Goal: Task Accomplishment & Management: Manage account settings

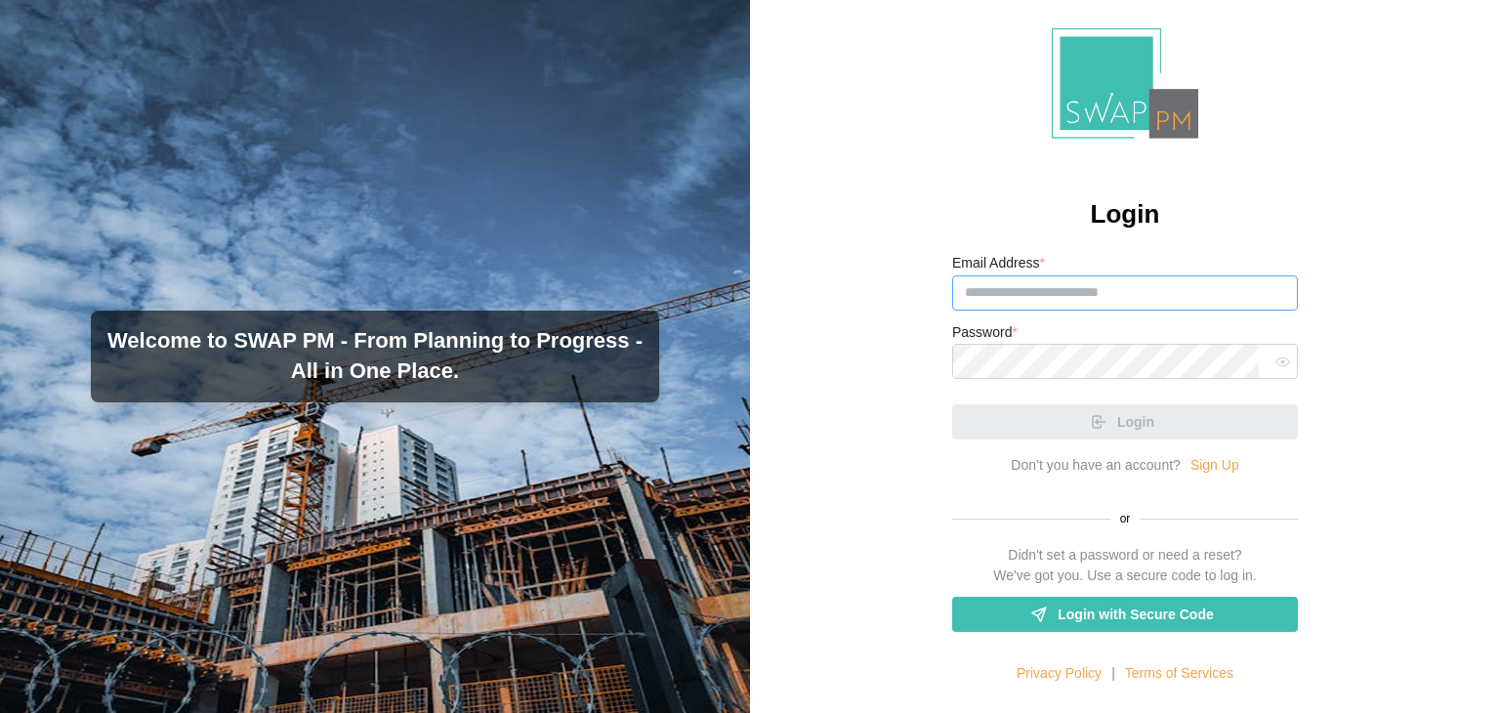
type input "**********"
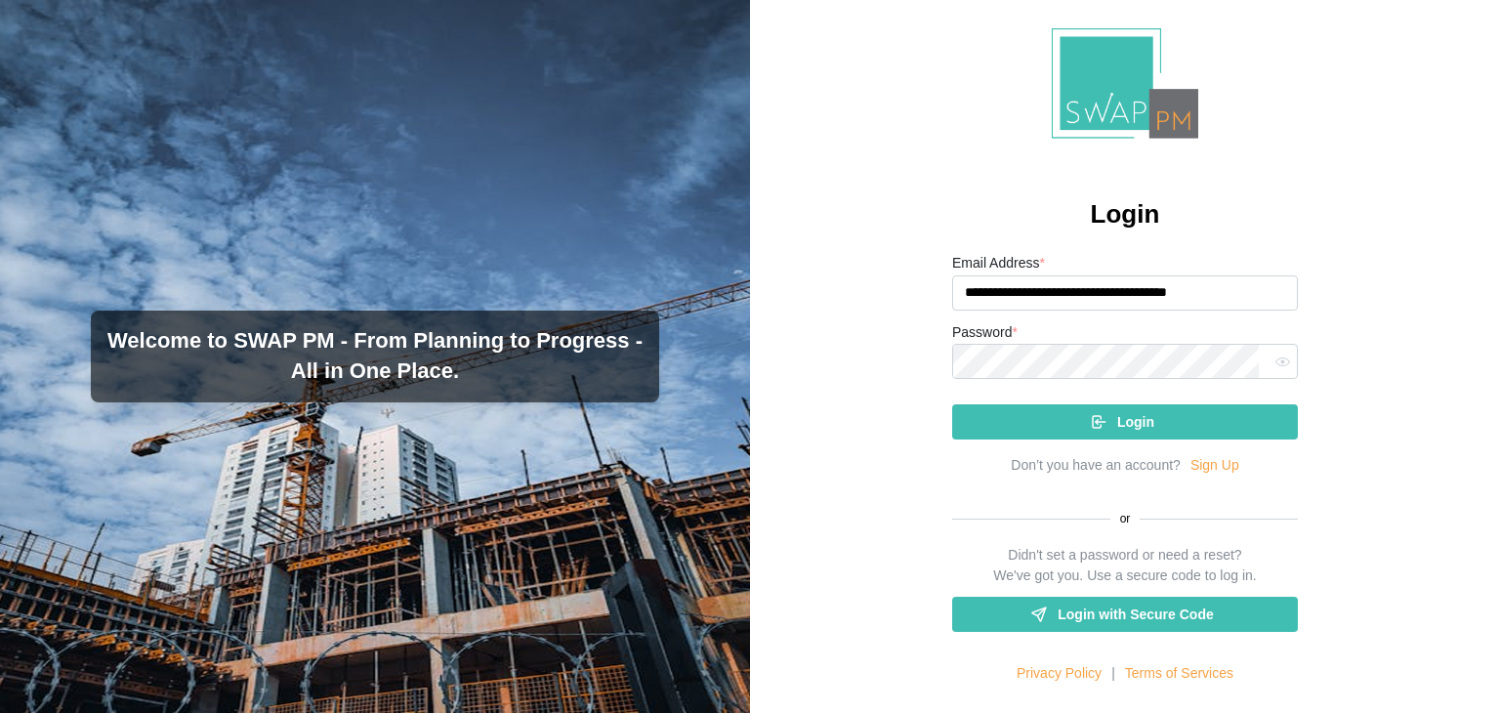
click at [1152, 415] on div "Login" at bounding box center [1122, 421] width 314 height 33
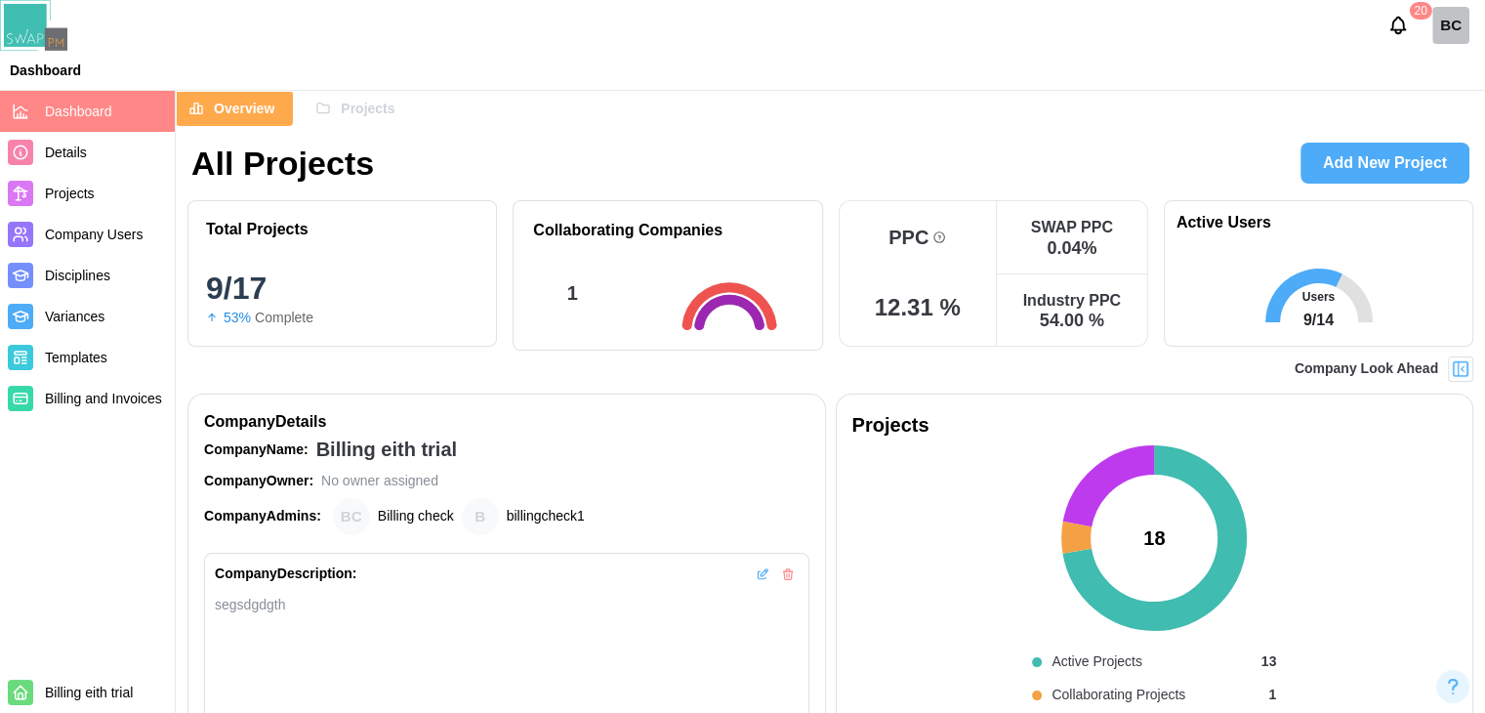
click at [387, 97] on span "Projects" at bounding box center [368, 108] width 54 height 33
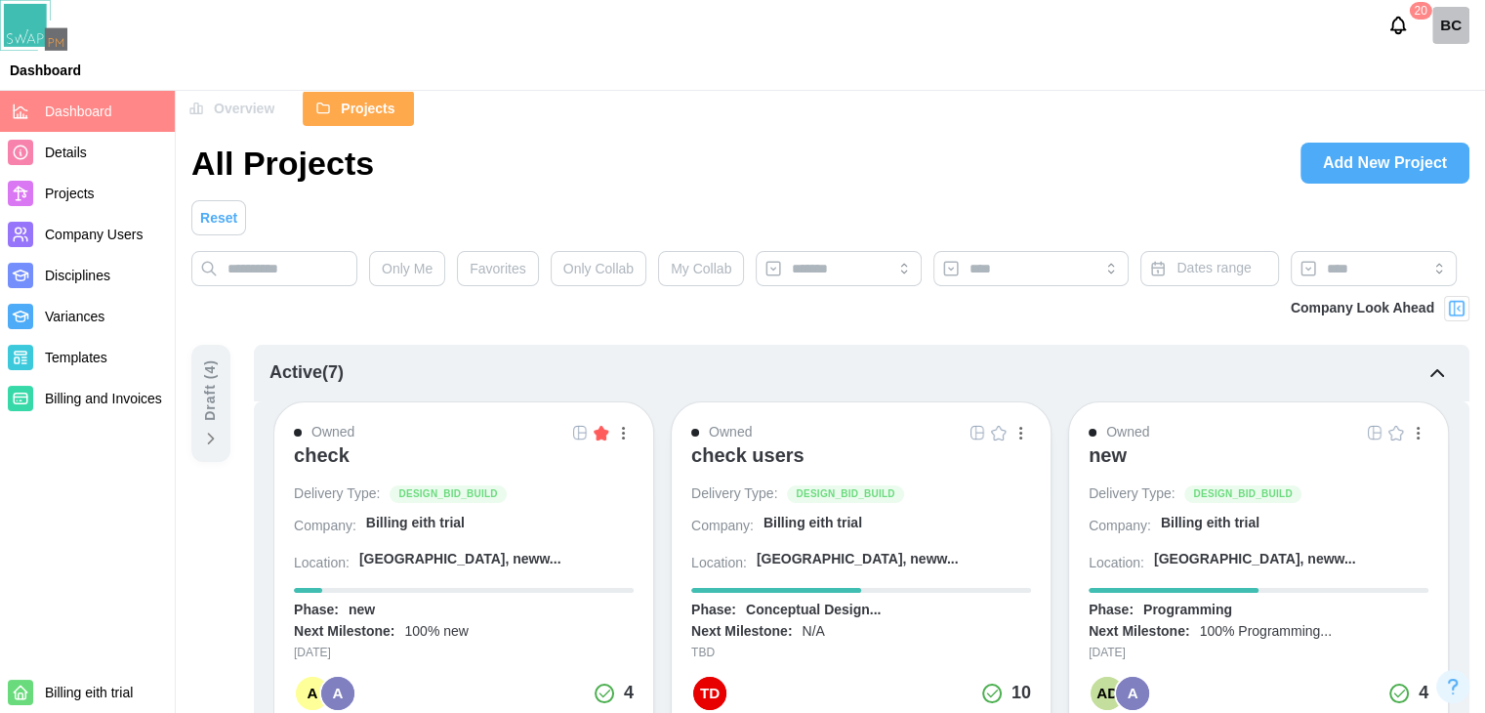
scroll to position [195, 0]
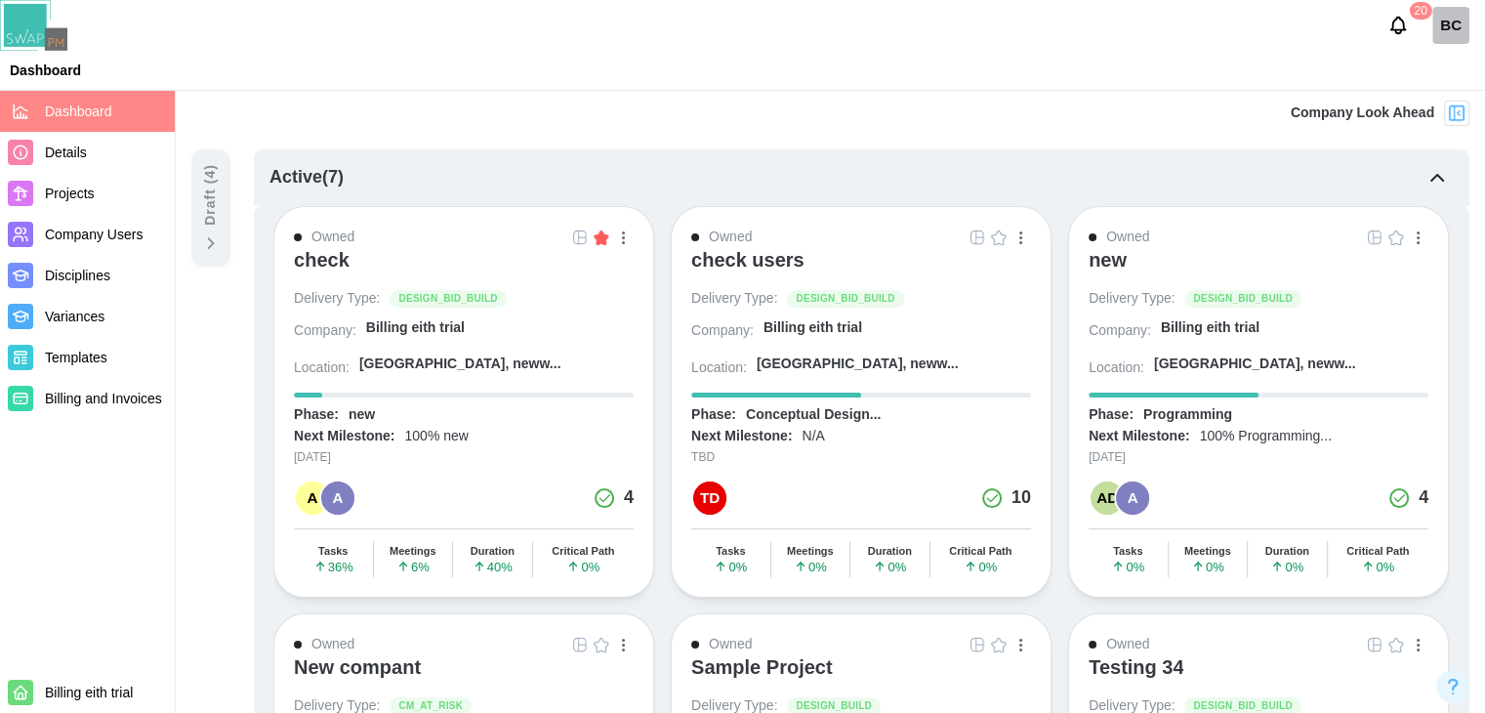
click at [339, 262] on div "check" at bounding box center [322, 259] width 56 height 23
click at [307, 259] on div "check" at bounding box center [322, 259] width 56 height 23
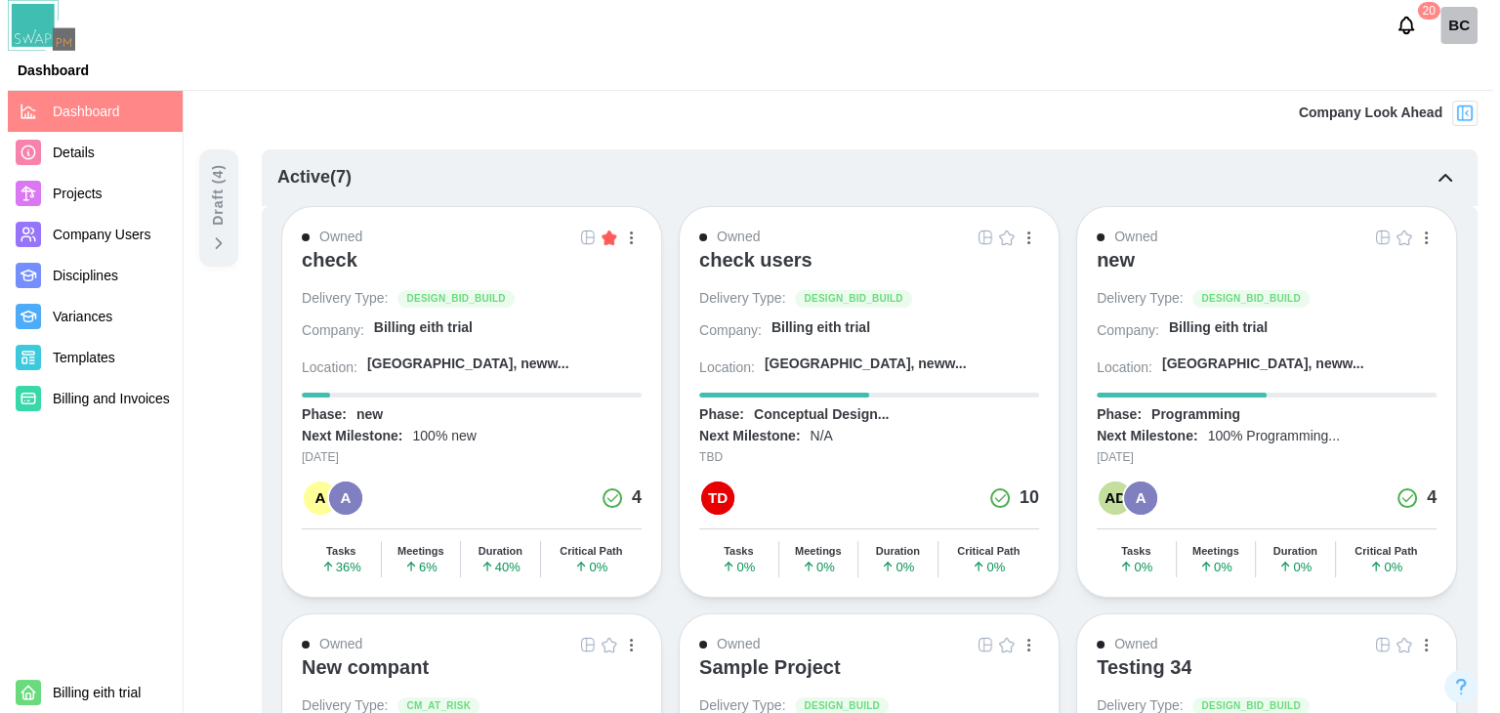
scroll to position [0, 0]
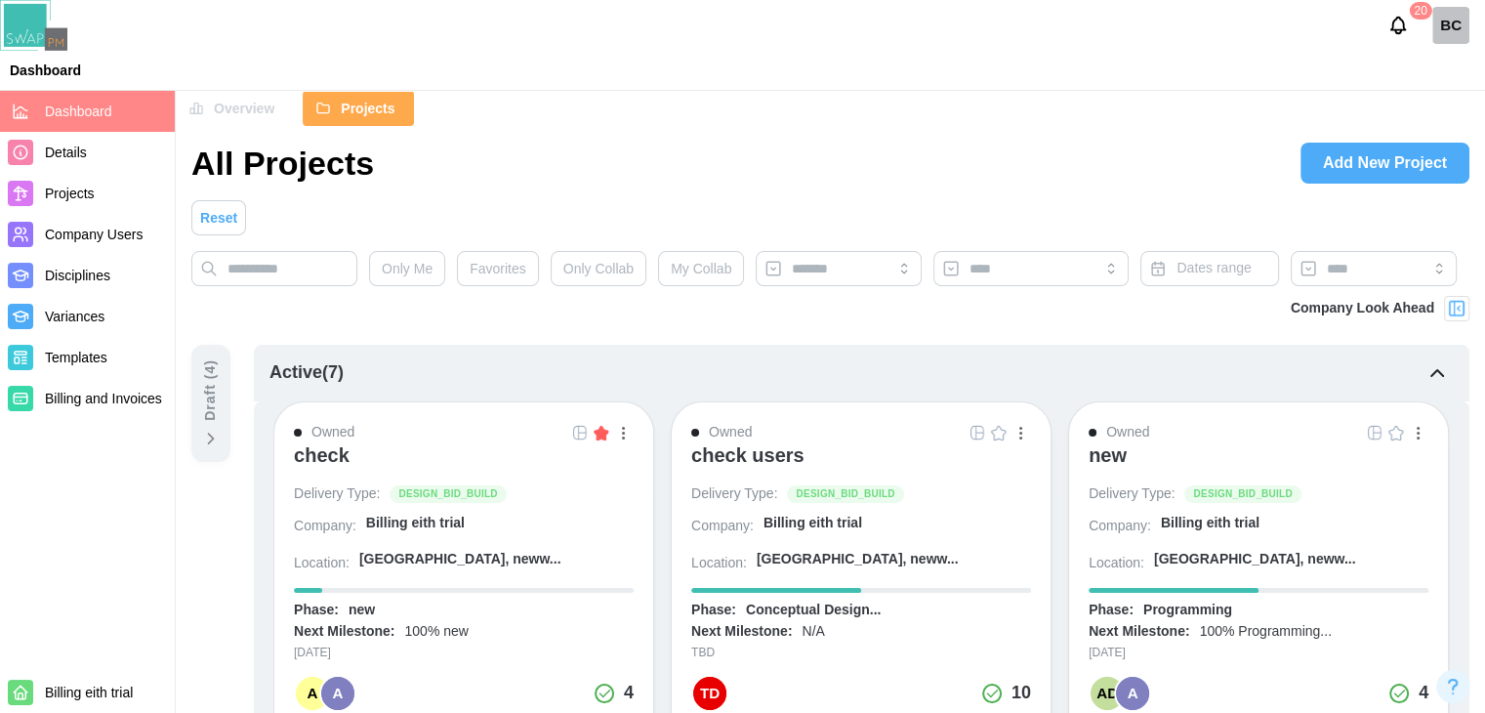
click at [1334, 169] on span "Add New Project" at bounding box center [1385, 163] width 124 height 39
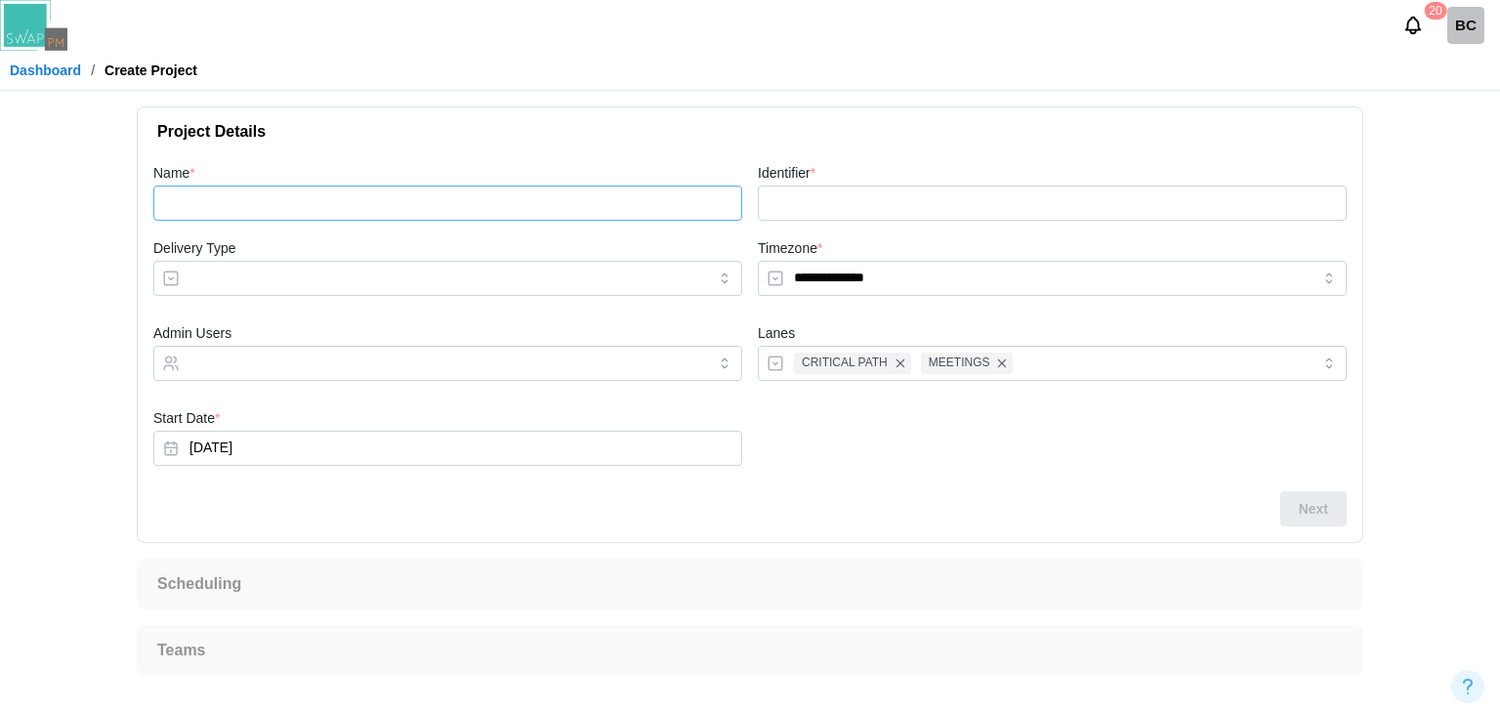
click at [345, 194] on input "Name *" at bounding box center [447, 203] width 589 height 35
type input "*"
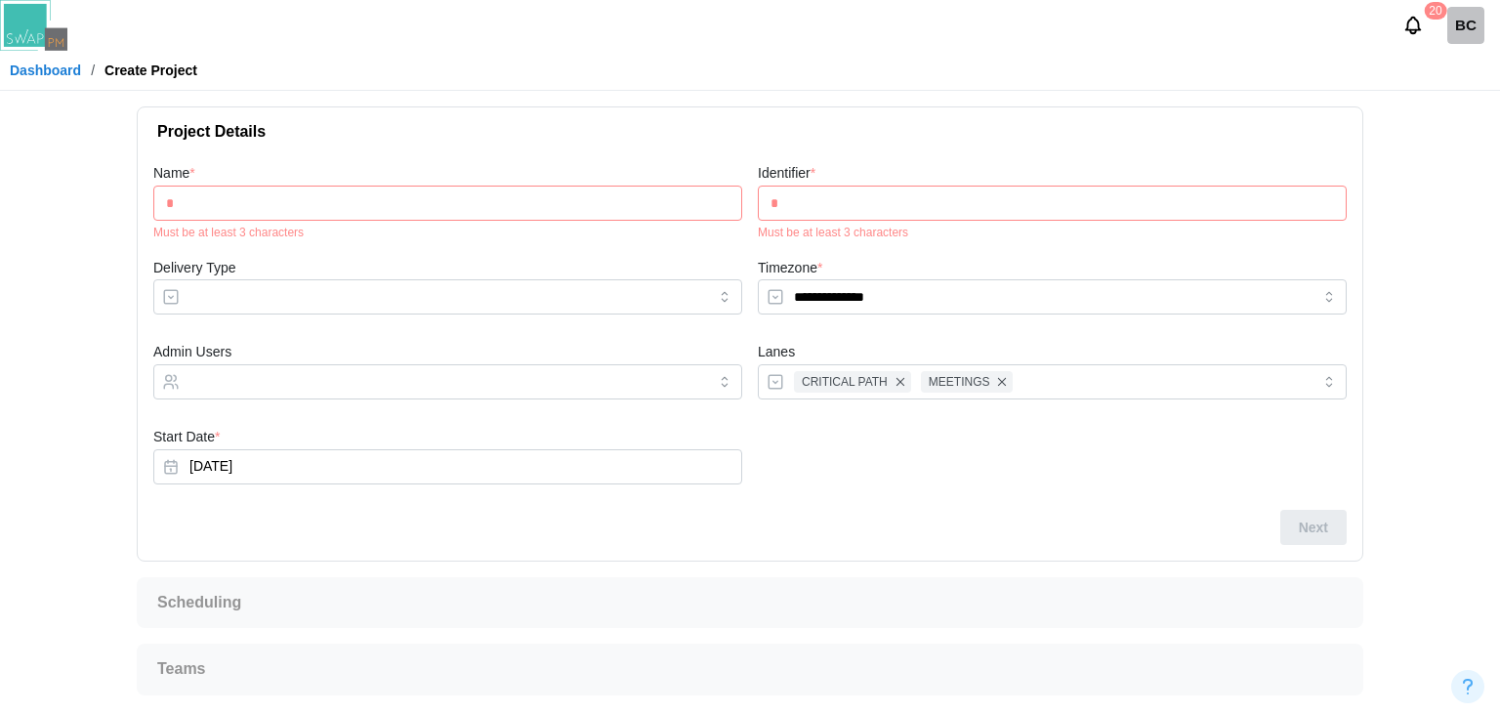
type input "**"
type input "***"
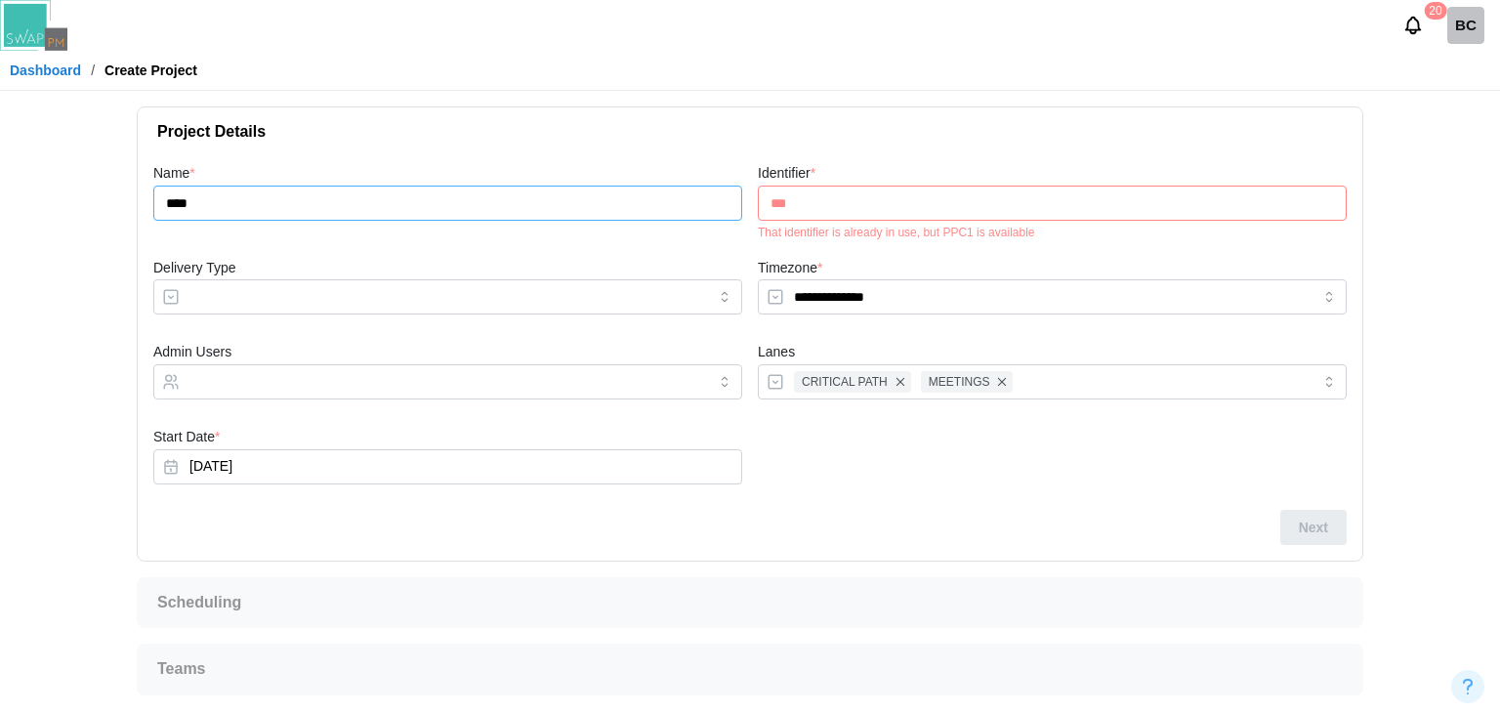
type input "****"
click at [894, 215] on input "***" at bounding box center [1052, 203] width 589 height 35
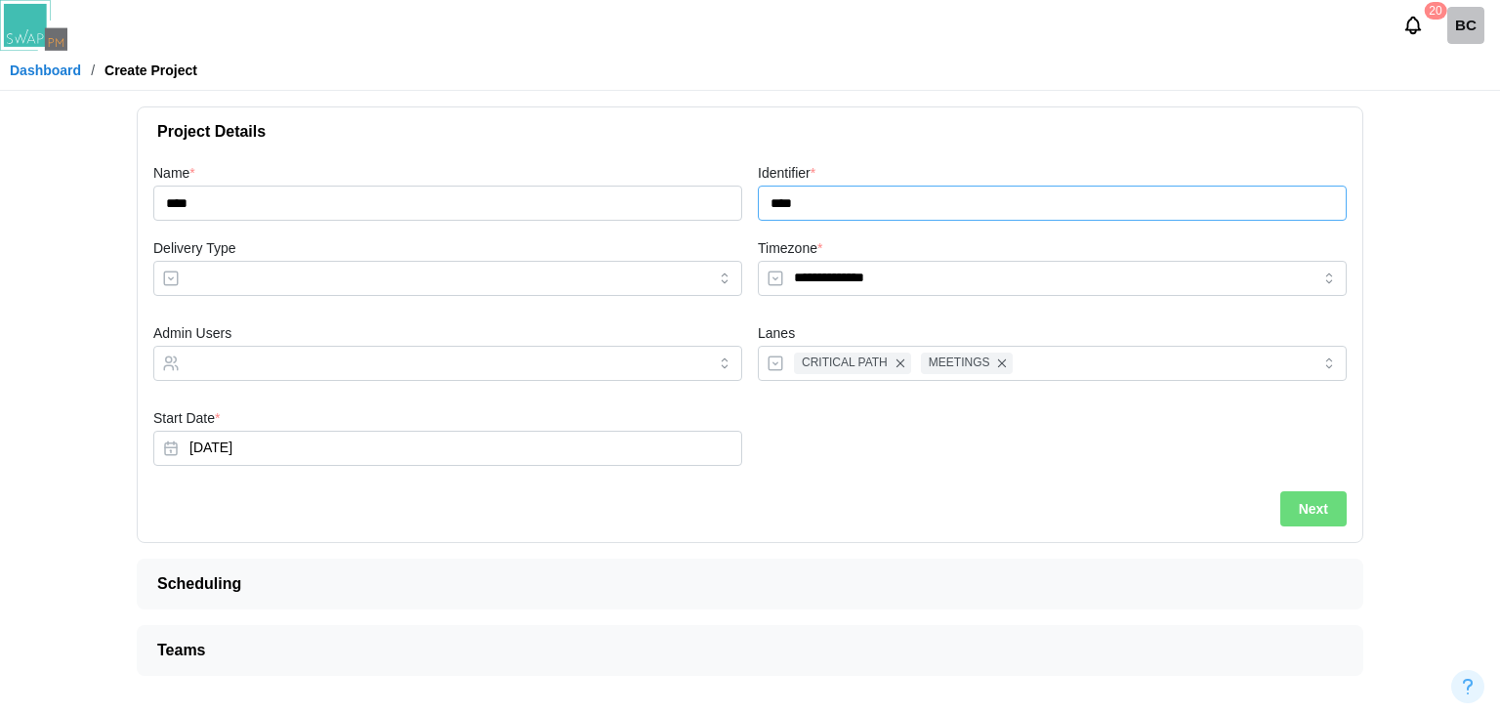
type input "****"
click at [386, 267] on input "Delivery Type" at bounding box center [447, 278] width 589 height 35
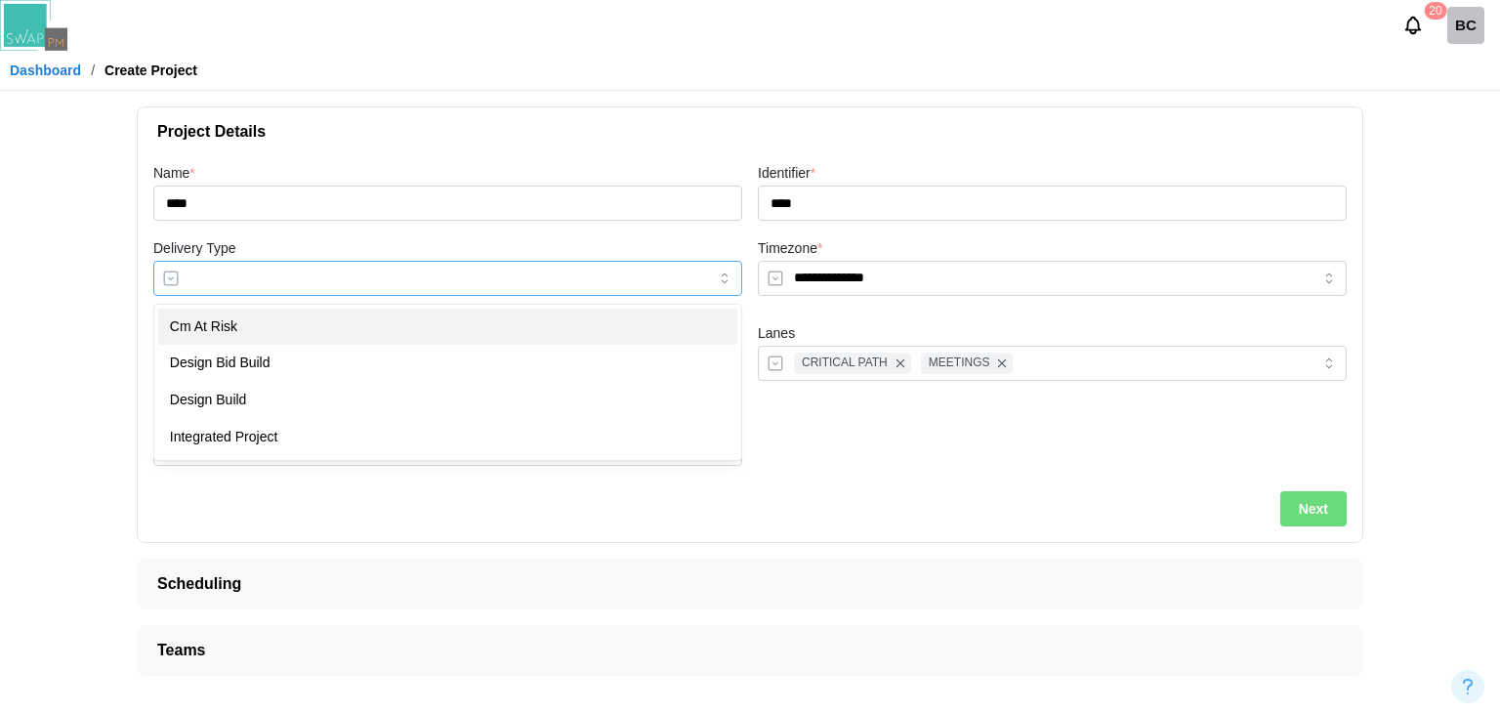
type input "**********"
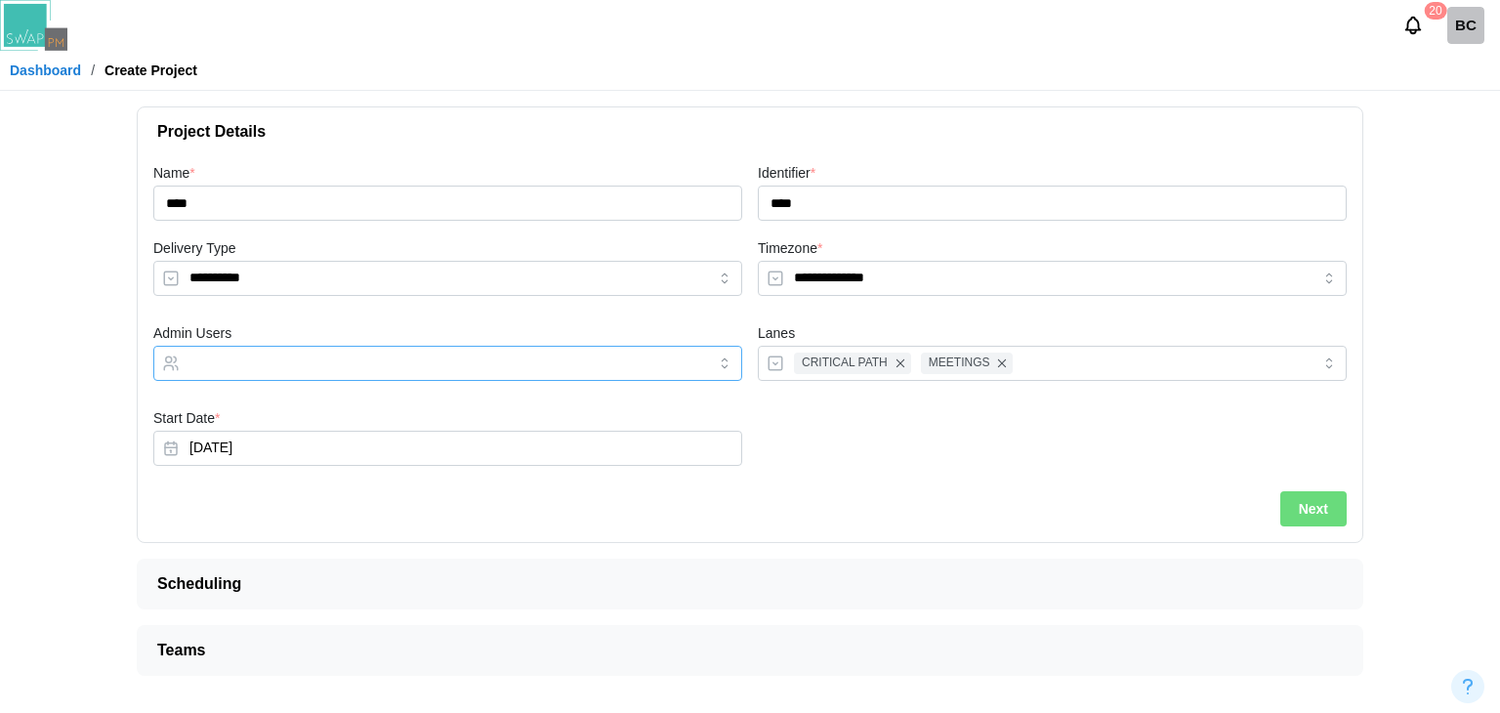
click at [258, 363] on input "Admin Users" at bounding box center [429, 363] width 481 height 16
click at [992, 442] on div at bounding box center [1052, 440] width 604 height 85
click at [1336, 494] on button "Next" at bounding box center [1313, 508] width 66 height 35
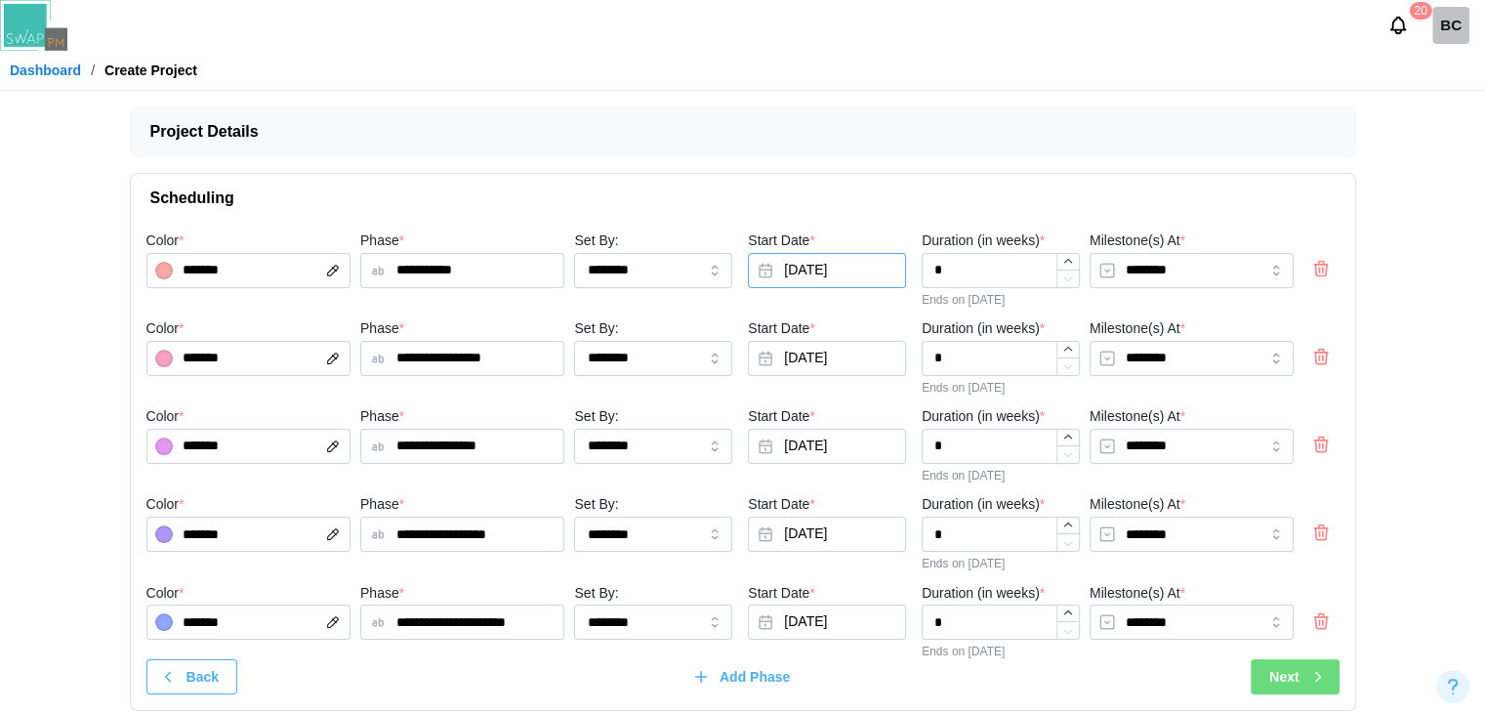
click at [814, 267] on button "Aug 12, 2025" at bounding box center [827, 270] width 158 height 35
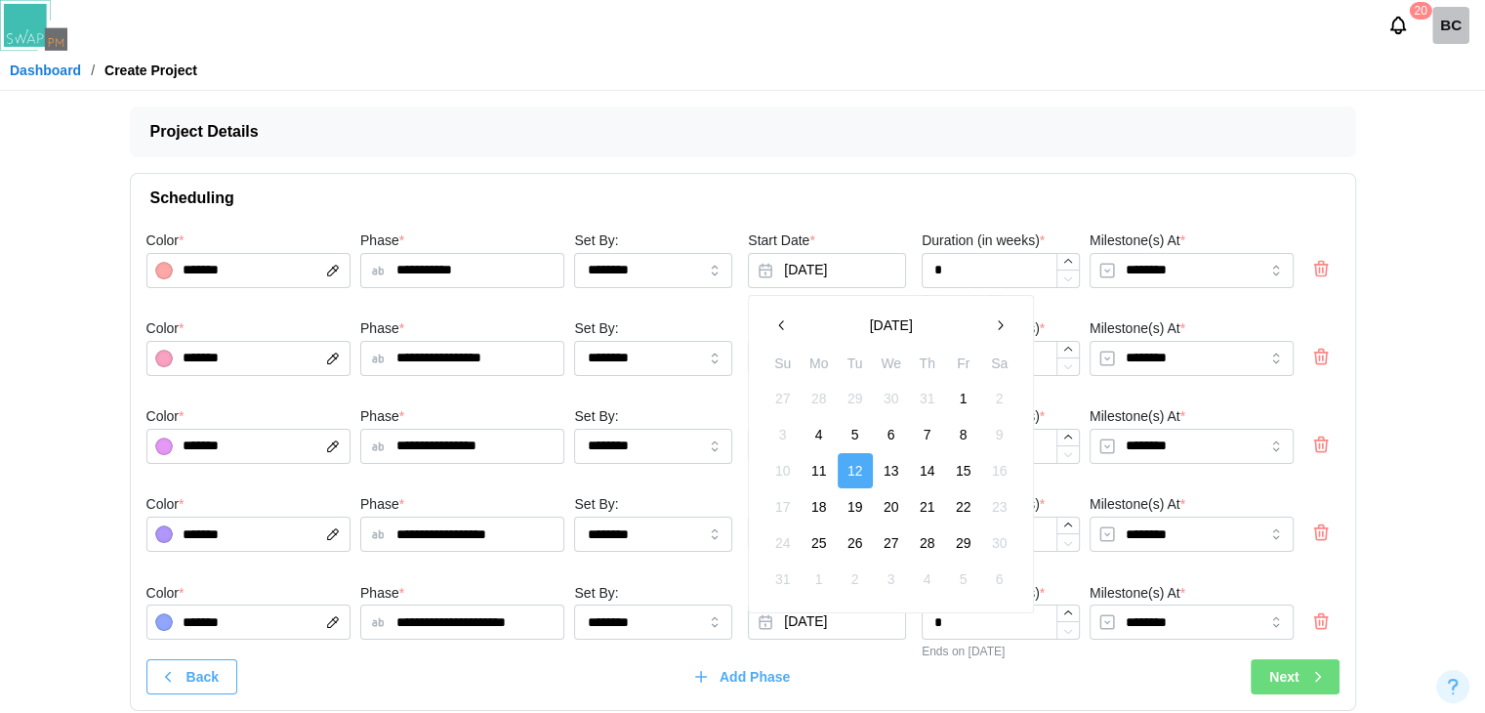
click at [957, 399] on button "1" at bounding box center [963, 398] width 35 height 35
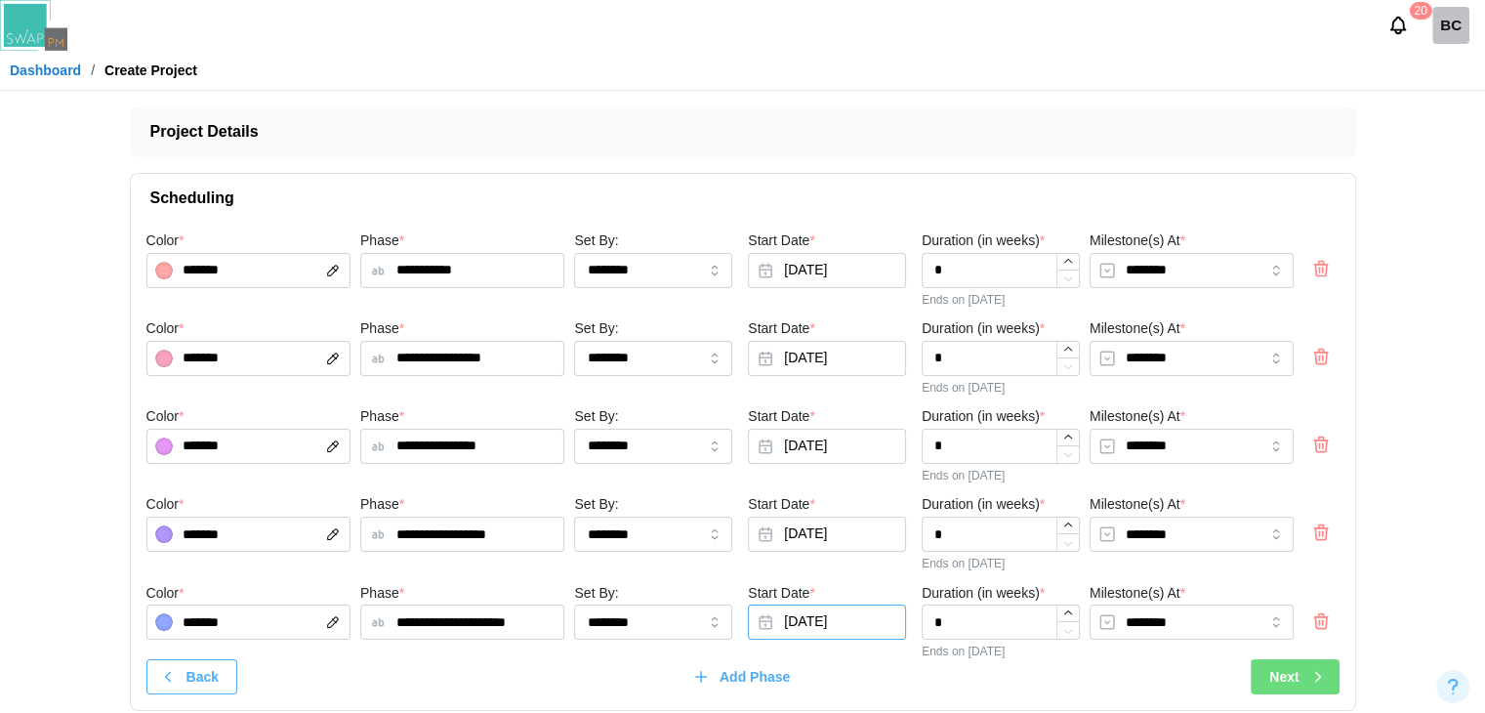
click at [846, 630] on button "[DATE]" at bounding box center [827, 621] width 158 height 35
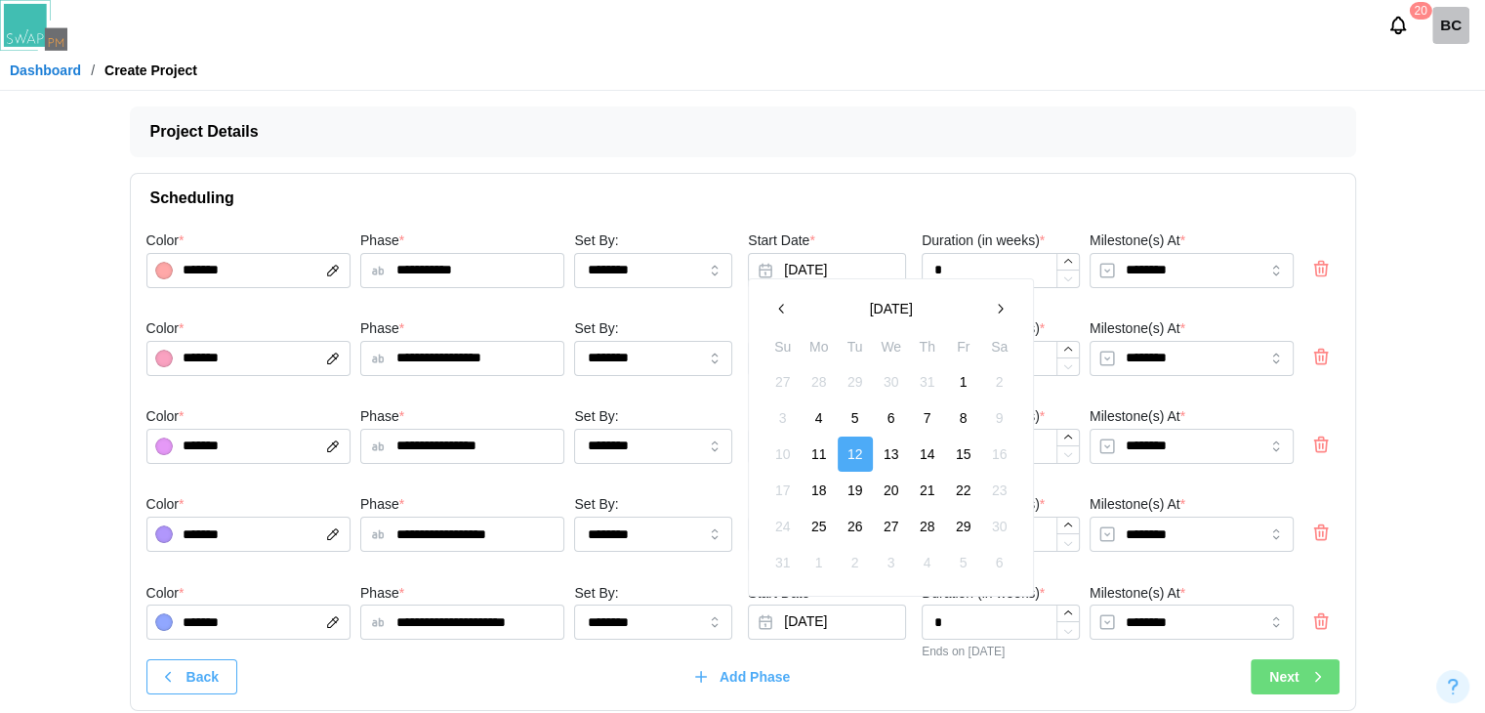
click at [824, 531] on button "25" at bounding box center [819, 526] width 35 height 35
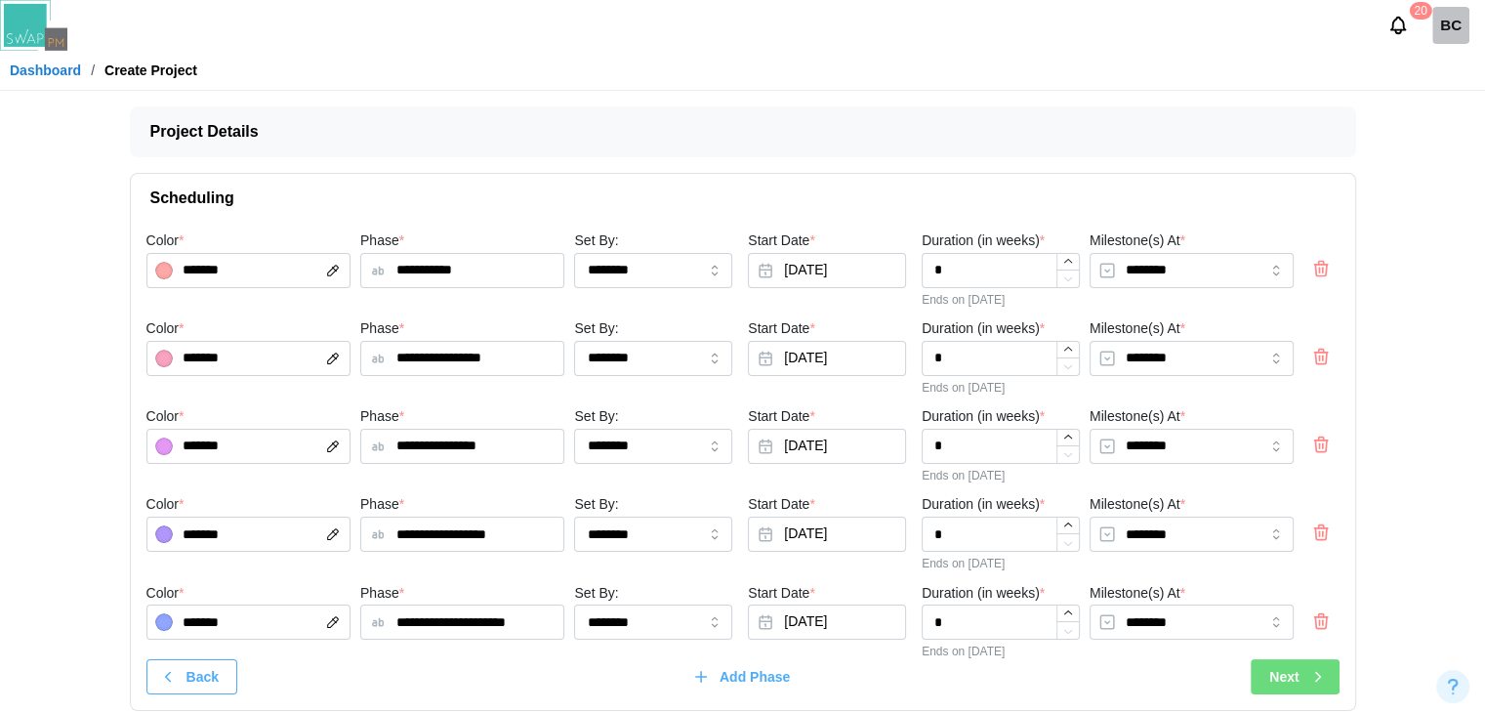
click at [1323, 689] on div "Next" at bounding box center [1297, 676] width 57 height 33
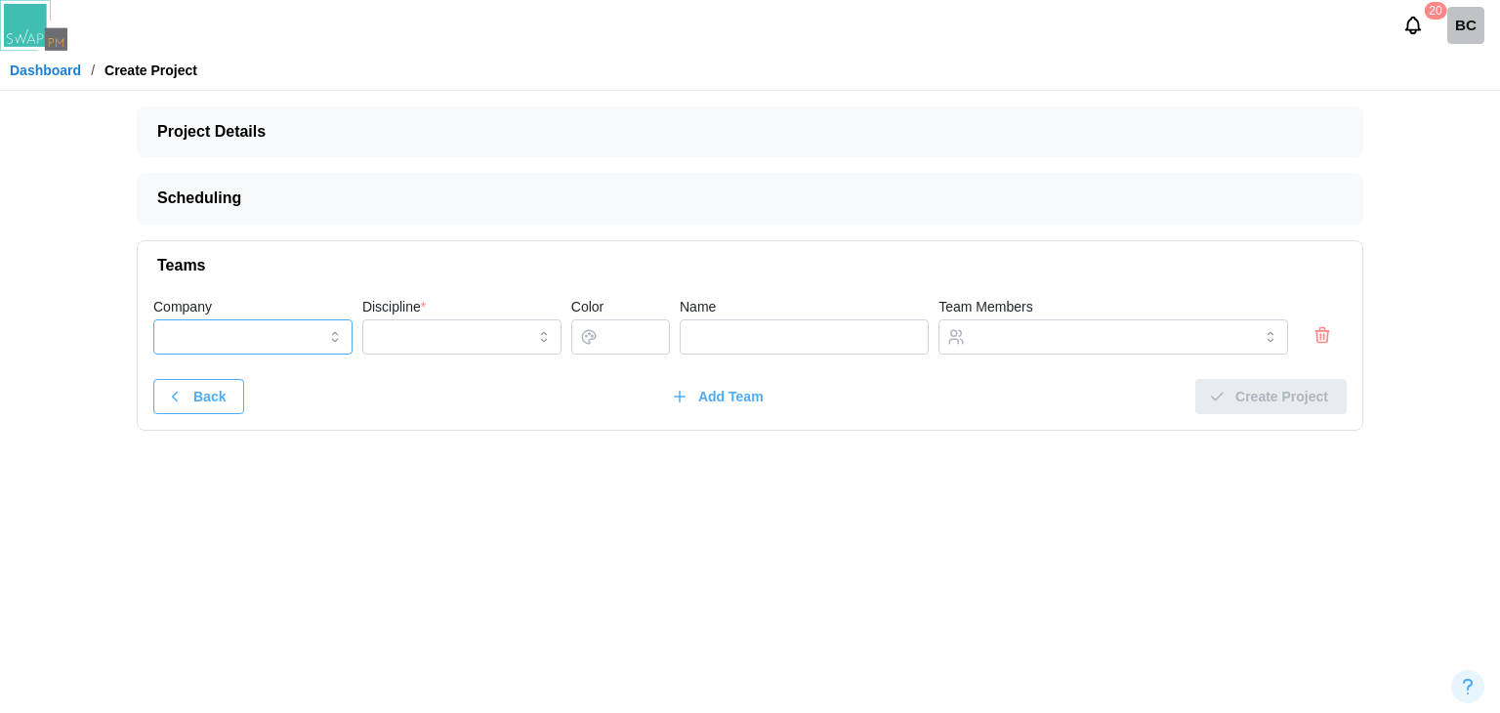
click at [218, 325] on input "Company" at bounding box center [252, 336] width 199 height 35
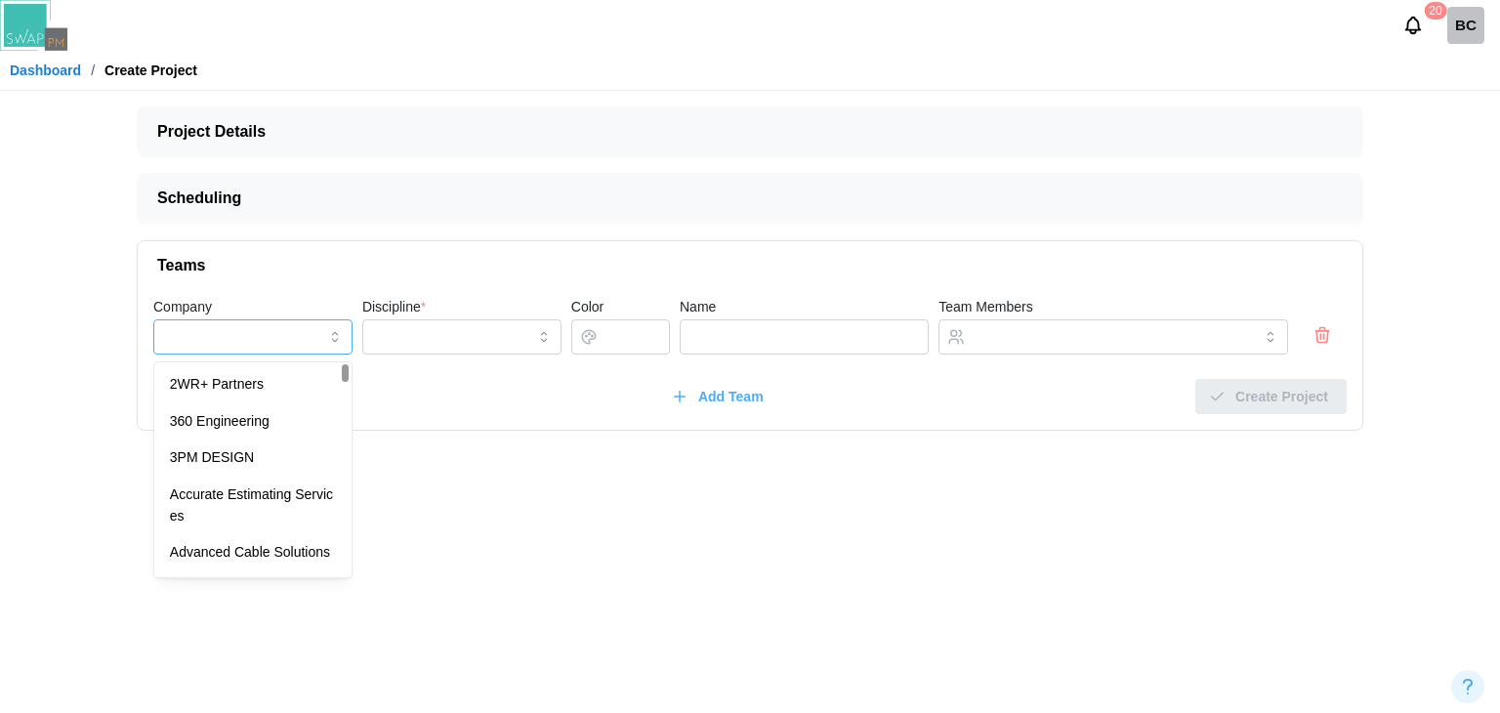
type input "**********"
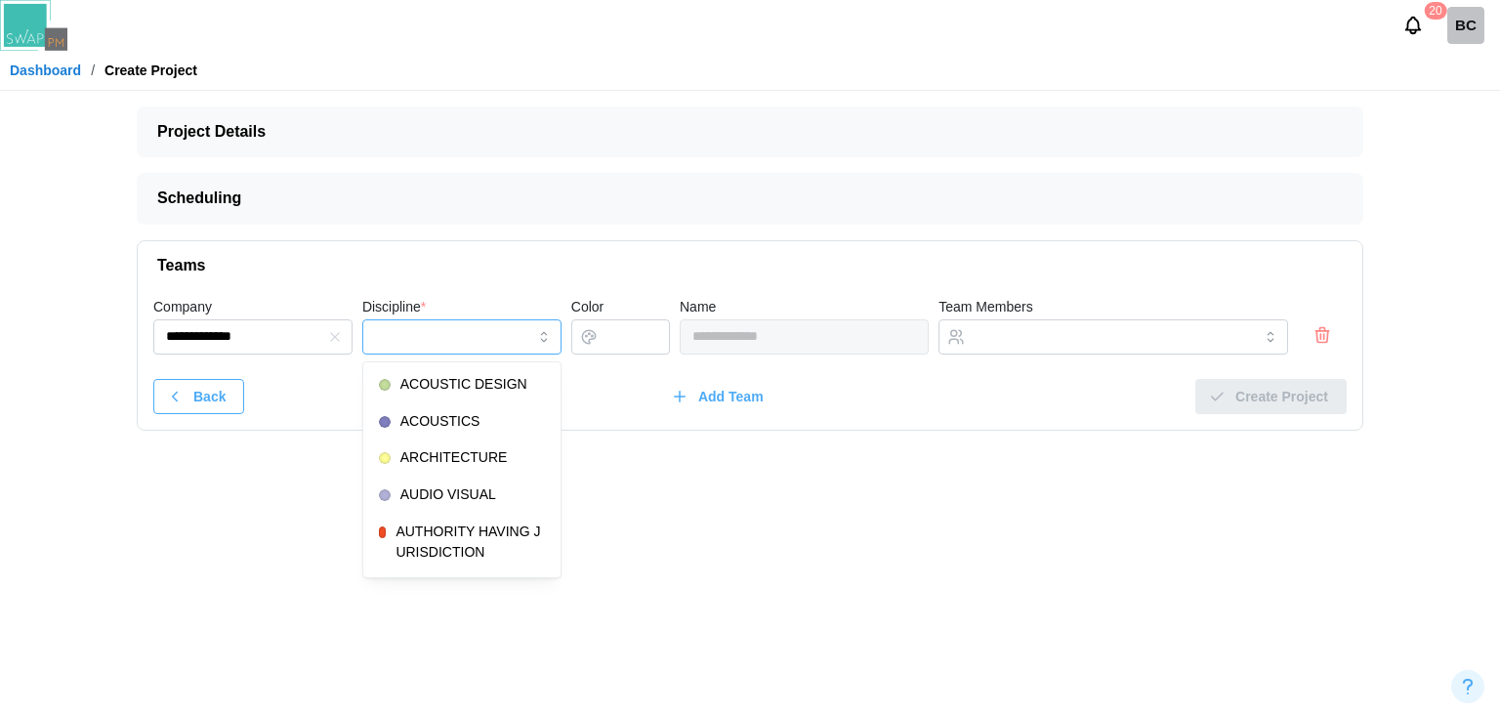
click at [445, 345] on input "Discipline *" at bounding box center [461, 336] width 199 height 35
type input "*********"
type input "*******"
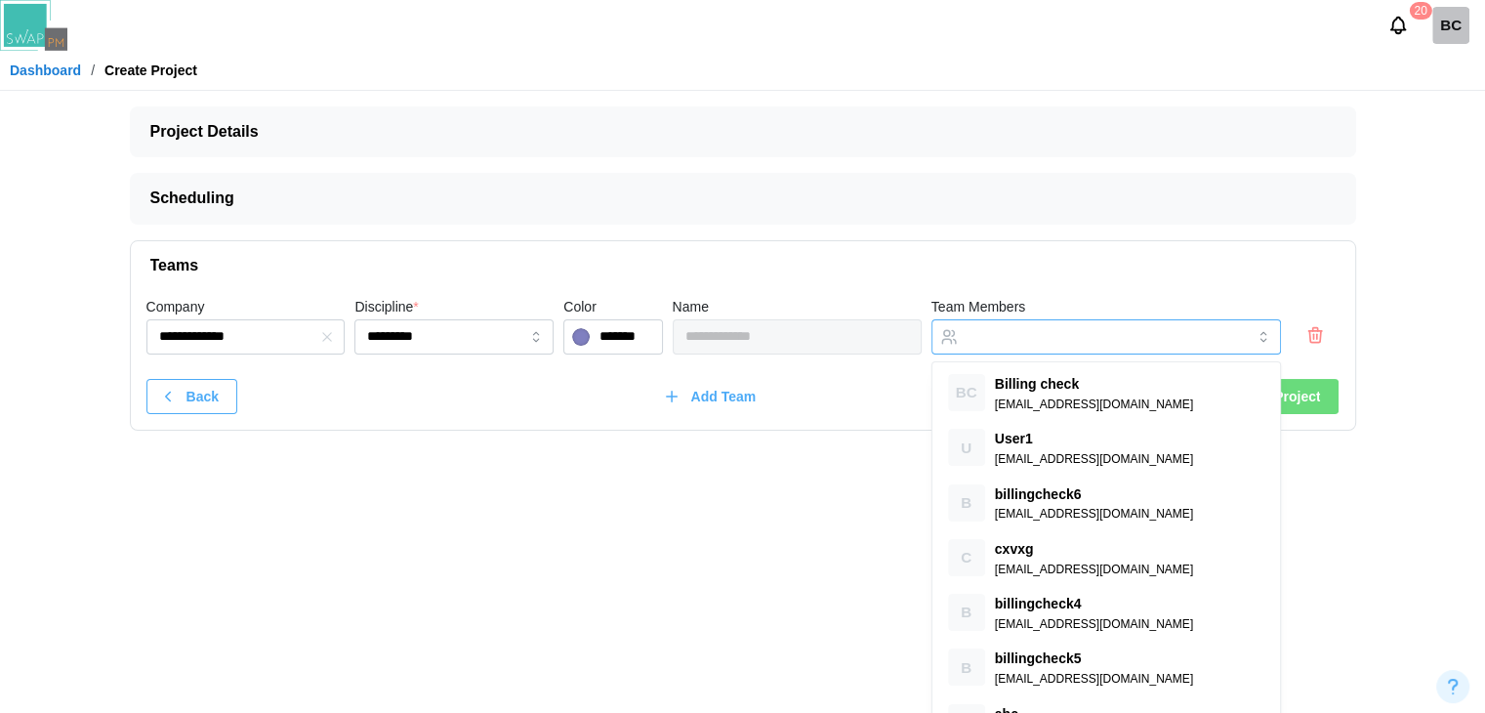
click at [1090, 341] on input "Team Members" at bounding box center [1089, 337] width 242 height 16
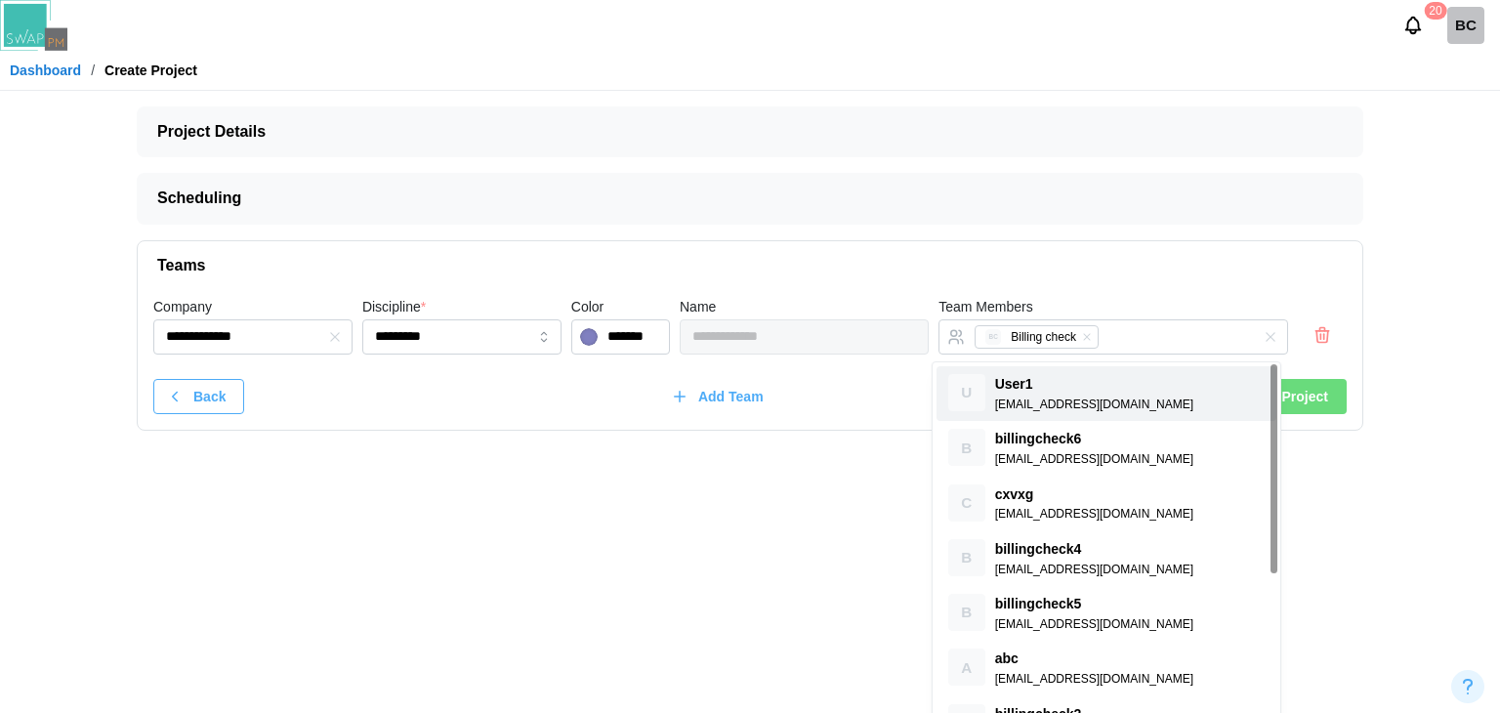
click at [806, 376] on div "**********" at bounding box center [750, 360] width 1225 height 140
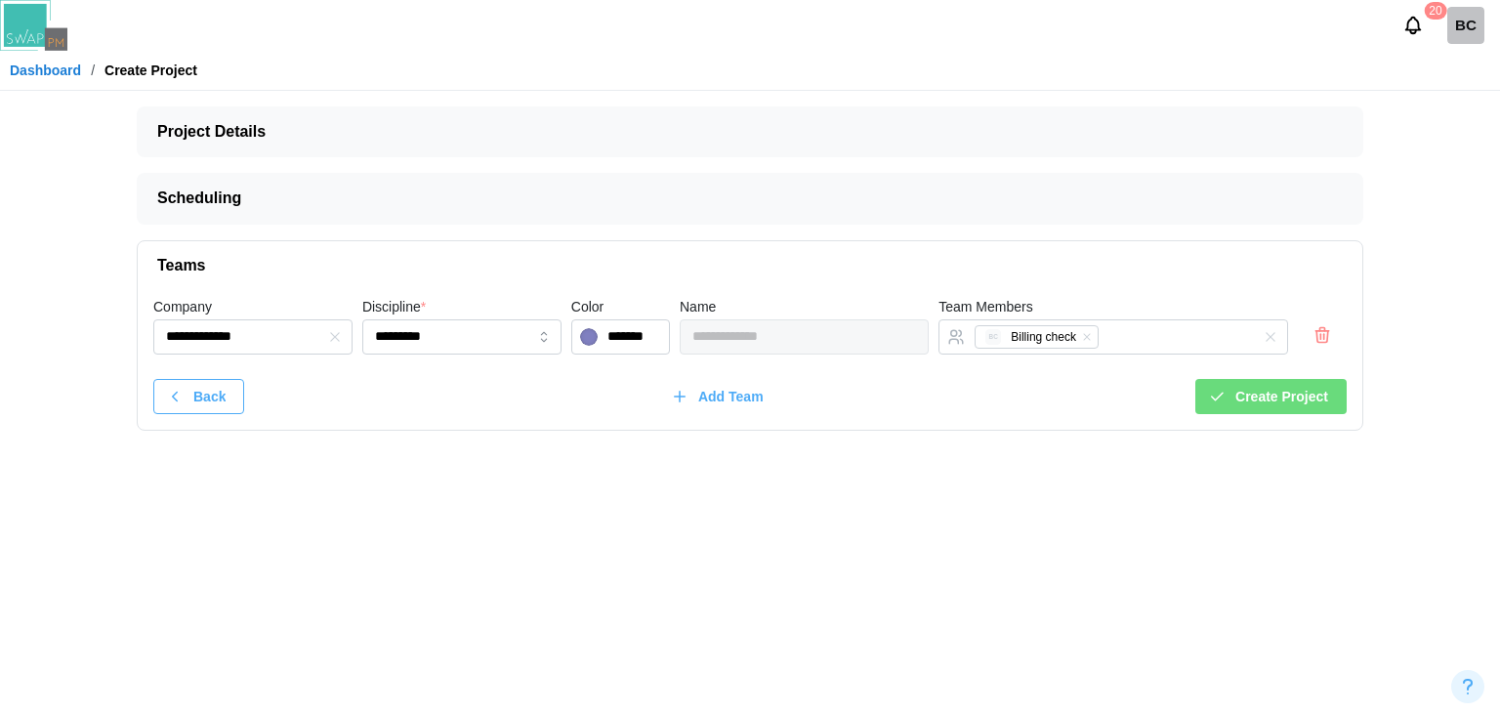
click at [716, 399] on span "Add Team" at bounding box center [730, 396] width 65 height 33
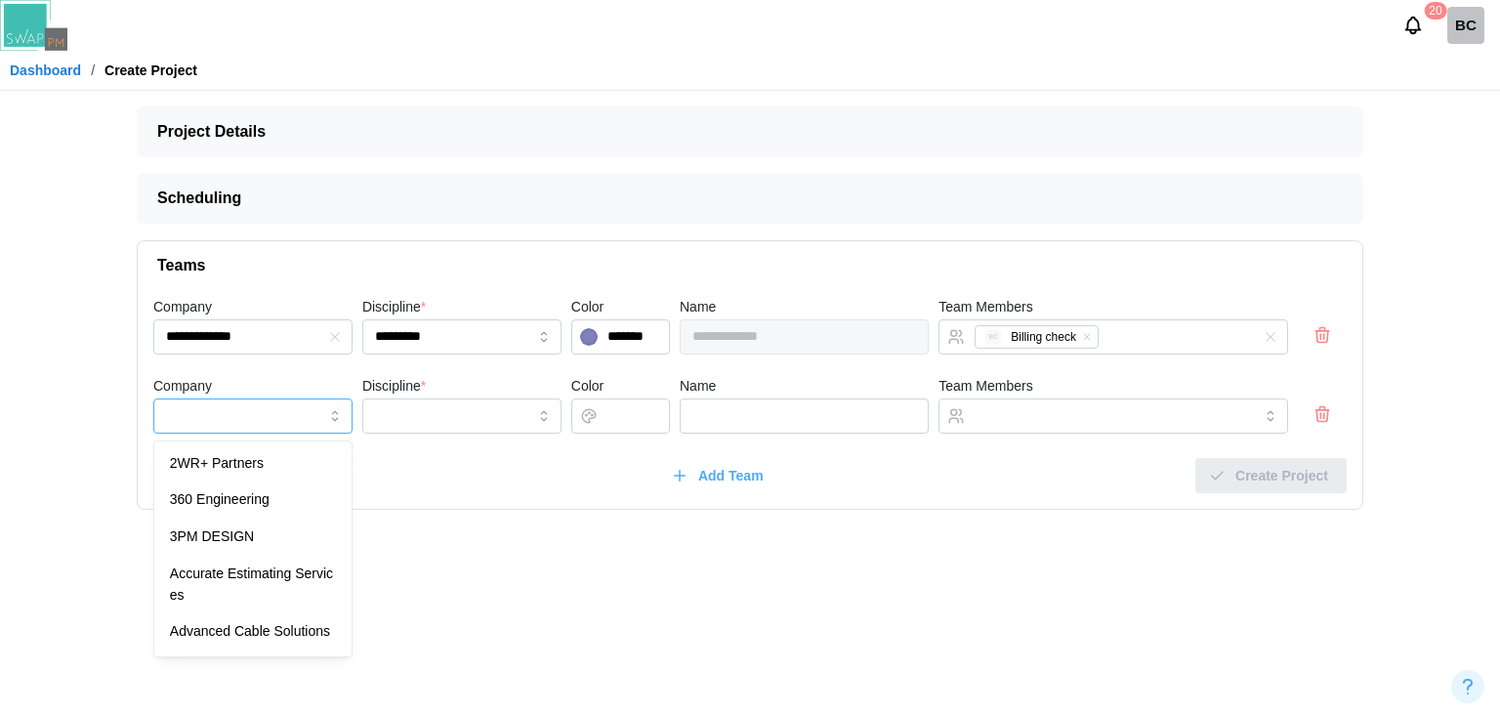
click at [252, 422] on input "Company" at bounding box center [252, 415] width 199 height 35
type input "**********"
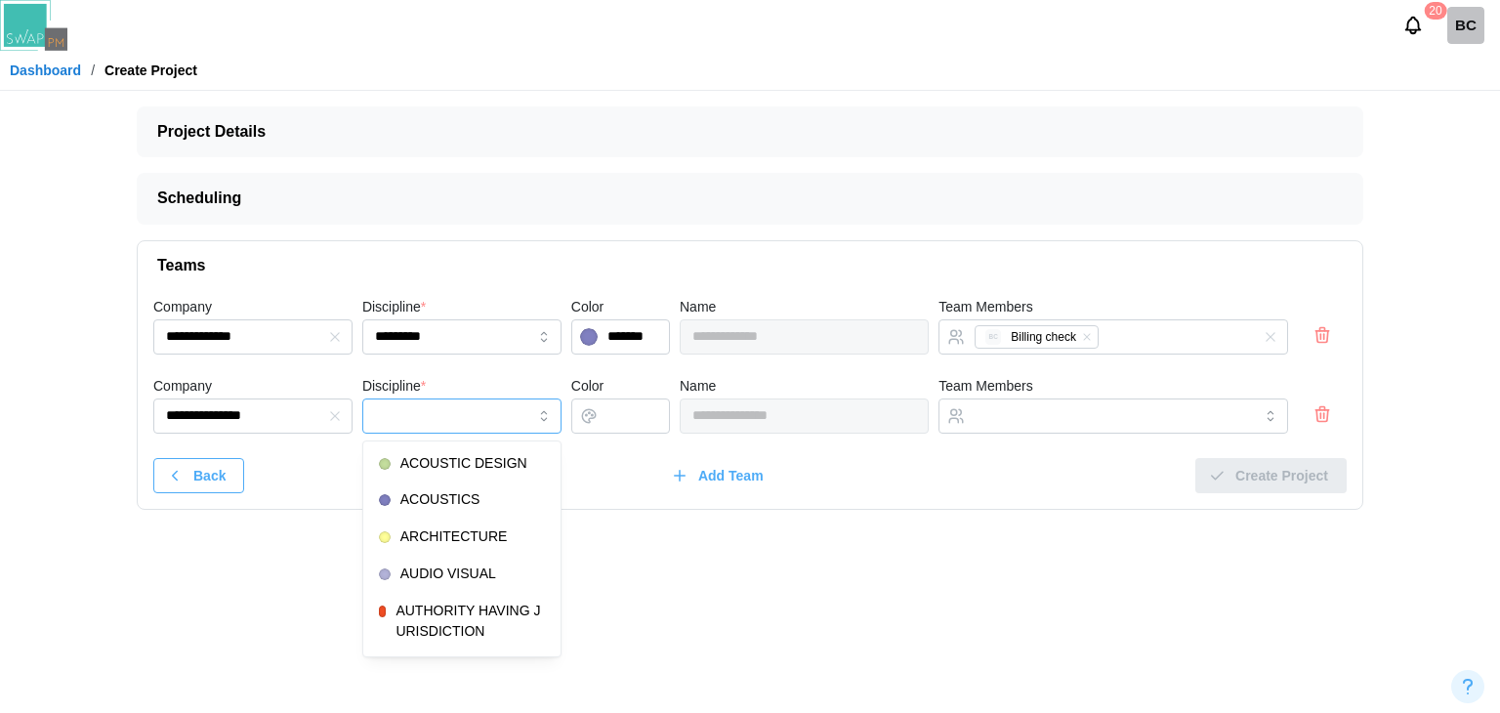
click at [476, 423] on input "Discipline *" at bounding box center [461, 415] width 199 height 35
type input "**********"
type input "*******"
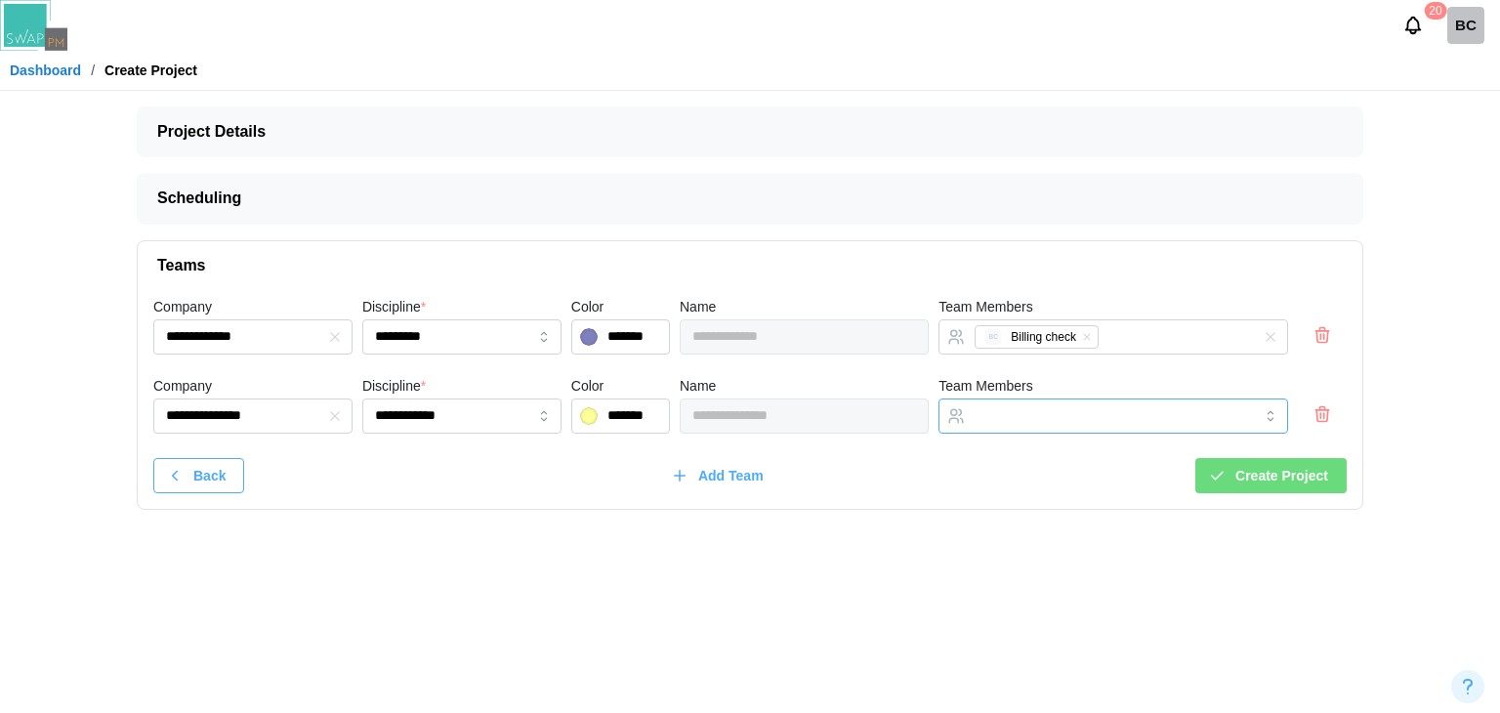
click at [1190, 415] on input "Team Members" at bounding box center [1096, 416] width 242 height 16
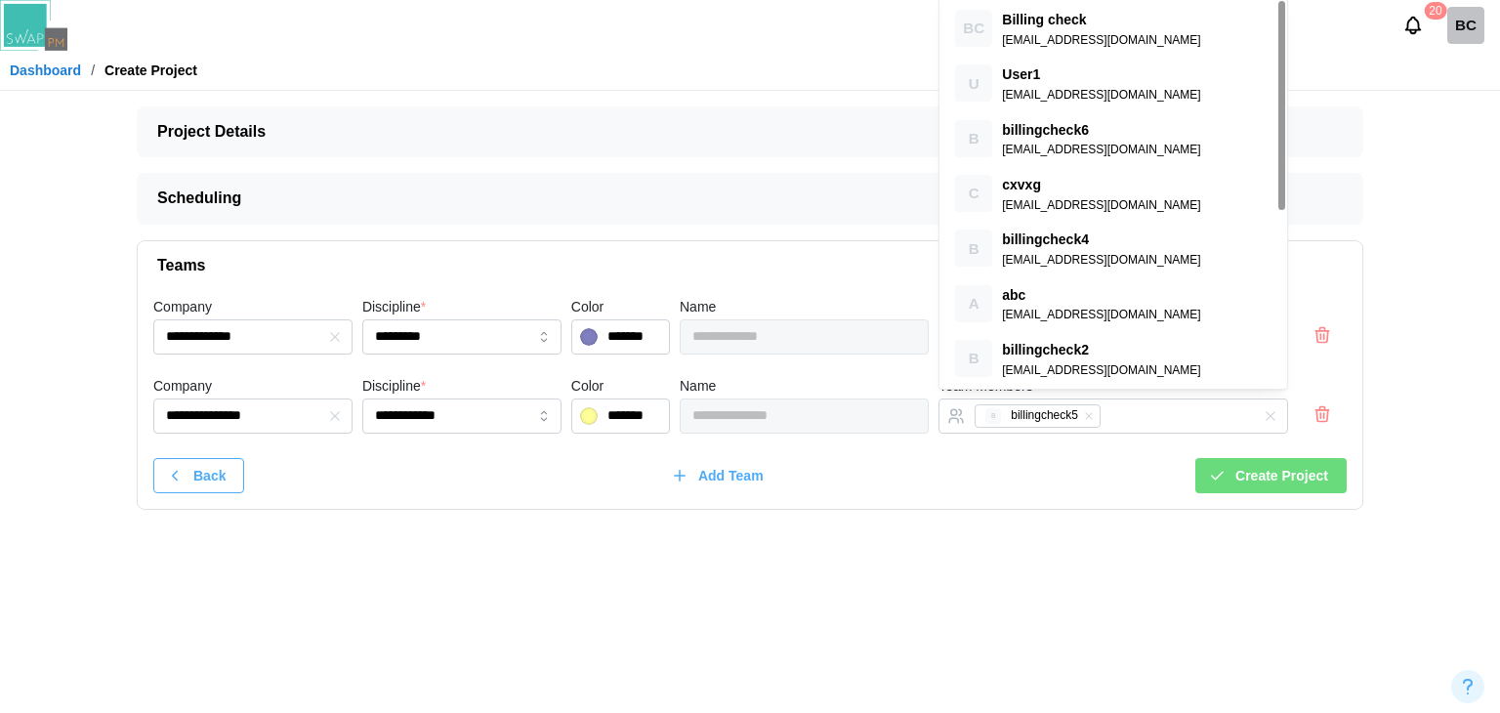
click at [1248, 478] on span "Create Project" at bounding box center [1281, 475] width 93 height 33
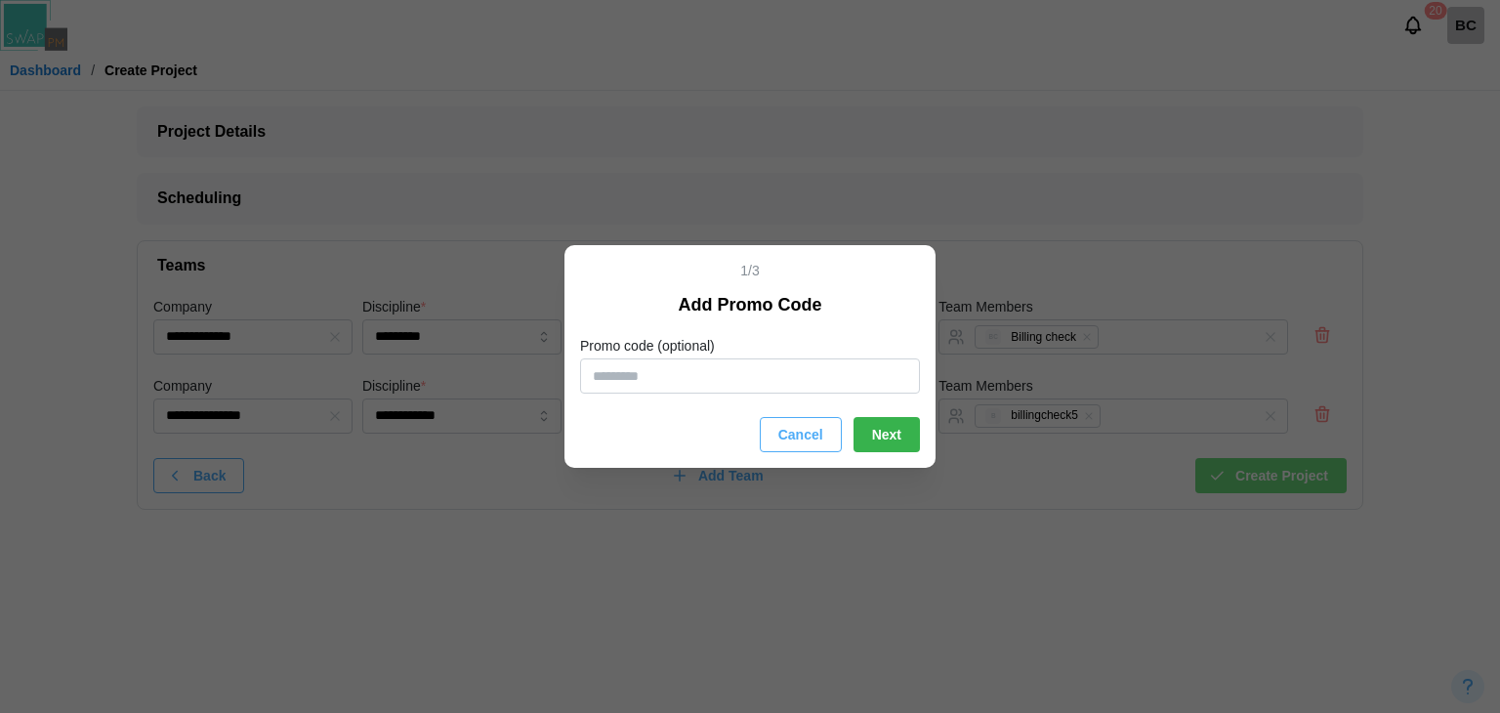
click at [883, 433] on span "Next" at bounding box center [886, 434] width 29 height 33
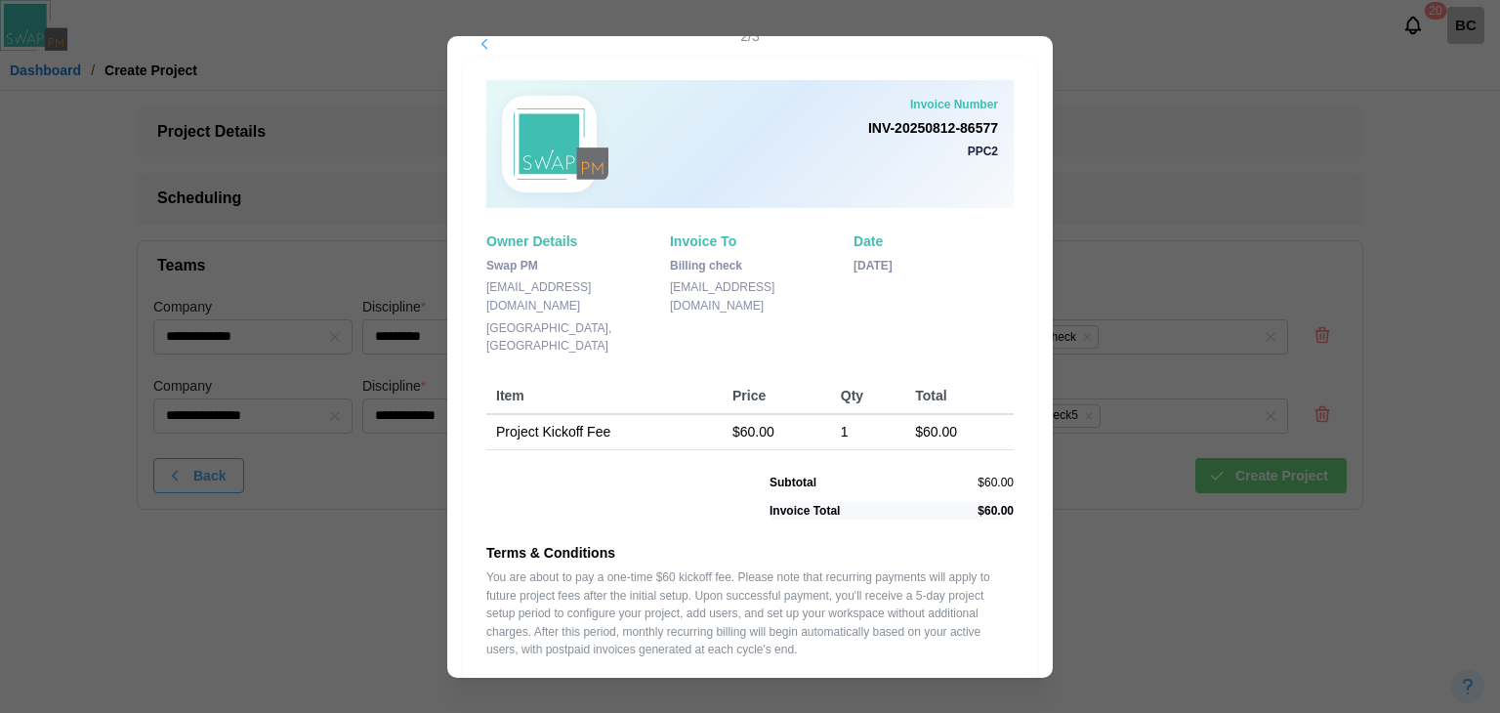
scroll to position [104, 0]
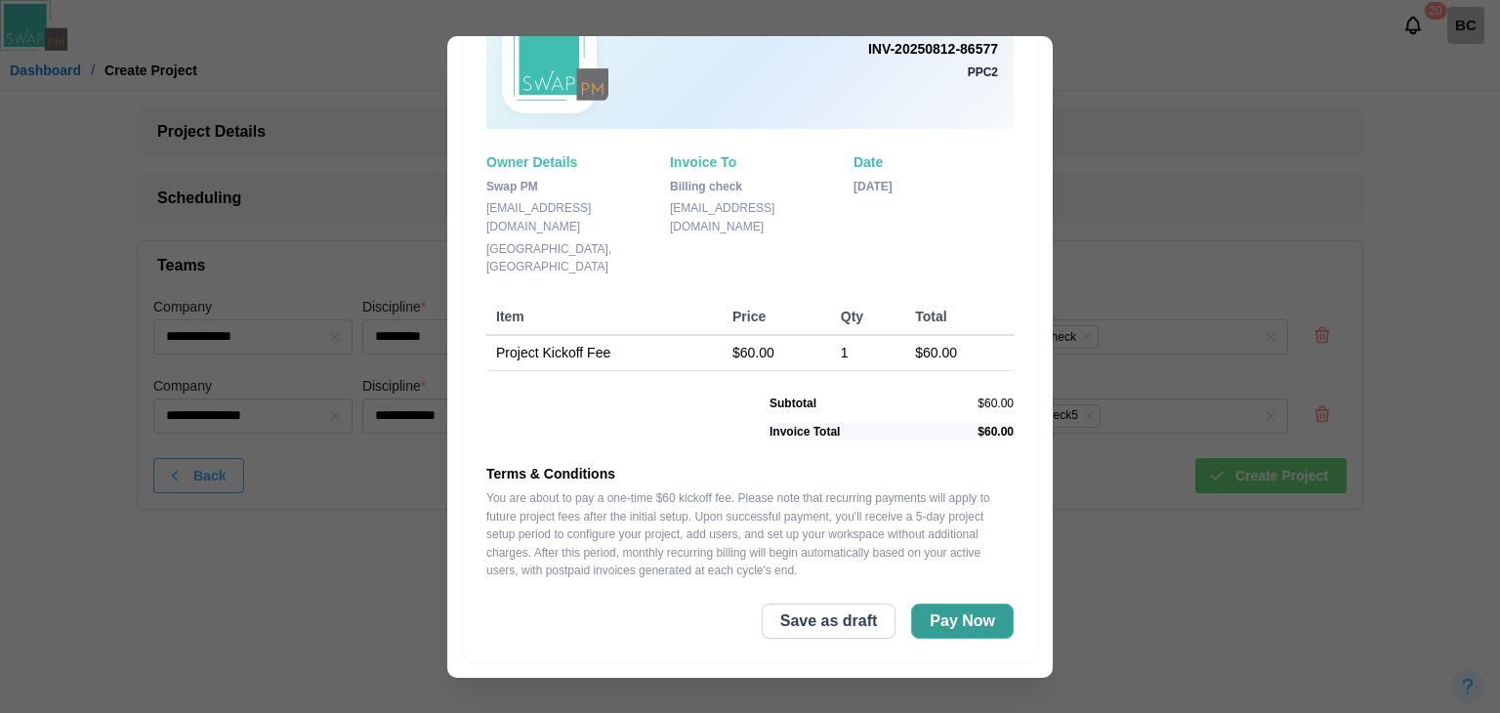
click at [948, 622] on span "Pay Now" at bounding box center [962, 620] width 65 height 33
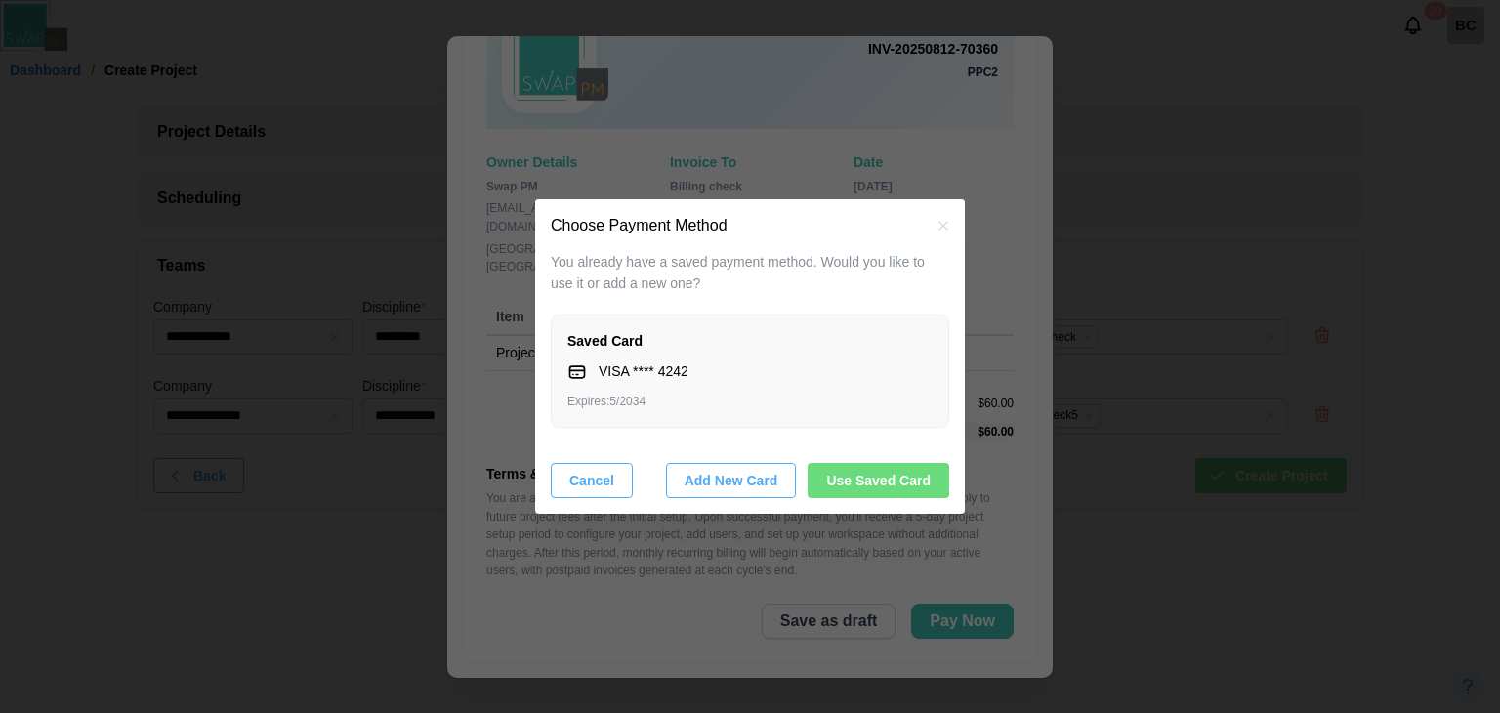
click at [918, 493] on span "Use Saved Card" at bounding box center [878, 480] width 104 height 33
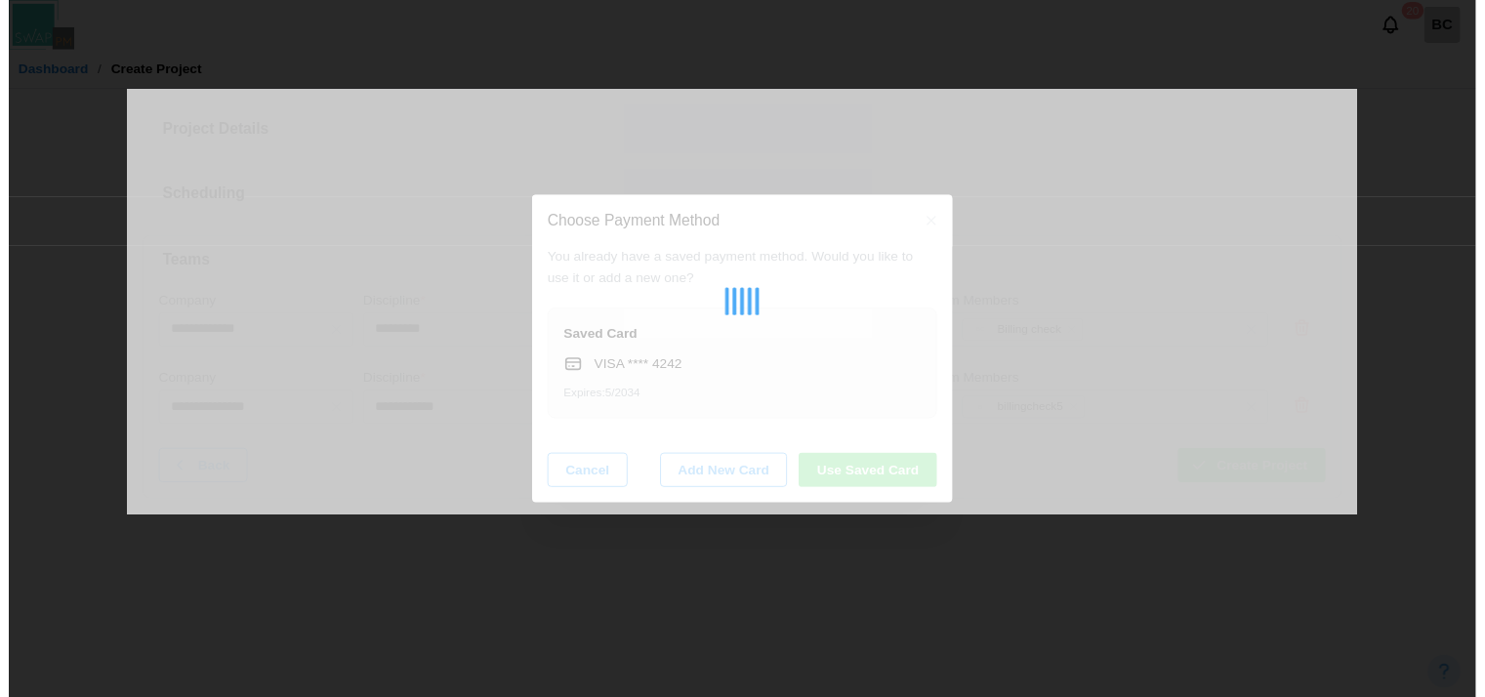
scroll to position [0, 0]
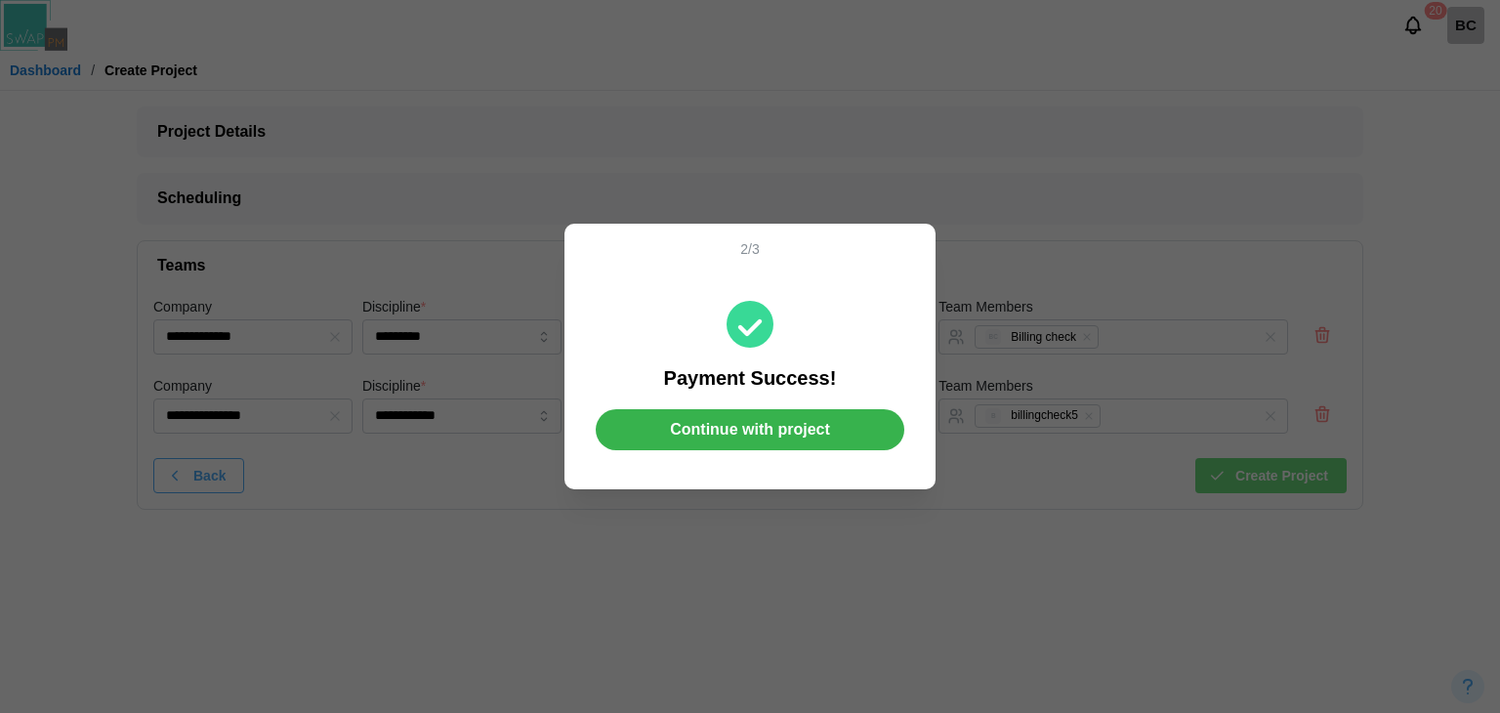
click at [814, 435] on span "Continue with project" at bounding box center [750, 429] width 160 height 39
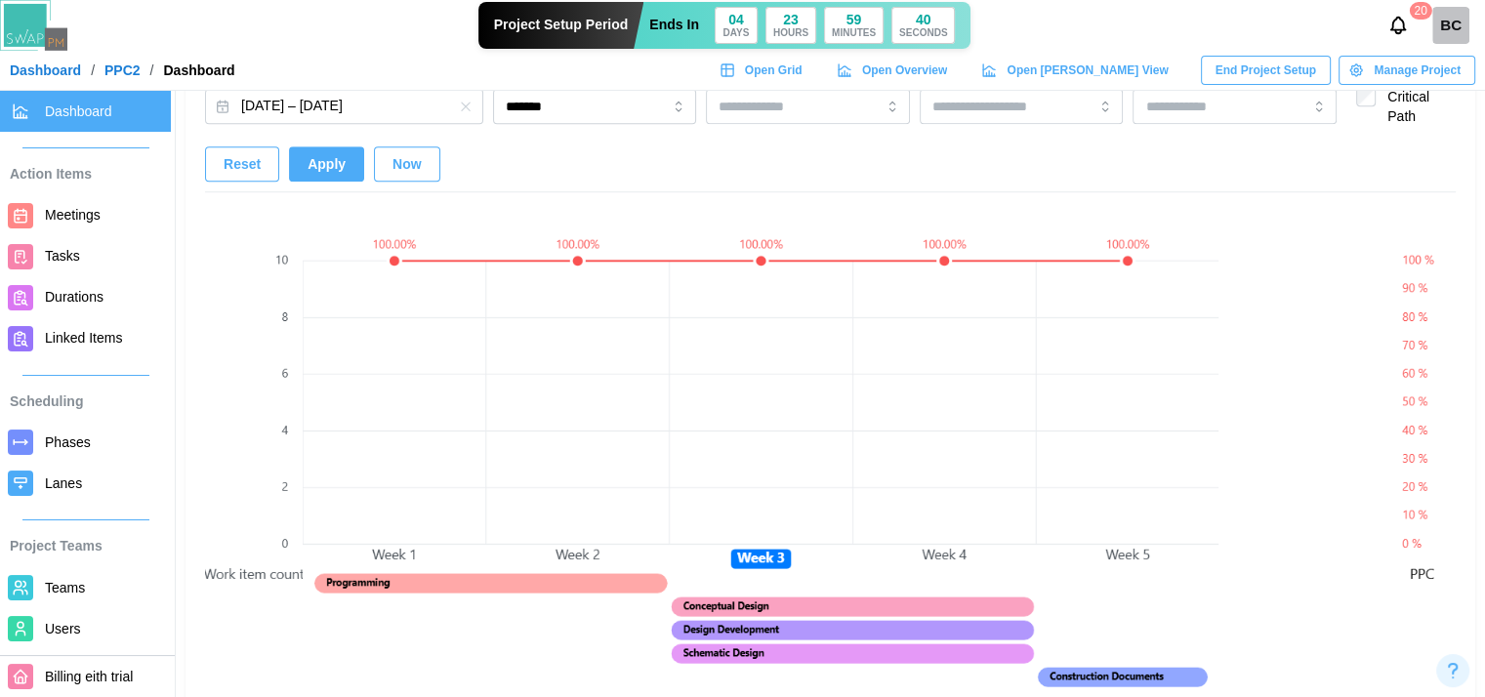
scroll to position [1367, 0]
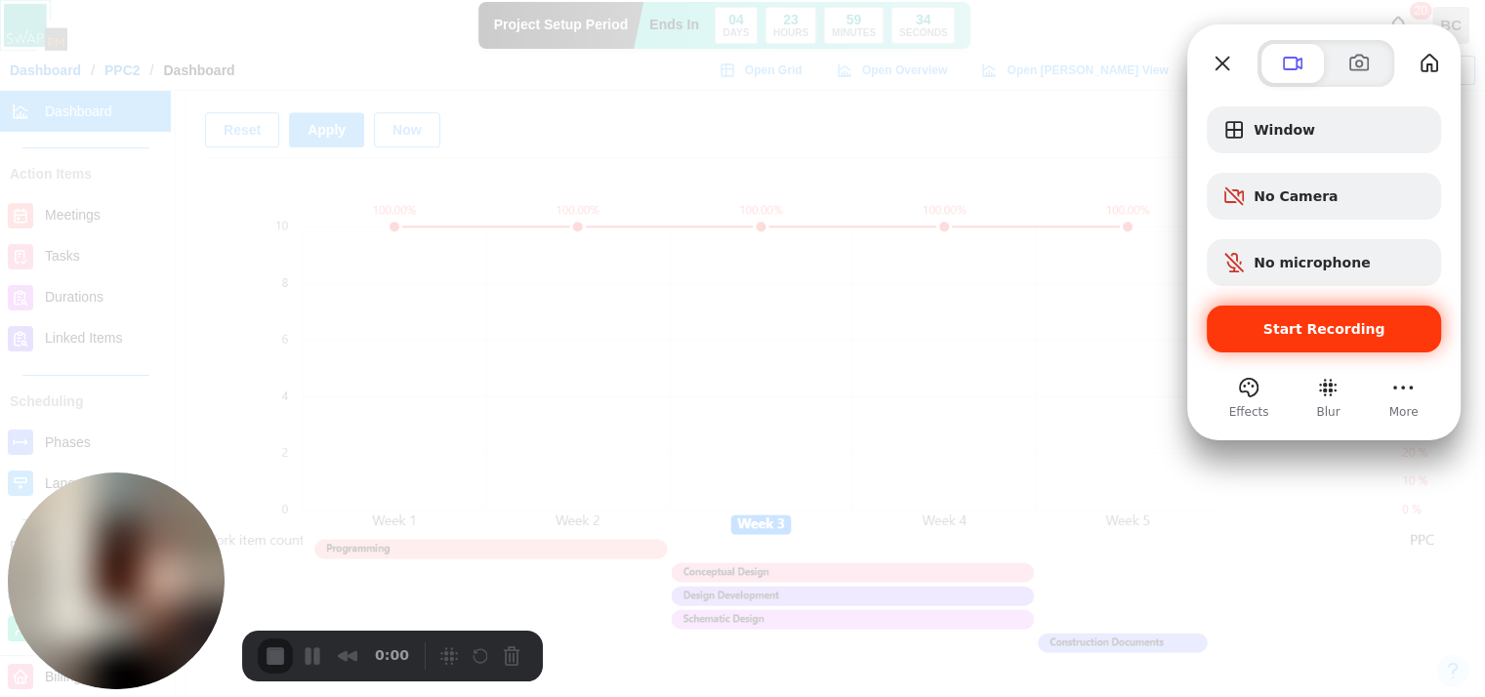
click at [1283, 345] on div "Start Recording" at bounding box center [1324, 329] width 234 height 47
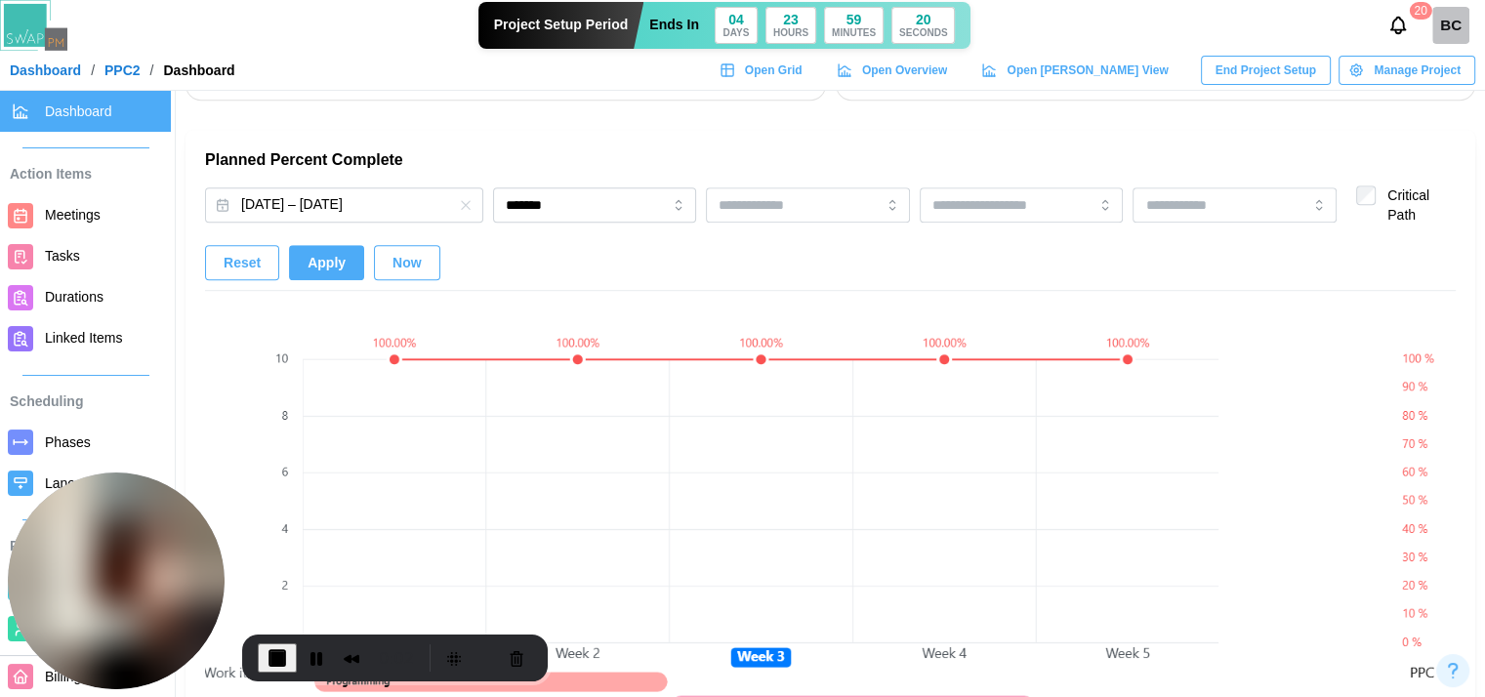
scroll to position [1269, 0]
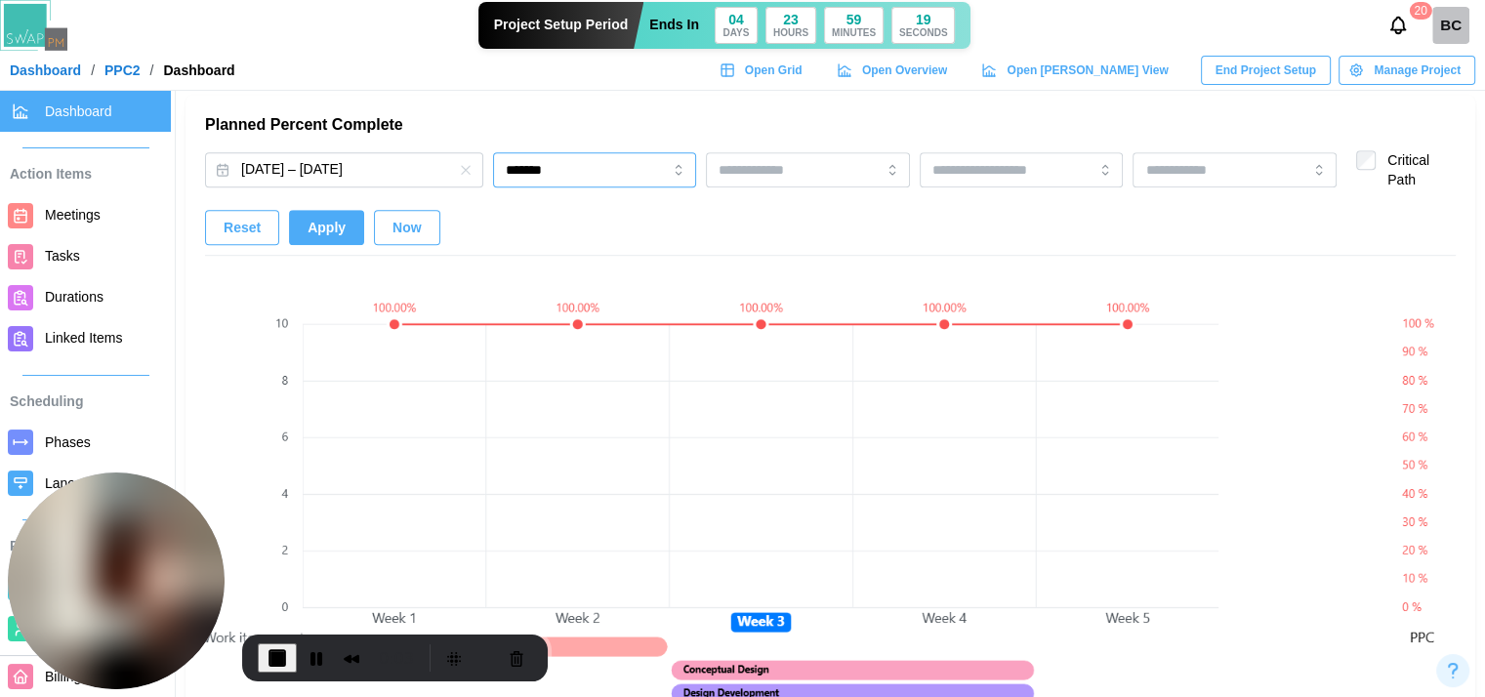
click at [612, 171] on input "*******" at bounding box center [595, 169] width 204 height 35
click at [344, 218] on button "Apply" at bounding box center [326, 227] width 75 height 35
click at [396, 224] on div "Reset Apply Now" at bounding box center [322, 227] width 235 height 35
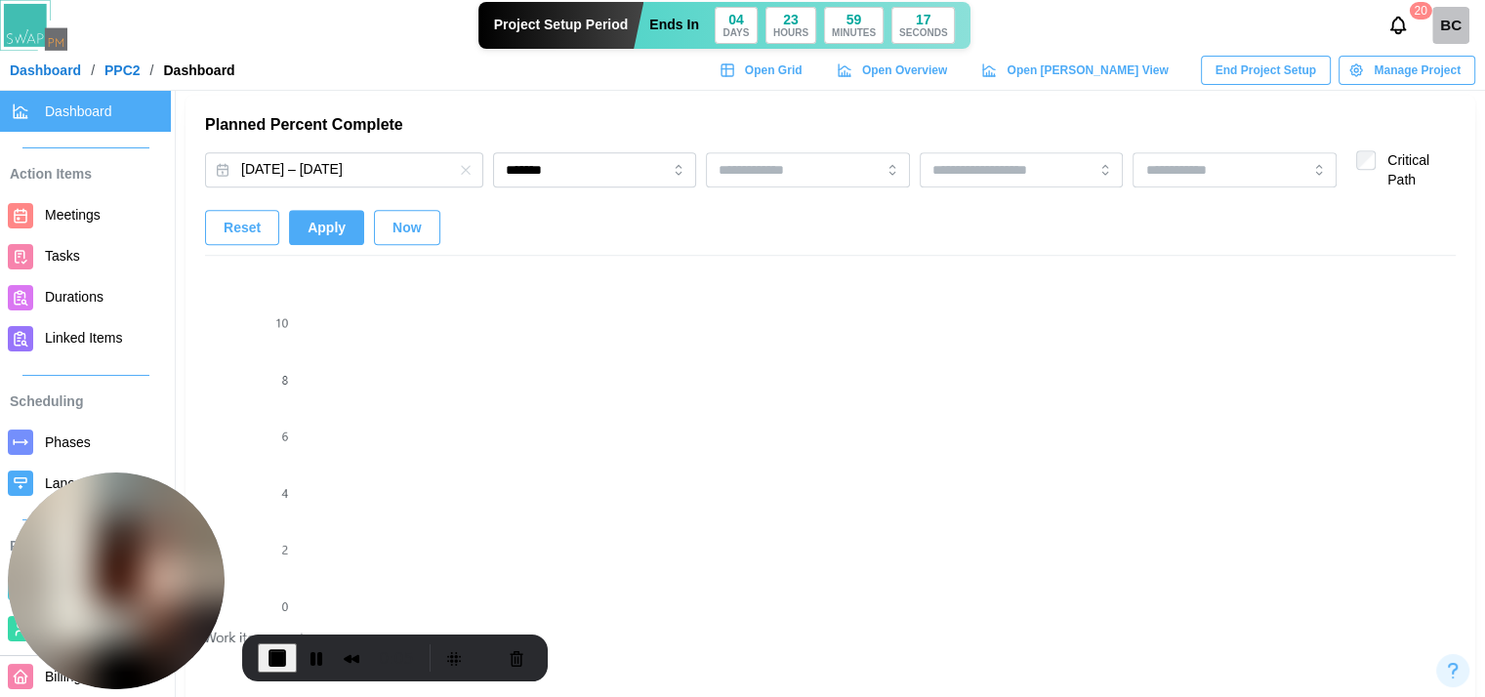
click at [396, 224] on span "Now" at bounding box center [407, 227] width 29 height 33
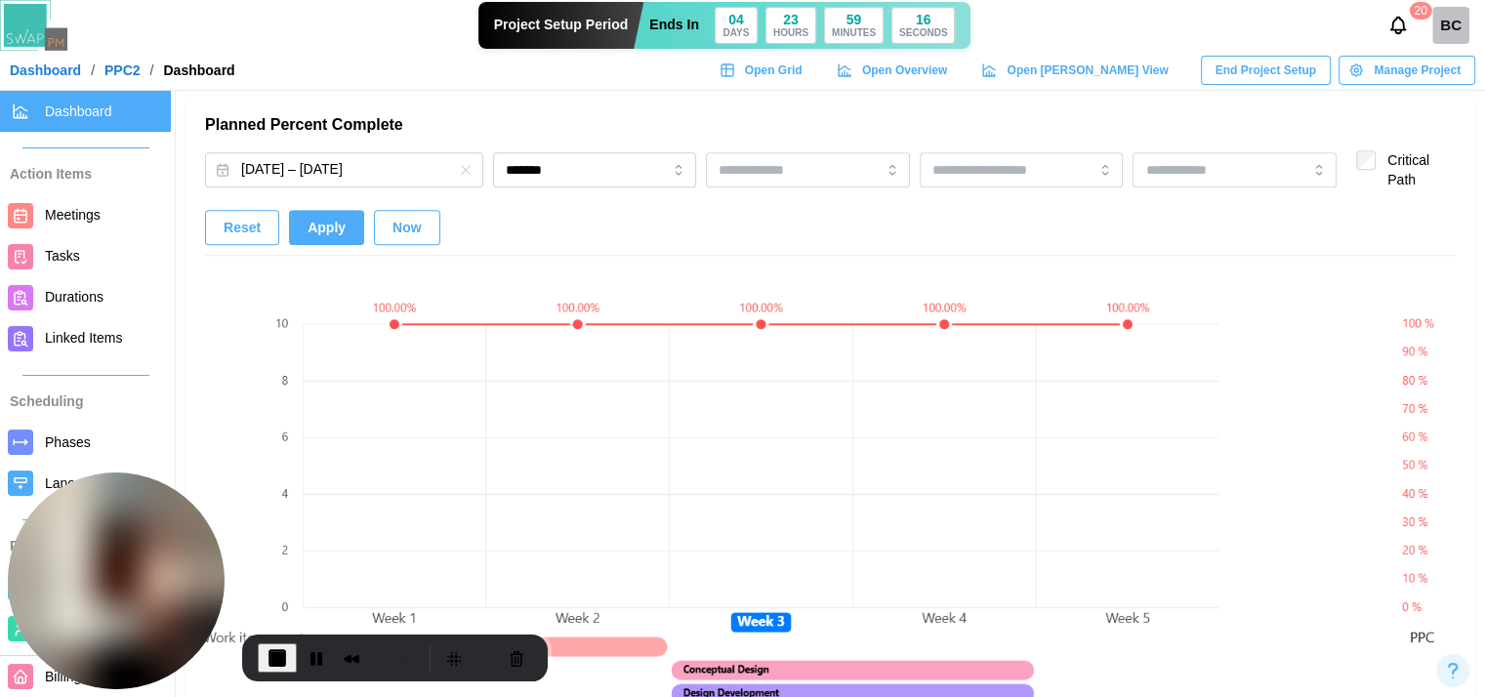
click at [396, 224] on span "Now" at bounding box center [407, 227] width 29 height 33
click at [301, 238] on button "Apply" at bounding box center [326, 227] width 75 height 35
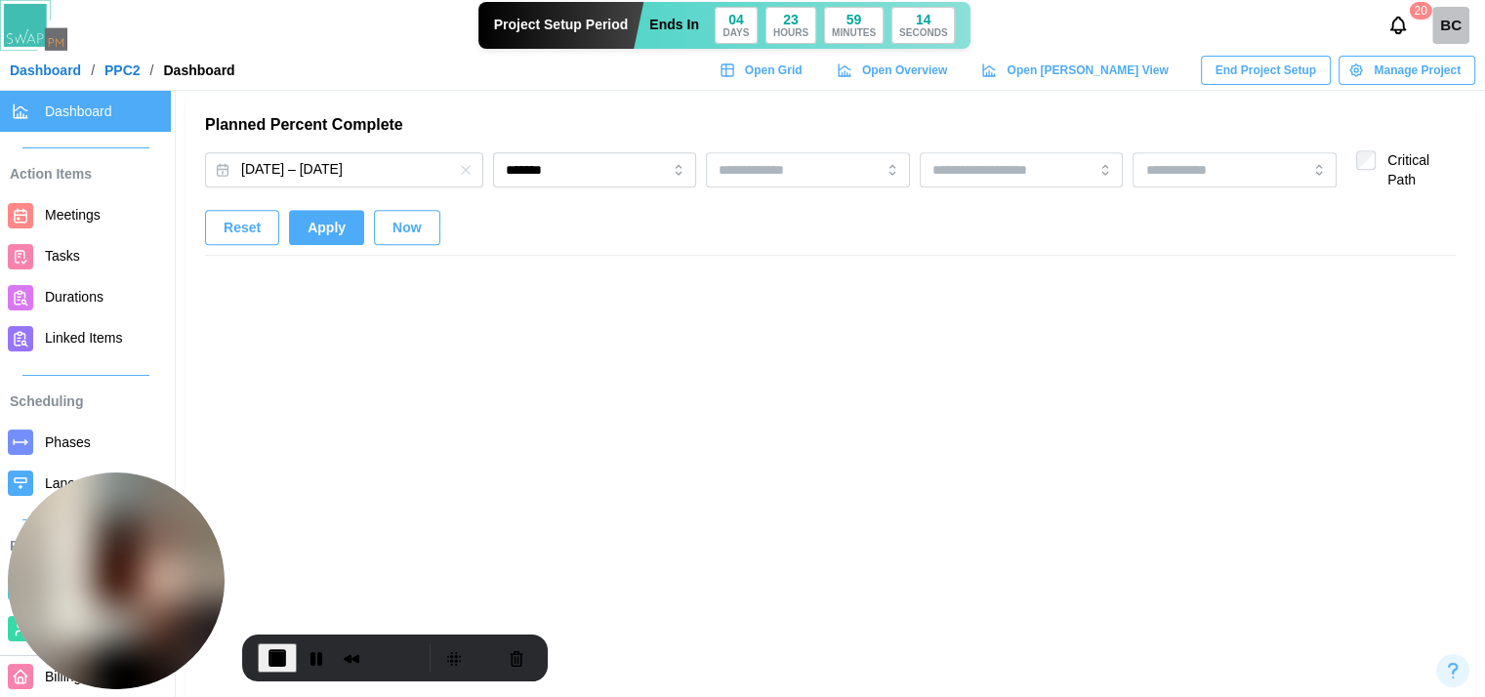
click at [301, 238] on button "Apply" at bounding box center [326, 227] width 75 height 35
click at [250, 232] on span "Reset" at bounding box center [242, 227] width 37 height 33
click at [590, 179] on input "*******" at bounding box center [595, 169] width 204 height 35
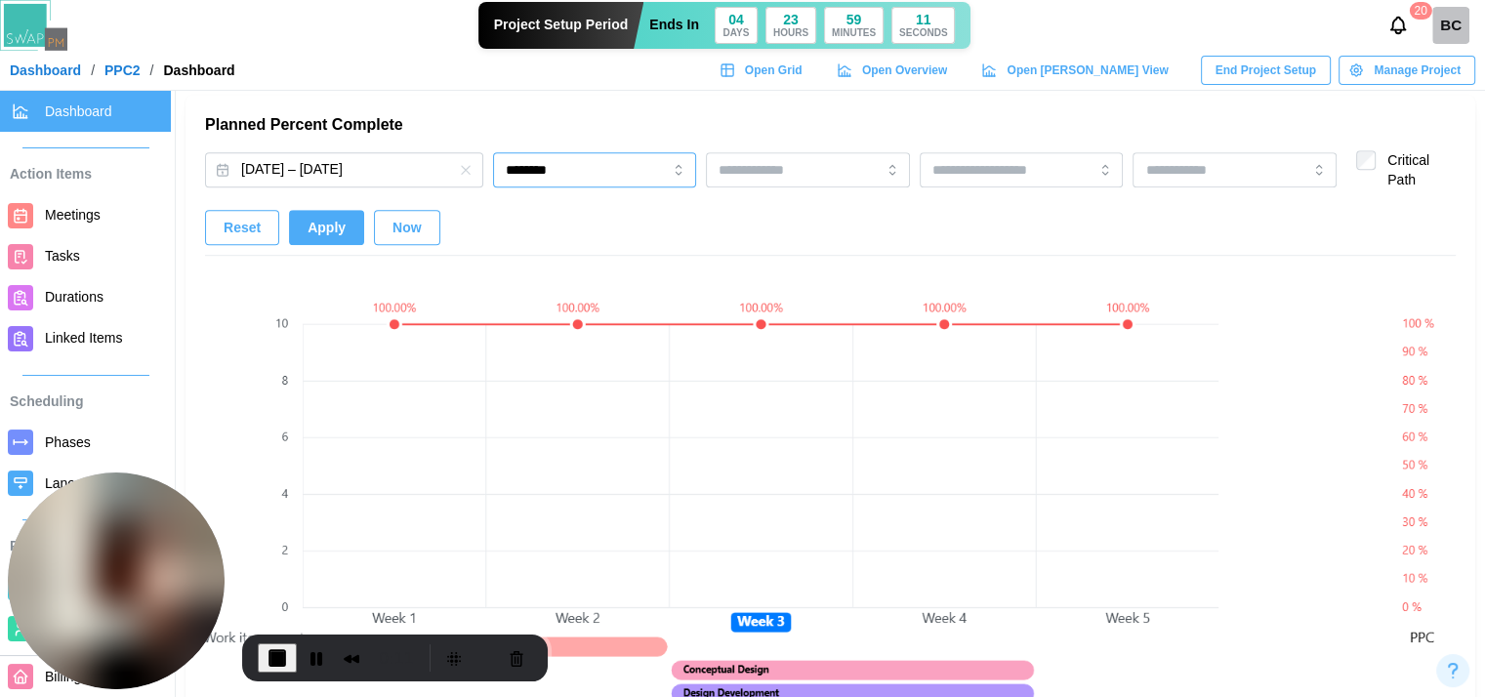
drag, startPoint x: 587, startPoint y: 254, endPoint x: 563, endPoint y: 261, distance: 24.4
click at [351, 229] on button "Apply" at bounding box center [326, 227] width 75 height 35
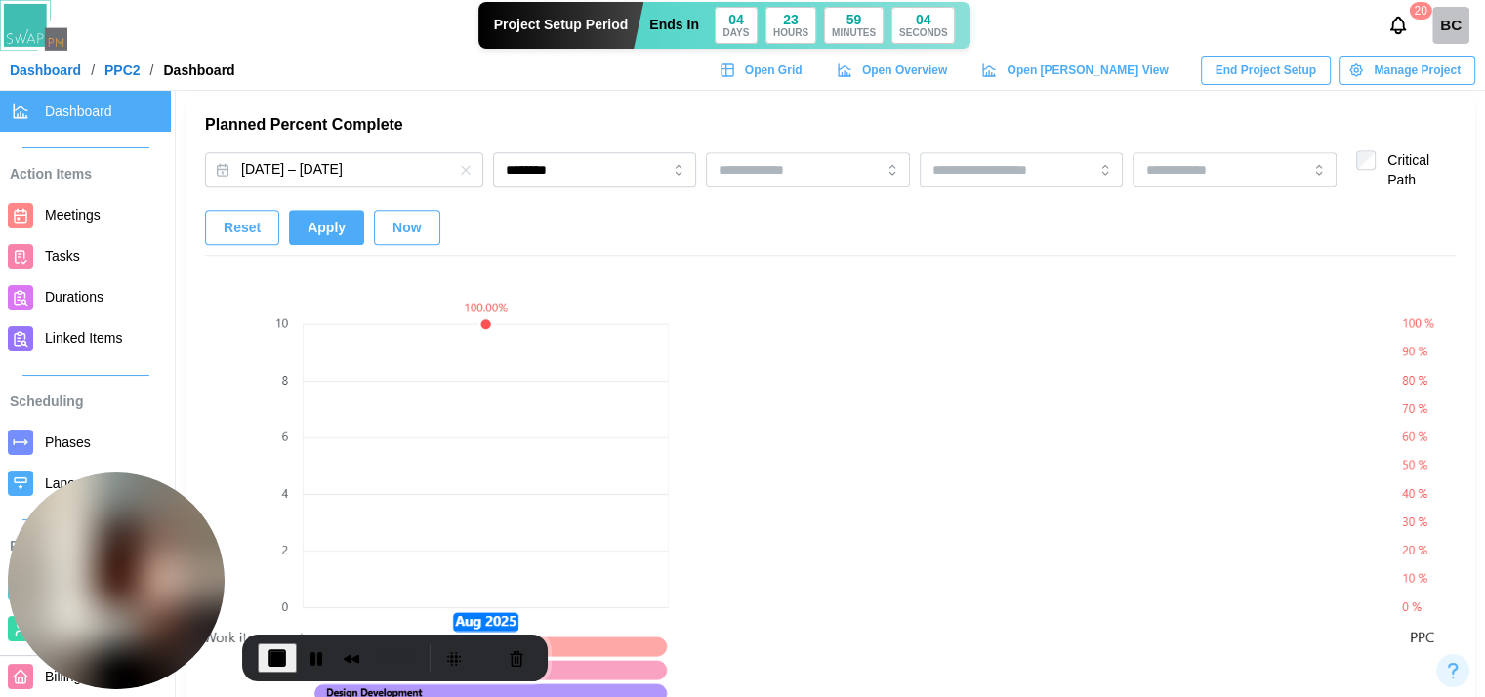
click at [238, 224] on span "Reset" at bounding box center [242, 227] width 37 height 33
type input "*******"
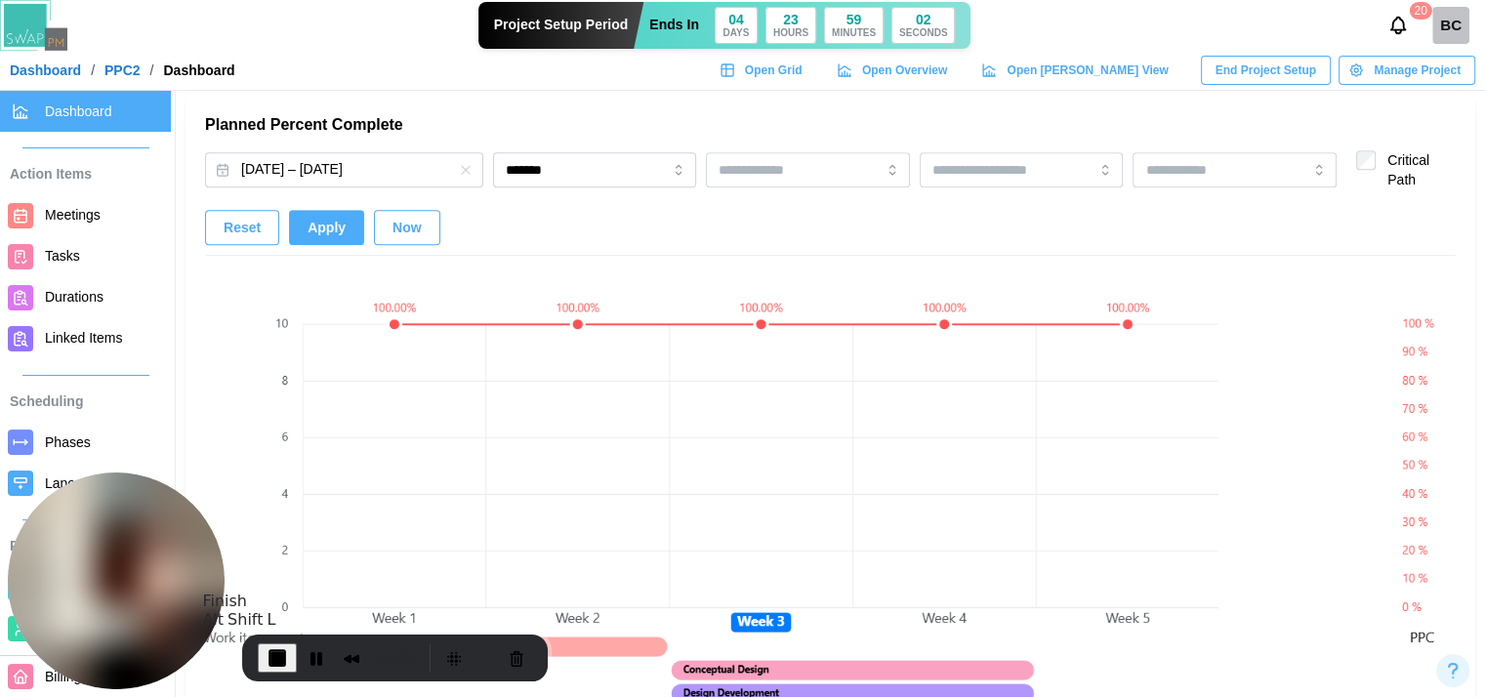
click at [275, 644] on button "End Recording" at bounding box center [277, 658] width 39 height 29
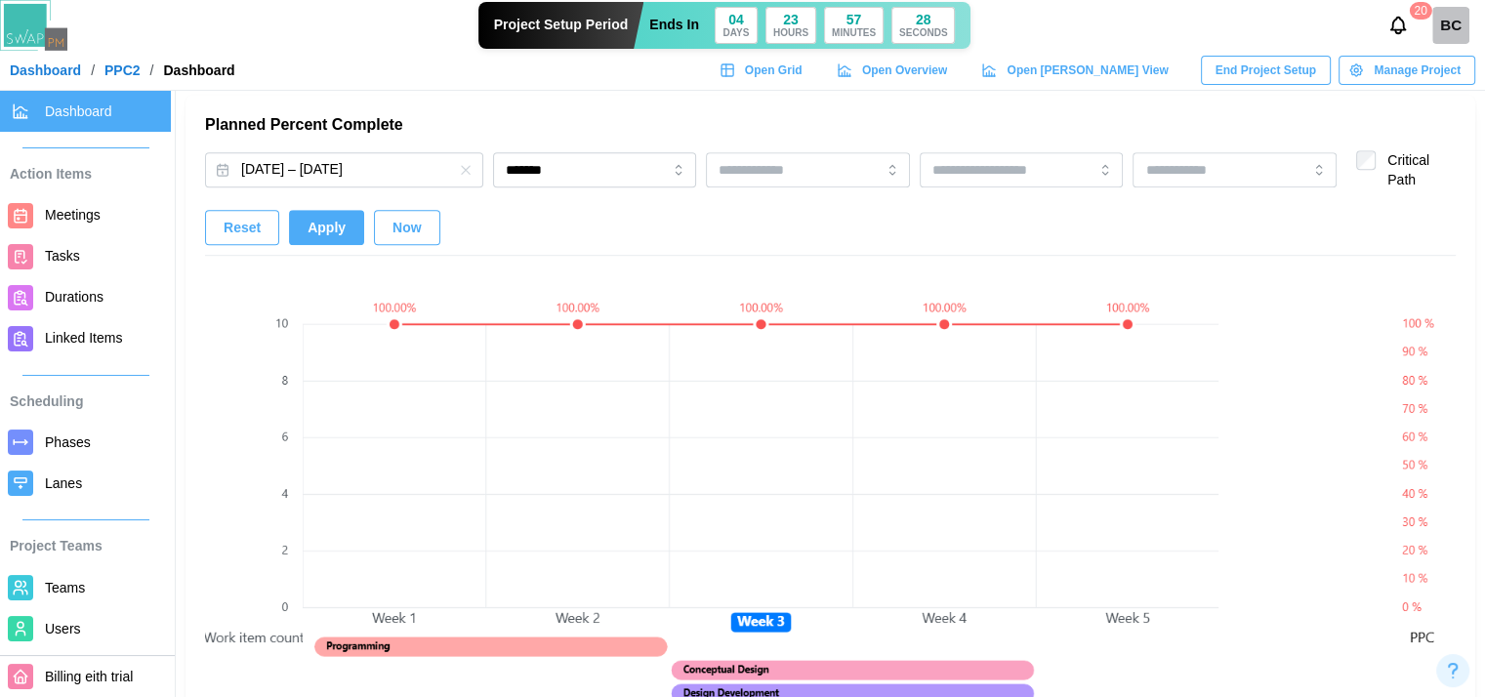
scroll to position [1172, 0]
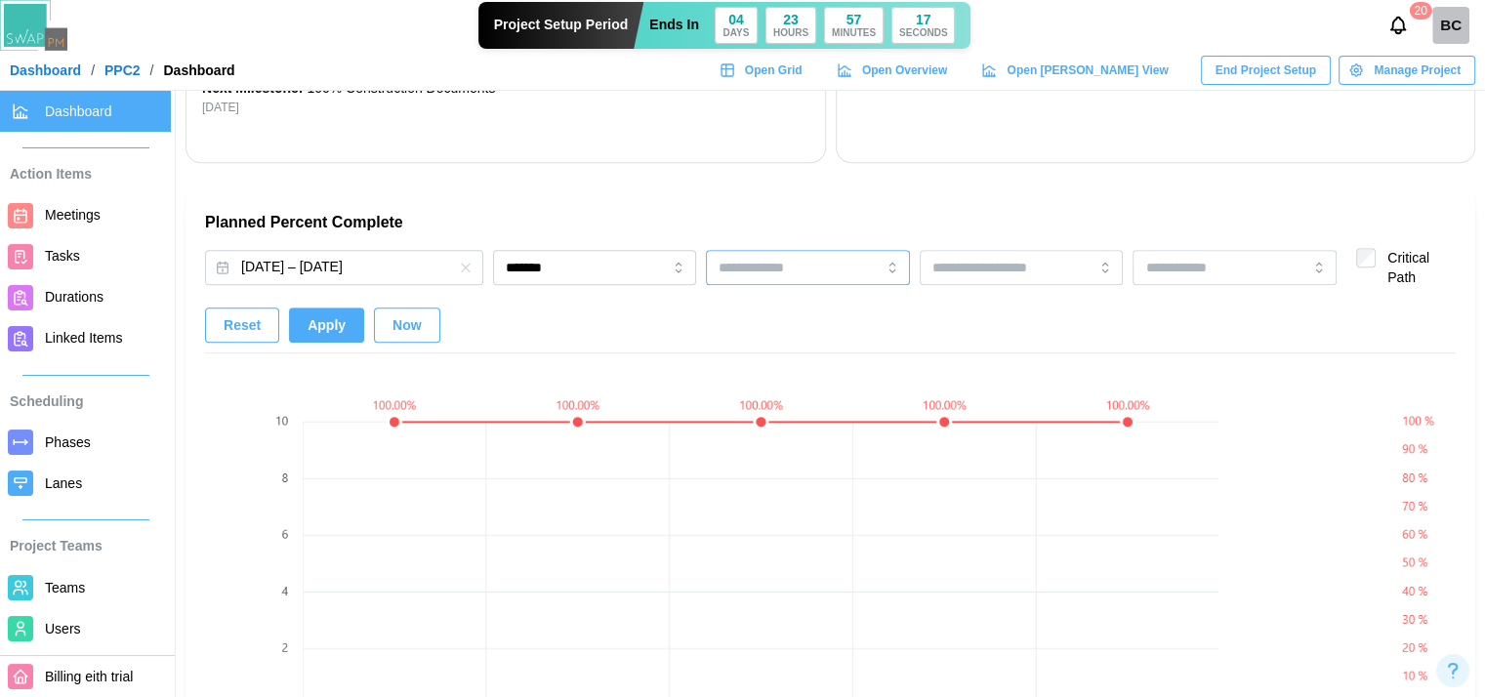
click at [788, 262] on input "search" at bounding box center [779, 268] width 120 height 16
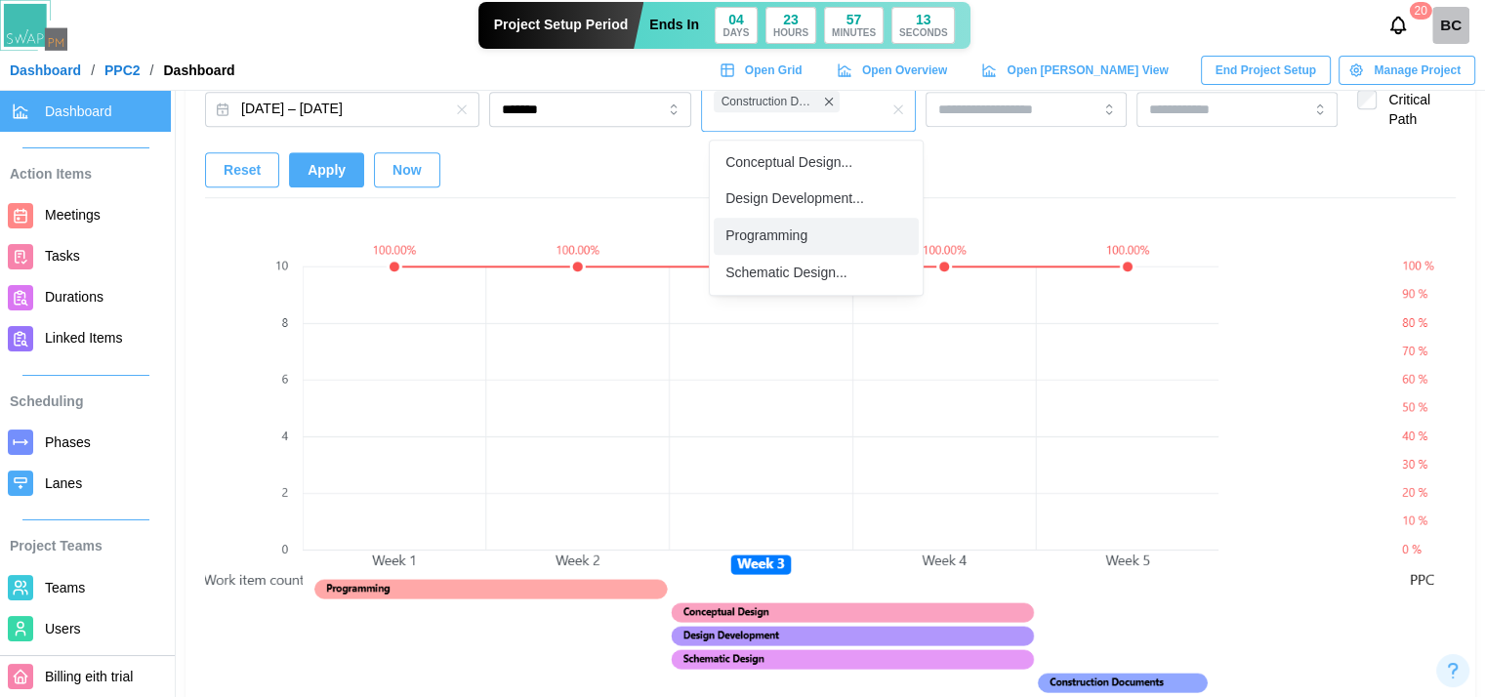
scroll to position [1367, 0]
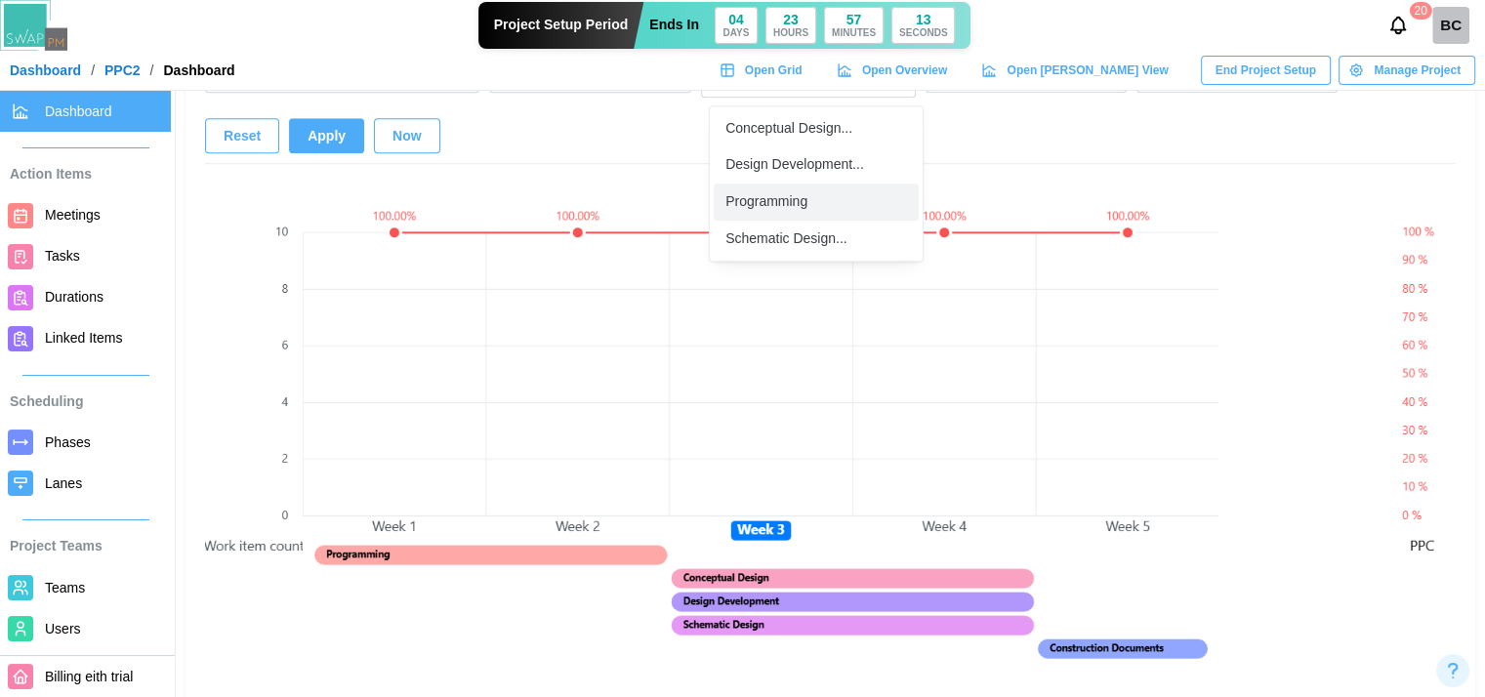
click at [941, 395] on canvas at bounding box center [761, 442] width 916 height 537
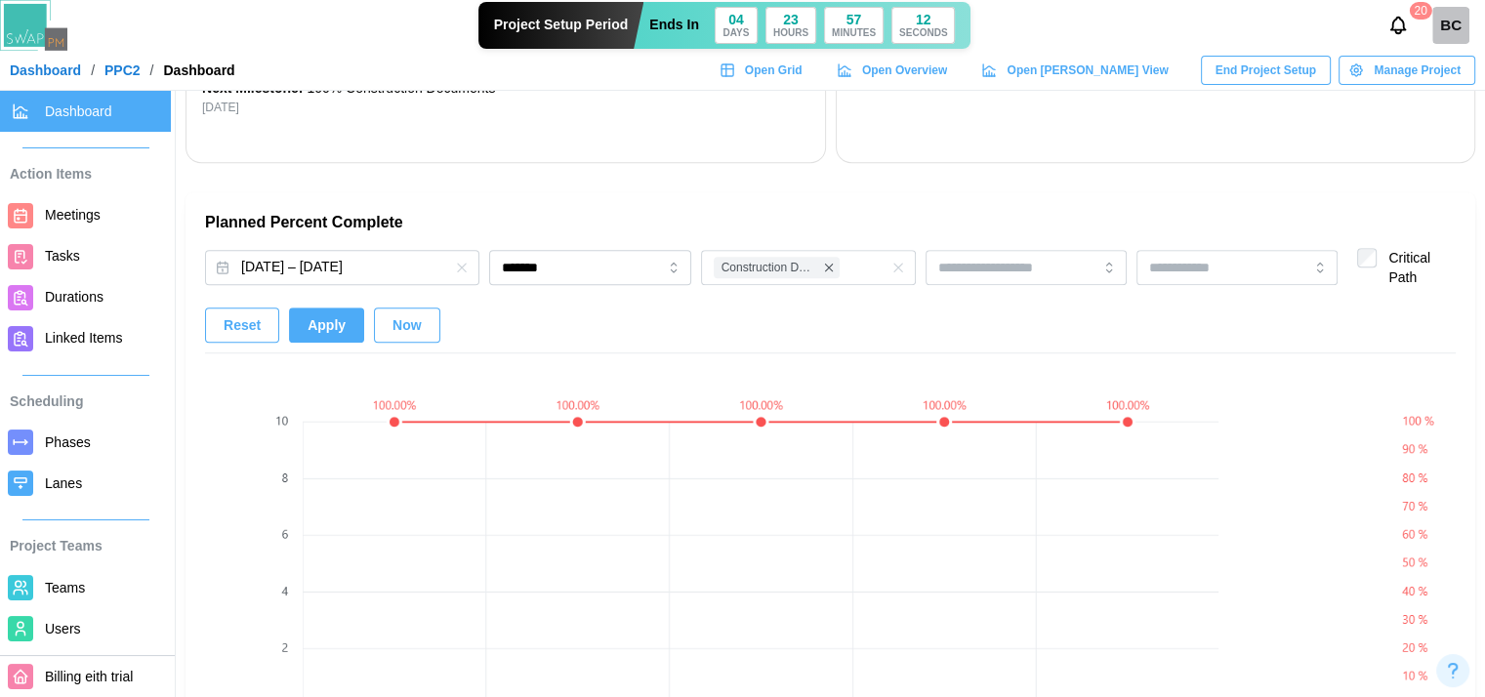
scroll to position [1172, 0]
click at [311, 331] on span "Apply" at bounding box center [327, 325] width 38 height 33
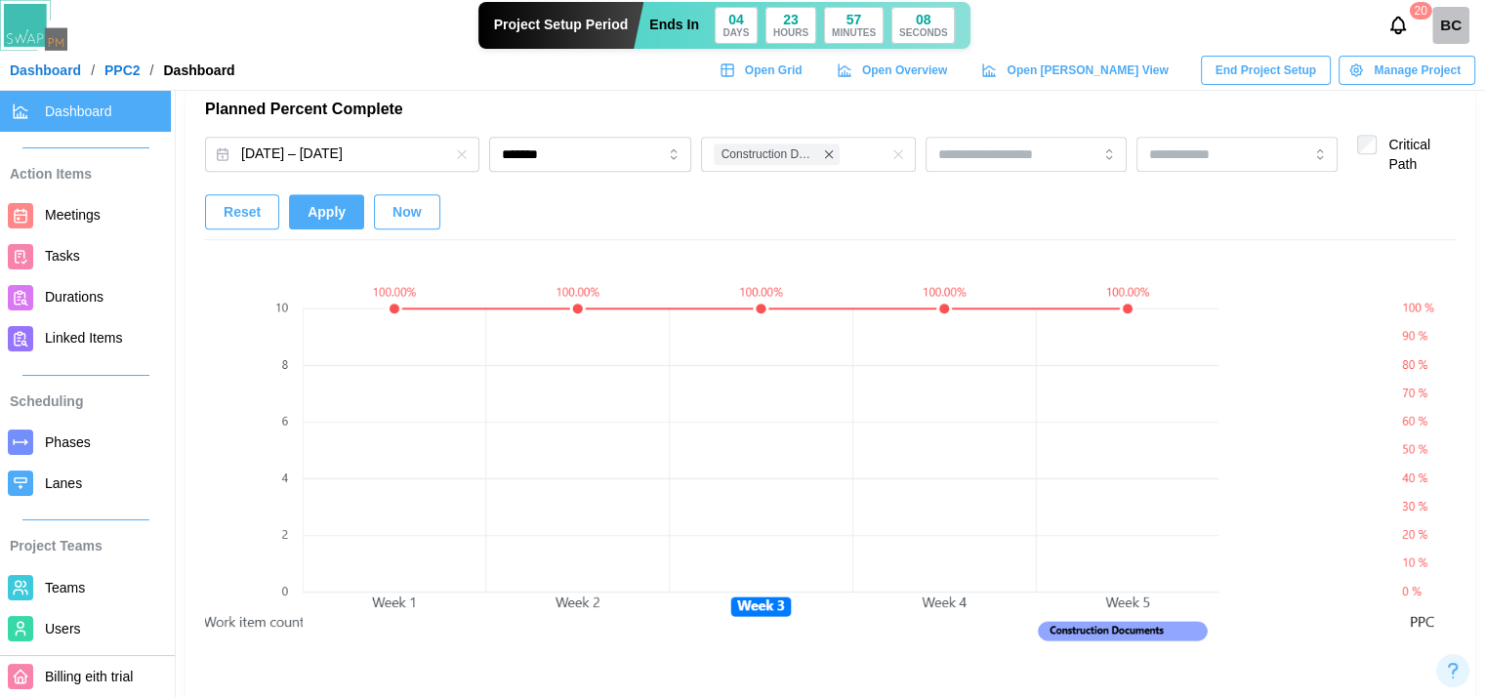
scroll to position [1269, 0]
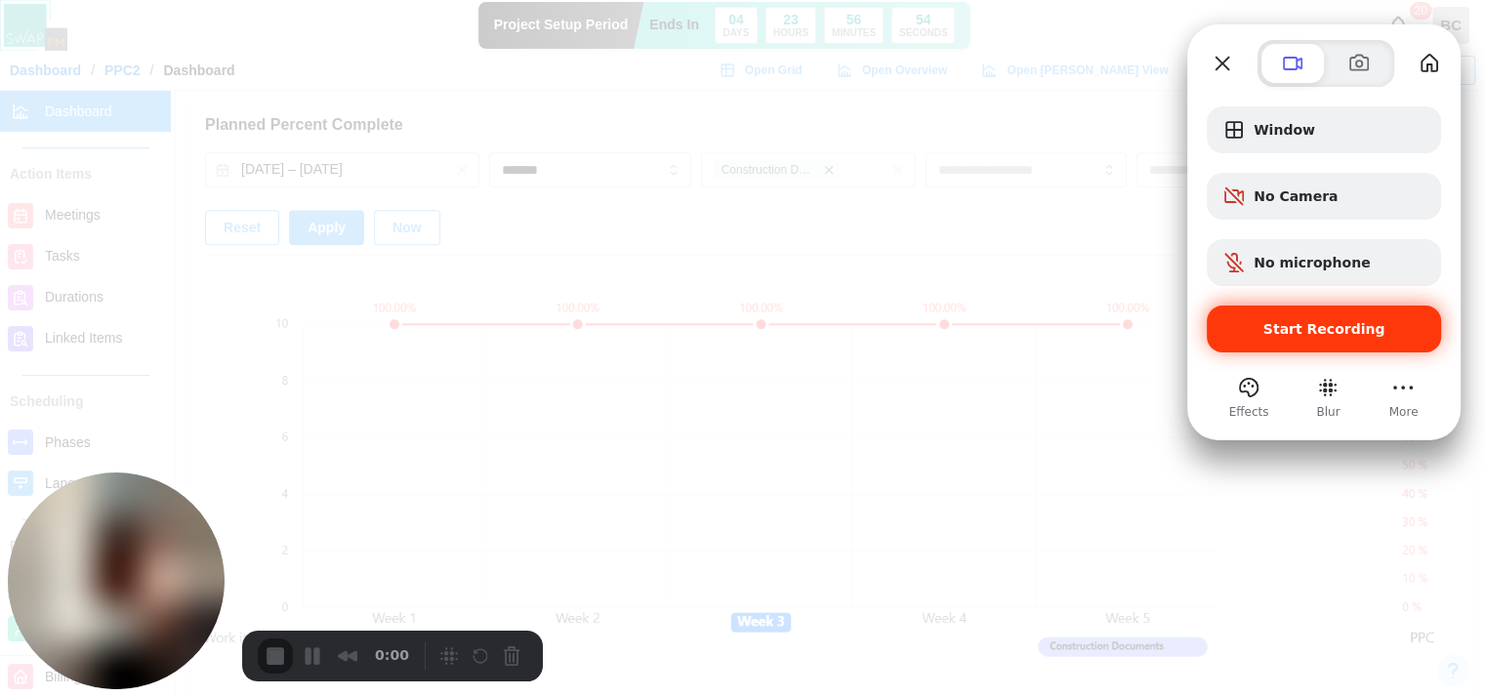
click at [1327, 330] on span "Start Recording" at bounding box center [1325, 329] width 122 height 16
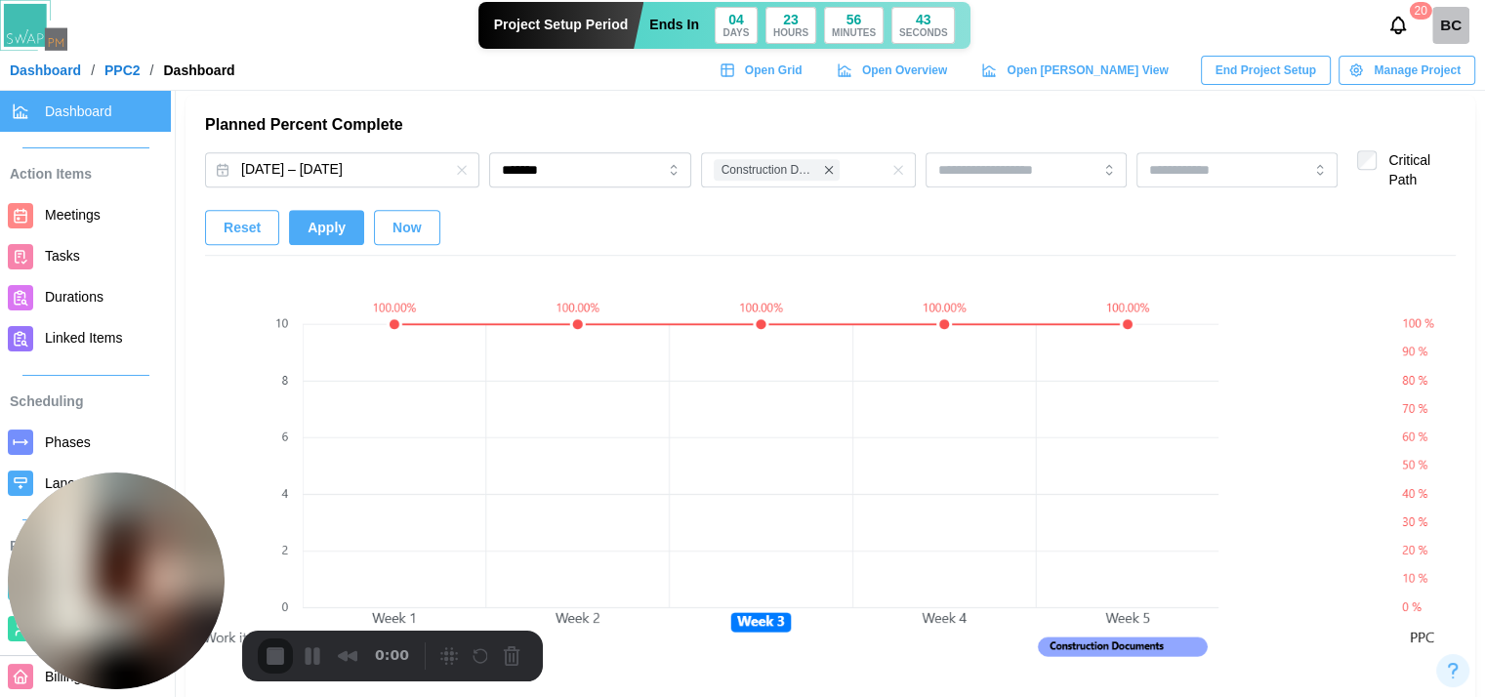
click at [803, 76] on span "Open Grid" at bounding box center [774, 70] width 58 height 27
click at [1369, 157] on div "Aug 01, 2025 – Aug 29, 2025 ******* Construction Documents Critical Path" at bounding box center [830, 172] width 1251 height 44
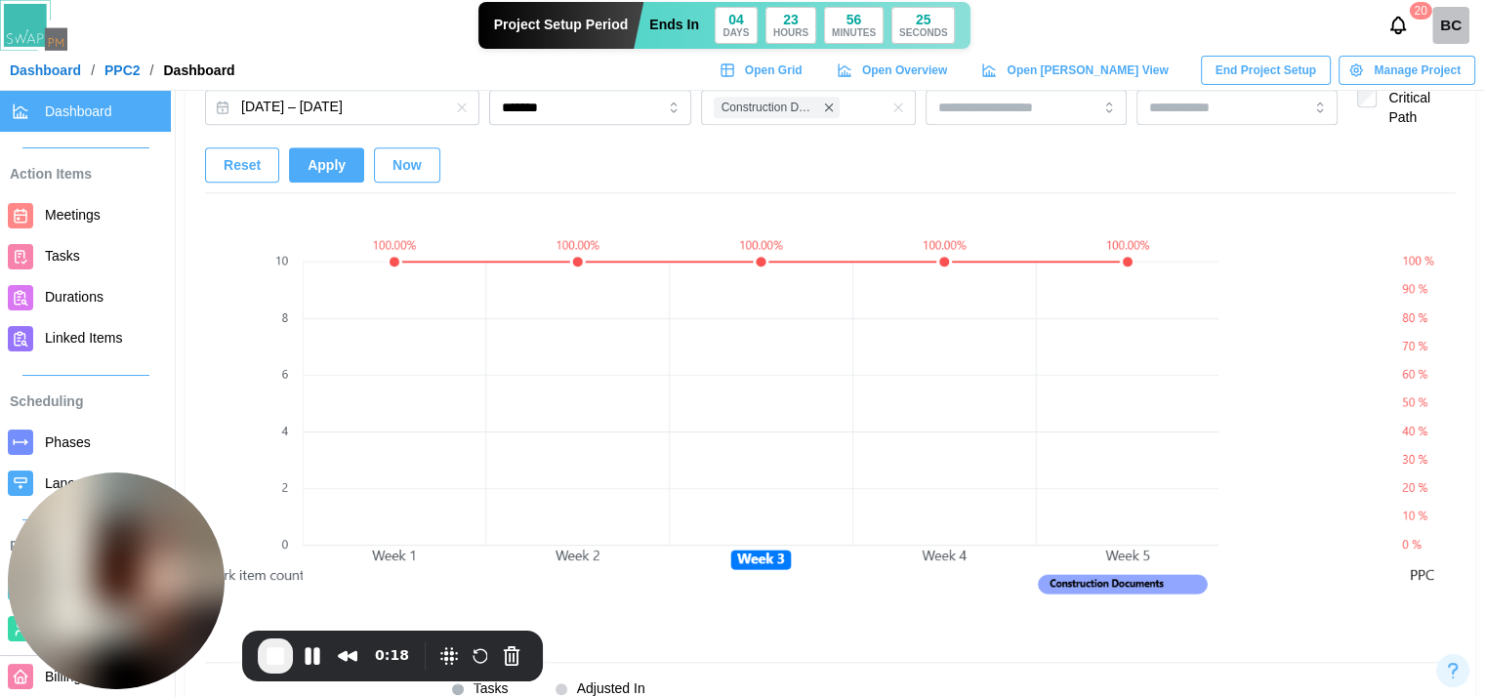
scroll to position [1367, 0]
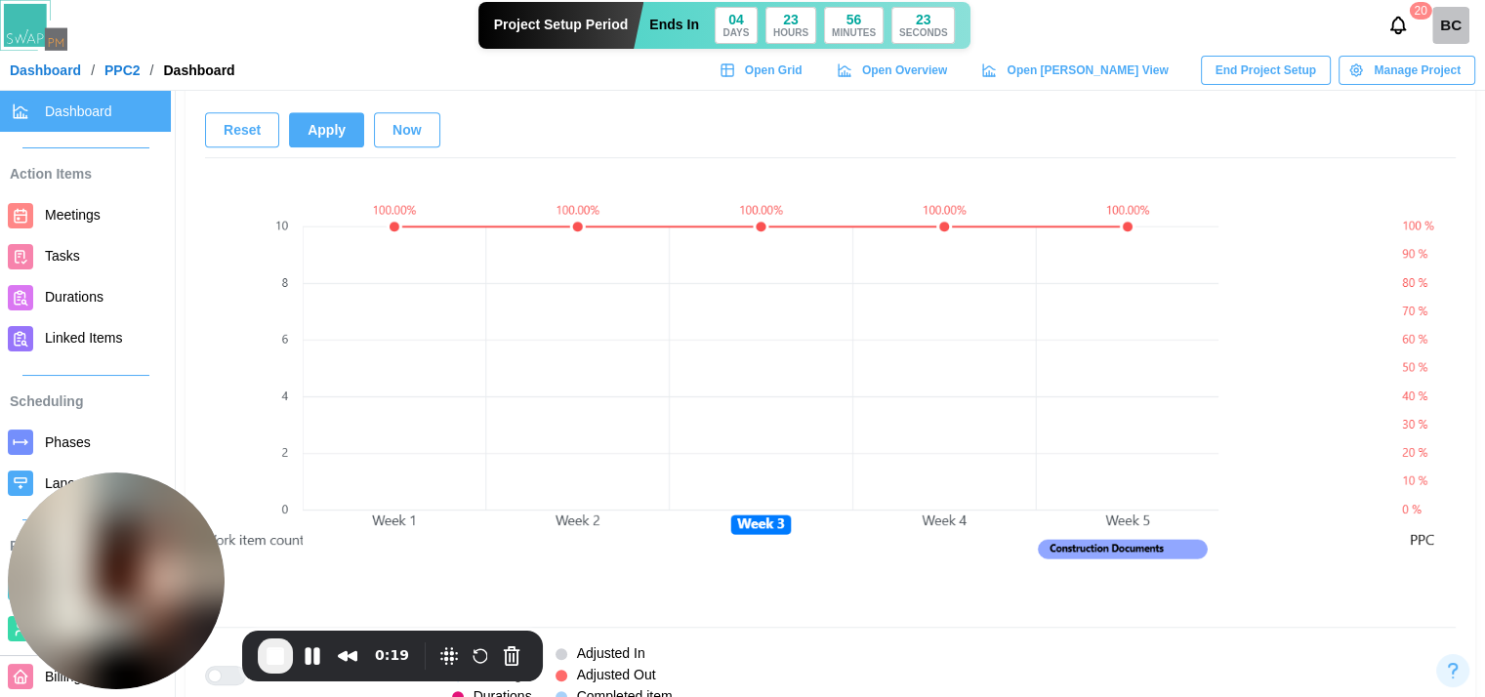
click at [340, 135] on button "Apply" at bounding box center [326, 129] width 75 height 35
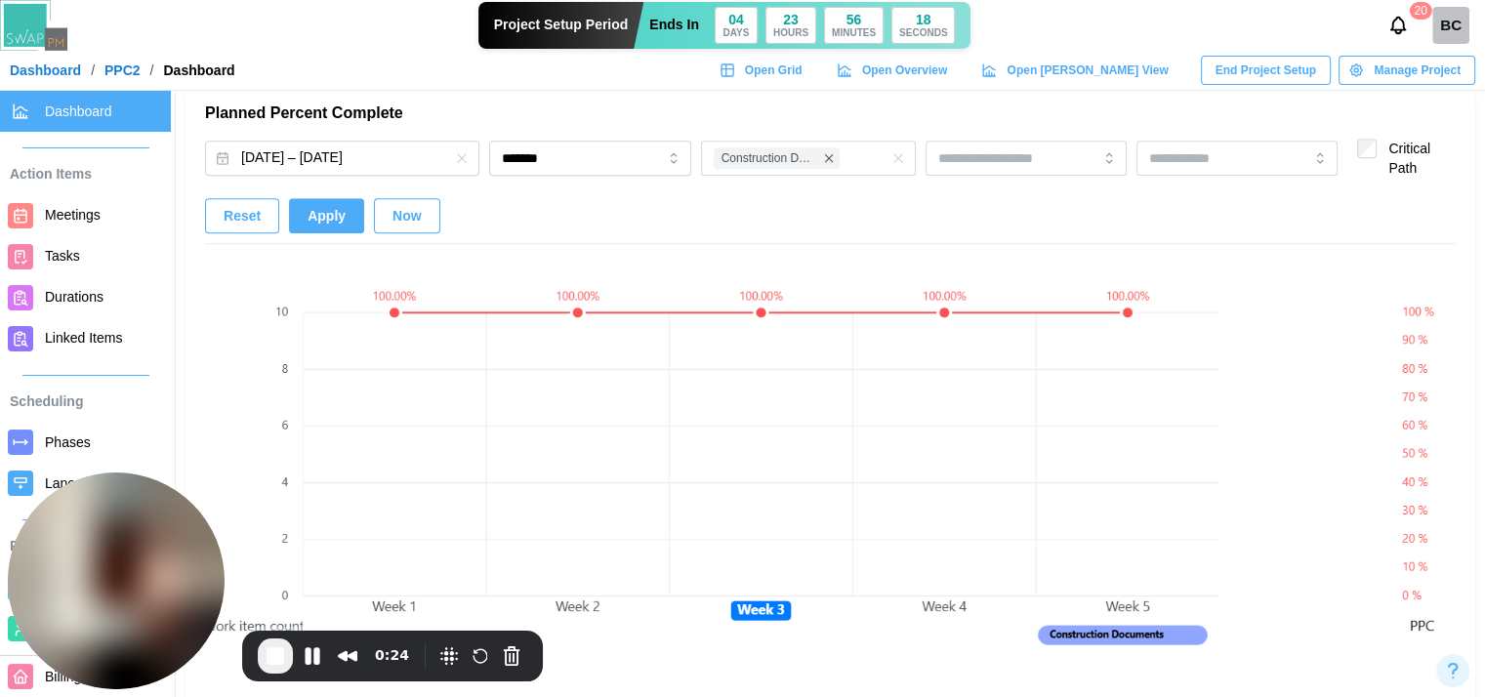
scroll to position [1269, 0]
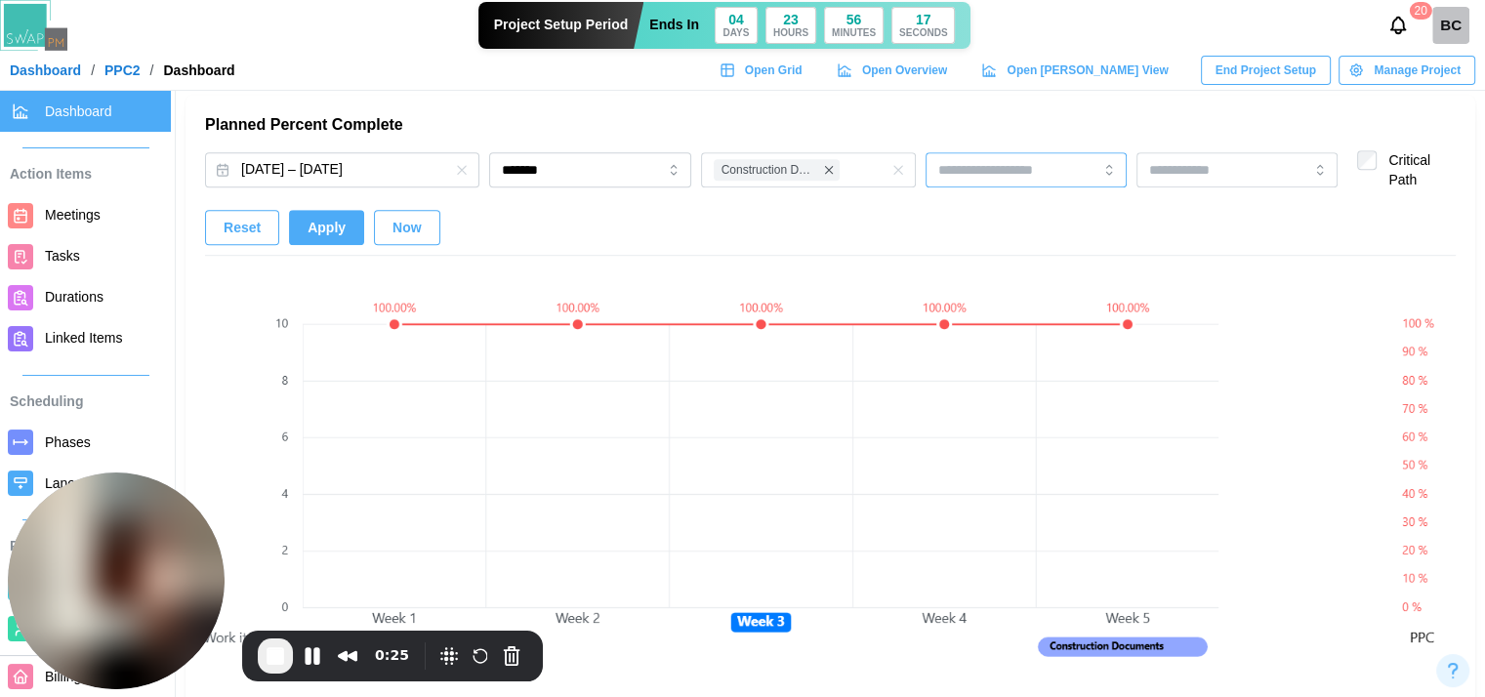
click at [1016, 170] on input "search" at bounding box center [996, 170] width 117 height 16
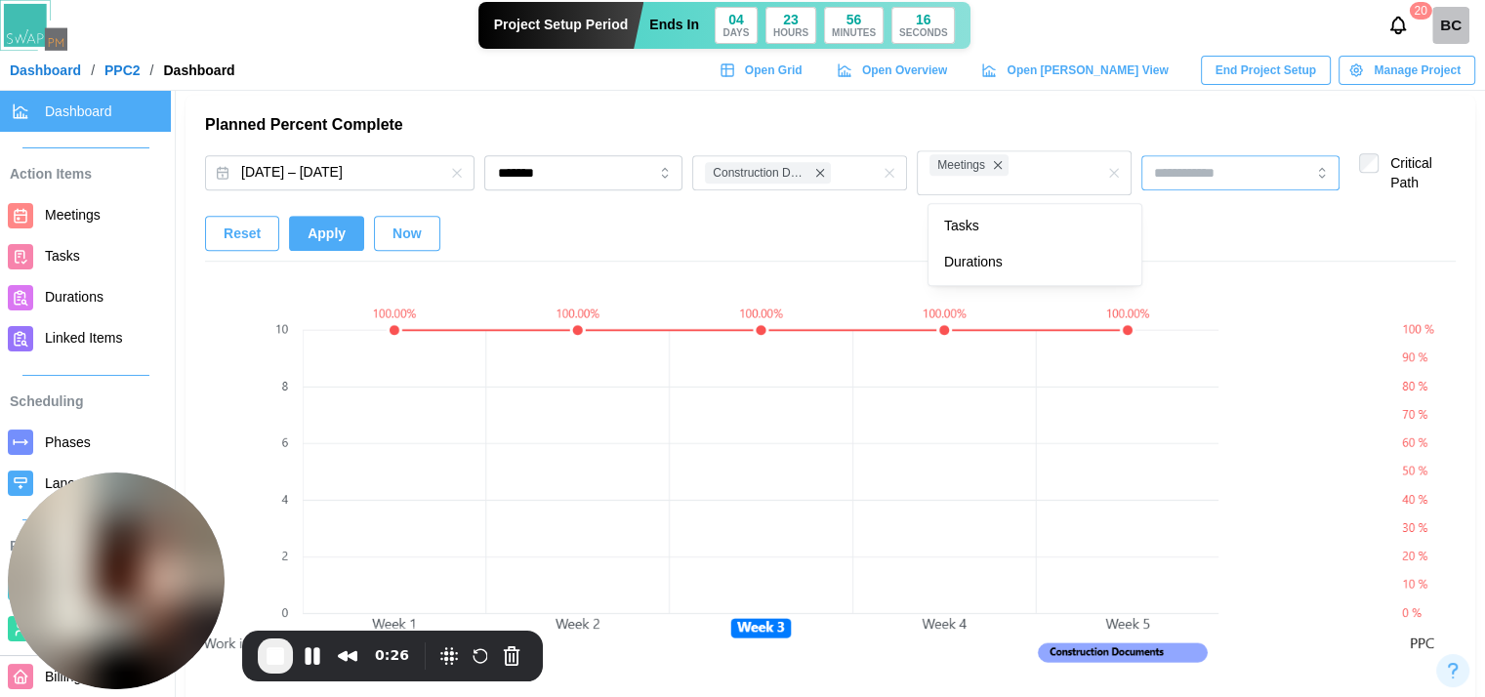
click at [1190, 161] on div at bounding box center [1208, 172] width 119 height 33
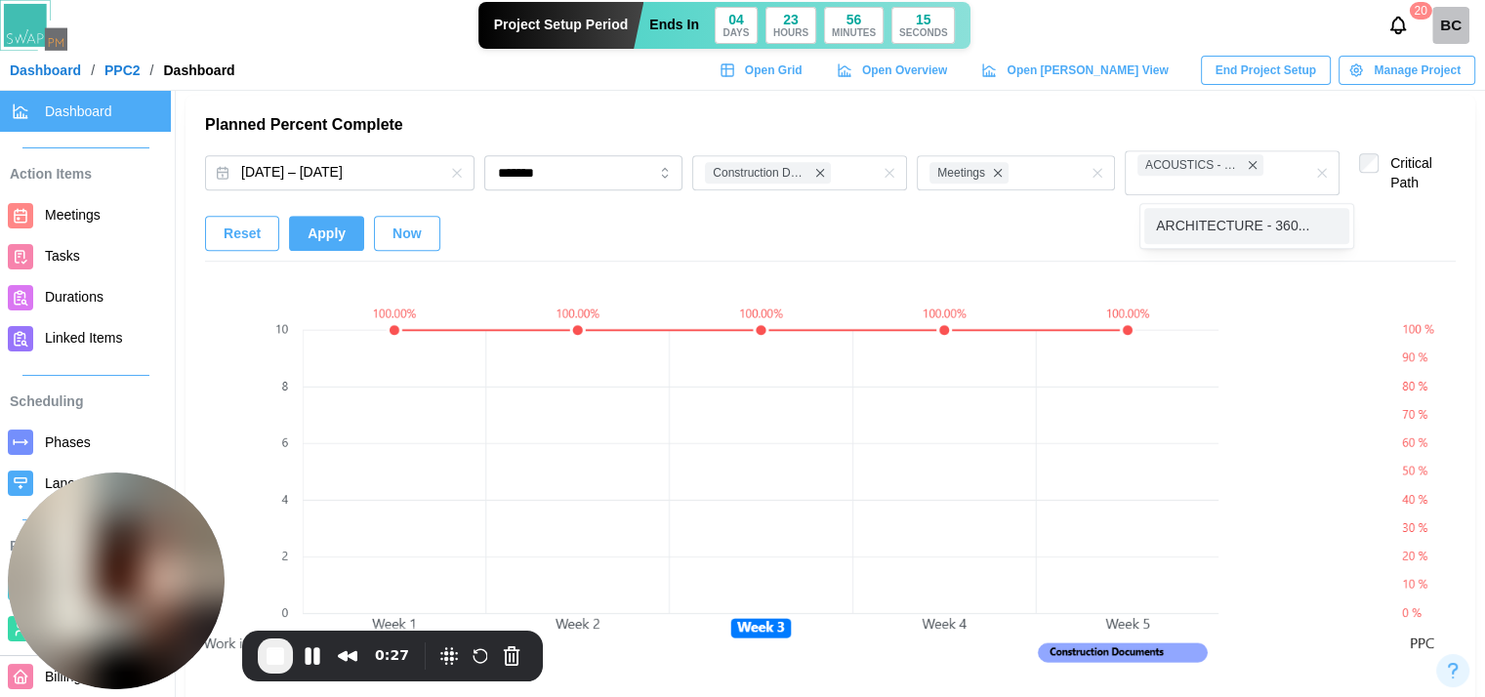
click at [643, 253] on div "Aug 01, 2025 – Aug 29, 2025 ******* Construction Documents Meetings ACOUSTICS -…" at bounding box center [830, 205] width 1251 height 111
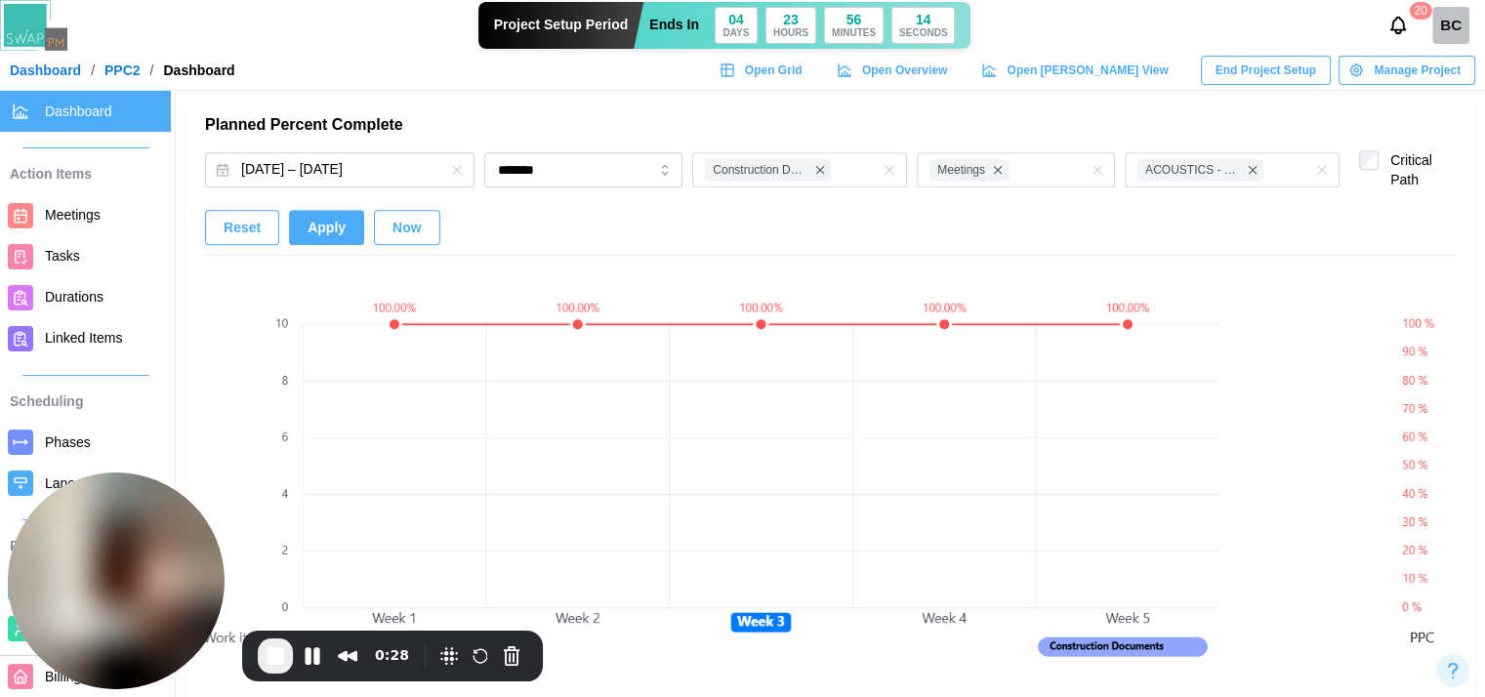
click at [329, 228] on span "Apply" at bounding box center [327, 227] width 38 height 33
click at [339, 224] on span "Apply" at bounding box center [327, 227] width 38 height 33
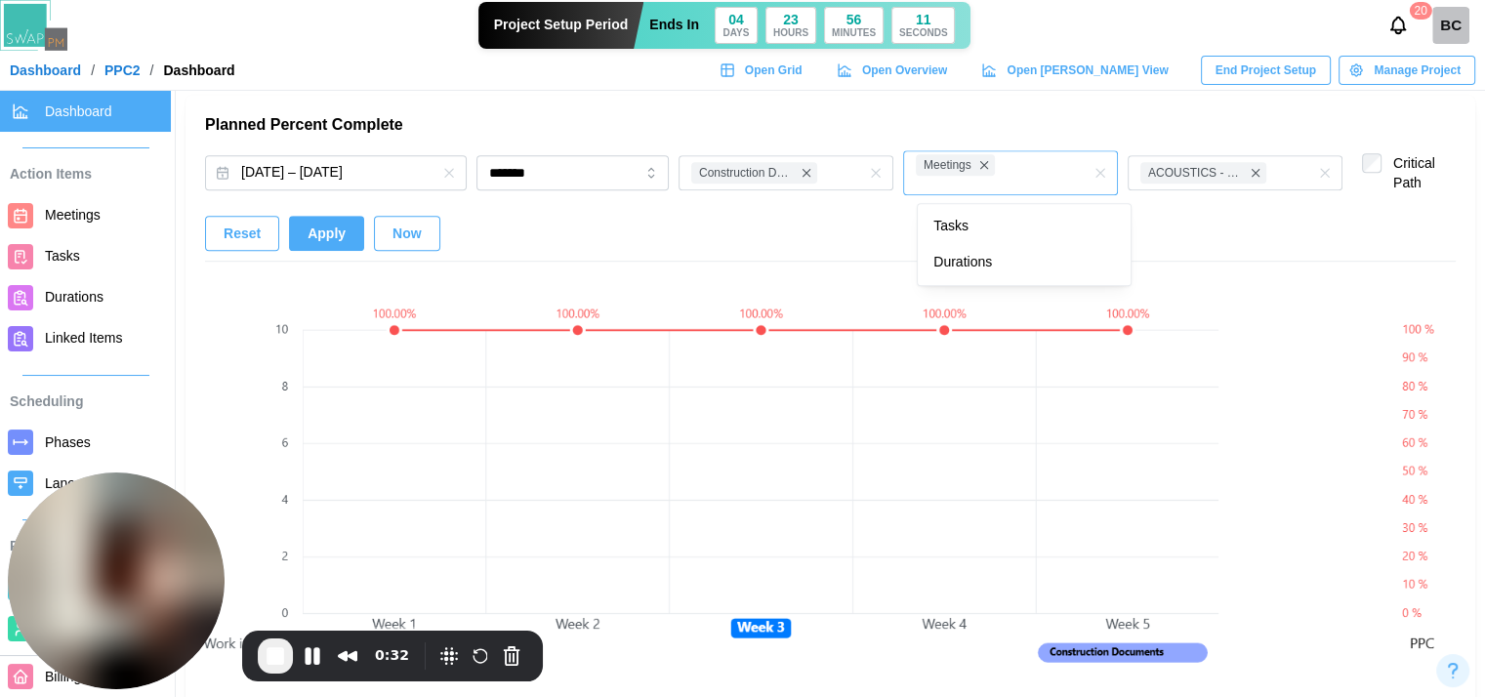
click at [1047, 163] on div "Meetings" at bounding box center [979, 172] width 136 height 43
click at [1399, 156] on label "Critical Path" at bounding box center [1416, 172] width 79 height 39
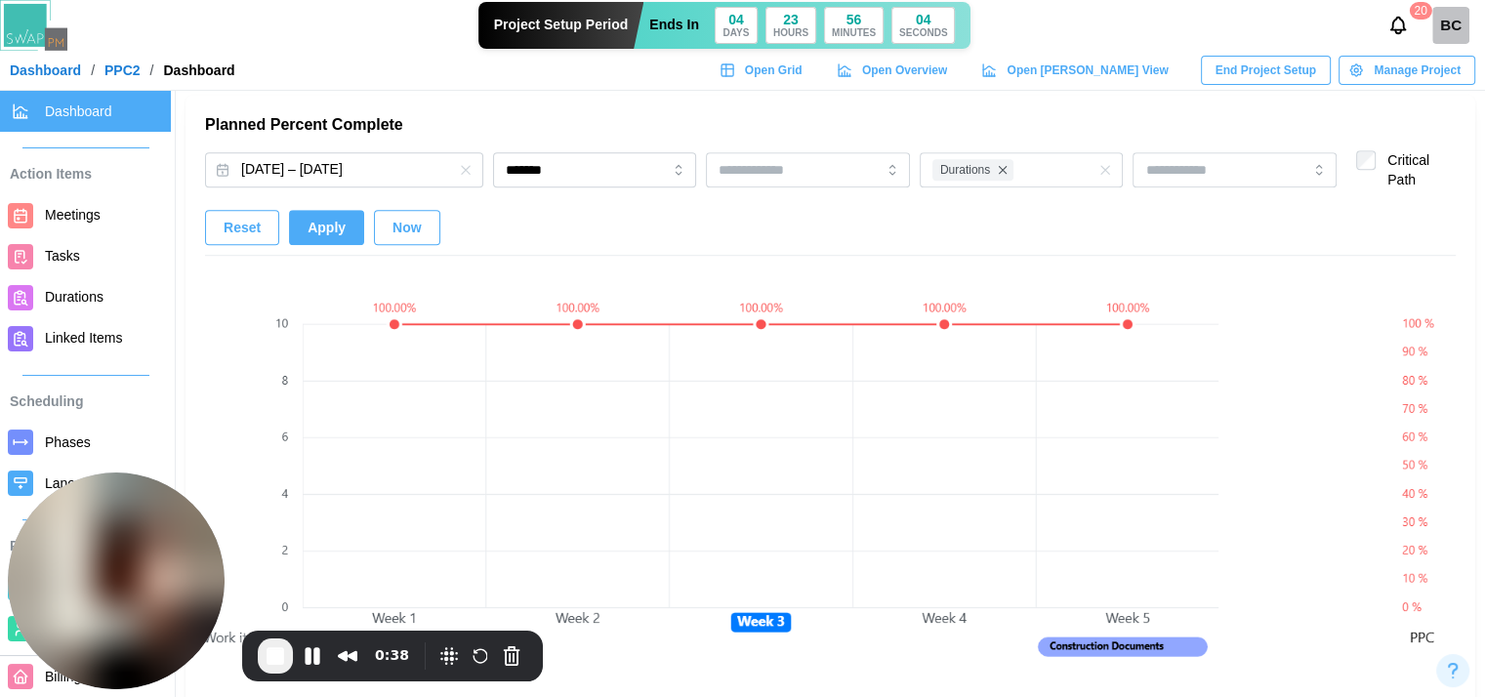
click at [355, 216] on button "Apply" at bounding box center [326, 227] width 75 height 35
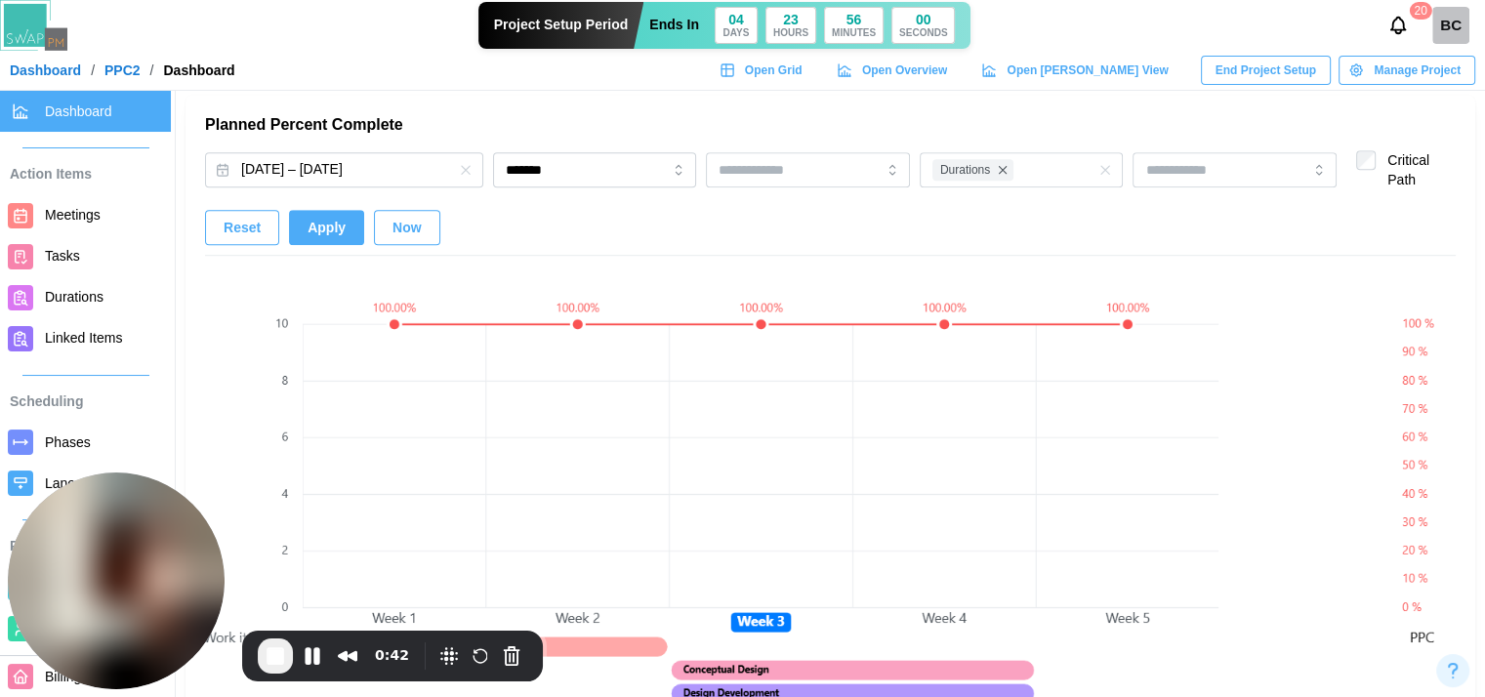
click at [345, 218] on button "Apply" at bounding box center [326, 227] width 75 height 35
click at [285, 664] on span "End Recording" at bounding box center [275, 655] width 23 height 23
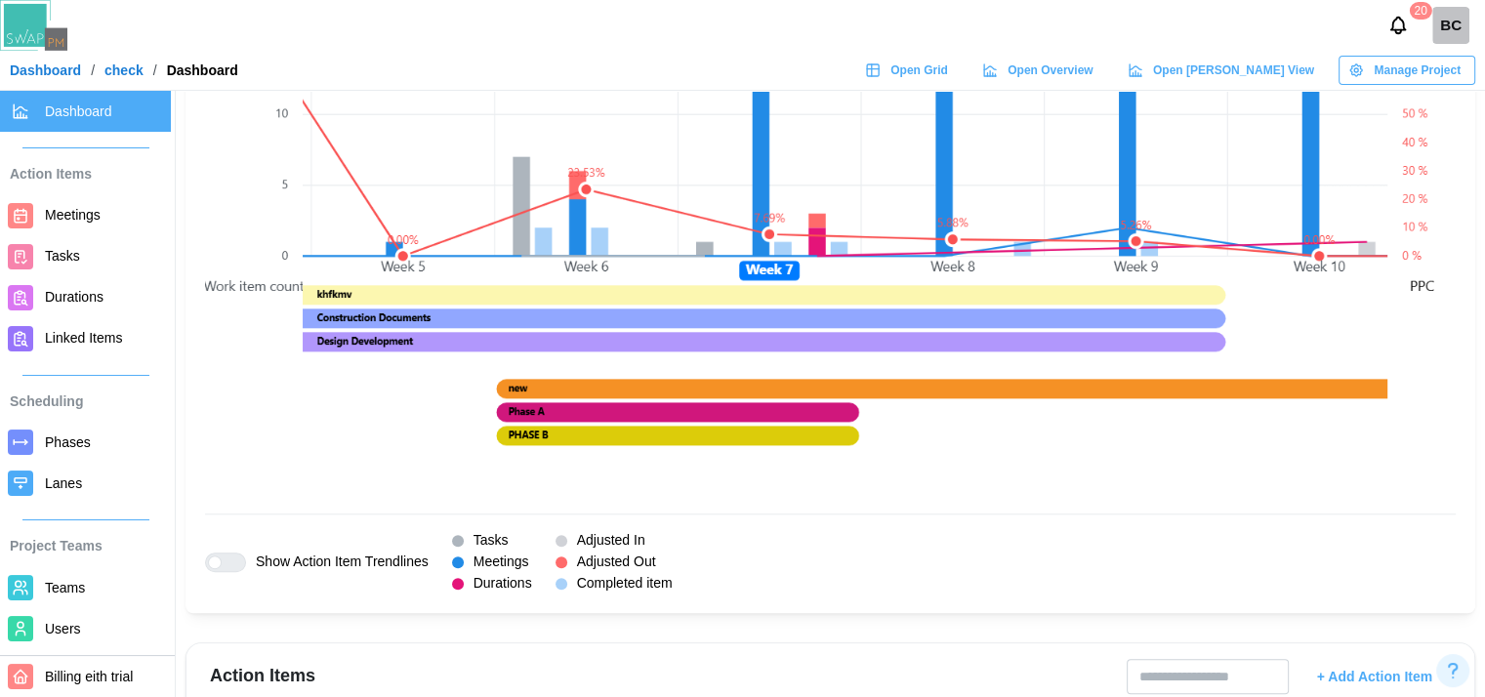
scroll to position [1562, 0]
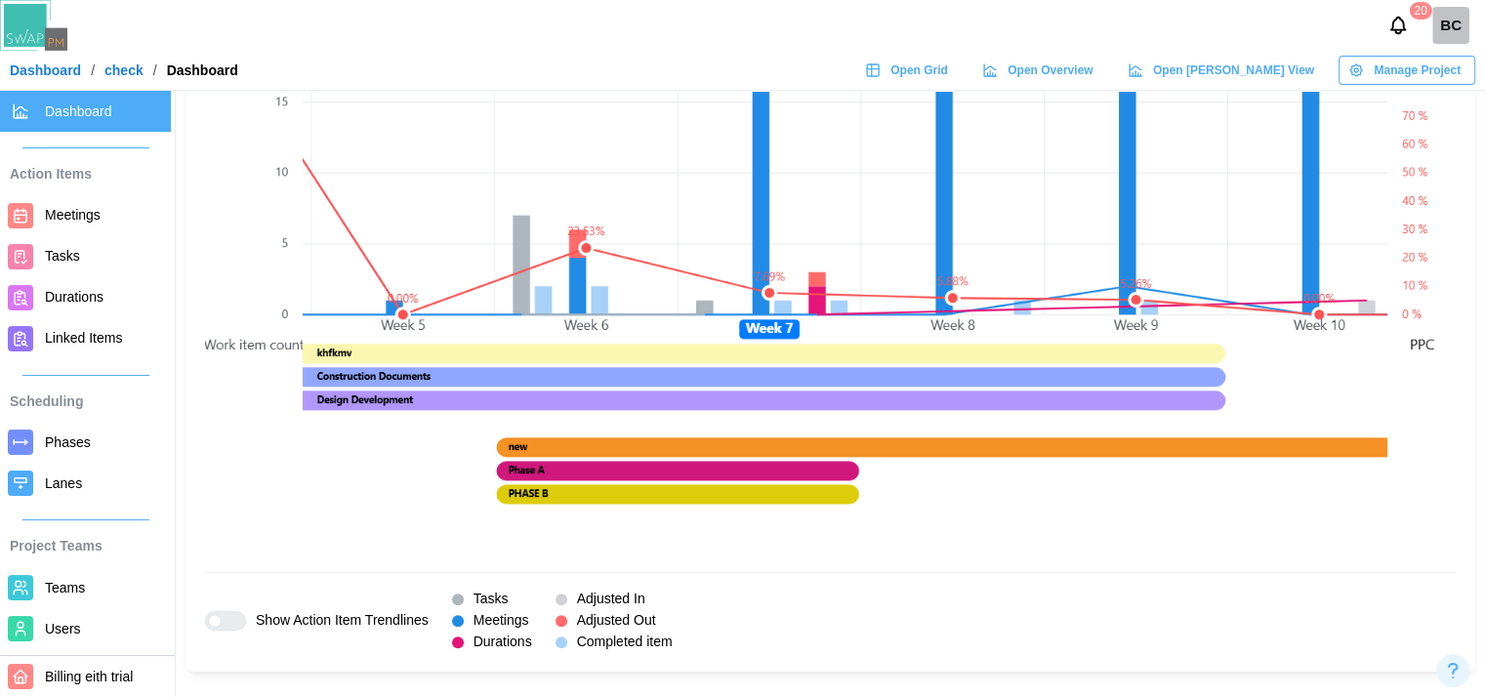
click at [222, 618] on div at bounding box center [233, 621] width 23 height 18
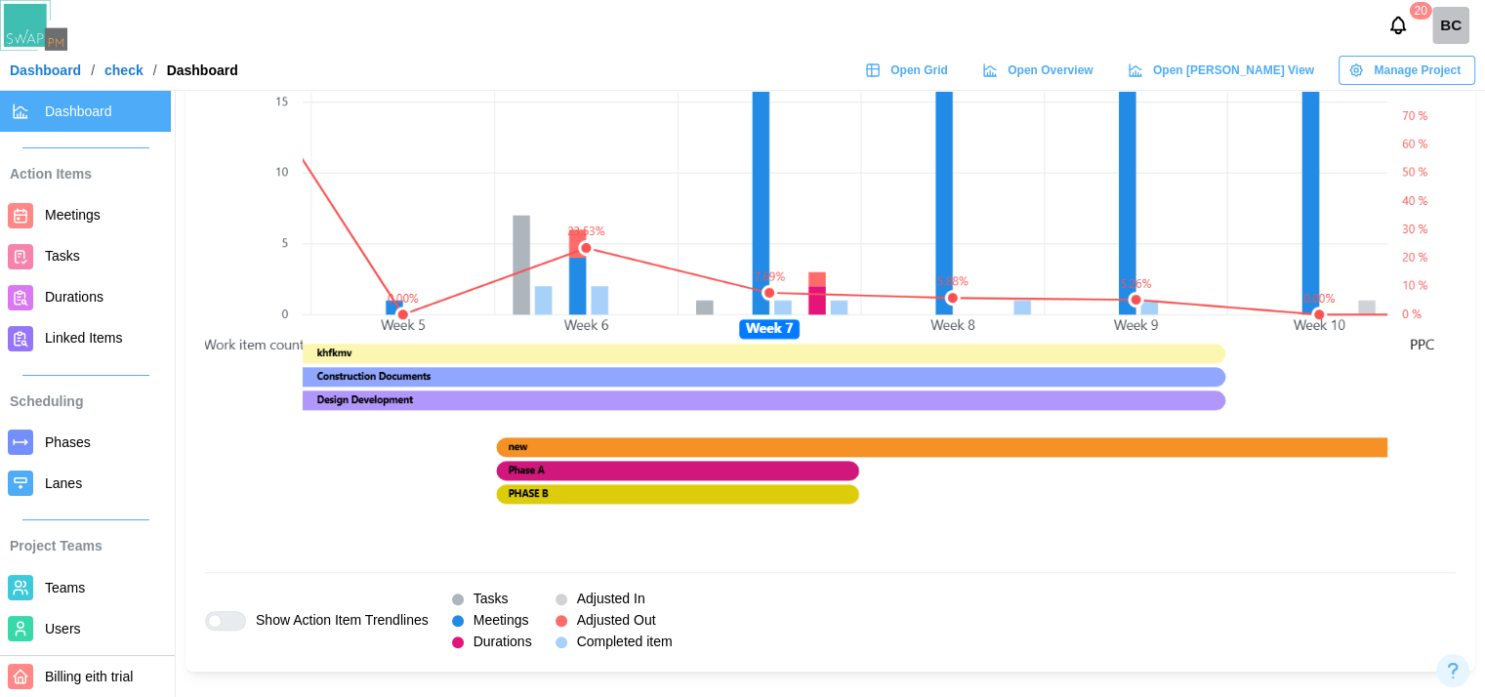
click at [220, 618] on div at bounding box center [215, 621] width 14 height 14
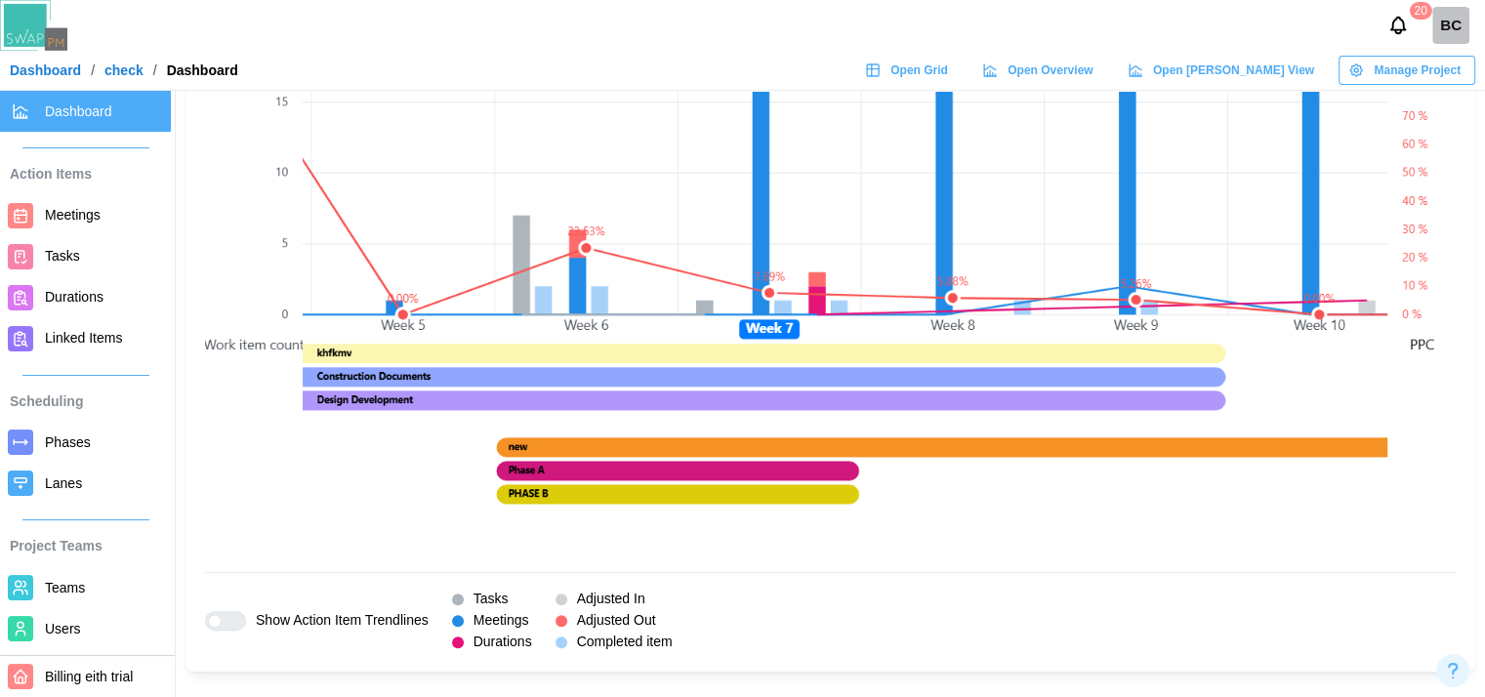
click at [66, 69] on link "Dashboard" at bounding box center [45, 70] width 71 height 14
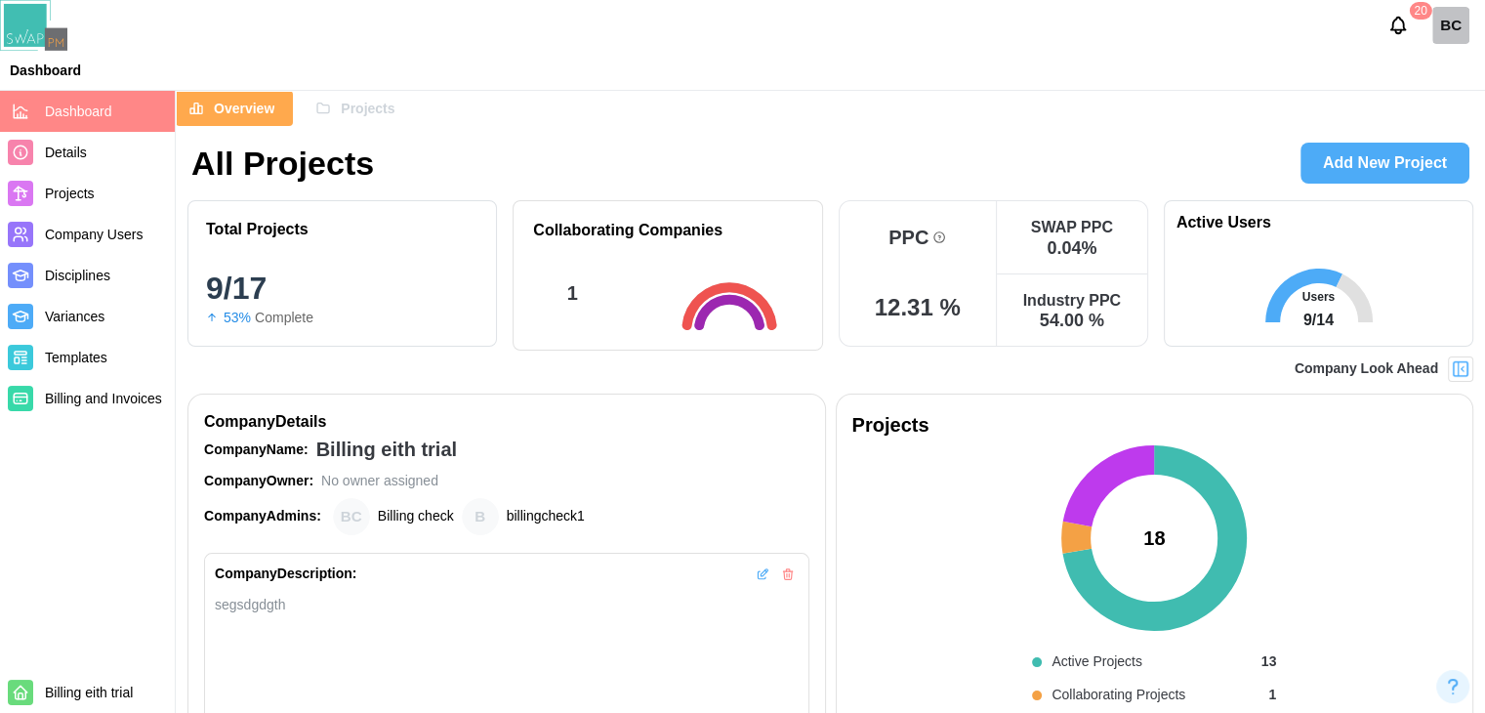
click at [371, 106] on span "Projects" at bounding box center [368, 108] width 54 height 33
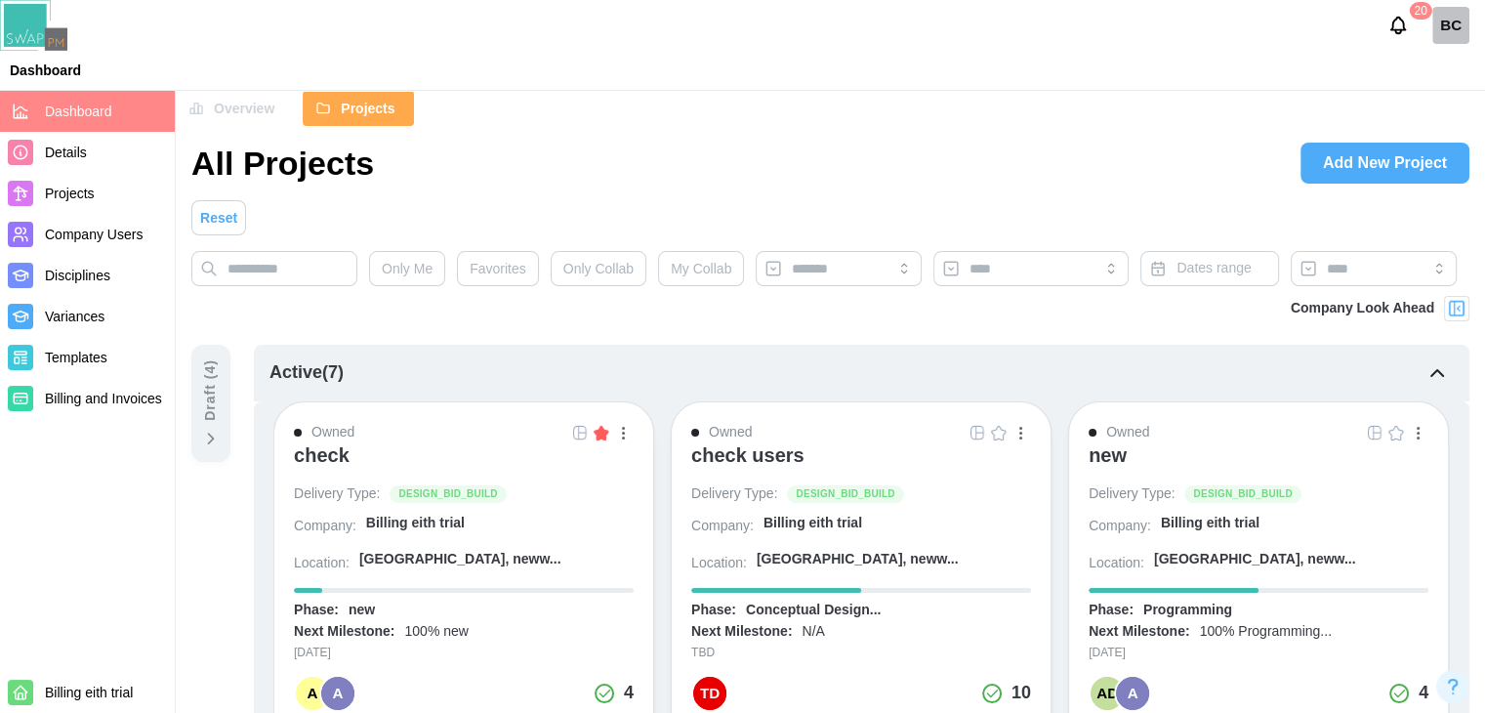
click at [1363, 157] on span "Add New Project" at bounding box center [1385, 163] width 124 height 39
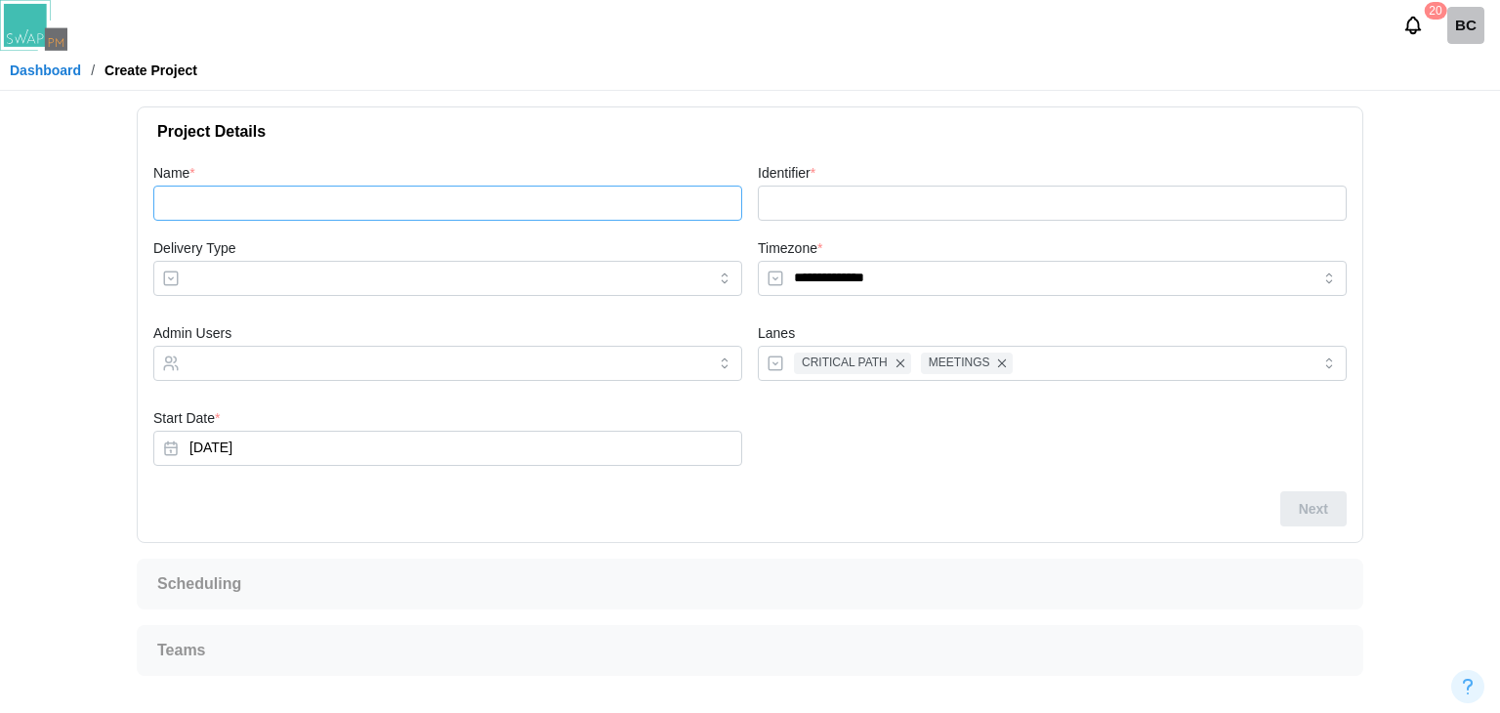
click at [227, 215] on input "Name *" at bounding box center [447, 203] width 589 height 35
type input "*"
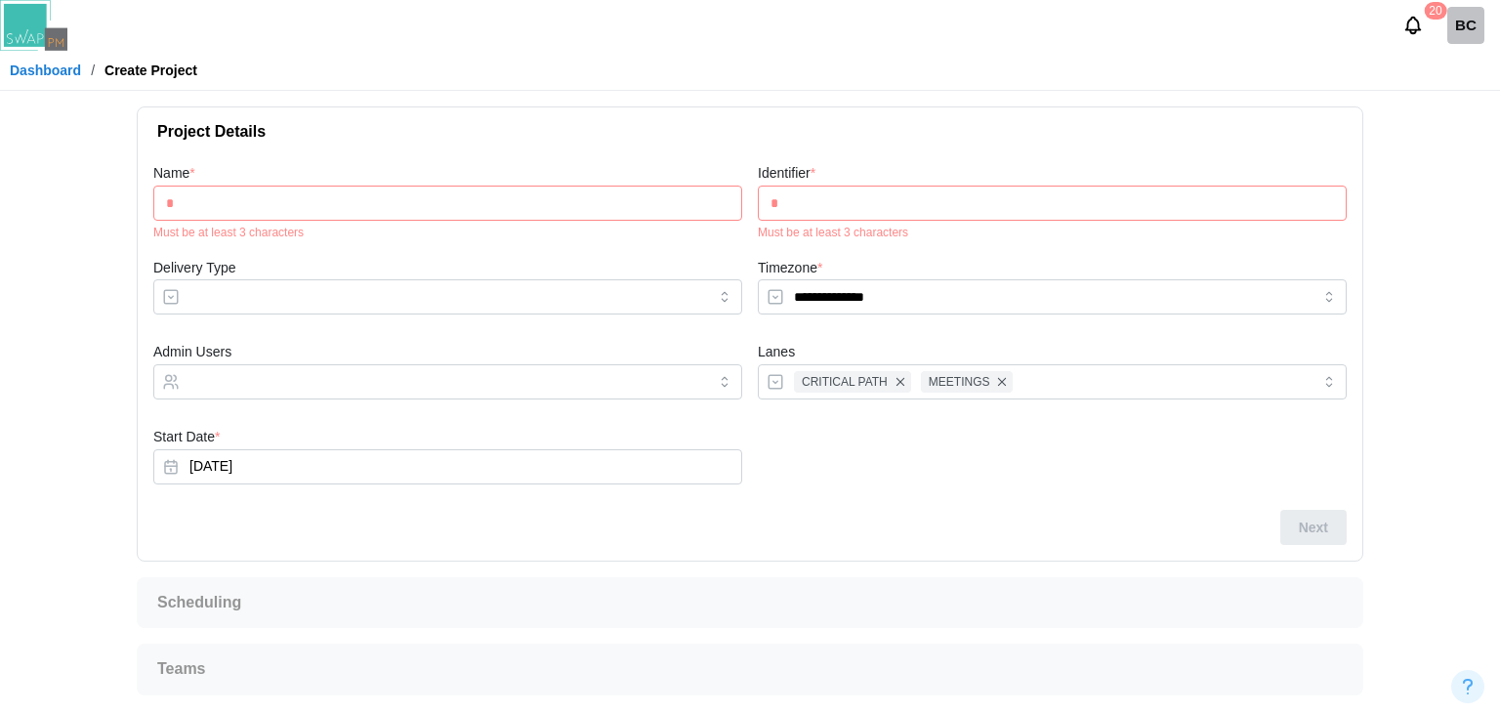
type input "**"
type input "***"
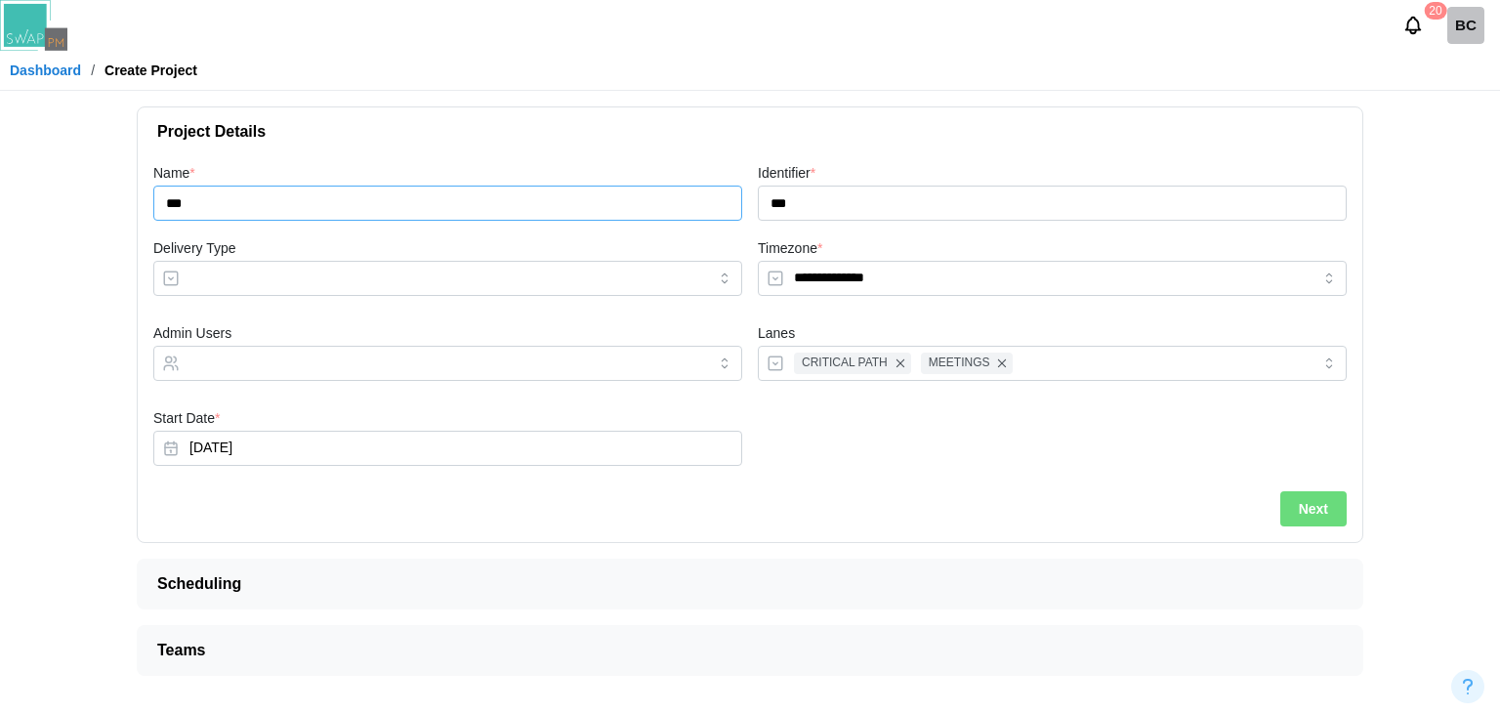
type input "***"
click at [259, 278] on input "Delivery Type" at bounding box center [447, 278] width 589 height 35
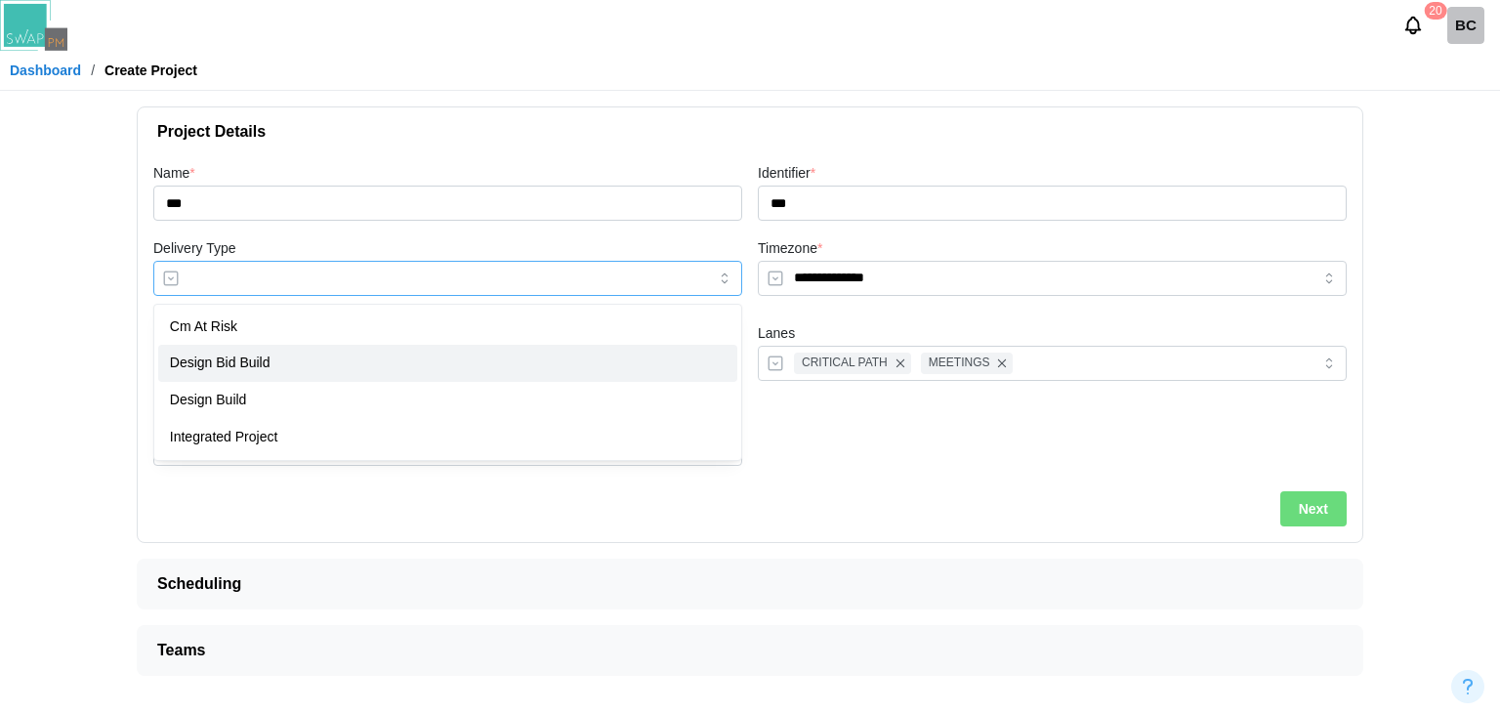
type input "**********"
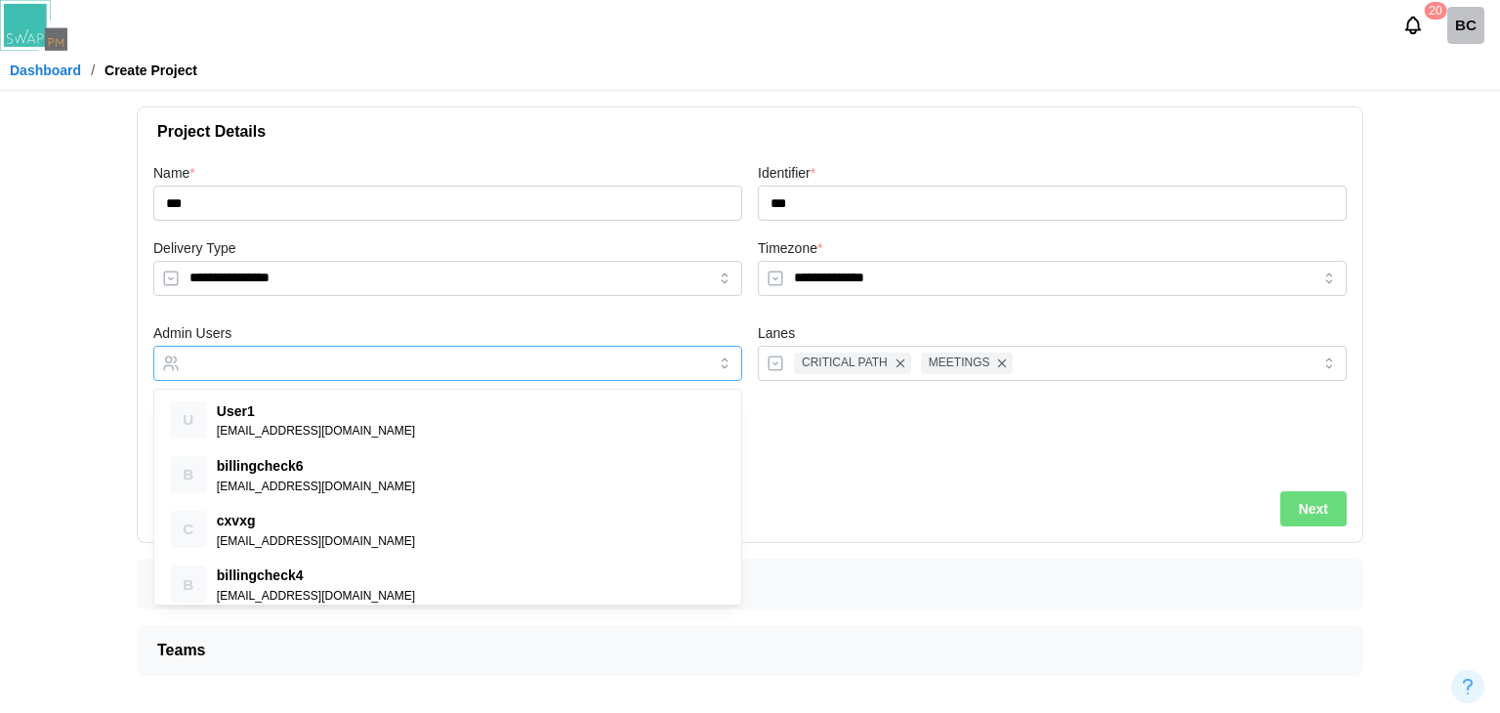
click at [270, 365] on input "Admin Users" at bounding box center [429, 363] width 481 height 16
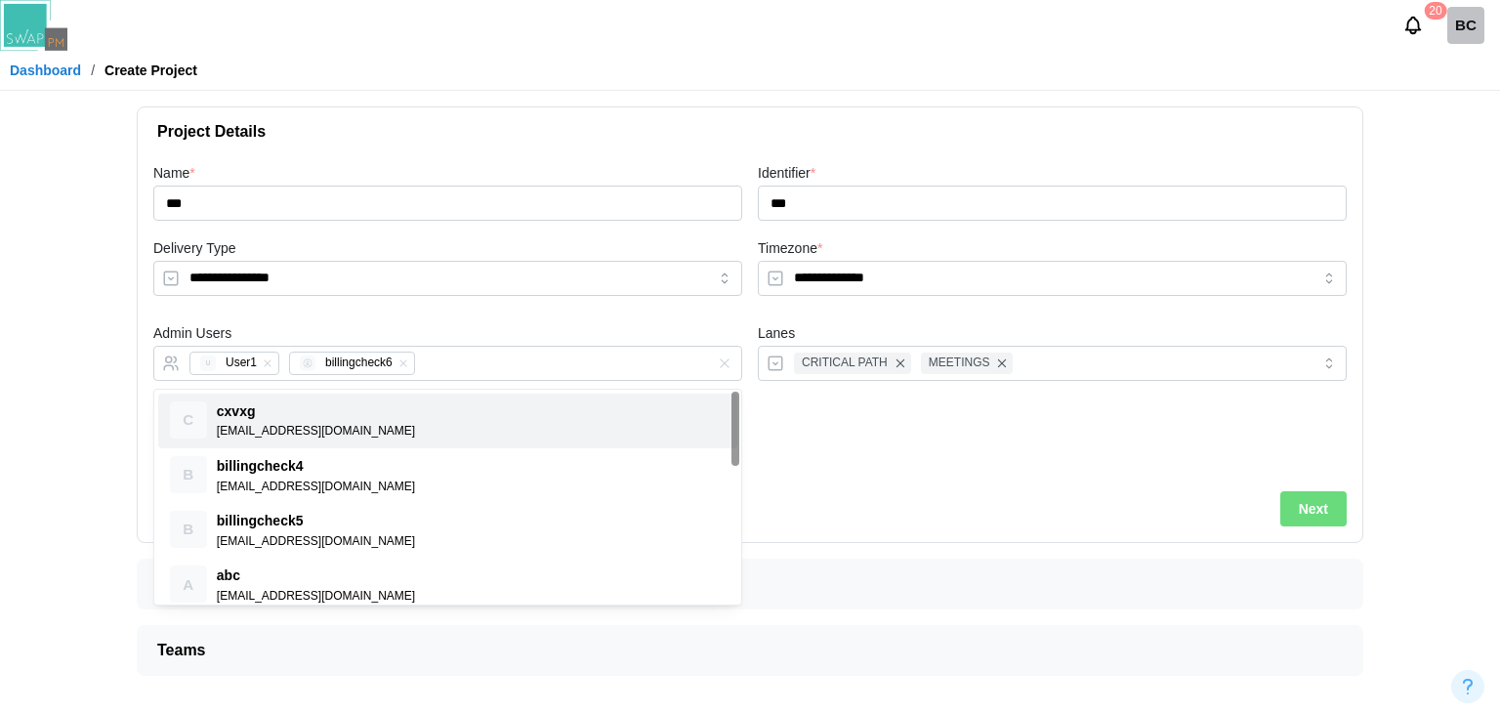
click at [1031, 431] on div at bounding box center [1052, 440] width 604 height 85
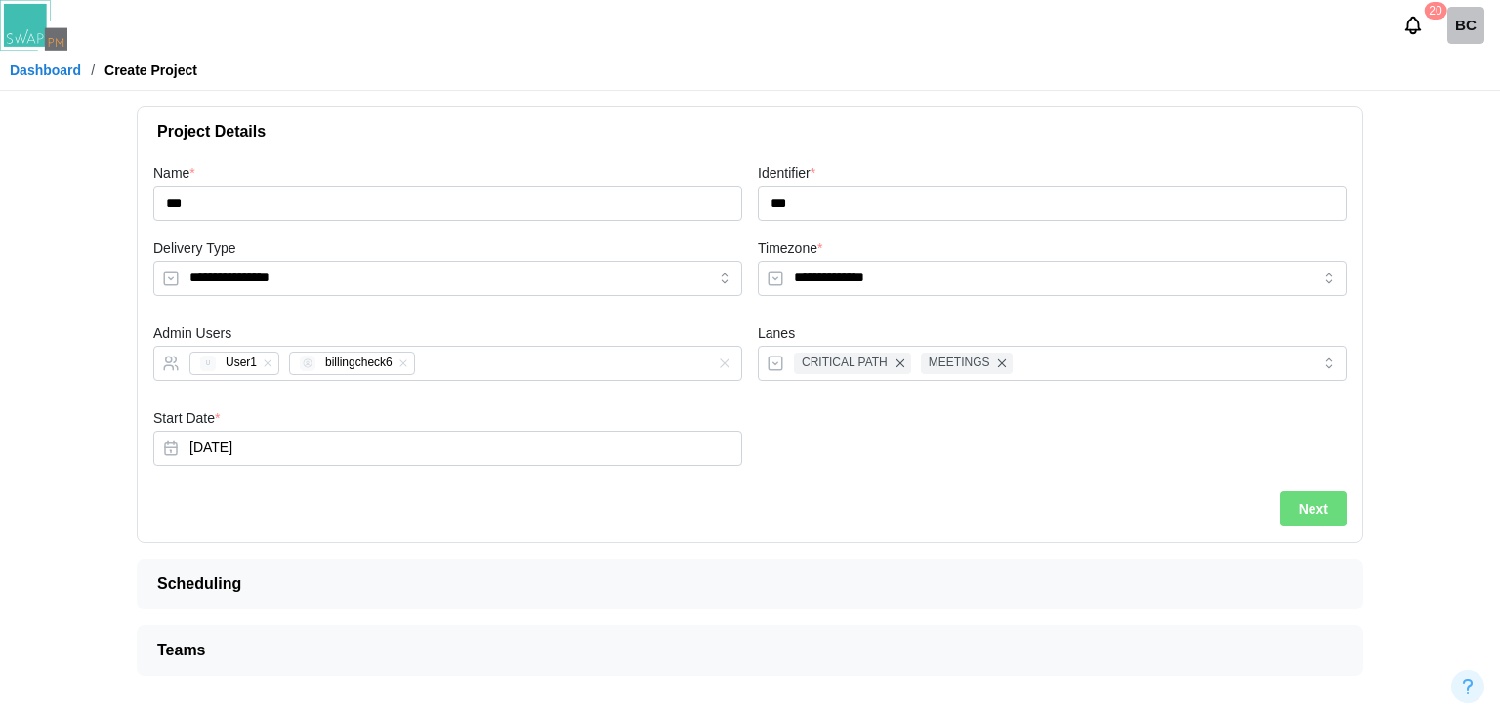
click at [1299, 496] on span "Next" at bounding box center [1313, 508] width 29 height 33
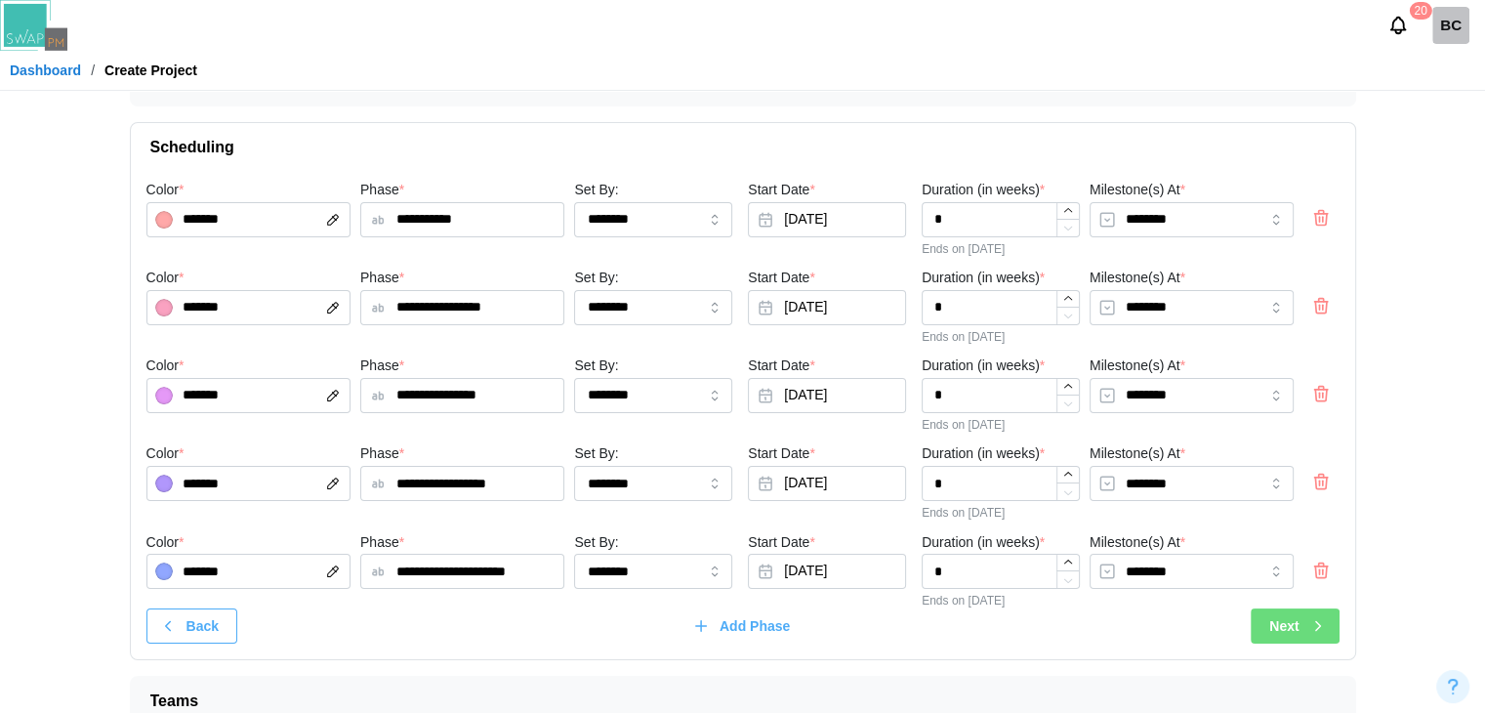
scroll to position [79, 0]
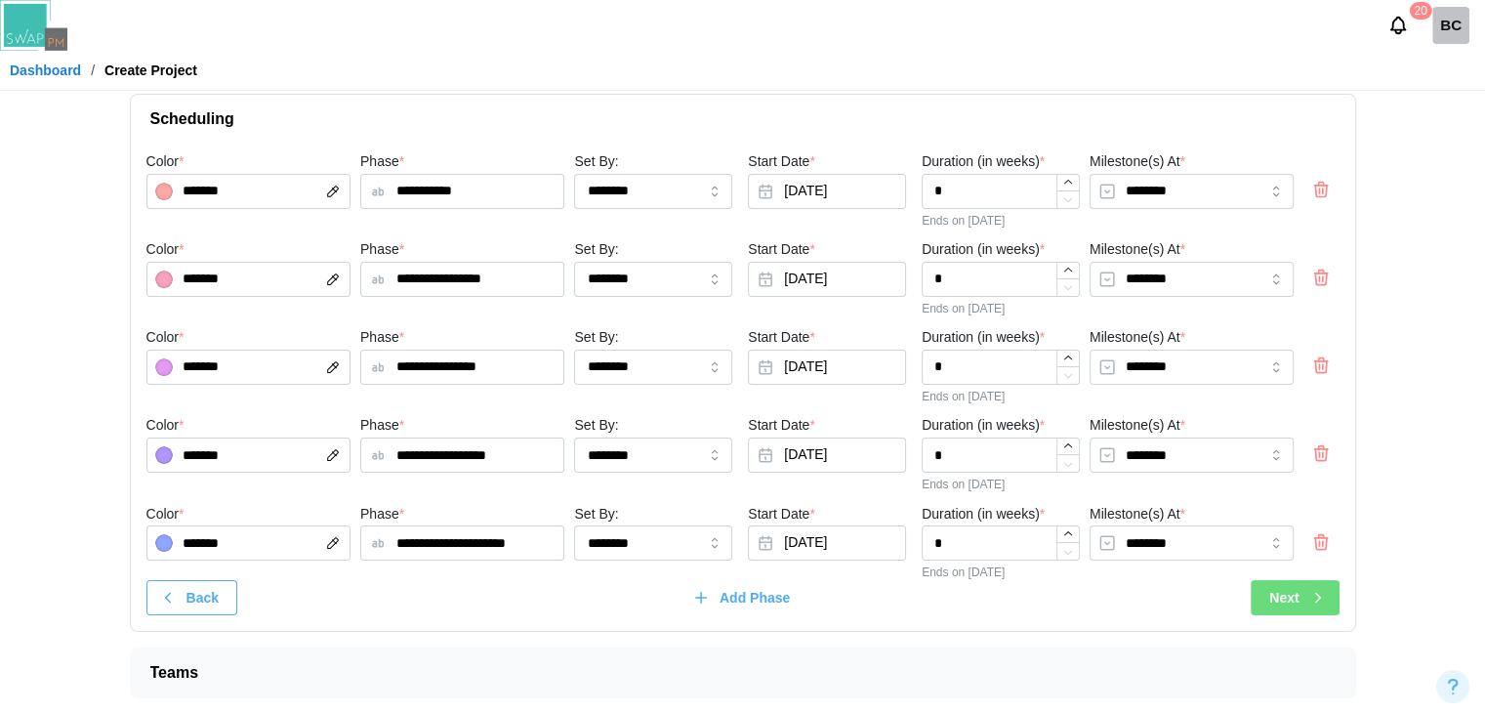
click at [1279, 581] on span "Next" at bounding box center [1283, 597] width 29 height 33
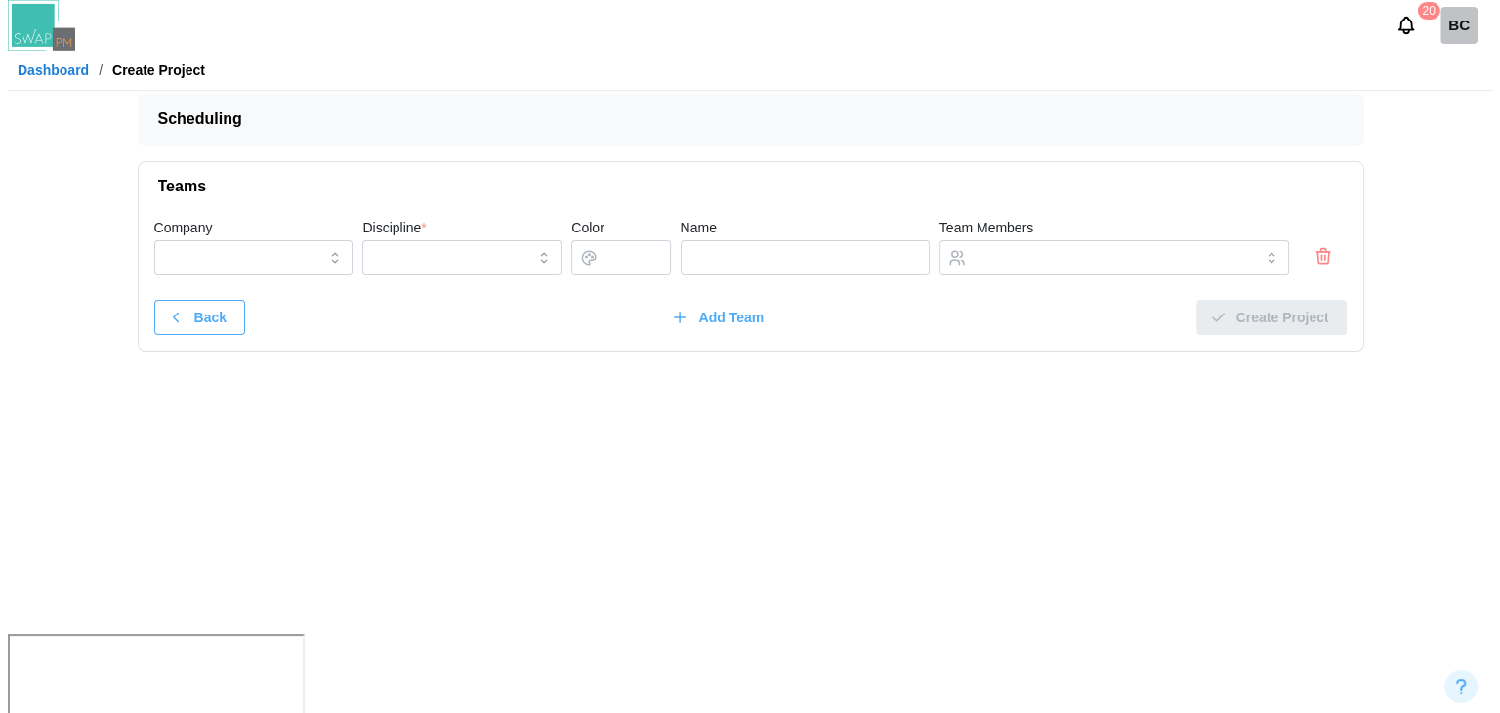
scroll to position [0, 0]
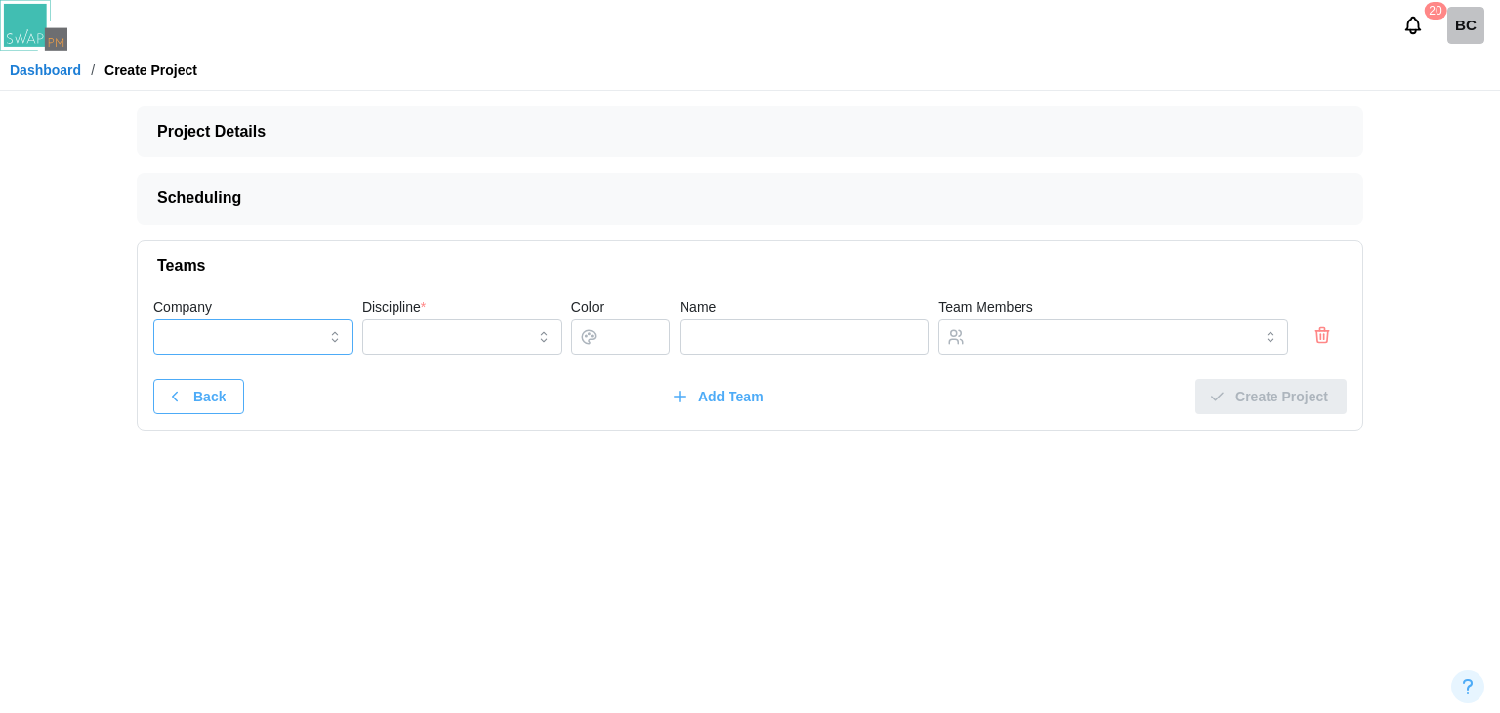
click at [303, 353] on input "Company" at bounding box center [252, 336] width 199 height 35
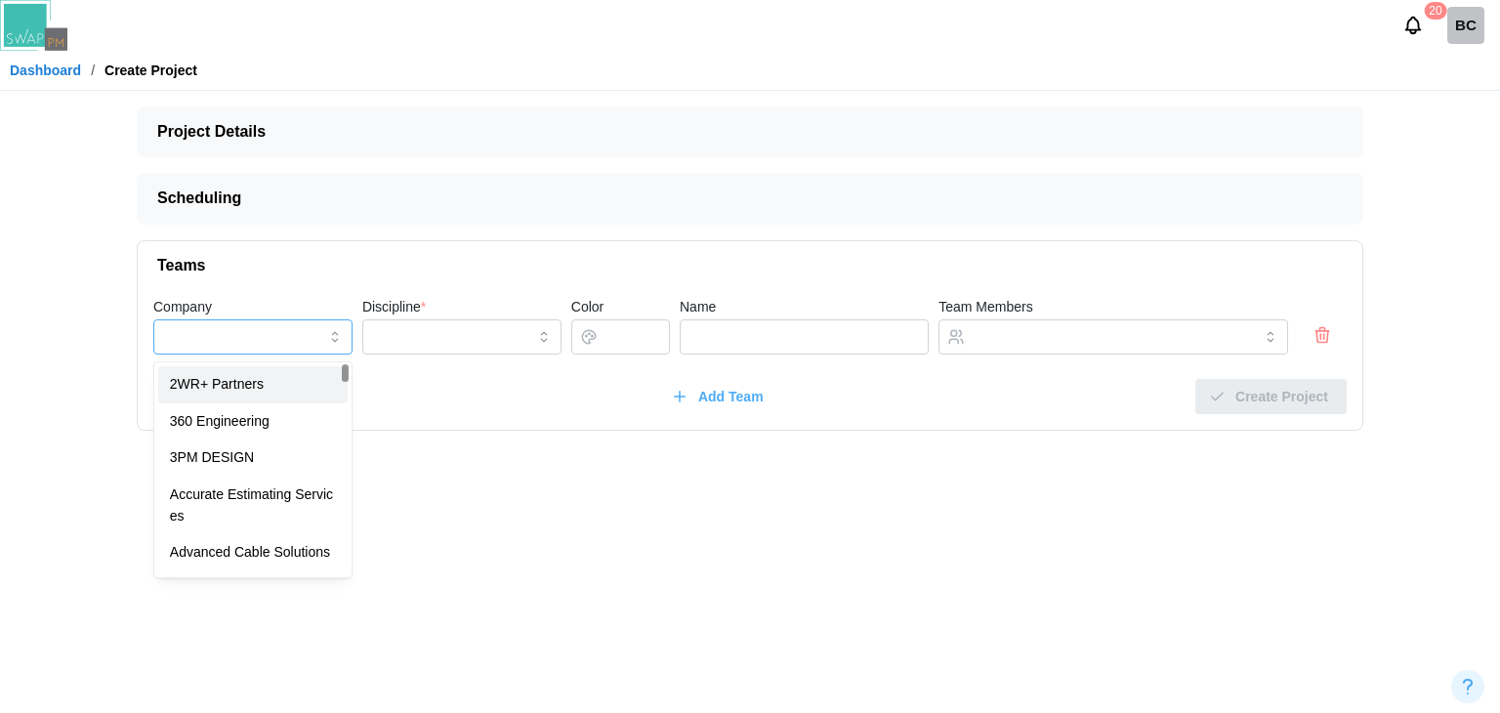
type input "**********"
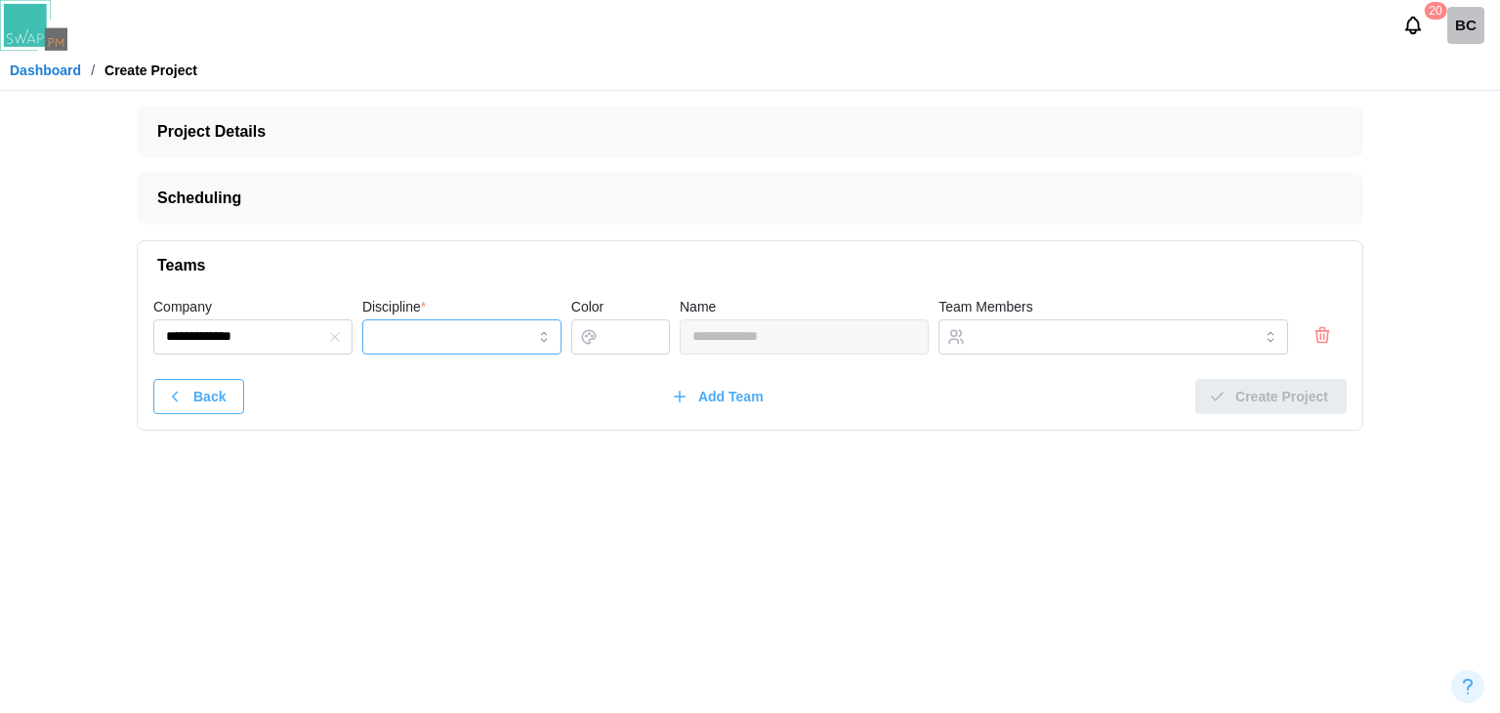
click at [424, 338] on input "Discipline *" at bounding box center [461, 336] width 199 height 35
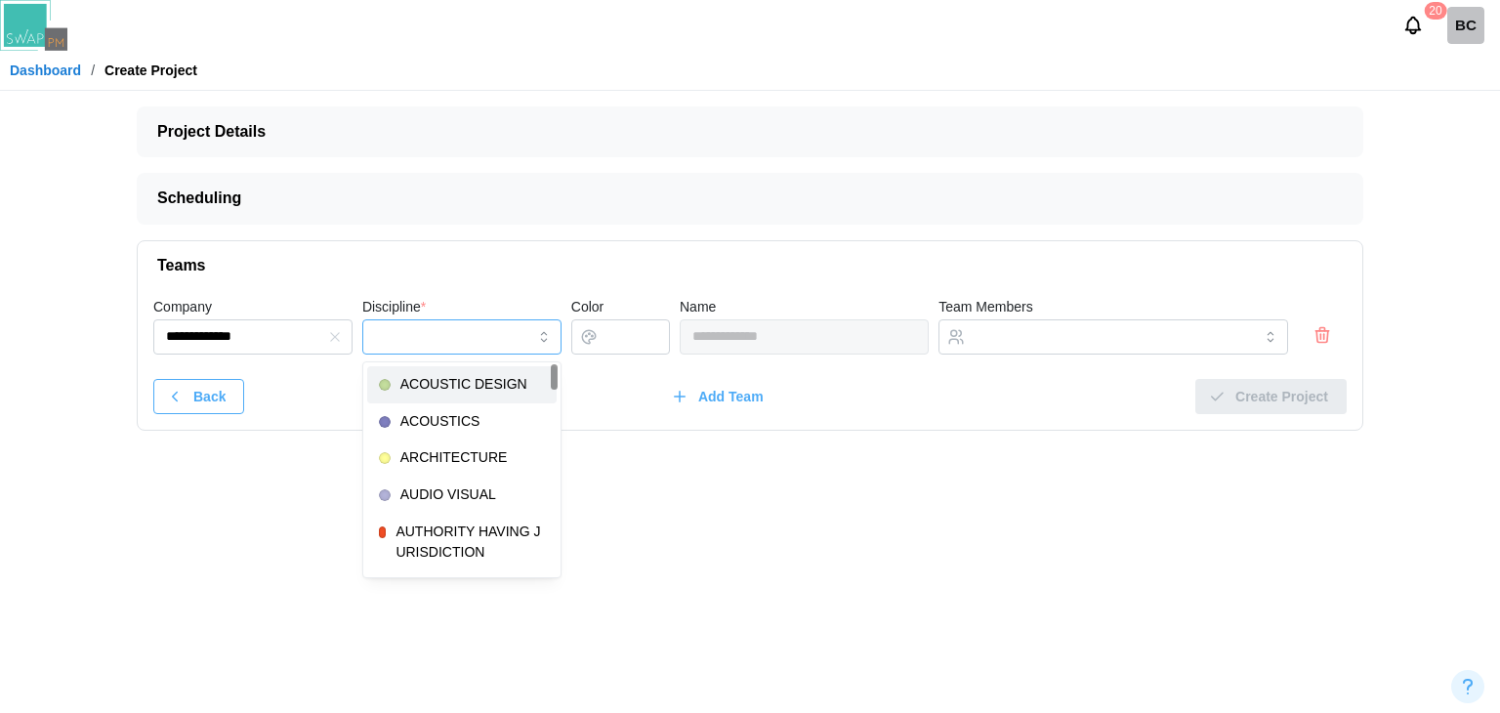
type input "**********"
type input "*******"
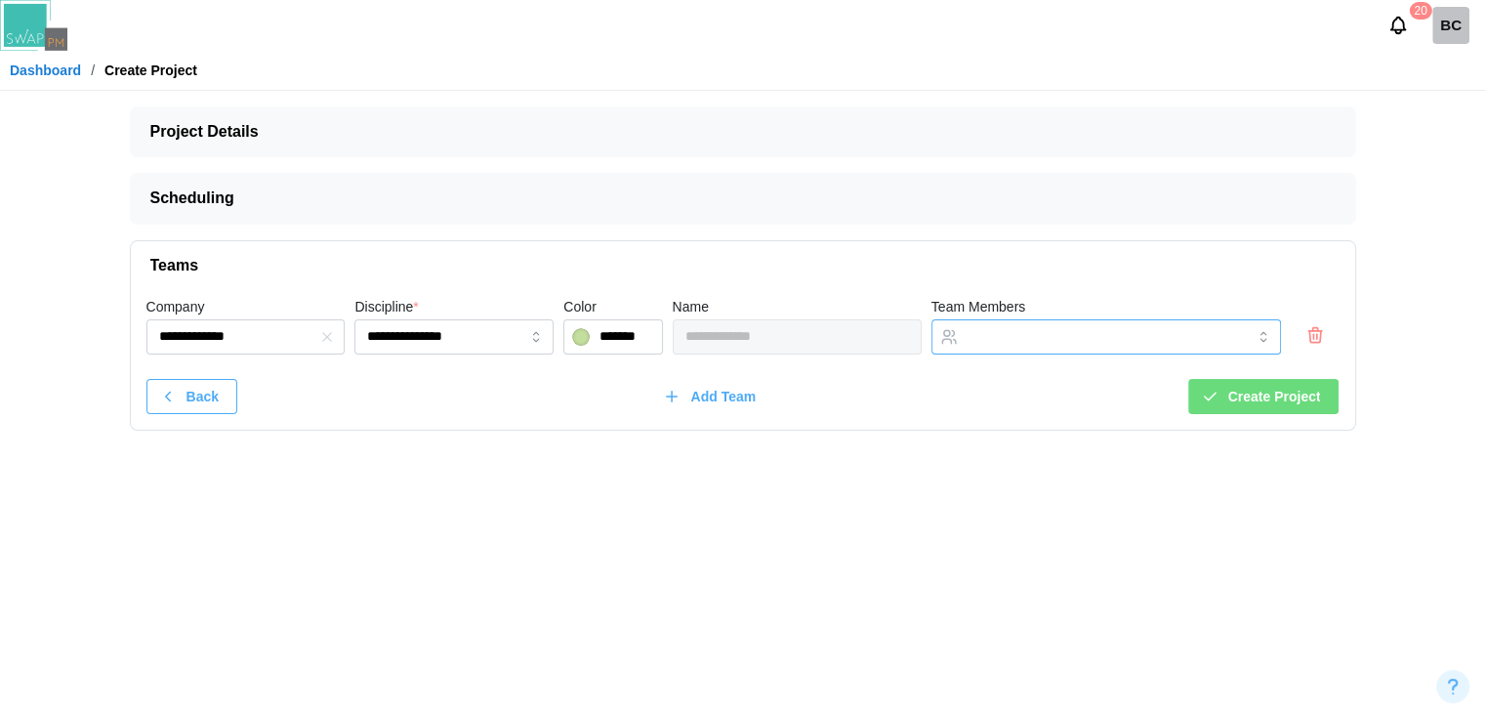
click at [1002, 348] on div at bounding box center [1086, 336] width 247 height 33
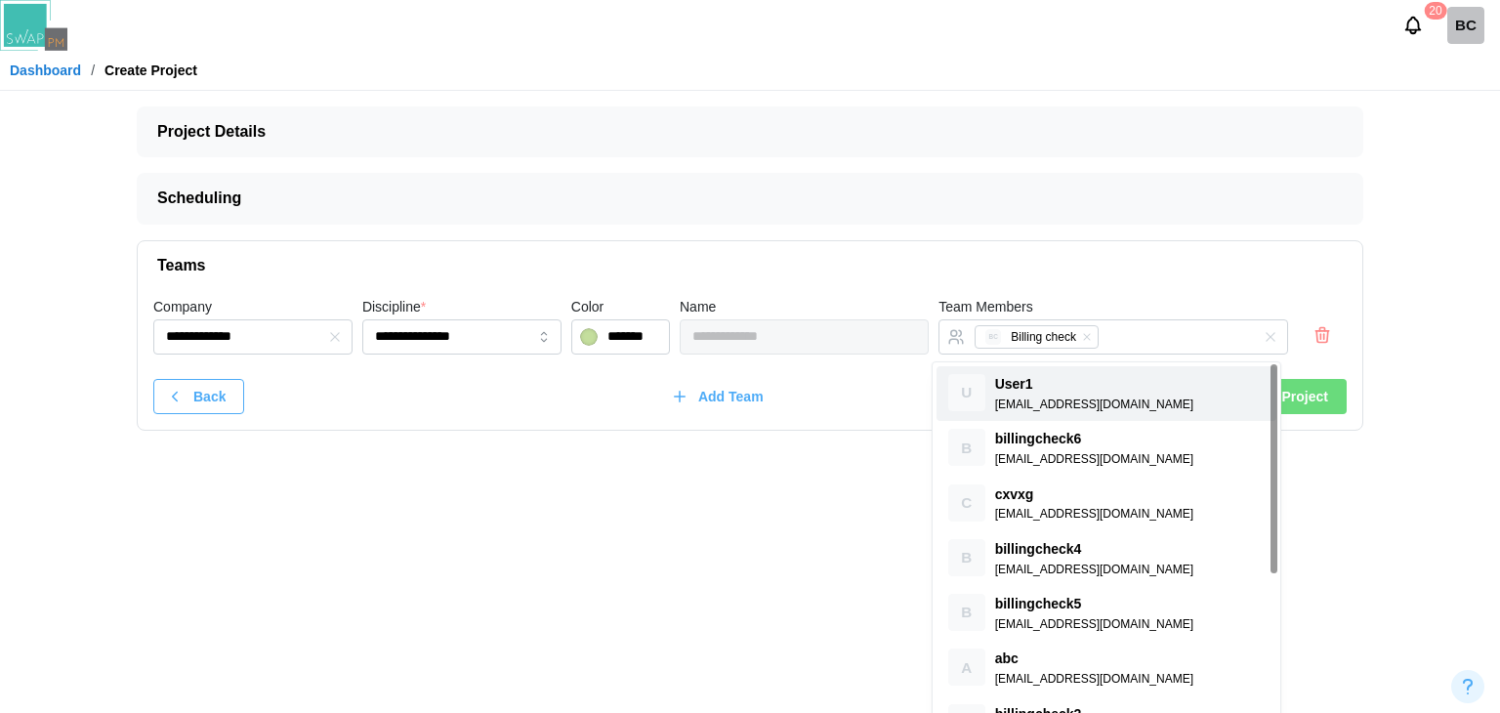
click at [744, 395] on span "Add Team" at bounding box center [730, 396] width 65 height 33
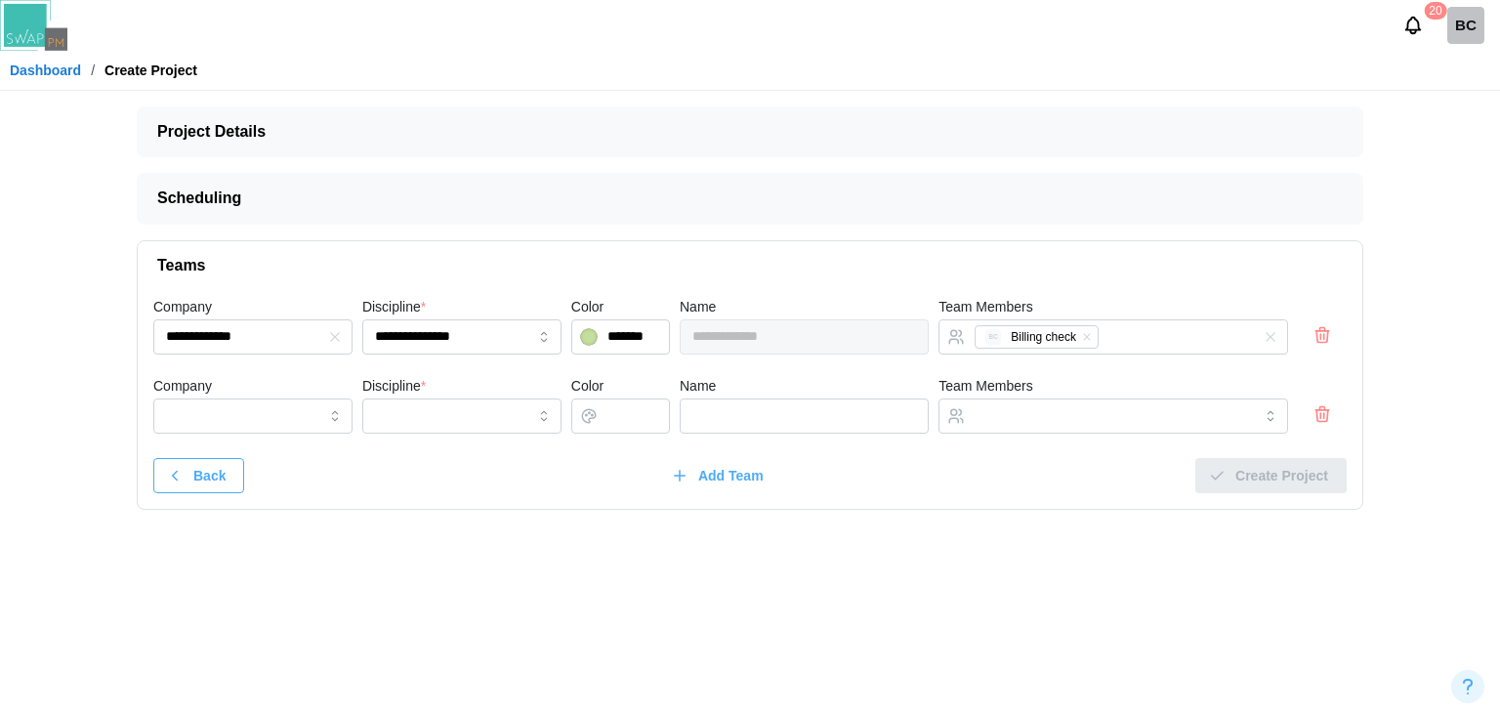
click at [234, 386] on div "Company" at bounding box center [252, 404] width 199 height 60
click at [223, 413] on input "Company" at bounding box center [252, 415] width 199 height 35
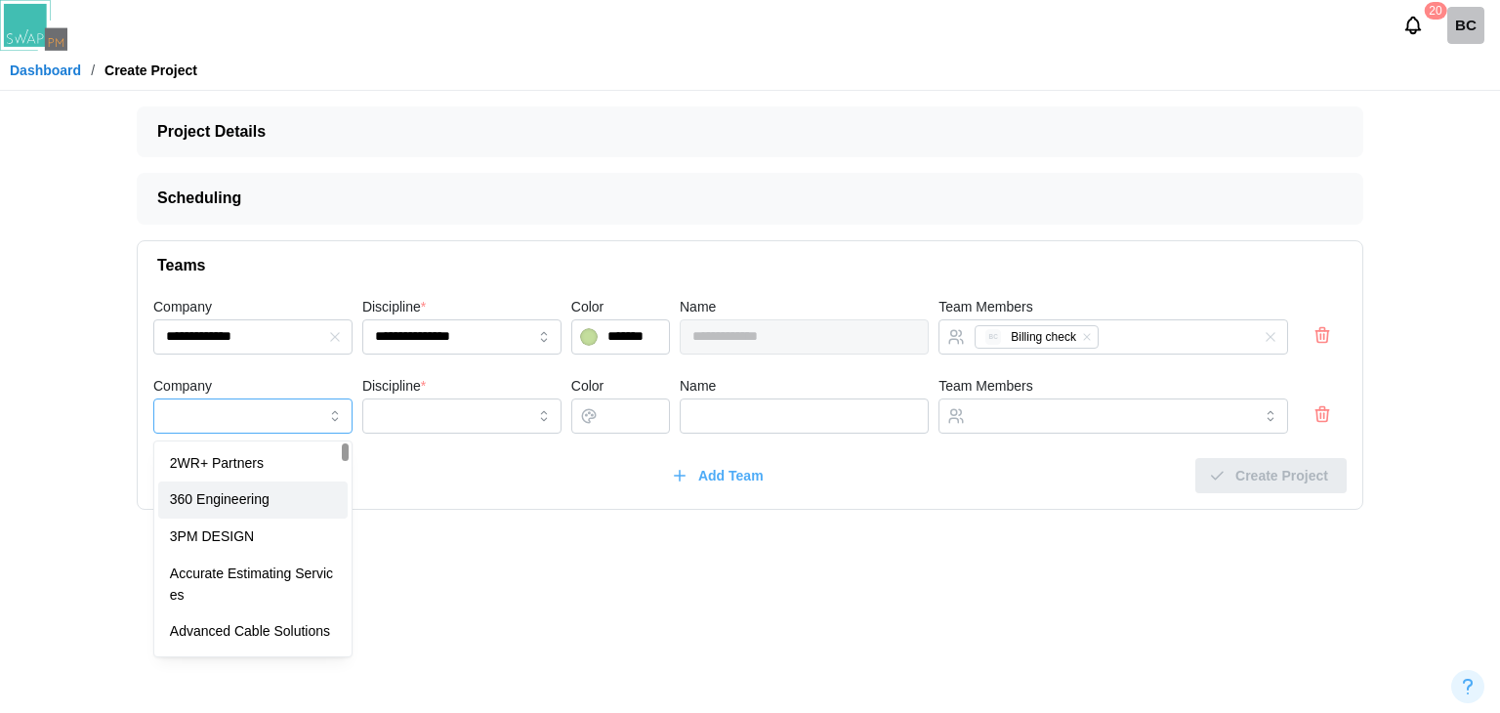
type input "**********"
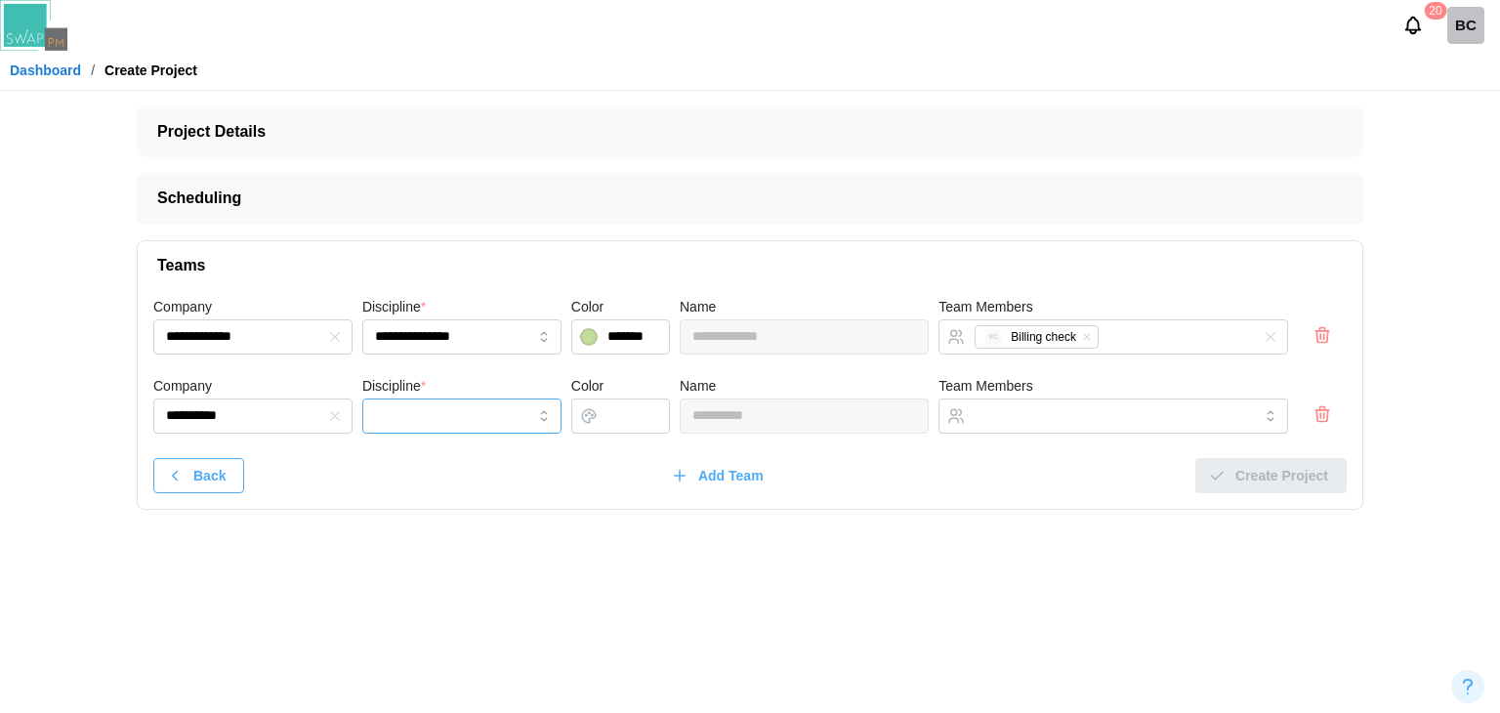
click at [410, 423] on input "Discipline *" at bounding box center [461, 415] width 199 height 35
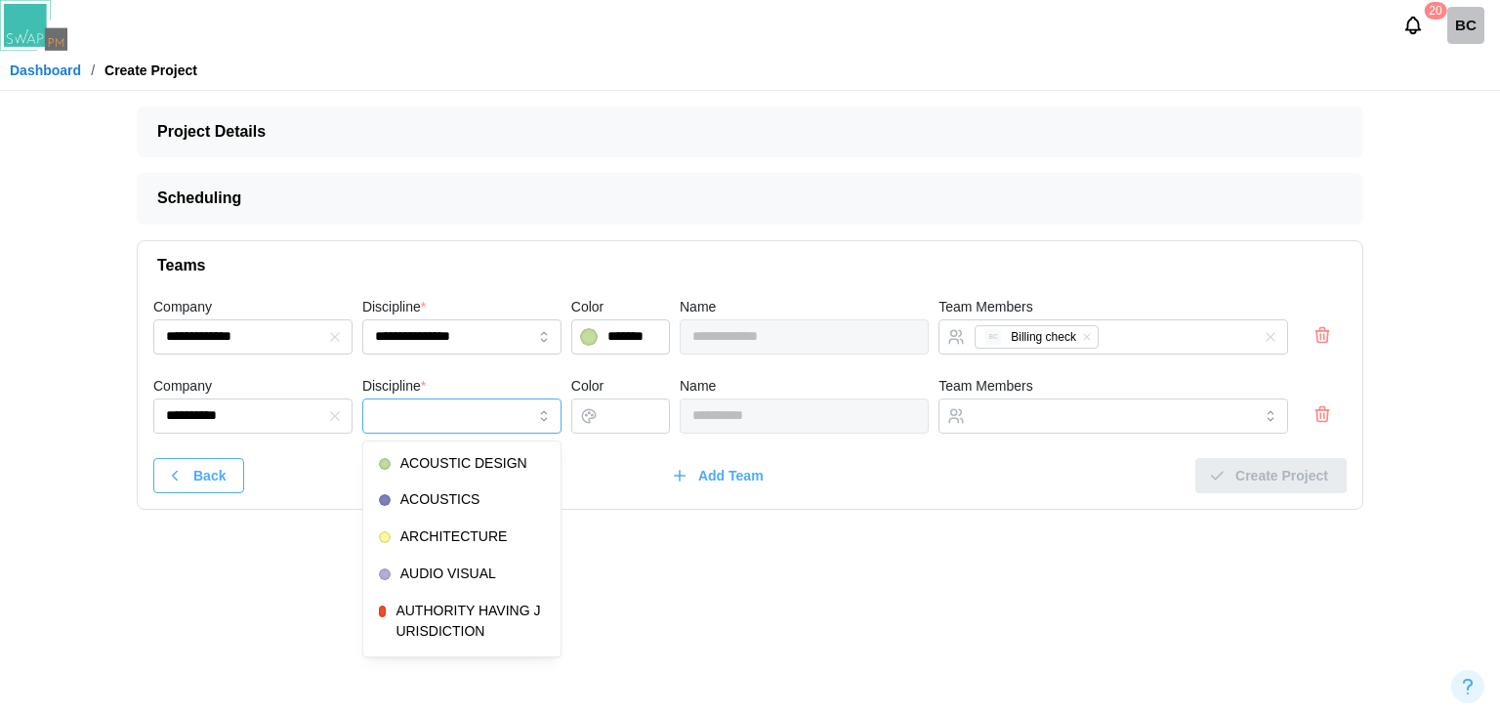
type input "**********"
type input "*******"
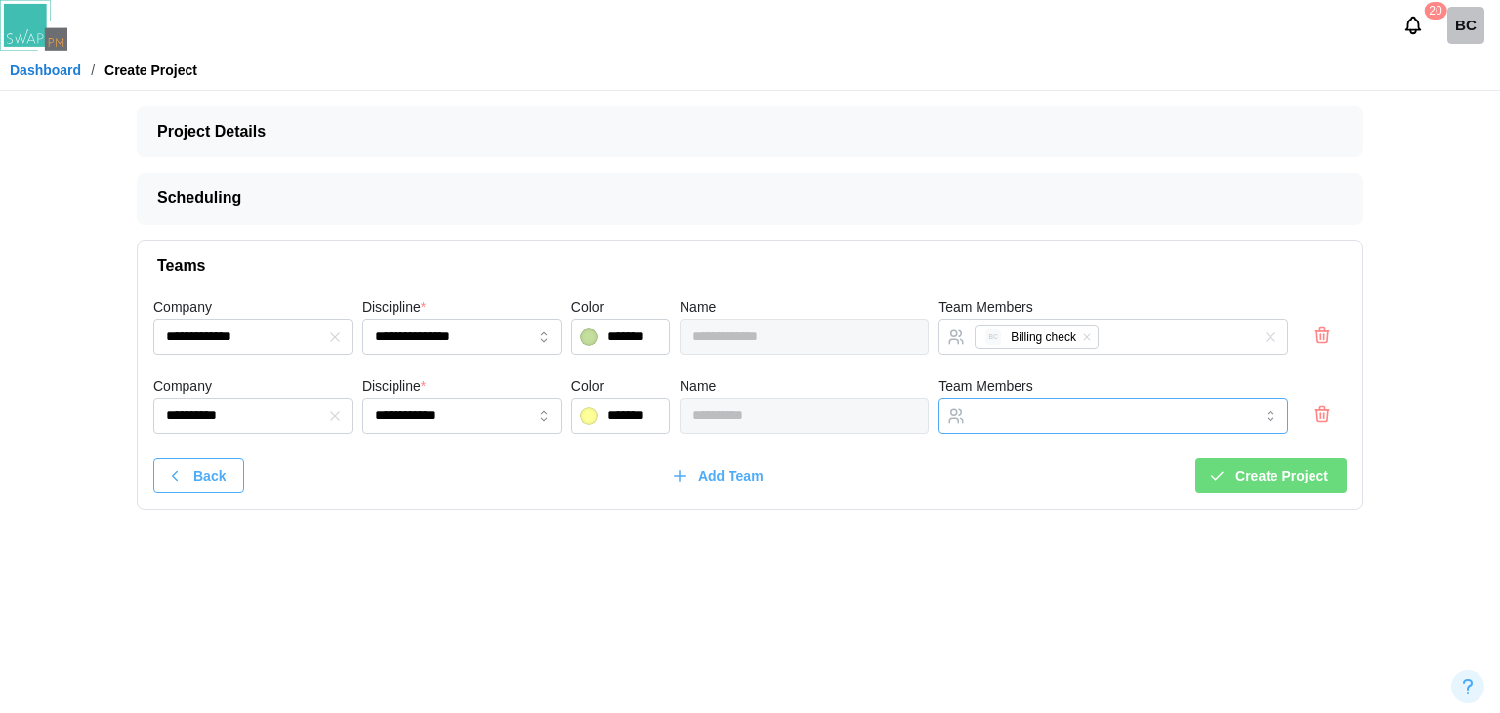
click at [1015, 426] on div at bounding box center [1093, 415] width 247 height 33
click at [1271, 474] on span "Create Project" at bounding box center [1281, 475] width 93 height 33
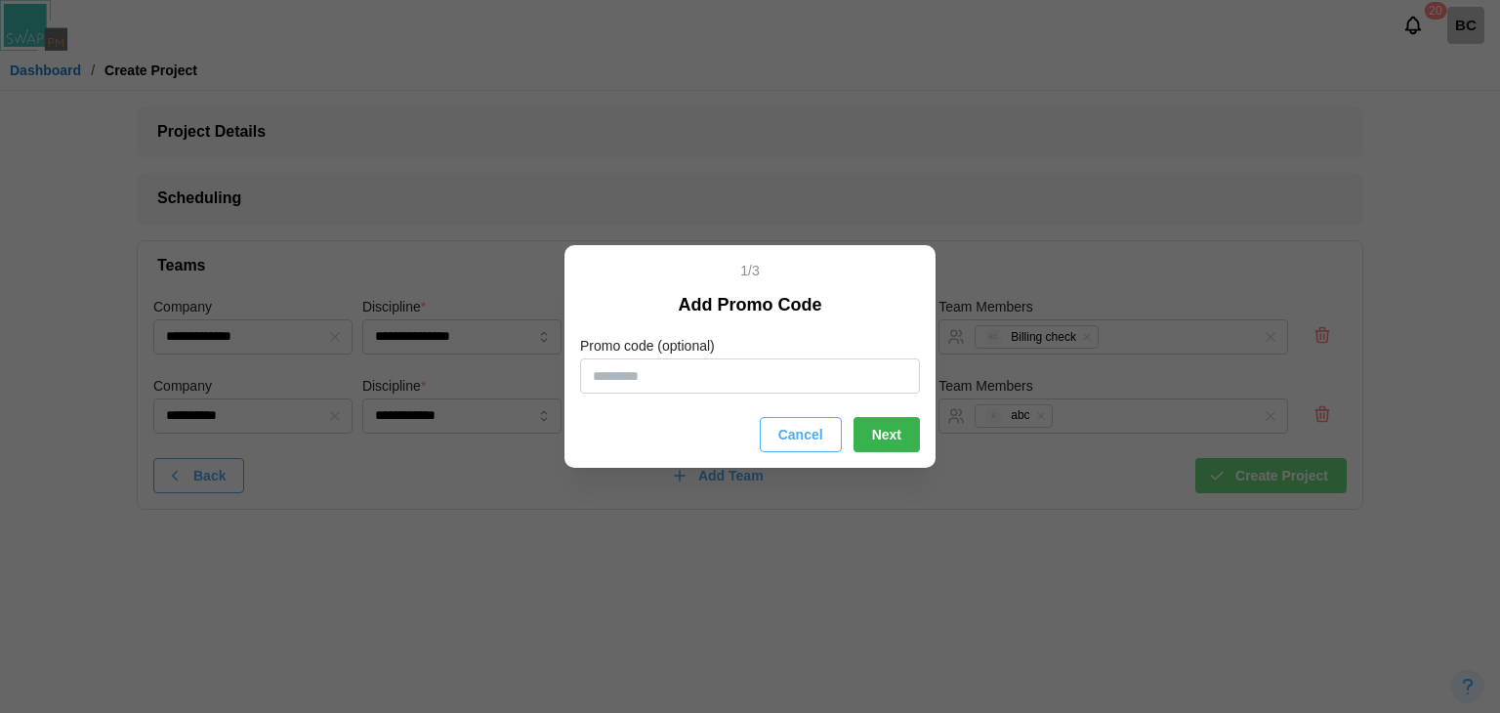
click at [859, 435] on button "Next" at bounding box center [886, 434] width 66 height 35
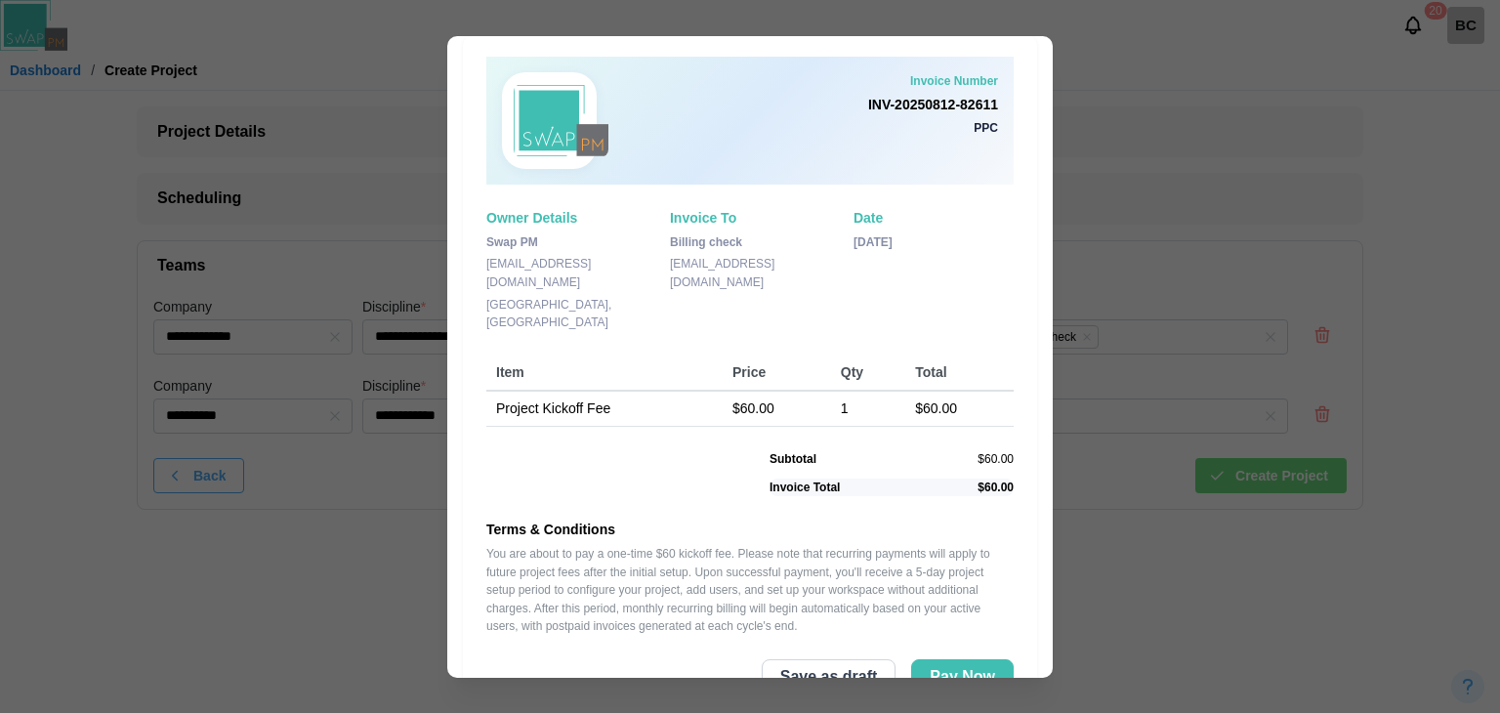
scroll to position [104, 0]
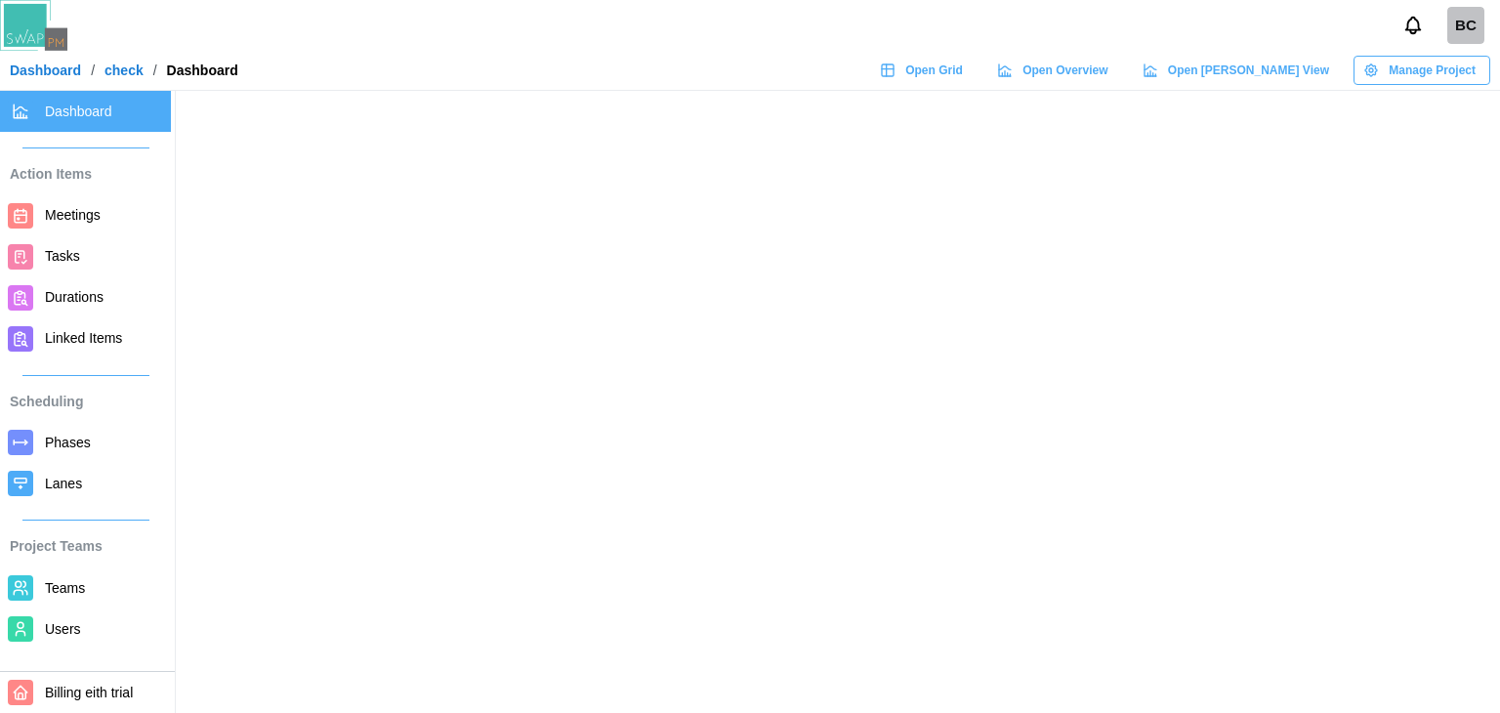
click at [55, 64] on link "Dashboard" at bounding box center [45, 70] width 71 height 14
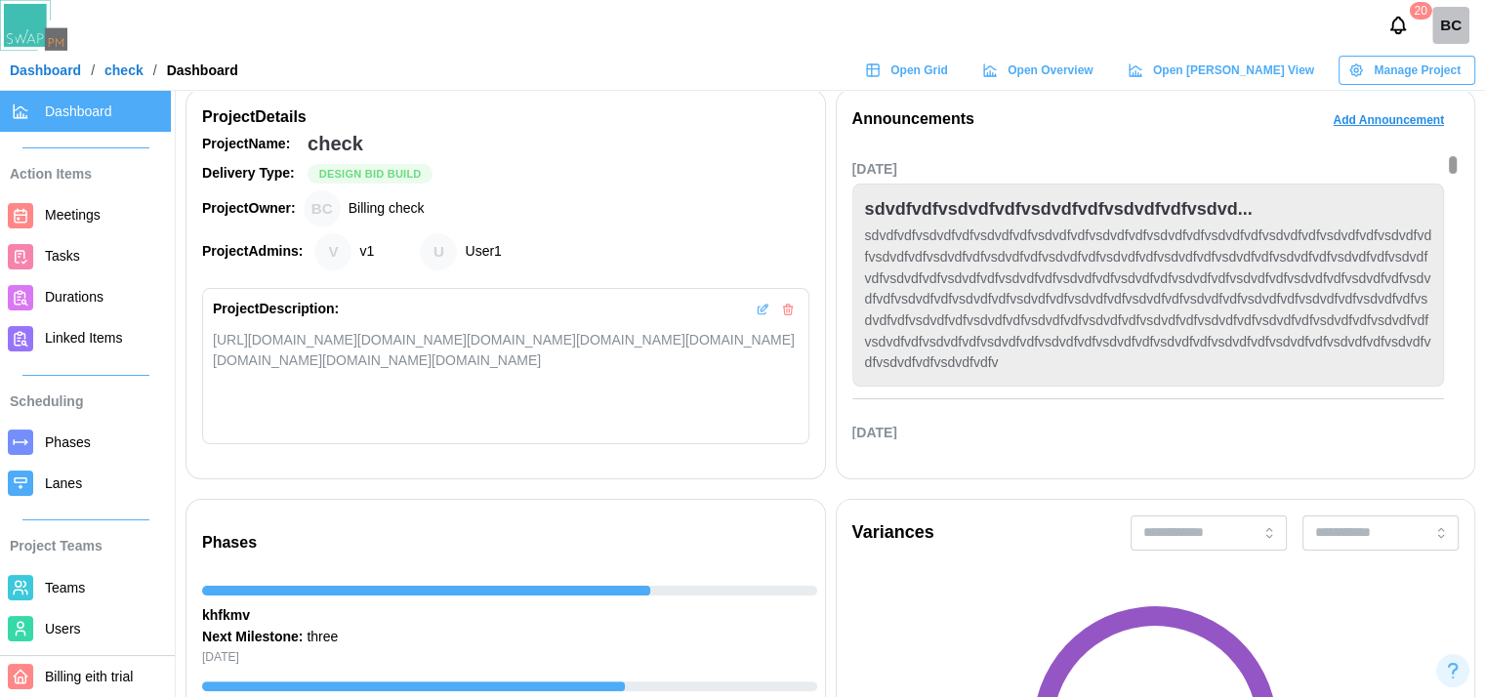
scroll to position [195, 0]
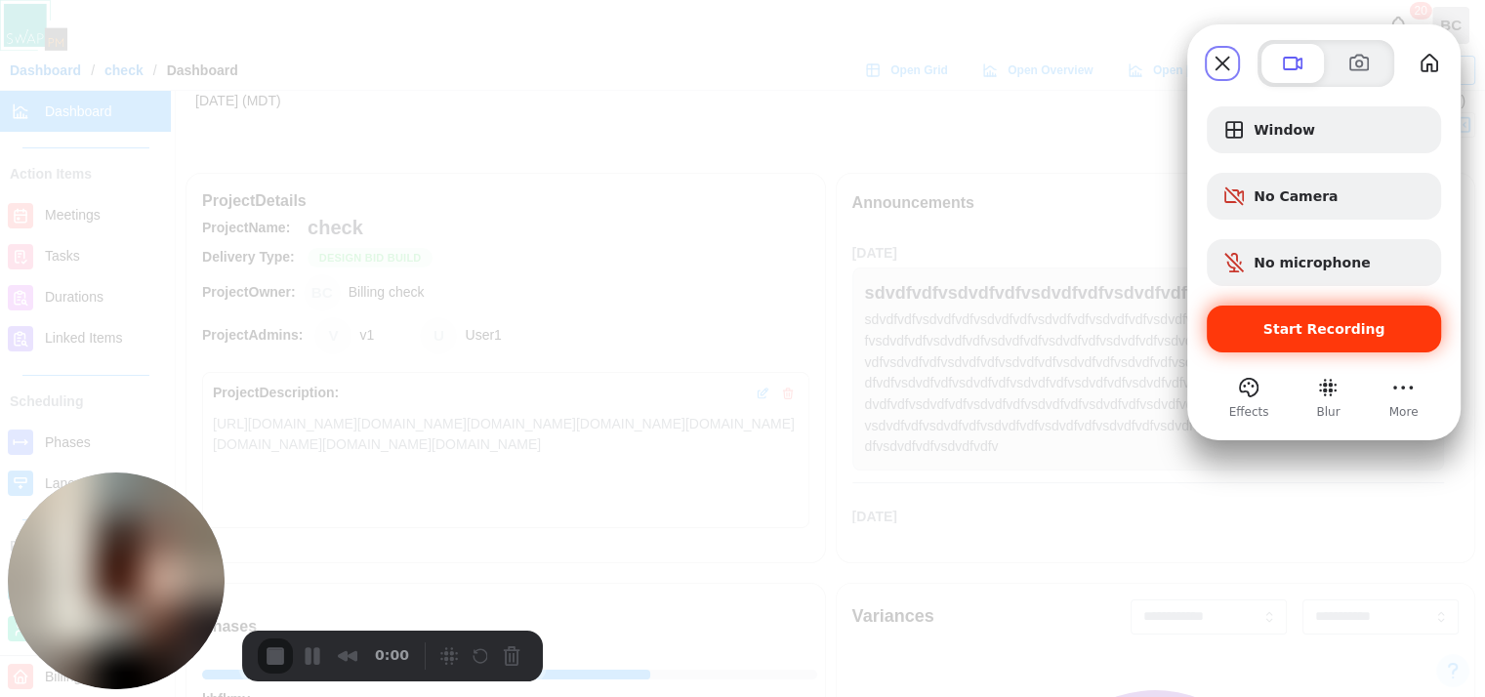
click at [1386, 347] on div "Start Recording" at bounding box center [1324, 329] width 234 height 47
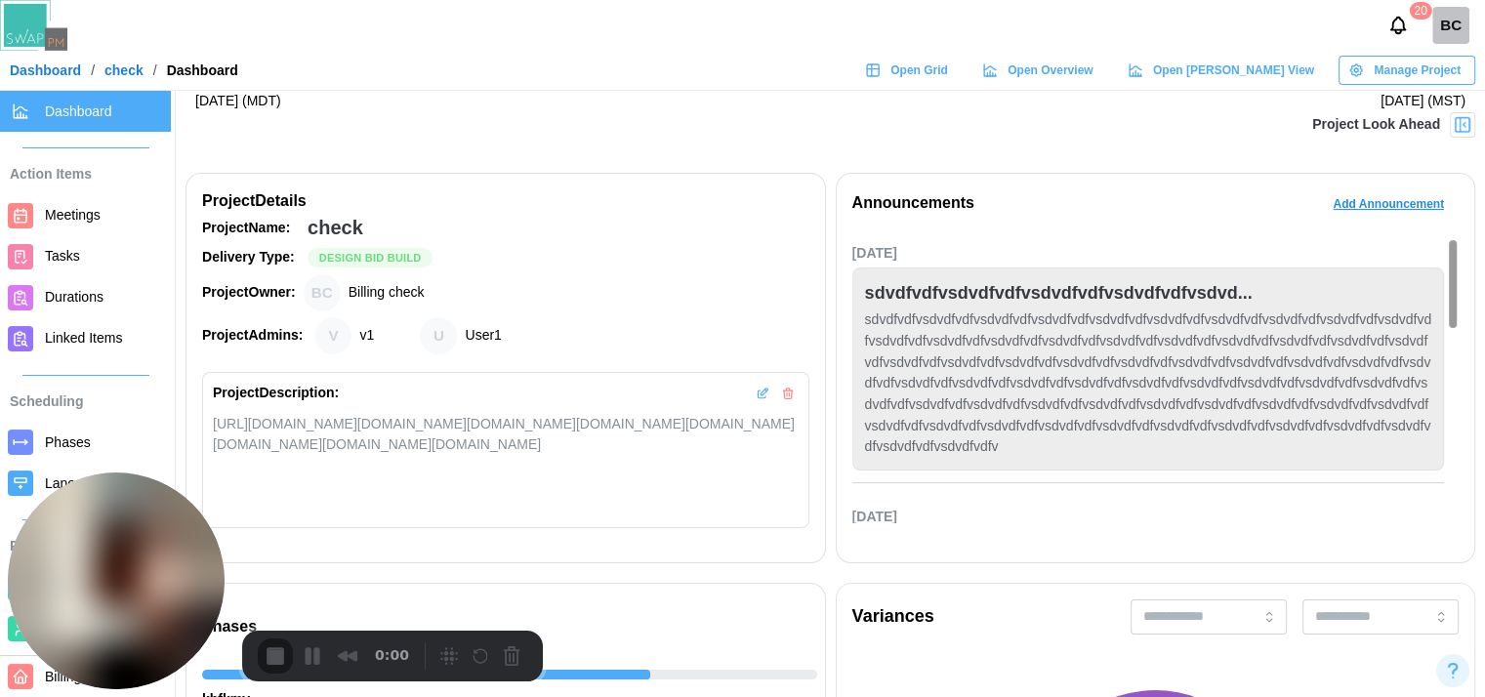
click at [1391, 71] on span "Manage Project" at bounding box center [1417, 70] width 87 height 27
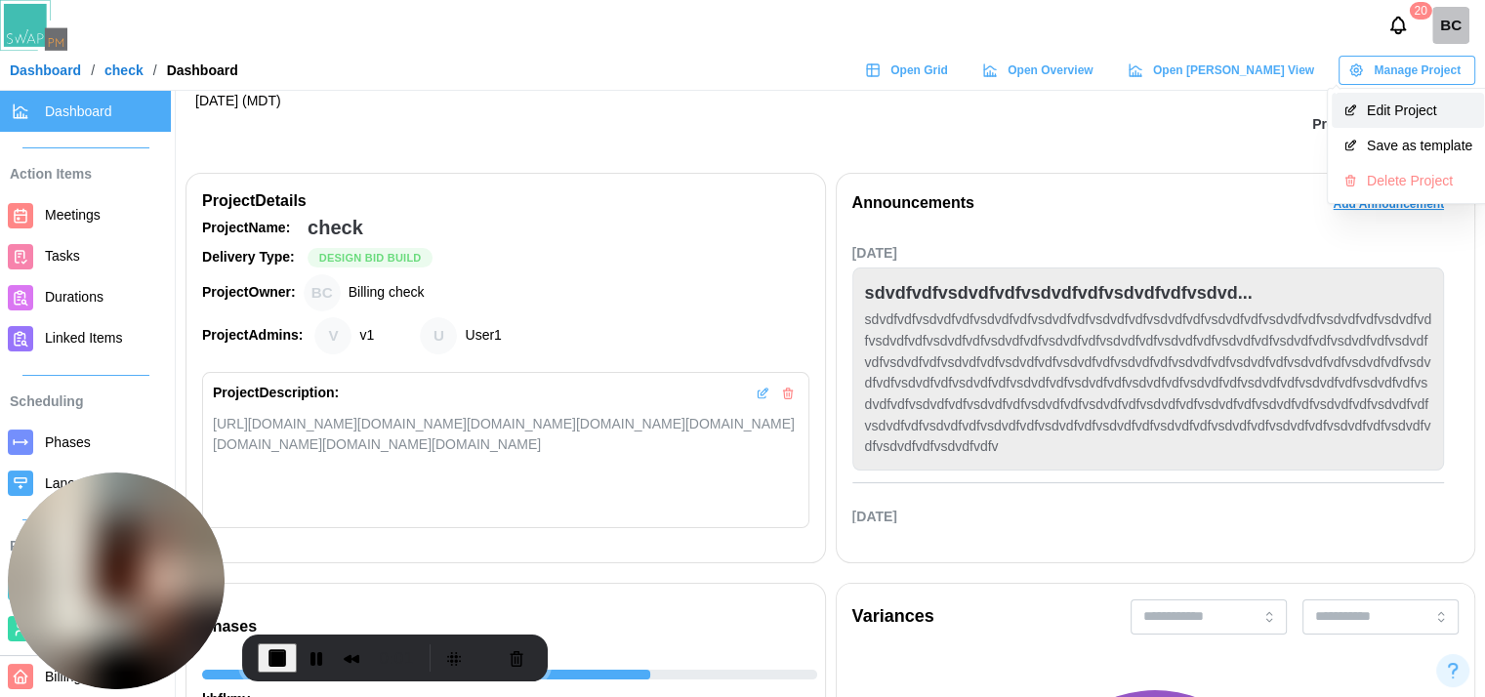
click at [1410, 103] on div "Edit Project" at bounding box center [1419, 111] width 105 height 16
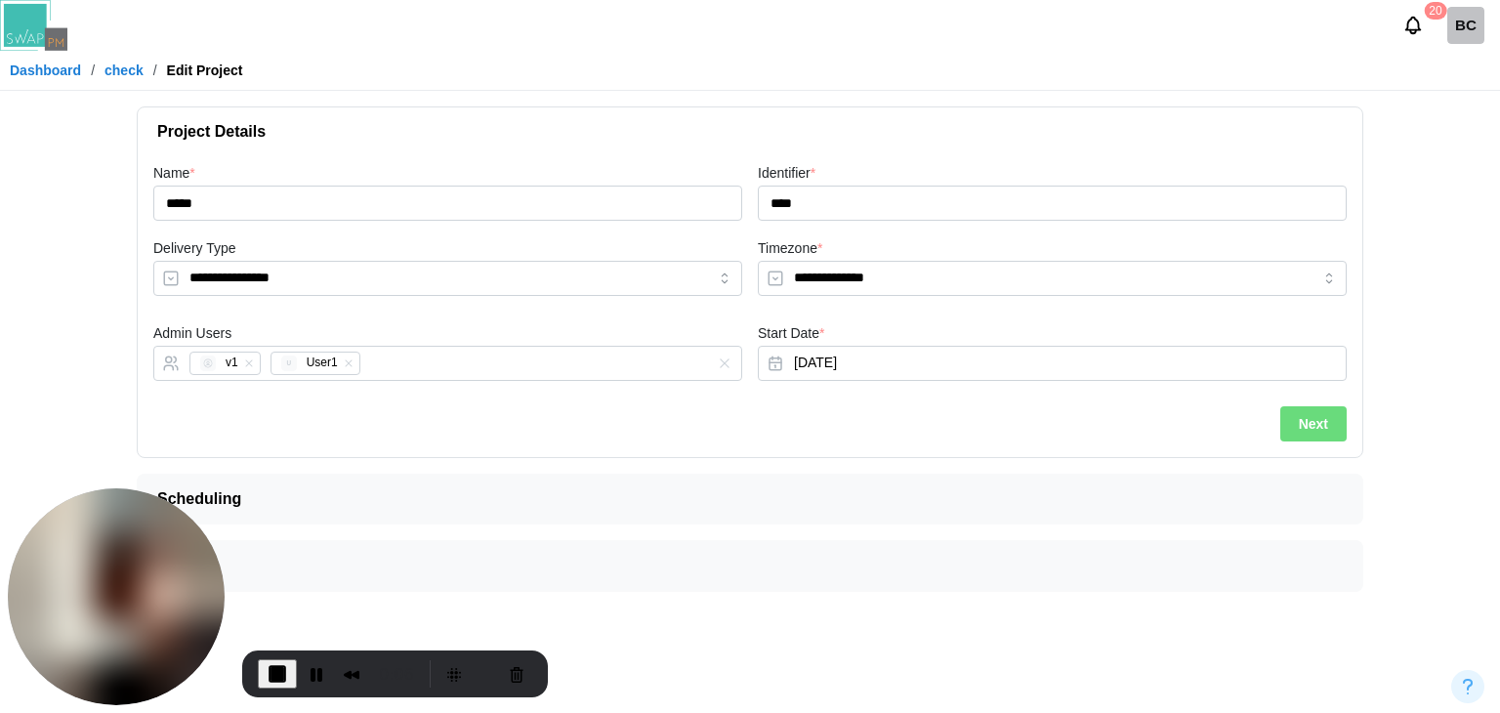
click at [538, 574] on span "Teams" at bounding box center [742, 565] width 1170 height 49
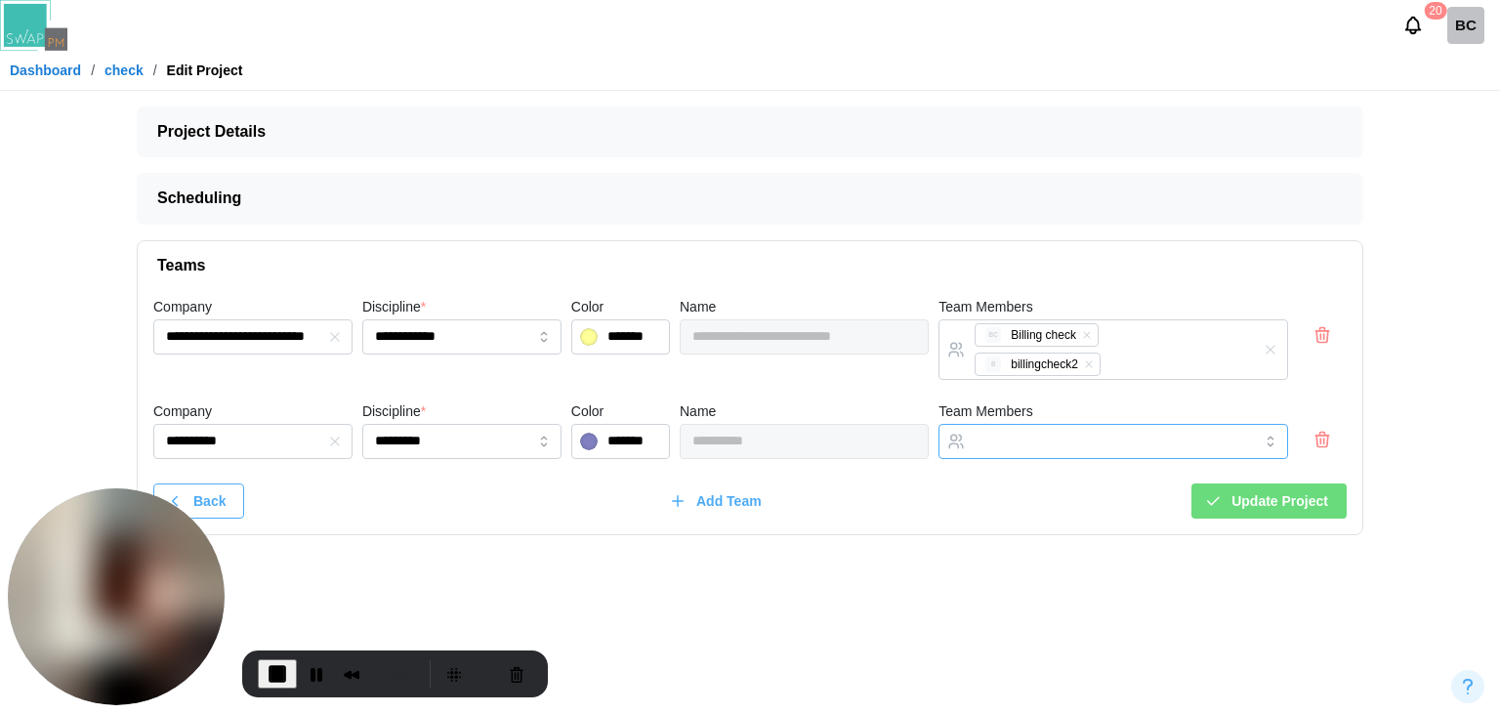
click at [1012, 446] on div at bounding box center [1093, 441] width 247 height 33
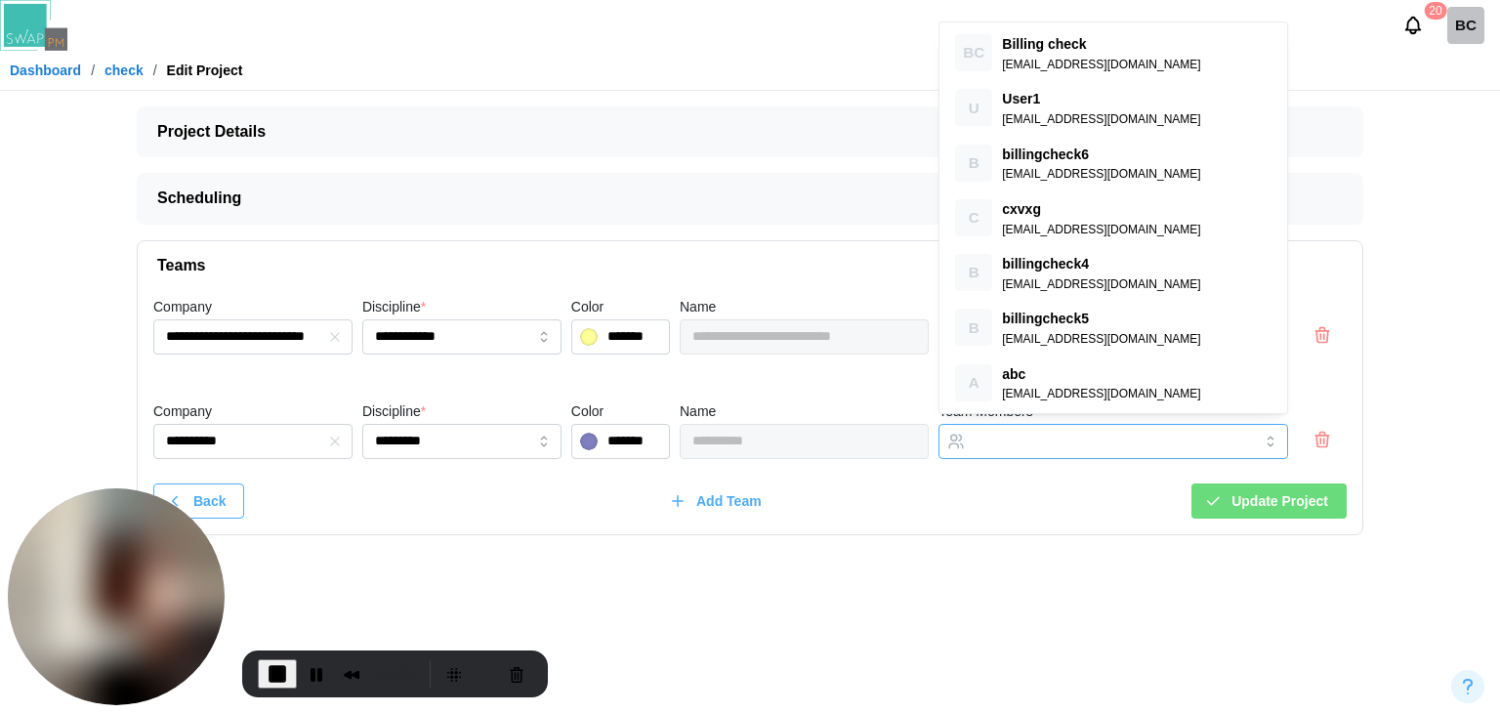
click at [1014, 436] on input "Team Members" at bounding box center [1096, 442] width 242 height 16
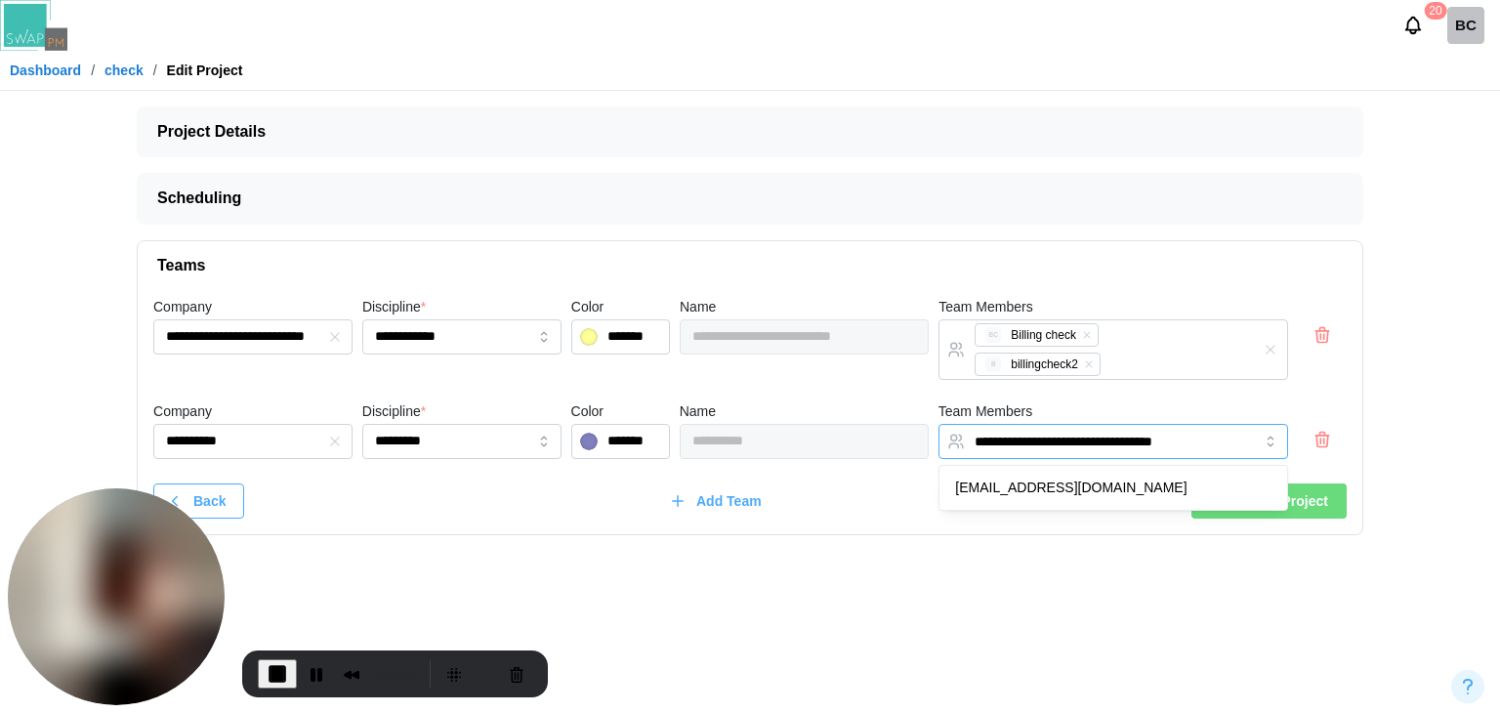
type input "**********"
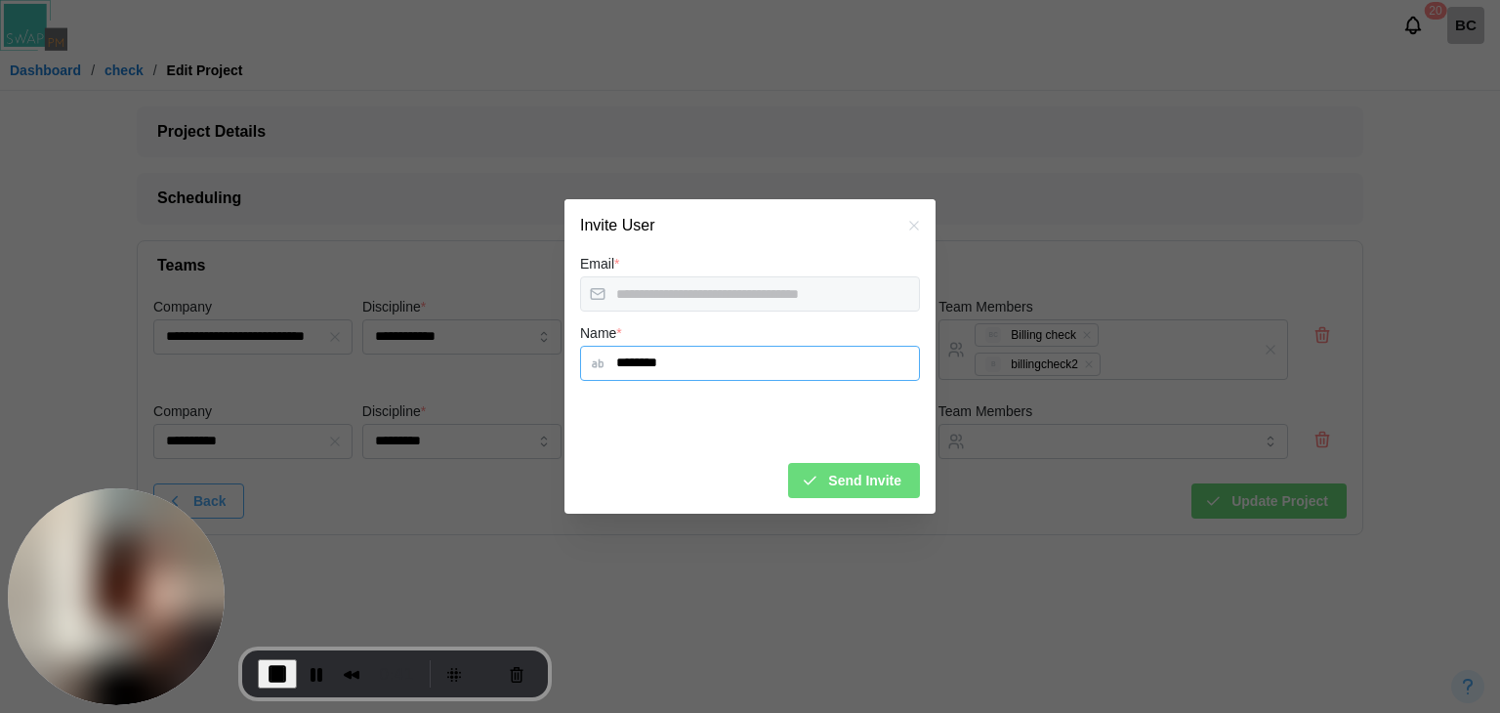
type input "********"
click at [809, 481] on icon "button" at bounding box center [810, 481] width 18 height 18
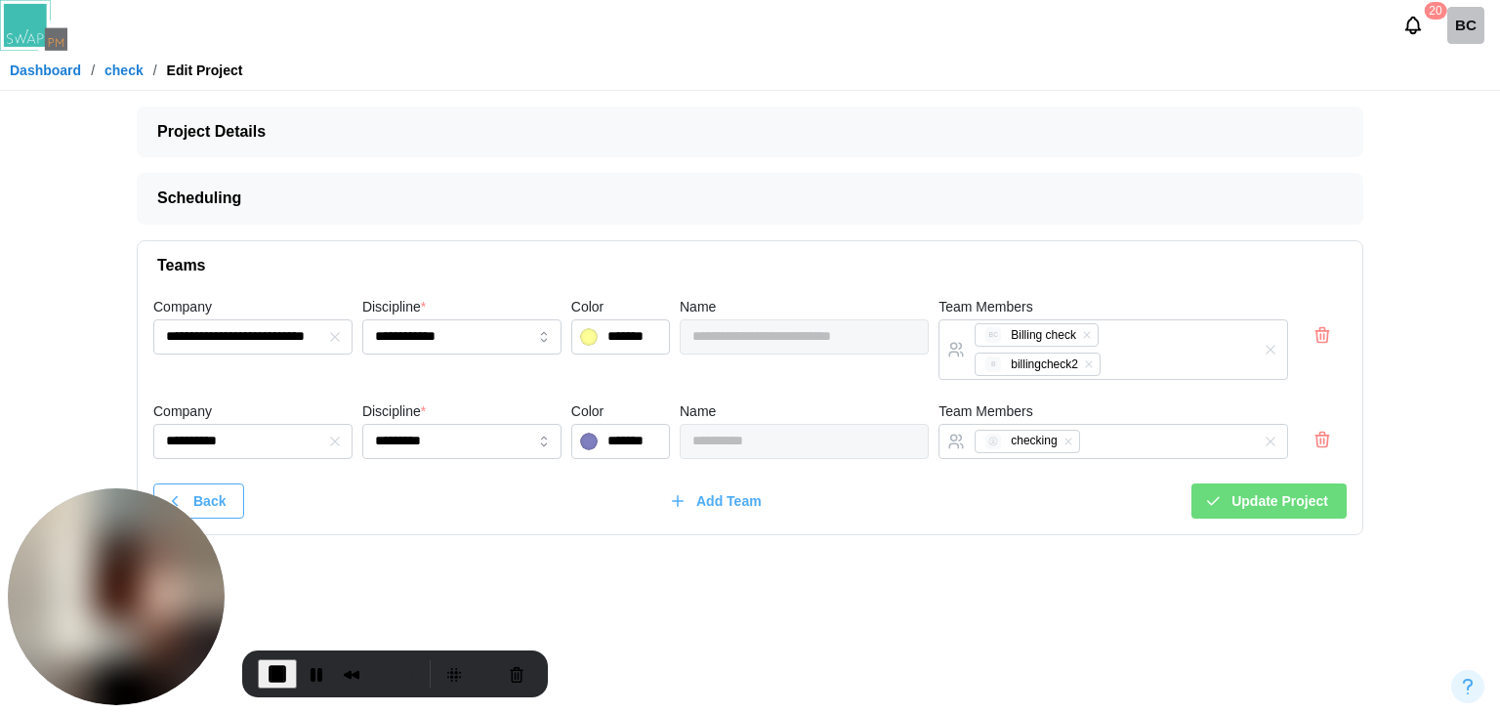
click at [1220, 492] on icon "button" at bounding box center [1213, 501] width 18 height 18
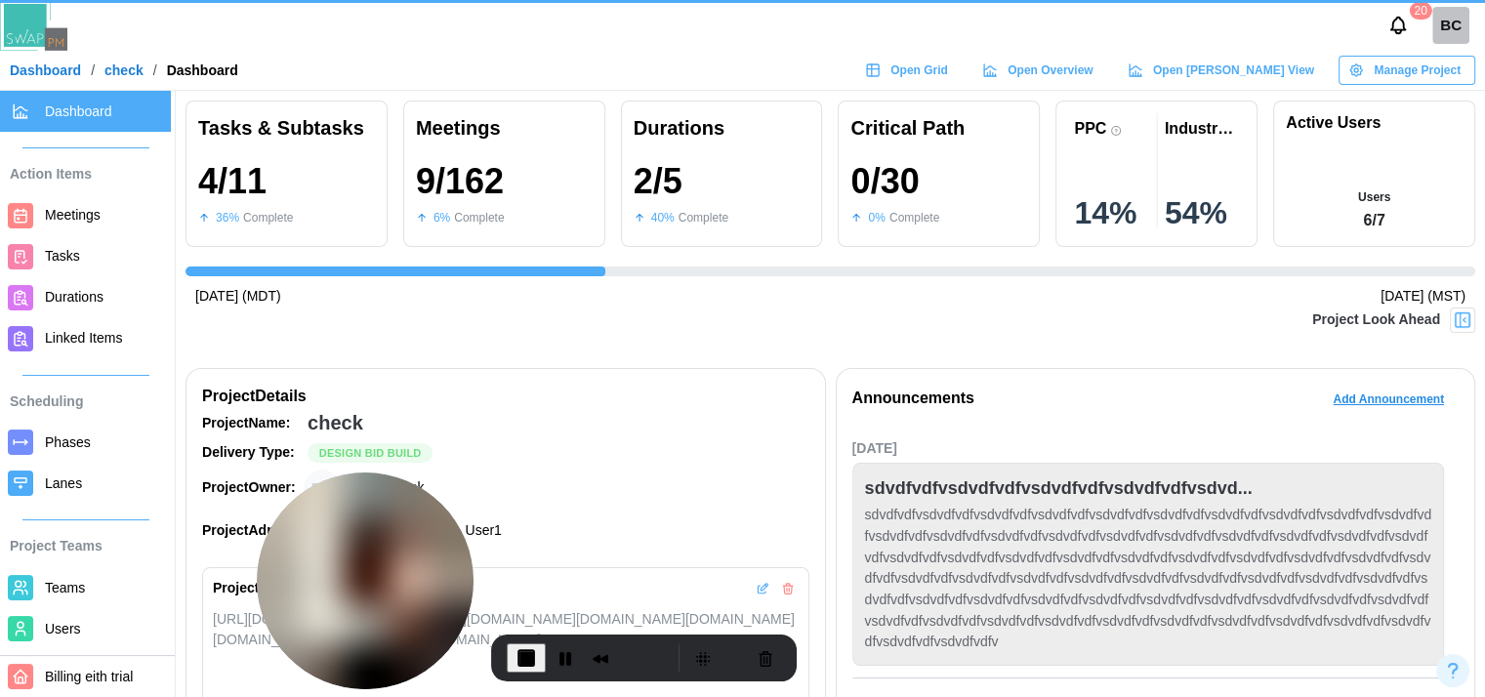
drag, startPoint x: 147, startPoint y: 554, endPoint x: 396, endPoint y: 572, distance: 249.7
click at [396, 572] on img at bounding box center [365, 581] width 217 height 217
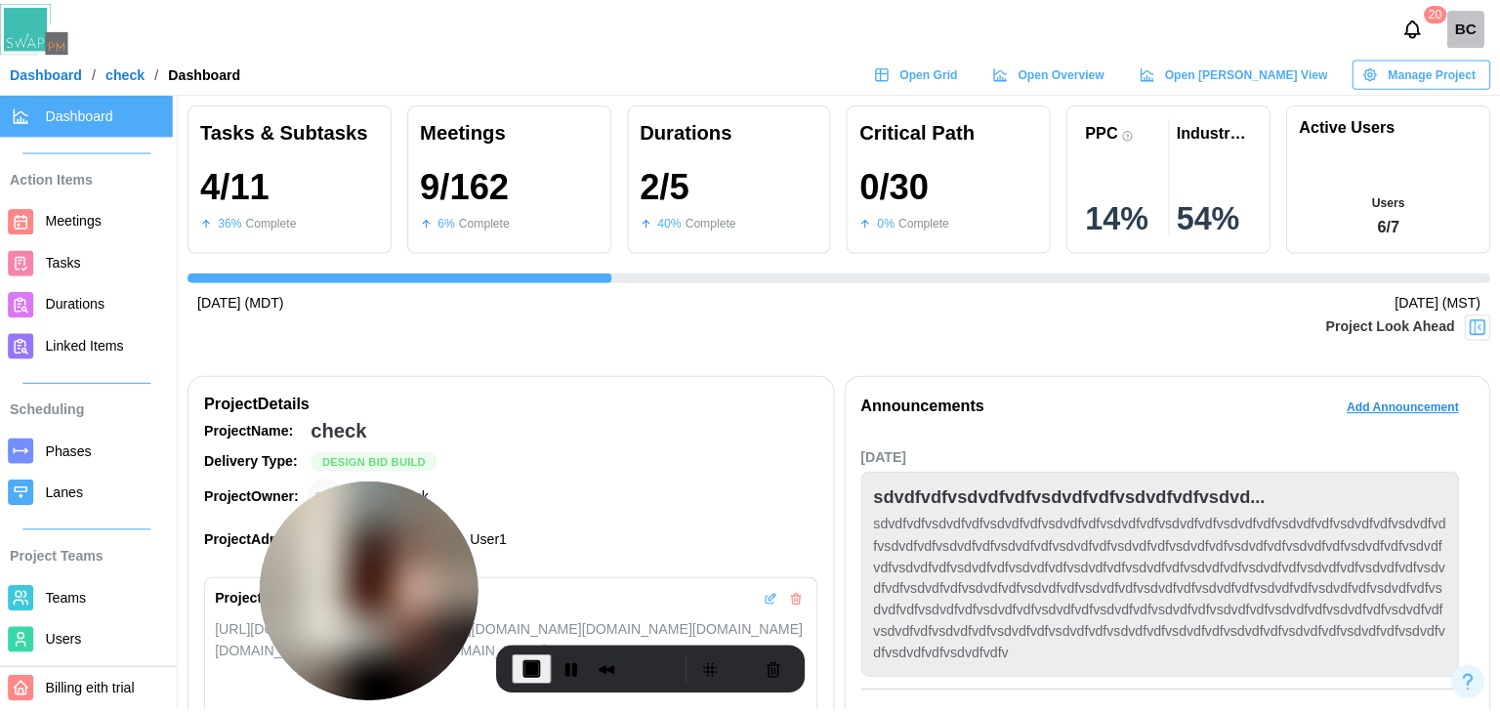
scroll to position [0, 641]
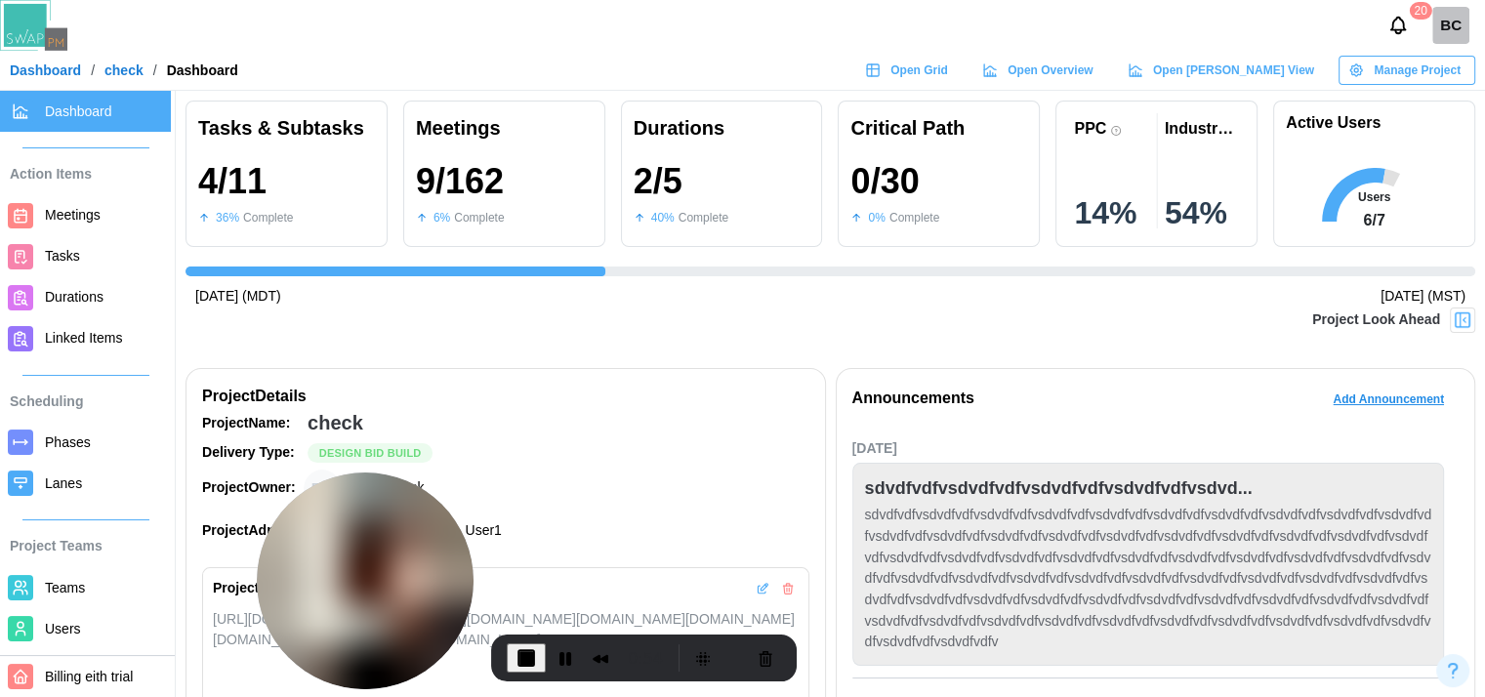
click at [62, 584] on span "Teams" at bounding box center [65, 588] width 40 height 16
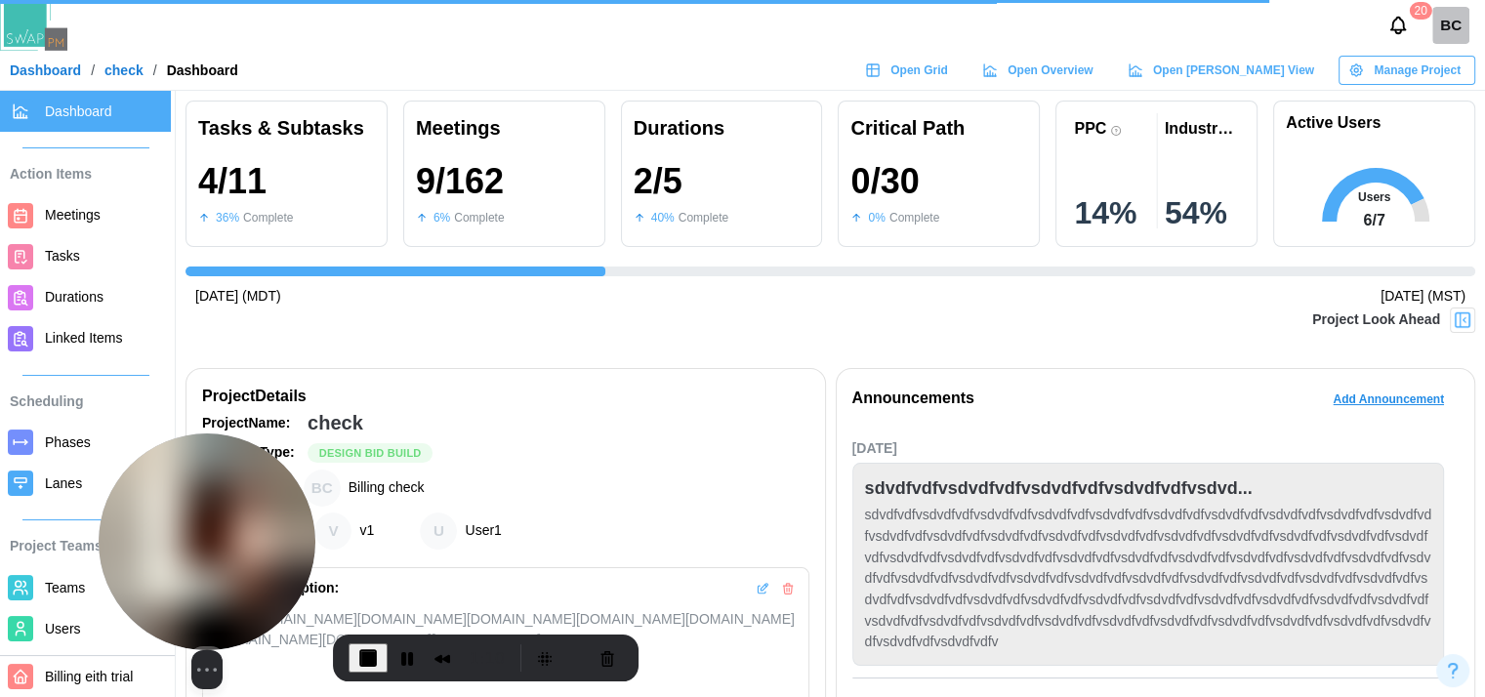
drag, startPoint x: 434, startPoint y: 560, endPoint x: 275, endPoint y: 595, distance: 162.1
click at [275, 595] on img at bounding box center [207, 542] width 217 height 217
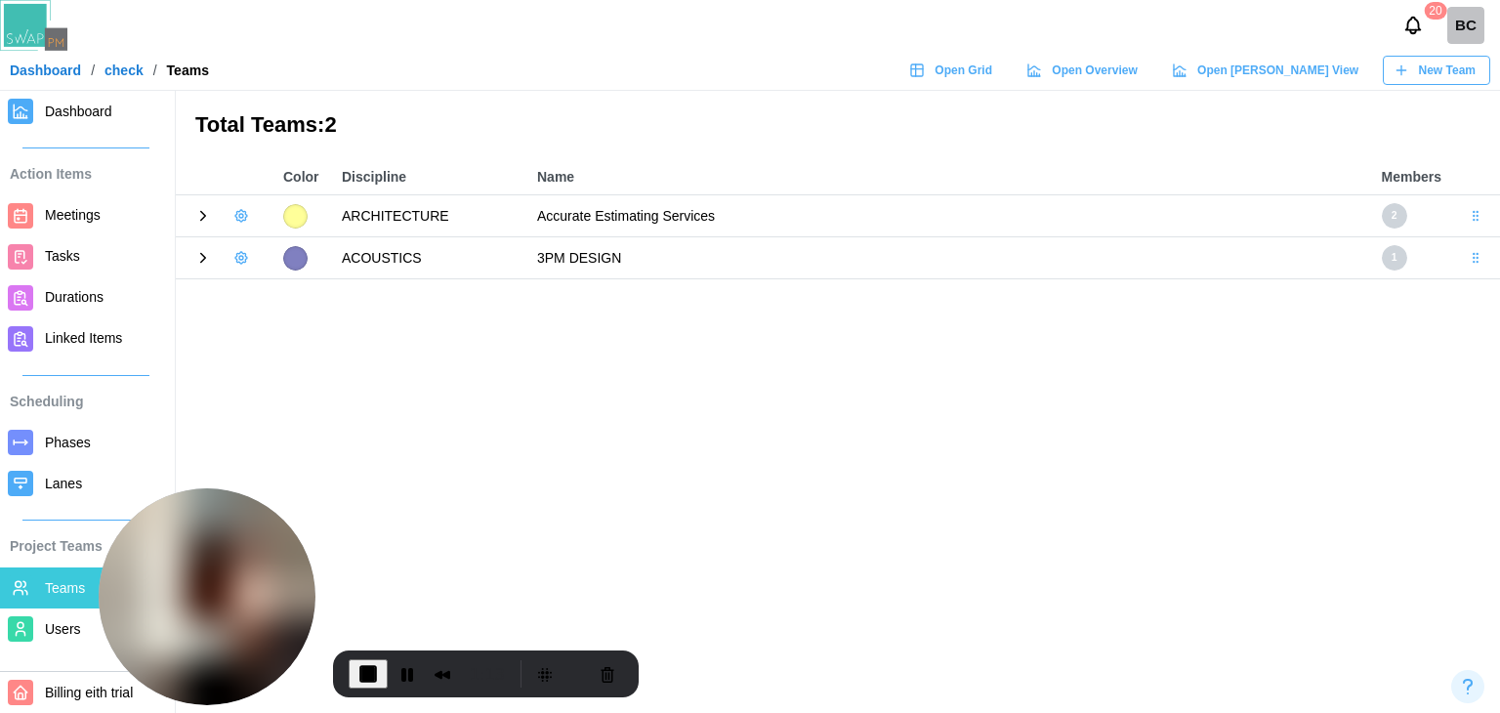
click at [199, 258] on icon at bounding box center [203, 258] width 18 height 18
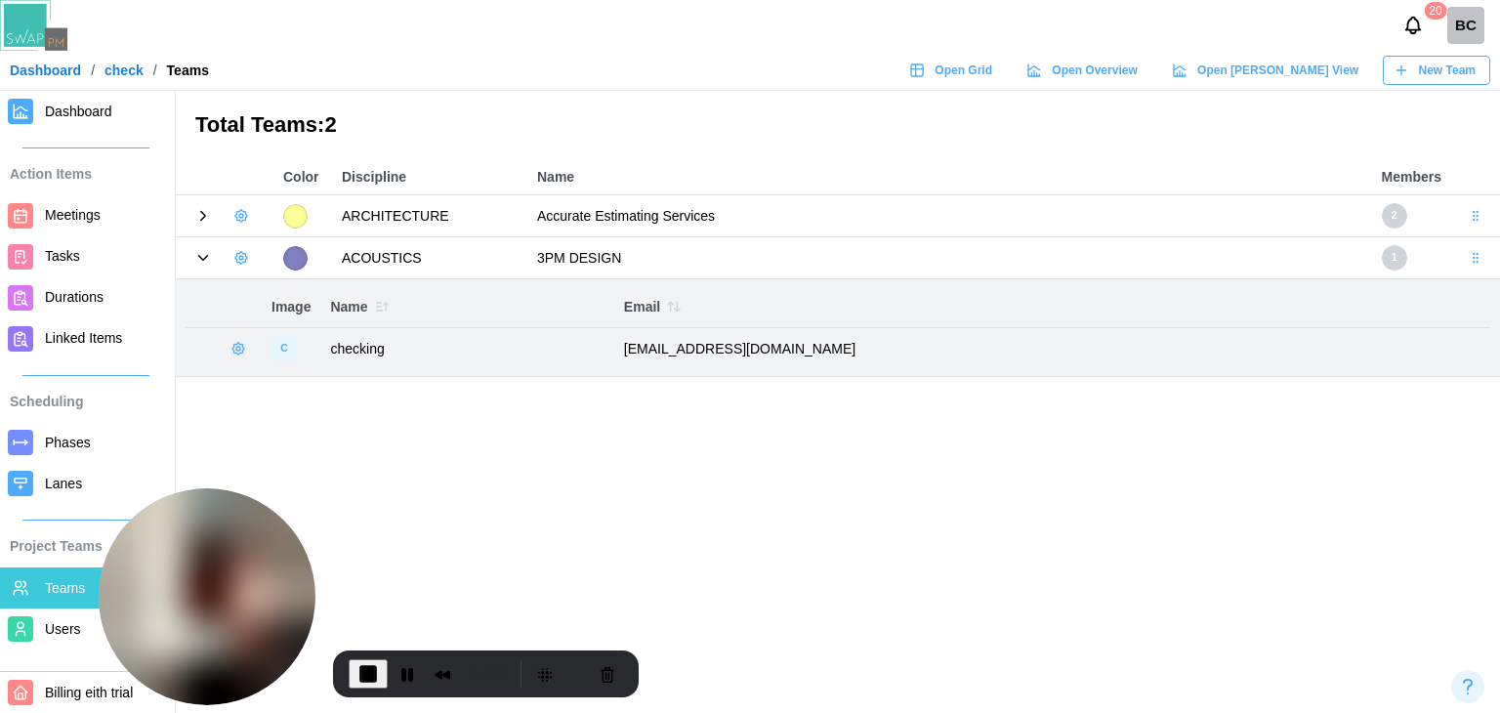
click at [247, 262] on icon "button" at bounding box center [241, 258] width 16 height 16
click at [265, 282] on button "Add User" at bounding box center [293, 298] width 123 height 37
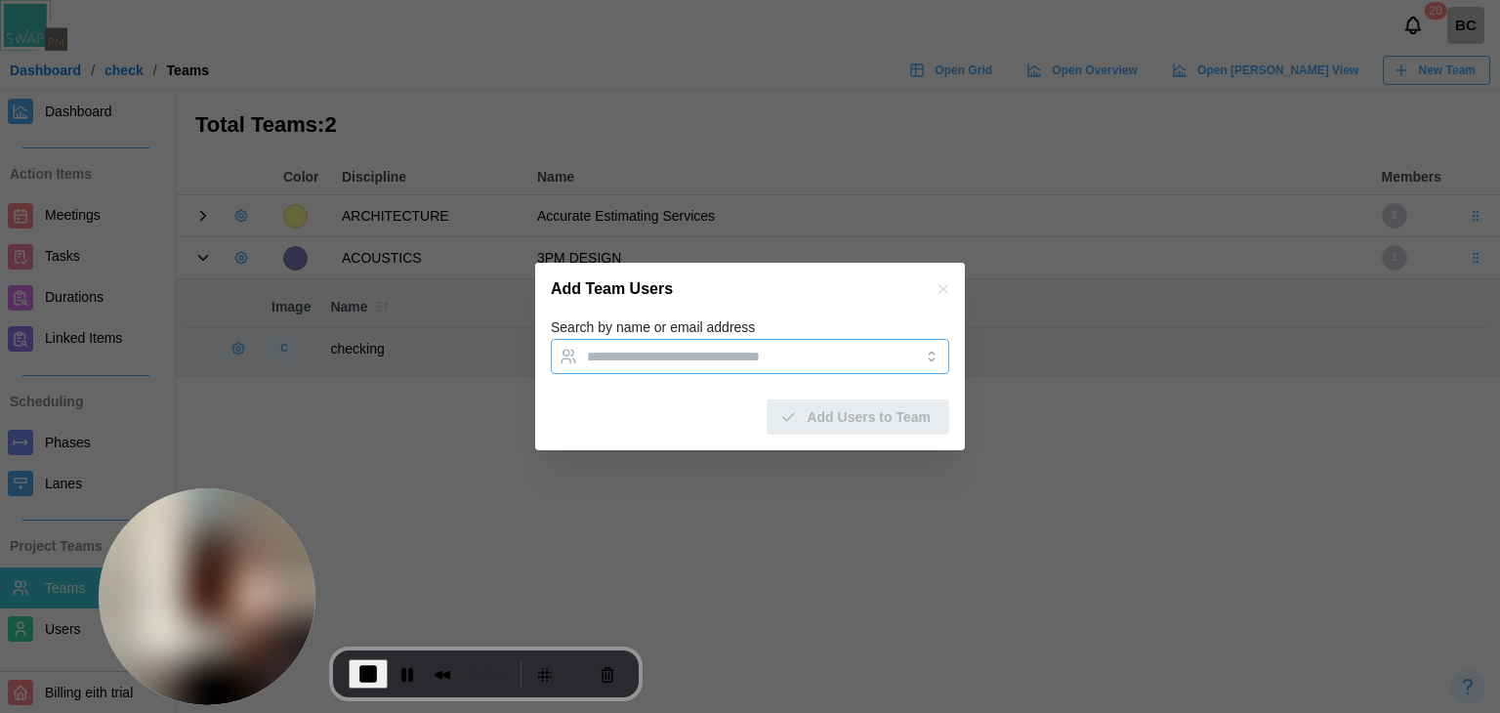
click at [653, 360] on input "Search by name or email address" at bounding box center [732, 357] width 291 height 16
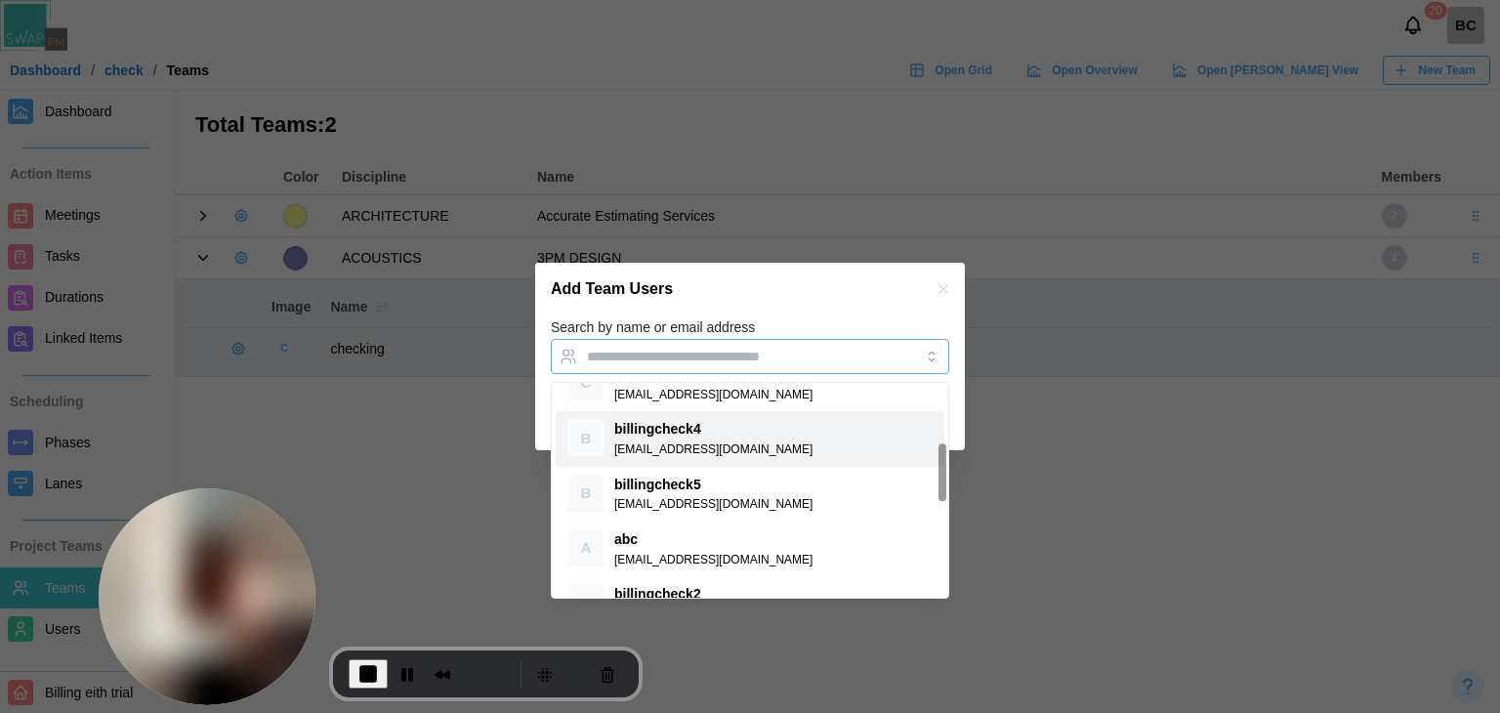
scroll to position [391, 0]
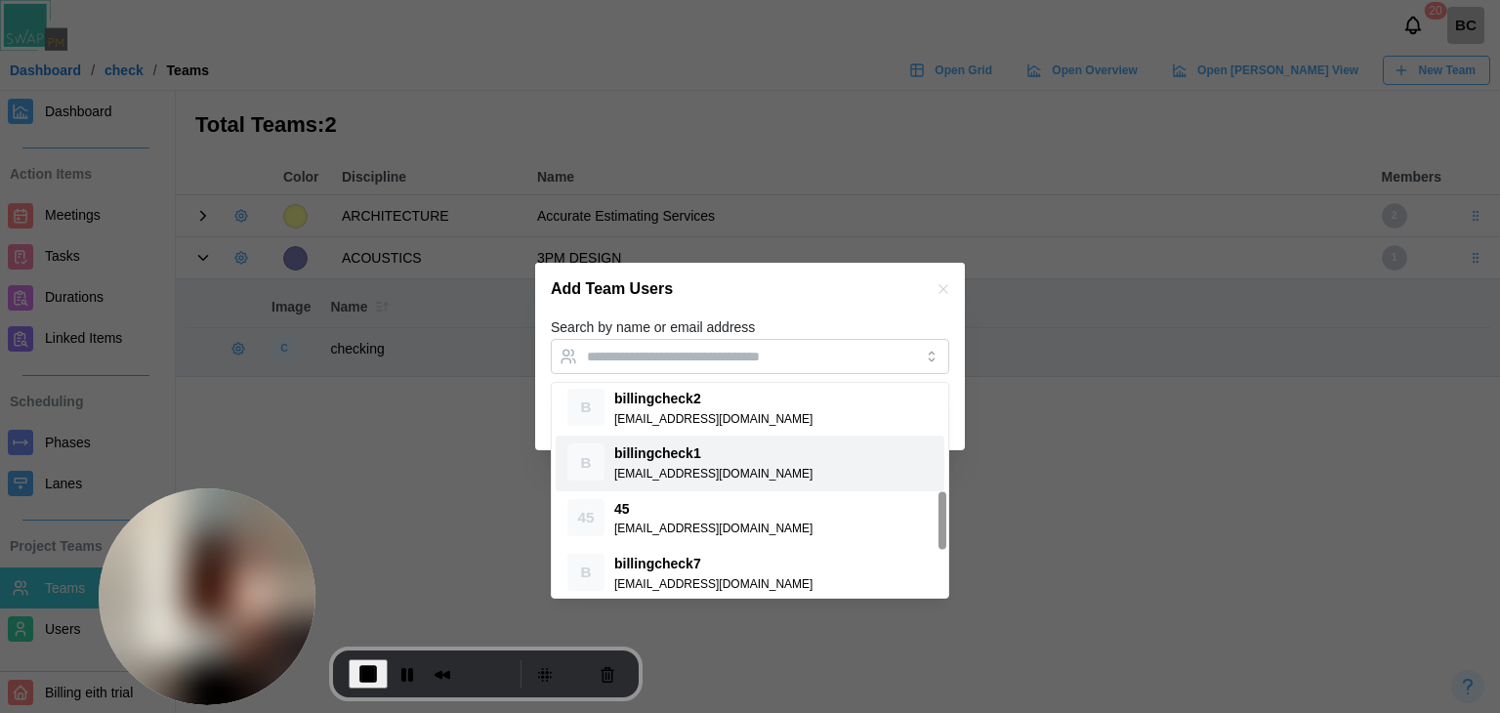
click at [482, 484] on div at bounding box center [750, 356] width 1500 height 713
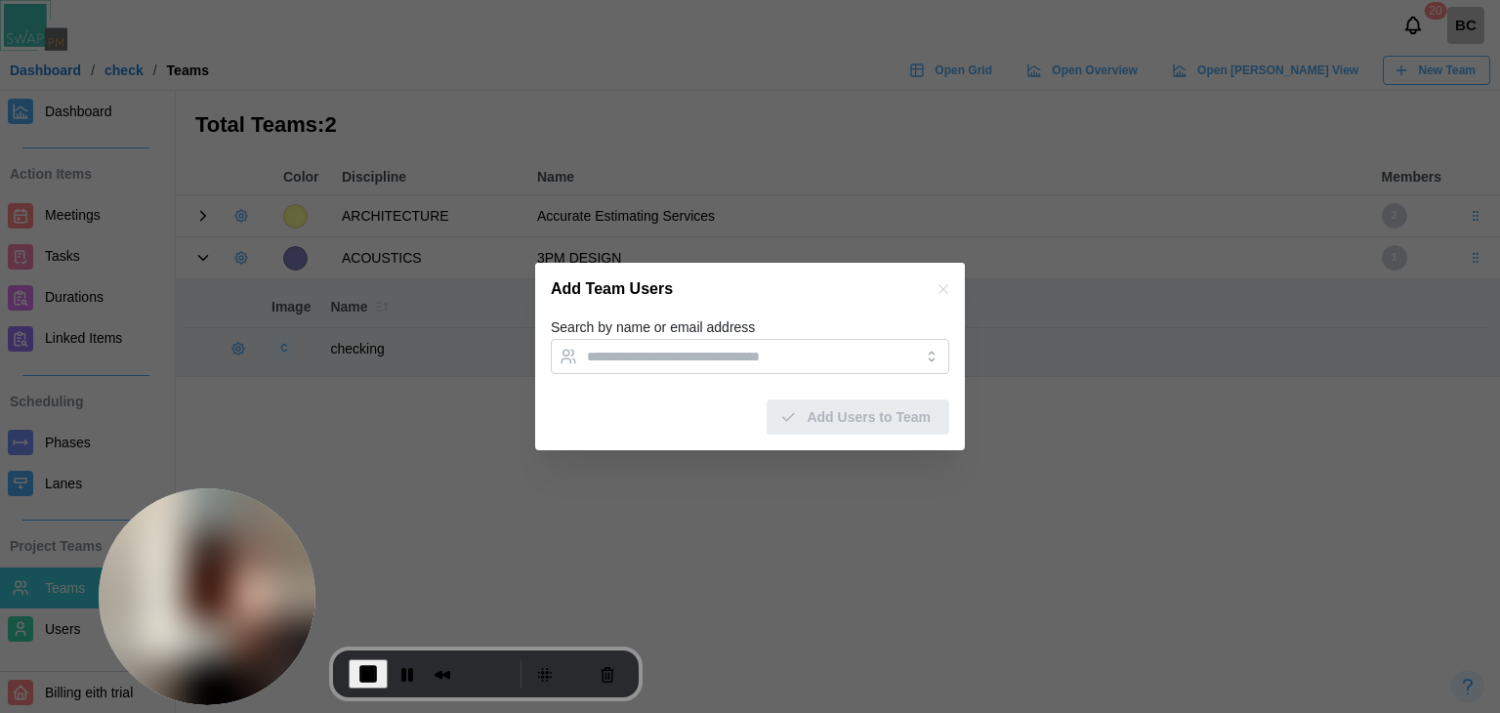
click at [484, 395] on div at bounding box center [750, 356] width 1500 height 713
click at [942, 284] on icon "button" at bounding box center [943, 289] width 16 height 16
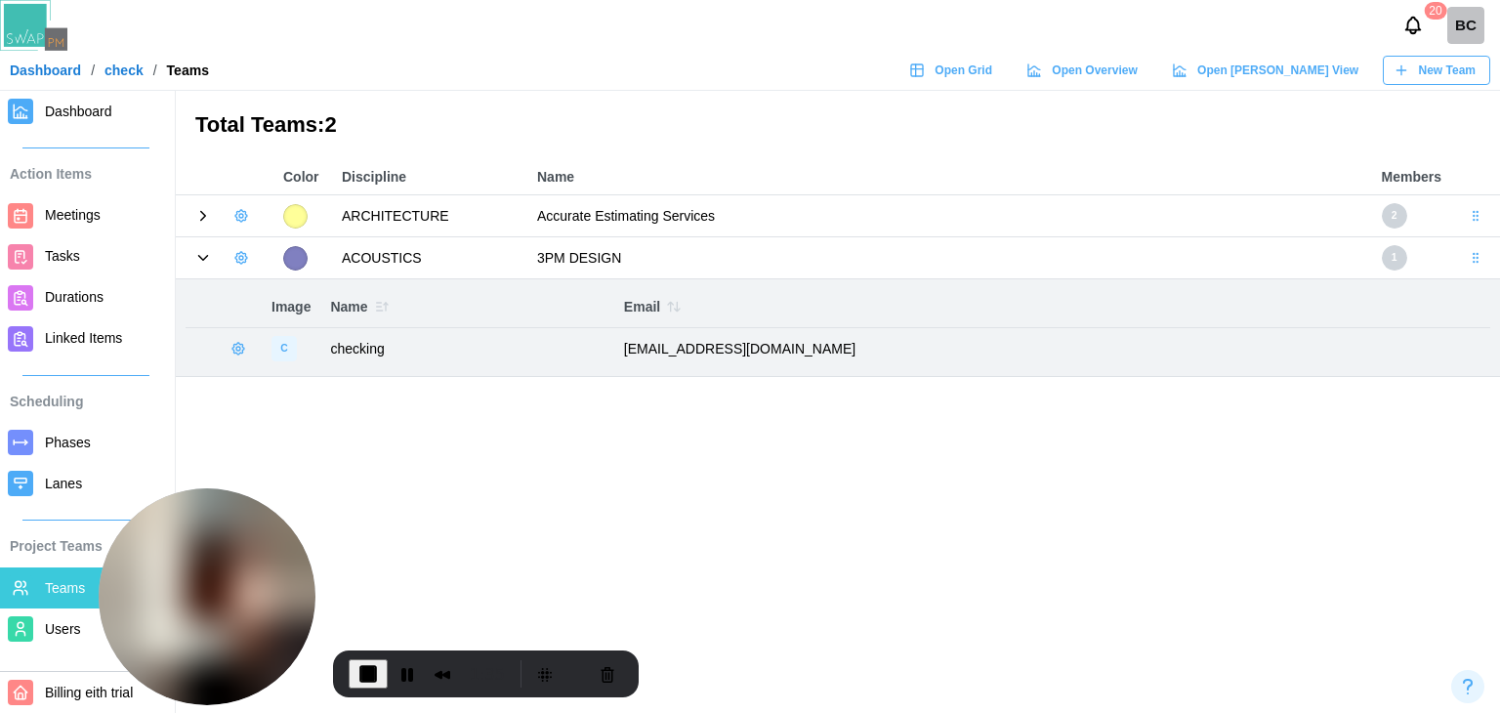
click at [202, 219] on icon at bounding box center [203, 216] width 5 height 9
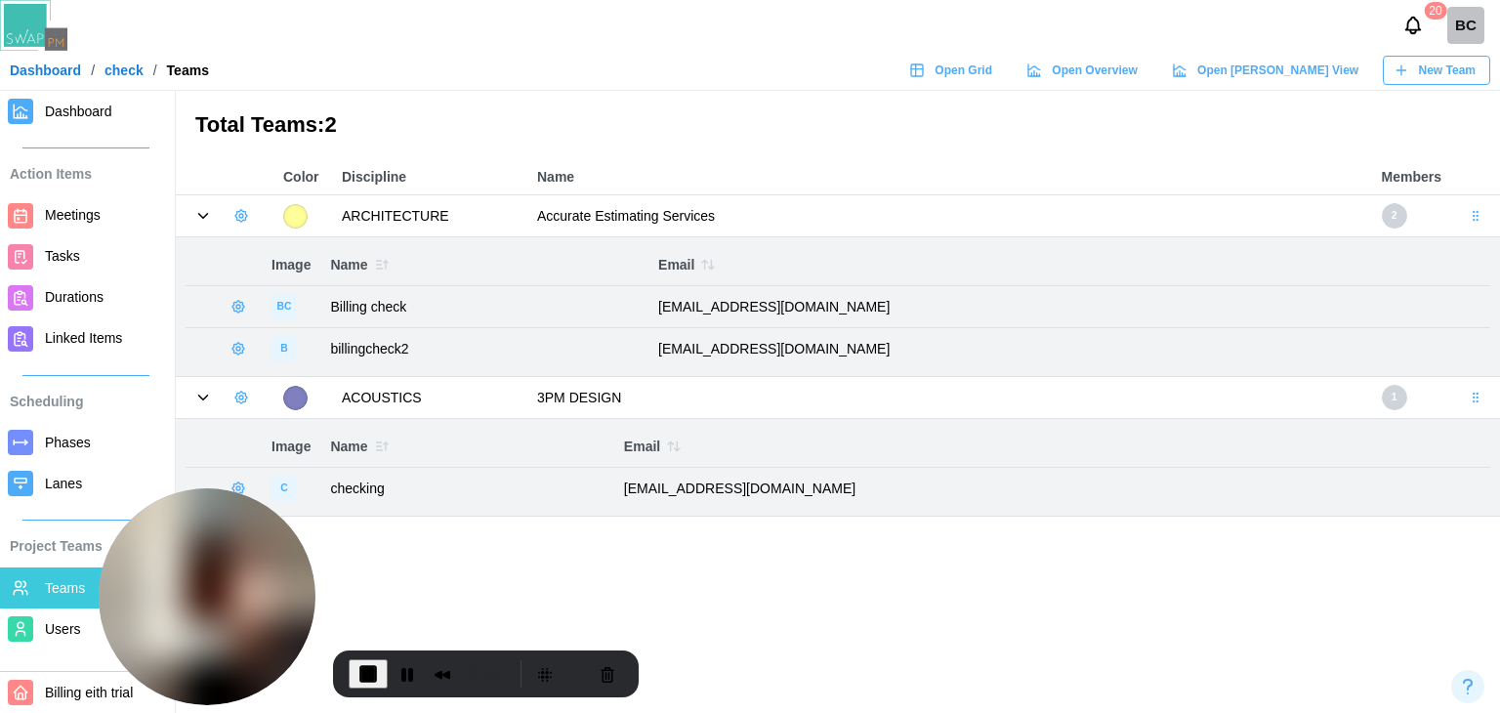
click at [264, 217] on td at bounding box center [225, 216] width 98 height 42
click at [243, 217] on icon "button" at bounding box center [241, 216] width 16 height 16
click at [265, 244] on button "Add User" at bounding box center [293, 256] width 123 height 37
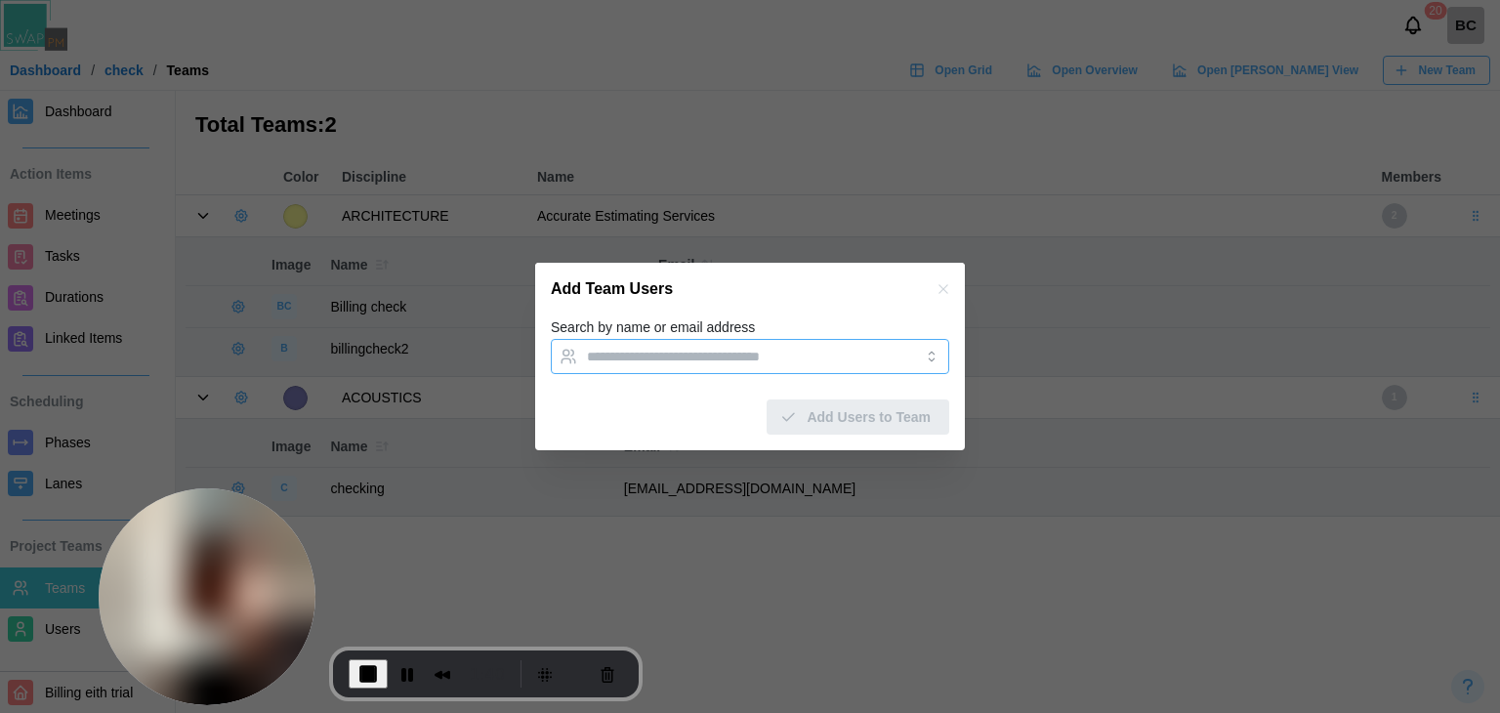
click at [604, 353] on input "Search by name or email address" at bounding box center [732, 357] width 291 height 16
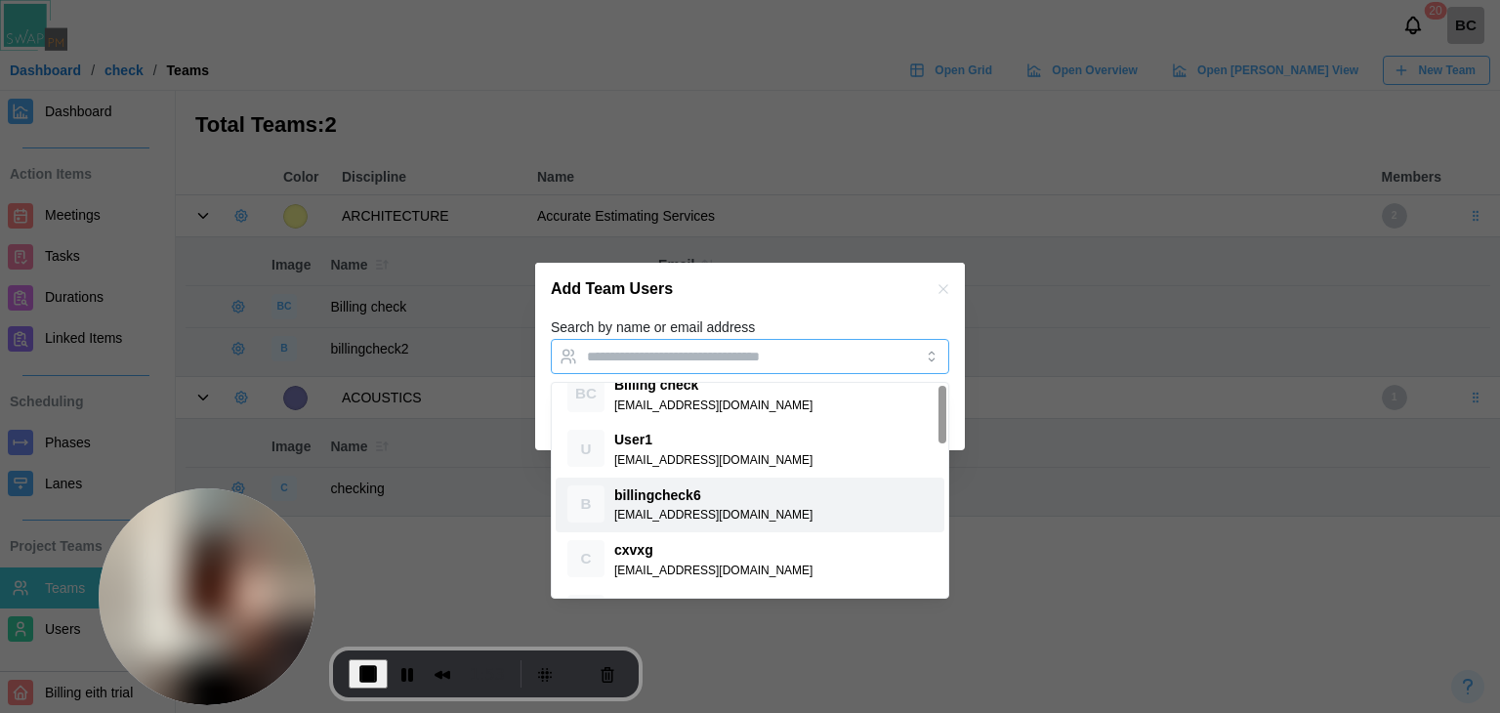
scroll to position [0, 0]
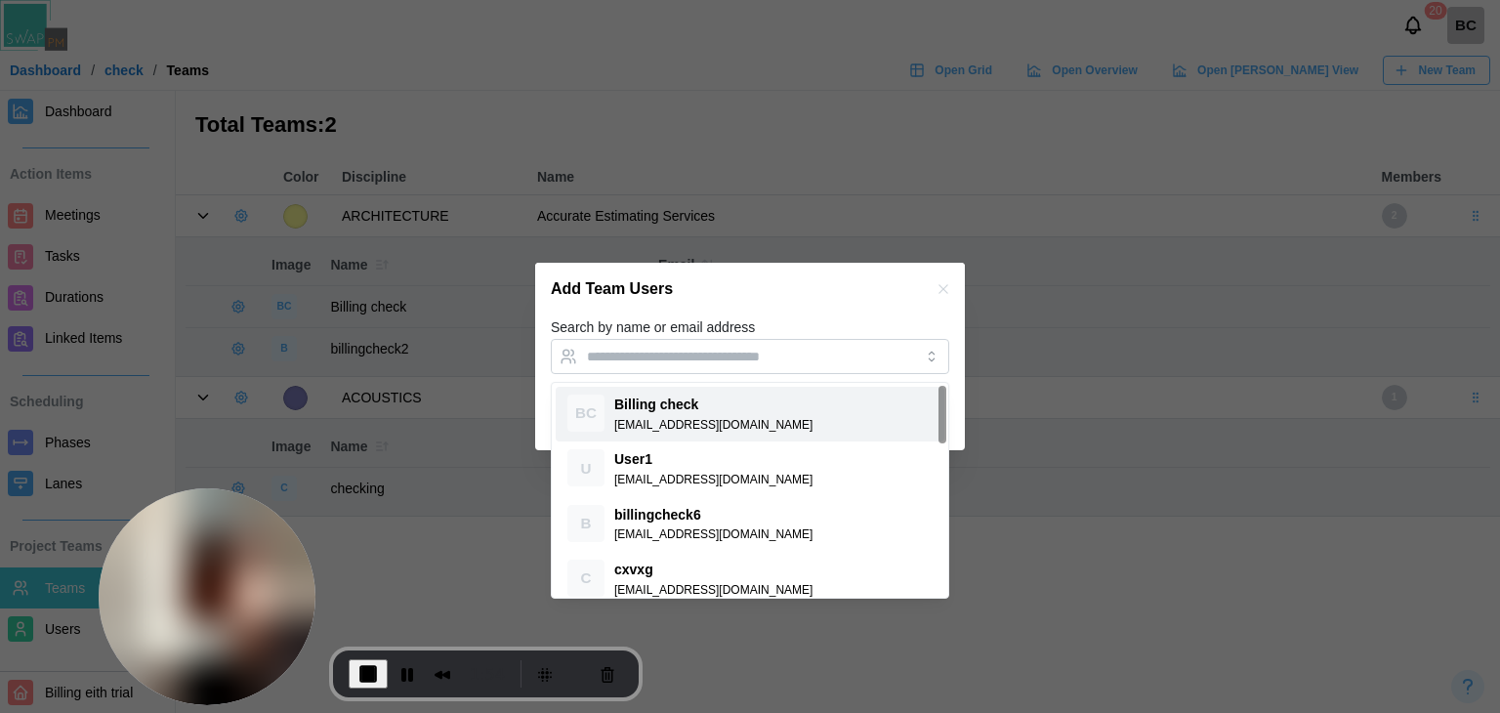
click at [941, 285] on icon "button" at bounding box center [943, 289] width 16 height 16
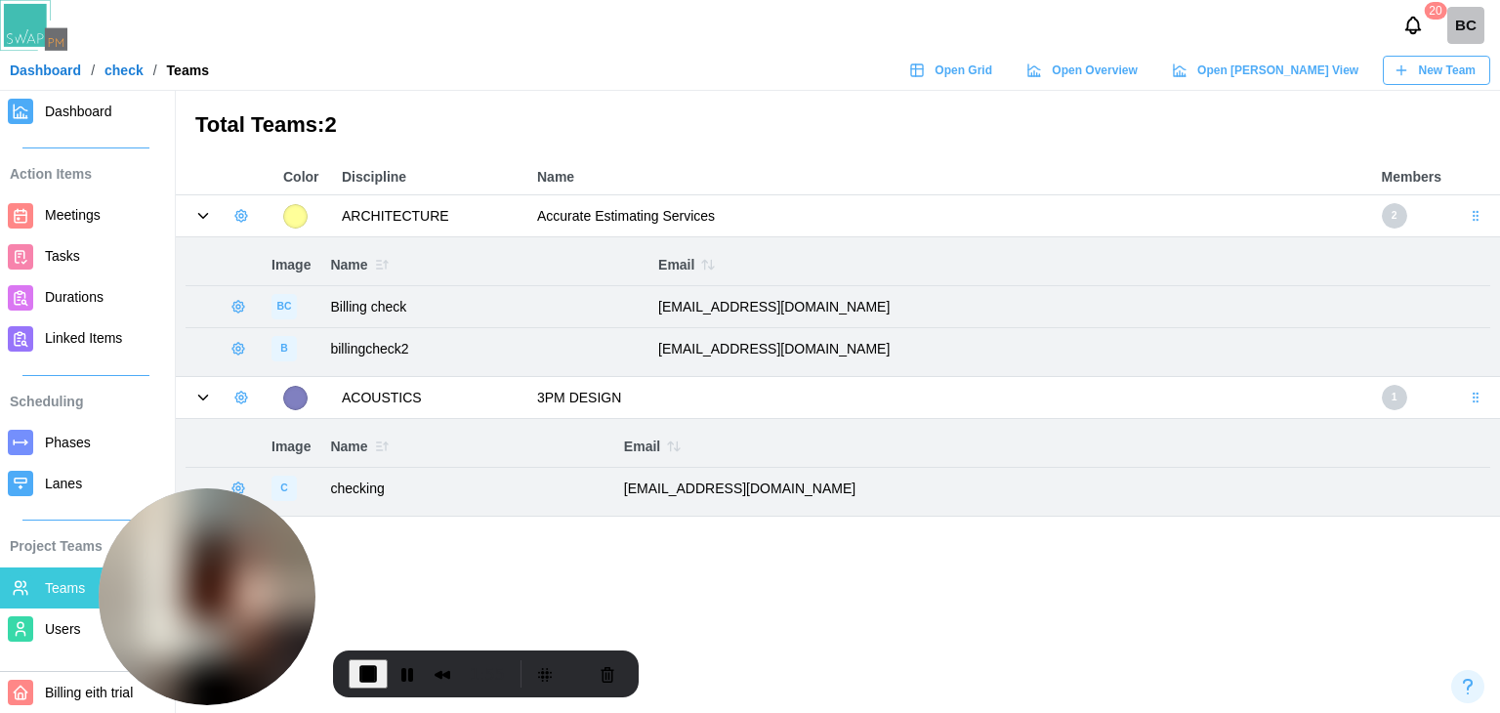
click at [58, 632] on span "Users" at bounding box center [63, 629] width 36 height 16
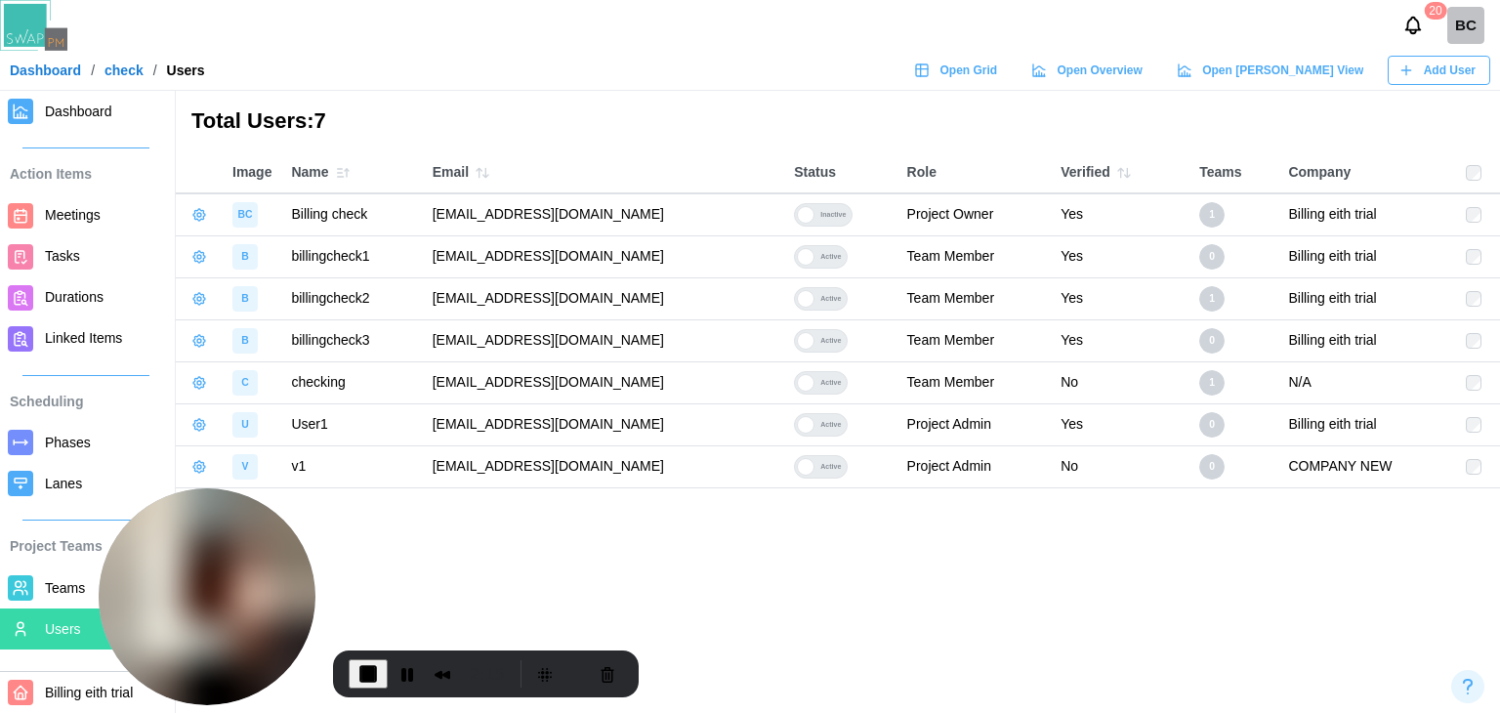
click at [1433, 67] on span "Add User" at bounding box center [1450, 70] width 52 height 27
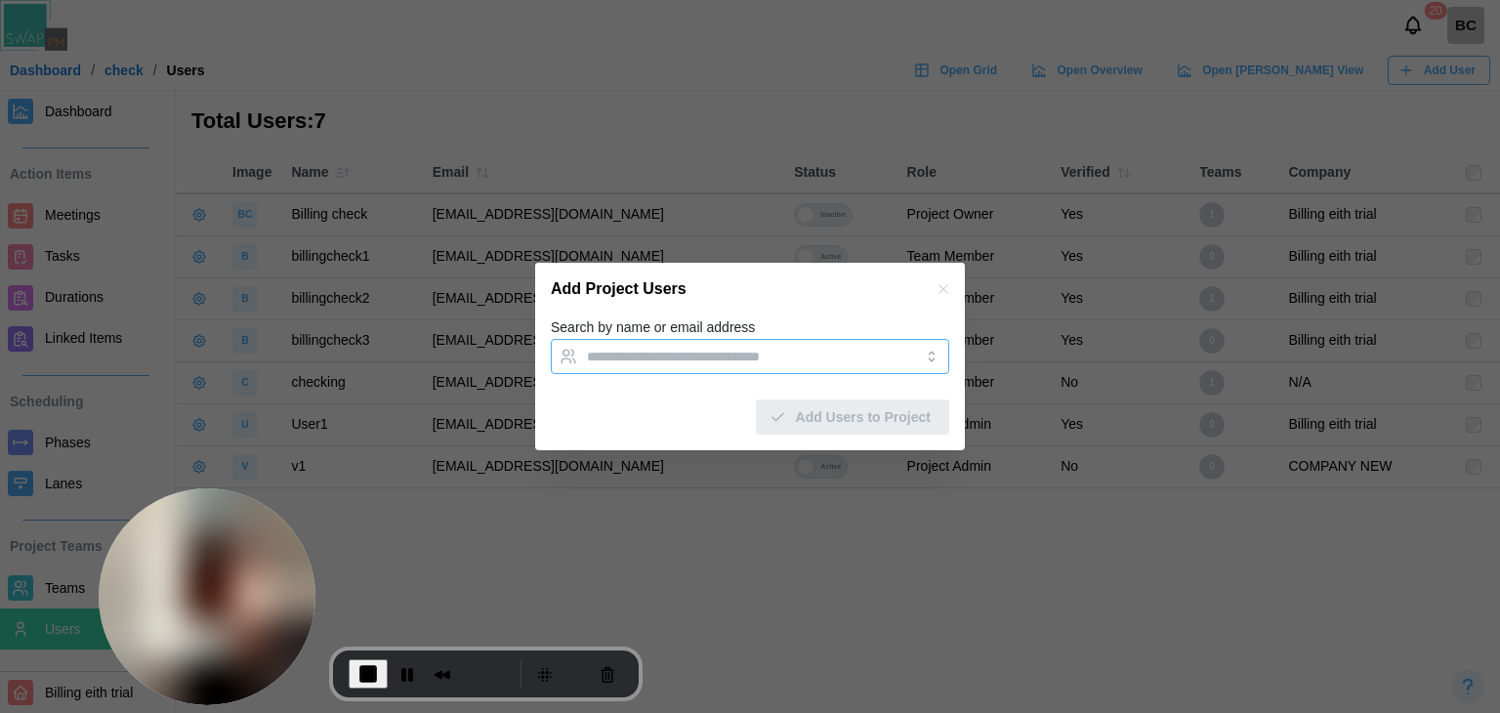
click at [674, 352] on input "Search by name or email address" at bounding box center [732, 357] width 291 height 16
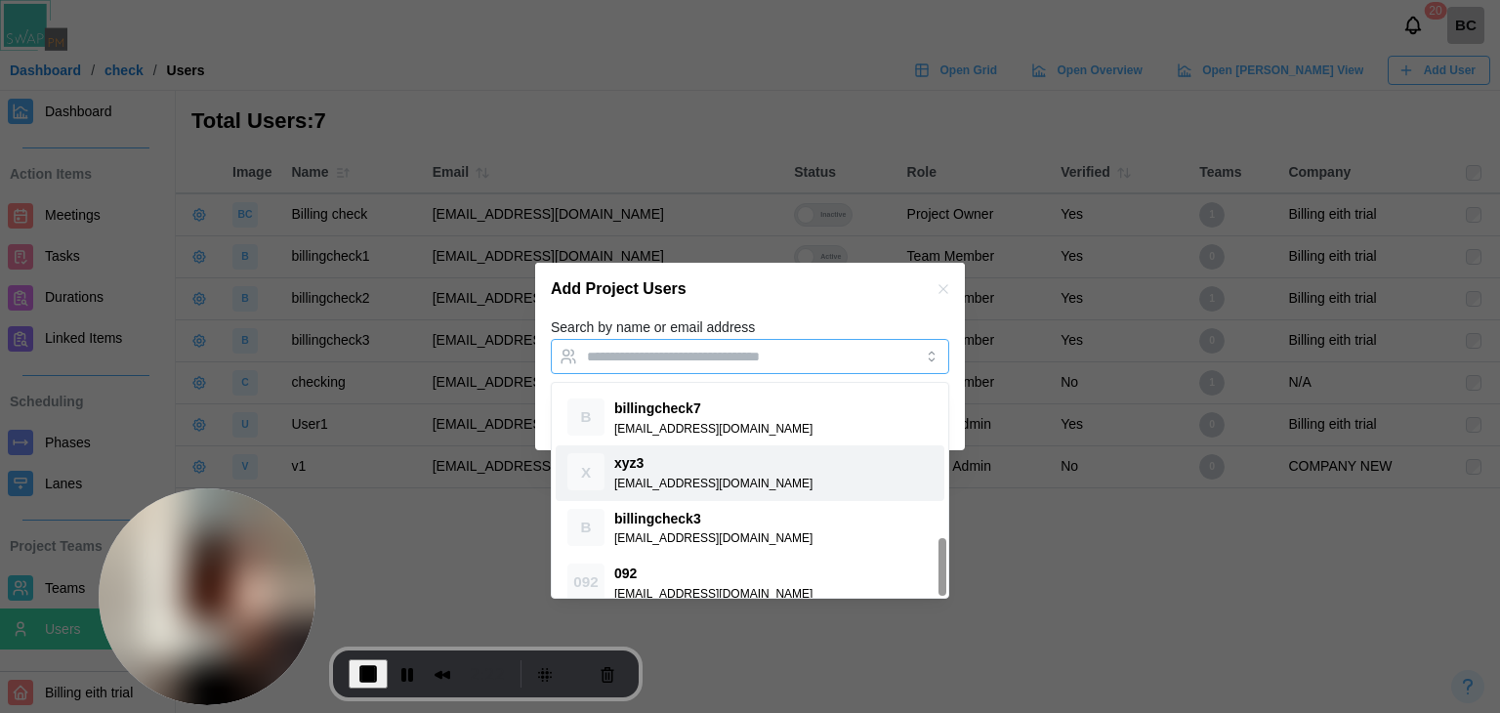
scroll to position [562, 0]
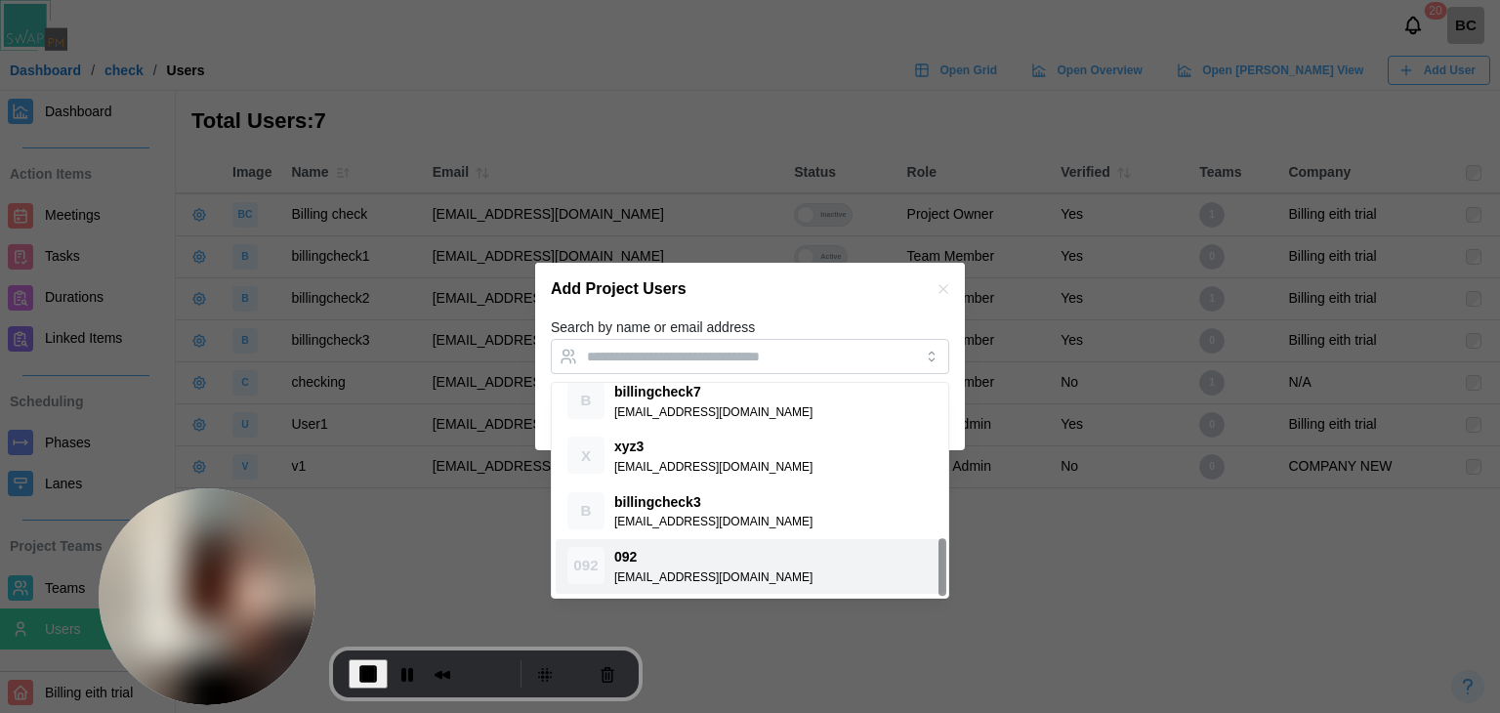
click at [359, 680] on span "End Recording" at bounding box center [367, 673] width 23 height 23
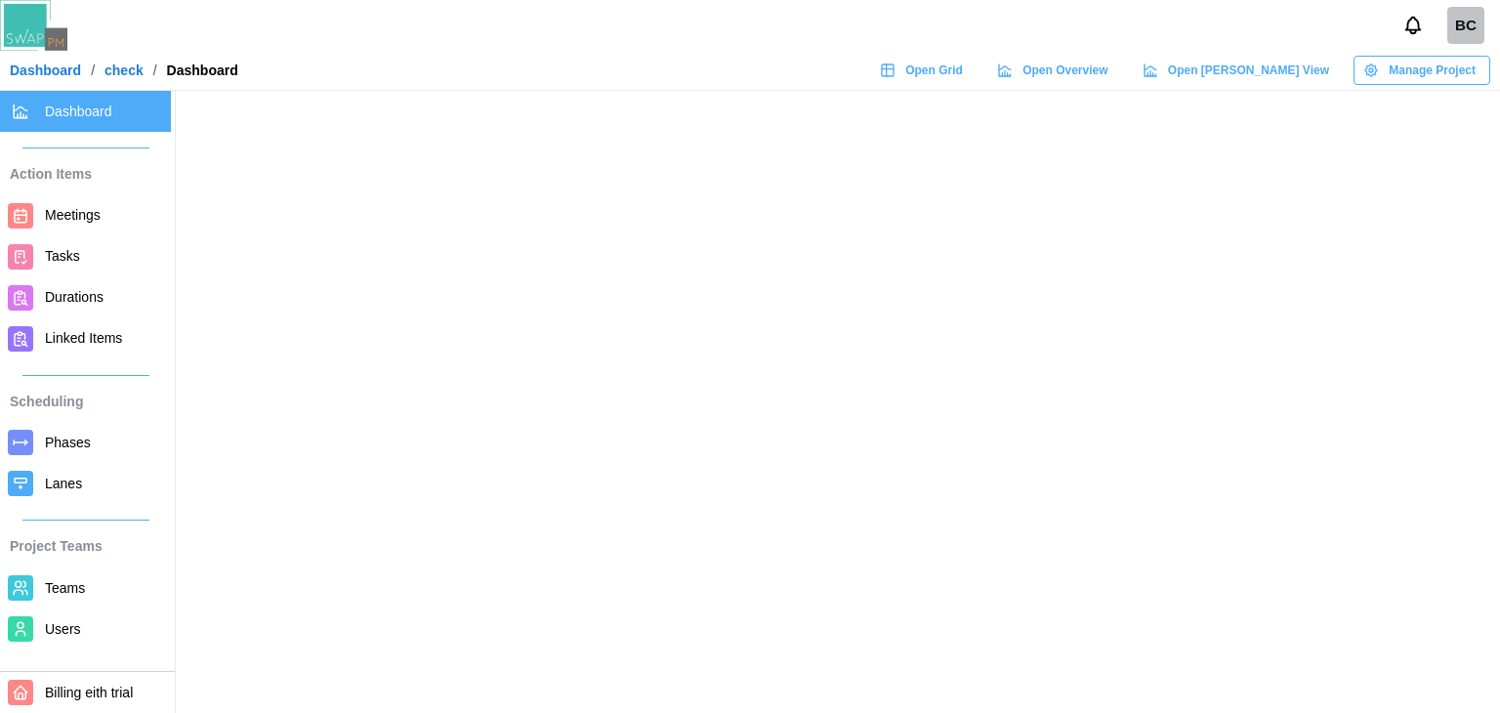
click at [46, 65] on link "Dashboard" at bounding box center [45, 70] width 71 height 14
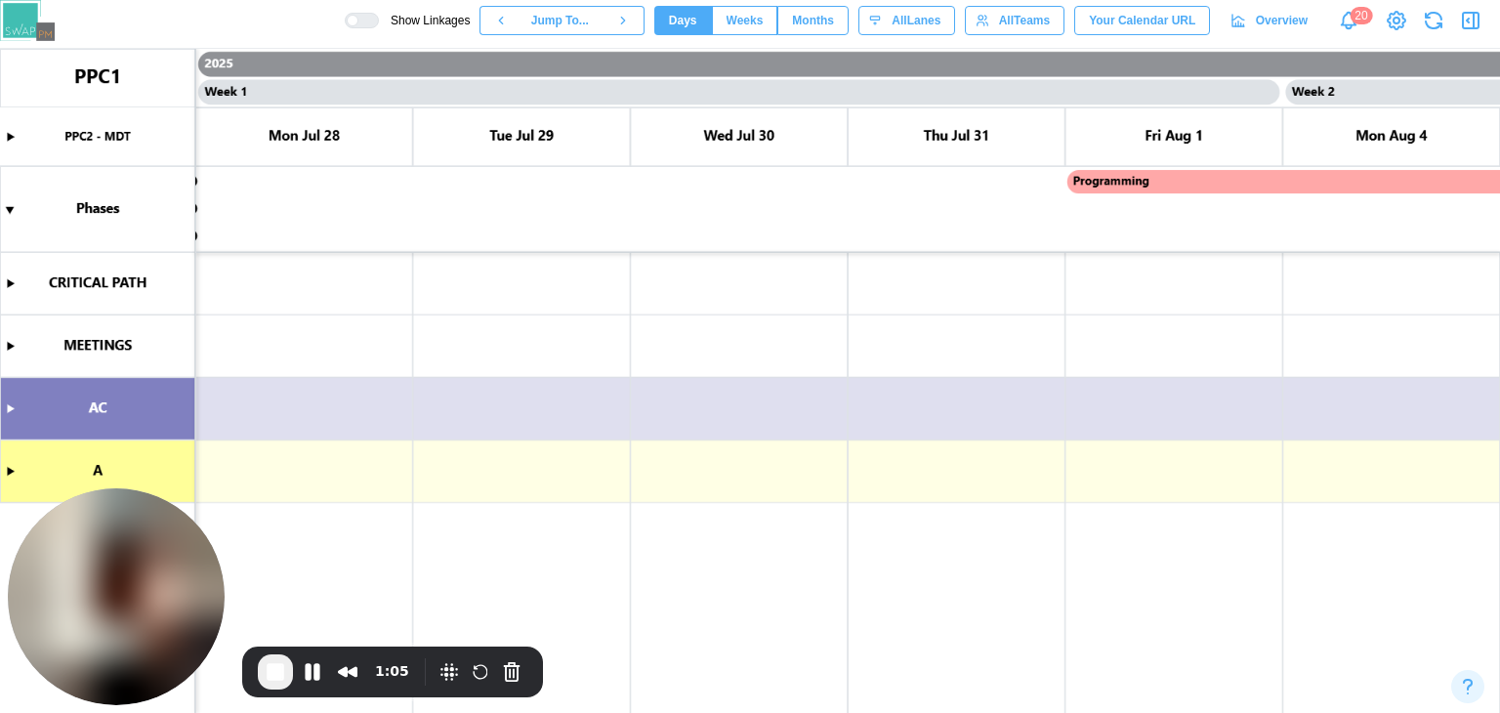
click at [11, 207] on canvas at bounding box center [750, 381] width 1500 height 664
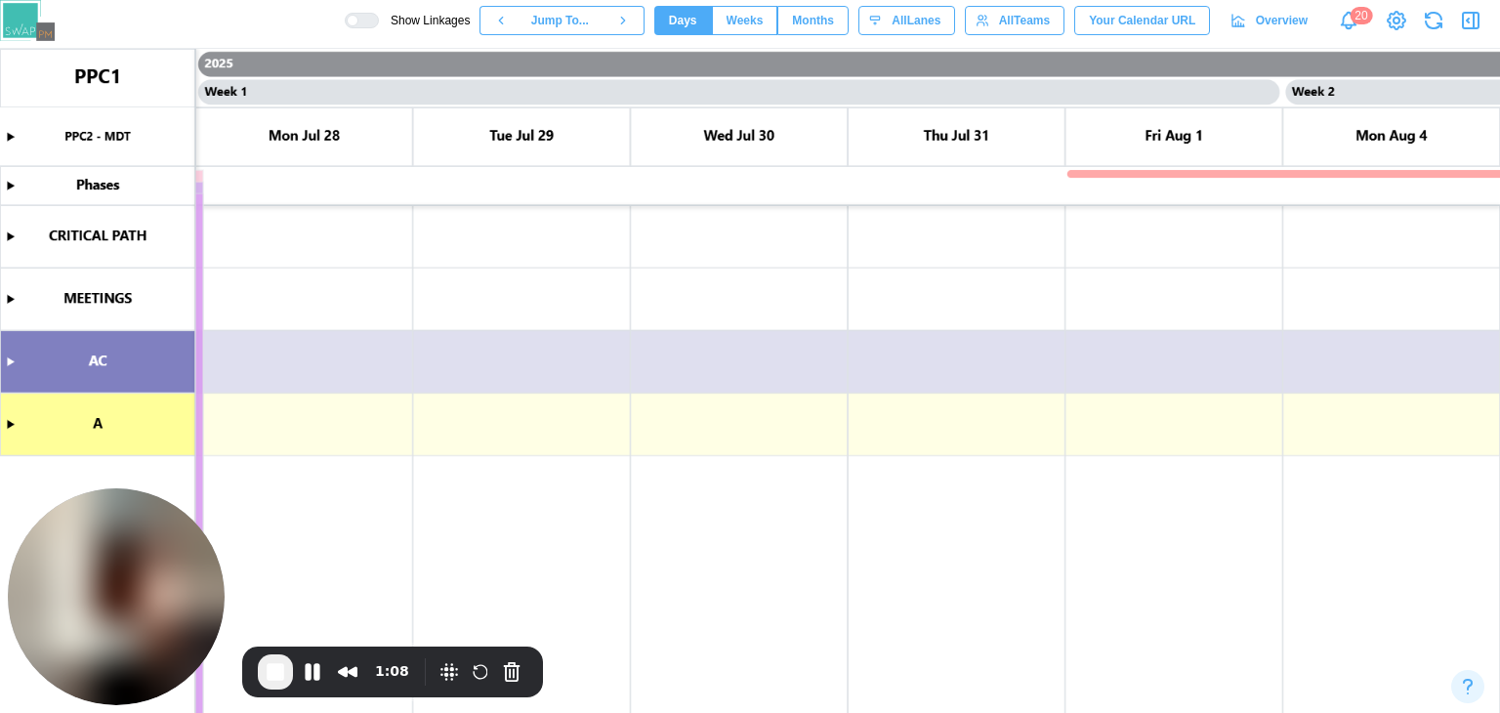
click at [9, 187] on canvas at bounding box center [750, 381] width 1500 height 664
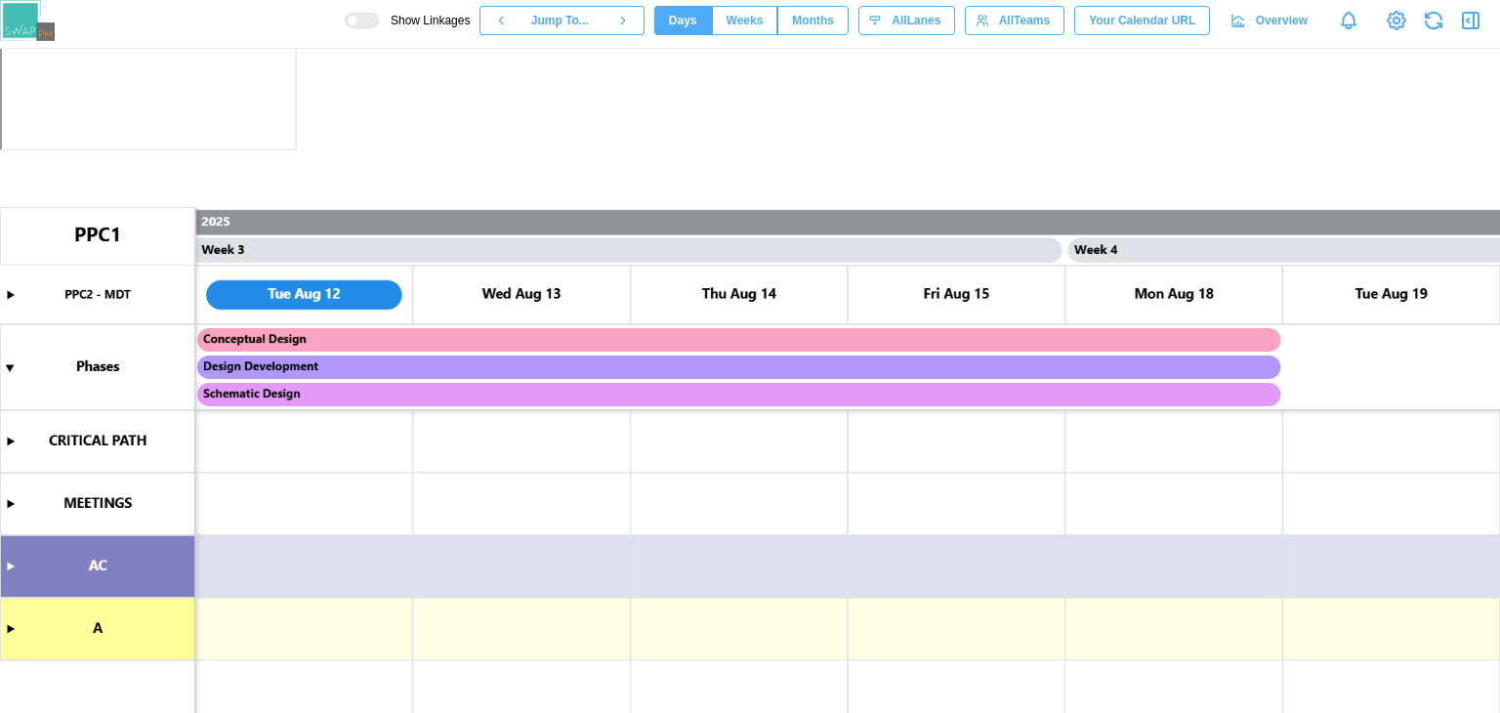
scroll to position [0, 2391]
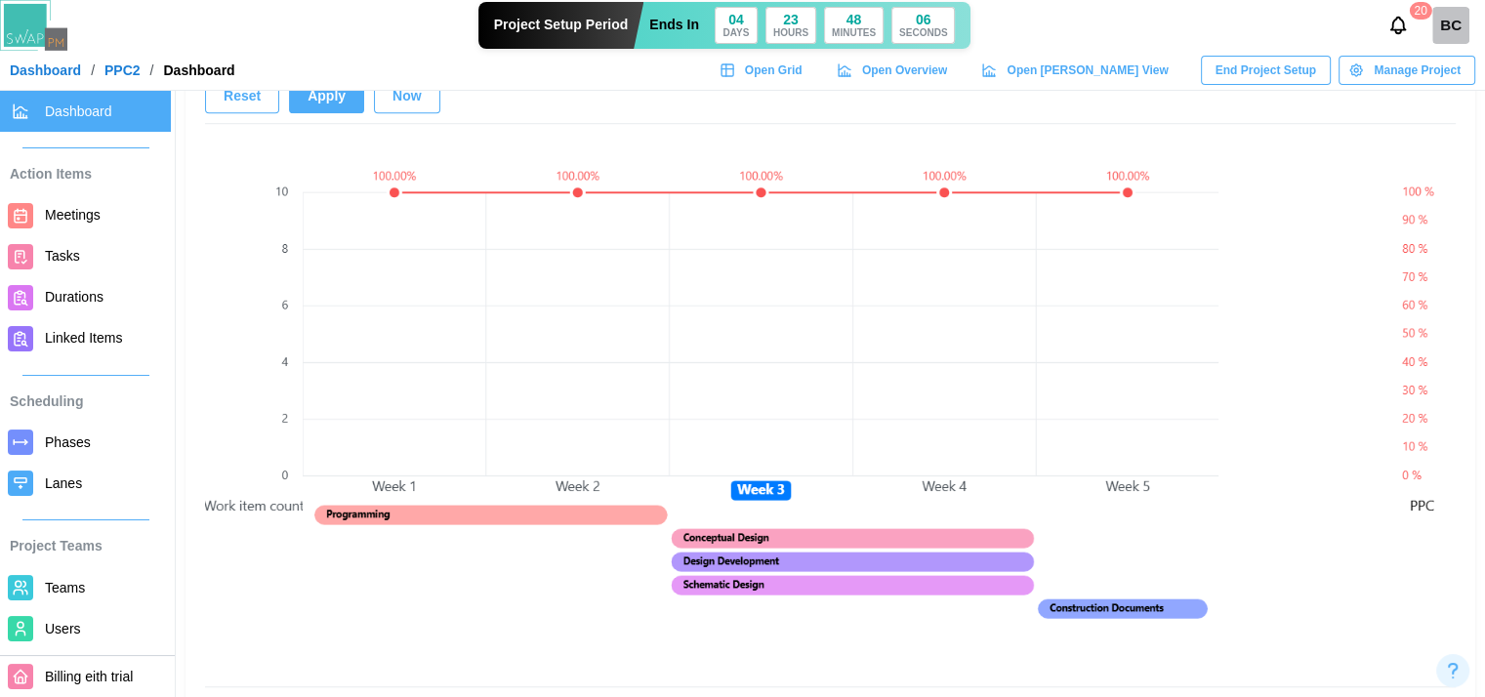
scroll to position [1367, 0]
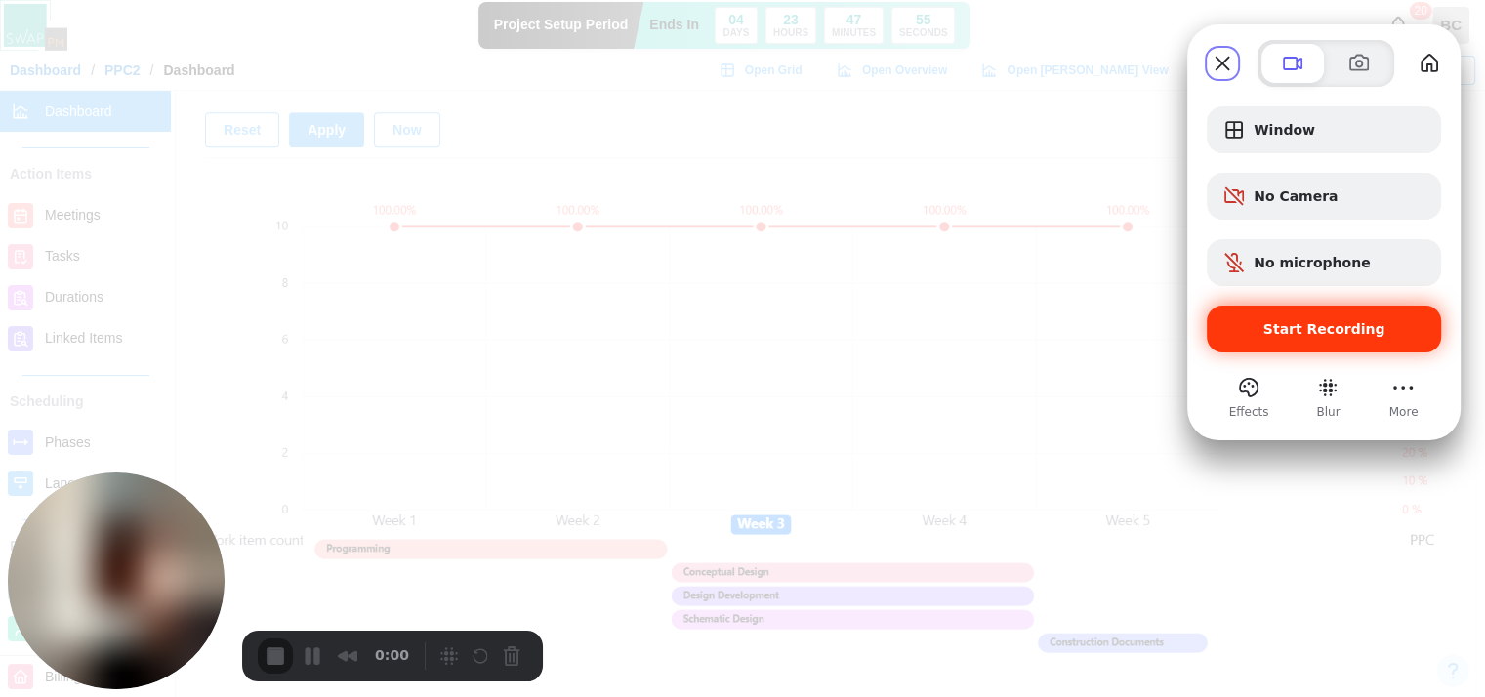
click at [1274, 333] on span "Start Recording" at bounding box center [1325, 329] width 122 height 16
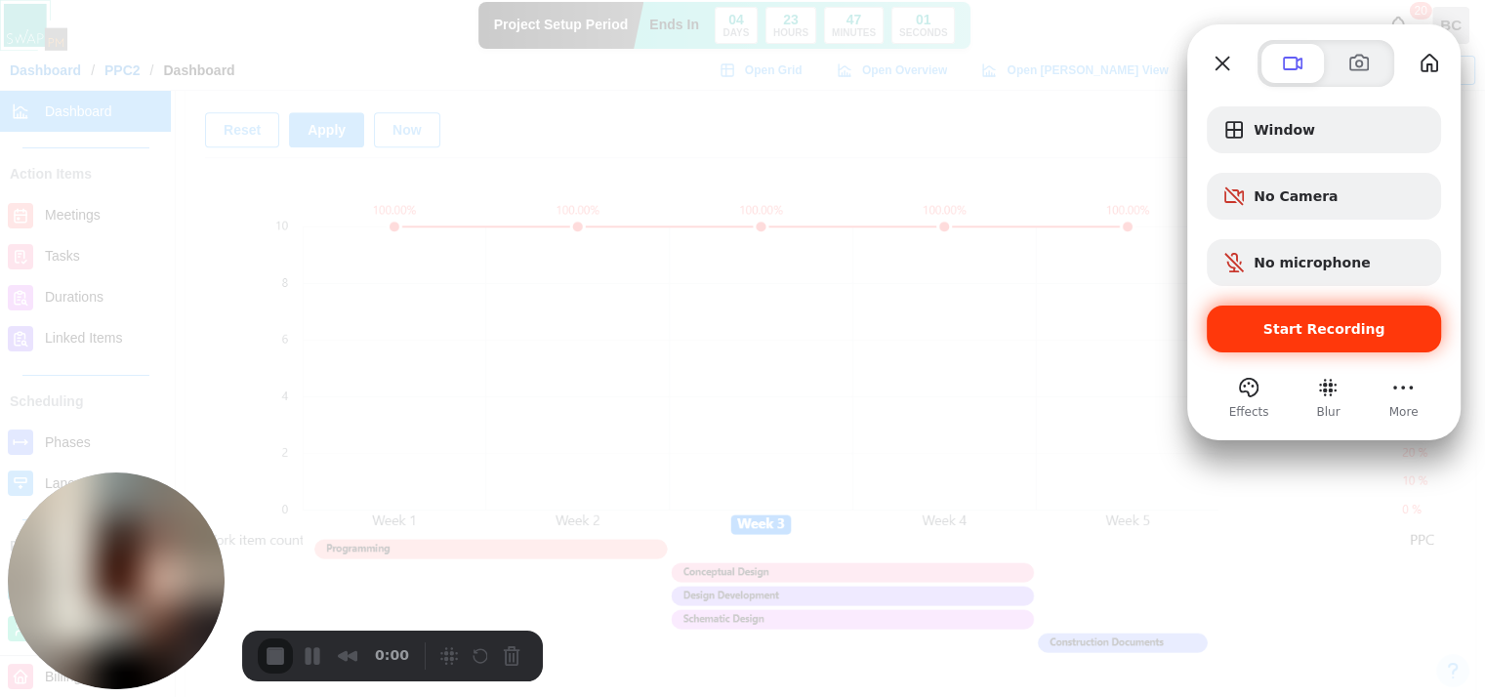
click at [1280, 332] on span "Start Recording" at bounding box center [1325, 329] width 122 height 16
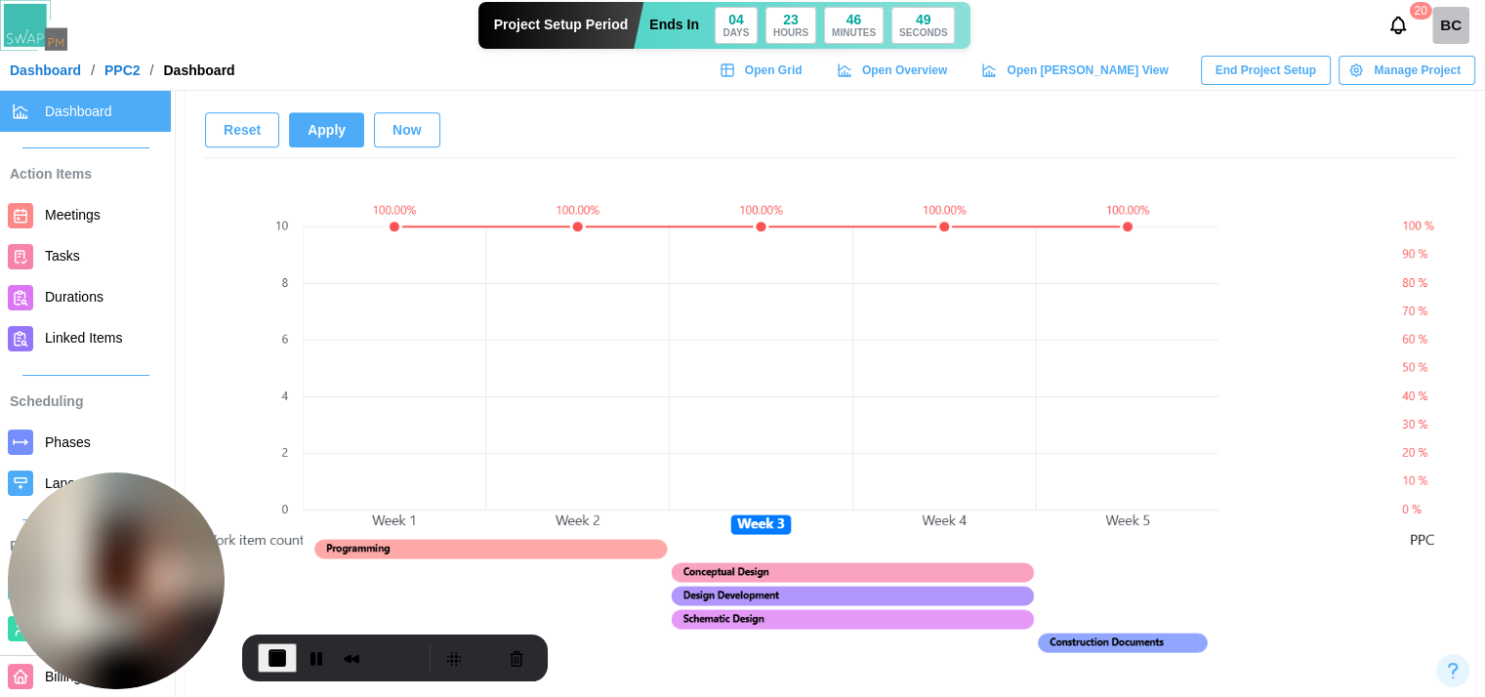
click at [96, 252] on span "Tasks" at bounding box center [104, 256] width 118 height 24
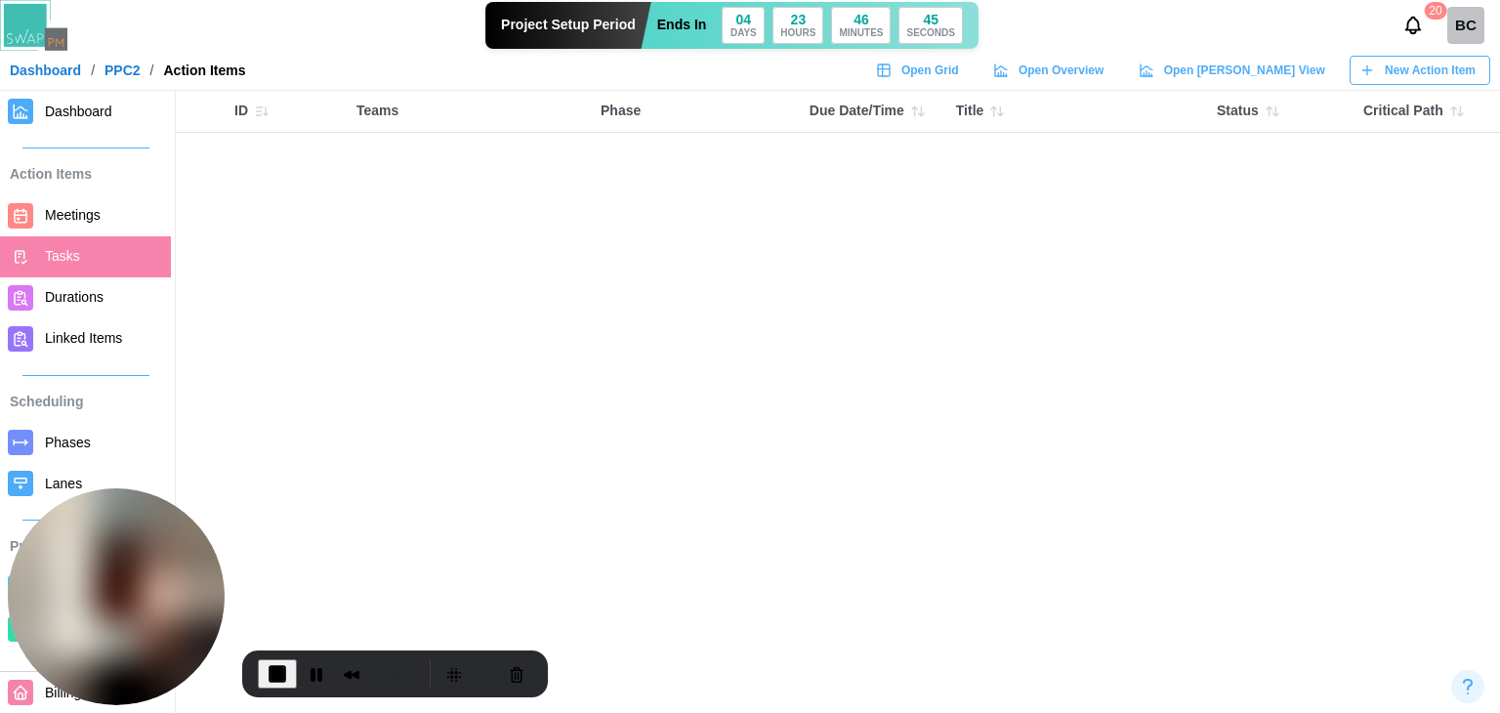
click at [1473, 74] on span "New Action Item" at bounding box center [1430, 70] width 91 height 27
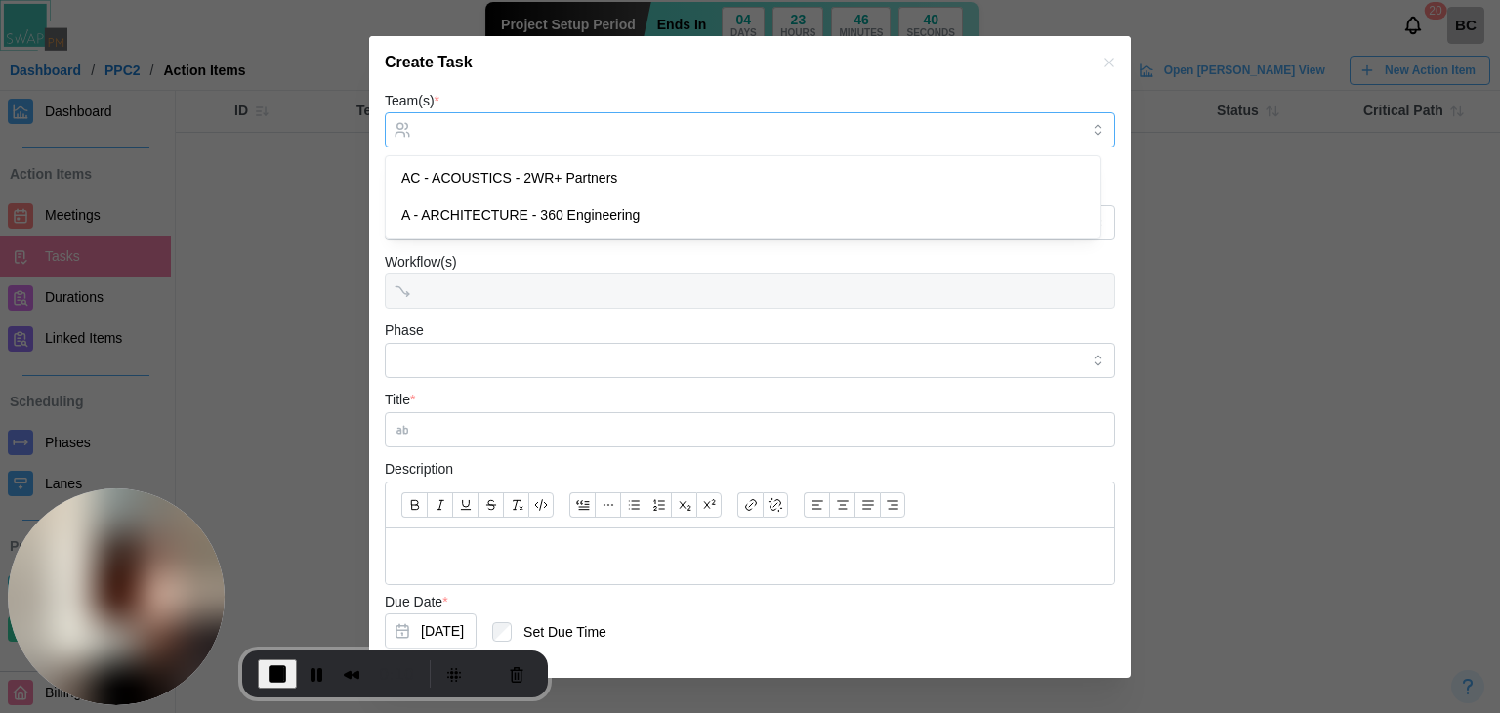
click at [547, 122] on input "Team(s) *" at bounding box center [750, 130] width 658 height 16
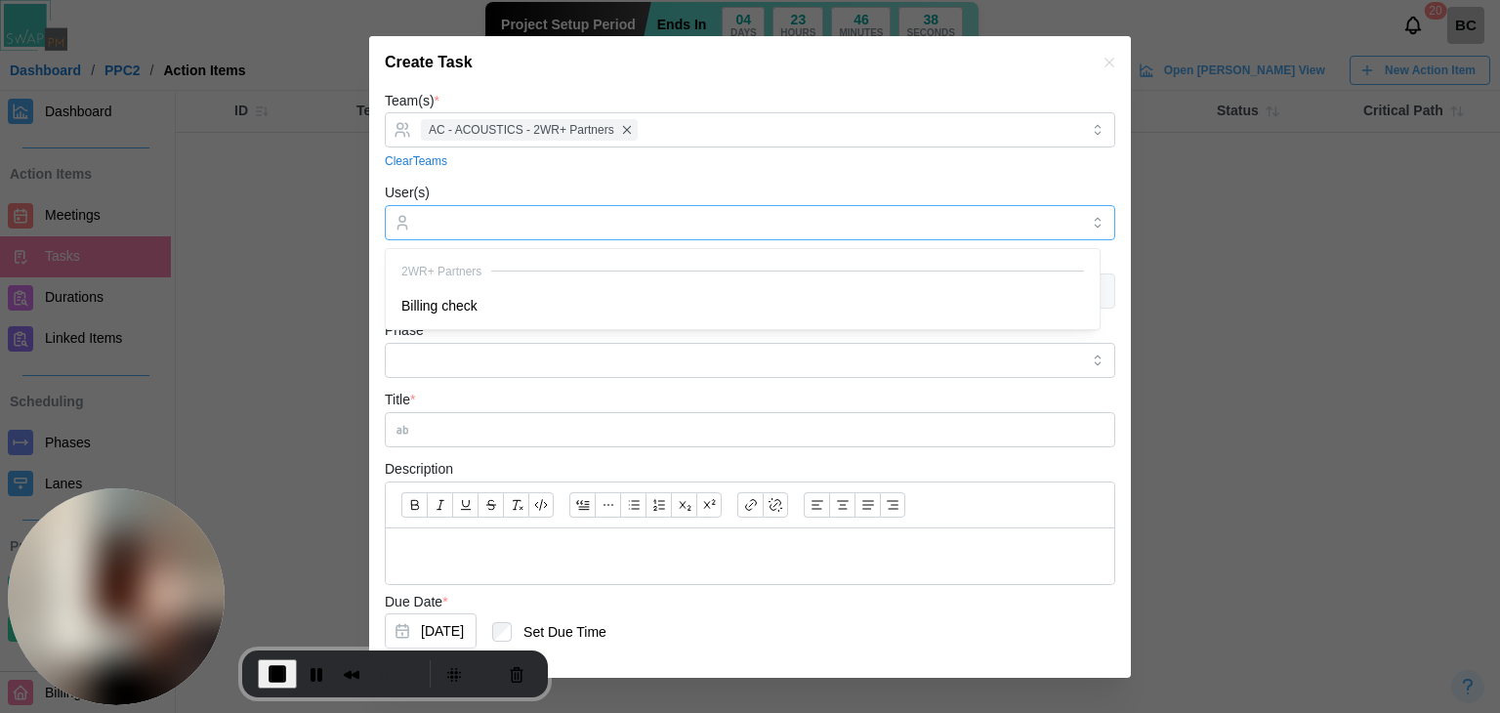
click at [456, 233] on div at bounding box center [747, 222] width 663 height 33
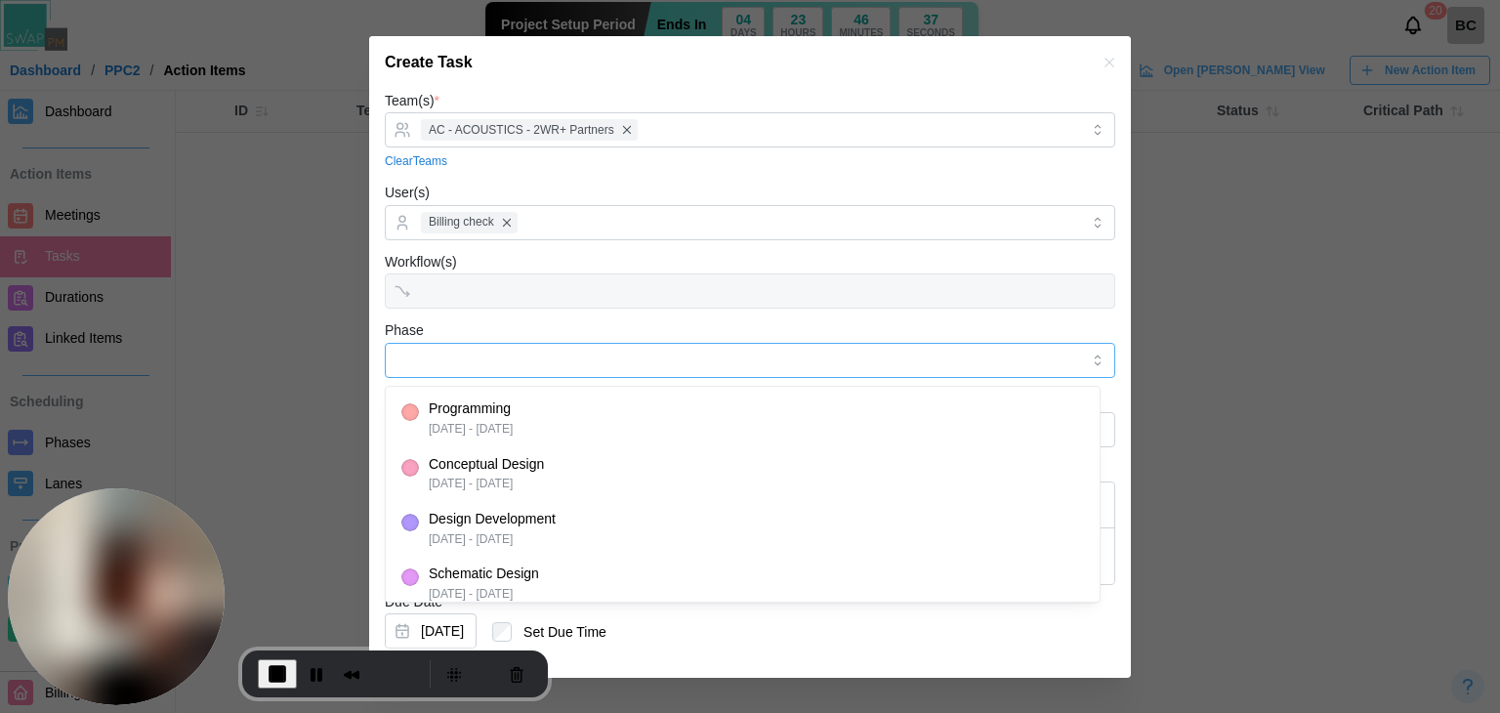
click at [437, 355] on input "Phase" at bounding box center [750, 360] width 730 height 35
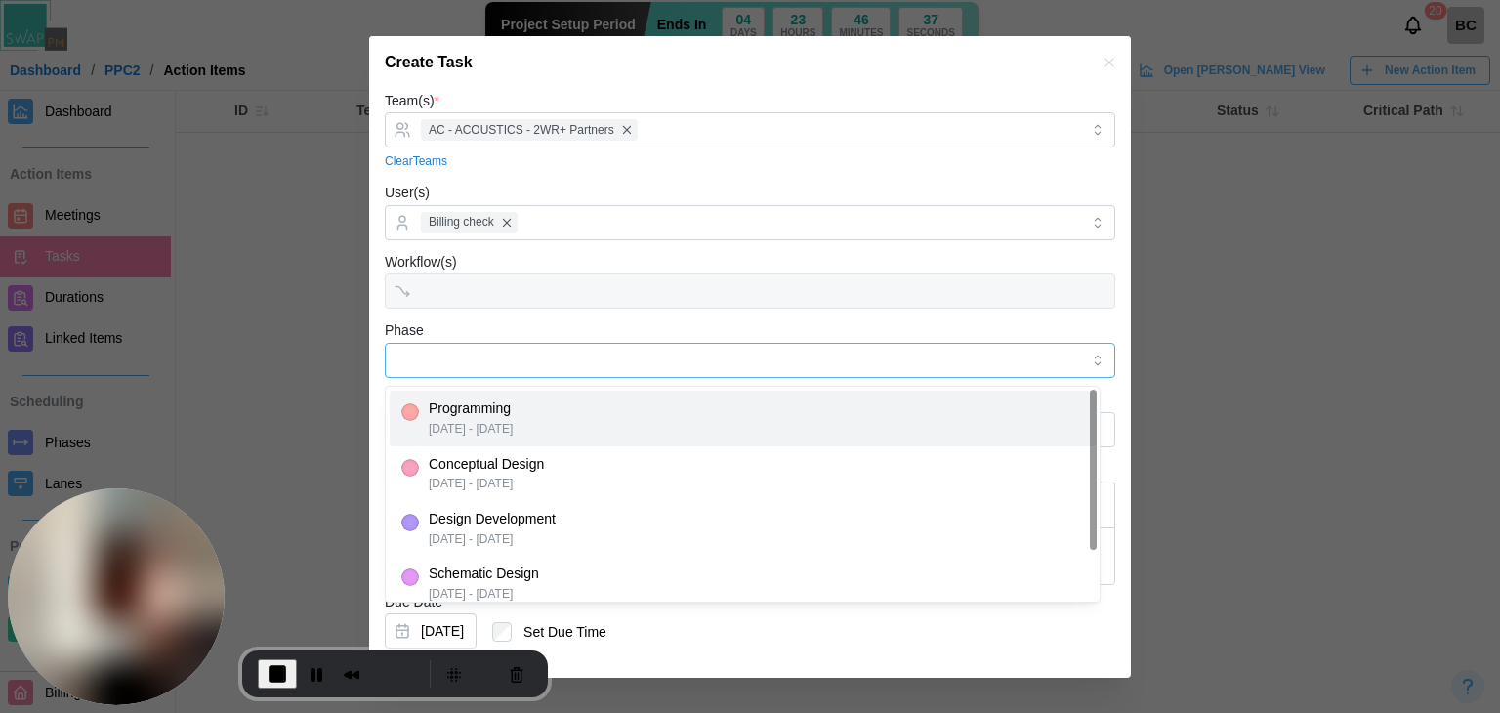
type input "**********"
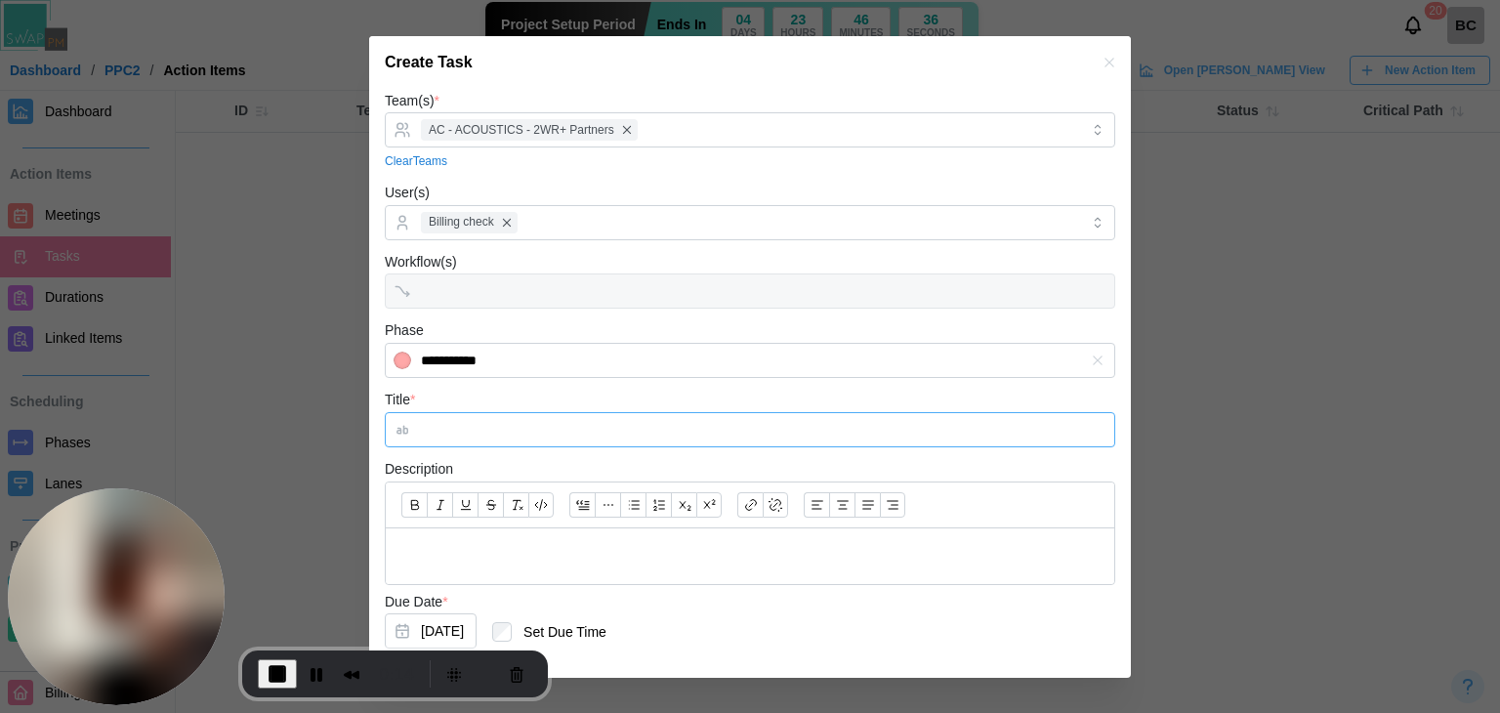
click at [452, 426] on input "Title *" at bounding box center [750, 429] width 730 height 35
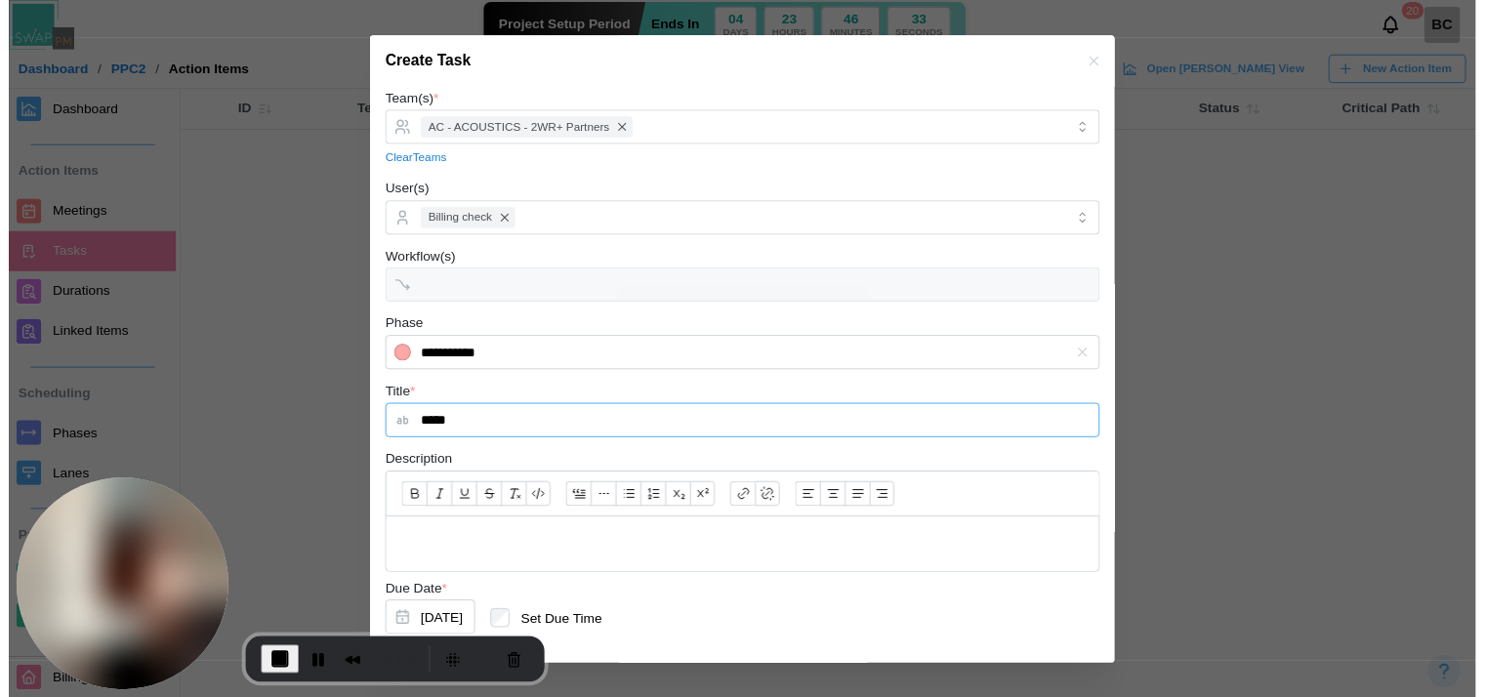
scroll to position [98, 0]
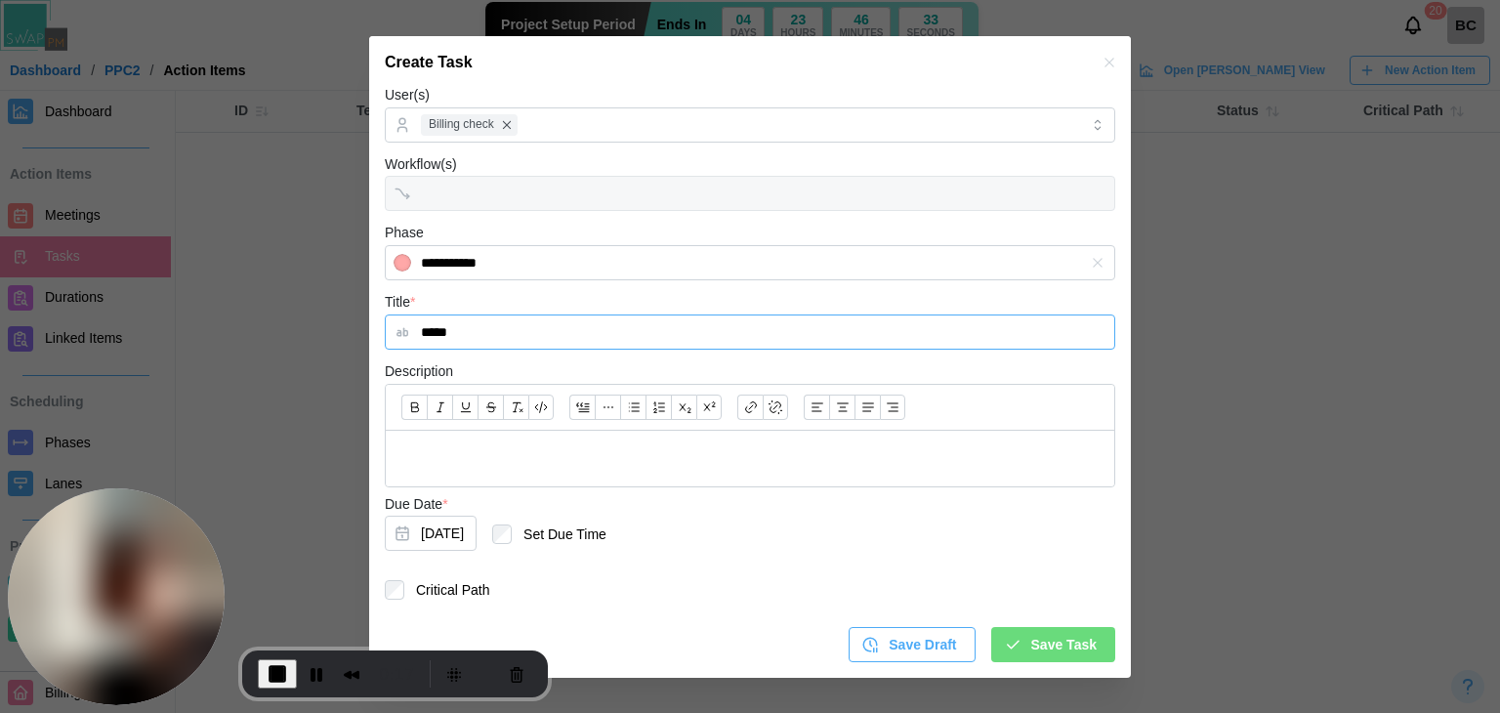
type input "*****"
click at [457, 546] on button "[DATE]" at bounding box center [431, 533] width 92 height 35
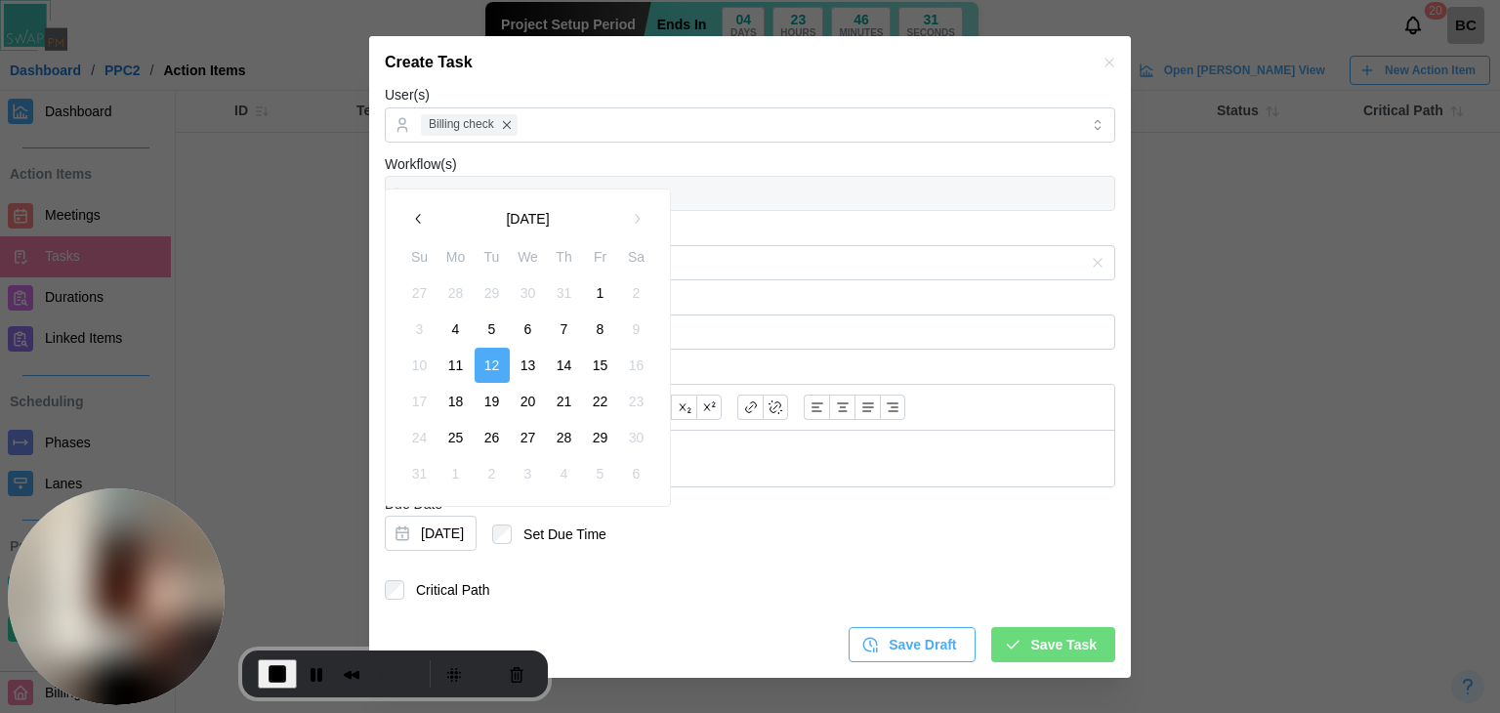
click at [602, 294] on button "1" at bounding box center [600, 292] width 35 height 35
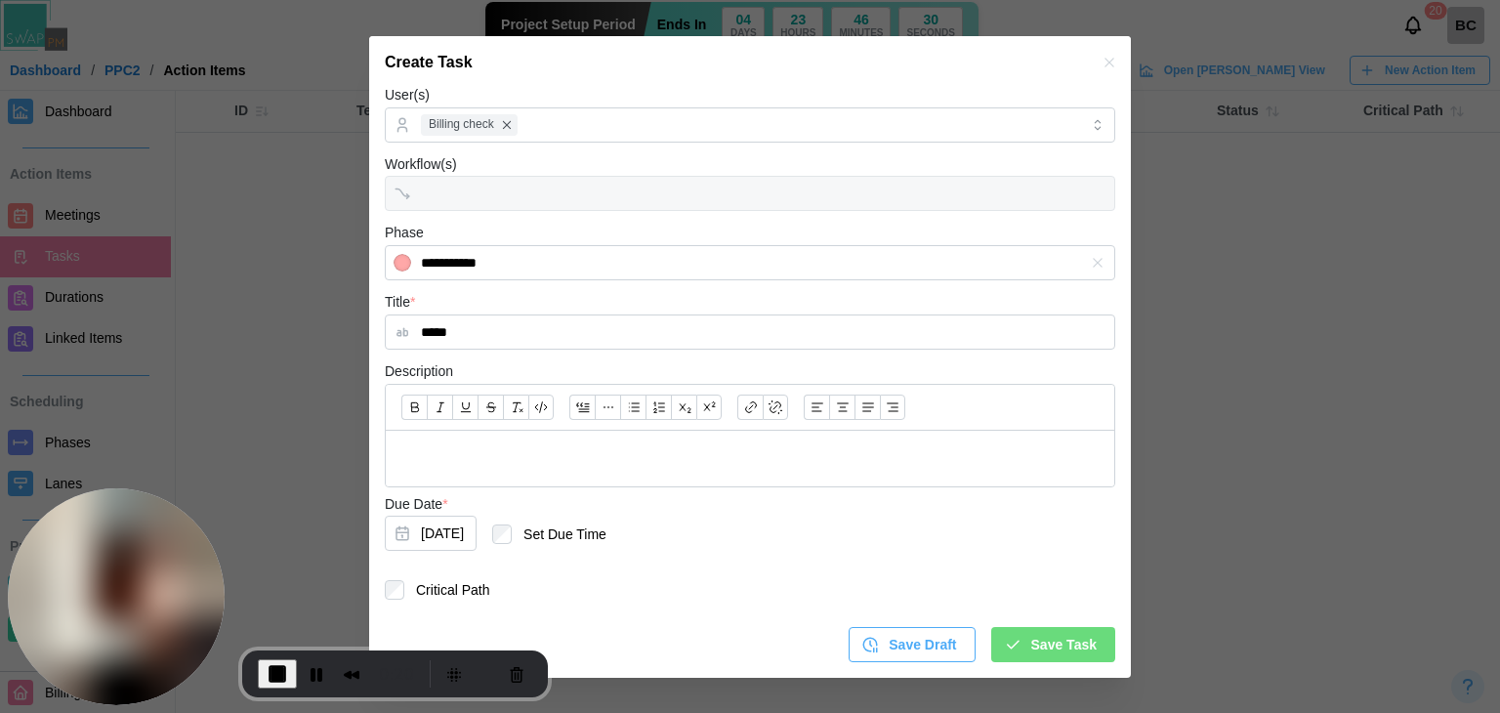
click at [1048, 645] on span "Save Task" at bounding box center [1063, 644] width 65 height 33
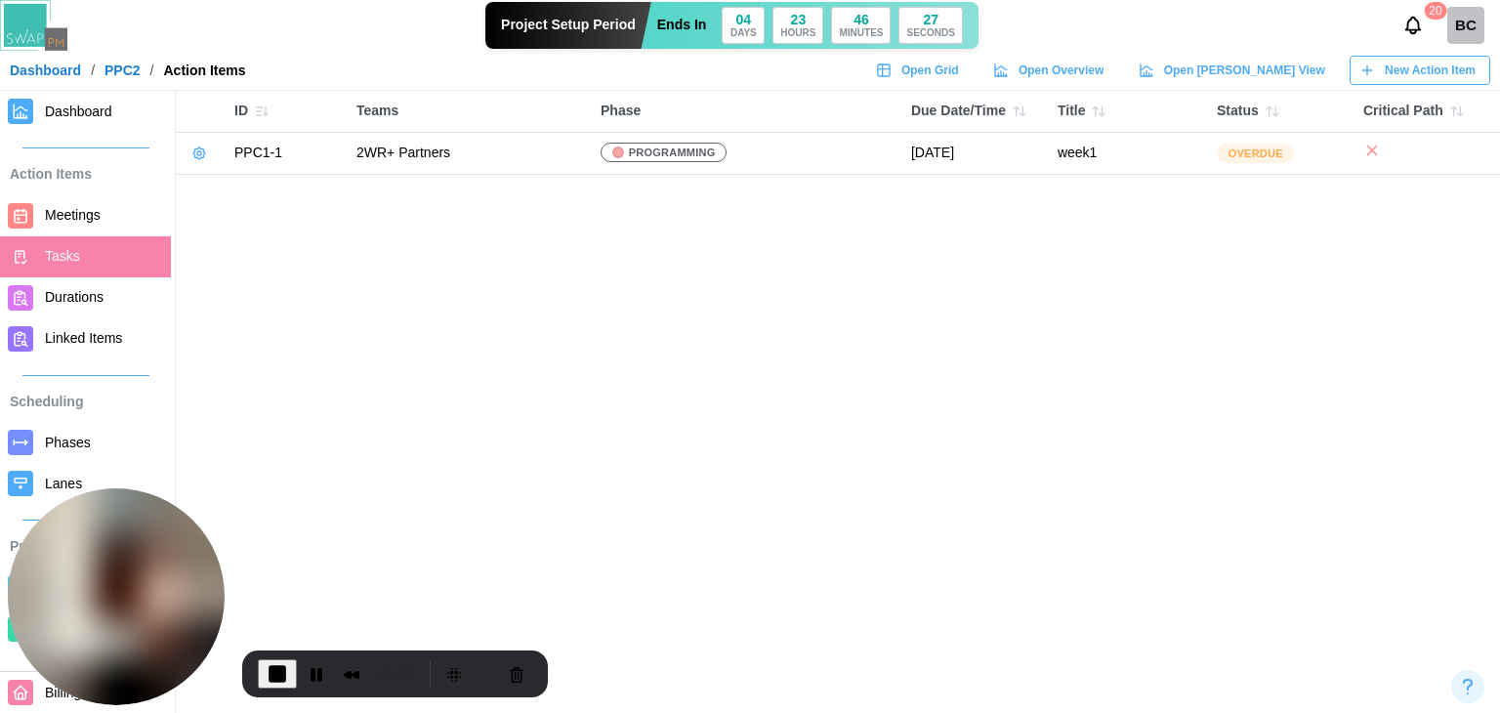
click at [70, 114] on span "Dashboard" at bounding box center [78, 112] width 67 height 16
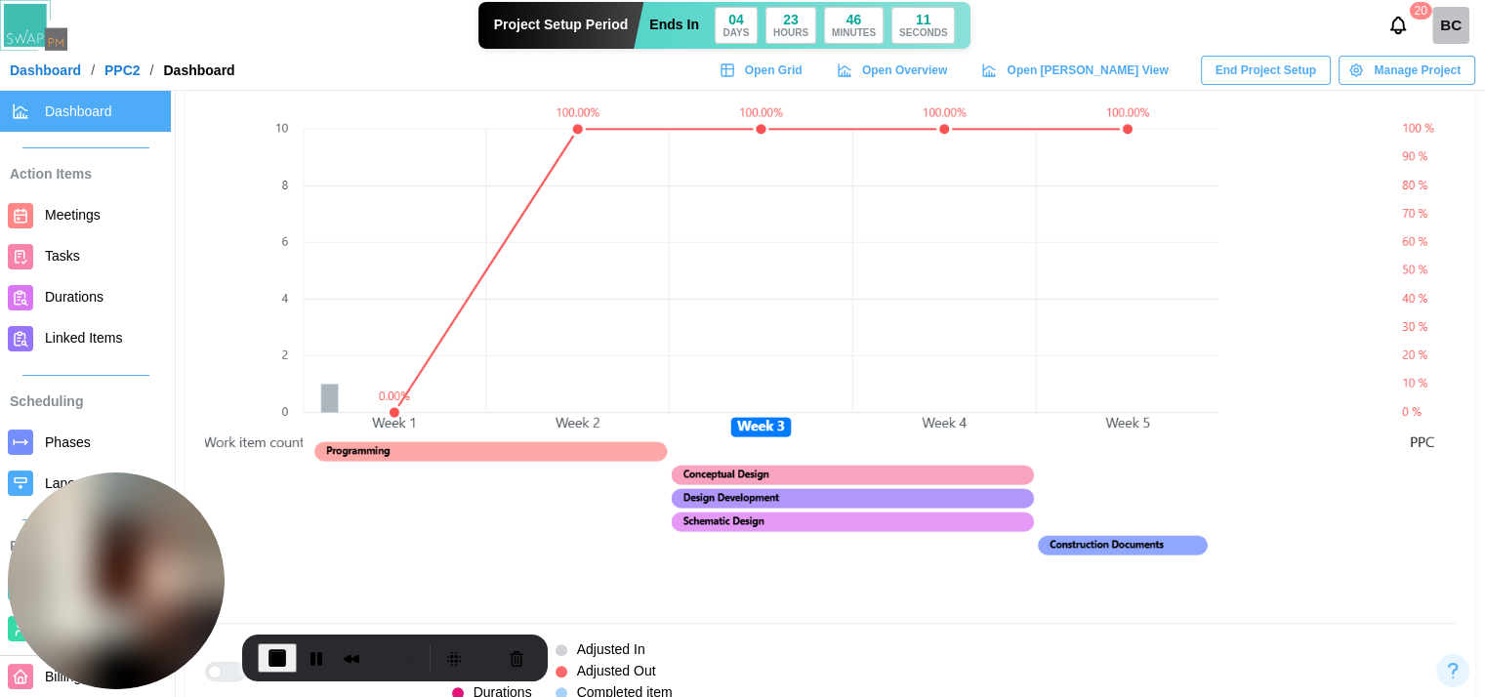
scroll to position [1465, 0]
click at [312, 649] on button "Pause Recording" at bounding box center [316, 658] width 31 height 31
click at [302, 660] on span "Play Recording" at bounding box center [312, 657] width 23 height 23
click at [50, 257] on span "Tasks" at bounding box center [62, 256] width 35 height 16
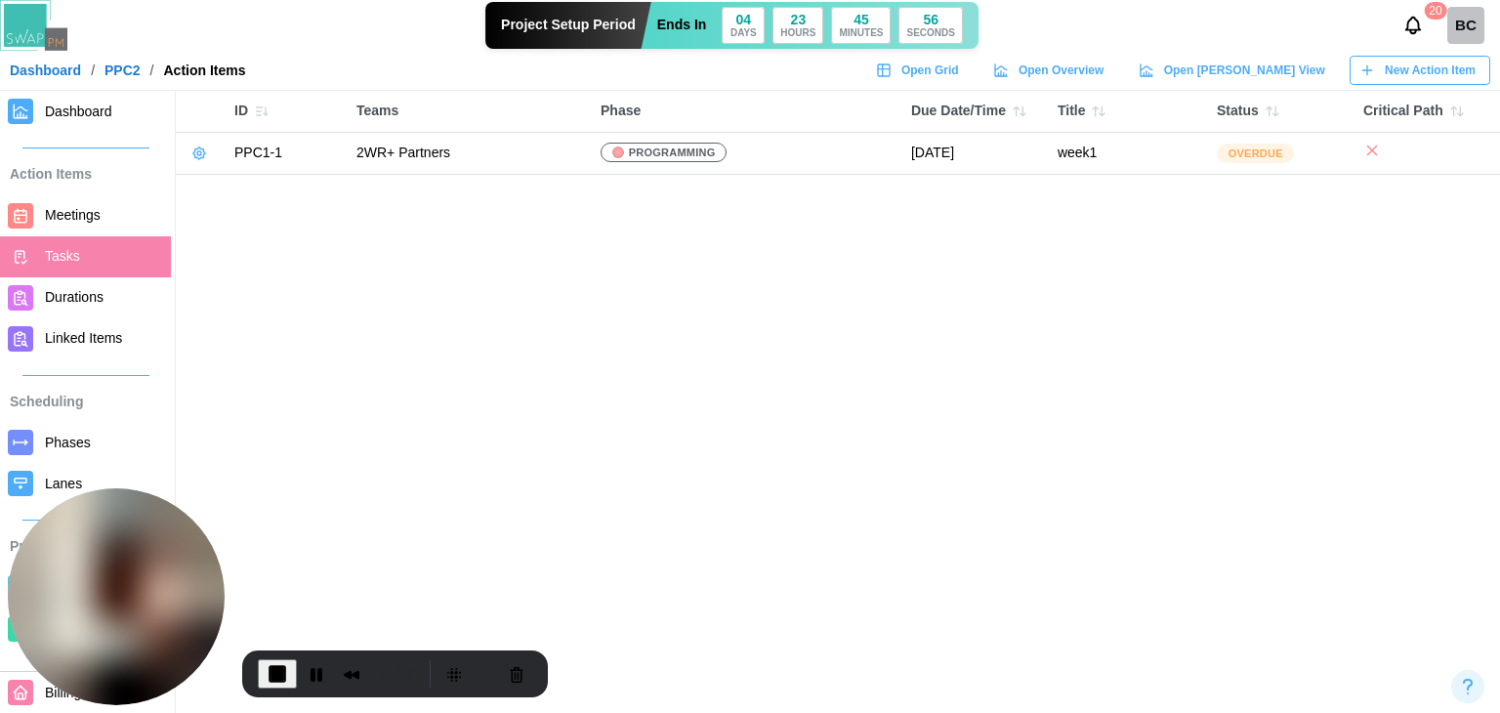
click at [199, 151] on icon at bounding box center [199, 153] width 4 height 4
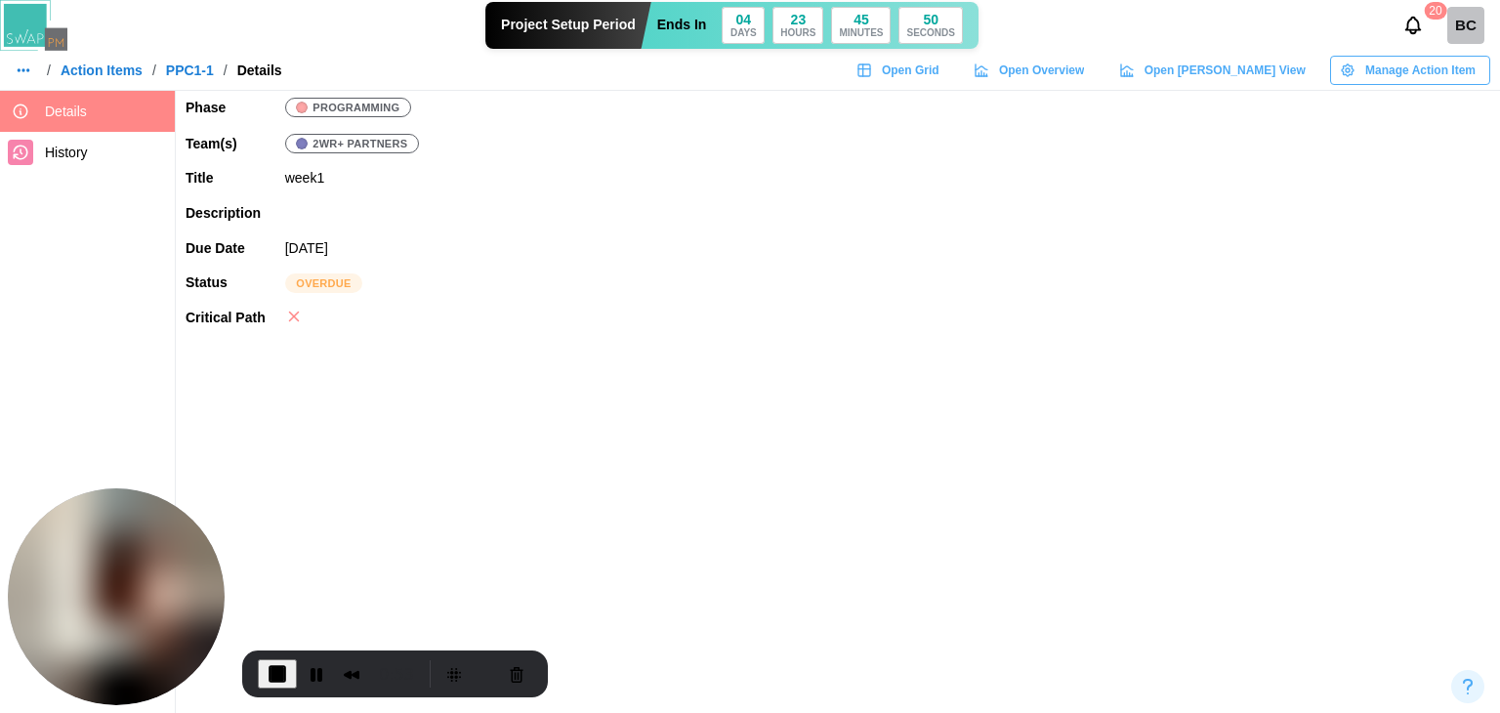
click at [1380, 75] on span "Manage Action Item" at bounding box center [1420, 70] width 110 height 27
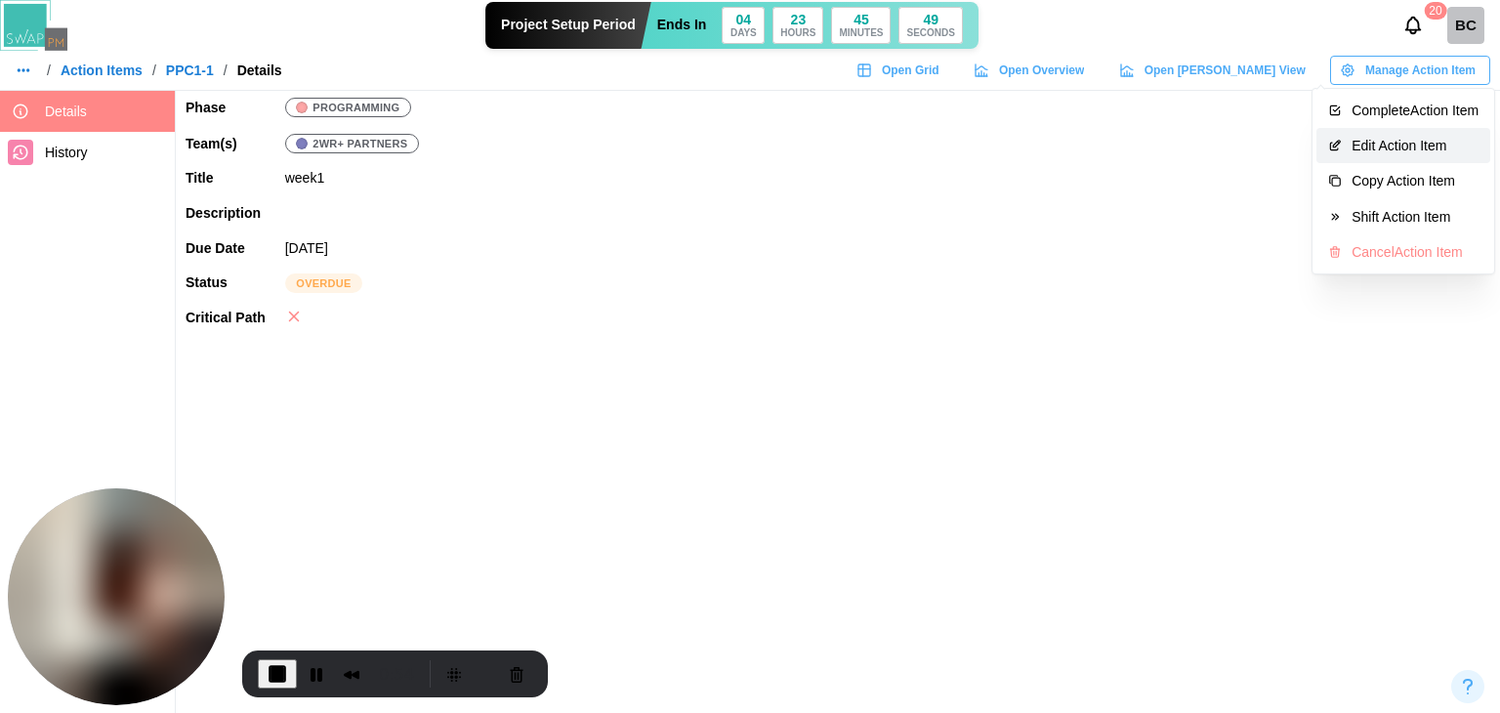
click at [1353, 145] on div "Edit Action Item" at bounding box center [1414, 146] width 127 height 16
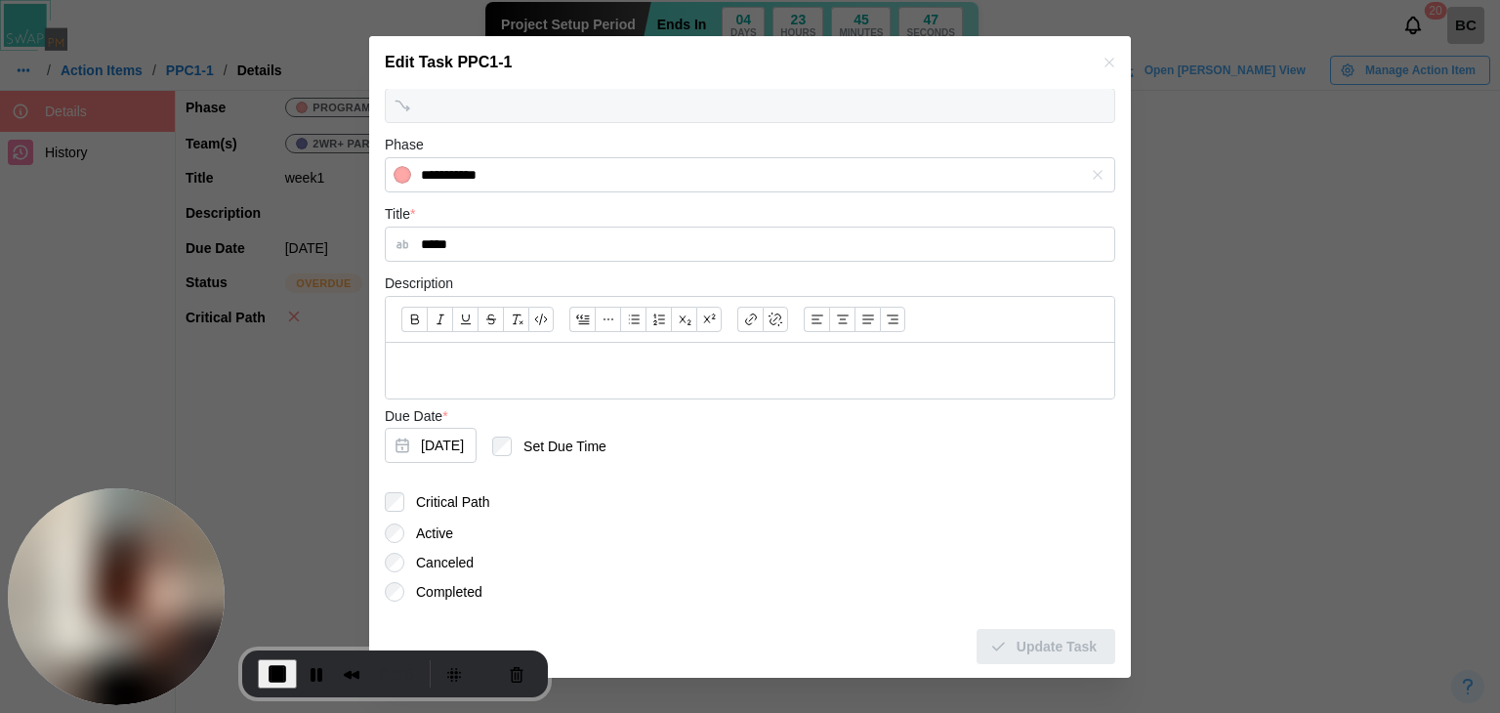
scroll to position [187, 0]
click at [477, 450] on button "Aug 1, 2025" at bounding box center [431, 443] width 92 height 35
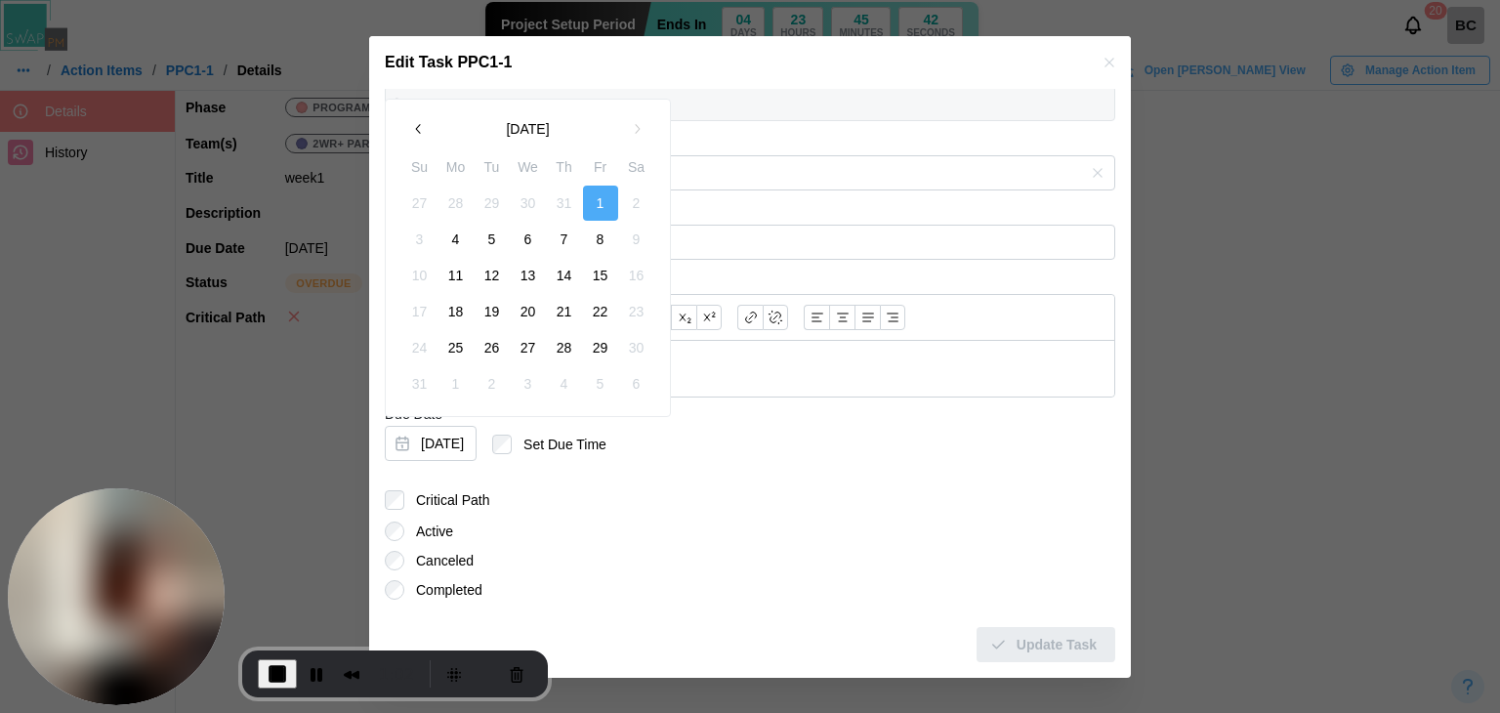
click at [514, 242] on button "6" at bounding box center [528, 239] width 35 height 35
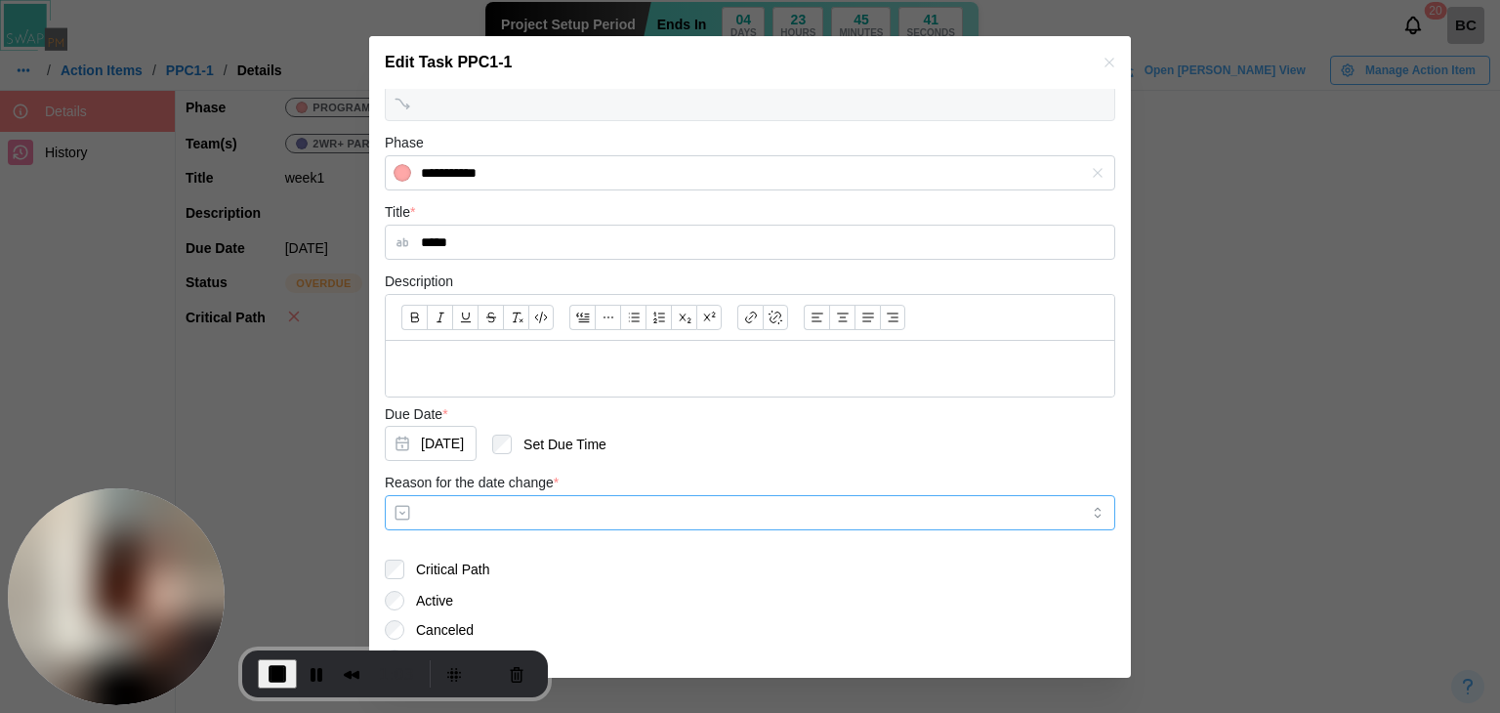
click at [547, 499] on input "Reason for the date change *" at bounding box center [750, 512] width 730 height 35
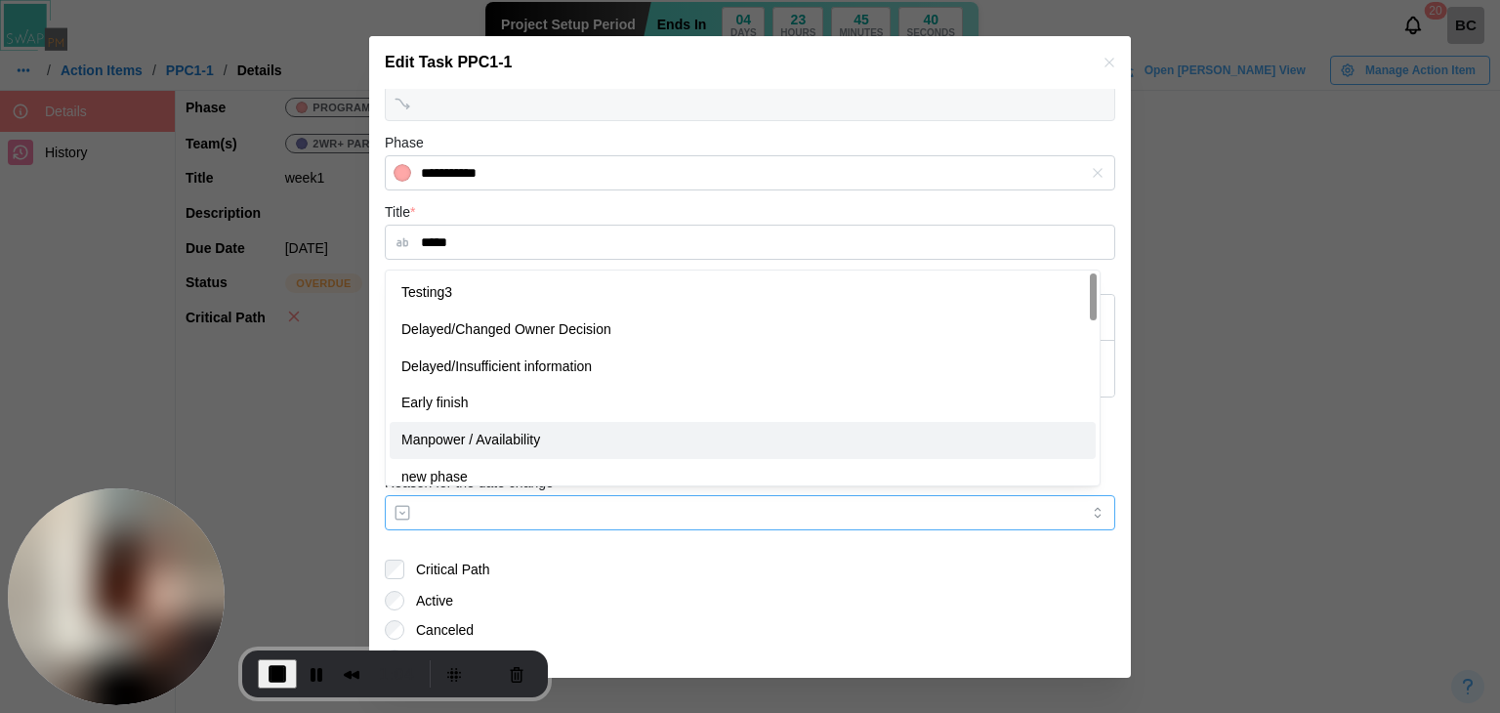
drag, startPoint x: 497, startPoint y: 431, endPoint x: 524, endPoint y: 453, distance: 35.4
type input "**********"
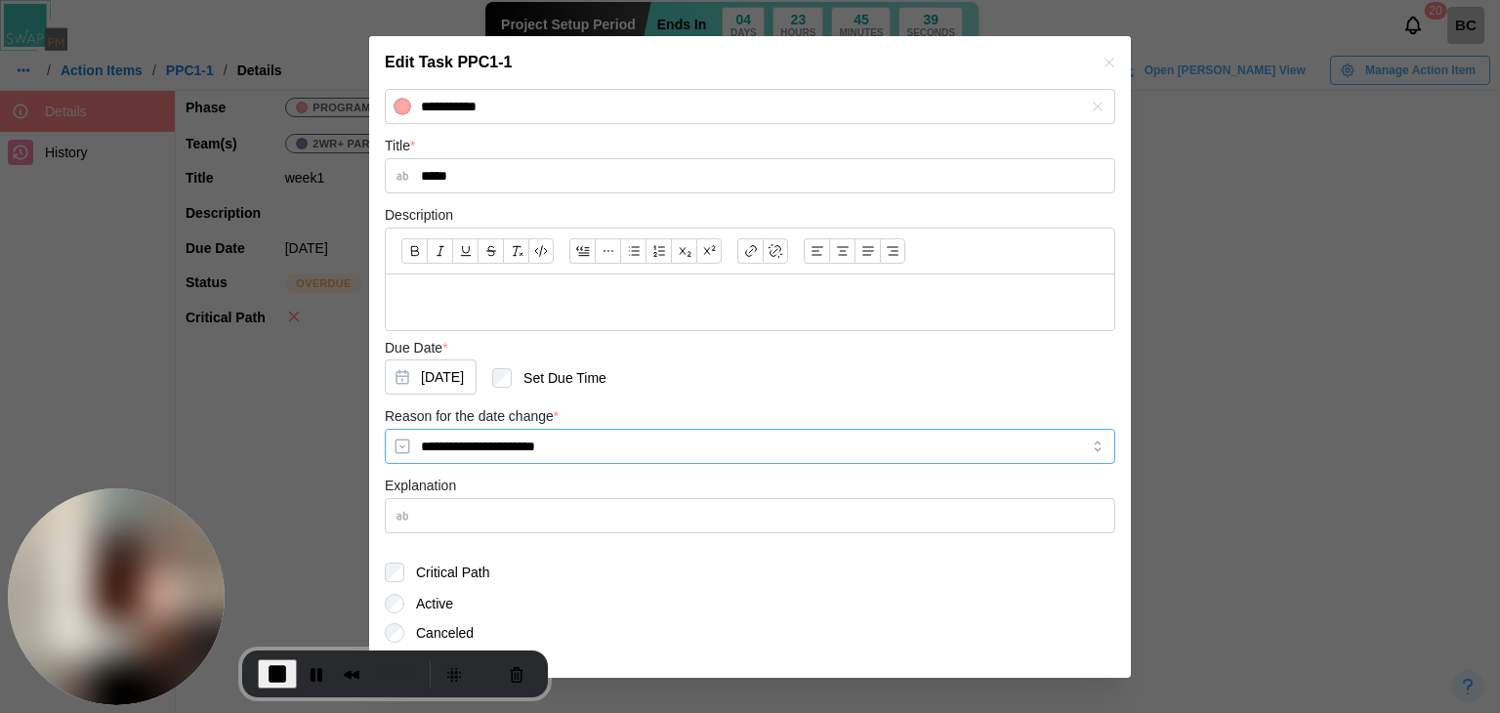
scroll to position [326, 0]
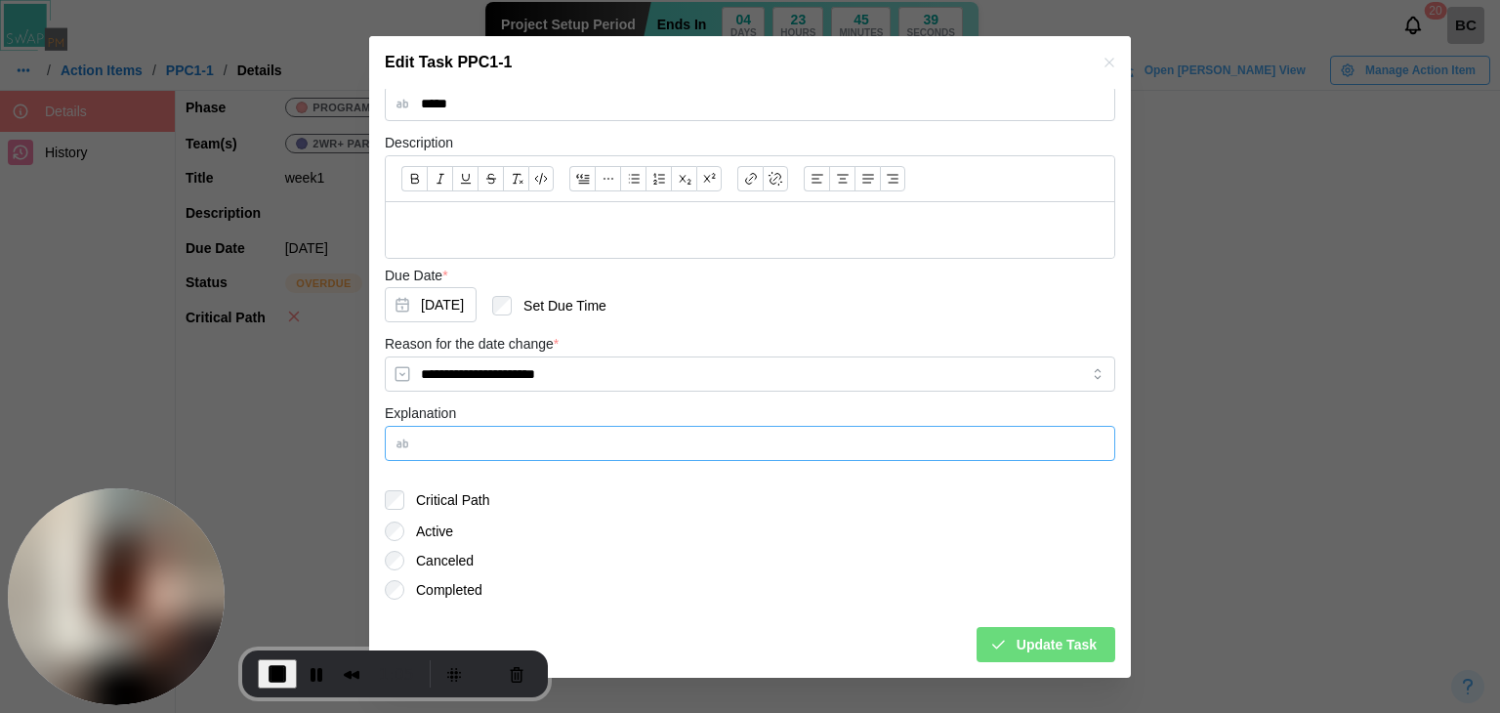
click at [729, 449] on input "Explanation" at bounding box center [750, 443] width 730 height 35
type input "*****"
click at [1039, 645] on span "Update Task" at bounding box center [1057, 644] width 80 height 33
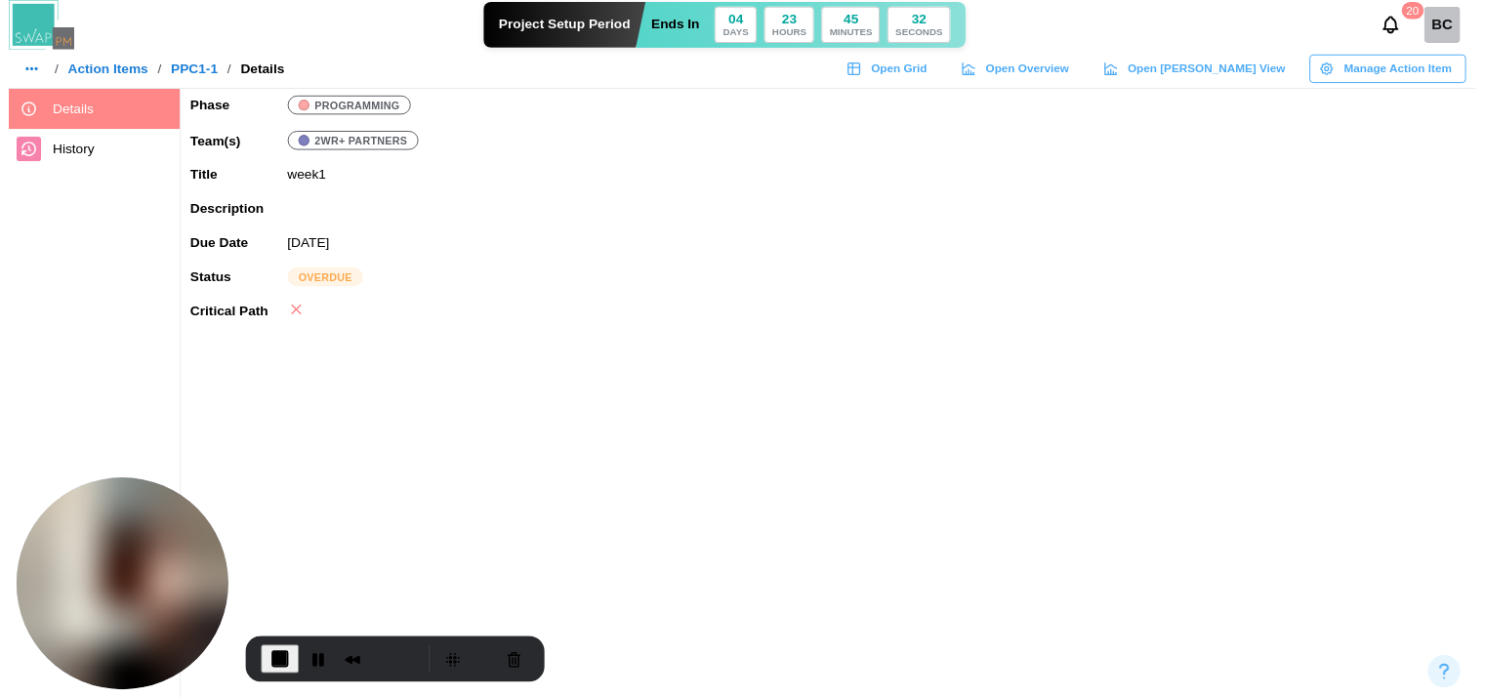
scroll to position [0, 0]
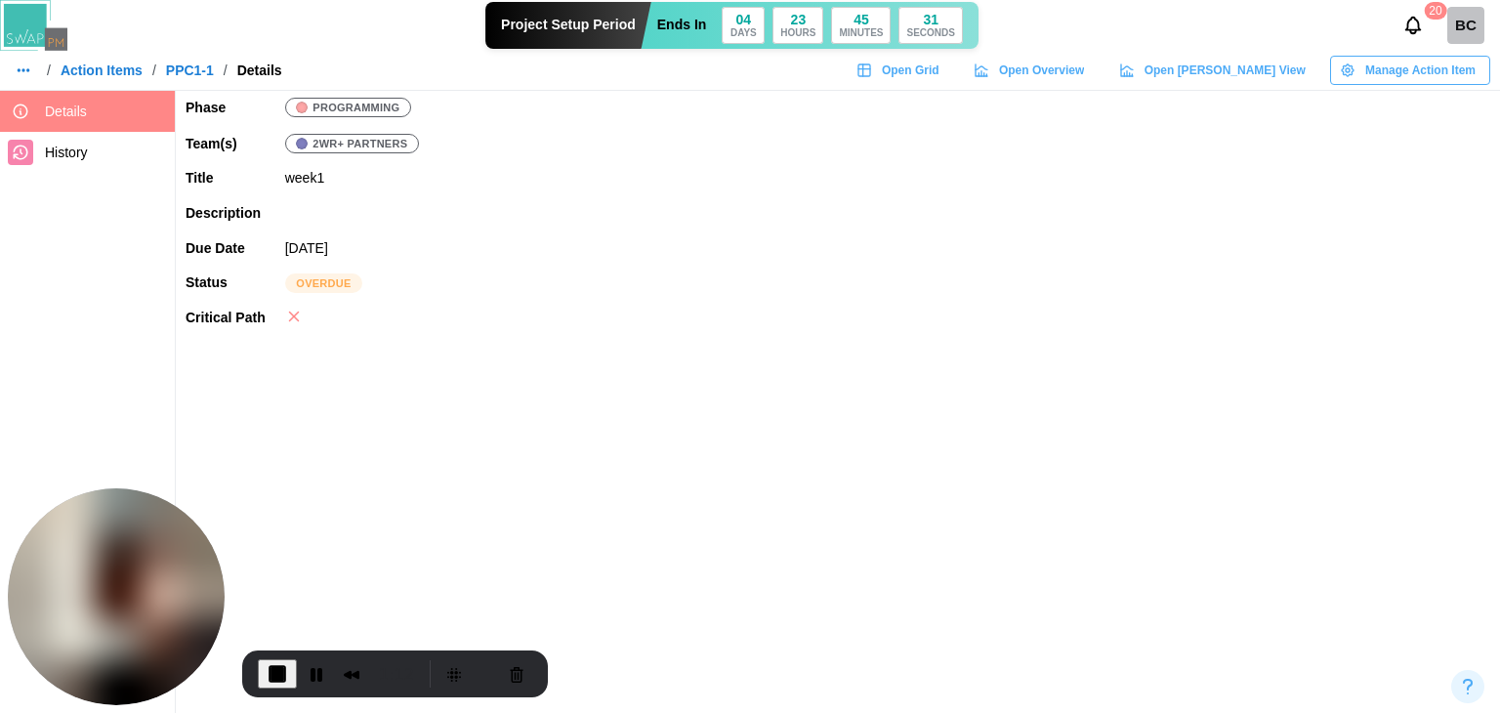
click at [98, 83] on div "/ Action Items / PPC1-1 / Details" at bounding box center [146, 70] width 272 height 27
click at [82, 69] on link "Action Items" at bounding box center [102, 70] width 82 height 14
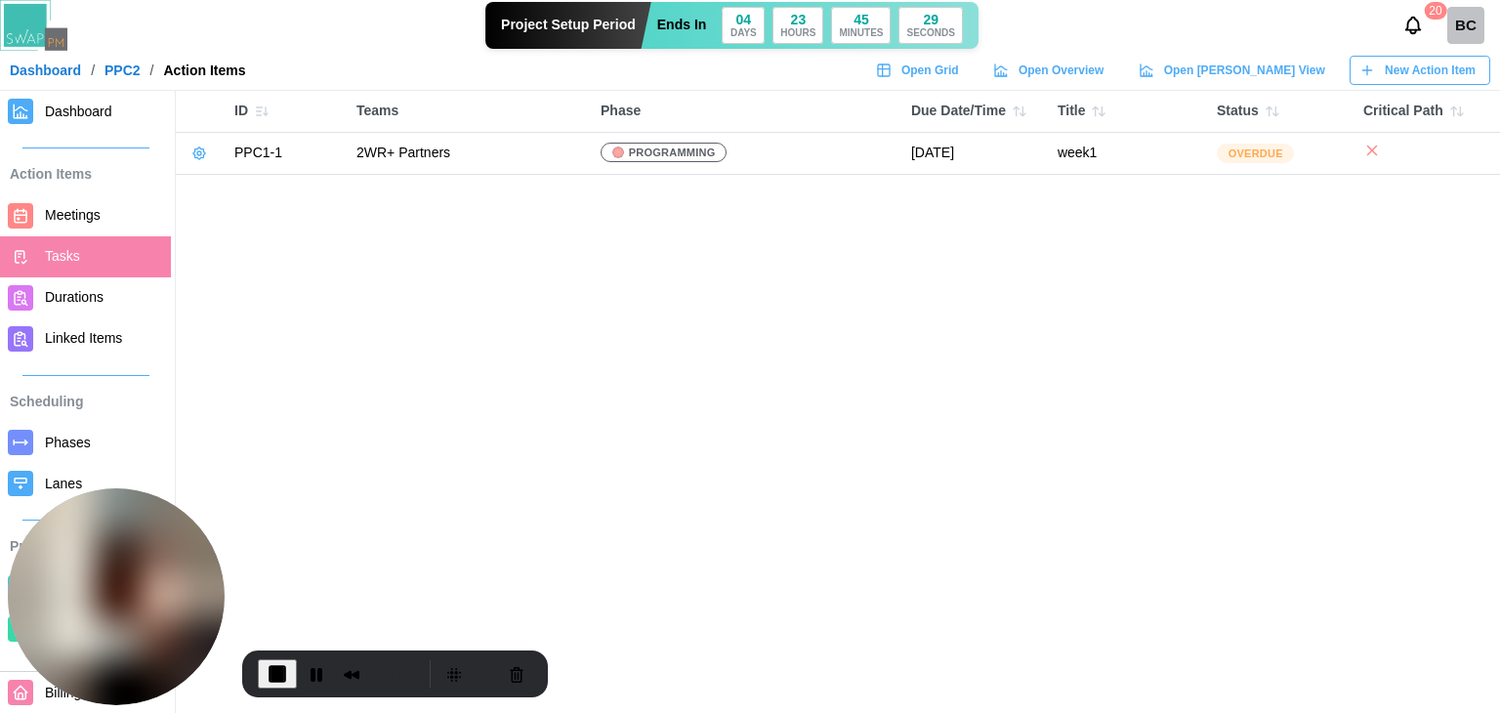
click at [62, 118] on span "Dashboard" at bounding box center [78, 112] width 67 height 16
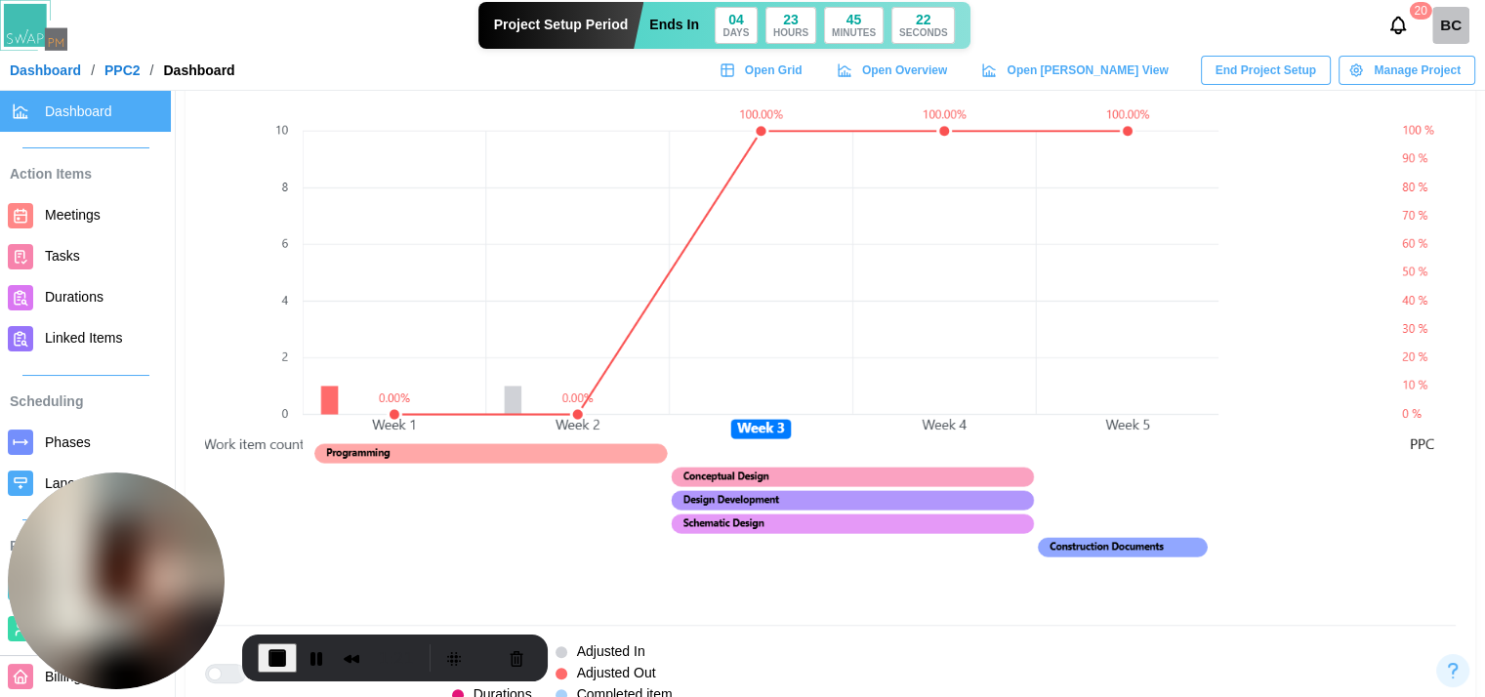
scroll to position [1465, 0]
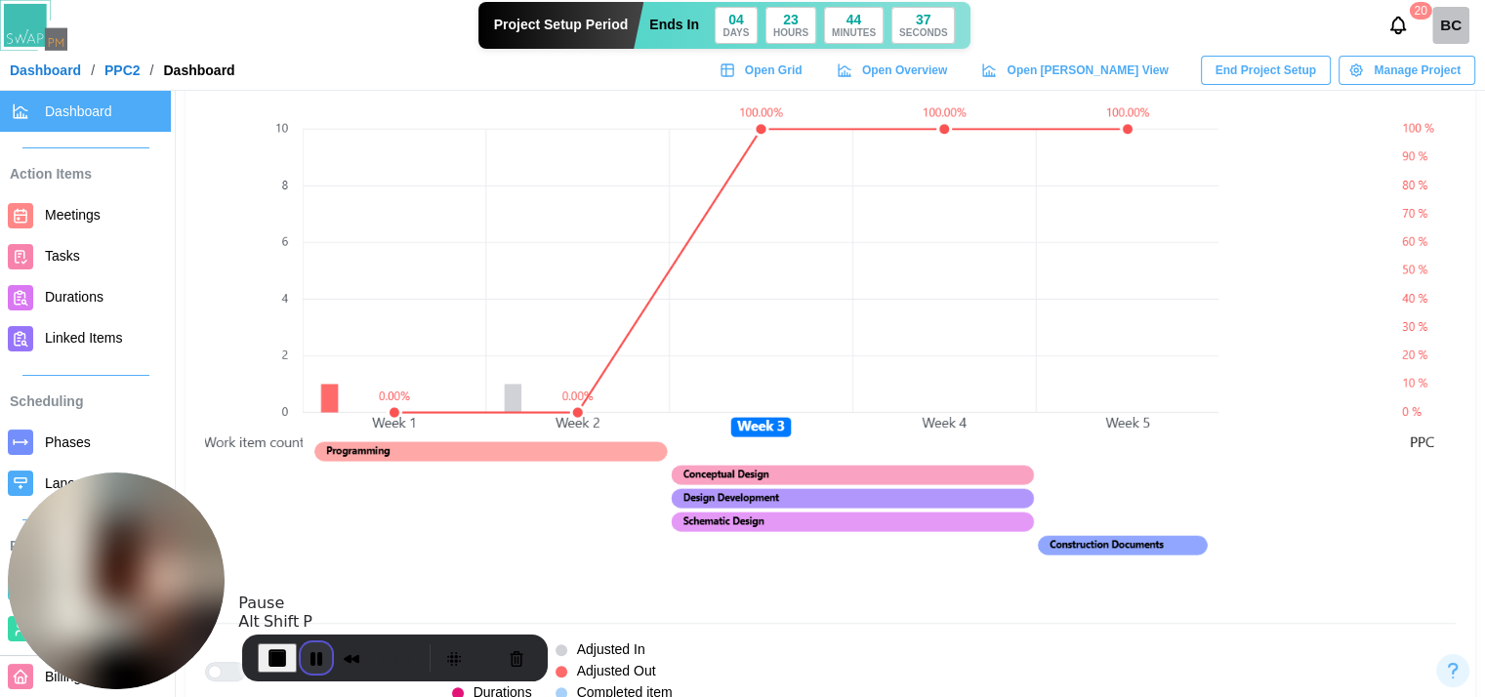
click at [305, 646] on button "Pause Recording" at bounding box center [316, 658] width 31 height 31
click at [322, 653] on button "Pause Recording" at bounding box center [316, 658] width 31 height 31
click at [270, 657] on button "End Recording" at bounding box center [273, 658] width 31 height 31
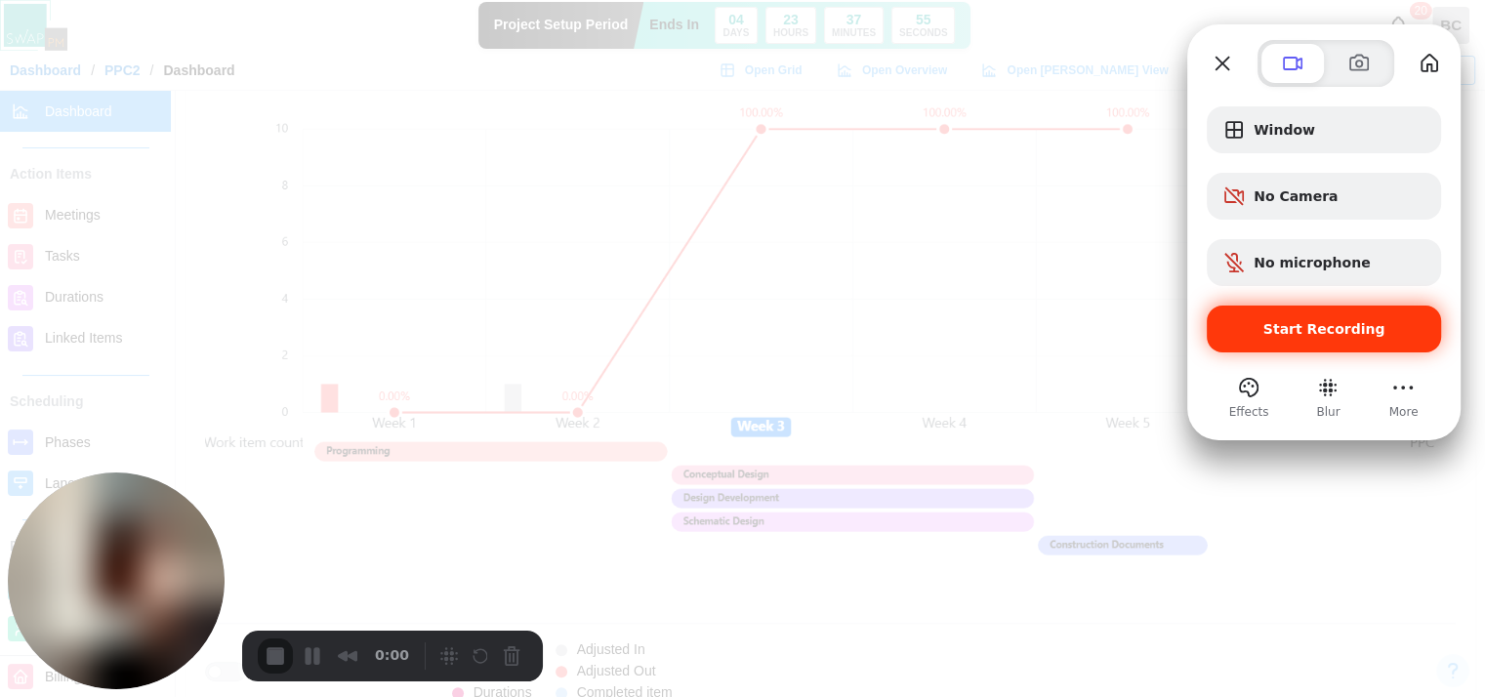
click at [1296, 326] on span "Start Recording" at bounding box center [1325, 329] width 122 height 16
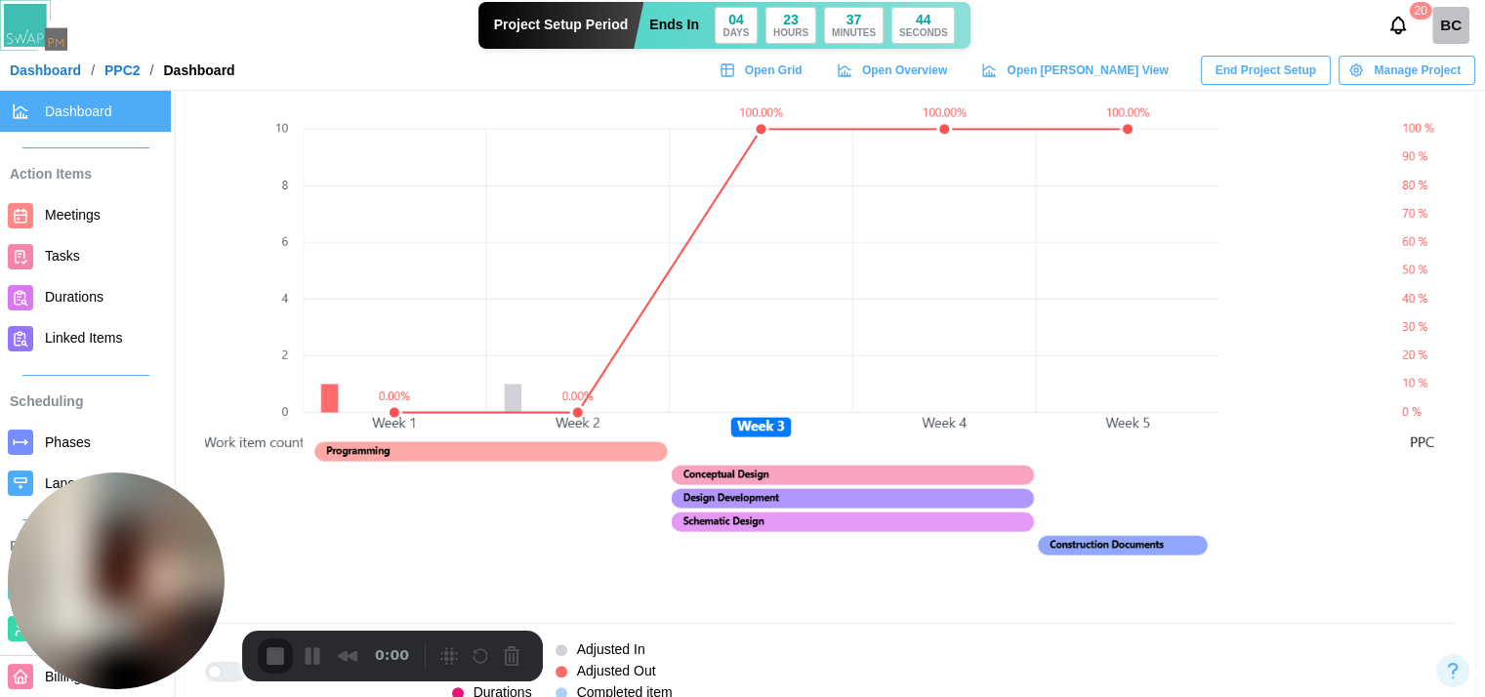
click at [48, 256] on span "Tasks" at bounding box center [62, 256] width 35 height 16
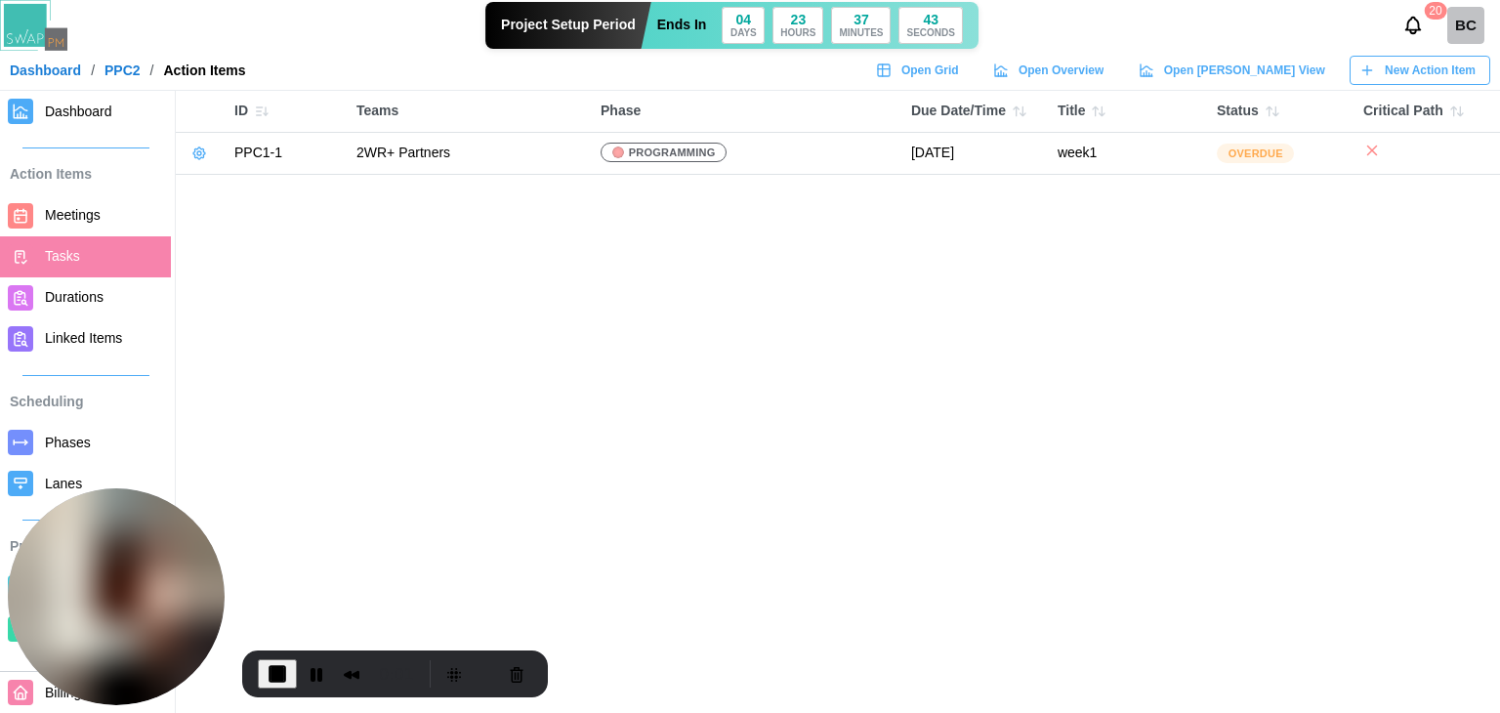
click at [209, 158] on link at bounding box center [199, 153] width 27 height 27
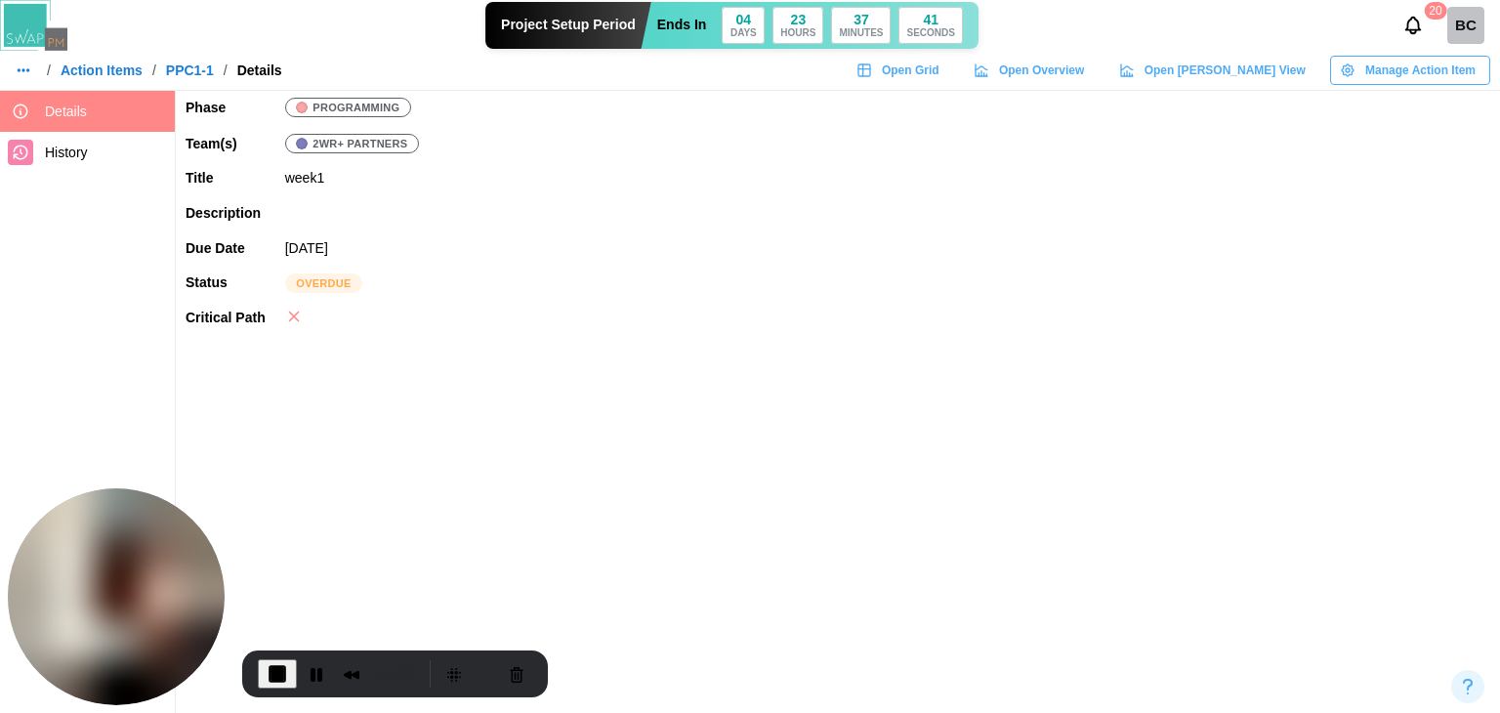
click at [1410, 74] on span "Manage Action Item" at bounding box center [1420, 70] width 110 height 27
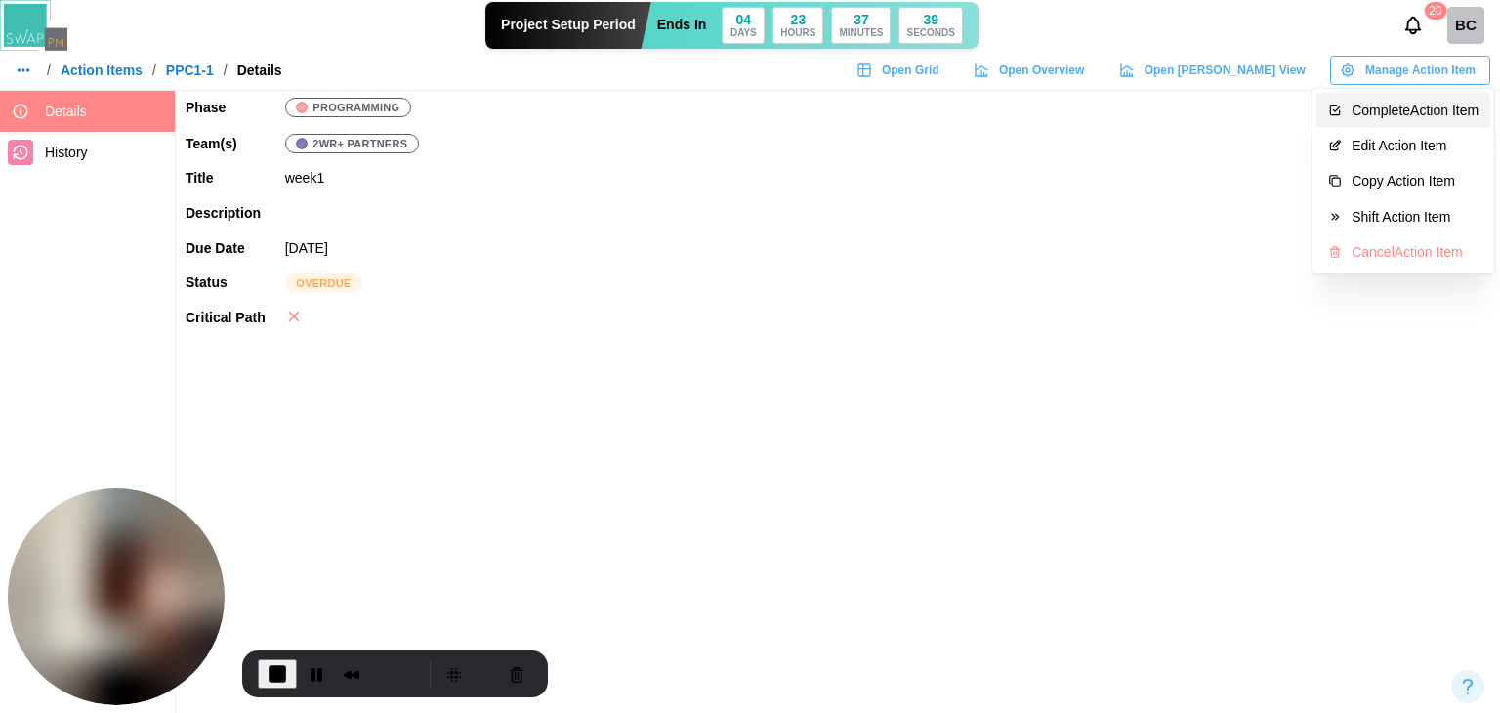
click at [1417, 111] on div "Complete Action Item" at bounding box center [1414, 111] width 127 height 16
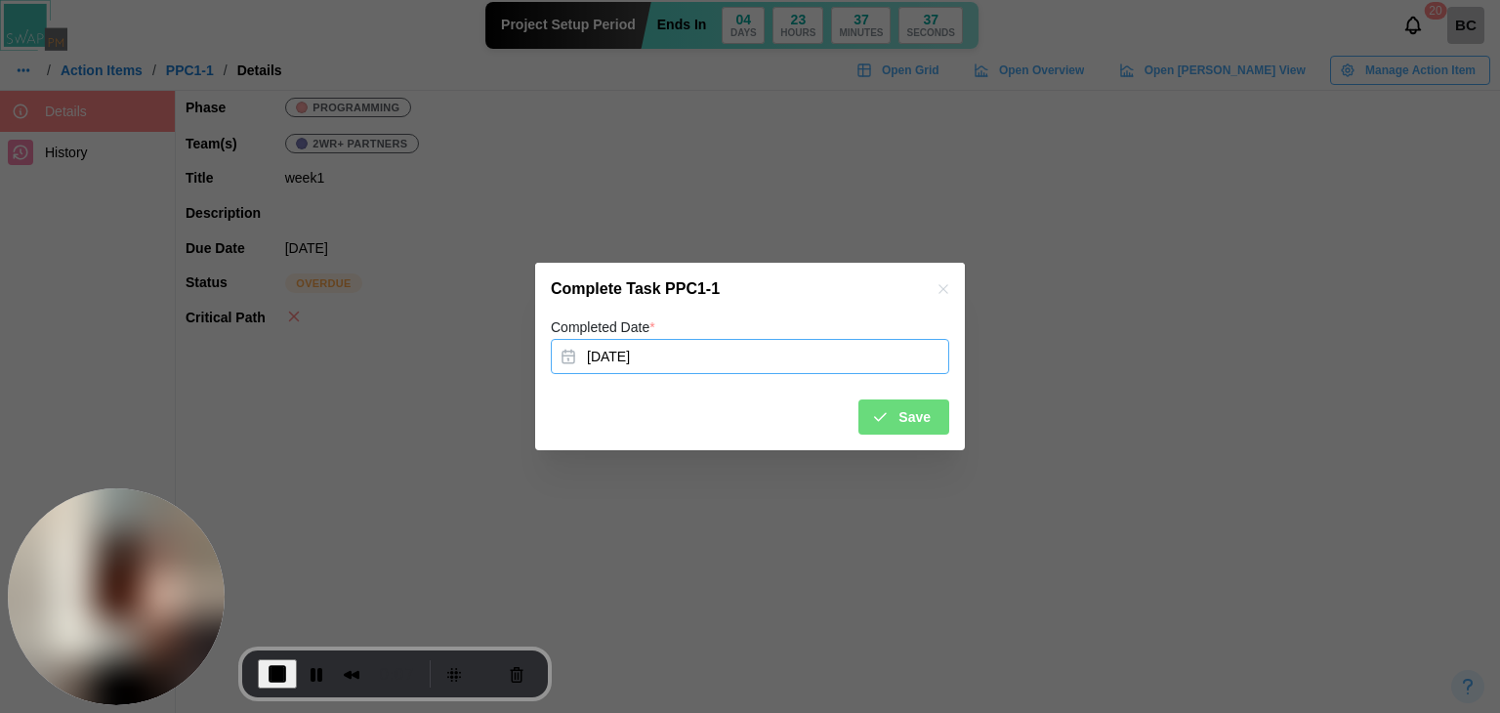
click at [631, 350] on button "Aug 6, 2025" at bounding box center [750, 356] width 398 height 35
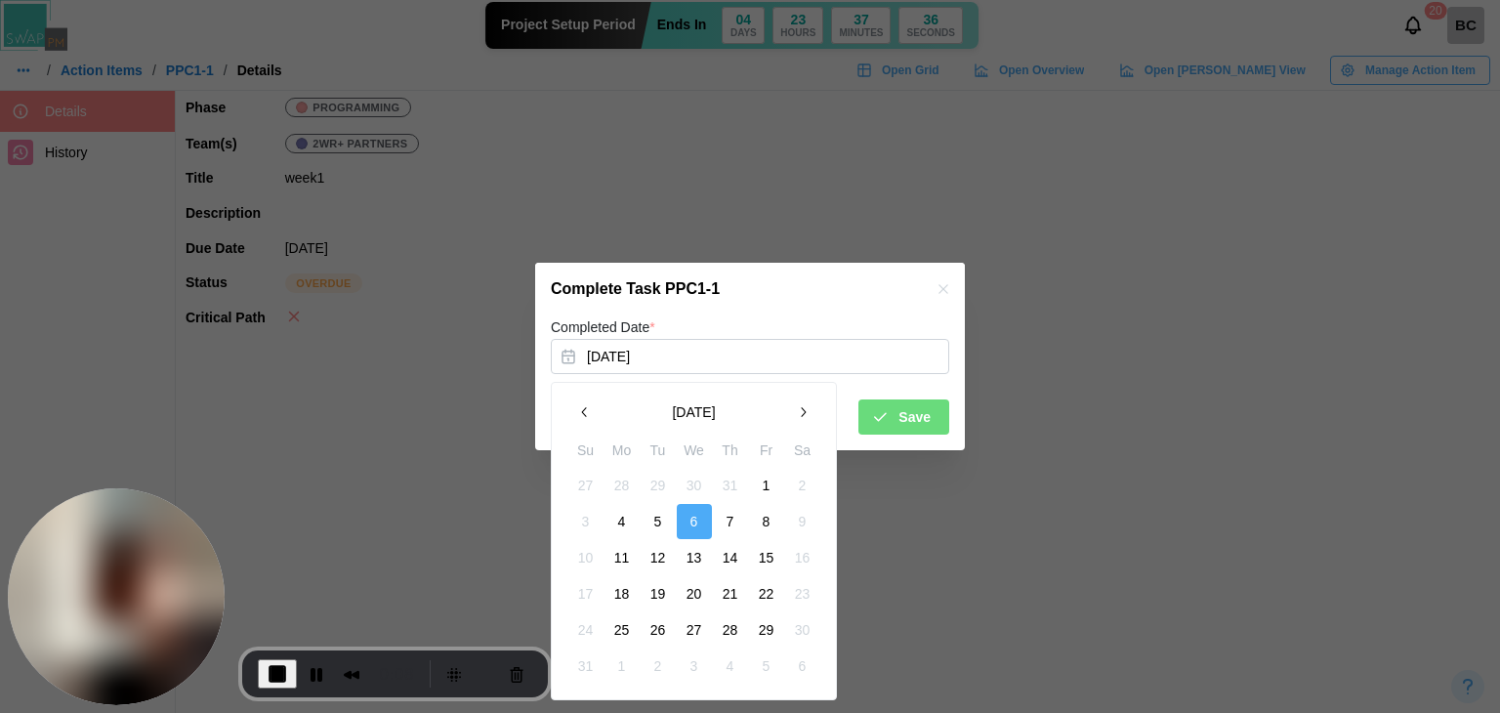
click at [736, 520] on button "7" at bounding box center [730, 521] width 35 height 35
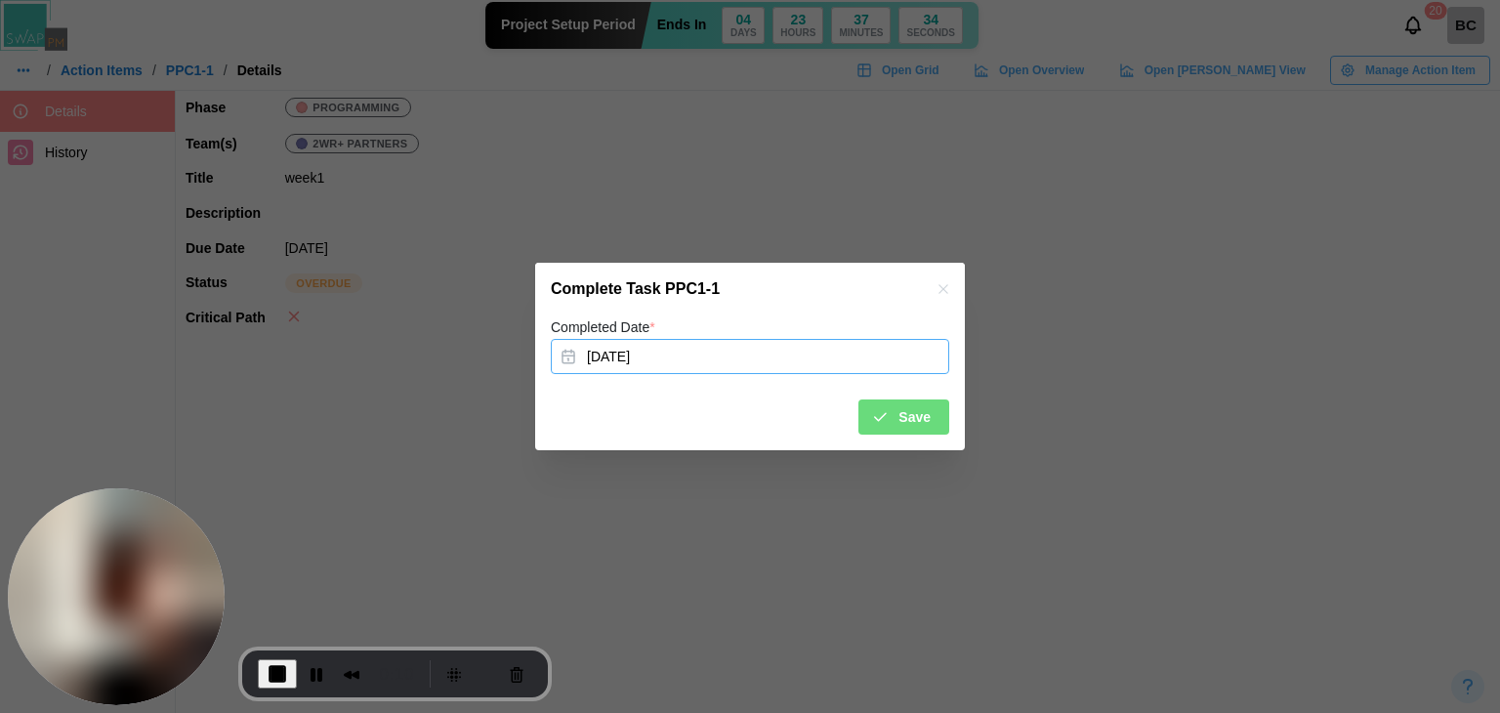
click at [646, 364] on button "Aug 7, 2025" at bounding box center [750, 356] width 398 height 35
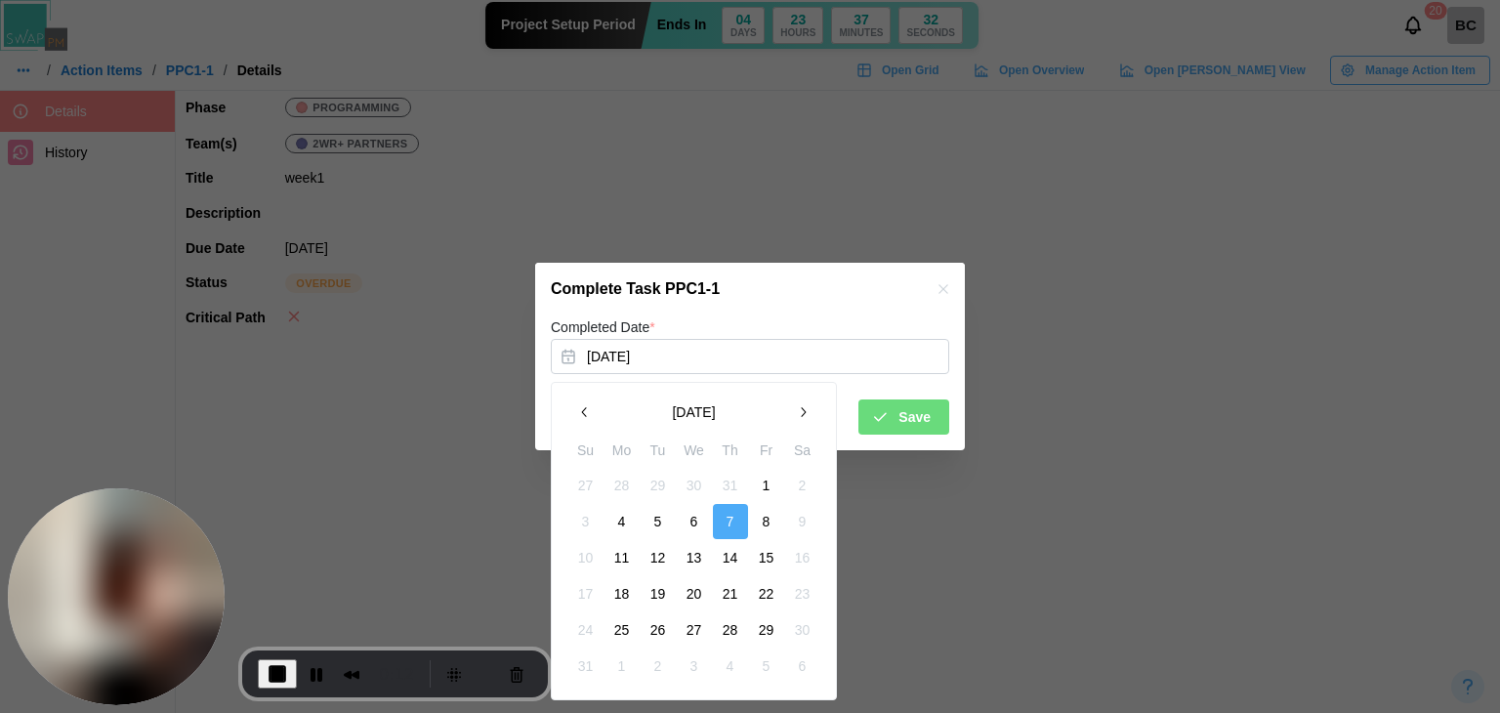
click at [696, 526] on button "6" at bounding box center [694, 521] width 35 height 35
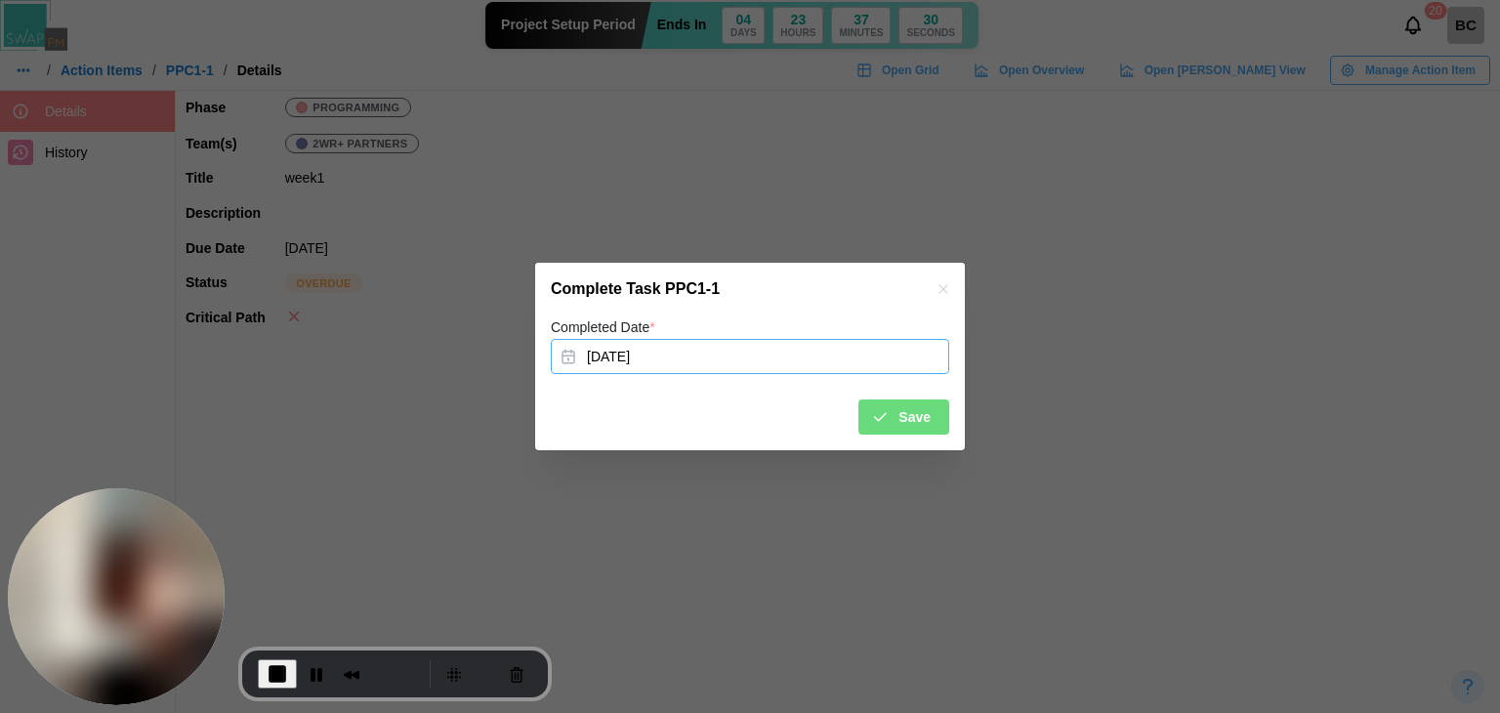
click at [660, 347] on button "Aug 6, 2025" at bounding box center [750, 356] width 398 height 35
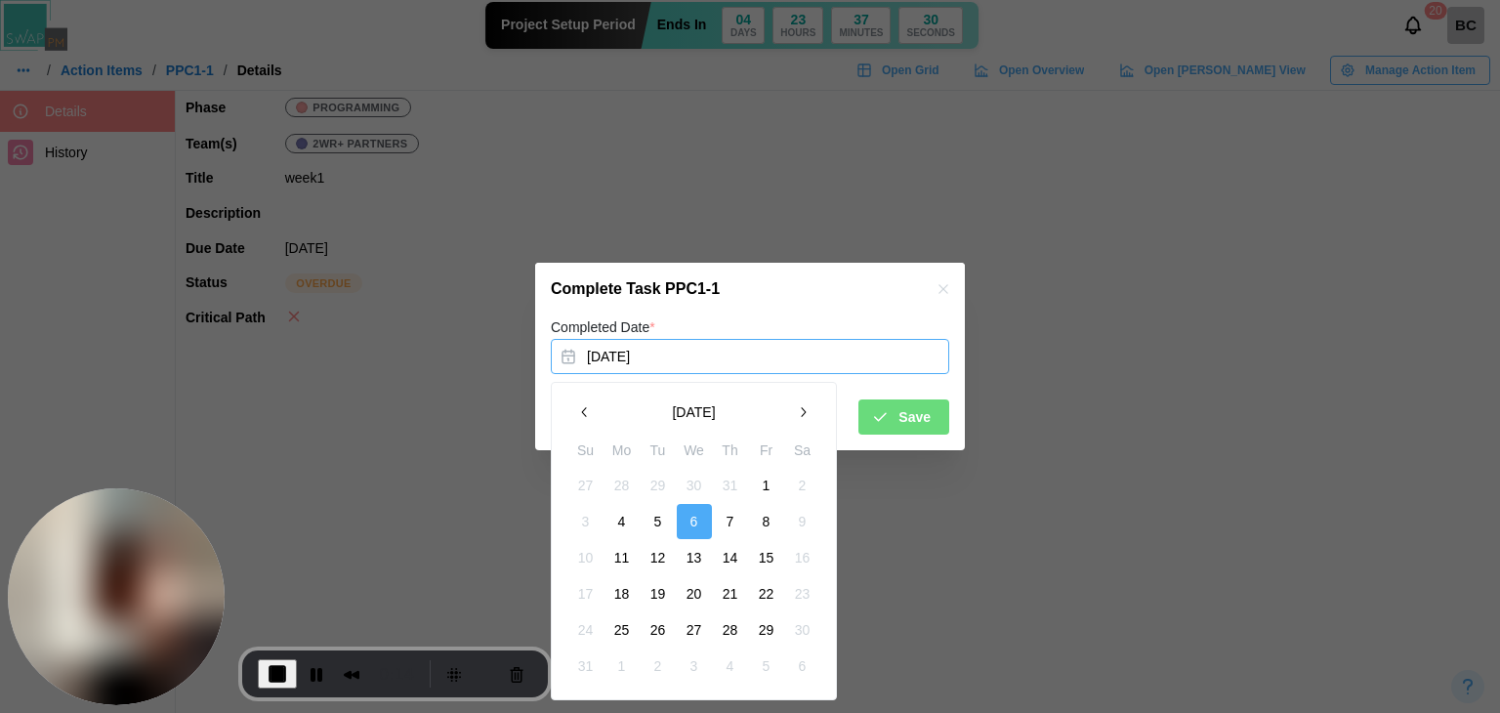
click at [934, 419] on button "Save" at bounding box center [903, 416] width 91 height 35
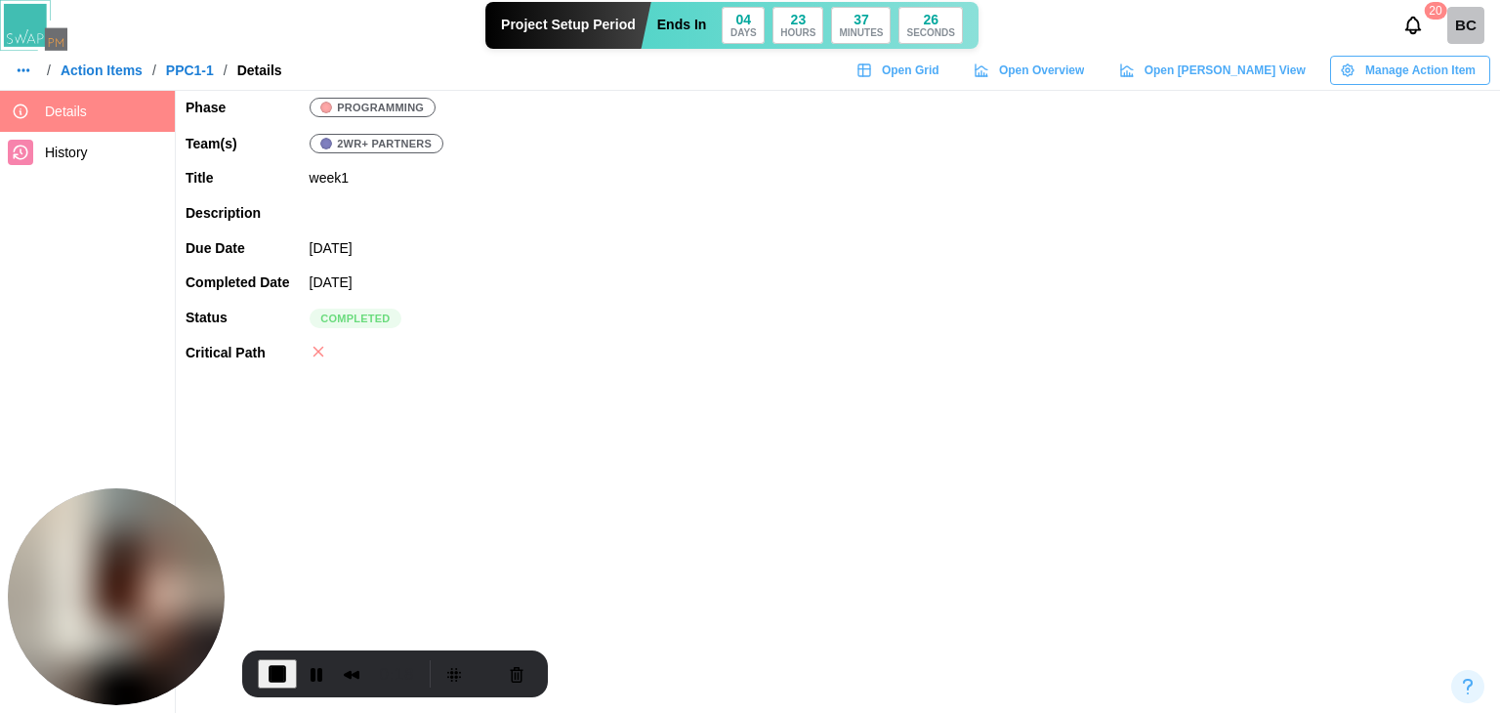
click at [94, 79] on div "/ Action Items / PPC1-1 / Details" at bounding box center [146, 70] width 272 height 27
click at [94, 76] on link "Action Items" at bounding box center [102, 70] width 82 height 14
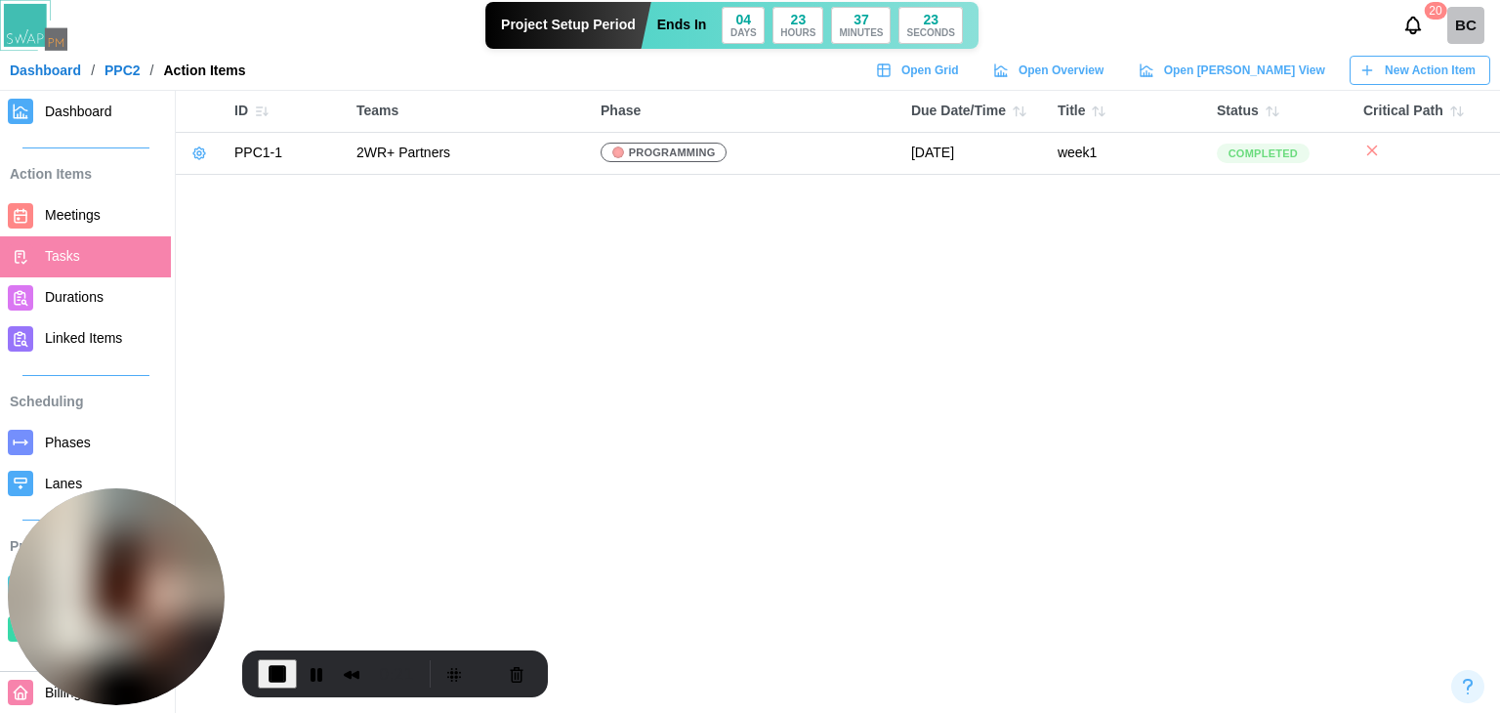
click at [51, 108] on span "Dashboard" at bounding box center [78, 112] width 67 height 16
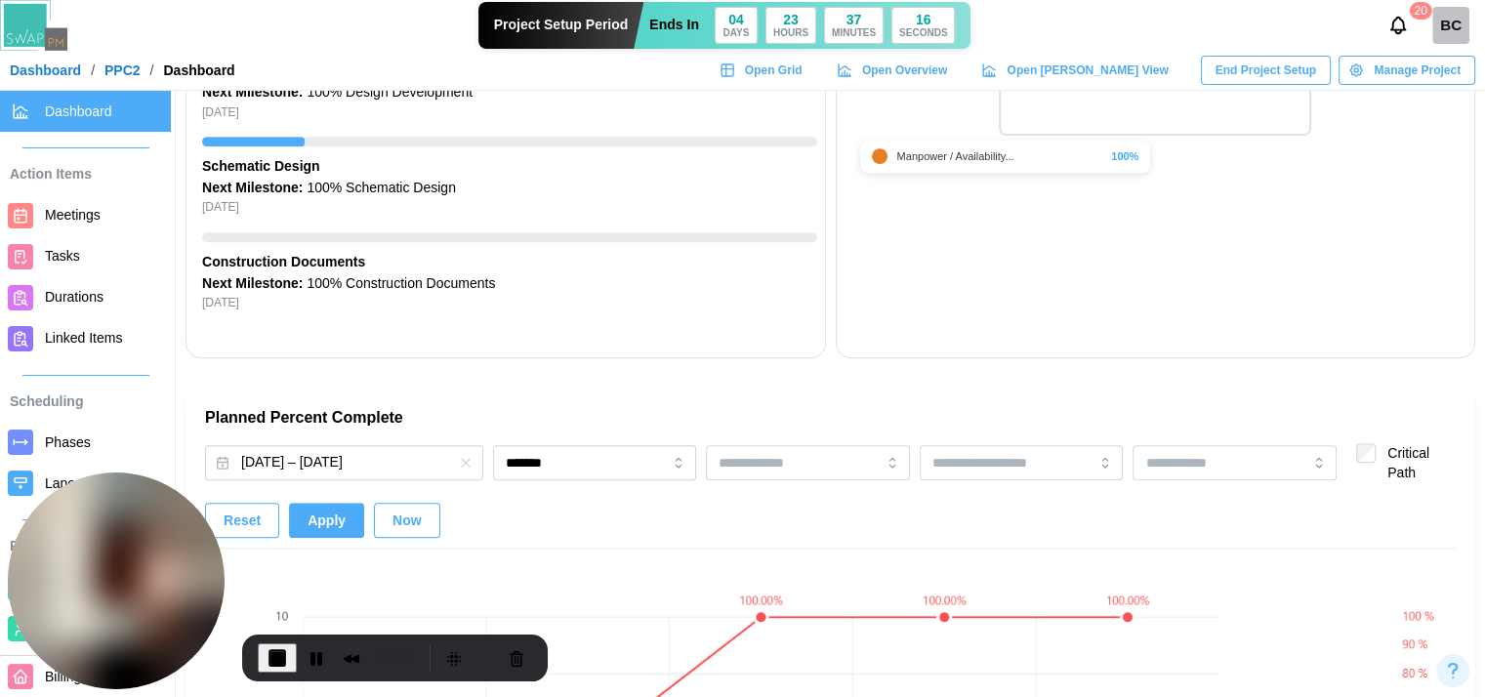
scroll to position [1465, 0]
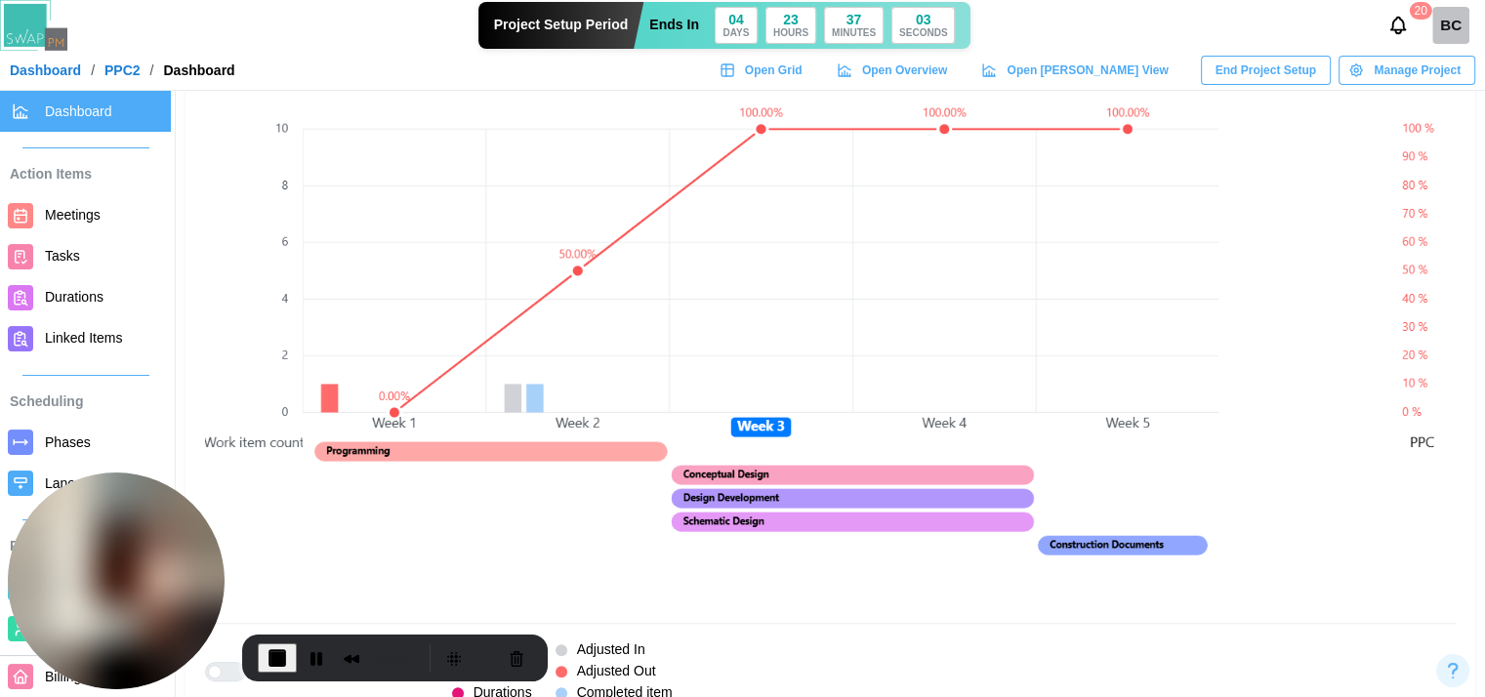
click at [69, 248] on span "Tasks" at bounding box center [62, 256] width 35 height 16
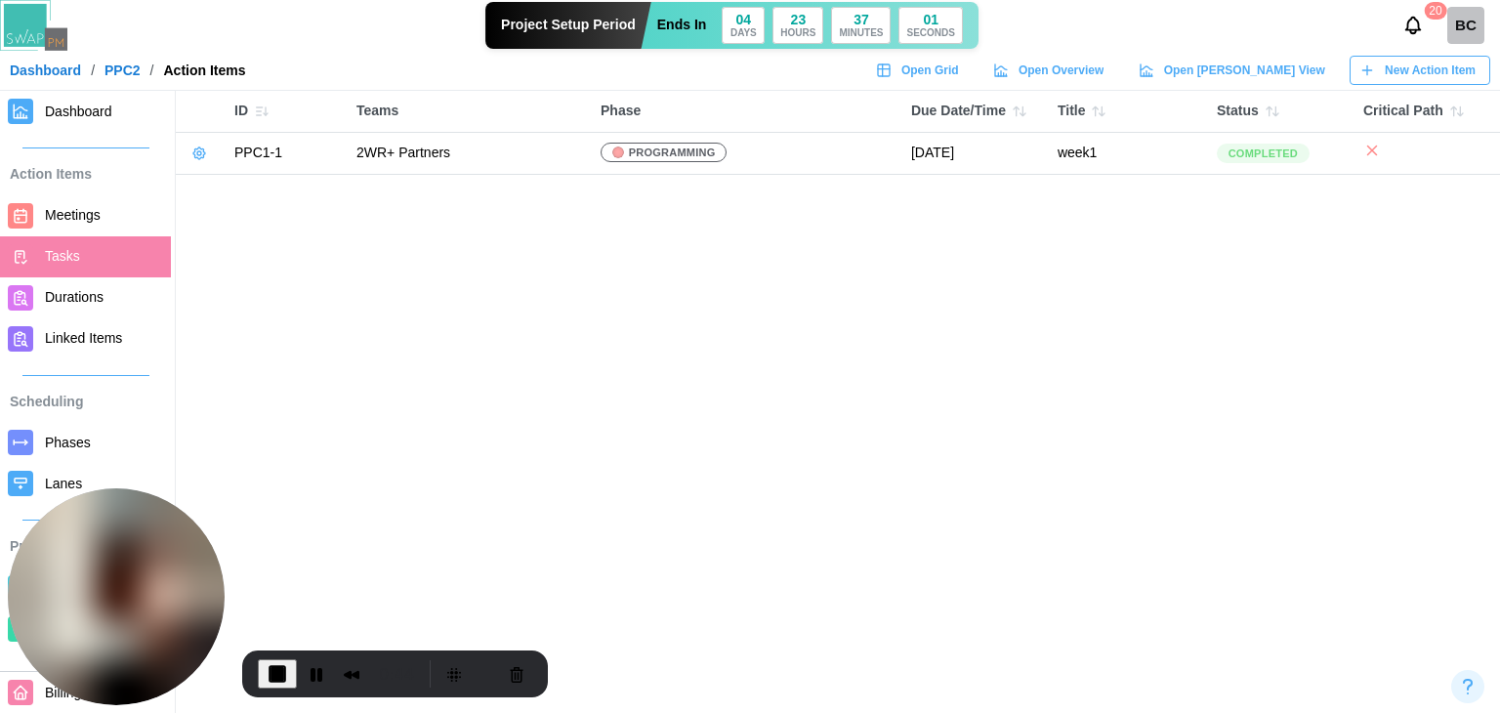
click at [202, 159] on icon at bounding box center [199, 153] width 16 height 16
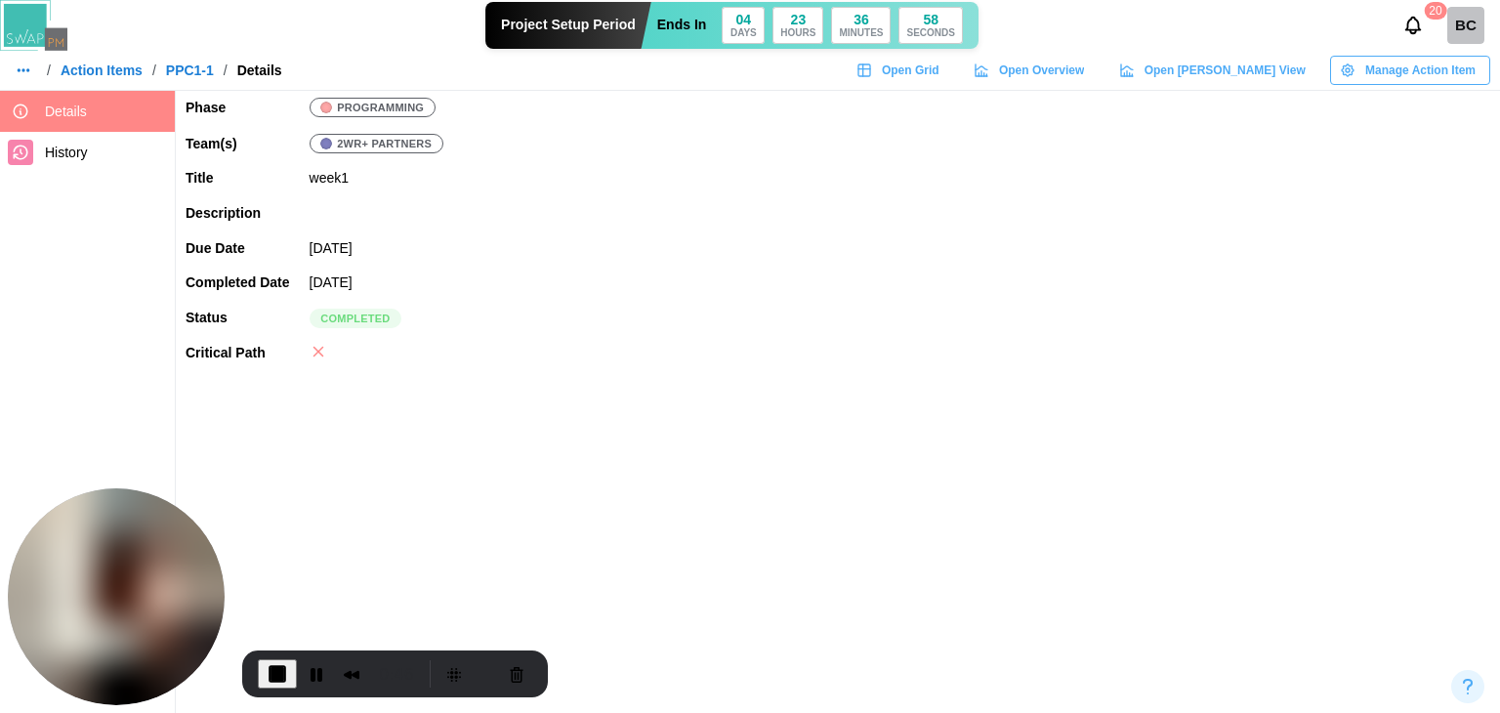
click at [1426, 48] on div "Project Setup Period Ends In 04 DAYS 23 HOURS 36 MINUTES 58 SECONDS 20 BC" at bounding box center [750, 25] width 1500 height 51
click at [1416, 72] on span "Manage Action Item" at bounding box center [1420, 70] width 110 height 27
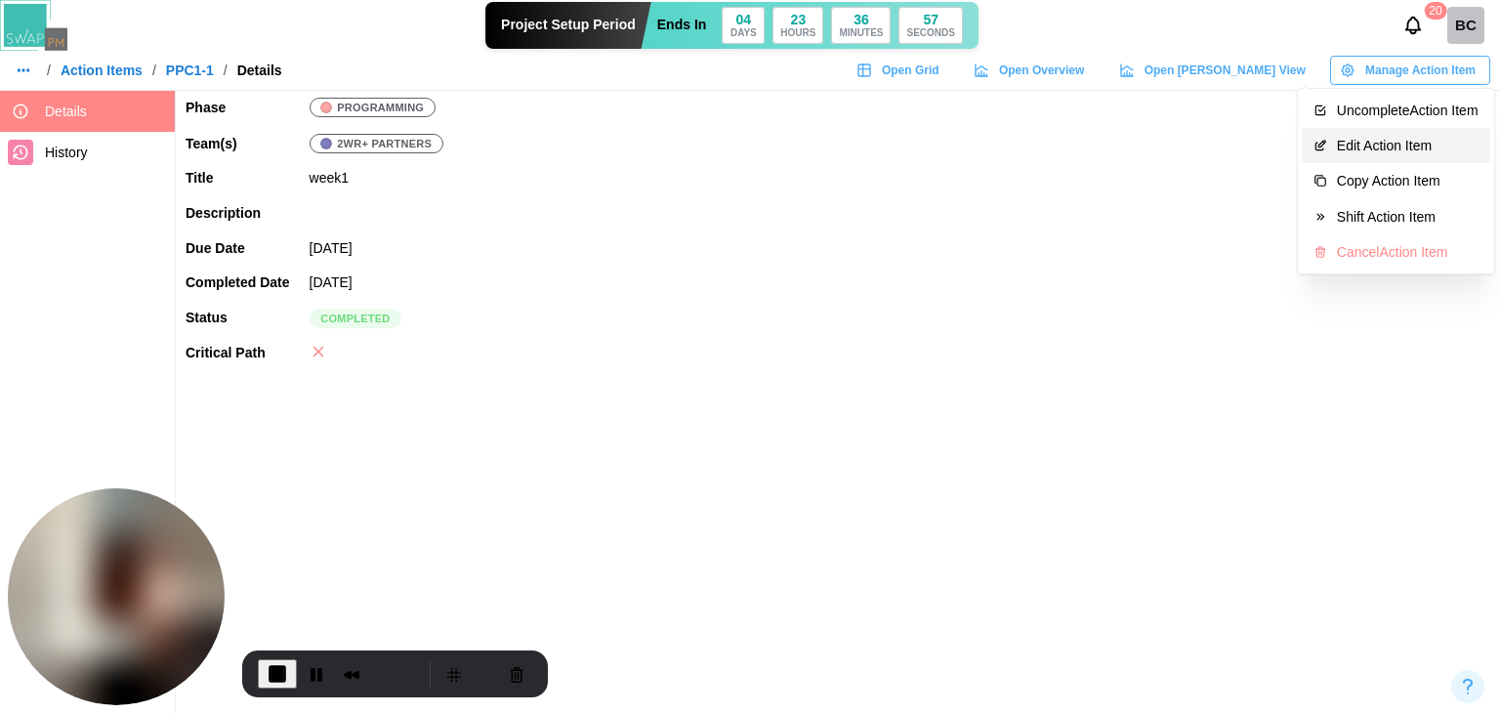
click at [1377, 138] on div "Edit Action Item" at bounding box center [1408, 146] width 142 height 16
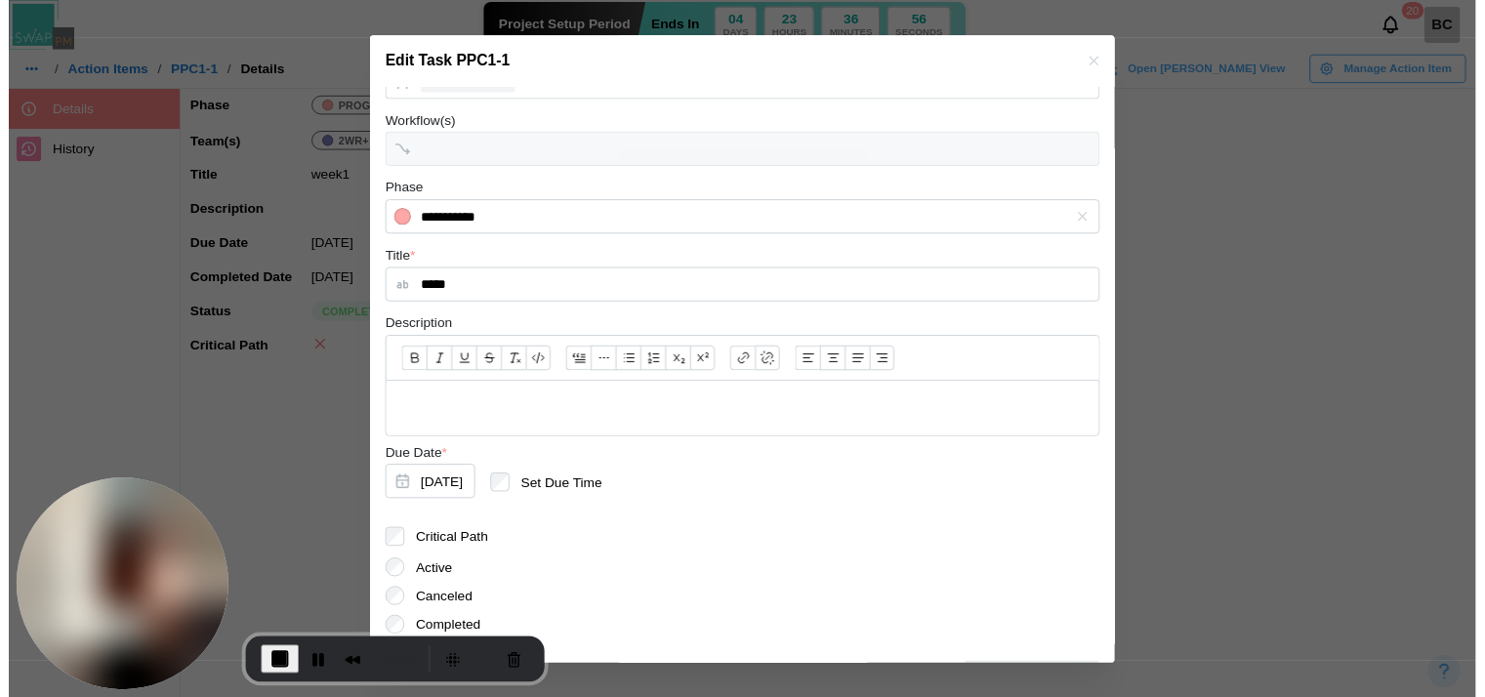
scroll to position [187, 0]
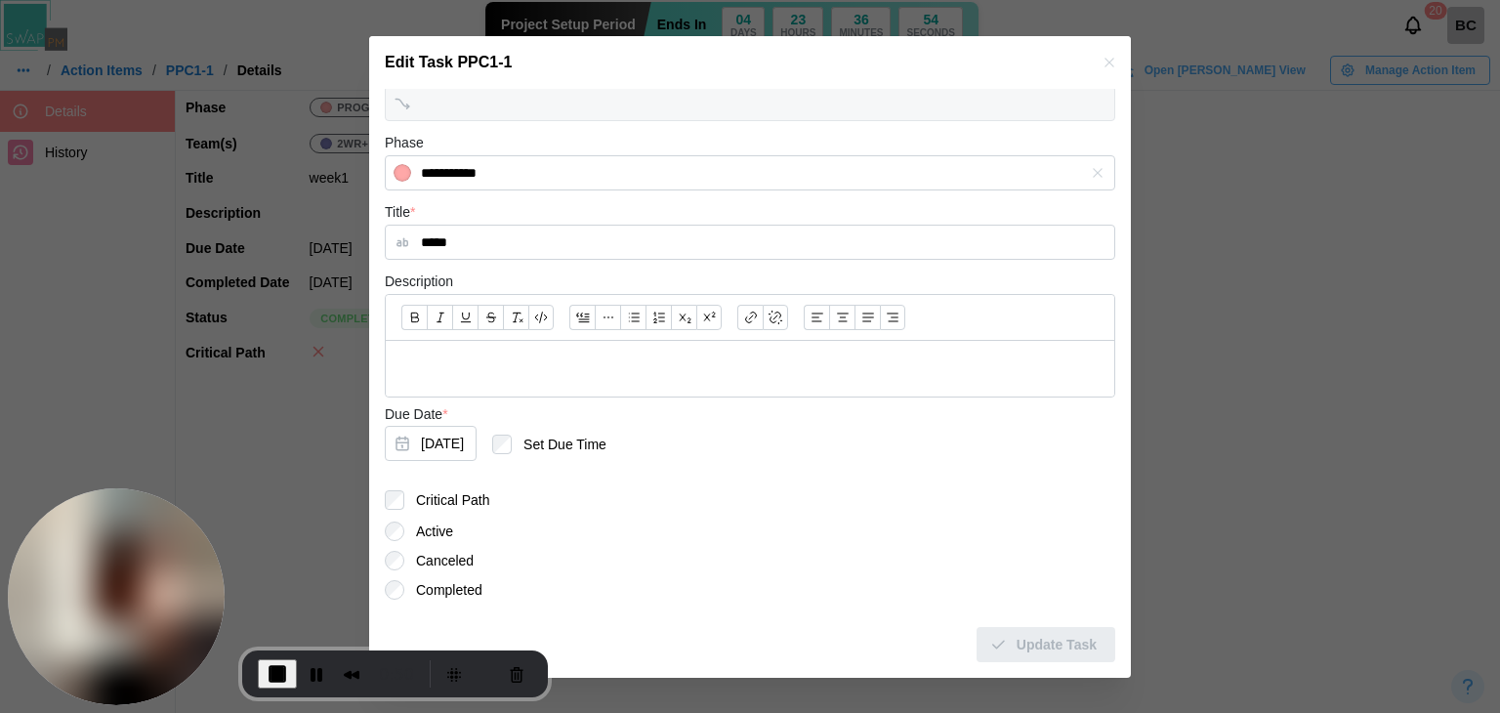
click at [1103, 61] on button "button" at bounding box center [1109, 62] width 21 height 21
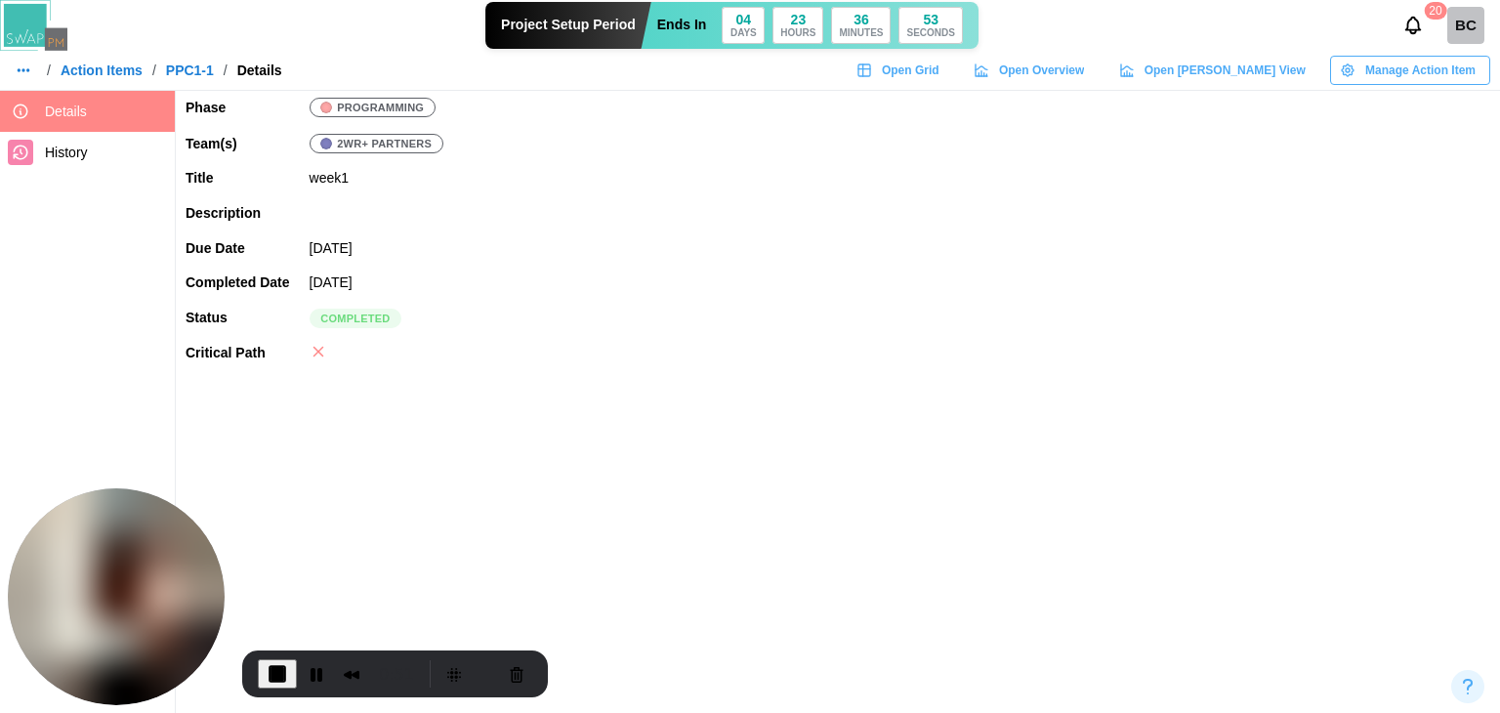
click at [1348, 66] on icon "button" at bounding box center [1348, 70] width 16 height 16
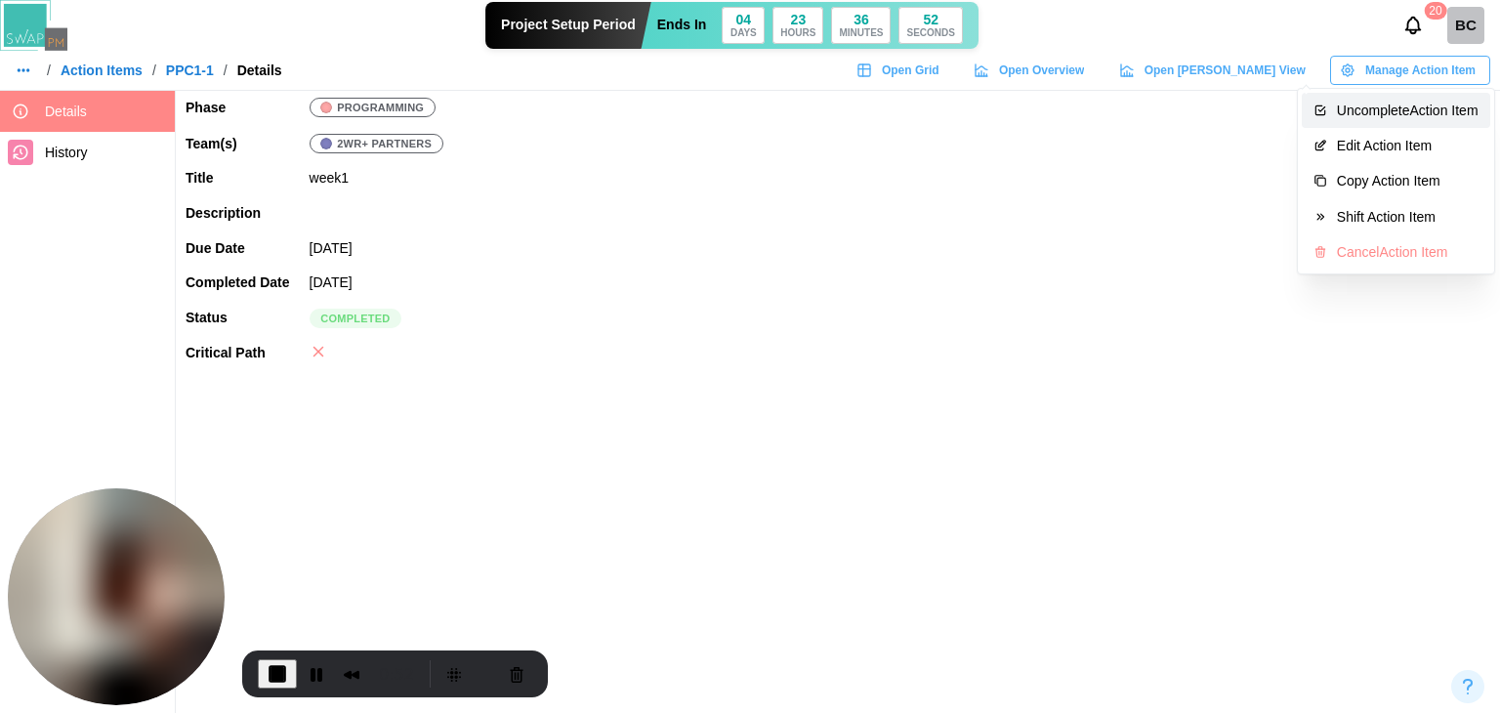
click at [1375, 107] on div "Uncomplete Action Item" at bounding box center [1408, 111] width 142 height 16
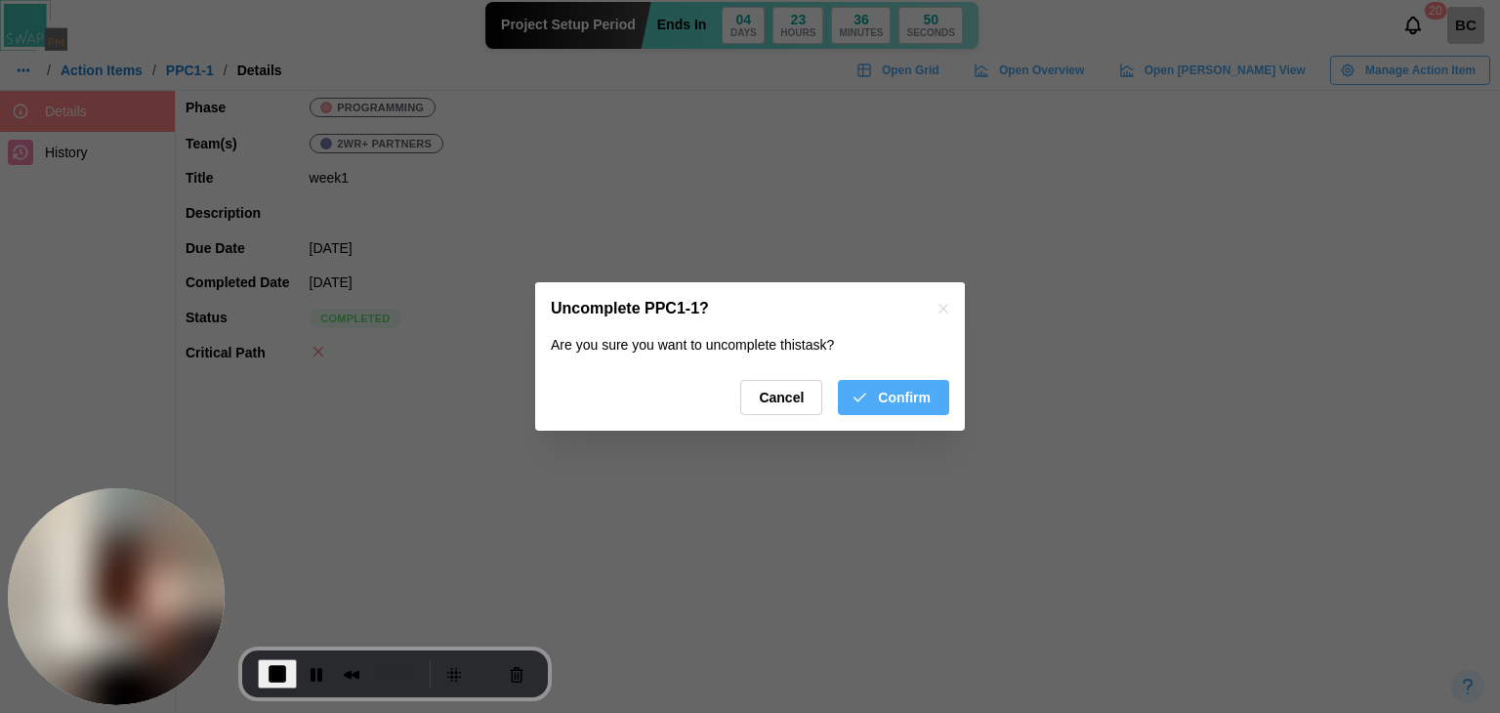
click at [877, 399] on div "Confirm" at bounding box center [891, 397] width 80 height 33
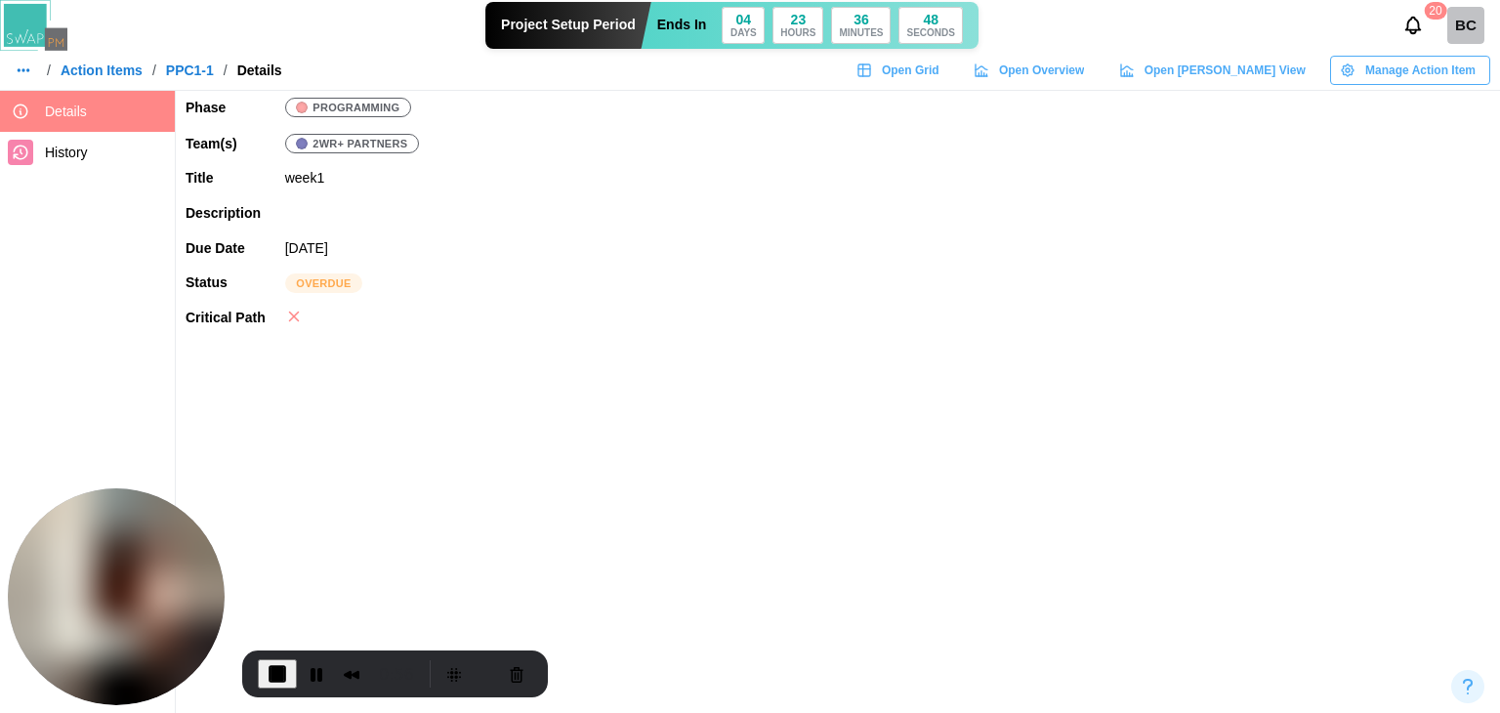
click at [83, 67] on link "Action Items" at bounding box center [102, 70] width 82 height 14
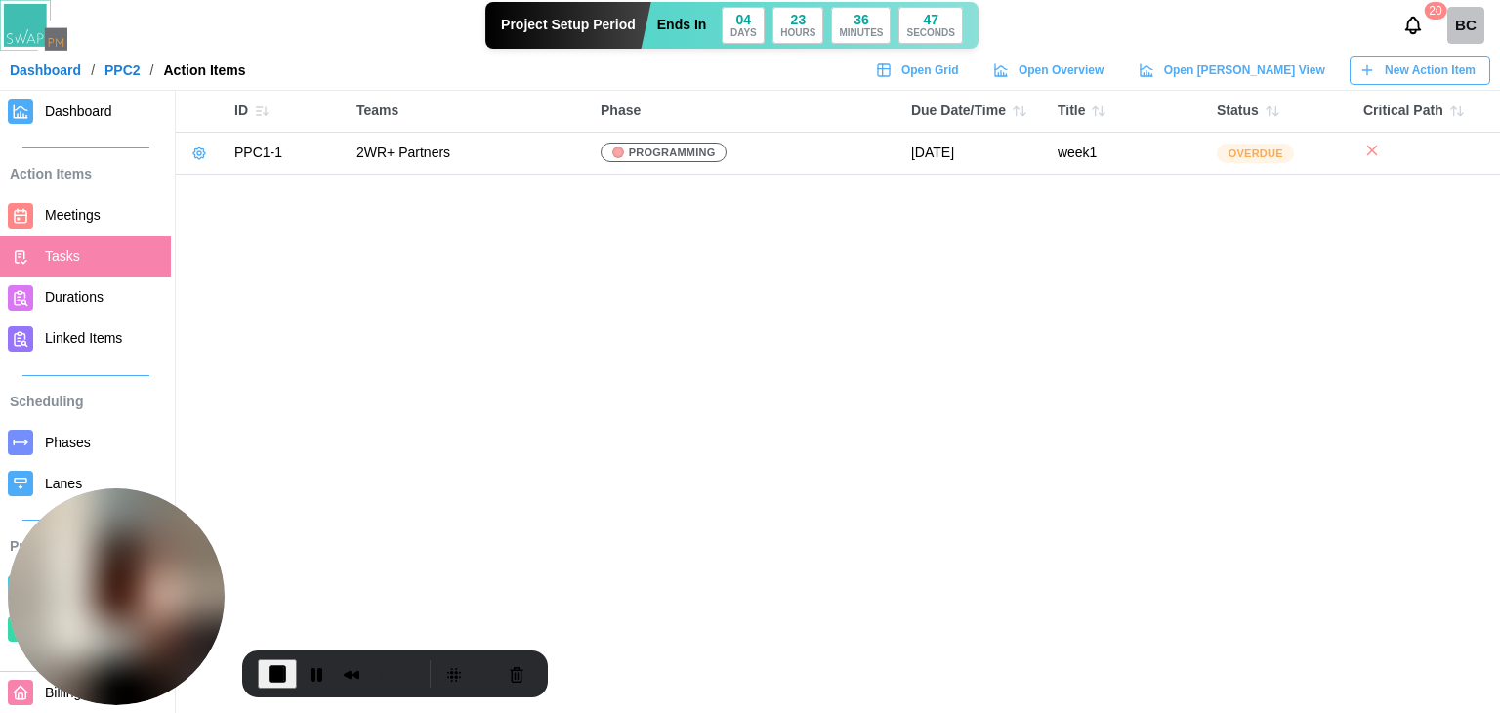
click at [94, 112] on span "Dashboard" at bounding box center [78, 112] width 67 height 16
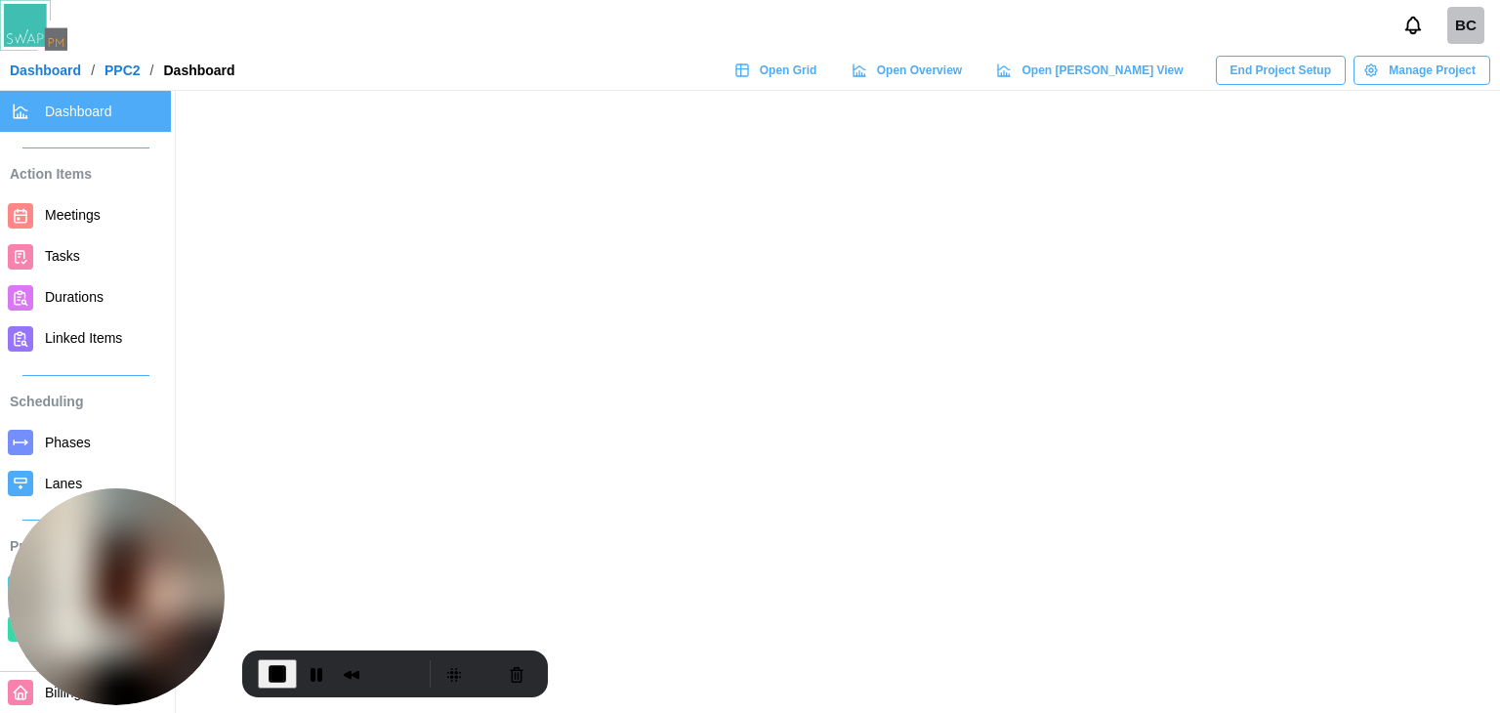
click at [32, 103] on div at bounding box center [20, 111] width 25 height 25
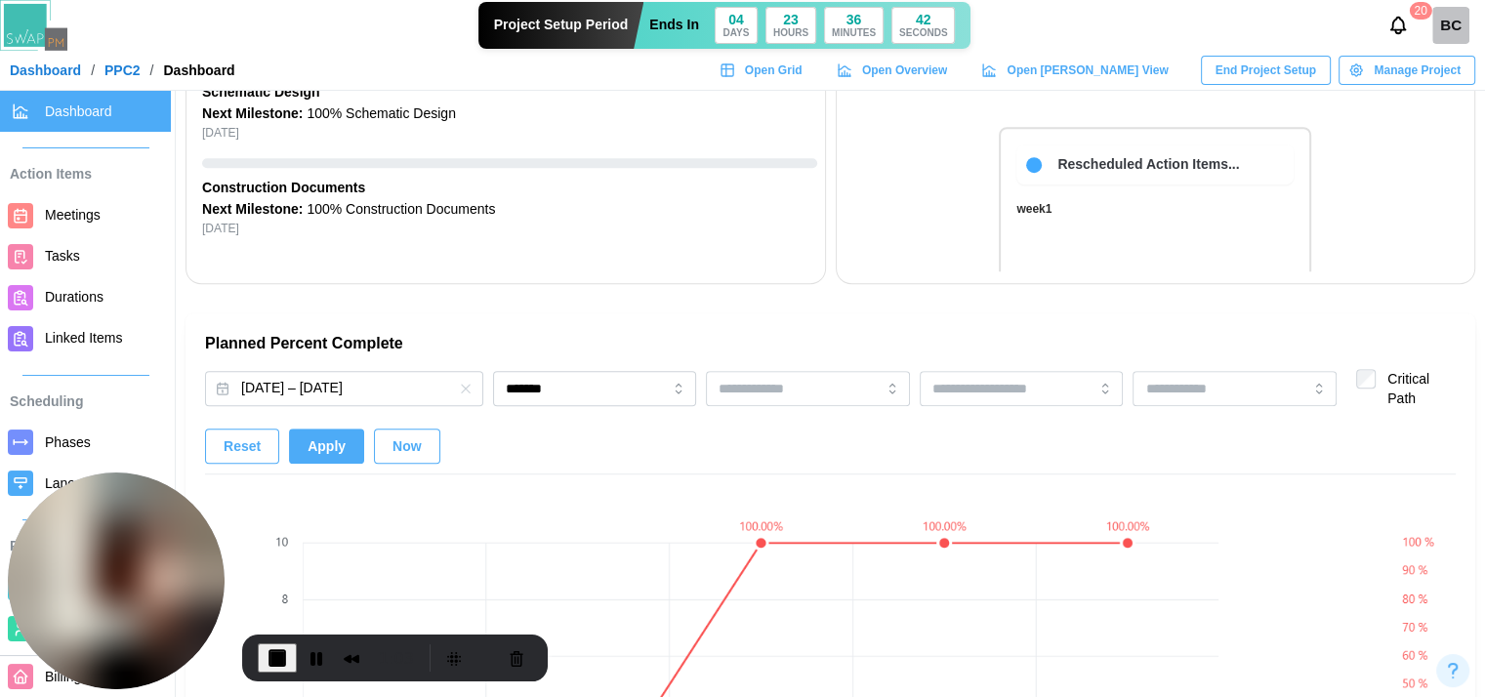
scroll to position [1465, 0]
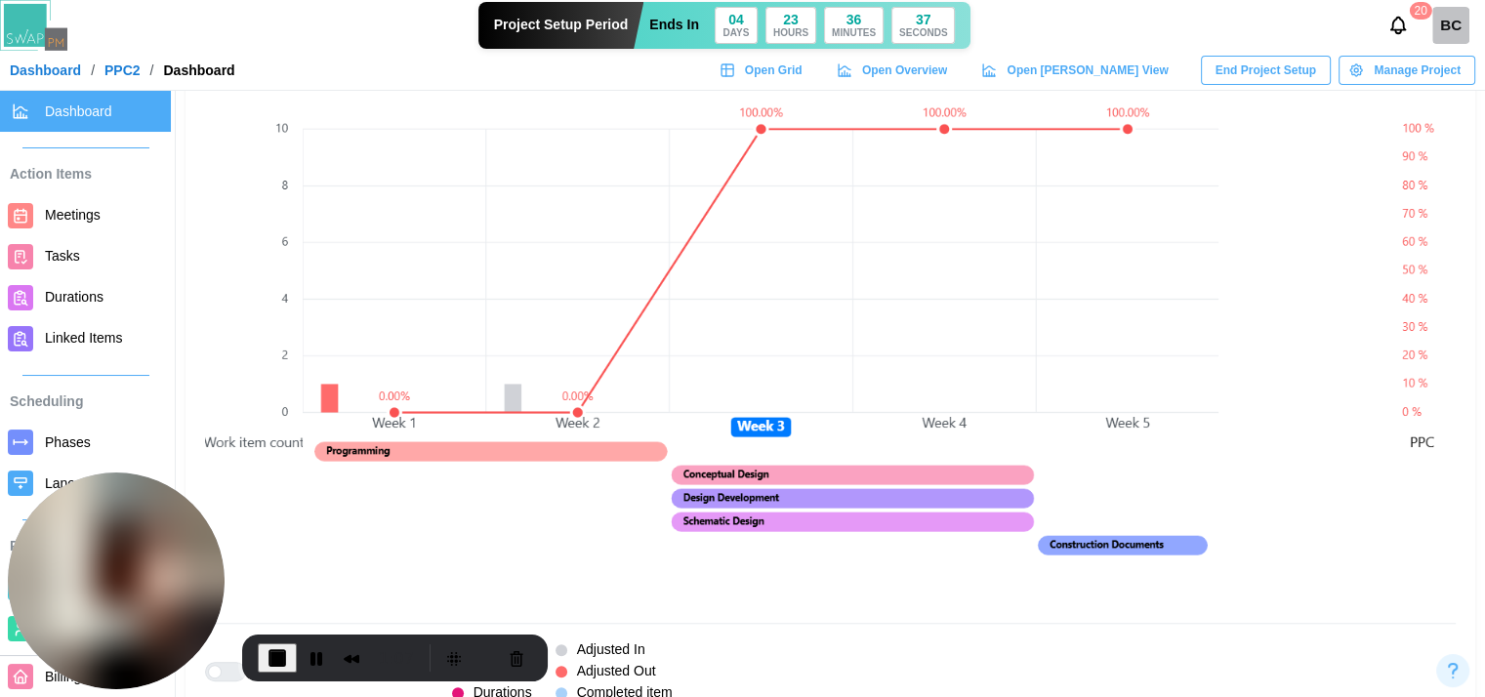
click at [62, 261] on span "Tasks" at bounding box center [62, 256] width 35 height 16
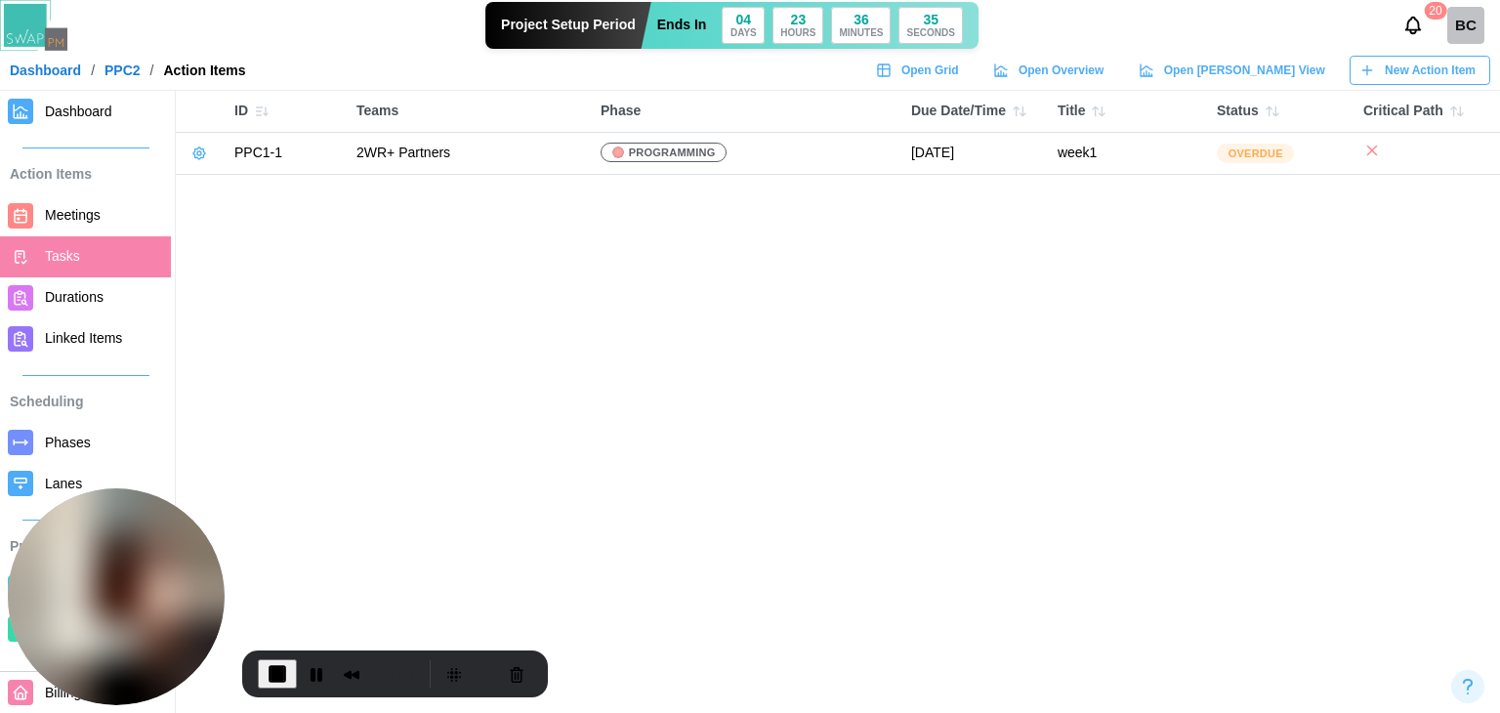
click at [195, 157] on icon at bounding box center [199, 153] width 12 height 12
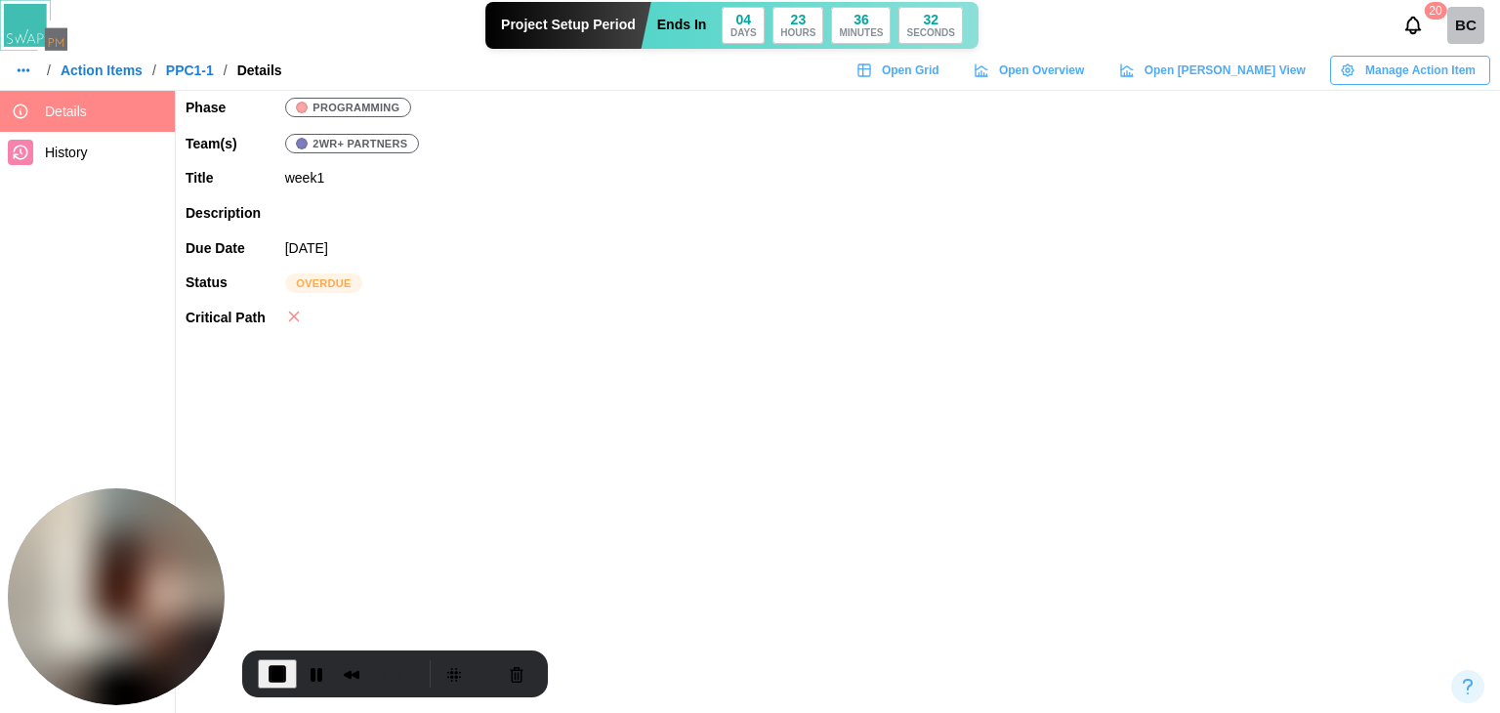
click at [1374, 70] on span "Manage Action Item" at bounding box center [1420, 70] width 110 height 27
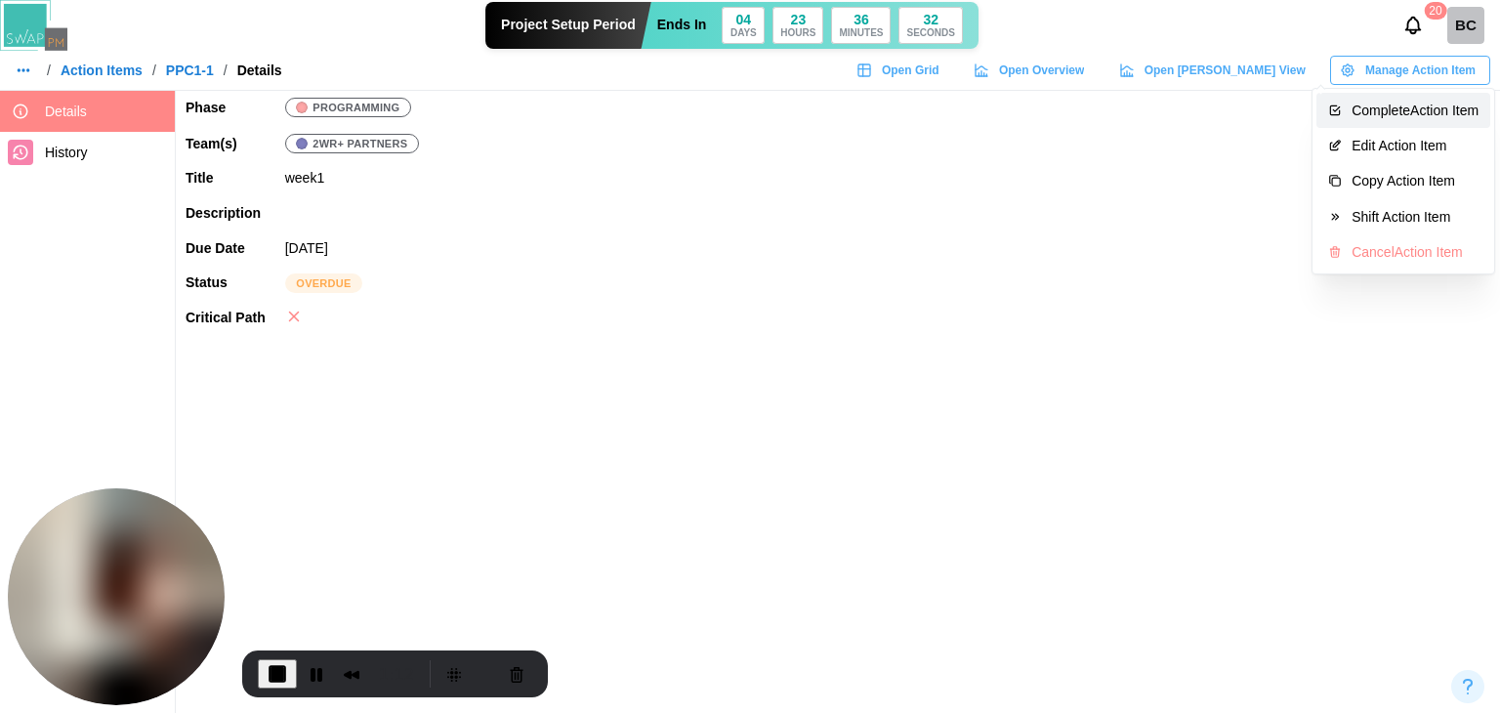
click at [1379, 109] on div "Complete Action Item" at bounding box center [1414, 111] width 127 height 16
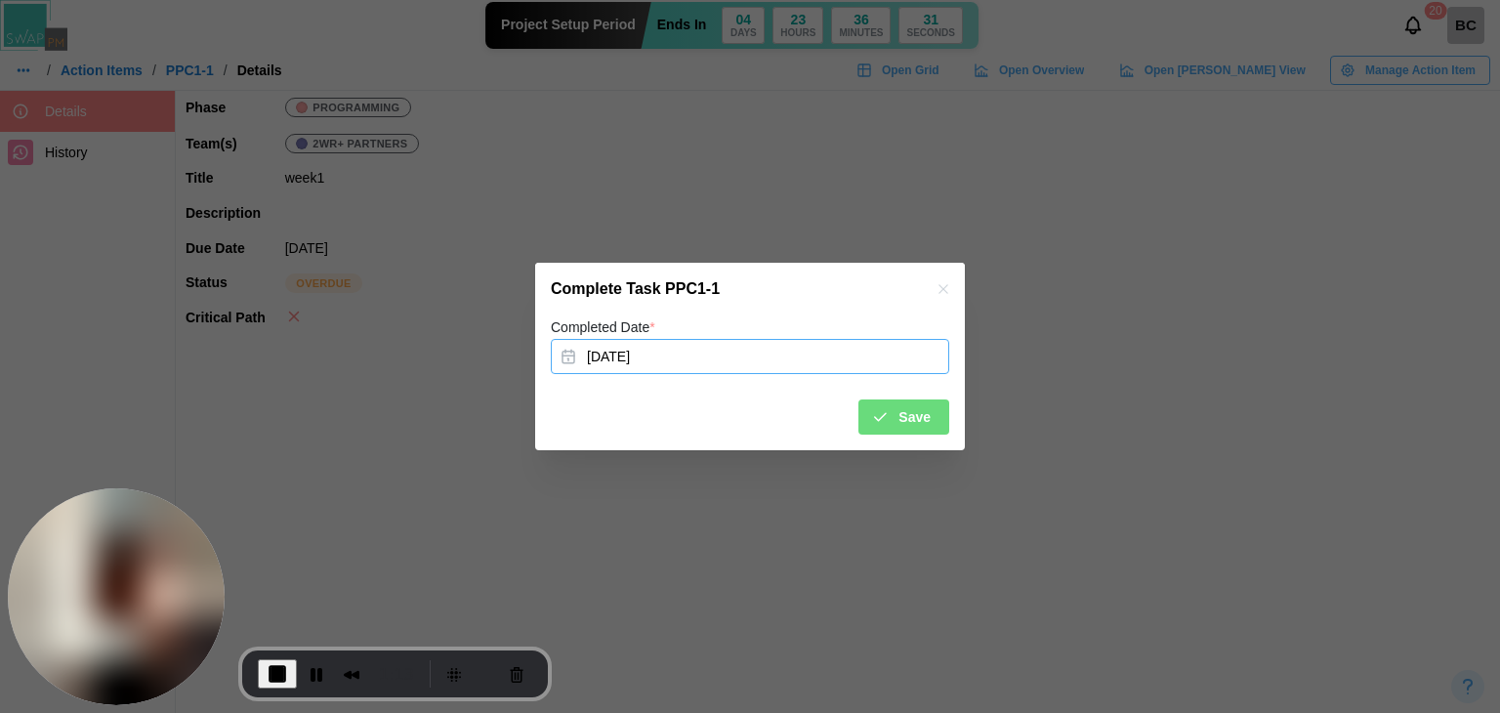
click at [625, 349] on button "Aug 6, 2025" at bounding box center [750, 356] width 398 height 35
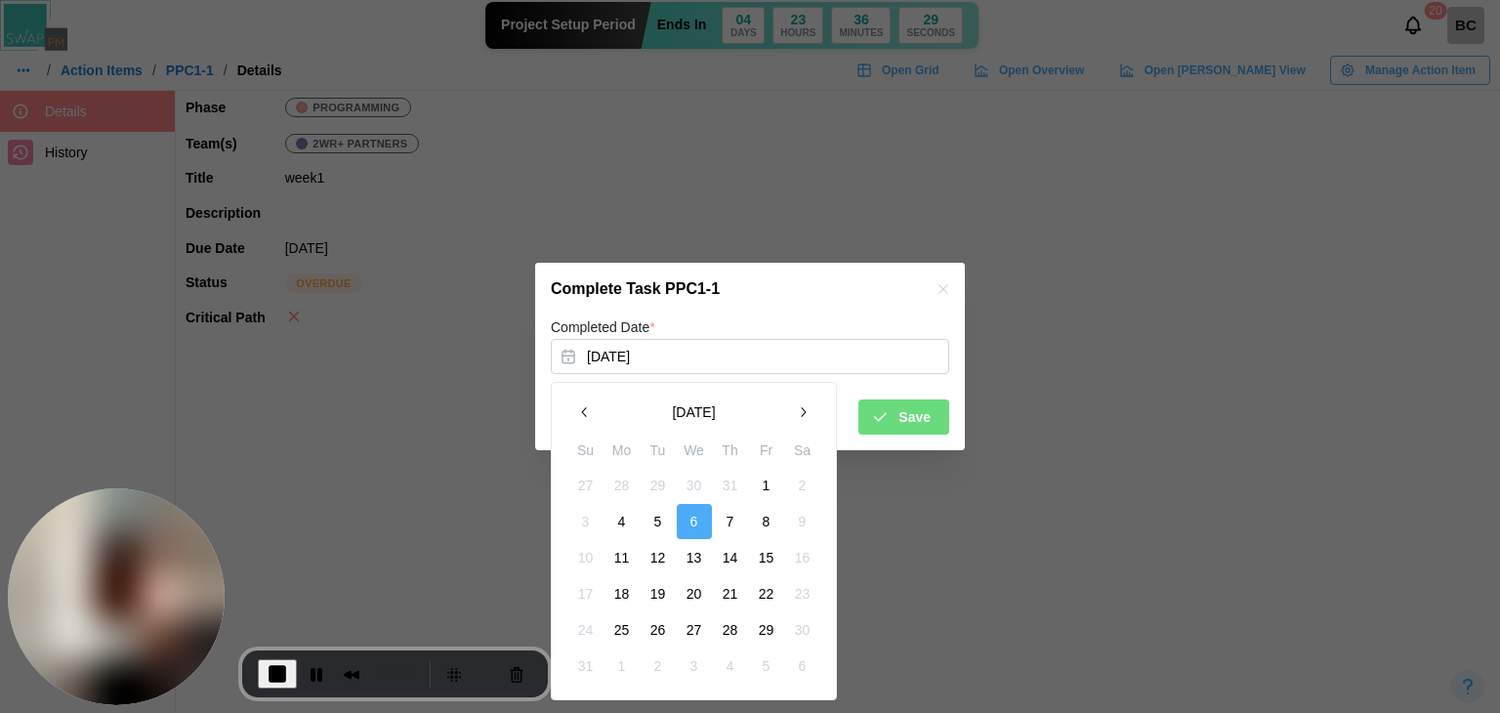
click at [770, 492] on button "1" at bounding box center [766, 485] width 35 height 35
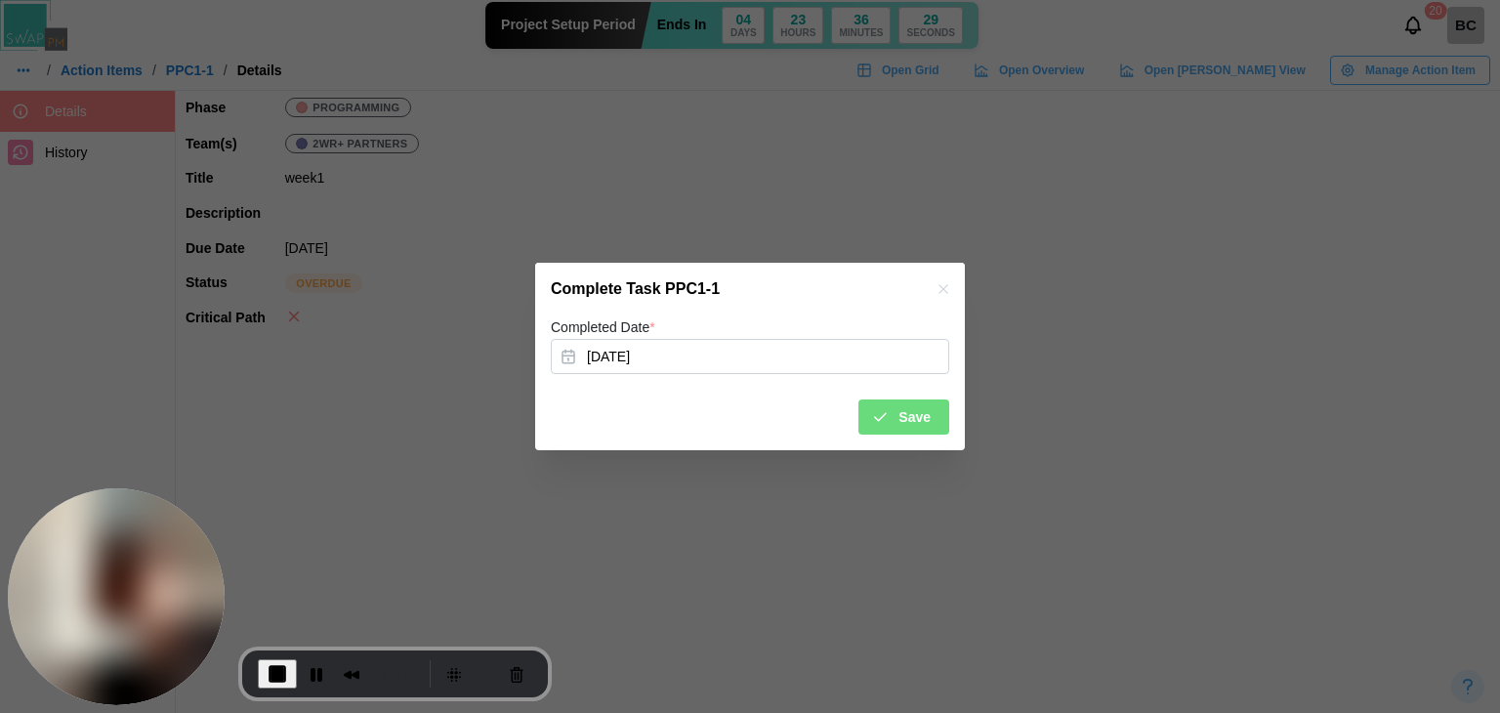
click at [934, 419] on button "Save" at bounding box center [903, 416] width 91 height 35
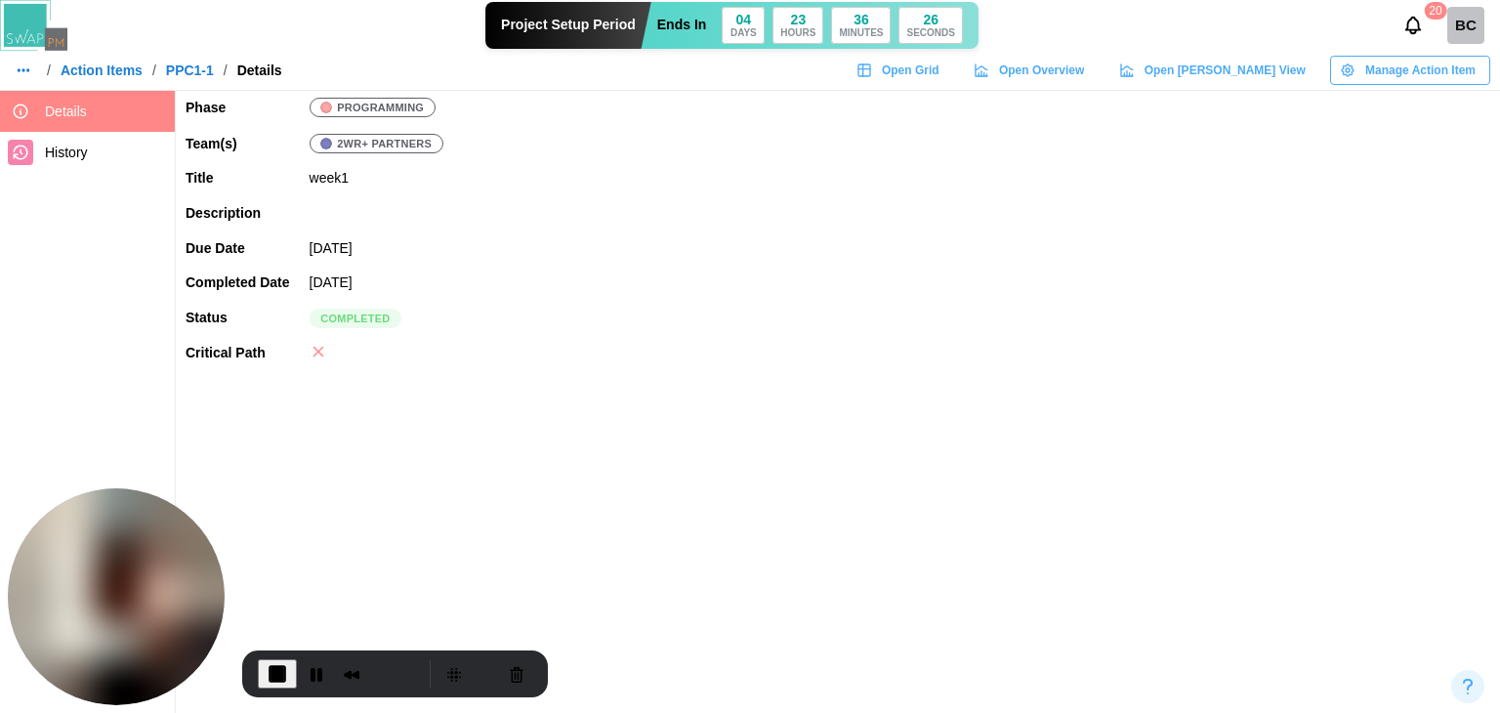
click at [70, 67] on link "Action Items" at bounding box center [102, 70] width 82 height 14
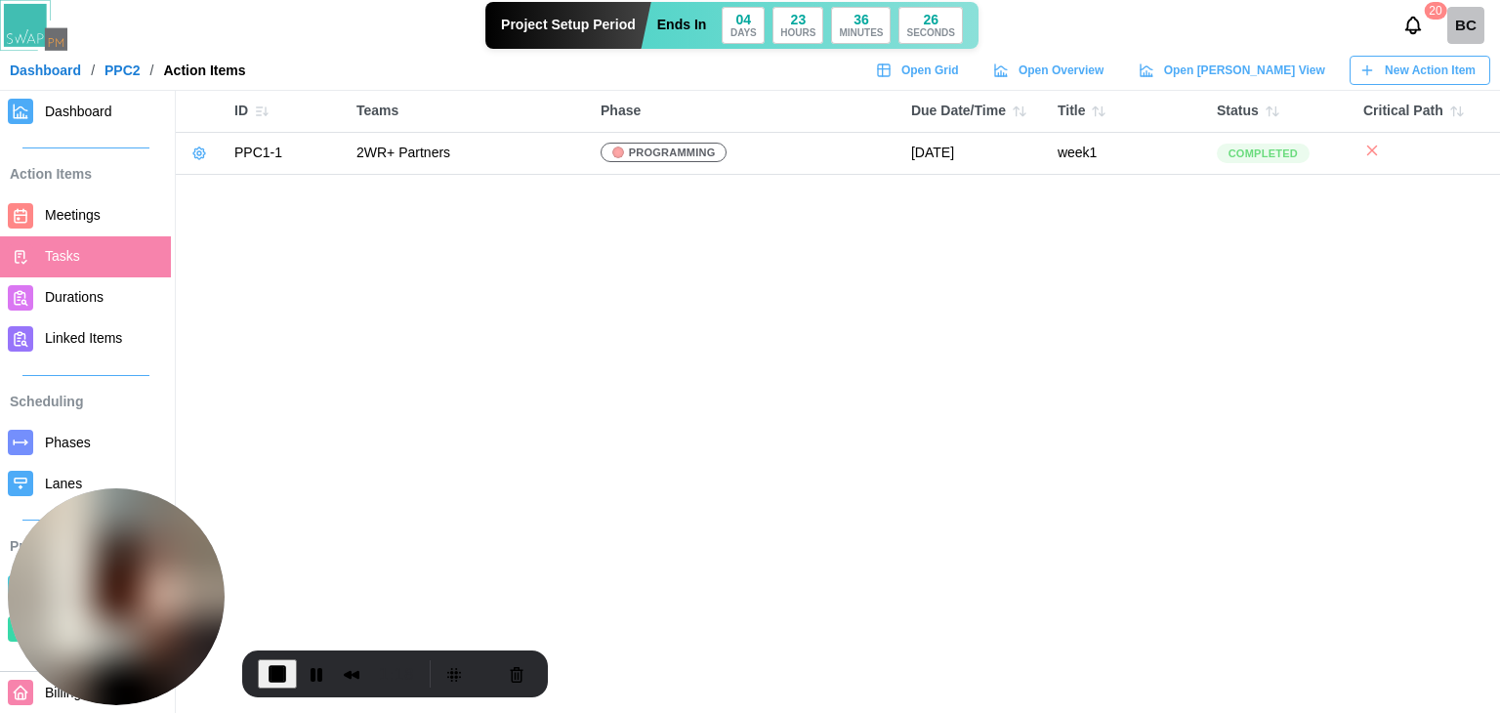
click at [66, 112] on span "Dashboard" at bounding box center [78, 112] width 67 height 16
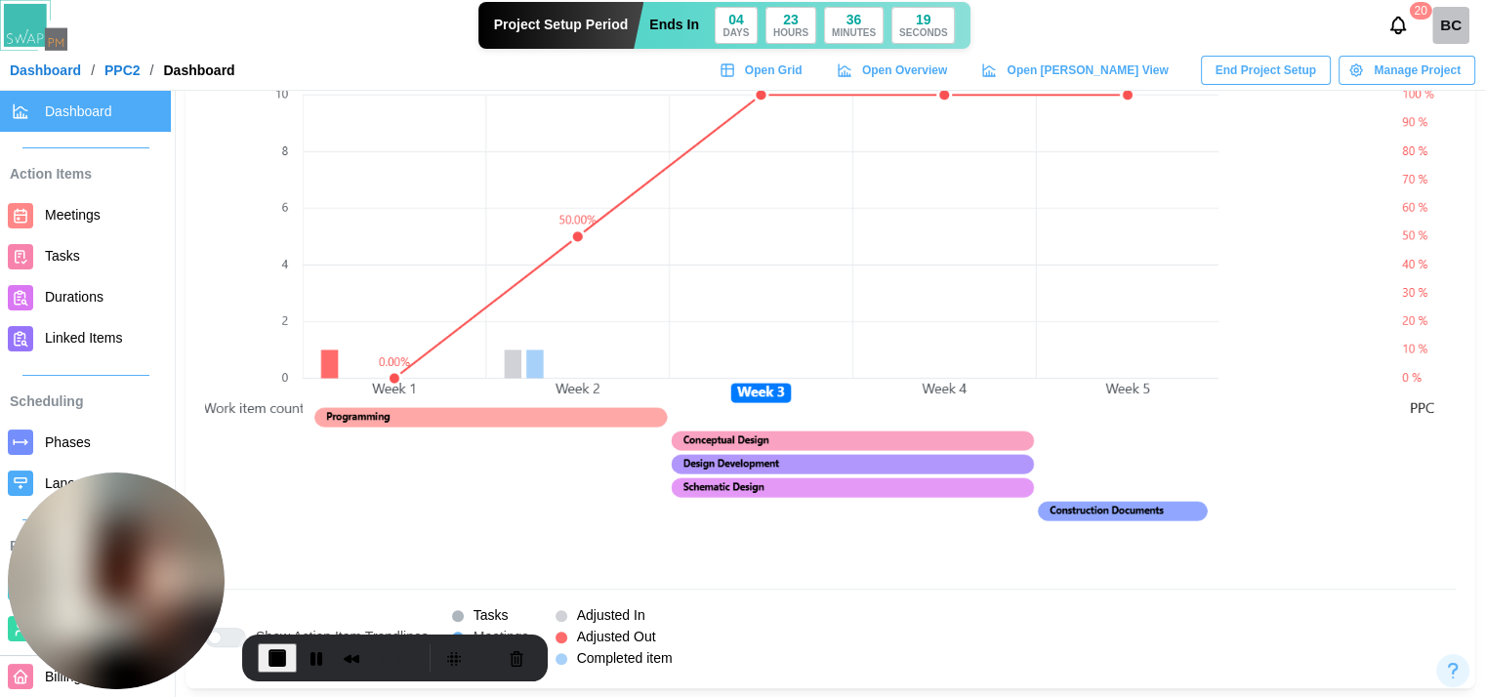
scroll to position [1465, 0]
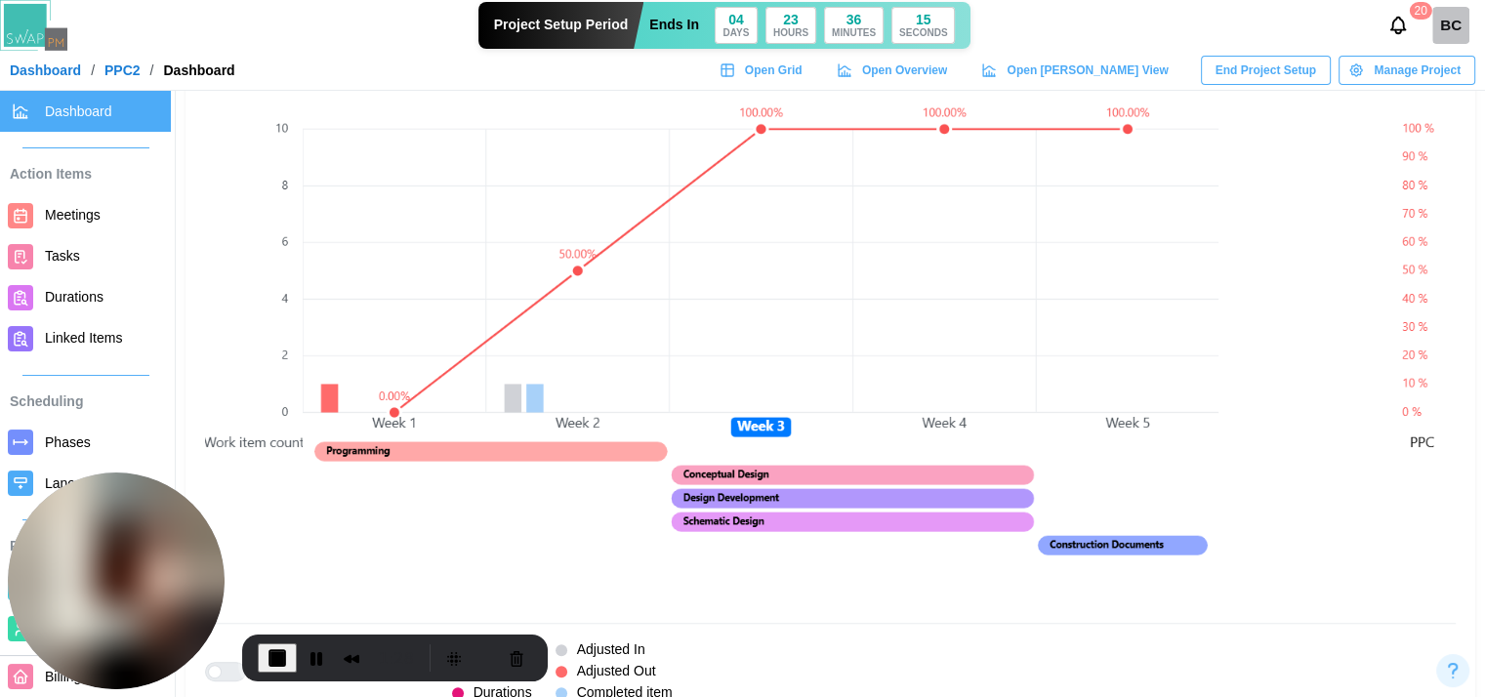
click at [295, 644] on div "1:28" at bounding box center [340, 658] width 164 height 31
click at [282, 651] on span "End Recording" at bounding box center [277, 657] width 23 height 23
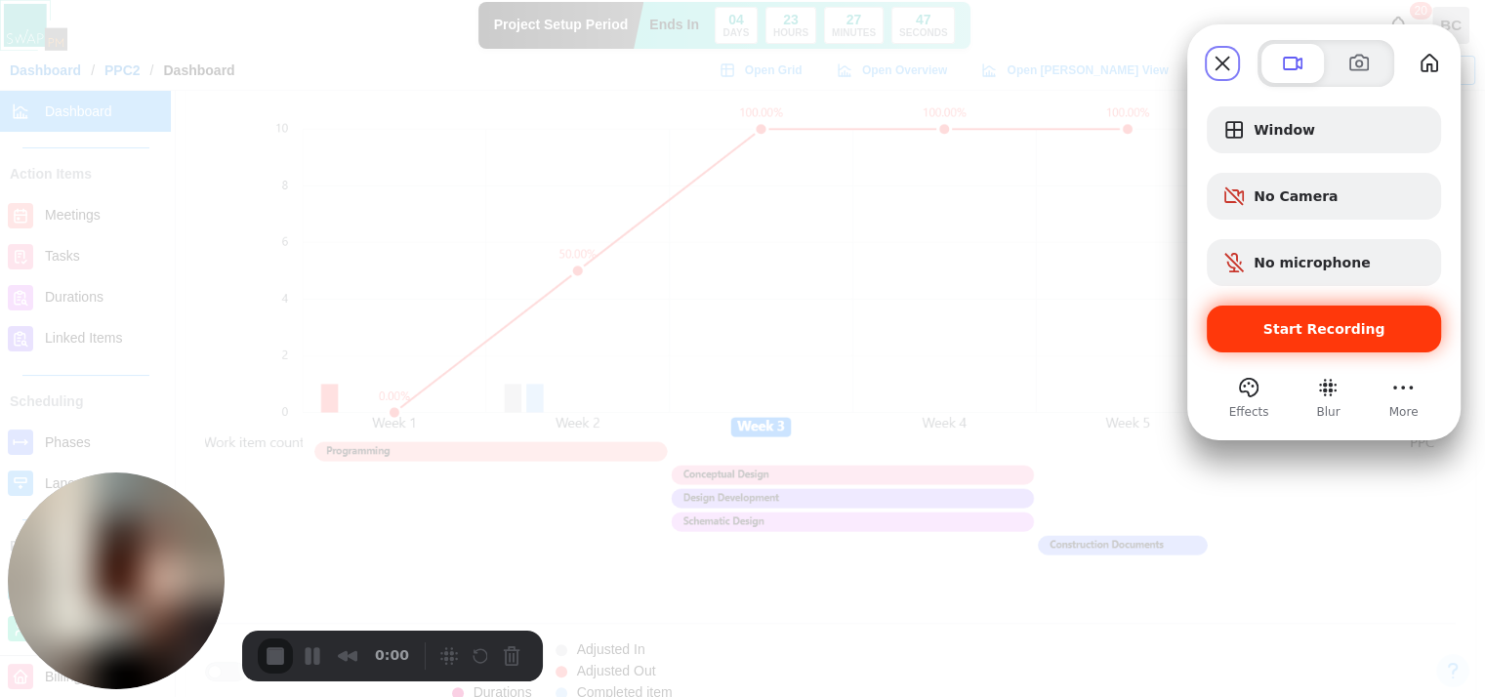
click at [1252, 322] on span "Start Recording" at bounding box center [1324, 329] width 203 height 16
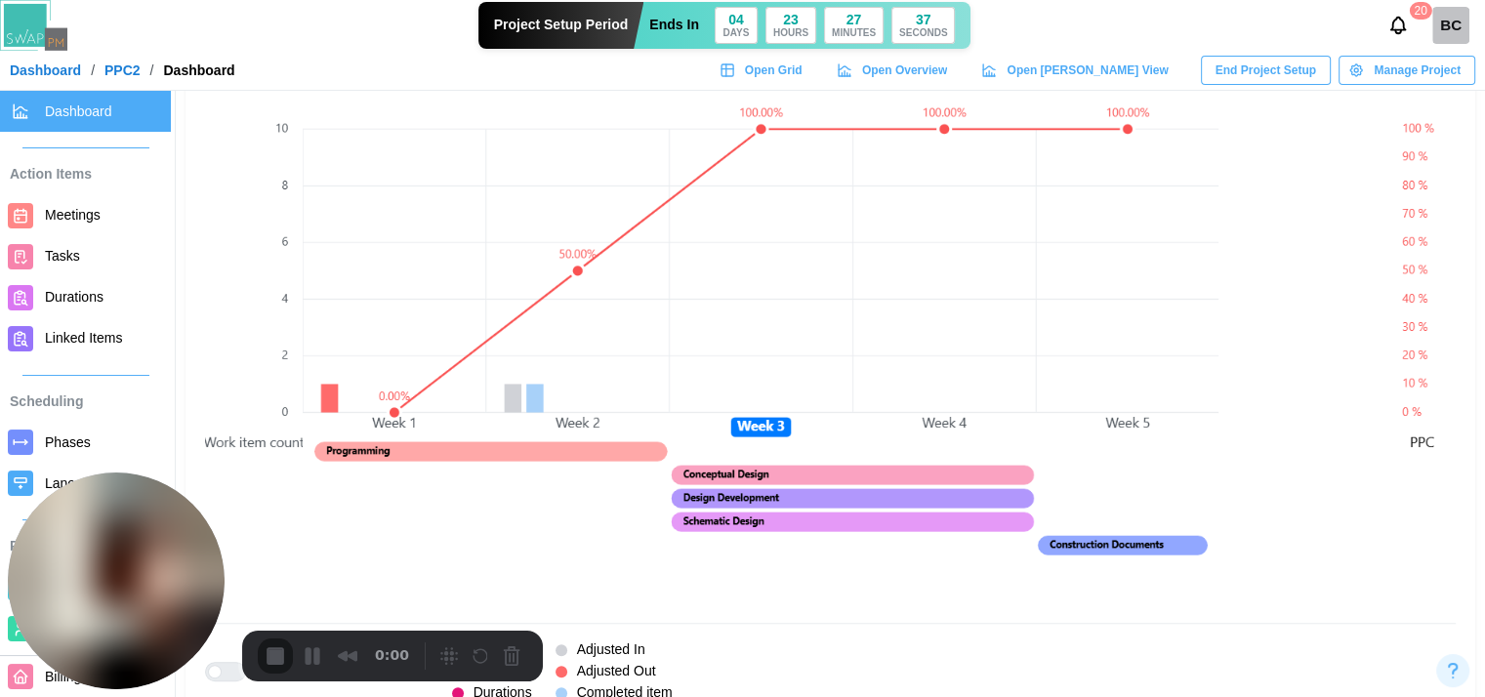
click at [92, 216] on span "Meetings" at bounding box center [73, 215] width 56 height 16
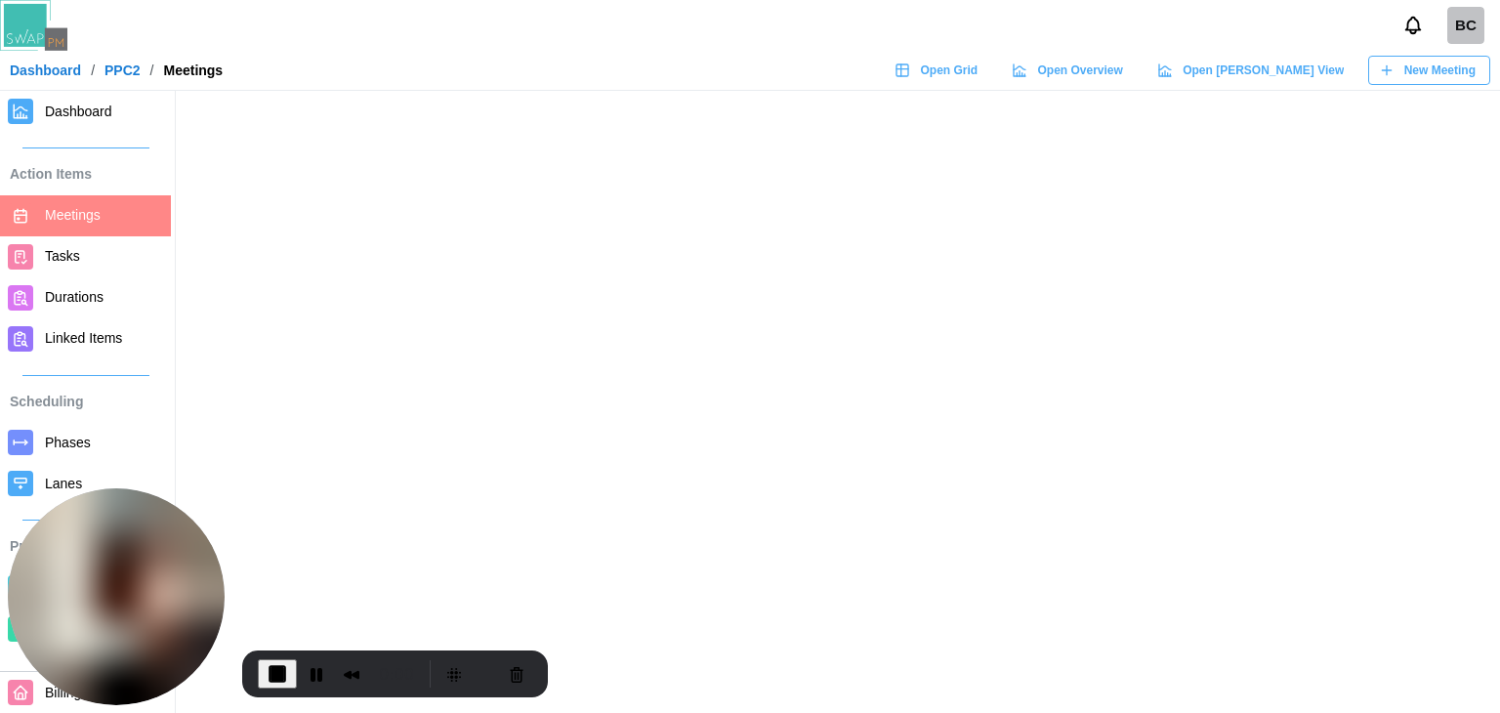
click at [1391, 71] on icon "button" at bounding box center [1387, 70] width 16 height 16
click at [1394, 71] on div "New Meeting" at bounding box center [1427, 70] width 97 height 27
click at [1400, 67] on div "New Meeting" at bounding box center [1427, 70] width 97 height 27
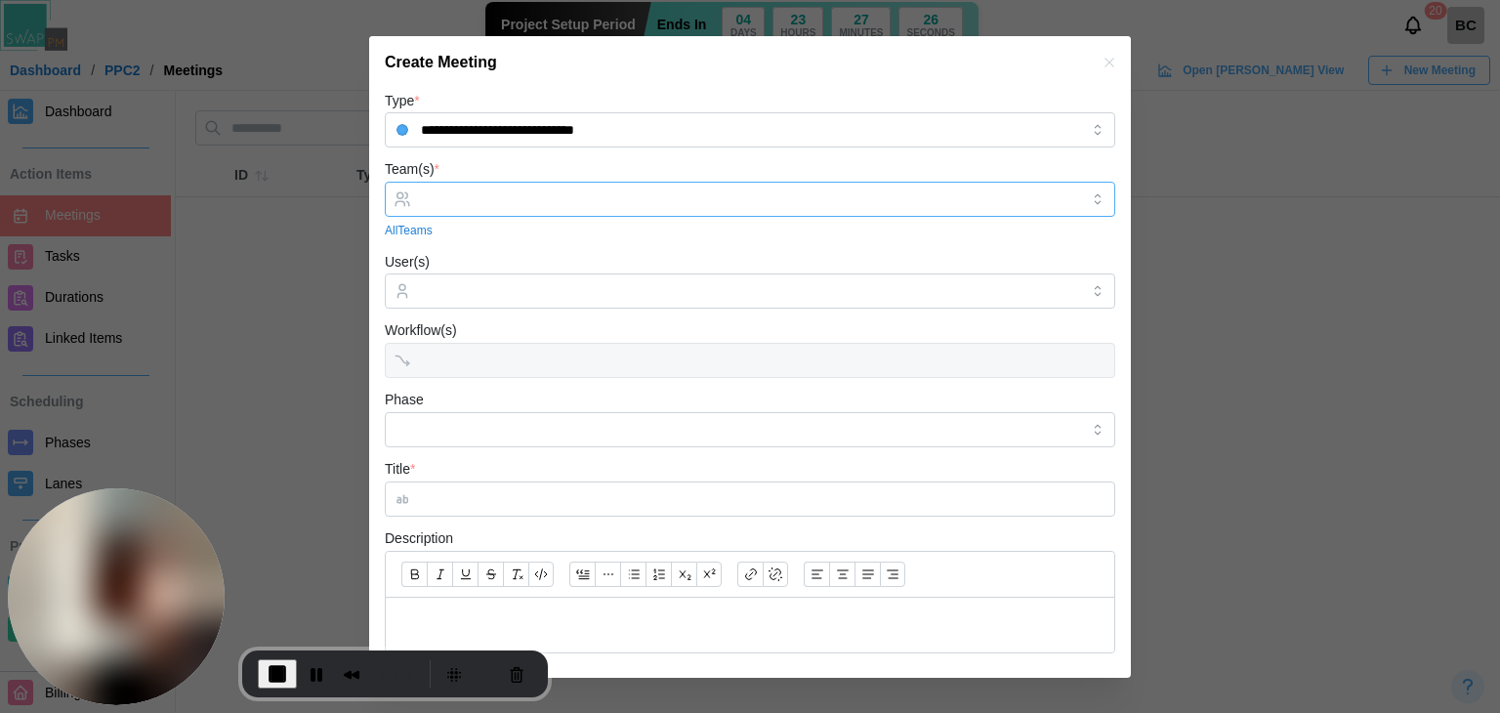
click at [475, 207] on div at bounding box center [747, 199] width 663 height 33
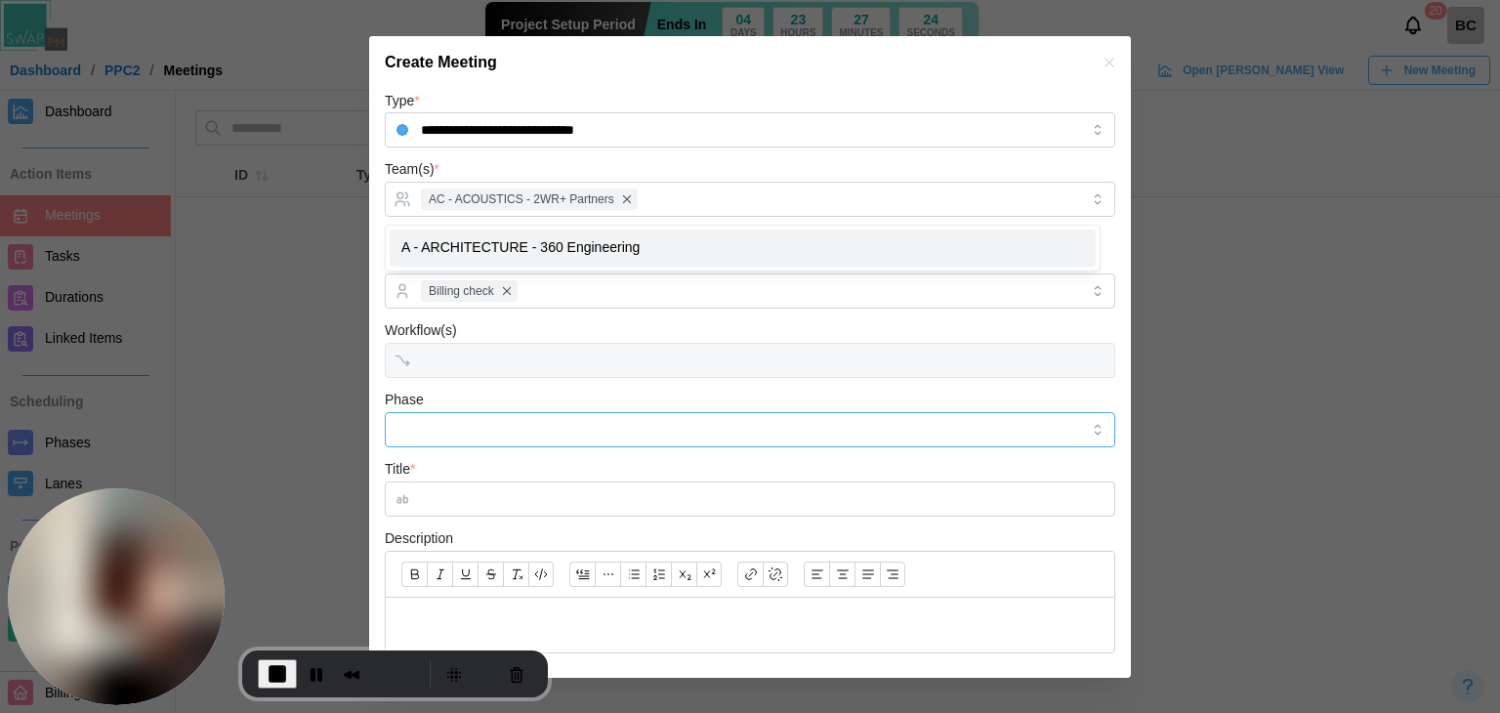
click at [519, 438] on input "Phase" at bounding box center [750, 429] width 730 height 35
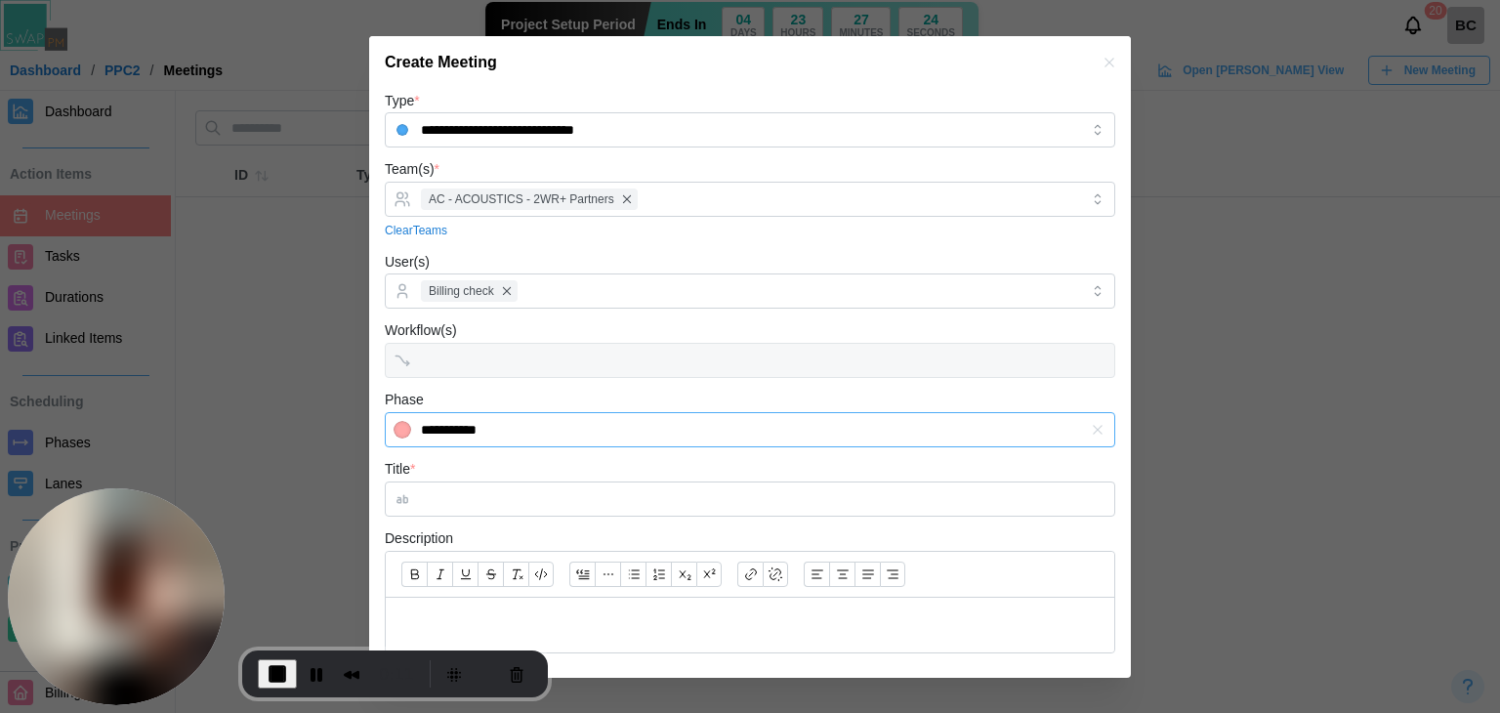
type input "**********"
click at [460, 495] on input "Title *" at bounding box center [750, 498] width 730 height 35
type input "*"
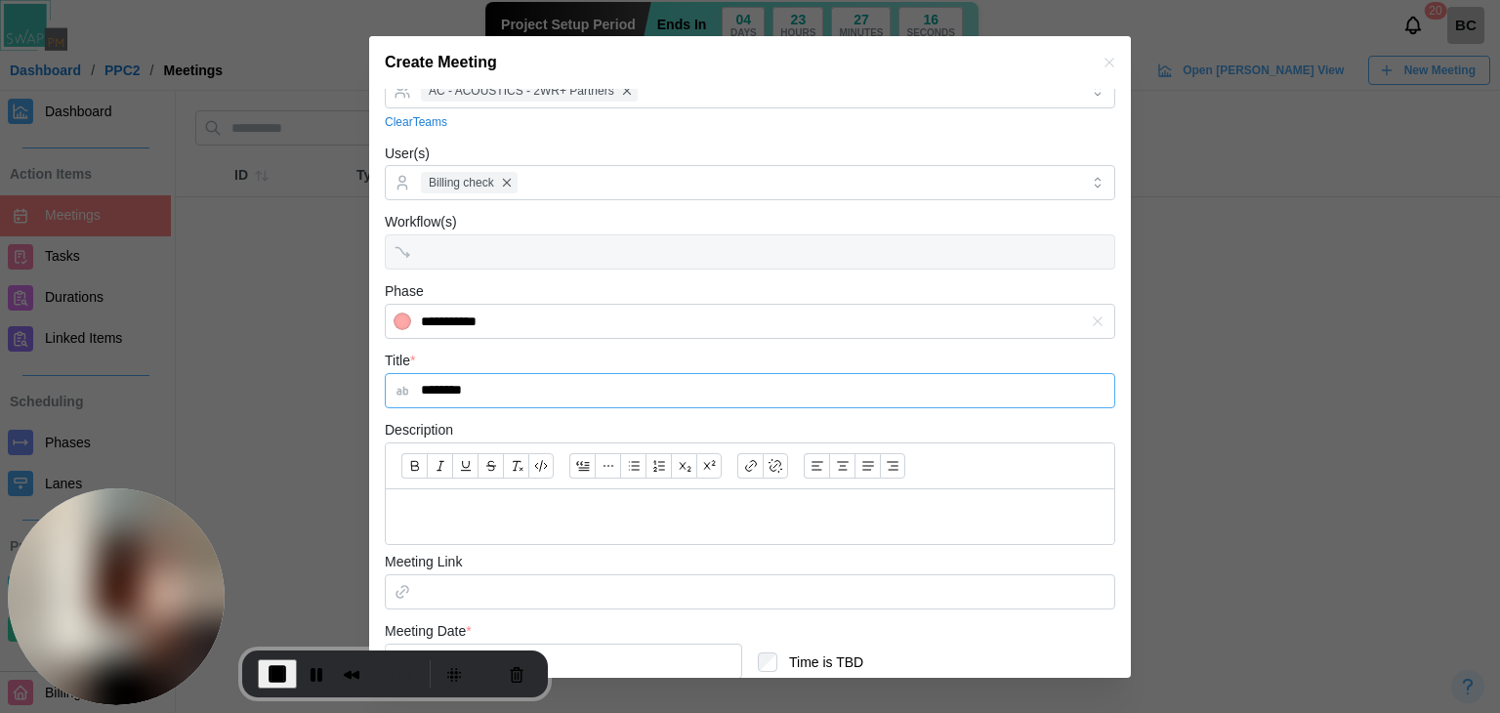
scroll to position [195, 0]
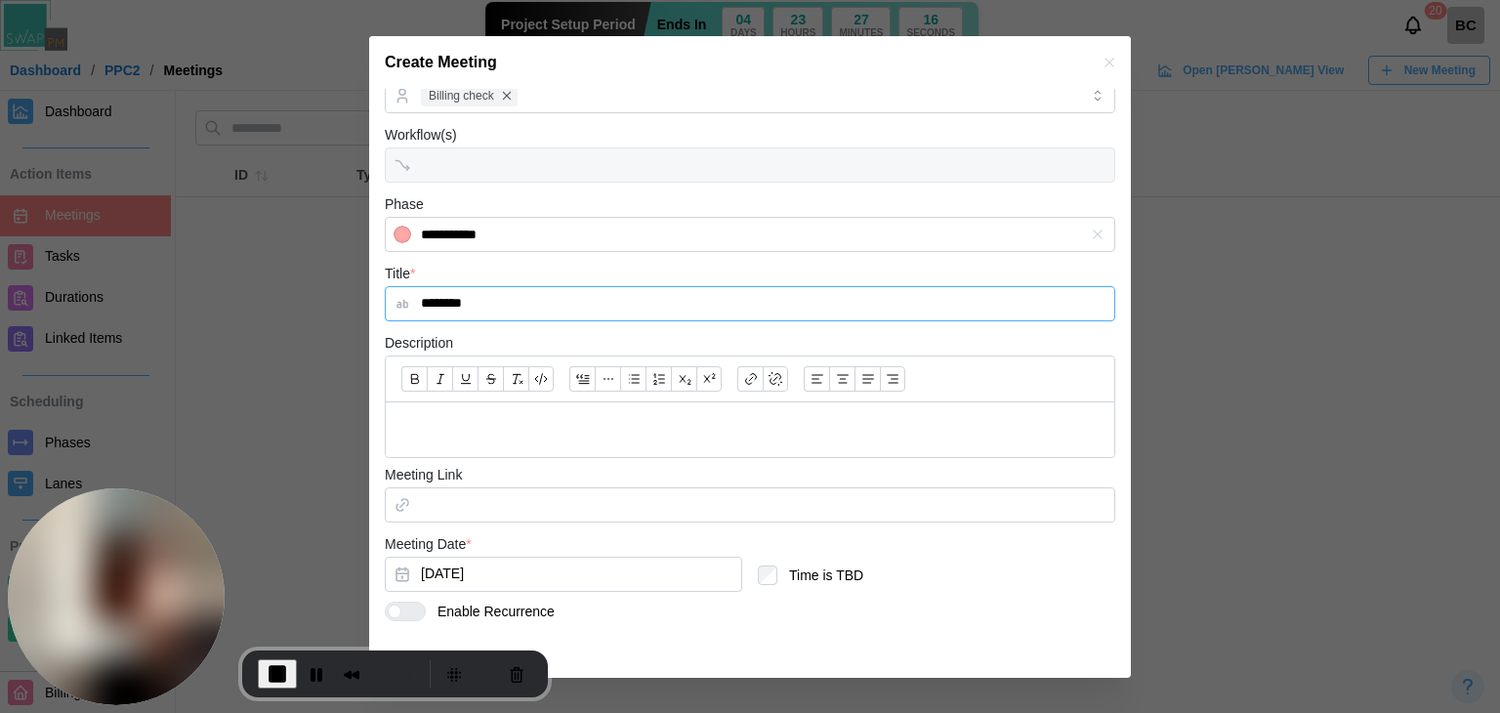
type input "*******"
click at [500, 421] on p at bounding box center [749, 430] width 697 height 24
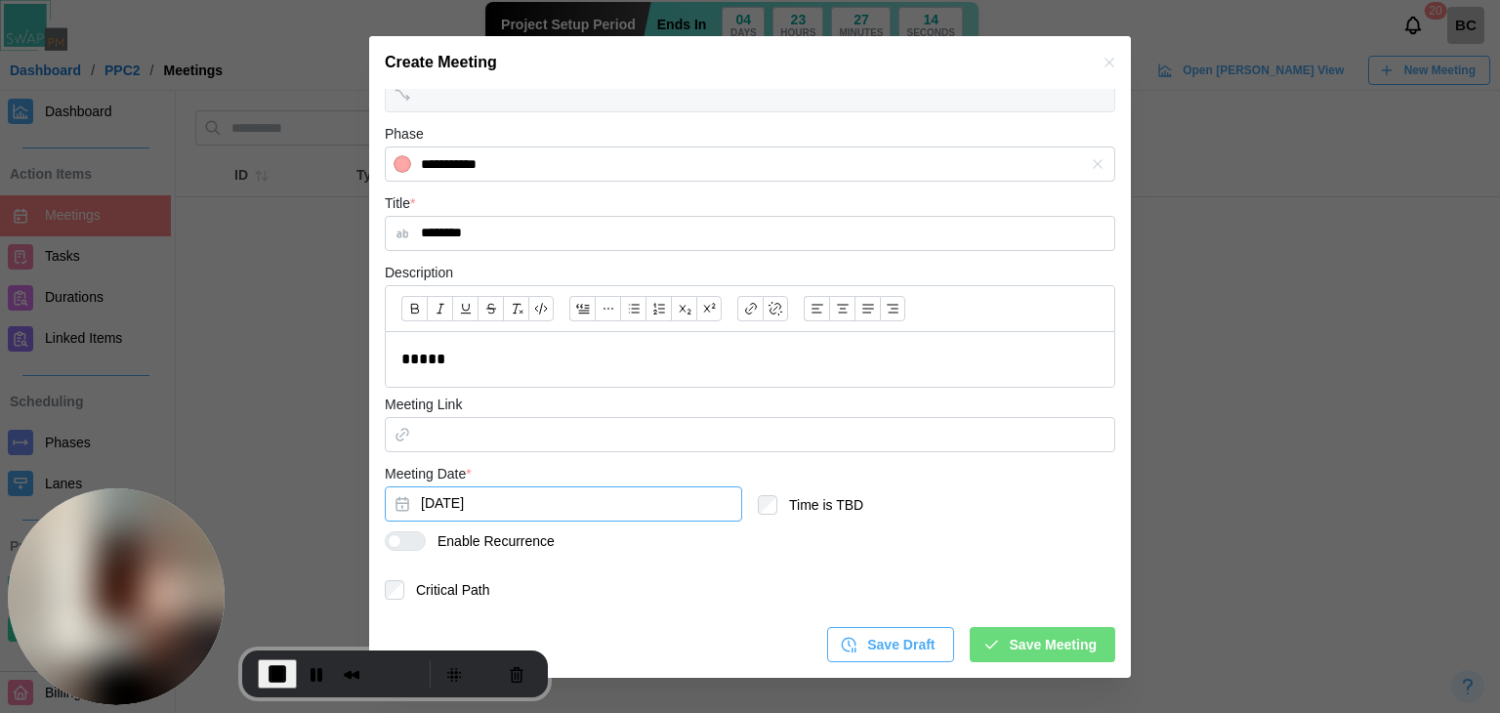
click at [516, 506] on button "Aug 12, 2025" at bounding box center [563, 503] width 357 height 35
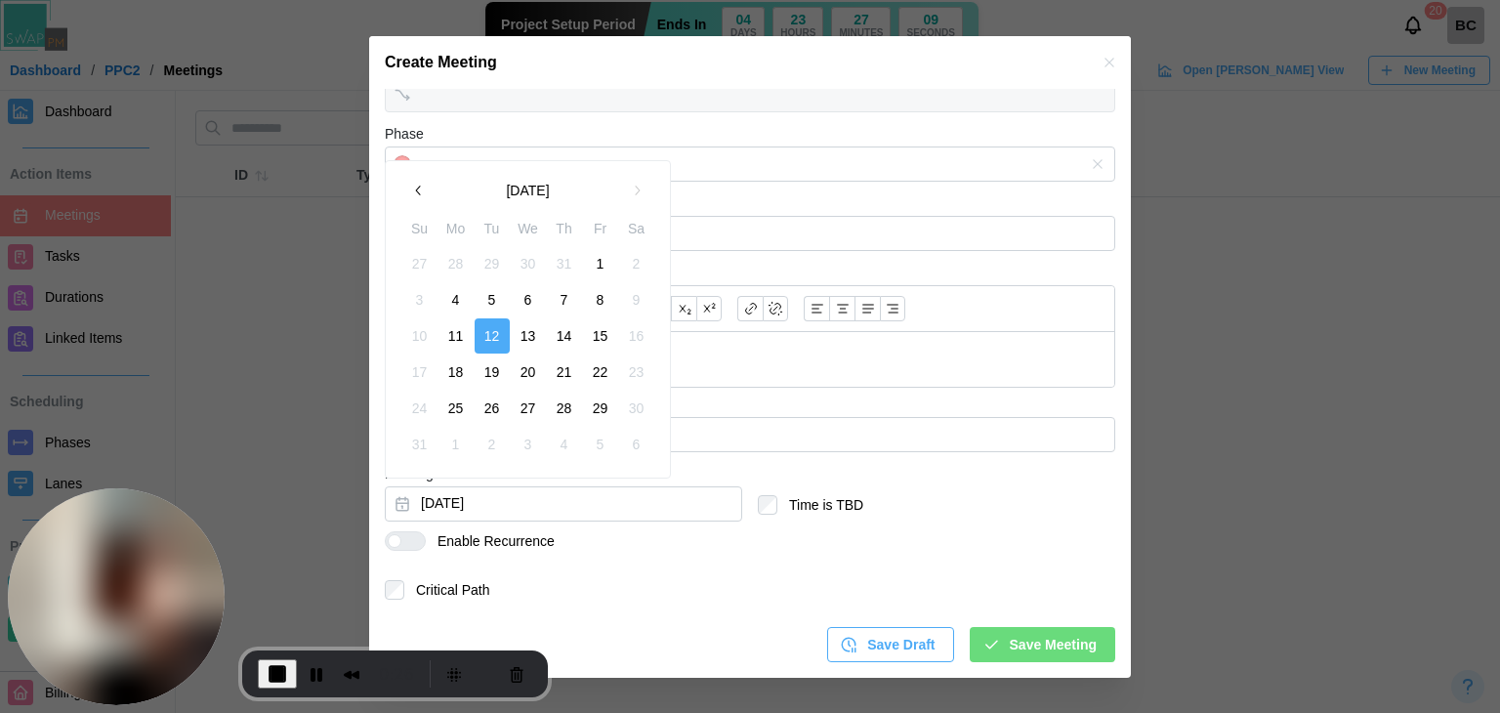
click at [597, 259] on button "1" at bounding box center [600, 263] width 35 height 35
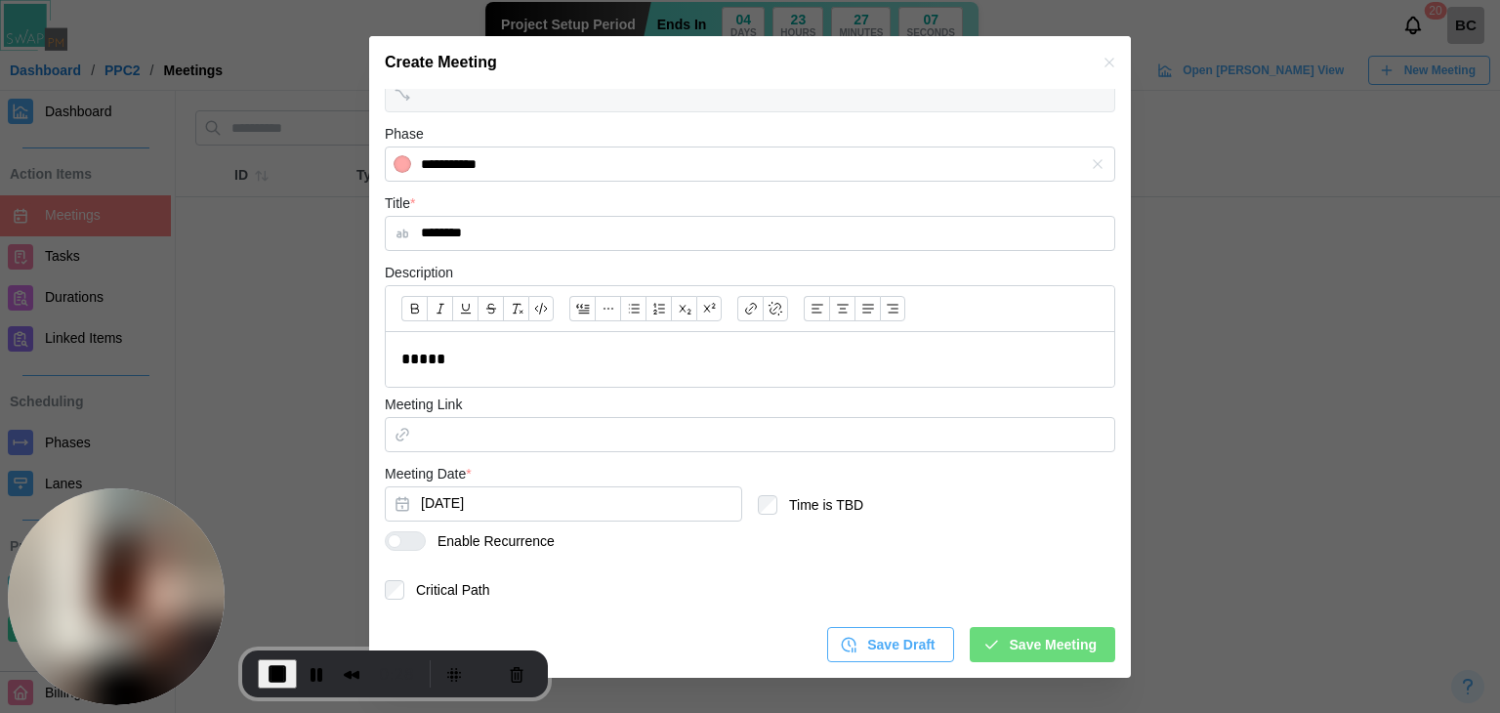
click at [1010, 643] on span "Save Meeting" at bounding box center [1053, 644] width 87 height 33
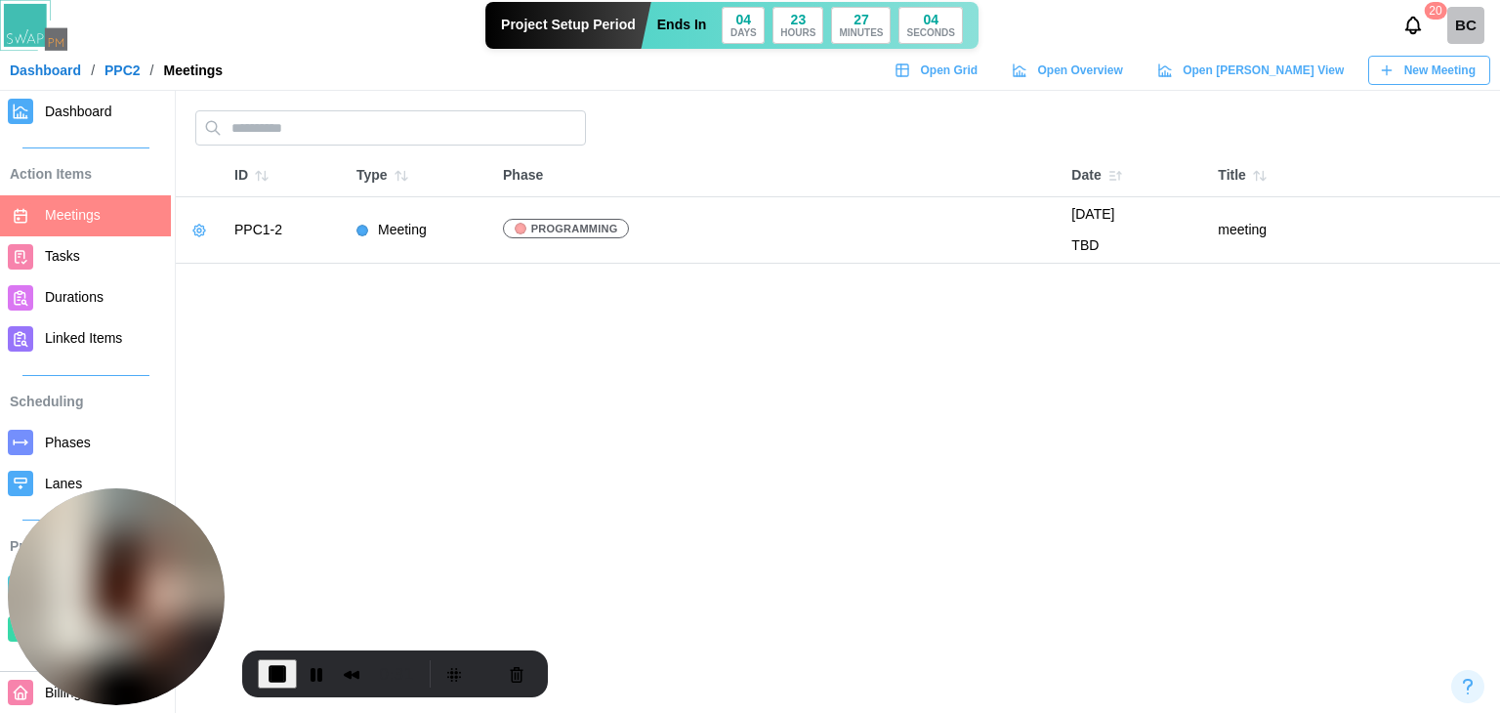
click at [196, 239] on button "button" at bounding box center [199, 230] width 27 height 27
click at [212, 272] on icon "button" at bounding box center [209, 270] width 14 height 14
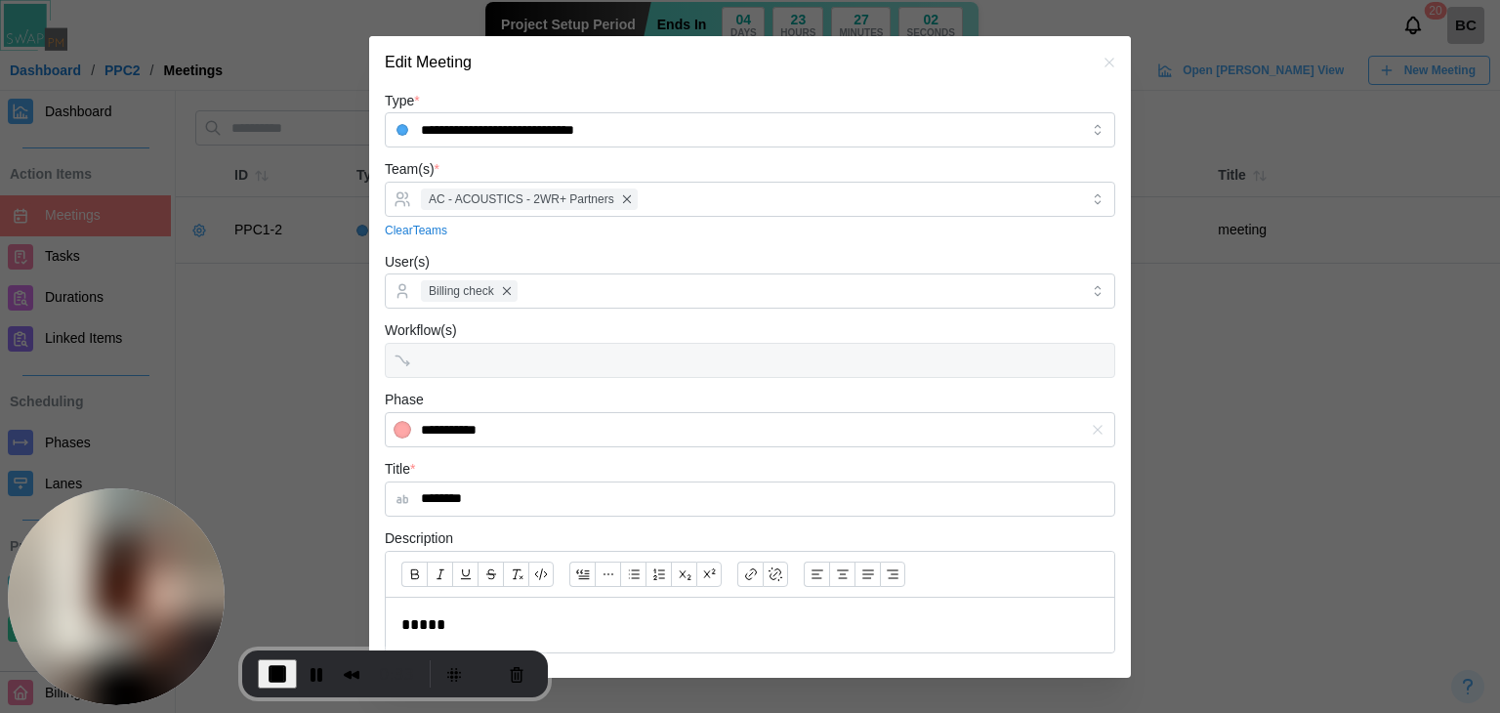
scroll to position [355, 0]
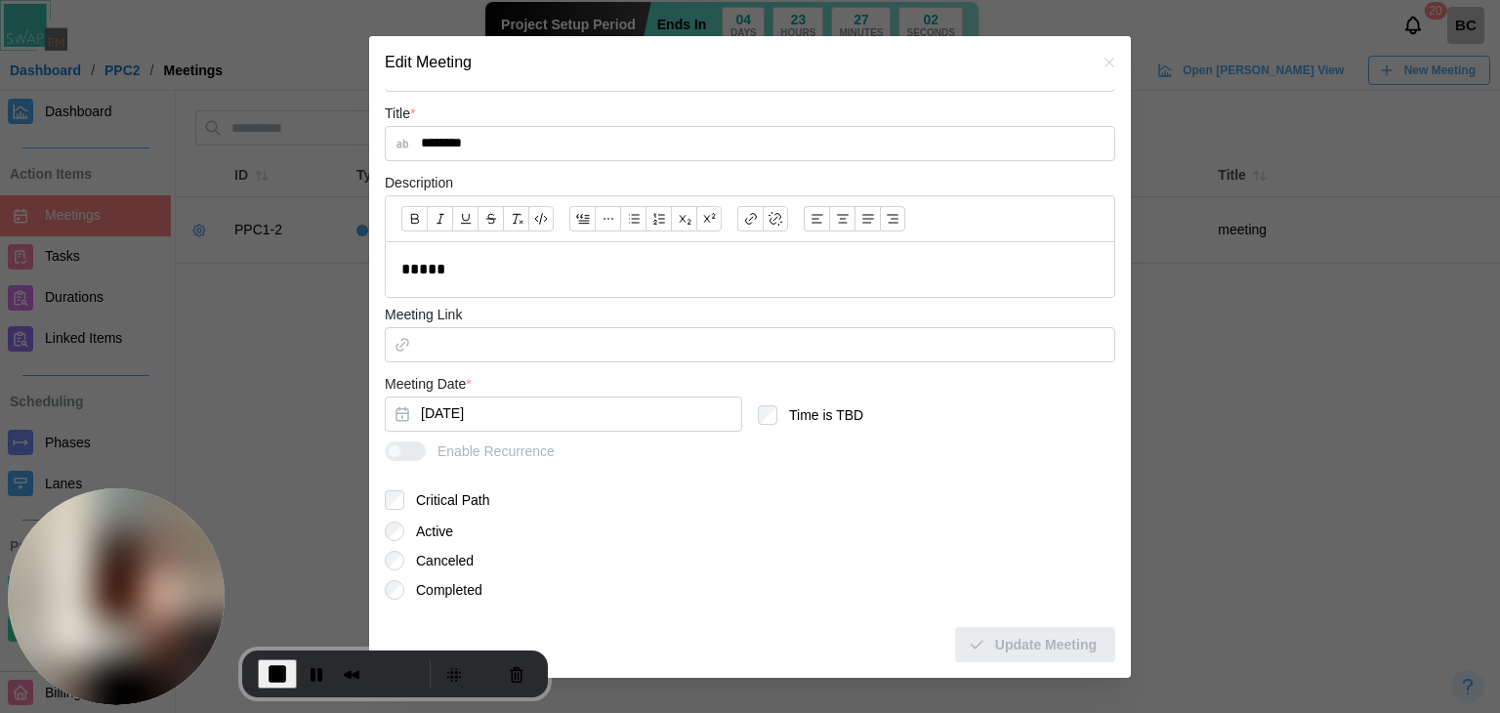
click at [432, 583] on label "Completed" at bounding box center [443, 590] width 78 height 20
click at [1050, 641] on span "Update Meeting" at bounding box center [1046, 644] width 102 height 33
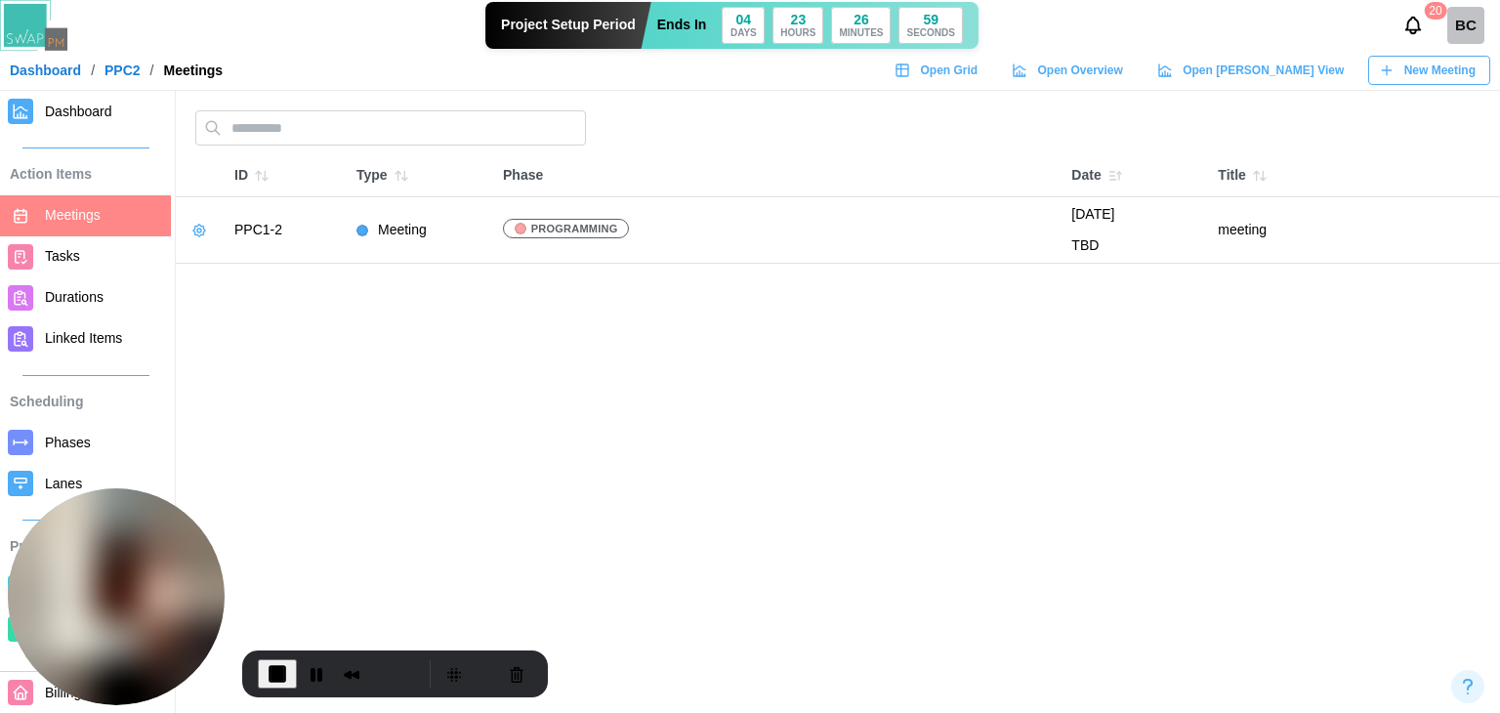
click at [87, 297] on span "Durations" at bounding box center [74, 297] width 59 height 16
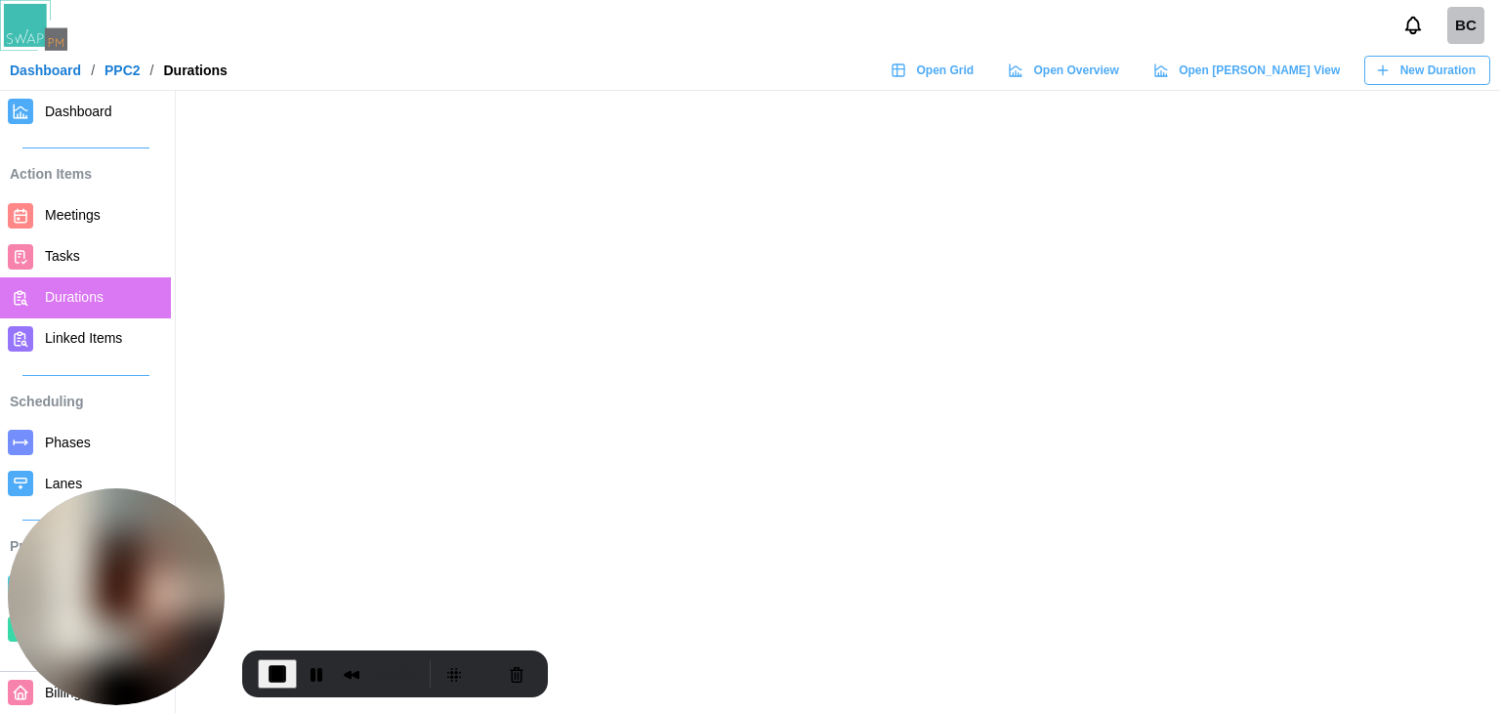
click at [1407, 77] on span "New Duration" at bounding box center [1437, 70] width 75 height 27
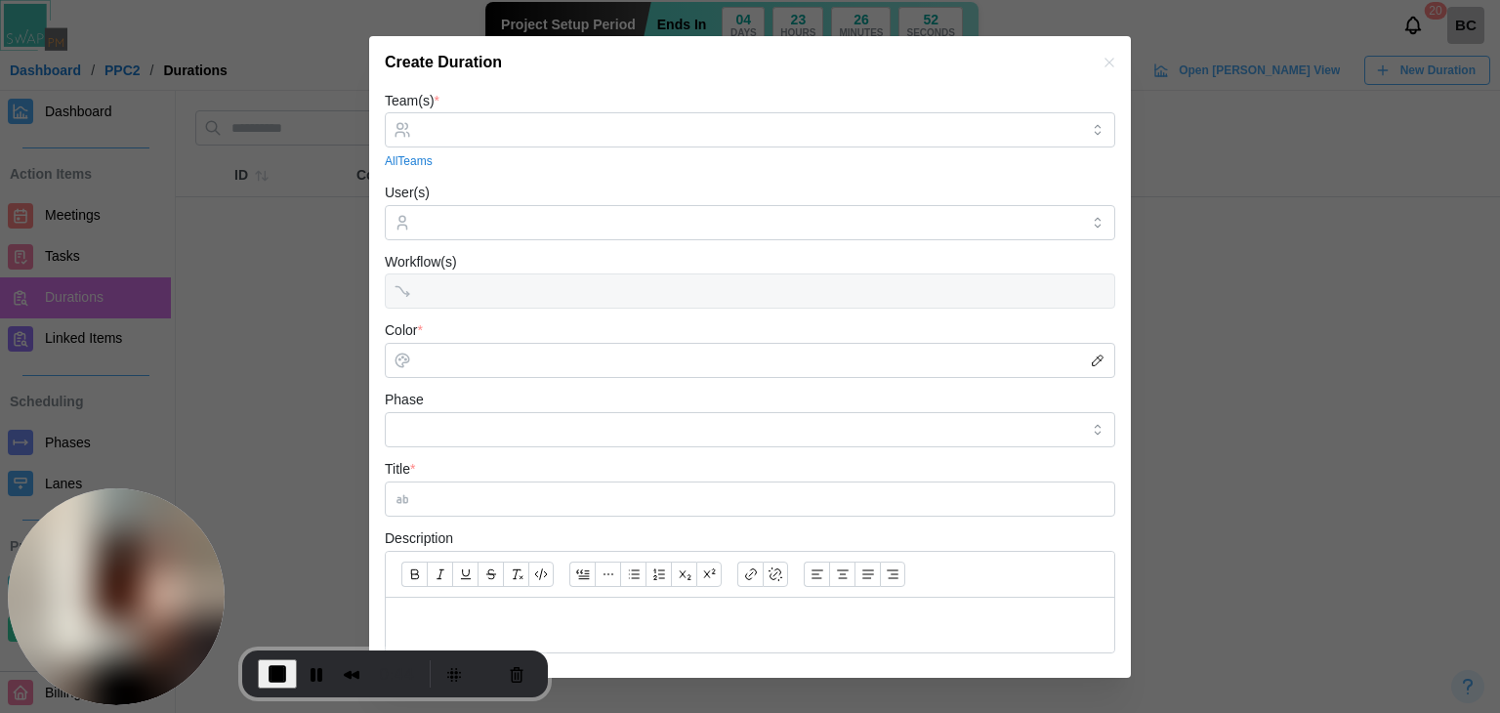
click at [469, 110] on div "Team(s) * All Teams" at bounding box center [750, 130] width 730 height 82
click at [462, 128] on input "Team(s) *" at bounding box center [750, 130] width 658 height 16
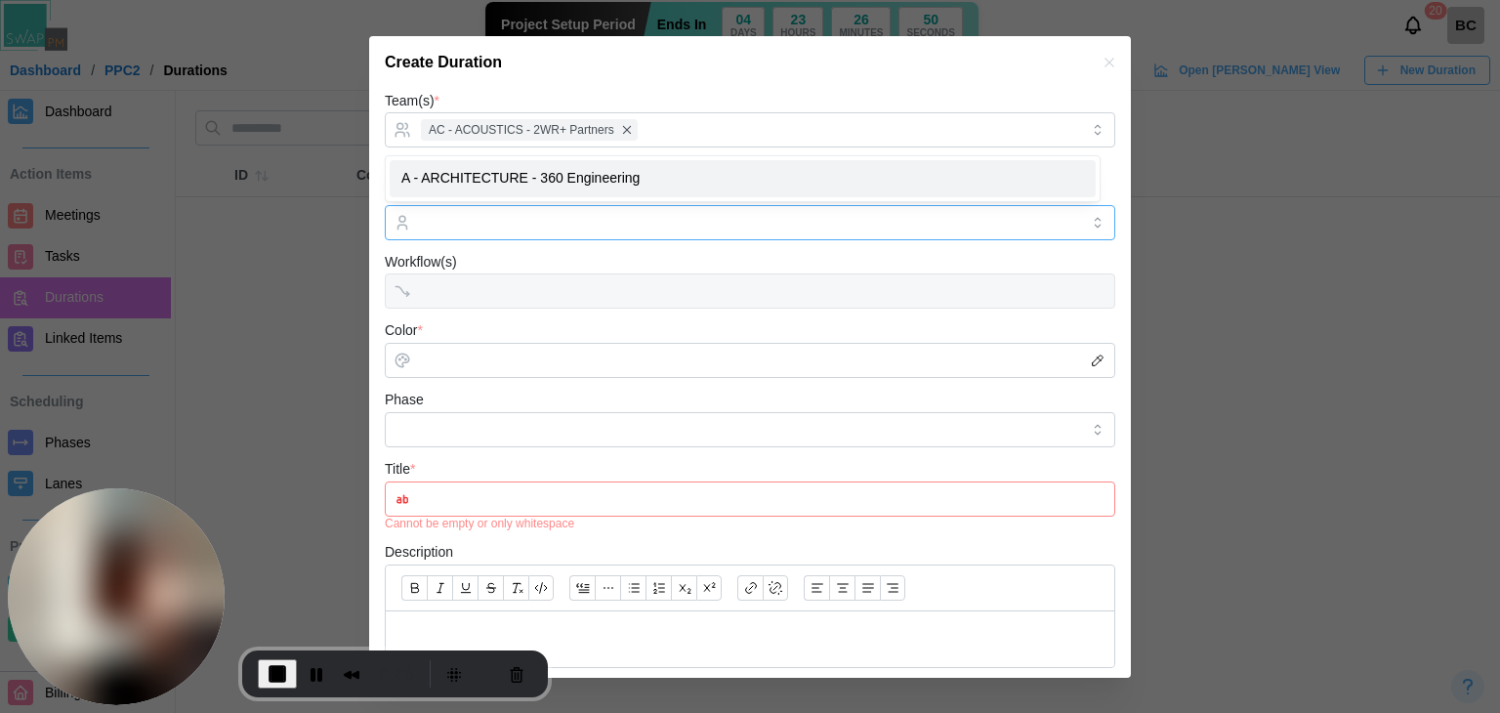
click at [496, 211] on div at bounding box center [747, 222] width 663 height 33
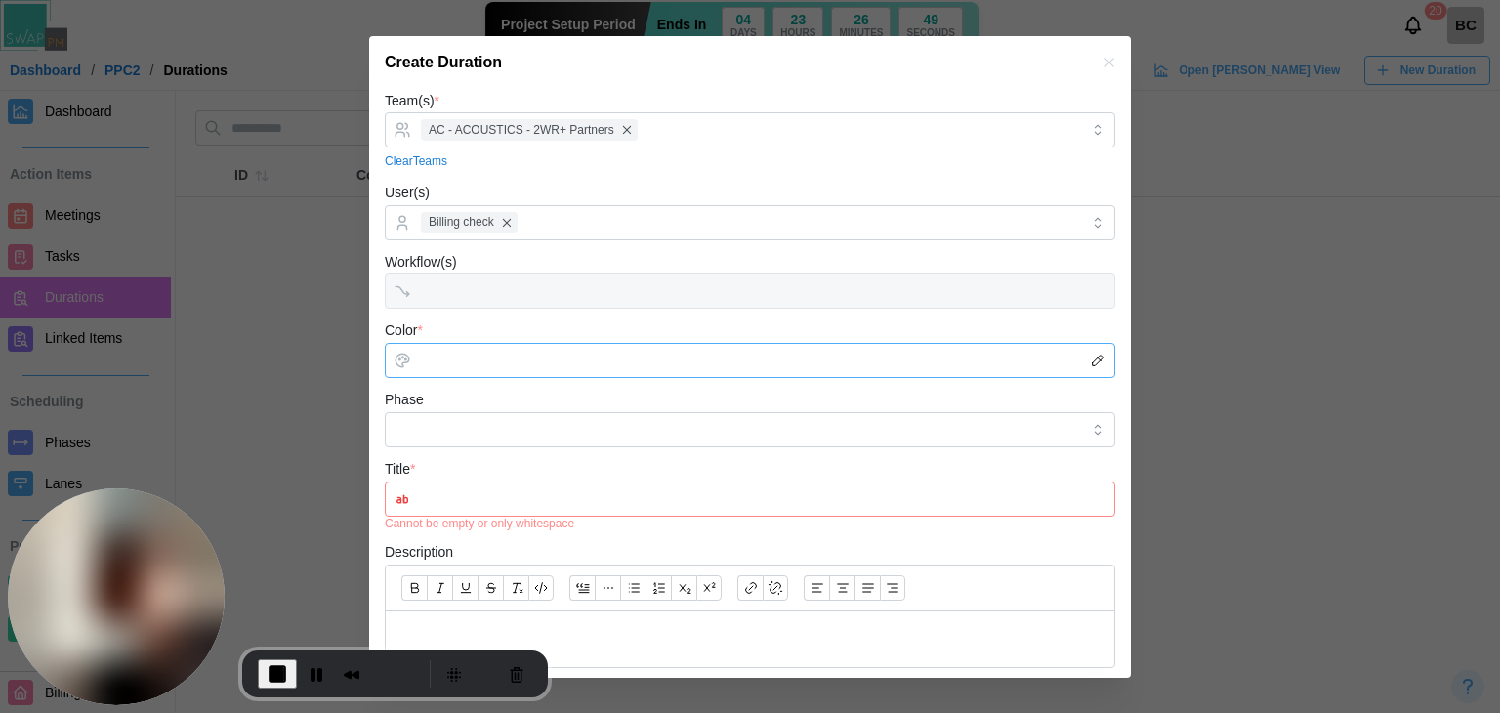
click at [465, 366] on input "Color *" at bounding box center [750, 360] width 730 height 35
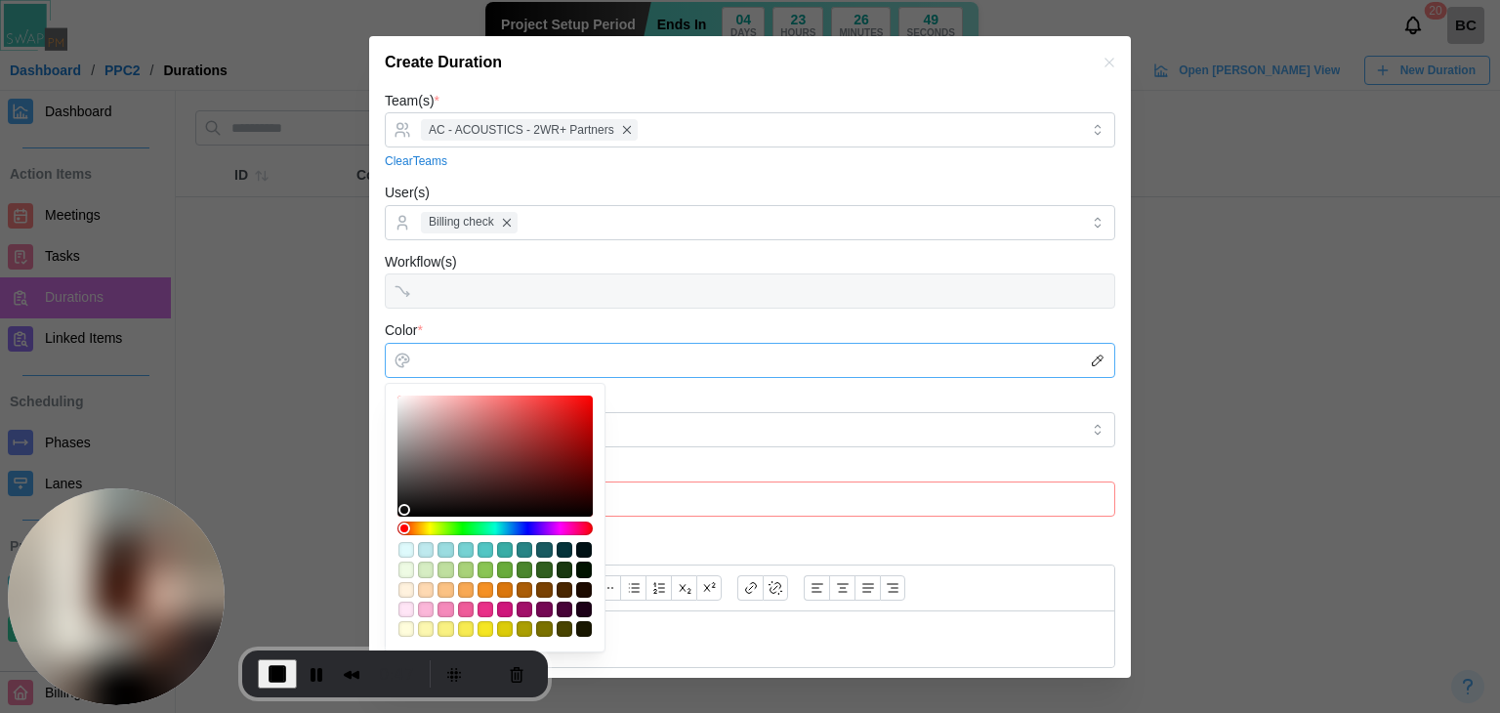
click at [477, 418] on div at bounding box center [495, 455] width 182 height 107
type input "*******"
click at [789, 427] on input "Phase" at bounding box center [750, 429] width 730 height 35
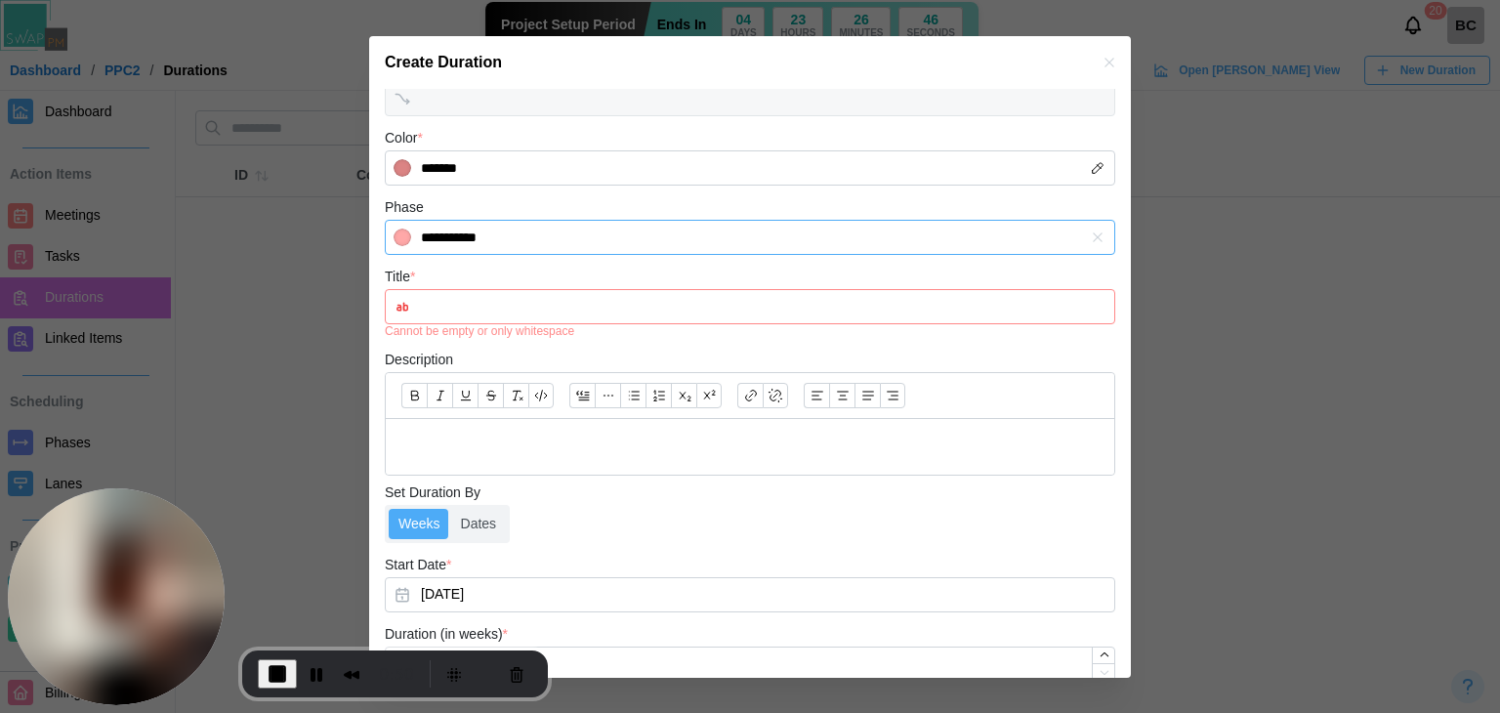
scroll to position [195, 0]
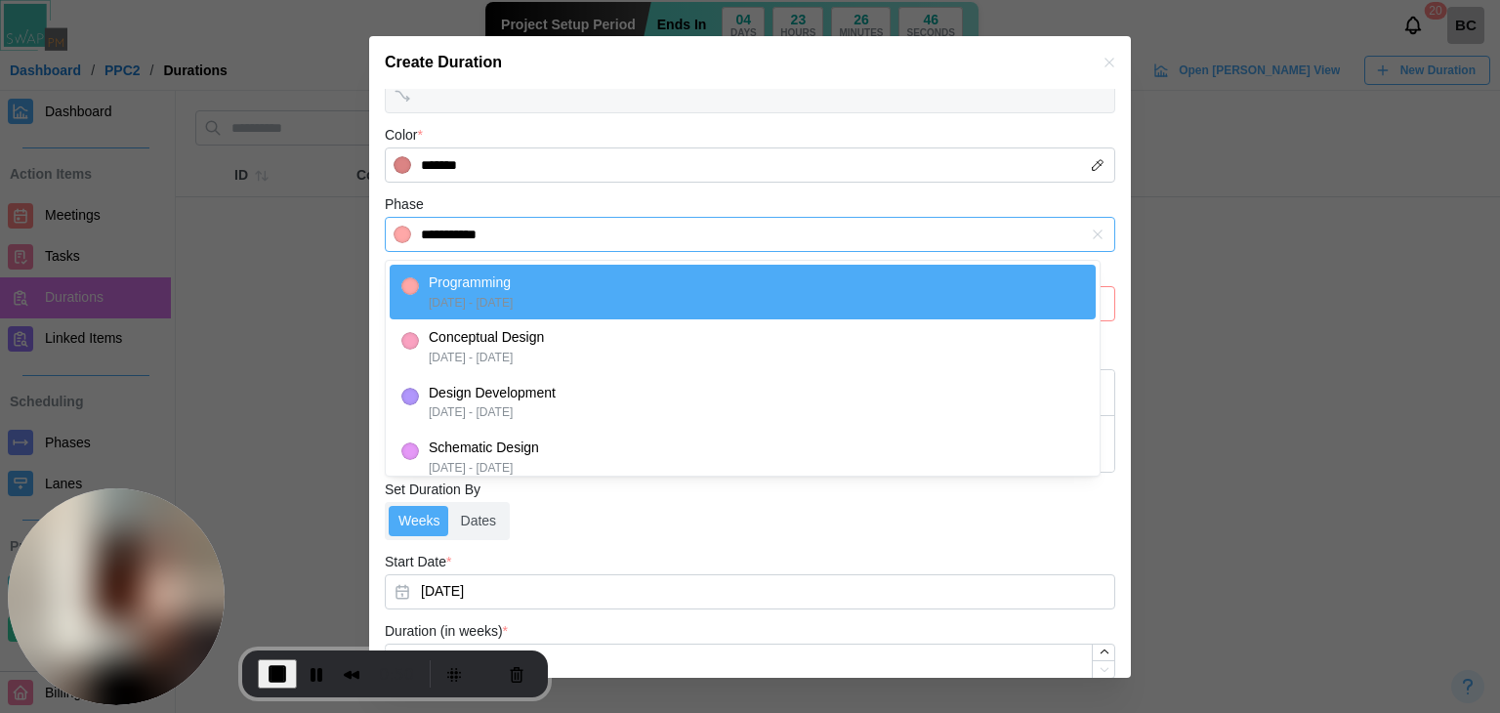
click at [519, 243] on input "**********" at bounding box center [750, 234] width 730 height 35
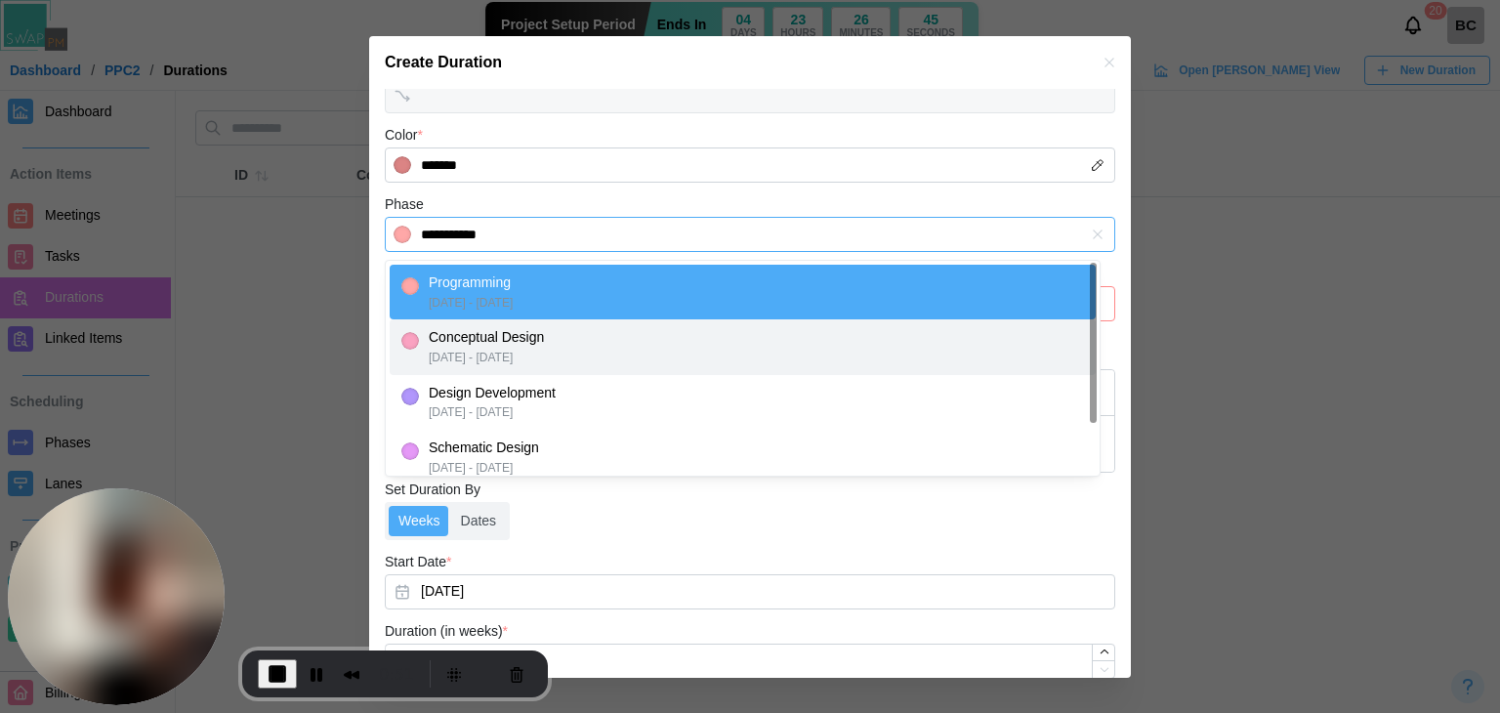
type input "**********"
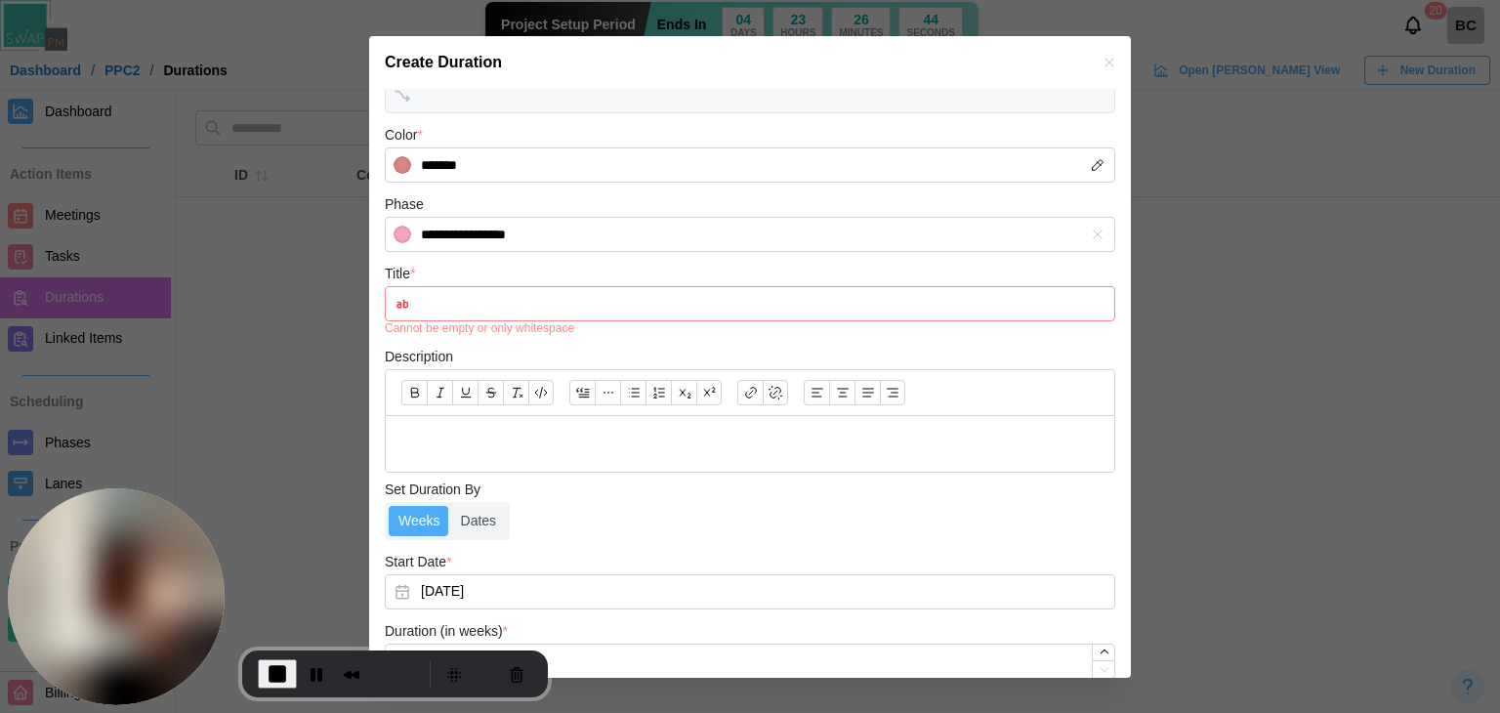
click at [504, 301] on input "Title *" at bounding box center [750, 303] width 730 height 35
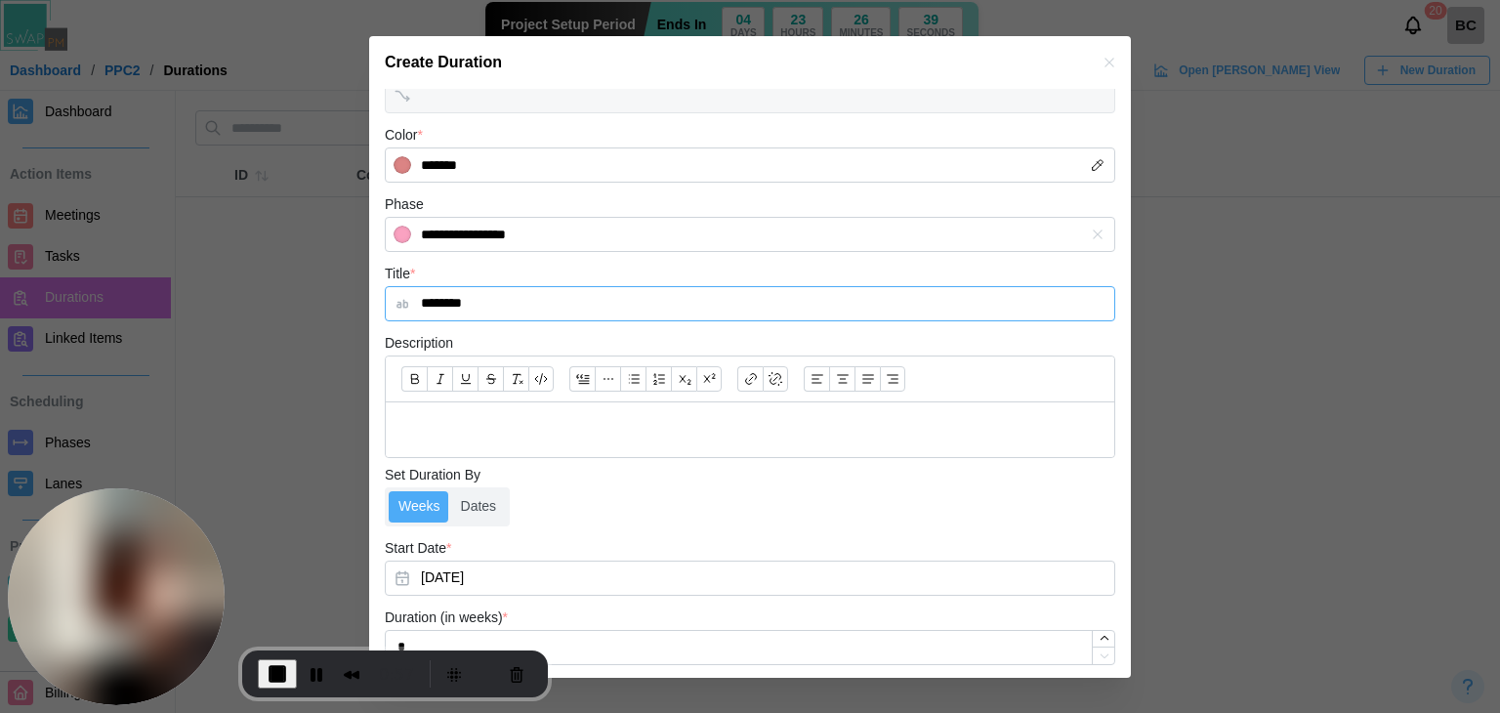
scroll to position [309, 0]
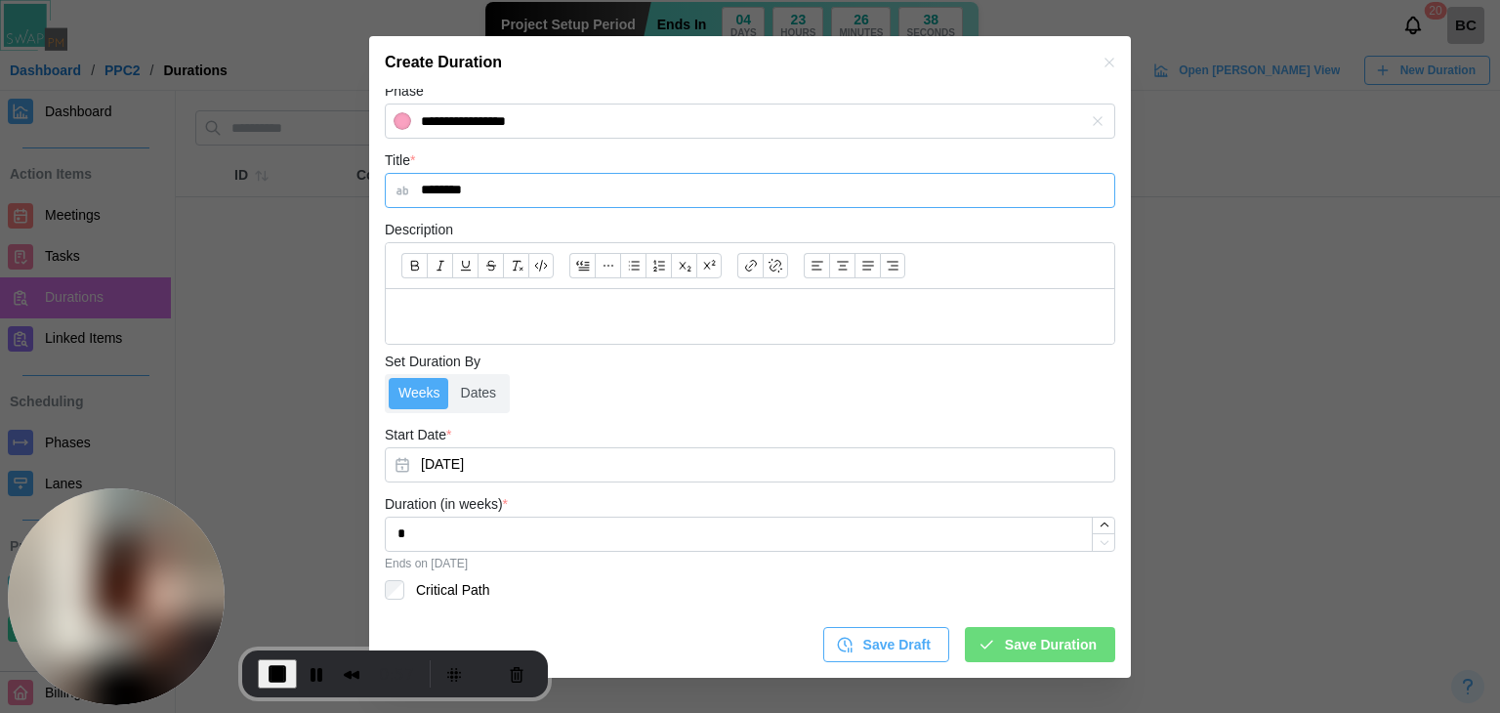
type input "********"
click at [505, 471] on button "Aug 12, 2025" at bounding box center [750, 464] width 730 height 35
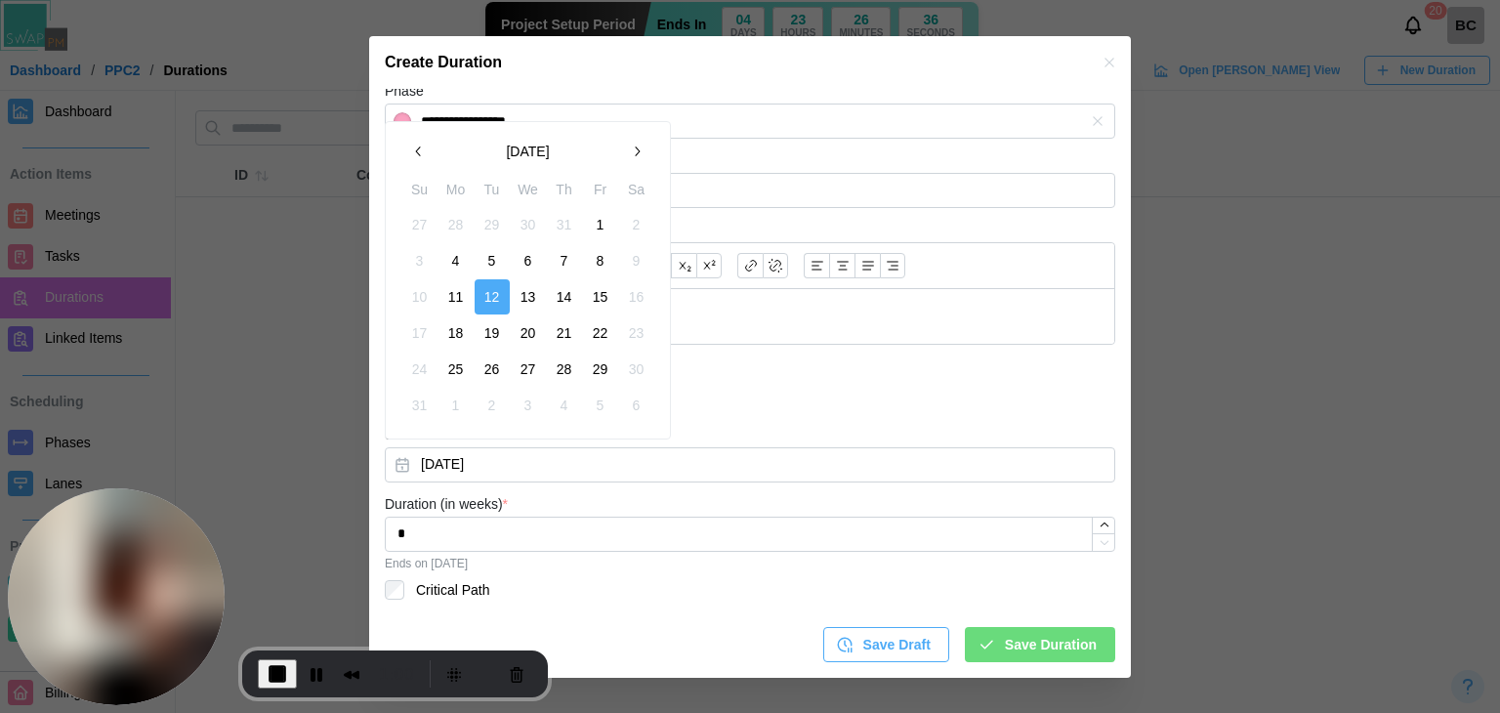
click at [595, 228] on button "1" at bounding box center [600, 224] width 35 height 35
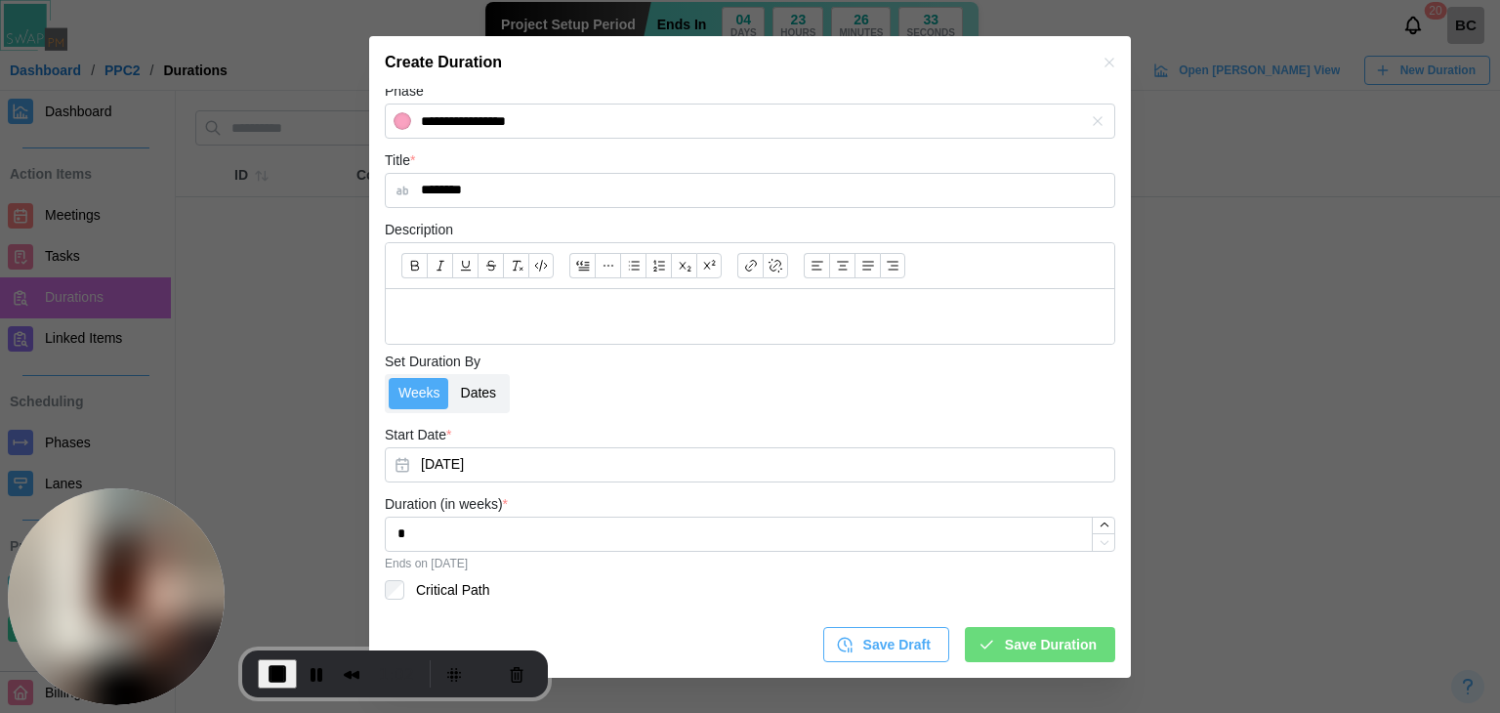
click at [453, 385] on label "Dates" at bounding box center [479, 393] width 56 height 31
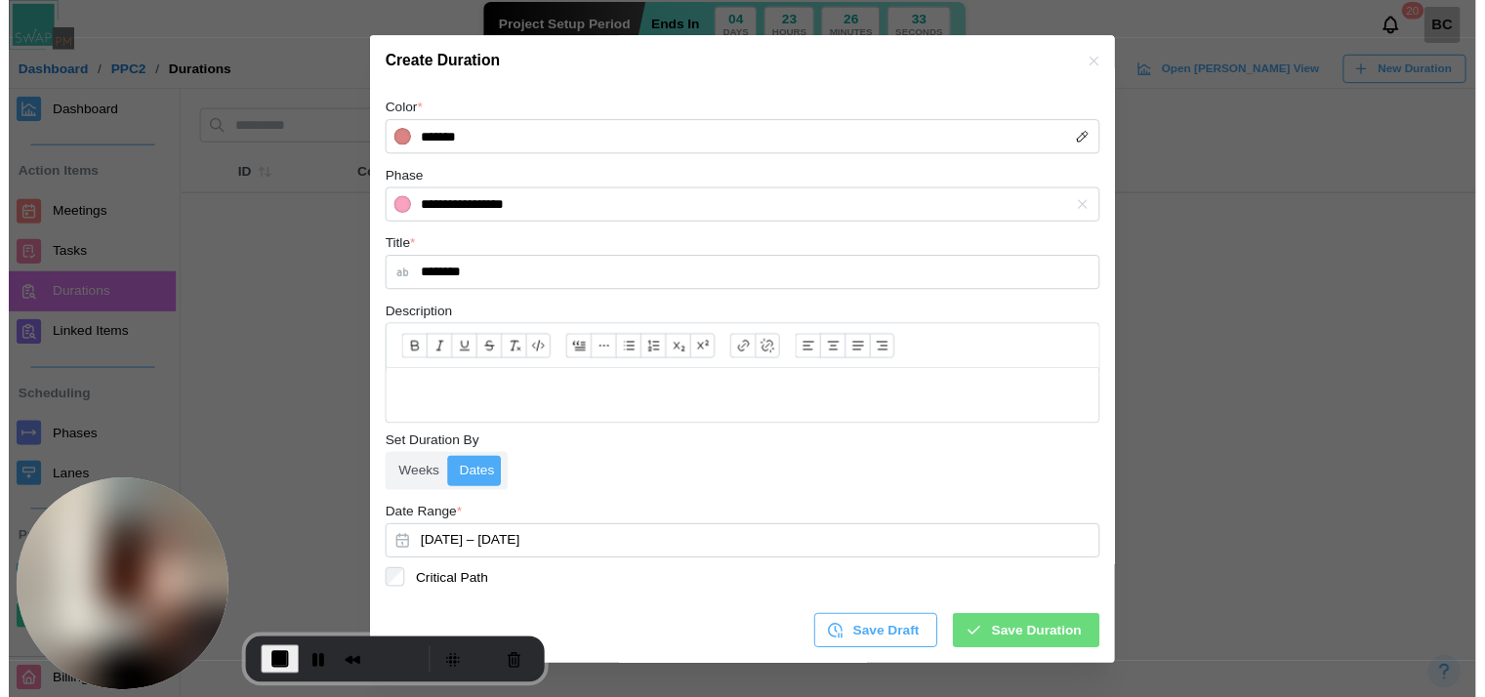
scroll to position [220, 0]
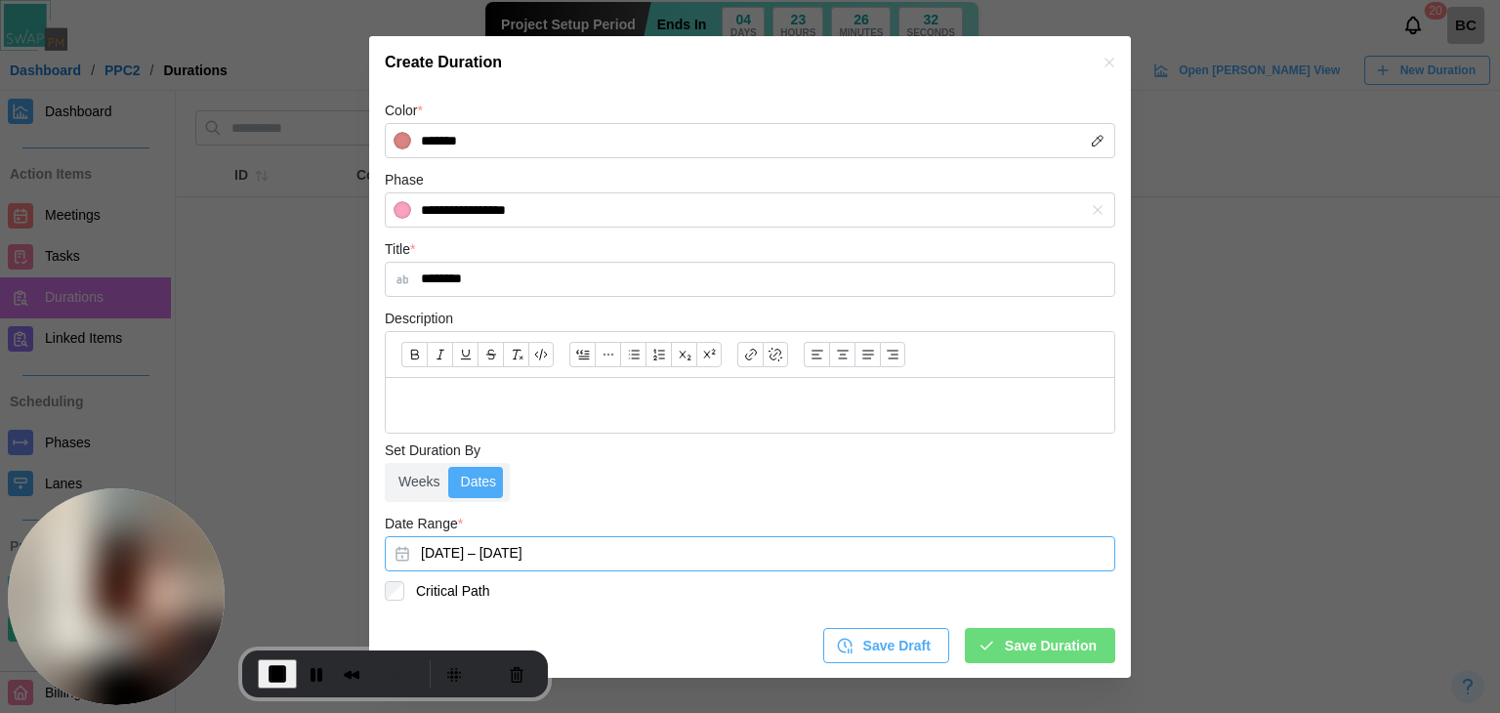
click at [589, 552] on button "August 1, 2025 – August 7, 2025" at bounding box center [750, 553] width 730 height 35
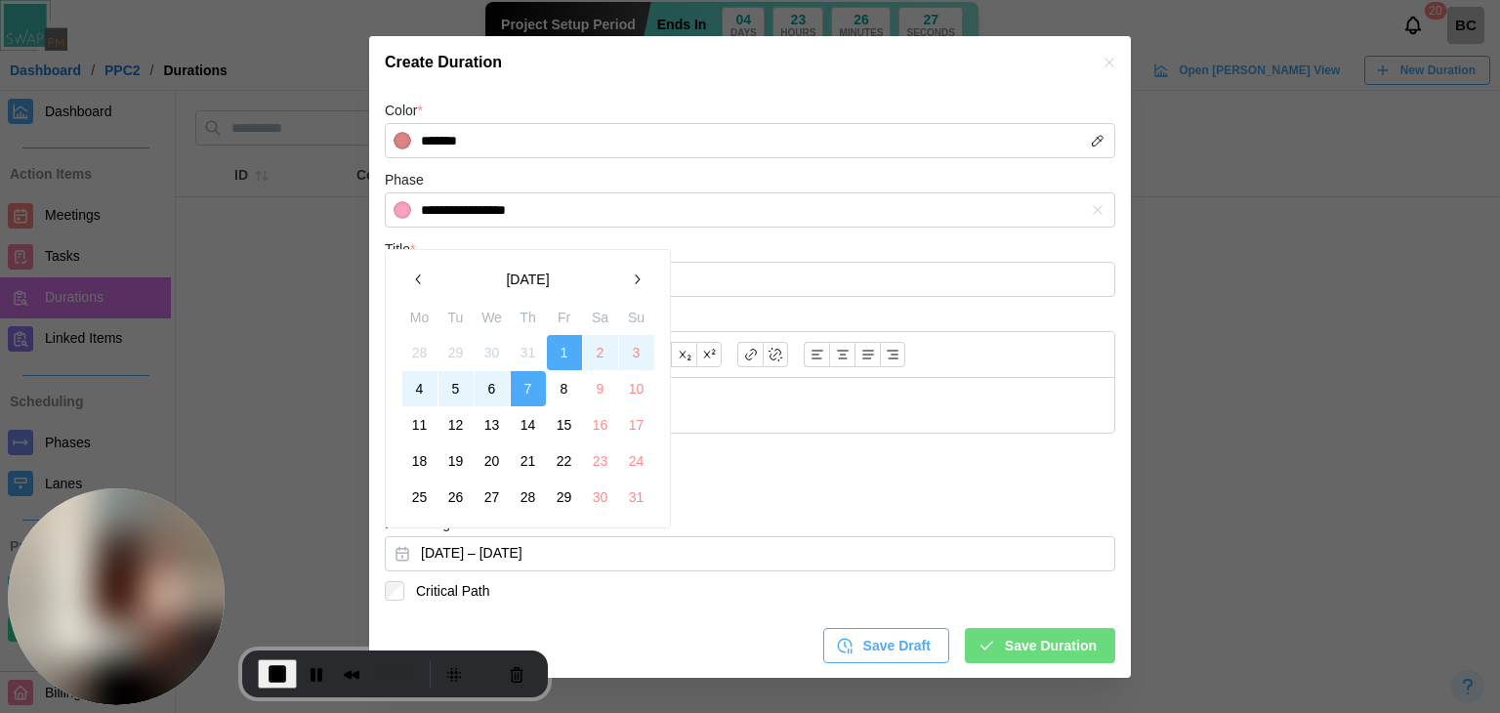
click at [637, 426] on button "17" at bounding box center [636, 424] width 35 height 35
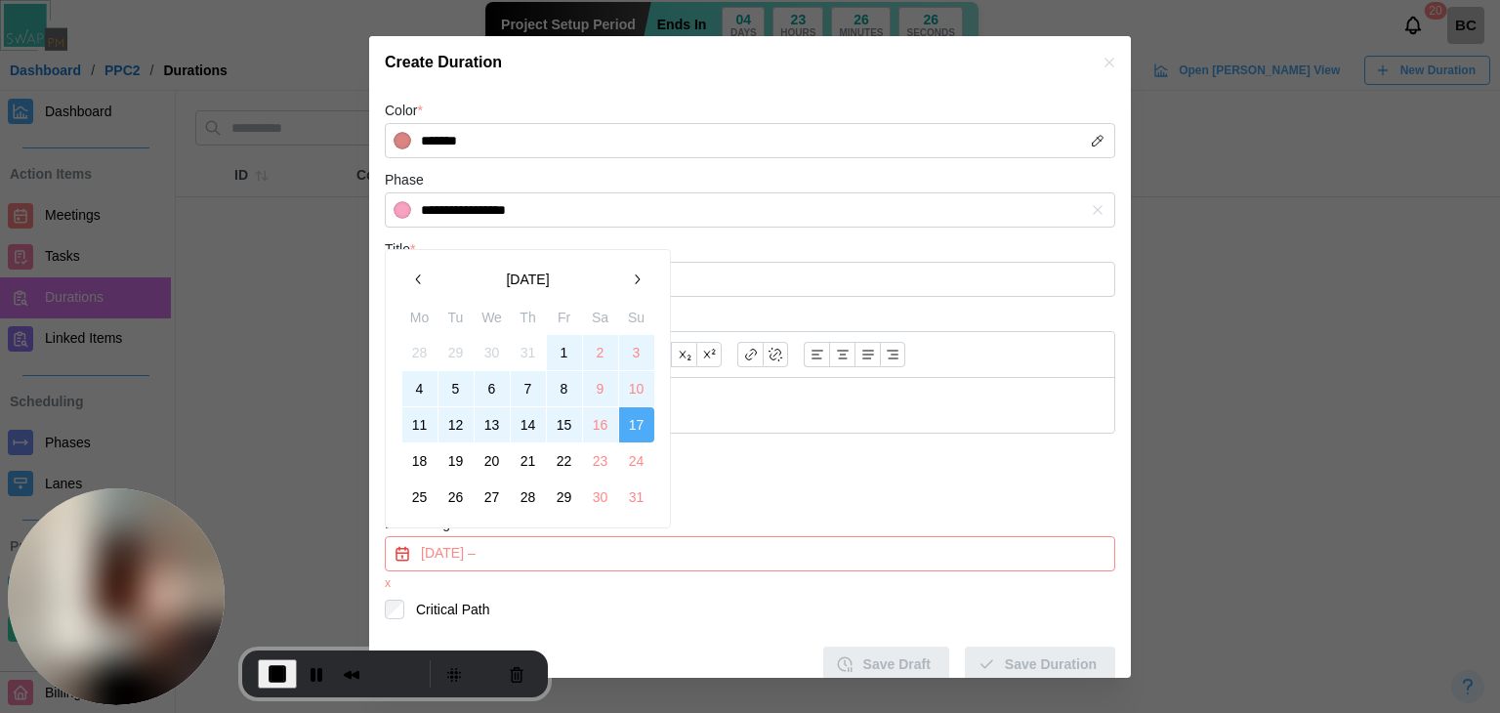
click at [570, 357] on button "1" at bounding box center [564, 352] width 35 height 35
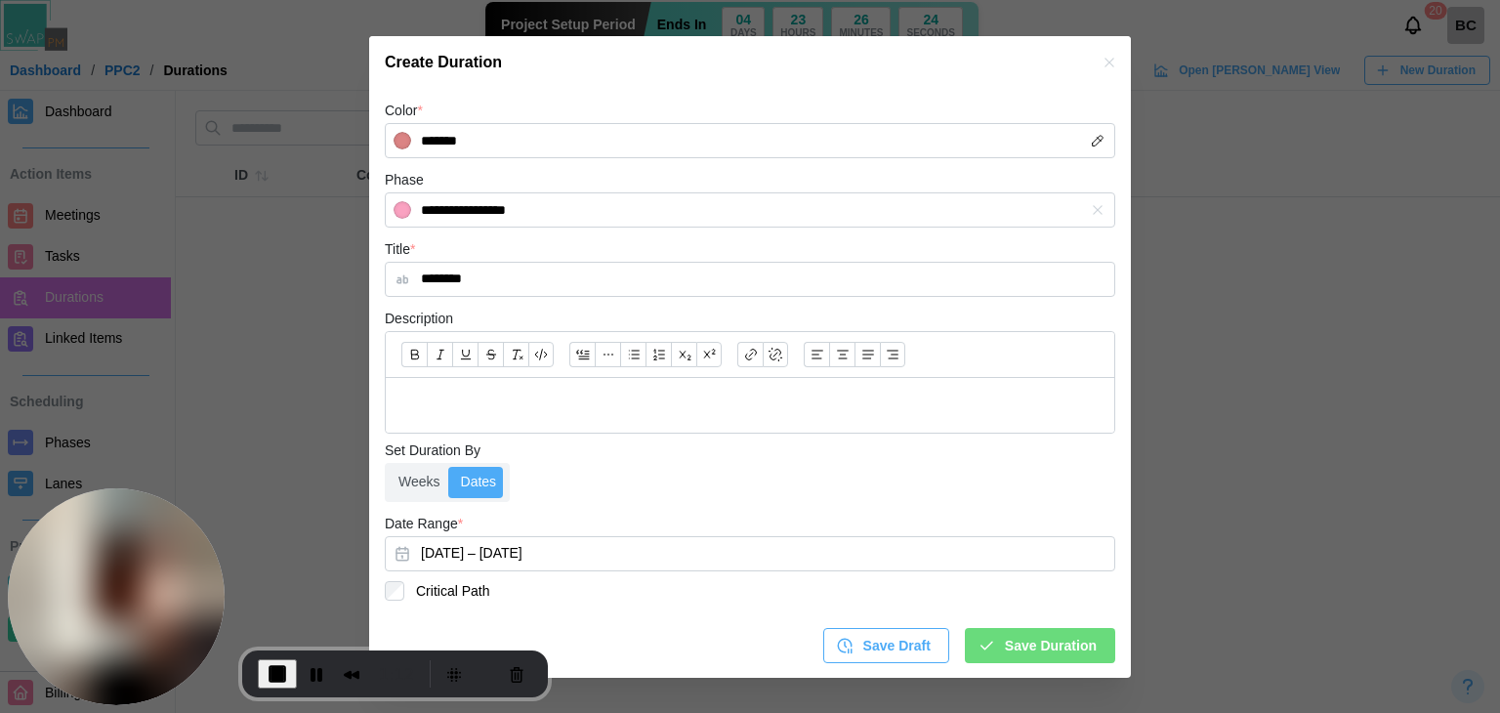
click at [1033, 651] on span "Save Duration" at bounding box center [1051, 645] width 92 height 33
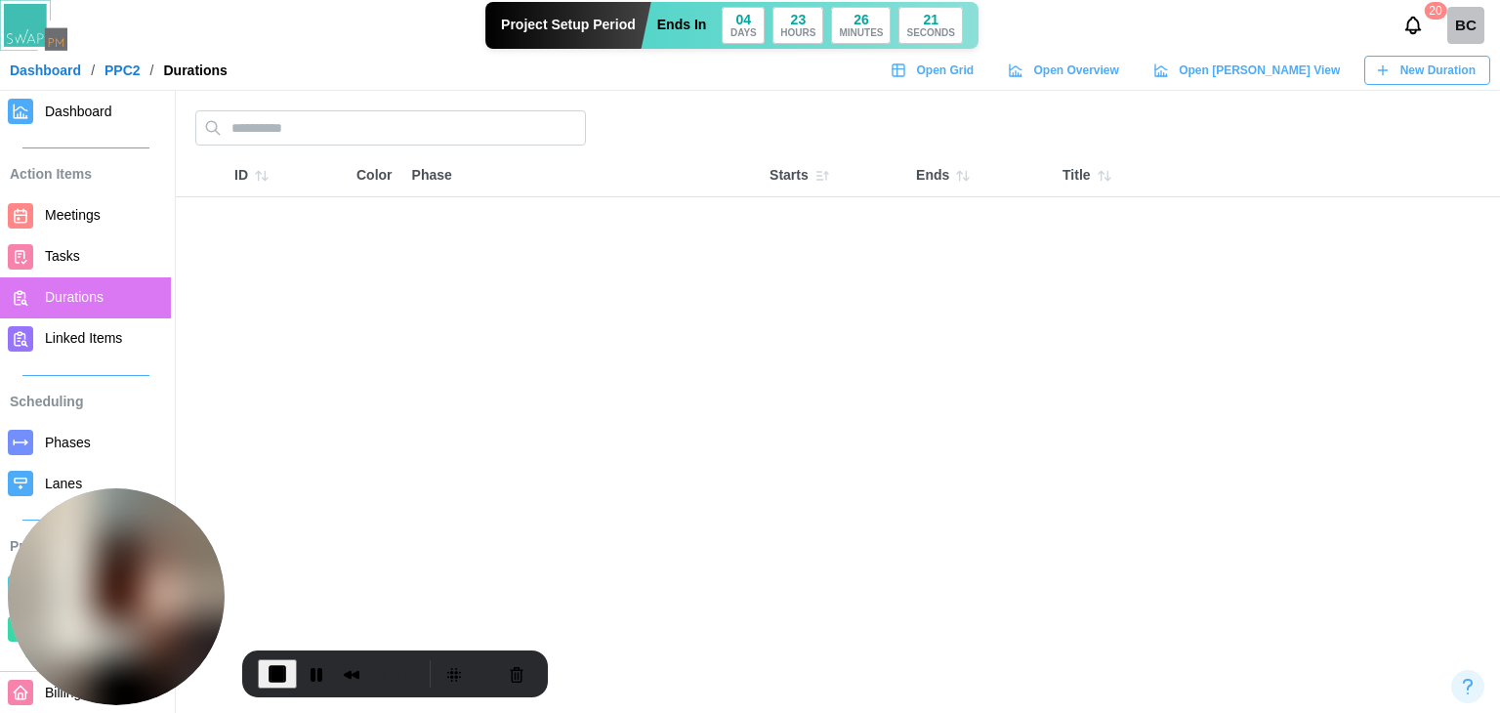
click at [87, 119] on span "Dashboard" at bounding box center [78, 112] width 67 height 16
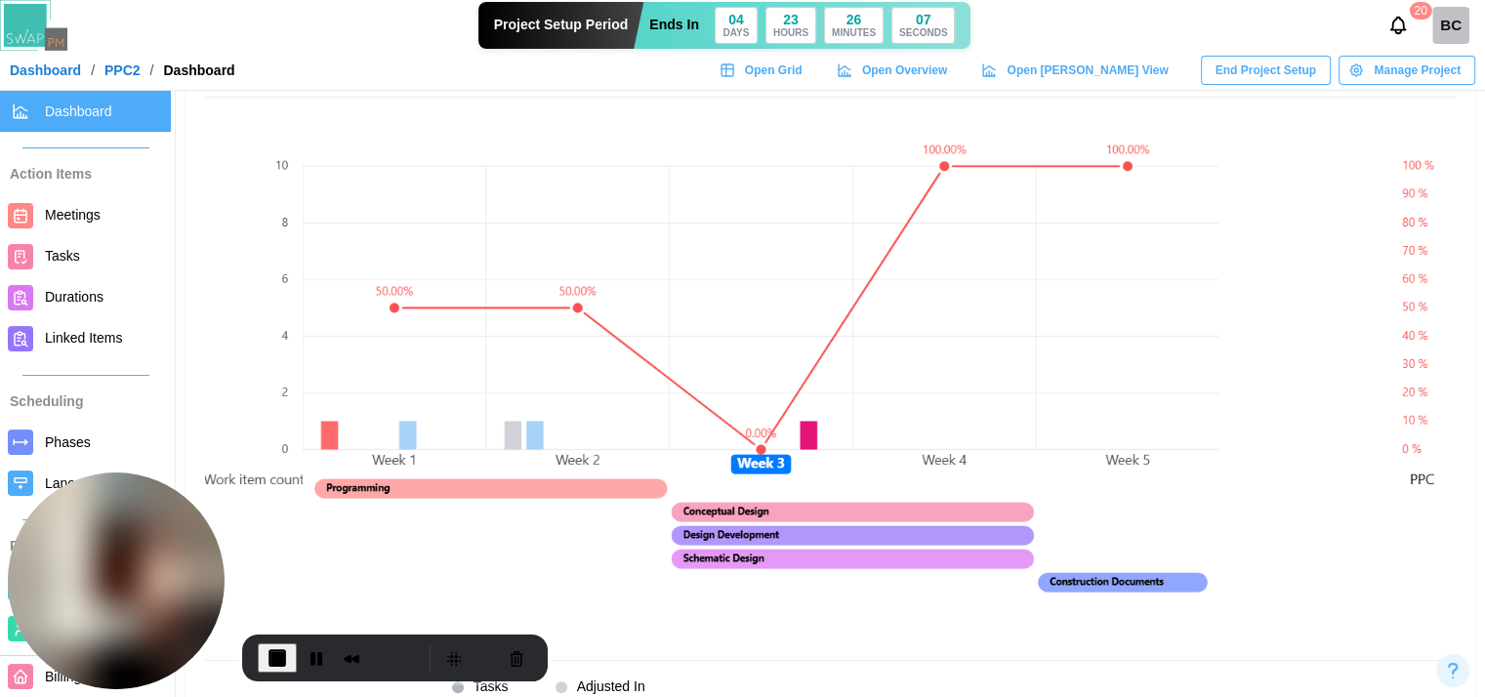
scroll to position [1367, 0]
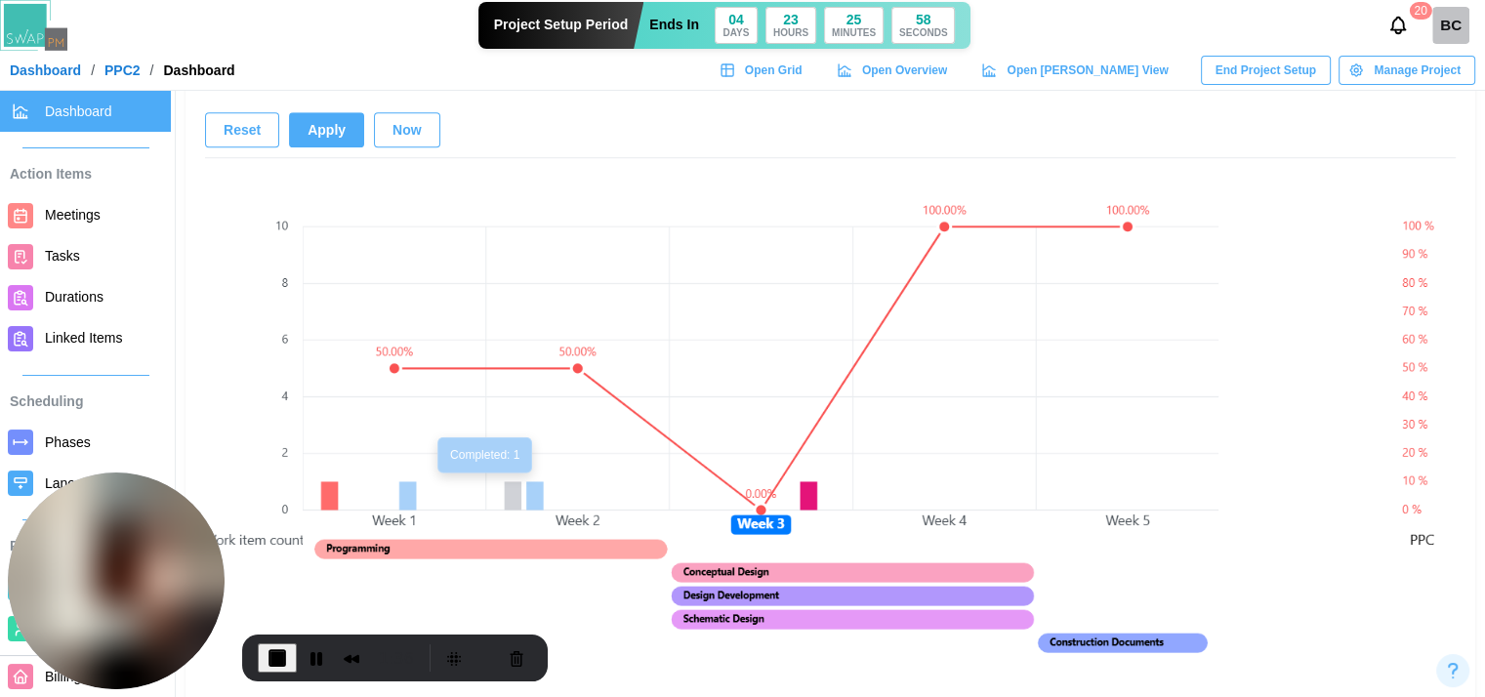
click at [535, 494] on canvas at bounding box center [761, 436] width 916 height 537
click at [535, 495] on canvas at bounding box center [761, 436] width 916 height 537
click at [534, 497] on canvas at bounding box center [761, 436] width 916 height 537
click at [512, 504] on canvas at bounding box center [761, 436] width 916 height 537
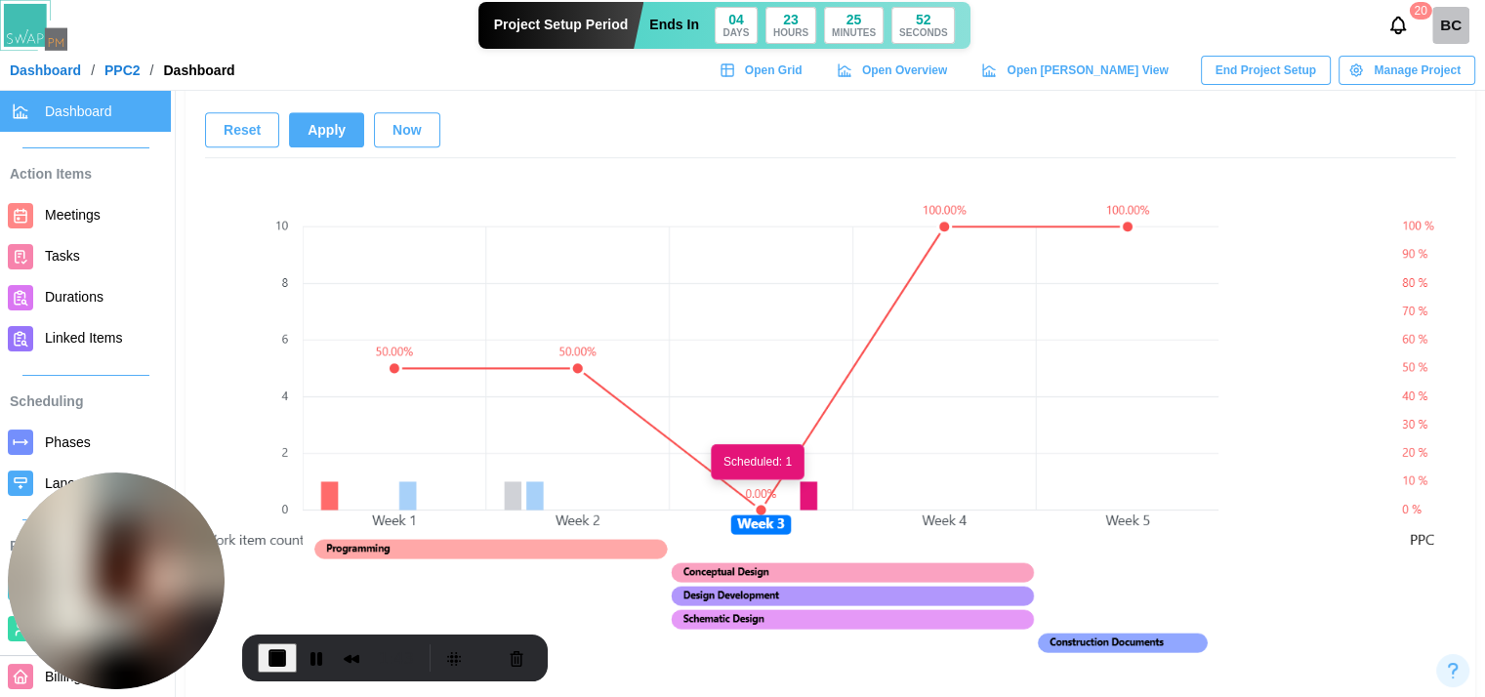
click at [809, 501] on canvas at bounding box center [761, 436] width 916 height 537
click at [273, 665] on span "End Recording" at bounding box center [277, 657] width 23 height 23
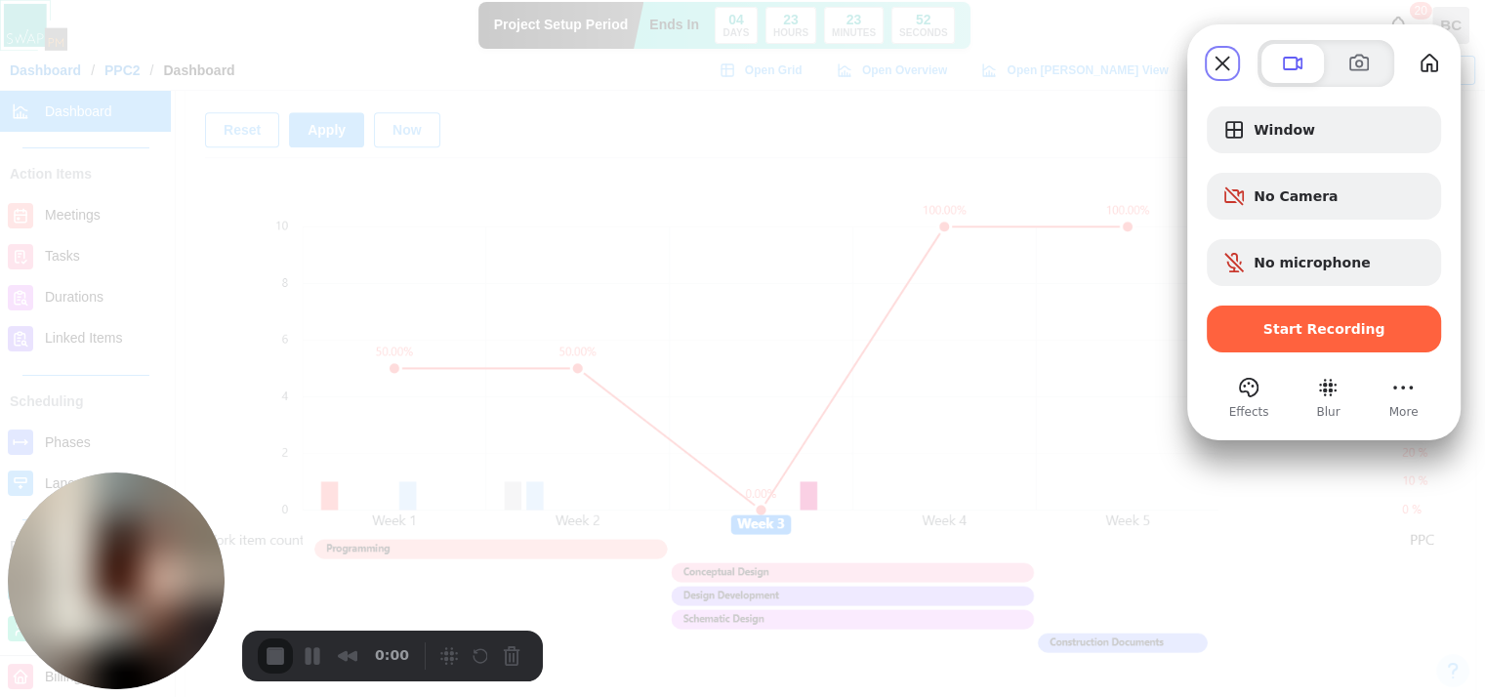
click at [1267, 314] on div "Start Recording" at bounding box center [1324, 329] width 234 height 47
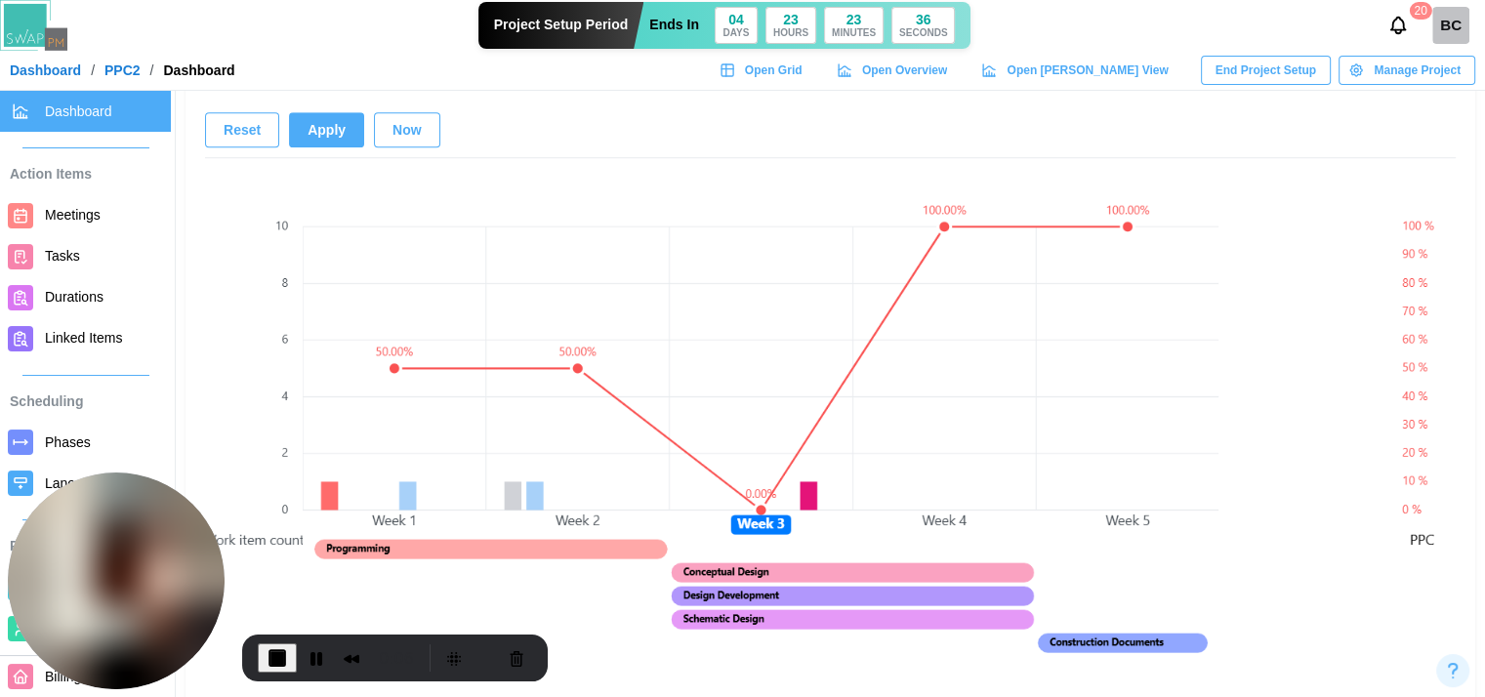
click at [345, 136] on button "Apply" at bounding box center [326, 129] width 75 height 35
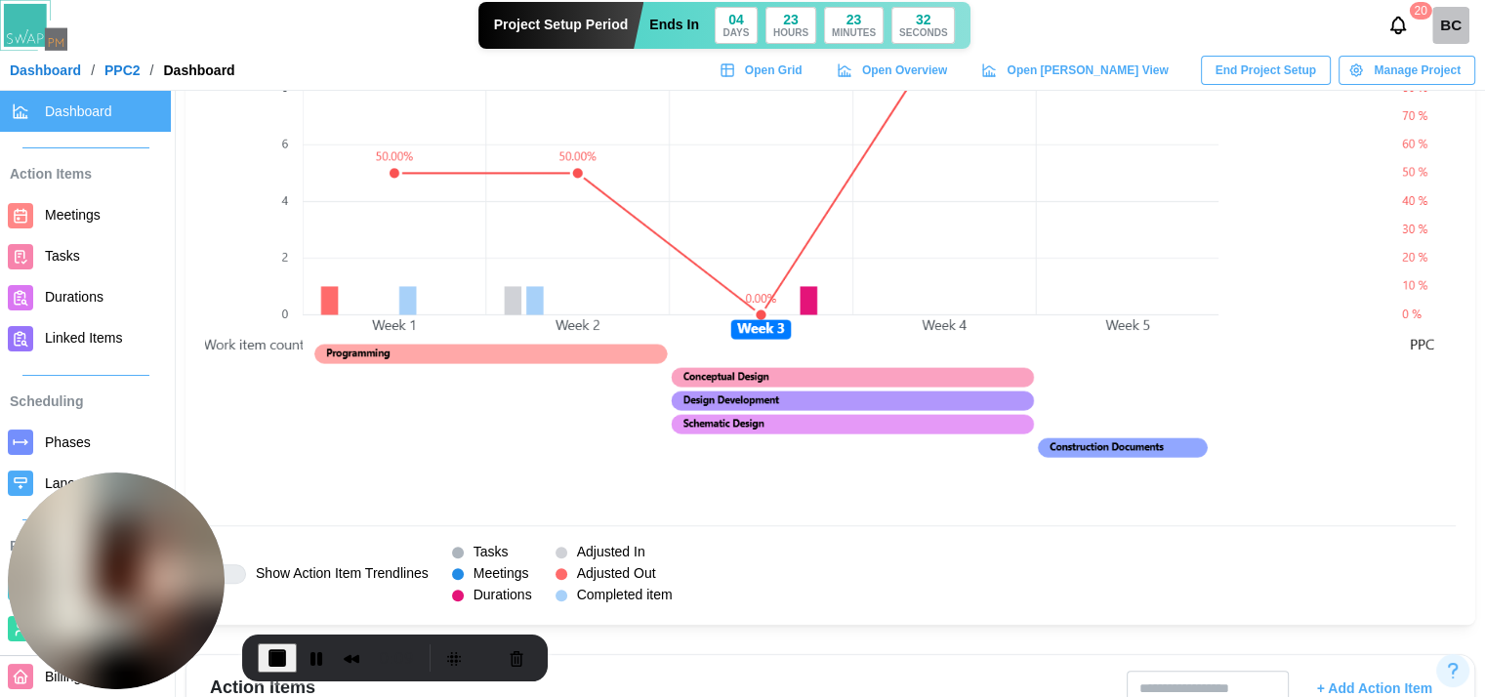
scroll to position [1660, 0]
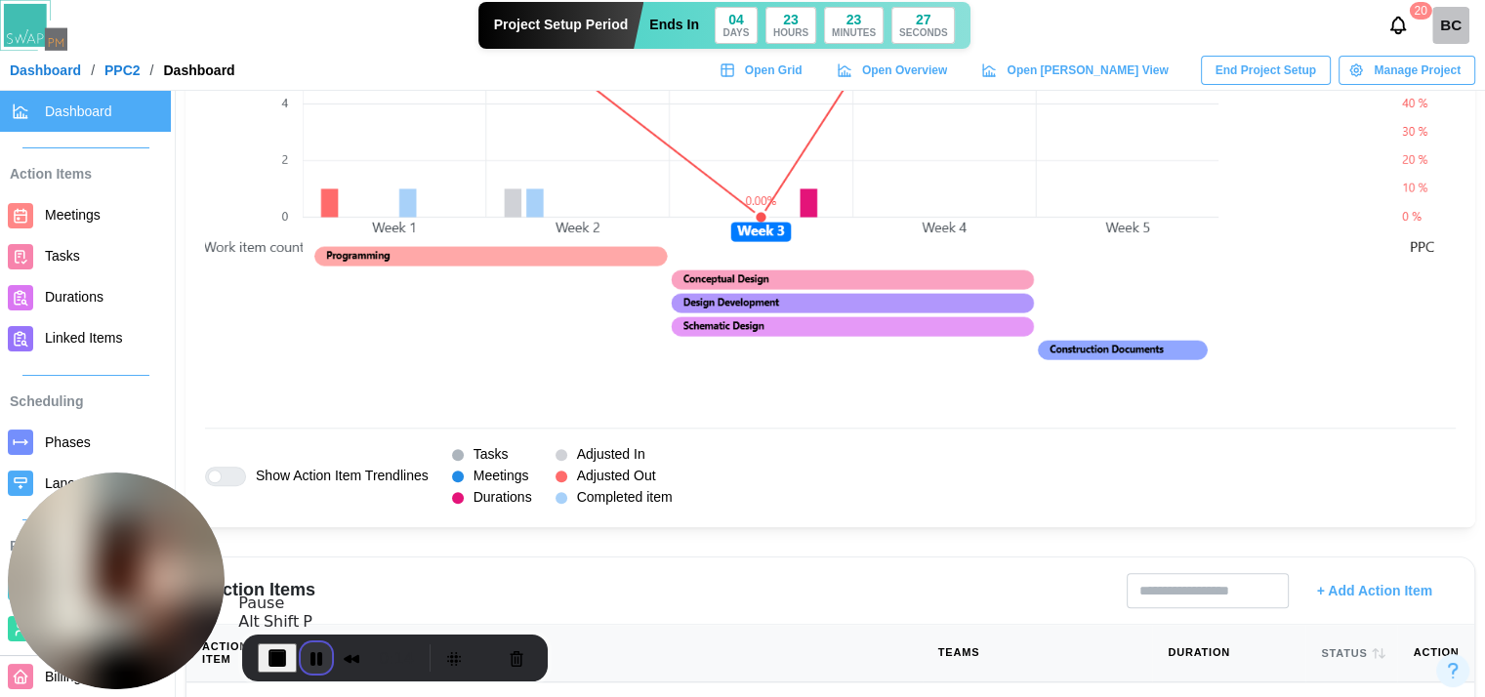
click at [312, 659] on button "Pause Recording" at bounding box center [316, 658] width 31 height 31
click at [312, 659] on span "Play Recording" at bounding box center [312, 657] width 23 height 23
click at [312, 660] on button "Pause Recording" at bounding box center [316, 658] width 31 height 31
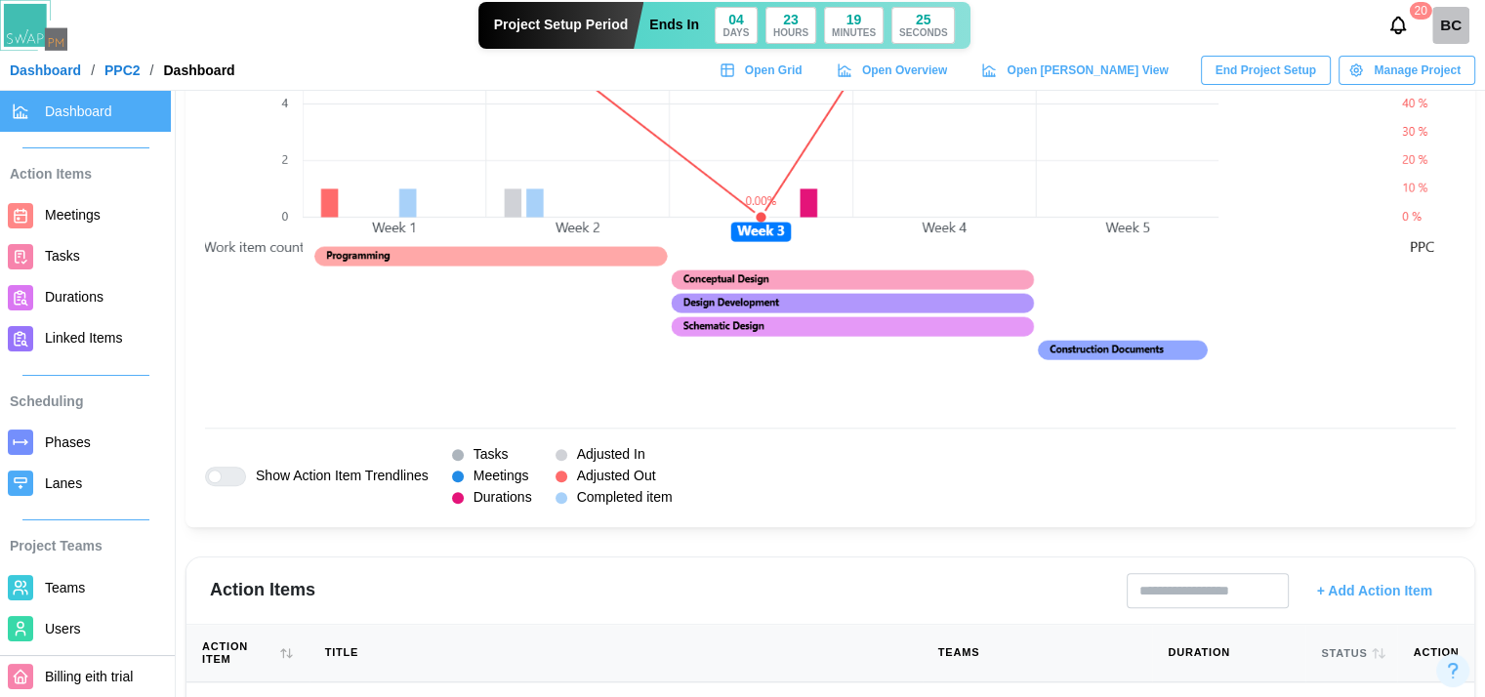
click at [78, 265] on span "Tasks" at bounding box center [104, 256] width 118 height 24
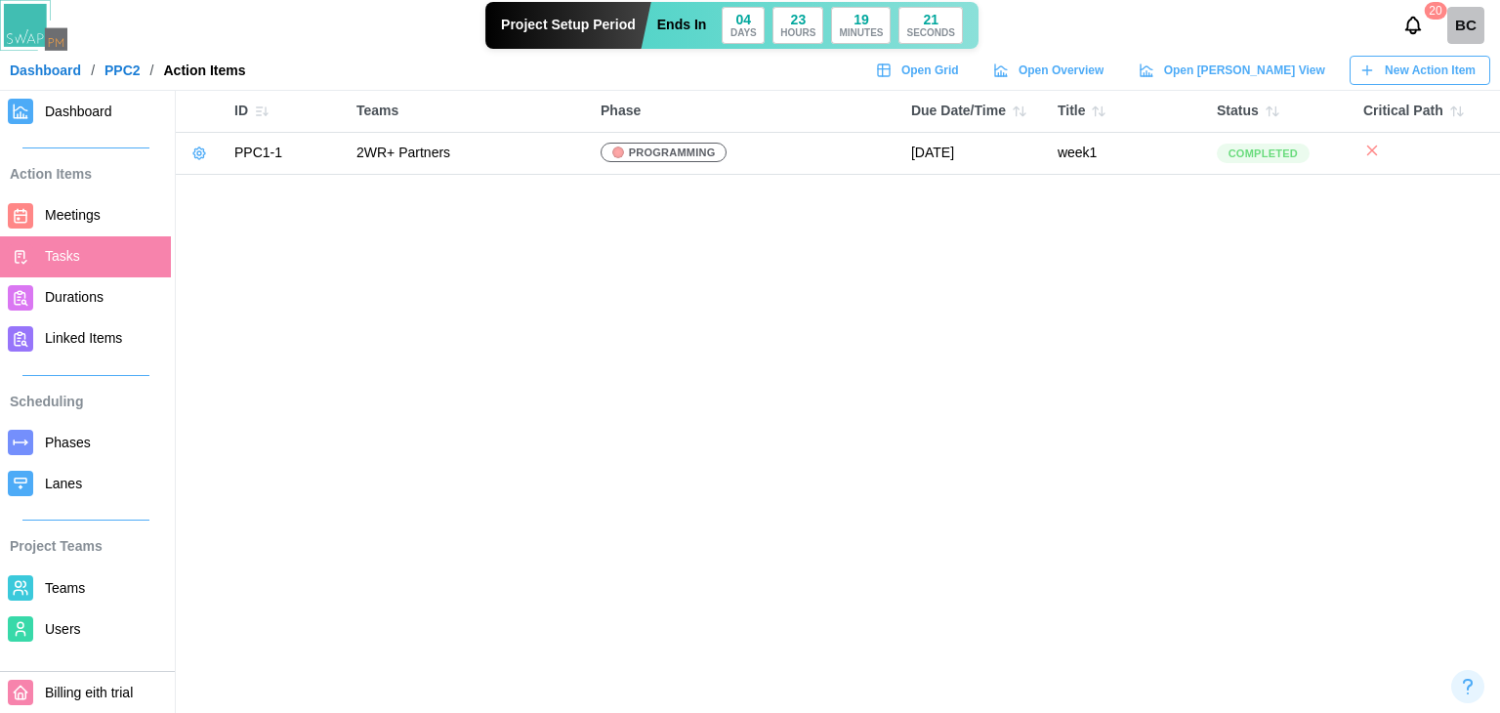
click at [1403, 61] on span "New Action Item" at bounding box center [1430, 70] width 91 height 27
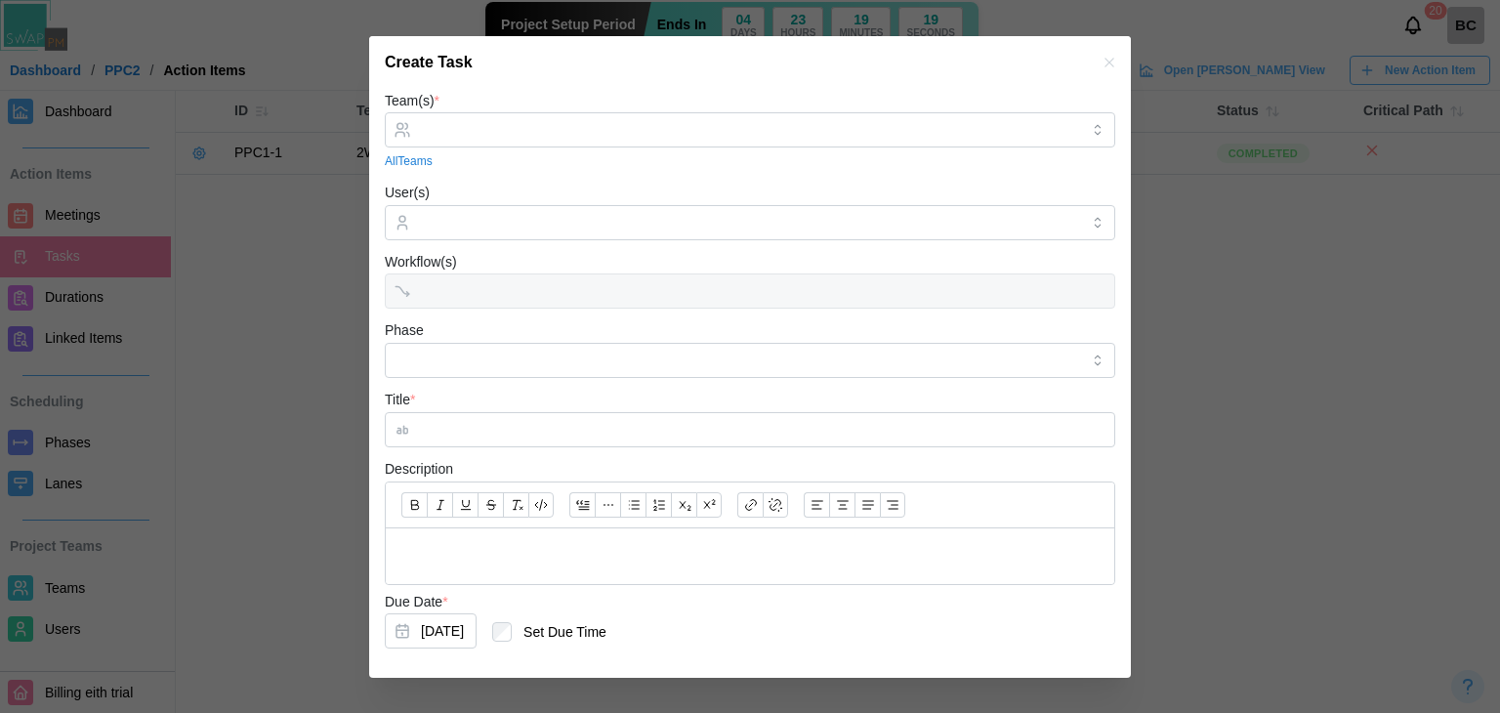
click at [590, 112] on div at bounding box center [750, 129] width 730 height 35
click at [563, 138] on input "Team(s) *" at bounding box center [750, 130] width 658 height 16
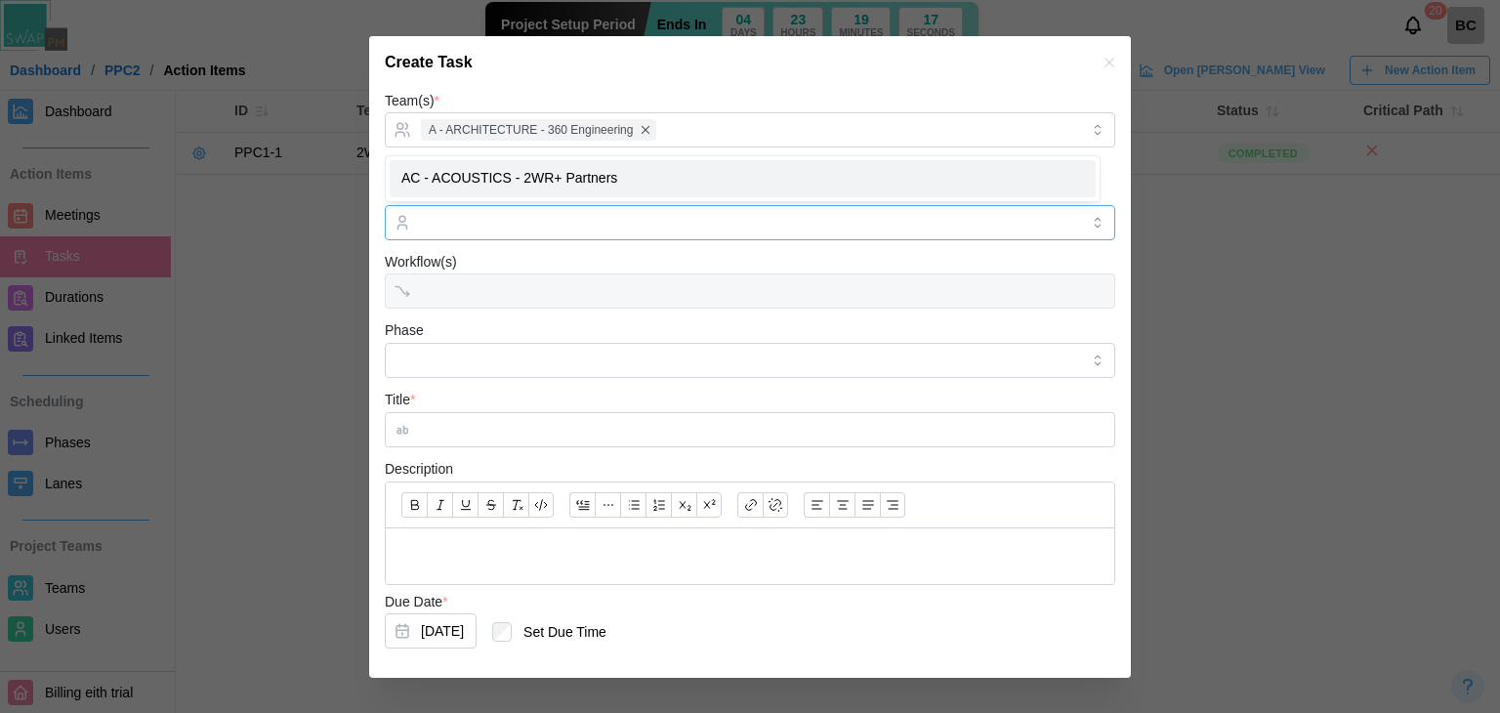
click at [469, 231] on div at bounding box center [747, 222] width 663 height 33
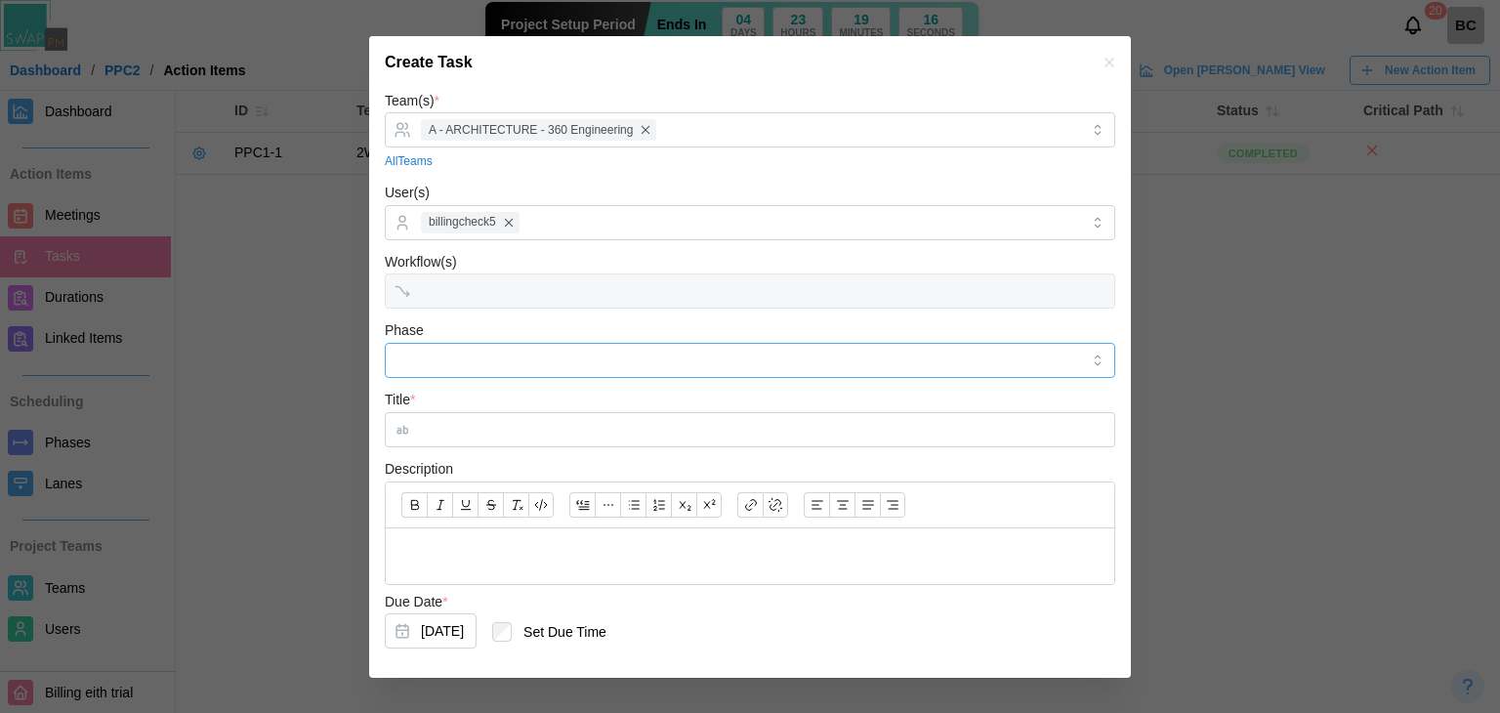
click at [426, 356] on input "Phase" at bounding box center [750, 360] width 730 height 35
type input "**********"
click at [496, 434] on input "Title *" at bounding box center [750, 429] width 730 height 35
type input "*"
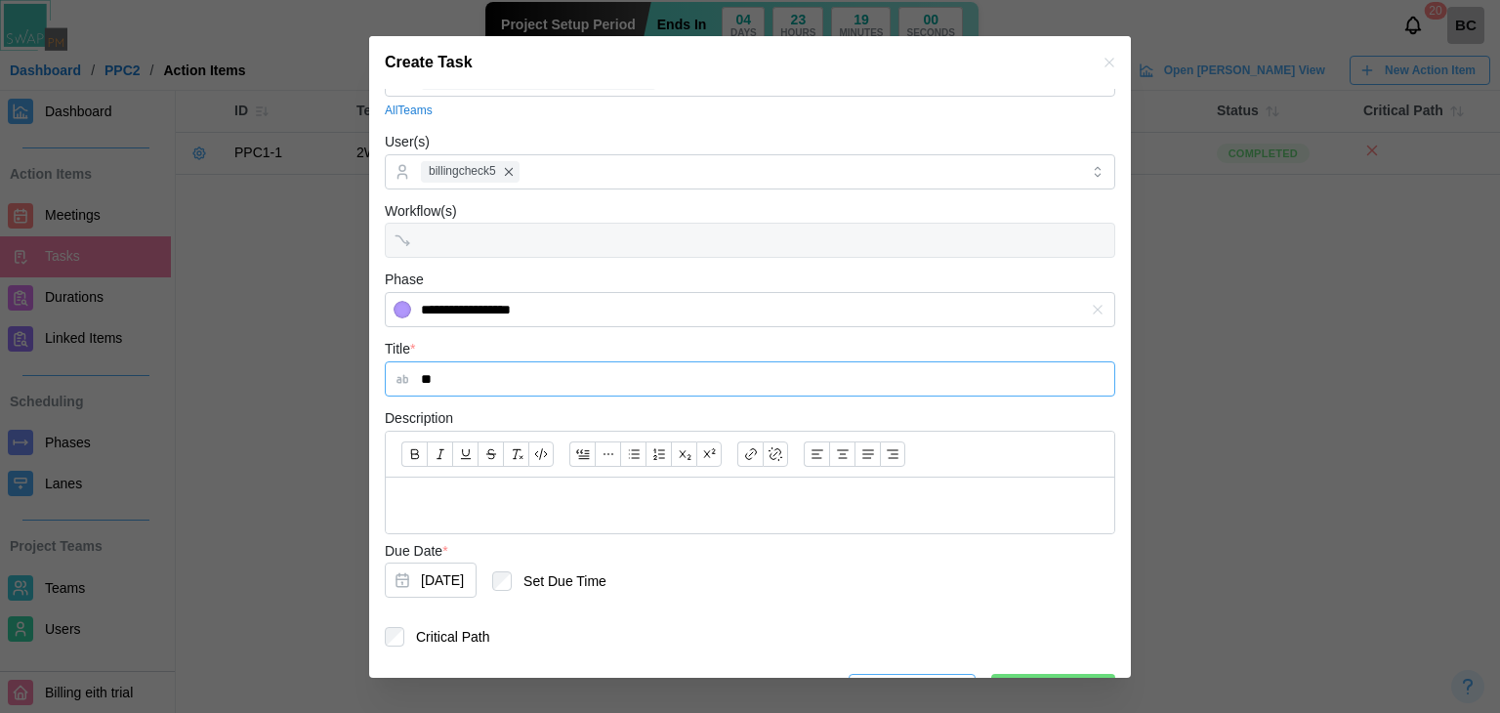
scroll to position [98, 0]
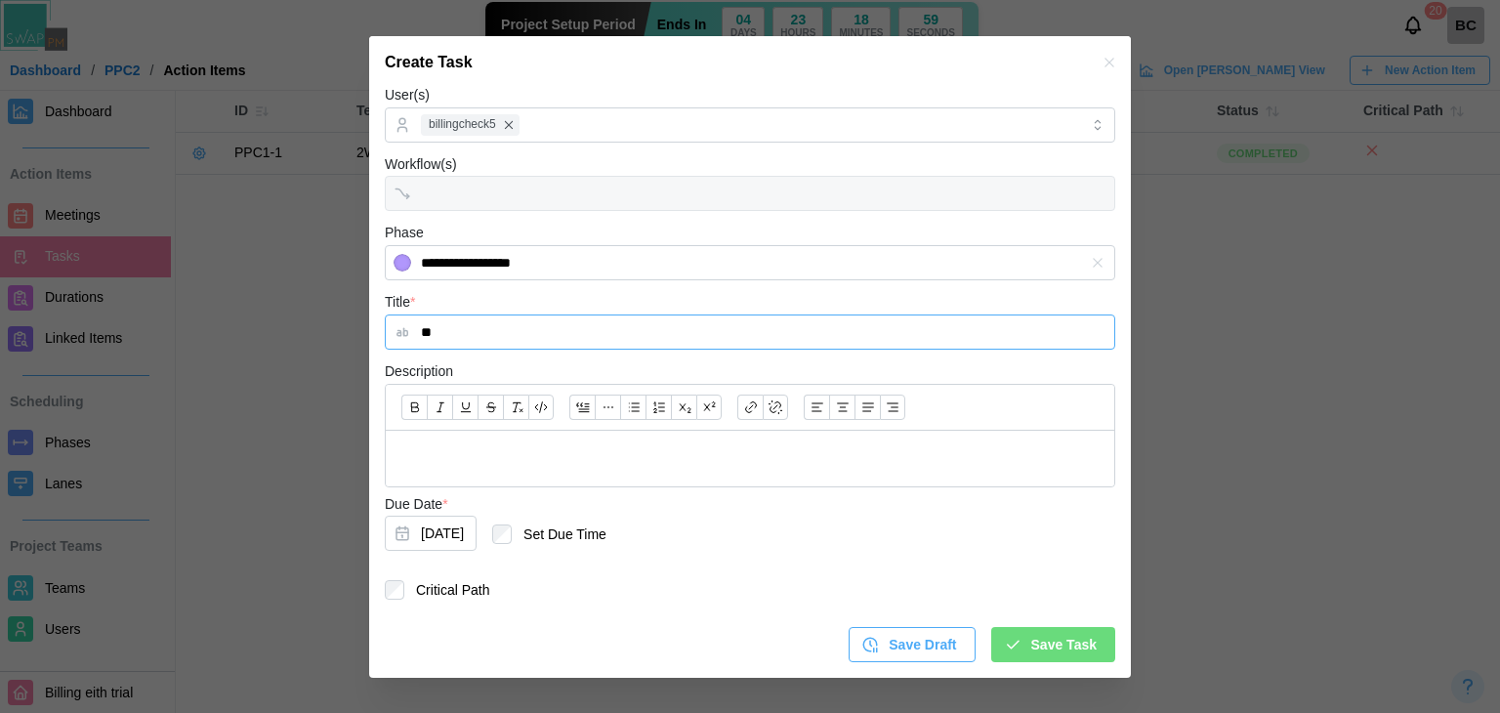
type input "**"
click at [453, 529] on button "Aug 12, 2025" at bounding box center [431, 533] width 92 height 35
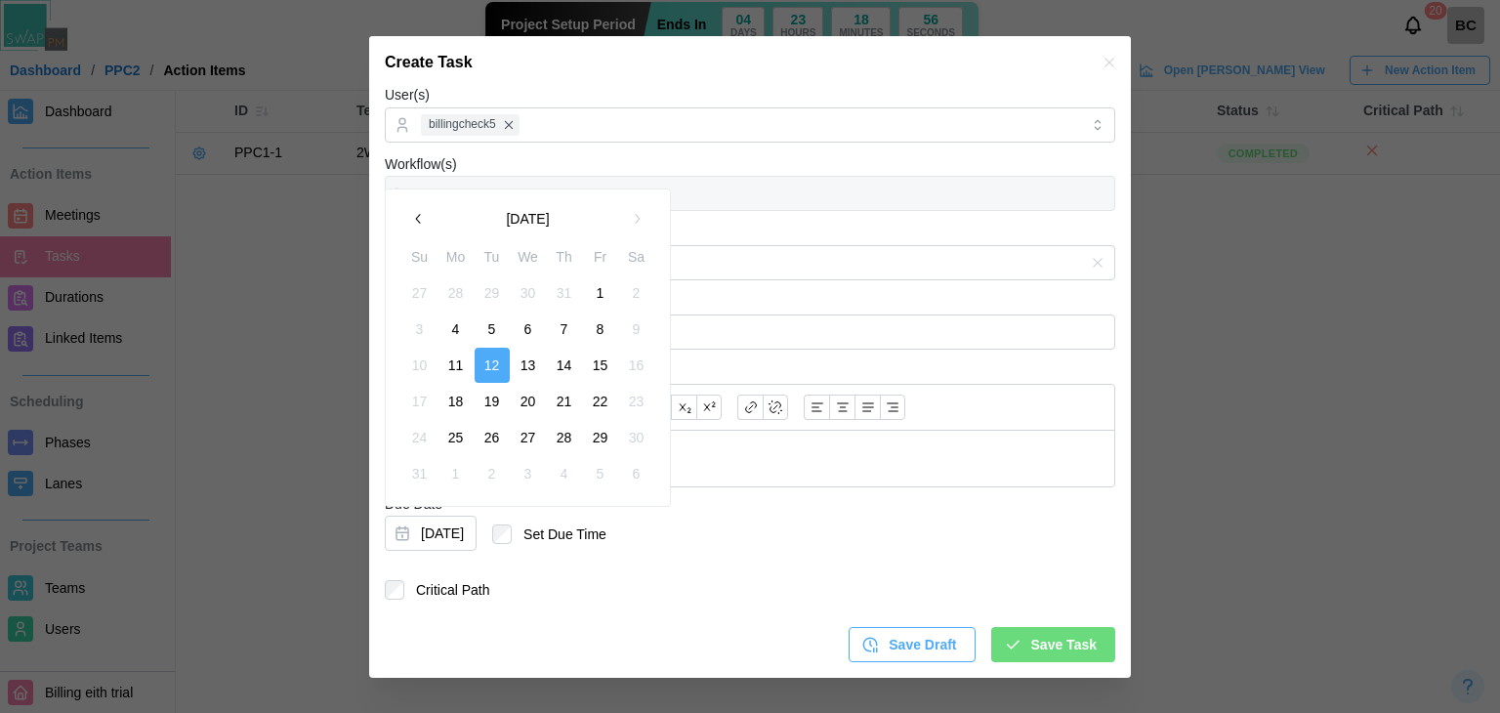
click at [493, 325] on button "5" at bounding box center [492, 329] width 35 height 35
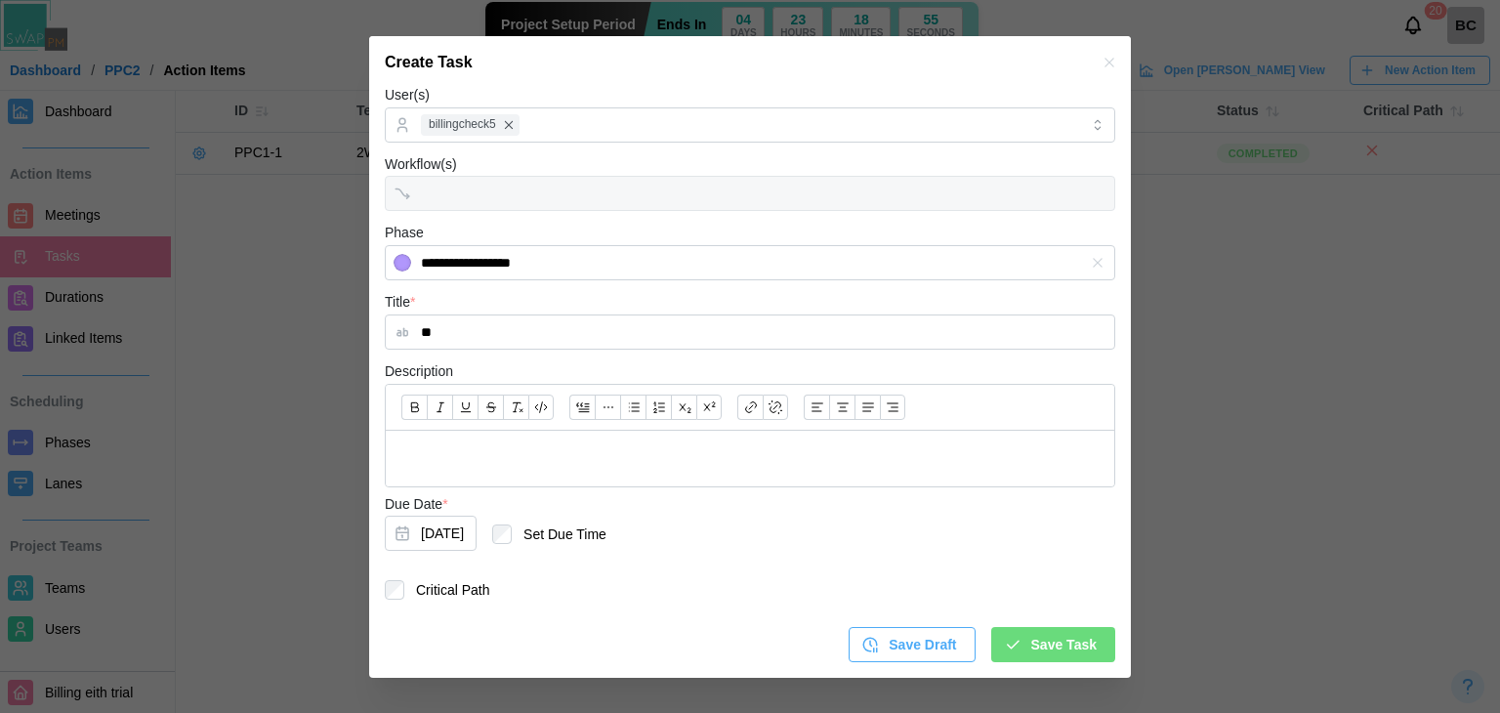
click at [1047, 646] on span "Save Task" at bounding box center [1063, 644] width 65 height 33
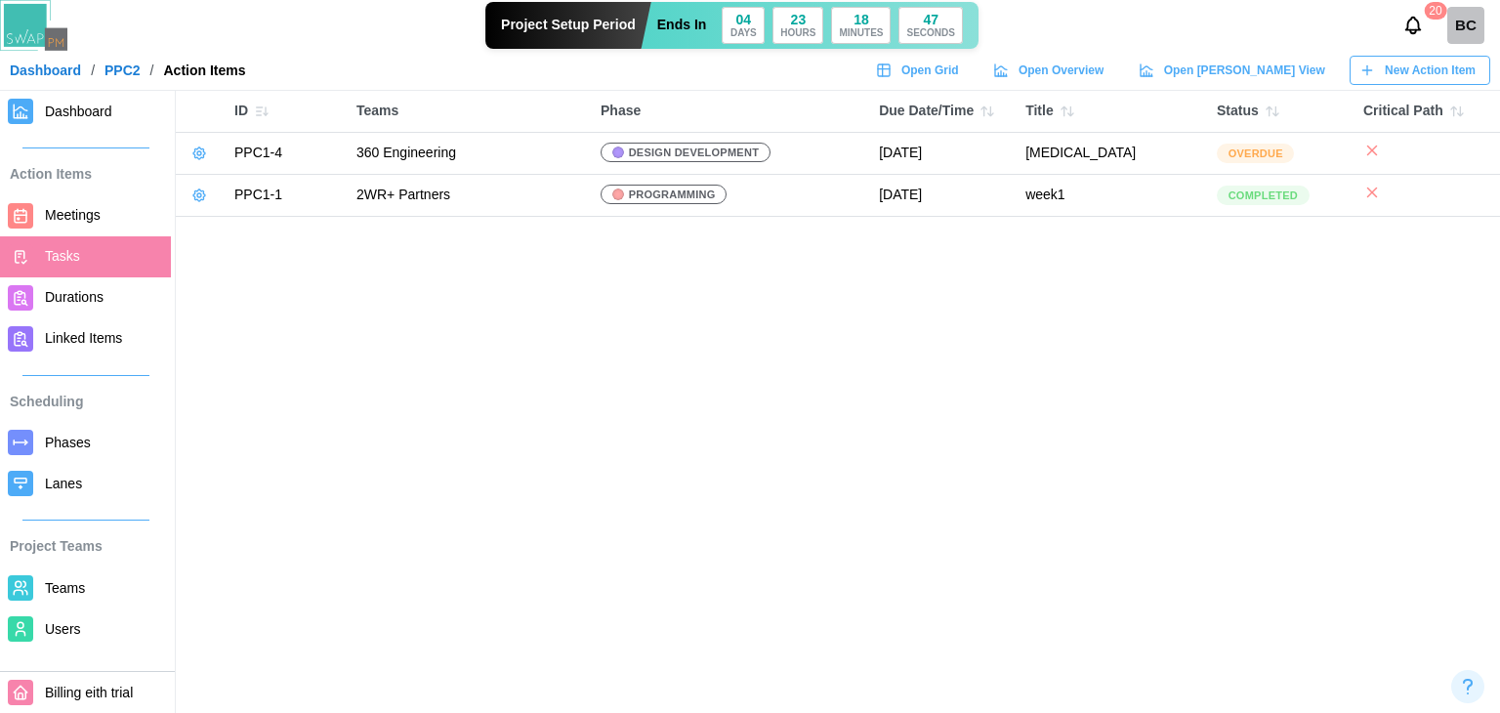
click at [110, 224] on span "Meetings" at bounding box center [104, 215] width 118 height 24
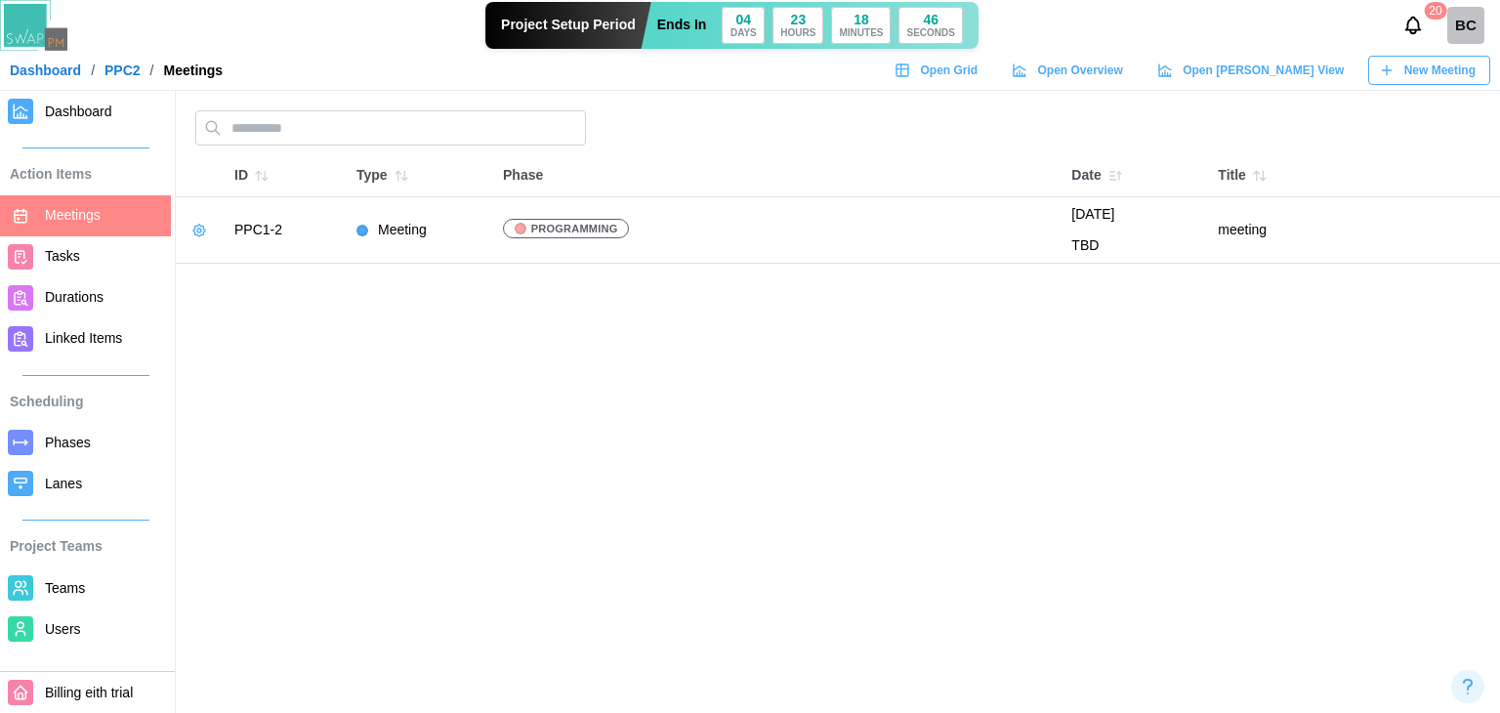
click at [1426, 79] on span "New Meeting" at bounding box center [1439, 70] width 71 height 27
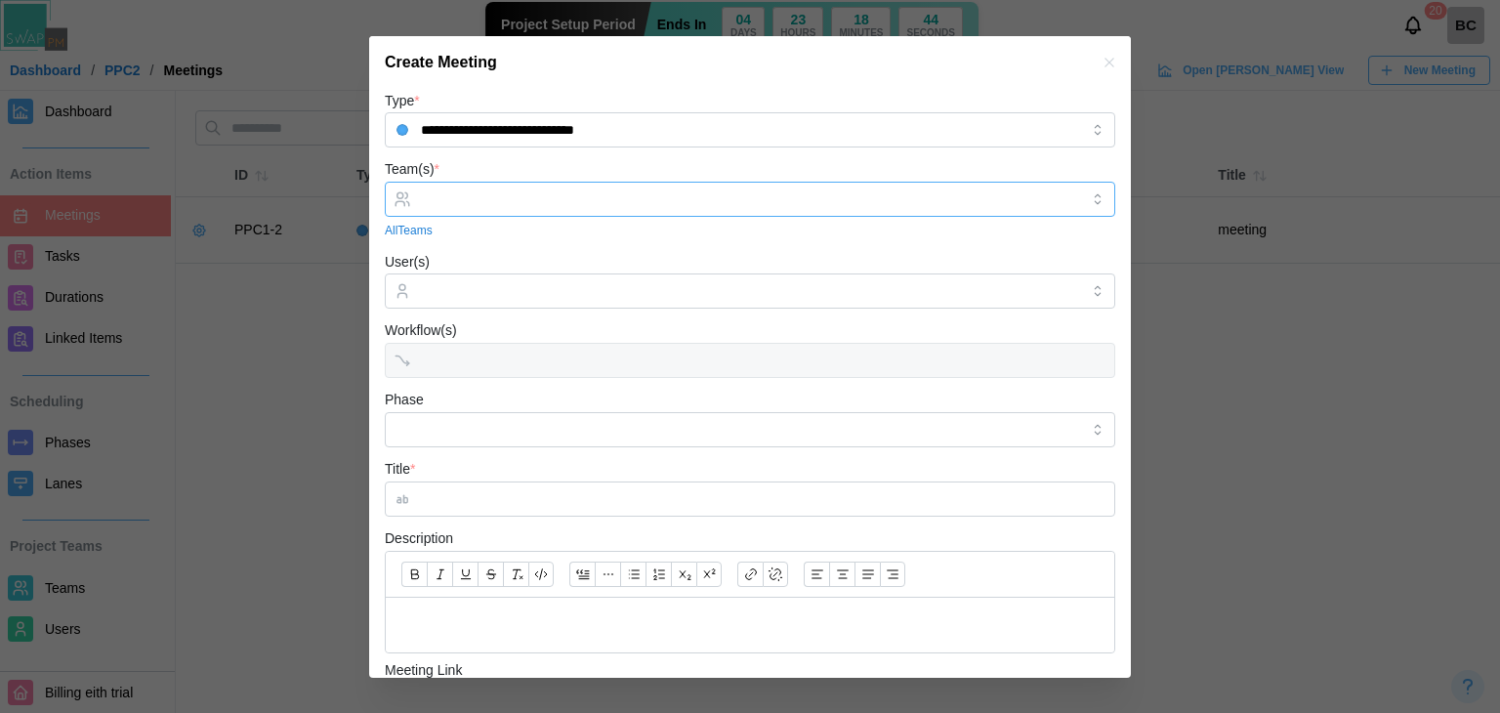
click at [567, 195] on input "Team(s) *" at bounding box center [750, 199] width 658 height 16
click at [453, 346] on div "Workflow(s)" at bounding box center [750, 348] width 730 height 60
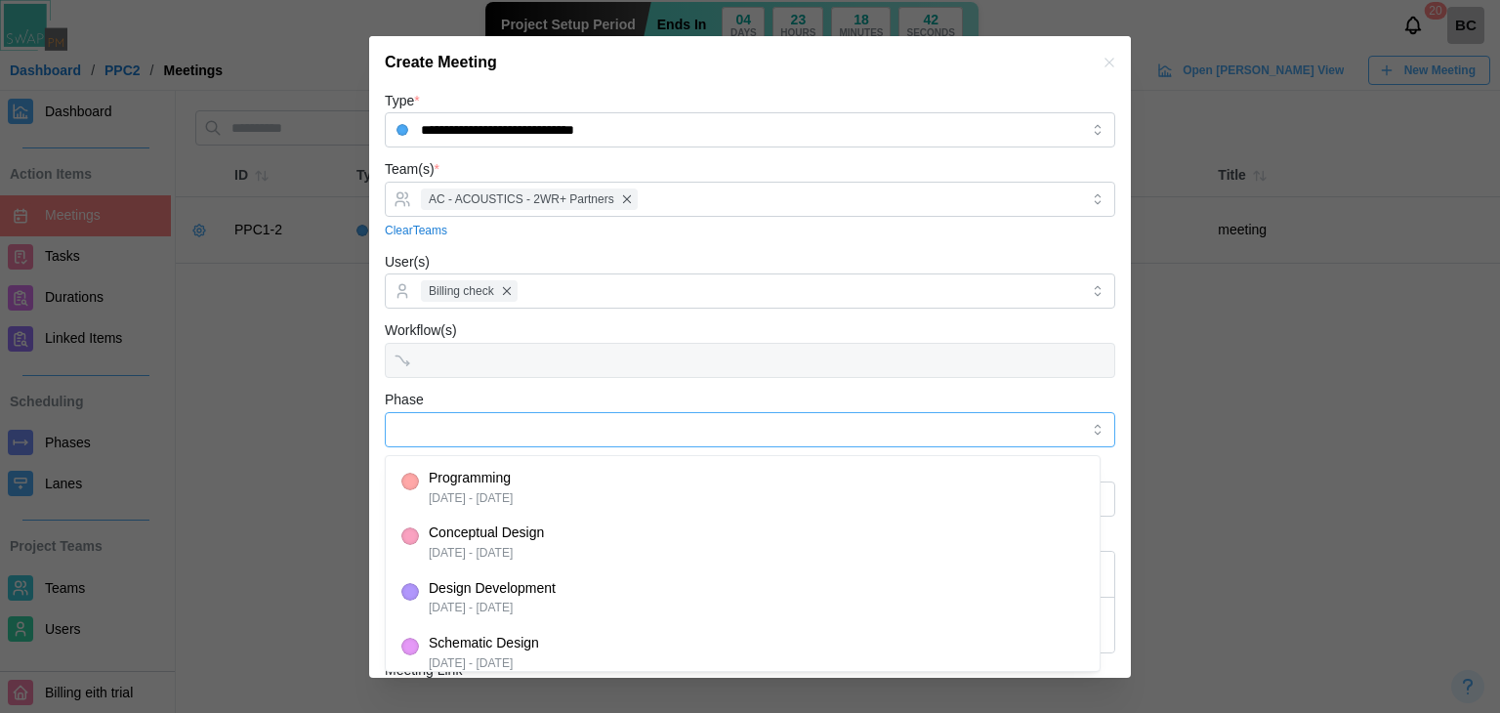
click at [463, 419] on input "Phase" at bounding box center [750, 429] width 730 height 35
type input "**********"
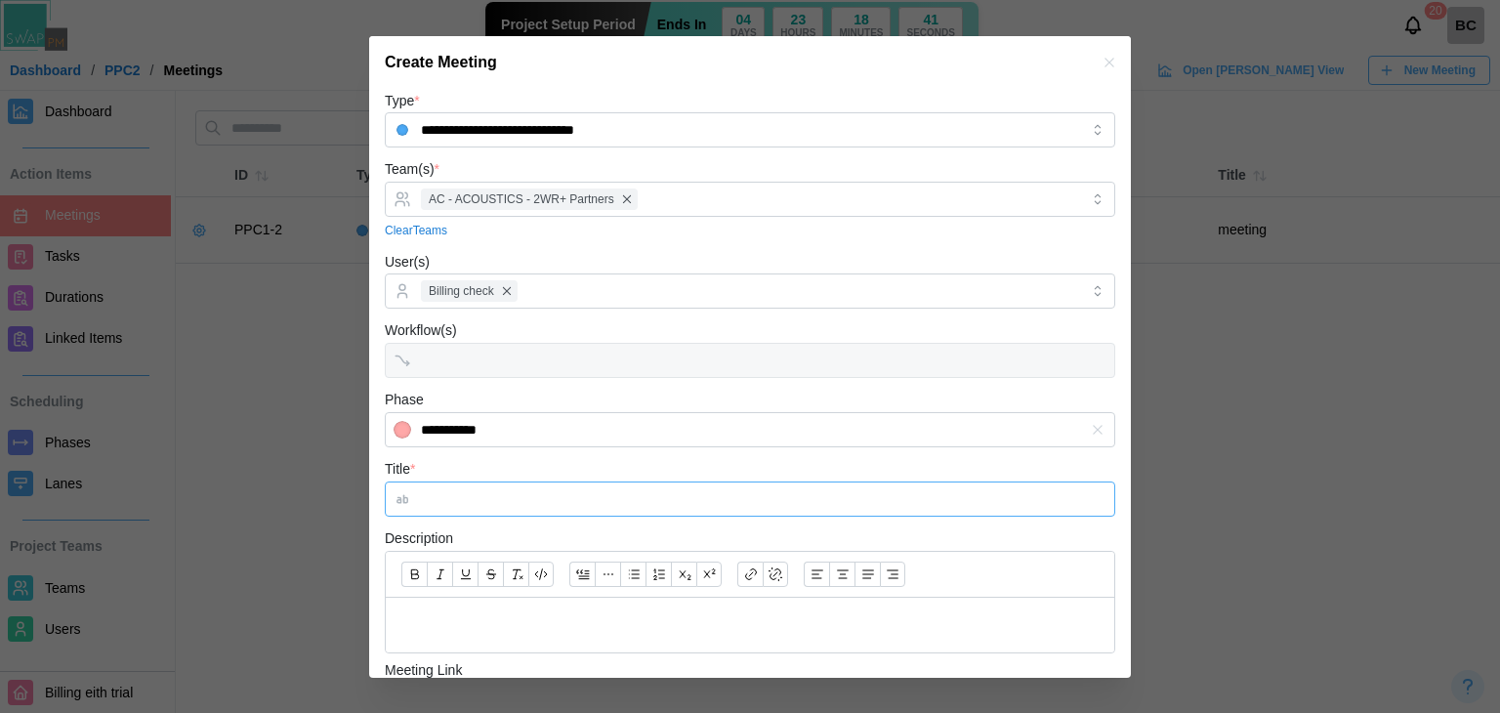
click at [509, 493] on input "Title *" at bounding box center [750, 498] width 730 height 35
drag, startPoint x: 455, startPoint y: 502, endPoint x: 443, endPoint y: 502, distance: 11.7
click at [443, 502] on input "*****" at bounding box center [750, 498] width 730 height 35
type input "*"
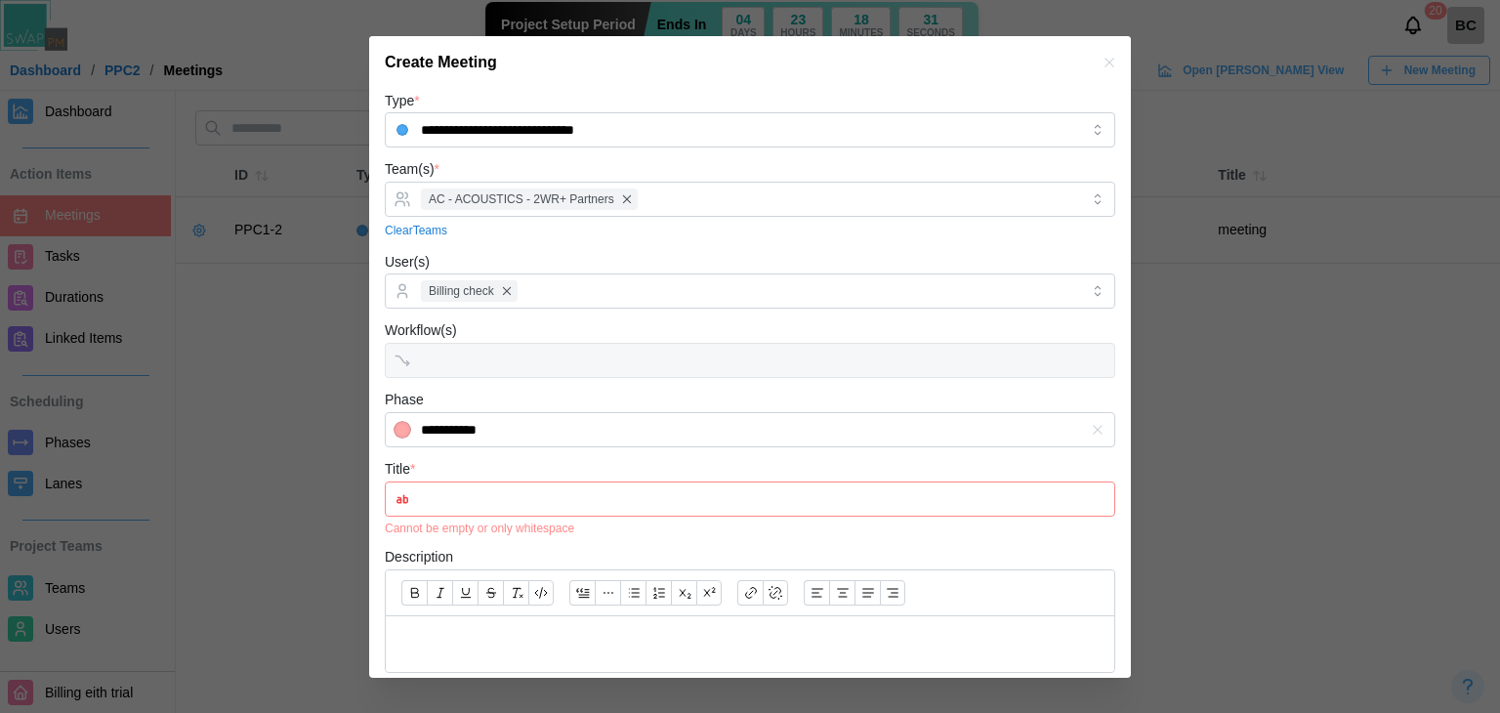
click at [331, 369] on div at bounding box center [750, 356] width 1500 height 713
click at [1109, 56] on div "Create Meeting" at bounding box center [750, 62] width 762 height 53
drag, startPoint x: 1100, startPoint y: 60, endPoint x: 1031, endPoint y: 60, distance: 68.4
click at [1101, 60] on icon "button" at bounding box center [1109, 63] width 16 height 16
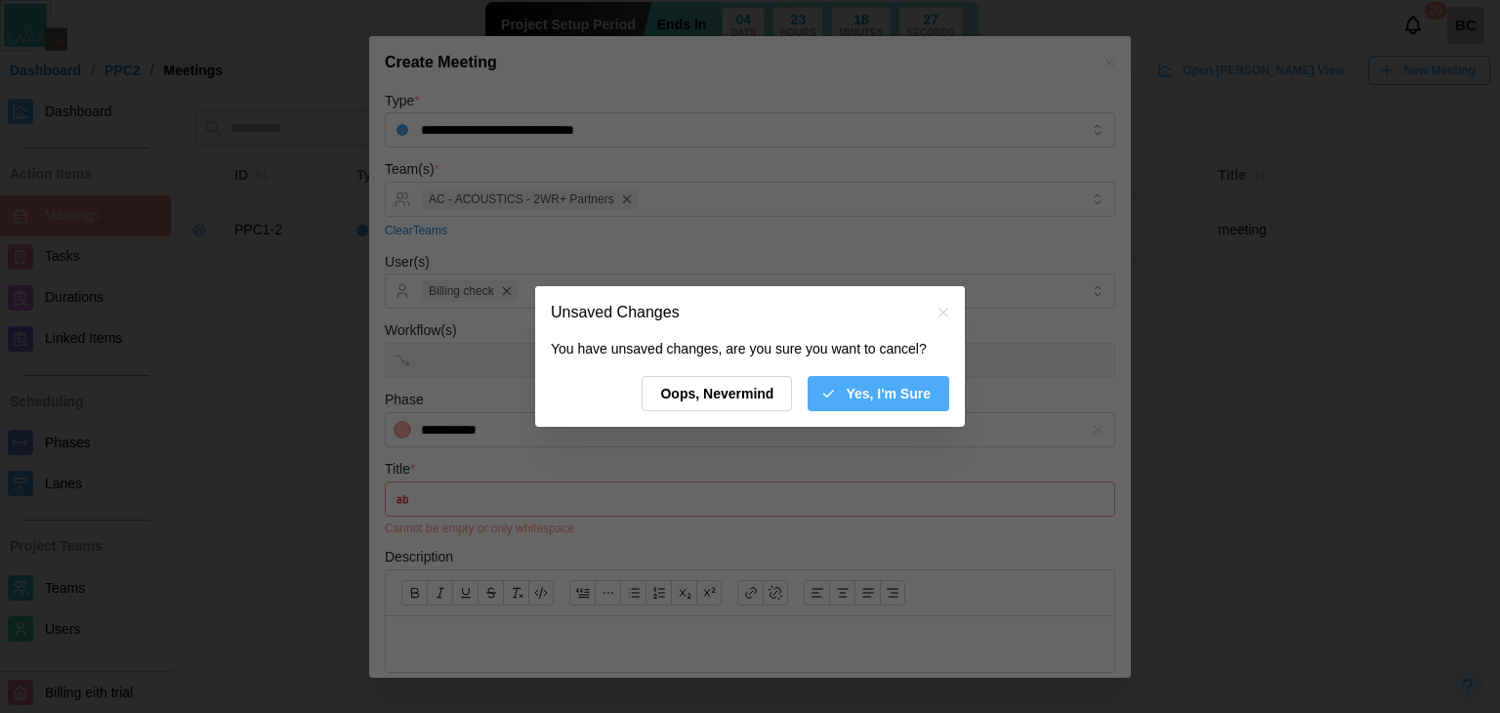
click at [891, 398] on span "Yes, I'm Sure" at bounding box center [888, 393] width 85 height 33
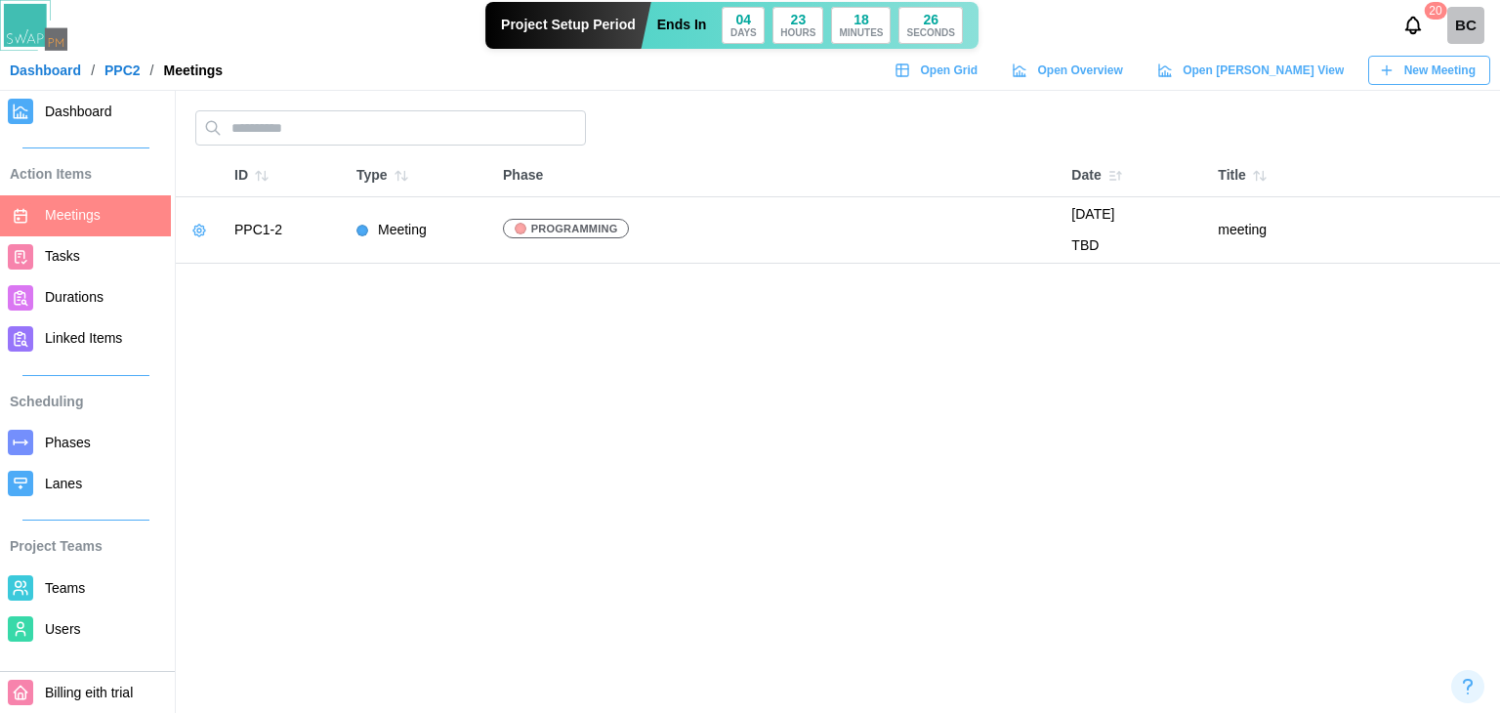
click at [71, 255] on span "Tasks" at bounding box center [62, 256] width 35 height 16
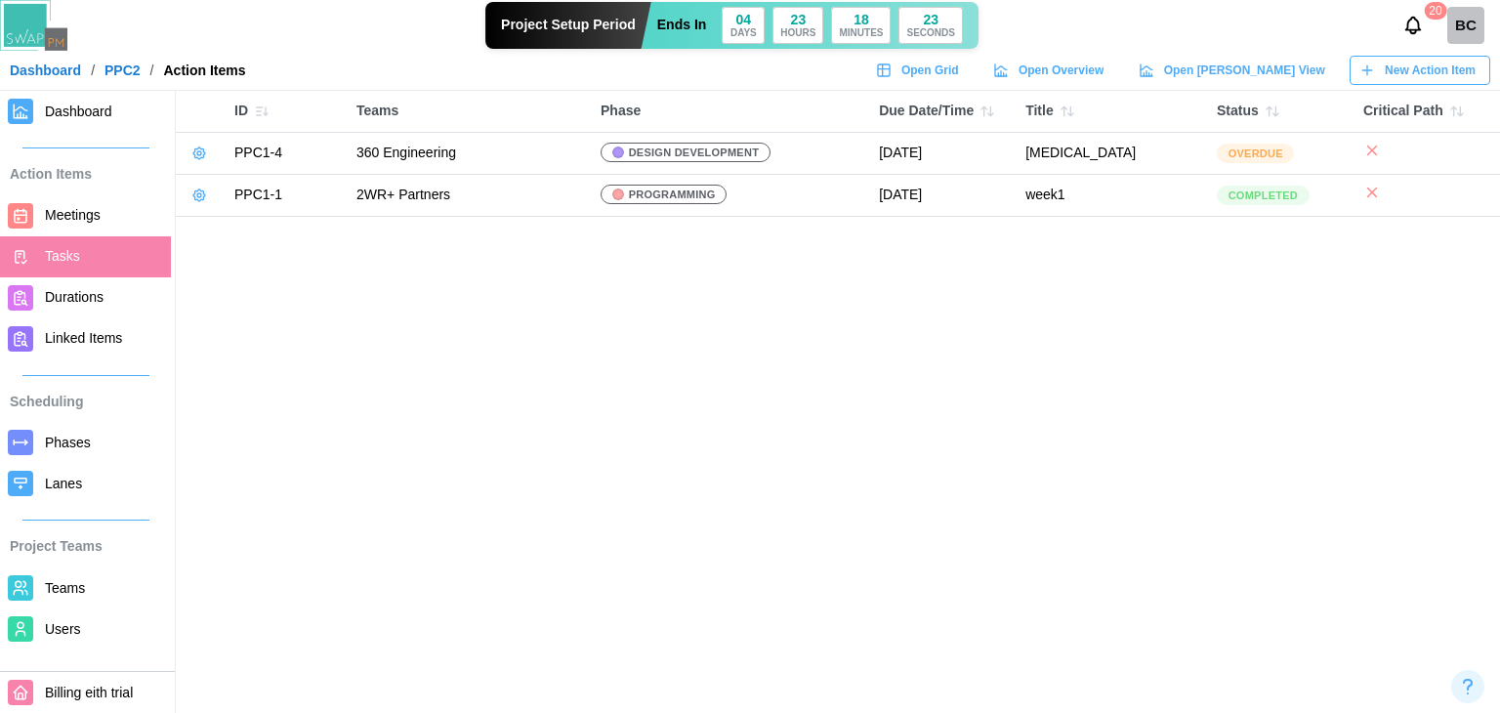
click at [1414, 83] on span "New Action Item" at bounding box center [1430, 70] width 91 height 27
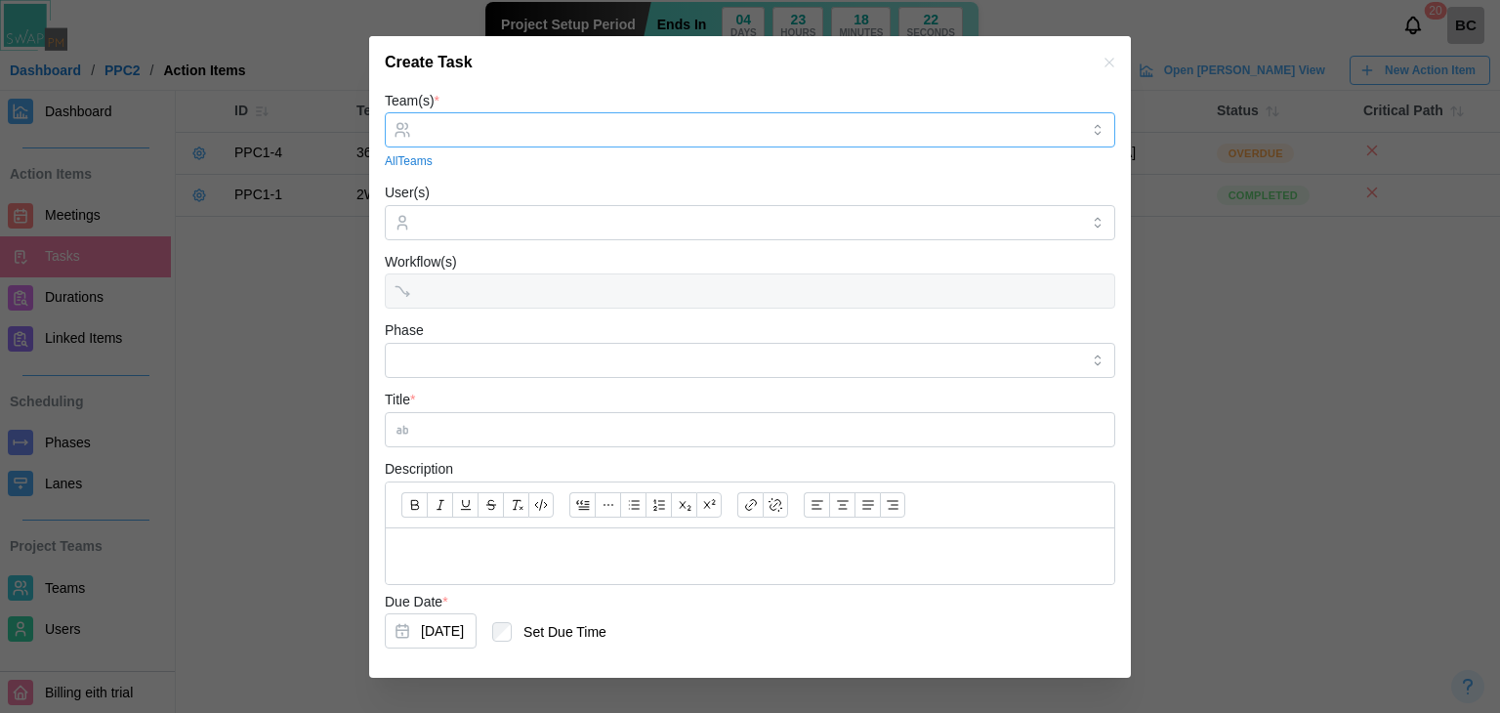
click at [442, 114] on div at bounding box center [747, 129] width 663 height 33
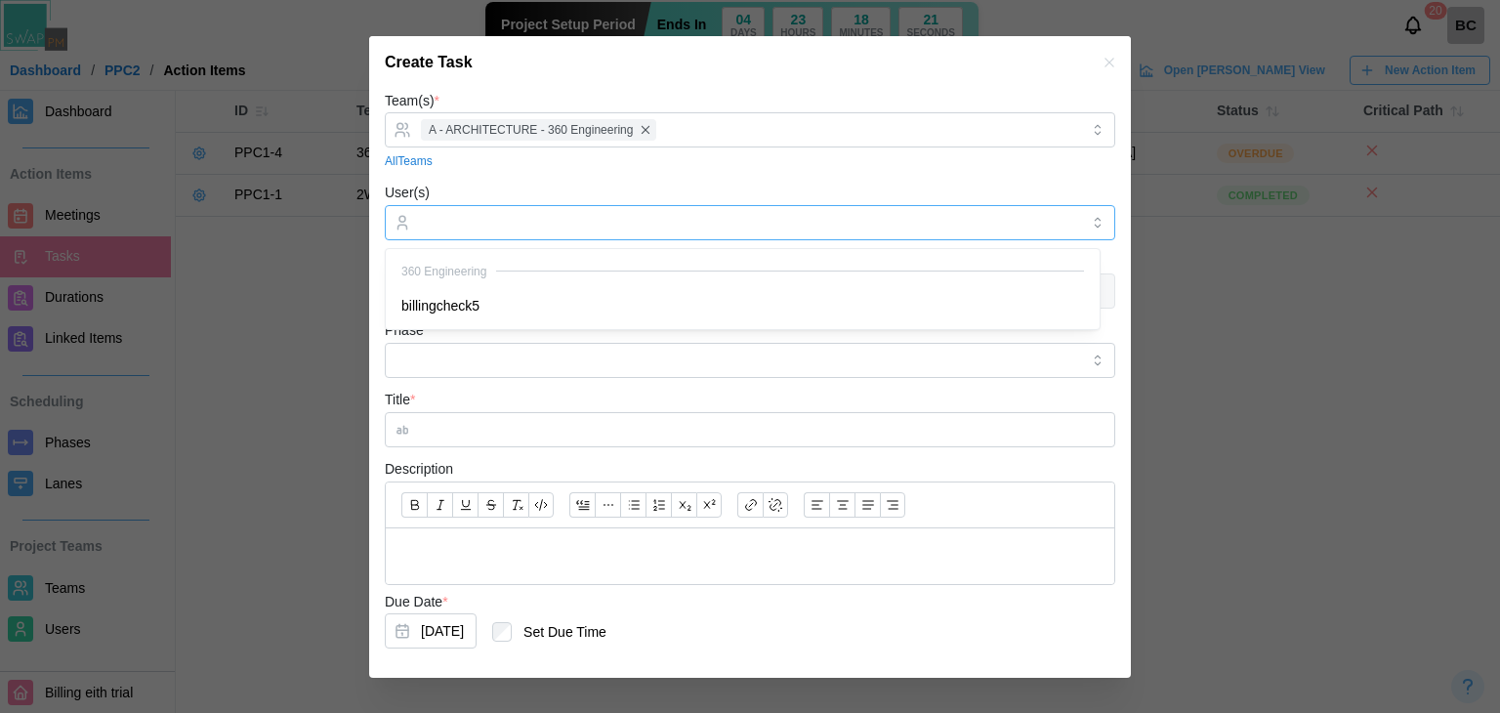
click at [465, 219] on input "User(s)" at bounding box center [750, 223] width 658 height 16
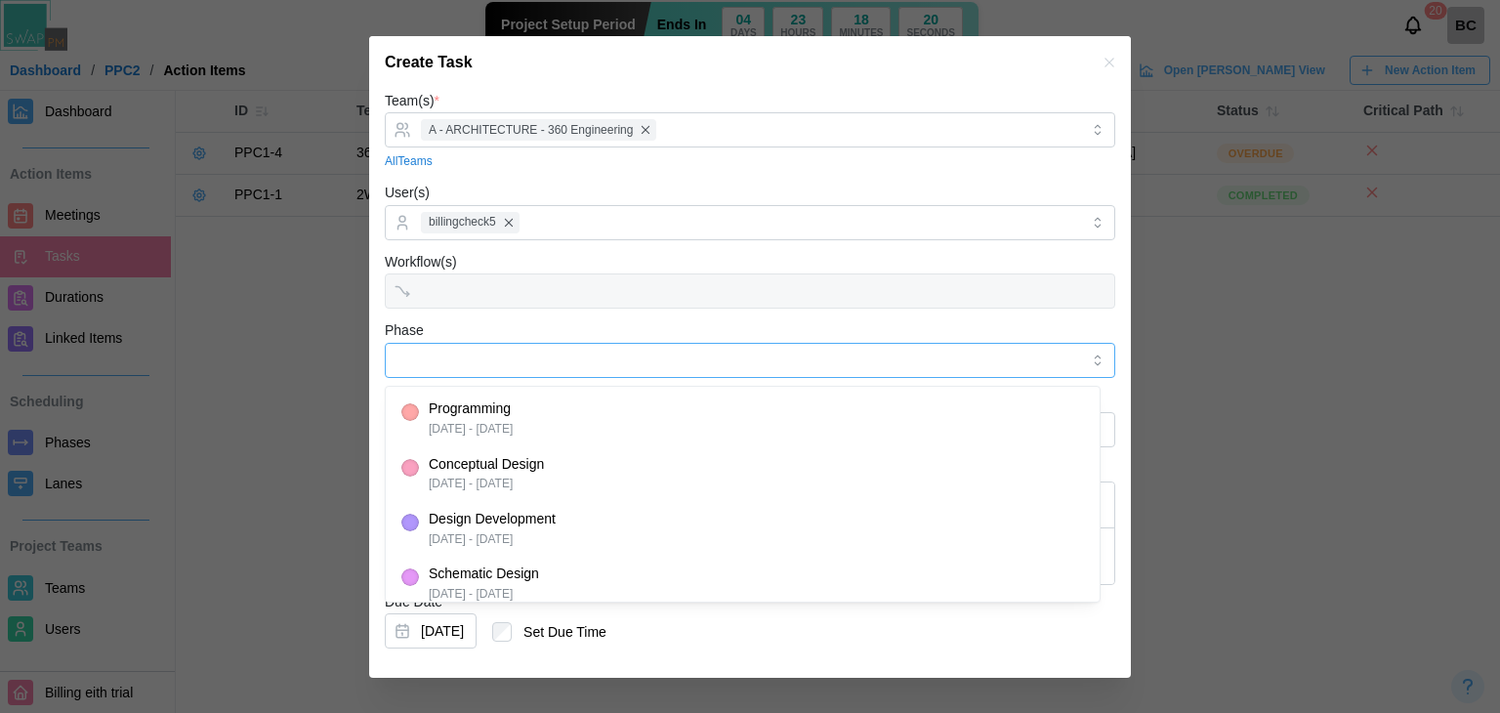
click at [452, 349] on input "Phase" at bounding box center [750, 360] width 730 height 35
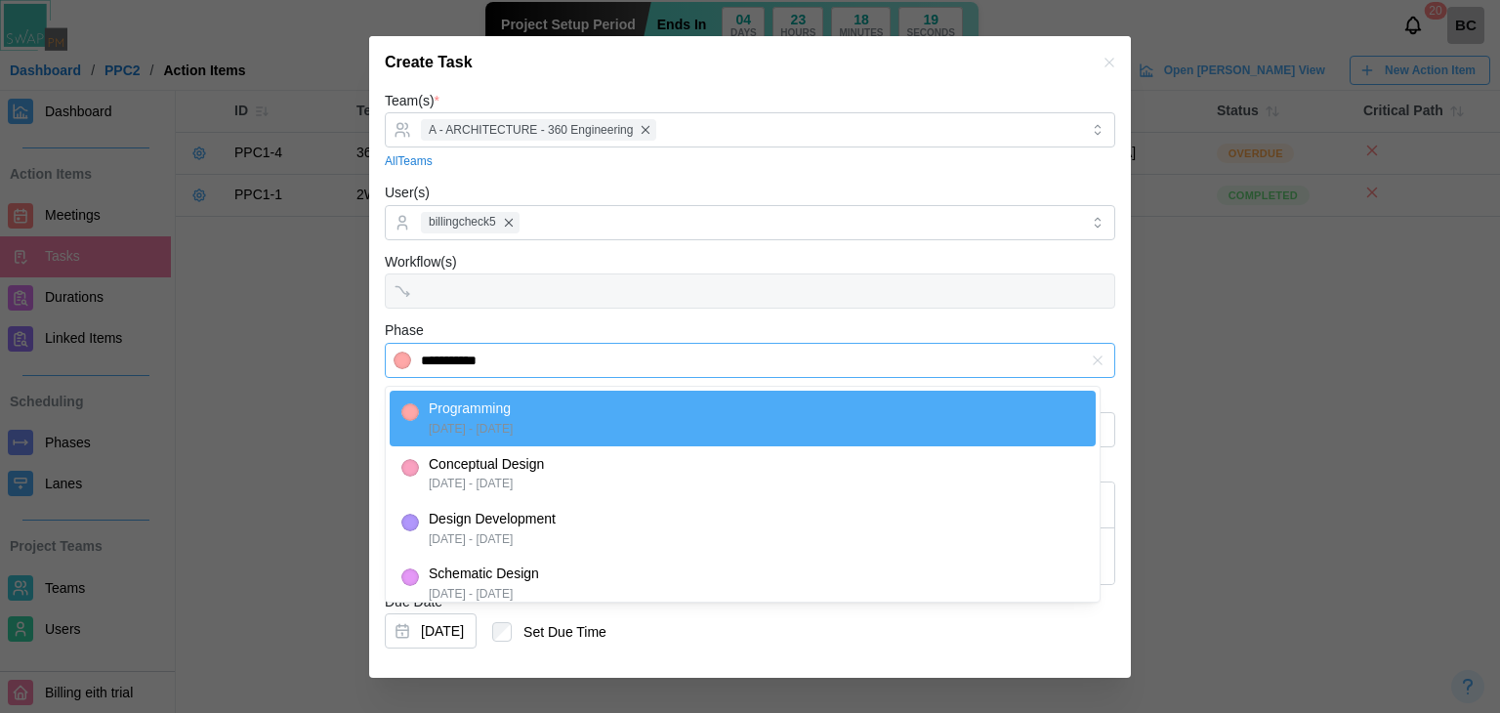
click at [524, 365] on input "**********" at bounding box center [750, 360] width 730 height 35
type input "**********"
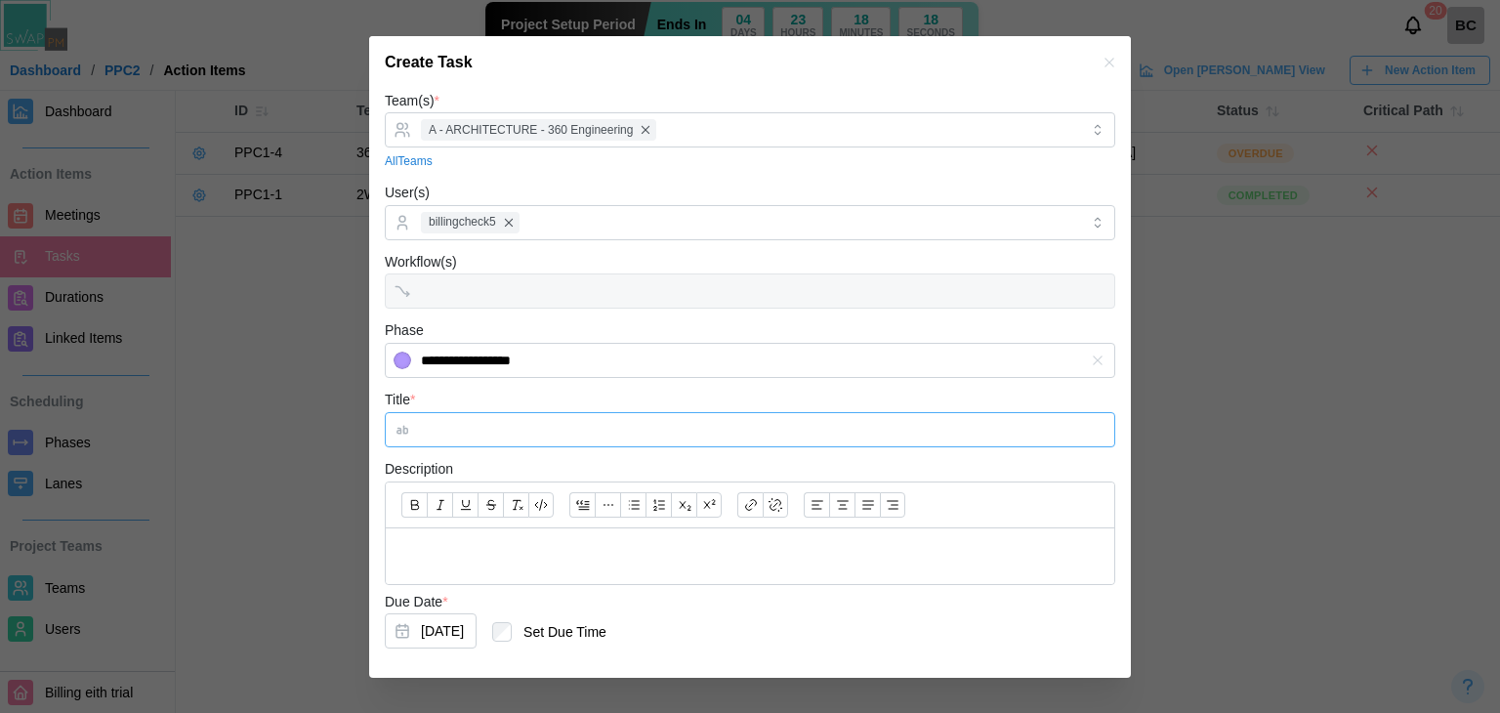
click at [495, 441] on input "Title *" at bounding box center [750, 429] width 730 height 35
type input "**"
click at [451, 547] on p at bounding box center [749, 556] width 697 height 24
click at [477, 628] on button "[DATE]" at bounding box center [431, 630] width 92 height 35
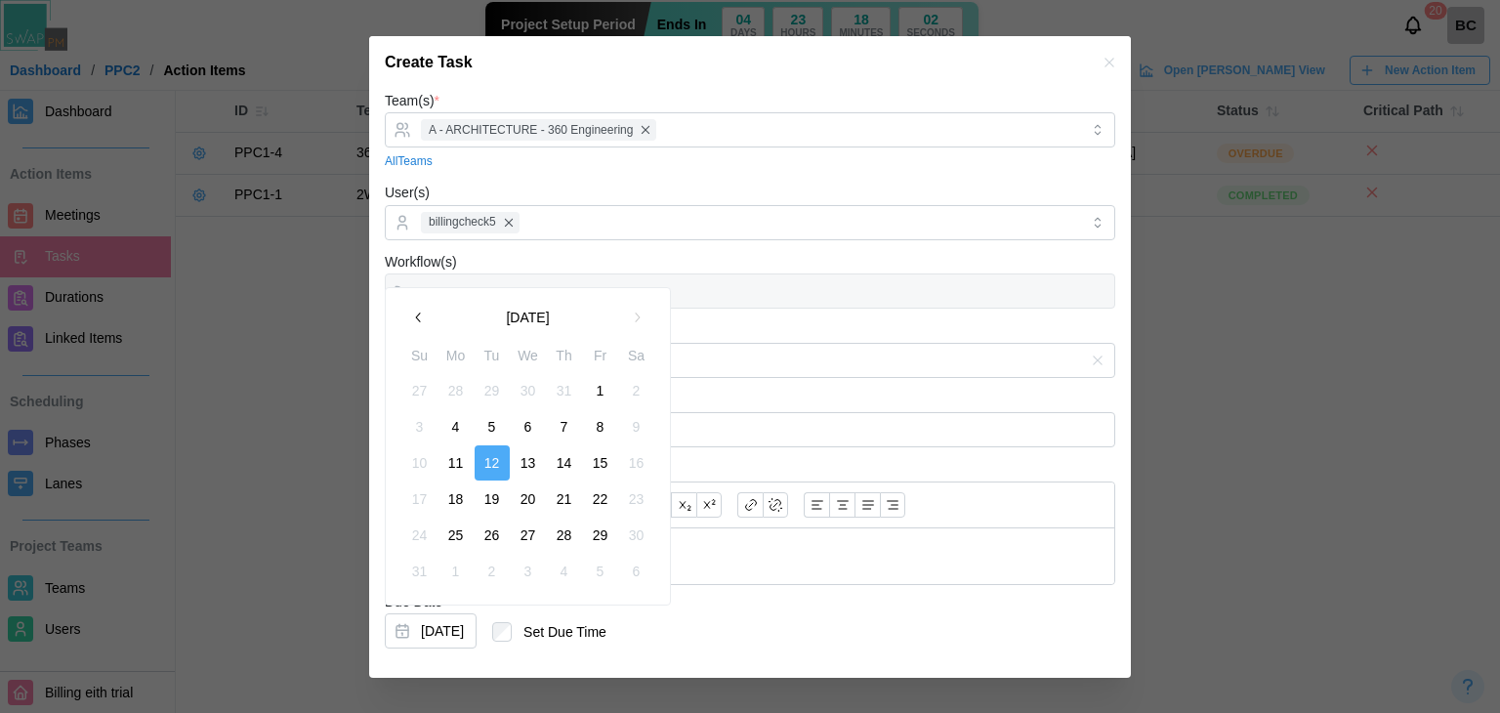
click at [532, 429] on button "6" at bounding box center [528, 426] width 35 height 35
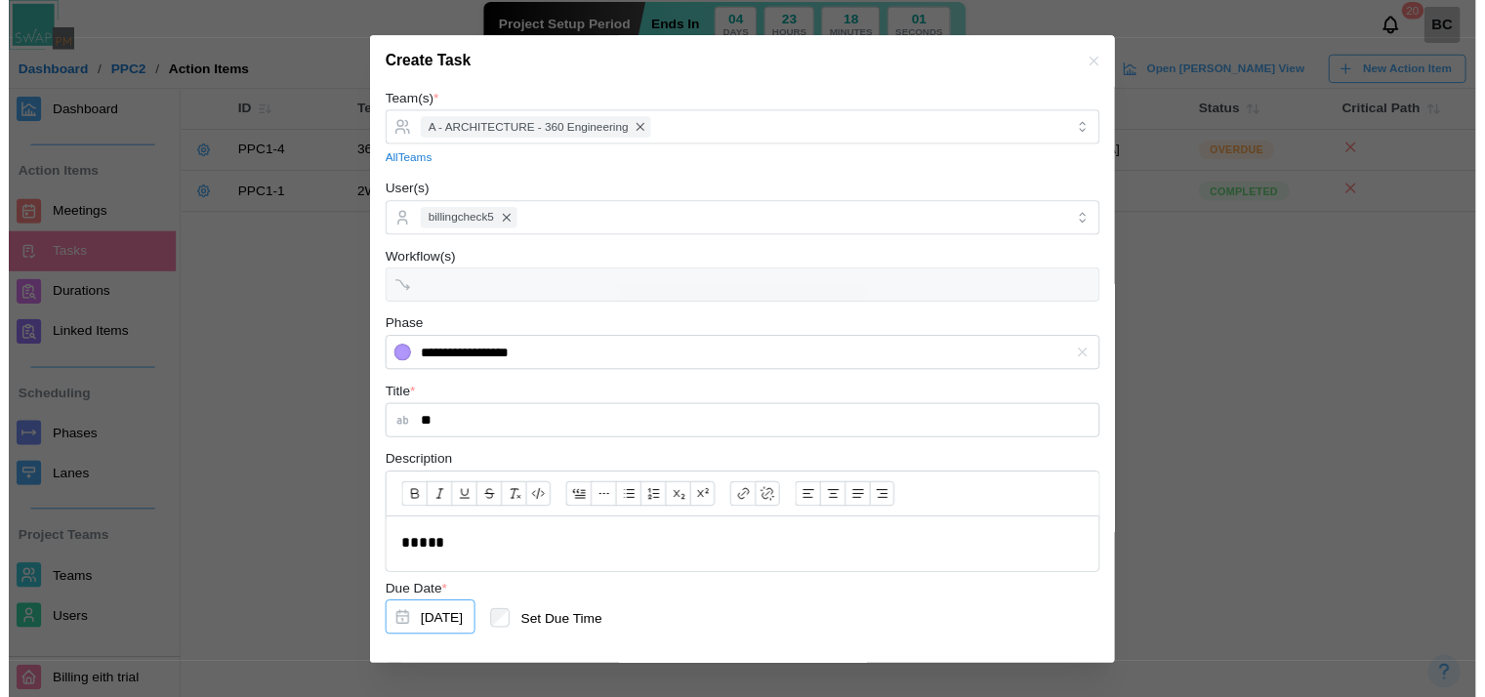
scroll to position [98, 0]
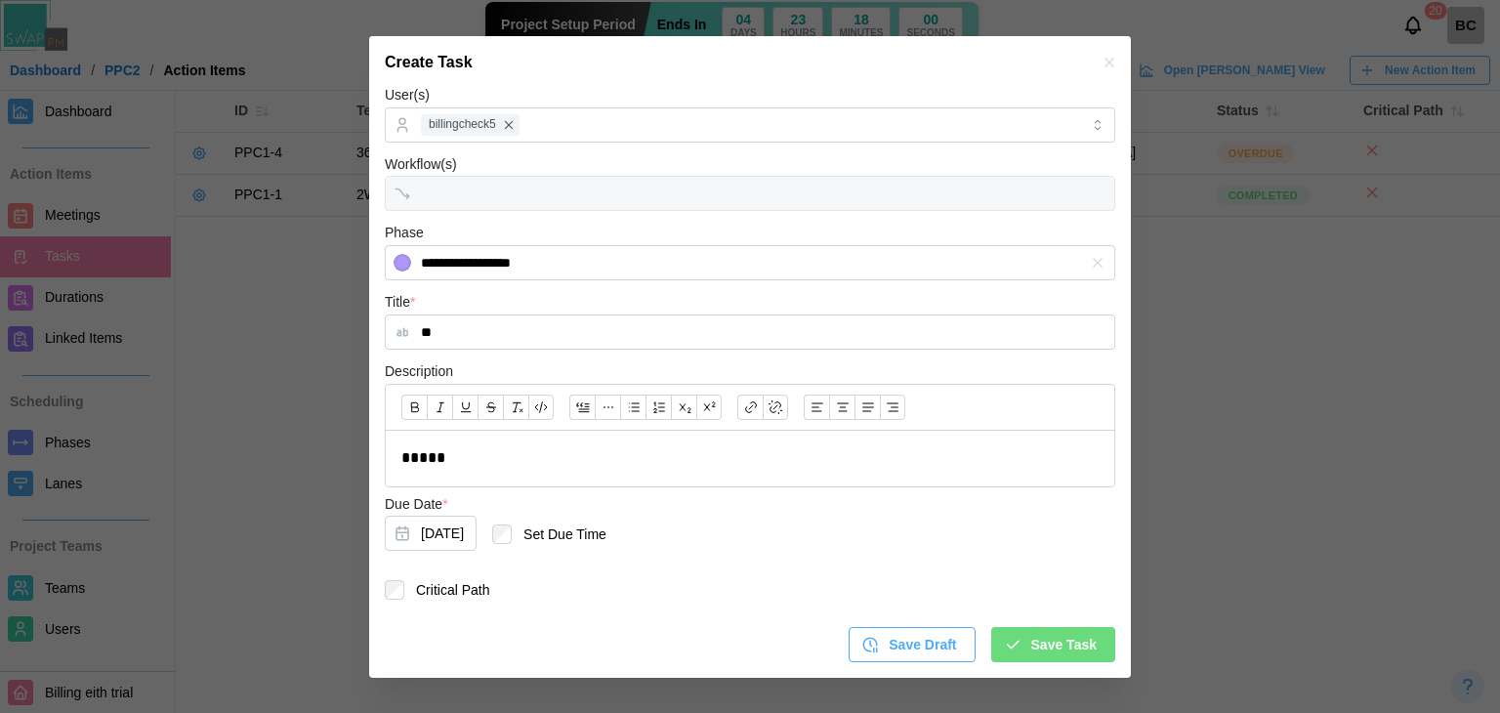
click at [1021, 636] on div "Save Task" at bounding box center [1050, 644] width 93 height 33
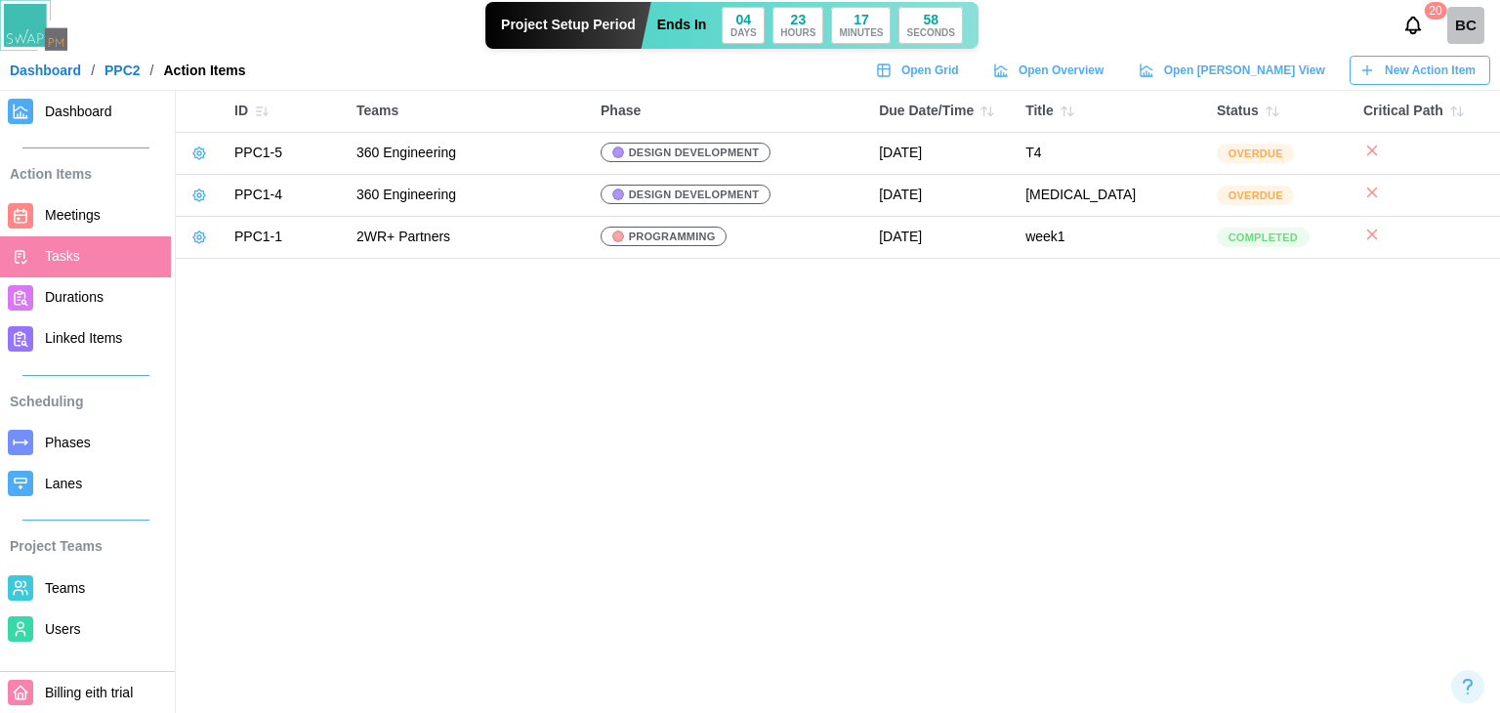
click at [207, 148] on link at bounding box center [199, 153] width 27 height 27
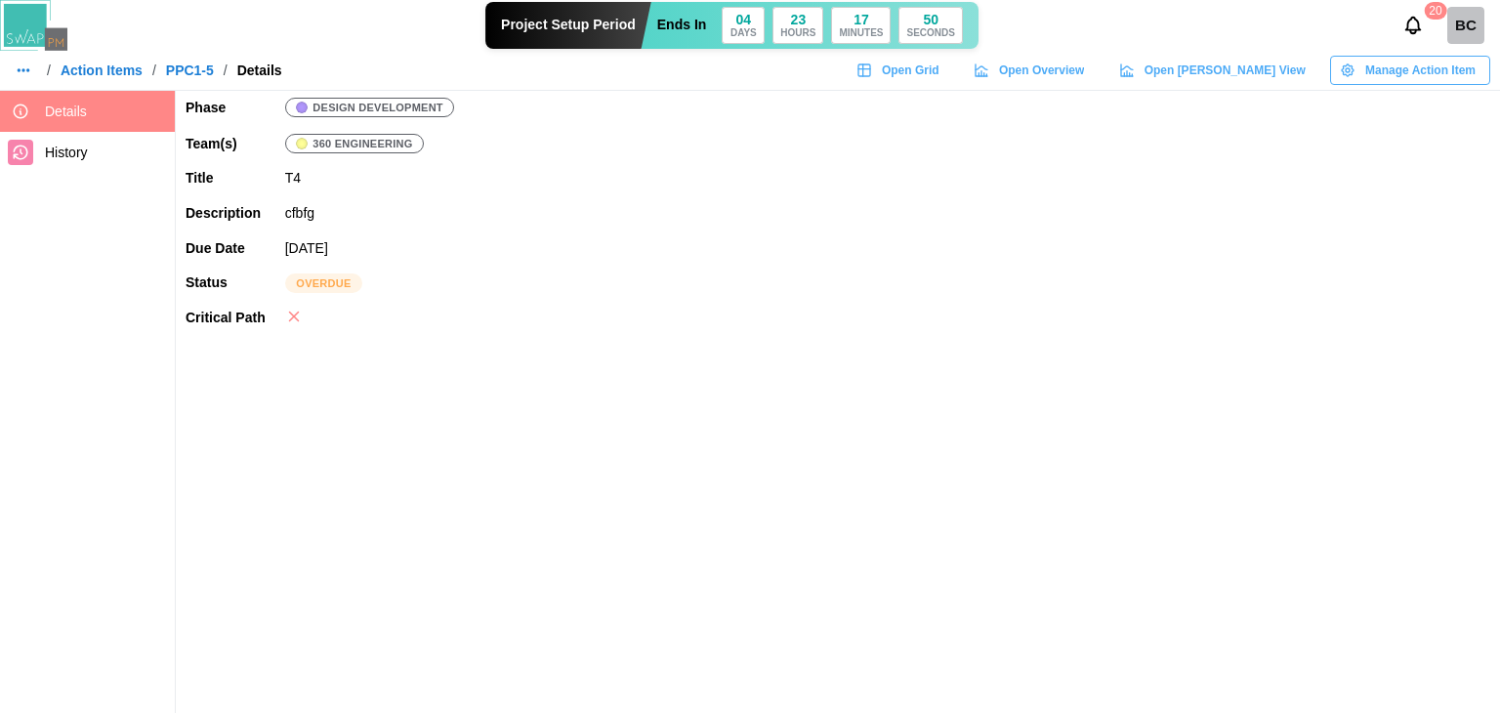
click at [1421, 74] on span "Manage Action Item" at bounding box center [1420, 70] width 110 height 27
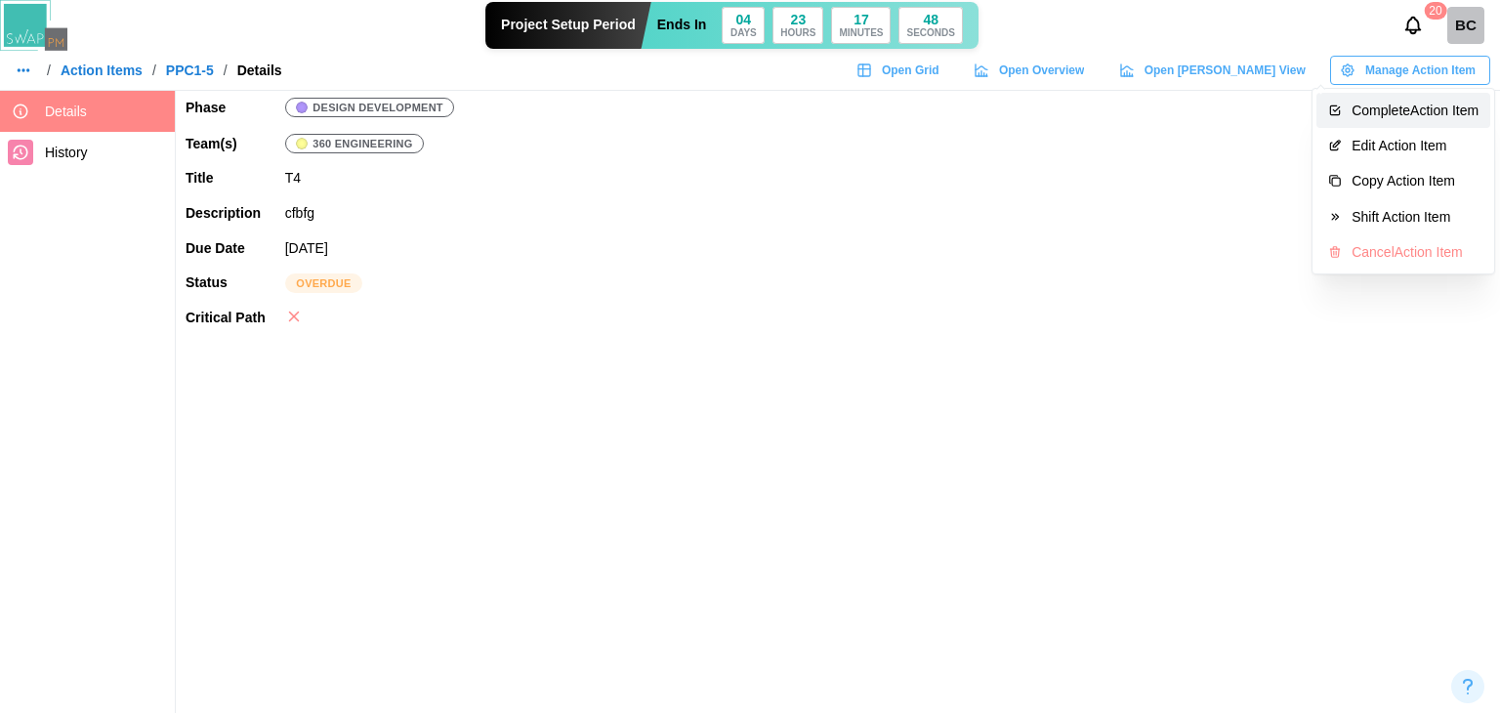
click at [1390, 114] on div "Complete Action Item" at bounding box center [1414, 111] width 127 height 16
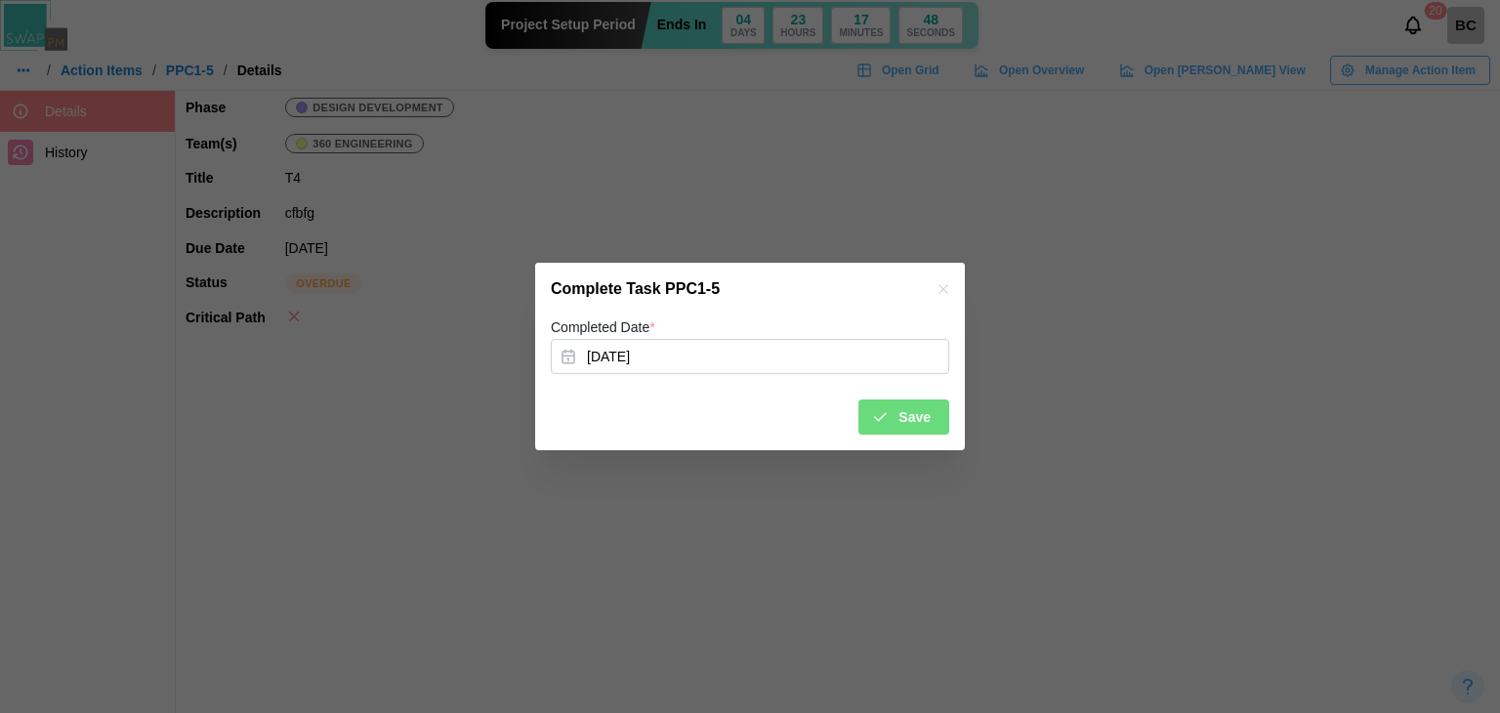
click at [894, 419] on div "Save" at bounding box center [901, 416] width 60 height 33
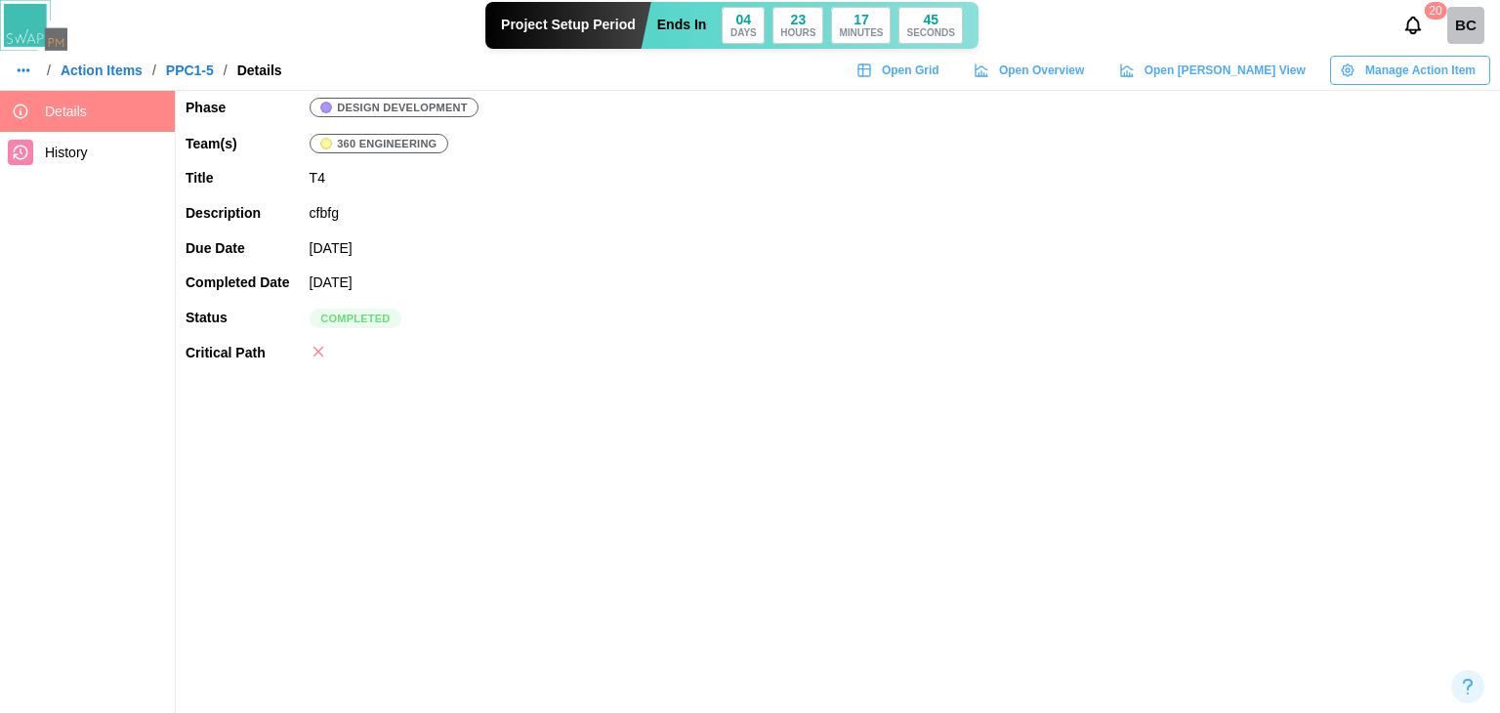
click at [85, 70] on link "Action Items" at bounding box center [102, 70] width 82 height 14
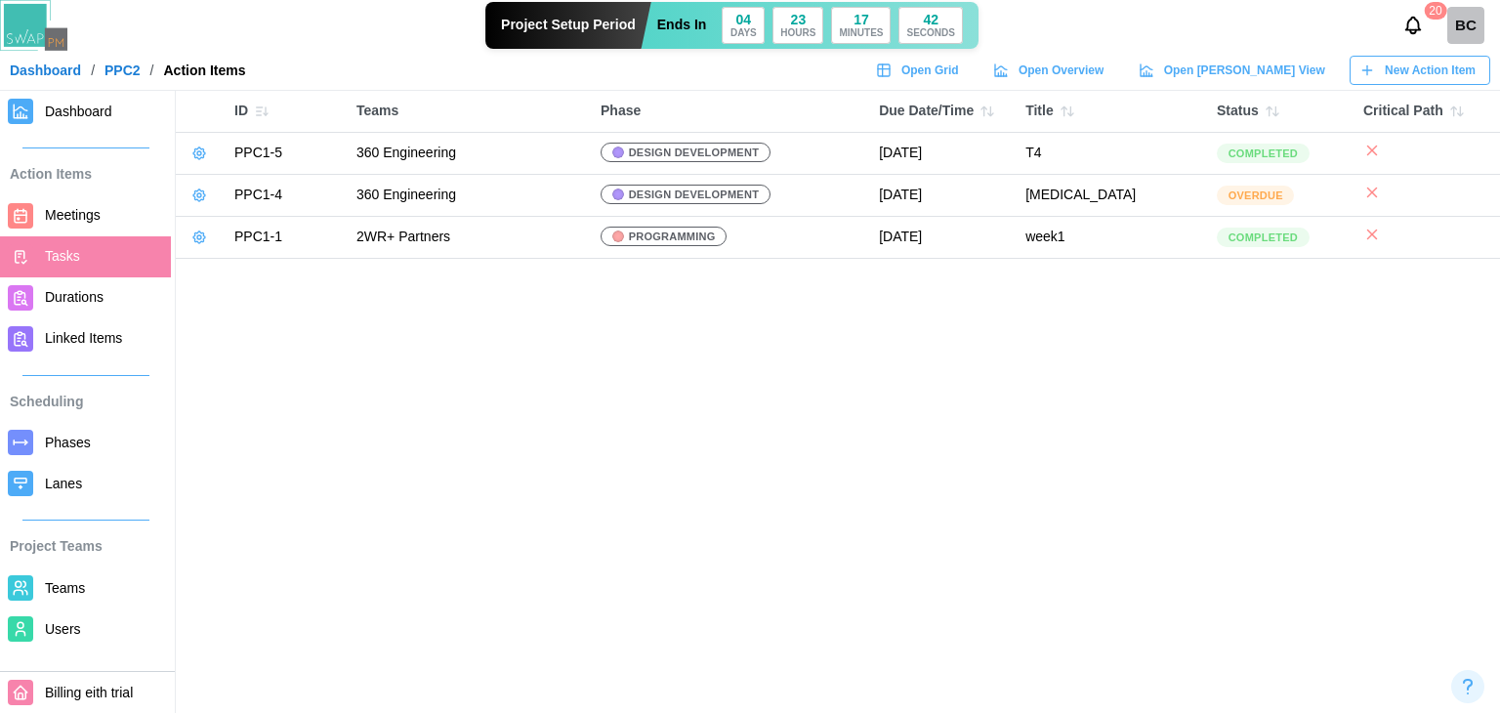
click at [187, 238] on link at bounding box center [199, 237] width 27 height 27
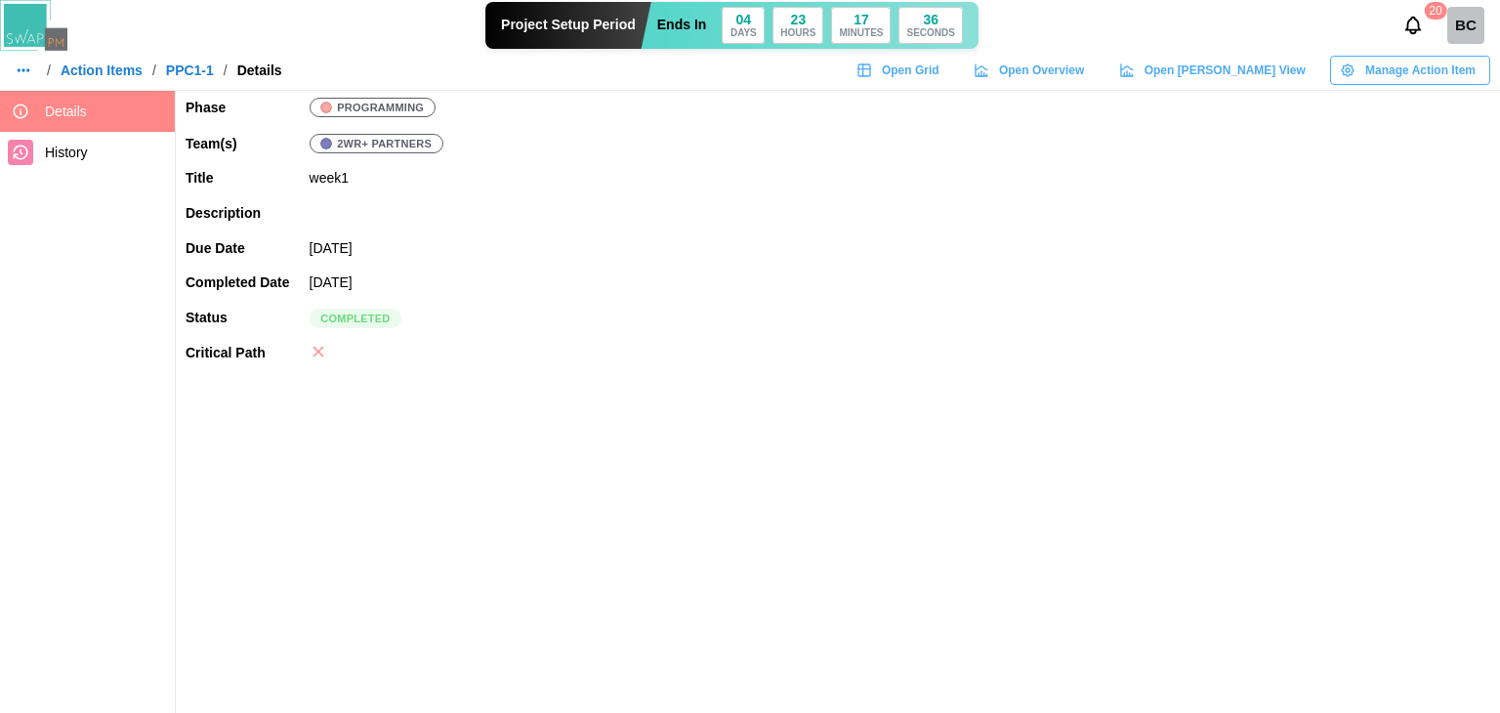
click at [1401, 69] on span "Manage Action Item" at bounding box center [1420, 70] width 110 height 27
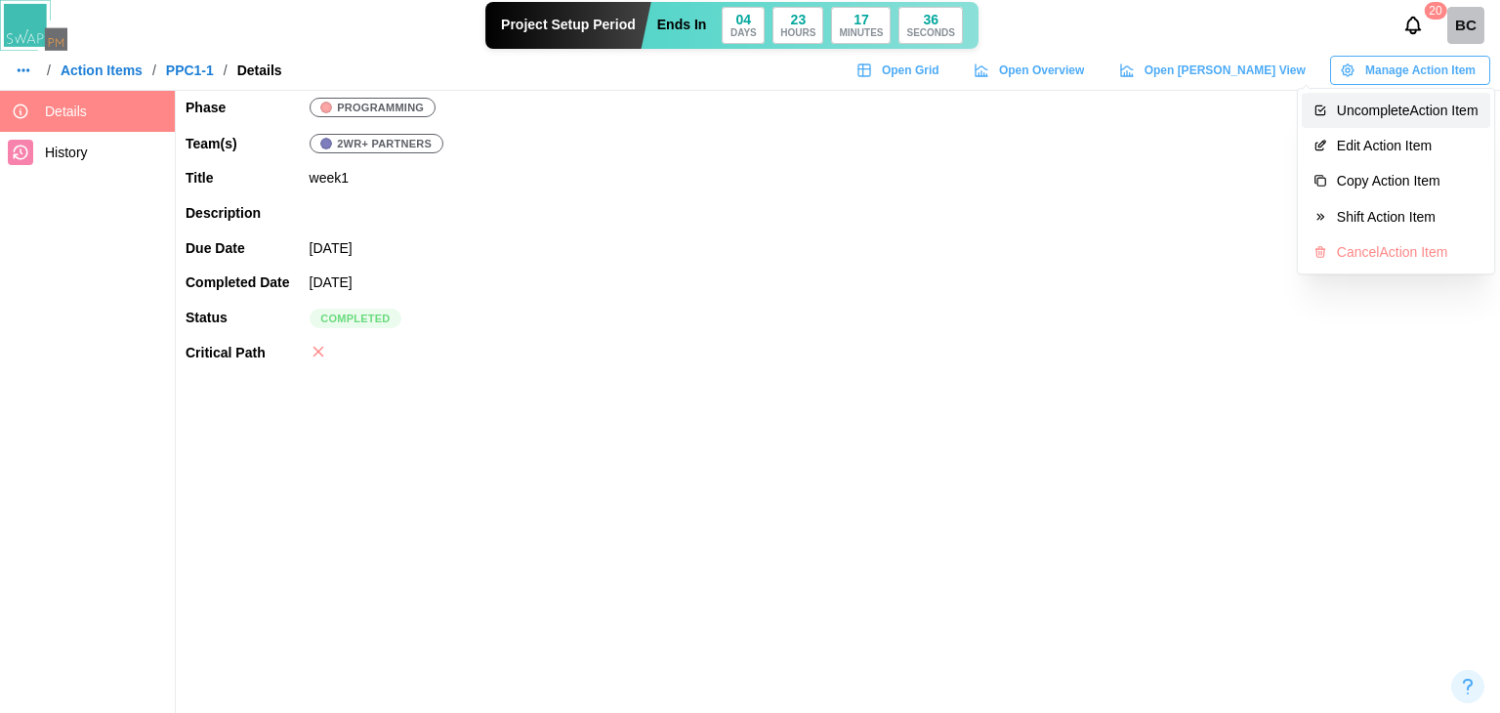
click at [1373, 114] on div "Uncomplete Action Item" at bounding box center [1408, 111] width 142 height 16
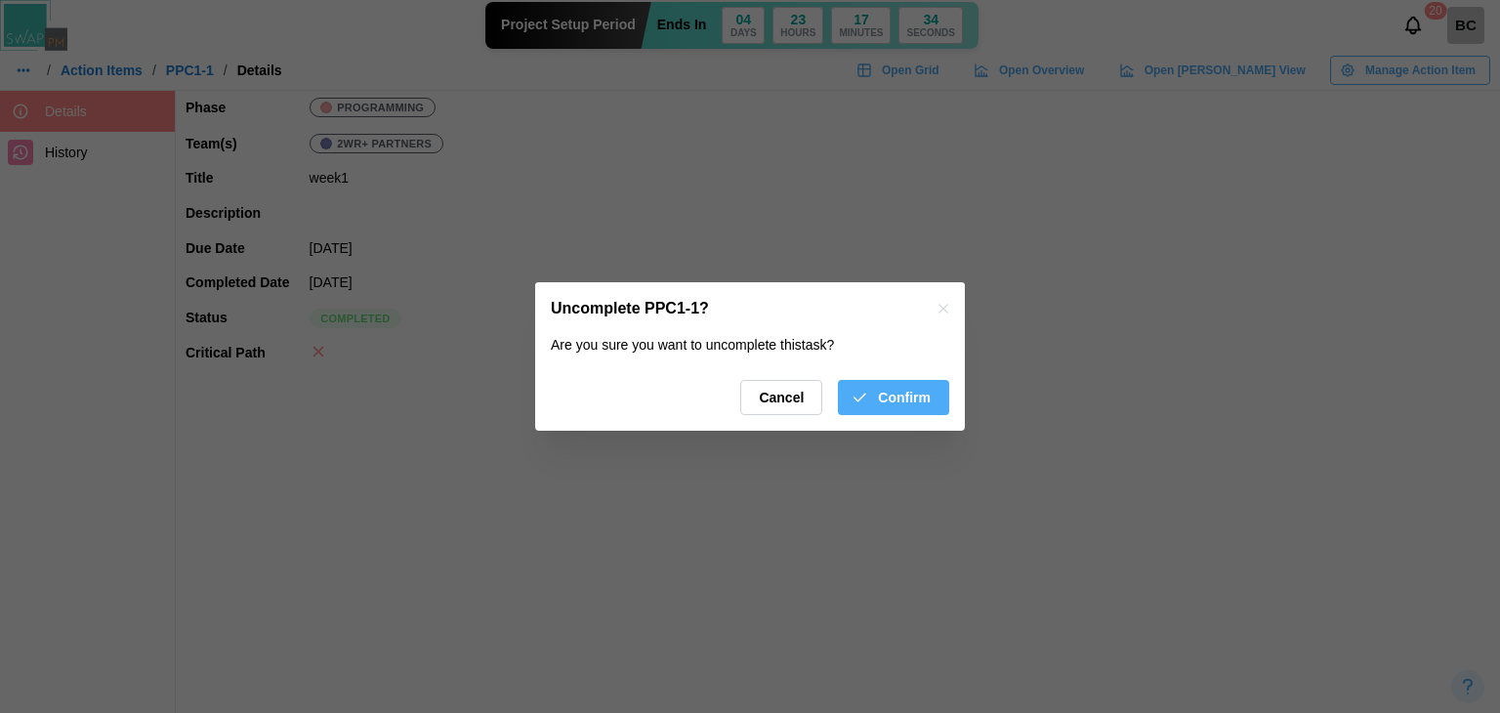
click at [868, 392] on icon "button" at bounding box center [860, 398] width 18 height 18
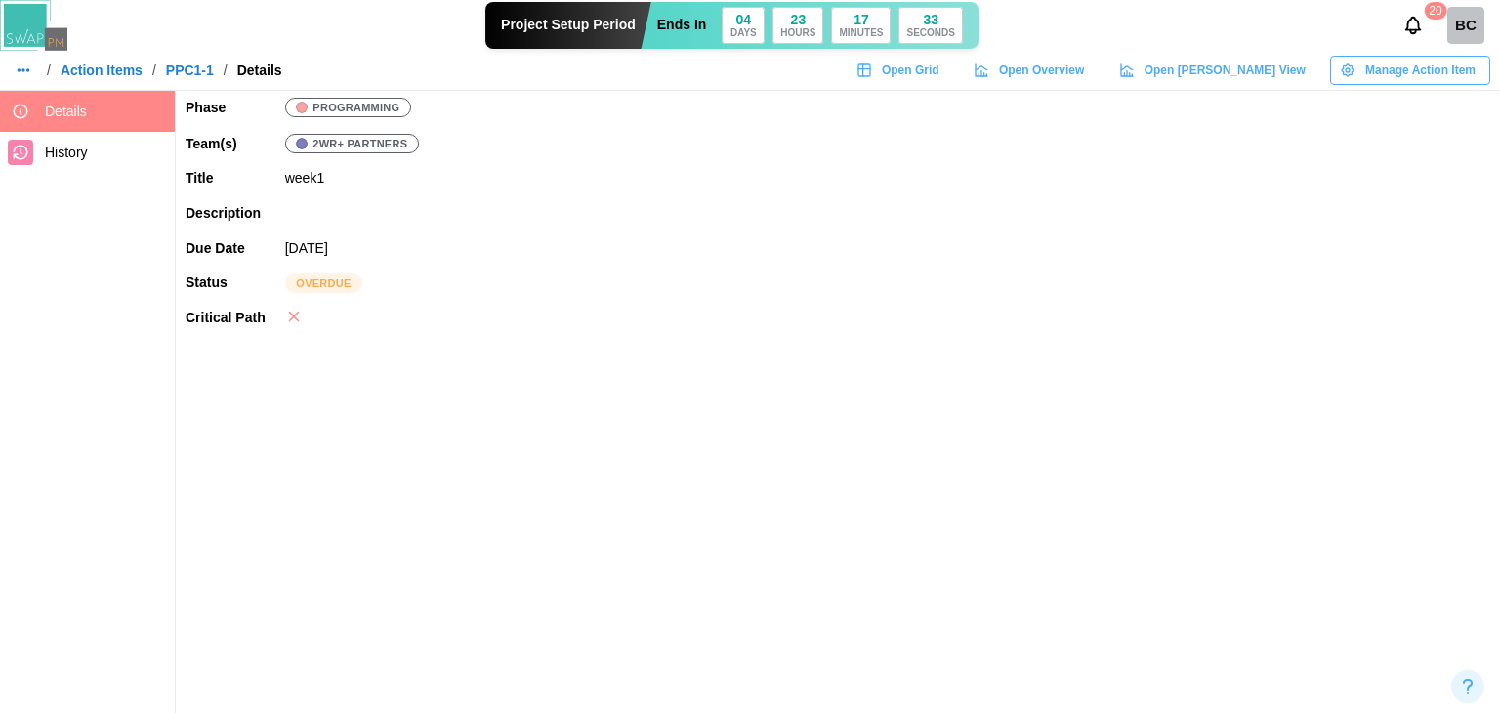
click at [1401, 67] on span "Manage Action Item" at bounding box center [1420, 70] width 110 height 27
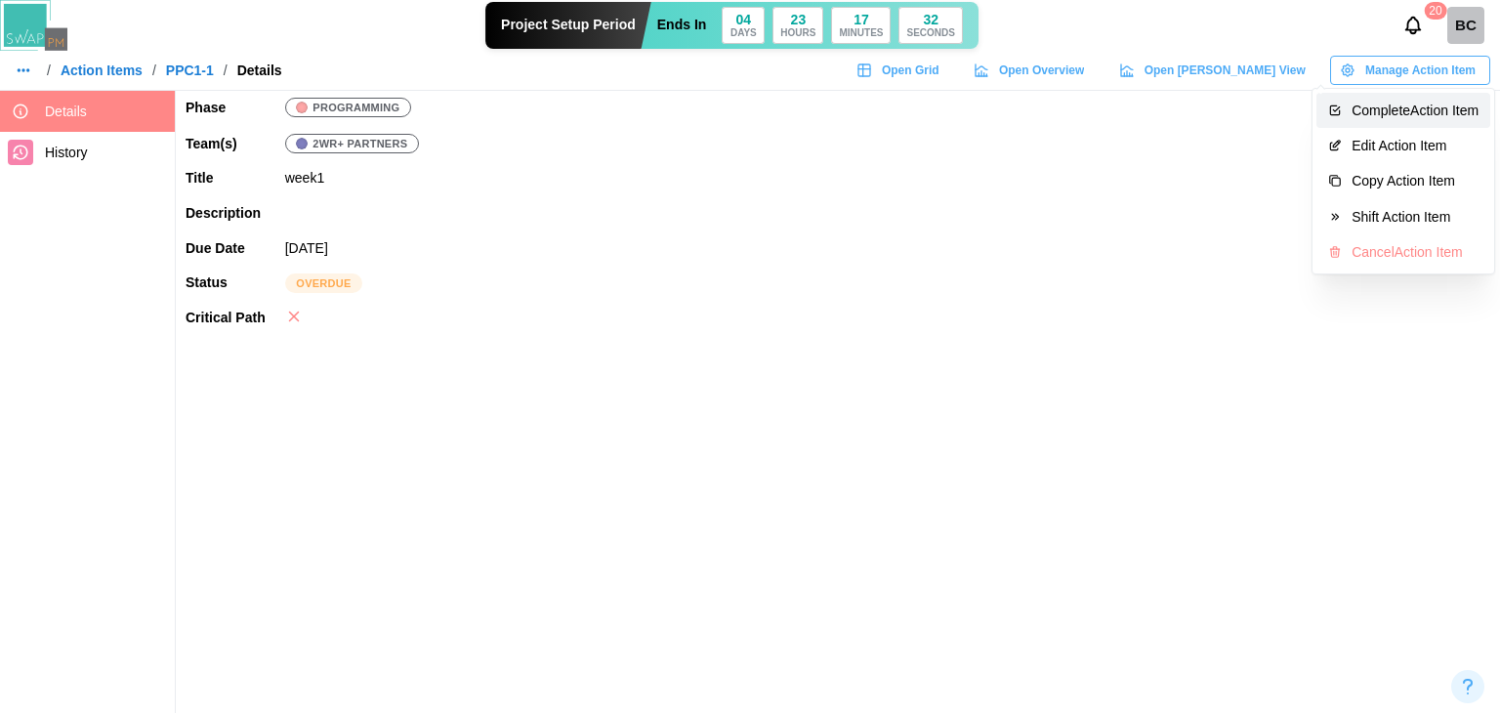
click at [1391, 103] on div "Complete Action Item" at bounding box center [1414, 111] width 127 height 16
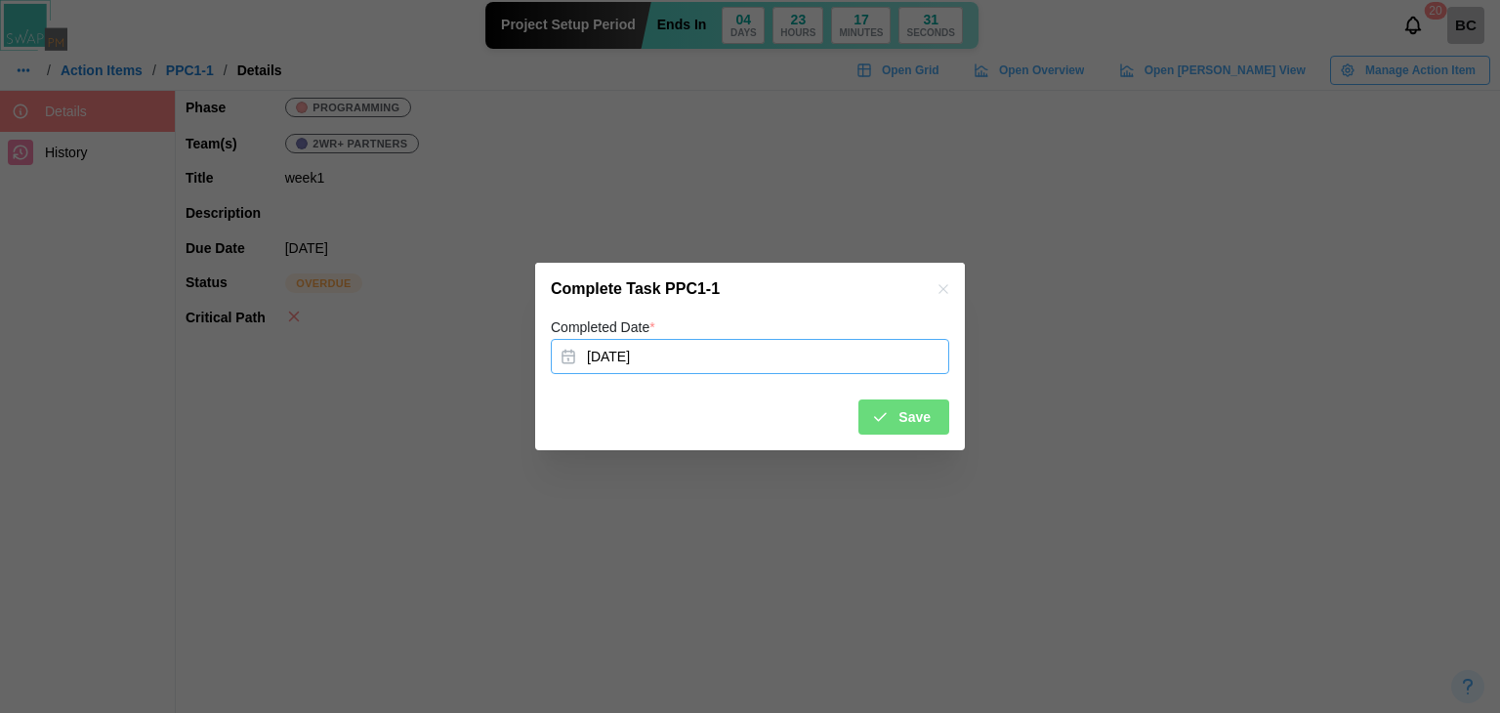
click at [686, 357] on button "Aug 6, 2025" at bounding box center [750, 356] width 398 height 35
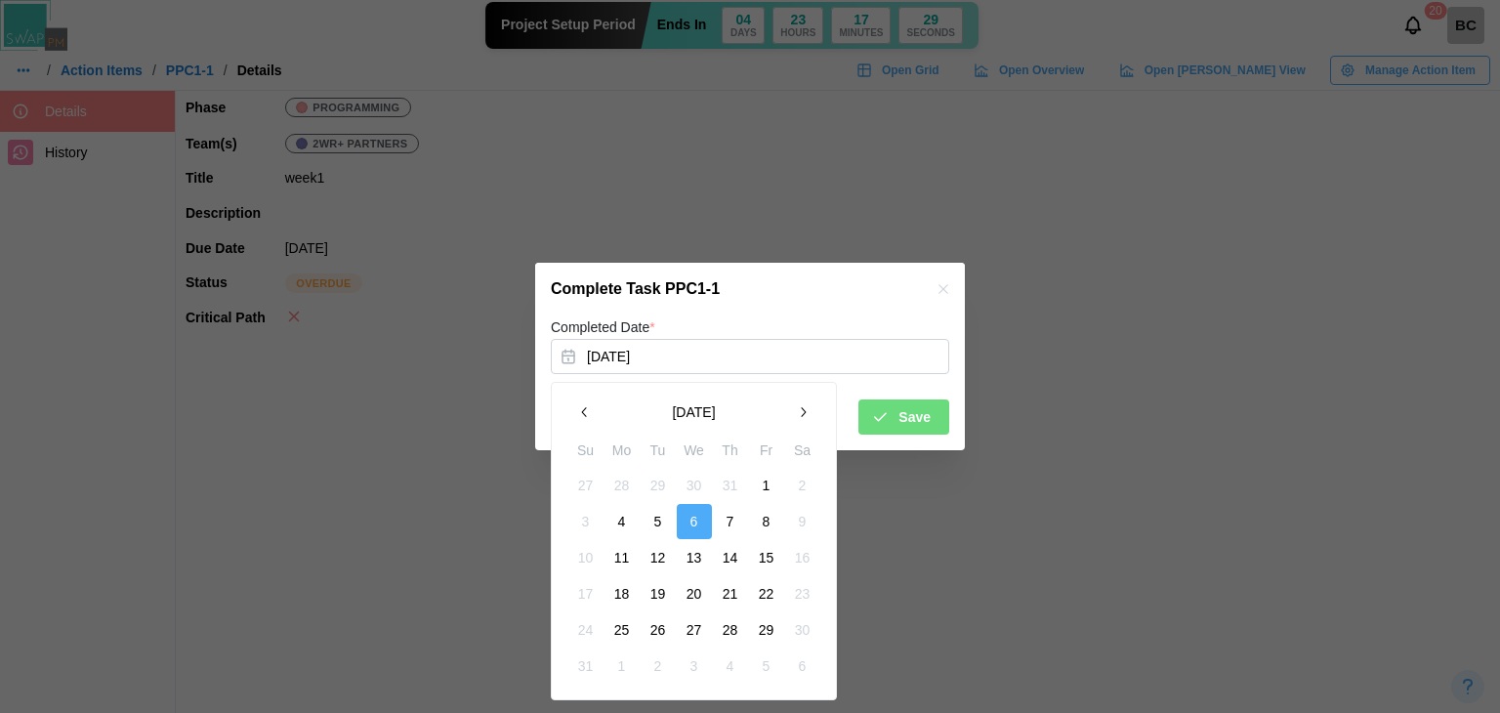
click at [769, 497] on button "1" at bounding box center [766, 485] width 35 height 35
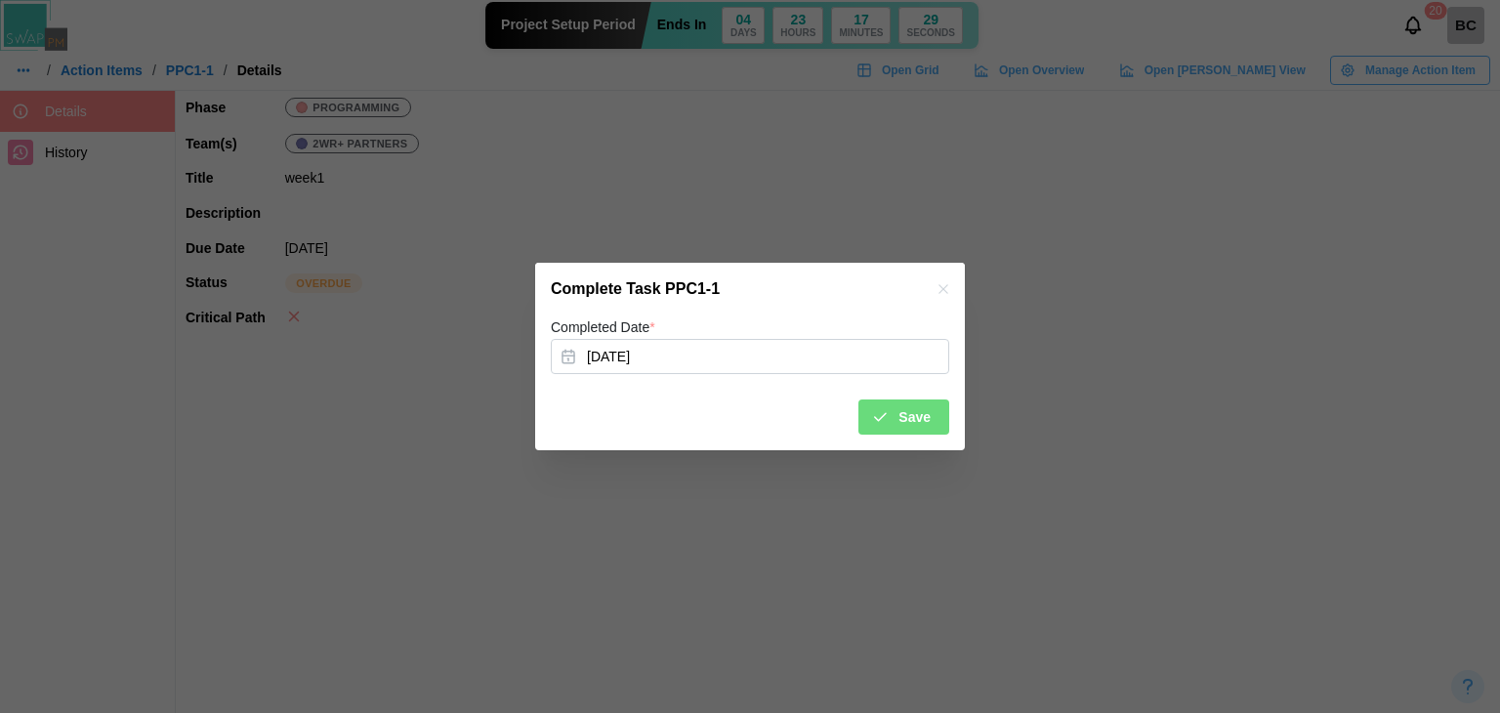
click at [902, 422] on span "Save" at bounding box center [914, 416] width 32 height 33
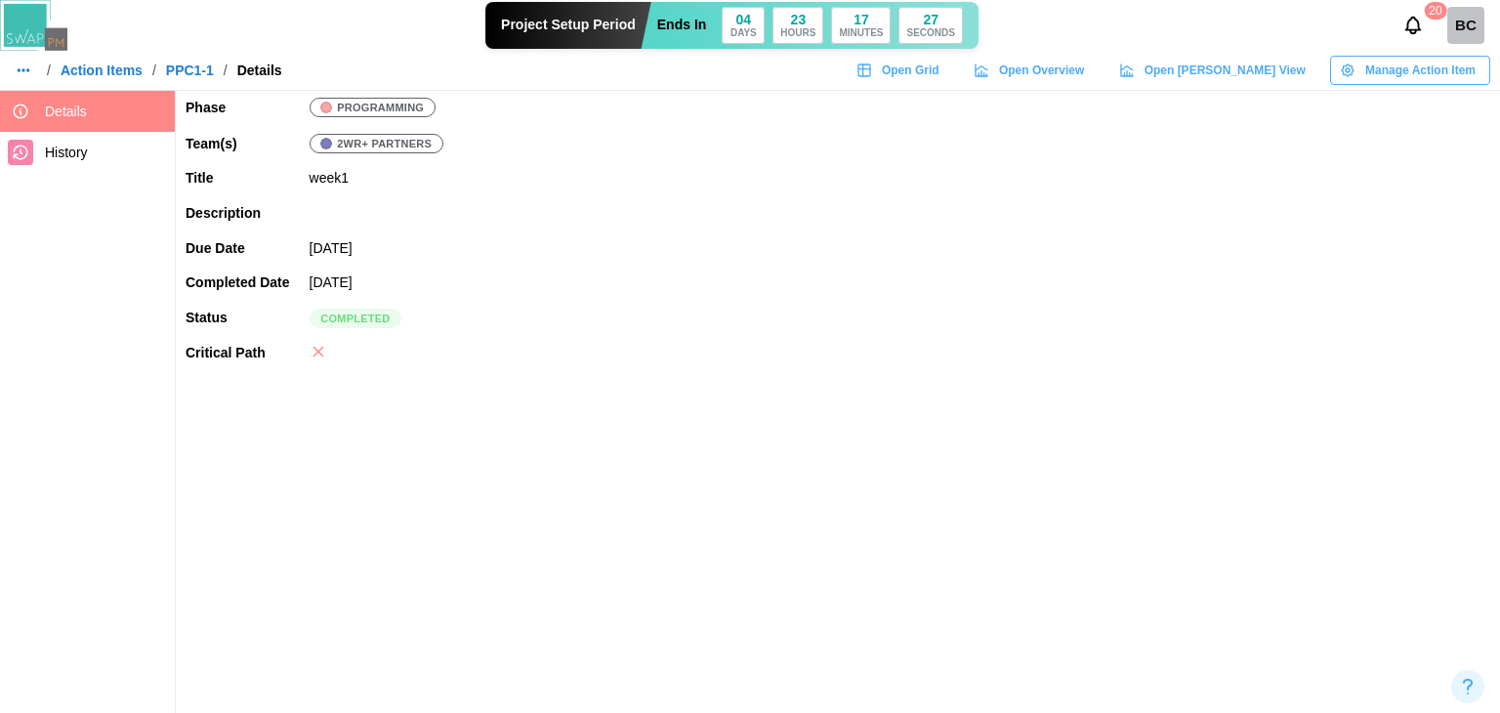
click at [80, 66] on link "Action Items" at bounding box center [102, 70] width 82 height 14
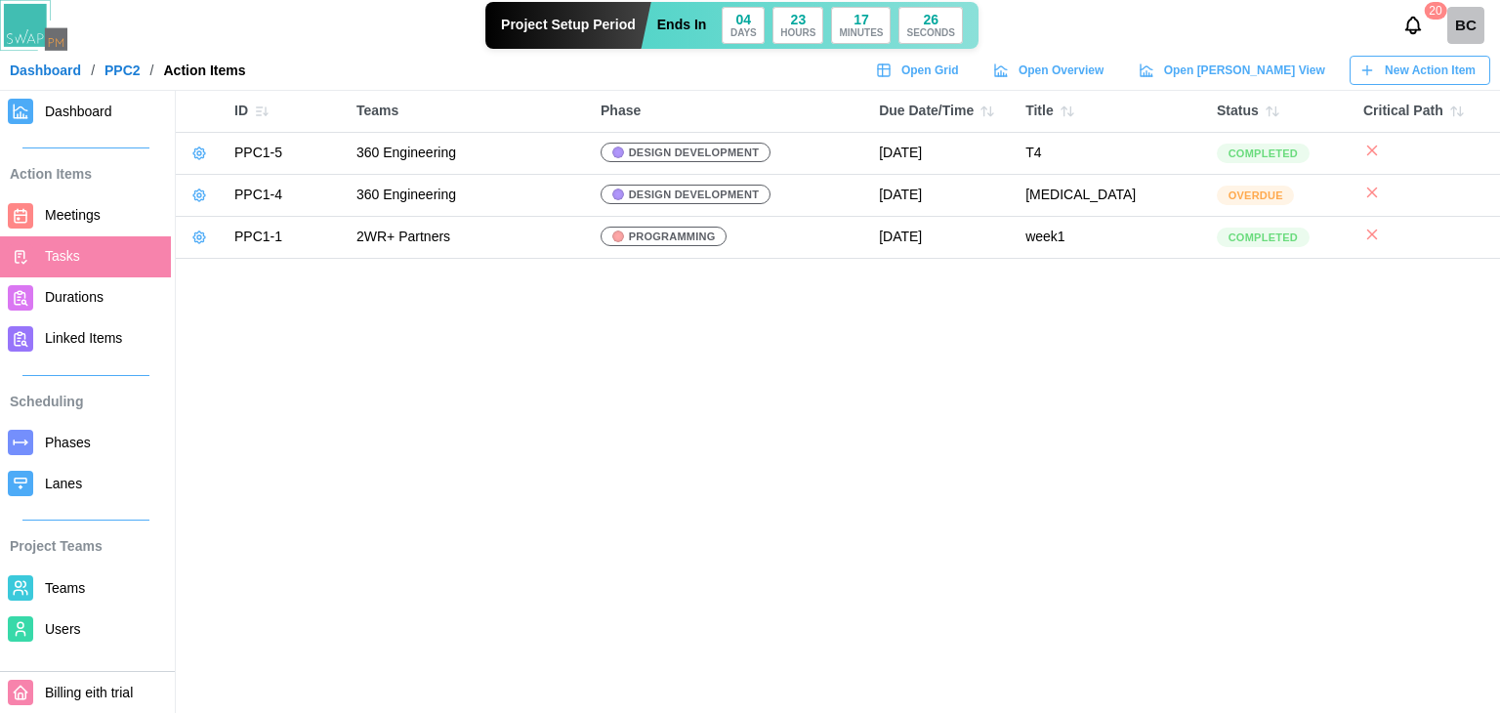
click at [49, 106] on span "Dashboard" at bounding box center [78, 112] width 67 height 16
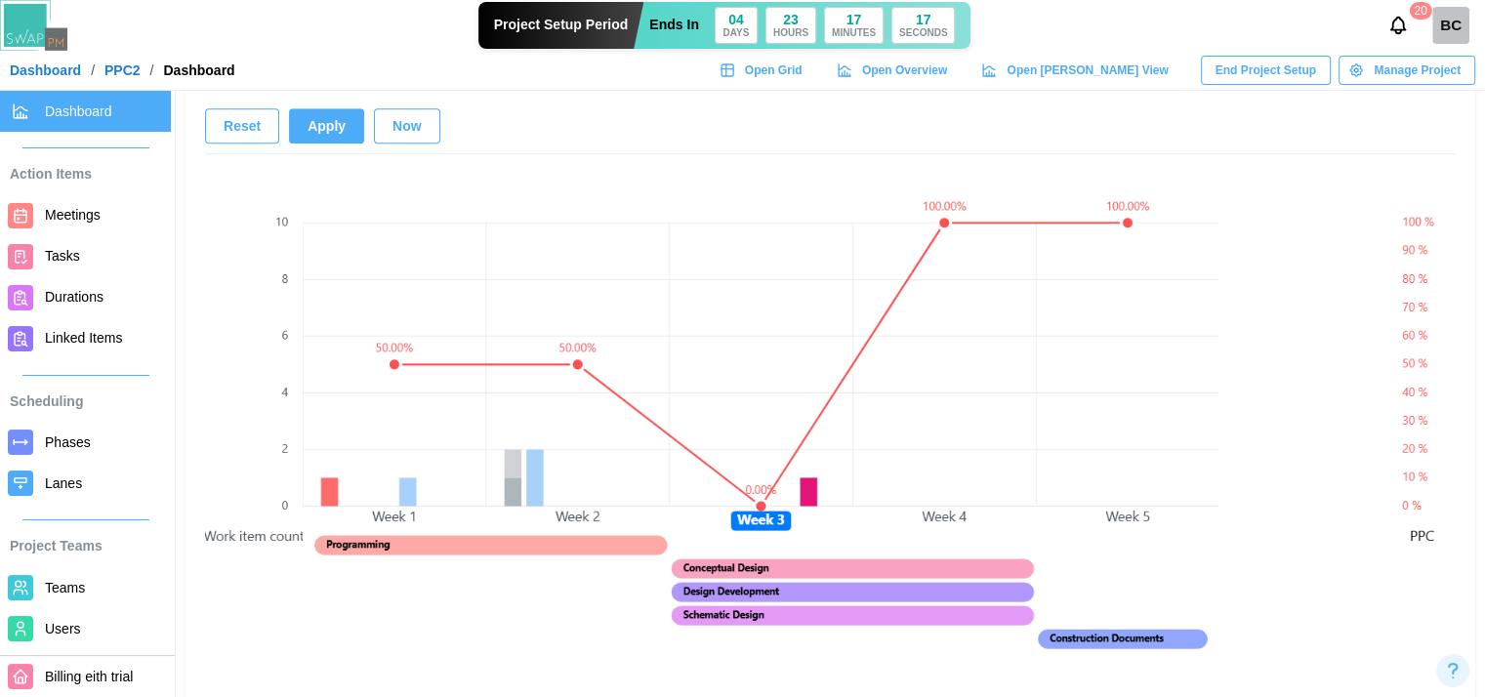
scroll to position [1367, 0]
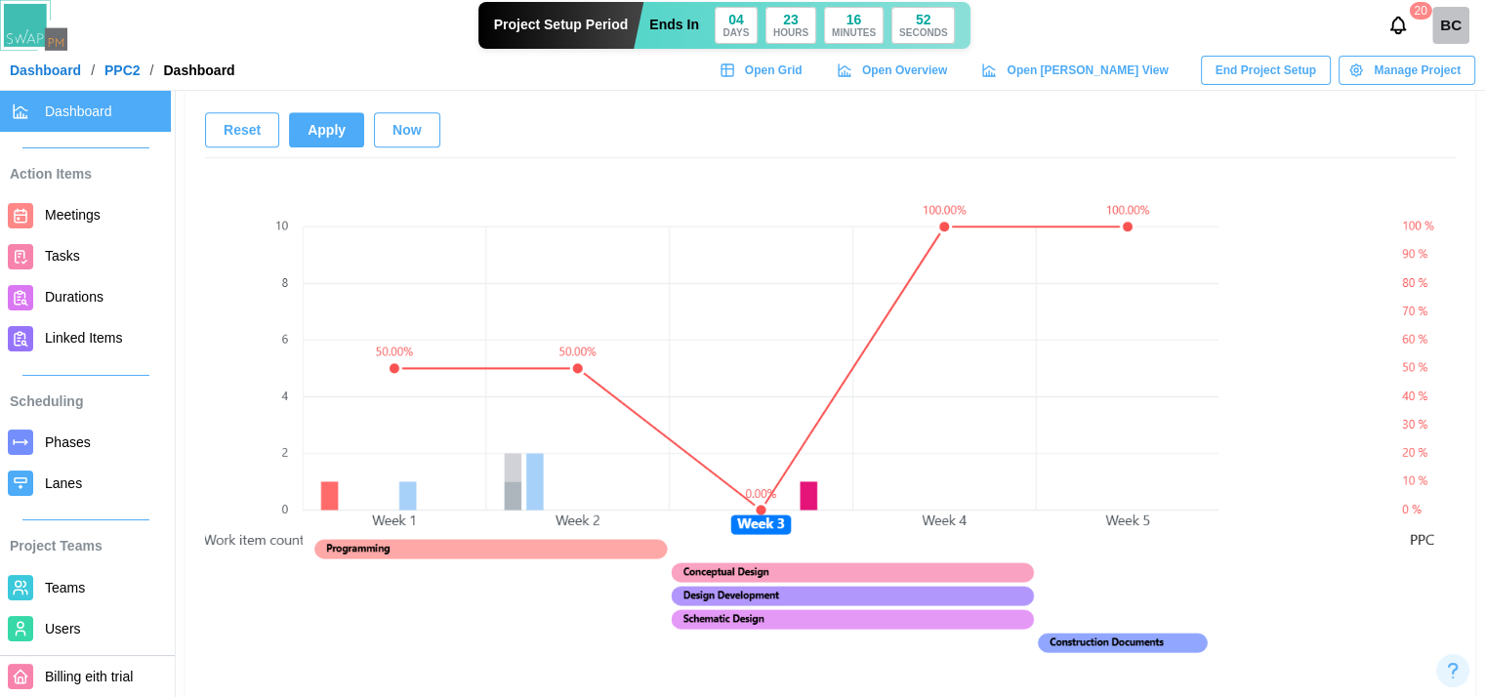
click at [47, 214] on span "Meetings" at bounding box center [73, 215] width 56 height 16
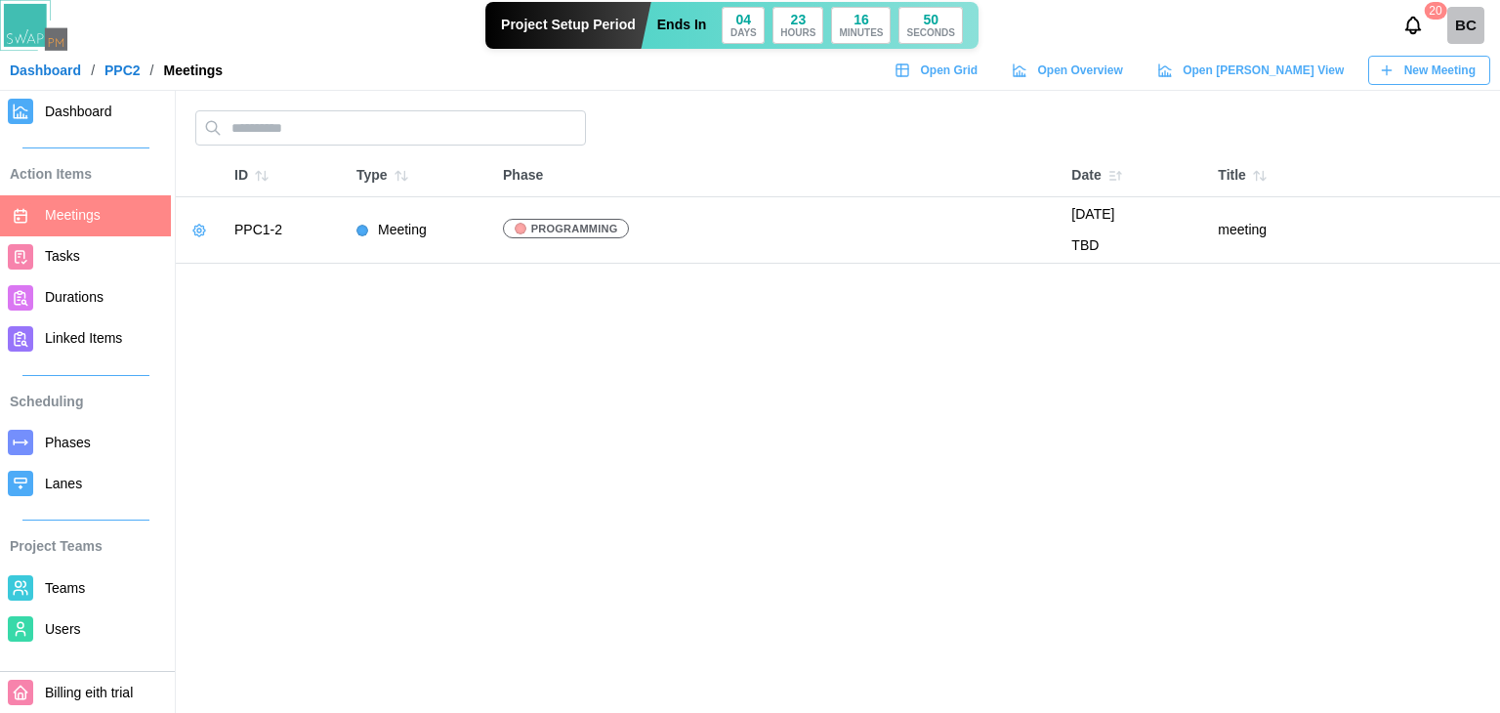
click at [1426, 68] on span "New Meeting" at bounding box center [1439, 70] width 71 height 27
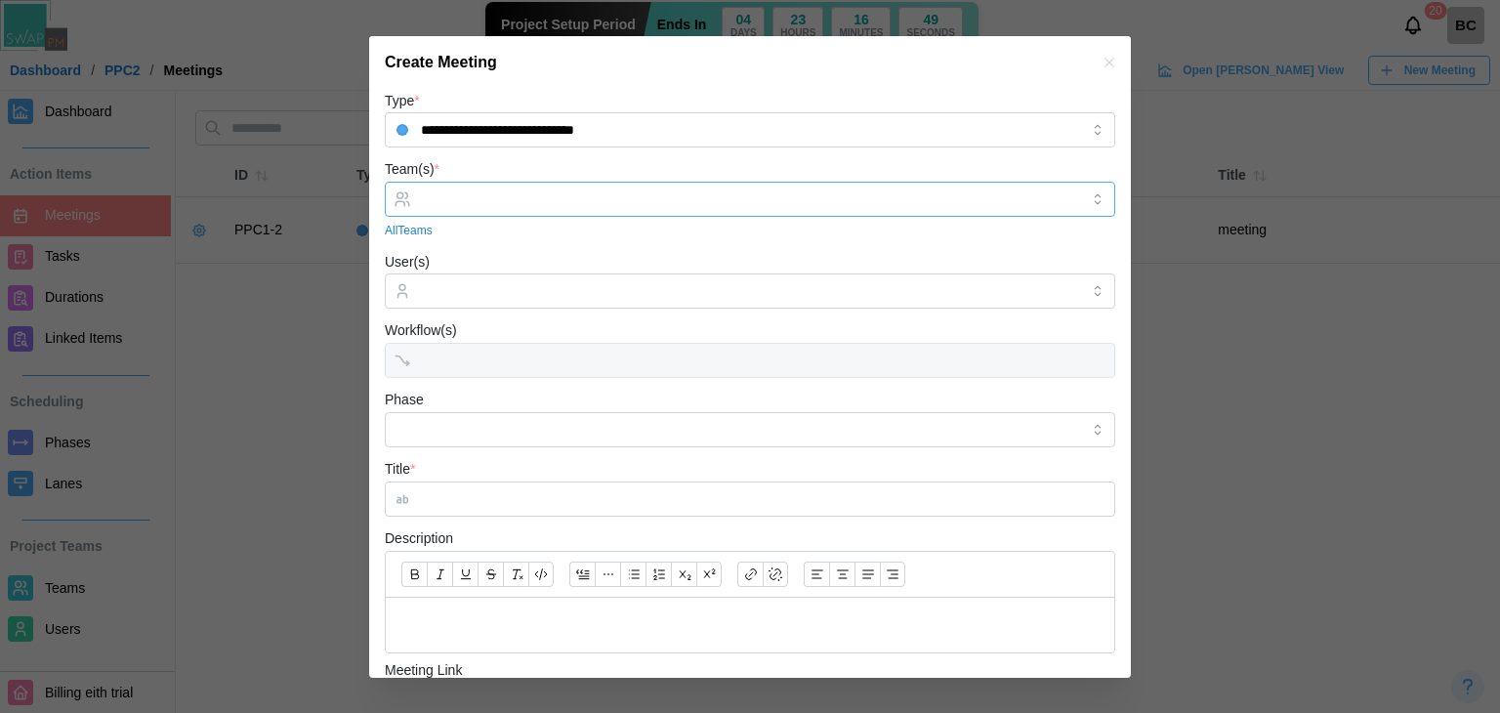
click at [462, 193] on input "Team(s) *" at bounding box center [750, 199] width 658 height 16
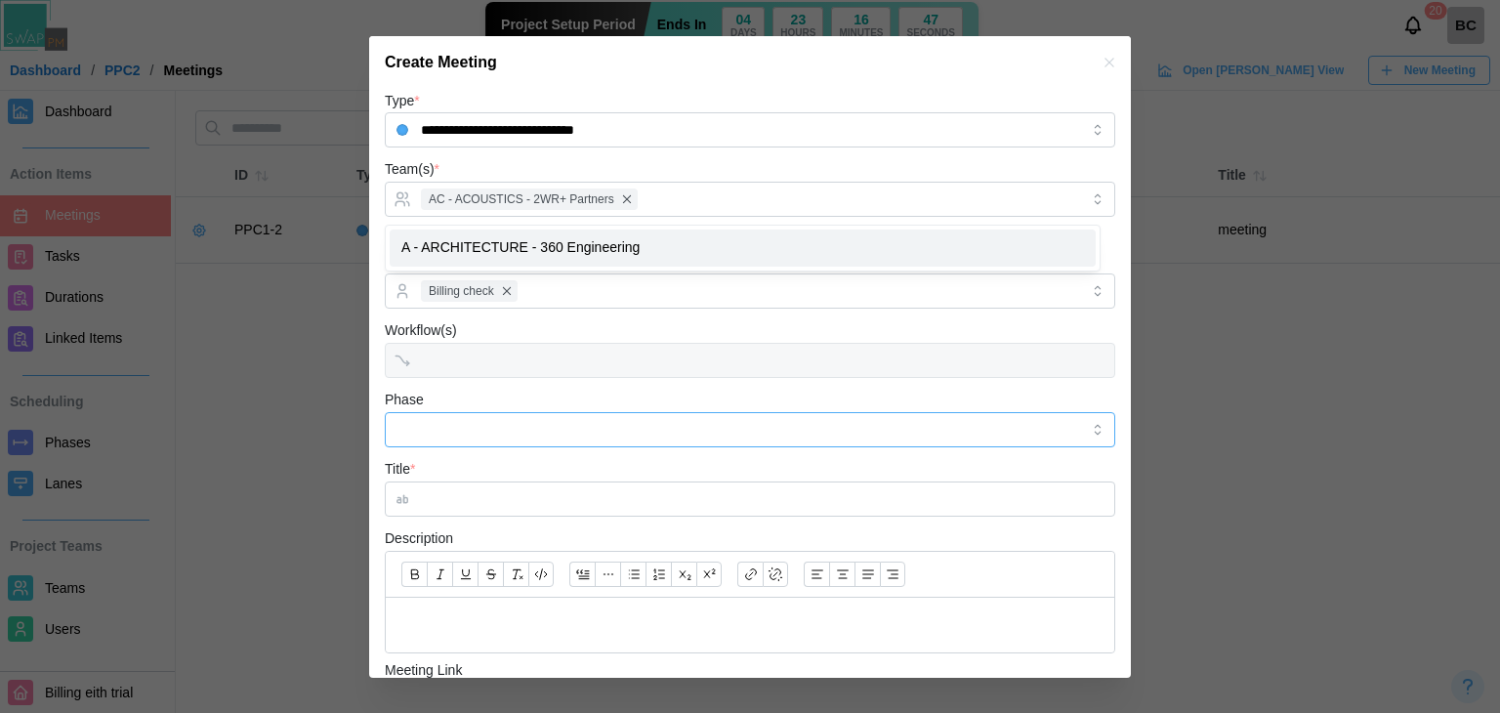
click at [480, 412] on input "Phase" at bounding box center [750, 429] width 730 height 35
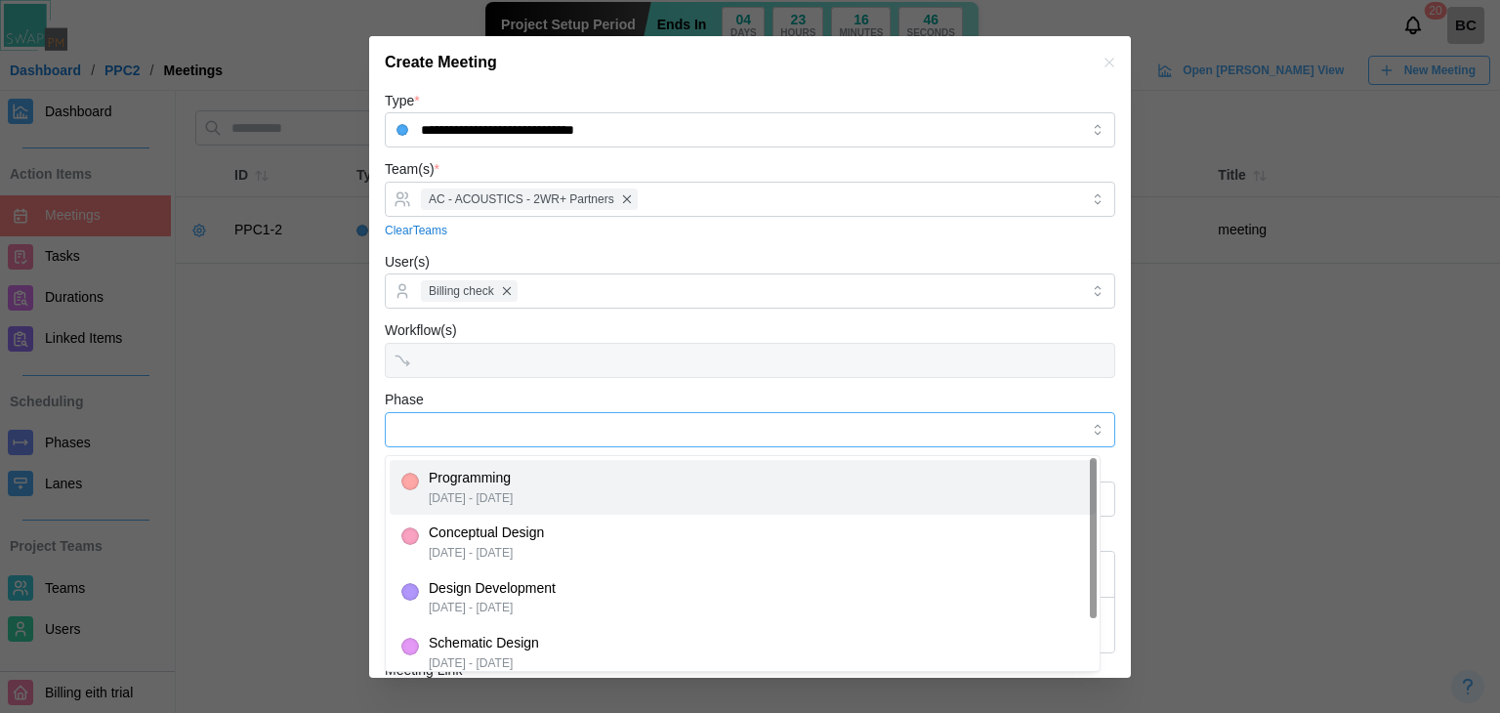
type input "**********"
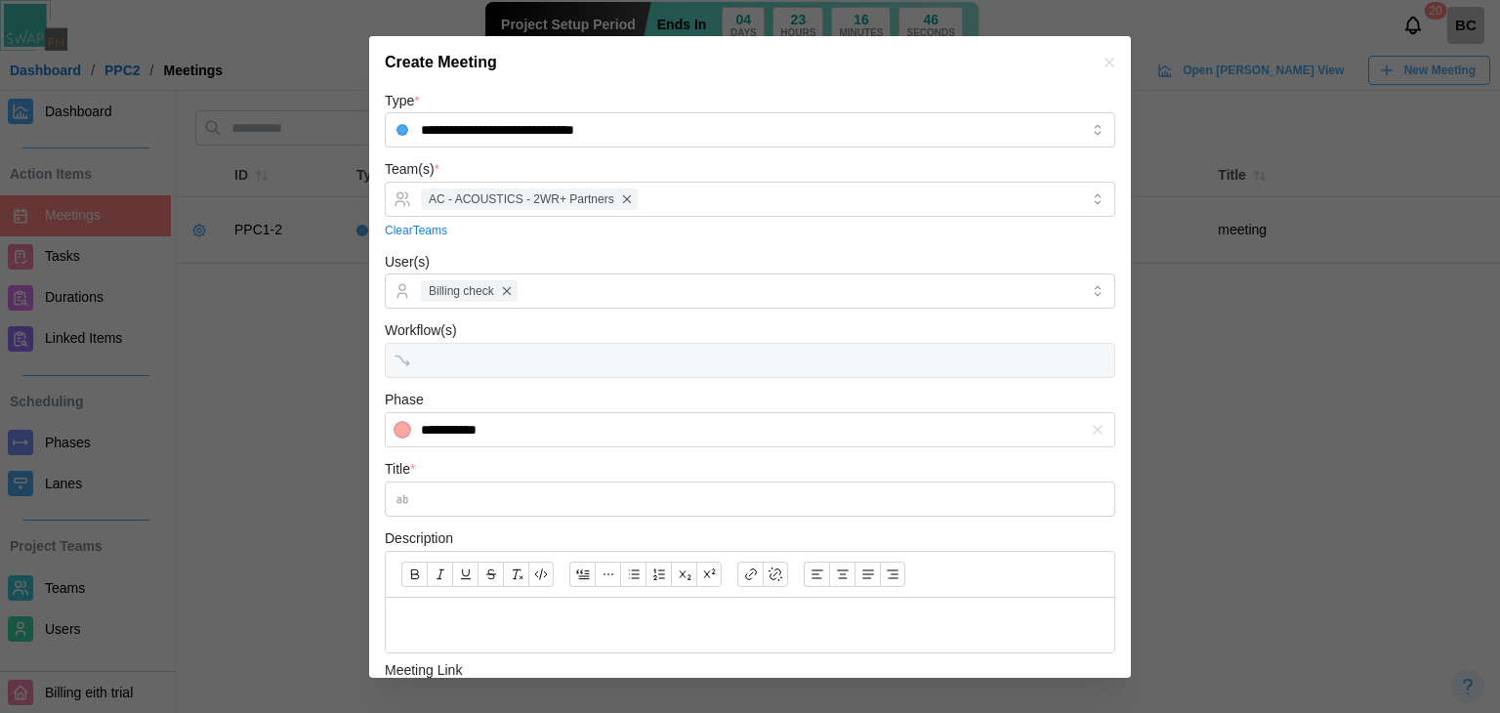
click at [532, 392] on div "**********" at bounding box center [750, 418] width 730 height 60
click at [461, 493] on input "Title *" at bounding box center [750, 498] width 730 height 35
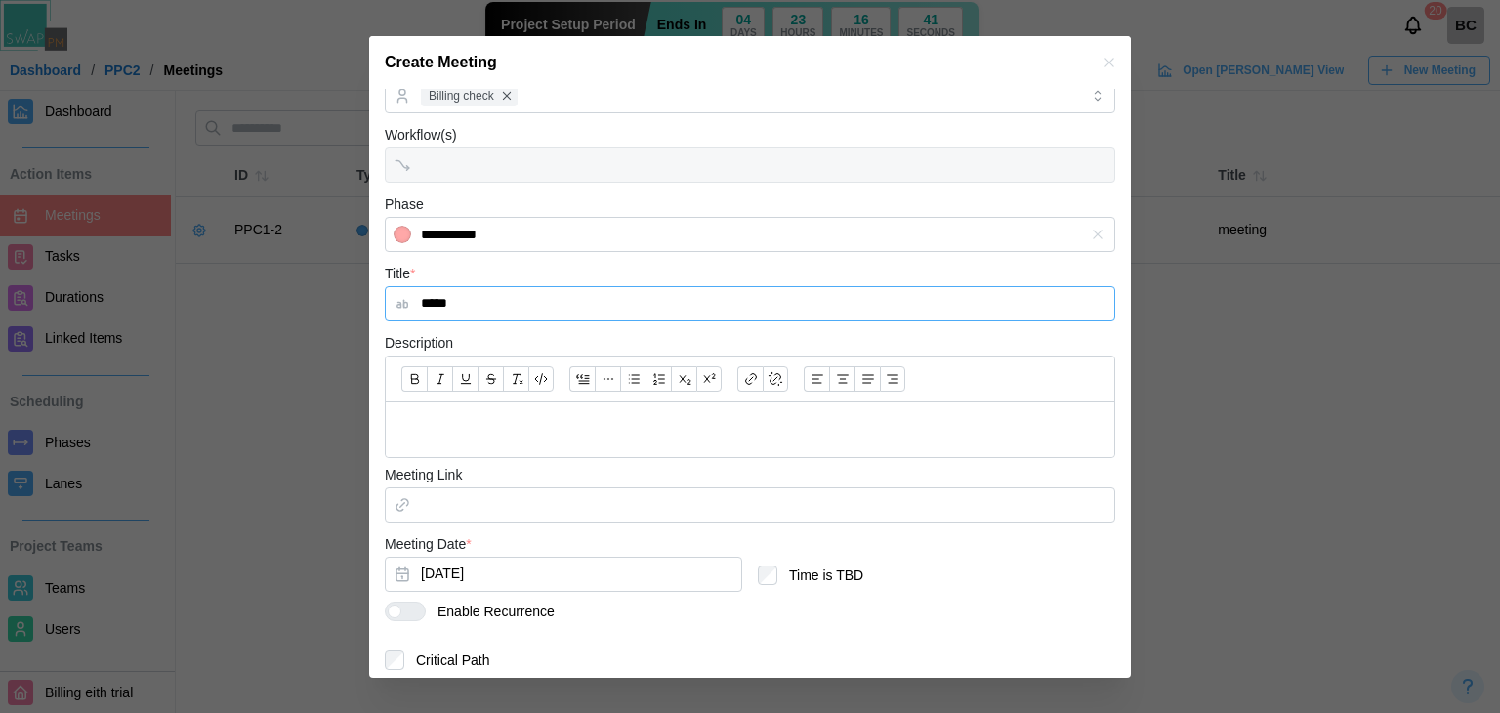
type input "*****"
click at [519, 426] on p at bounding box center [749, 430] width 697 height 24
click at [480, 584] on button "[DATE]" at bounding box center [563, 574] width 357 height 35
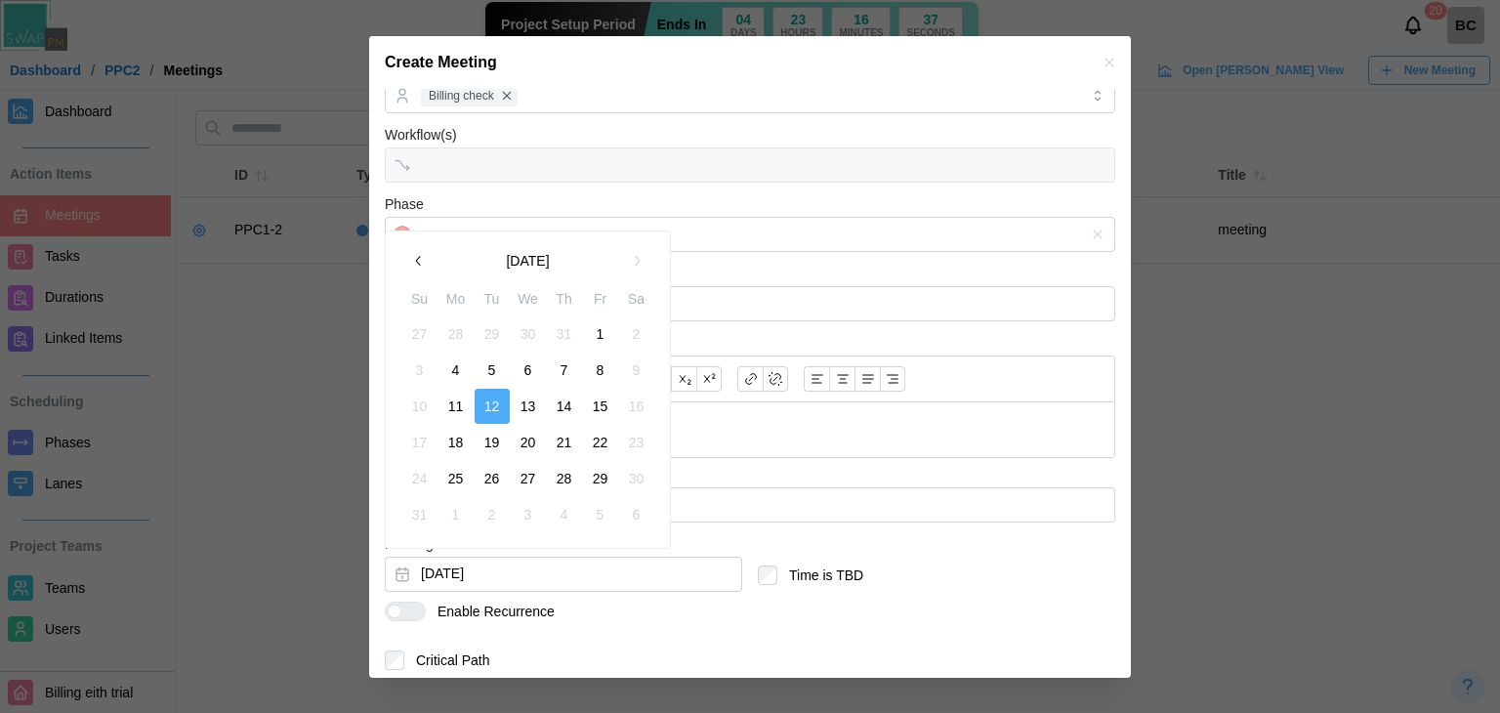
click at [501, 366] on button "5" at bounding box center [492, 370] width 35 height 35
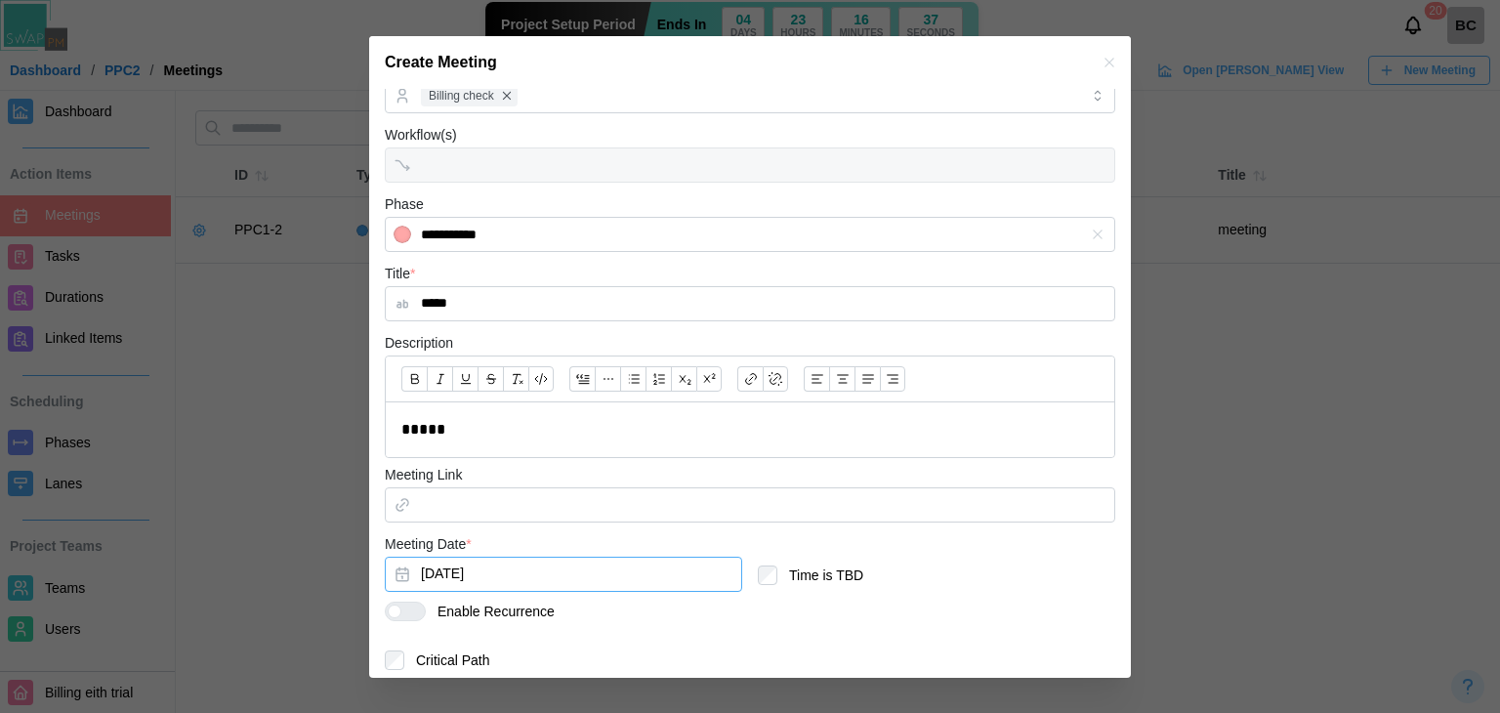
scroll to position [266, 0]
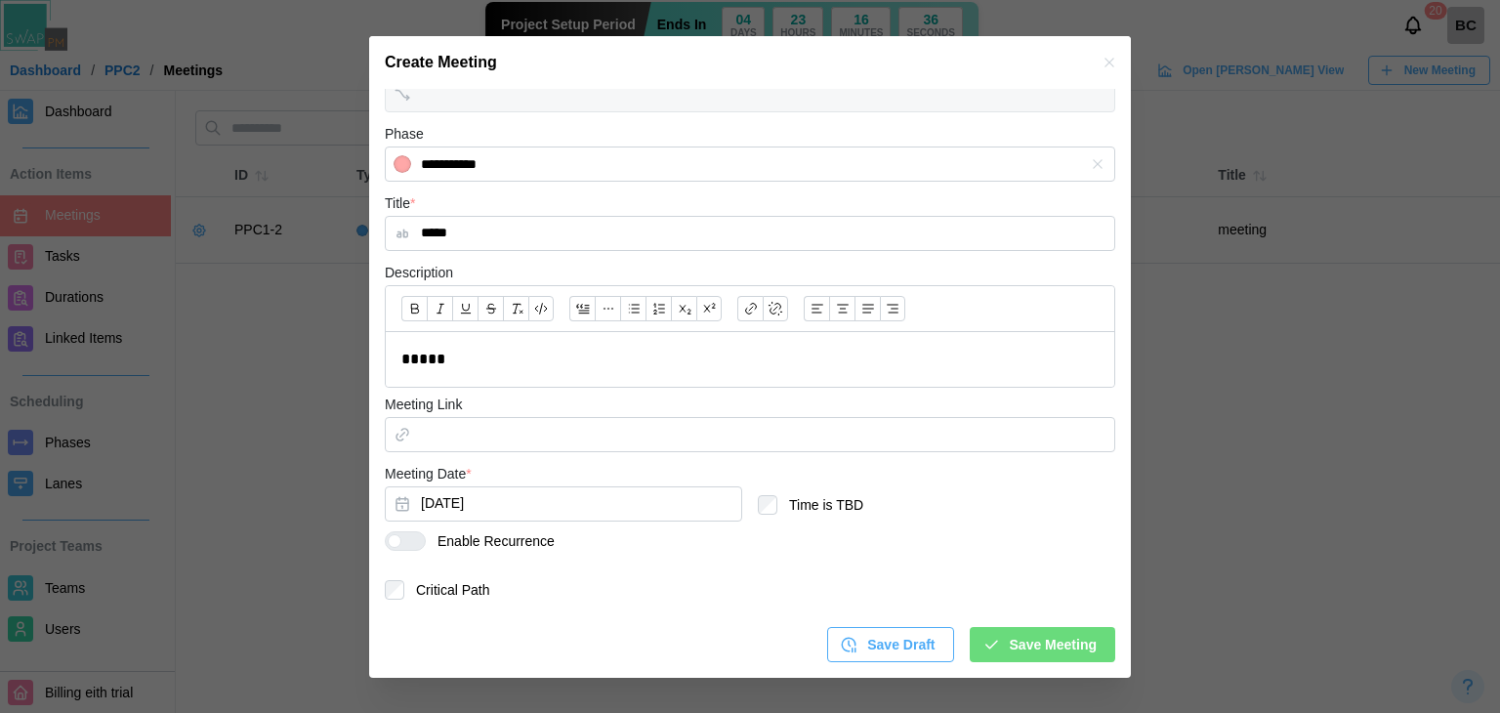
click at [1055, 641] on span "Save Meeting" at bounding box center [1053, 644] width 87 height 33
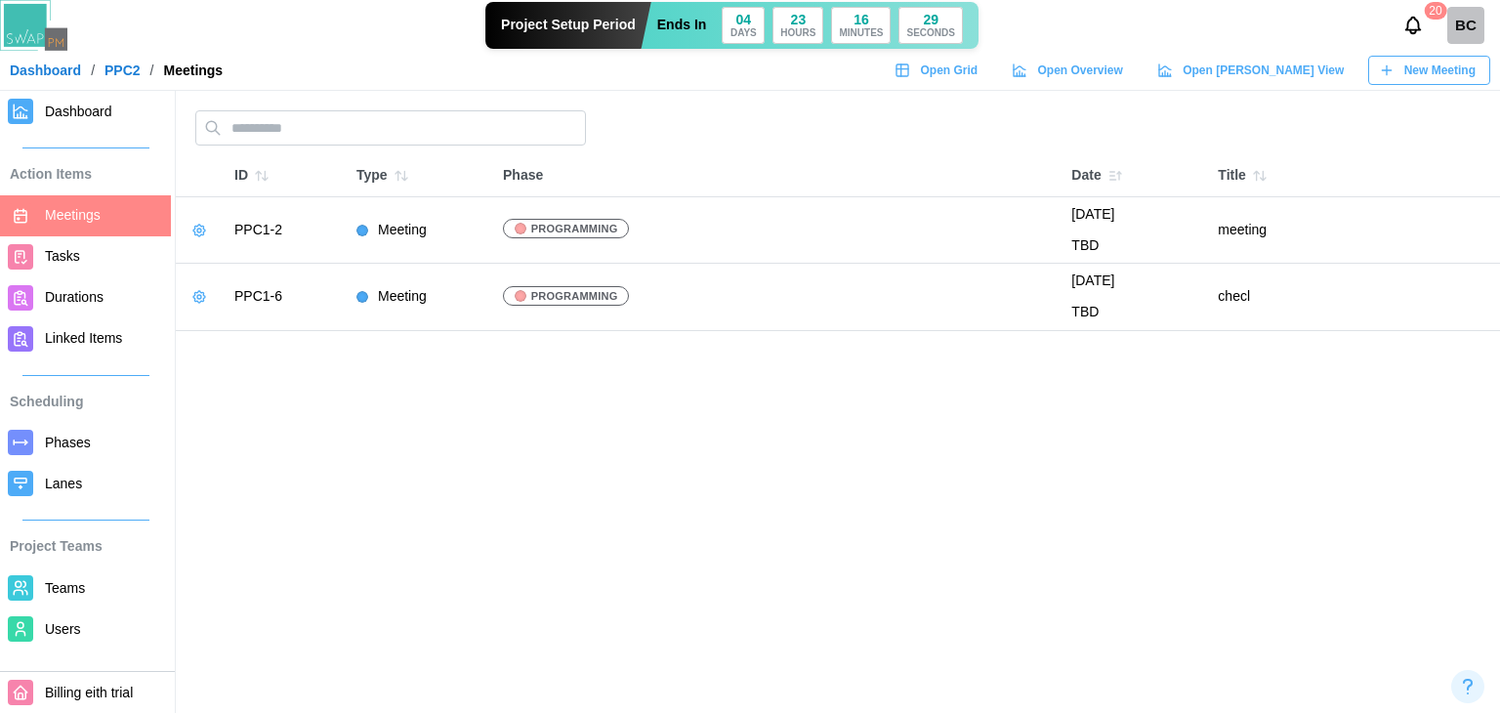
click at [204, 302] on icon "button" at bounding box center [199, 297] width 16 height 16
click at [216, 344] on button "Edit Meeting" at bounding box center [259, 335] width 139 height 35
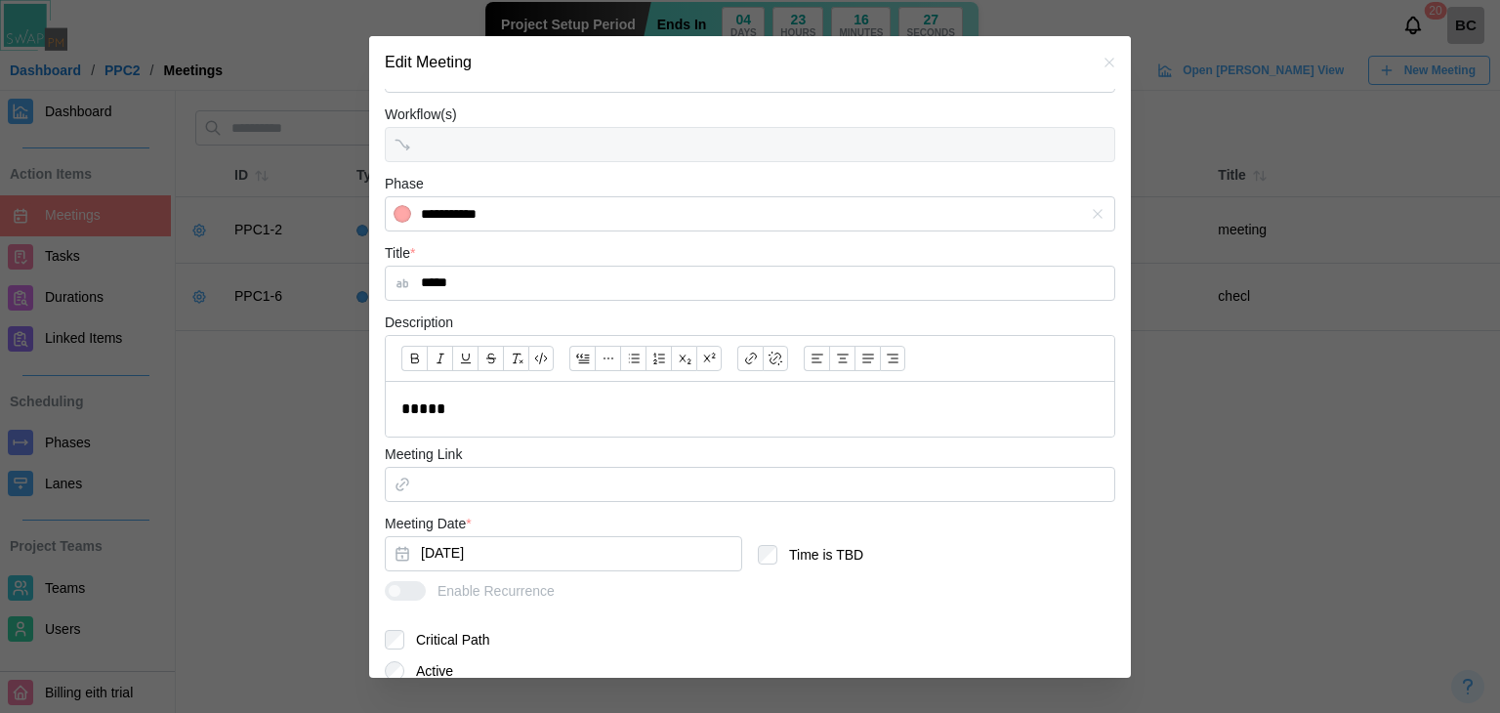
scroll to position [355, 0]
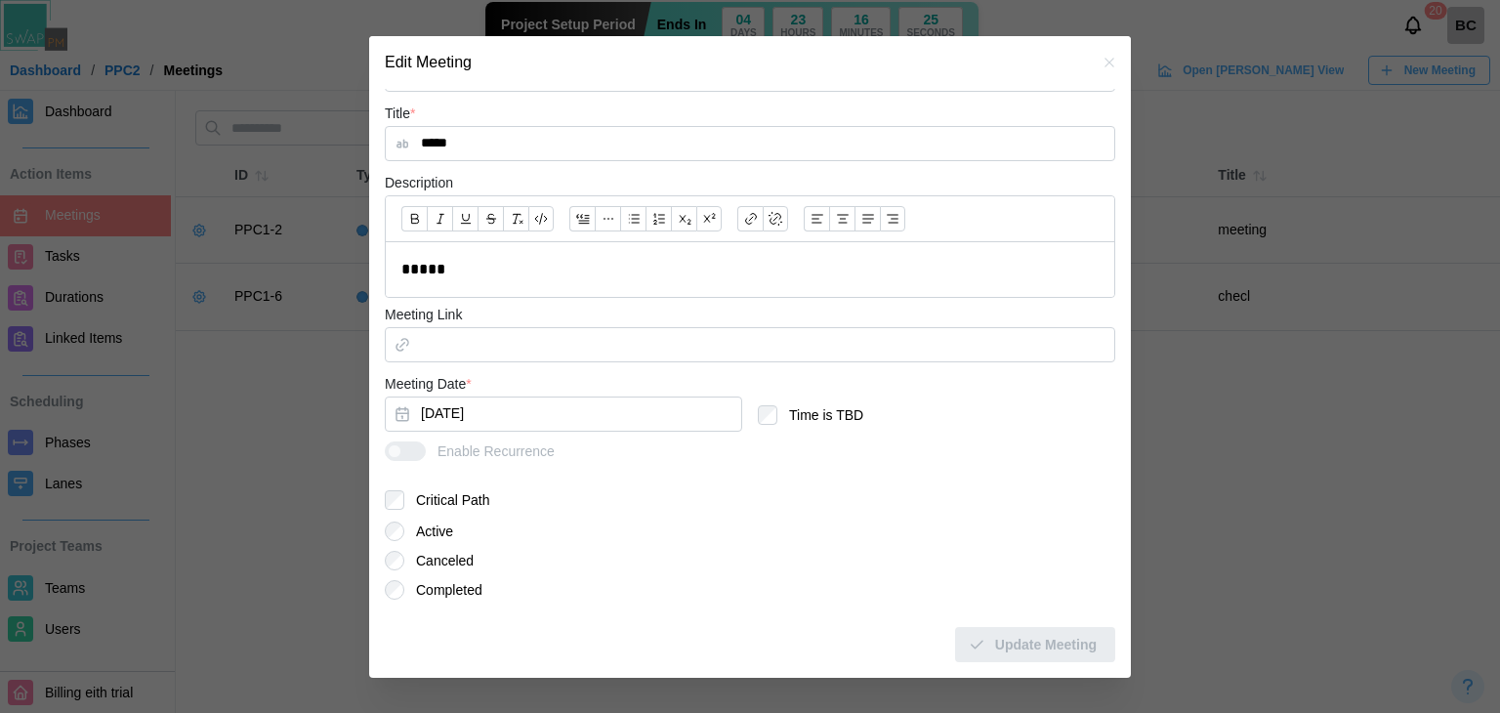
click at [1099, 68] on button "button" at bounding box center [1109, 62] width 21 height 21
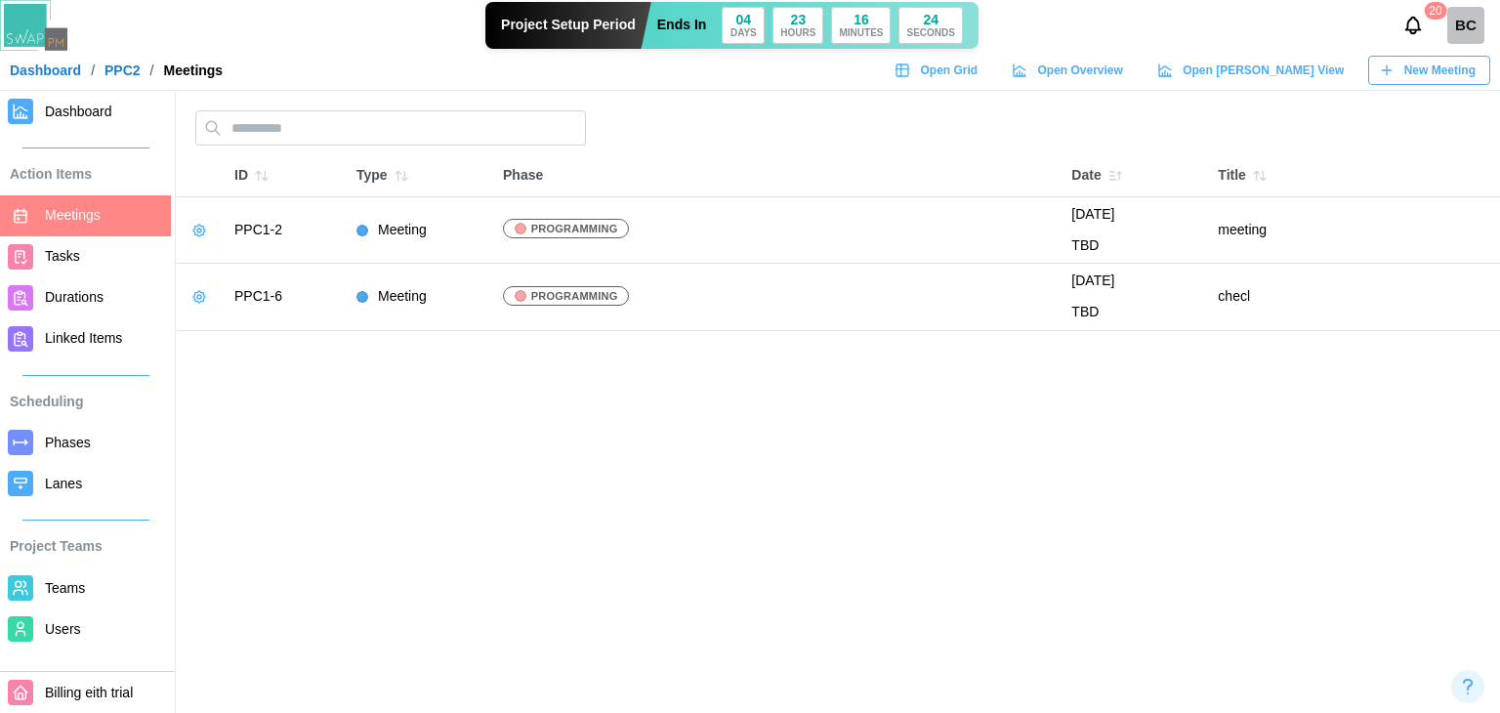
click at [211, 294] on button "button" at bounding box center [199, 296] width 27 height 27
click at [831, 475] on main "ID Type Phase Date Title PPC1-2 Meeting Programming August 1, 2025 TBD meeting …" at bounding box center [750, 356] width 1500 height 713
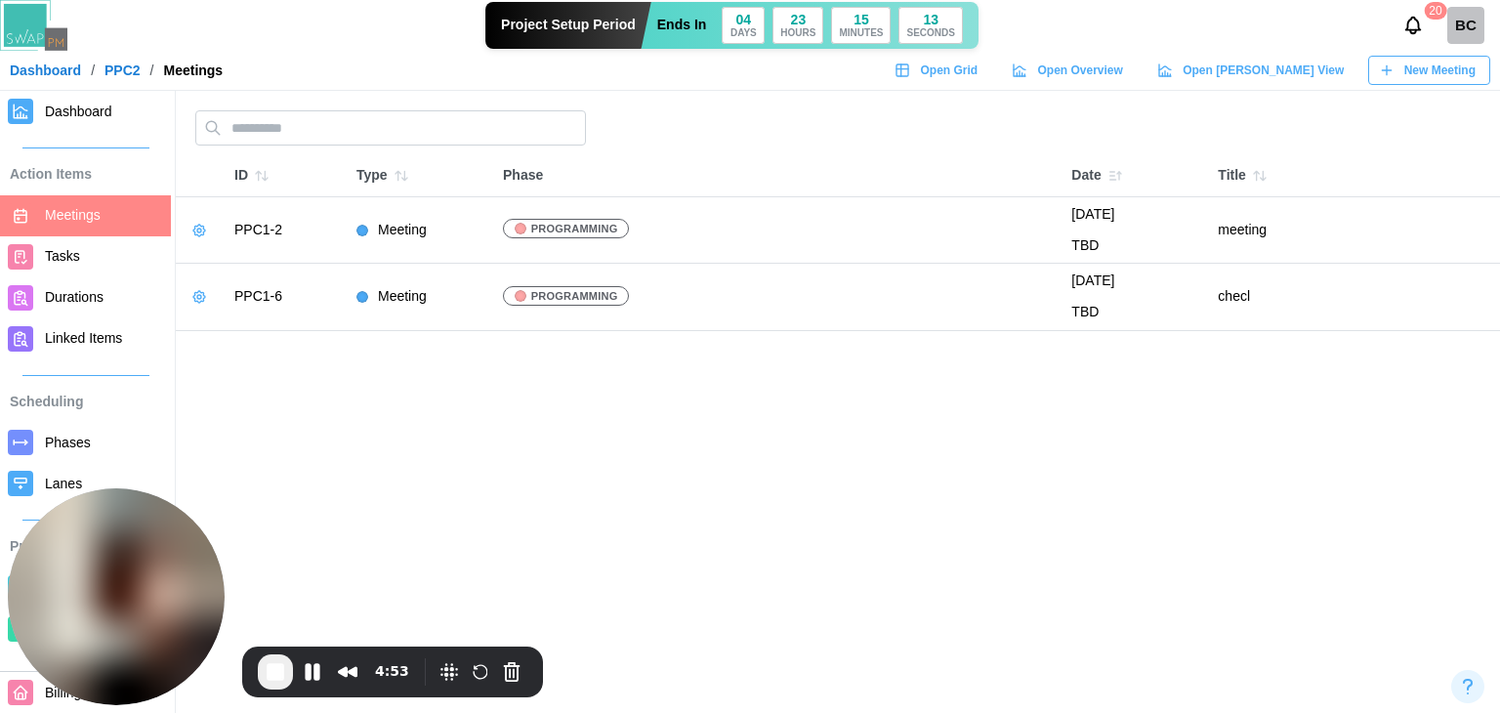
click at [53, 115] on span "Dashboard" at bounding box center [78, 112] width 67 height 16
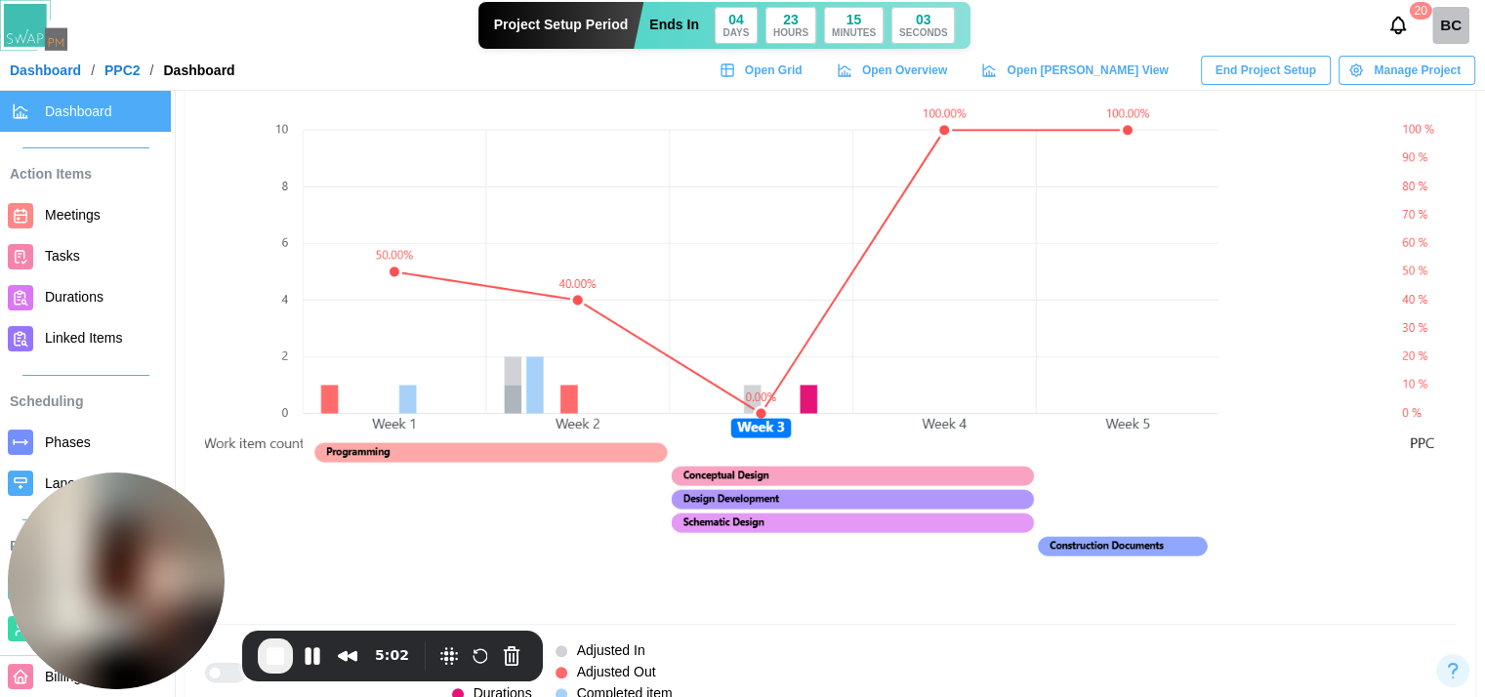
scroll to position [1465, 0]
click at [754, 386] on canvas at bounding box center [761, 338] width 916 height 537
click at [280, 657] on span "End Recording" at bounding box center [275, 655] width 23 height 23
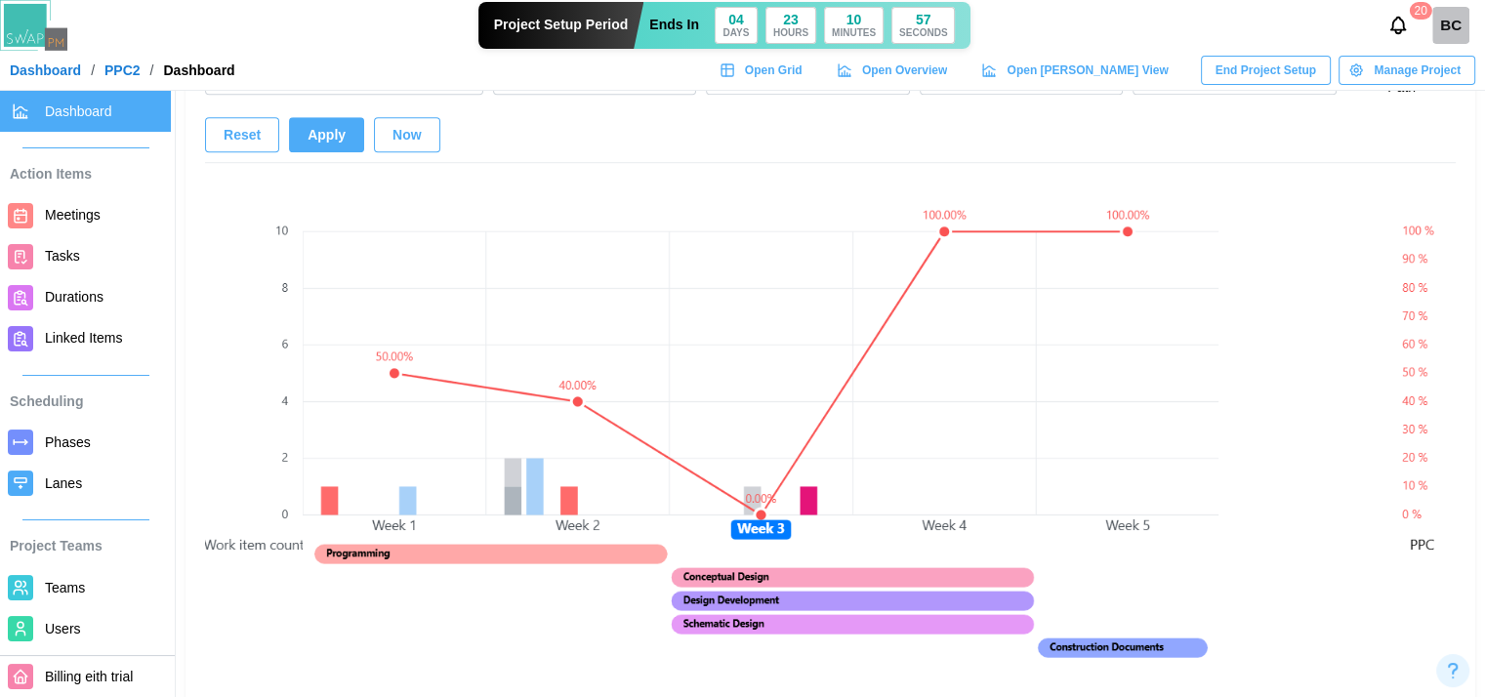
scroll to position [1367, 0]
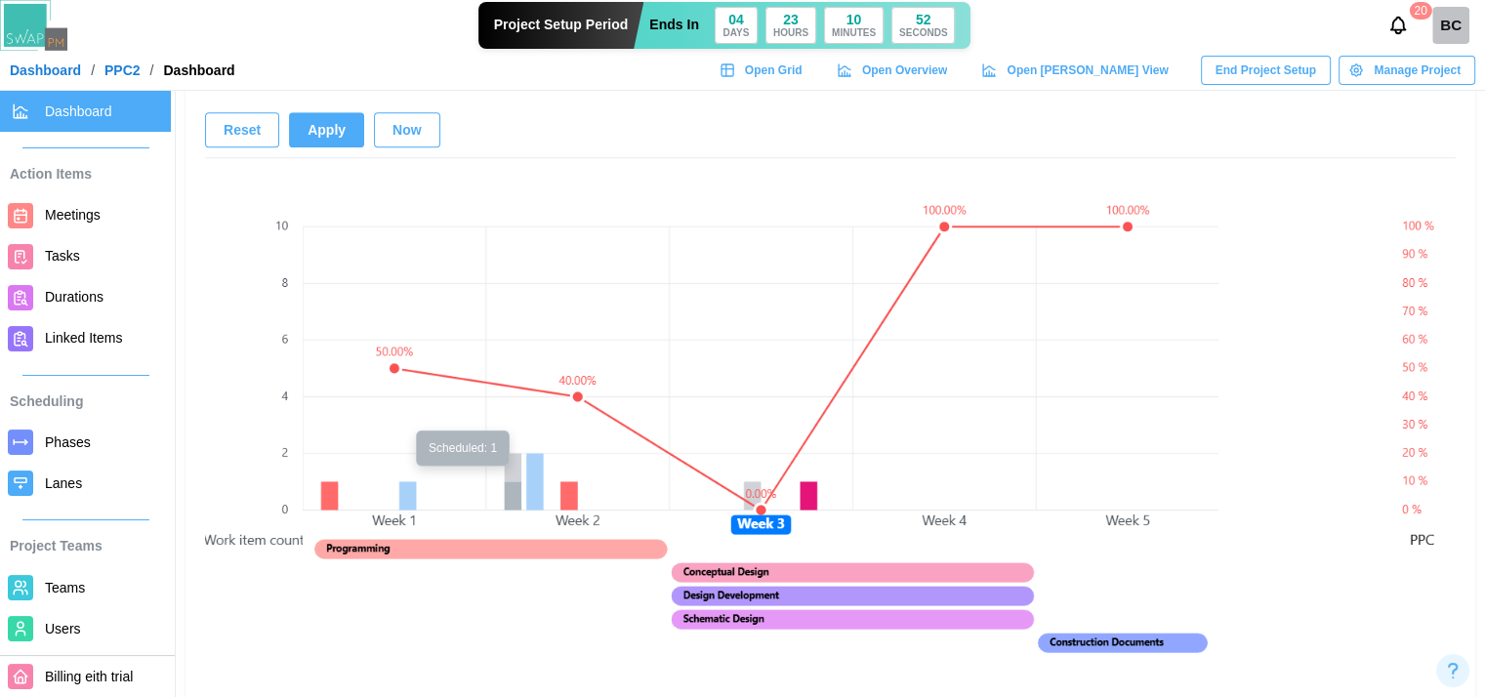
click at [514, 487] on canvas at bounding box center [761, 436] width 916 height 537
click at [534, 481] on canvas at bounding box center [761, 436] width 916 height 537
click at [512, 476] on canvas at bounding box center [761, 436] width 916 height 537
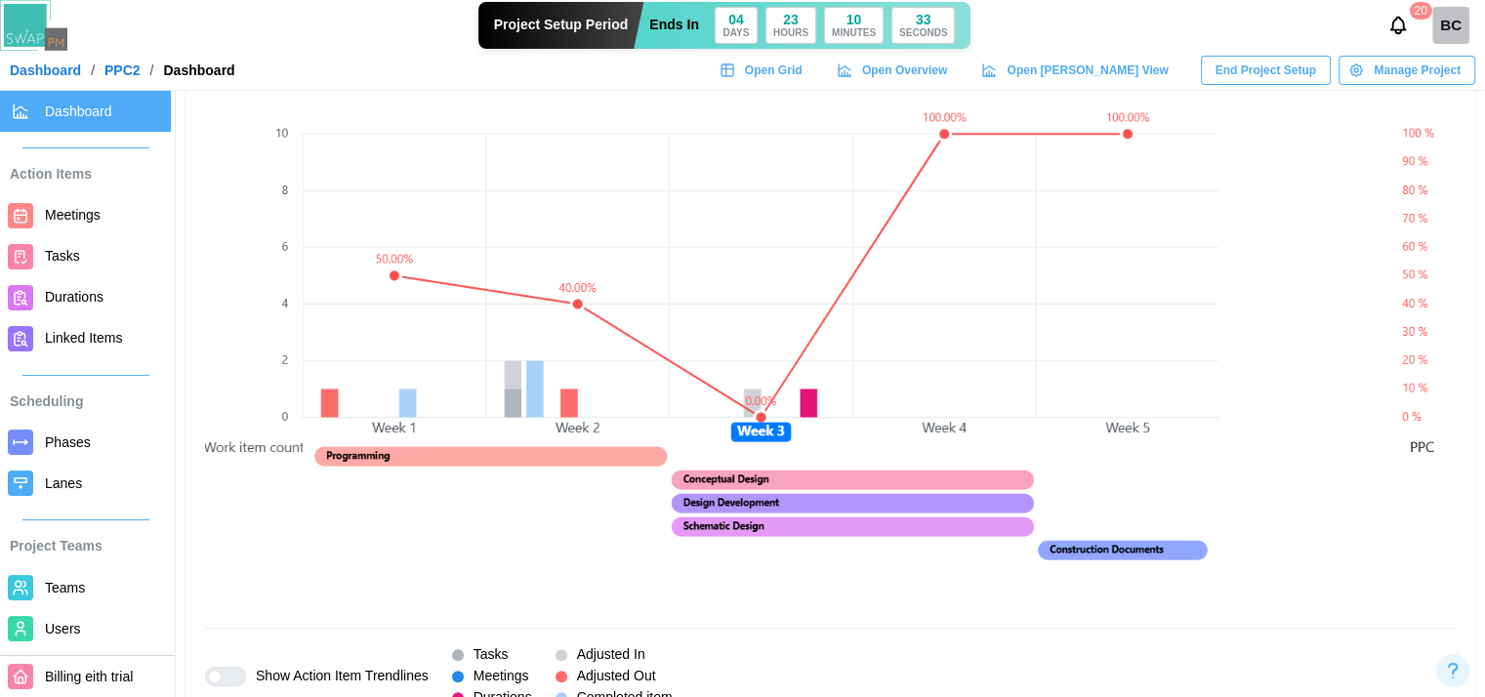
scroll to position [1465, 0]
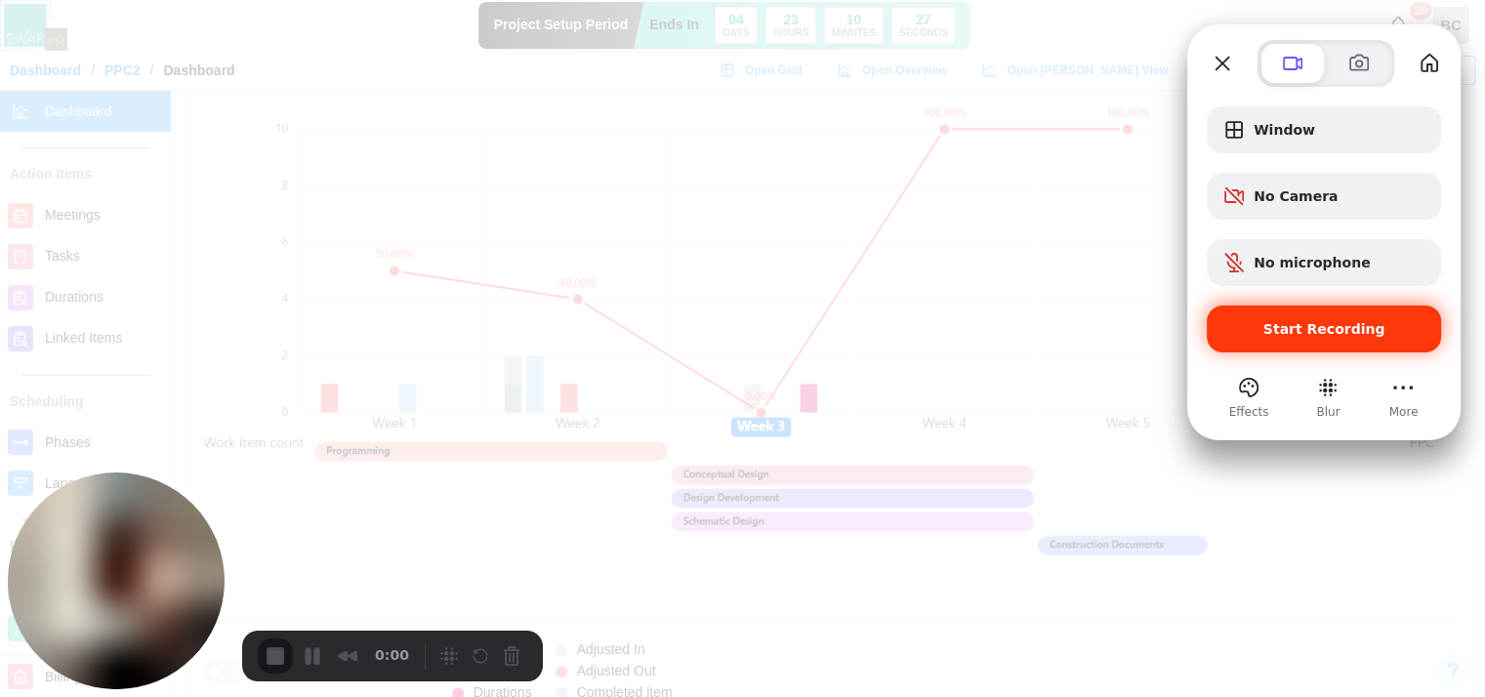
click at [1306, 316] on div "Start Recording" at bounding box center [1324, 329] width 234 height 47
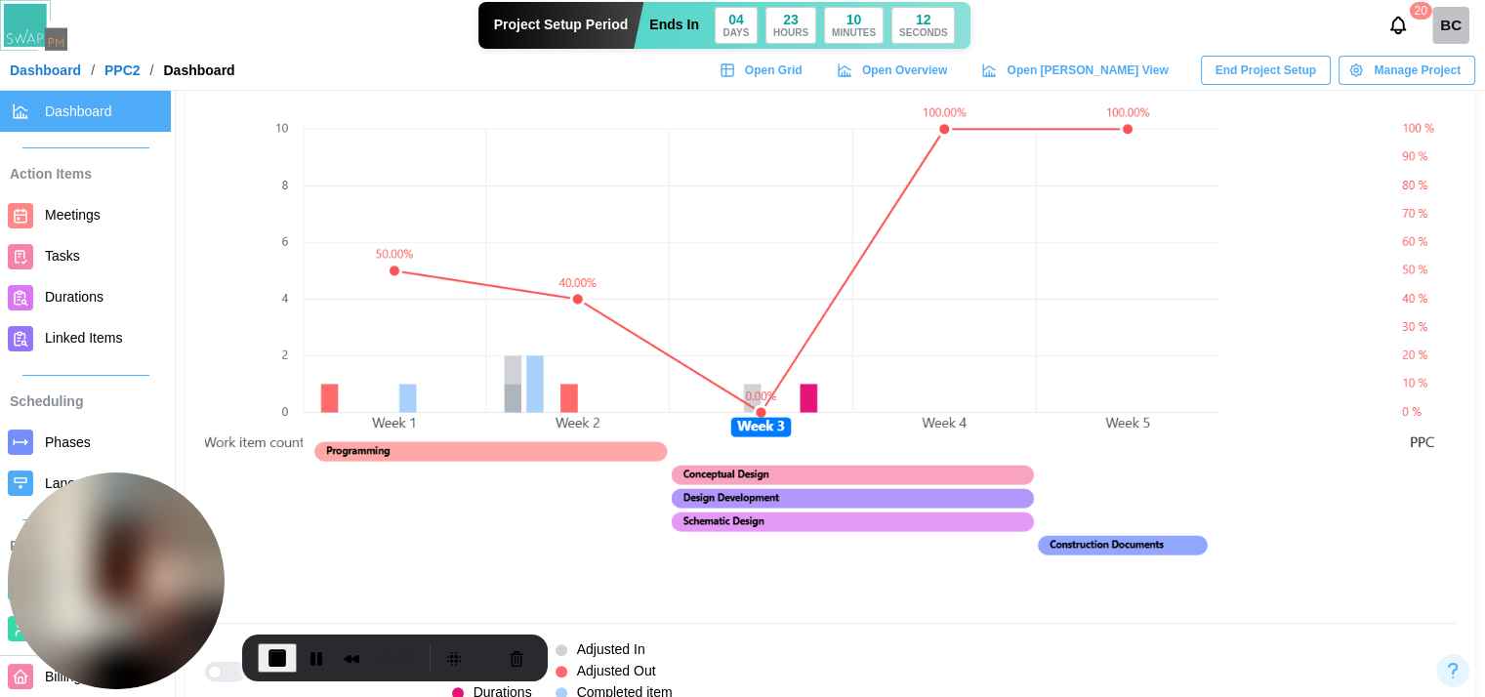
click at [68, 221] on span "Meetings" at bounding box center [73, 215] width 56 height 16
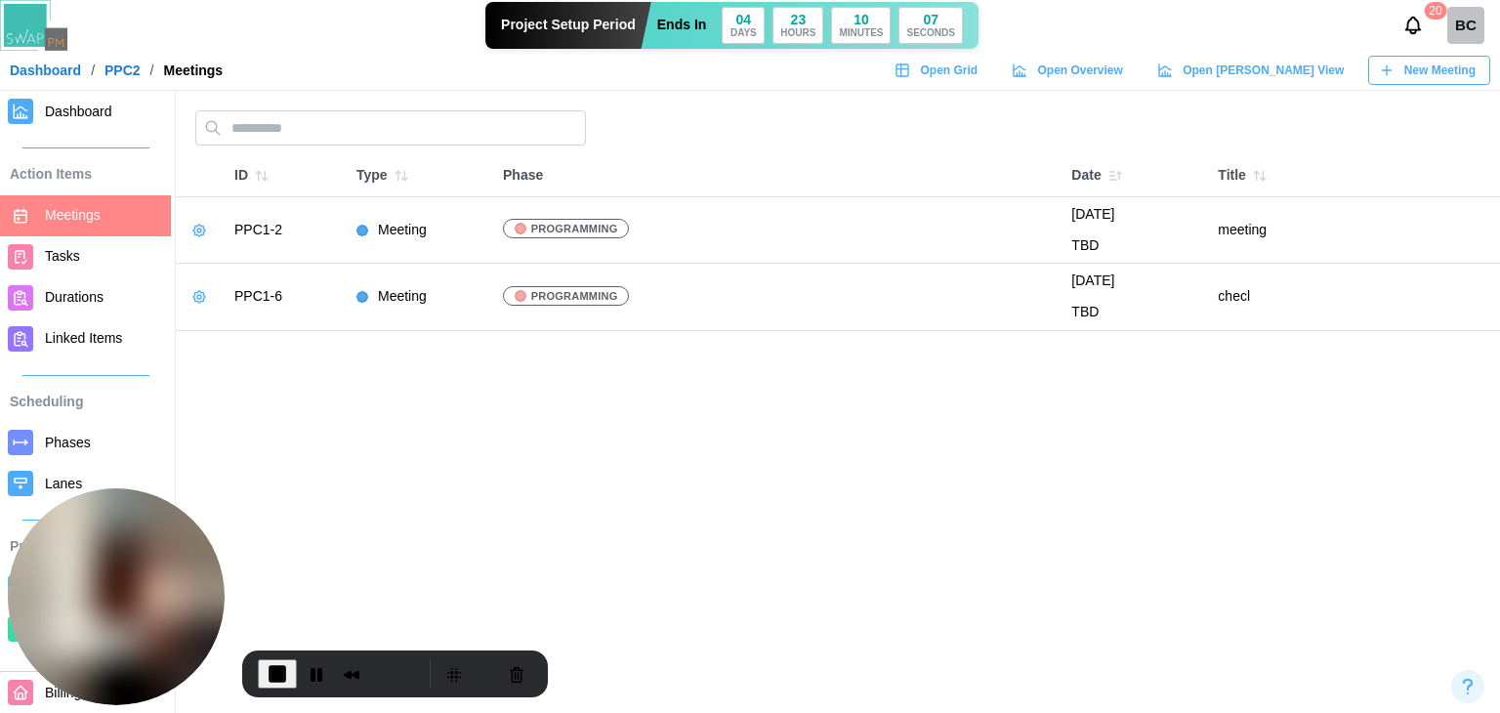
click at [205, 294] on icon "button" at bounding box center [199, 297] width 16 height 16
click at [237, 333] on div "Edit Meeting" at bounding box center [272, 336] width 92 height 16
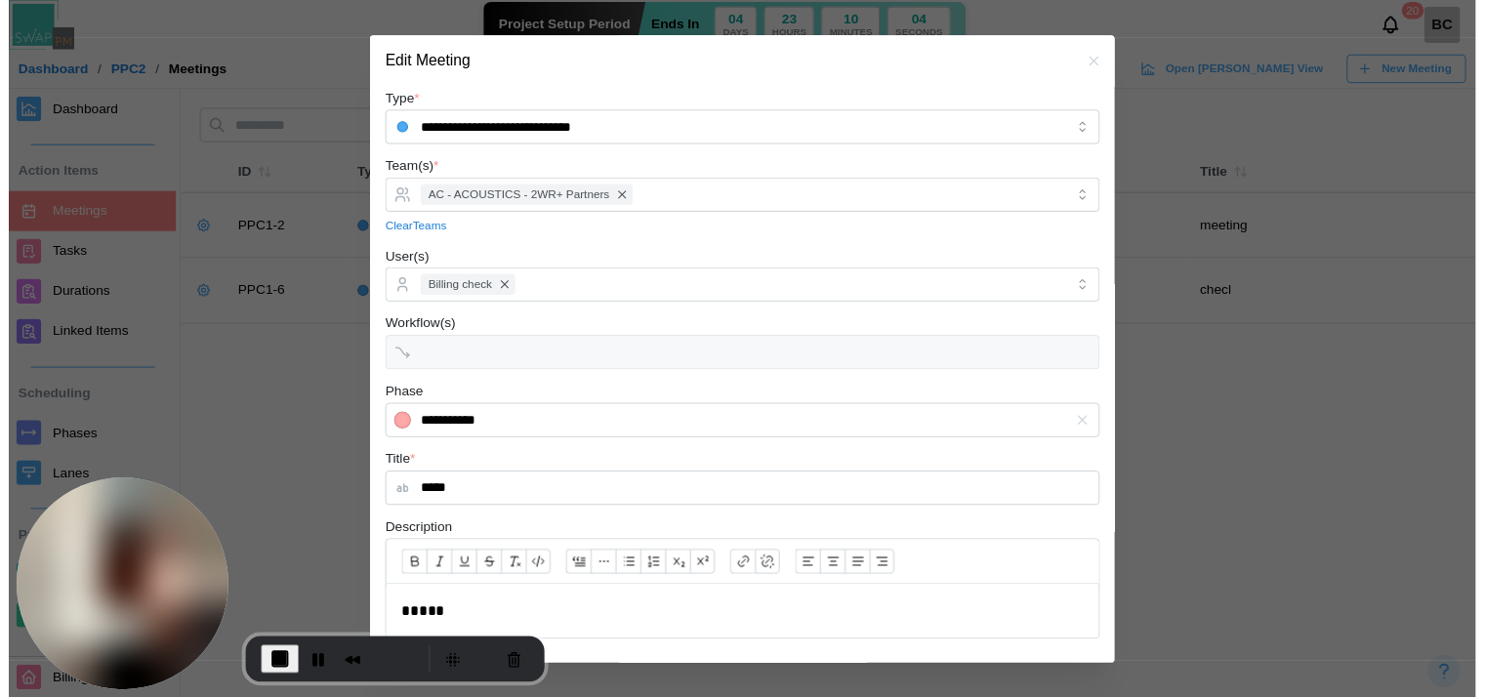
scroll to position [355, 0]
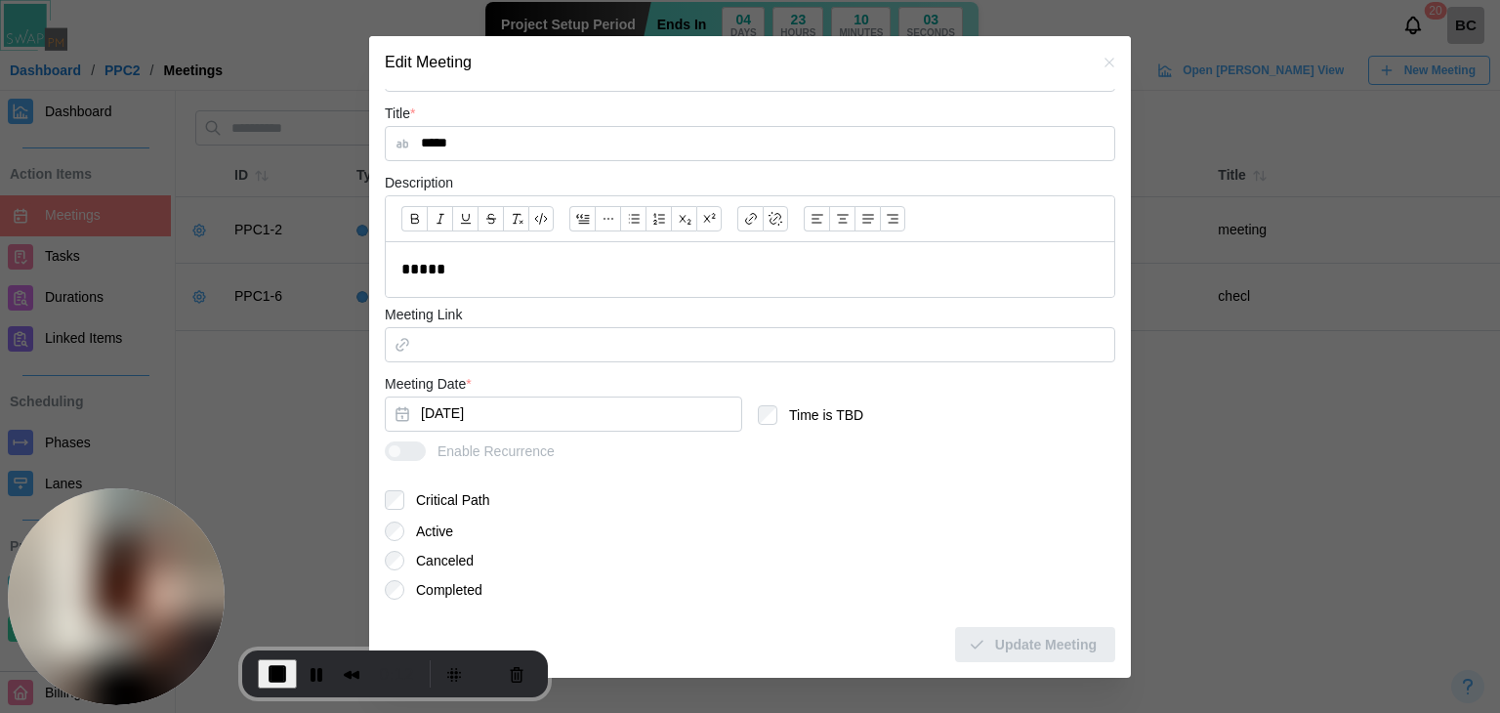
click at [428, 578] on div "Active Canceled Completed" at bounding box center [750, 560] width 730 height 78
click at [438, 585] on label "Completed" at bounding box center [443, 590] width 78 height 20
click at [1042, 647] on span "Update Meeting" at bounding box center [1046, 644] width 102 height 33
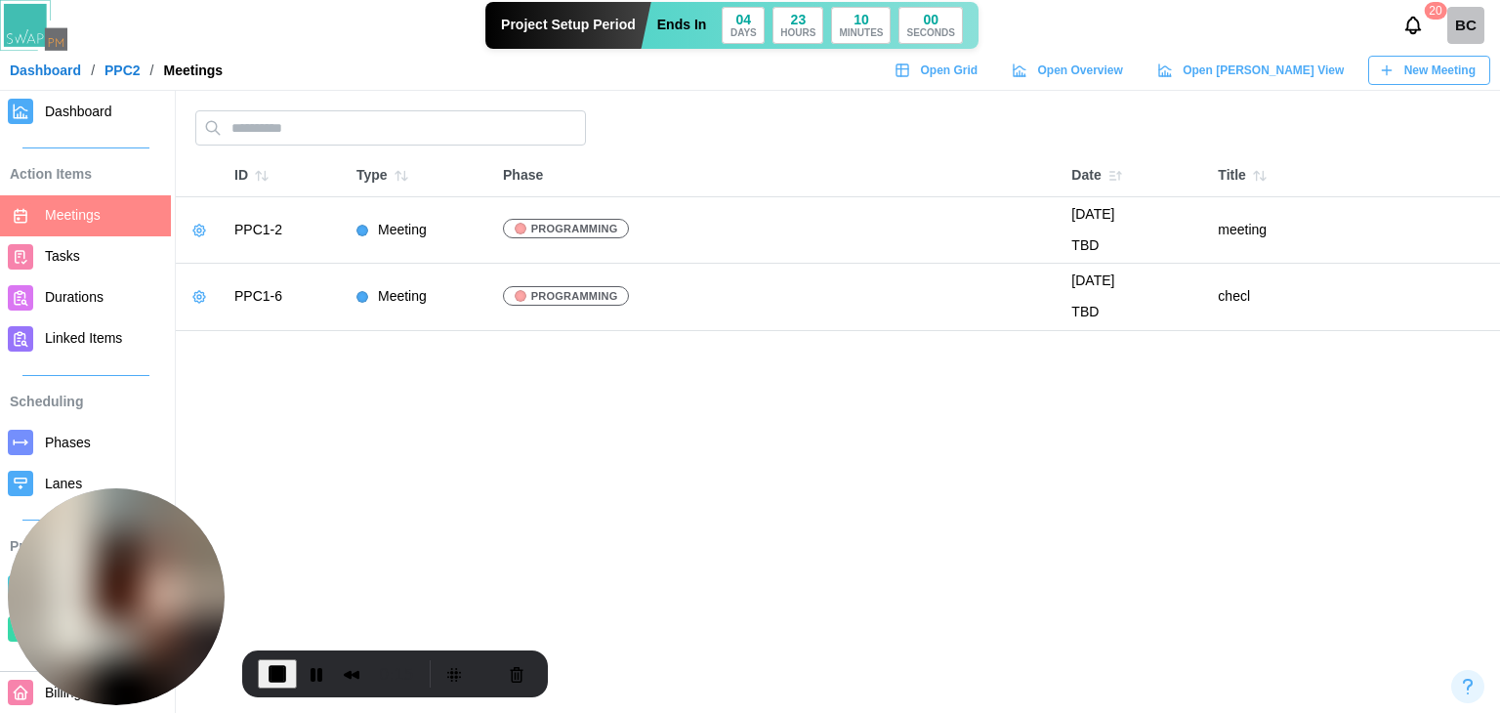
click at [101, 118] on span "Dashboard" at bounding box center [78, 112] width 67 height 16
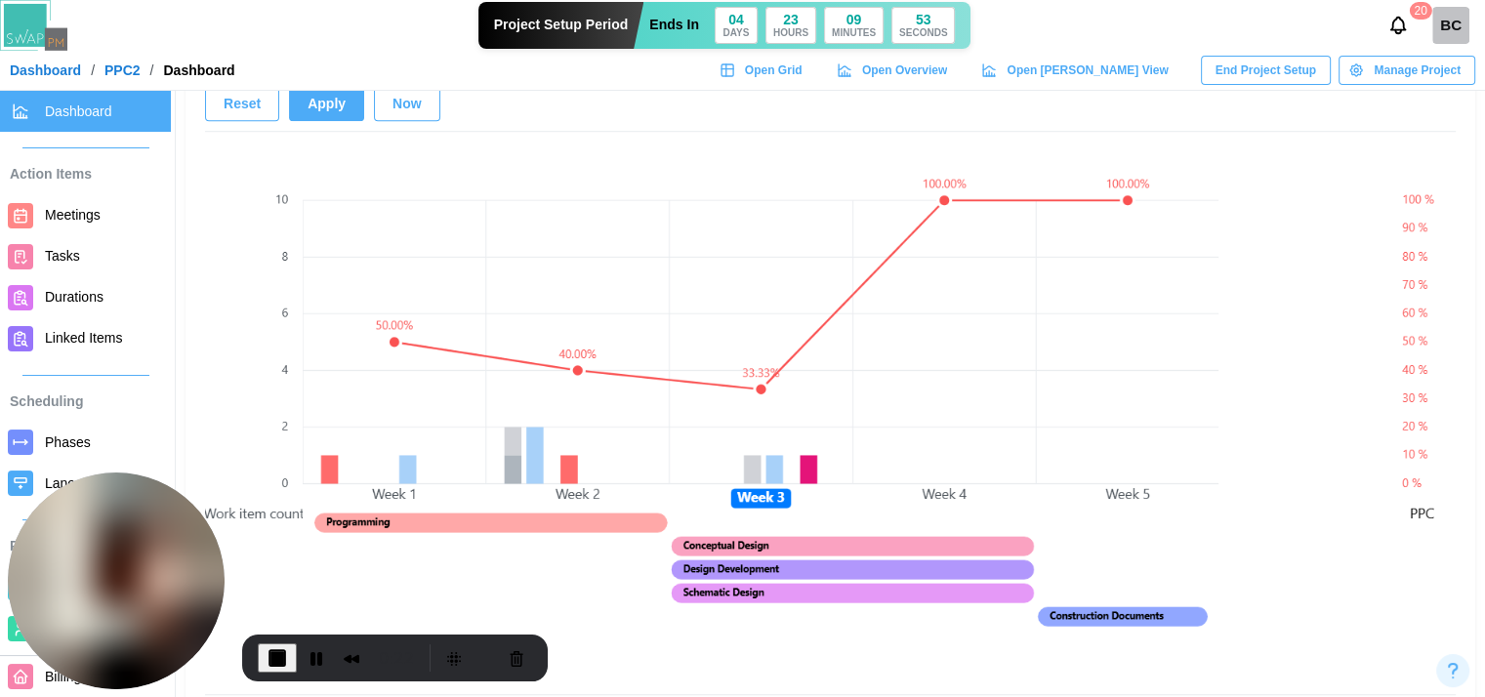
scroll to position [1465, 0]
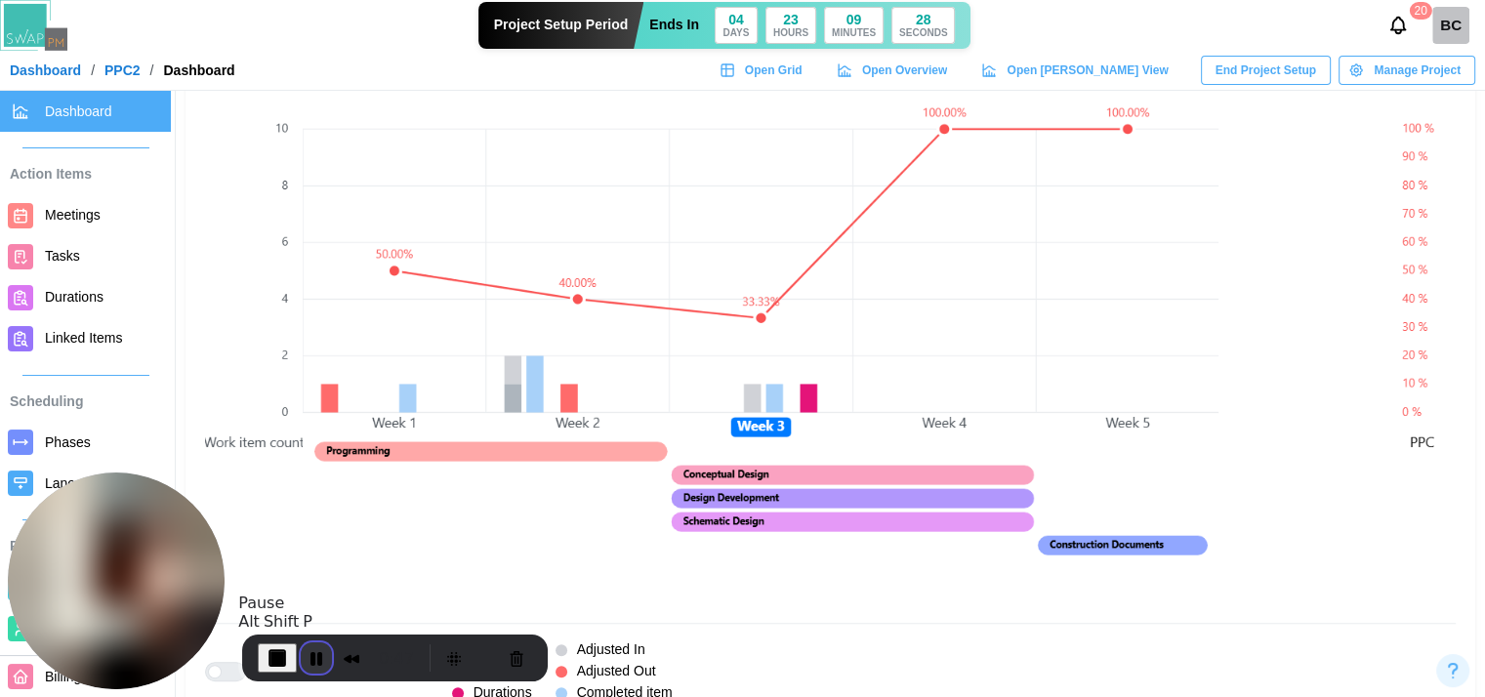
click at [318, 645] on button "Pause Recording" at bounding box center [316, 658] width 31 height 31
click at [515, 398] on canvas at bounding box center [761, 338] width 916 height 537
click at [323, 653] on button "Play Recording" at bounding box center [312, 658] width 39 height 29
click at [516, 396] on canvas at bounding box center [761, 338] width 916 height 537
click at [90, 223] on span "Meetings" at bounding box center [73, 215] width 56 height 16
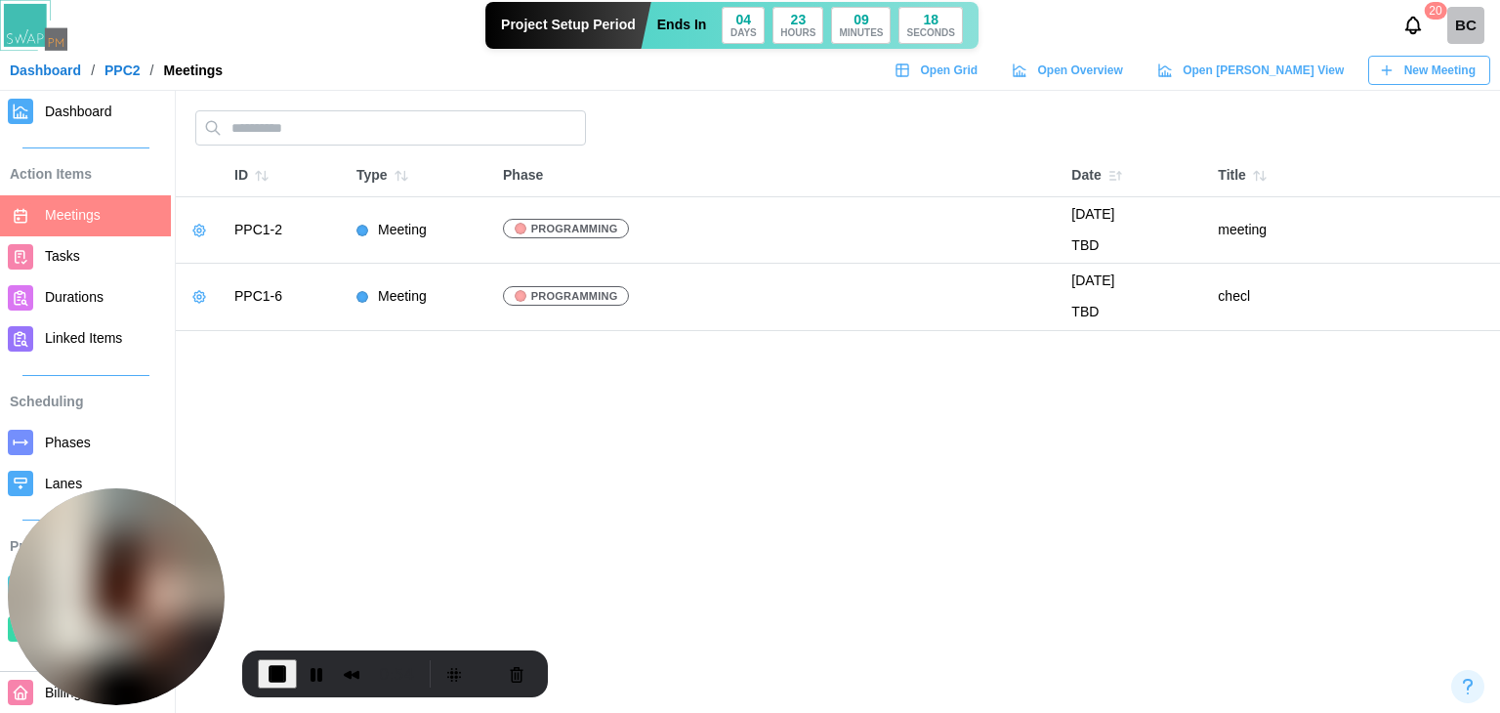
click at [199, 230] on icon "button" at bounding box center [199, 231] width 16 height 16
click at [219, 265] on button "Edit Meeting" at bounding box center [259, 269] width 139 height 35
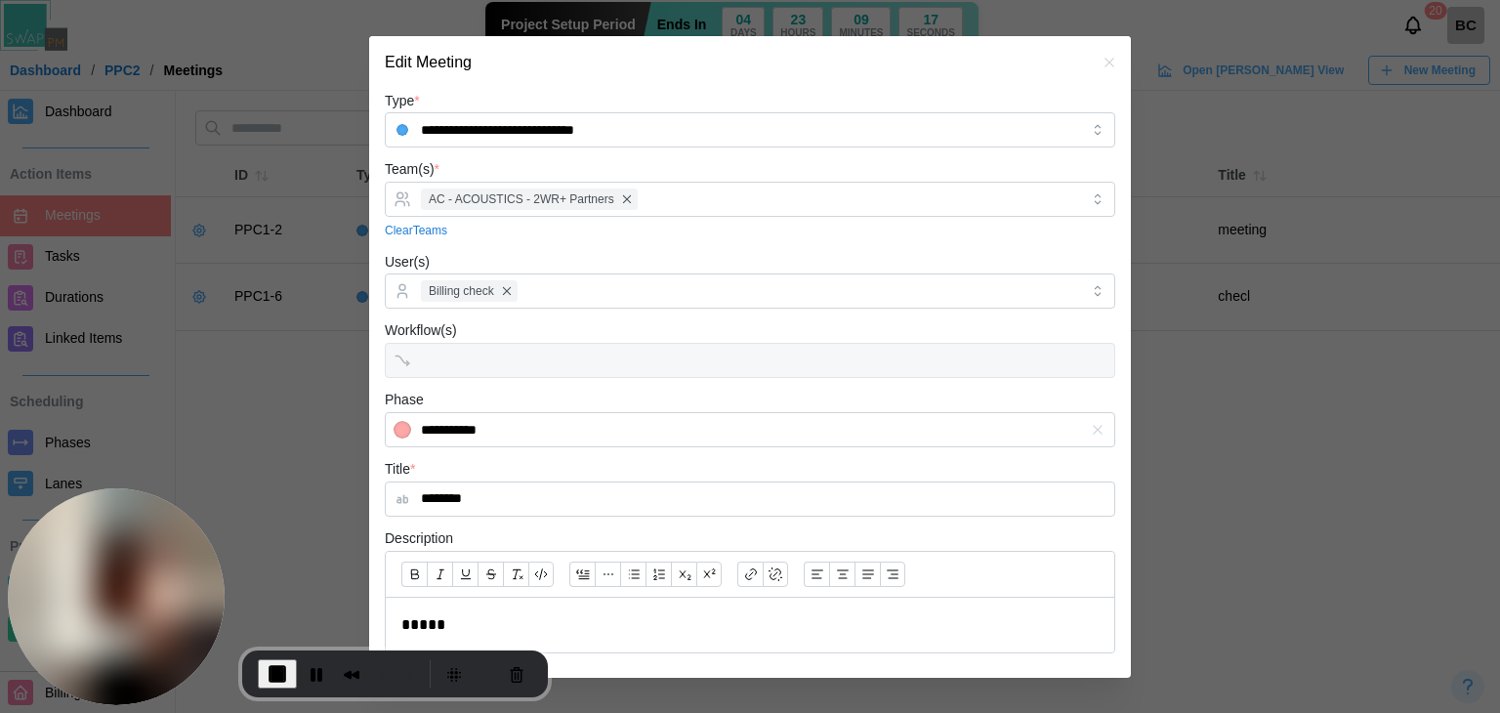
scroll to position [355, 0]
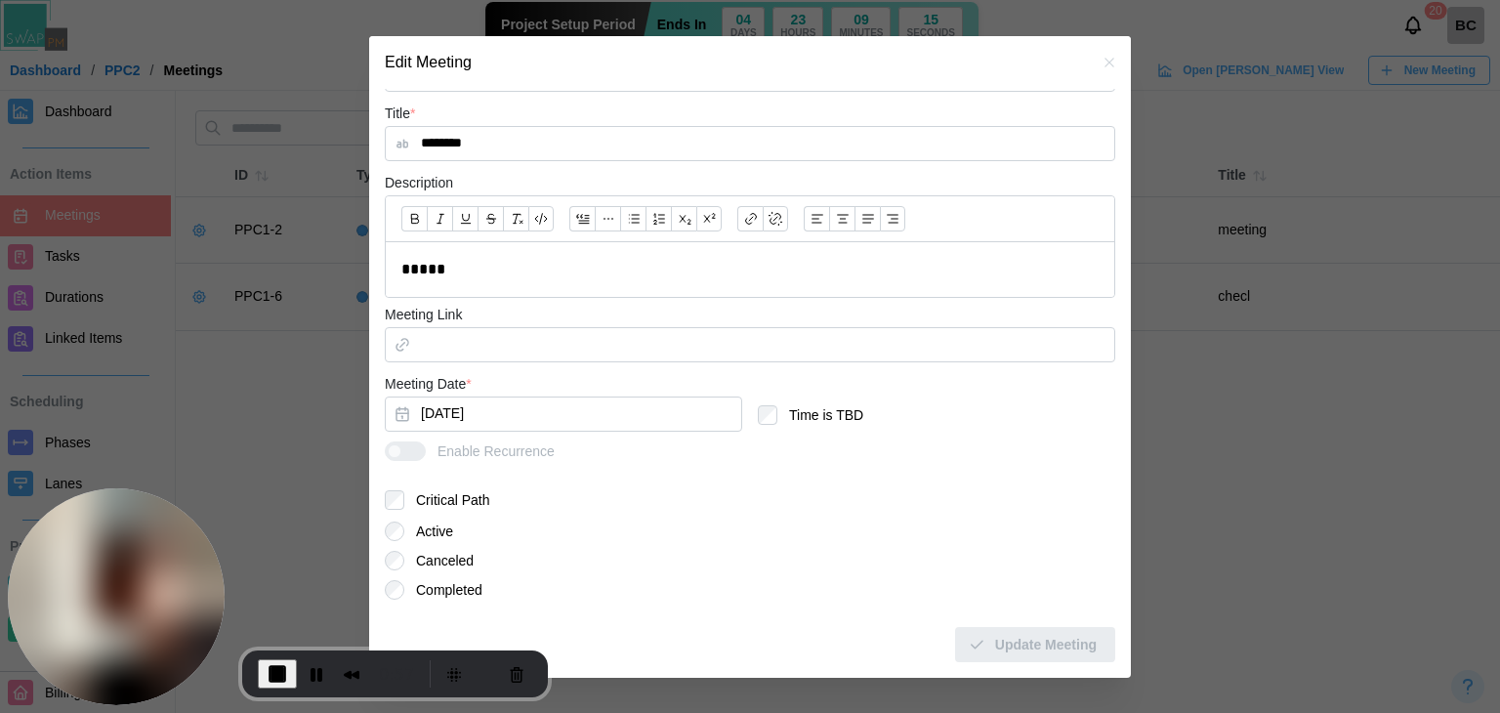
click at [1099, 70] on button "button" at bounding box center [1109, 62] width 21 height 21
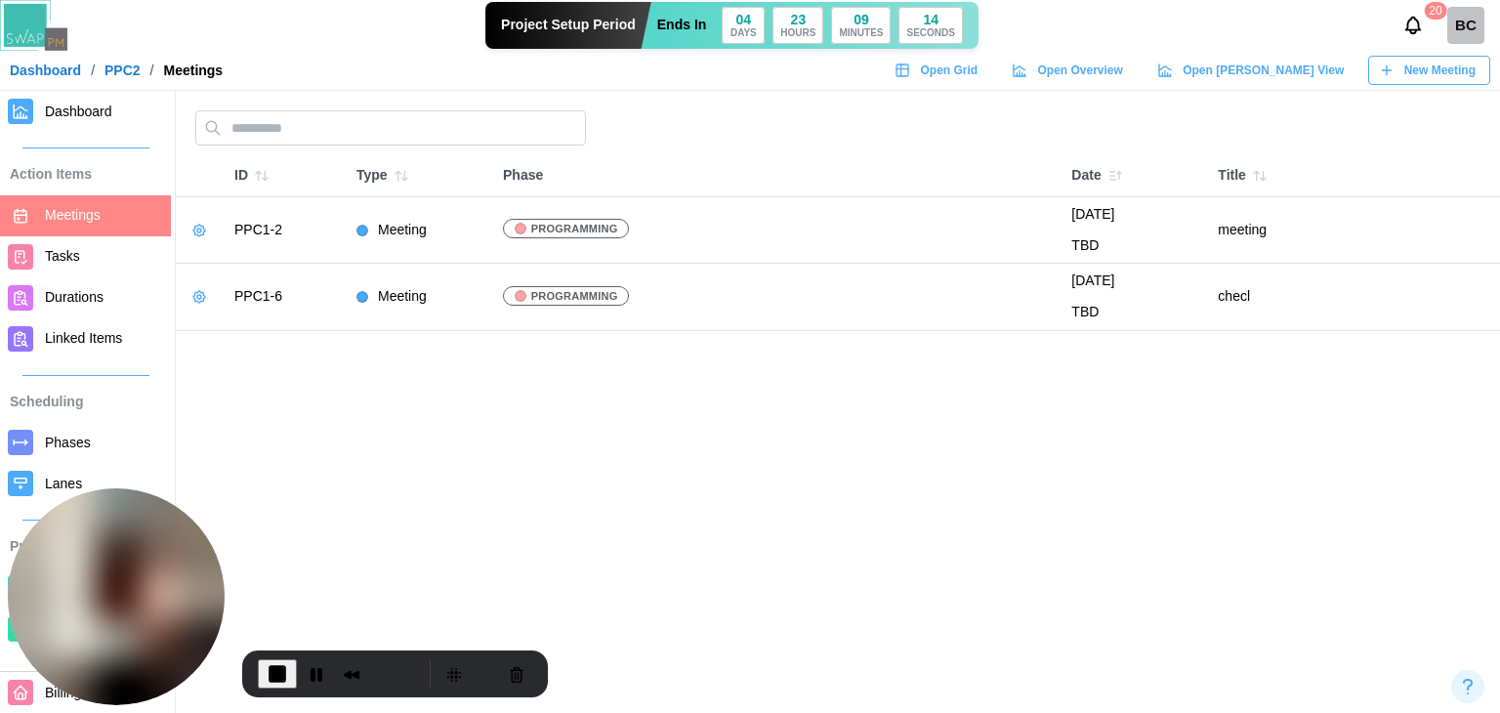
click at [198, 306] on button "button" at bounding box center [199, 296] width 27 height 27
click at [318, 345] on button "Edit Meeting" at bounding box center [259, 335] width 139 height 35
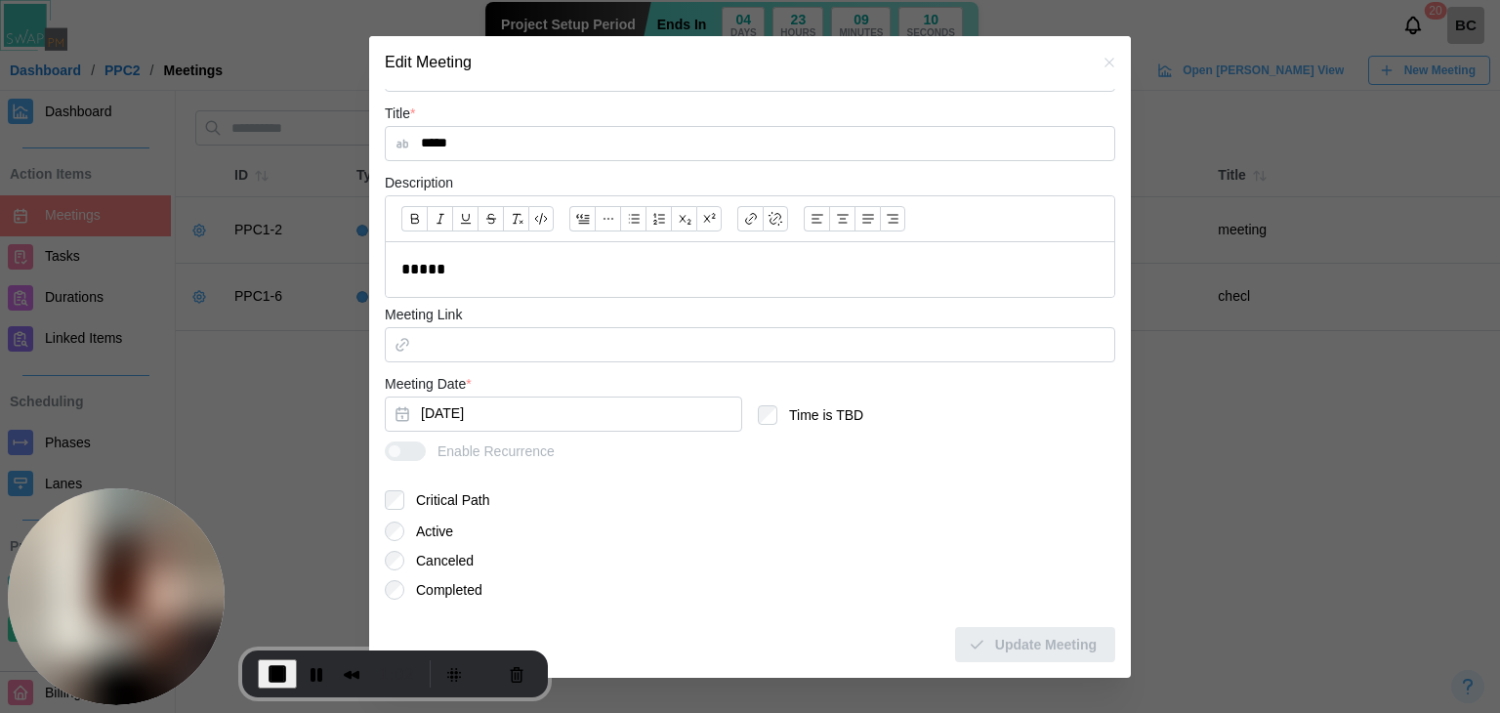
click at [1101, 63] on button "button" at bounding box center [1109, 62] width 21 height 21
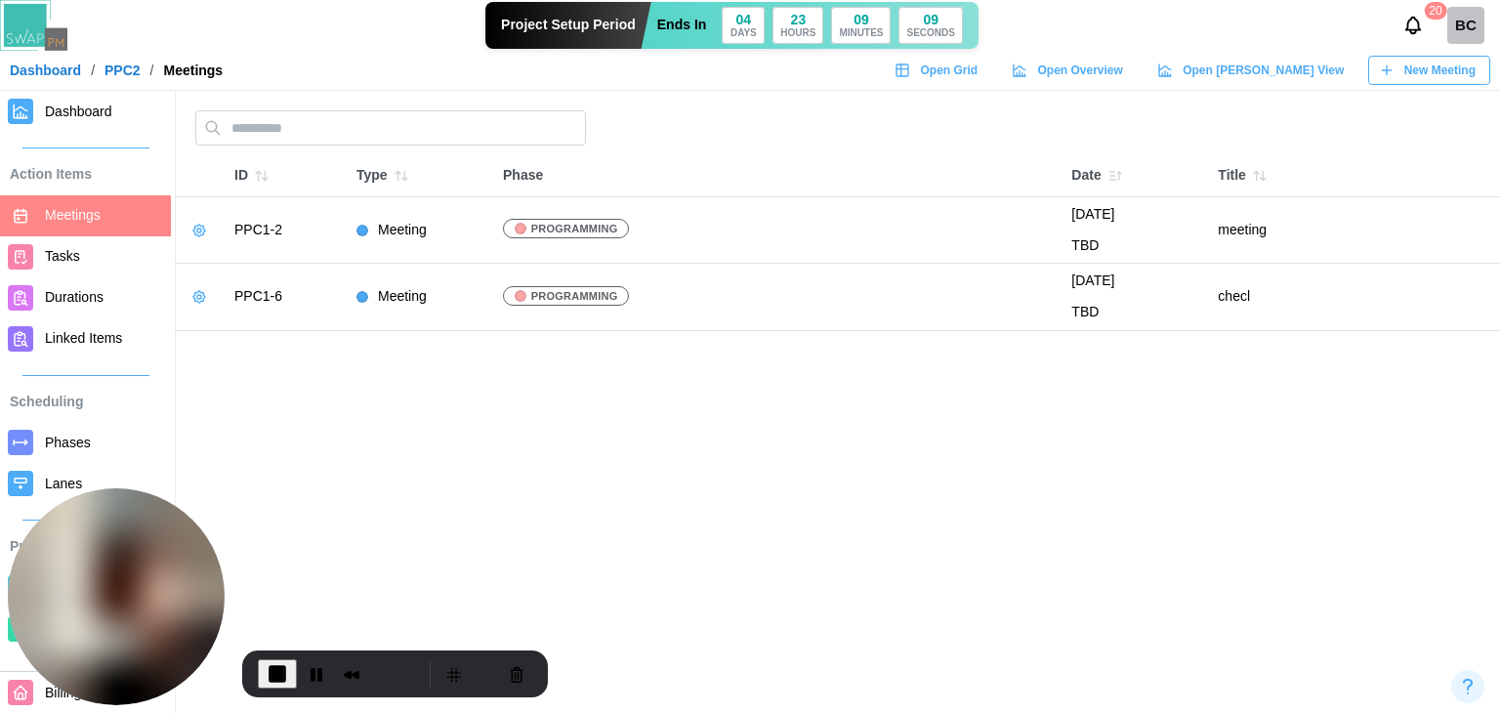
click at [51, 255] on span "Tasks" at bounding box center [62, 256] width 35 height 16
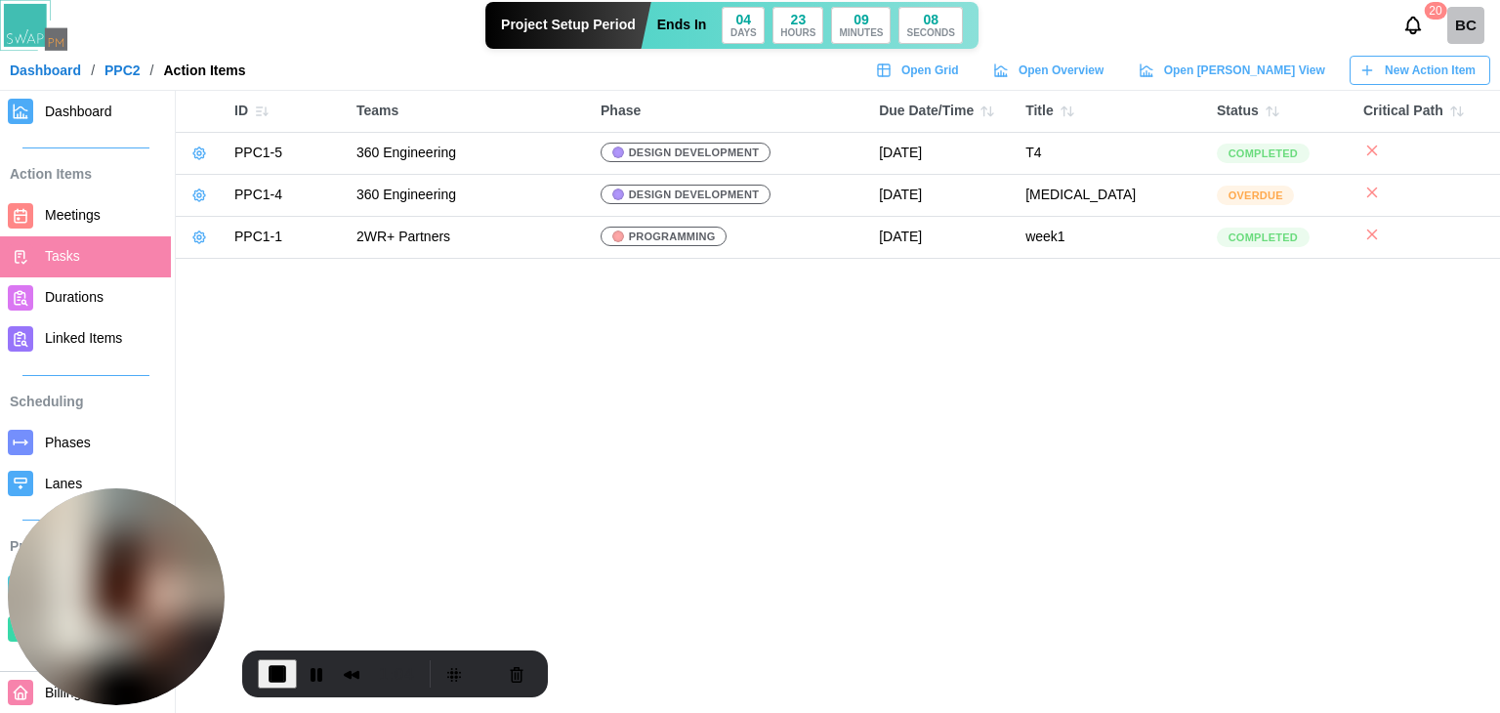
click at [199, 149] on icon at bounding box center [199, 153] width 16 height 16
click at [203, 200] on icon at bounding box center [199, 195] width 16 height 16
click at [192, 199] on icon at bounding box center [199, 195] width 16 height 16
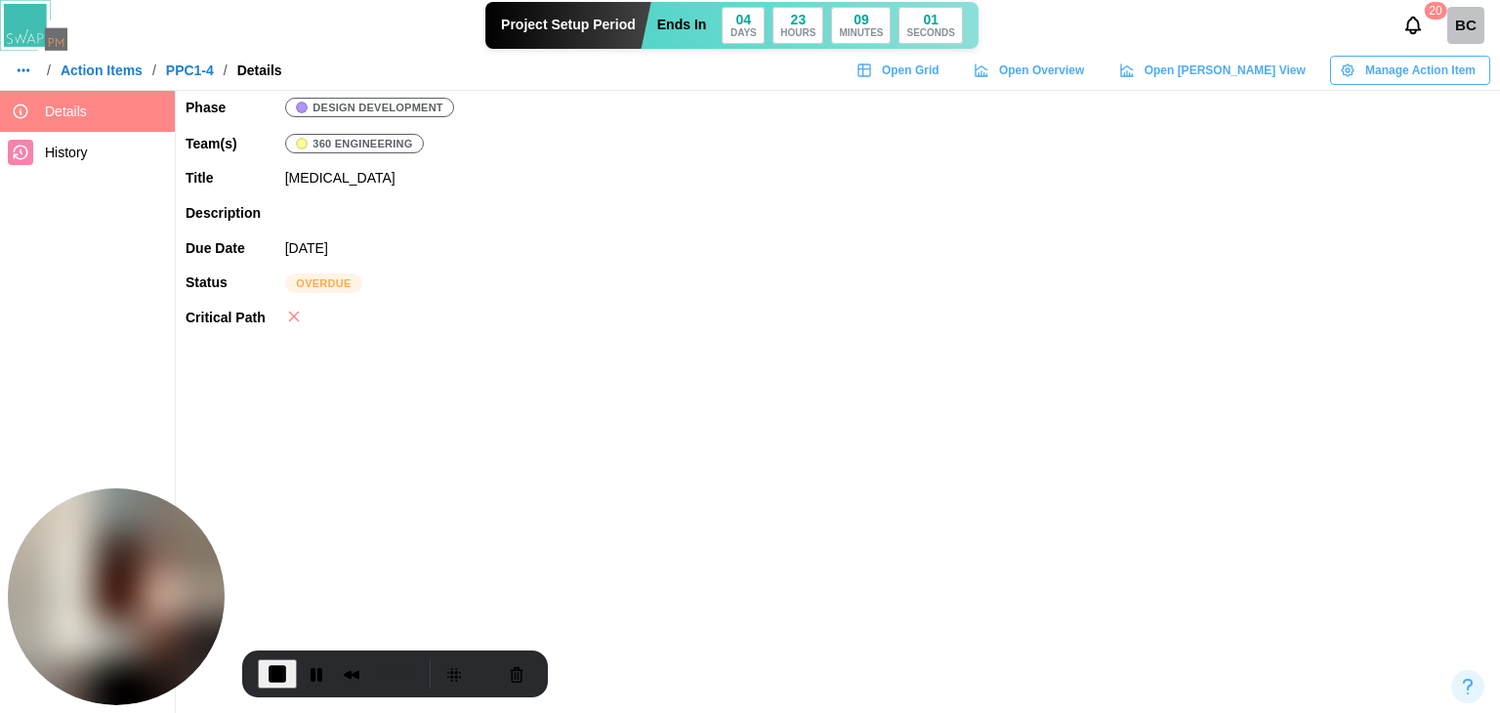
click at [1369, 71] on span "Manage Action Item" at bounding box center [1420, 70] width 110 height 27
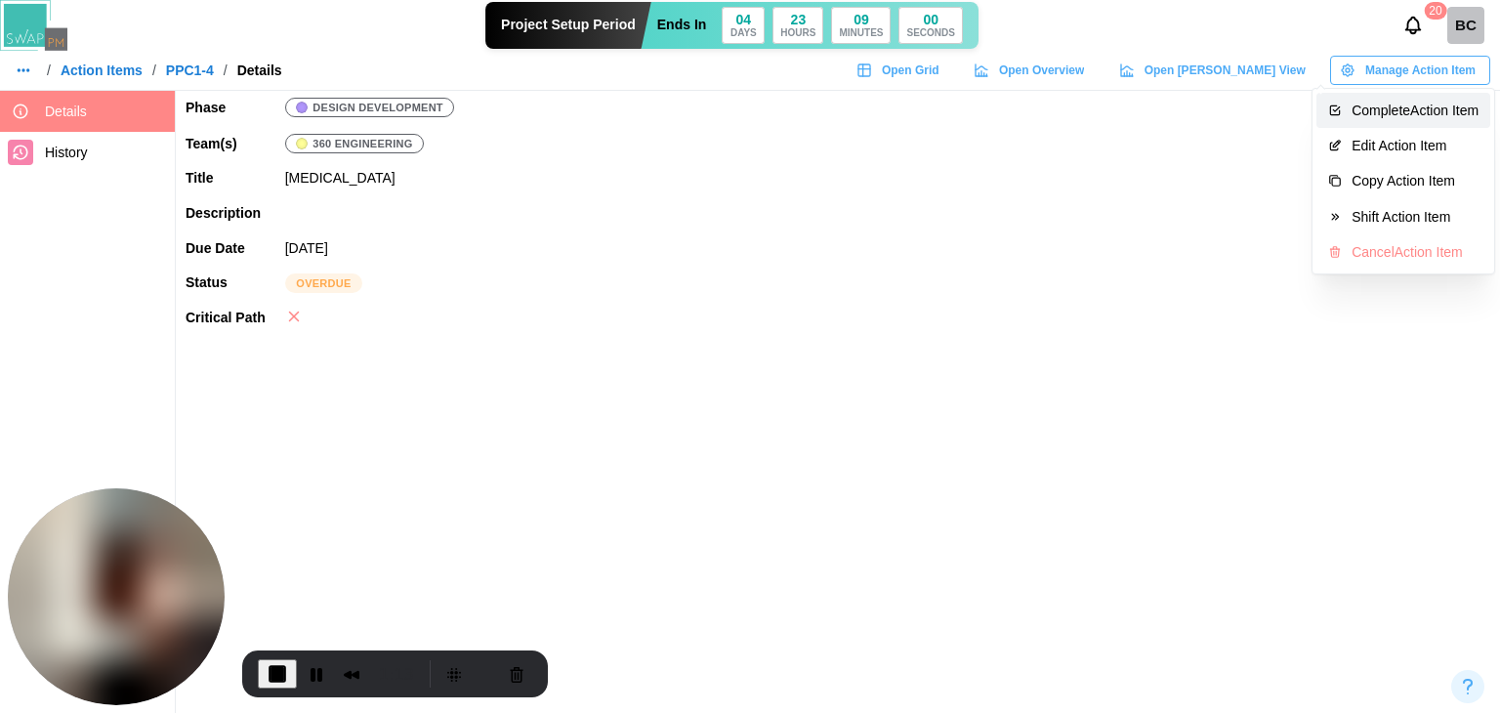
click at [1380, 112] on div "Complete Action Item" at bounding box center [1414, 111] width 127 height 16
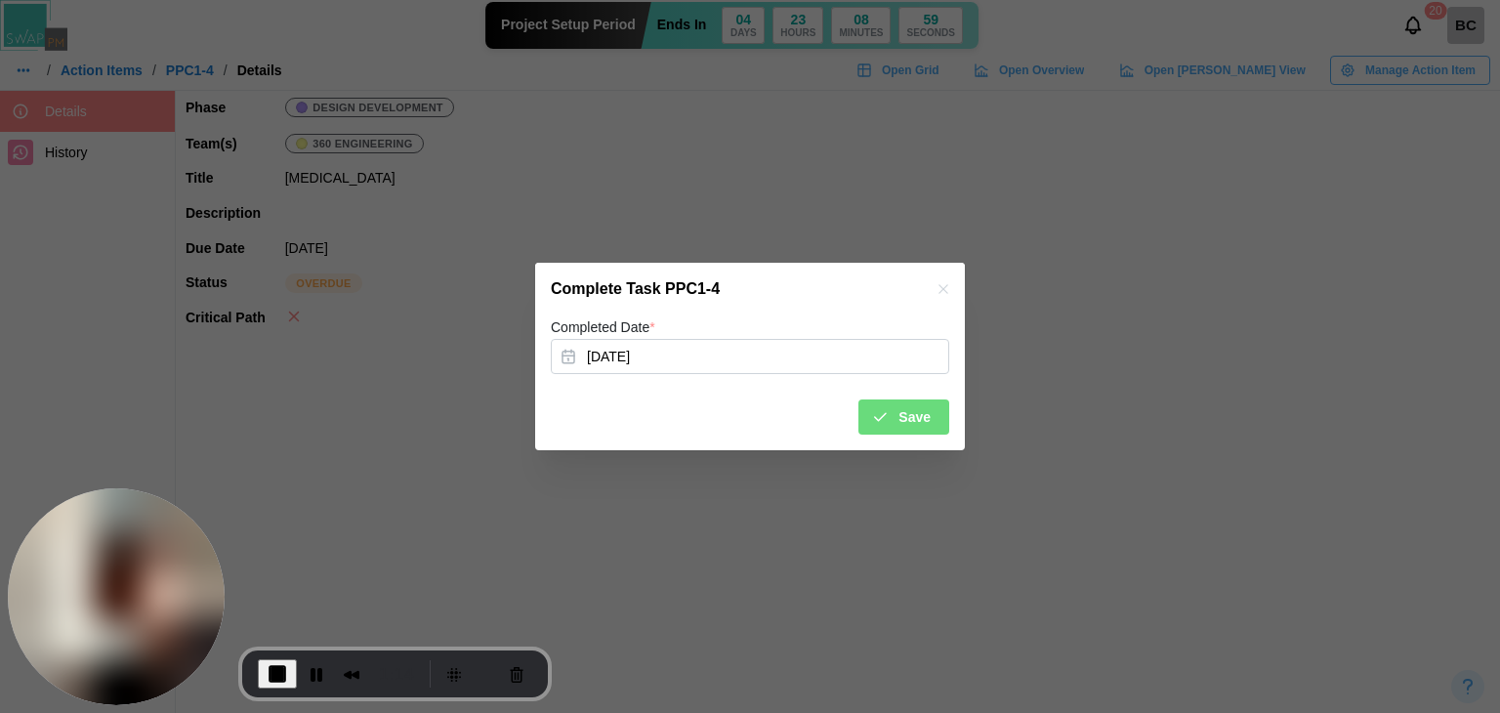
click at [905, 416] on span "Save" at bounding box center [914, 416] width 32 height 33
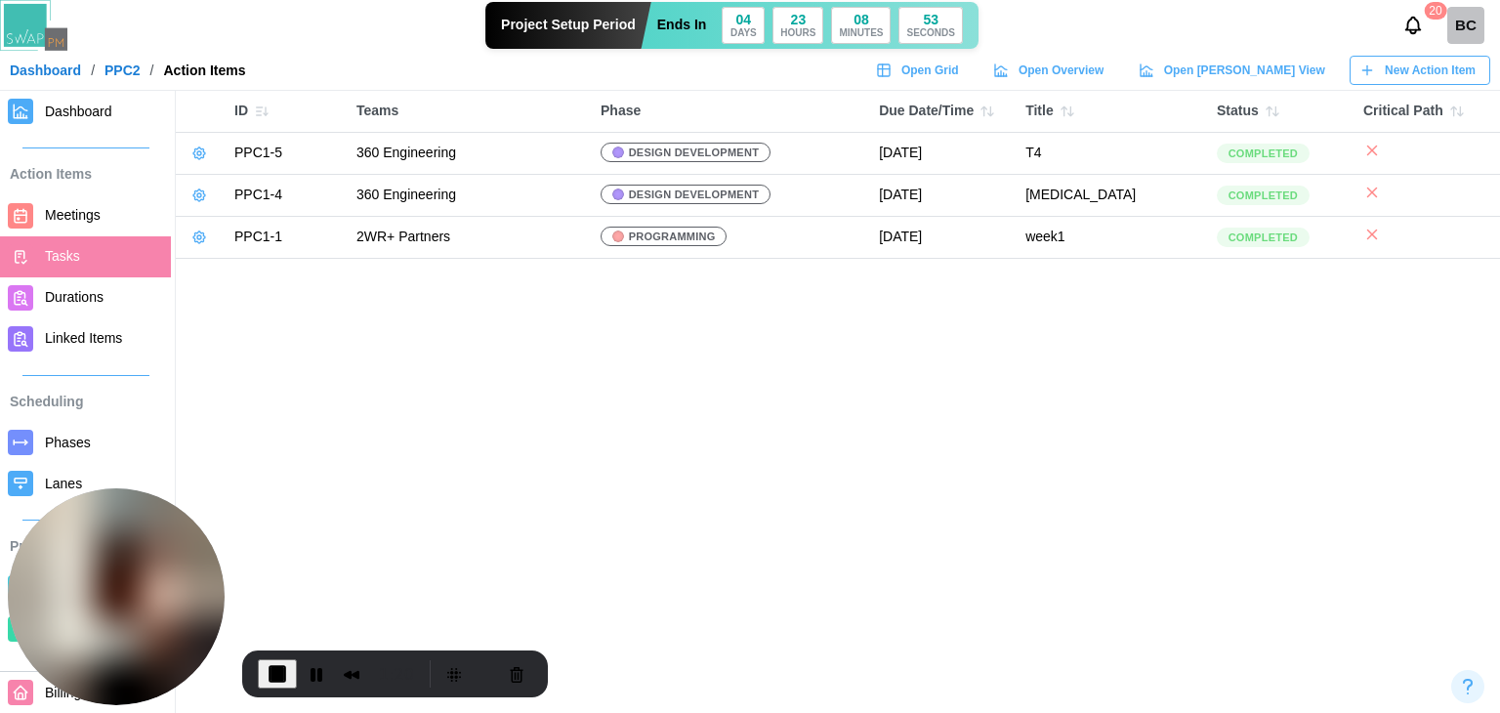
click at [59, 302] on span "Durations" at bounding box center [74, 297] width 59 height 16
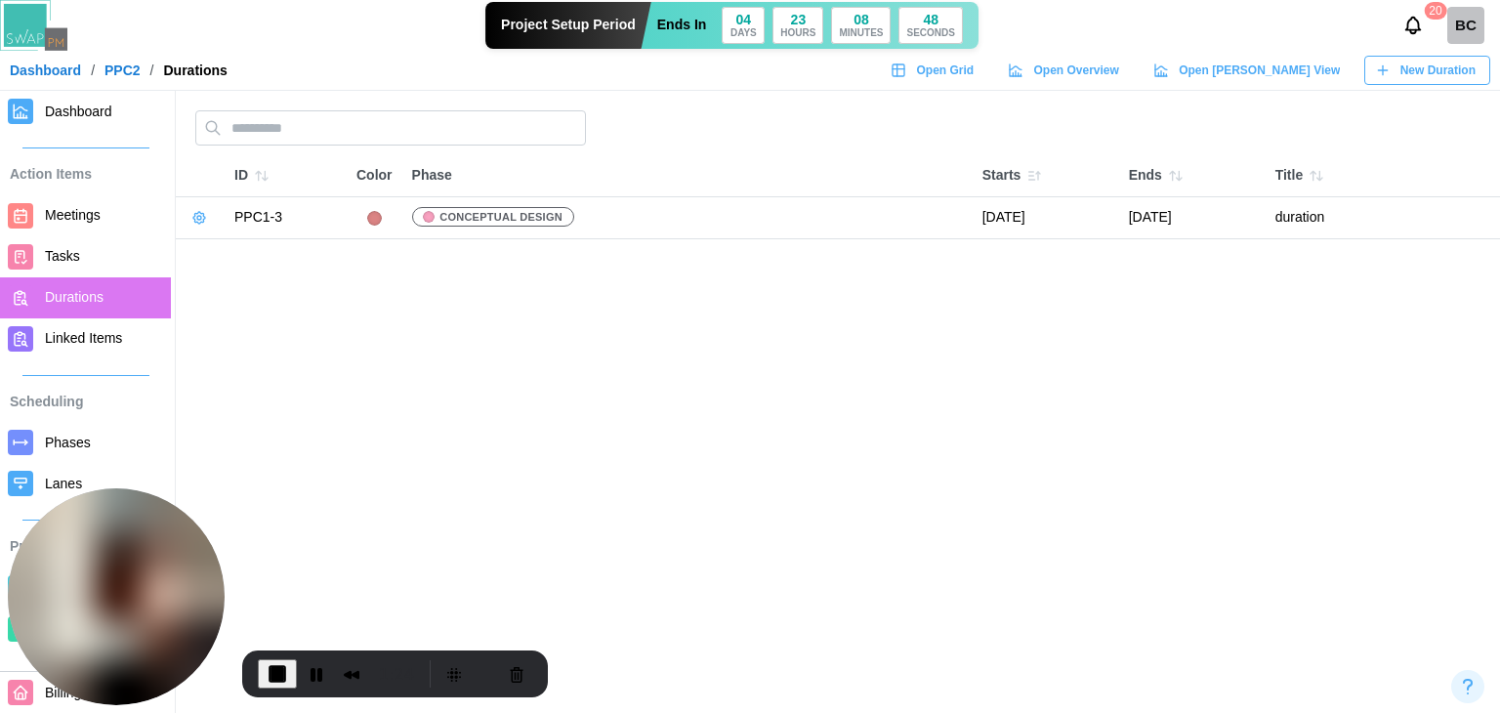
click at [194, 219] on icon "button" at bounding box center [199, 218] width 16 height 16
click at [226, 252] on div "Edit Duration" at bounding box center [273, 257] width 95 height 16
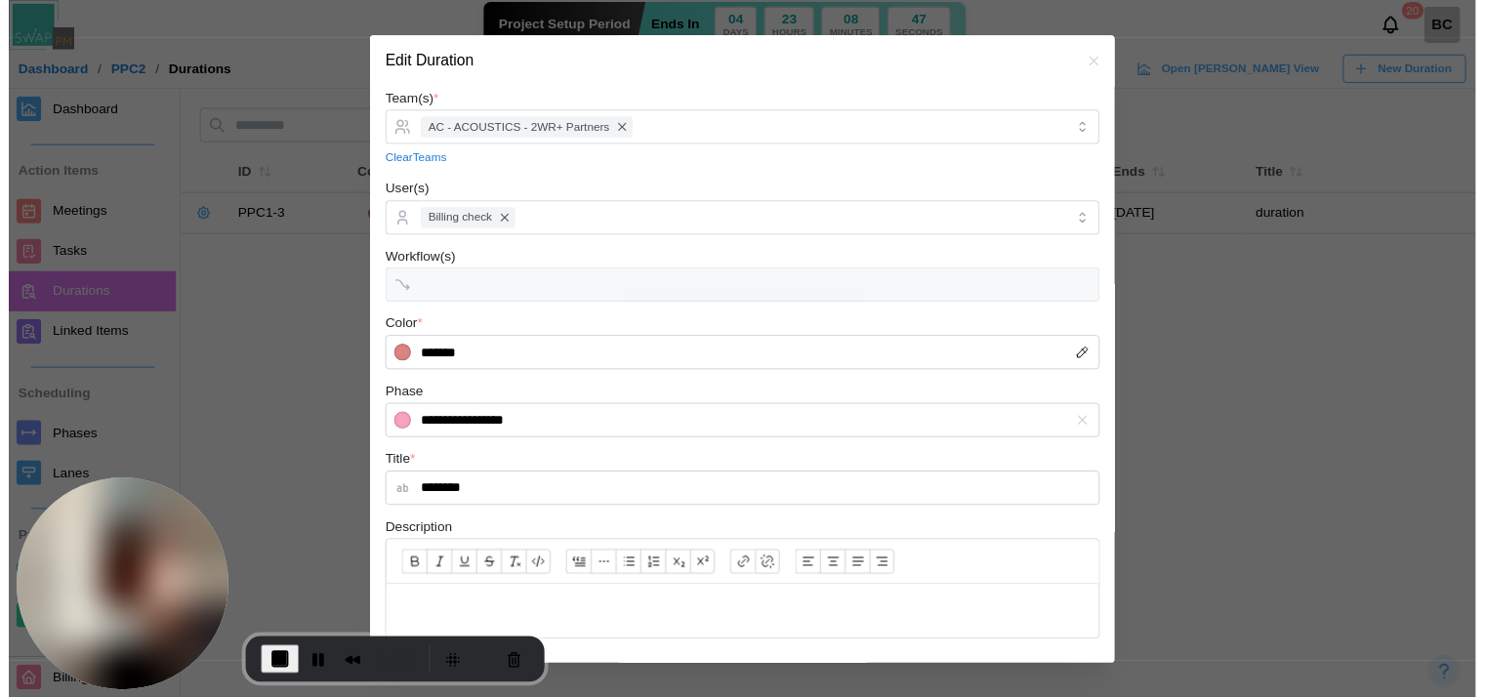
scroll to position [310, 0]
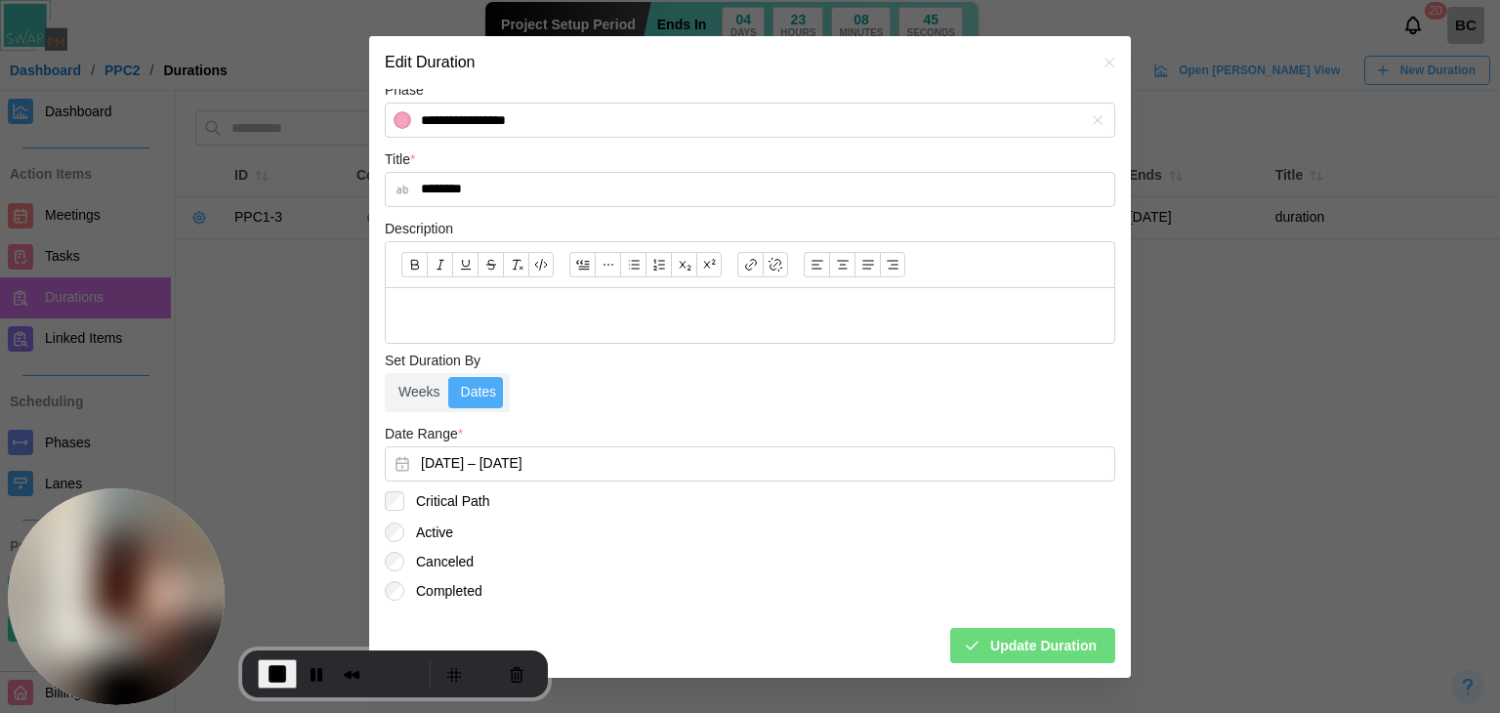
click at [1027, 645] on span "Update Duration" at bounding box center [1043, 645] width 106 height 33
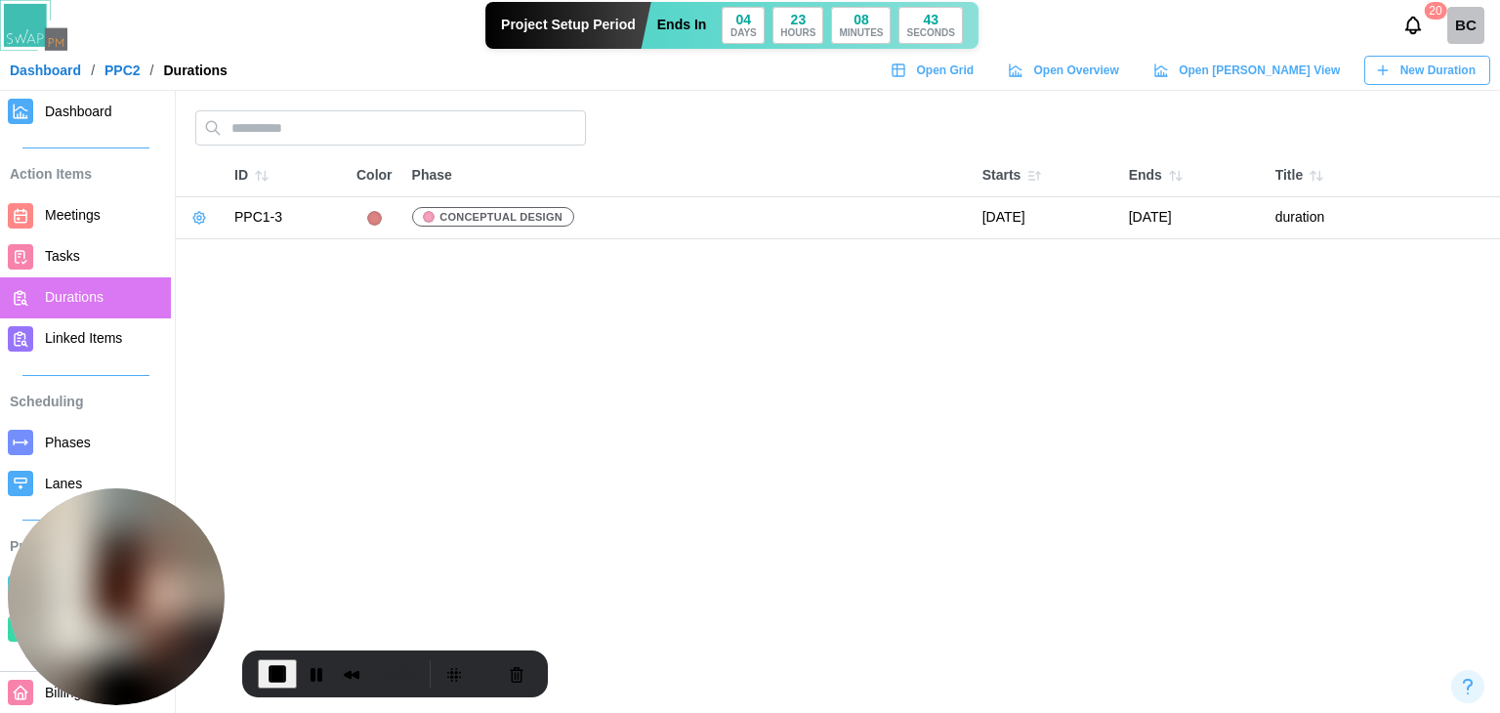
click at [73, 119] on span "Dashboard" at bounding box center [78, 112] width 67 height 16
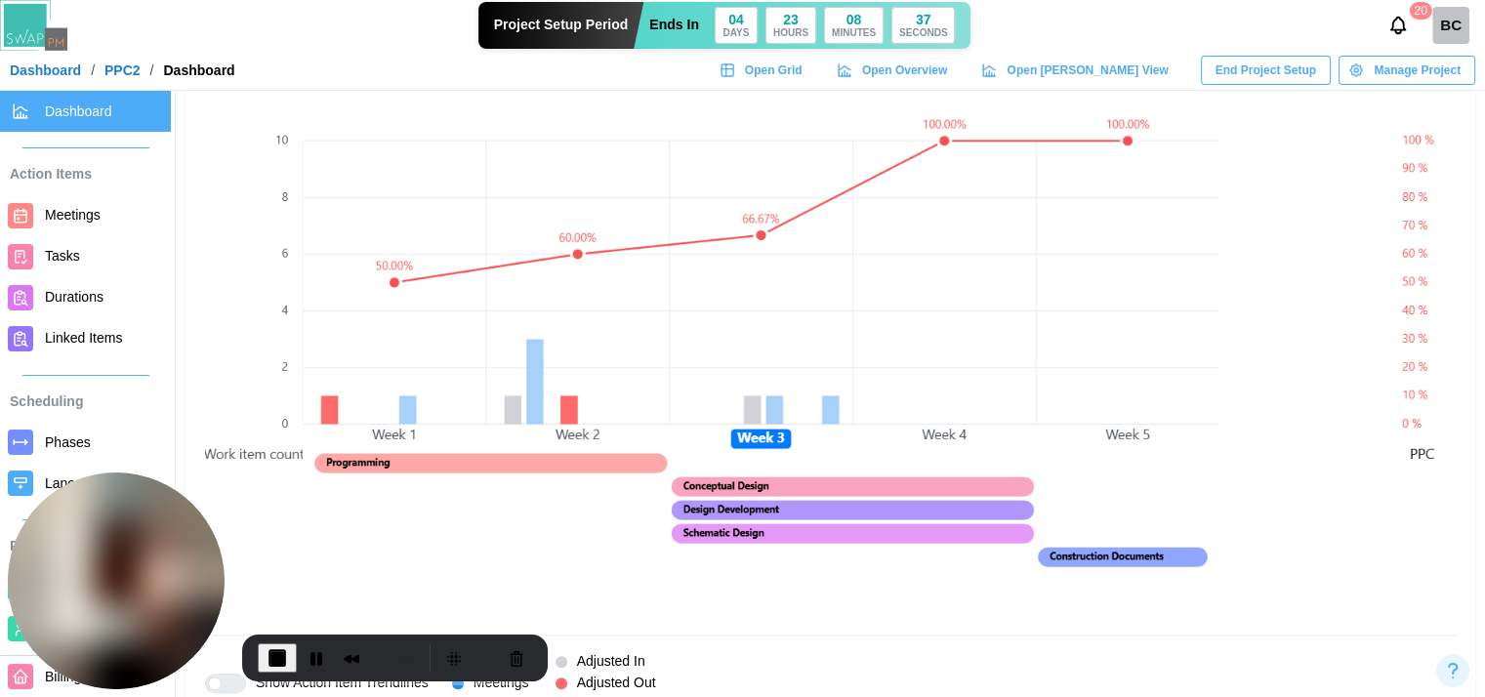
scroll to position [1465, 0]
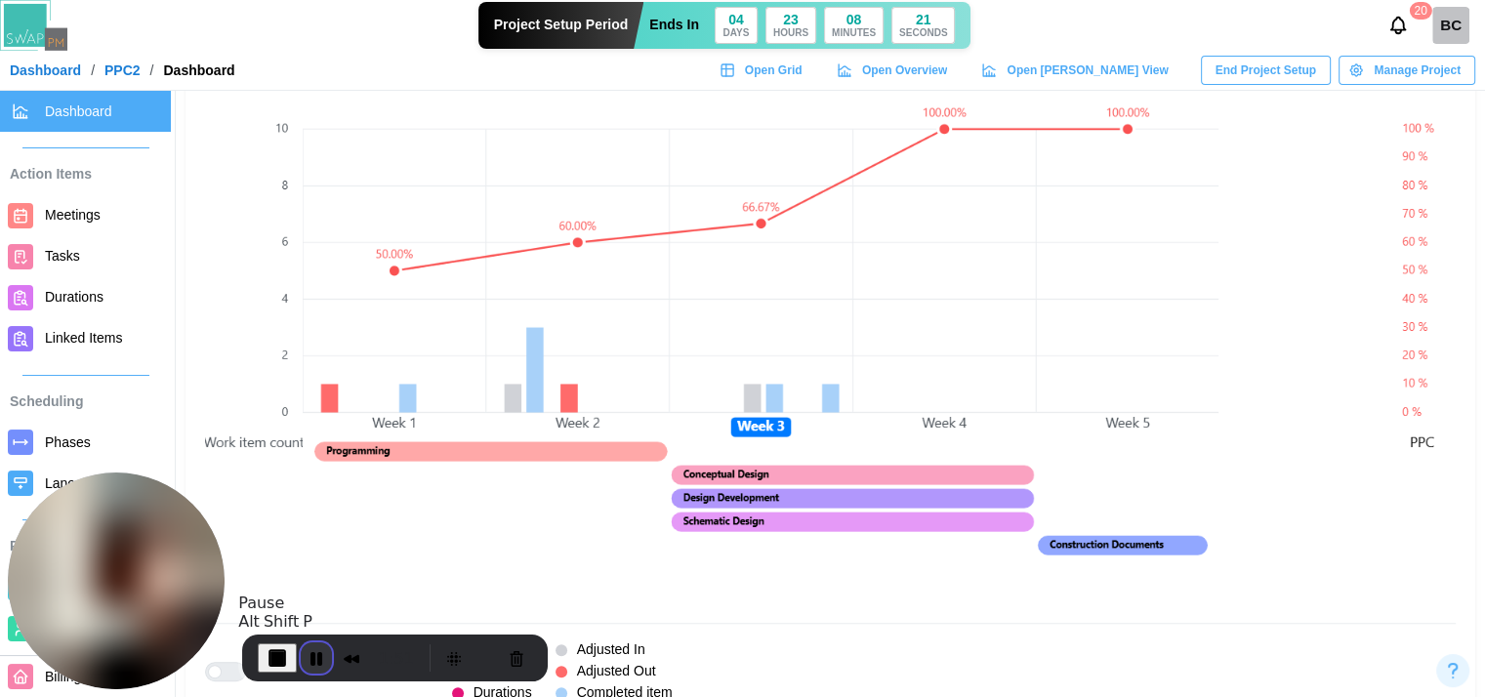
click at [322, 657] on button "Pause Recording" at bounding box center [316, 658] width 31 height 31
click at [317, 665] on span "Play Recording" at bounding box center [312, 657] width 23 height 23
click at [100, 219] on span "Meetings" at bounding box center [73, 215] width 56 height 16
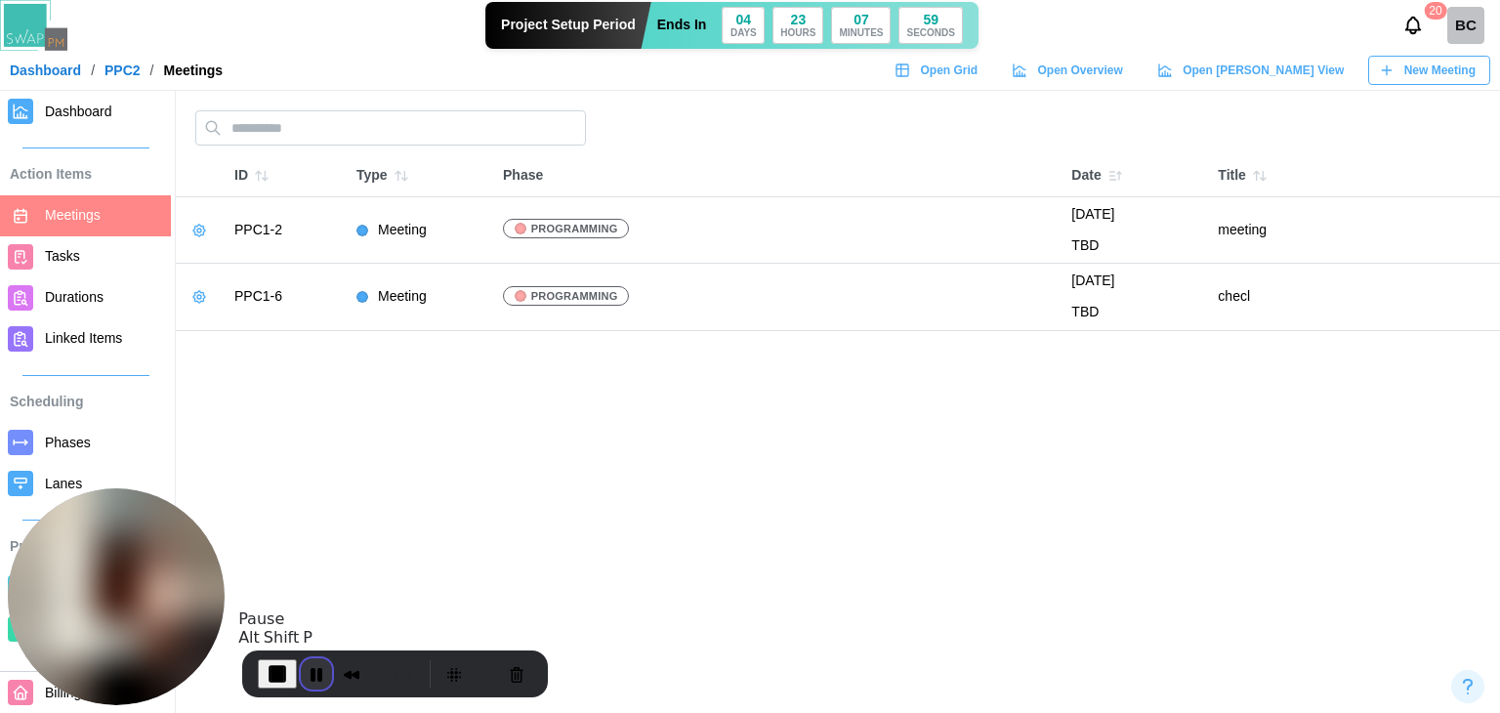
click at [301, 678] on button "Pause Recording" at bounding box center [316, 673] width 31 height 31
click at [312, 685] on button "Play Recording" at bounding box center [312, 673] width 39 height 29
click at [89, 255] on span "Tasks" at bounding box center [104, 256] width 118 height 24
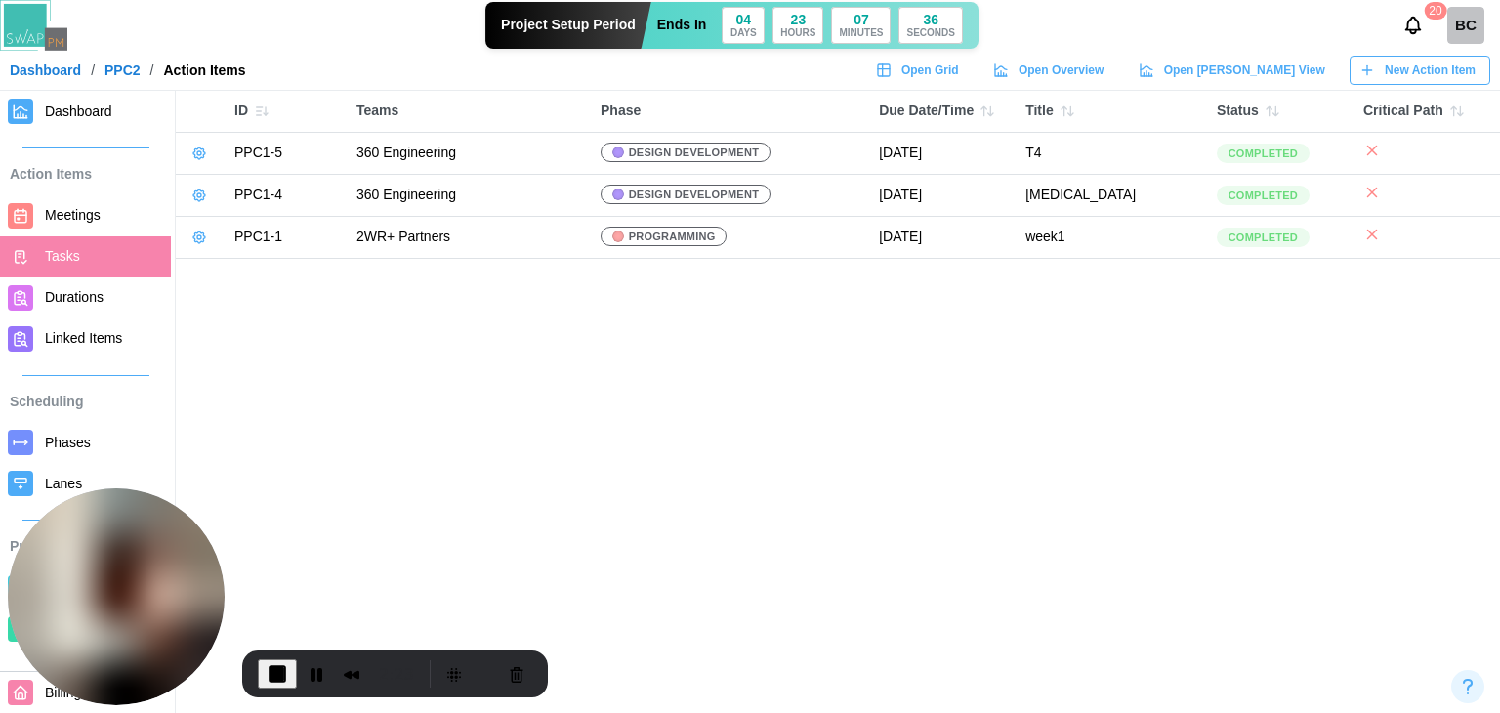
click at [64, 307] on span "Durations" at bounding box center [104, 297] width 118 height 24
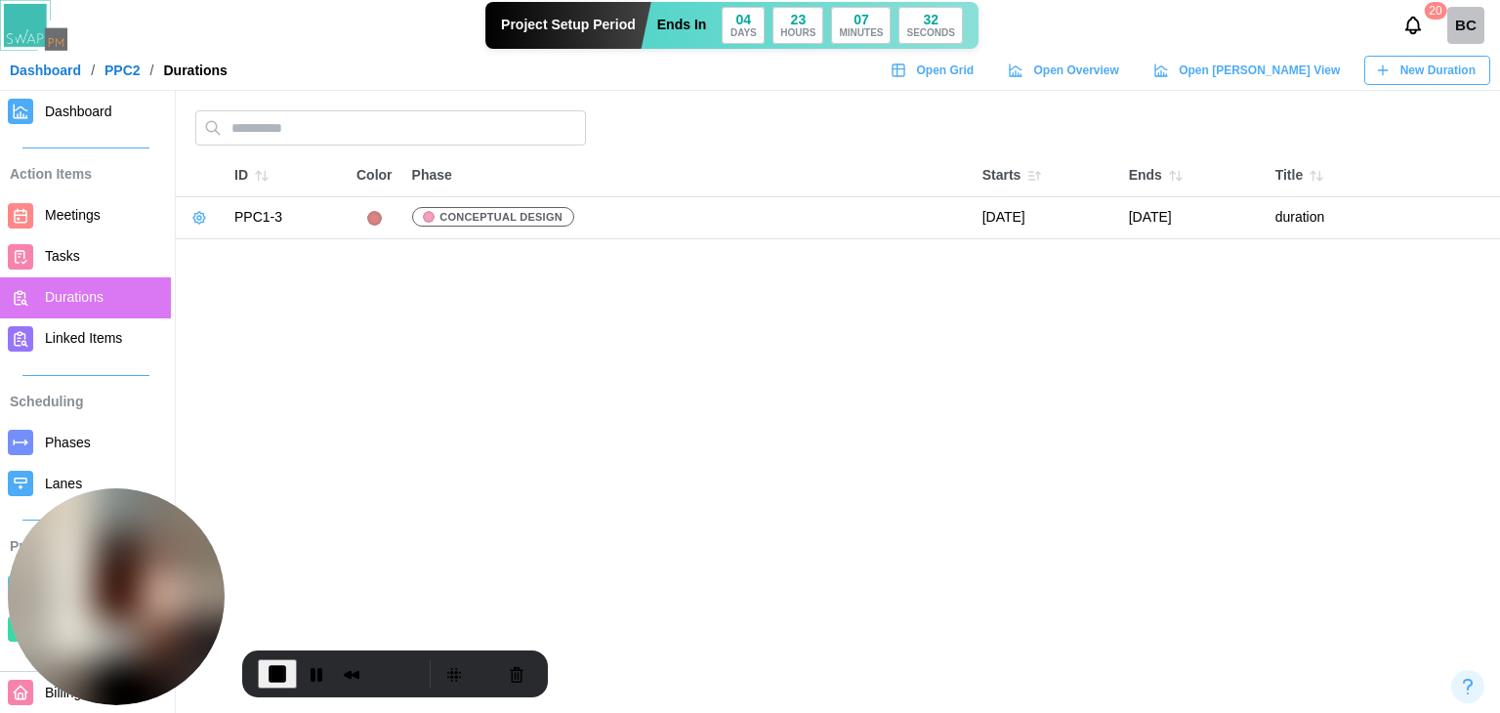
click at [47, 267] on span "Tasks" at bounding box center [104, 256] width 118 height 24
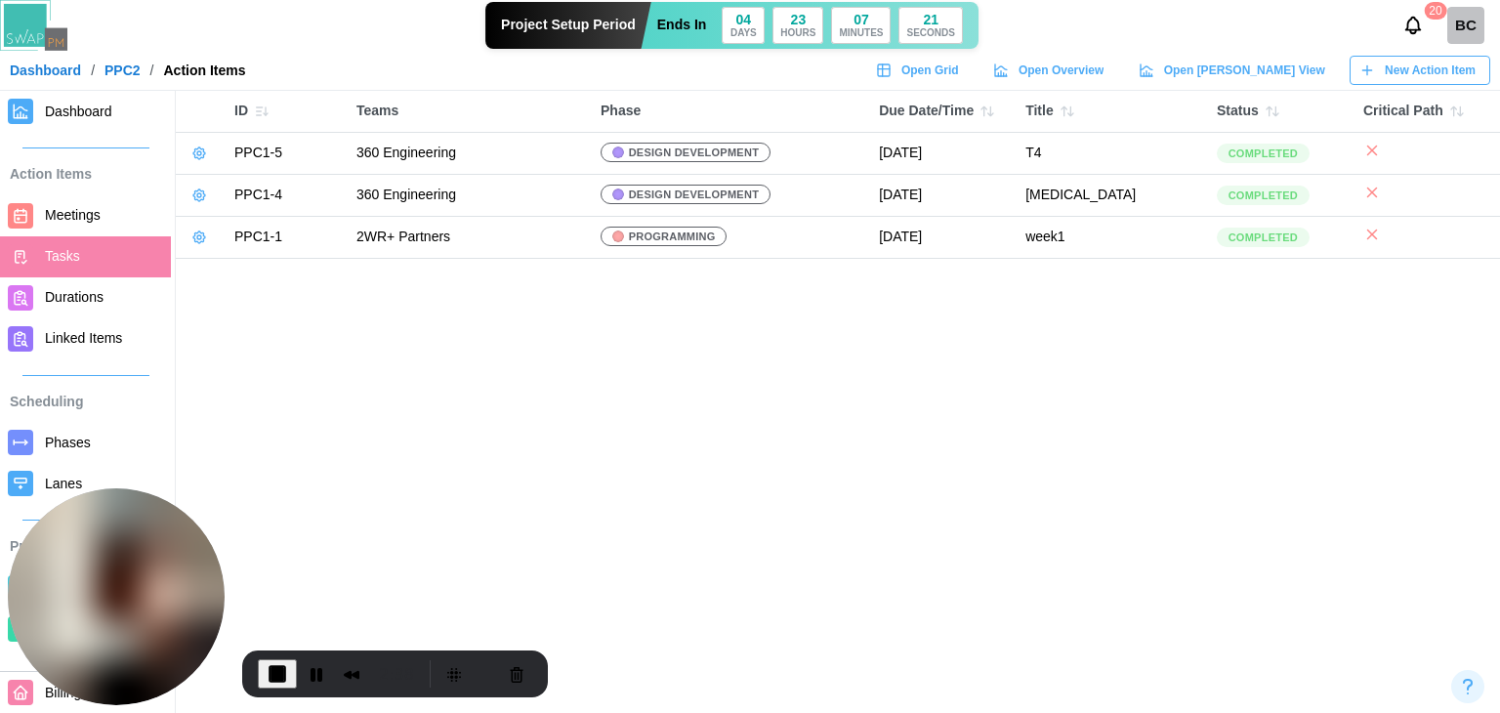
click at [578, 364] on main "ID Teams Phase Due Date/Time Title Status Critical Path PPC1-5 360 Engineering …" at bounding box center [750, 356] width 1500 height 713
click at [62, 216] on span "Meetings" at bounding box center [73, 215] width 56 height 16
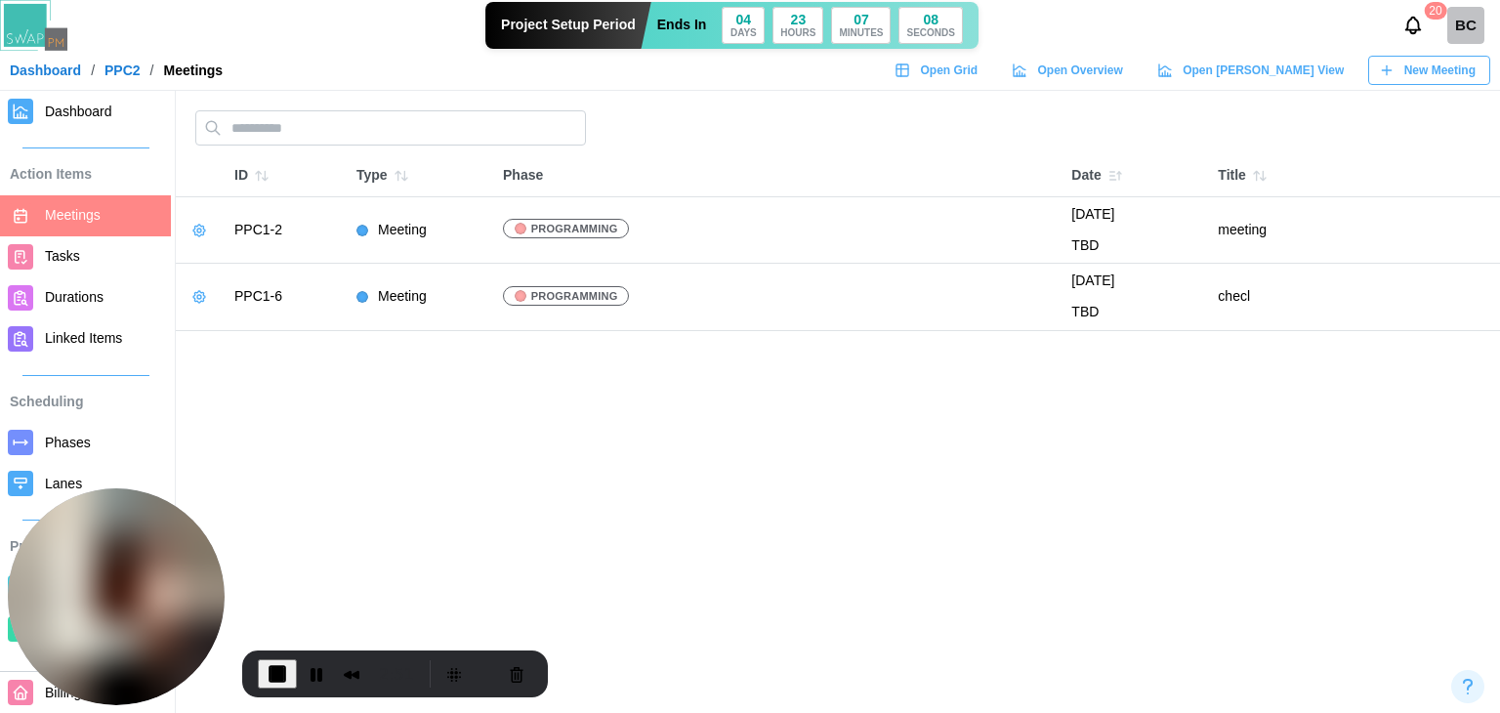
click at [51, 106] on span "Dashboard" at bounding box center [78, 112] width 67 height 16
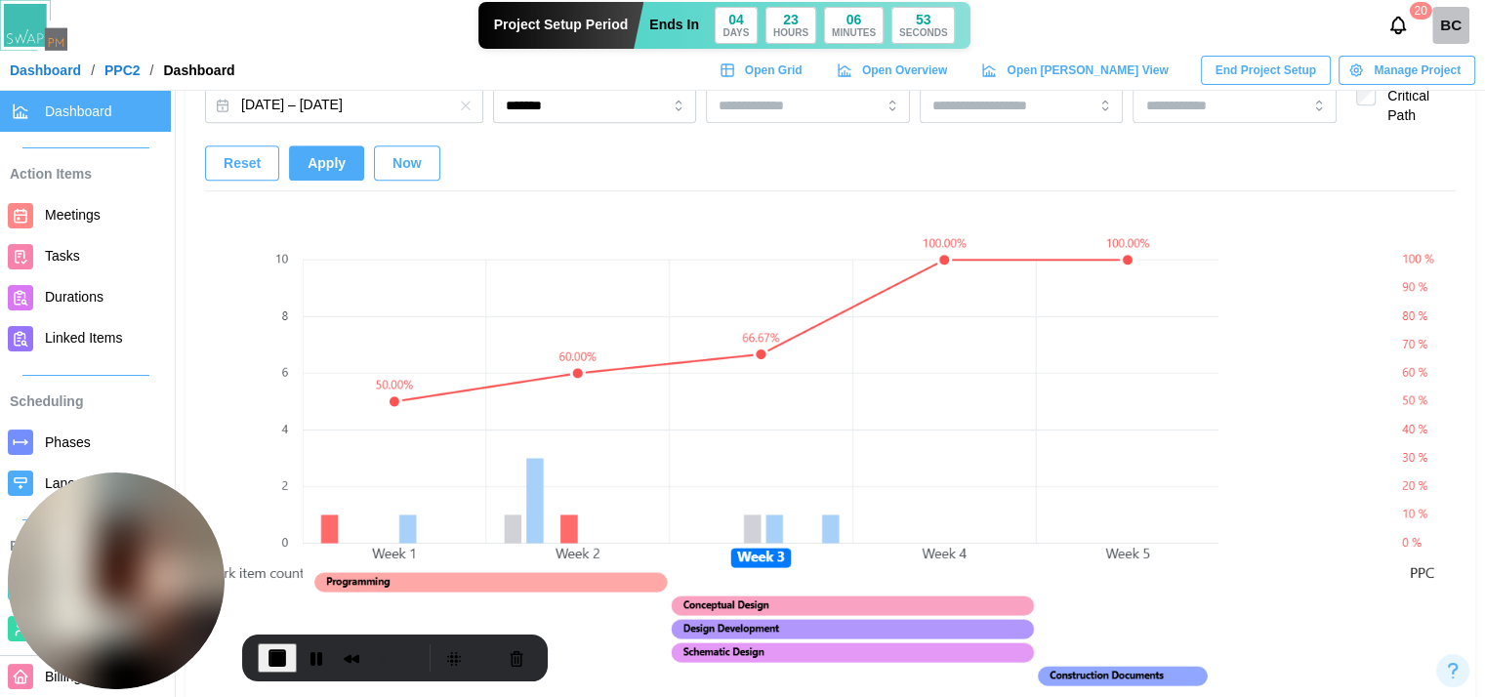
scroll to position [1465, 0]
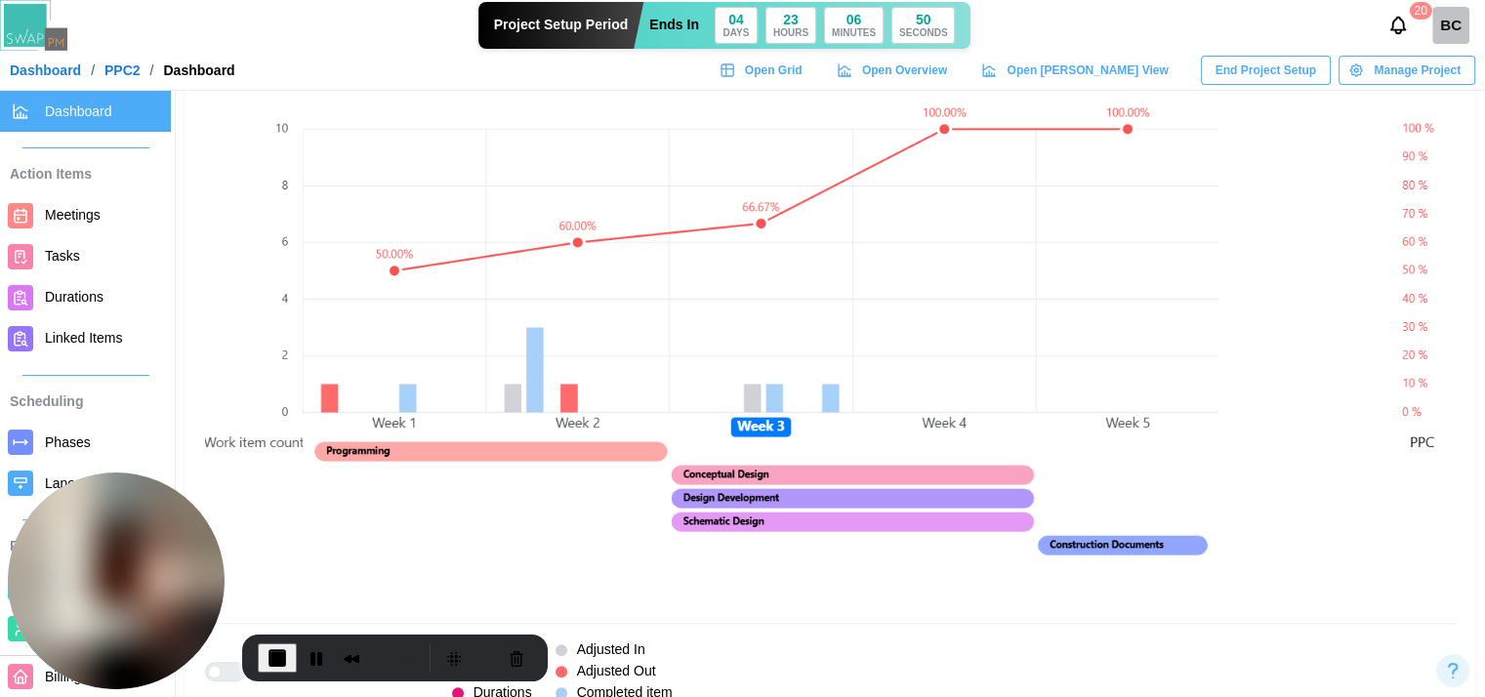
click at [39, 263] on link "Tasks" at bounding box center [85, 256] width 171 height 41
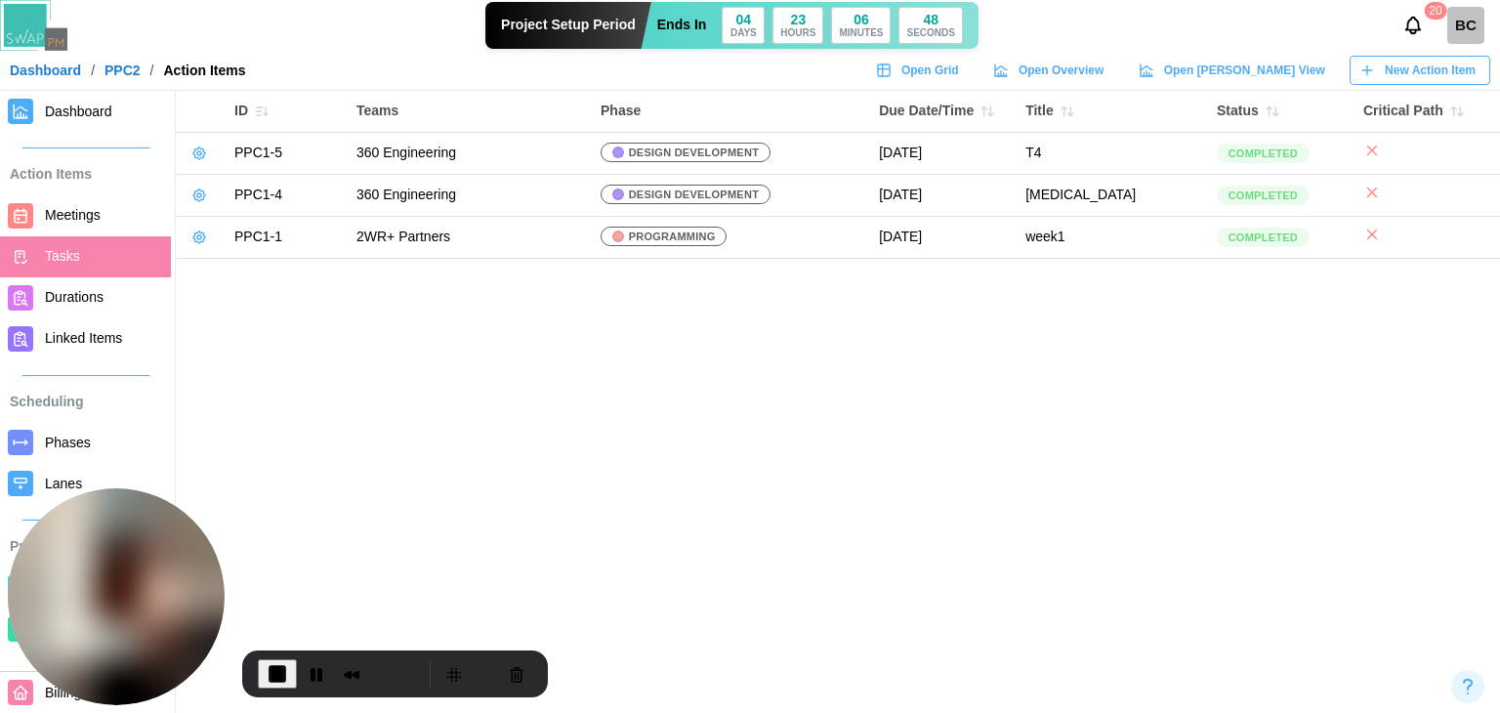
click at [50, 283] on link "Durations" at bounding box center [85, 297] width 171 height 41
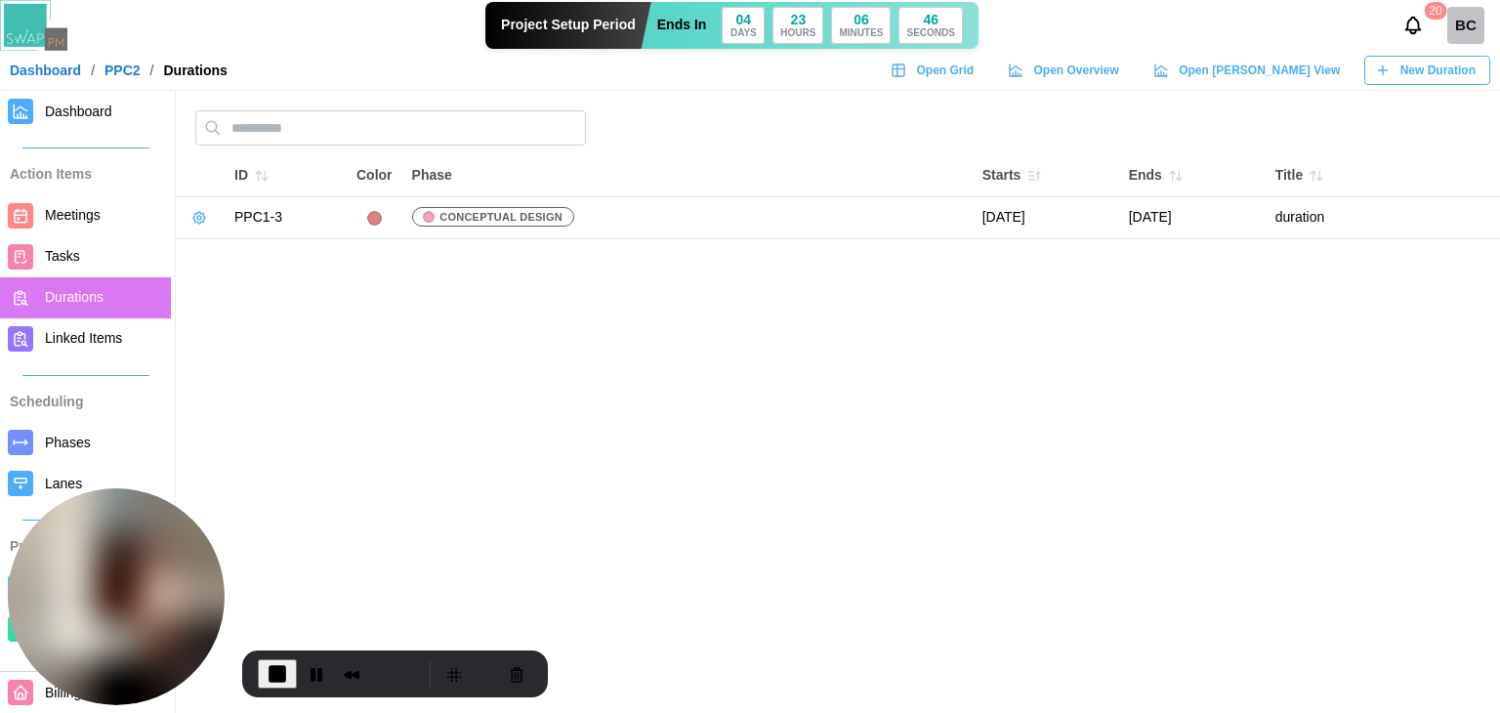
click at [57, 228] on link "Meetings" at bounding box center [85, 215] width 171 height 41
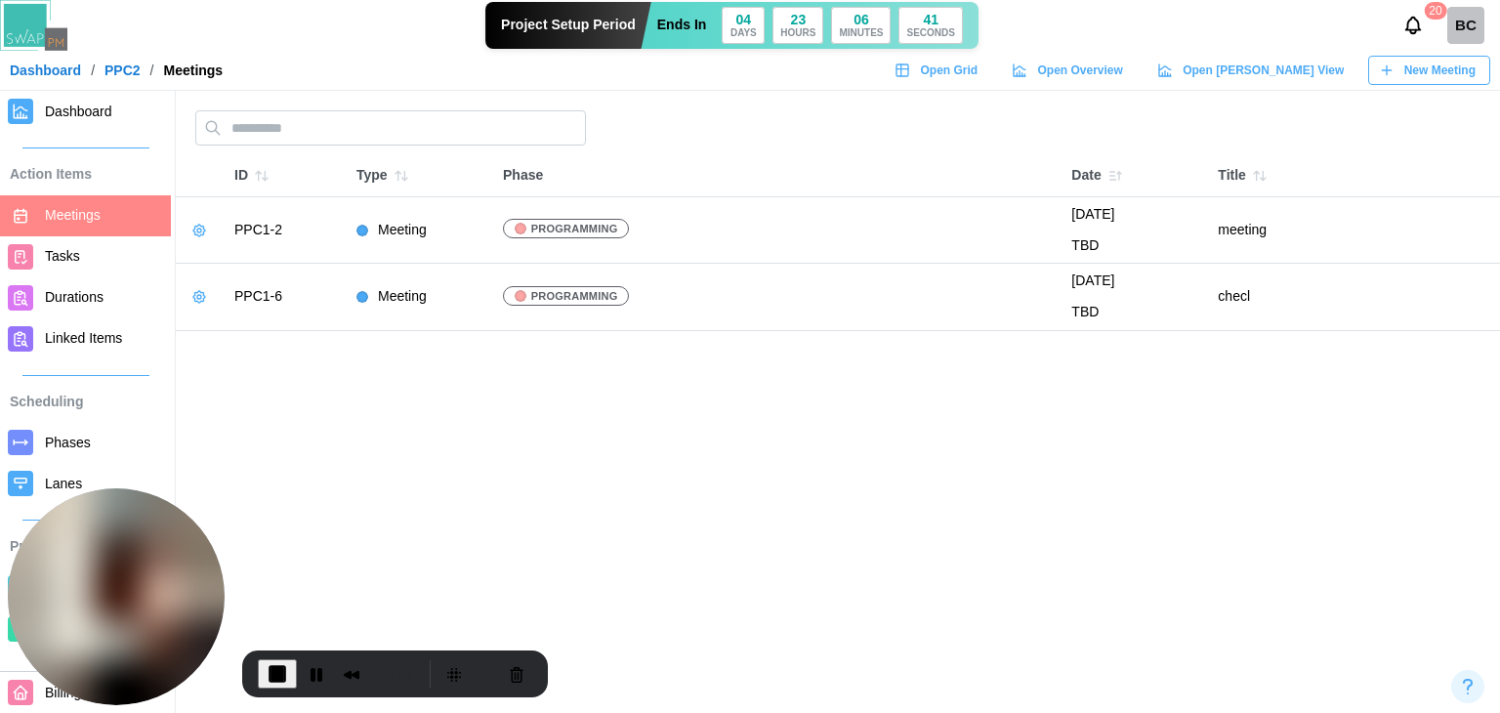
click at [885, 518] on main "ID Type Phase Date Title PPC1-2 Meeting Programming August 1, 2025 TBD meeting …" at bounding box center [750, 356] width 1500 height 713
click at [285, 683] on span "End Recording" at bounding box center [277, 673] width 23 height 23
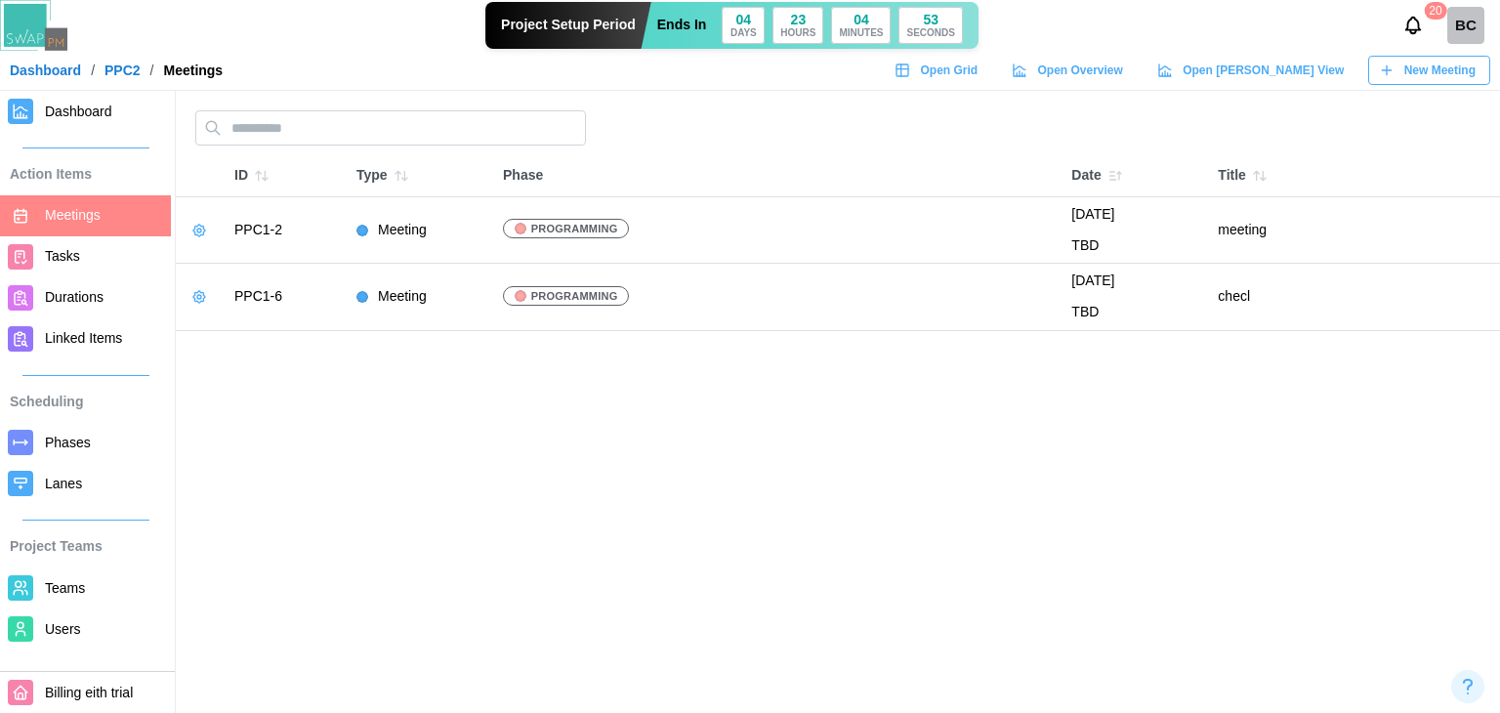
click at [82, 118] on span "Dashboard" at bounding box center [78, 112] width 67 height 16
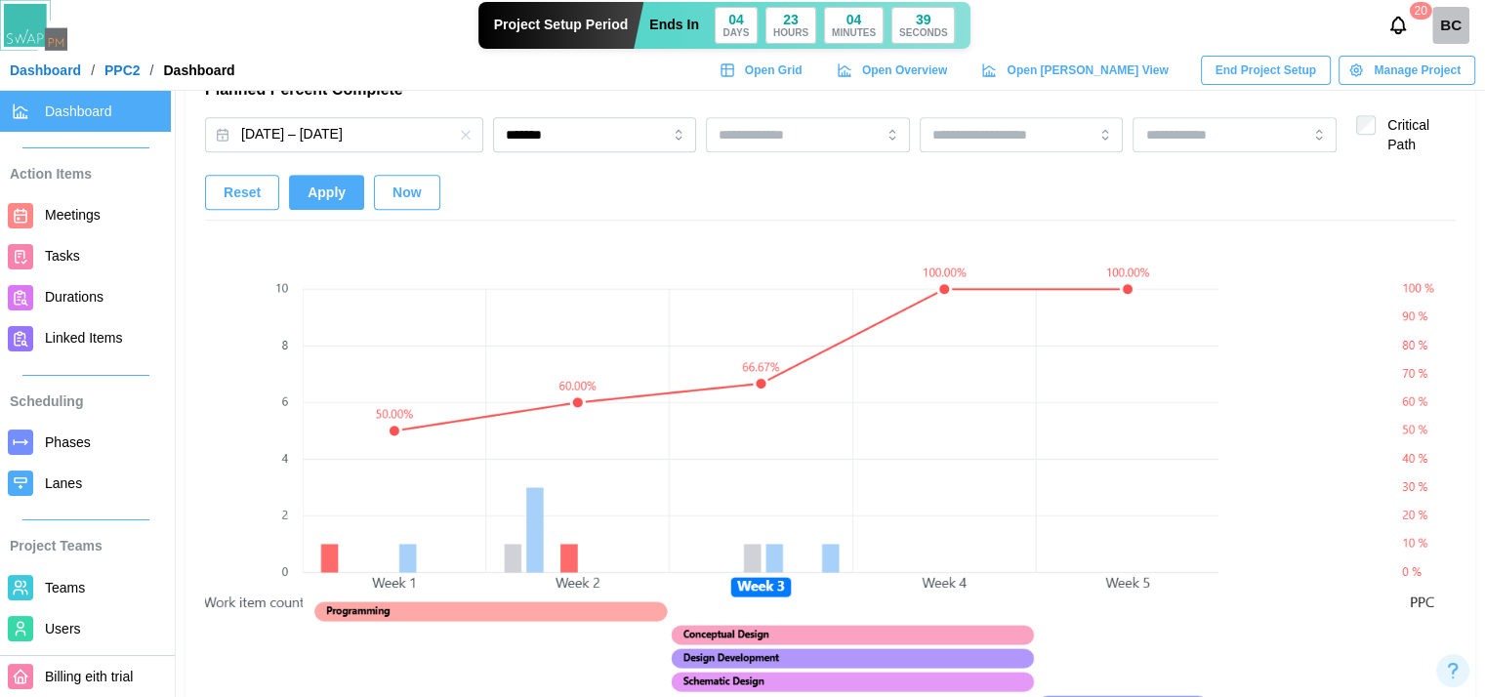
scroll to position [1367, 0]
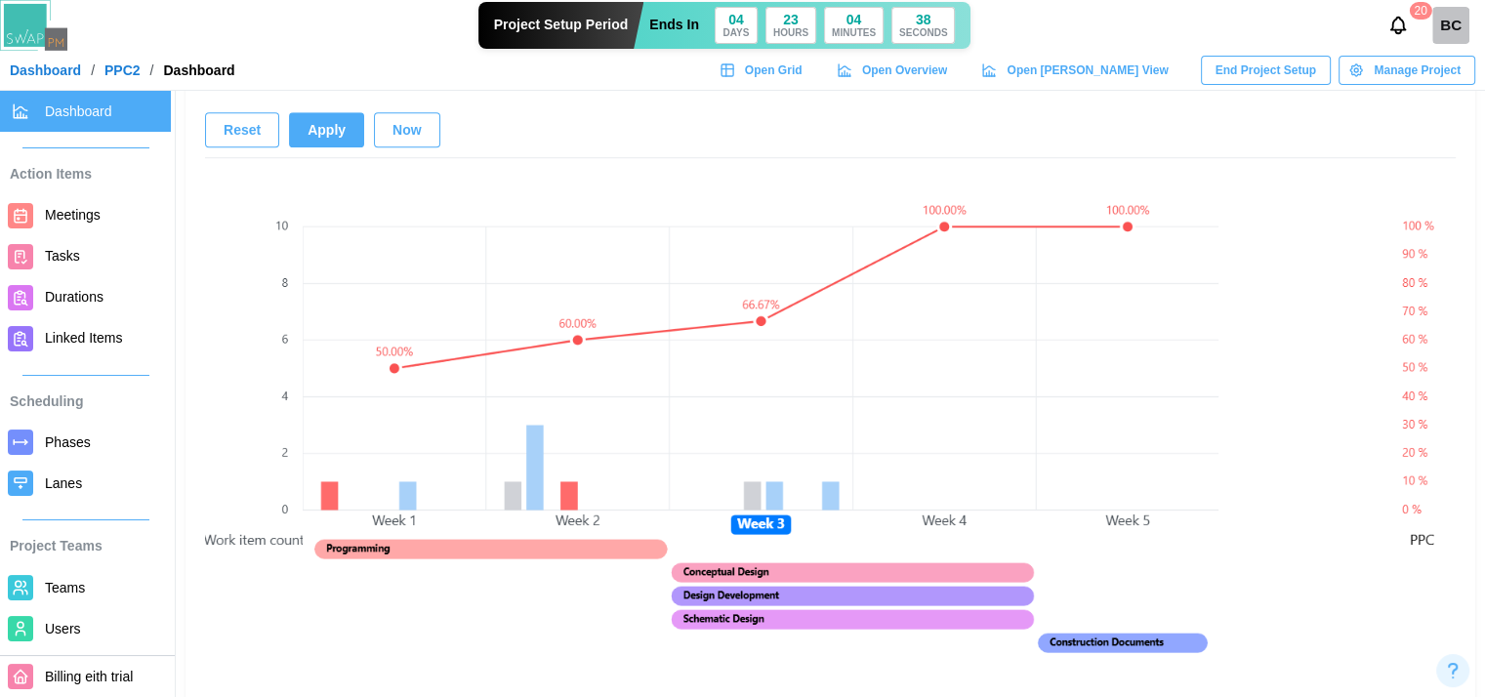
click at [383, 137] on button "Now" at bounding box center [407, 129] width 66 height 35
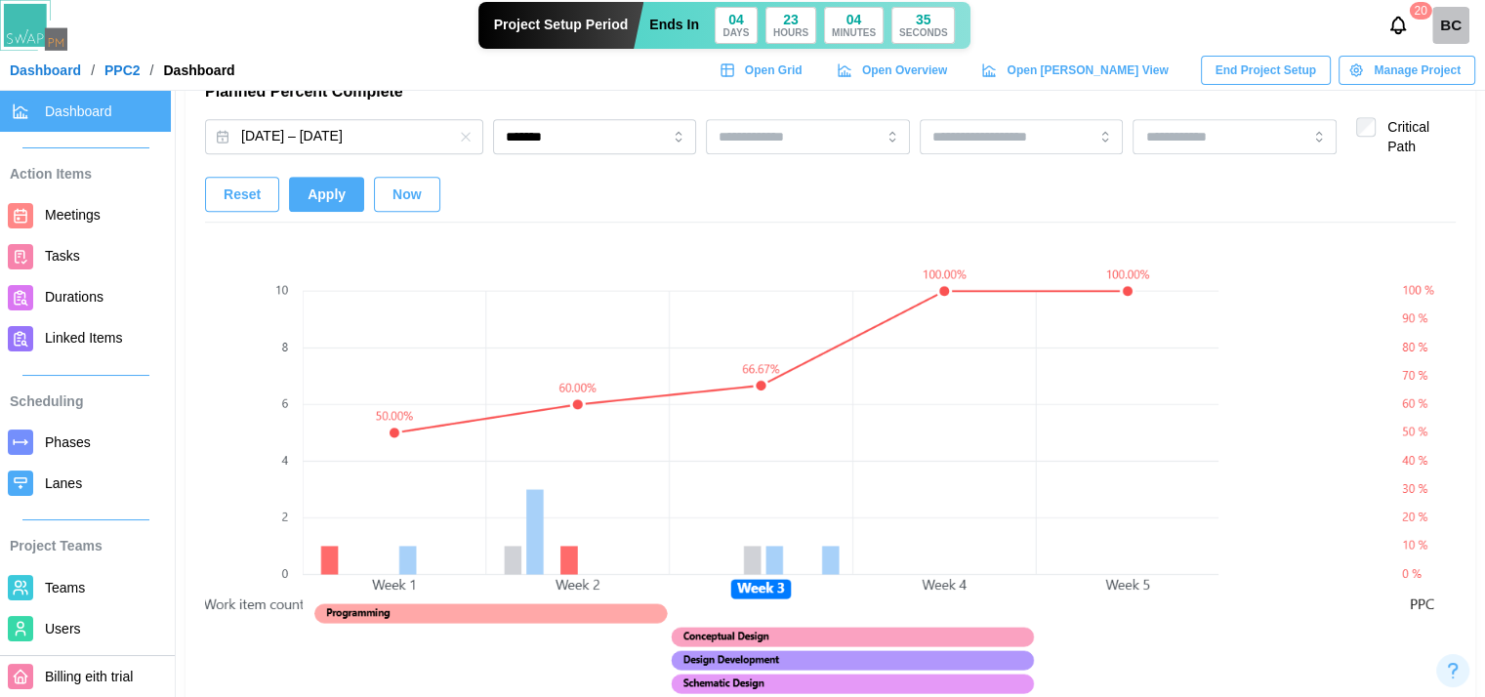
scroll to position [1269, 0]
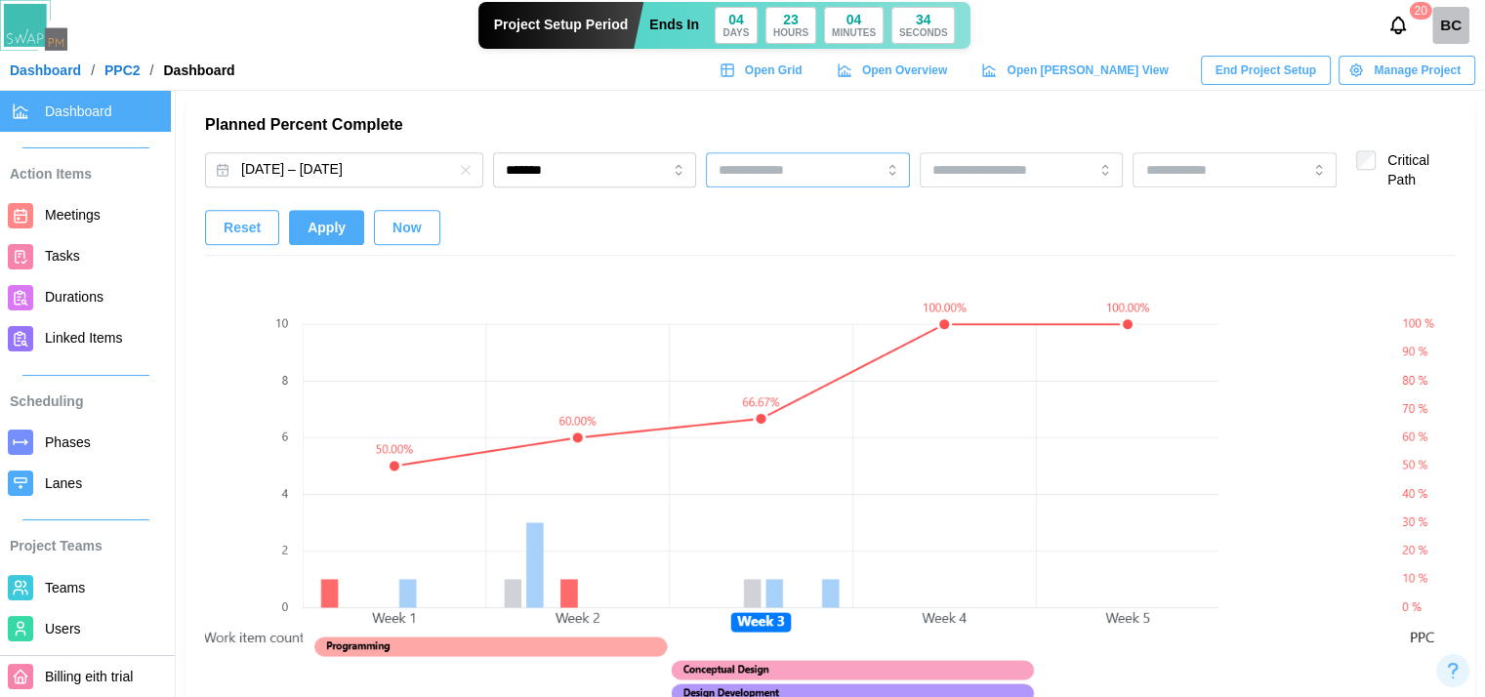
click at [849, 170] on div at bounding box center [808, 169] width 204 height 35
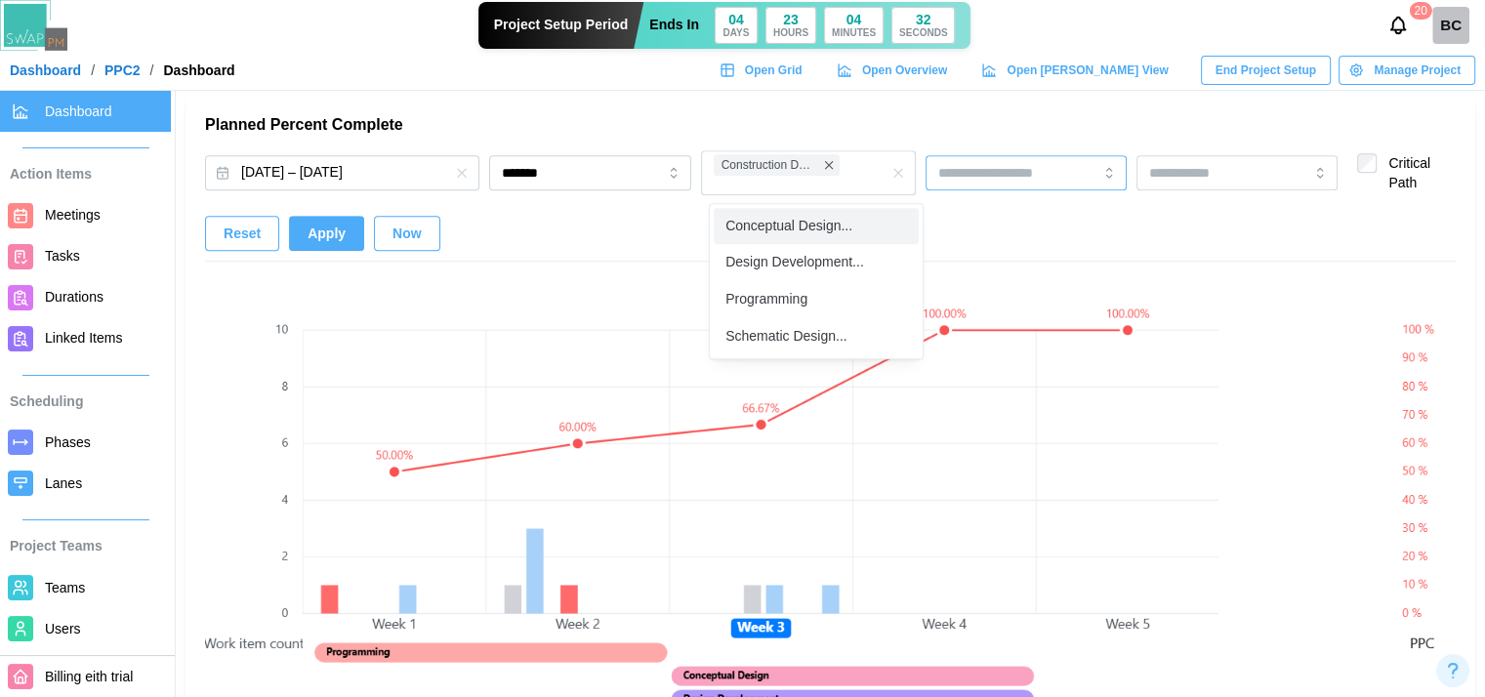
click at [1056, 178] on div at bounding box center [995, 172] width 122 height 33
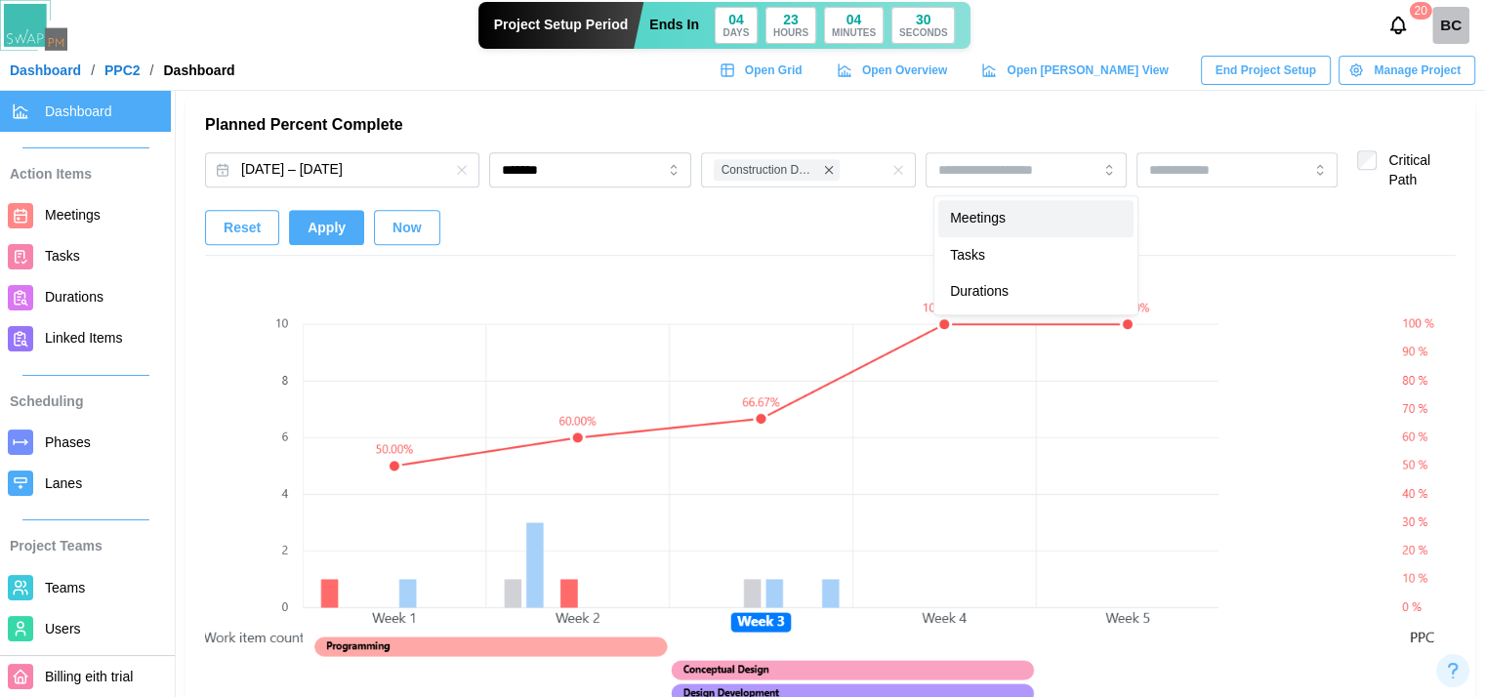
click at [404, 225] on span "Now" at bounding box center [407, 227] width 29 height 33
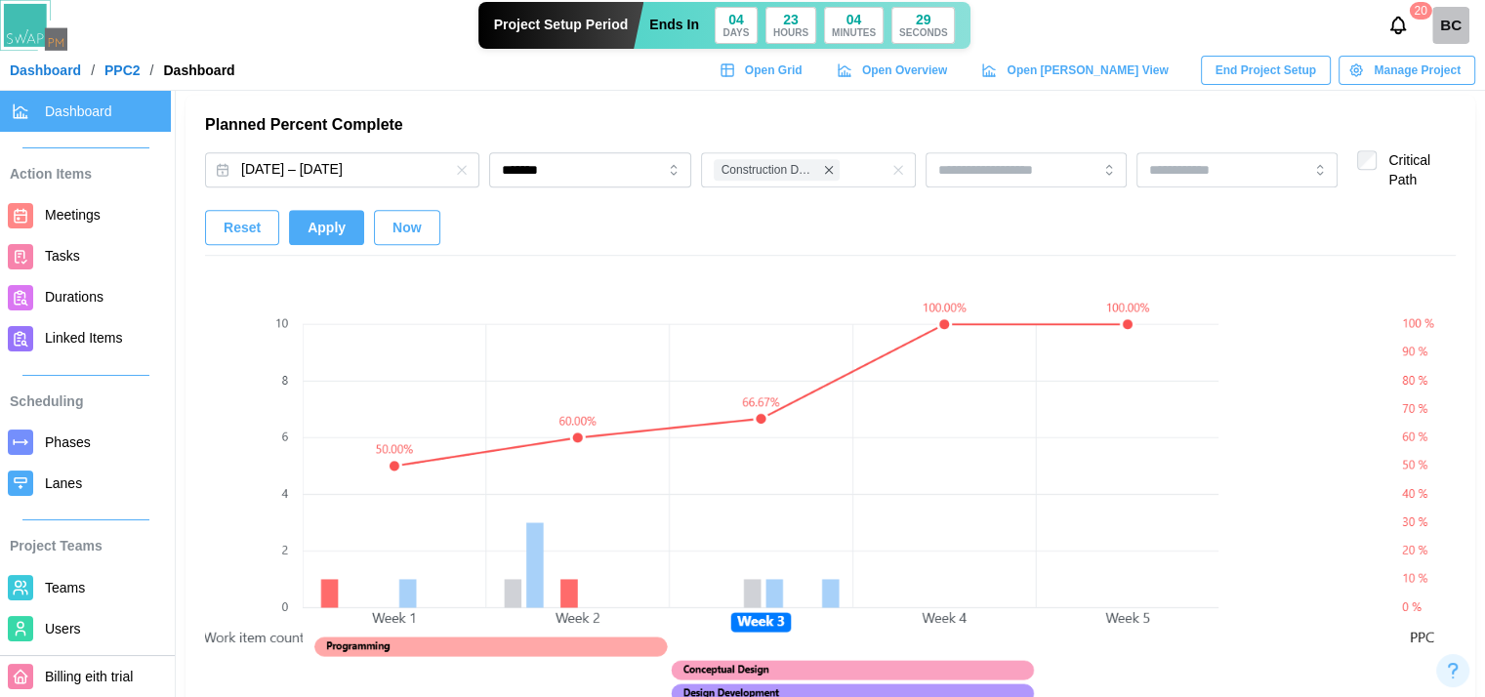
click at [404, 225] on span "Now" at bounding box center [407, 227] width 29 height 33
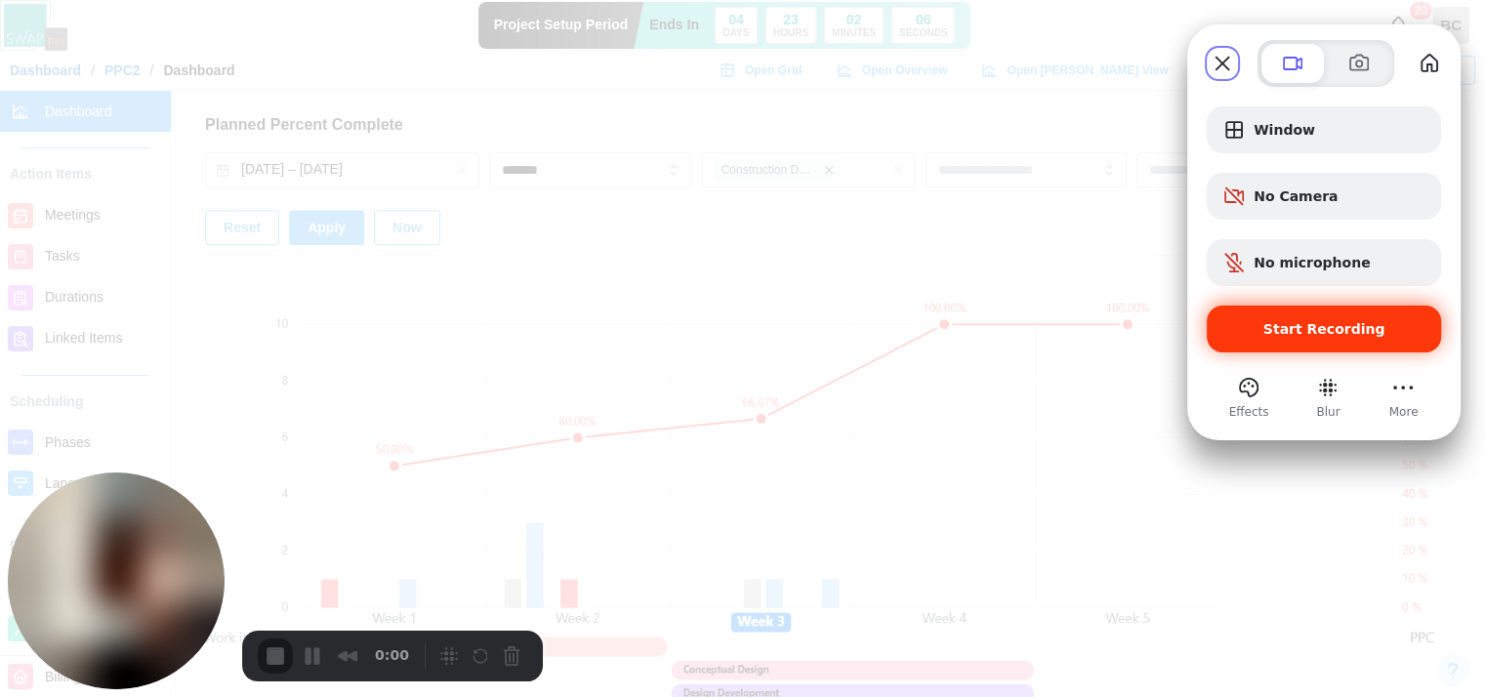
click at [1246, 335] on span "Start Recording" at bounding box center [1324, 329] width 203 height 16
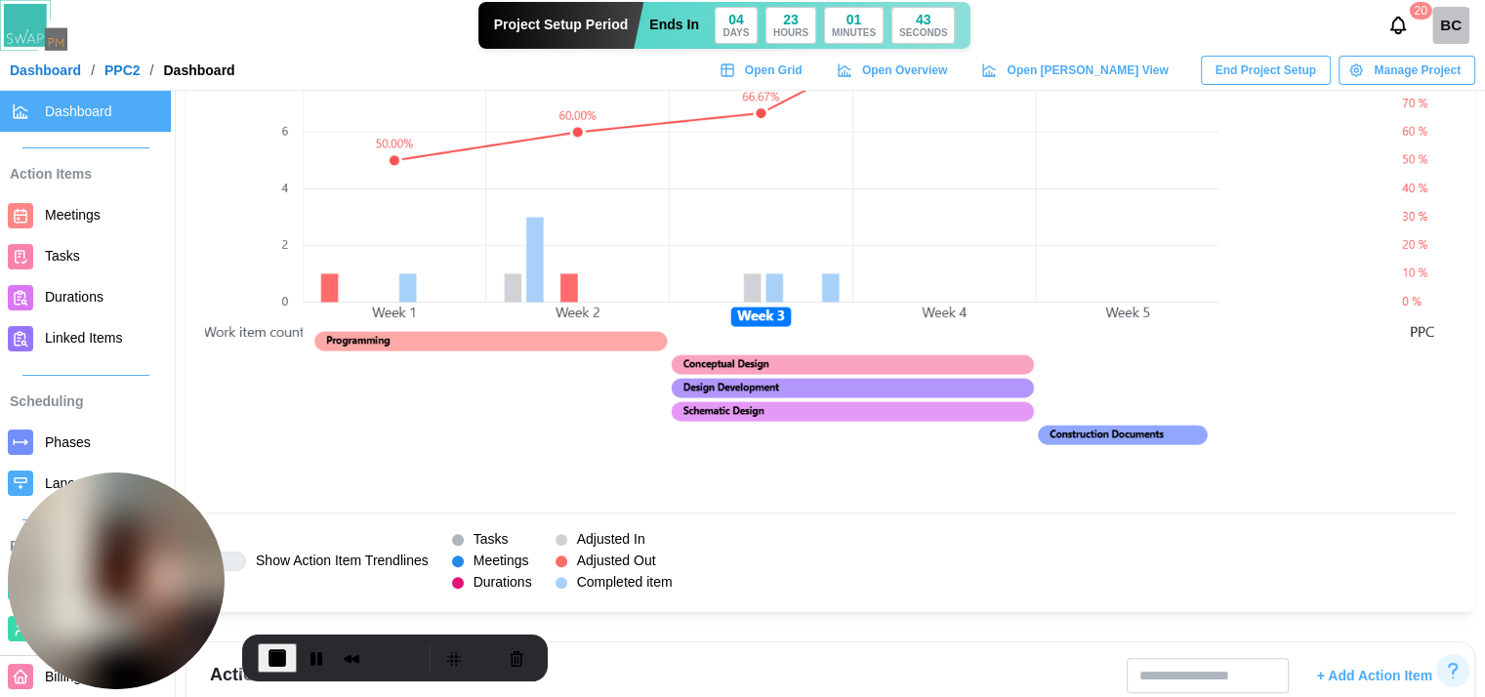
scroll to position [1660, 0]
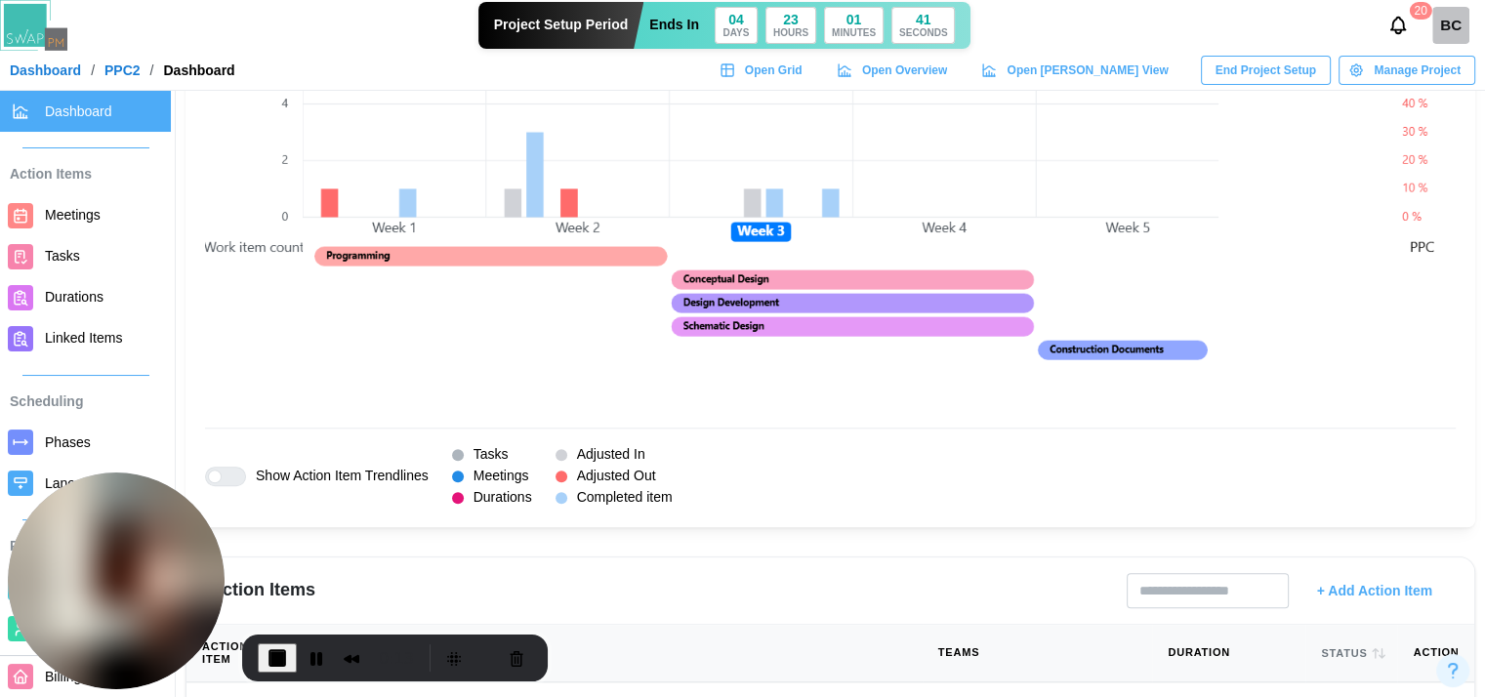
click at [227, 468] on div at bounding box center [233, 477] width 23 height 18
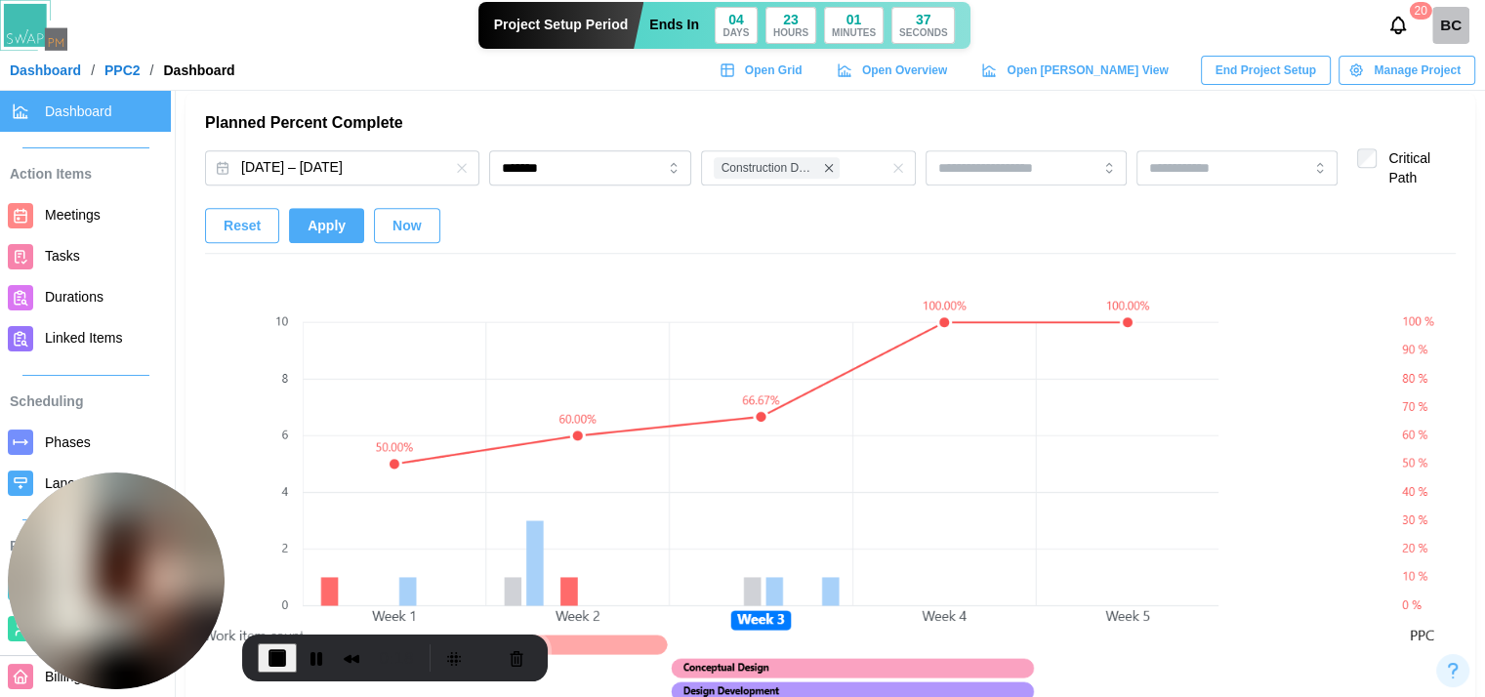
scroll to position [1269, 0]
click at [426, 225] on button "Now" at bounding box center [407, 227] width 66 height 35
click at [425, 225] on button "Now" at bounding box center [407, 227] width 66 height 35
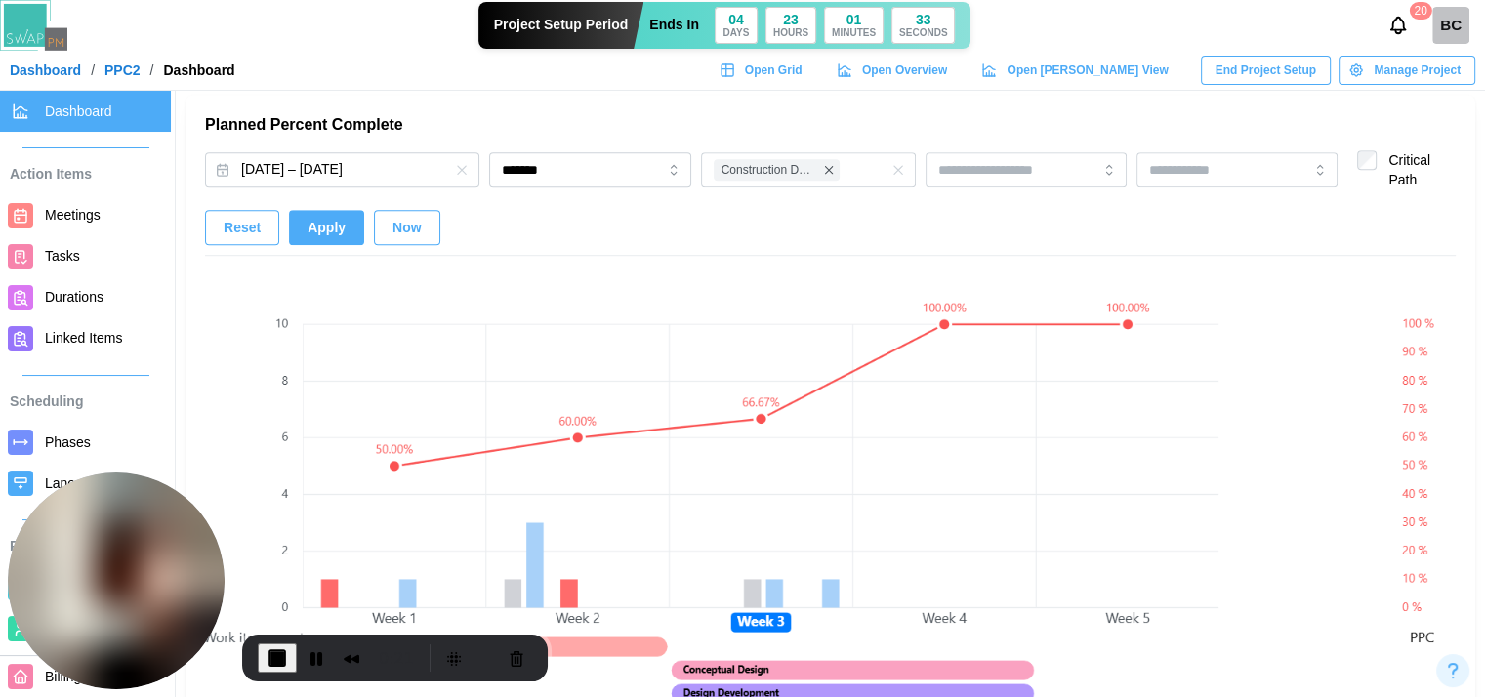
click at [239, 231] on span "Reset" at bounding box center [242, 227] width 37 height 33
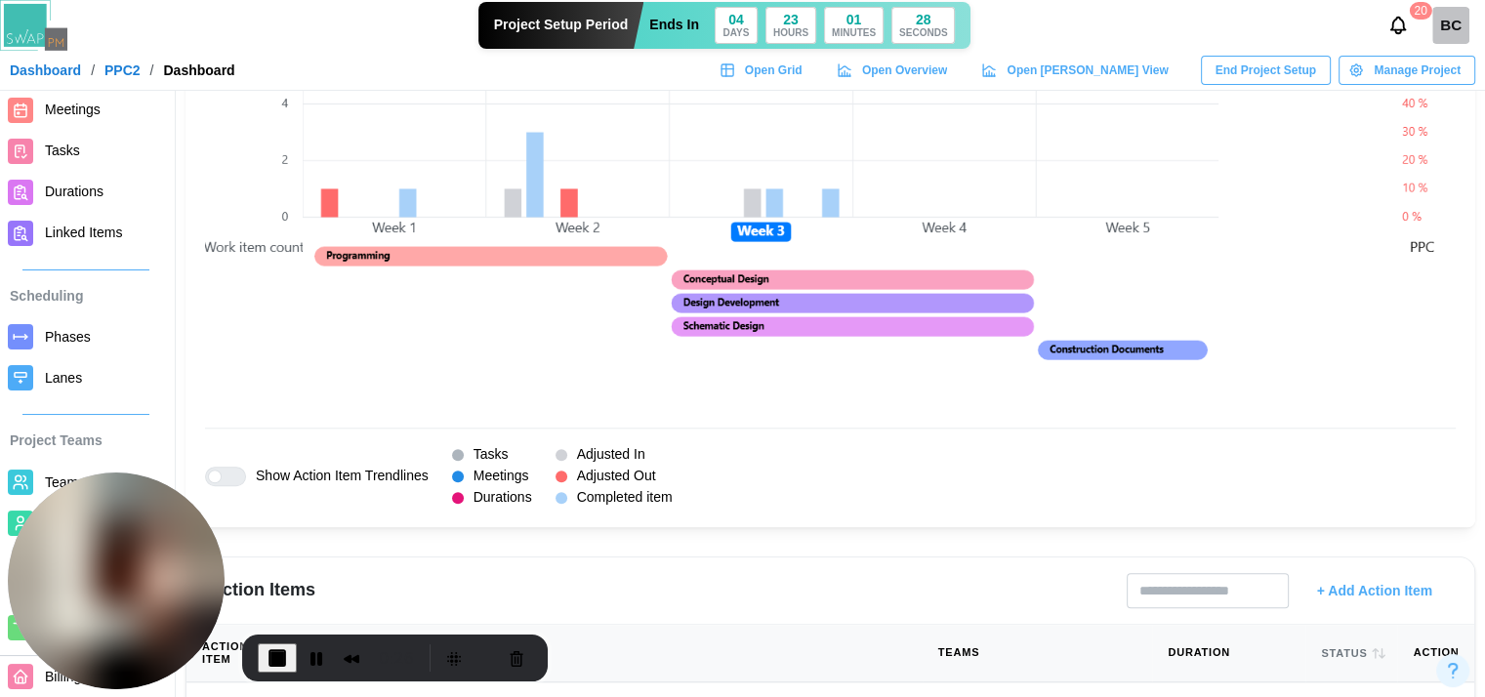
scroll to position [195, 0]
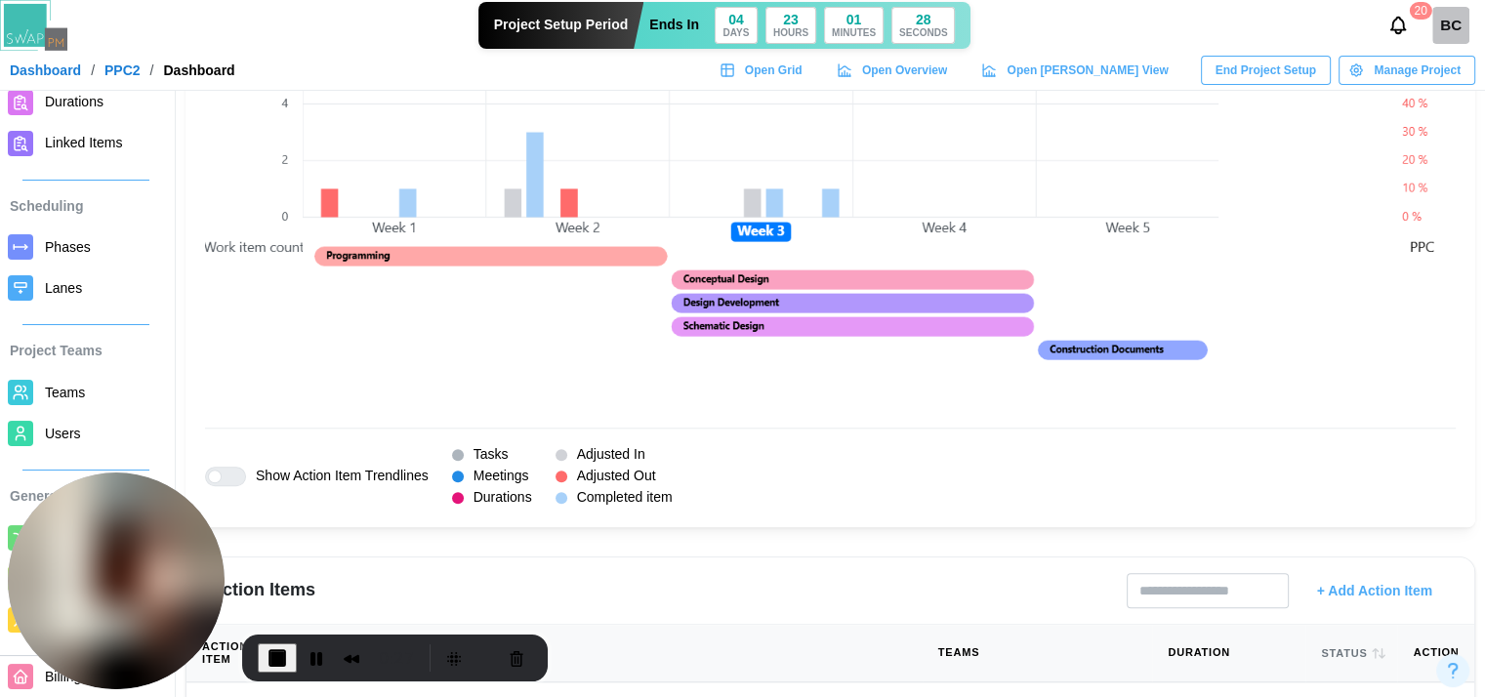
click at [59, 251] on span "Phases" at bounding box center [68, 247] width 46 height 16
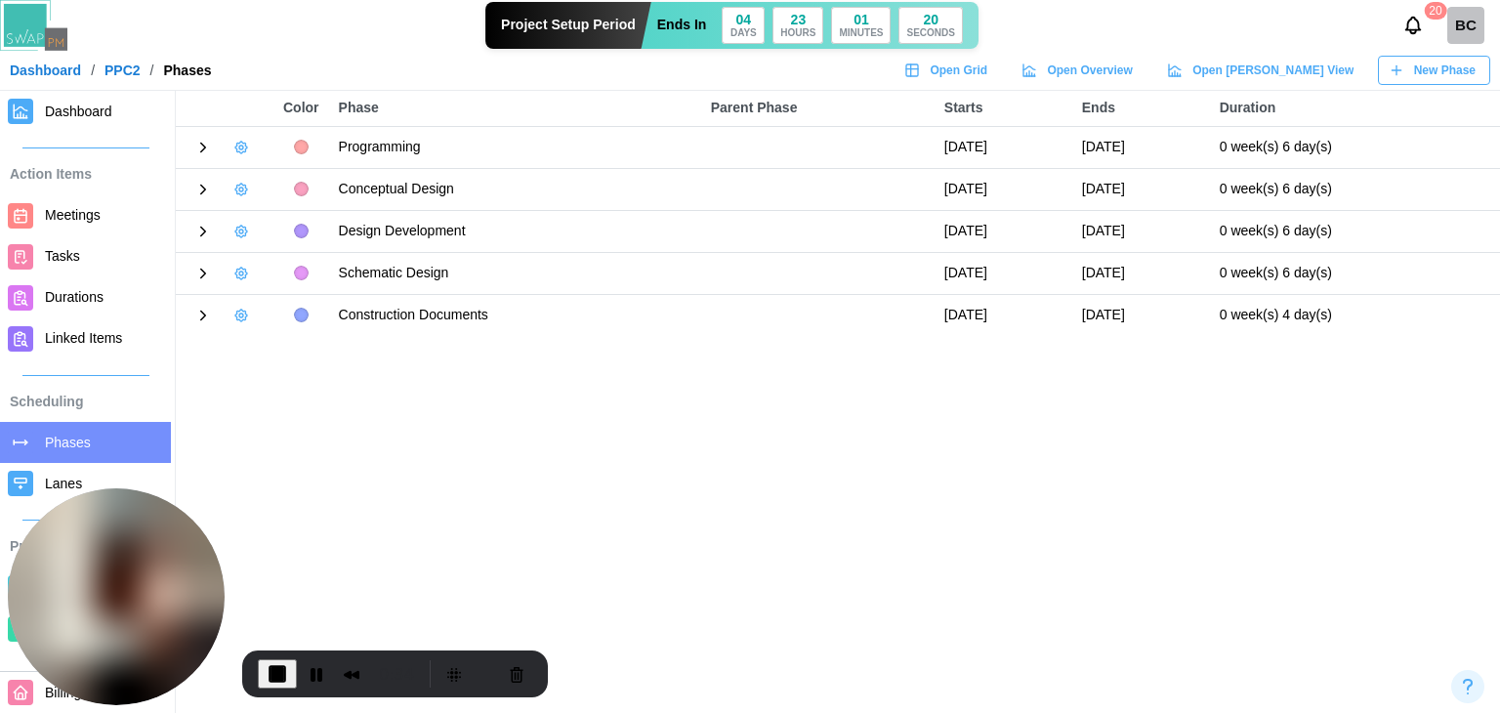
click at [241, 230] on icon "button" at bounding box center [241, 232] width 16 height 16
click at [288, 282] on button "Edit Phase" at bounding box center [300, 270] width 137 height 35
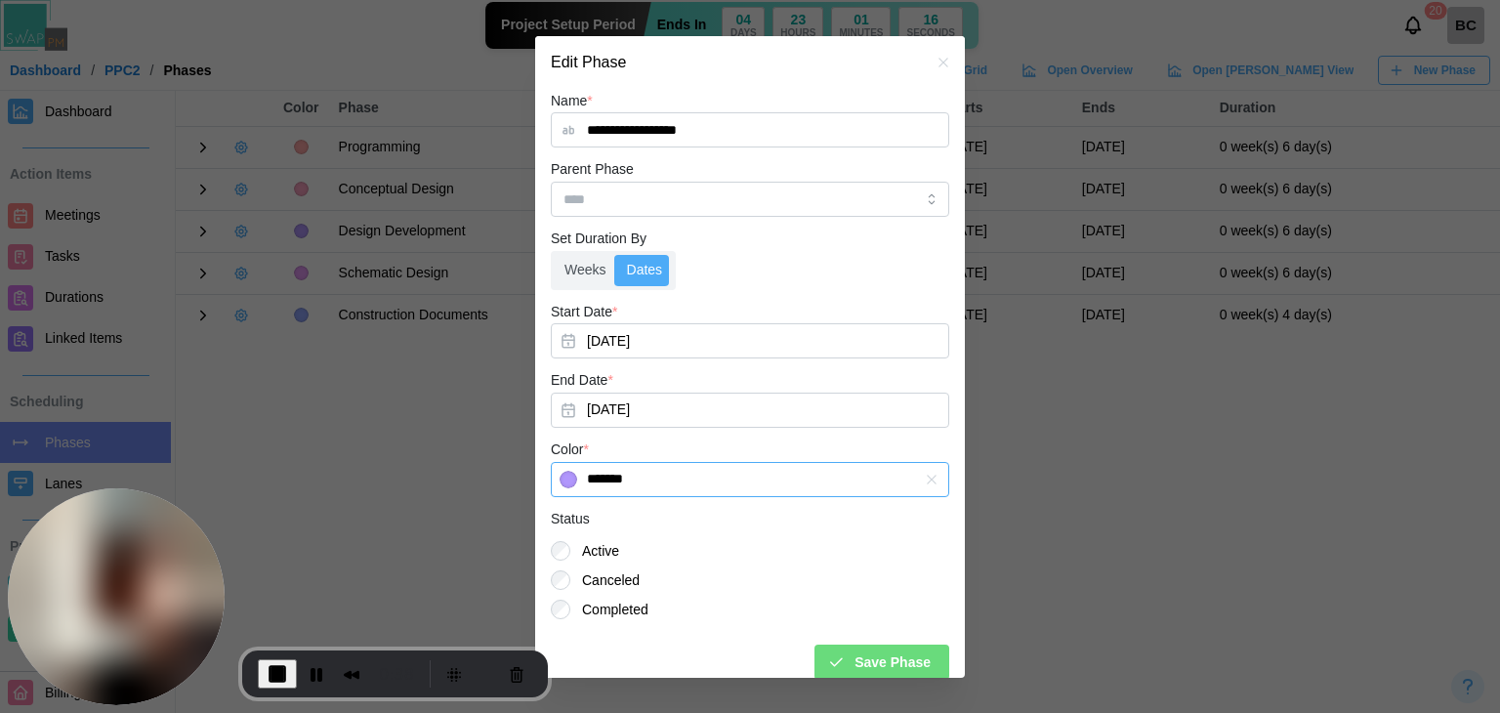
click at [616, 485] on input "*******" at bounding box center [750, 479] width 398 height 35
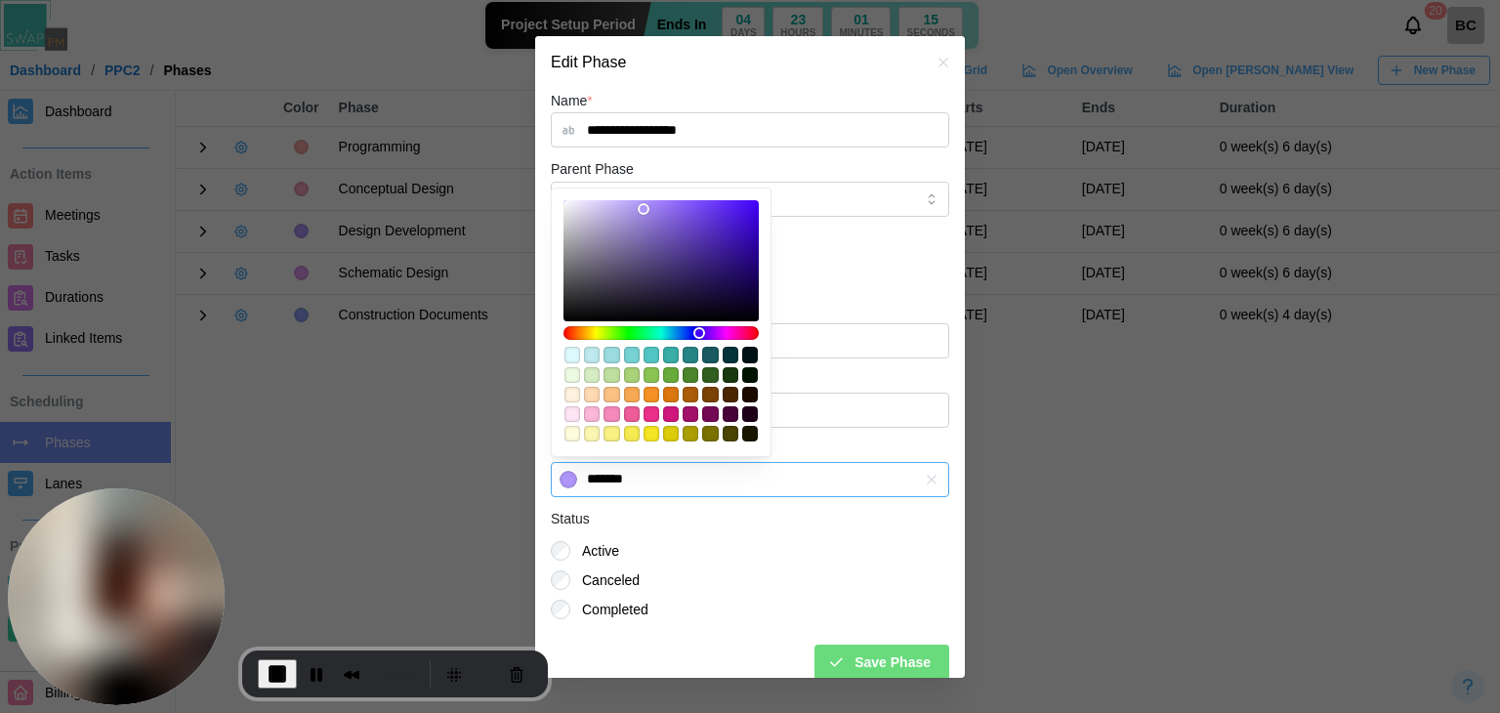
click at [750, 415] on div "#1d0018" at bounding box center [750, 414] width 16 height 16
type input "*******"
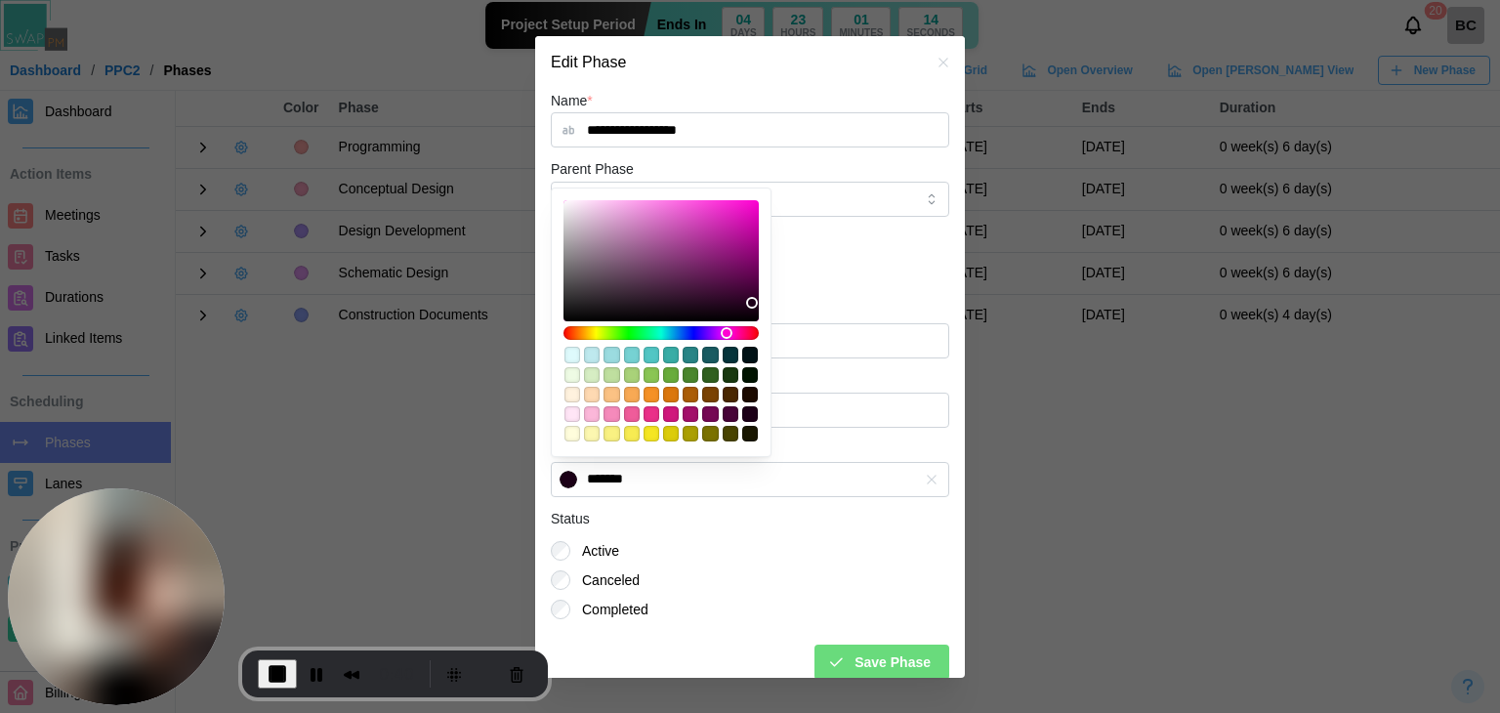
click at [905, 660] on span "Save Phase" at bounding box center [892, 661] width 76 height 33
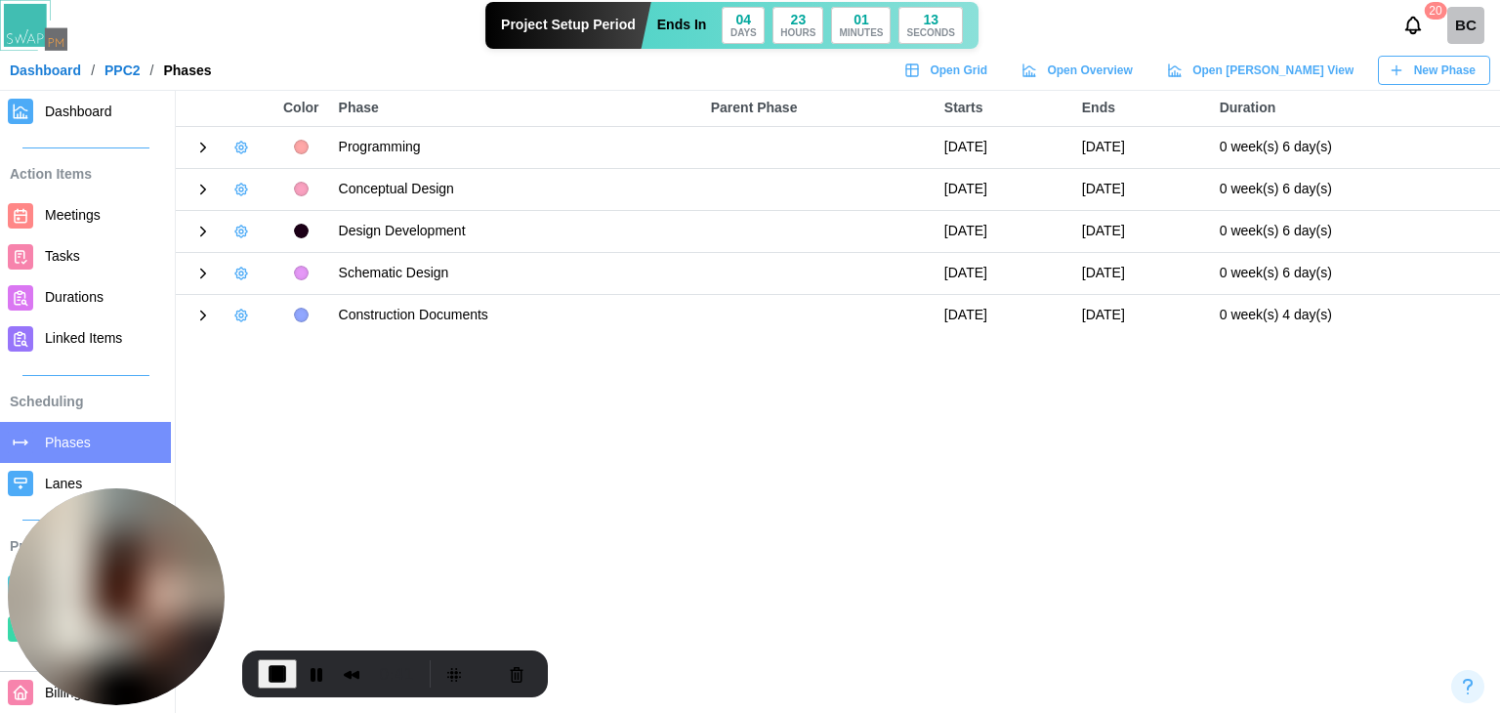
click at [53, 109] on span "Dashboard" at bounding box center [78, 112] width 67 height 16
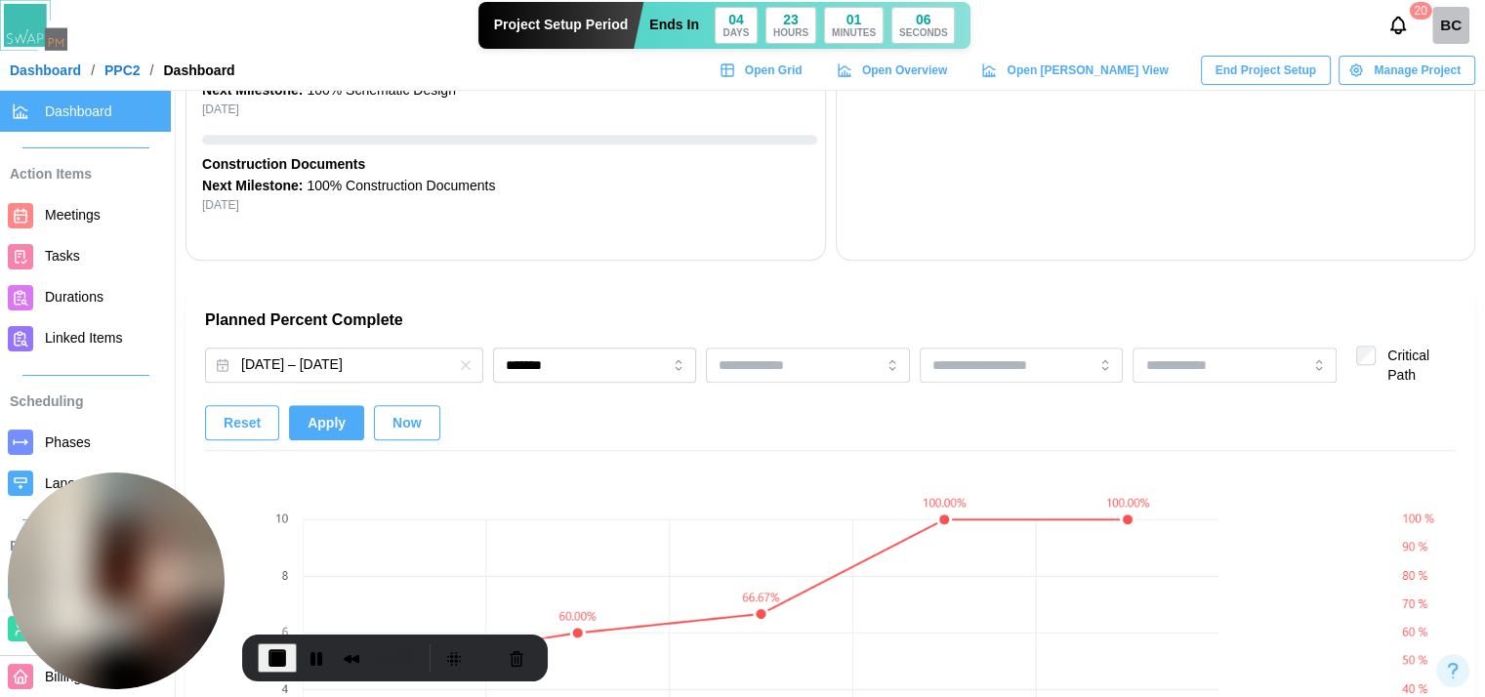
scroll to position [1562, 0]
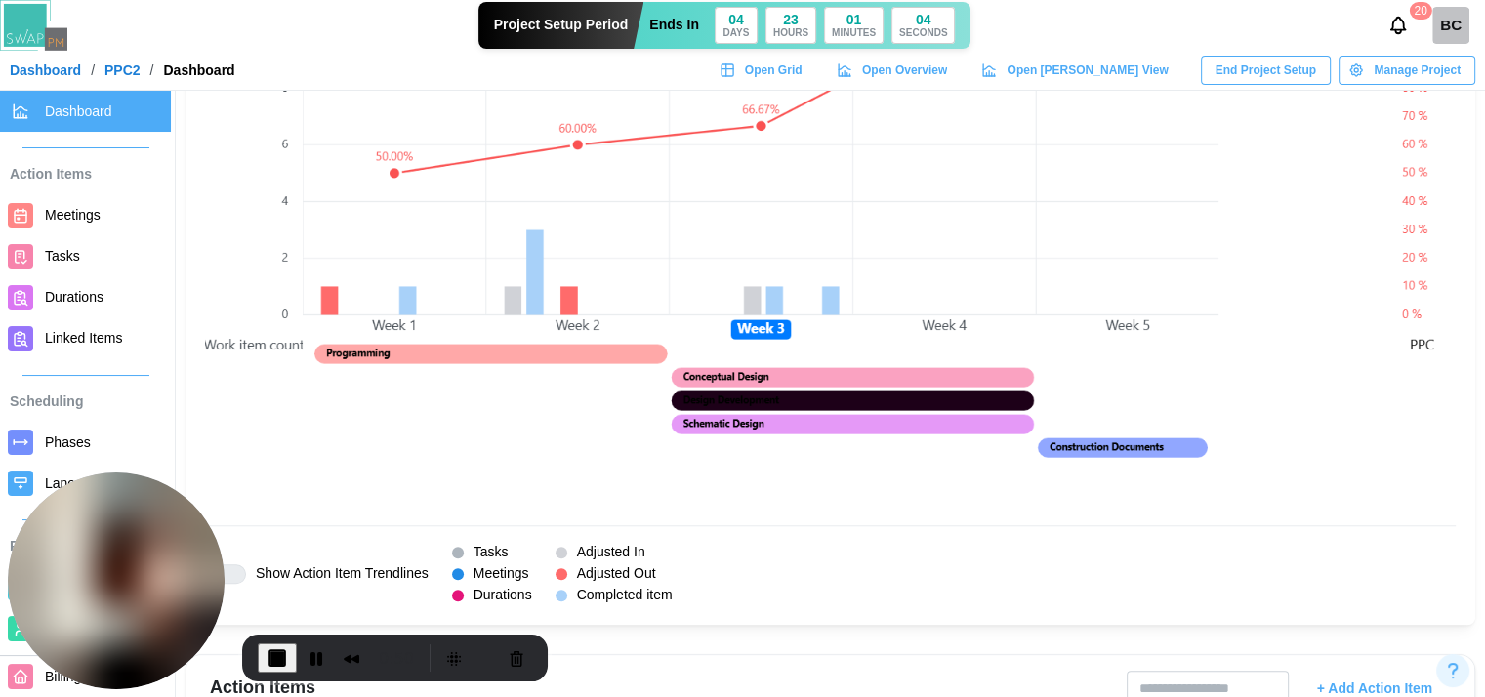
click at [270, 658] on span "End Recording" at bounding box center [277, 657] width 23 height 23
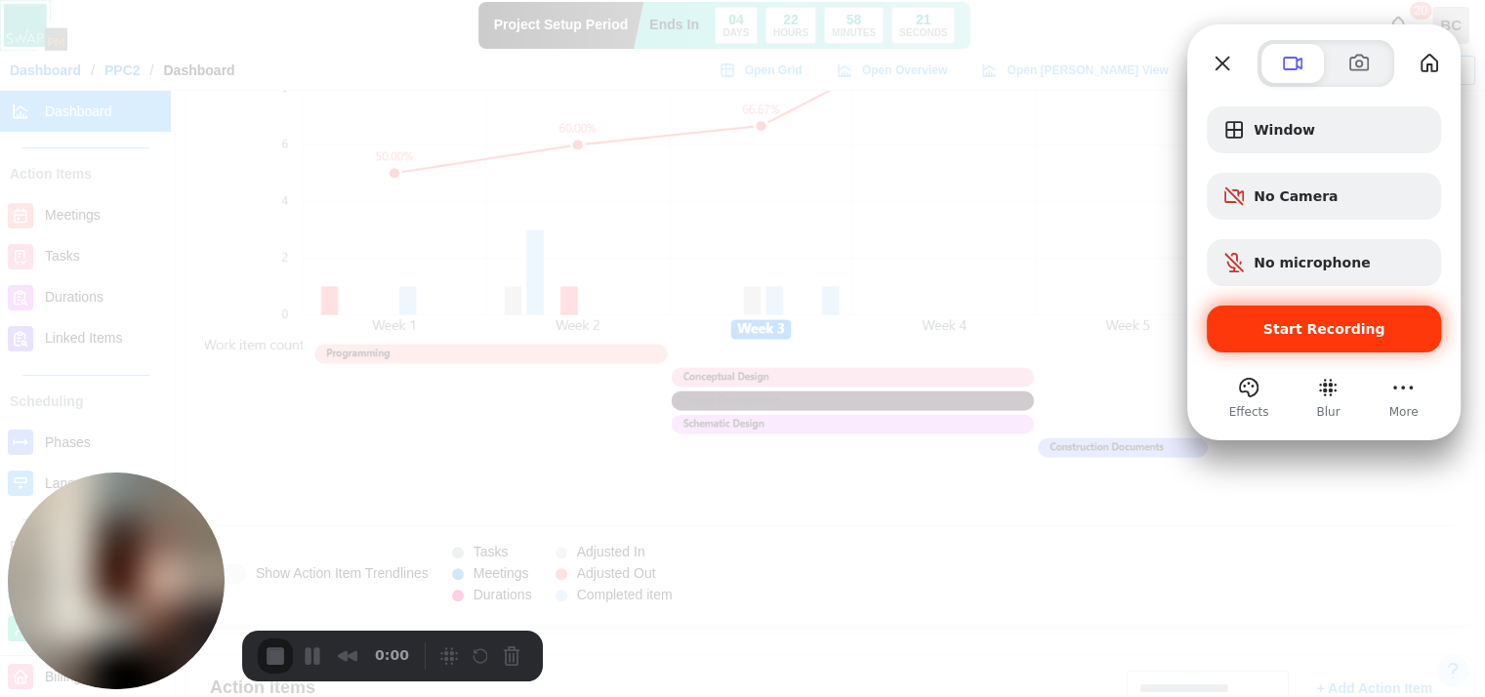
click at [1284, 315] on div "Start Recording" at bounding box center [1324, 329] width 234 height 47
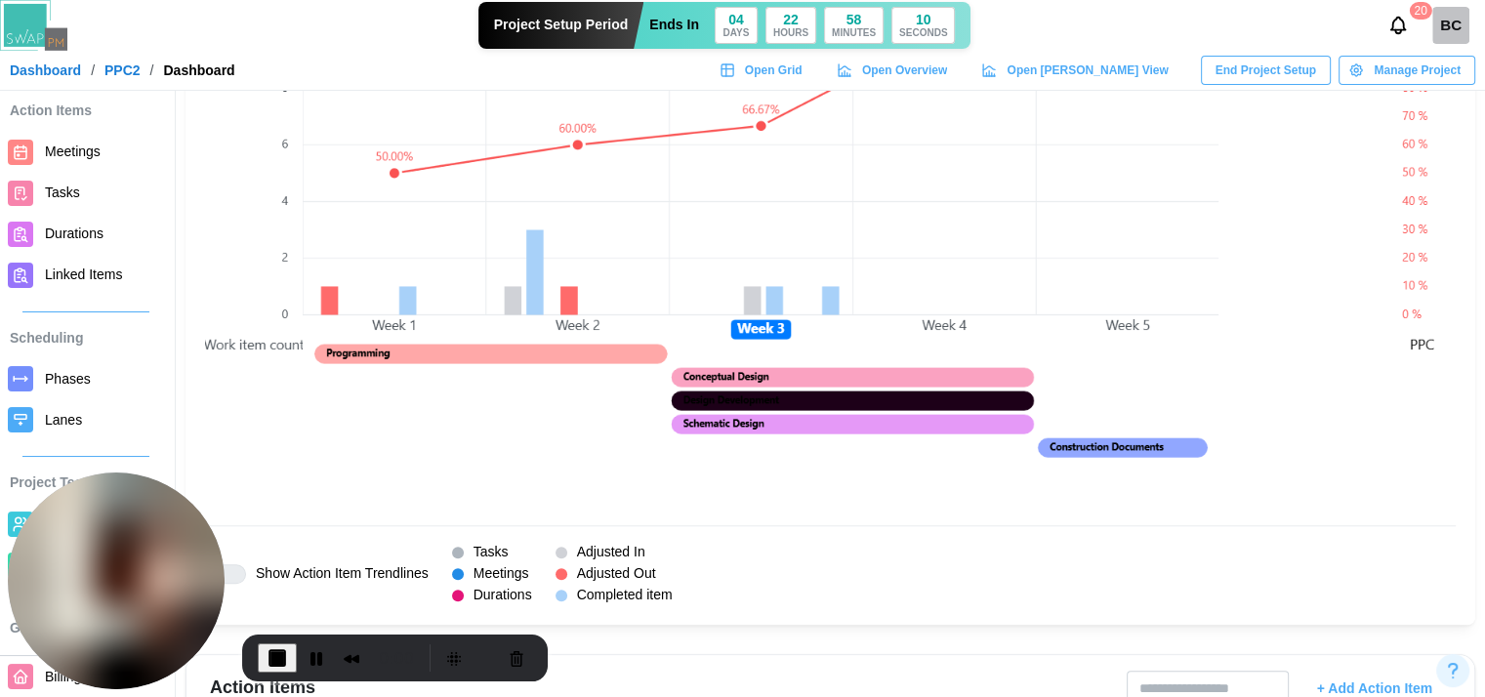
scroll to position [98, 0]
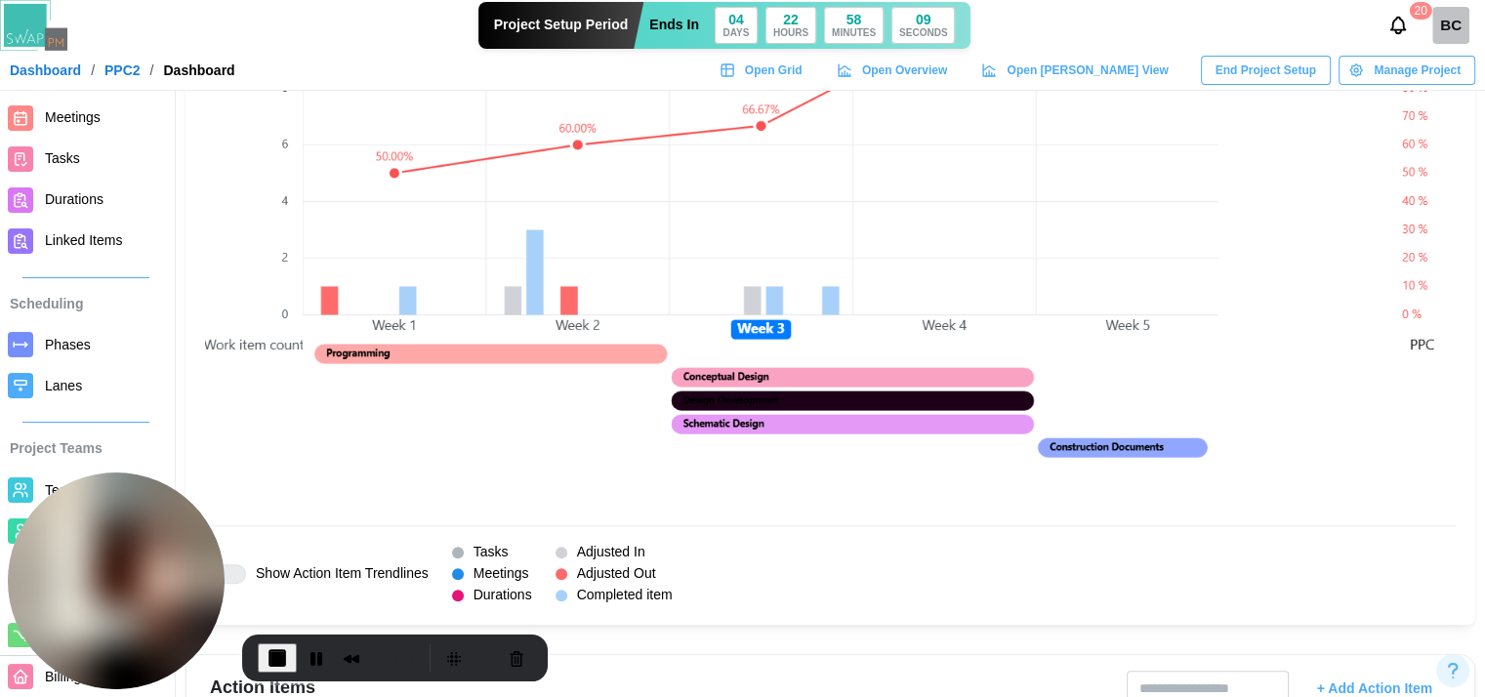
click at [55, 341] on span "Phases" at bounding box center [68, 345] width 46 height 16
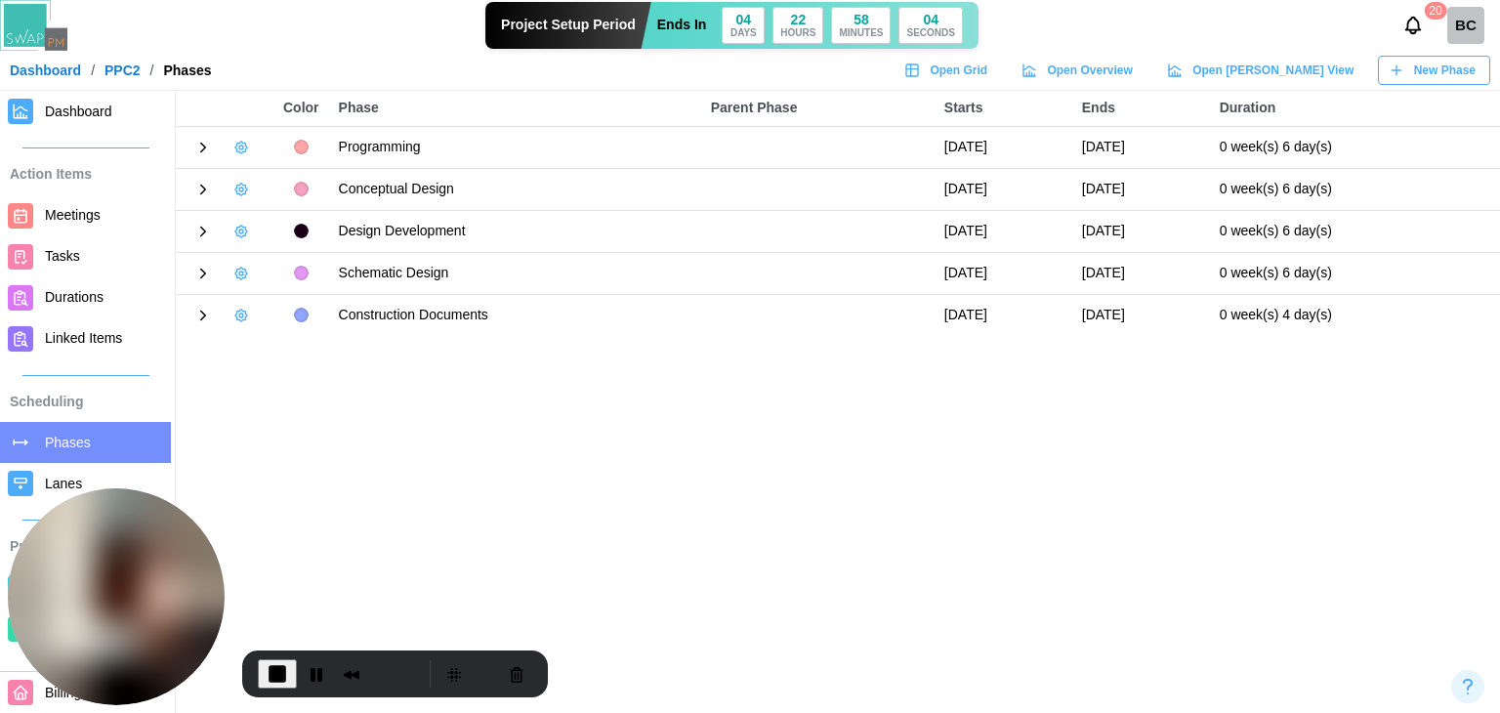
click at [241, 149] on icon "button" at bounding box center [241, 147] width 4 height 4
click at [195, 150] on icon at bounding box center [203, 148] width 18 height 18
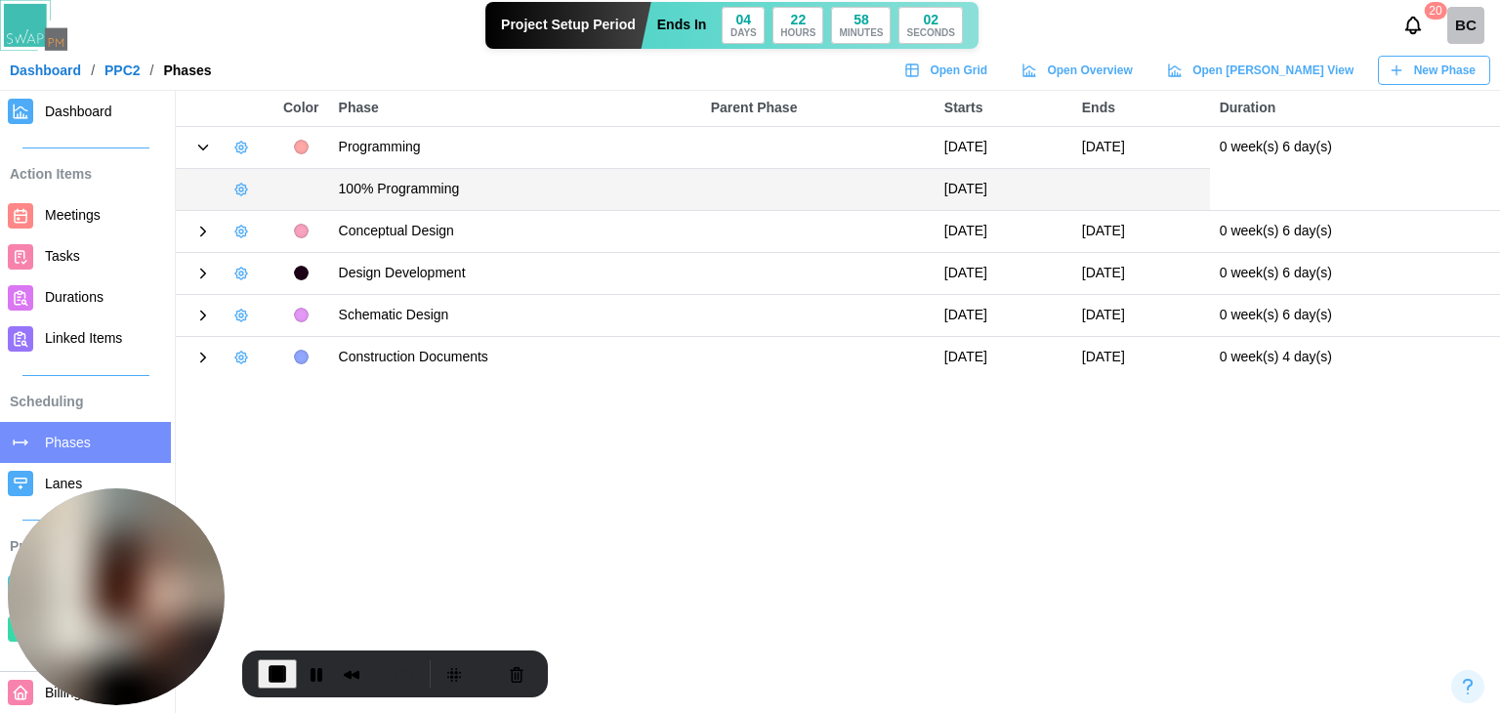
click at [221, 148] on div at bounding box center [225, 147] width 78 height 27
click at [250, 162] on td at bounding box center [225, 147] width 98 height 42
click at [242, 154] on button "button" at bounding box center [241, 147] width 27 height 27
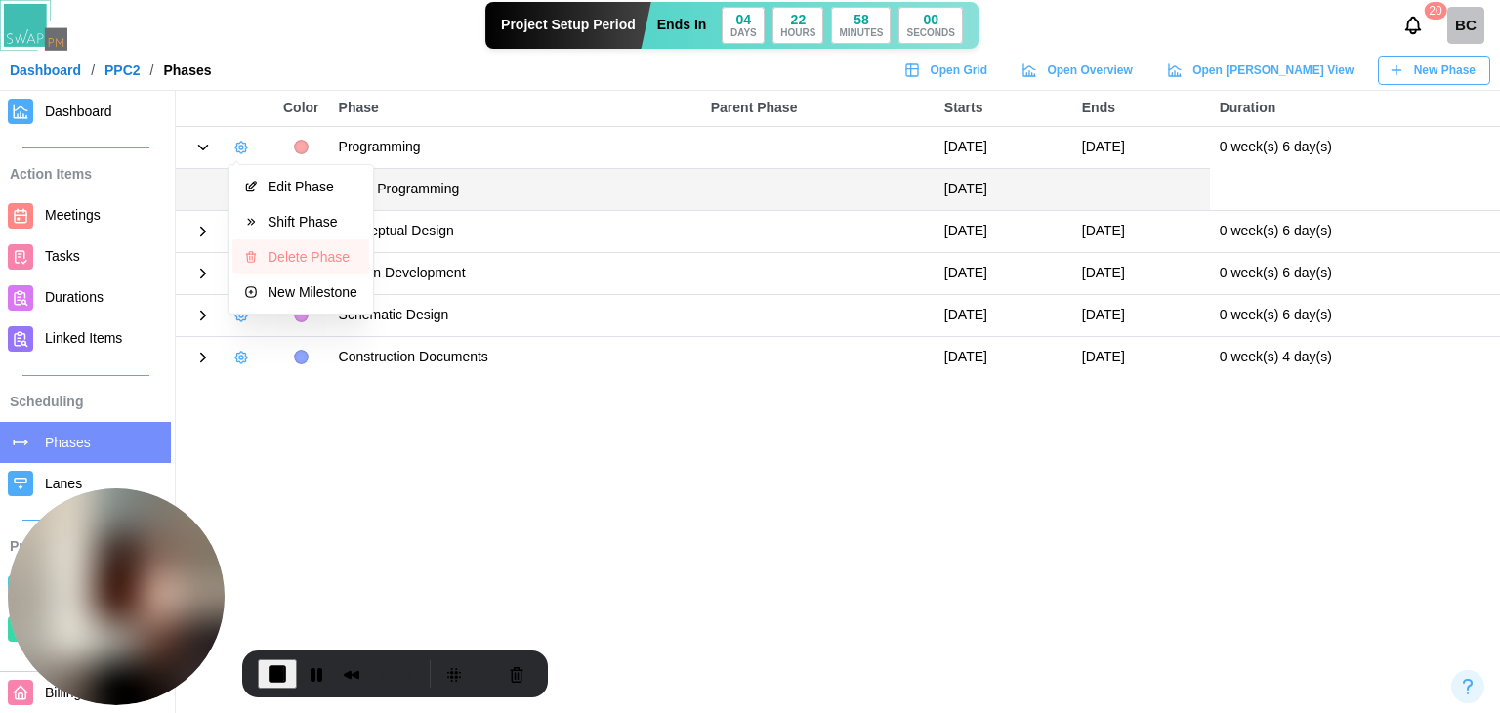
click at [278, 249] on div "Delete Phase" at bounding box center [313, 257] width 90 height 16
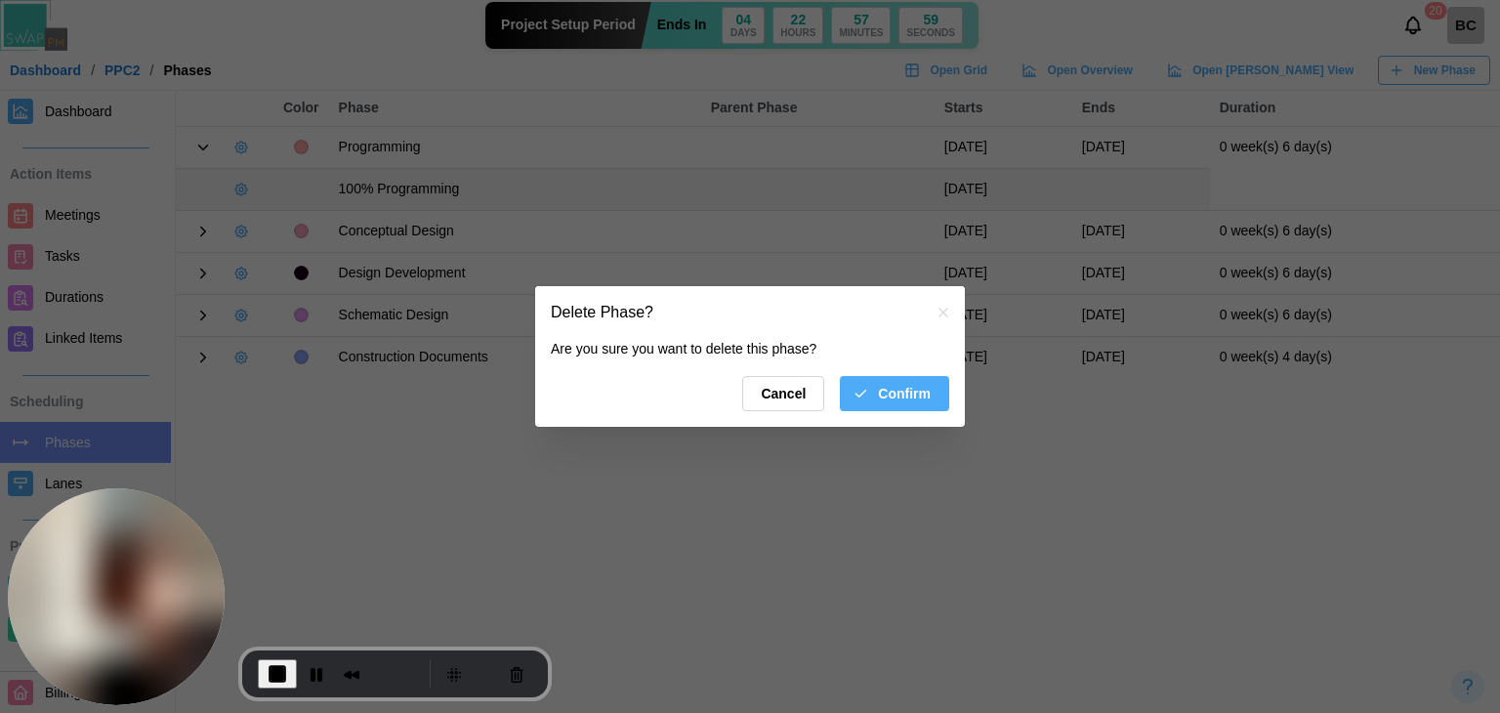
click at [899, 395] on span "Confirm" at bounding box center [904, 393] width 53 height 33
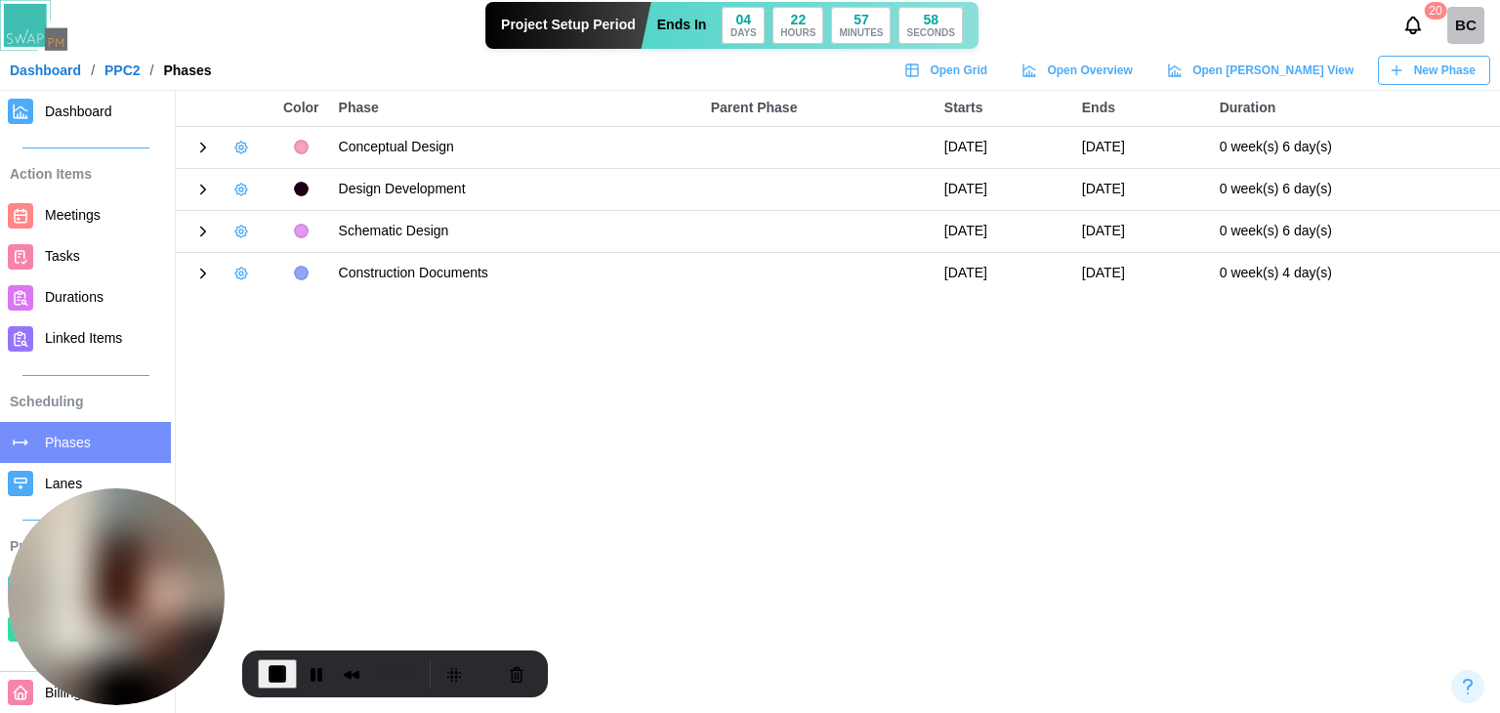
click at [62, 115] on span "Dashboard" at bounding box center [78, 112] width 67 height 16
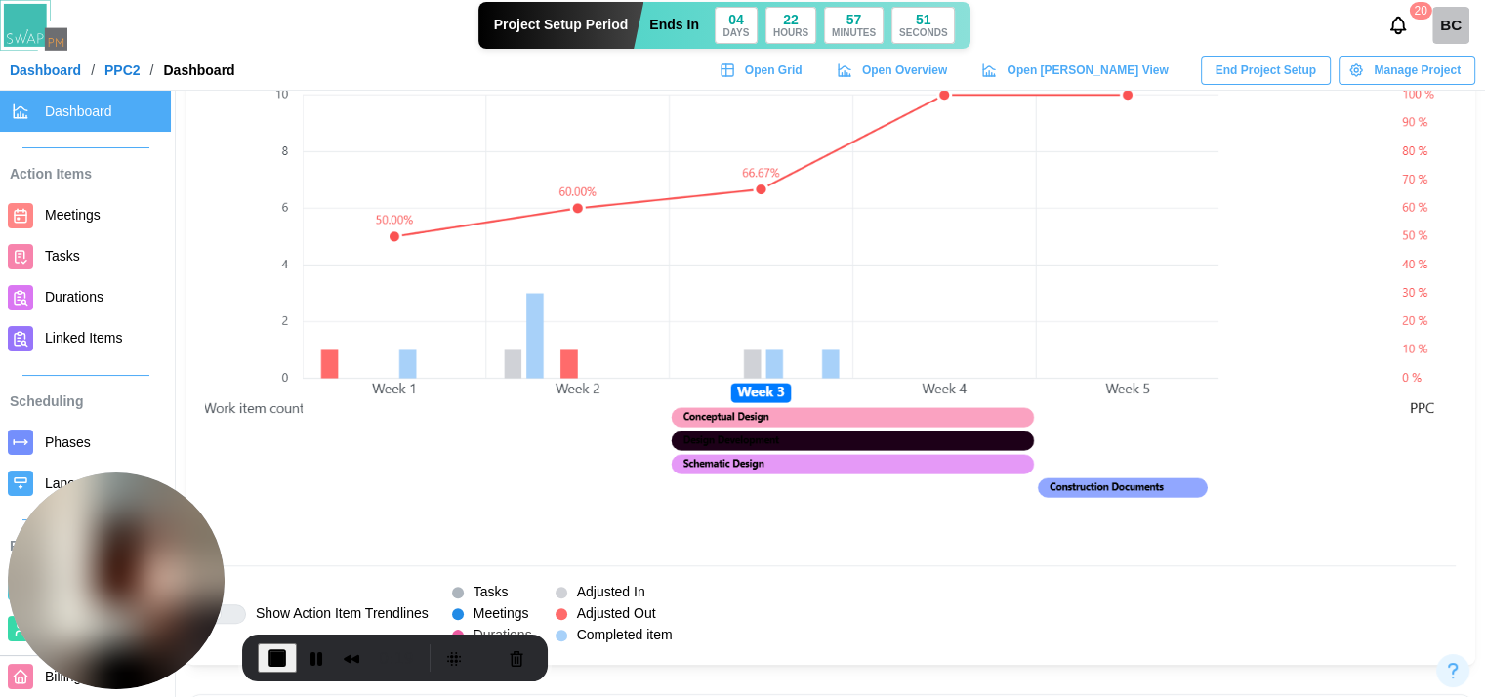
scroll to position [1465, 0]
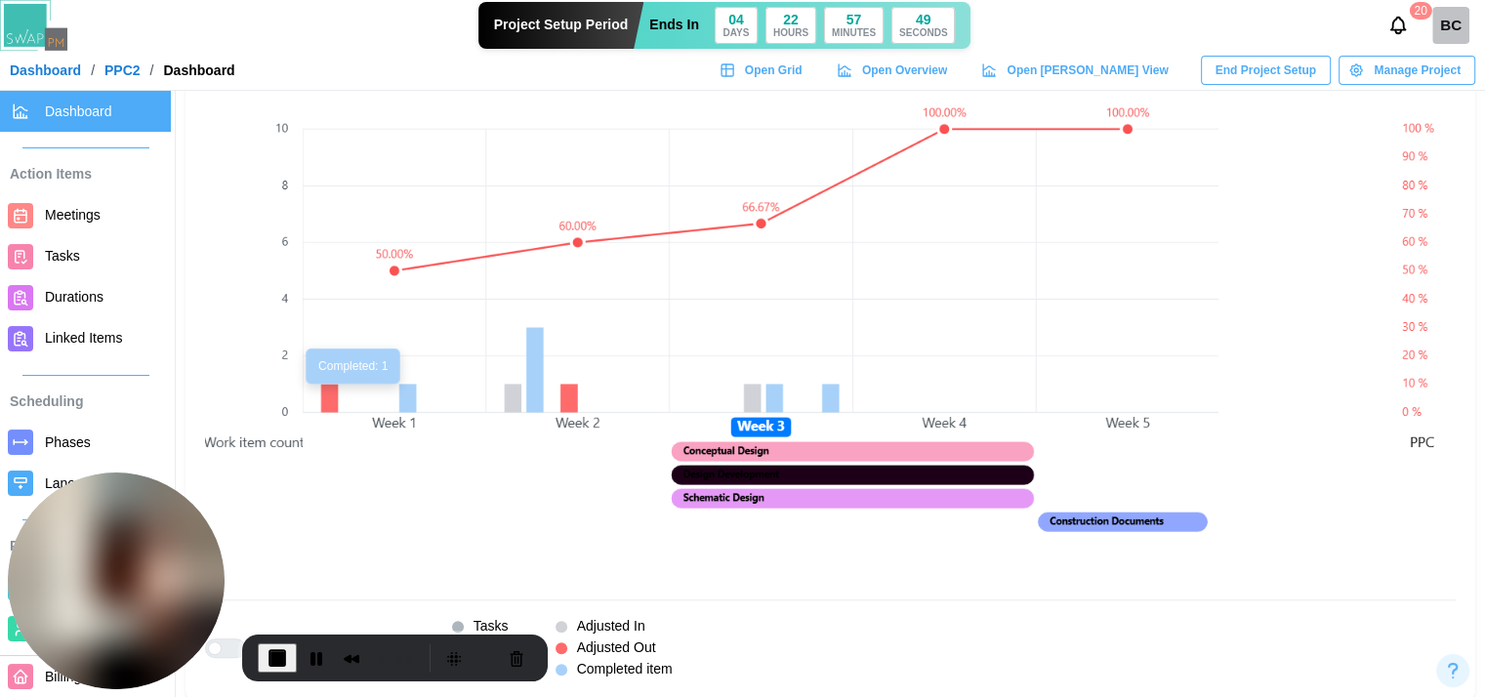
click at [403, 404] on canvas at bounding box center [761, 327] width 916 height 514
click at [326, 389] on canvas at bounding box center [761, 327] width 916 height 514
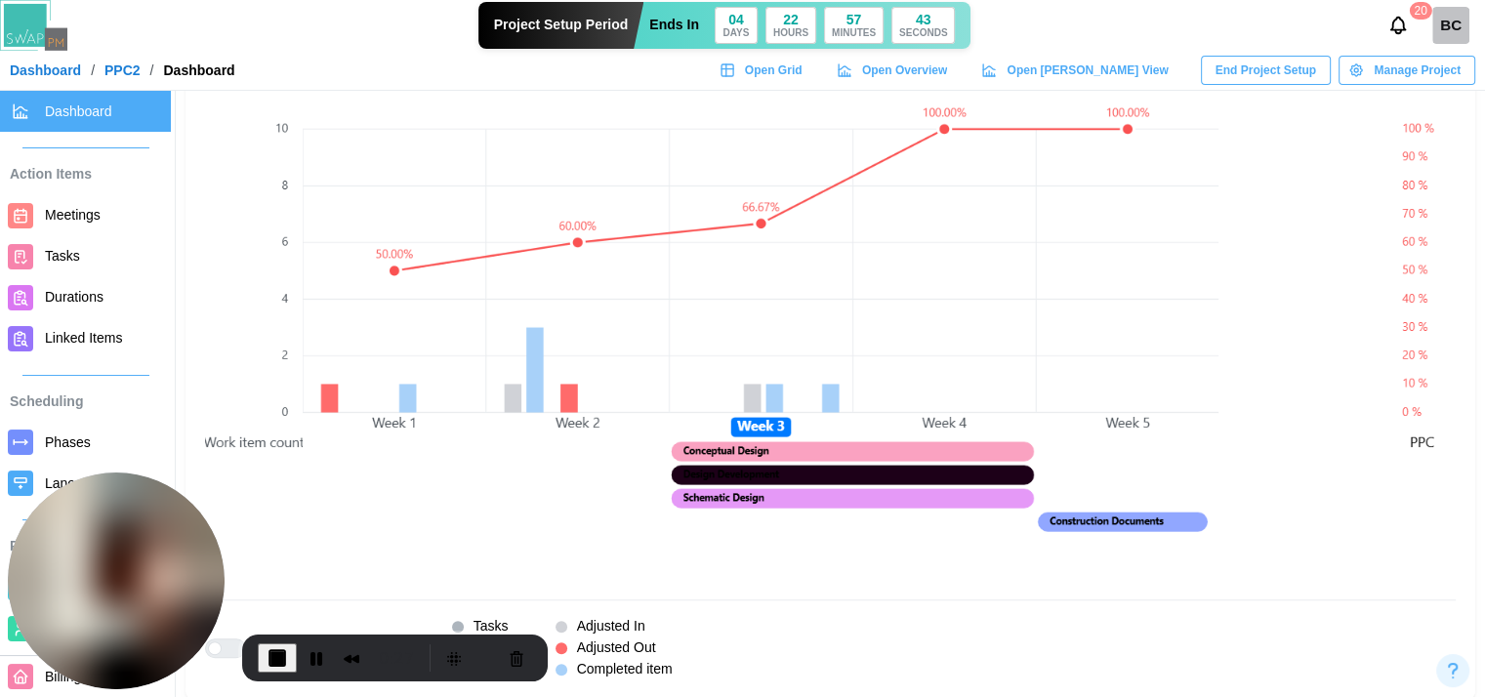
click at [80, 228] on link "Meetings" at bounding box center [85, 215] width 171 height 41
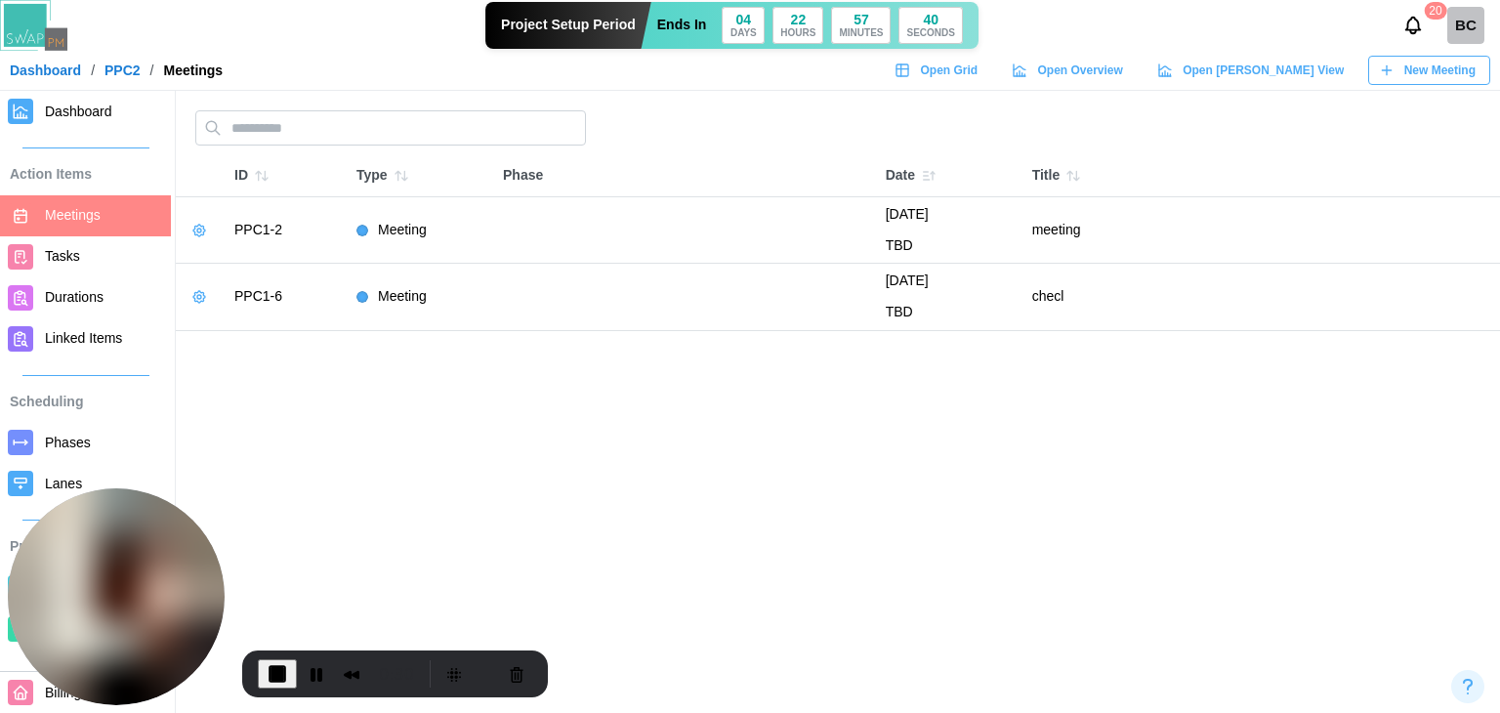
click at [204, 228] on icon "button" at bounding box center [199, 231] width 16 height 16
click at [235, 255] on button "Edit Meeting" at bounding box center [259, 269] width 139 height 35
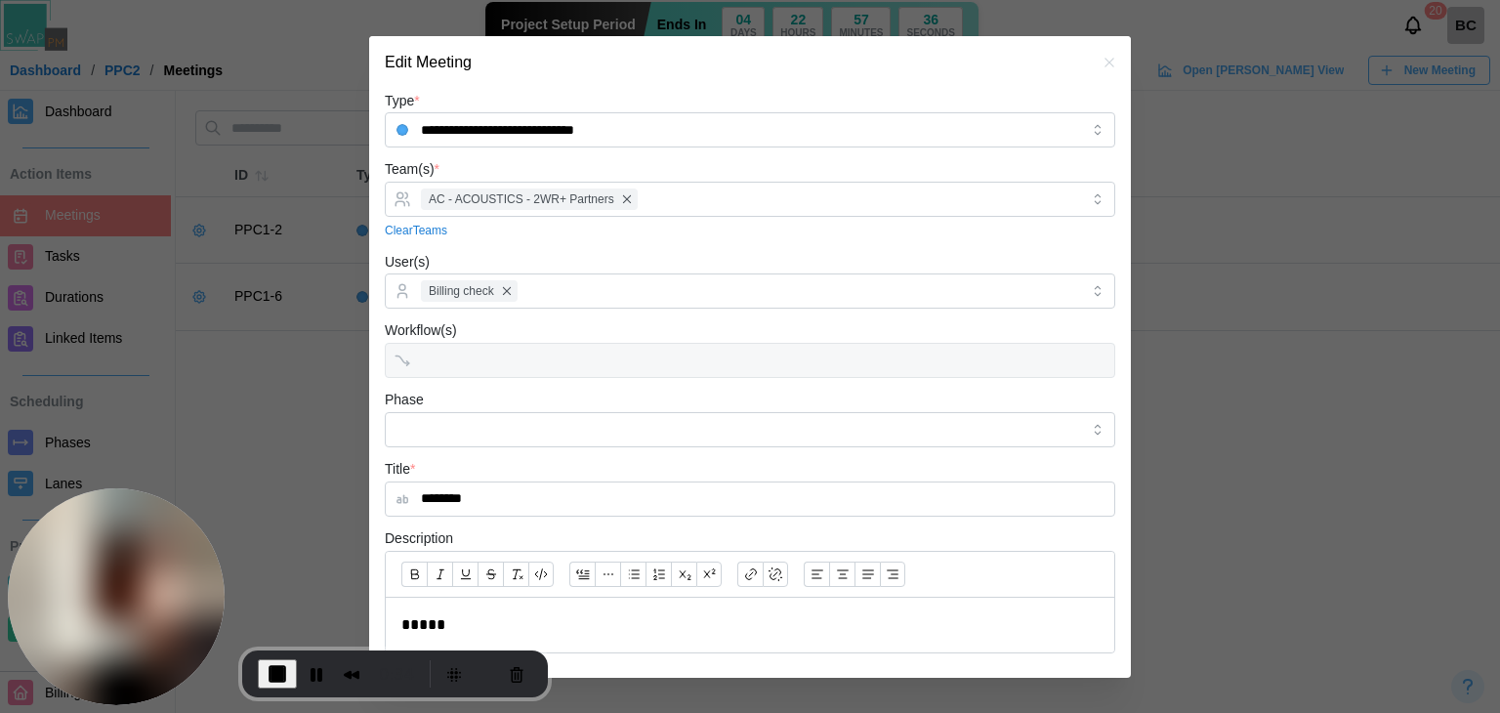
click at [1101, 58] on icon "button" at bounding box center [1109, 63] width 16 height 16
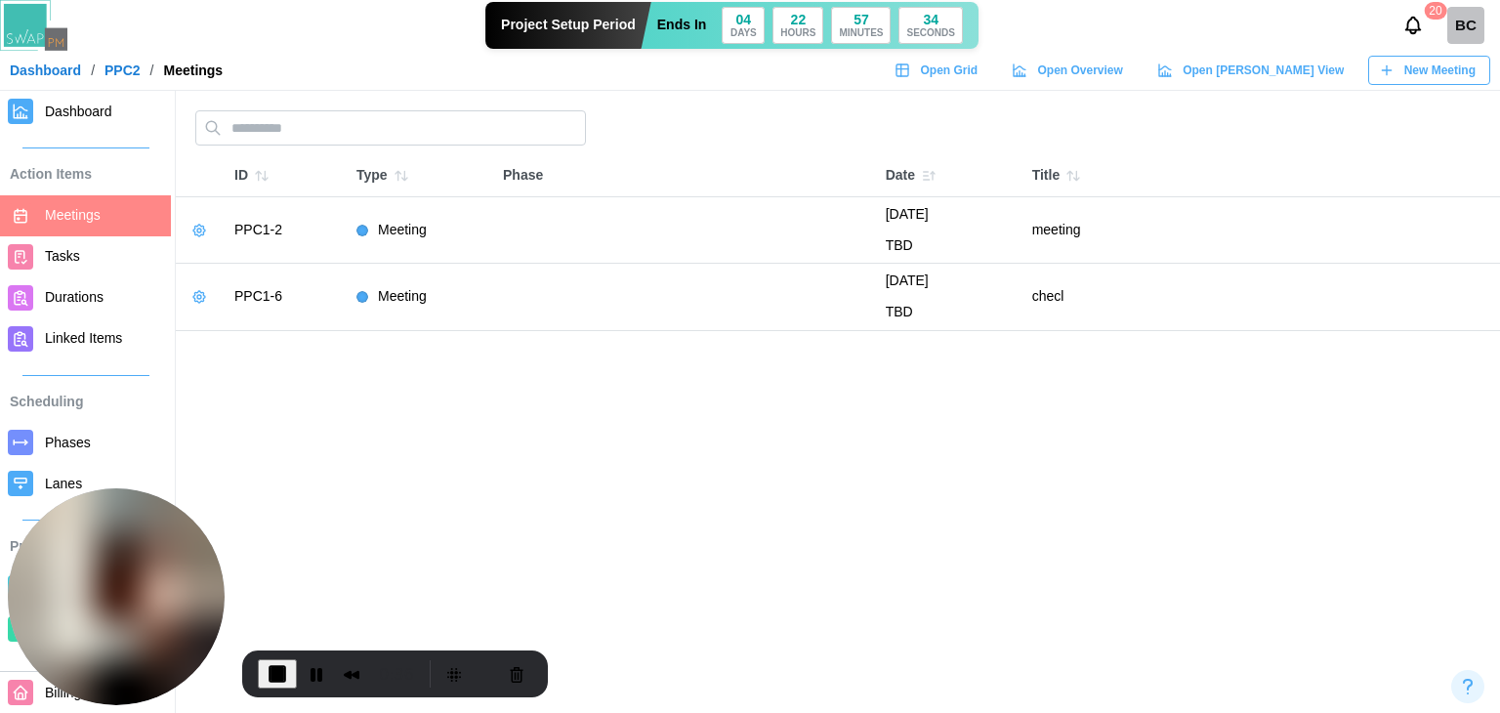
click at [43, 118] on link "Dashboard" at bounding box center [85, 111] width 171 height 41
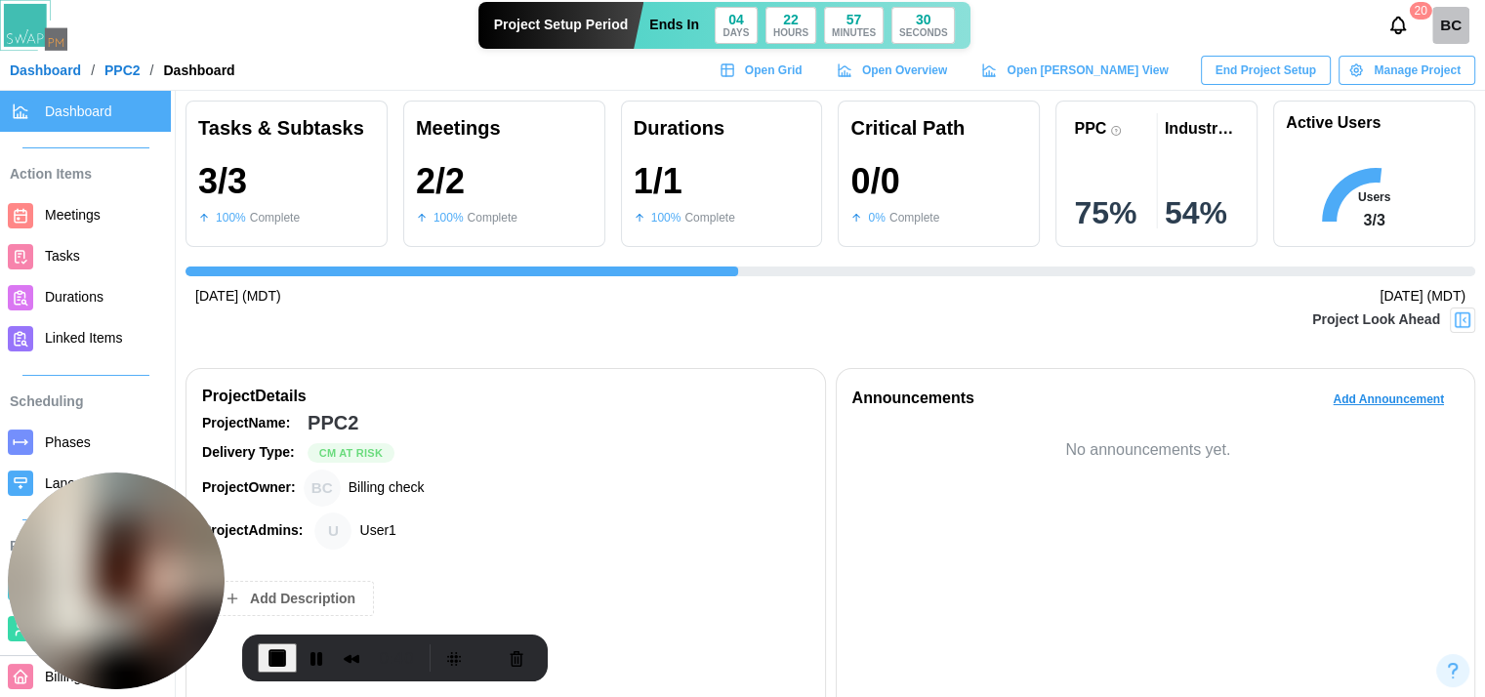
click at [43, 450] on link "Phases" at bounding box center [85, 442] width 171 height 41
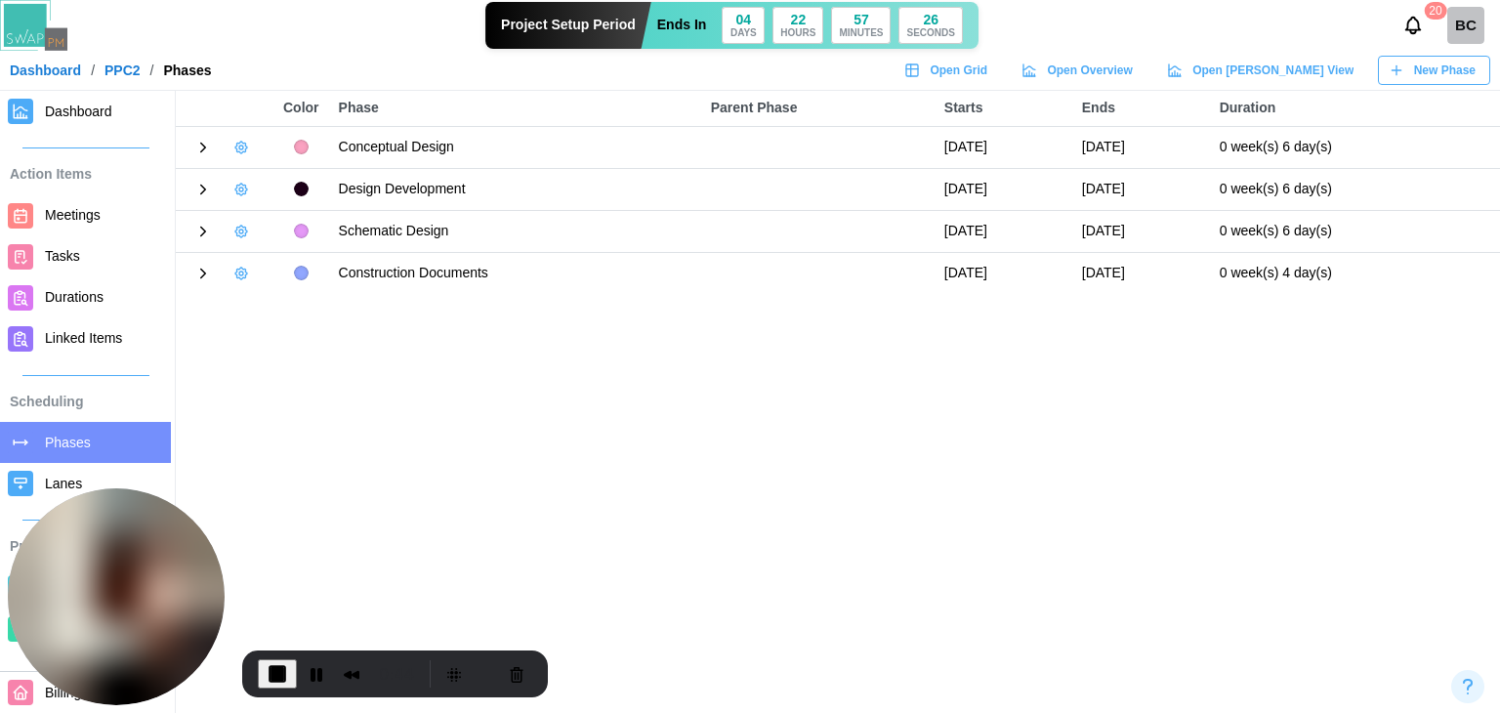
click at [246, 149] on icon "button" at bounding box center [241, 148] width 16 height 16
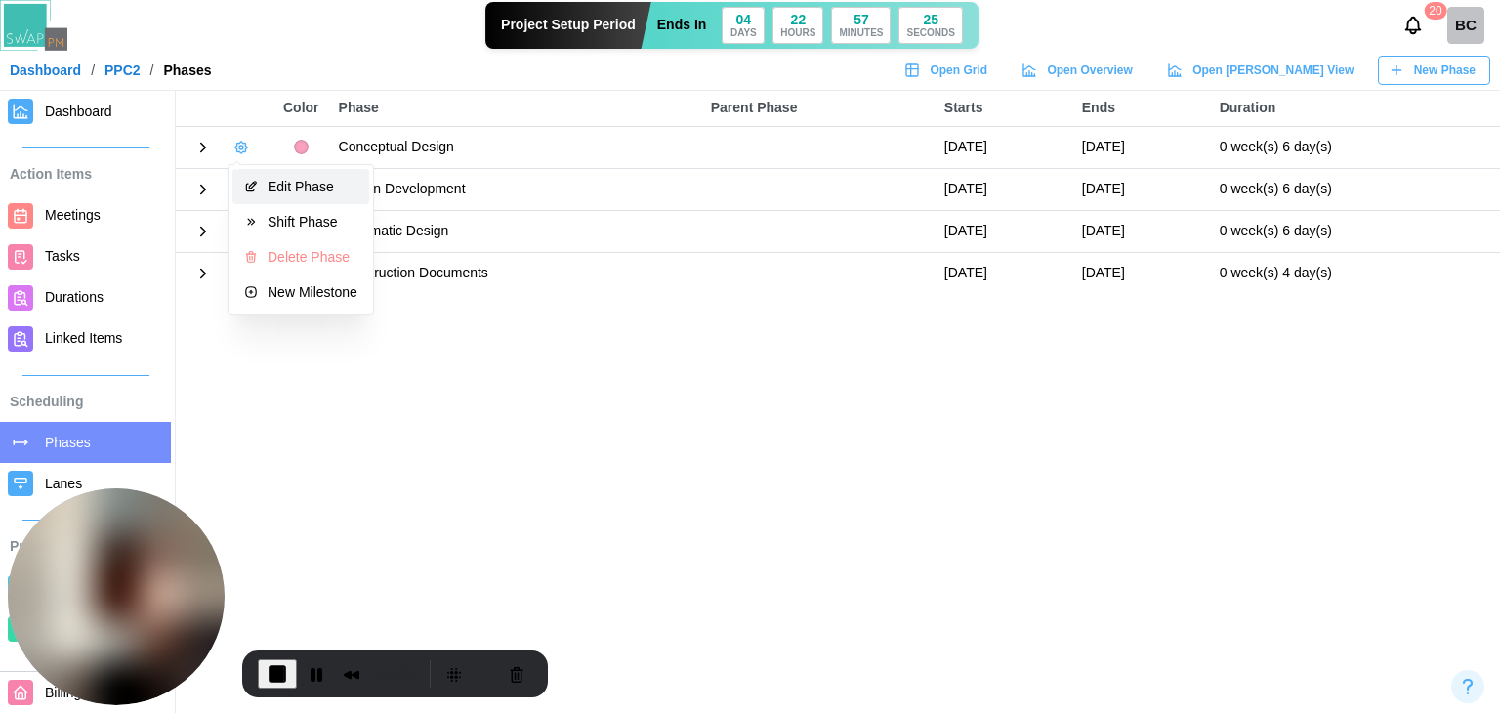
click at [284, 179] on div "Edit Phase" at bounding box center [313, 187] width 90 height 16
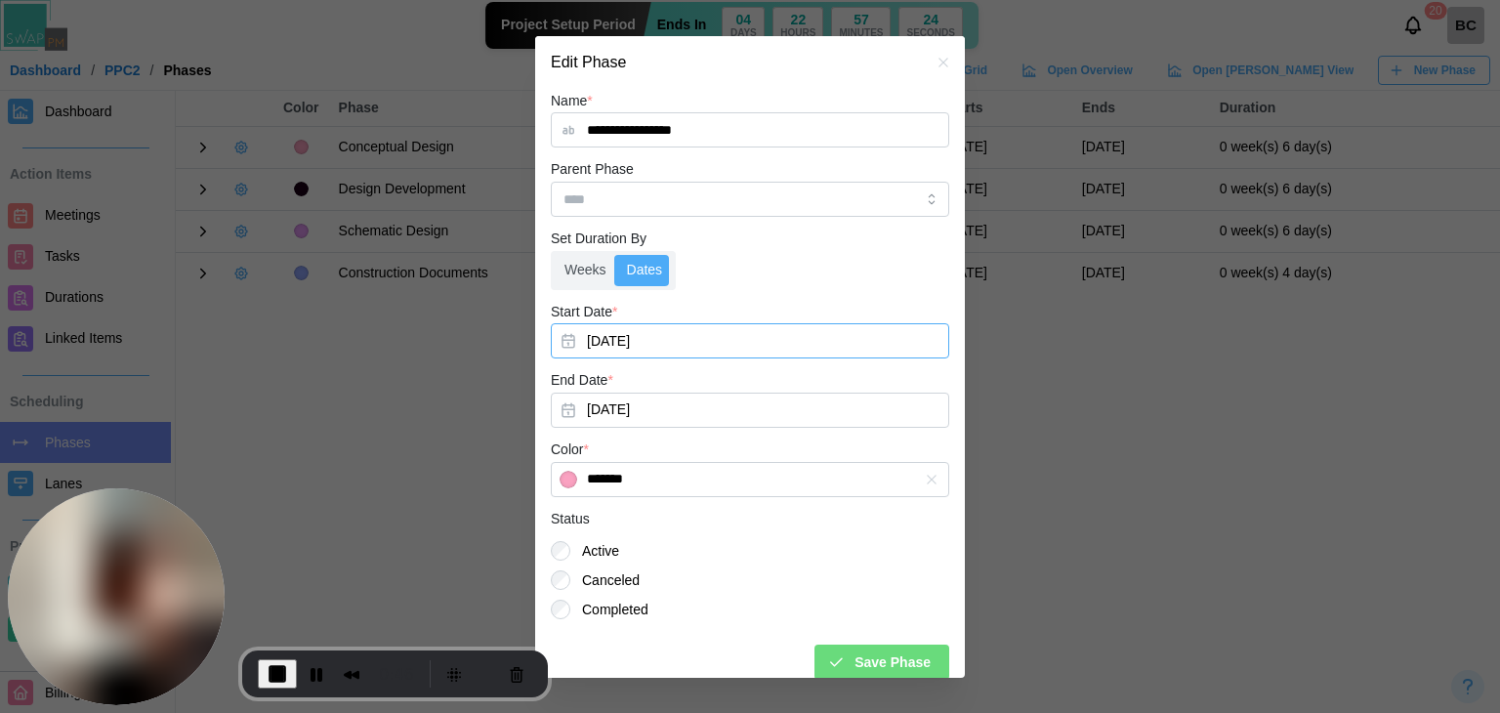
click at [602, 345] on button "[DATE]" at bounding box center [750, 340] width 398 height 35
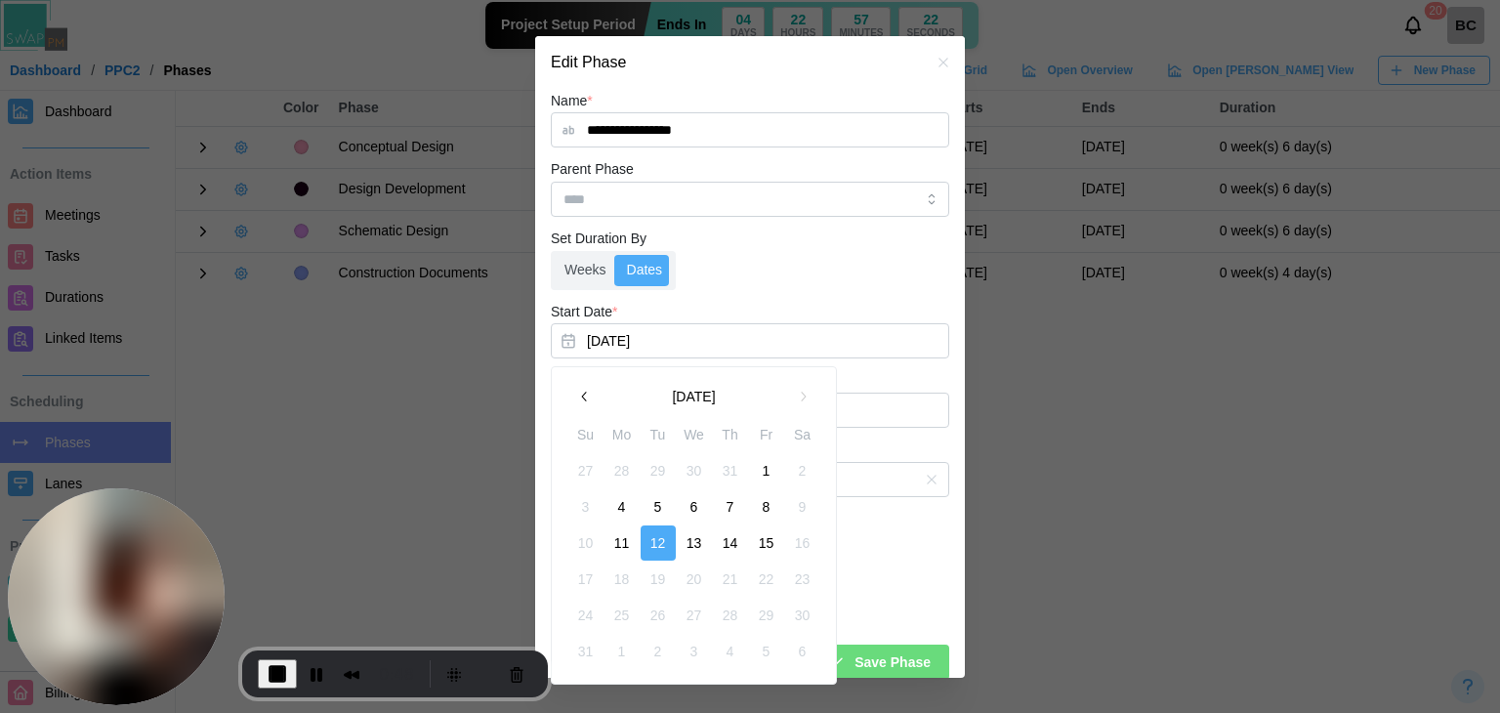
click at [695, 508] on button "6" at bounding box center [694, 506] width 35 height 35
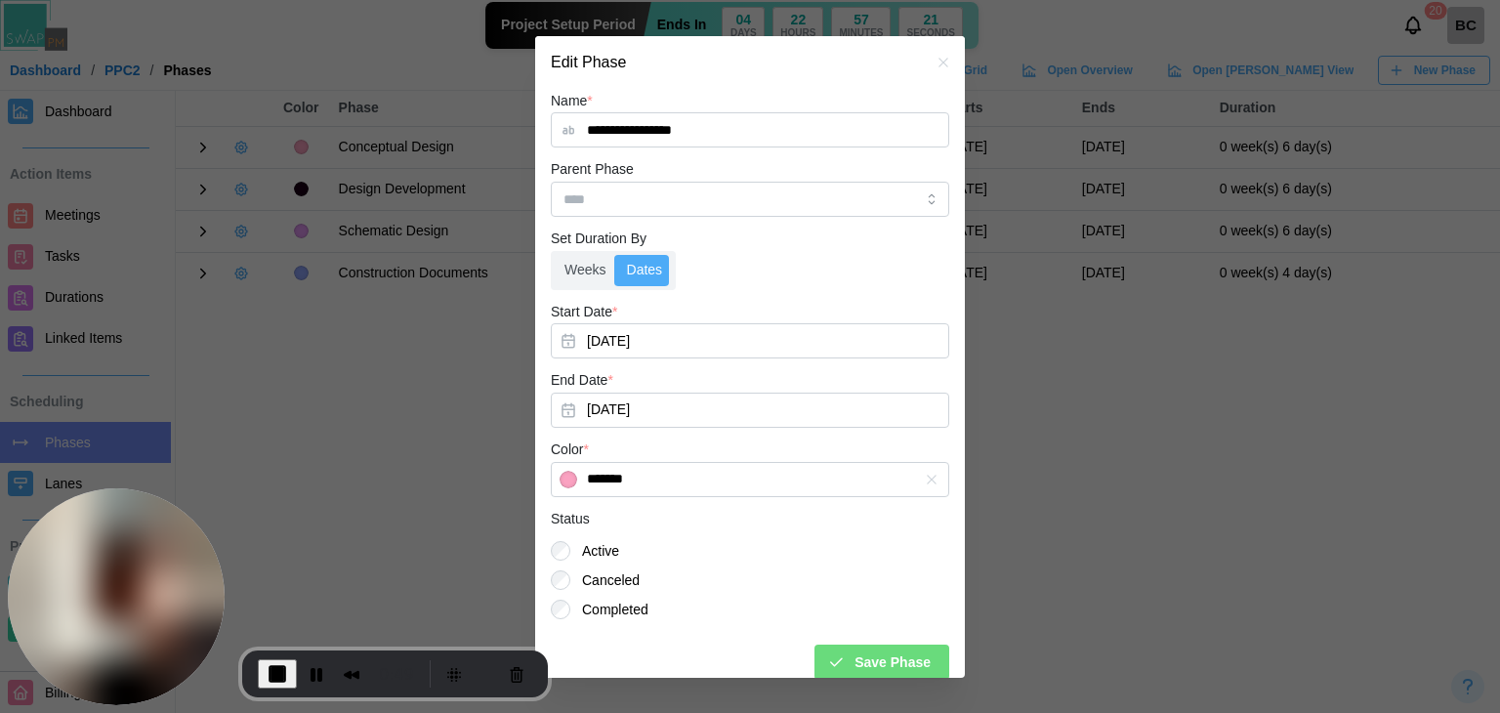
click at [830, 652] on div "Save Phase" at bounding box center [879, 661] width 104 height 33
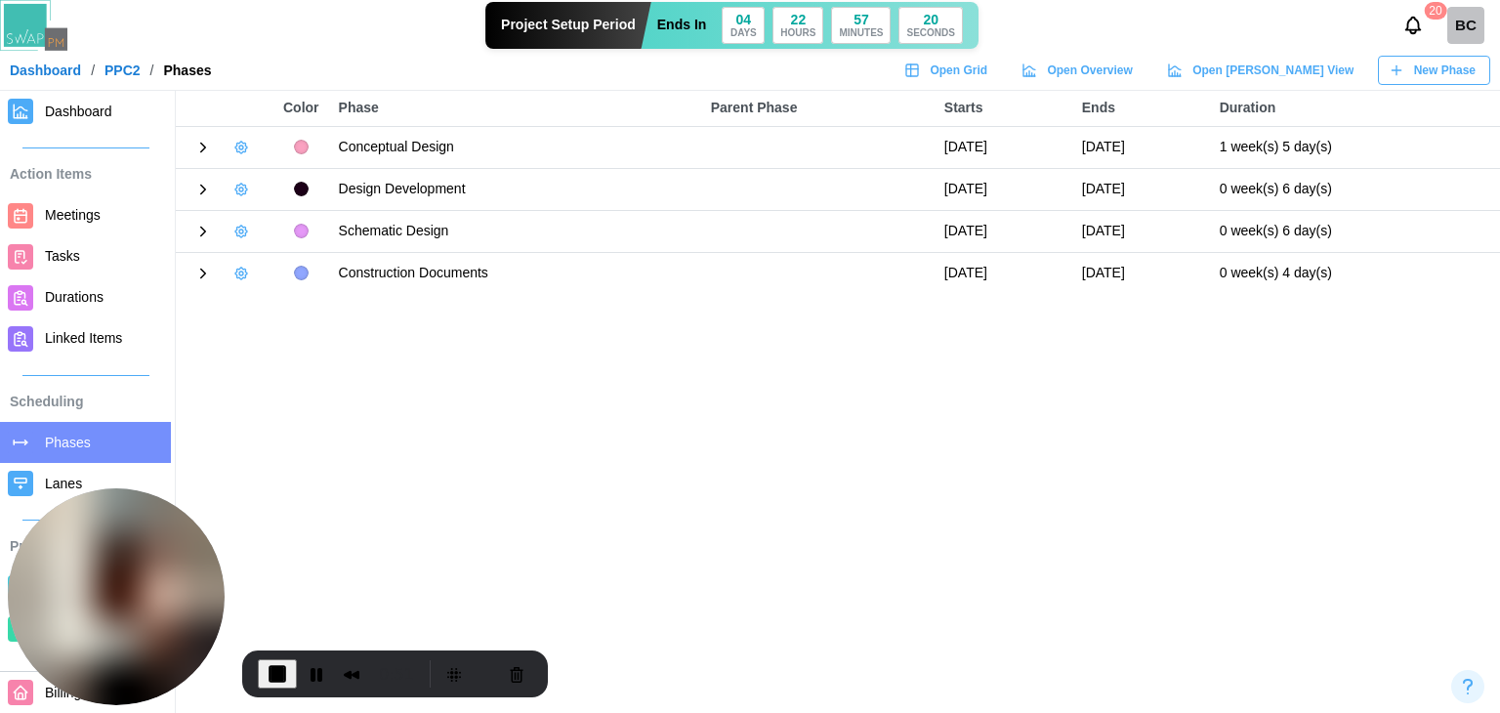
click at [106, 112] on span "Dashboard" at bounding box center [78, 112] width 67 height 16
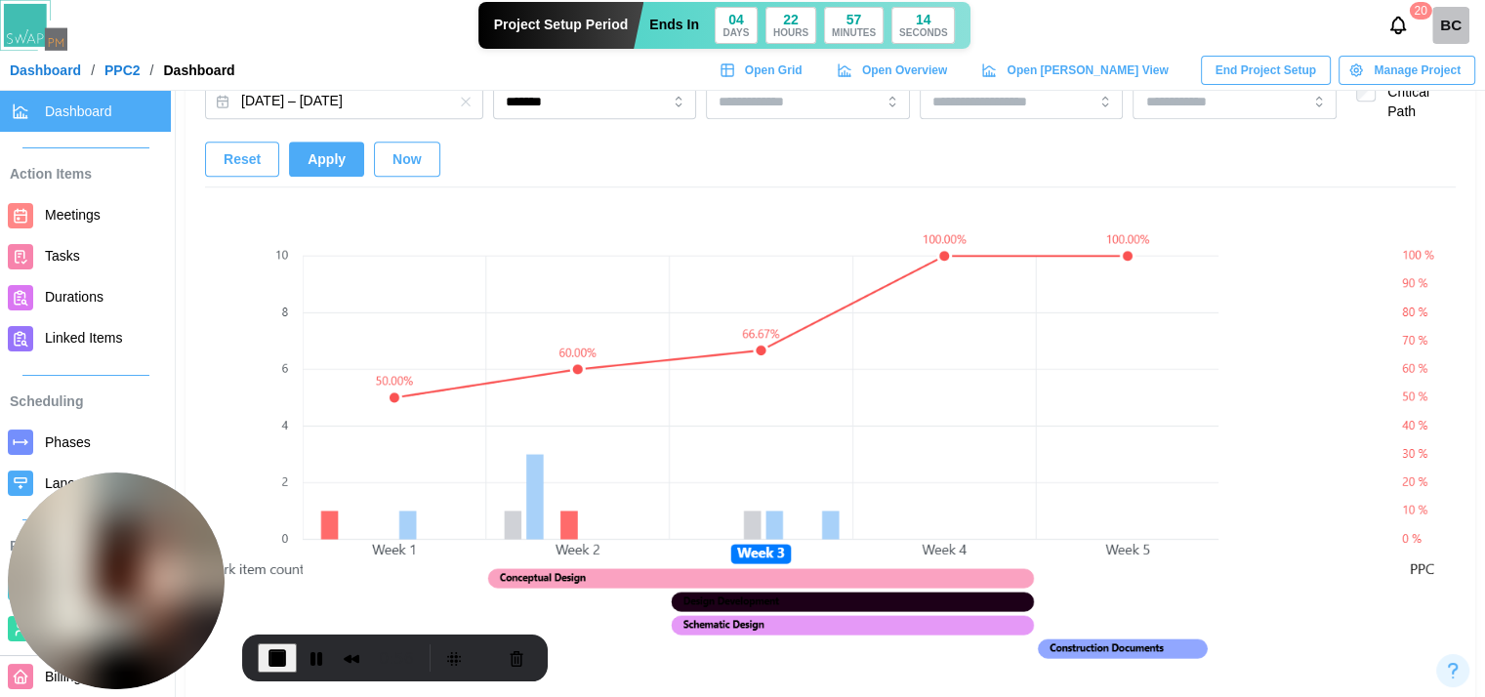
scroll to position [1367, 0]
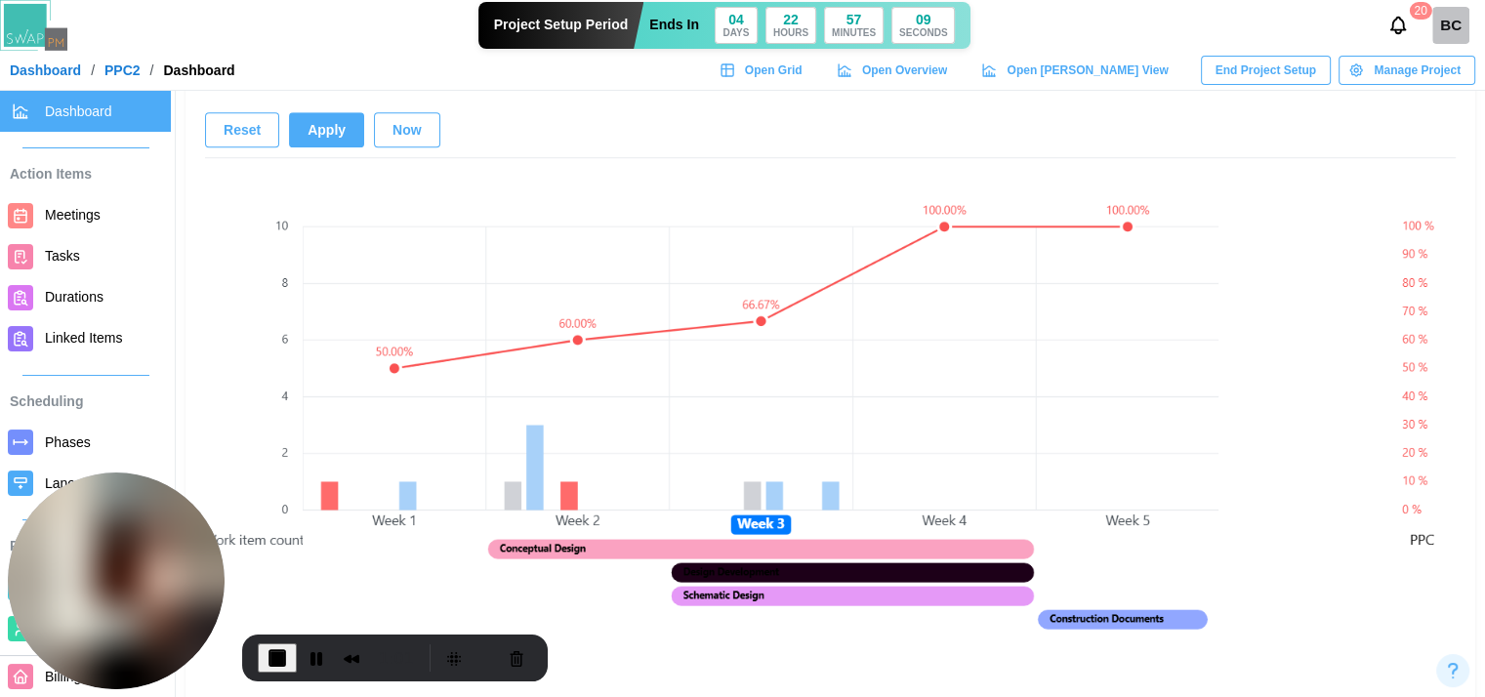
drag, startPoint x: 835, startPoint y: 497, endPoint x: 937, endPoint y: 492, distance: 102.6
click at [937, 492] on canvas at bounding box center [761, 425] width 916 height 514
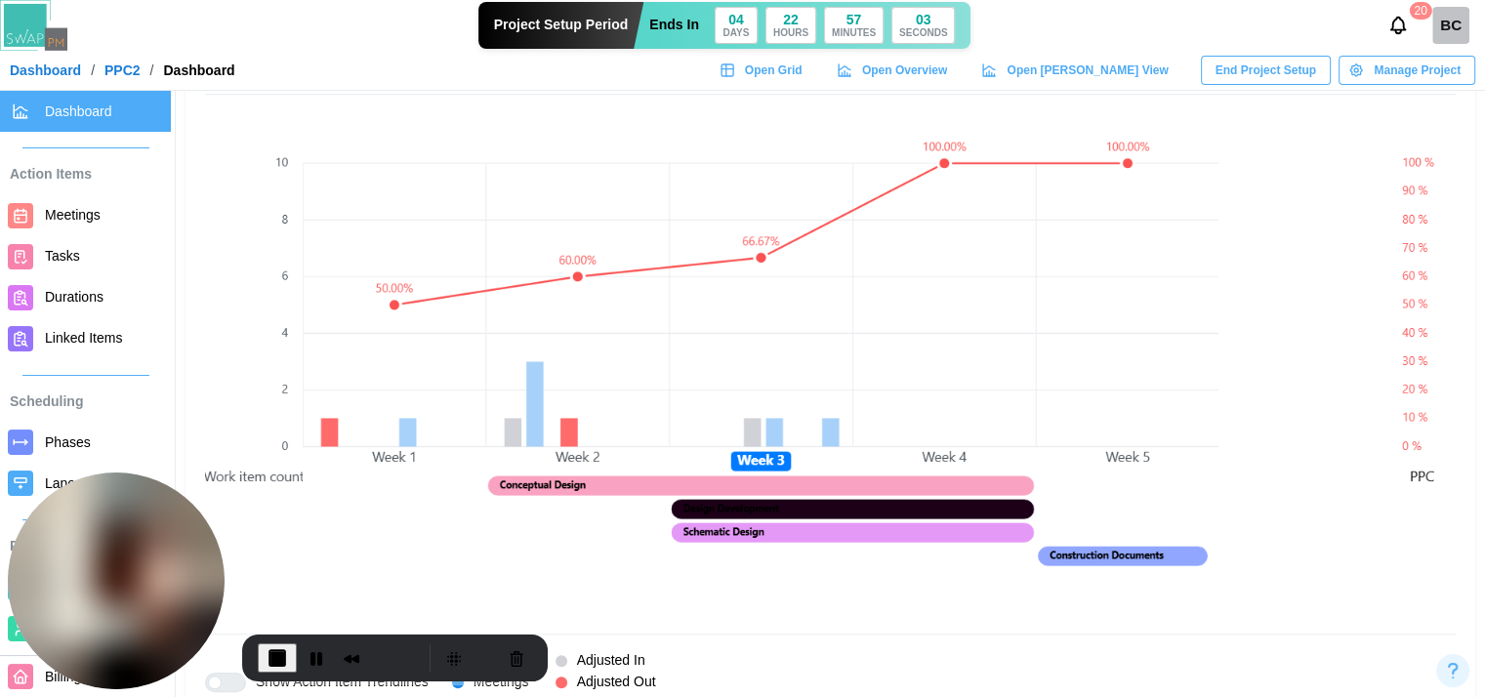
scroll to position [1465, 0]
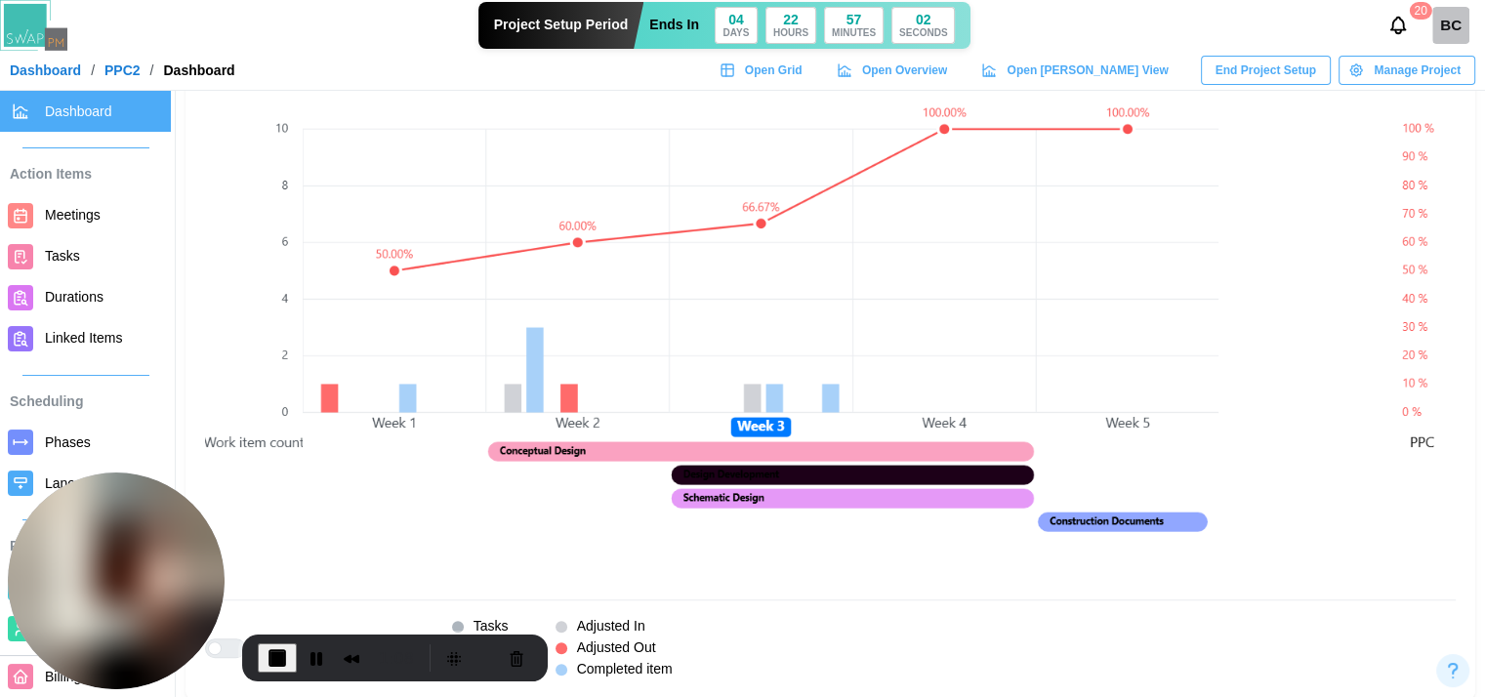
click at [395, 273] on canvas at bounding box center [761, 327] width 916 height 514
click at [316, 662] on button "Pause Recording" at bounding box center [316, 658] width 31 height 31
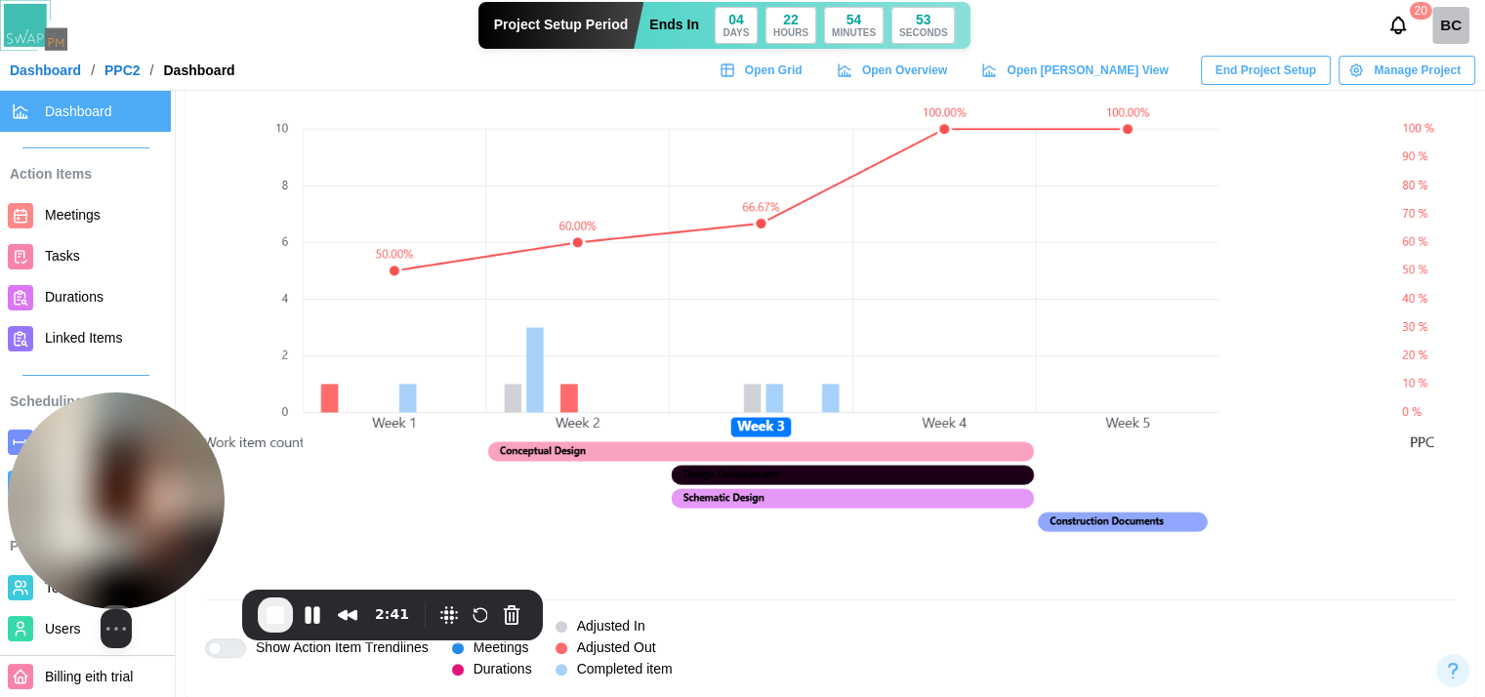
drag, startPoint x: 191, startPoint y: 307, endPoint x: 141, endPoint y: 531, distance: 230.3
click at [141, 546] on img at bounding box center [116, 501] width 217 height 217
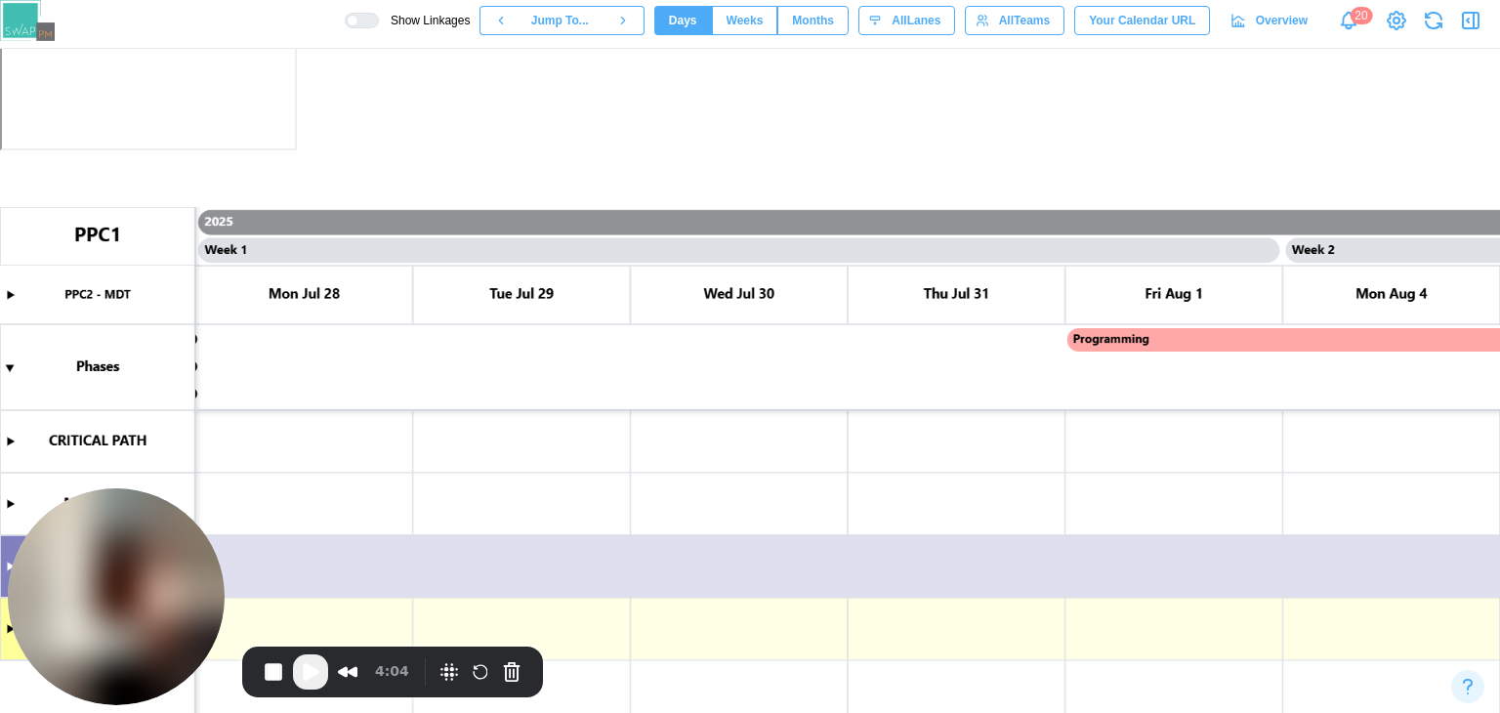
click at [1466, 24] on icon "button" at bounding box center [1470, 20] width 23 height 23
click at [310, 672] on span "Play Recording" at bounding box center [310, 671] width 23 height 23
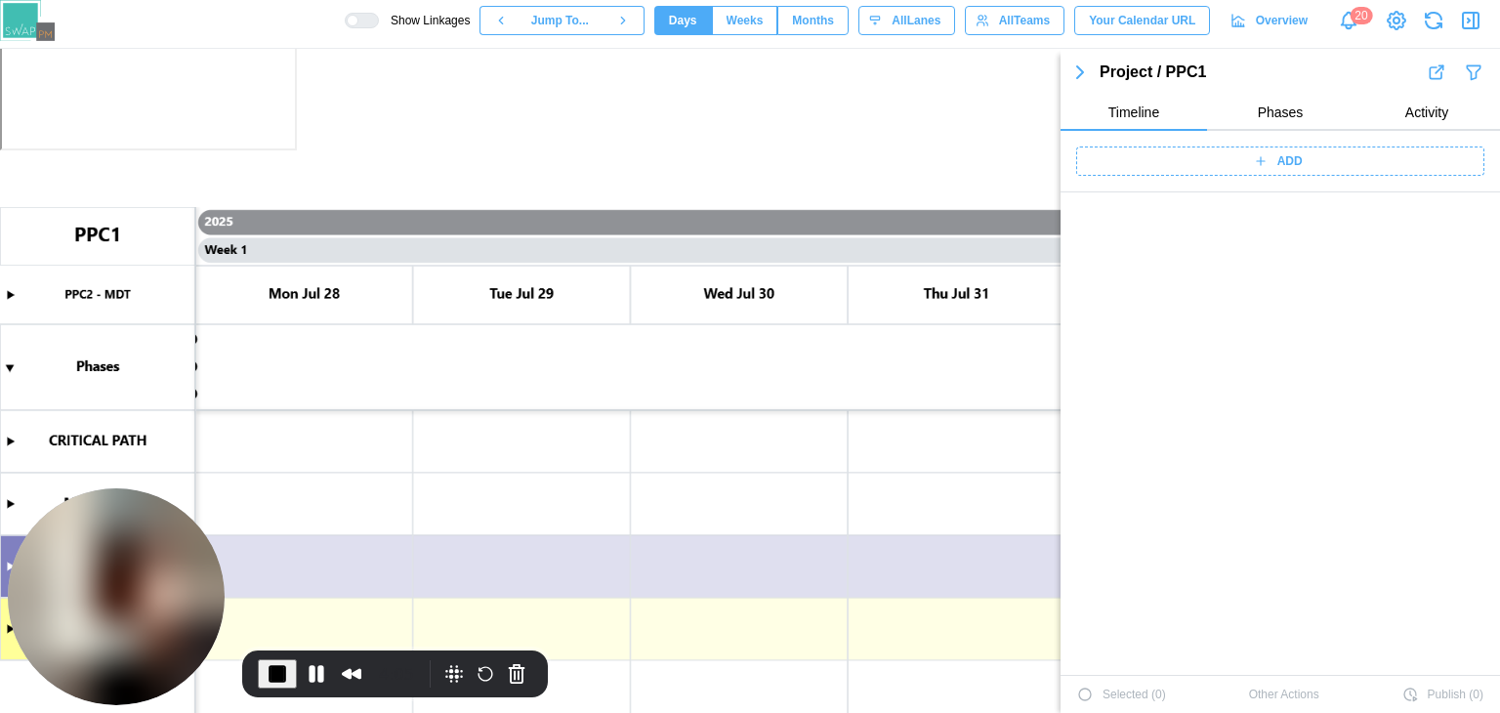
click at [1466, 17] on icon "button" at bounding box center [1470, 20] width 23 height 23
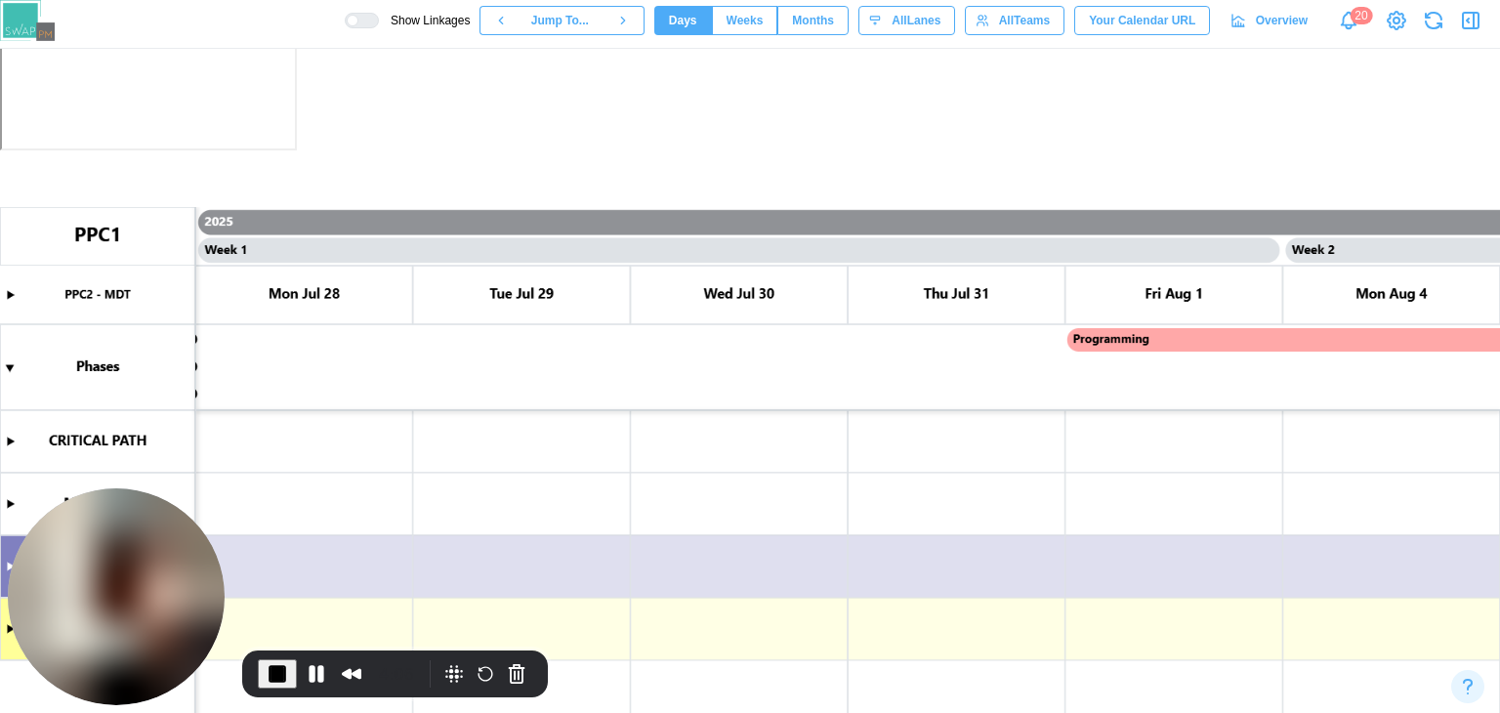
scroll to position [564, 0]
click at [1466, 17] on icon "button" at bounding box center [1470, 20] width 23 height 23
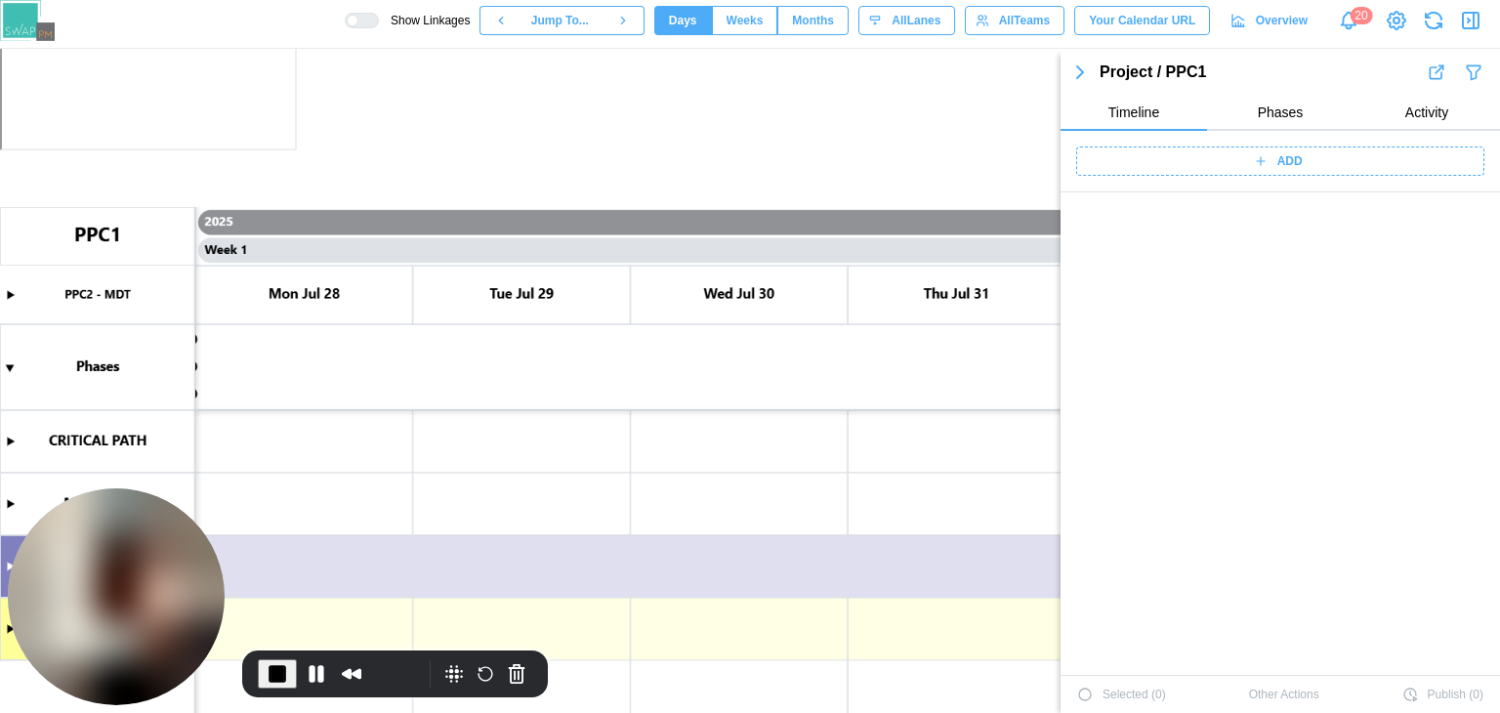
scroll to position [0, 0]
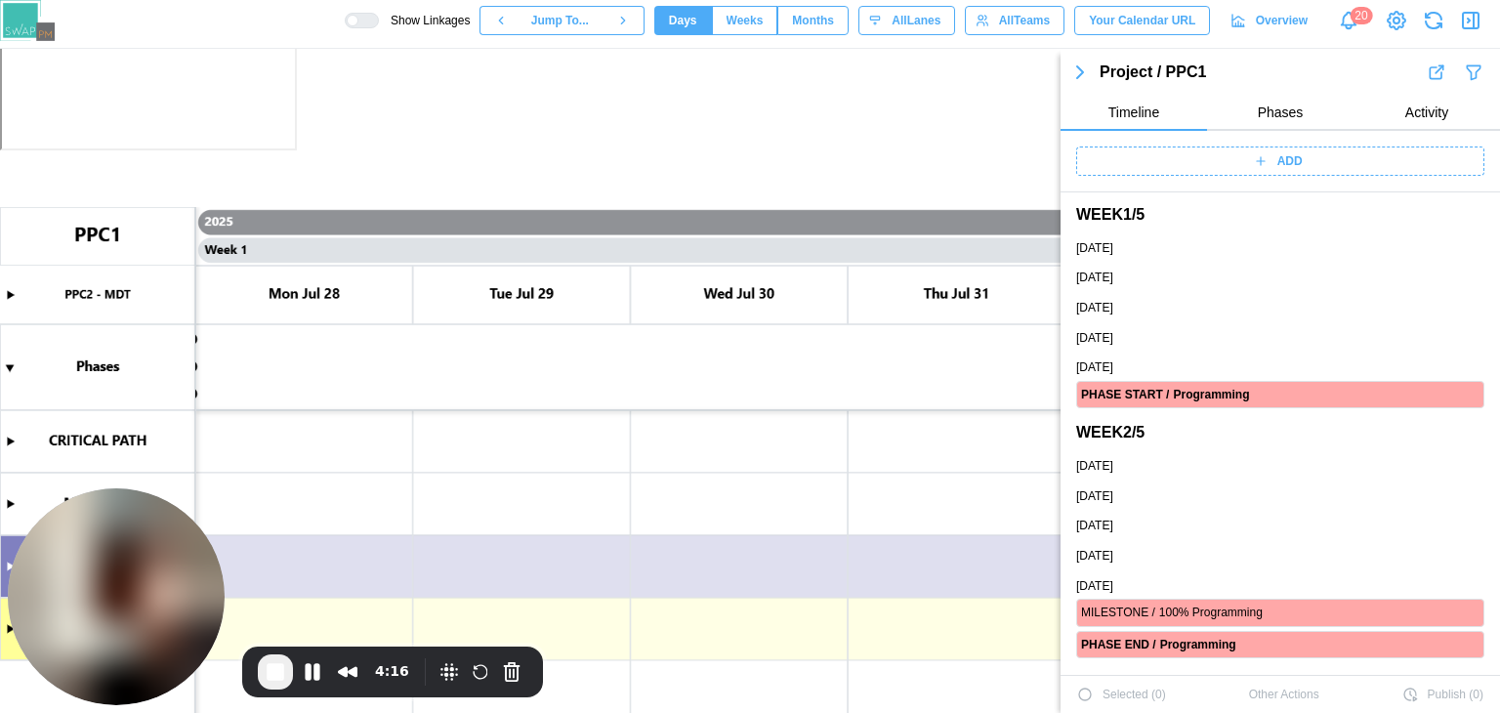
drag, startPoint x: 1421, startPoint y: 21, endPoint x: 1387, endPoint y: 38, distance: 38.0
click at [1421, 21] on button "button" at bounding box center [1433, 20] width 27 height 27
click at [326, 676] on button "Pause Recording" at bounding box center [312, 671] width 31 height 31
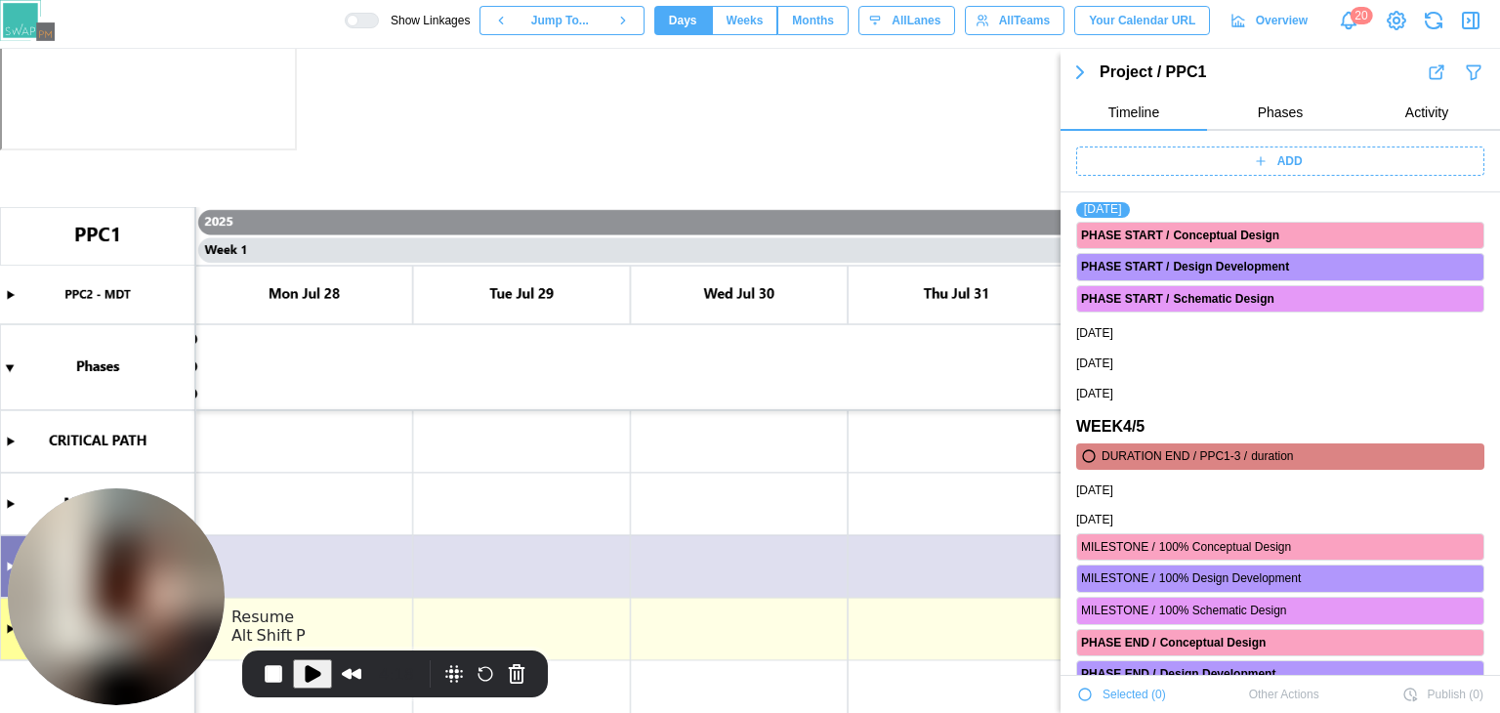
click at [301, 672] on span "Play Recording" at bounding box center [312, 673] width 23 height 23
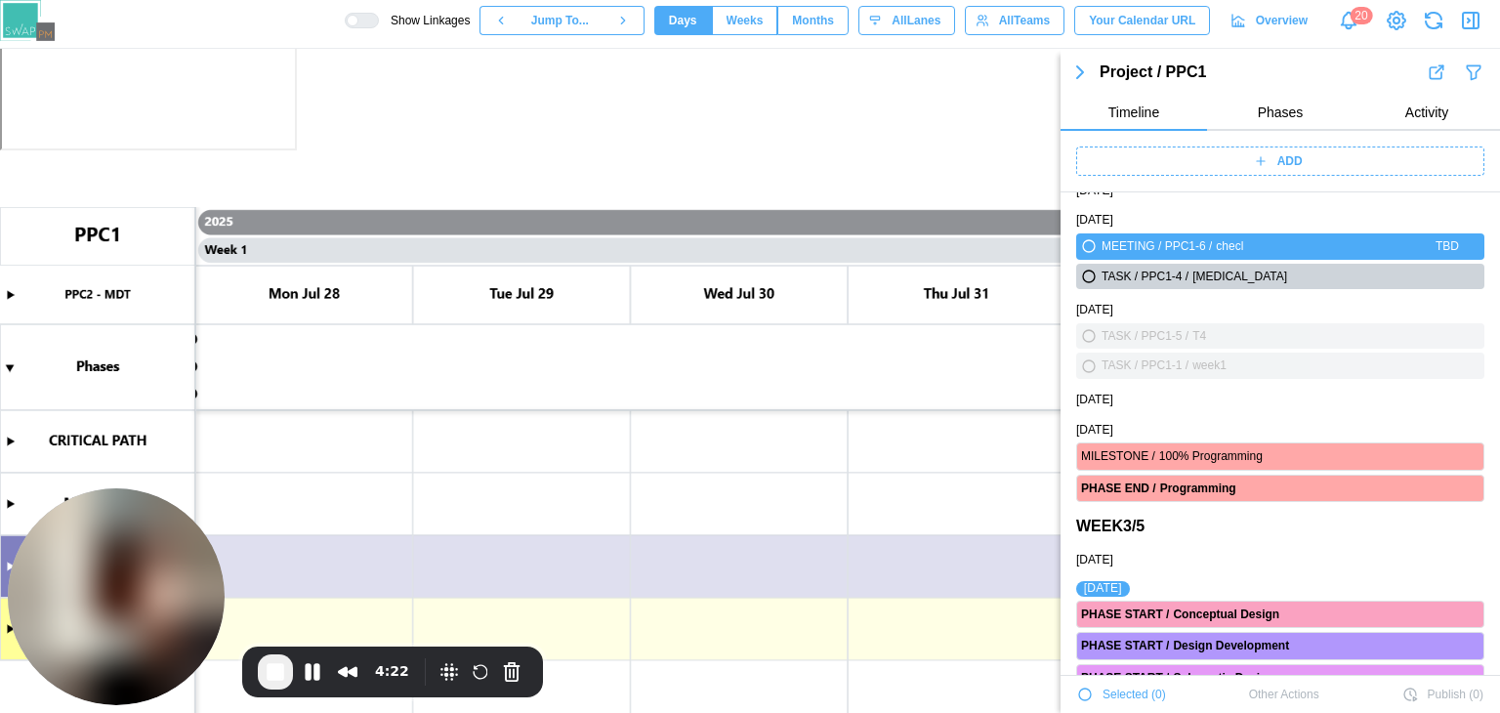
scroll to position [240, 0]
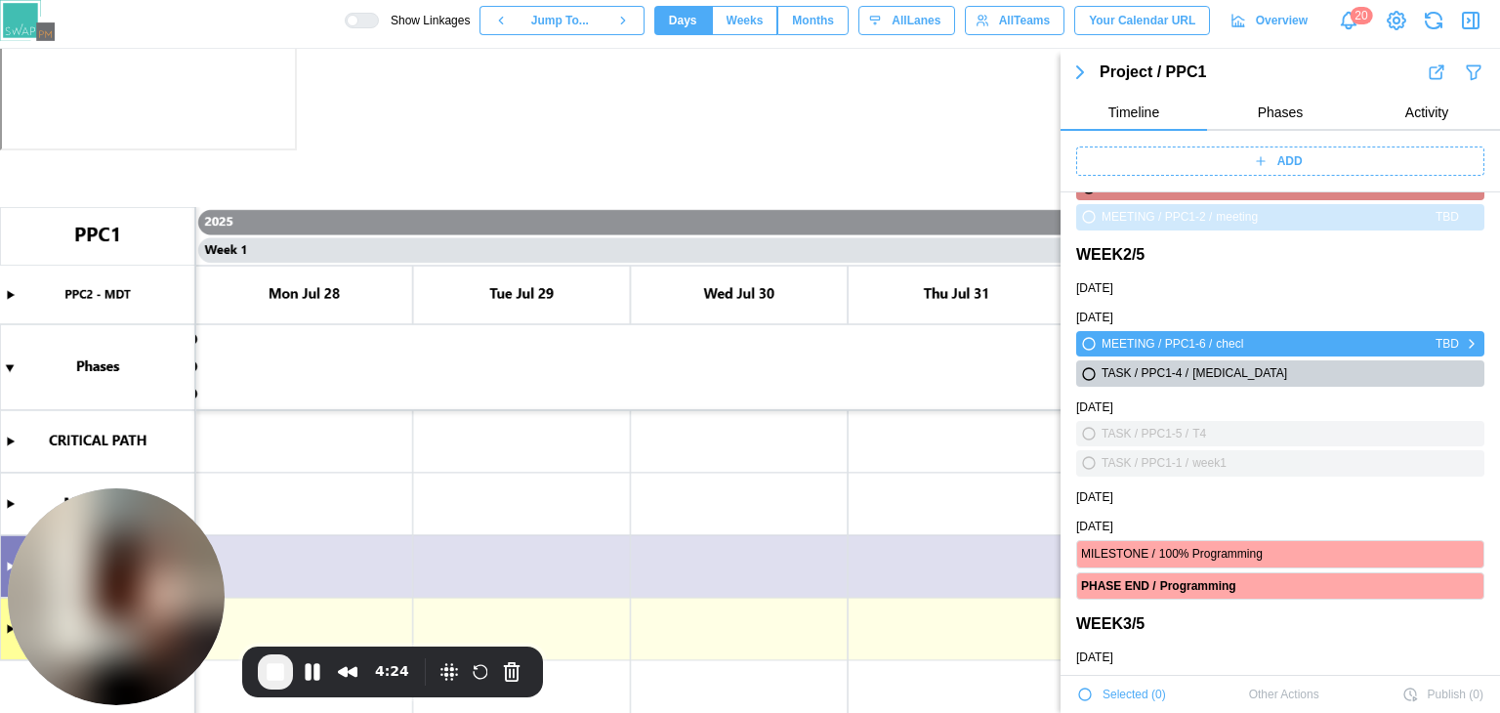
click at [1470, 341] on icon "button" at bounding box center [1472, 344] width 4 height 8
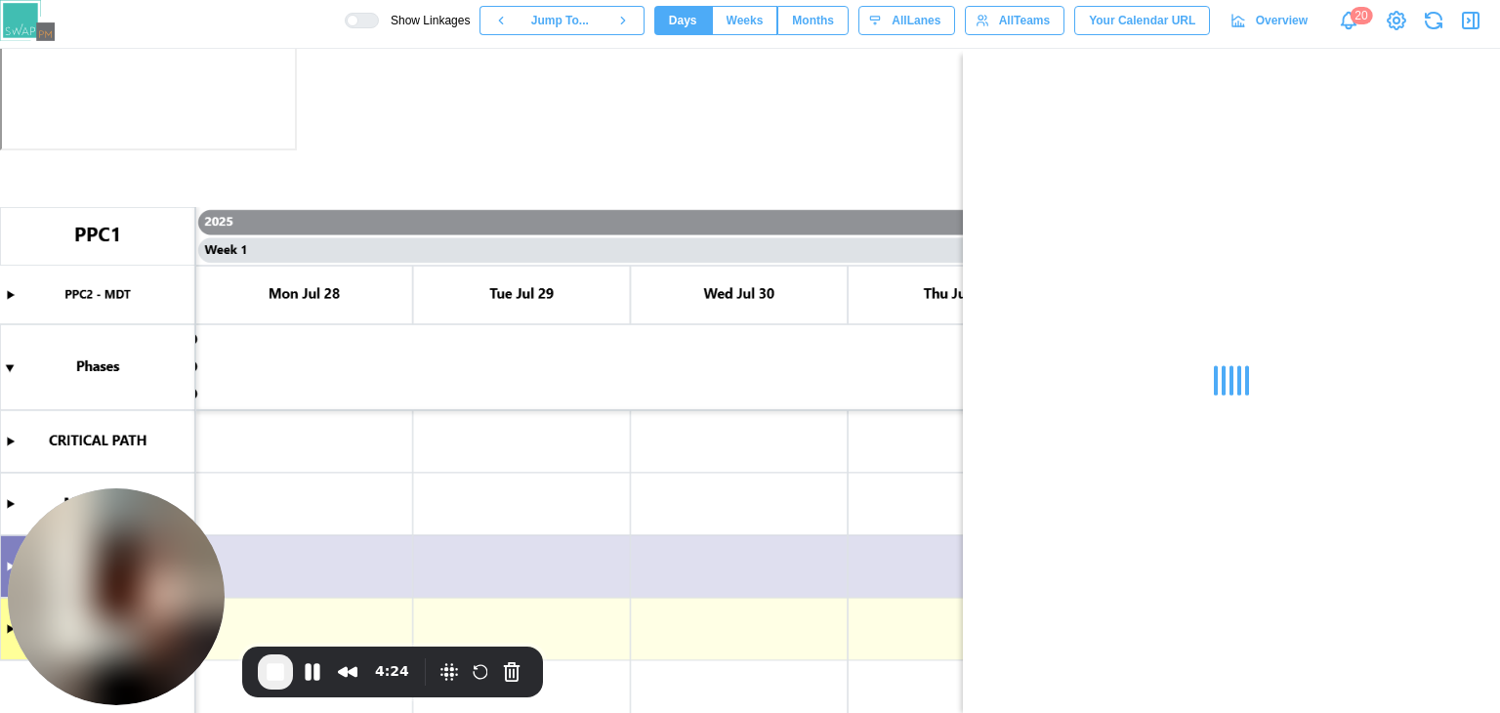
scroll to position [0, 0]
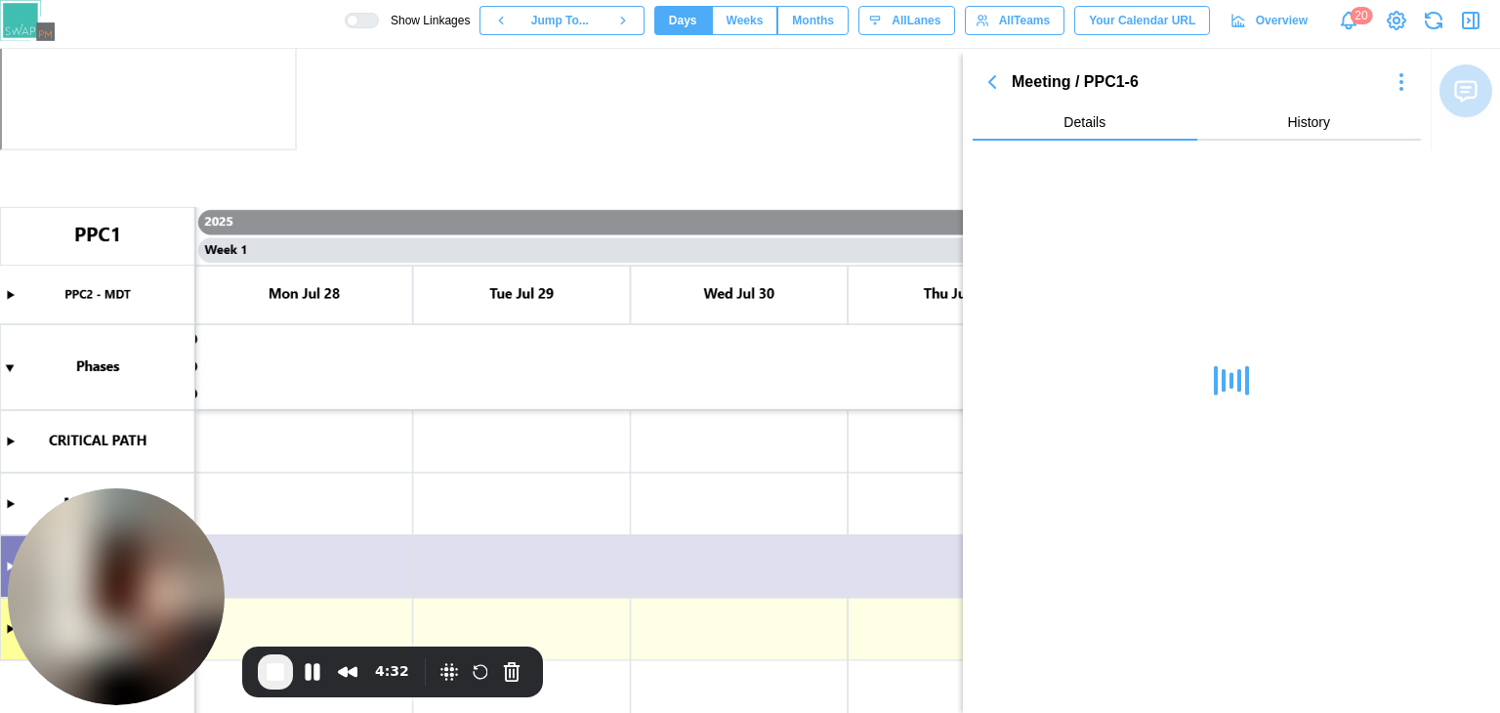
click at [1405, 87] on icon "button" at bounding box center [1401, 81] width 23 height 23
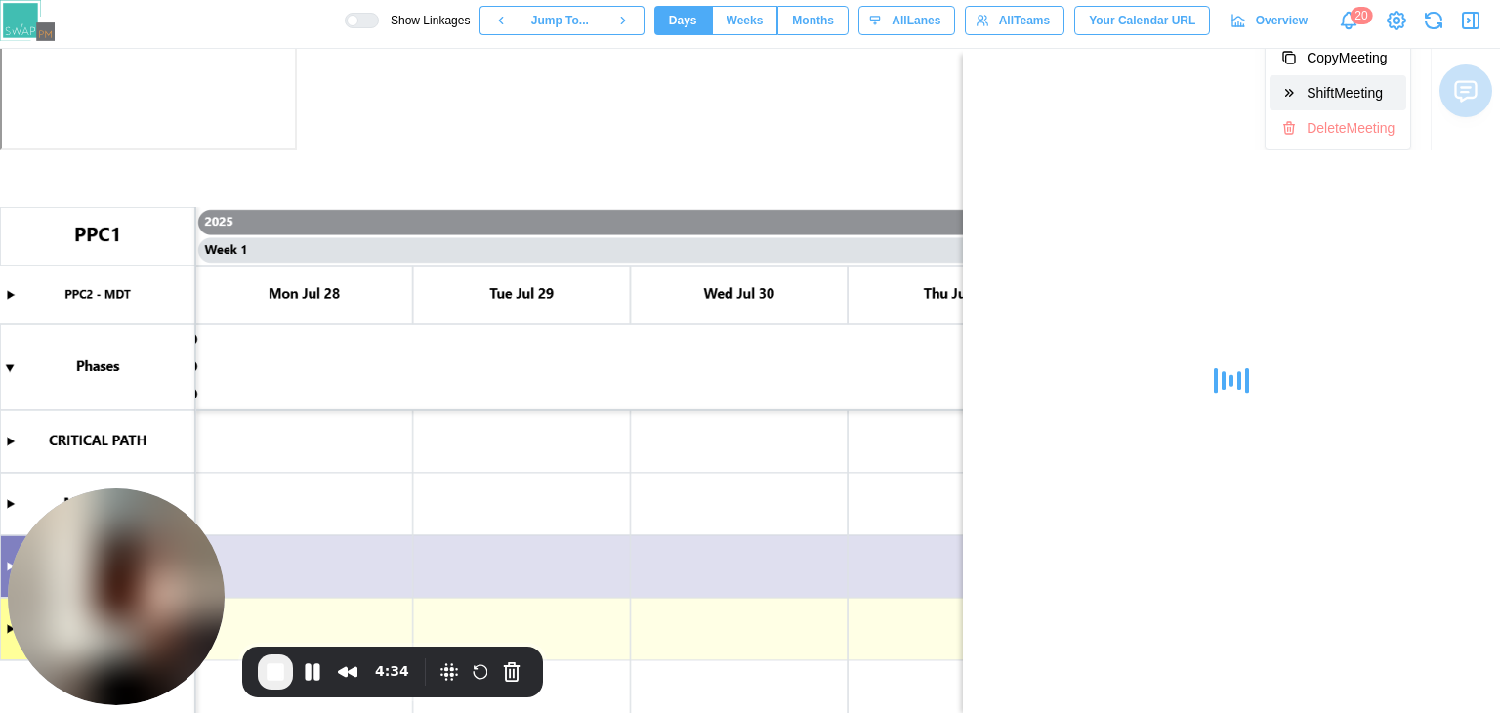
click at [1320, 100] on div "Shift Meeting" at bounding box center [1351, 93] width 88 height 16
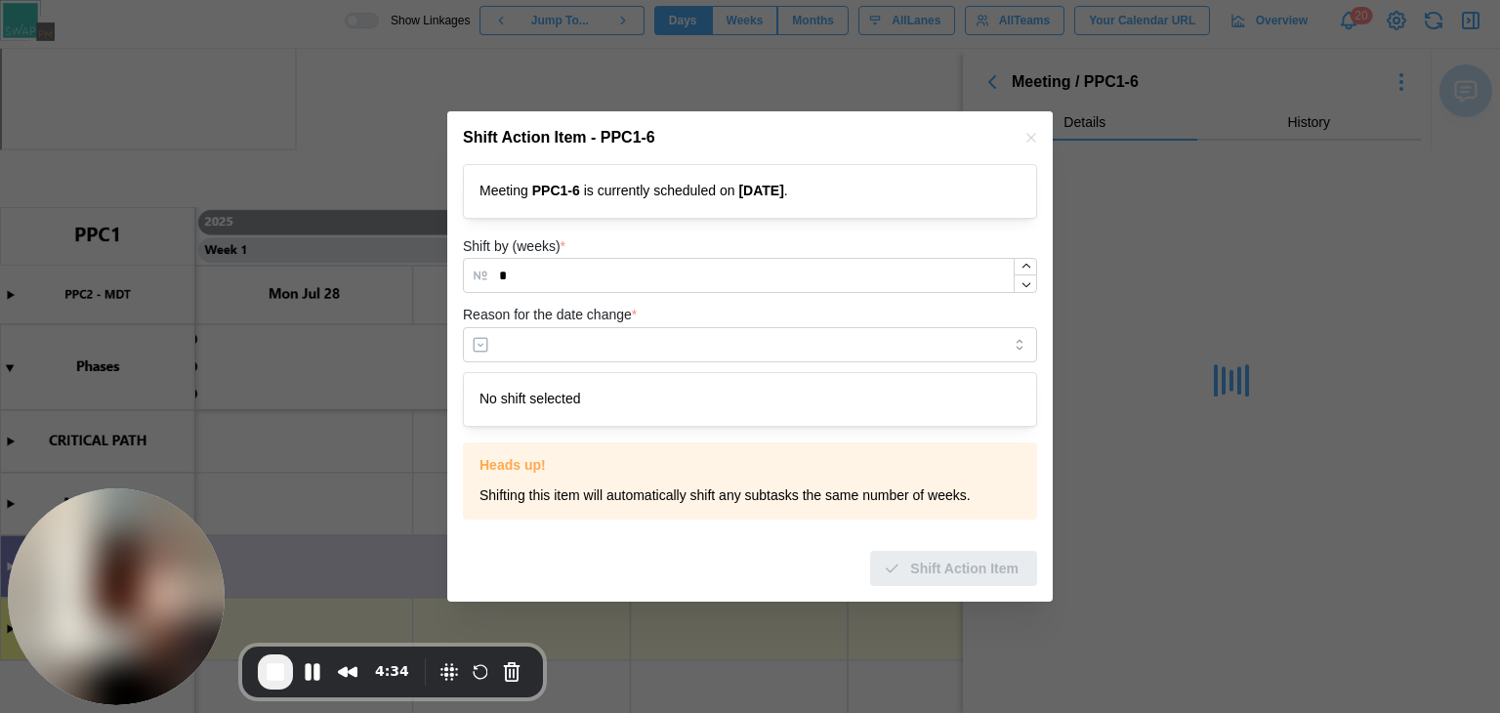
scroll to position [0, 0]
click at [1025, 269] on div at bounding box center [1025, 275] width 22 height 33
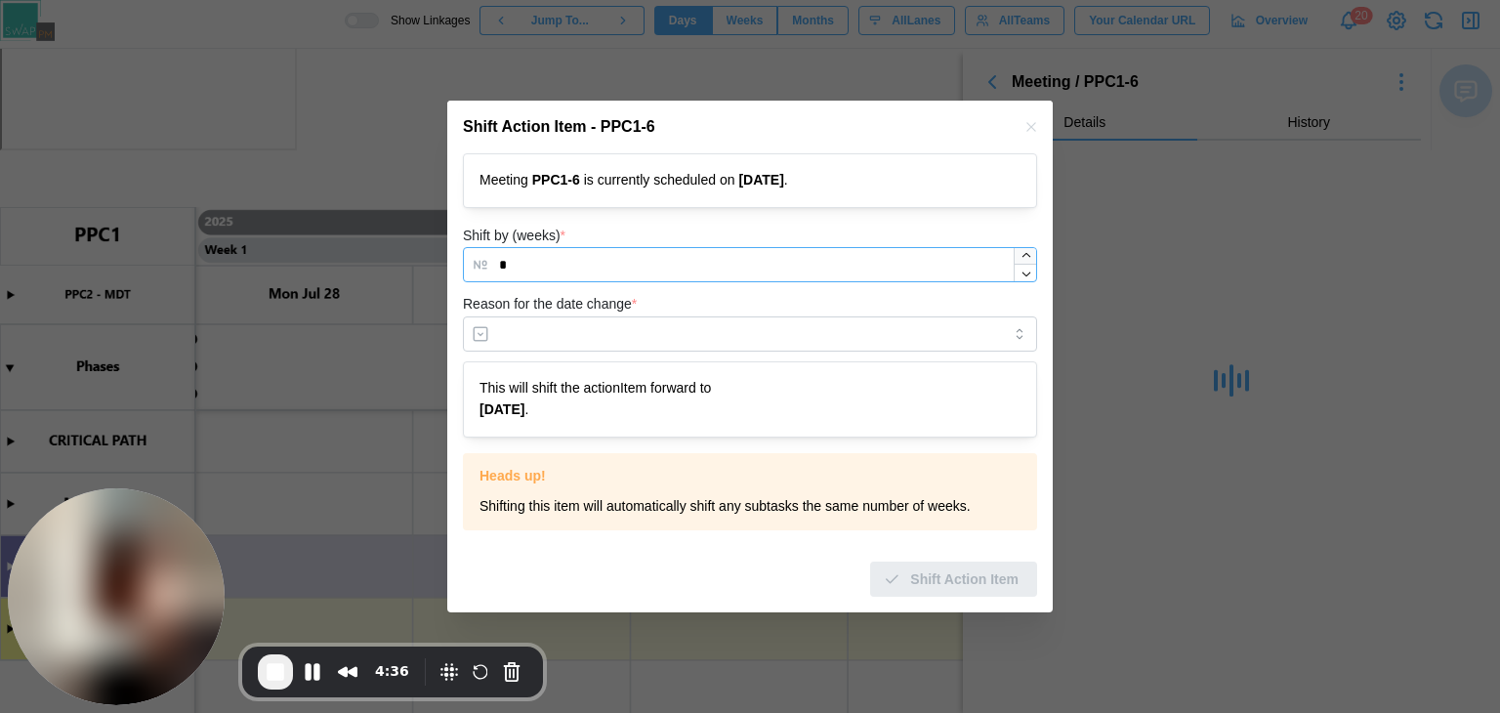
type input "*"
click at [763, 321] on input "Reason for the date change *" at bounding box center [750, 333] width 574 height 35
click at [626, 331] on input "Reason for the date change *" at bounding box center [750, 333] width 574 height 35
click at [527, 345] on input "Reason for the date change *" at bounding box center [750, 333] width 574 height 35
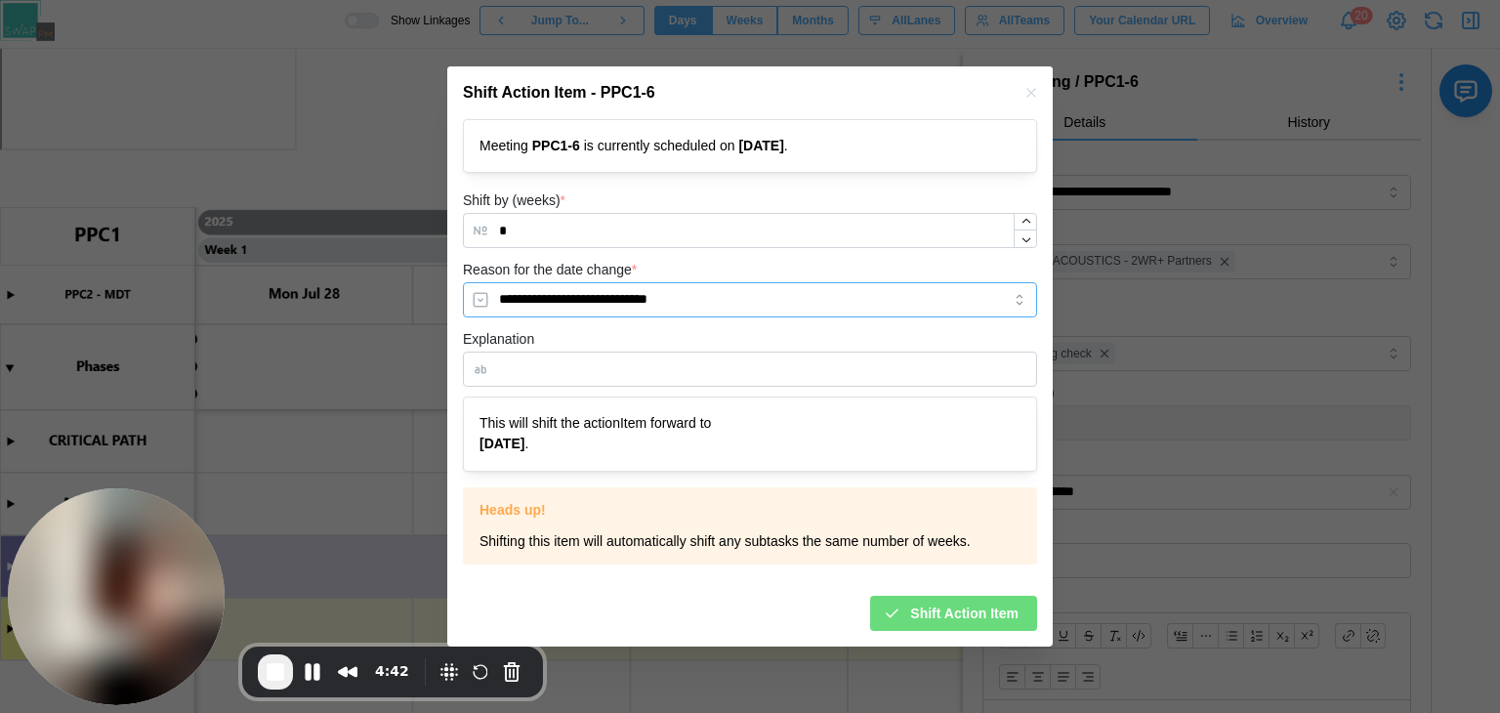
type input "**********"
click at [662, 377] on input "Explanation" at bounding box center [750, 369] width 574 height 35
type input "****"
click at [976, 613] on span "Shift Action Item" at bounding box center [964, 613] width 108 height 33
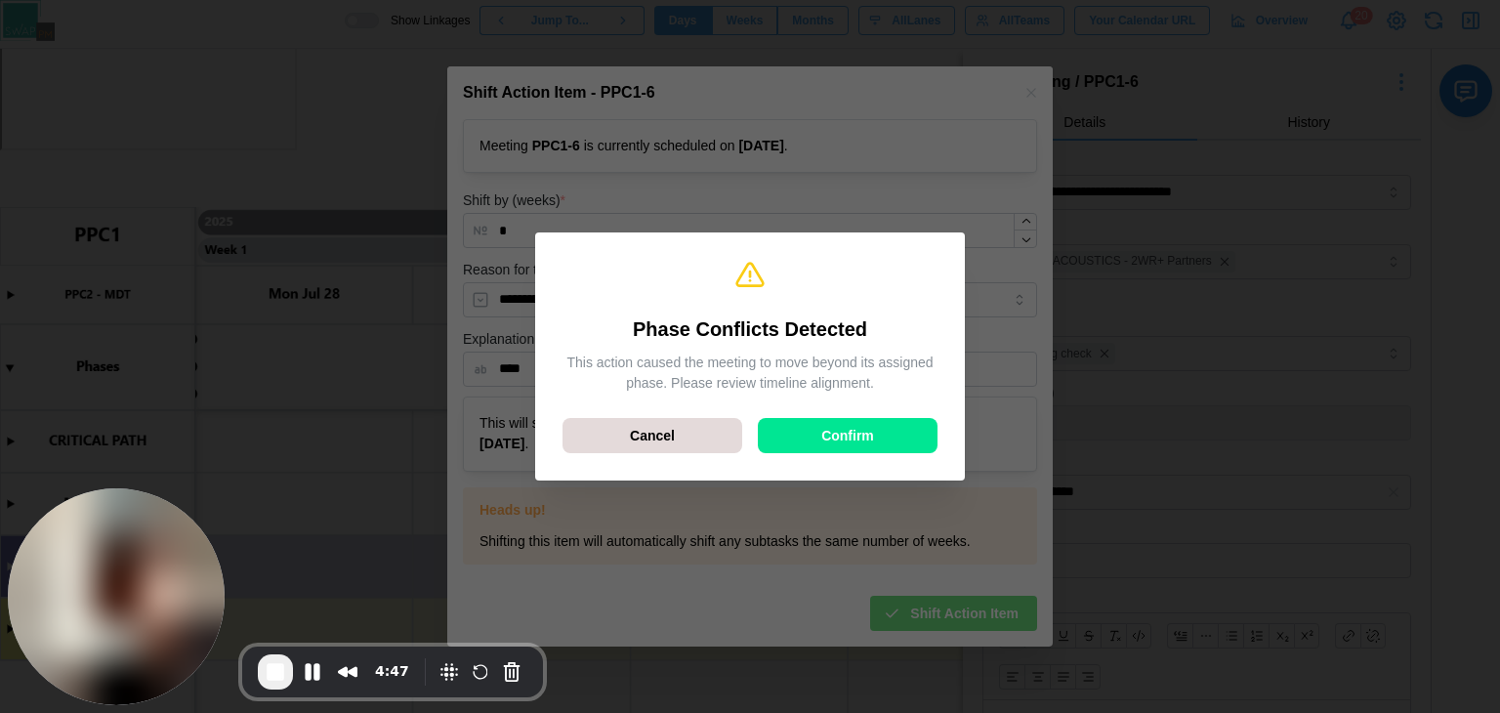
click at [905, 439] on div "Confirm" at bounding box center [847, 435] width 143 height 33
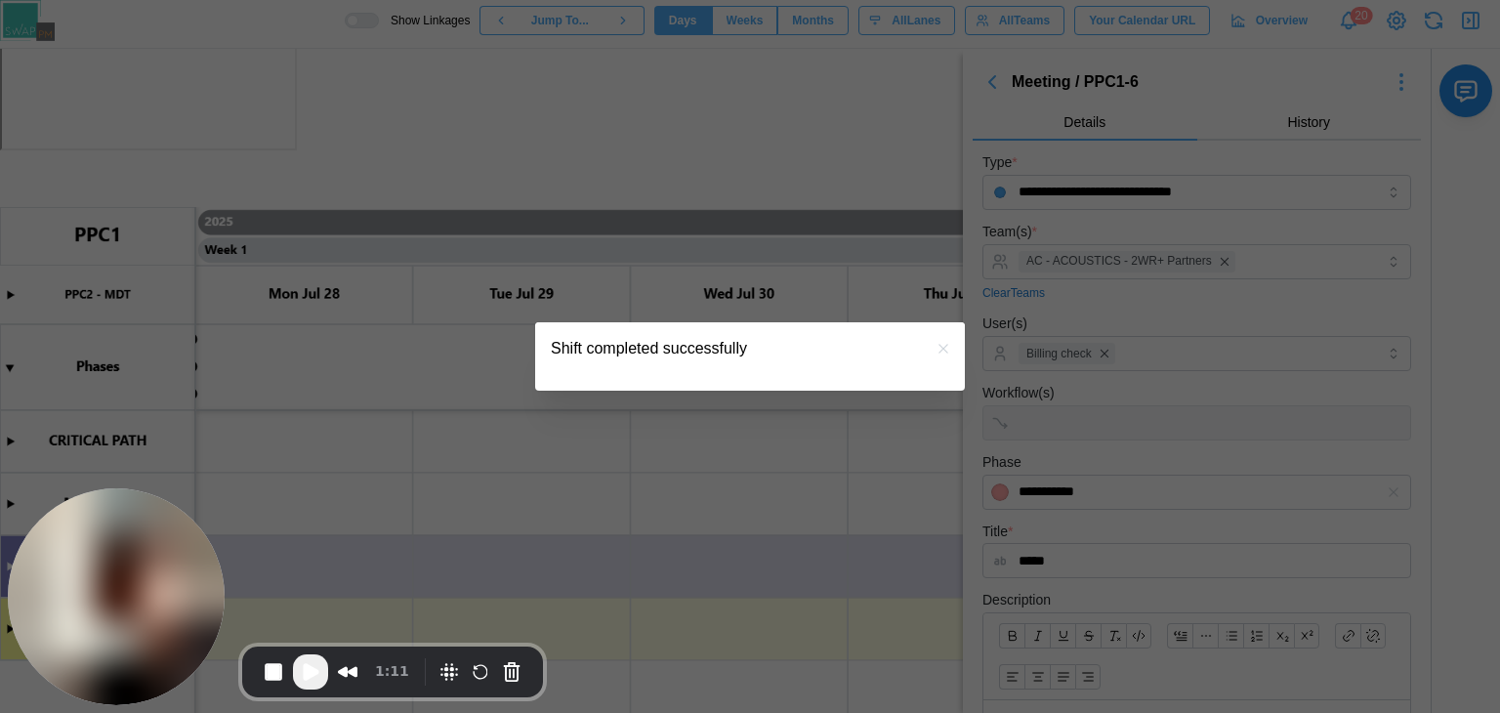
click at [922, 60] on button "Close" at bounding box center [913, 58] width 31 height 31
click at [945, 353] on icon "button" at bounding box center [943, 349] width 16 height 16
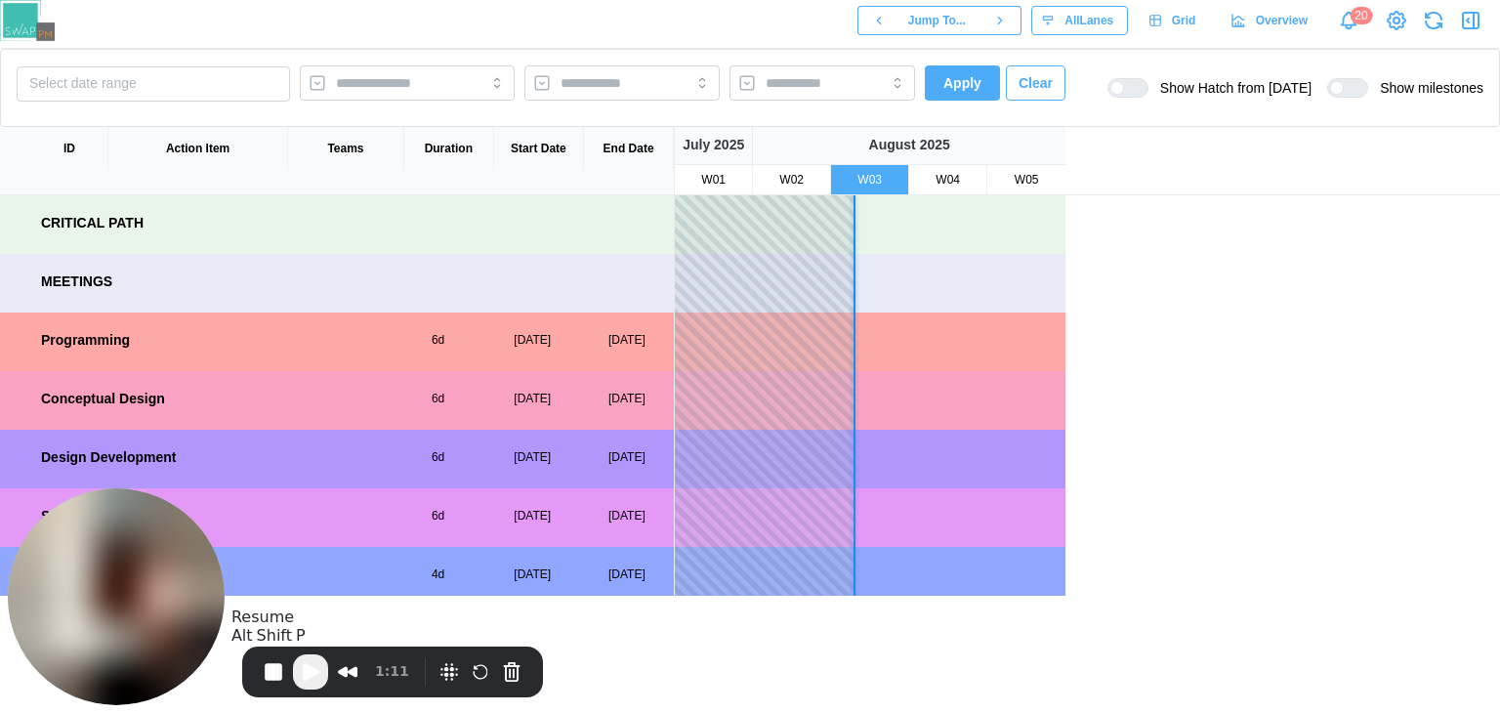
click at [306, 673] on span "Play Recording" at bounding box center [310, 671] width 23 height 23
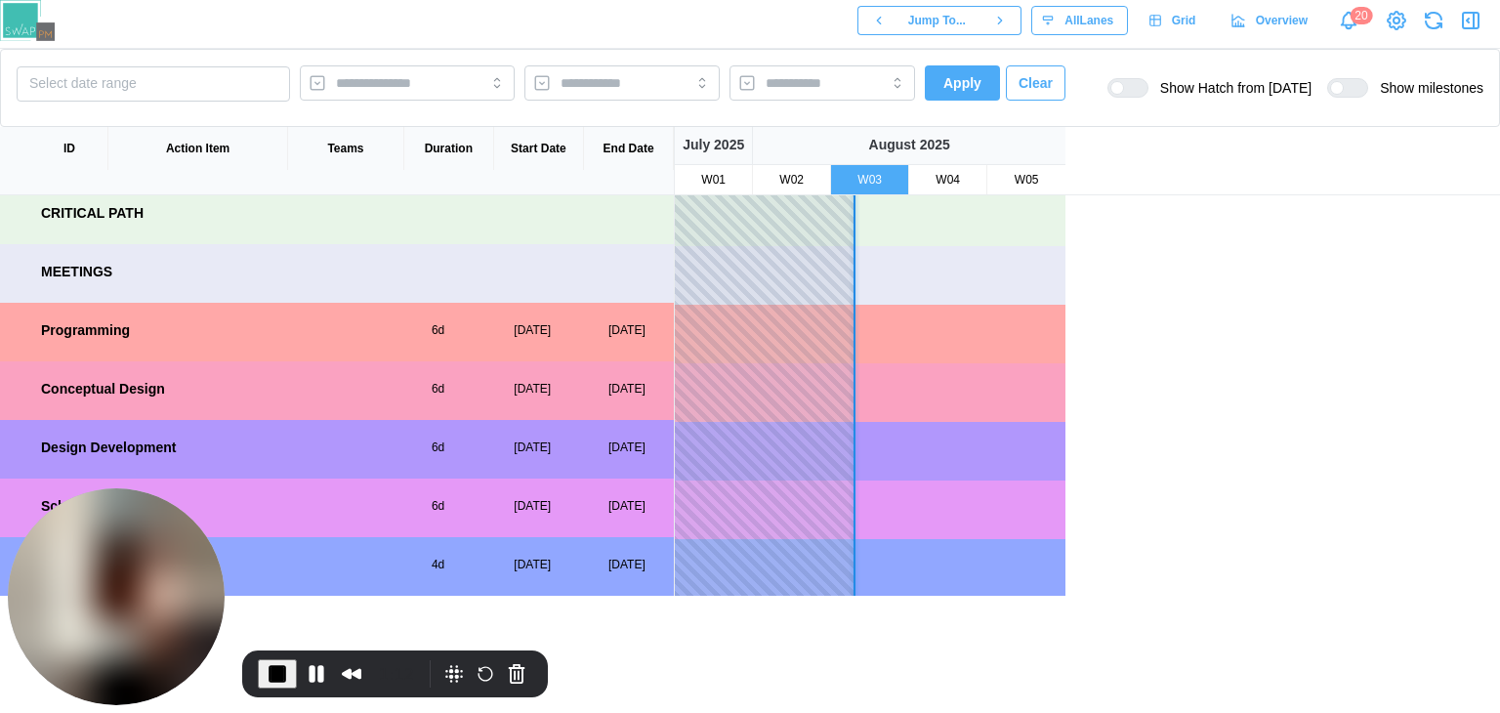
scroll to position [9, 0]
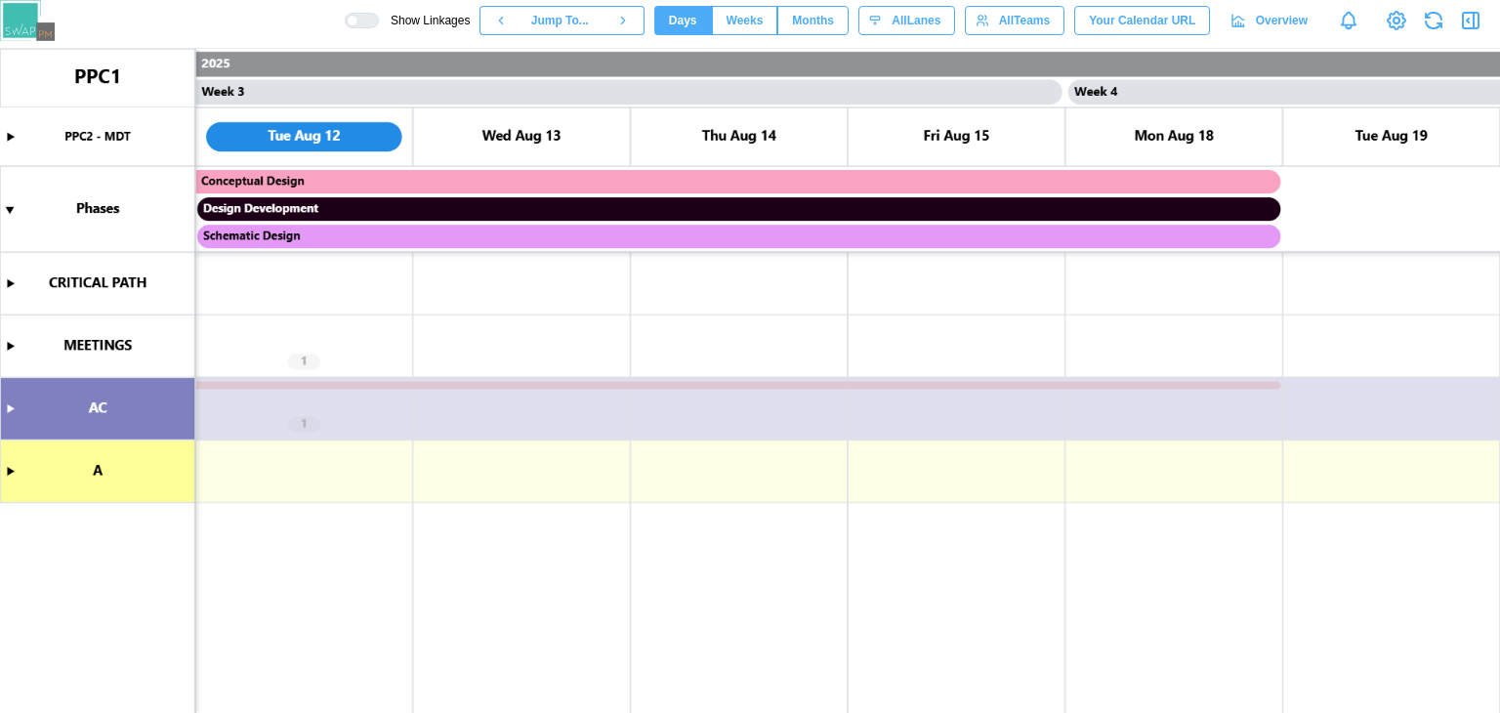
scroll to position [0, 2391]
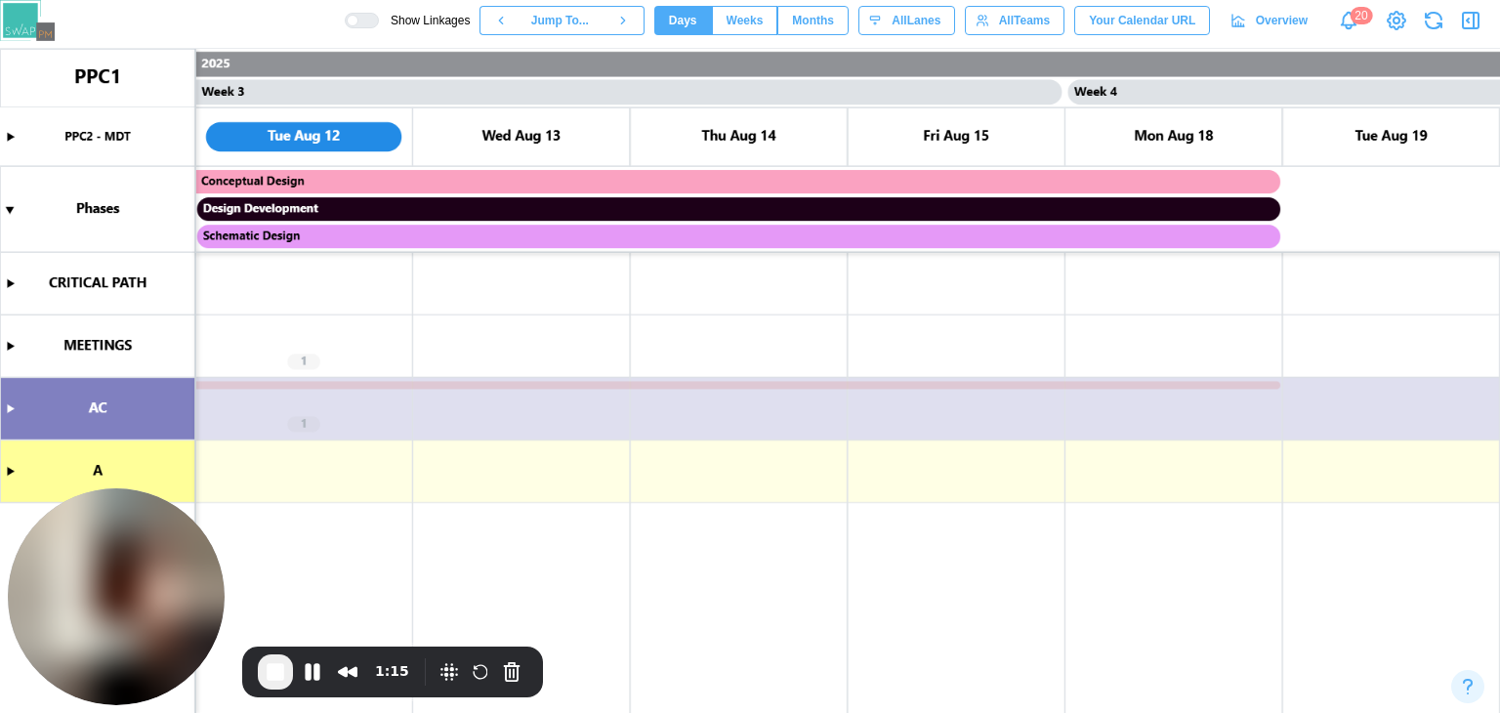
click at [8, 341] on canvas at bounding box center [750, 381] width 1500 height 664
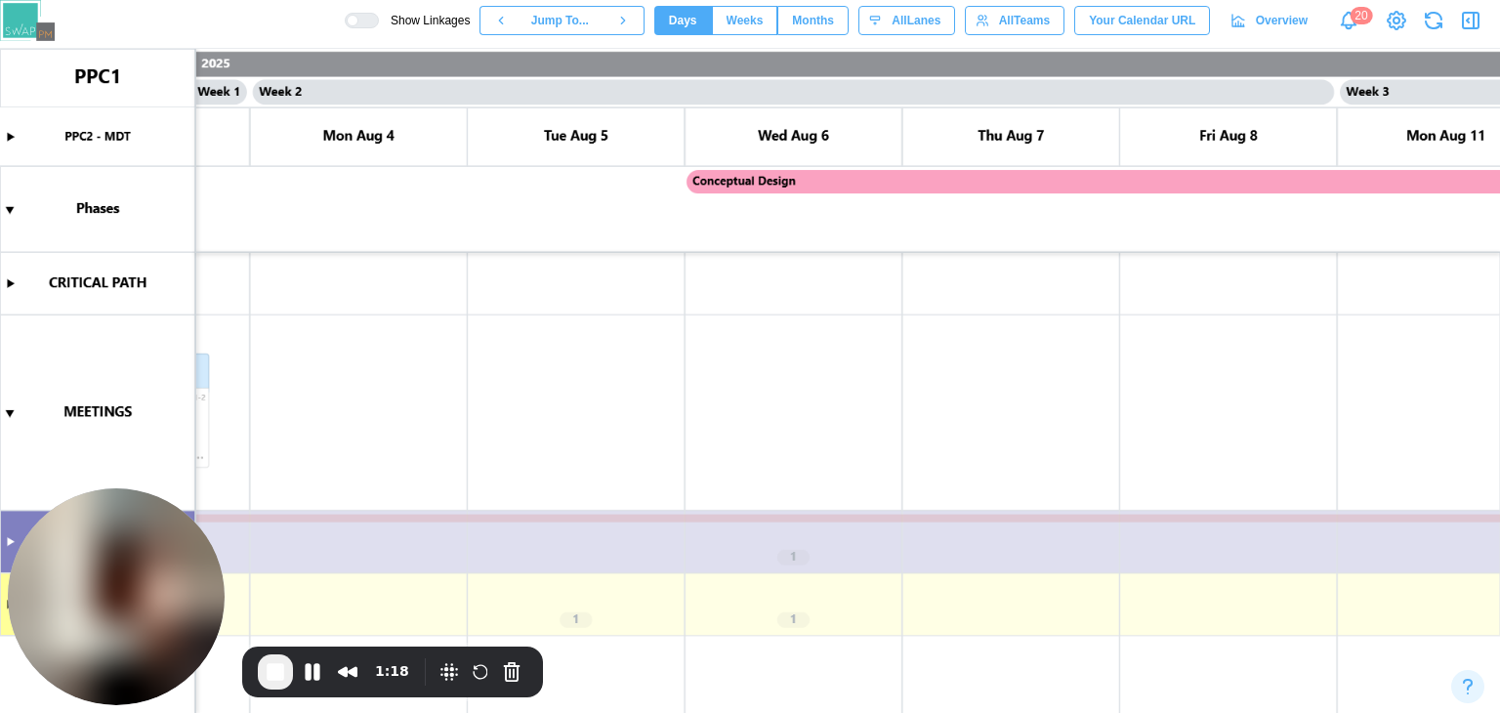
scroll to position [0, 0]
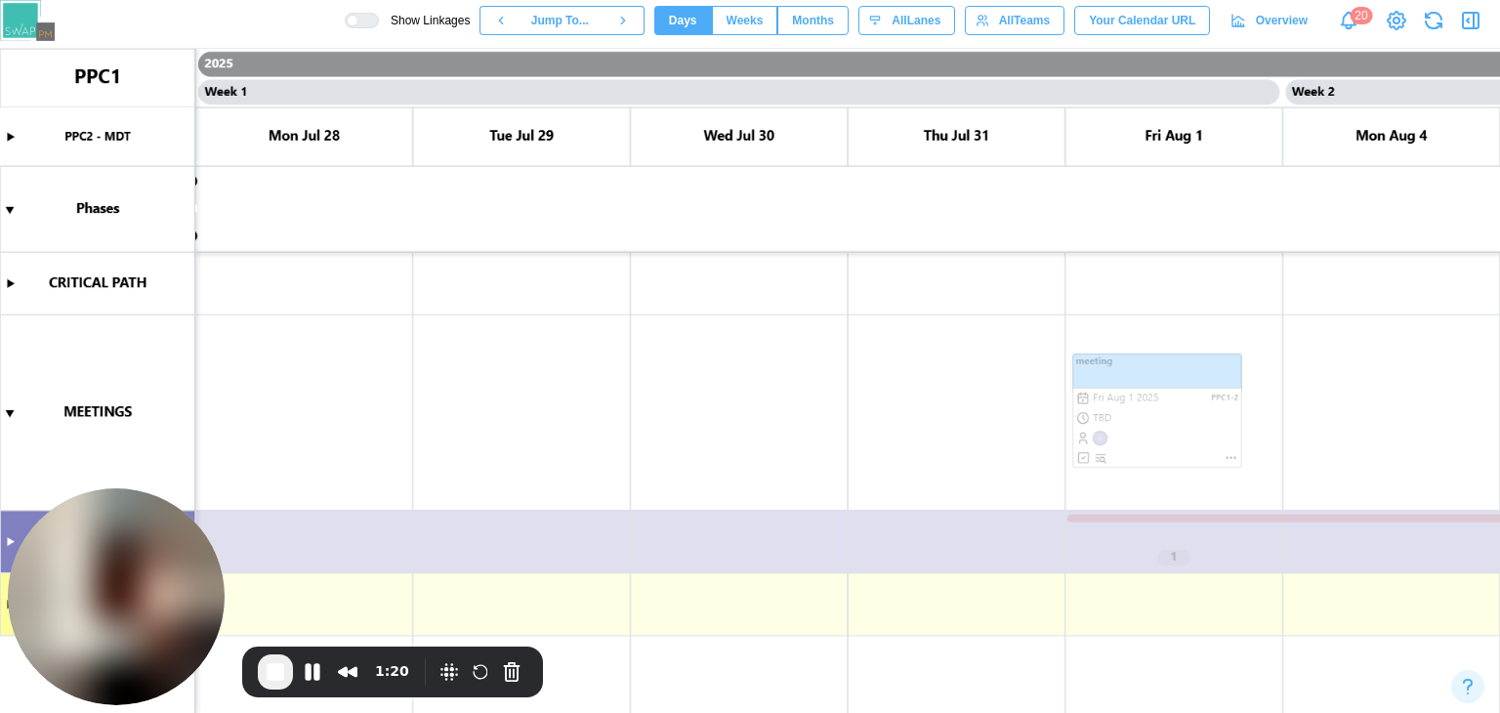
click at [1101, 519] on canvas at bounding box center [750, 381] width 1500 height 664
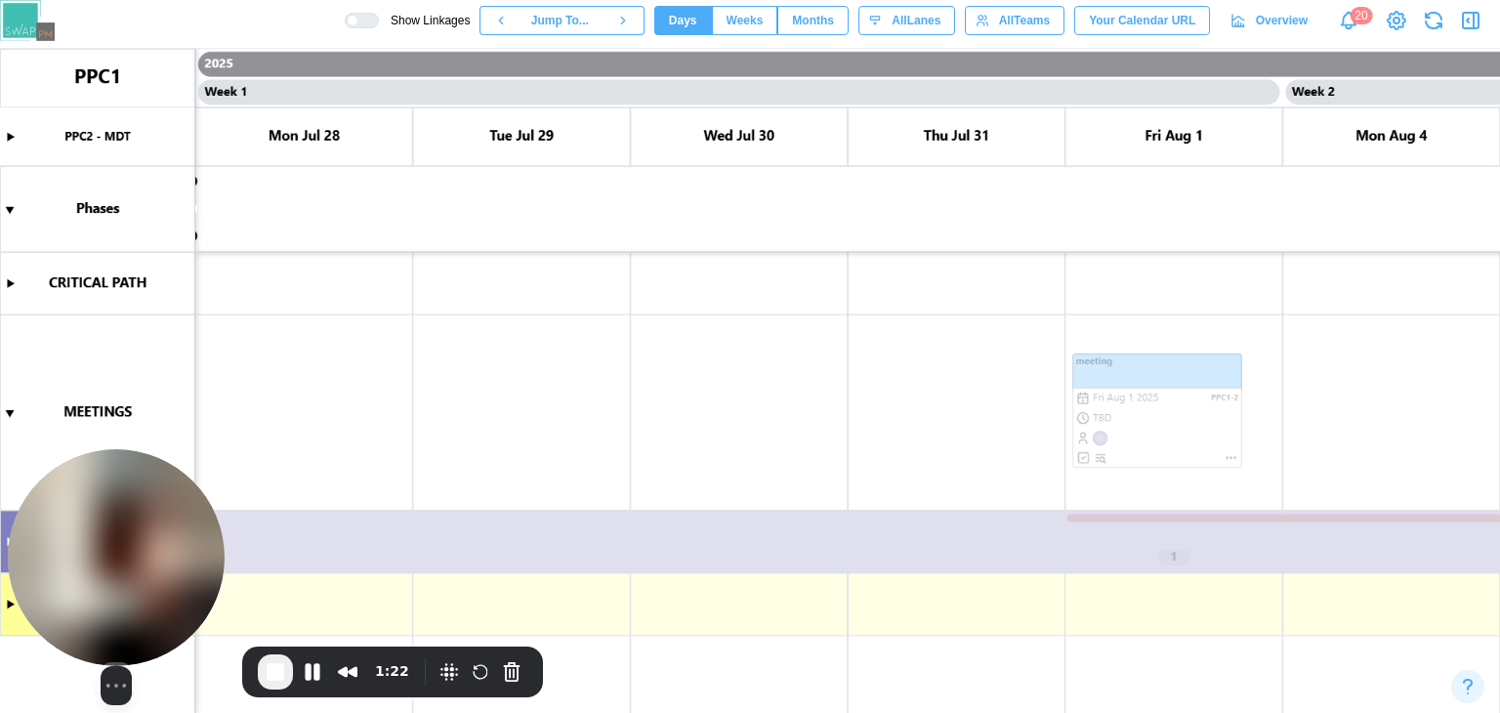
click at [53, 517] on img at bounding box center [116, 557] width 217 height 217
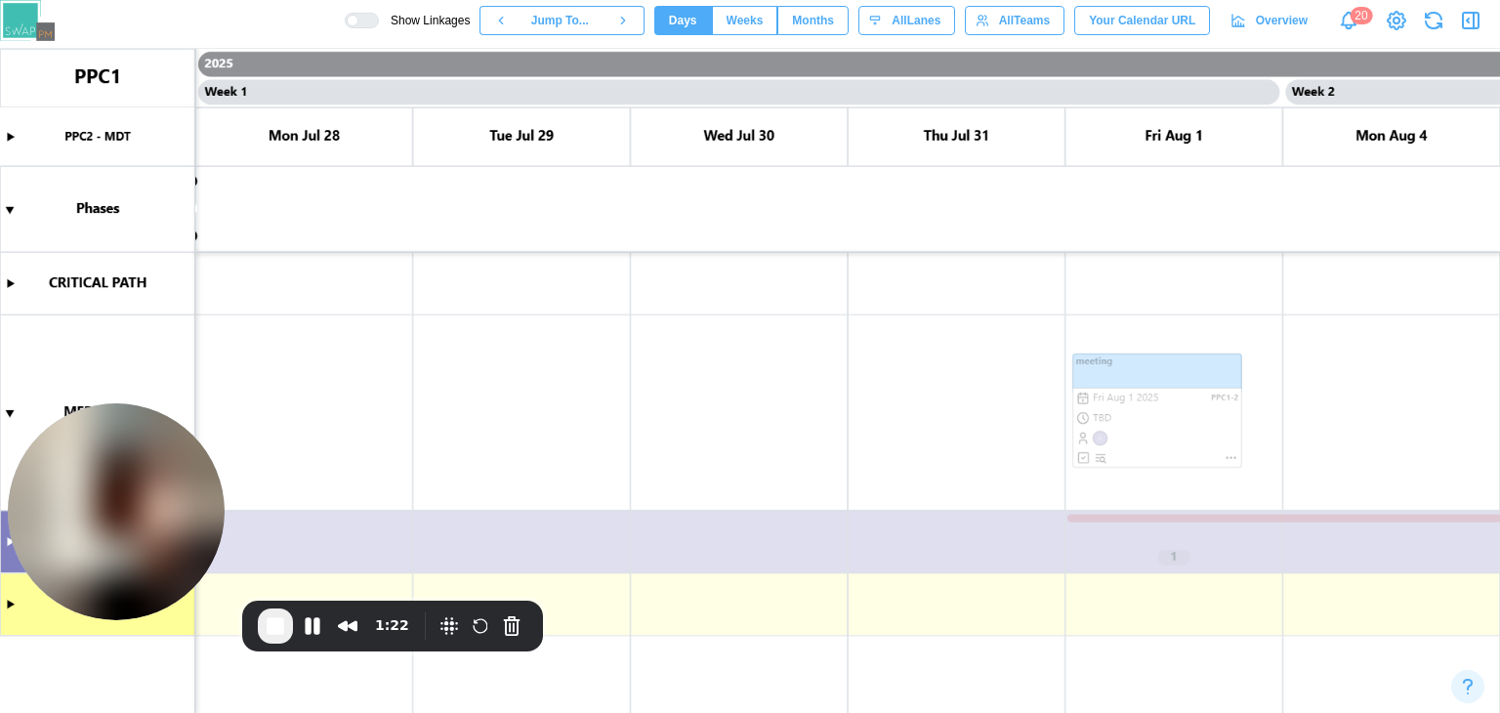
drag, startPoint x: 62, startPoint y: 517, endPoint x: 0, endPoint y: 266, distance: 258.4
click at [0, 266] on body "Show Linkages Jump To... Days Weeks Months days All Lanes All Teams Your Calend…" at bounding box center [750, 435] width 1500 height 871
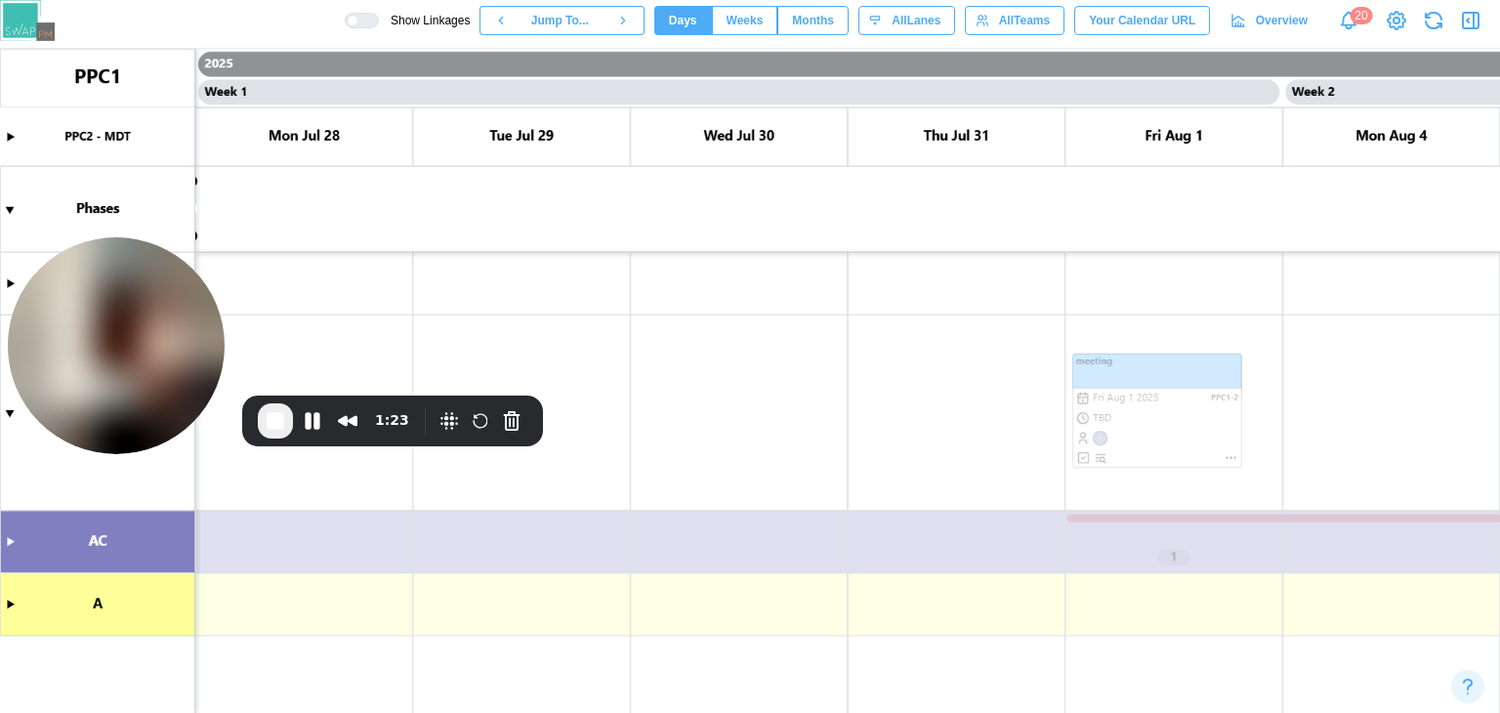
click at [10, 544] on canvas at bounding box center [750, 381] width 1500 height 664
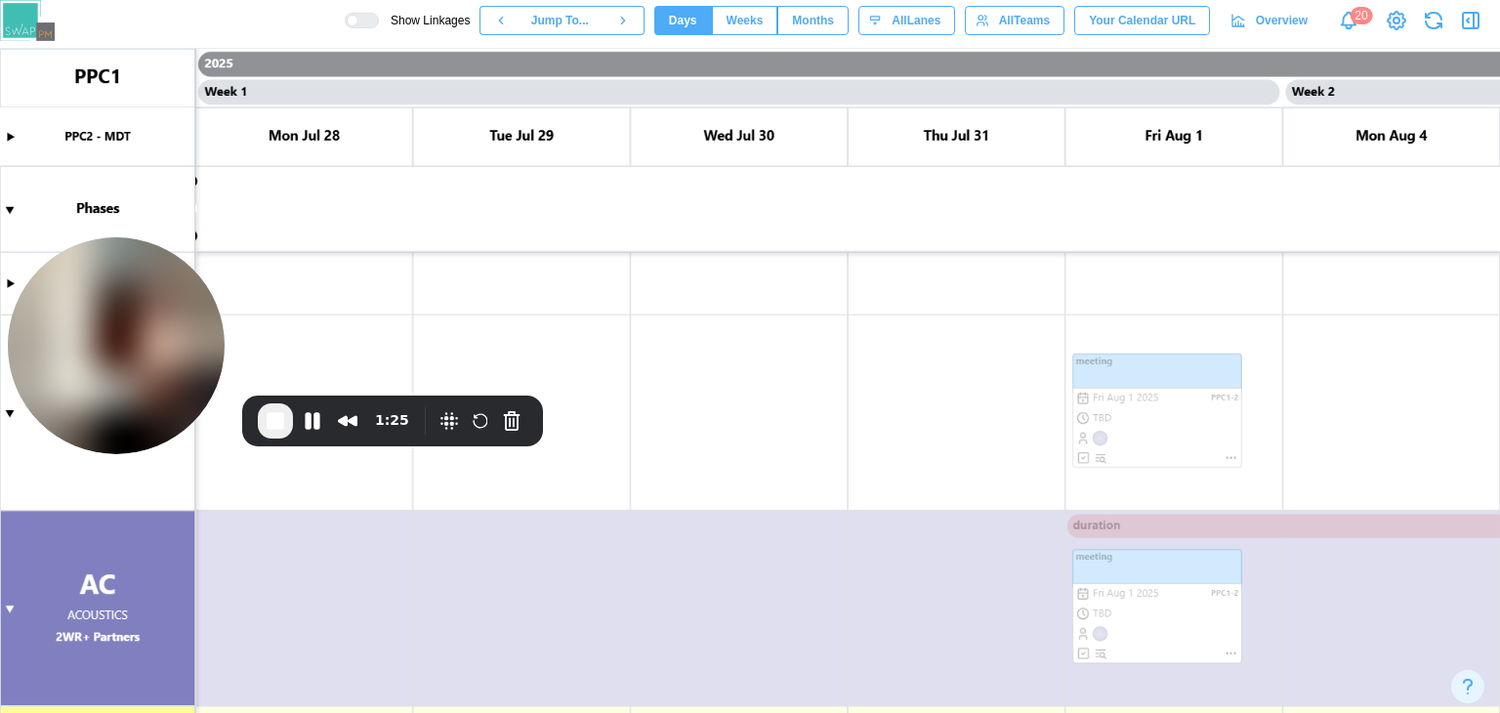
click at [1098, 532] on canvas at bounding box center [750, 381] width 1500 height 664
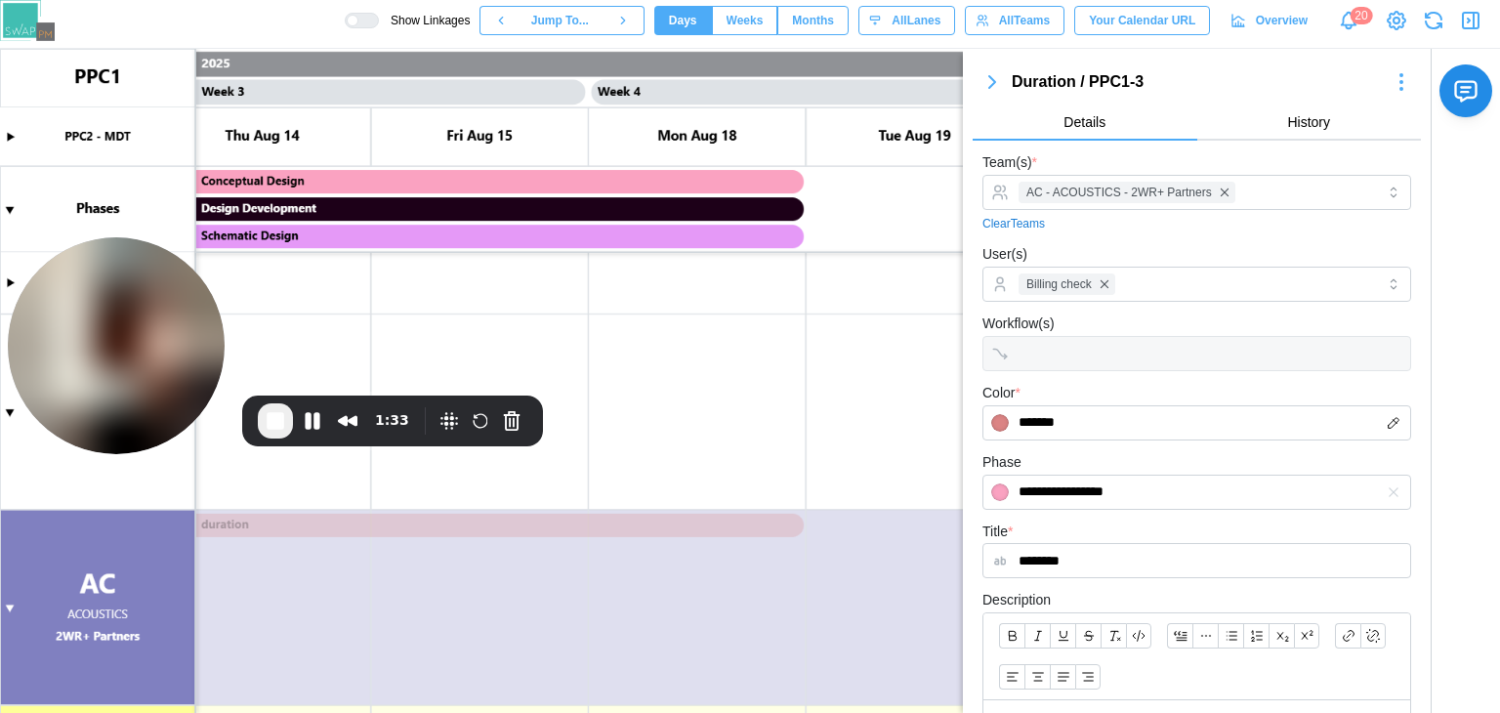
scroll to position [473, 0]
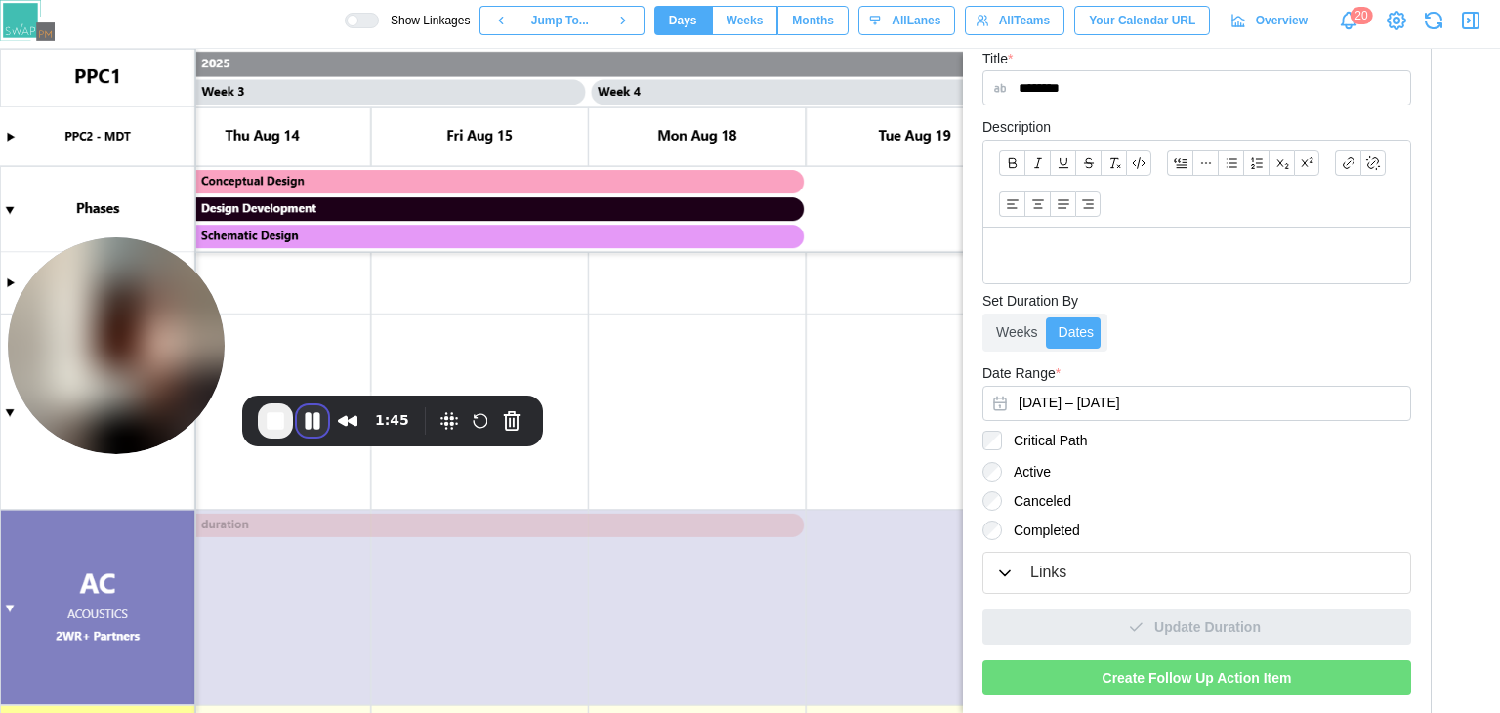
click at [314, 421] on button "Pause Recording" at bounding box center [312, 420] width 31 height 31
click at [316, 420] on span "Play Recording" at bounding box center [312, 422] width 23 height 23
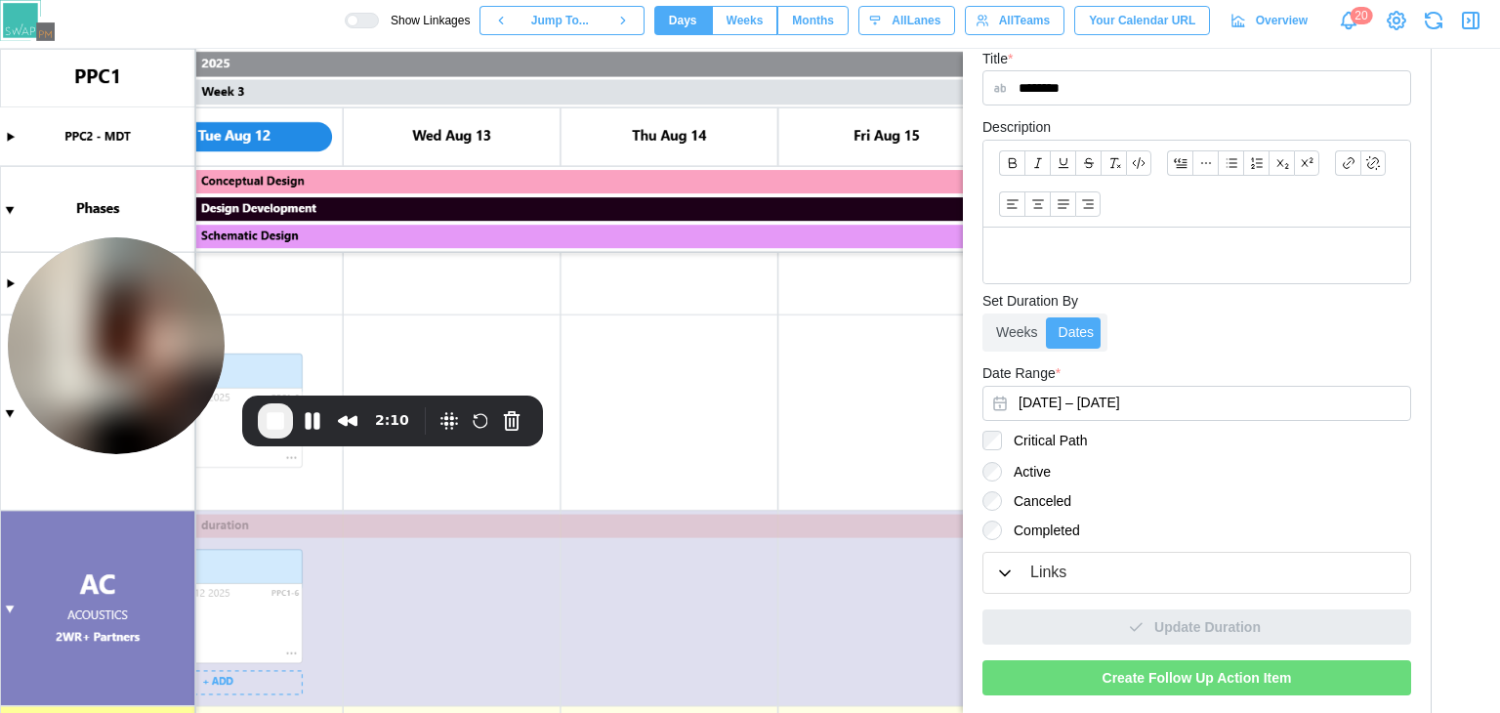
scroll to position [0, 2148]
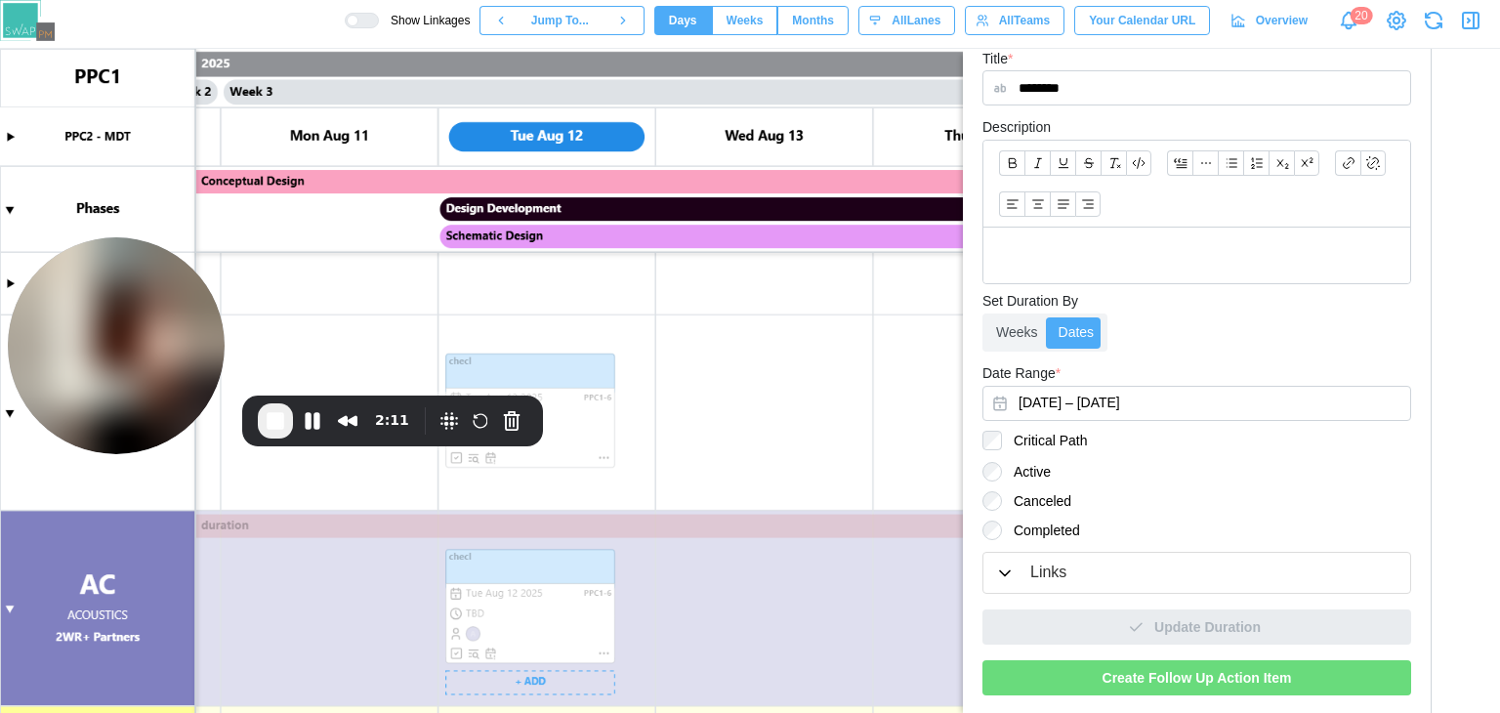
drag, startPoint x: 549, startPoint y: 363, endPoint x: 793, endPoint y: 363, distance: 244.1
click at [793, 363] on canvas at bounding box center [750, 381] width 1500 height 664
click at [586, 368] on canvas at bounding box center [750, 381] width 1500 height 664
click at [602, 454] on canvas at bounding box center [750, 381] width 1500 height 664
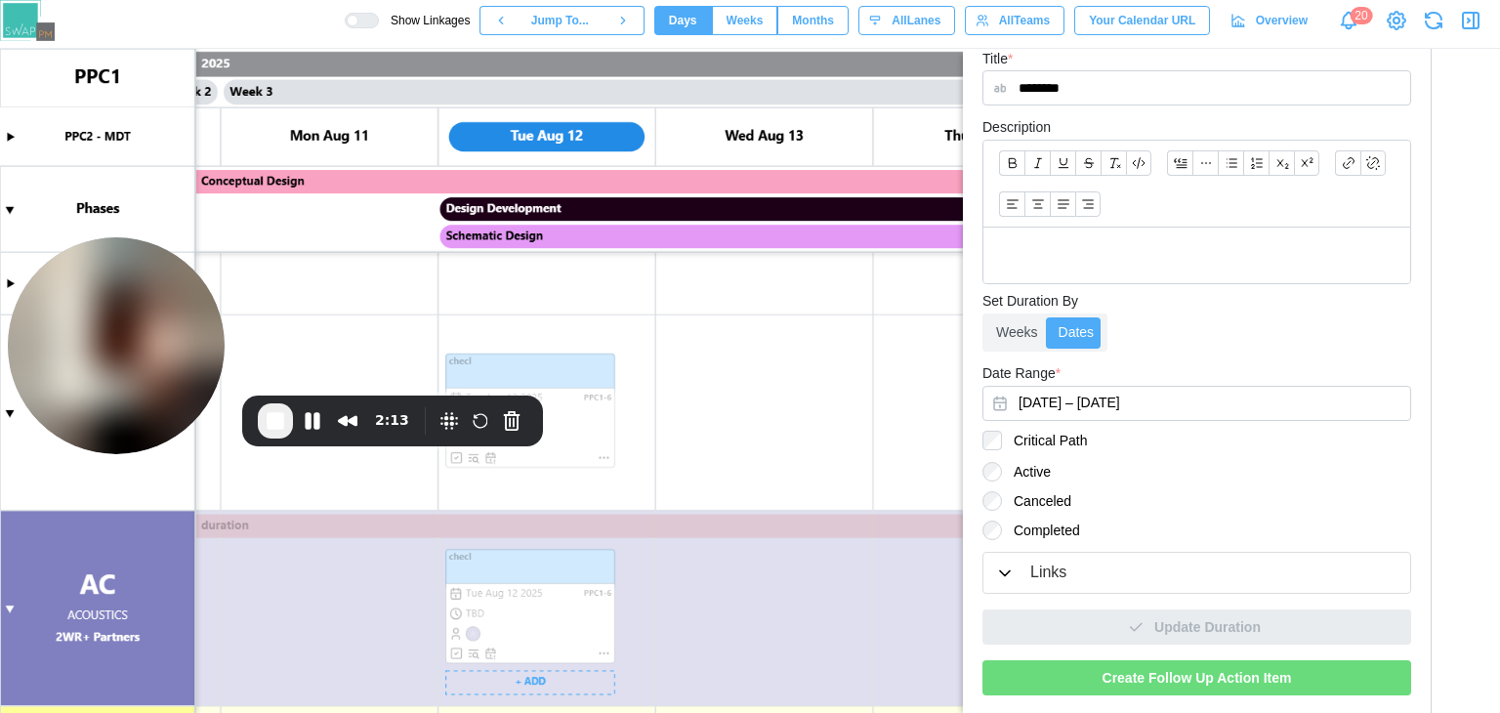
click at [602, 457] on canvas at bounding box center [750, 381] width 1500 height 664
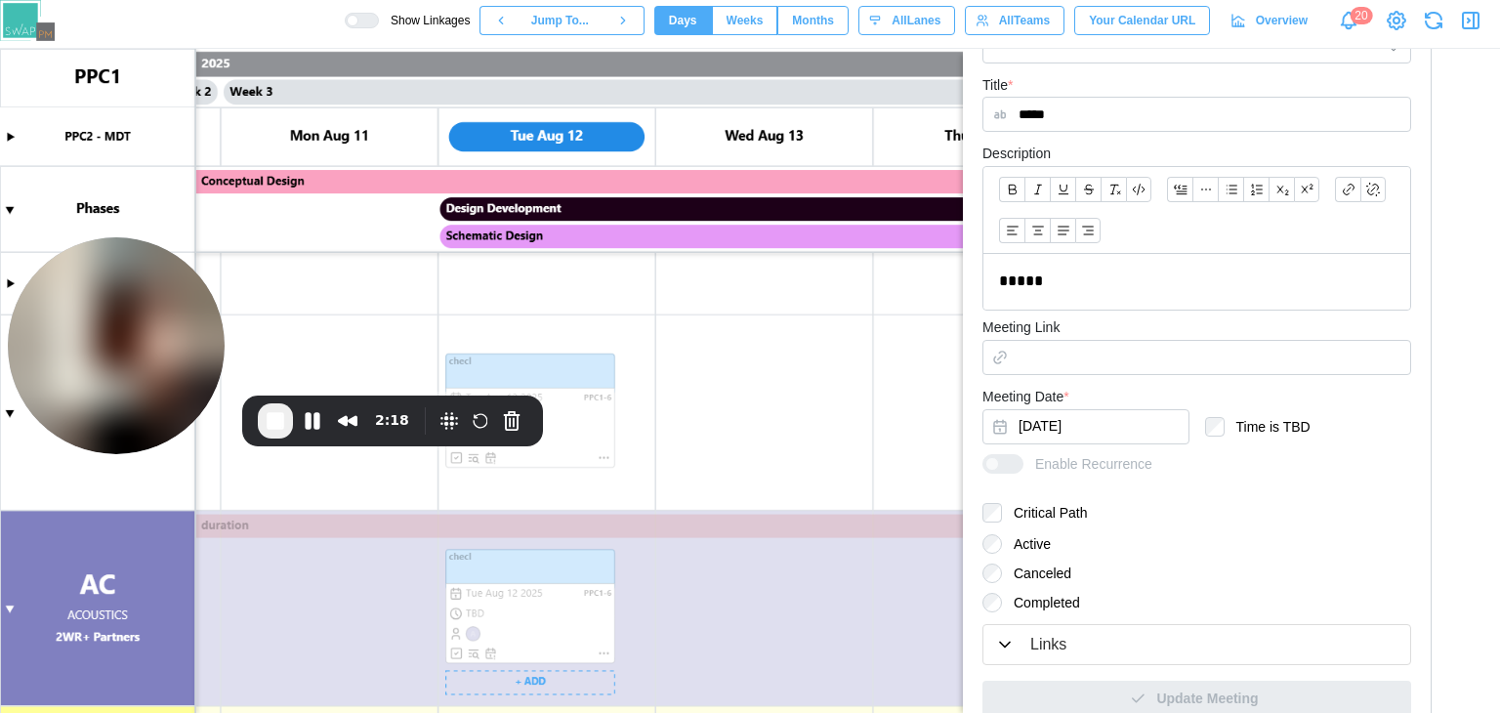
scroll to position [488, 0]
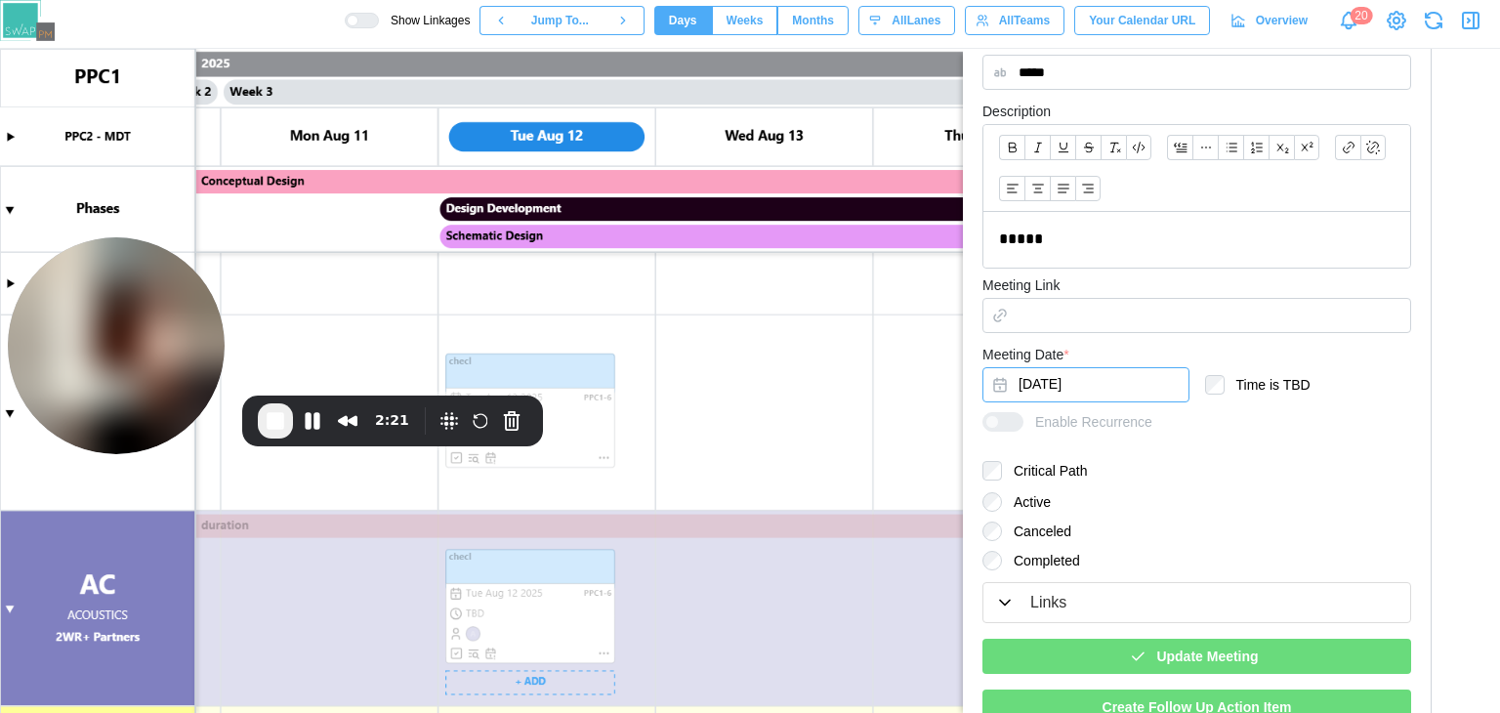
click at [1146, 388] on button "Aug 12, 2025" at bounding box center [1085, 384] width 207 height 35
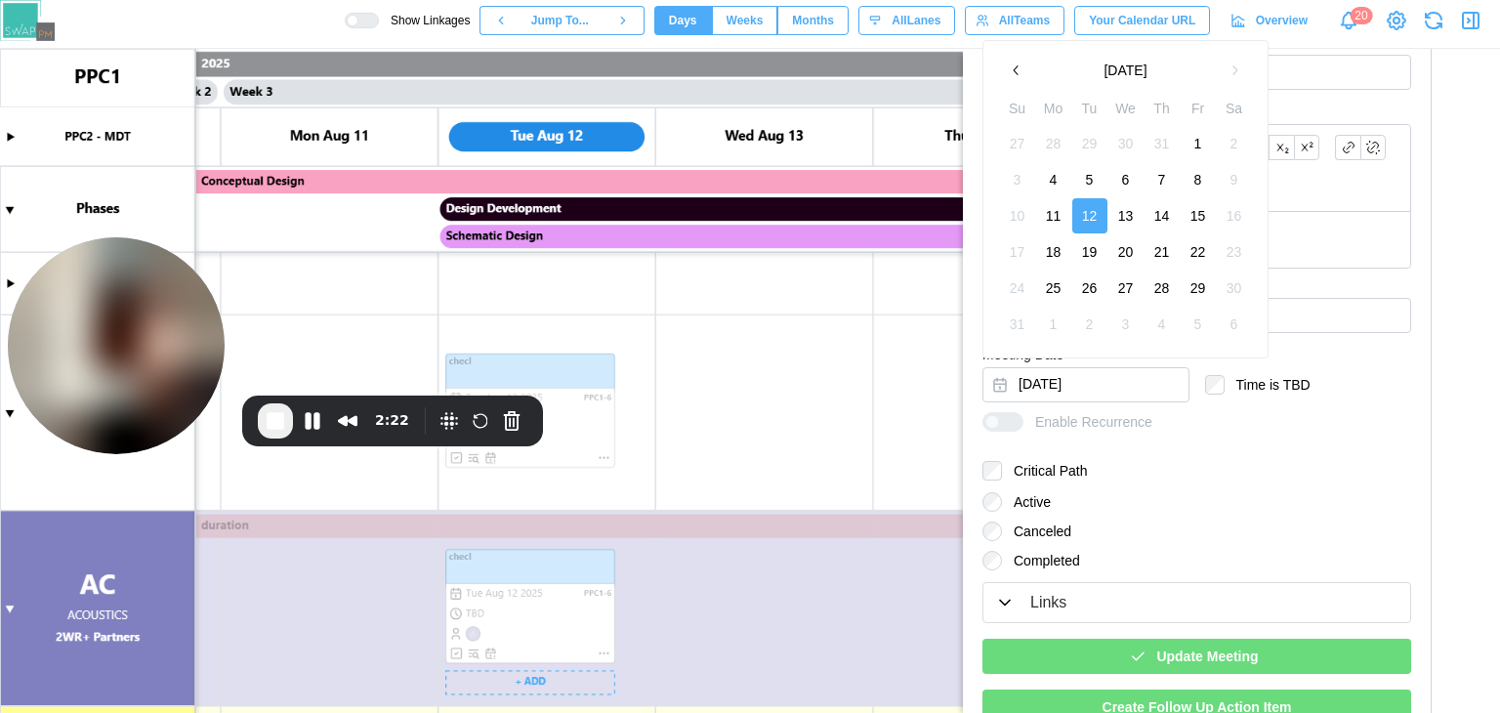
click at [1132, 278] on button "27" at bounding box center [1125, 287] width 35 height 35
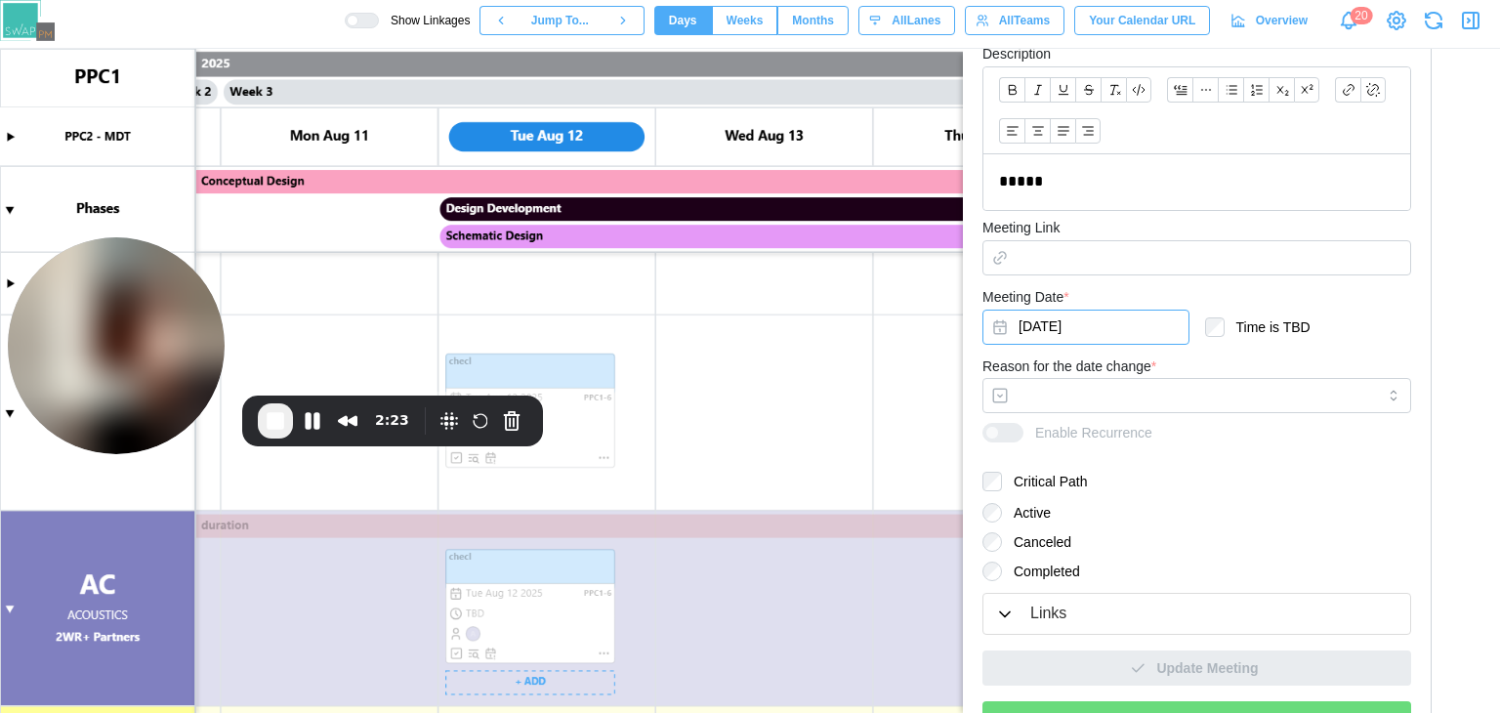
scroll to position [587, 0]
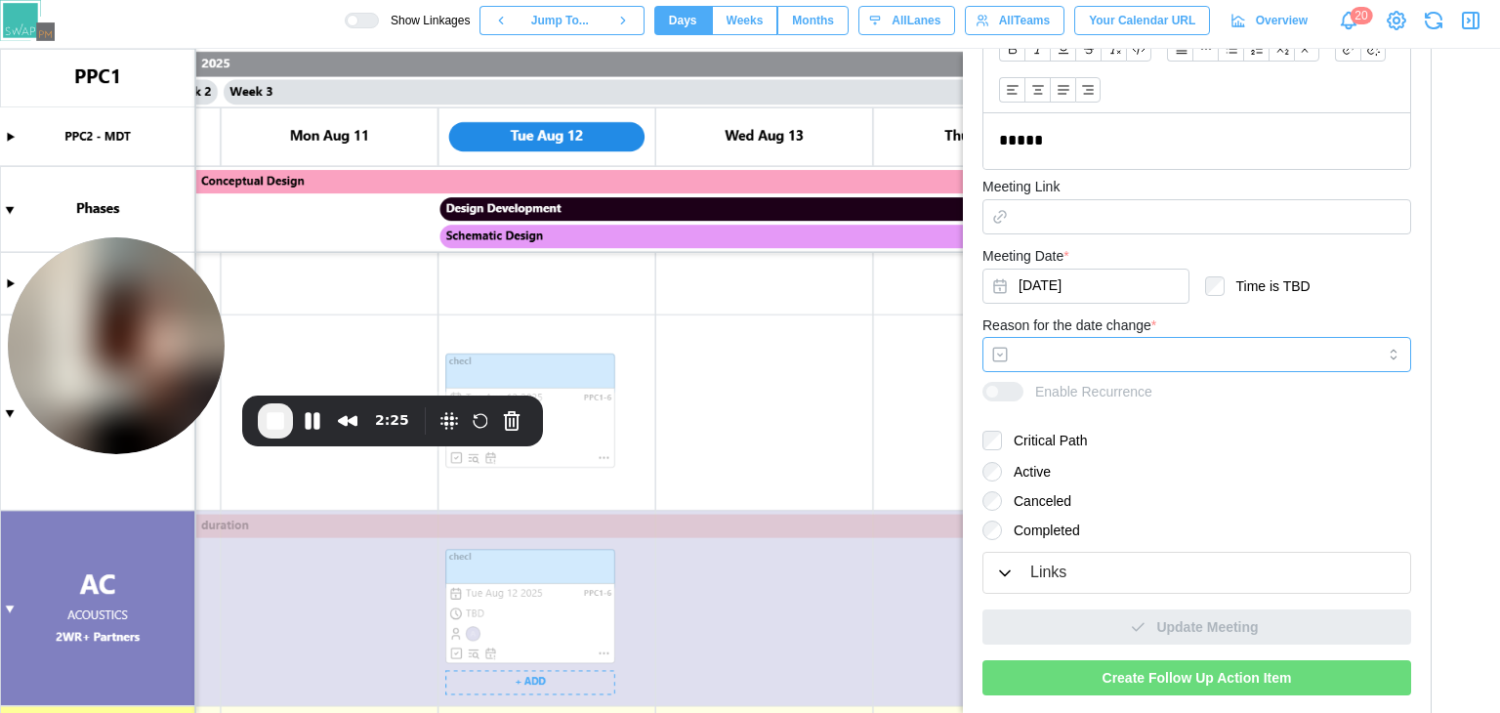
click at [1044, 357] on input "Reason for the date change *" at bounding box center [1196, 354] width 429 height 35
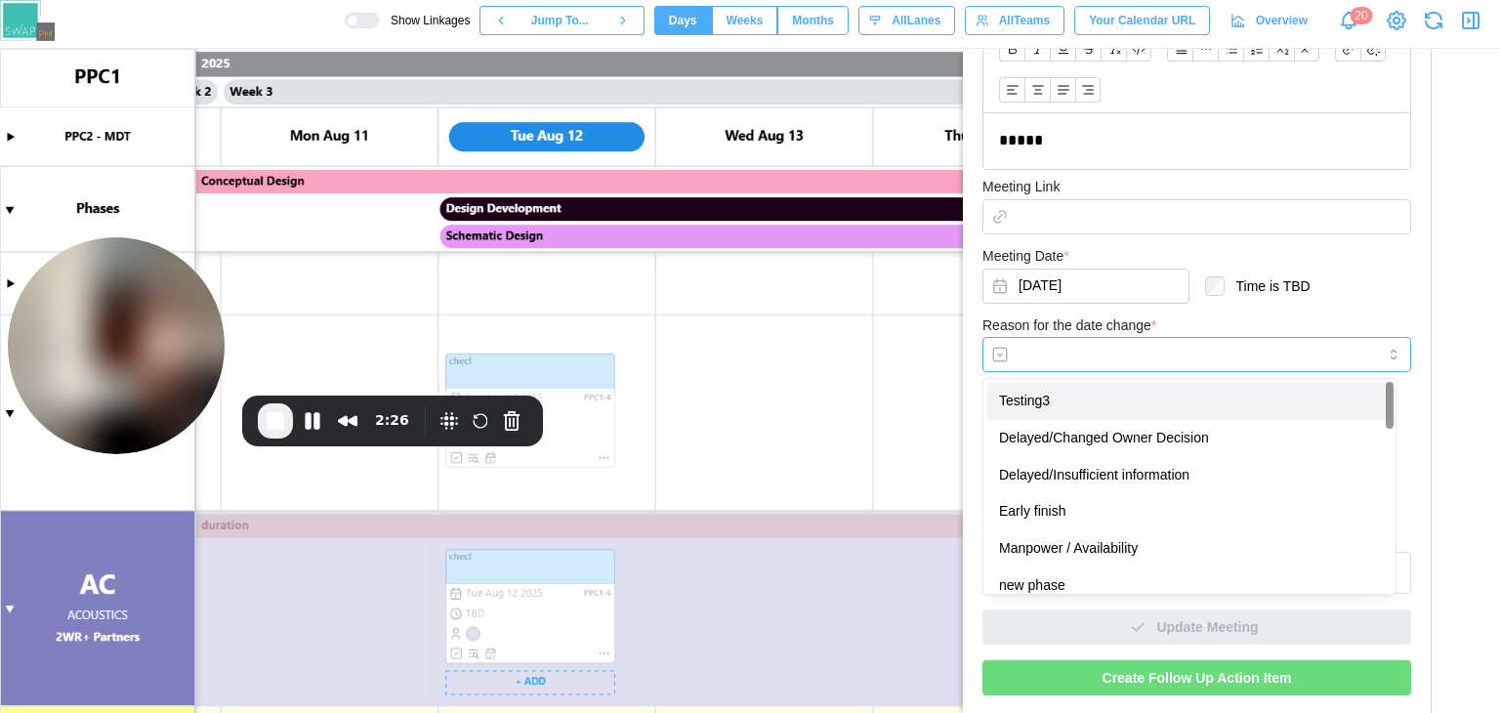
type input "**********"
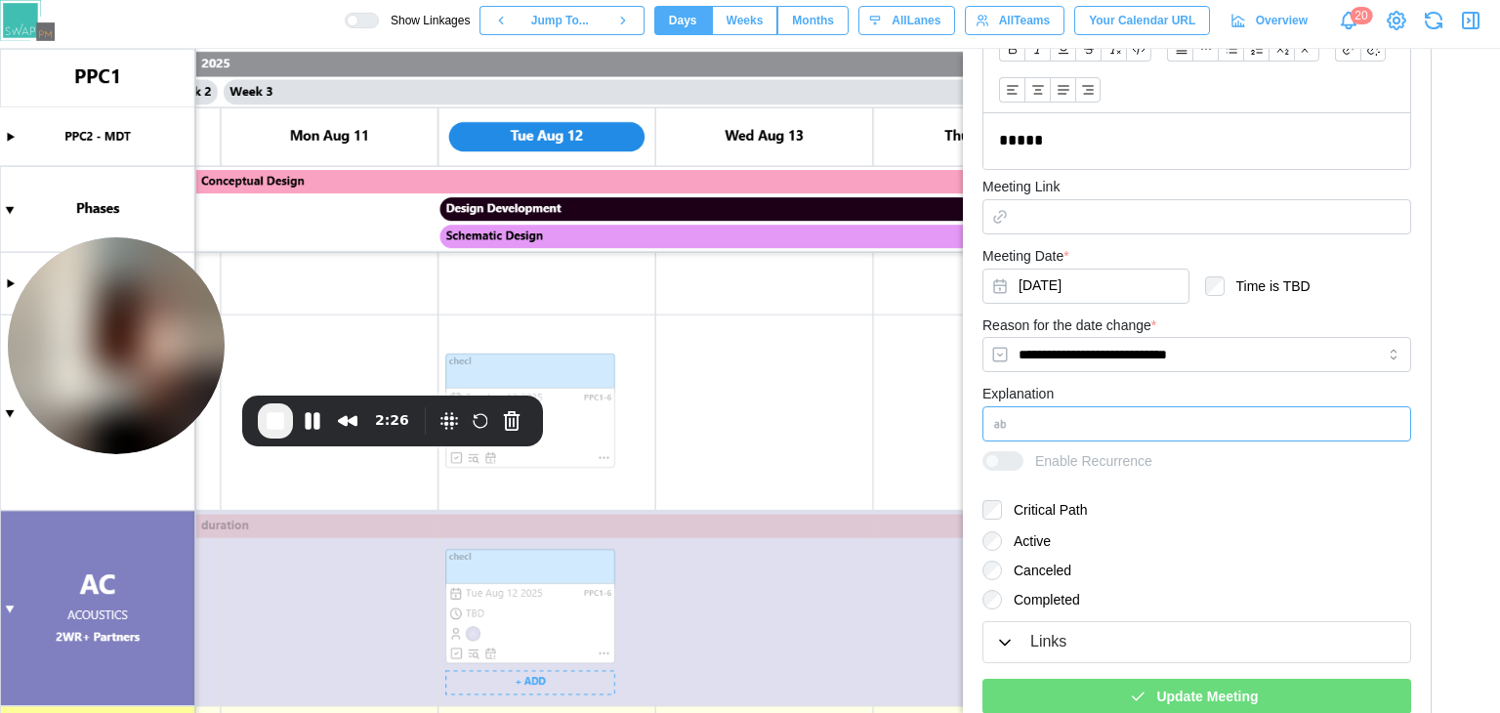
click at [1106, 433] on input "Explanation" at bounding box center [1196, 423] width 429 height 35
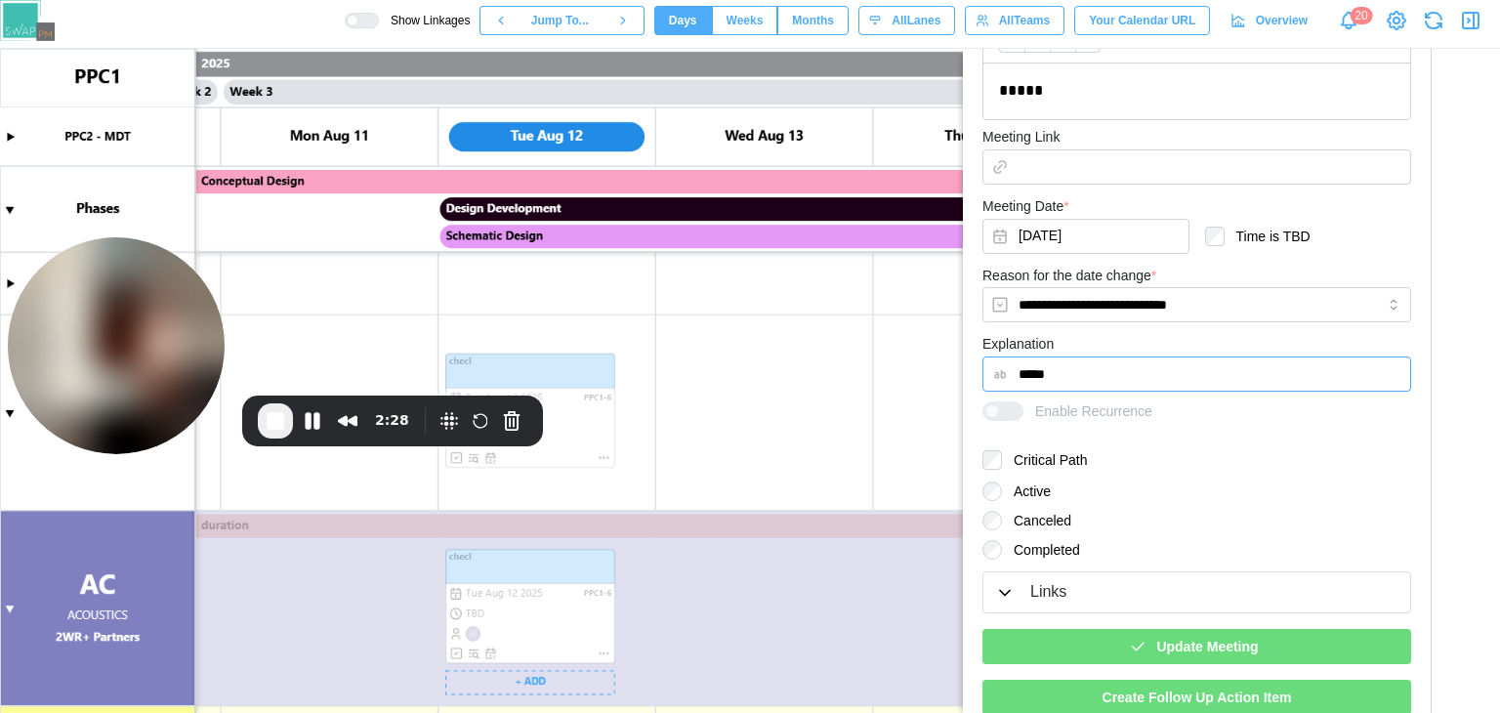
scroll to position [656, 0]
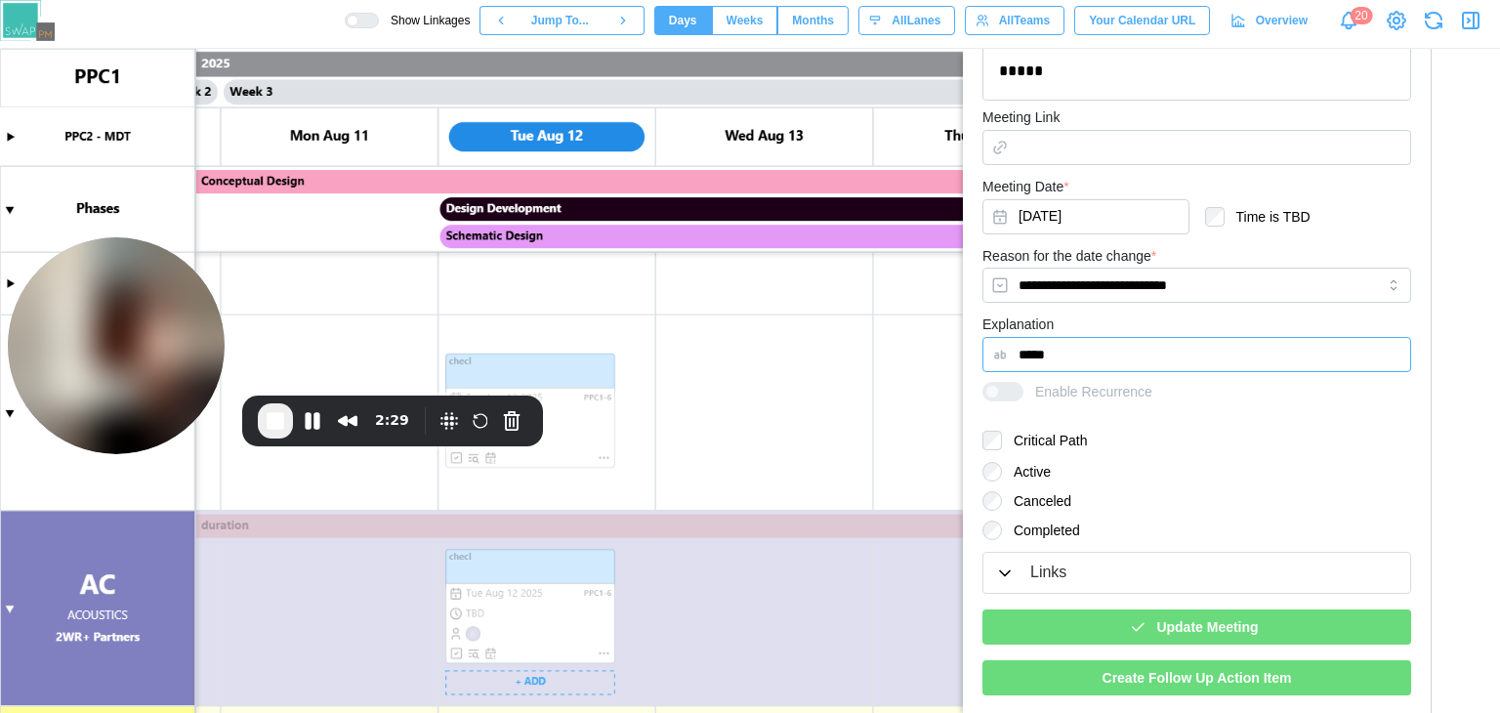
type input "*****"
click at [1140, 622] on icon "button" at bounding box center [1138, 627] width 18 height 18
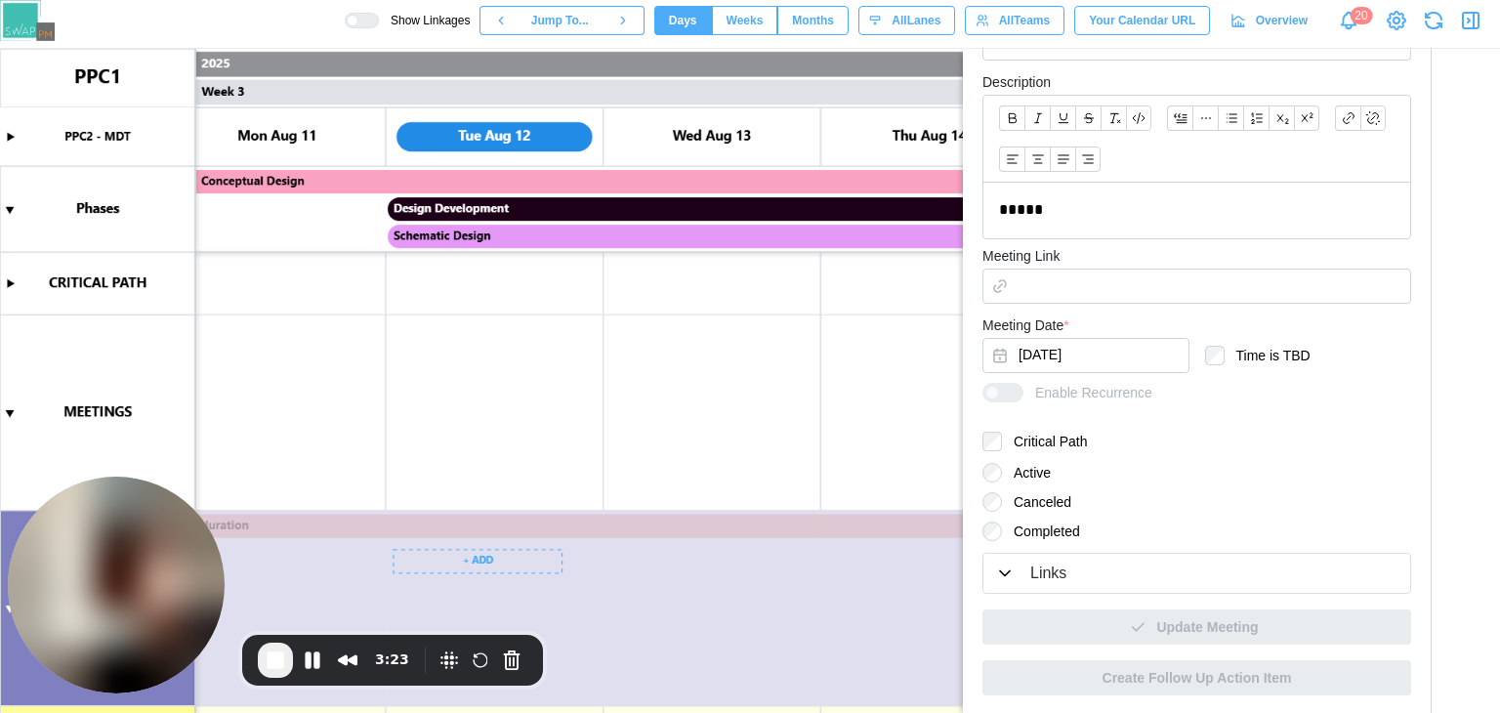
scroll to position [0, 4145]
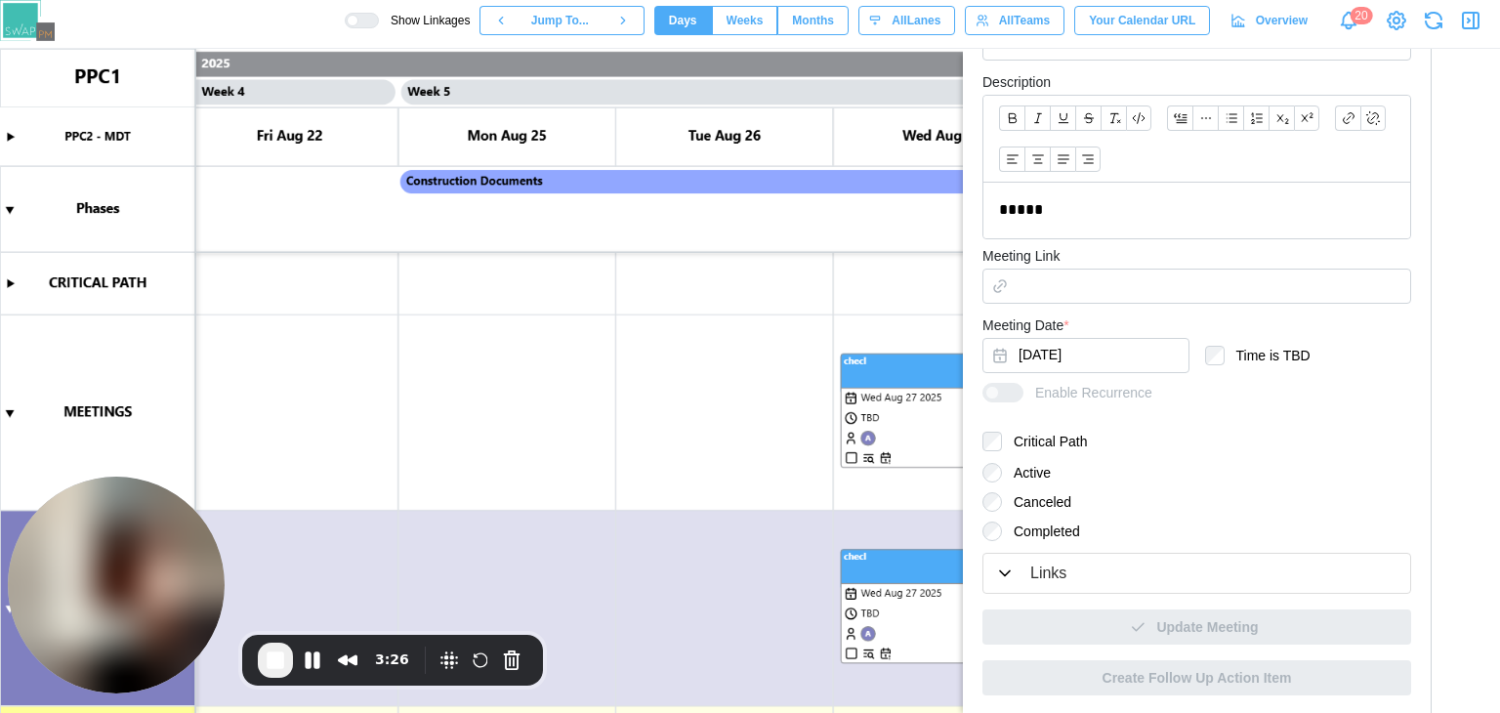
click at [733, 348] on canvas at bounding box center [750, 381] width 1500 height 664
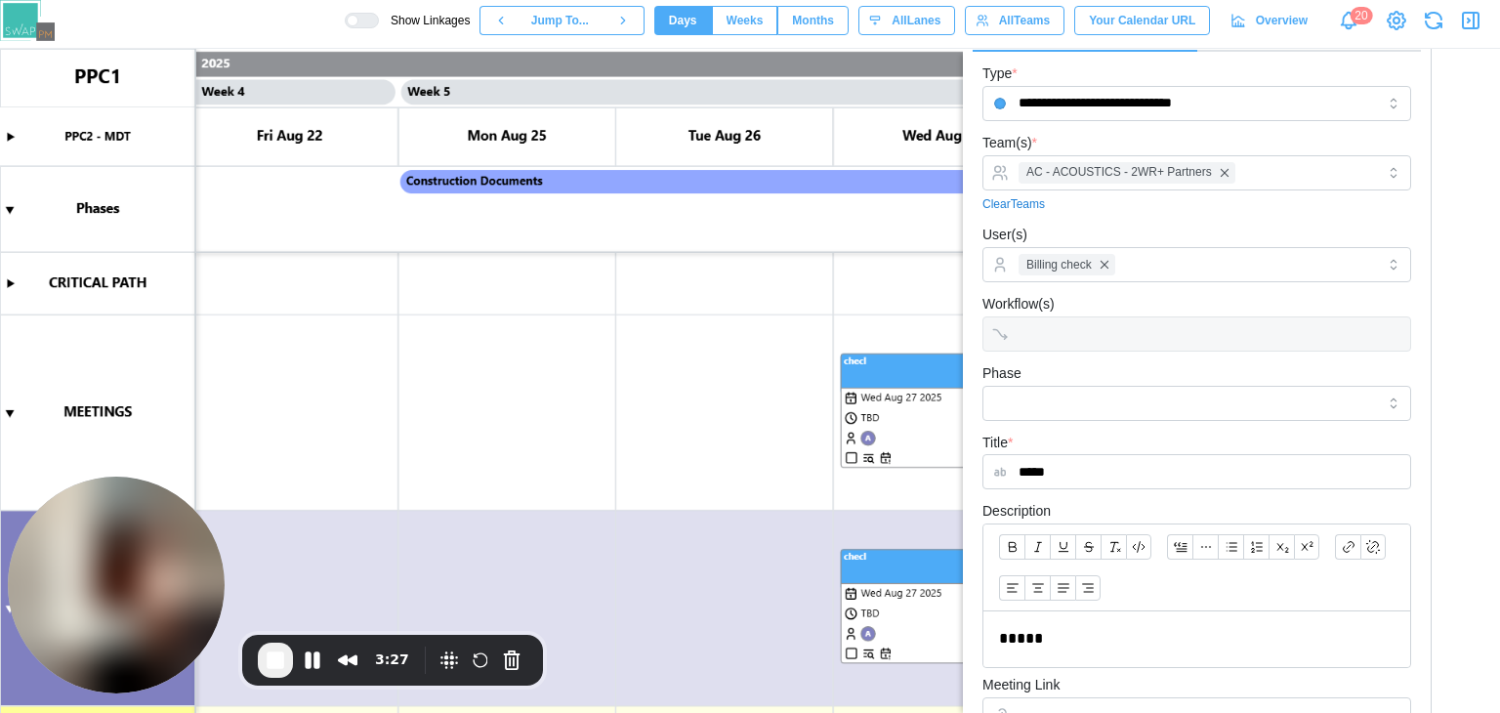
scroll to position [0, 0]
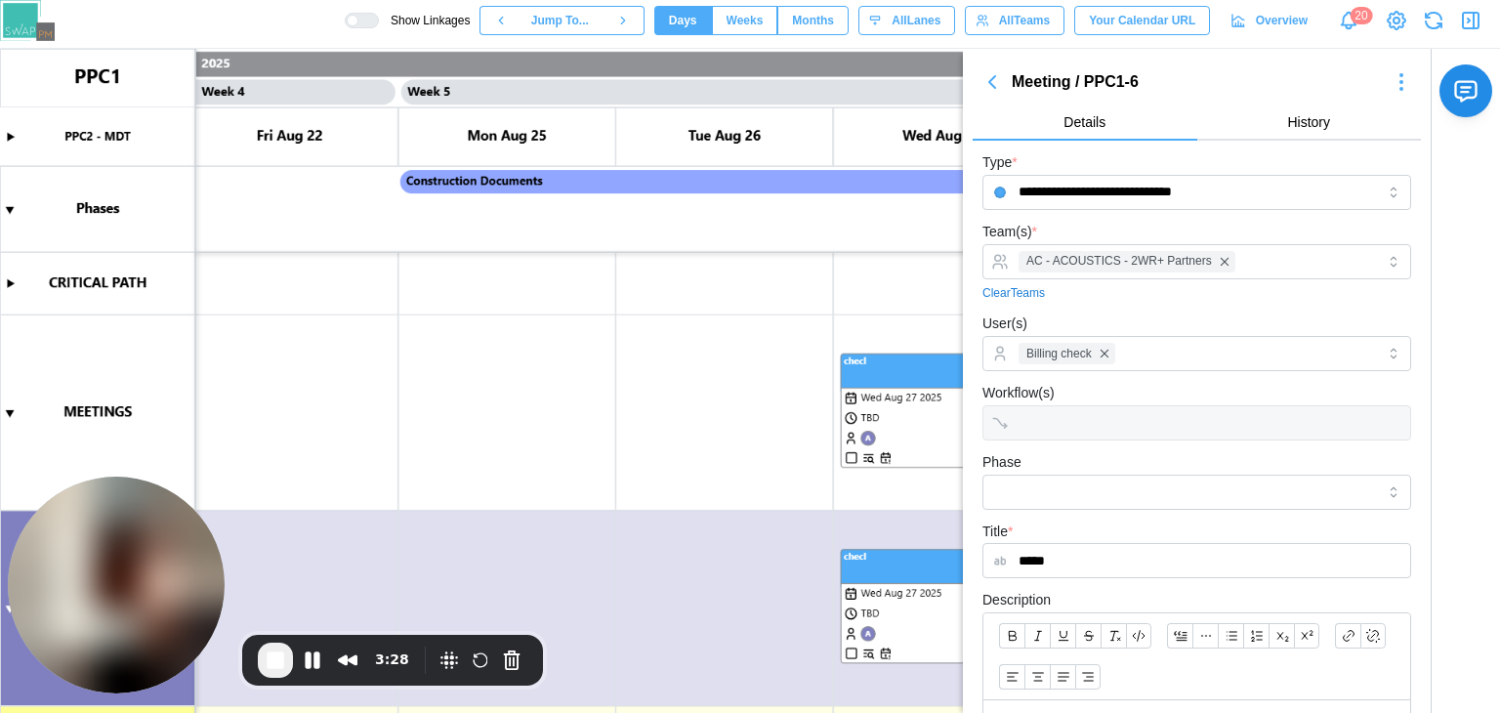
click at [997, 79] on icon "button" at bounding box center [991, 81] width 23 height 23
click at [989, 86] on icon "button" at bounding box center [991, 81] width 23 height 23
click at [853, 271] on canvas at bounding box center [750, 381] width 1500 height 664
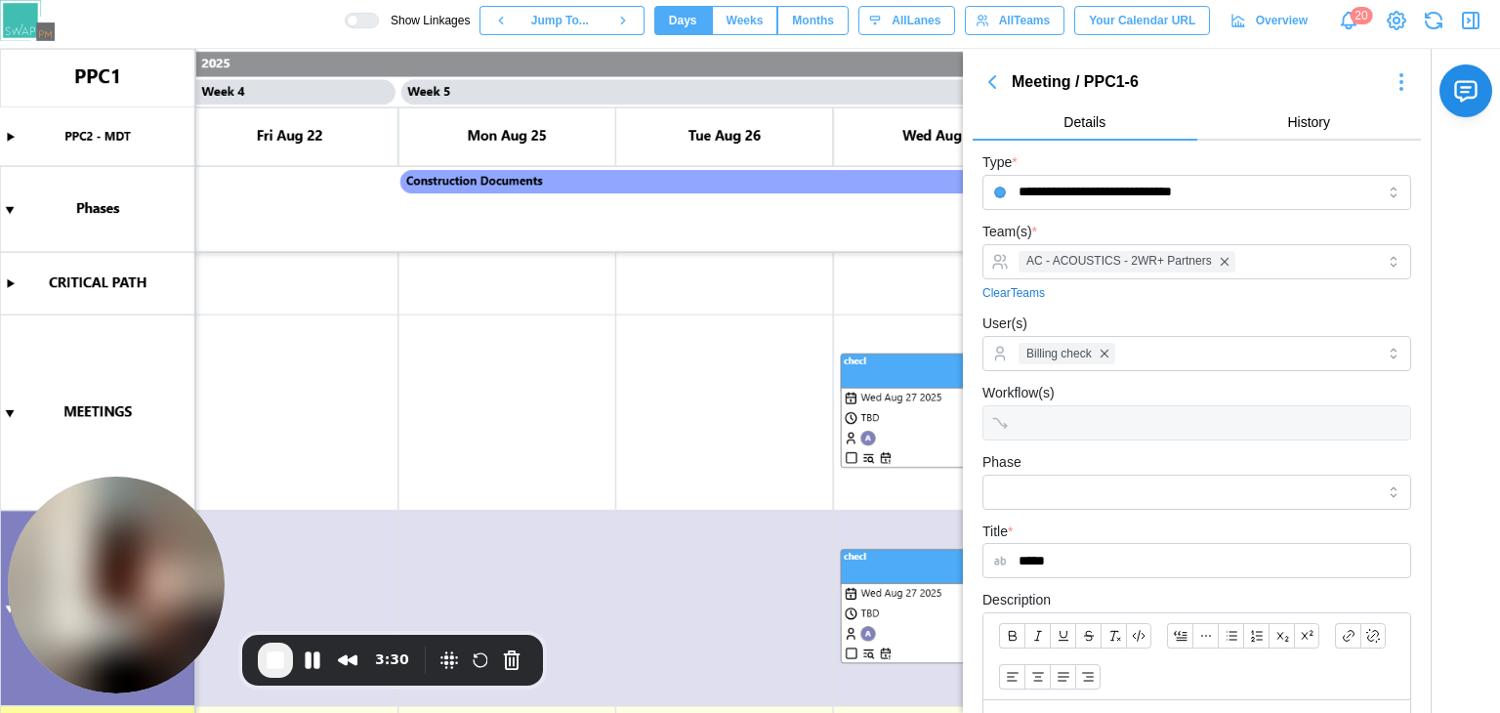
click at [853, 271] on canvas at bounding box center [750, 381] width 1500 height 664
click at [1433, 18] on icon "button" at bounding box center [1433, 20] width 23 height 23
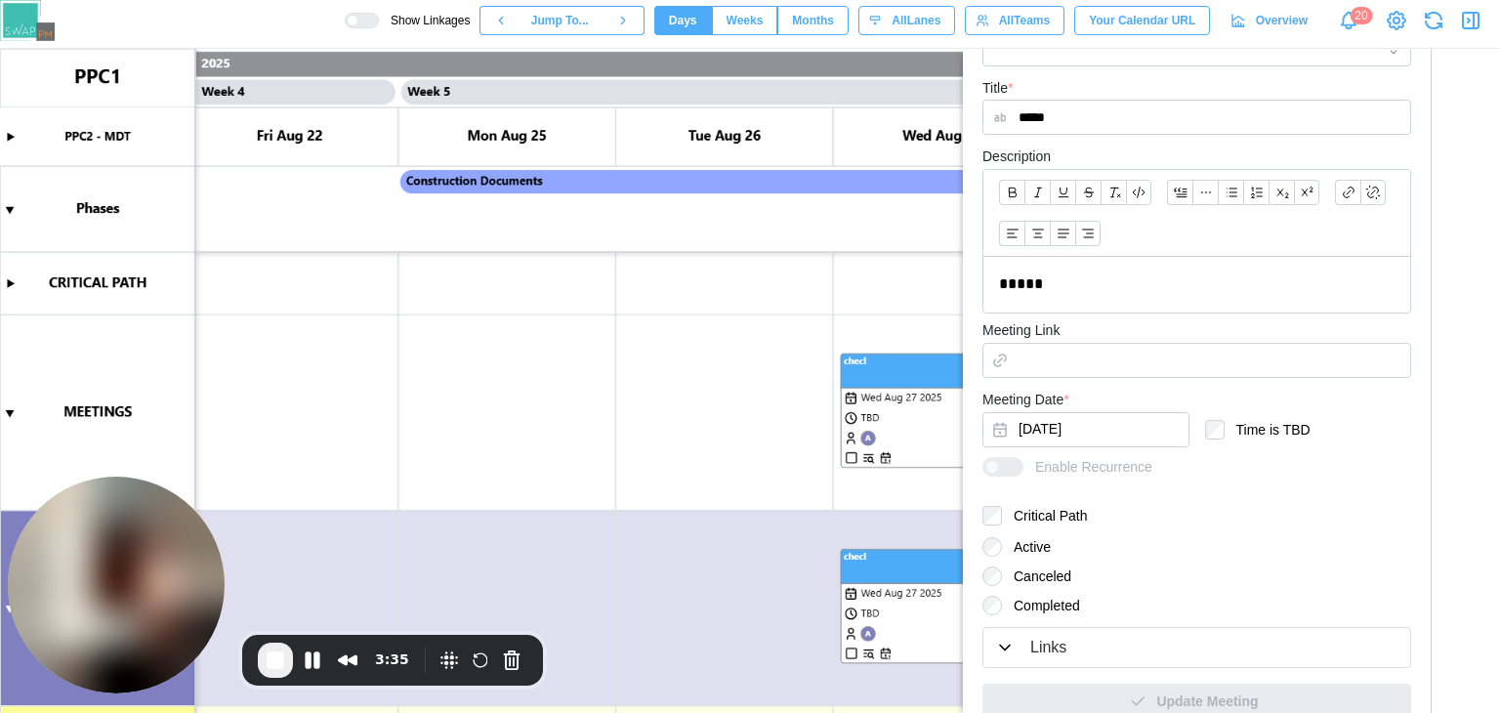
scroll to position [518, 0]
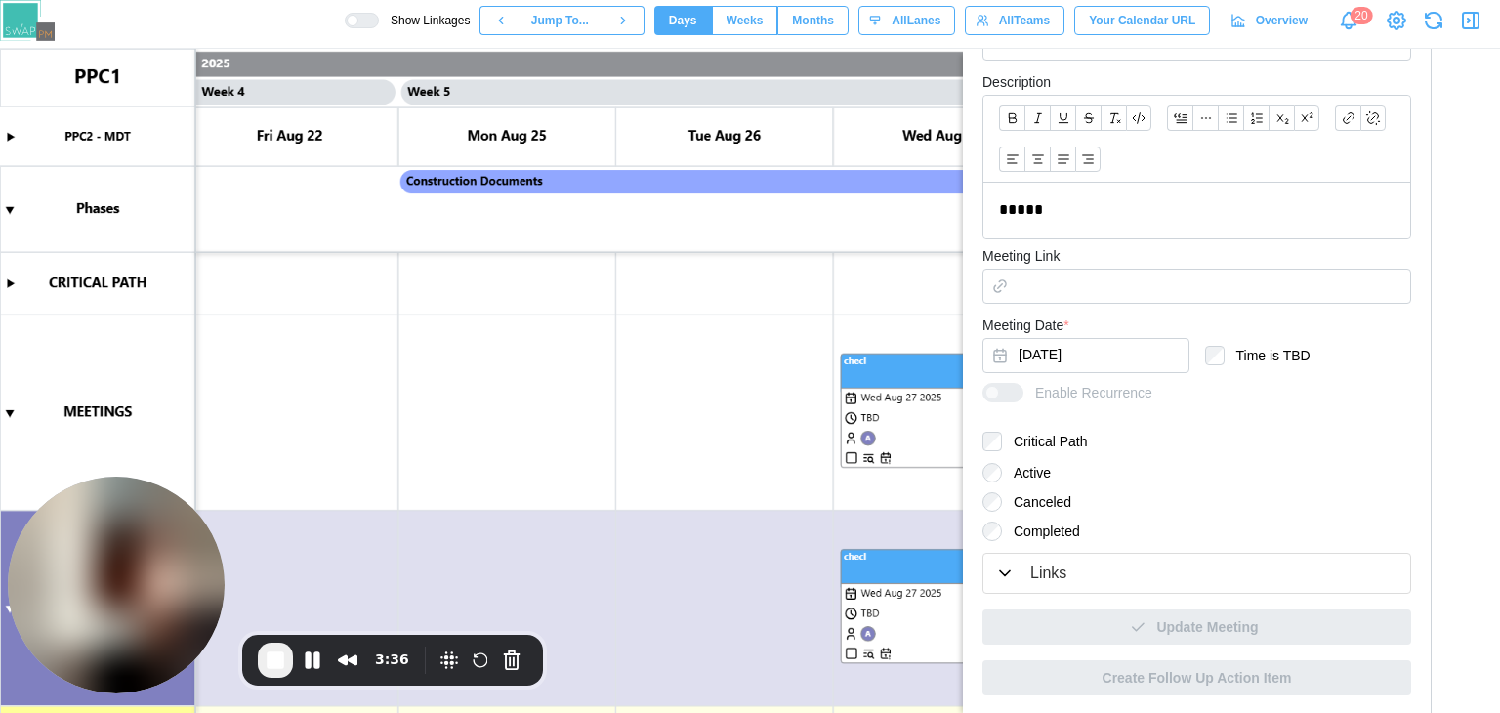
click at [1000, 521] on div at bounding box center [992, 531] width 20 height 20
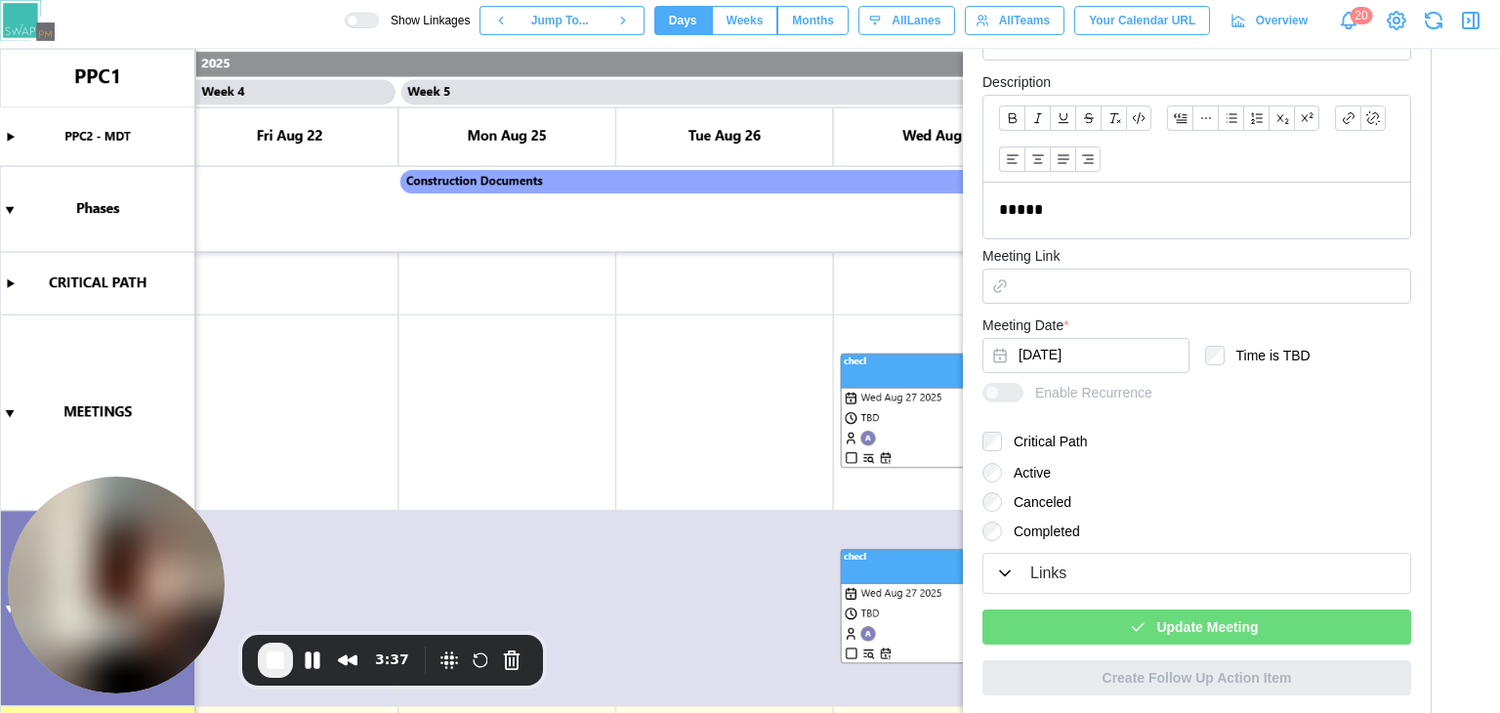
click at [1108, 630] on div "Update Meeting" at bounding box center [1193, 626] width 397 height 33
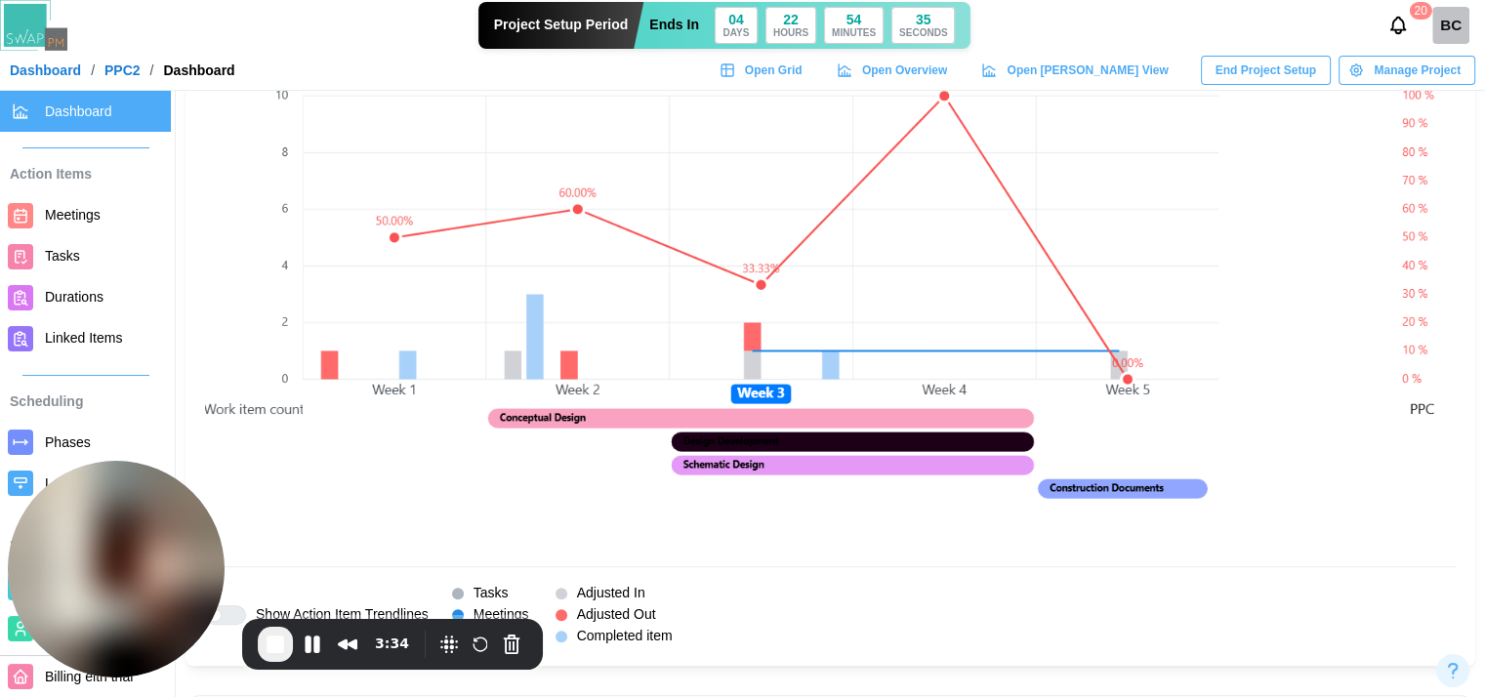
scroll to position [1465, 0]
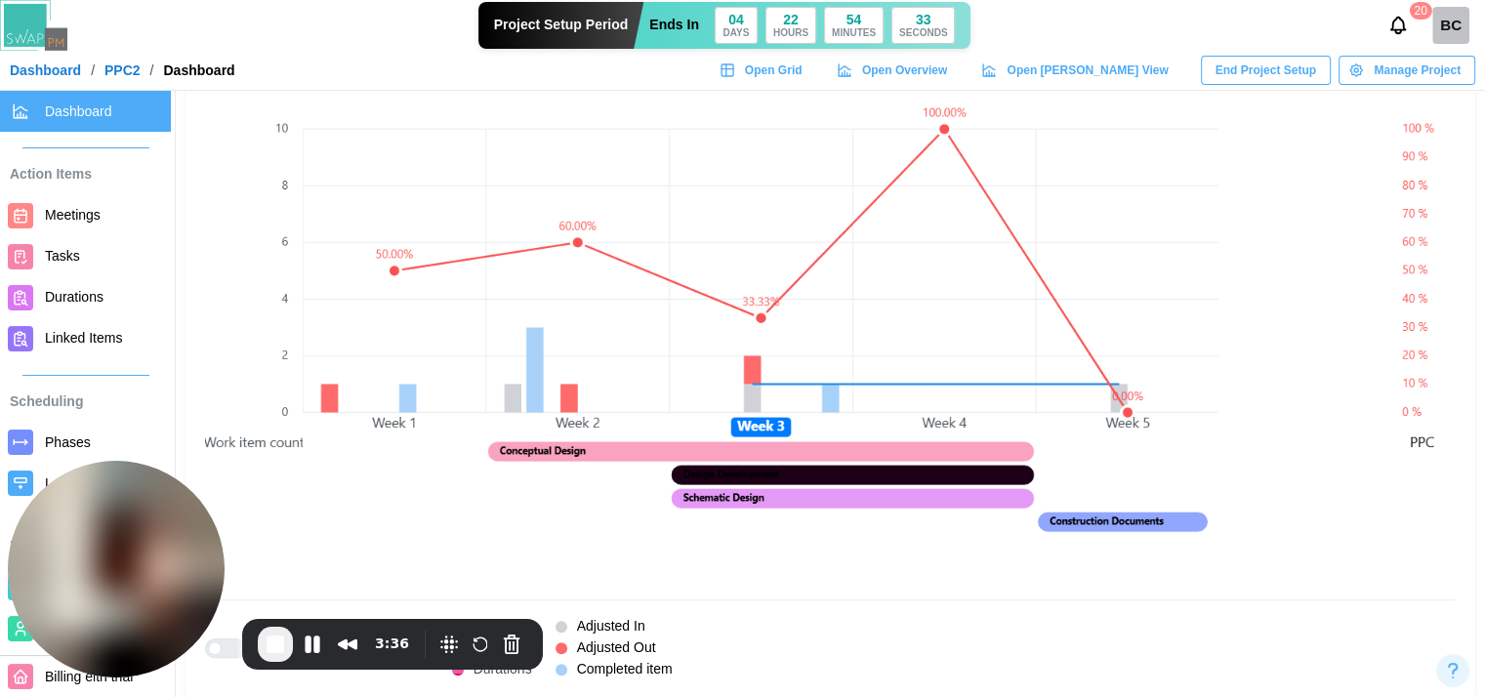
click at [886, 385] on canvas at bounding box center [761, 327] width 916 height 514
click at [887, 385] on canvas at bounding box center [761, 327] width 916 height 514
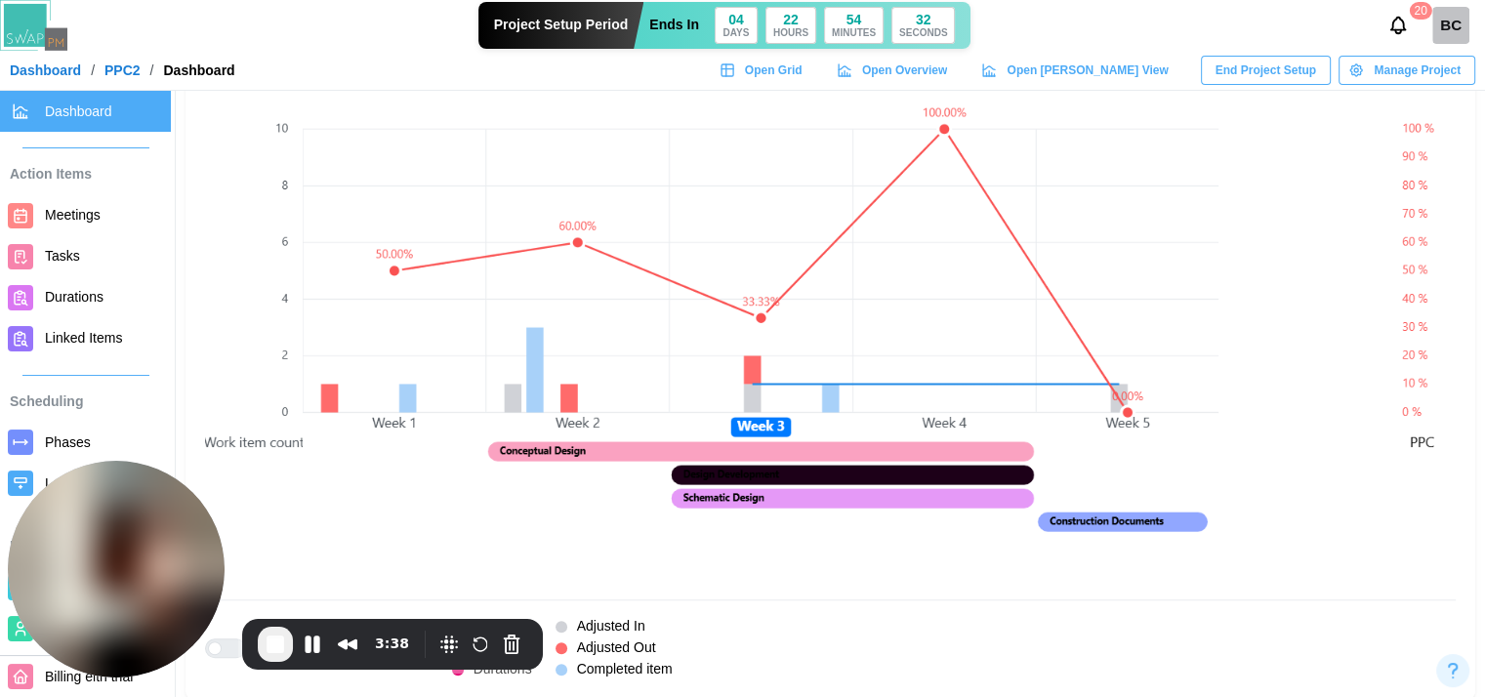
click at [887, 385] on canvas at bounding box center [761, 327] width 916 height 514
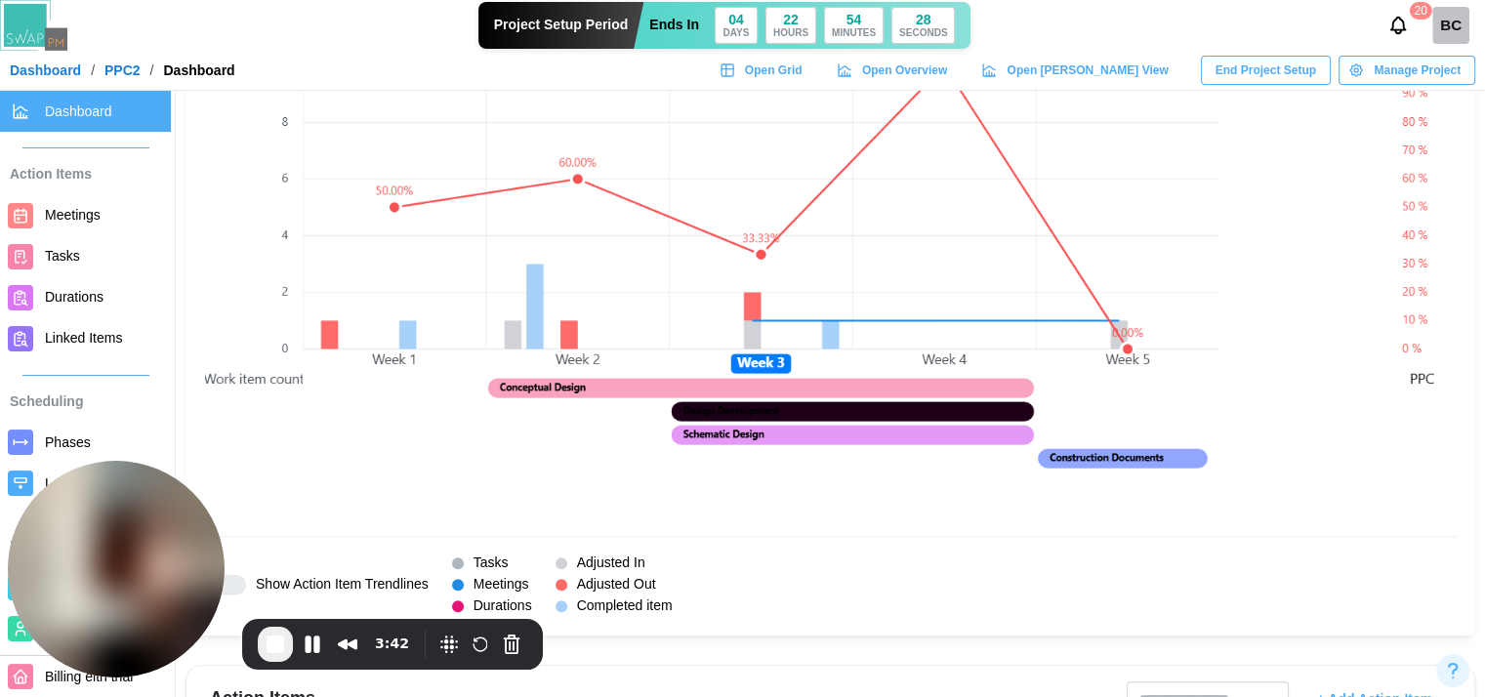
scroll to position [1562, 0]
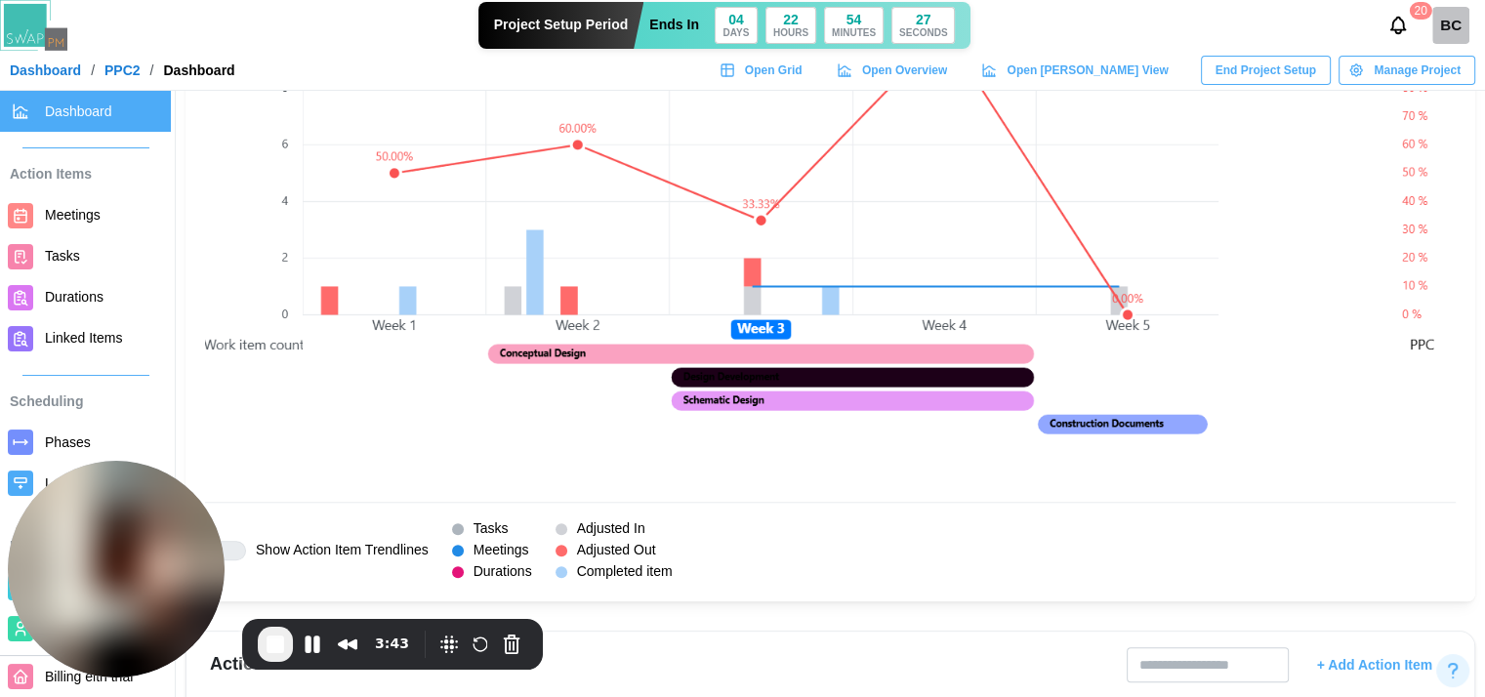
click at [222, 547] on div at bounding box center [215, 551] width 14 height 14
click at [229, 547] on div at bounding box center [233, 551] width 23 height 18
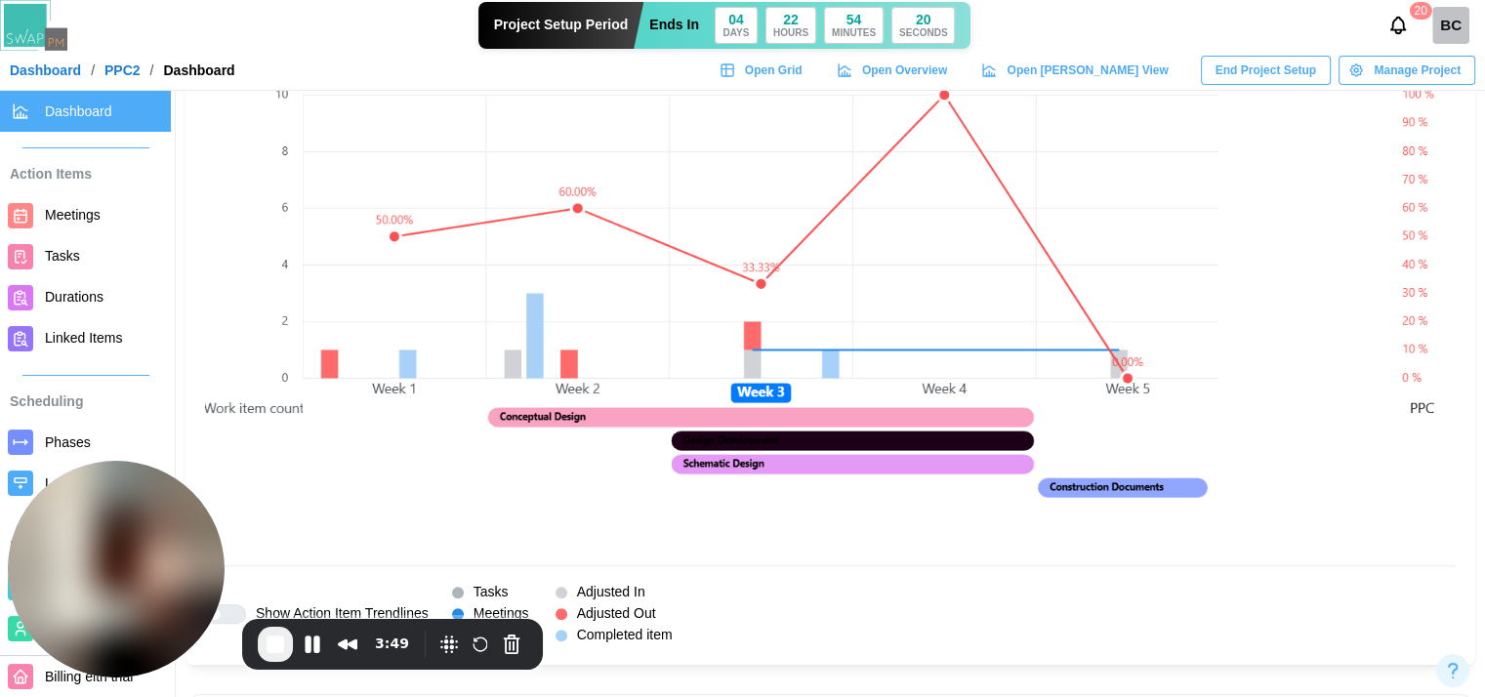
scroll to position [1465, 0]
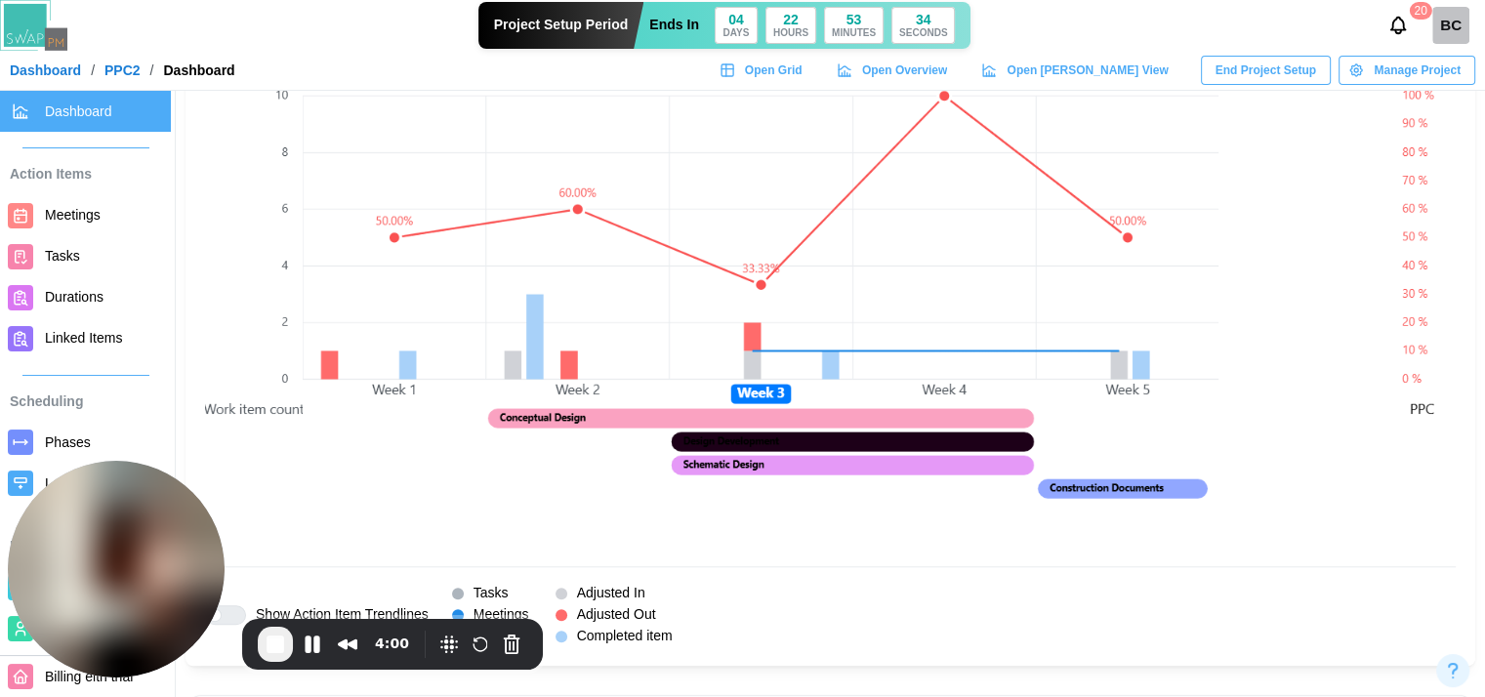
scroll to position [1465, 0]
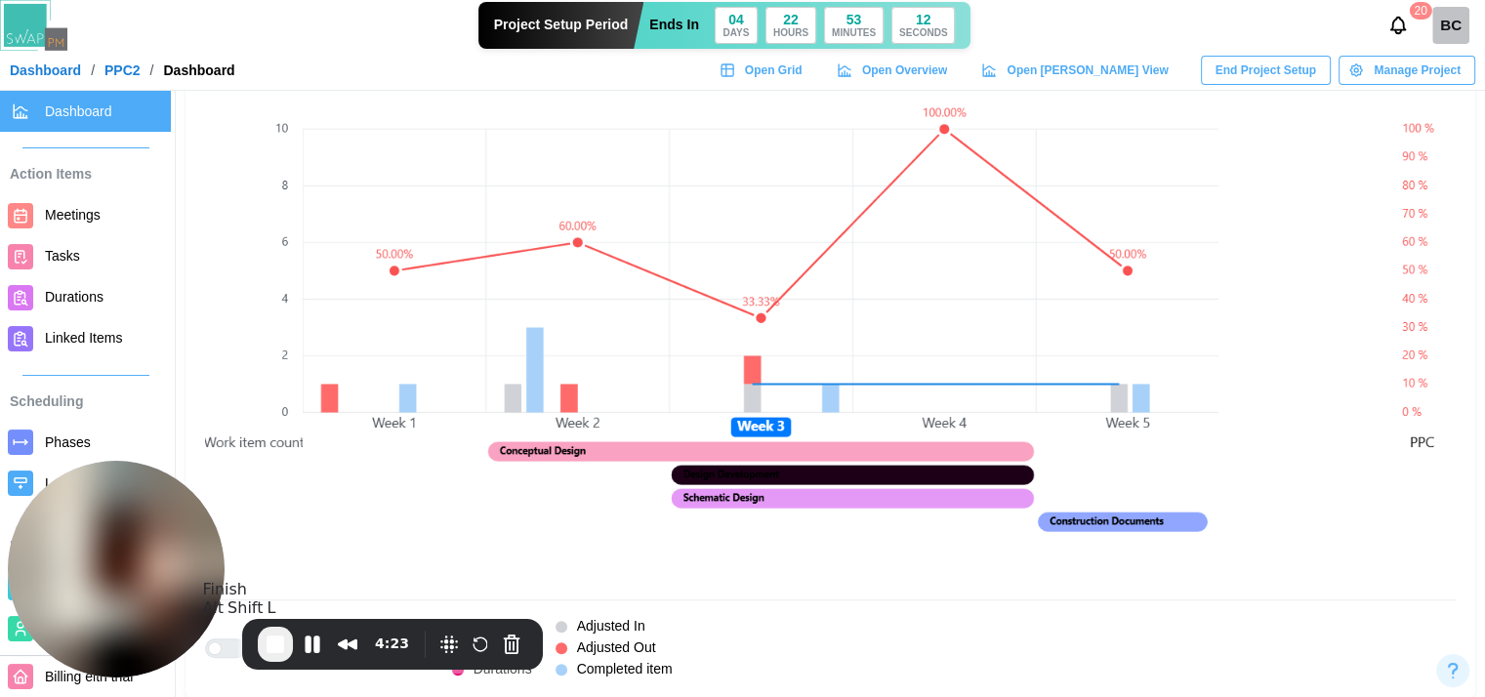
click at [287, 640] on button "End Recording" at bounding box center [275, 644] width 35 height 35
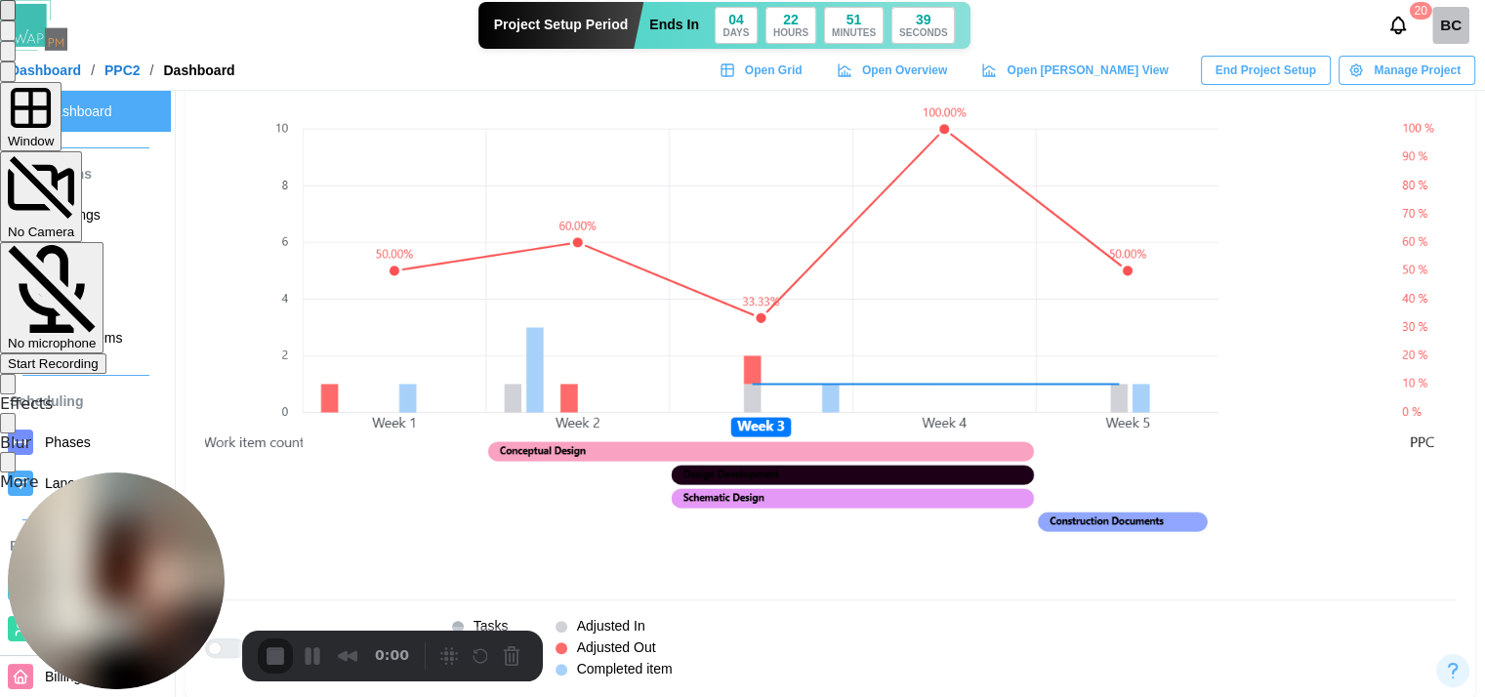
click at [99, 356] on span "Start Recording" at bounding box center [53, 363] width 91 height 15
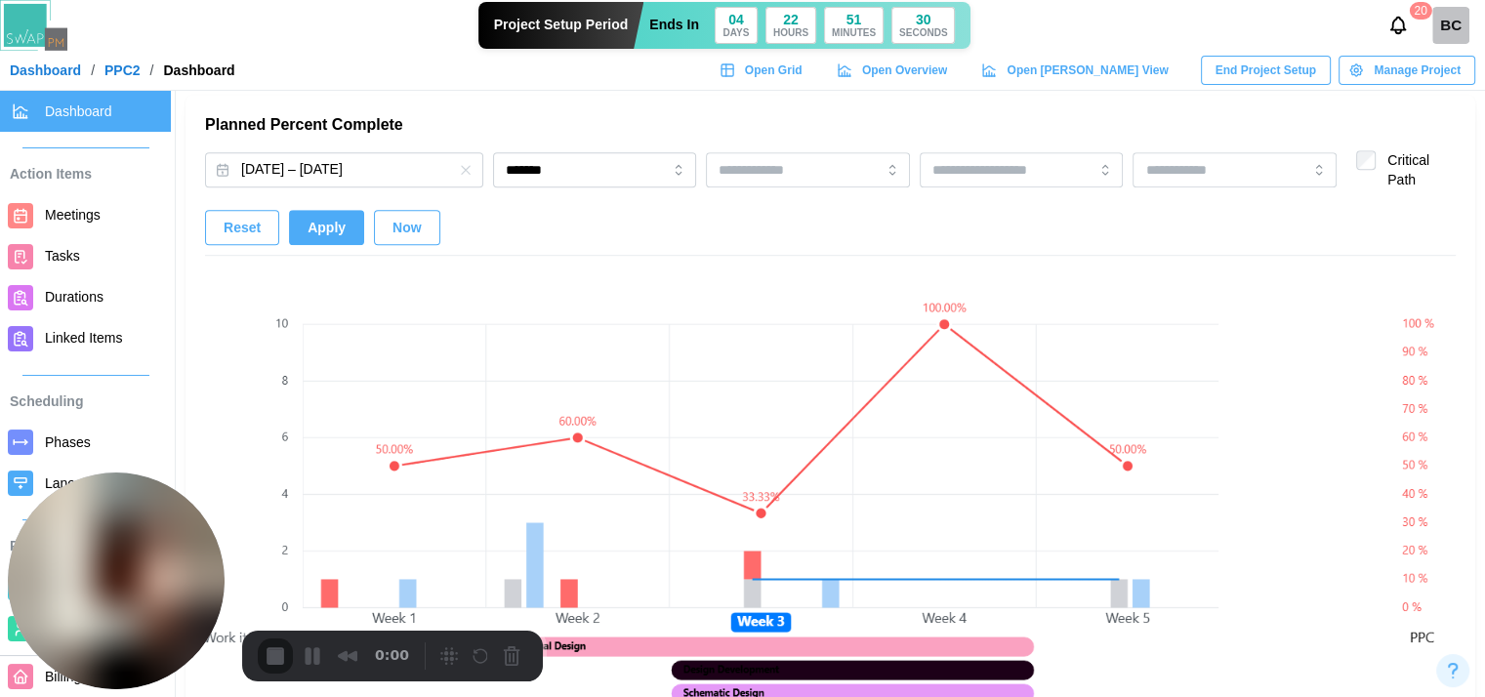
scroll to position [1172, 0]
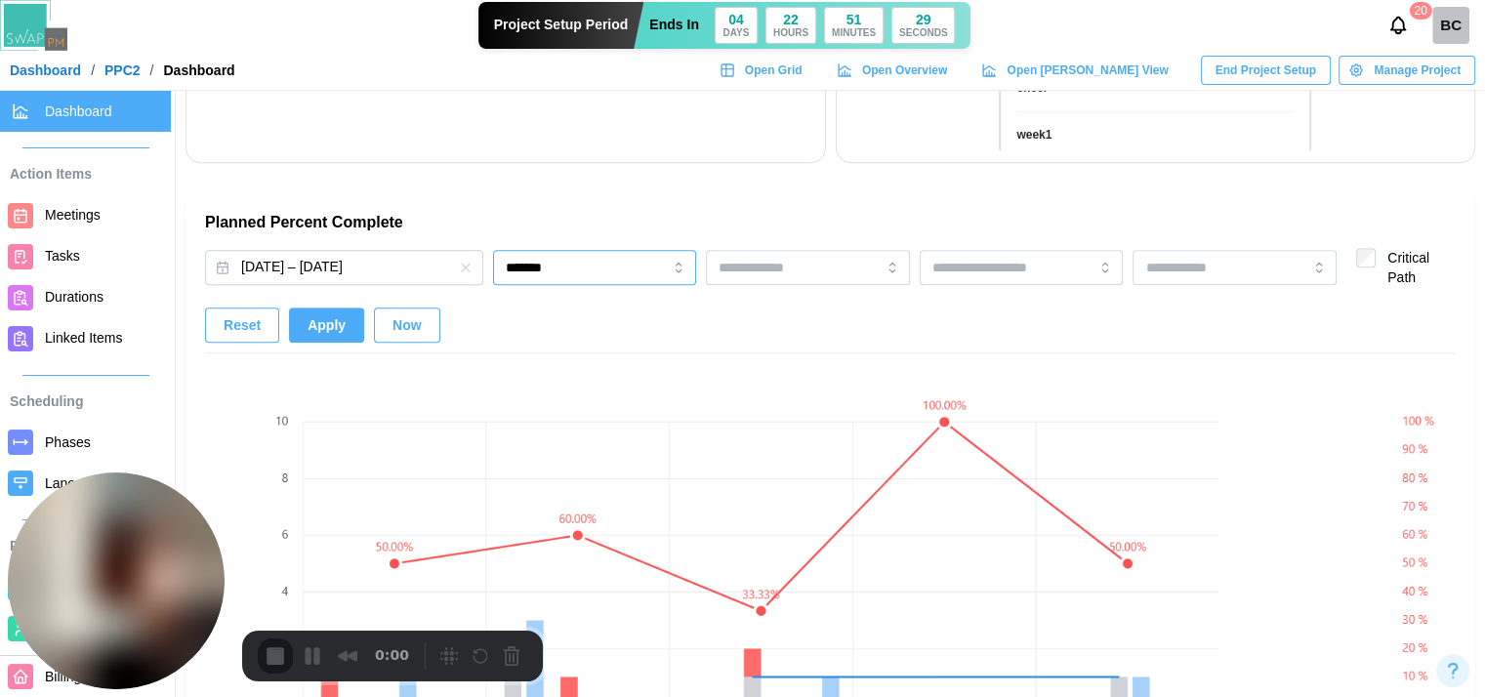
click at [579, 252] on input "*******" at bounding box center [595, 267] width 204 height 35
click at [388, 273] on button "Aug 01, 2025 – Aug 29, 2025" at bounding box center [344, 267] width 278 height 35
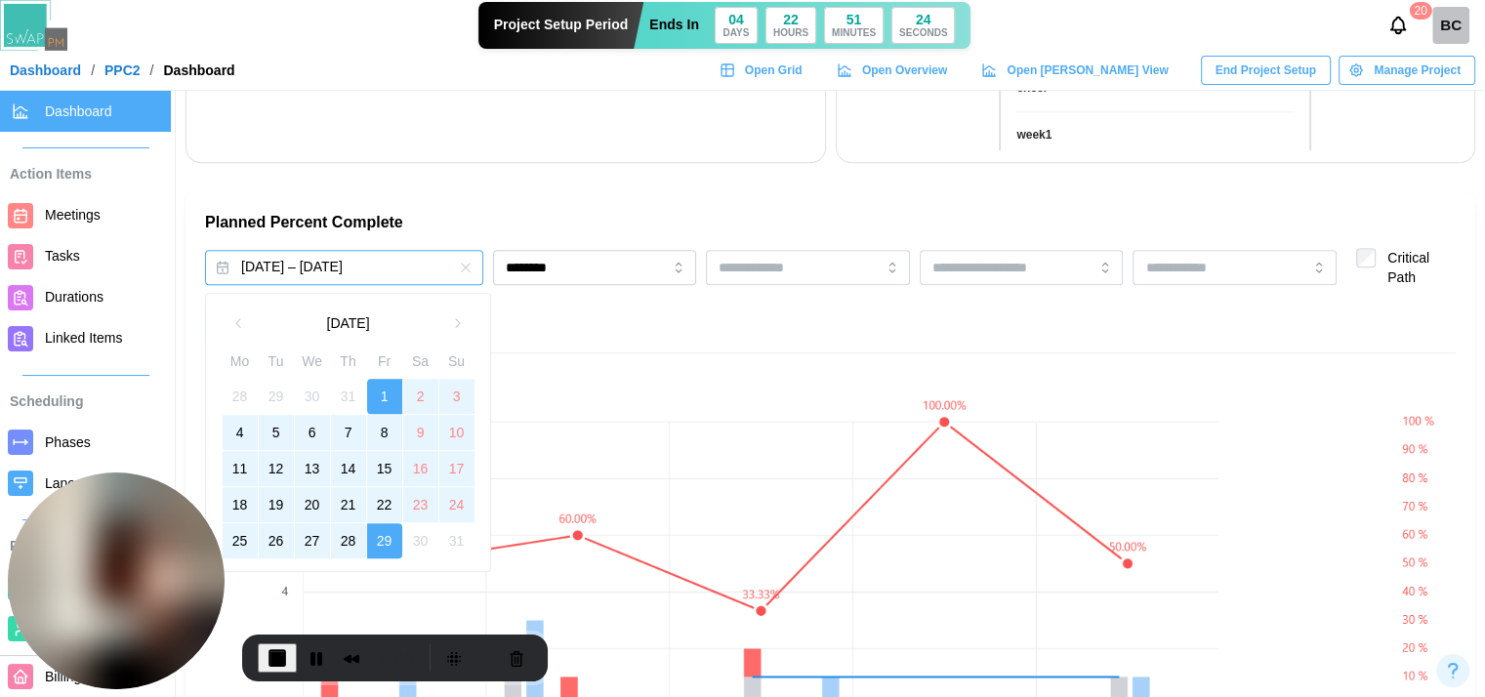
click at [615, 322] on div "Aug 01, 2025 – Aug 29, 2025 ******** Critical Path Reset Apply Now" at bounding box center [830, 300] width 1251 height 105
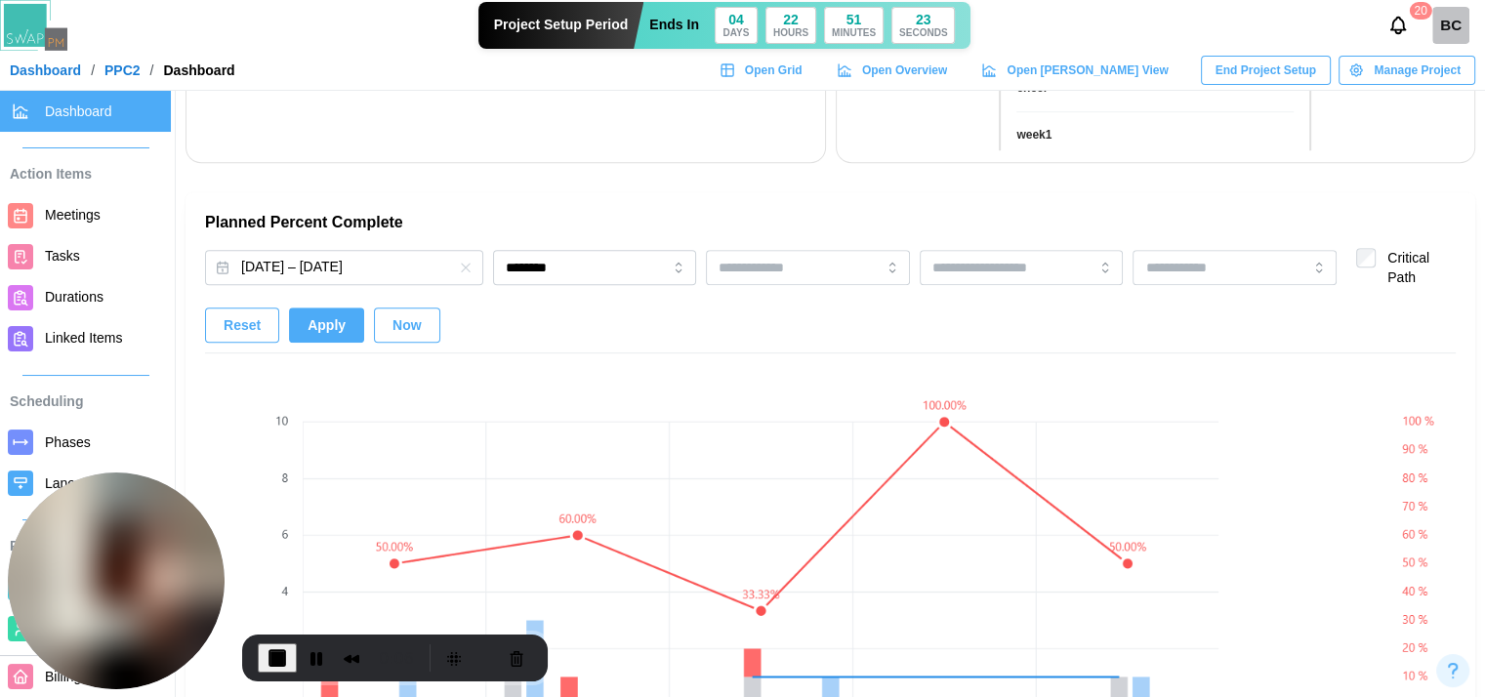
click at [376, 316] on button "Now" at bounding box center [407, 325] width 66 height 35
click at [329, 319] on span "Apply" at bounding box center [327, 325] width 38 height 33
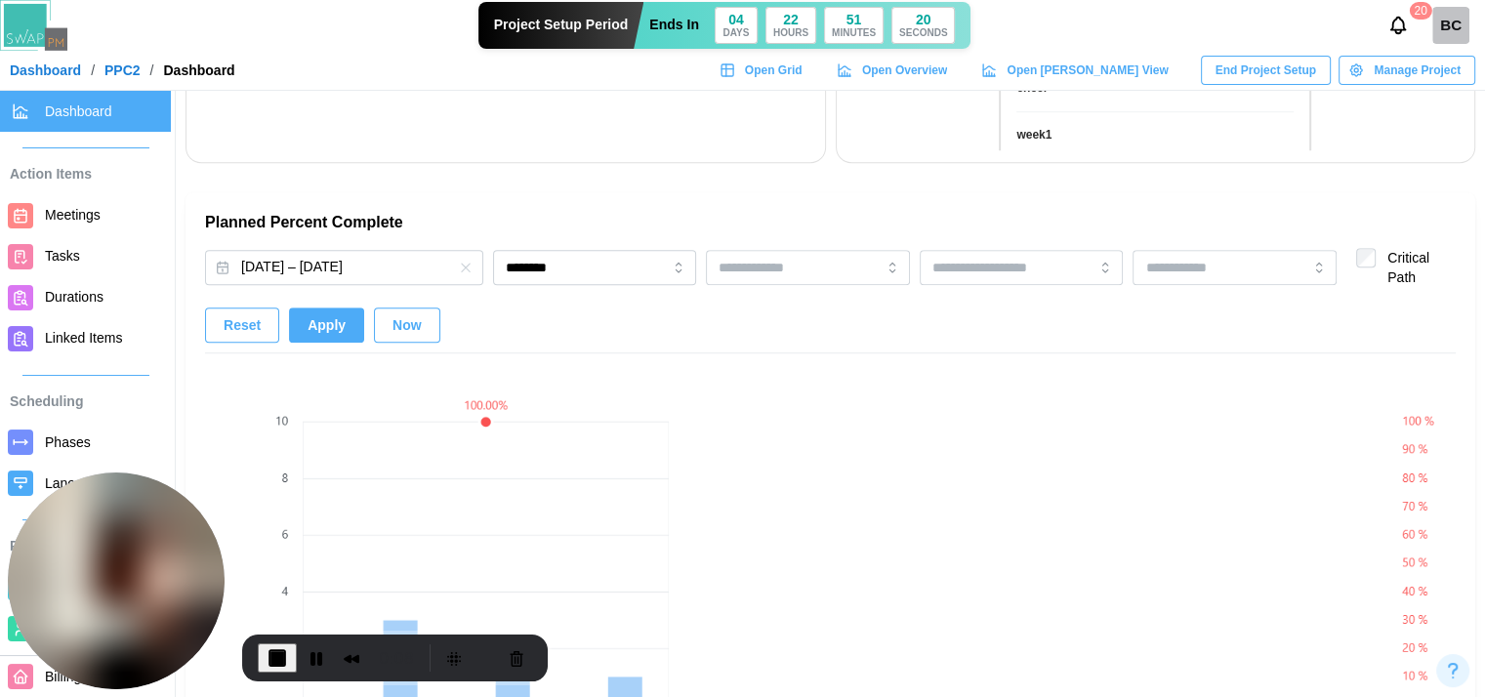
scroll to position [1367, 0]
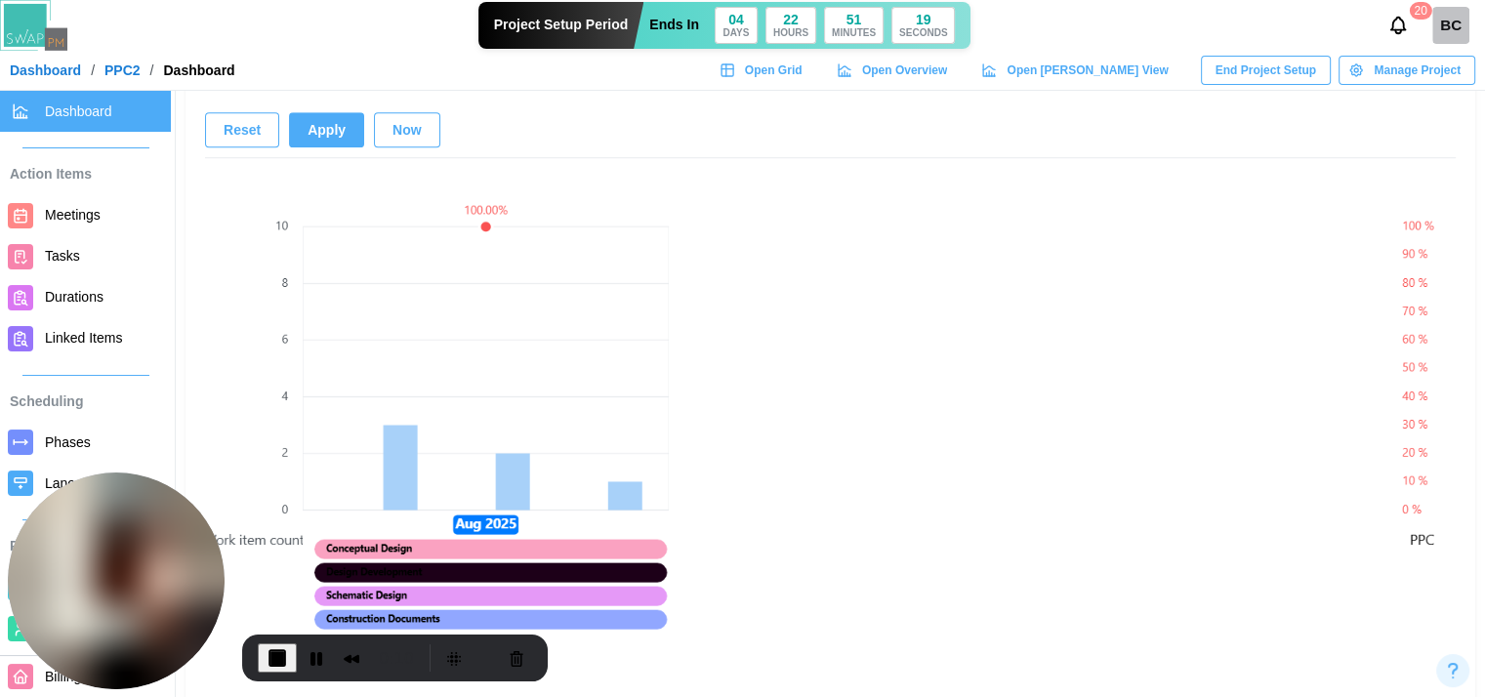
click at [487, 227] on canvas at bounding box center [486, 425] width 366 height 514
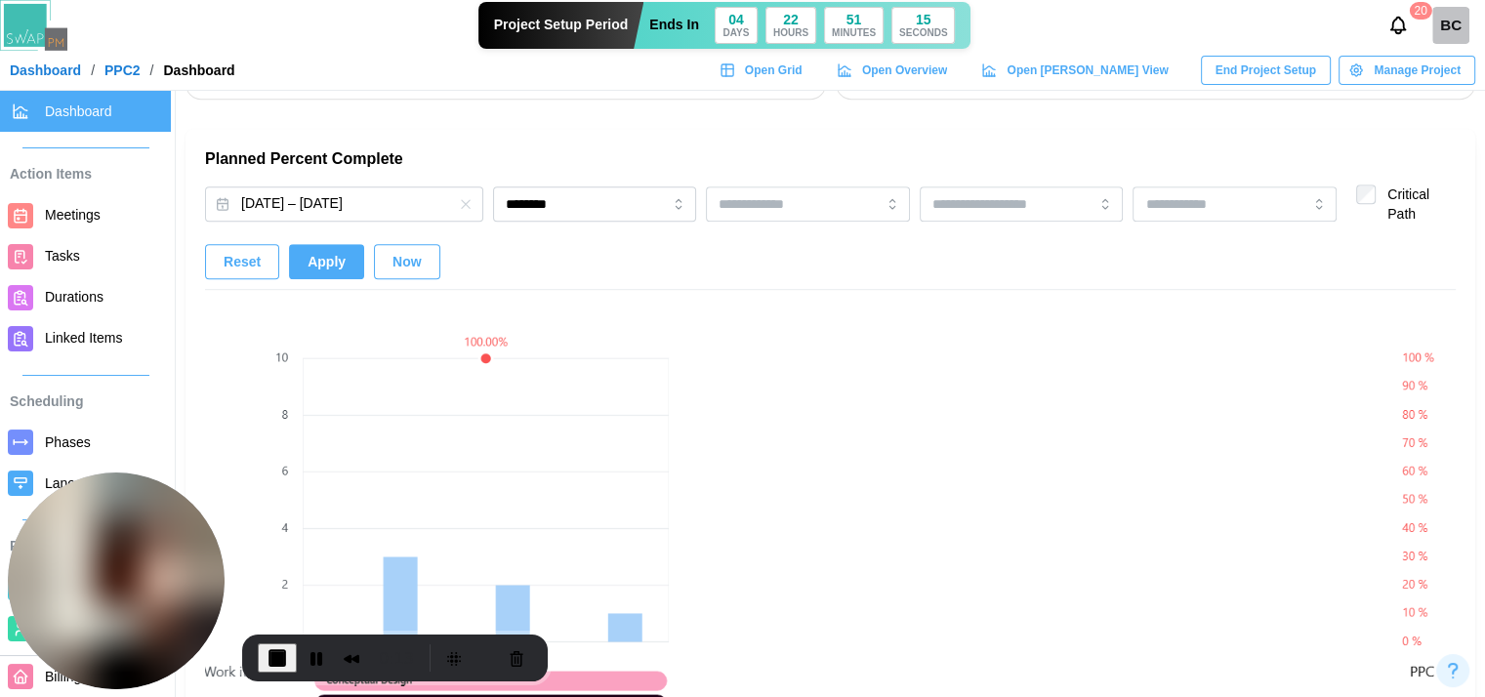
scroll to position [1269, 0]
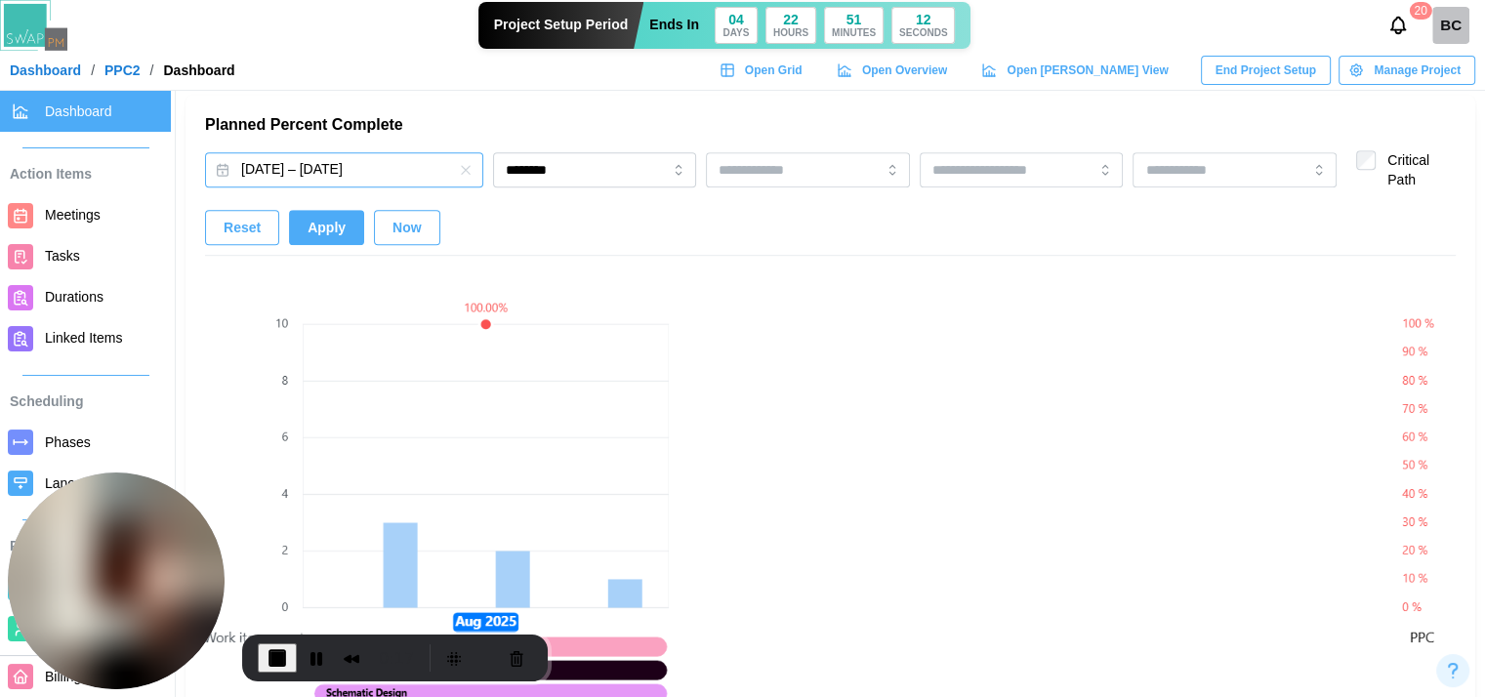
click at [347, 172] on button "Aug 01, 2025 – Aug 29, 2025" at bounding box center [344, 169] width 278 height 35
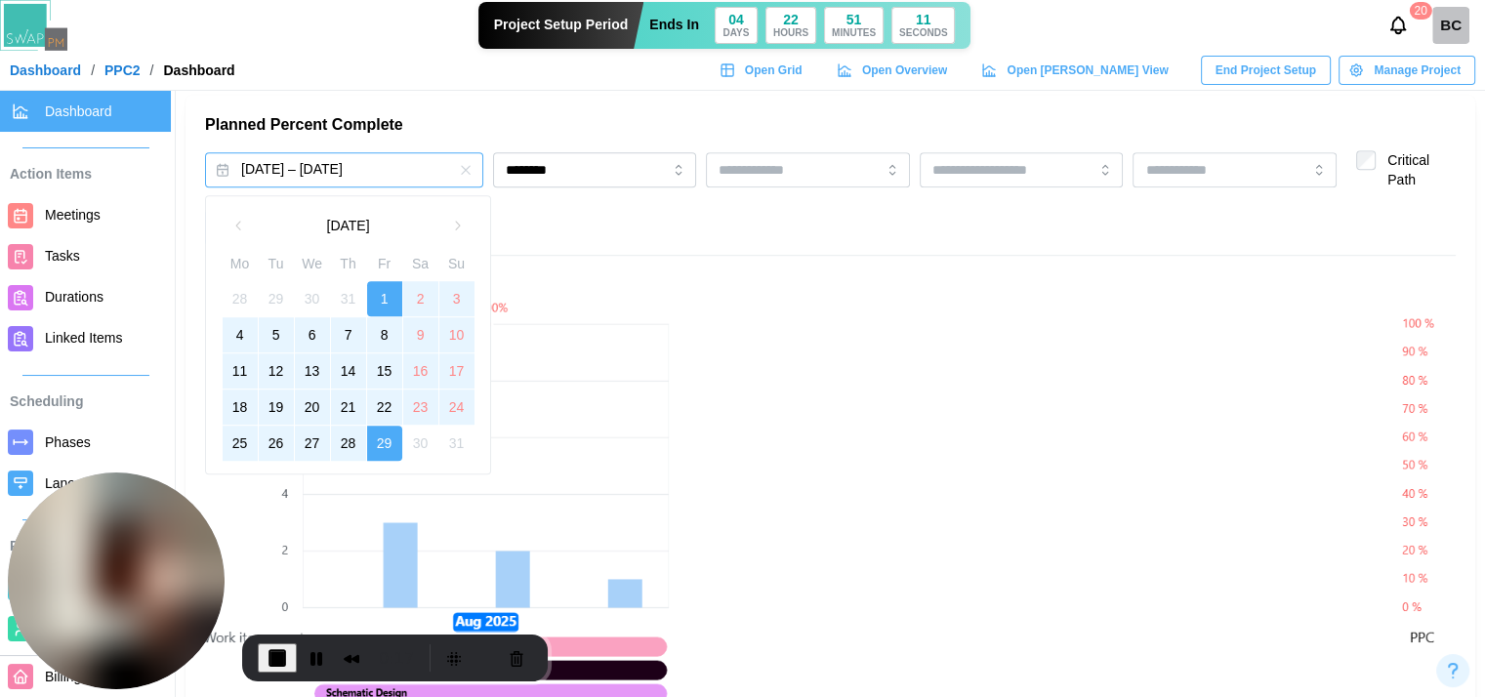
click at [507, 166] on div "Tasks & Subtasks 3 / 3 100 % Complete Meetings 2 / 2 100 % Complete Durations 1…" at bounding box center [830, 276] width 1309 height 2911
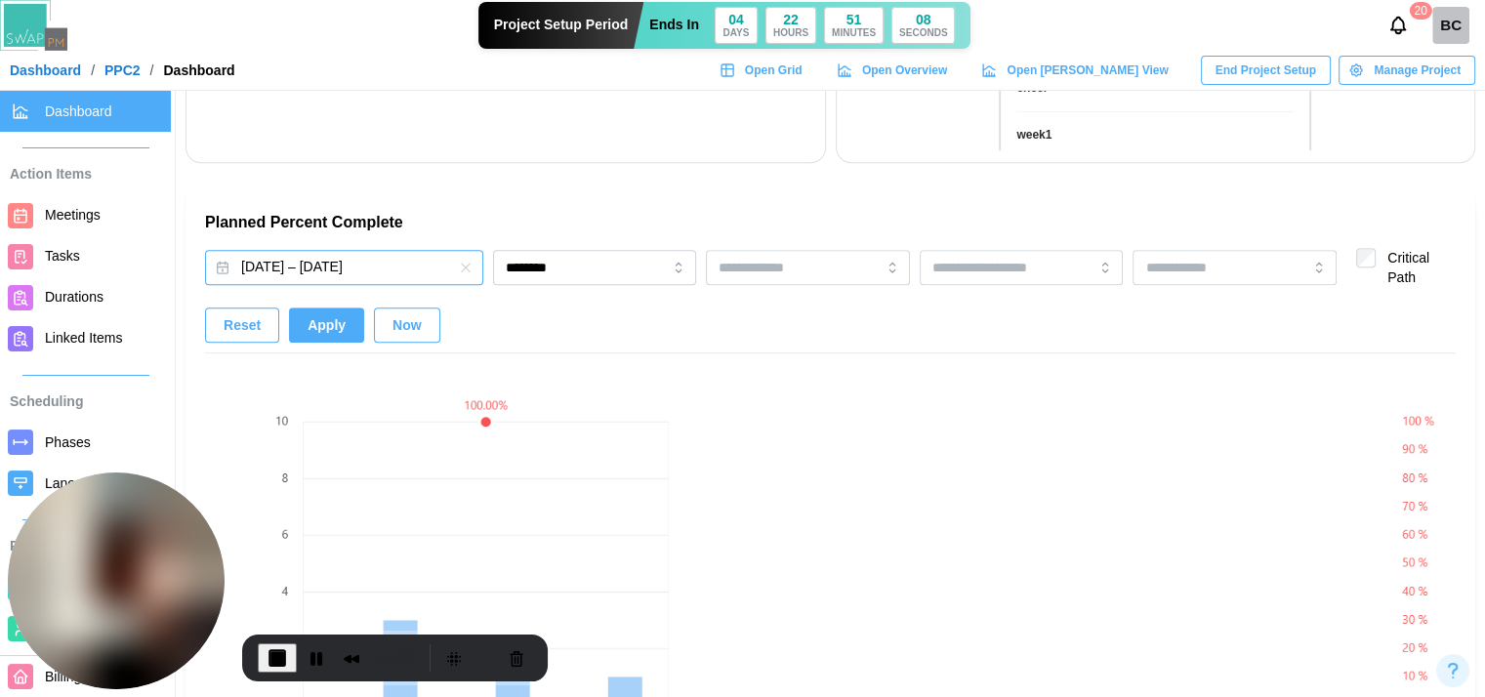
scroll to position [1172, 0]
click at [523, 277] on input "********" at bounding box center [595, 267] width 204 height 35
click at [321, 310] on span "Apply" at bounding box center [327, 325] width 38 height 33
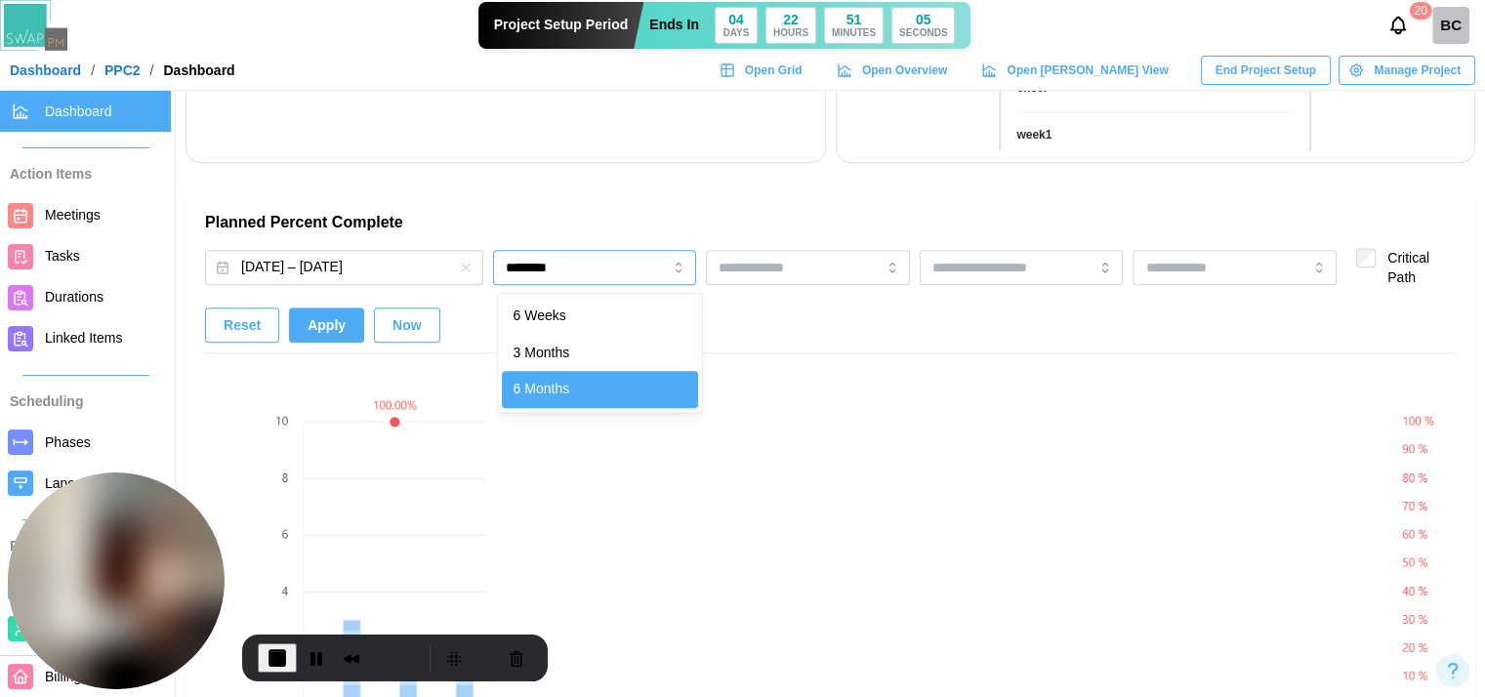
click at [583, 263] on input "********" at bounding box center [595, 267] width 204 height 35
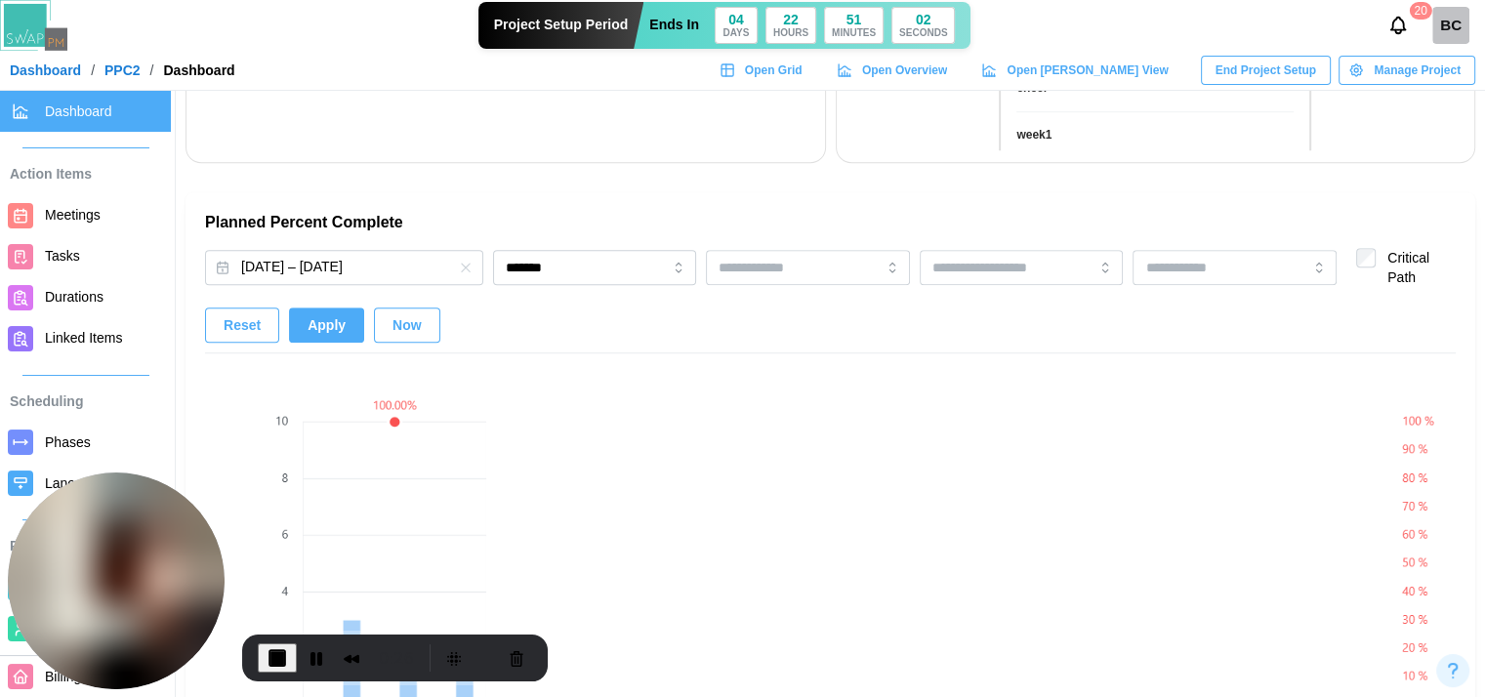
click at [324, 310] on span "Apply" at bounding box center [327, 325] width 38 height 33
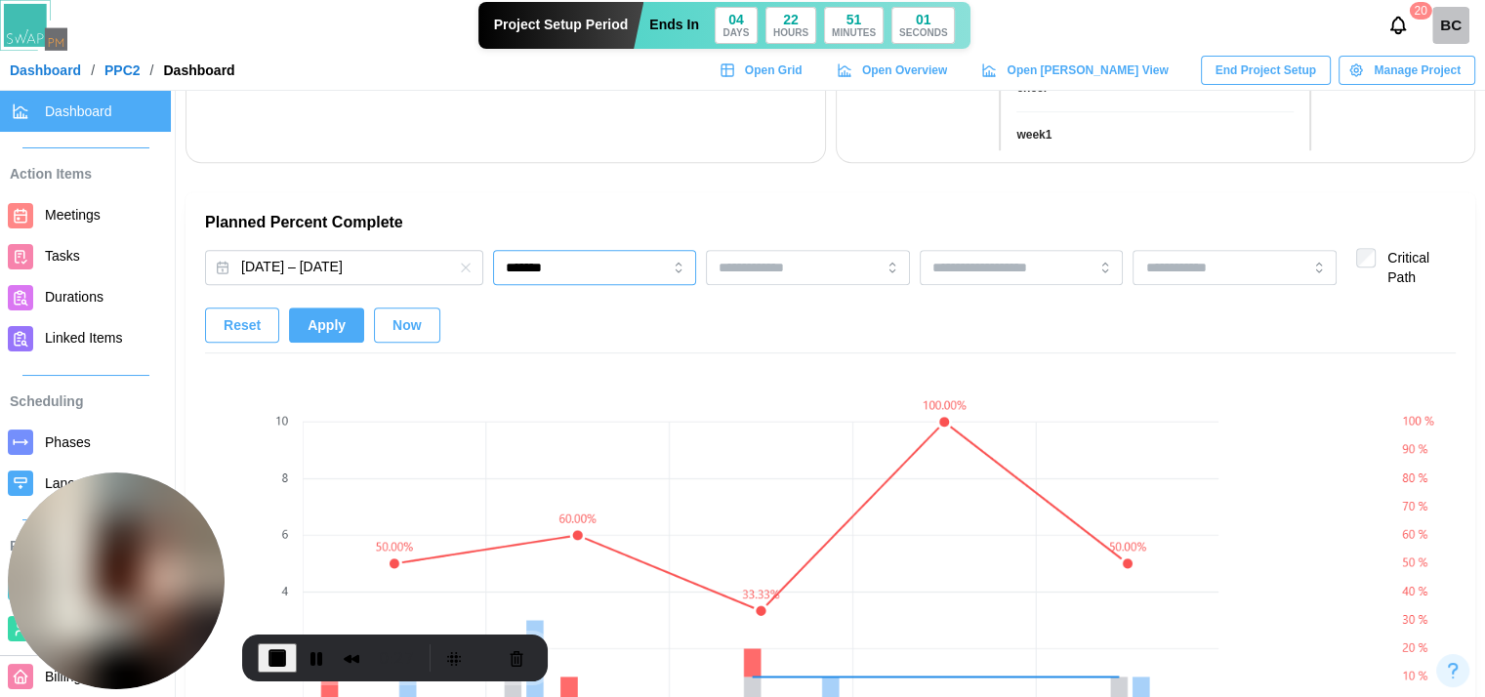
click at [629, 278] on input "*******" at bounding box center [595, 267] width 204 height 35
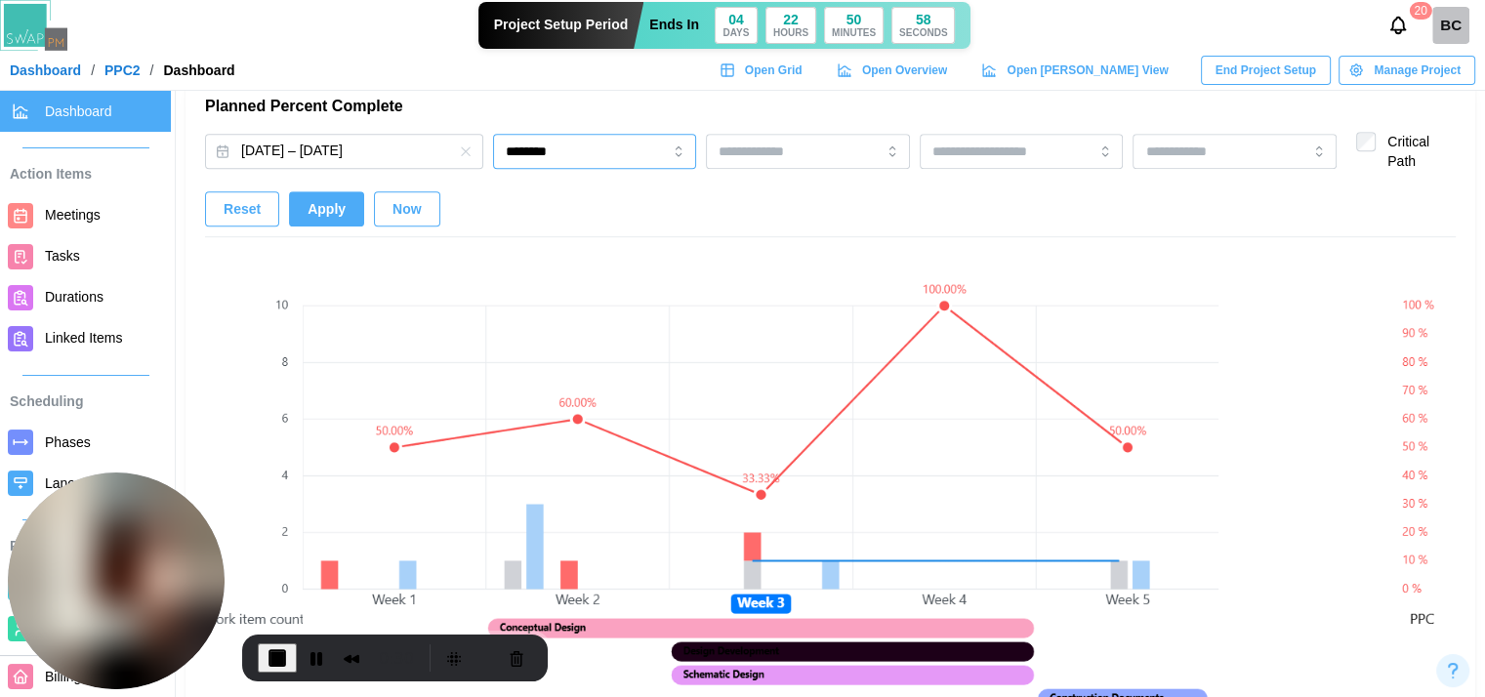
scroll to position [1269, 0]
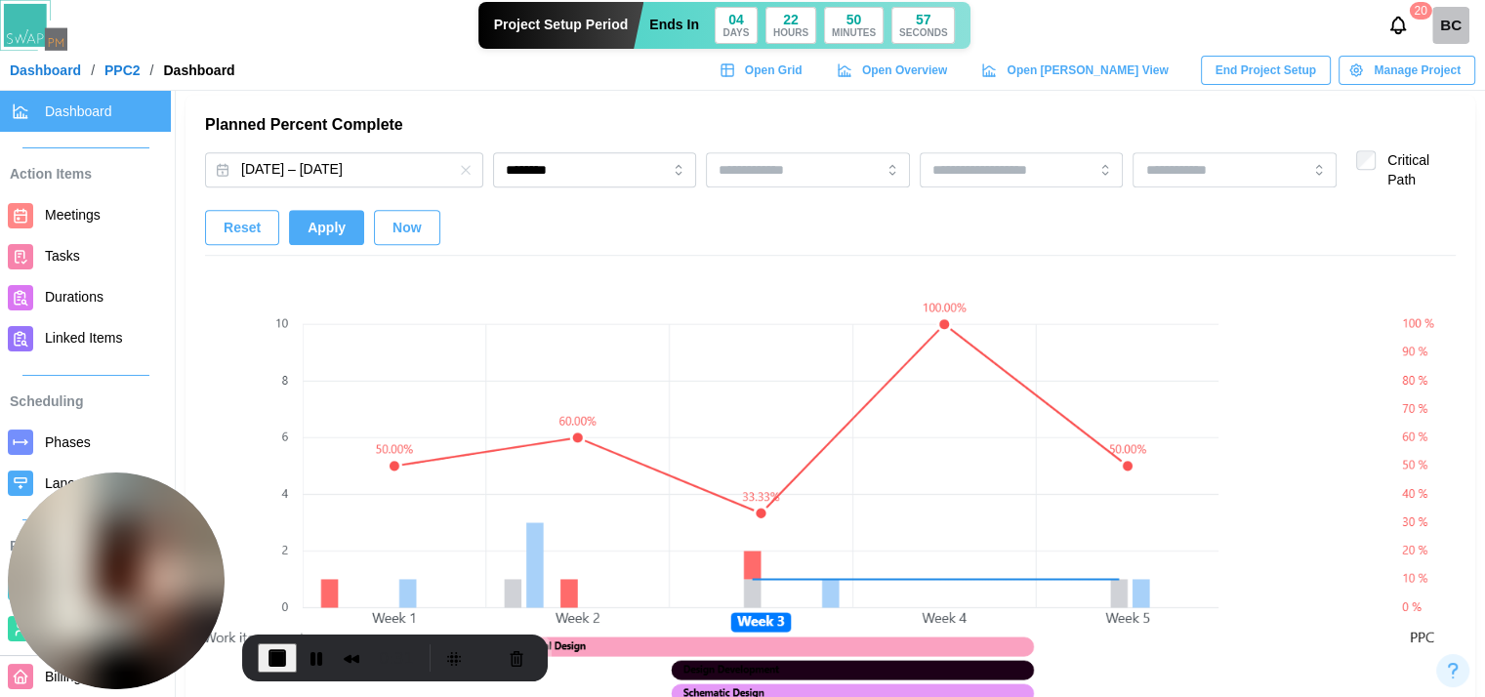
click at [334, 235] on span "Apply" at bounding box center [327, 227] width 38 height 33
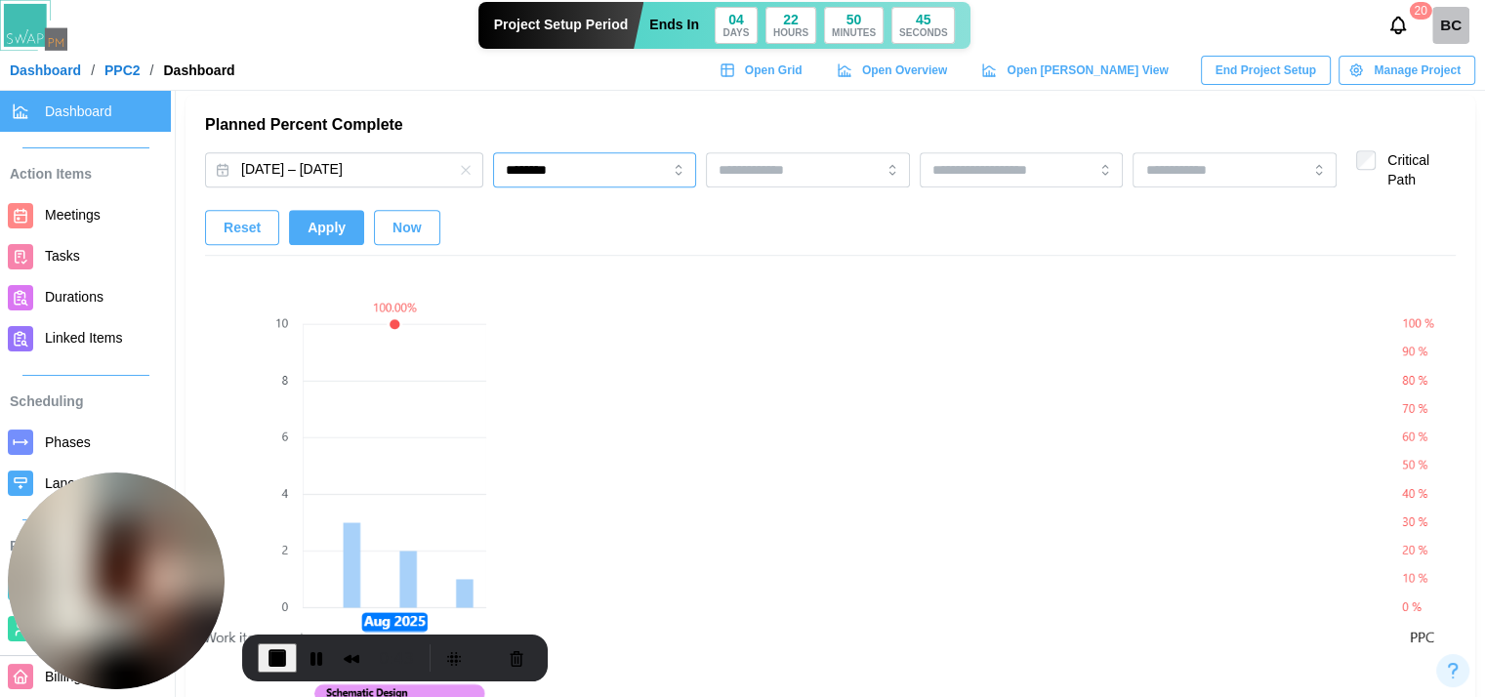
click at [562, 173] on input "********" at bounding box center [595, 169] width 204 height 35
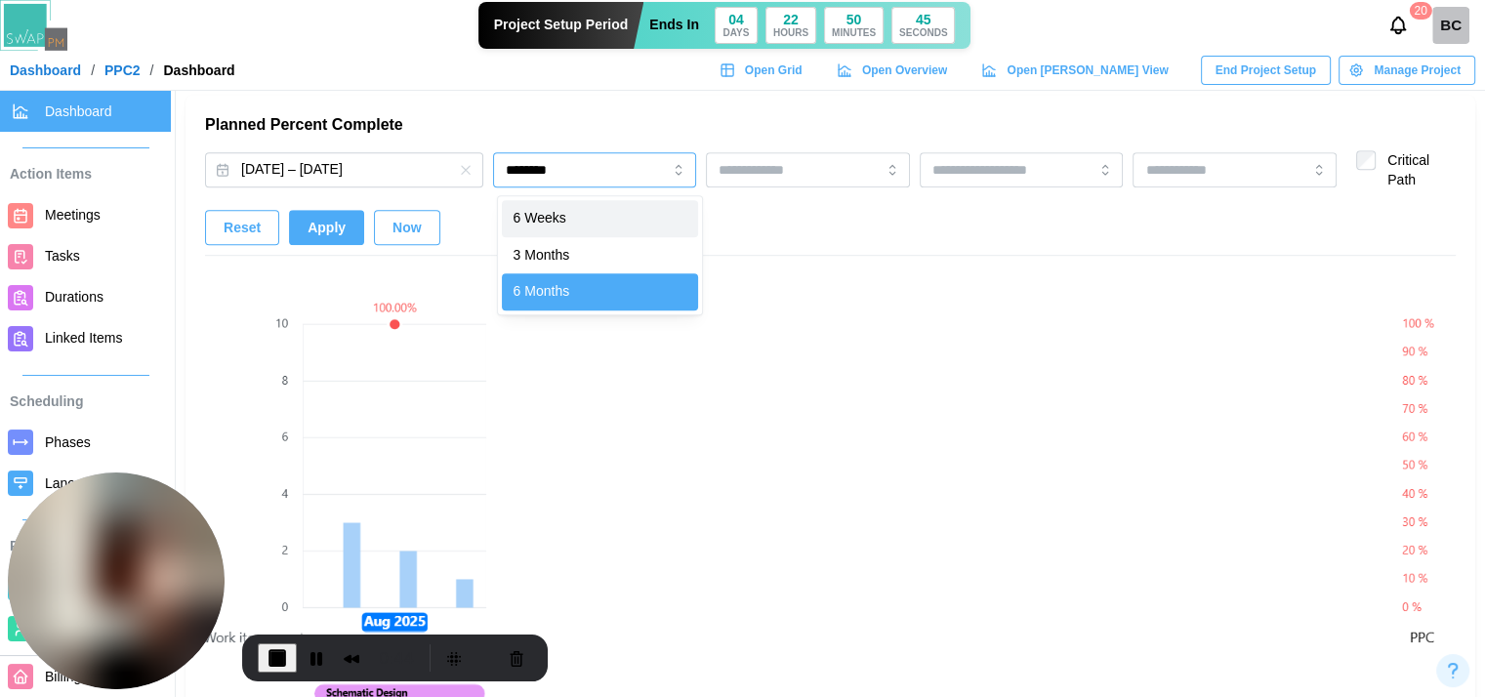
type input "********"
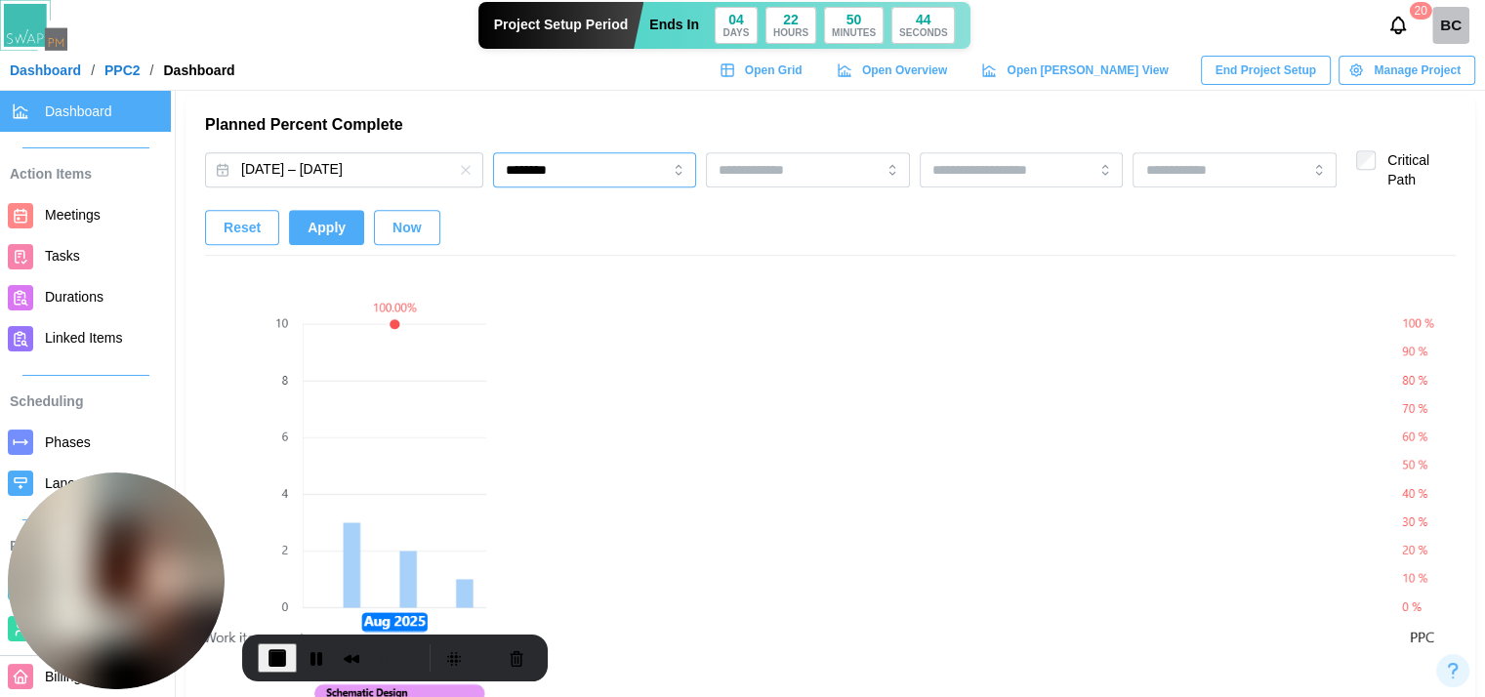
drag, startPoint x: 565, startPoint y: 166, endPoint x: 566, endPoint y: 176, distance: 9.8
click at [566, 166] on input "********" at bounding box center [595, 169] width 204 height 35
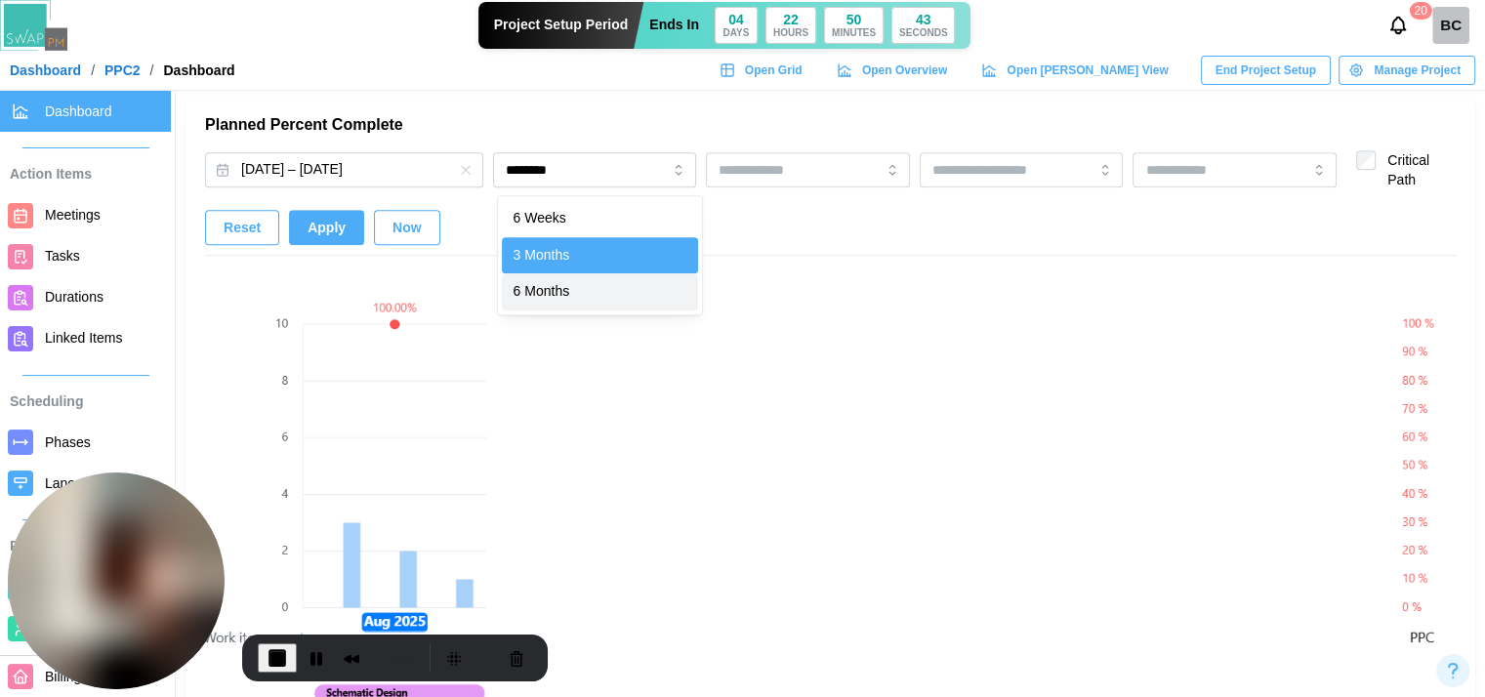
click at [308, 224] on span "Apply" at bounding box center [327, 227] width 38 height 33
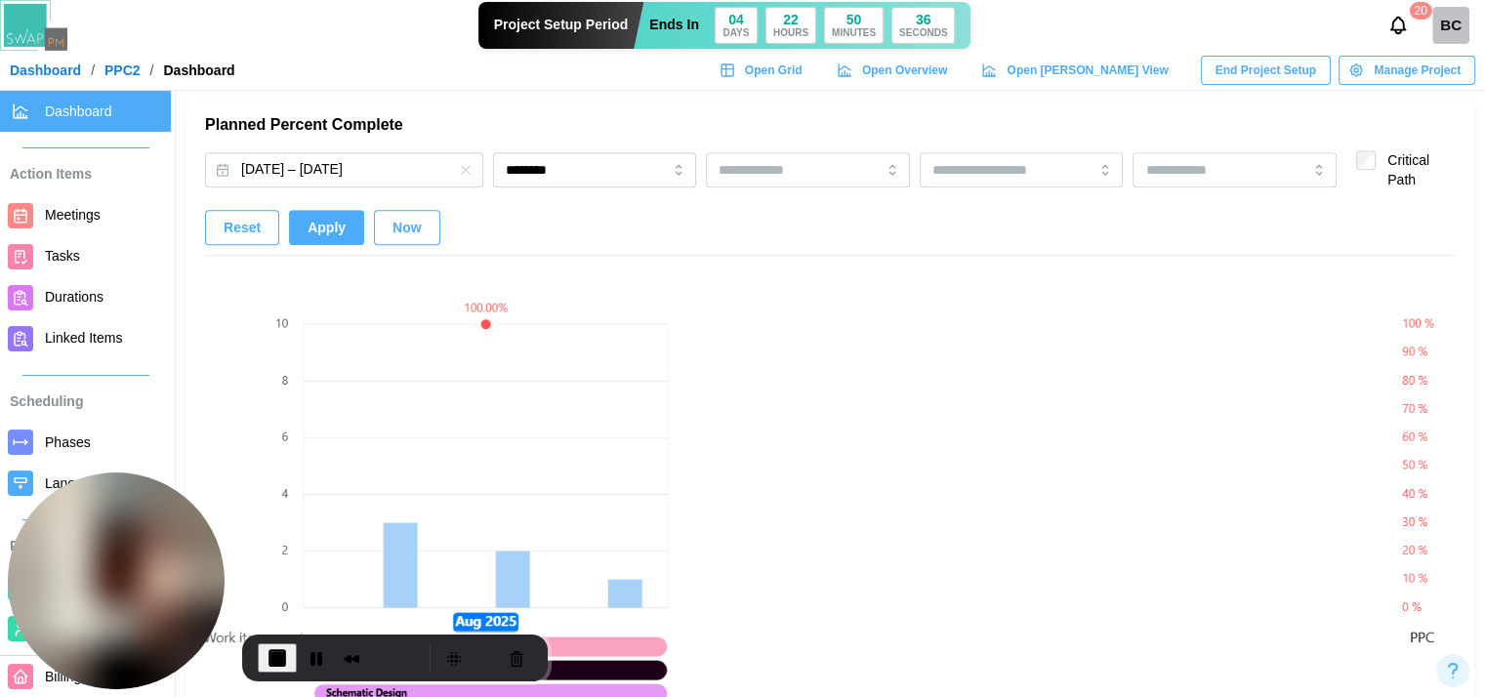
click at [266, 647] on span "End Recording" at bounding box center [277, 657] width 23 height 23
click at [54, 74] on link "Dashboard" at bounding box center [45, 70] width 71 height 14
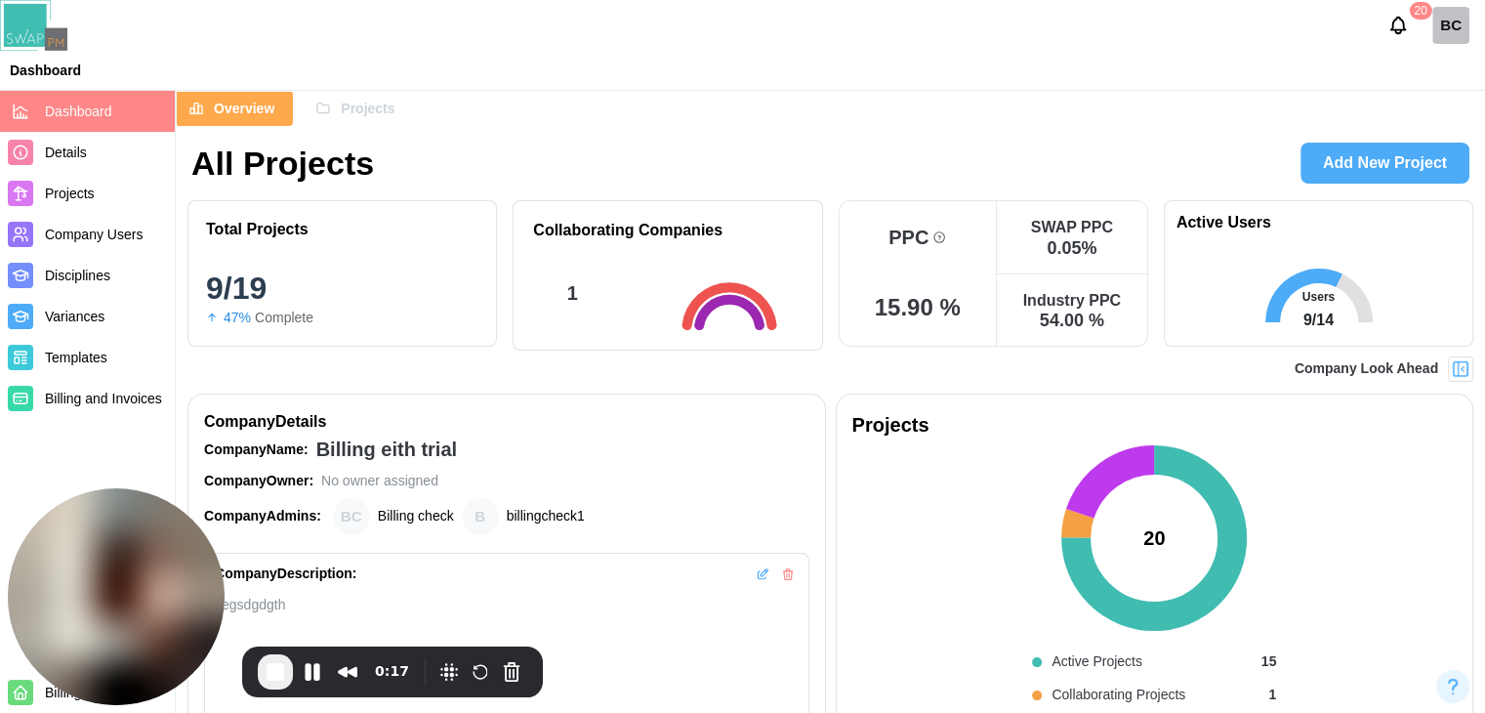
click at [342, 99] on span "Projects" at bounding box center [368, 108] width 54 height 33
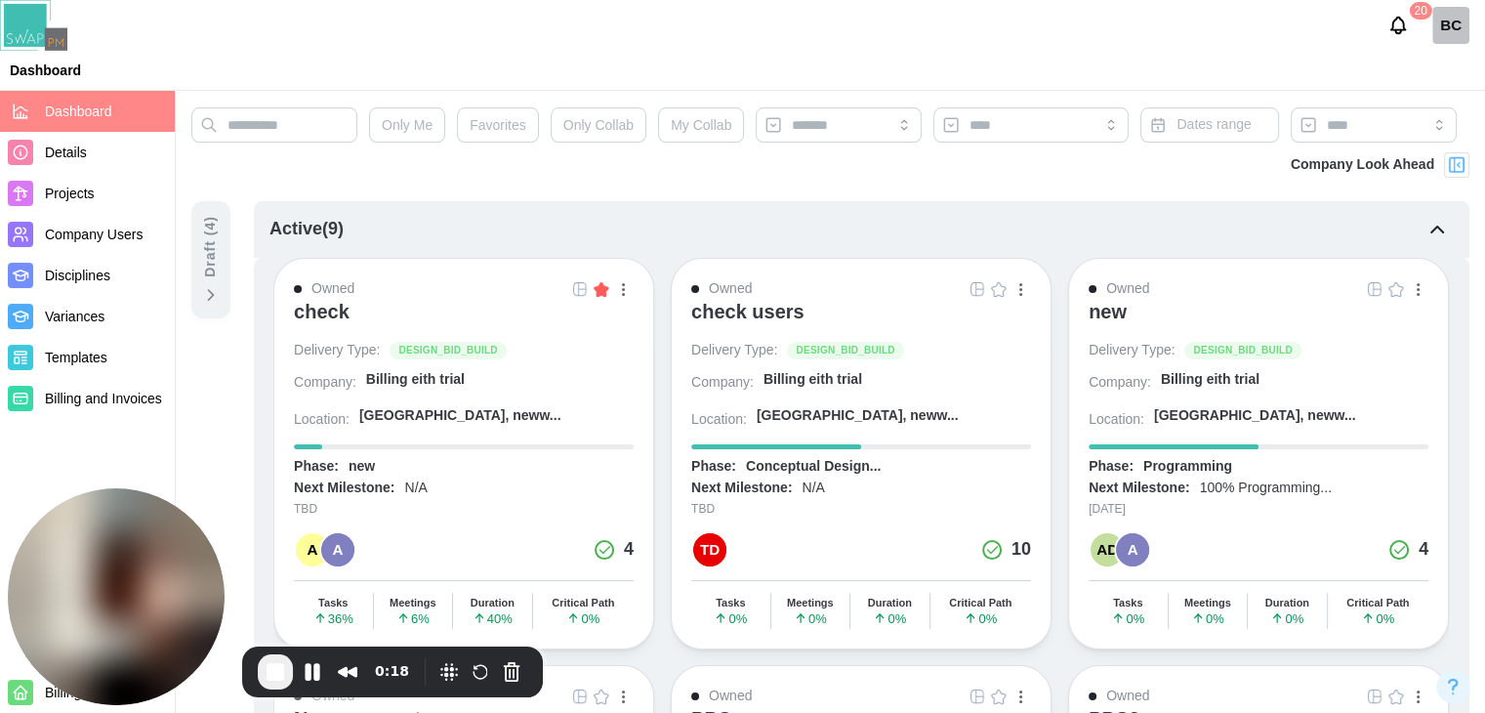
scroll to position [293, 0]
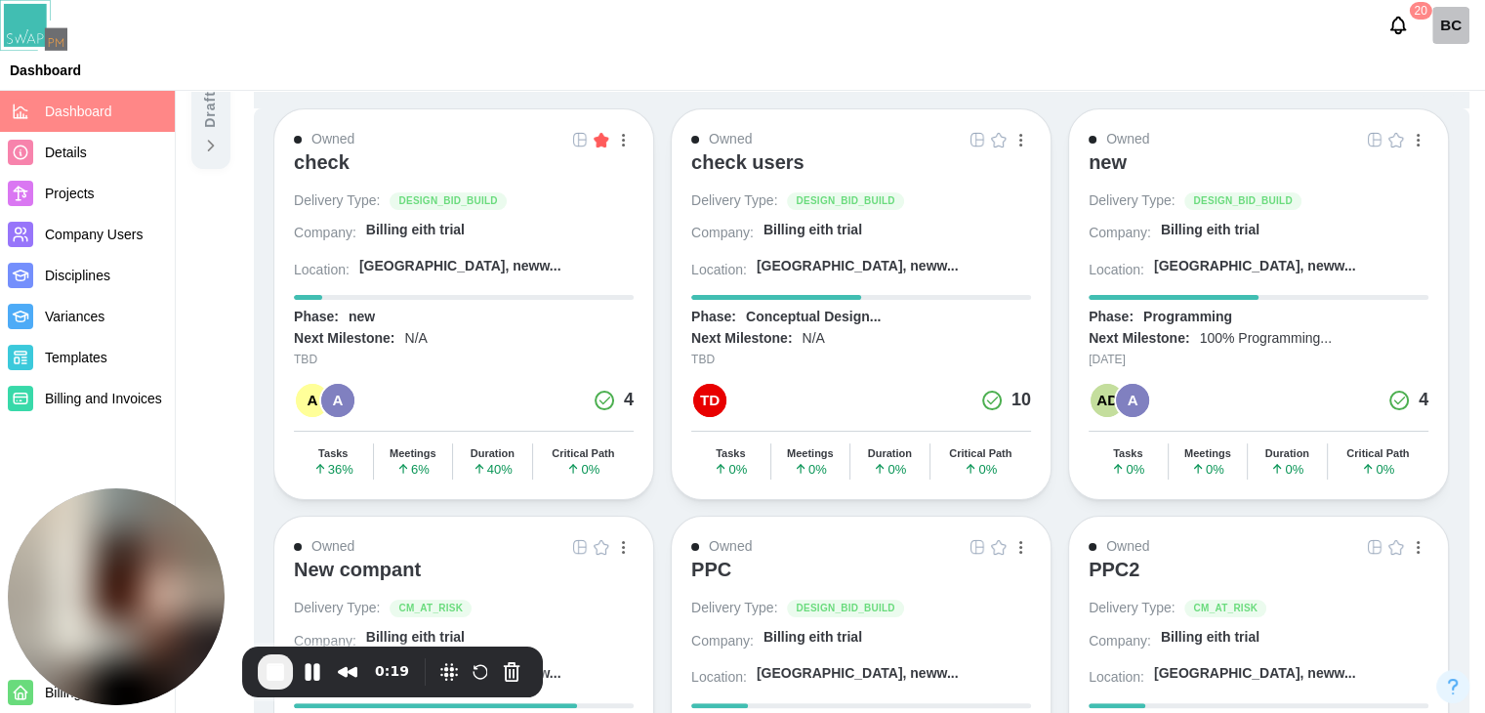
click at [781, 155] on div "check users" at bounding box center [747, 161] width 113 height 23
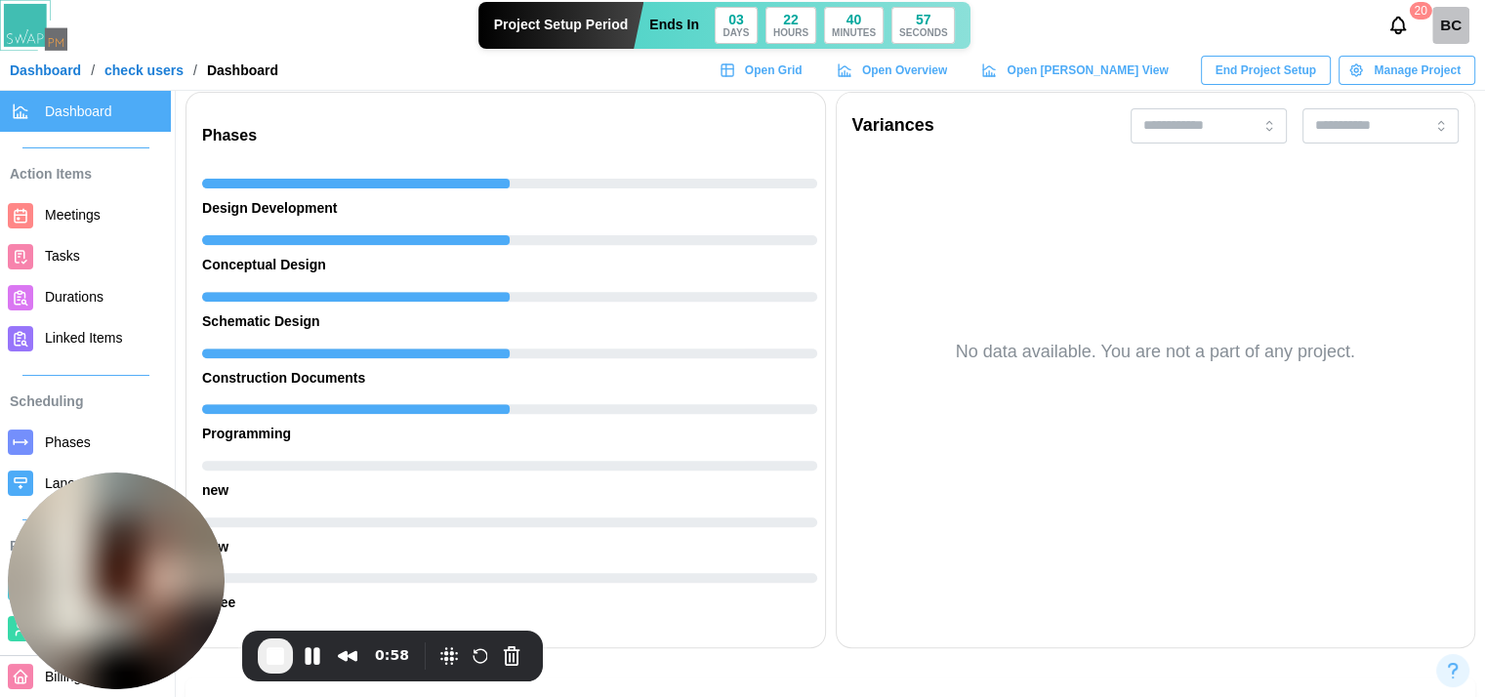
scroll to position [684, 0]
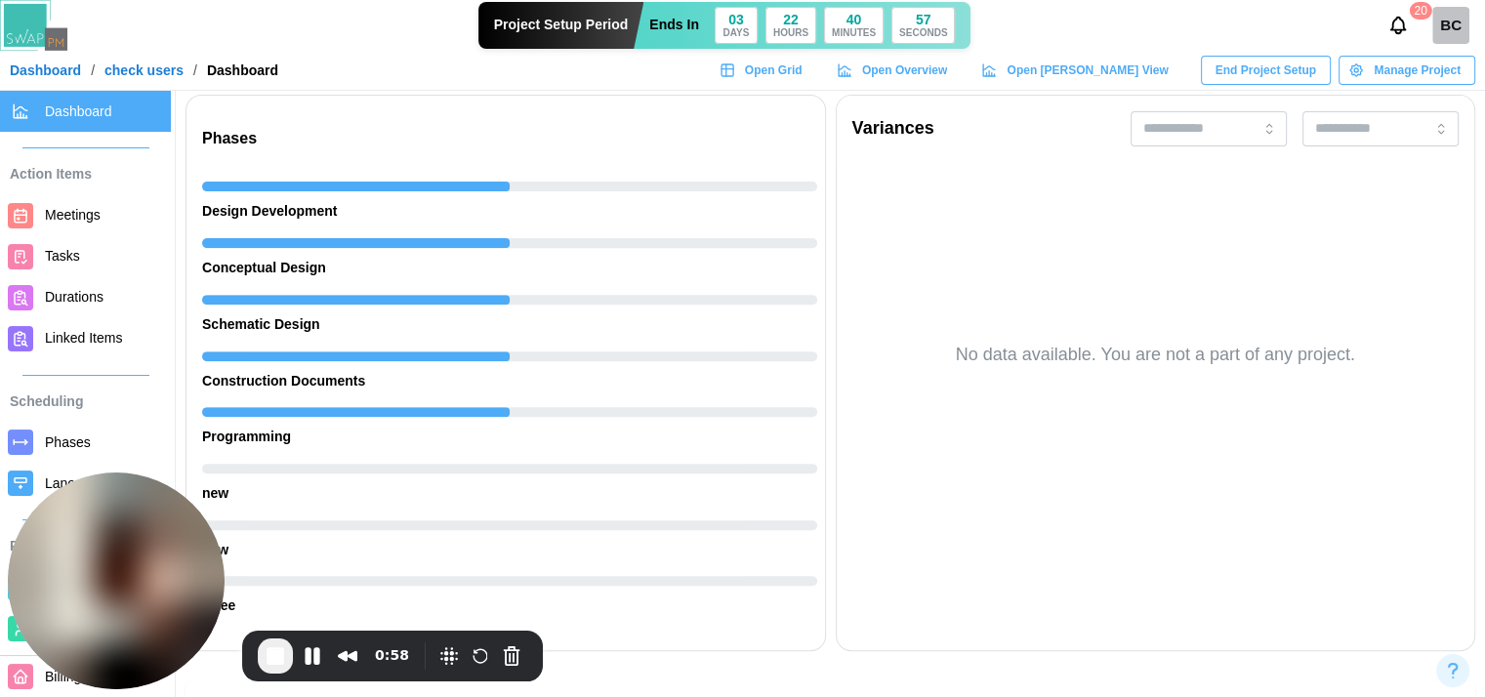
click at [77, 458] on link "Phases" at bounding box center [85, 442] width 171 height 41
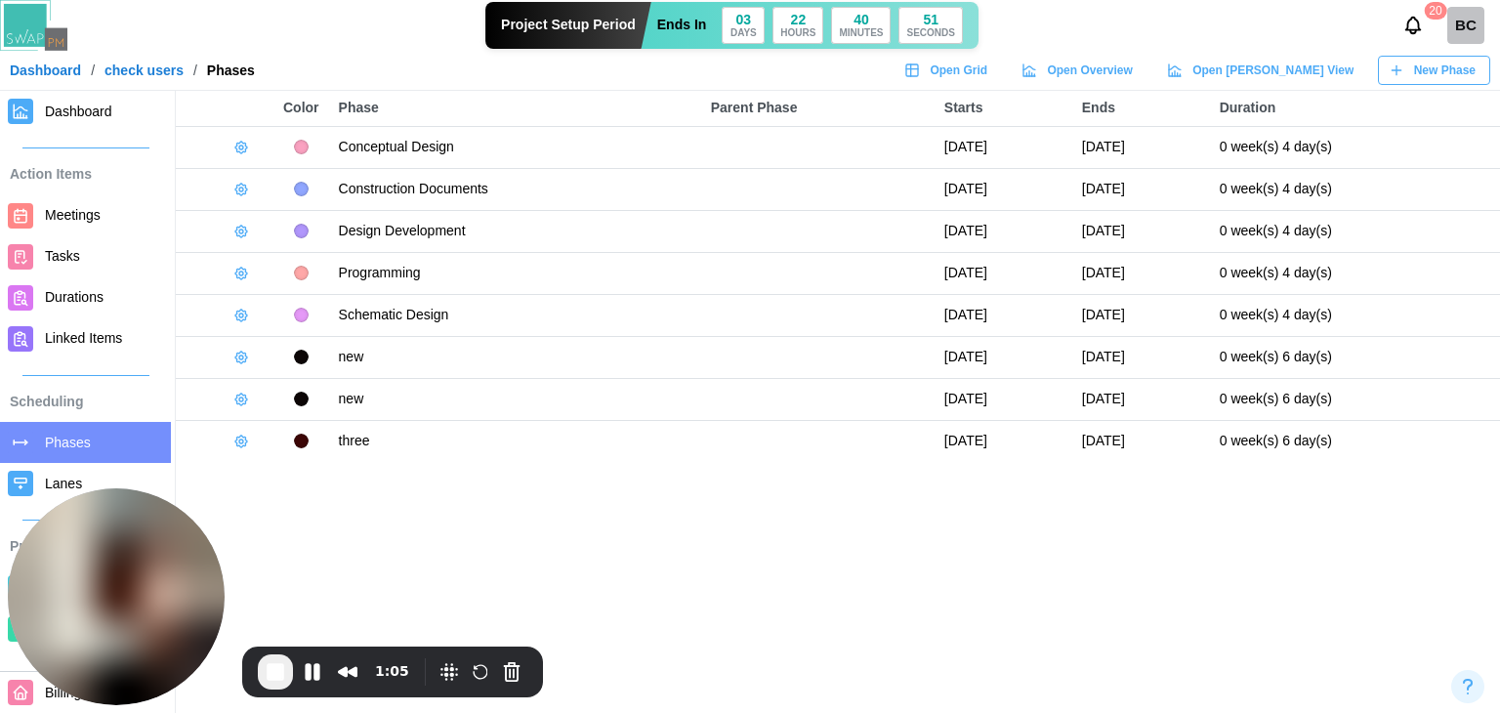
click at [246, 145] on icon "button" at bounding box center [241, 148] width 12 height 12
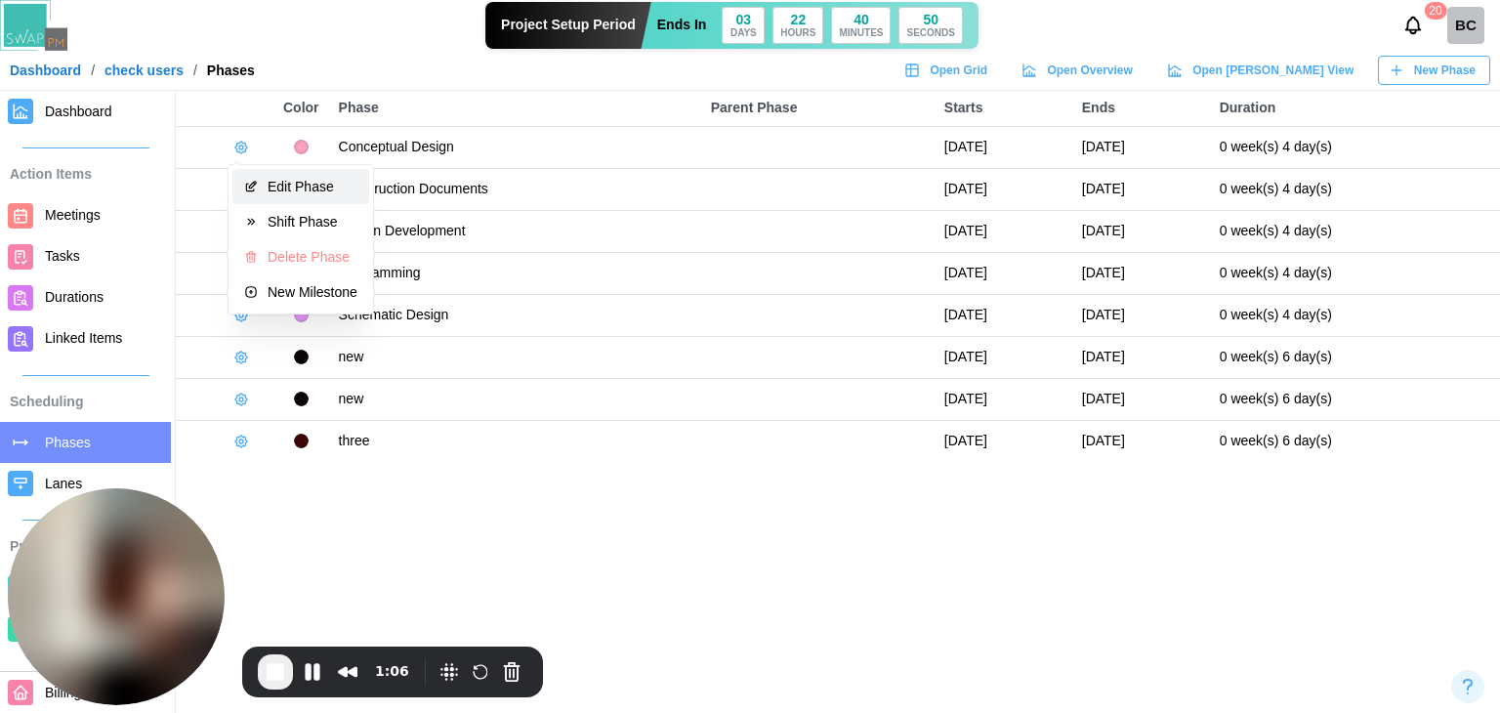
click at [256, 186] on icon "button" at bounding box center [251, 187] width 14 height 14
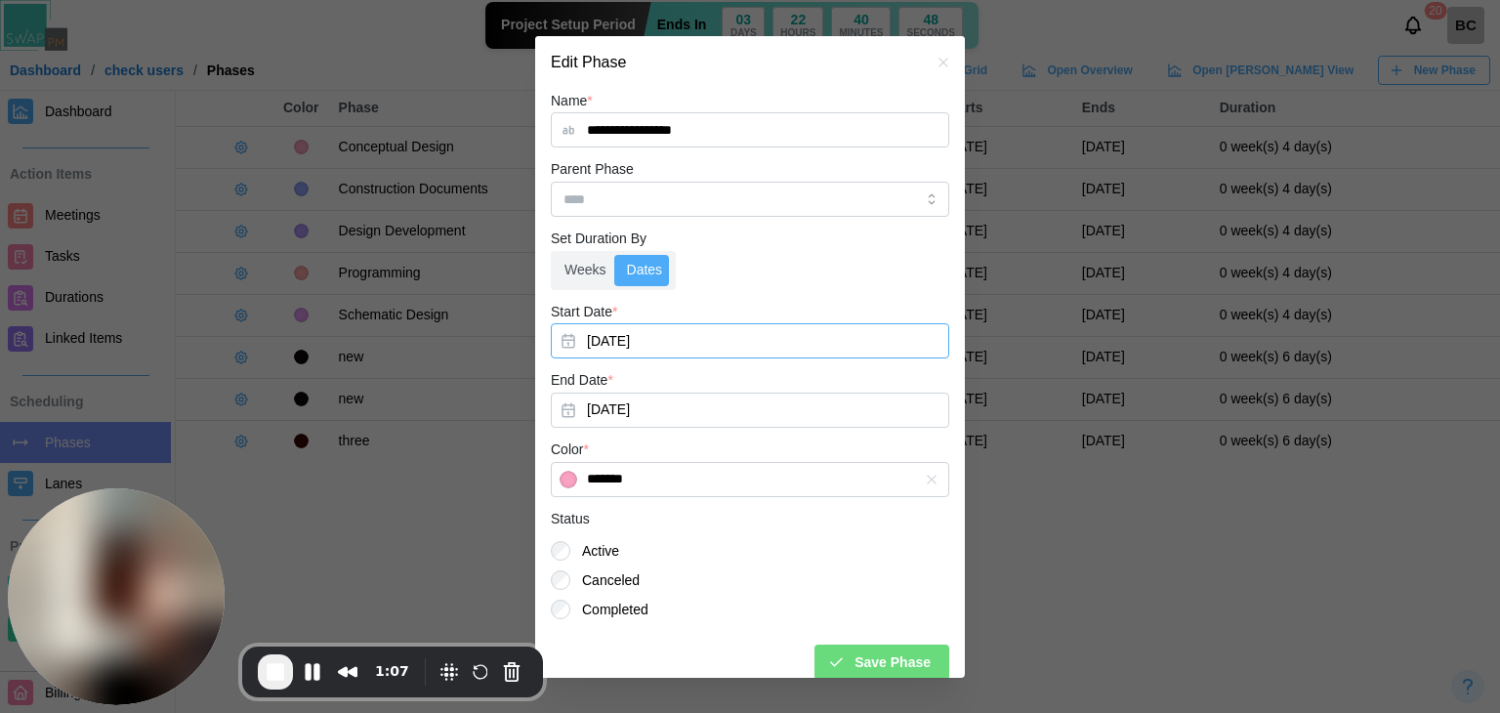
click at [672, 337] on button "[DATE]" at bounding box center [750, 340] width 398 height 35
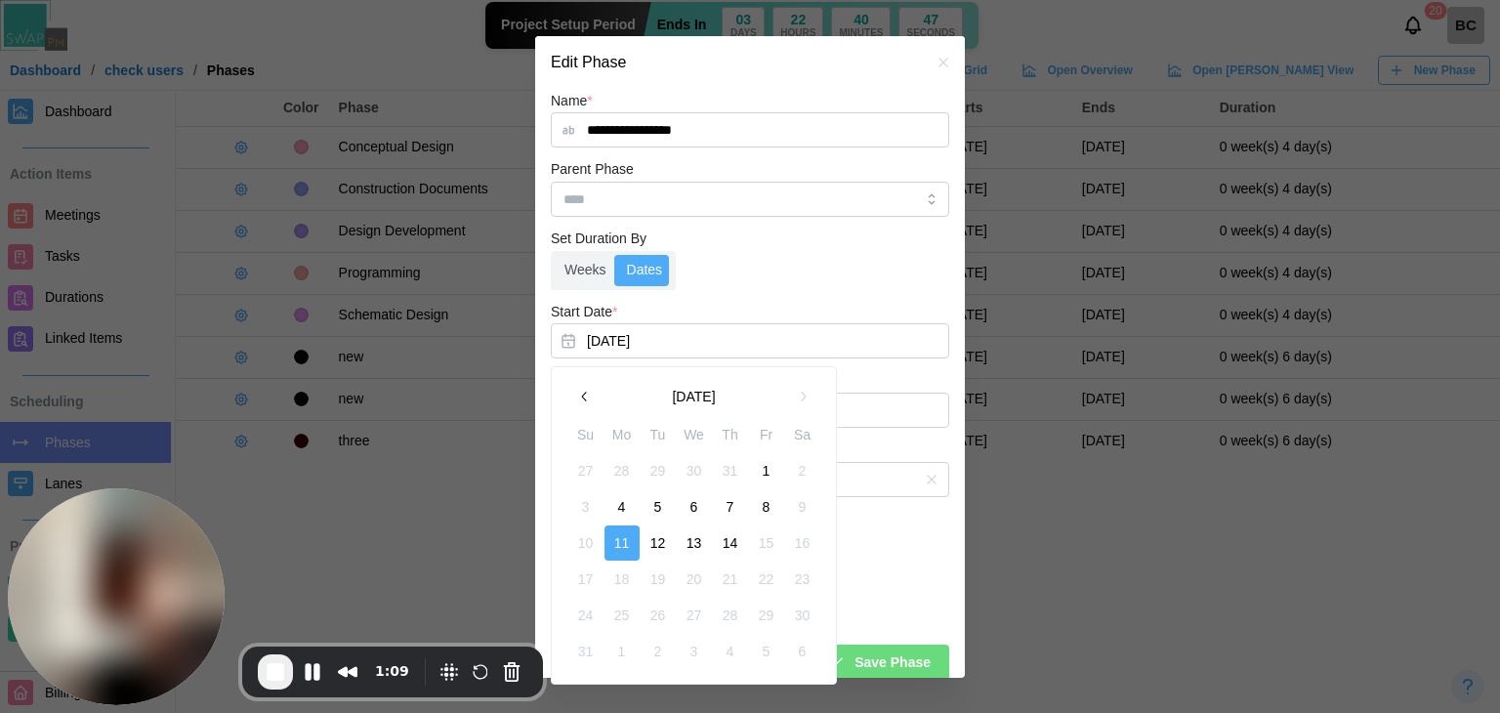
click at [687, 540] on button "13" at bounding box center [694, 542] width 35 height 35
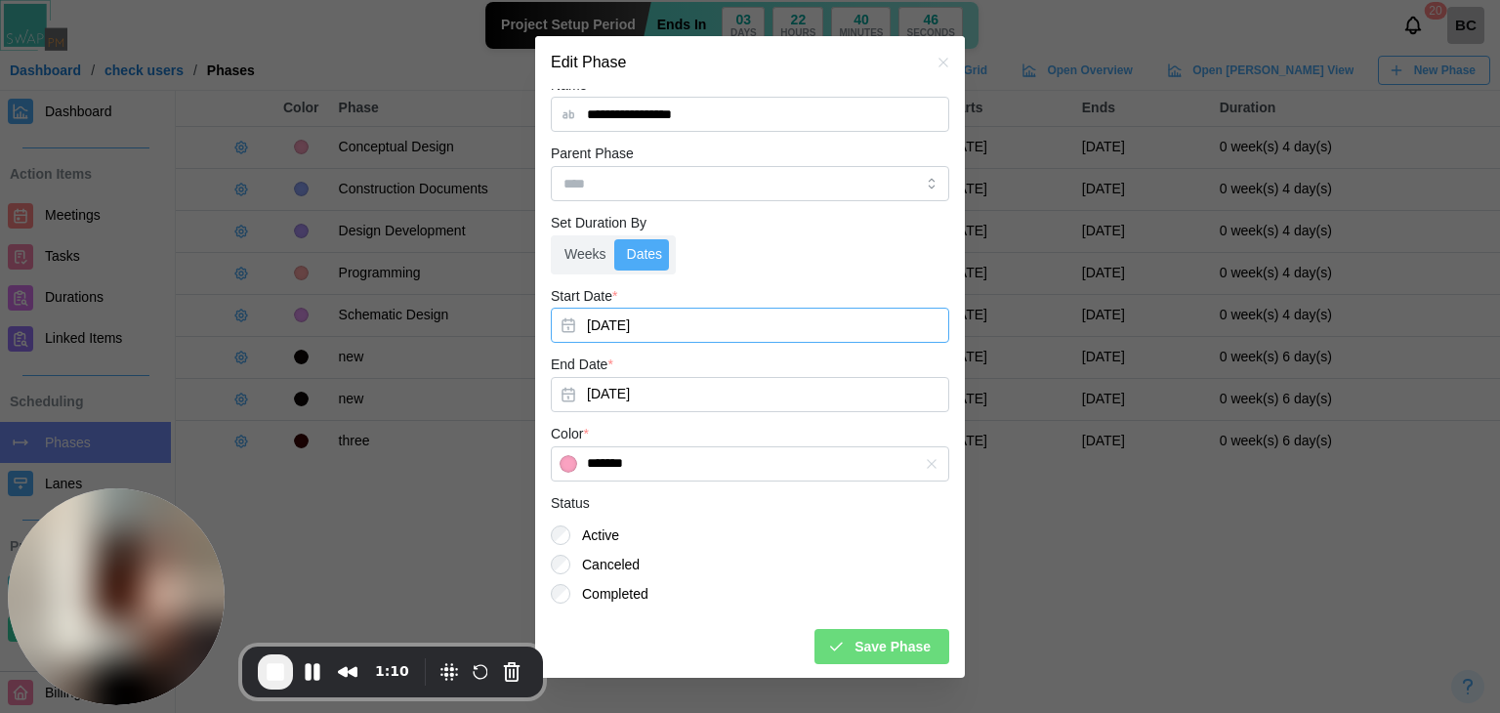
scroll to position [18, 0]
click at [879, 635] on span "Save Phase" at bounding box center [892, 644] width 76 height 33
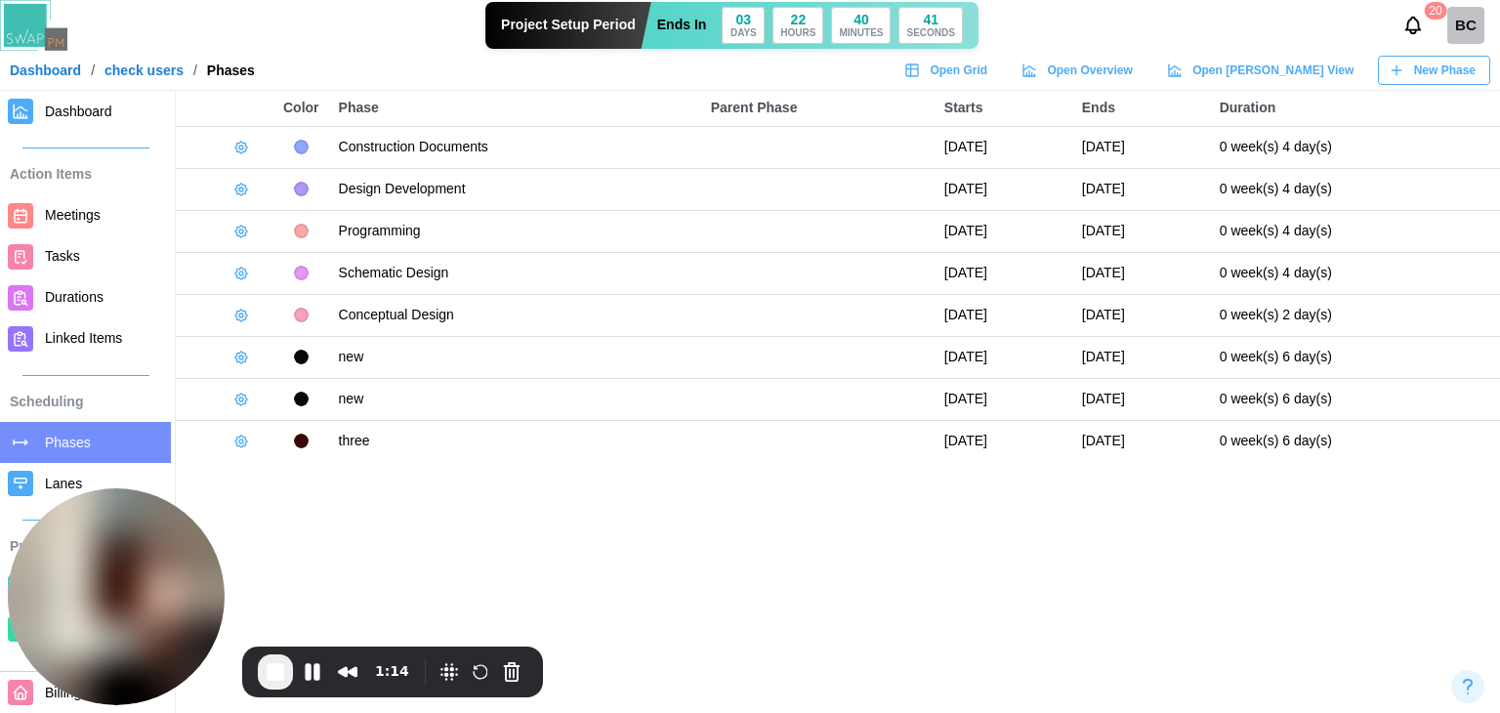
click at [246, 186] on icon "button" at bounding box center [241, 190] width 16 height 16
click at [302, 231] on div "Edit Phase" at bounding box center [313, 229] width 90 height 16
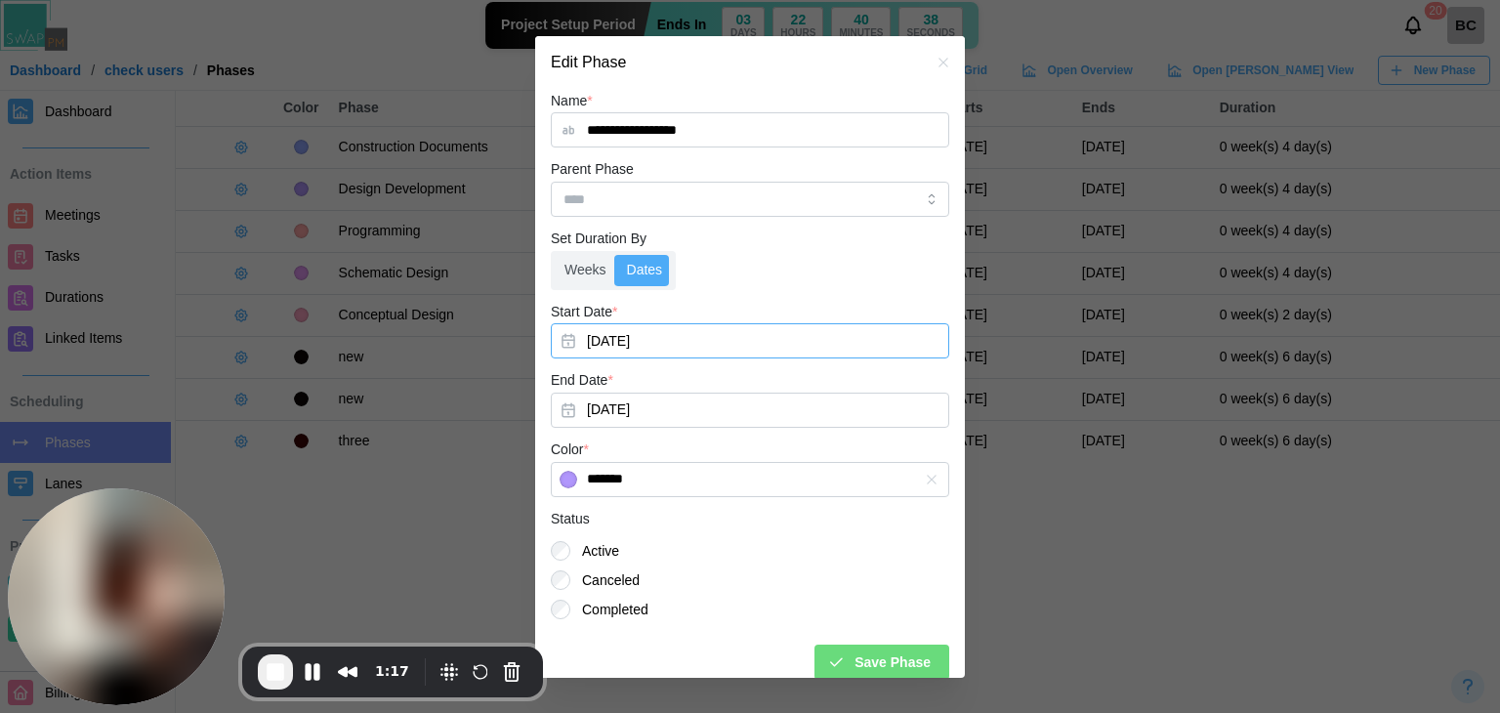
click at [673, 336] on button "[DATE]" at bounding box center [750, 340] width 398 height 35
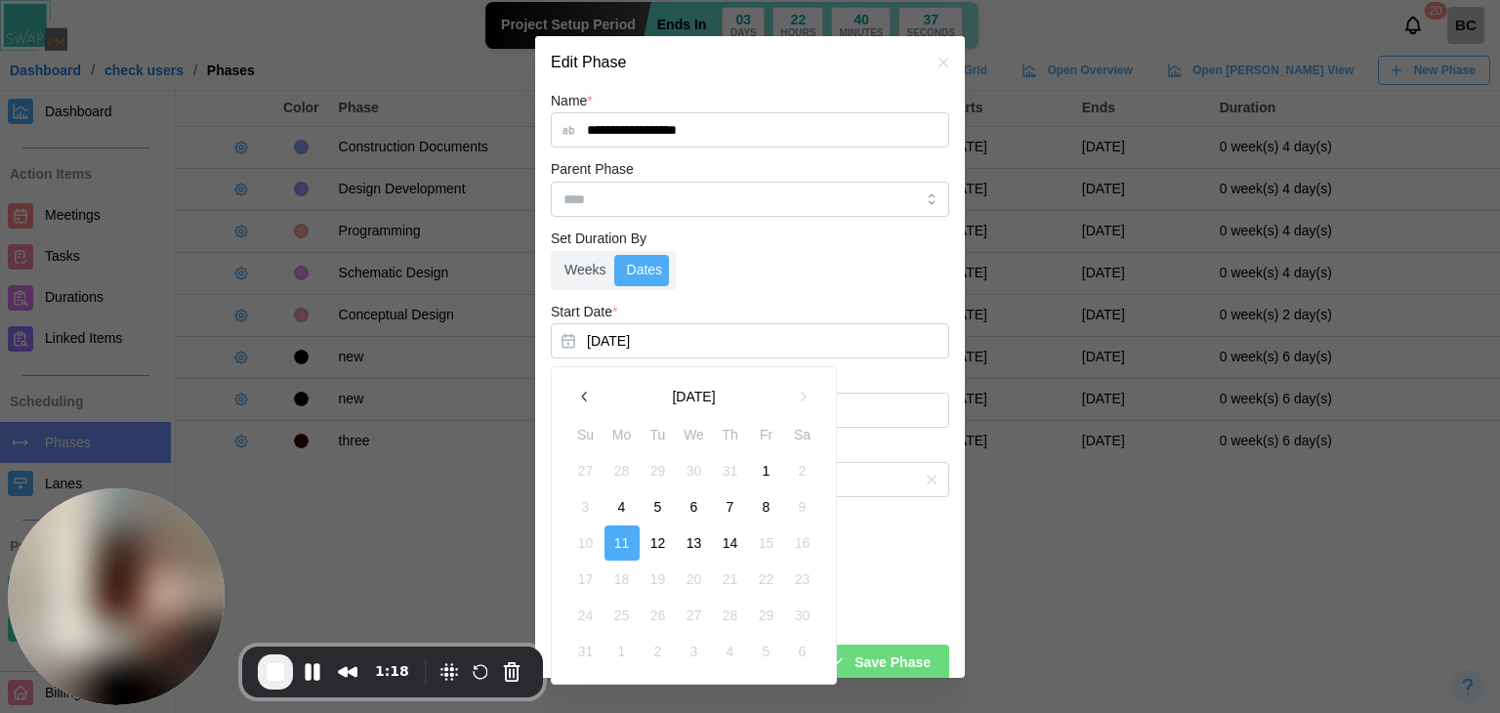
click at [685, 541] on button "13" at bounding box center [694, 542] width 35 height 35
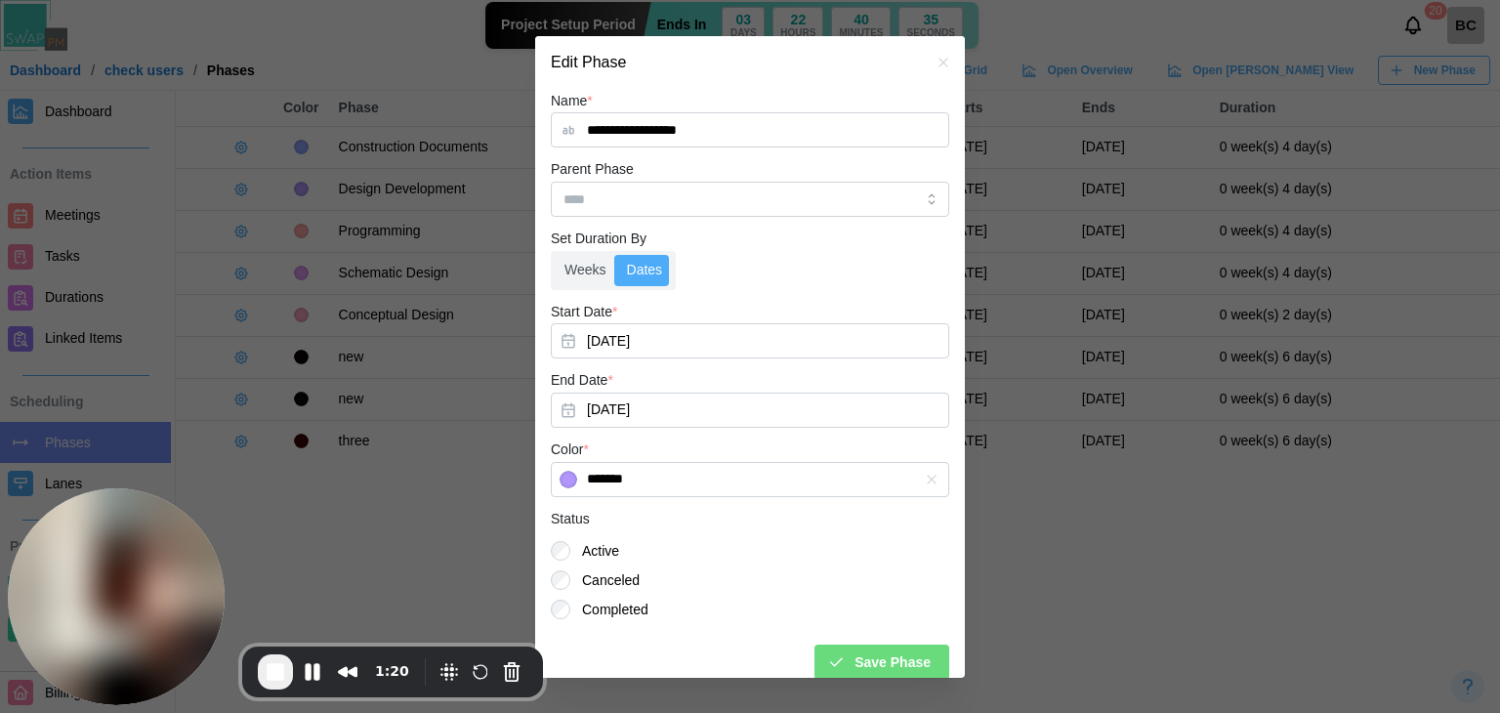
click at [840, 651] on div "Save Phase" at bounding box center [879, 661] width 104 height 33
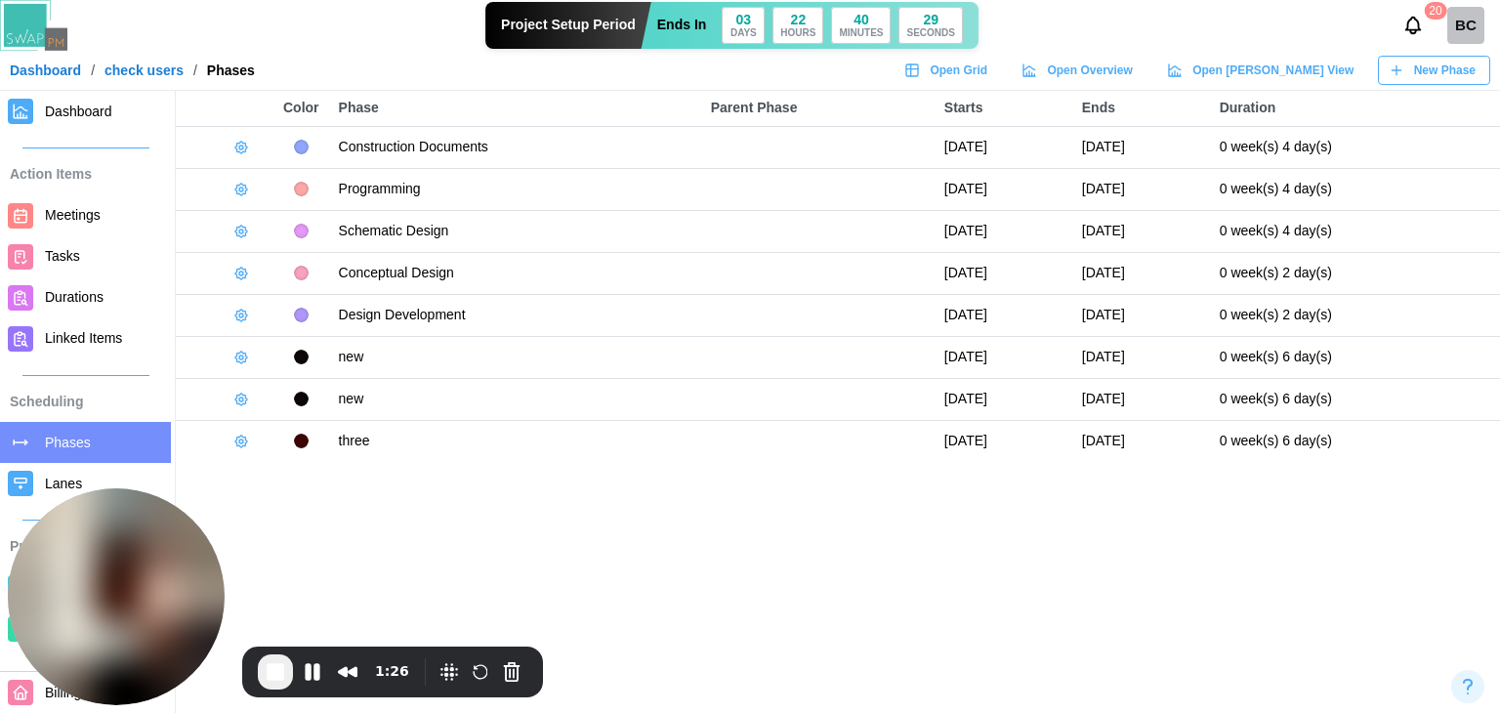
click at [248, 139] on button "button" at bounding box center [241, 147] width 27 height 27
click at [312, 677] on button "Pause Recording" at bounding box center [312, 671] width 31 height 31
click at [246, 149] on icon "button" at bounding box center [241, 148] width 16 height 16
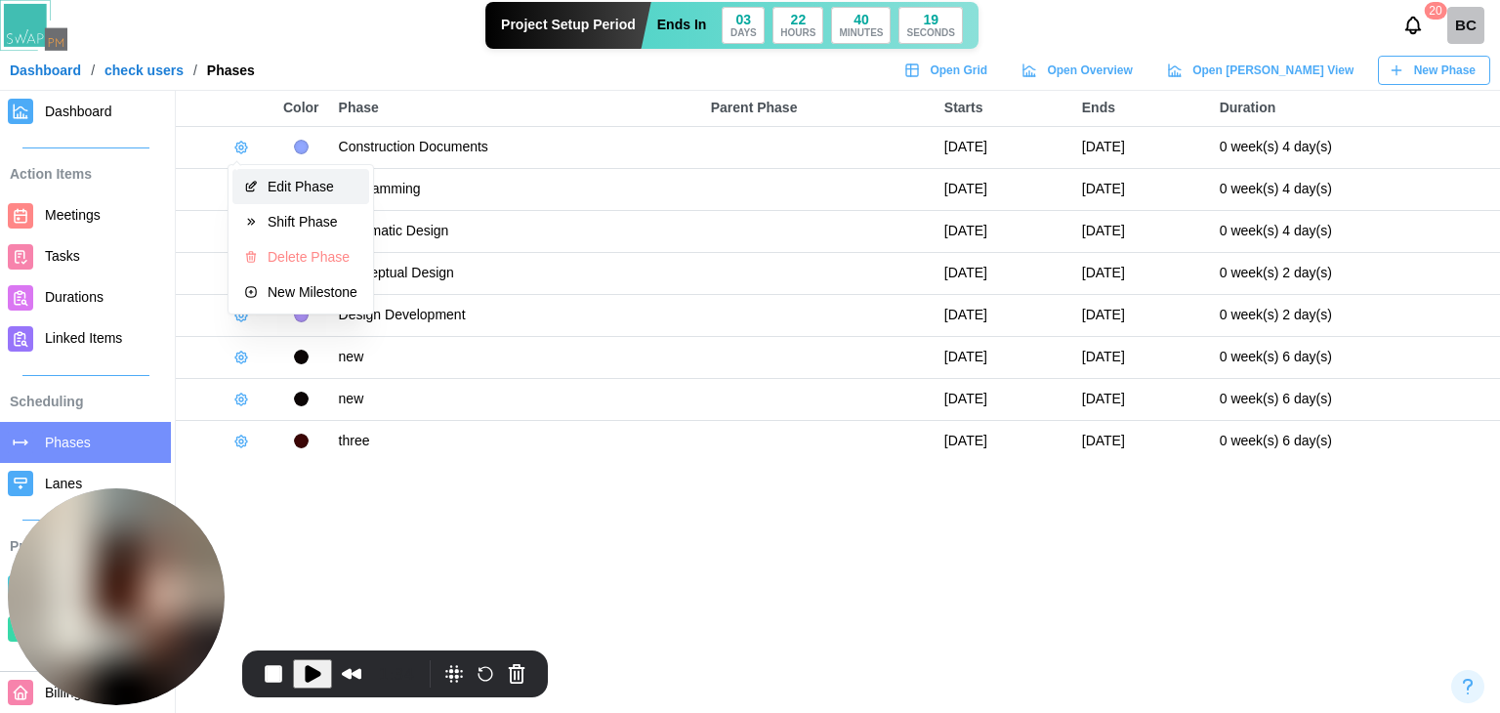
click at [274, 195] on button "Edit Phase" at bounding box center [300, 186] width 137 height 35
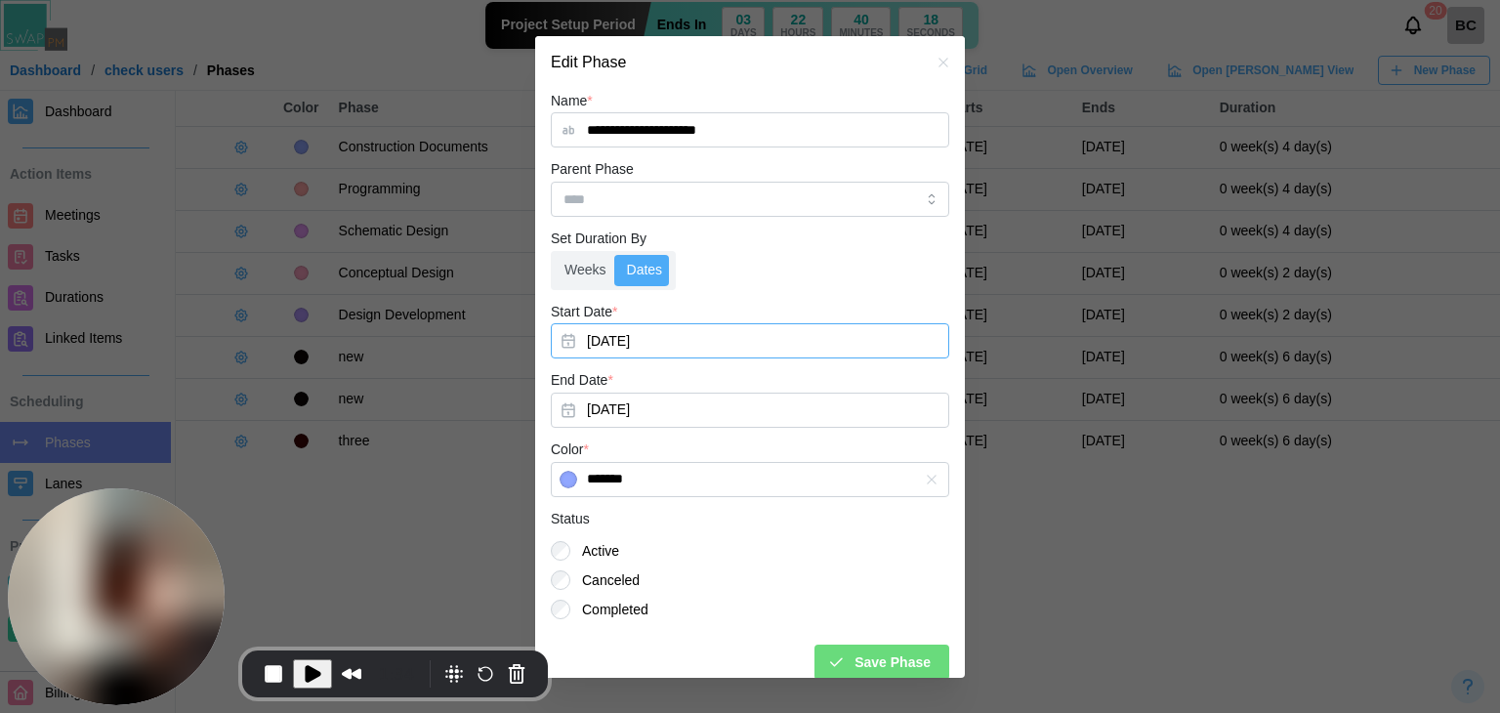
click at [661, 347] on button "[DATE]" at bounding box center [750, 340] width 398 height 35
click at [699, 539] on button "13" at bounding box center [694, 542] width 35 height 35
click at [833, 650] on div "Save Phase" at bounding box center [879, 661] width 104 height 33
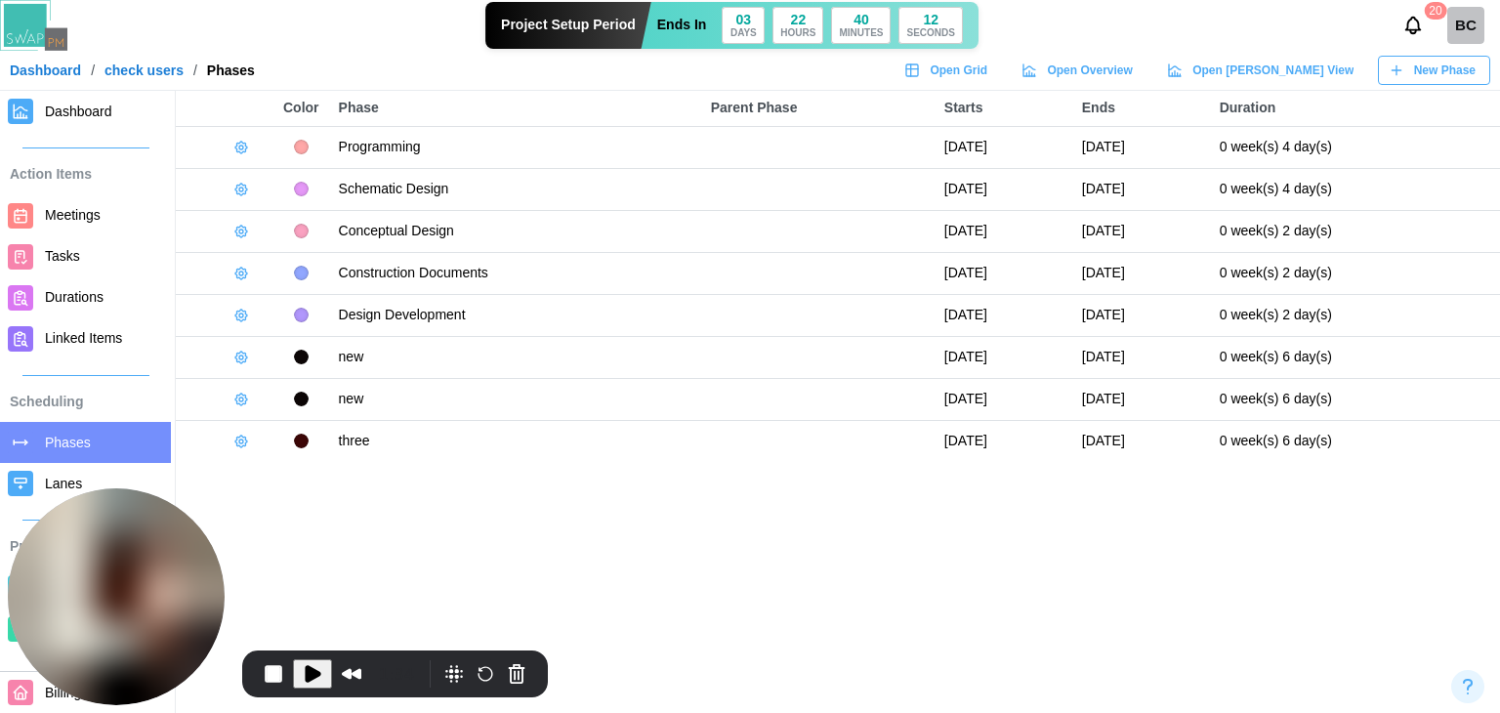
click at [240, 145] on icon "button" at bounding box center [241, 148] width 16 height 16
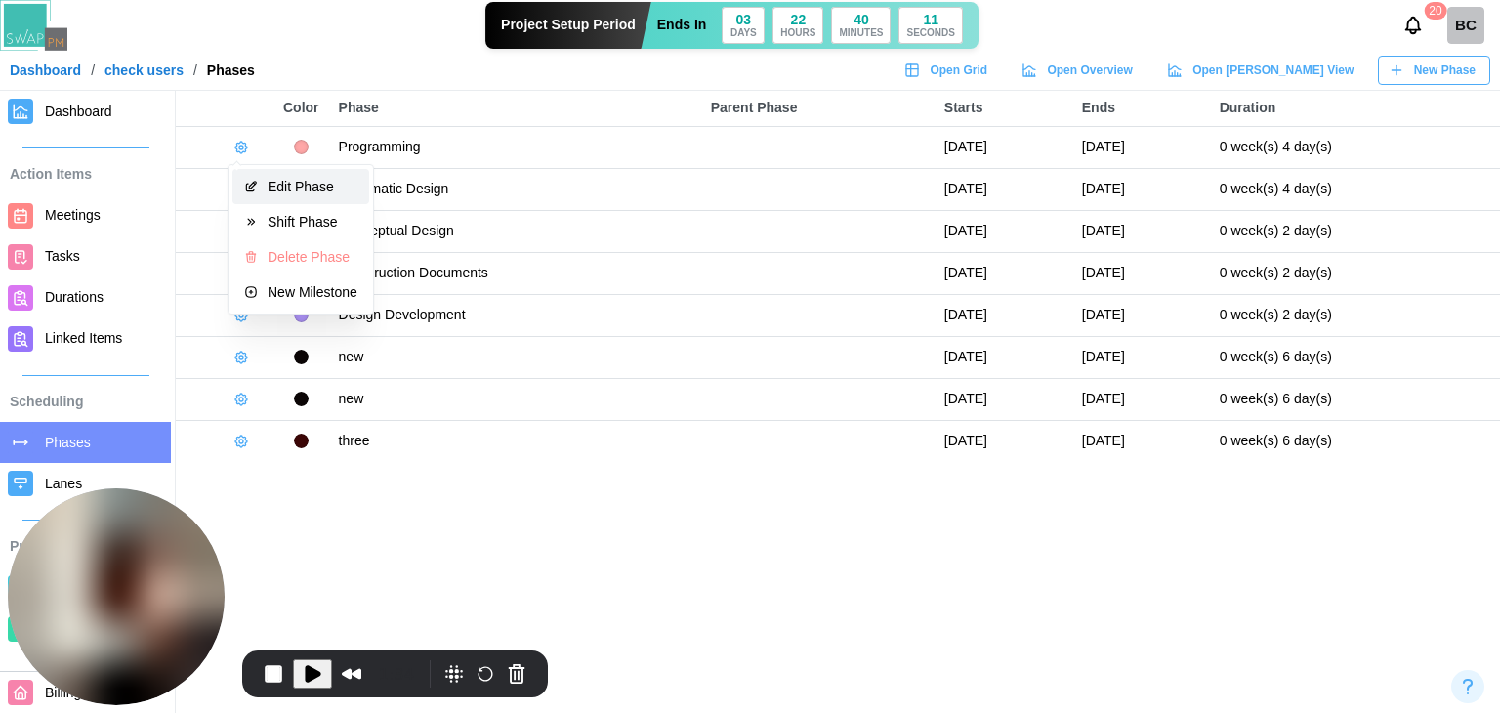
click at [282, 184] on div "Edit Phase" at bounding box center [313, 187] width 90 height 16
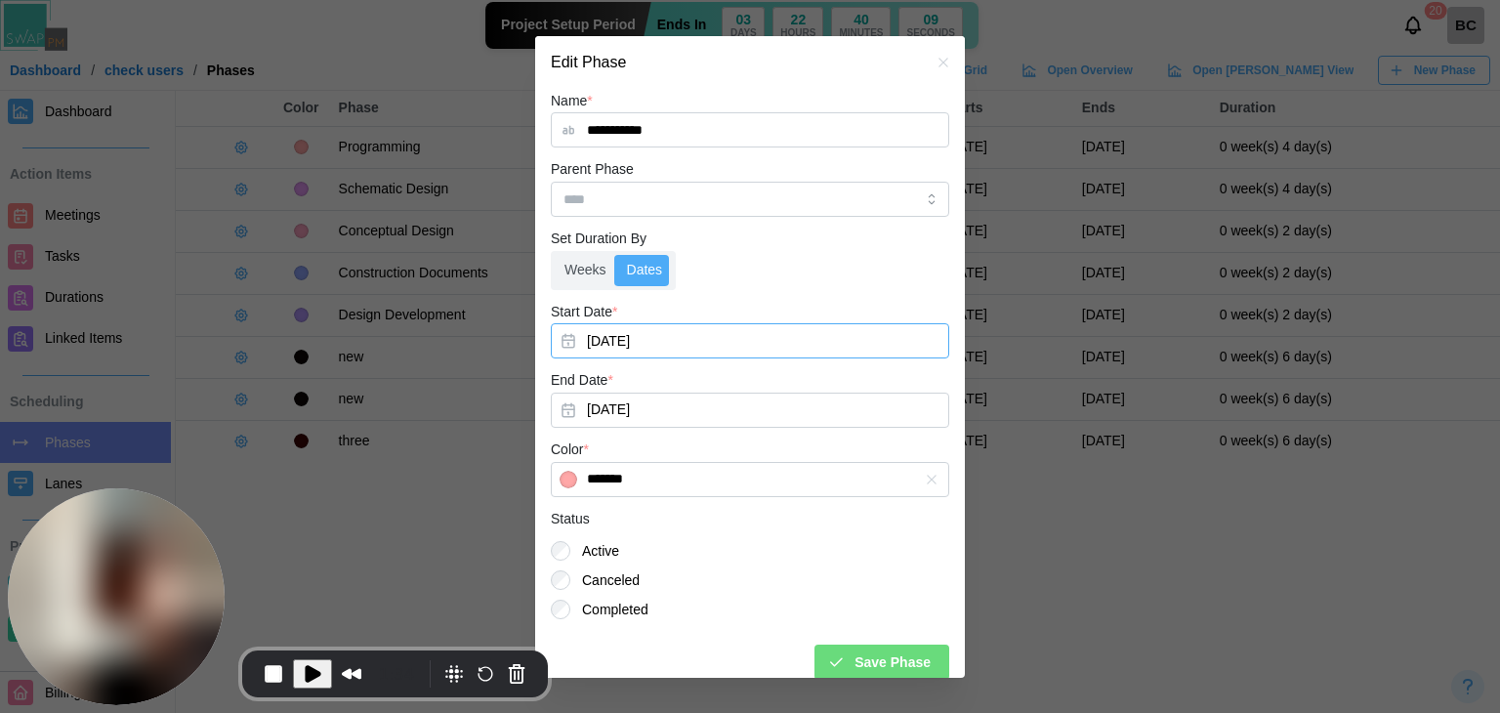
click at [692, 346] on button "[DATE]" at bounding box center [750, 340] width 398 height 35
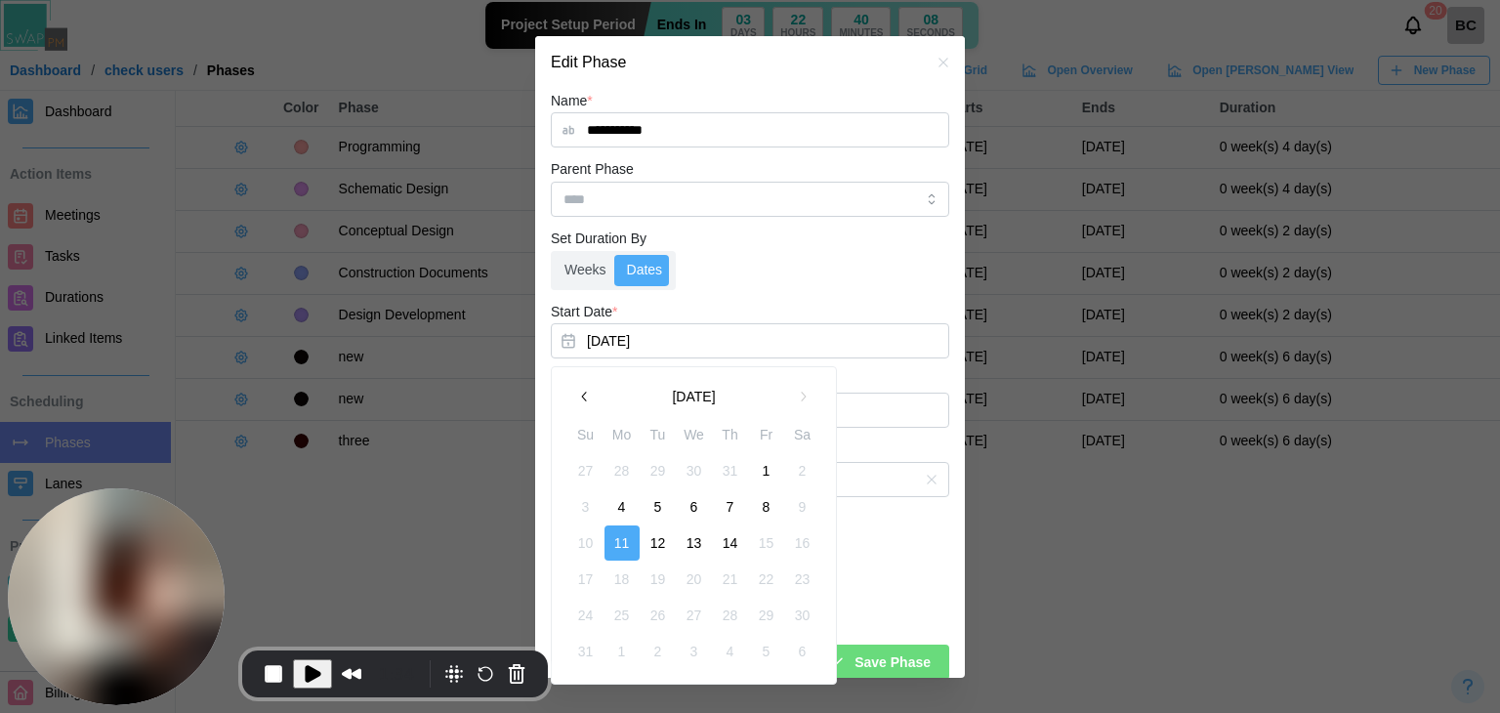
click at [688, 545] on button "13" at bounding box center [694, 542] width 35 height 35
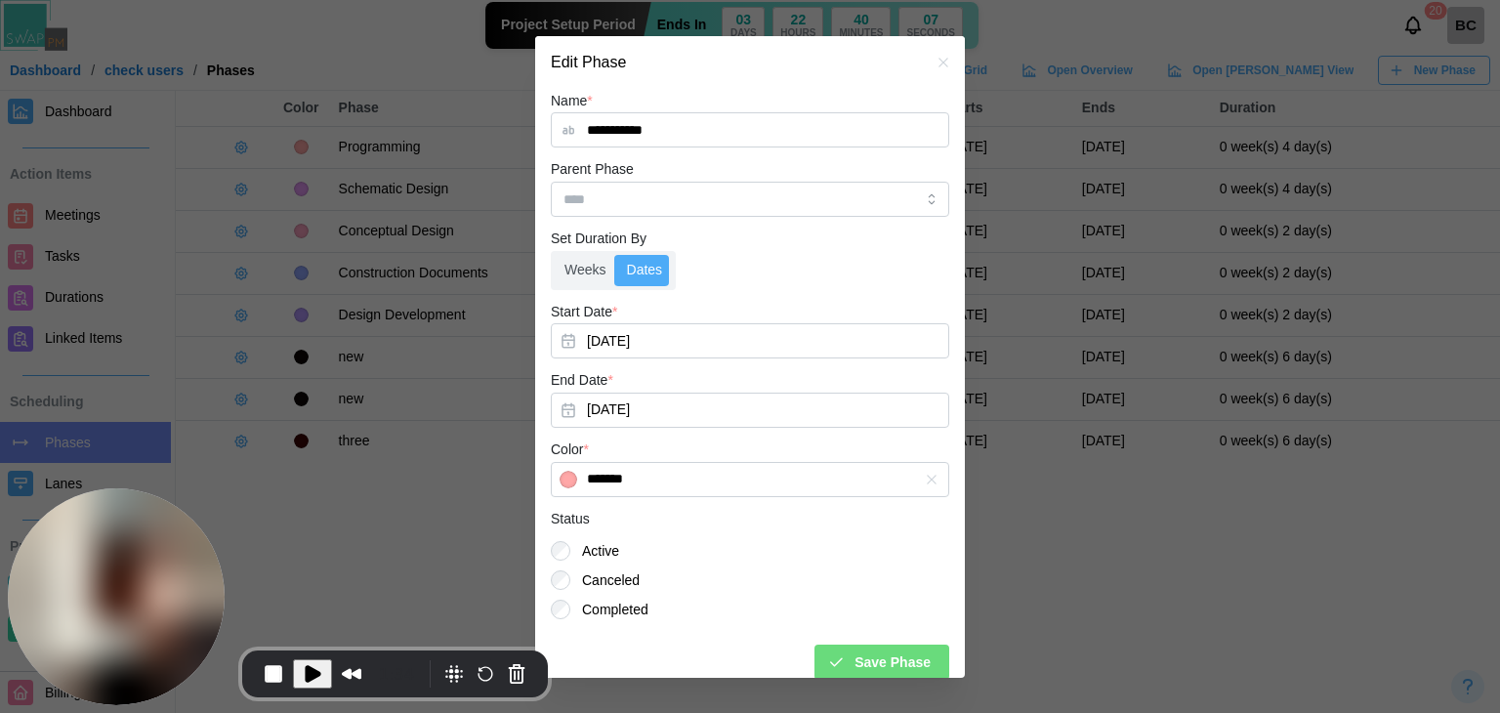
click at [862, 651] on span "Save Phase" at bounding box center [892, 661] width 76 height 33
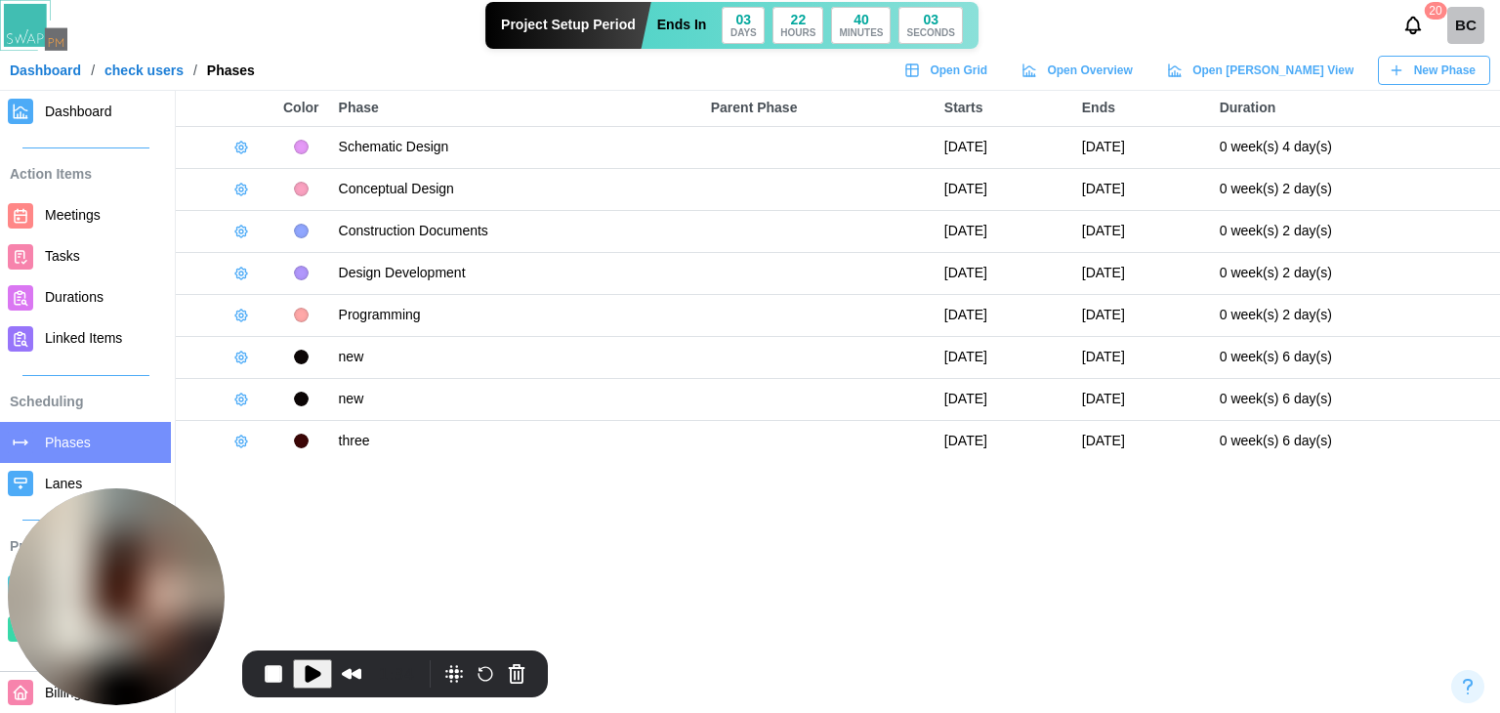
click at [238, 143] on icon "button" at bounding box center [241, 148] width 12 height 12
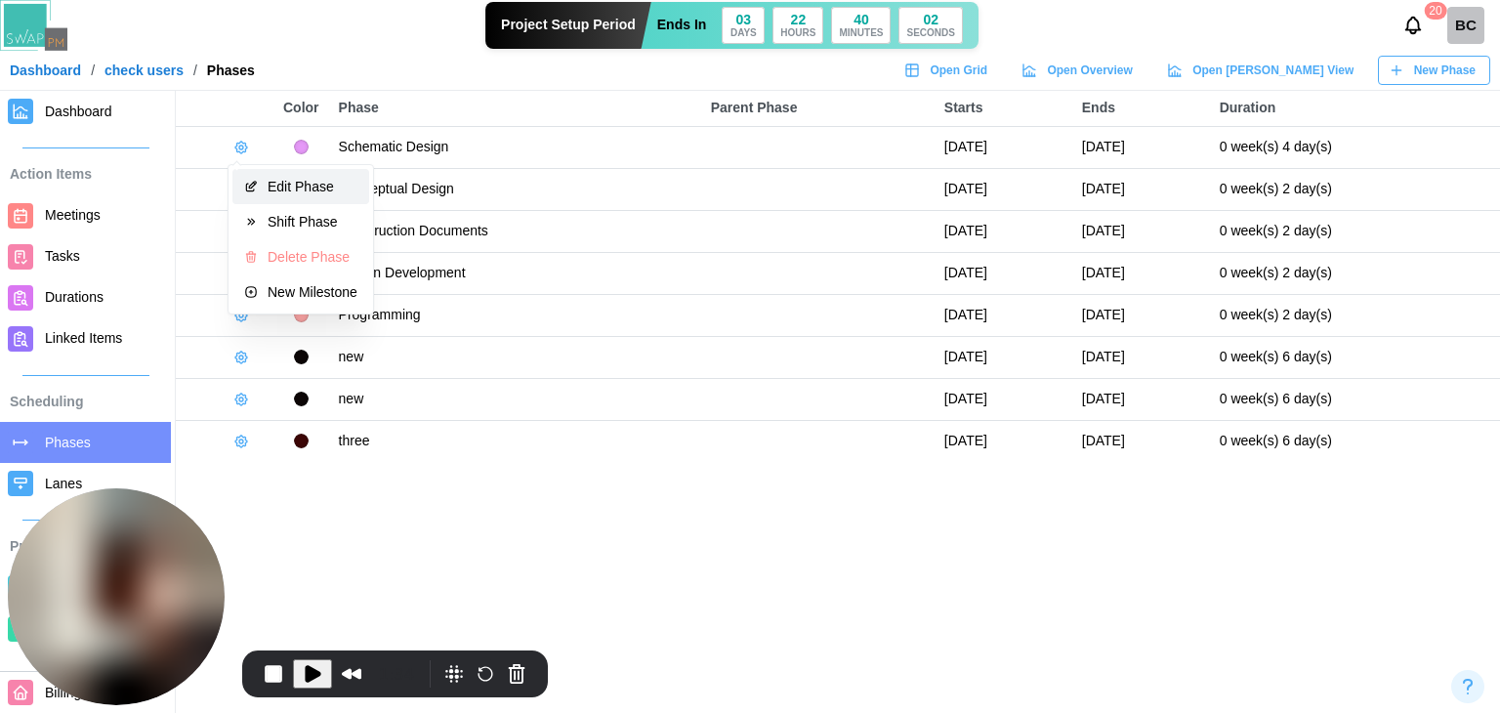
click at [258, 181] on button "Edit Phase" at bounding box center [300, 186] width 137 height 35
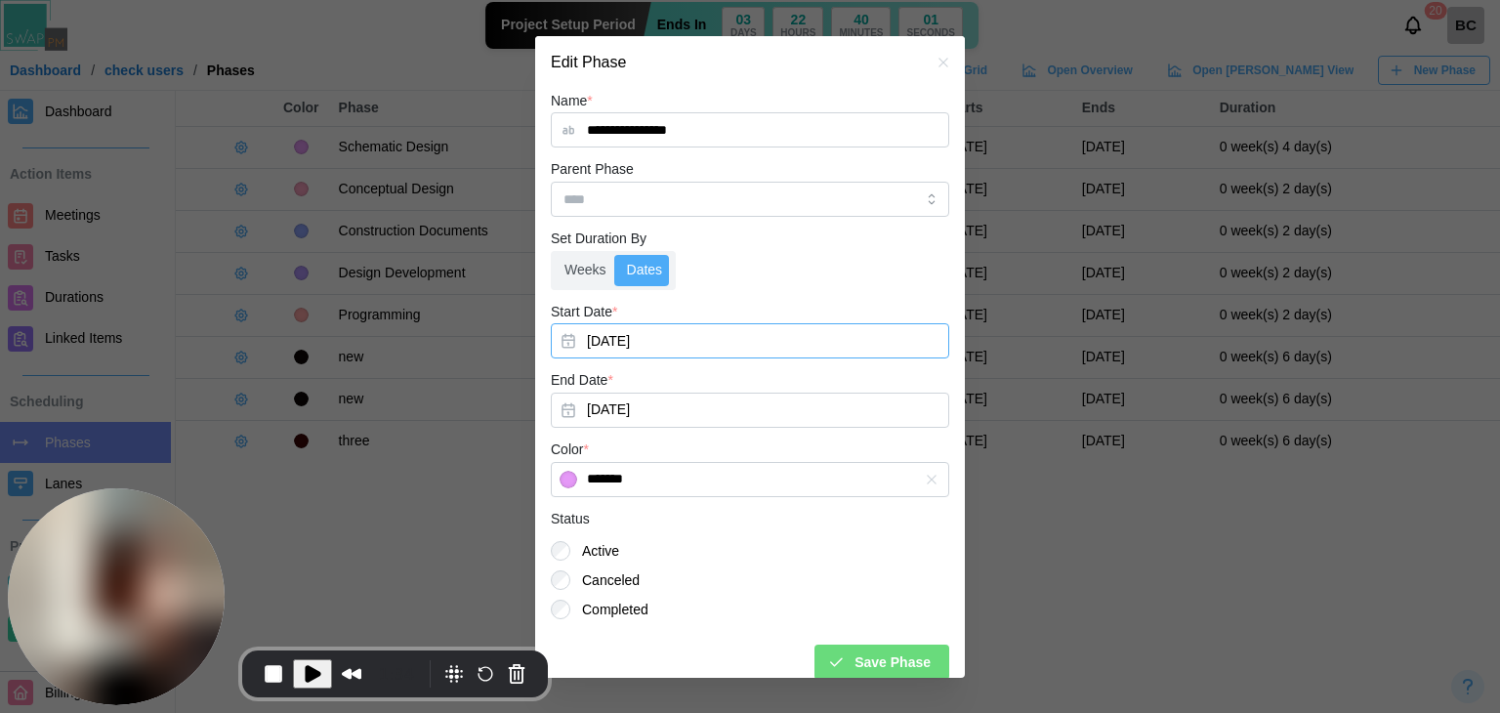
click at [700, 345] on button "Aug 11, 2025" at bounding box center [750, 340] width 398 height 35
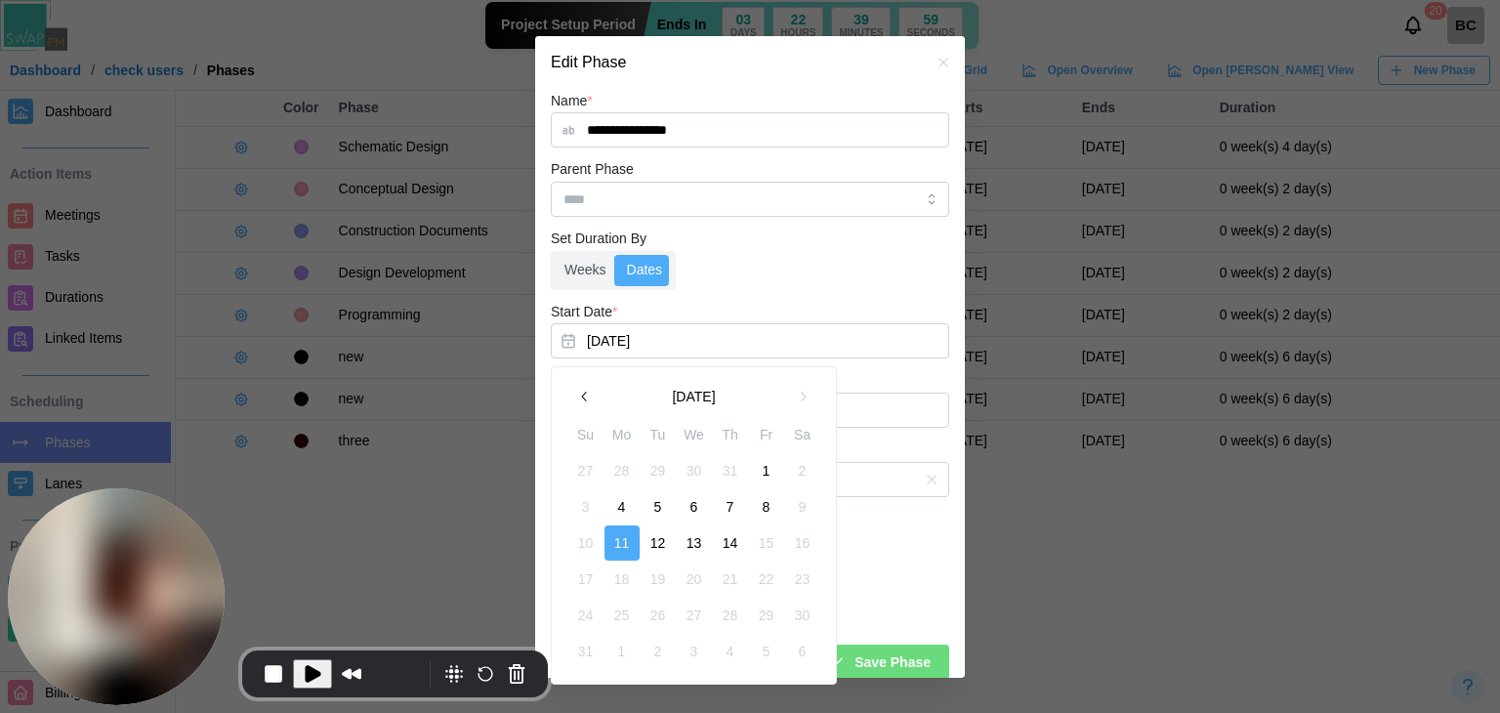
click at [685, 539] on button "13" at bounding box center [694, 542] width 35 height 35
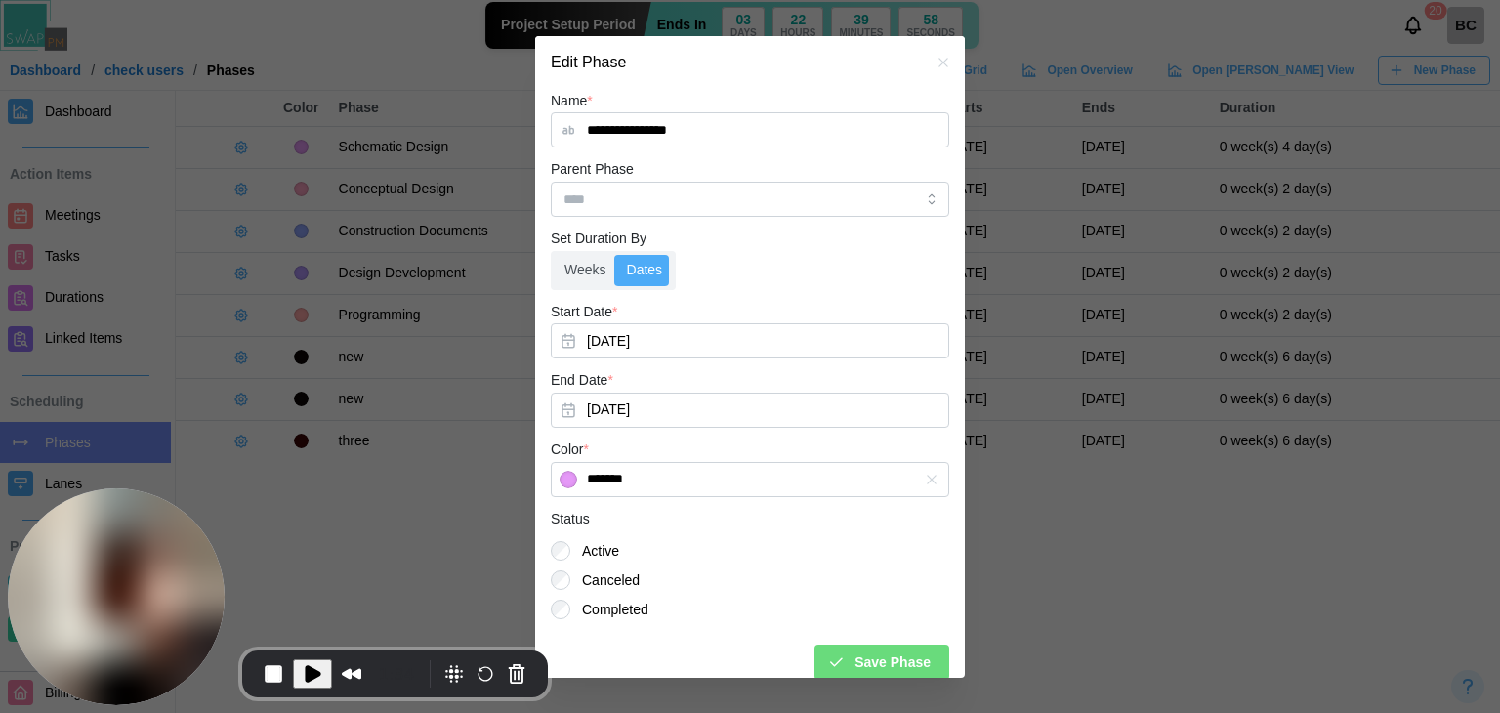
click at [878, 649] on span "Save Phase" at bounding box center [892, 661] width 76 height 33
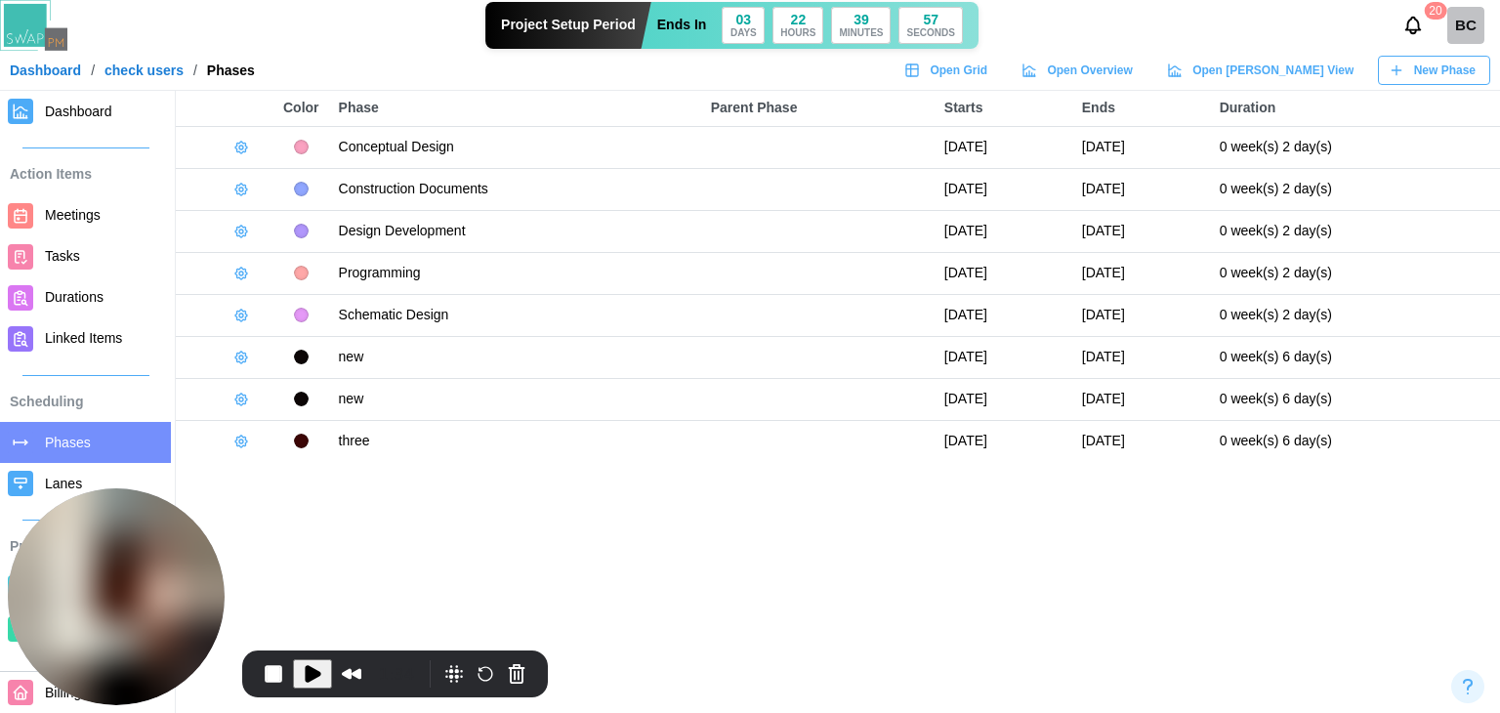
click at [309, 679] on span "Play Recording" at bounding box center [312, 673] width 23 height 23
click at [90, 119] on span "Dashboard" at bounding box center [78, 112] width 67 height 16
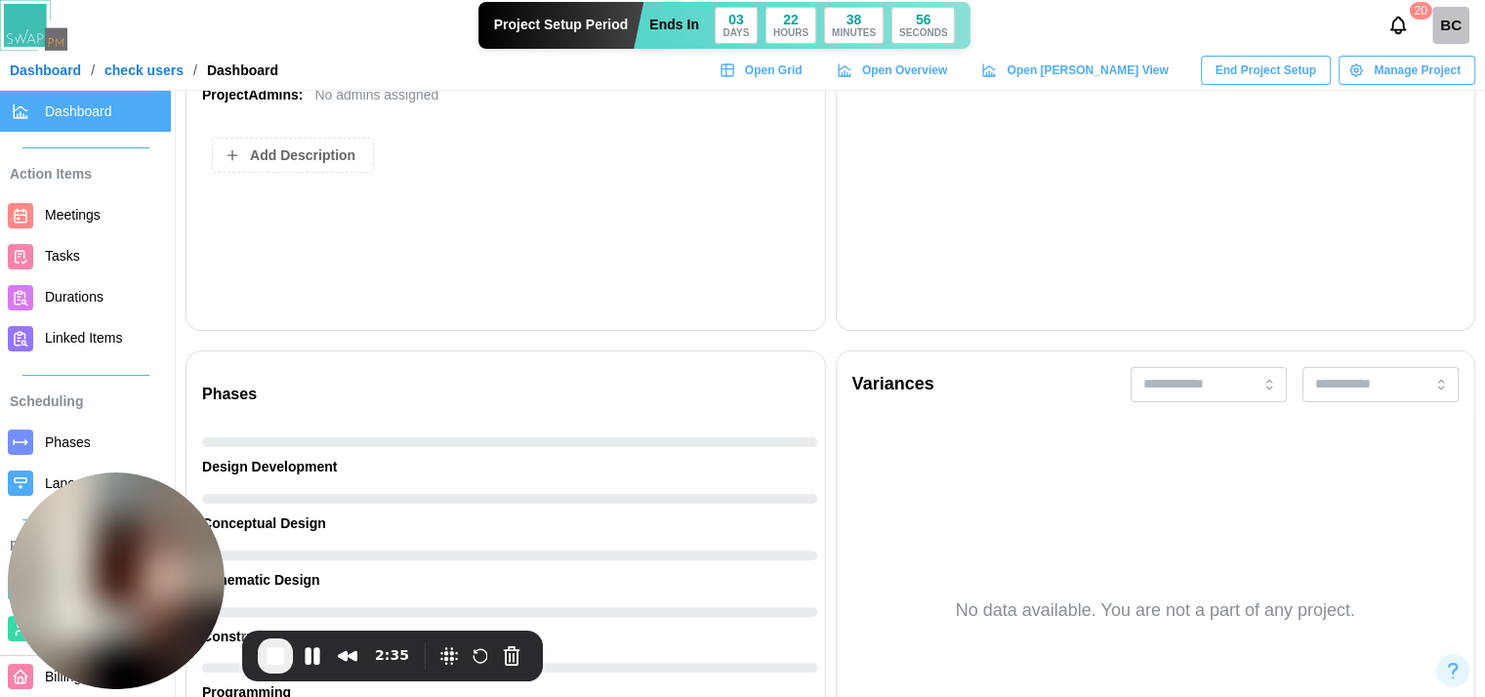
scroll to position [684, 0]
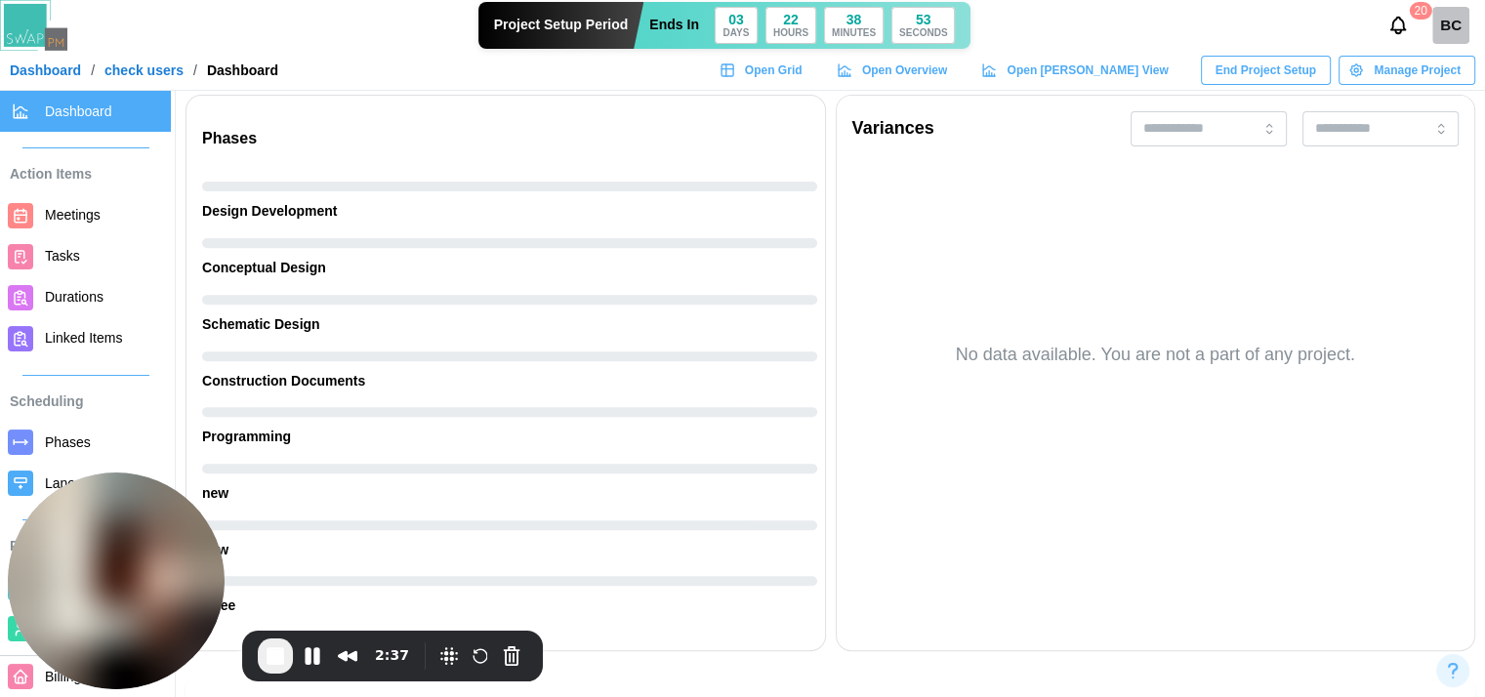
click at [89, 214] on span "Meetings" at bounding box center [73, 215] width 56 height 16
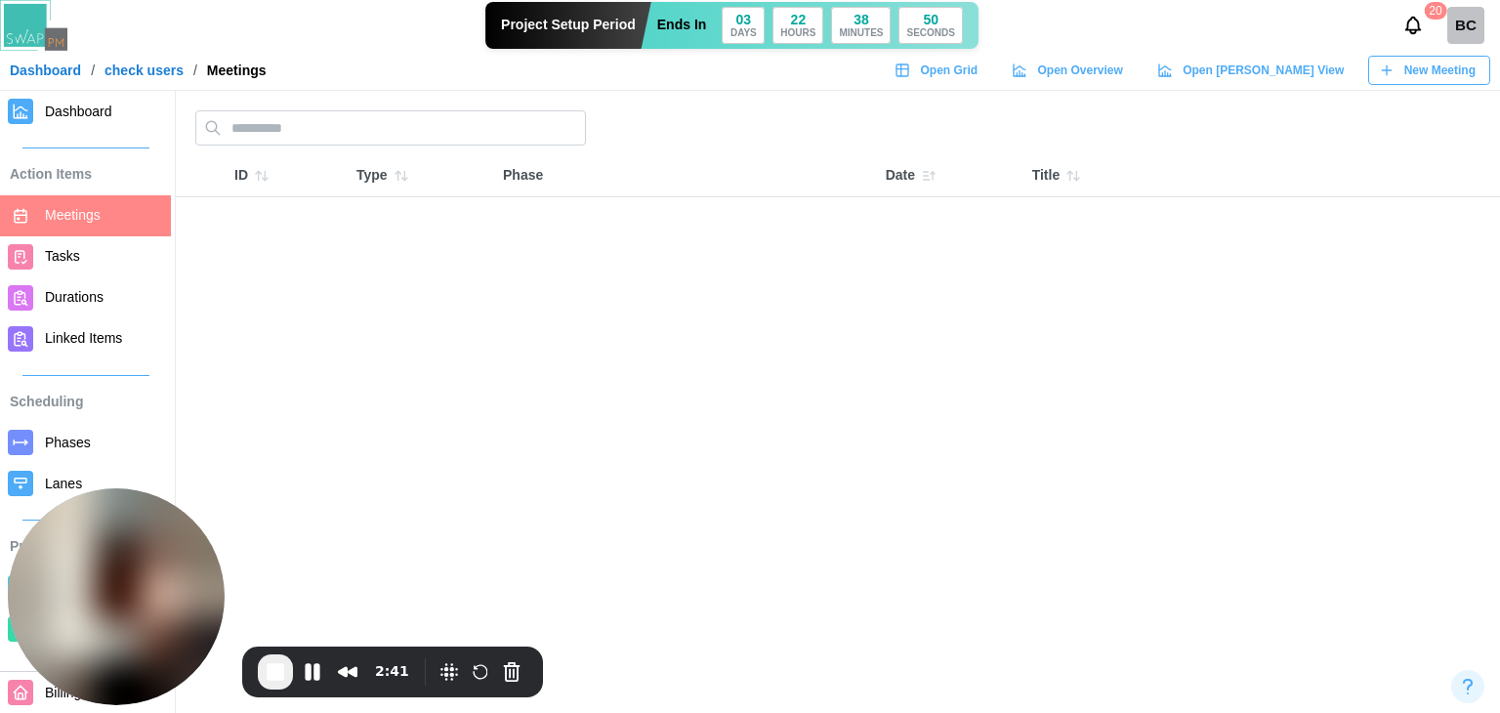
click at [58, 445] on span "Phases" at bounding box center [68, 443] width 46 height 16
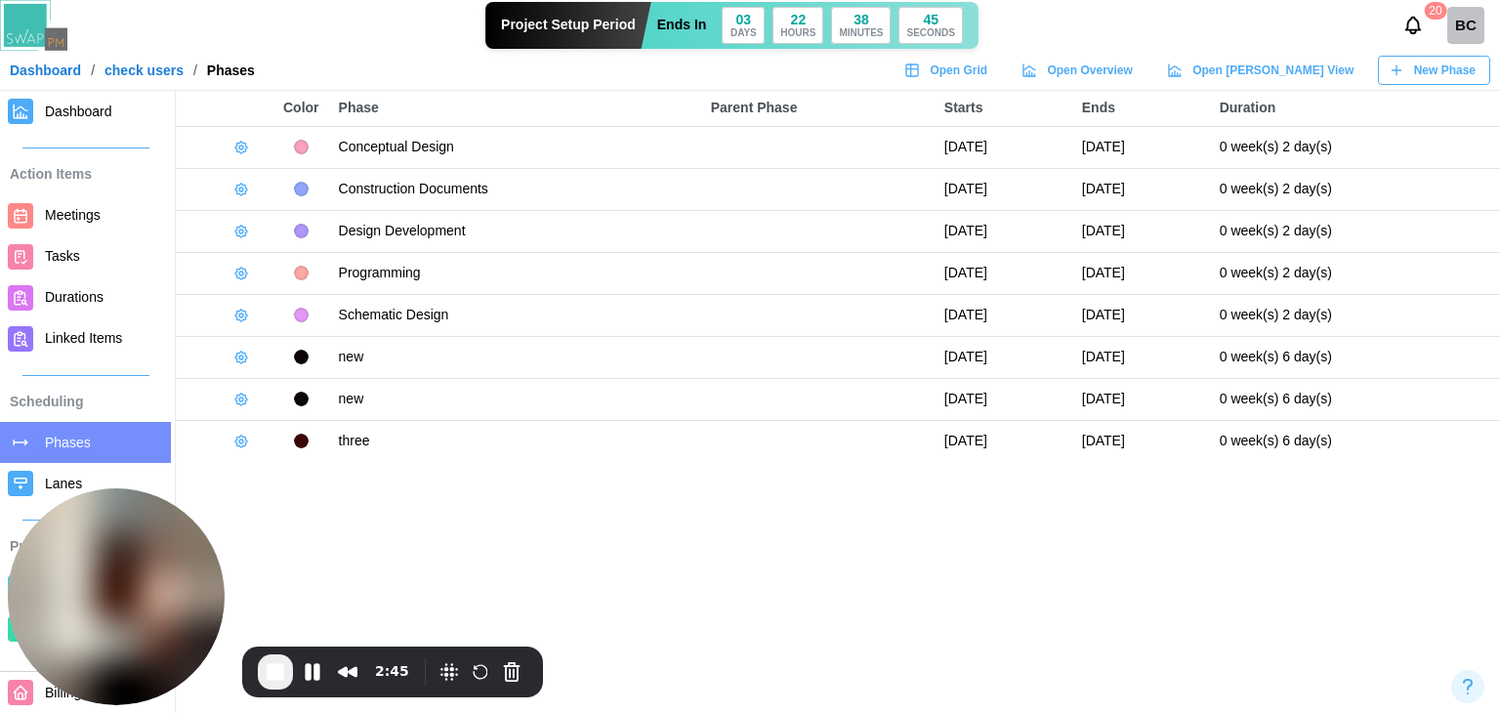
click at [238, 155] on button "button" at bounding box center [241, 147] width 27 height 27
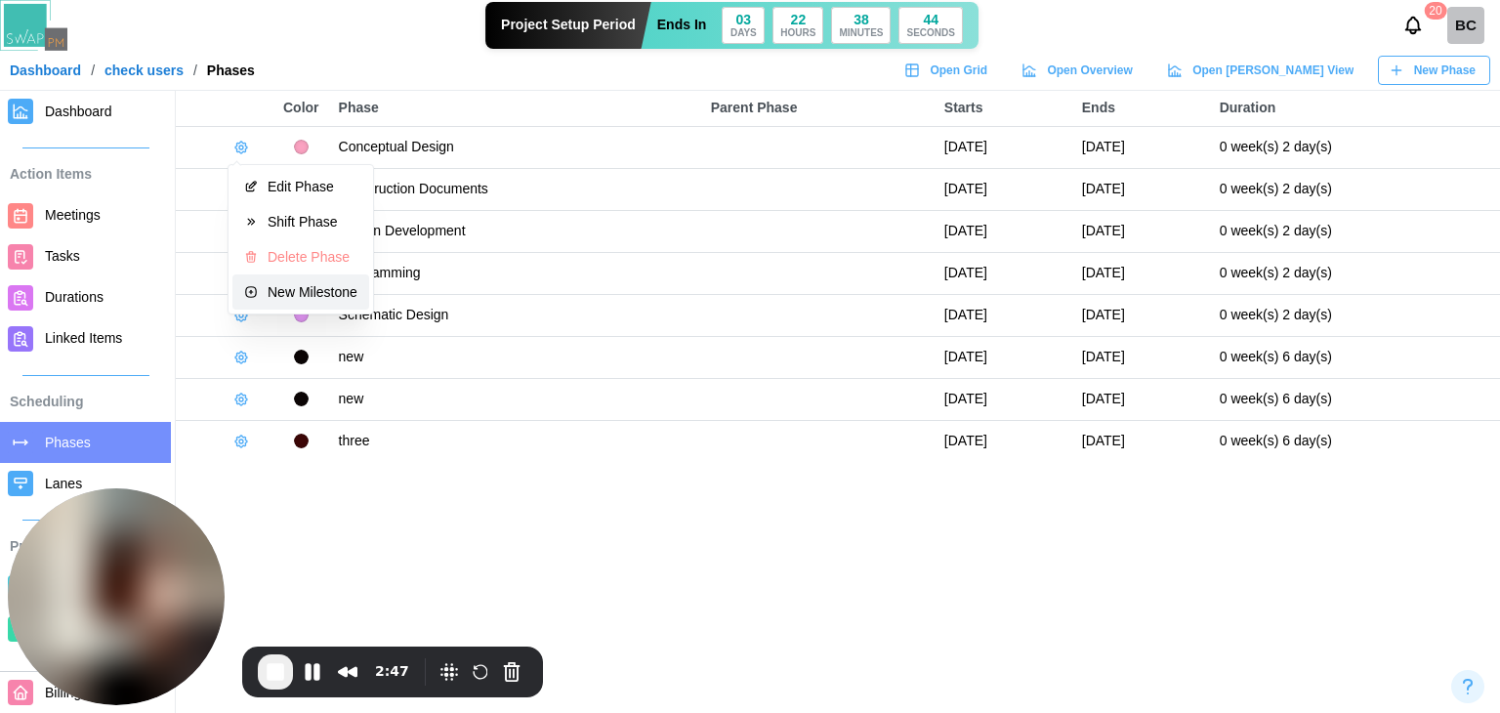
click at [294, 298] on div "New Milestone" at bounding box center [313, 292] width 90 height 16
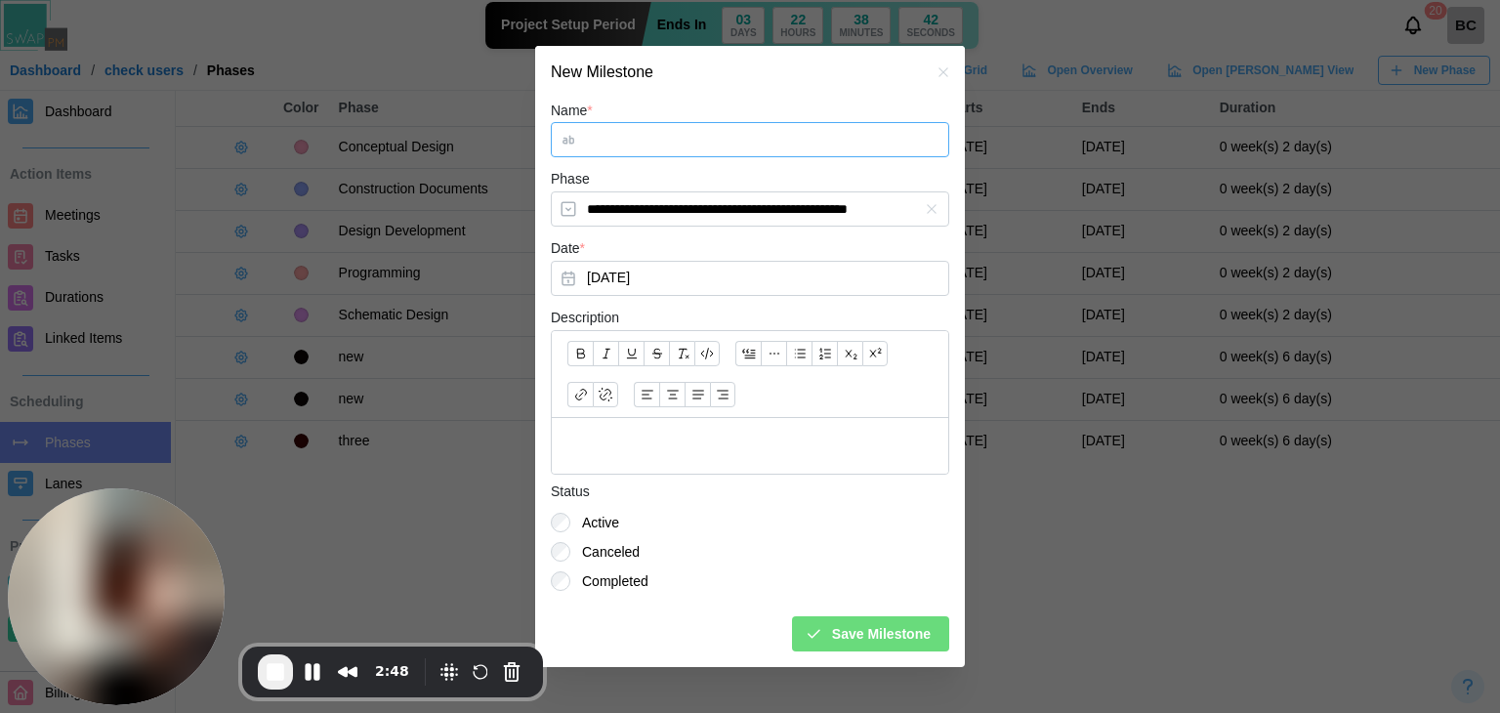
click at [668, 145] on input "Name *" at bounding box center [750, 139] width 398 height 35
type input "***"
click at [719, 284] on button "Aug 15, 2025" at bounding box center [750, 278] width 398 height 35
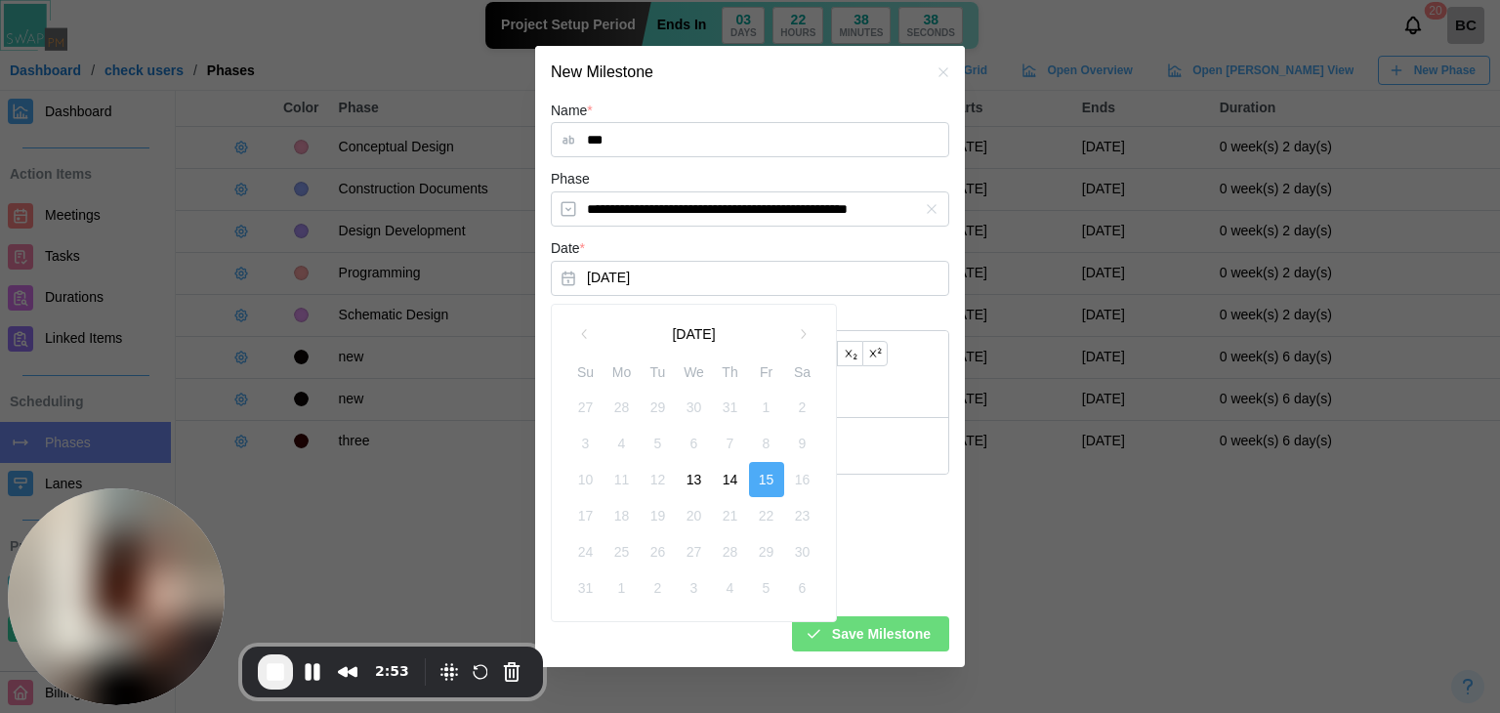
click at [700, 485] on button "13" at bounding box center [694, 479] width 35 height 35
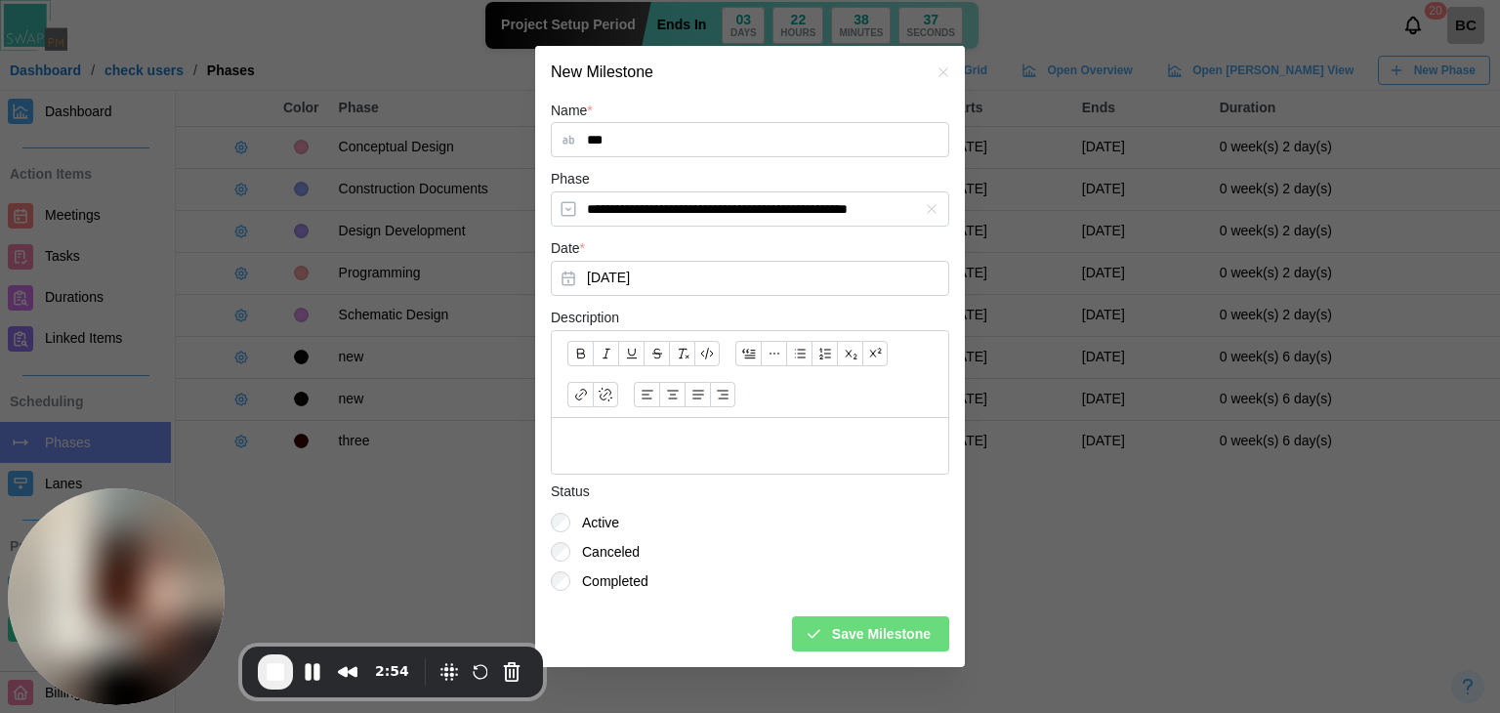
click at [878, 636] on span "Save Milestone" at bounding box center [881, 633] width 99 height 33
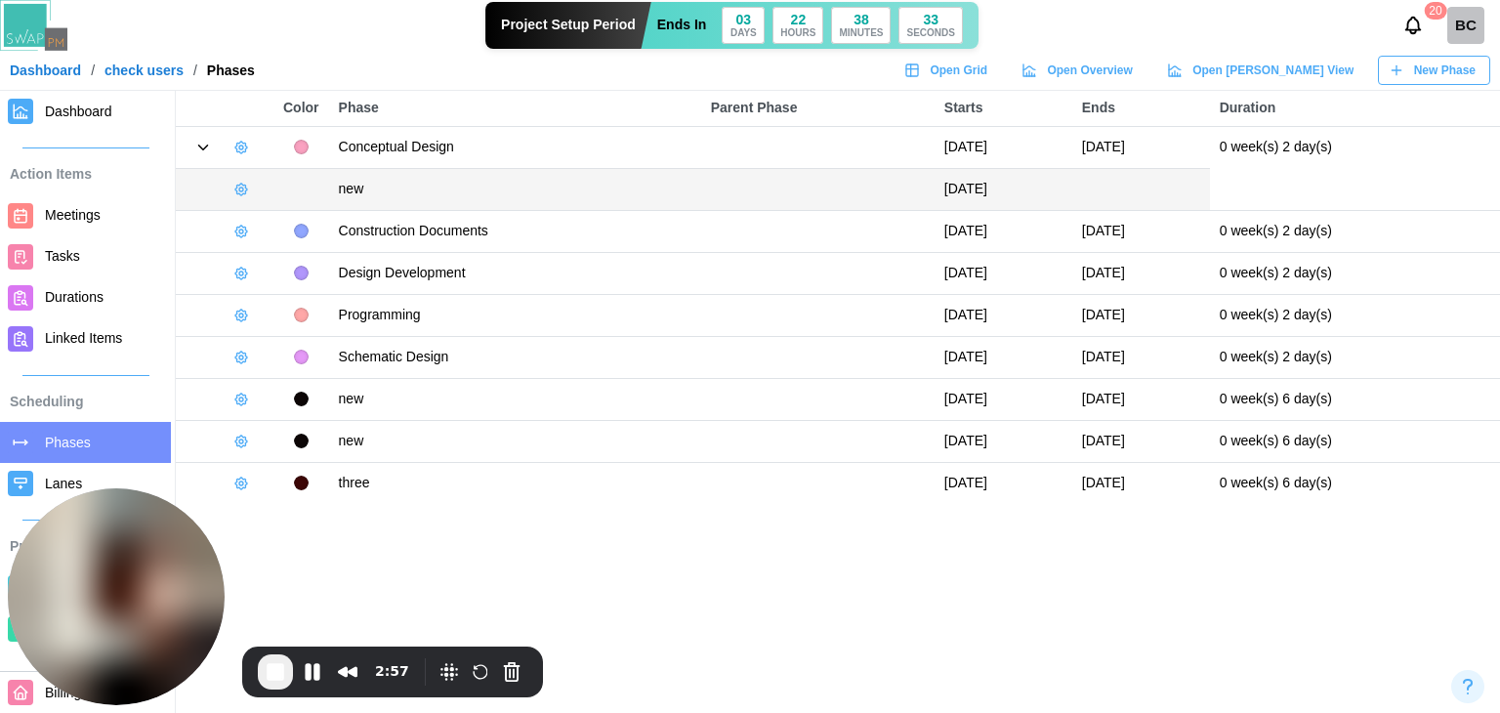
click at [55, 122] on span "Dashboard" at bounding box center [104, 112] width 118 height 24
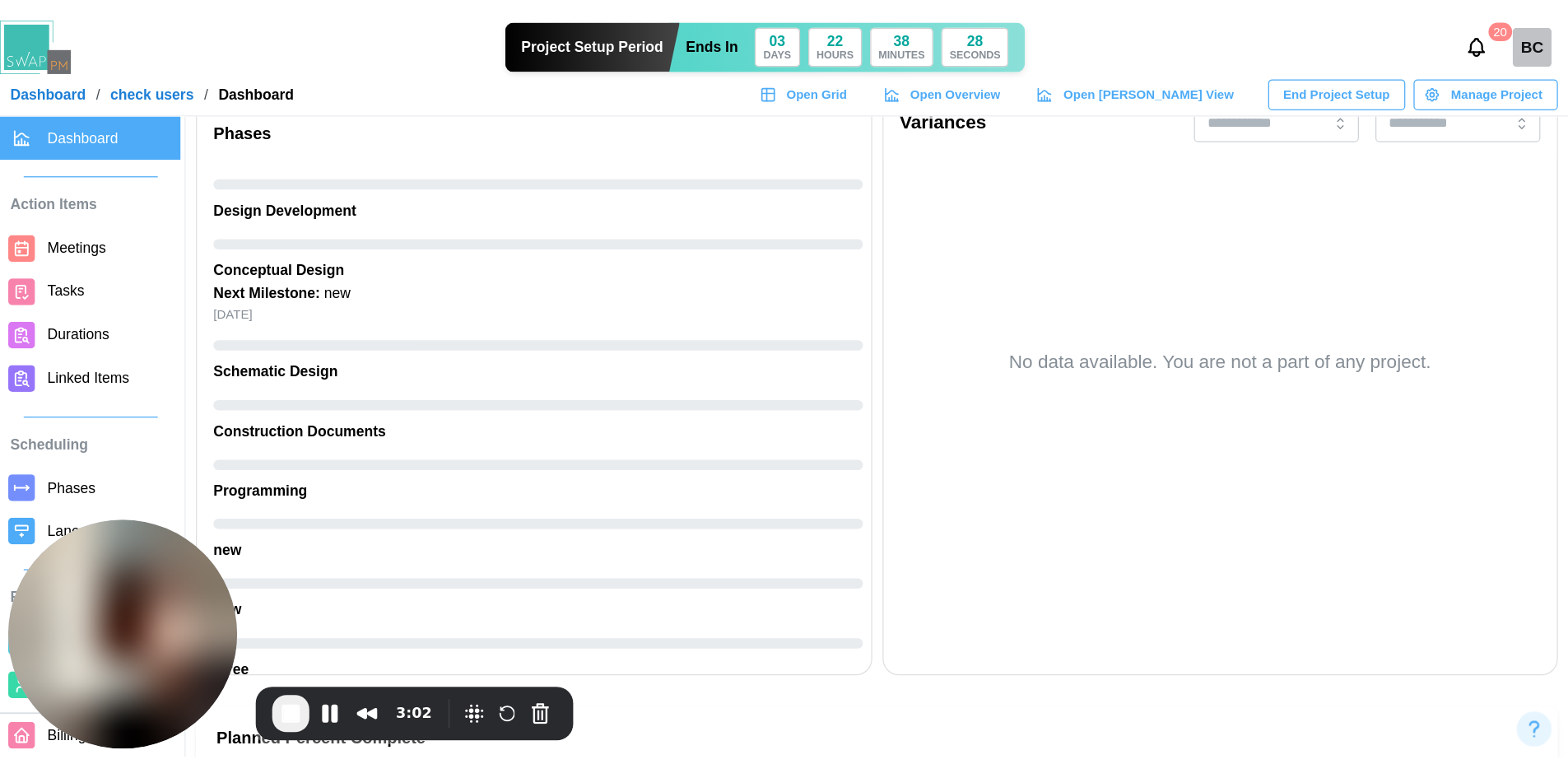
scroll to position [577, 0]
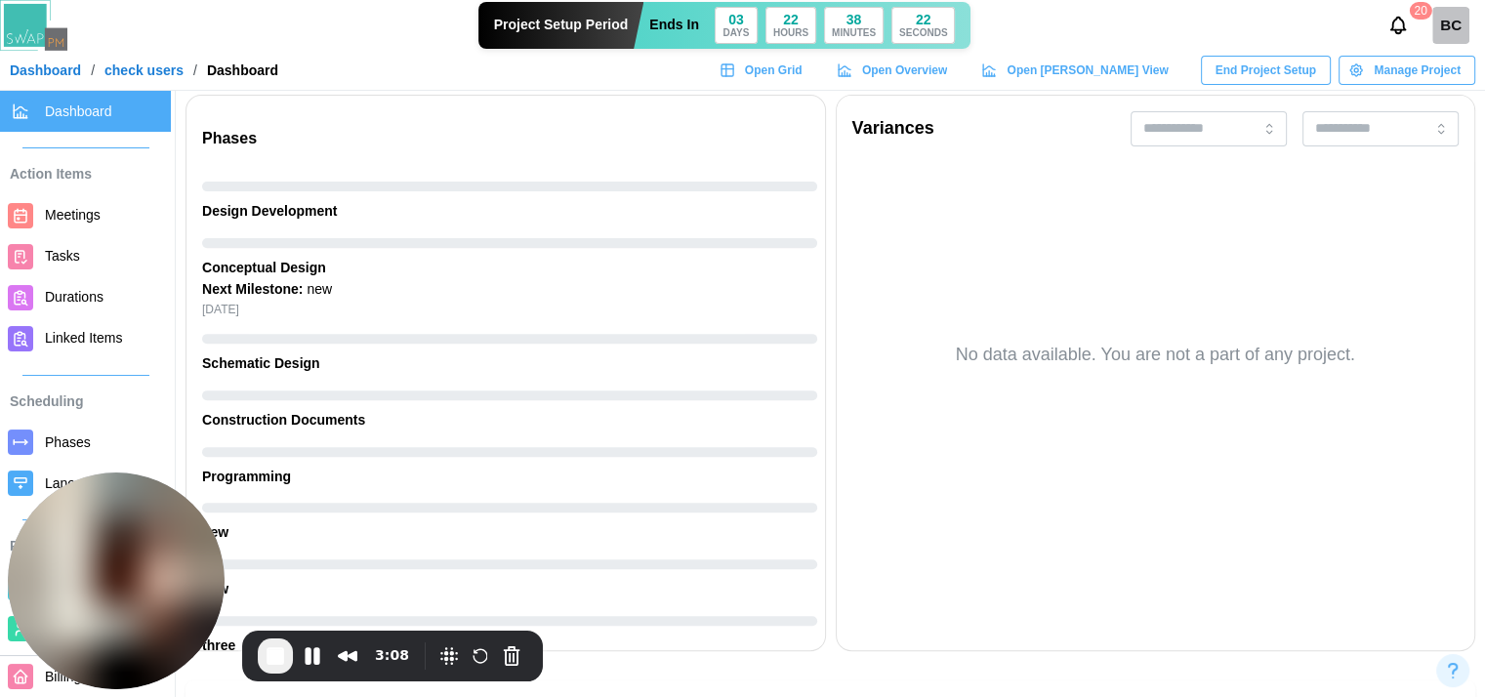
click at [281, 661] on span "End Recording" at bounding box center [275, 655] width 23 height 23
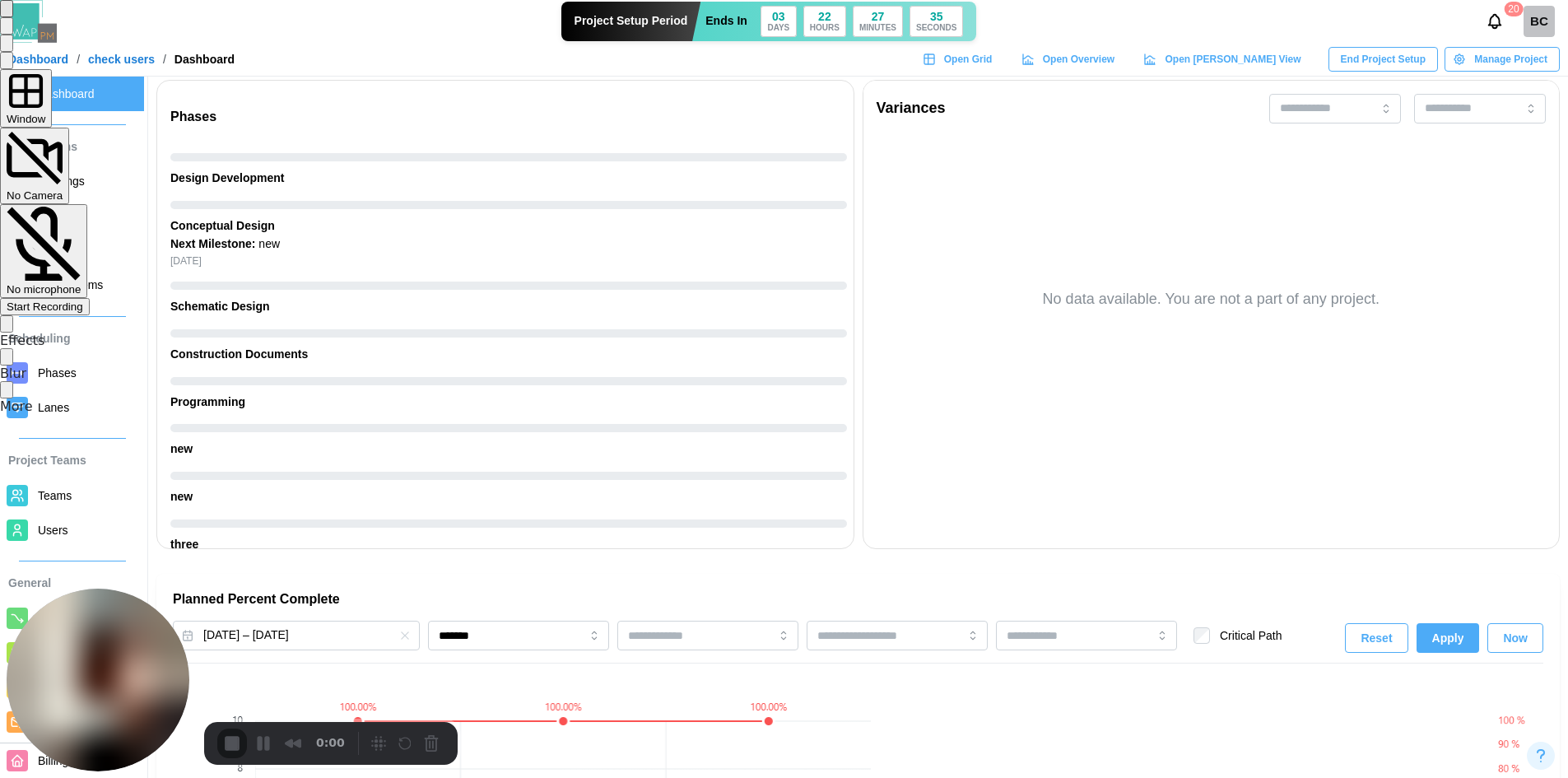
click at [83, 300] on span "Start Recording" at bounding box center [45, 306] width 77 height 13
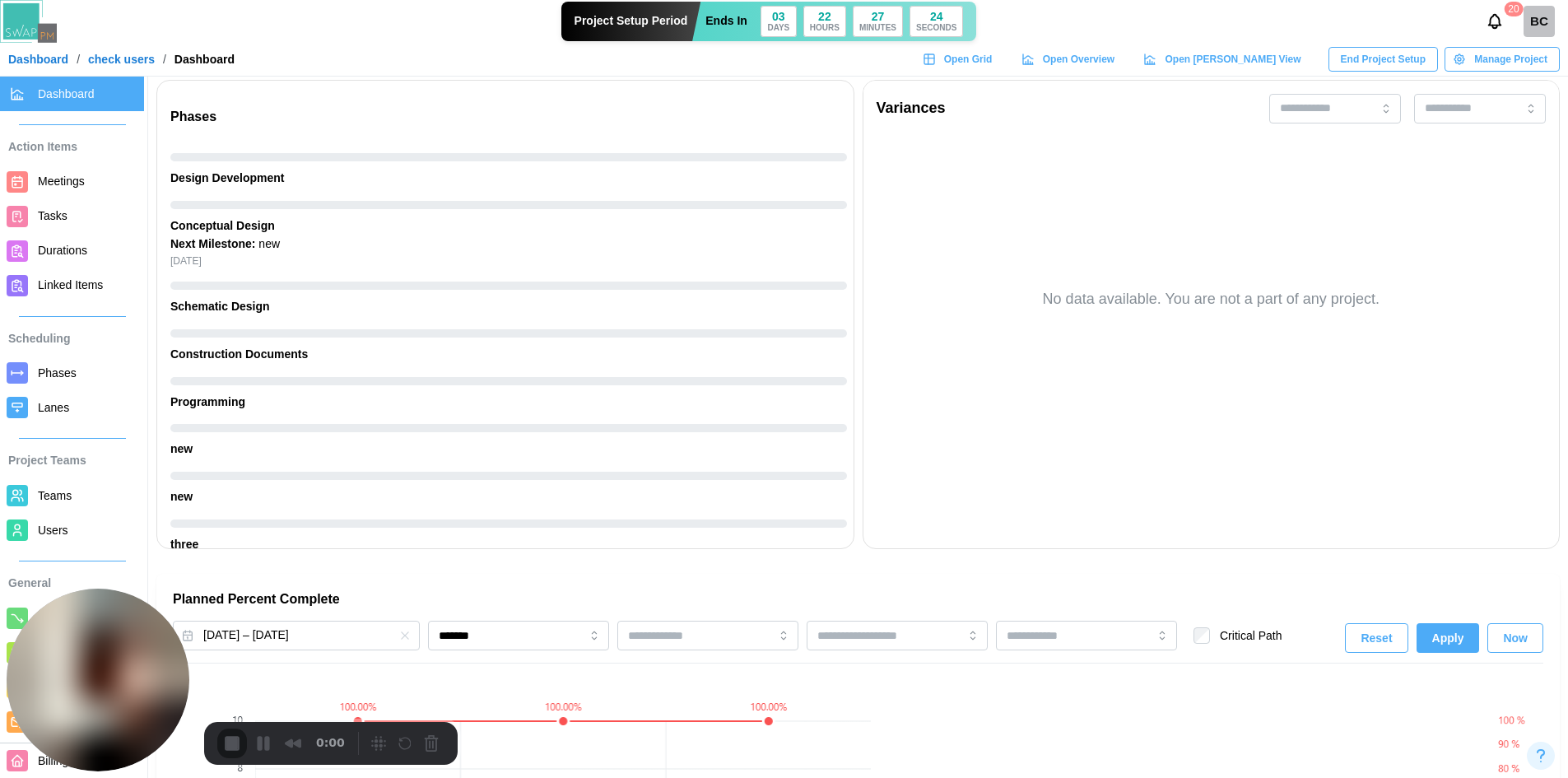
click at [62, 502] on span "Teams" at bounding box center [55, 496] width 34 height 13
click at [67, 539] on span "Users" at bounding box center [88, 530] width 99 height 20
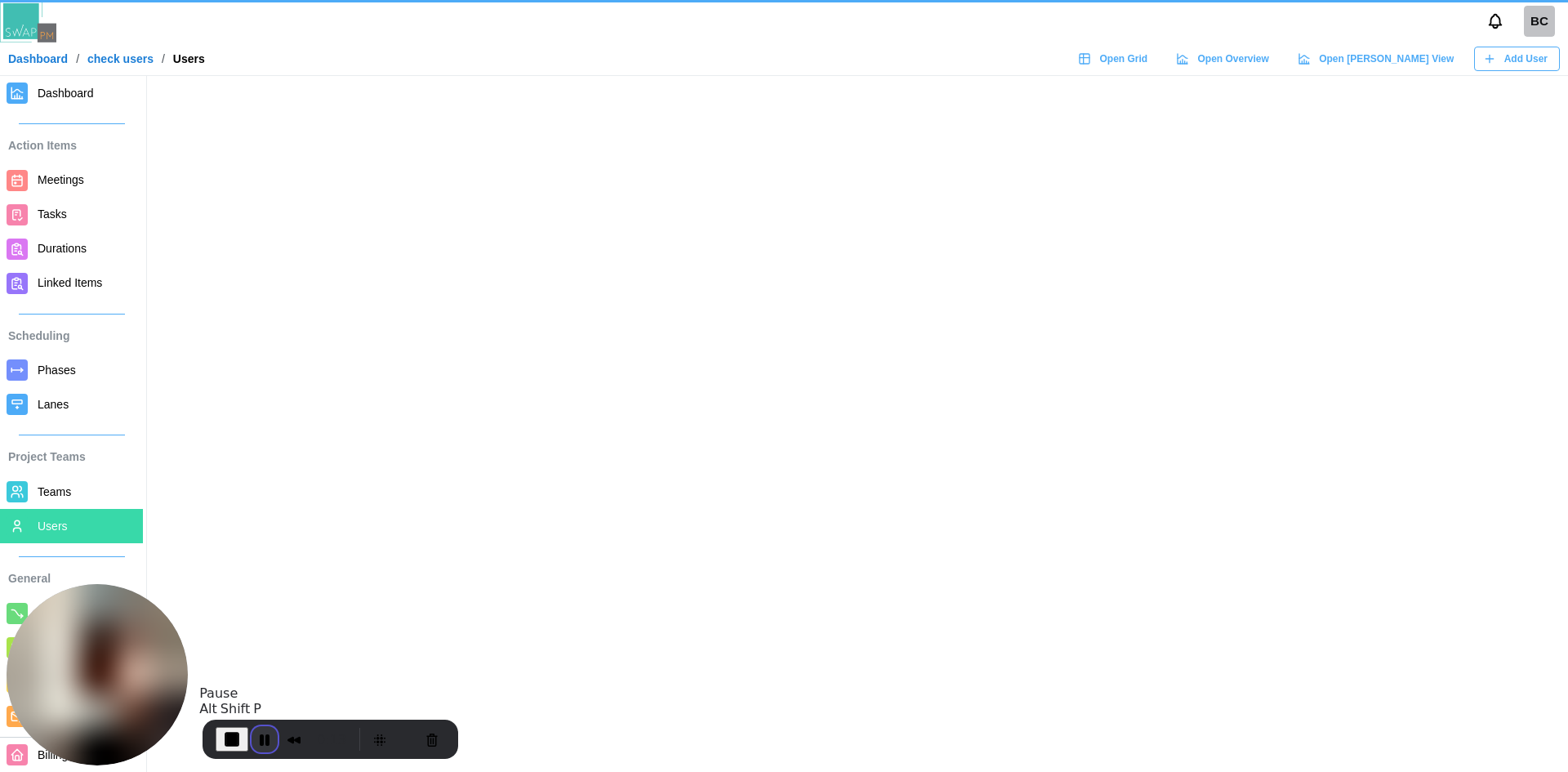
click at [262, 596] on button "Pause Recording" at bounding box center [264, 739] width 26 height 26
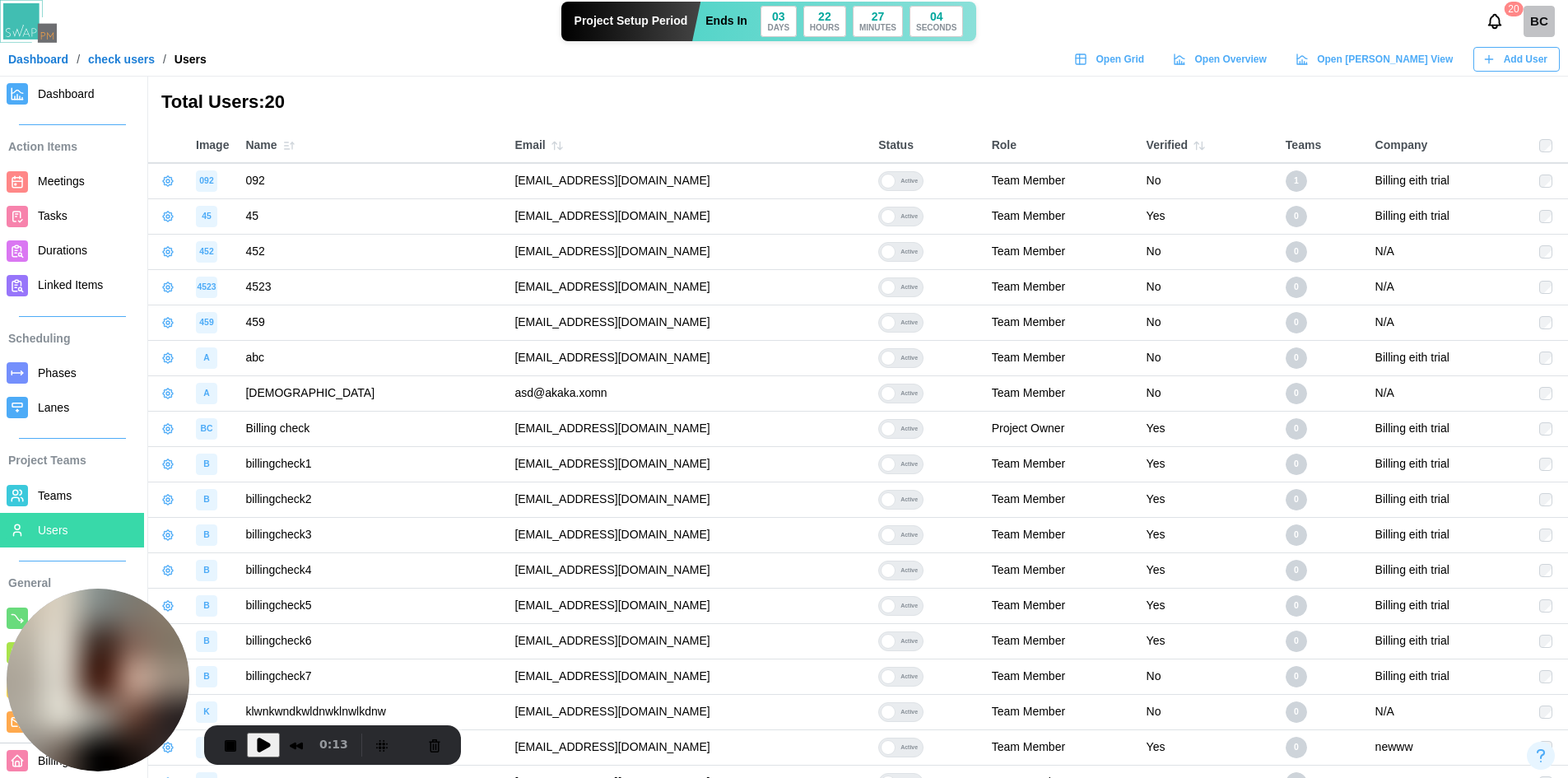
drag, startPoint x: 709, startPoint y: 170, endPoint x: 509, endPoint y: 190, distance: 201.0
click at [509, 190] on td "qatestercodingcops+092@gmail.com" at bounding box center [689, 180] width 364 height 35
drag, startPoint x: 507, startPoint y: 181, endPoint x: 703, endPoint y: 181, distance: 196.0
click at [703, 181] on td "qatestercodingcops+092@gmail.com" at bounding box center [689, 180] width 364 height 35
copy td "qatestercodingcops+092@gmail.com"
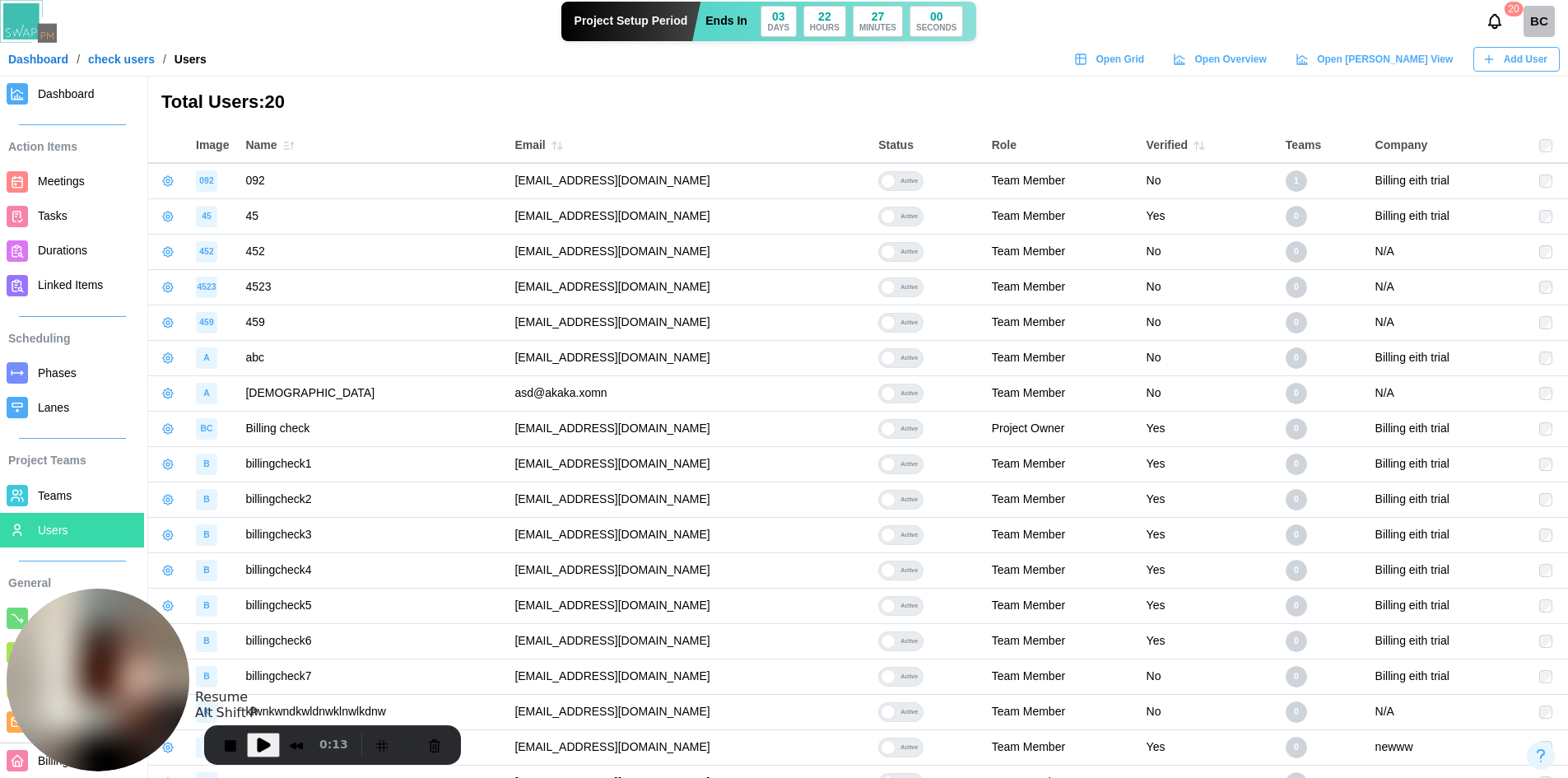
click at [269, 600] on span "Play Recording" at bounding box center [263, 744] width 19 height 19
click at [1264, 57] on span "Add User" at bounding box center [1526, 59] width 44 height 23
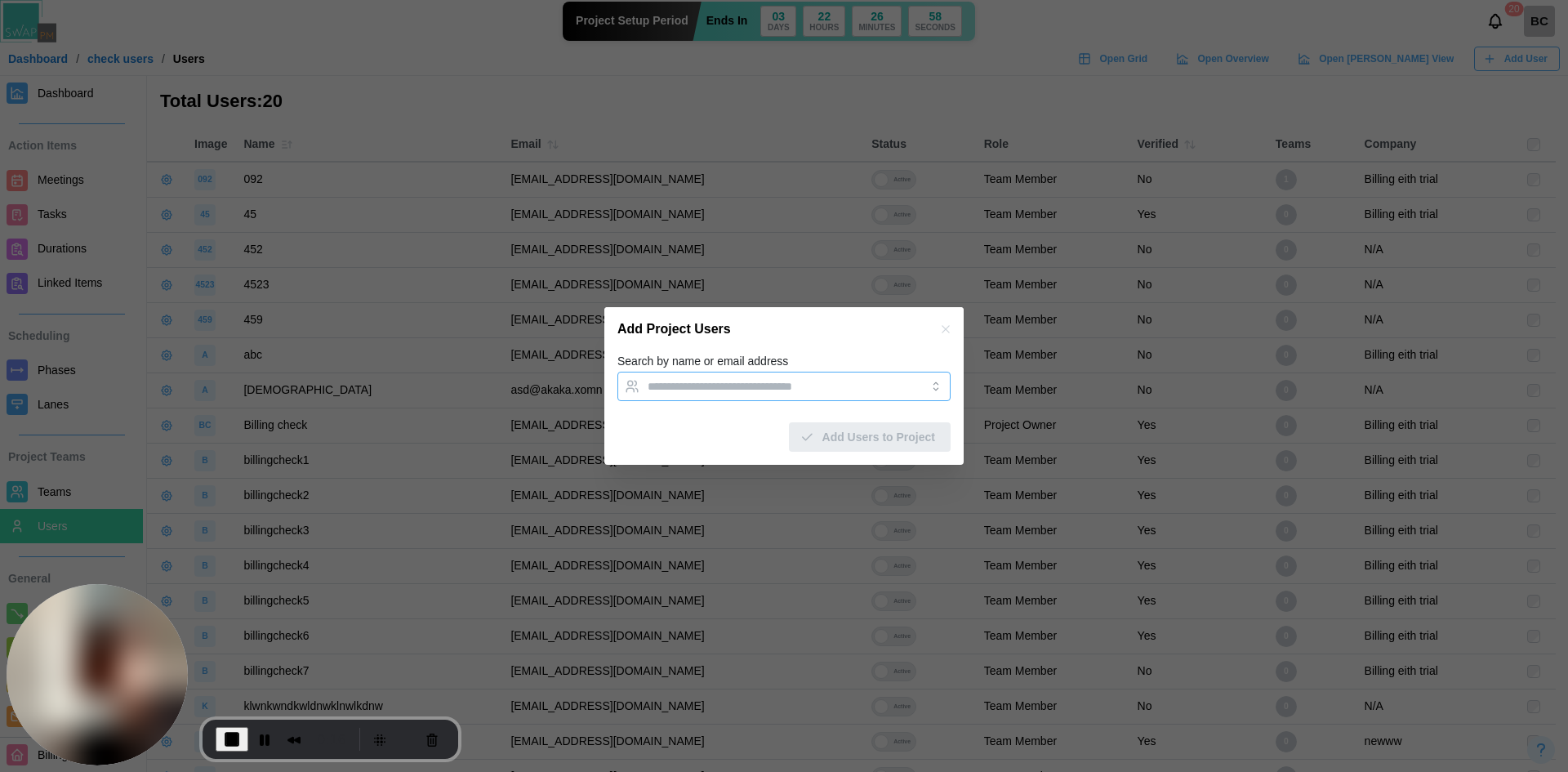
click at [792, 387] on input "Search by name or email address" at bounding box center [769, 386] width 243 height 13
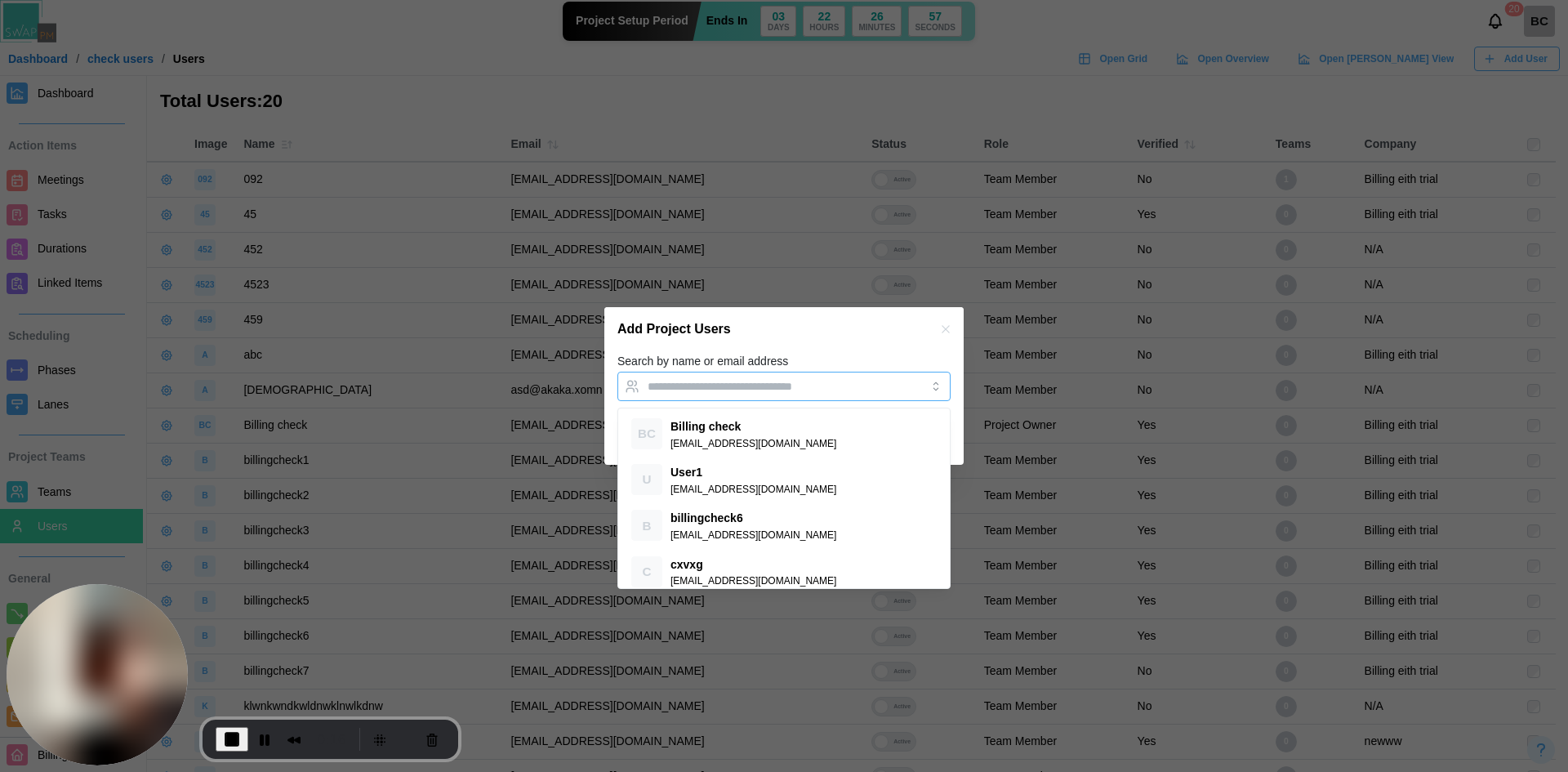
paste input "**********"
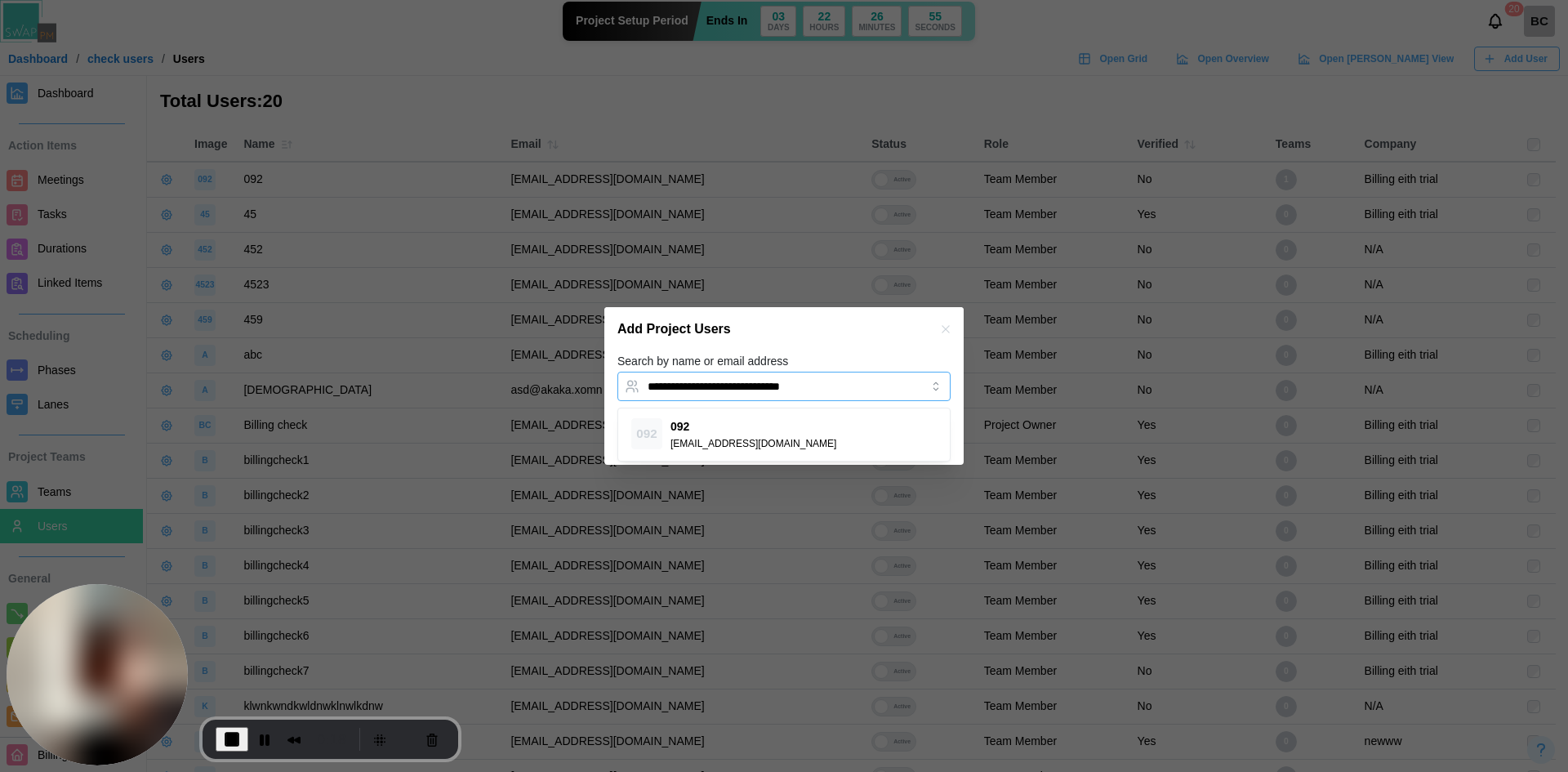
click at [774, 388] on input "**********" at bounding box center [769, 386] width 243 height 13
type input "**********"
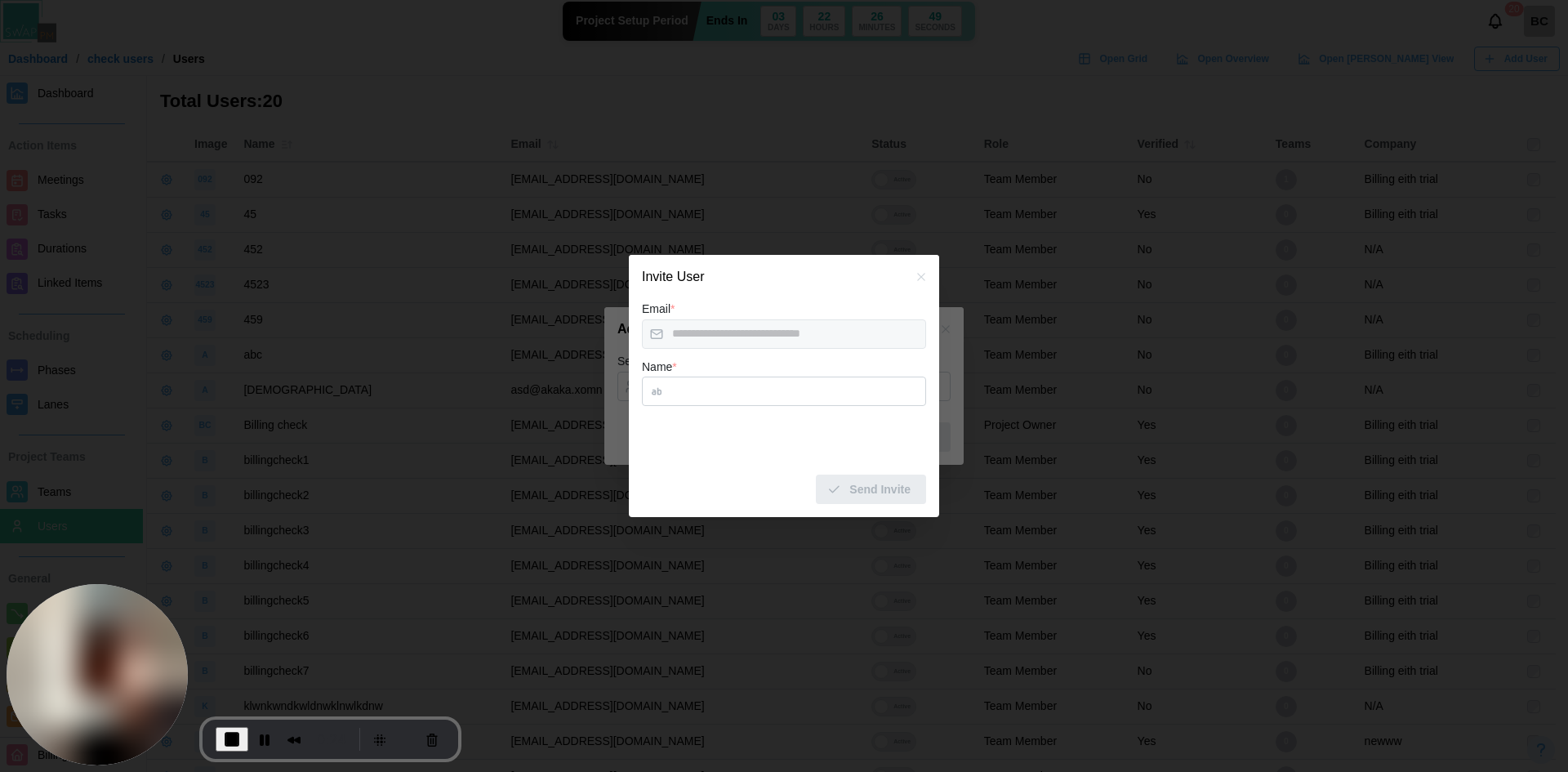
click at [750, 389] on input "Name *" at bounding box center [784, 391] width 284 height 29
type input "**"
click at [893, 486] on span "Send Invite" at bounding box center [880, 488] width 61 height 28
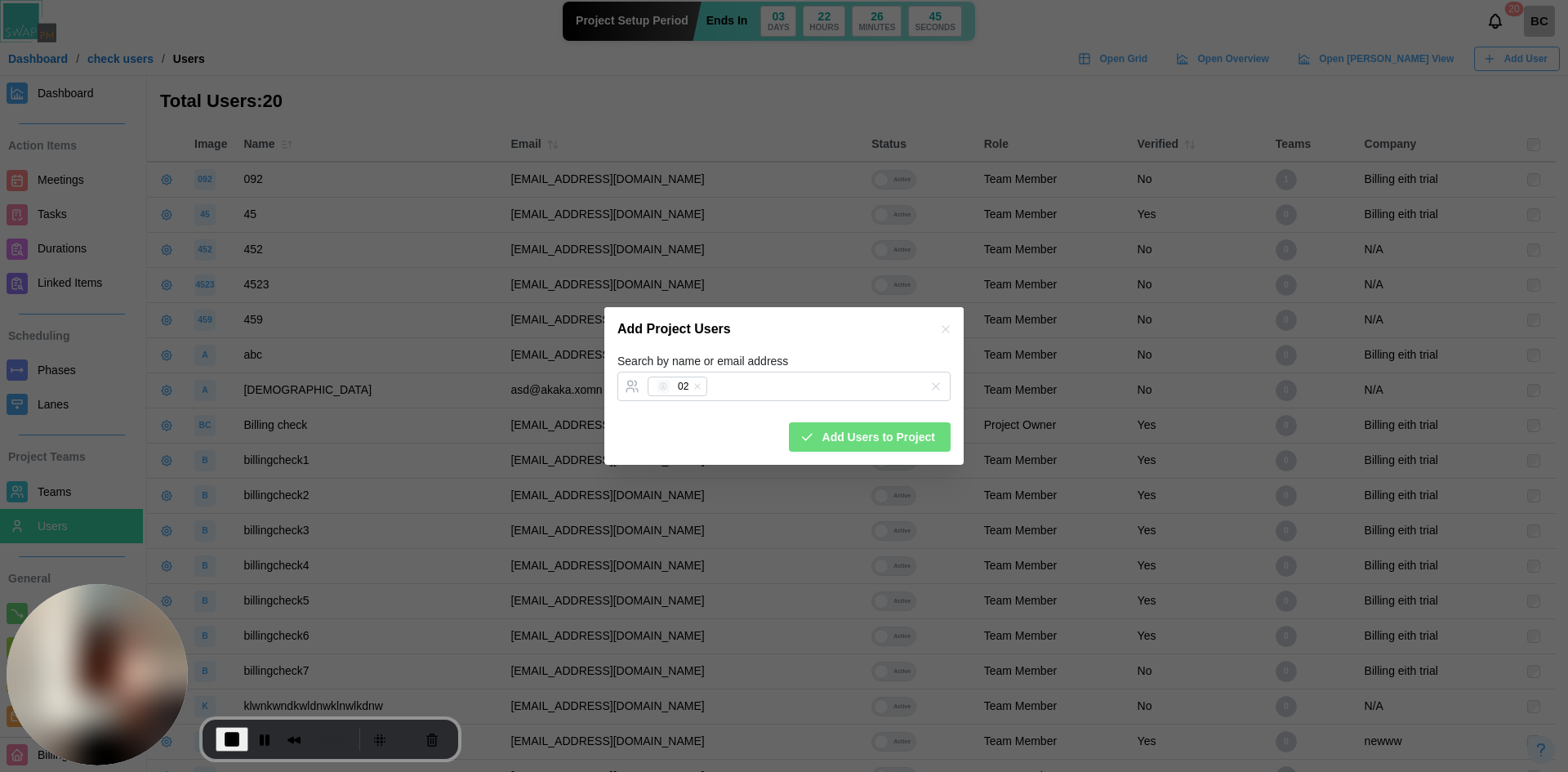
click at [881, 352] on div "Search by name or email address 02" at bounding box center [784, 376] width 333 height 50
click at [913, 444] on span "Add Users to Project" at bounding box center [878, 437] width 113 height 28
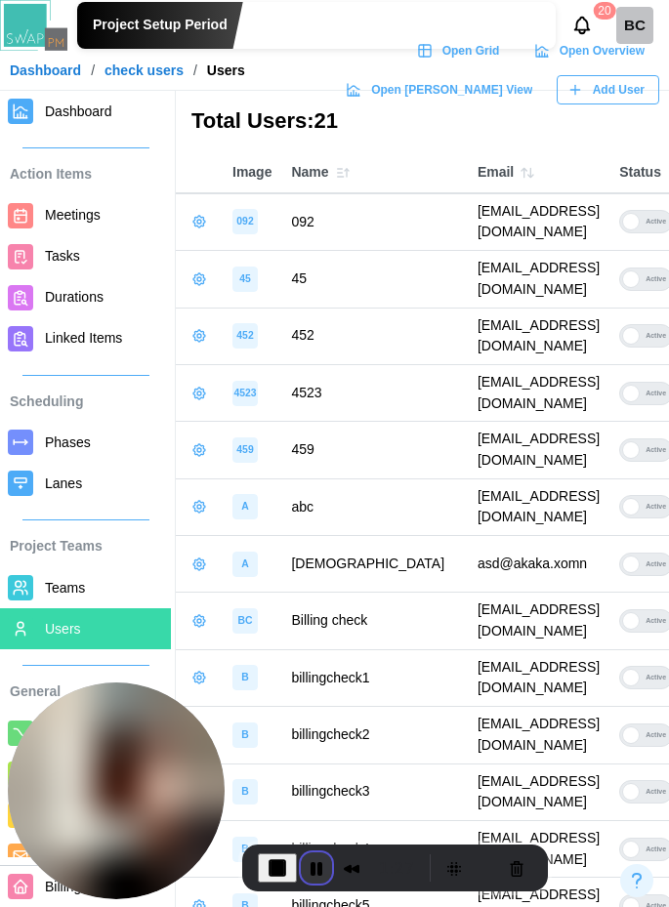
click at [318, 712] on button "Pause Recording" at bounding box center [316, 867] width 31 height 31
click at [310, 712] on button "Pause Recording" at bounding box center [316, 867] width 31 height 31
click at [508, 712] on button "Cancel Recording" at bounding box center [515, 867] width 31 height 31
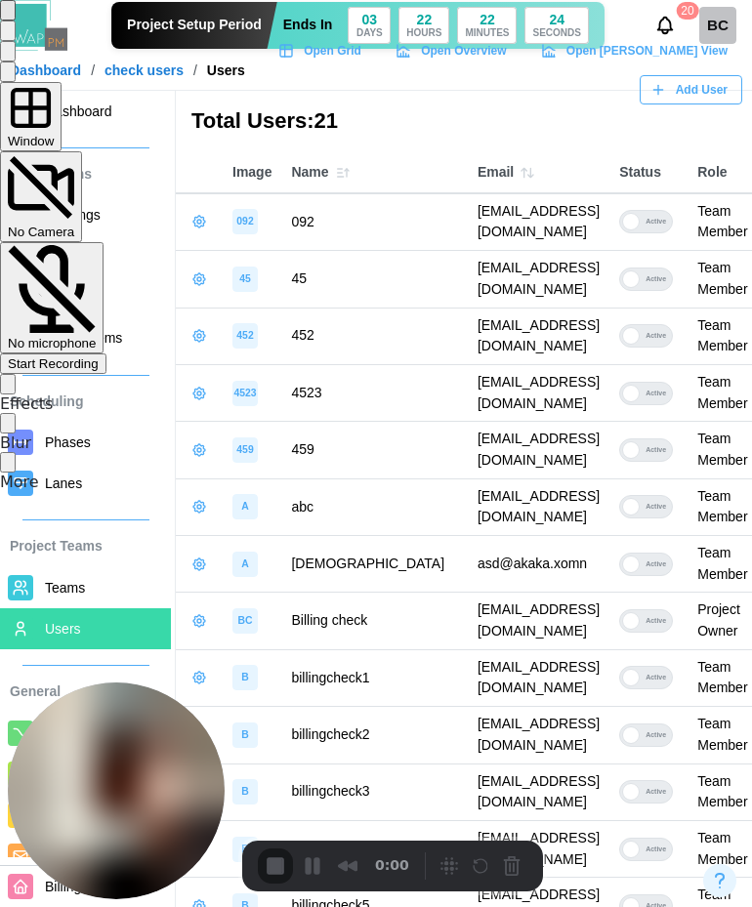
click at [99, 356] on span "Start Recording" at bounding box center [53, 363] width 91 height 15
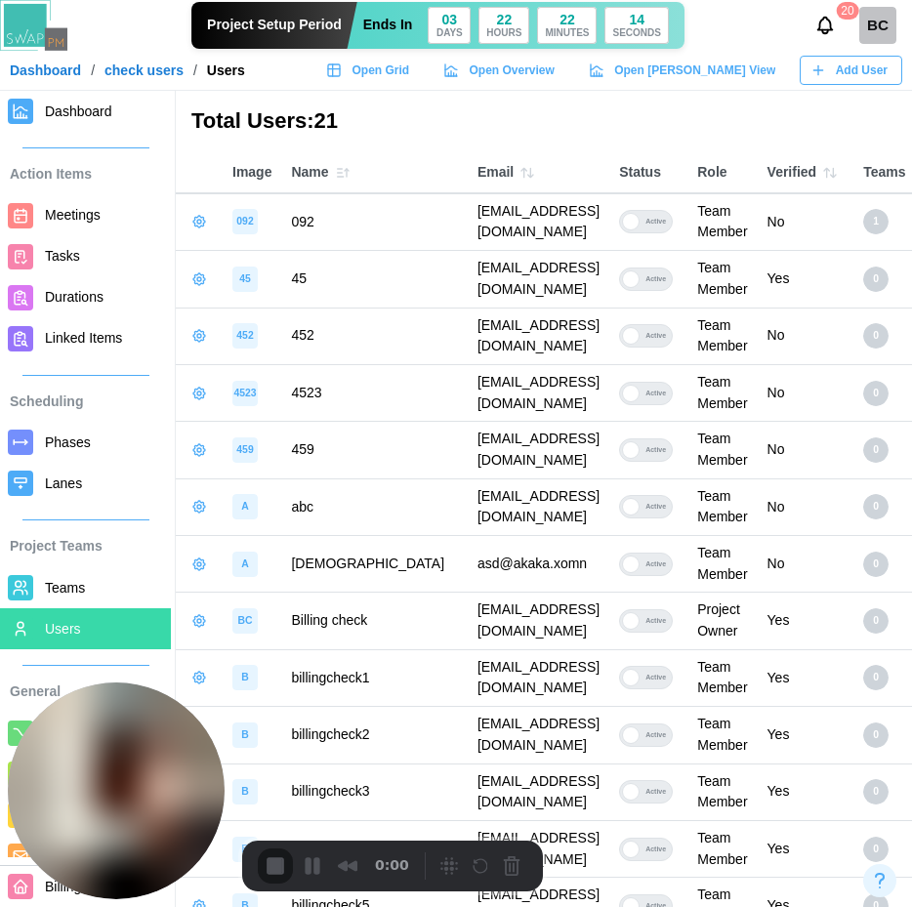
click at [829, 63] on div "Add User" at bounding box center [848, 70] width 77 height 27
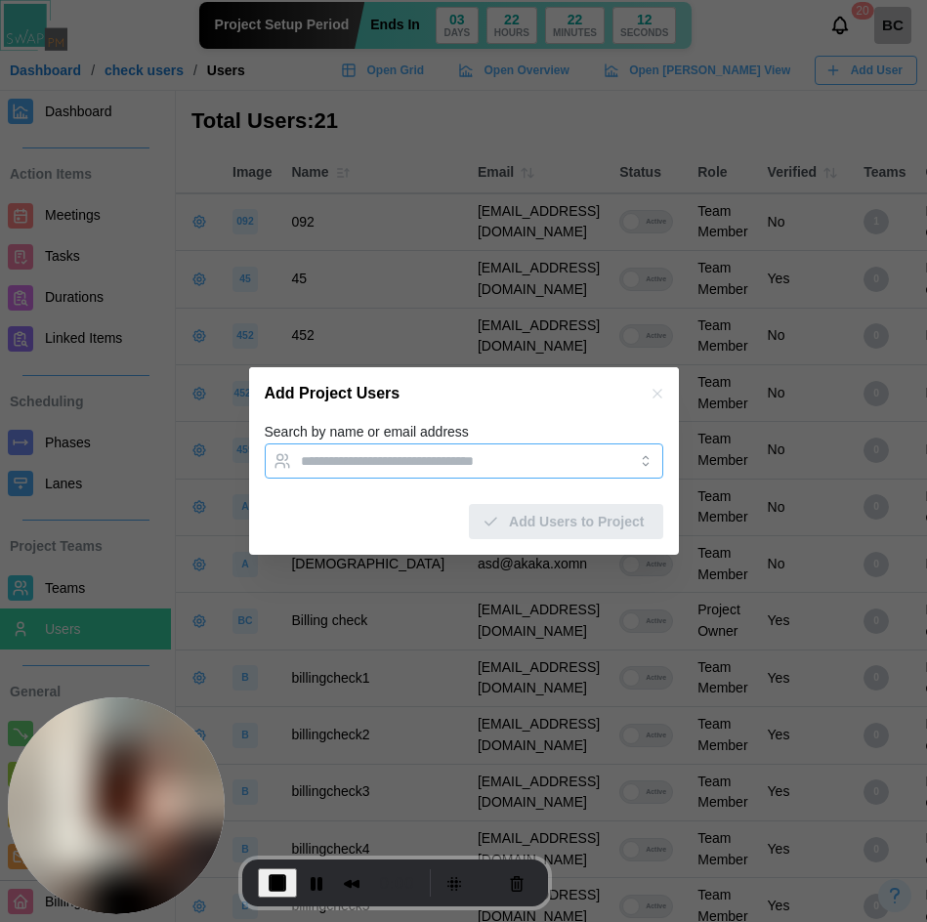
click at [490, 454] on input "Search by name or email address" at bounding box center [446, 461] width 291 height 16
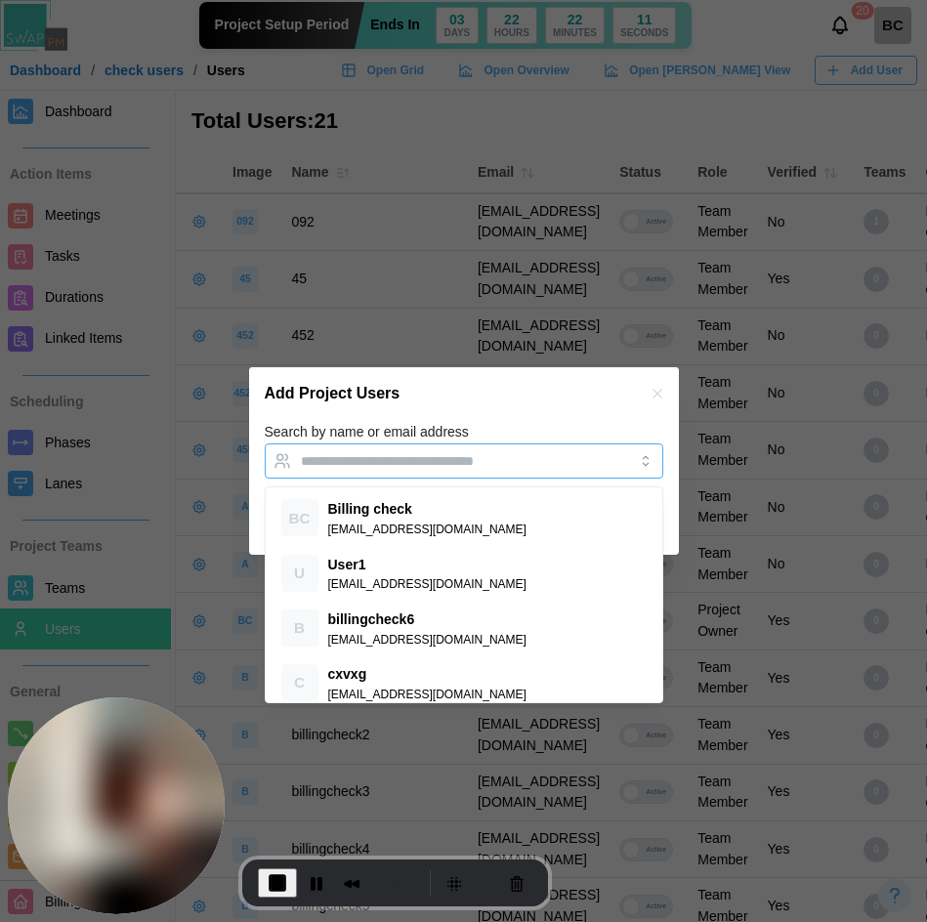
paste input "******"
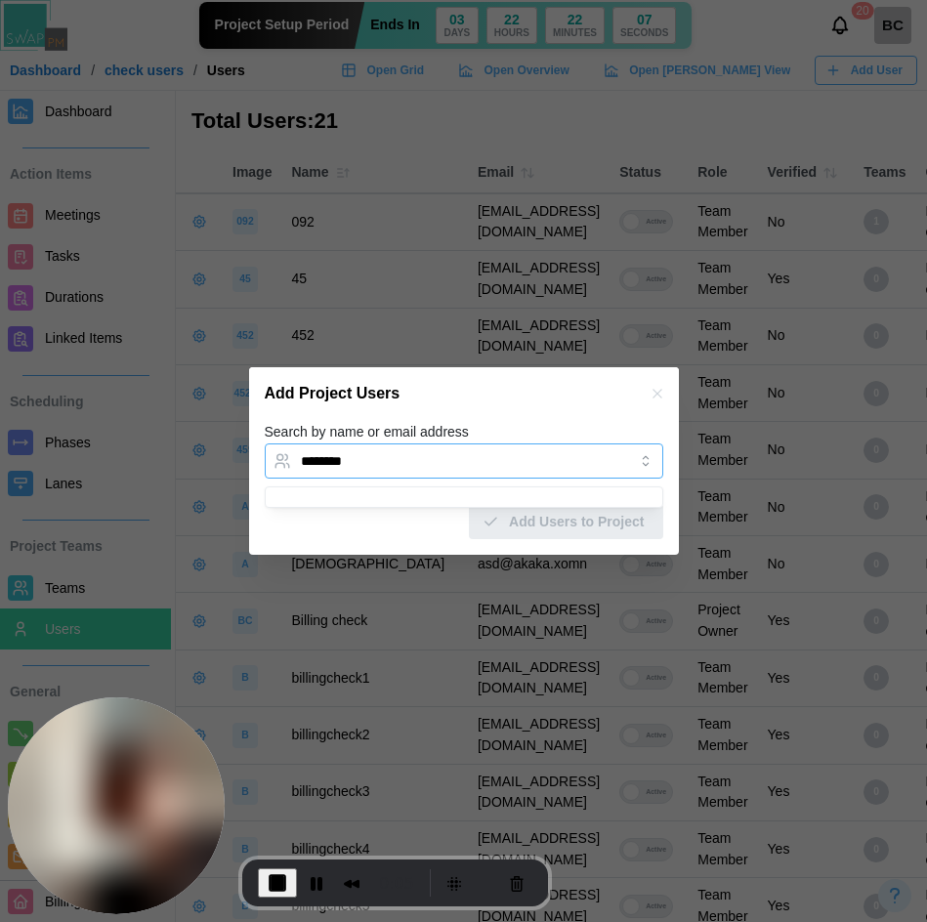
paste input "**********"
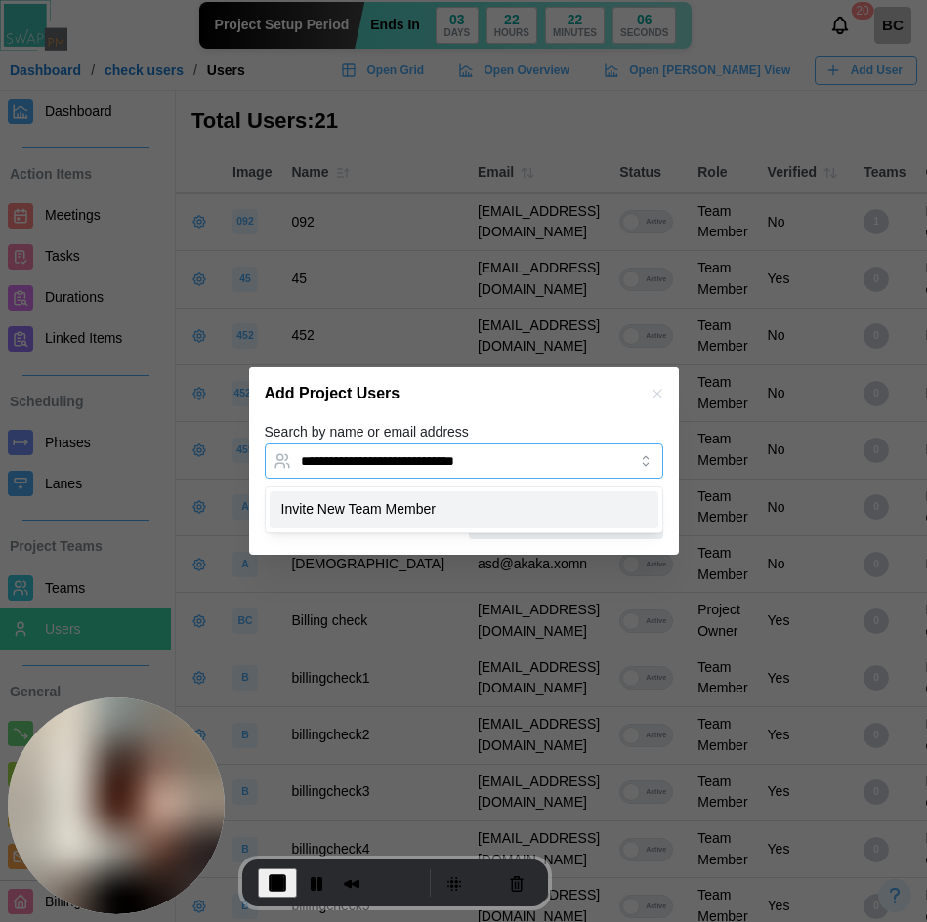
click at [438, 458] on input "**********" at bounding box center [446, 461] width 291 height 16
type input "**********"
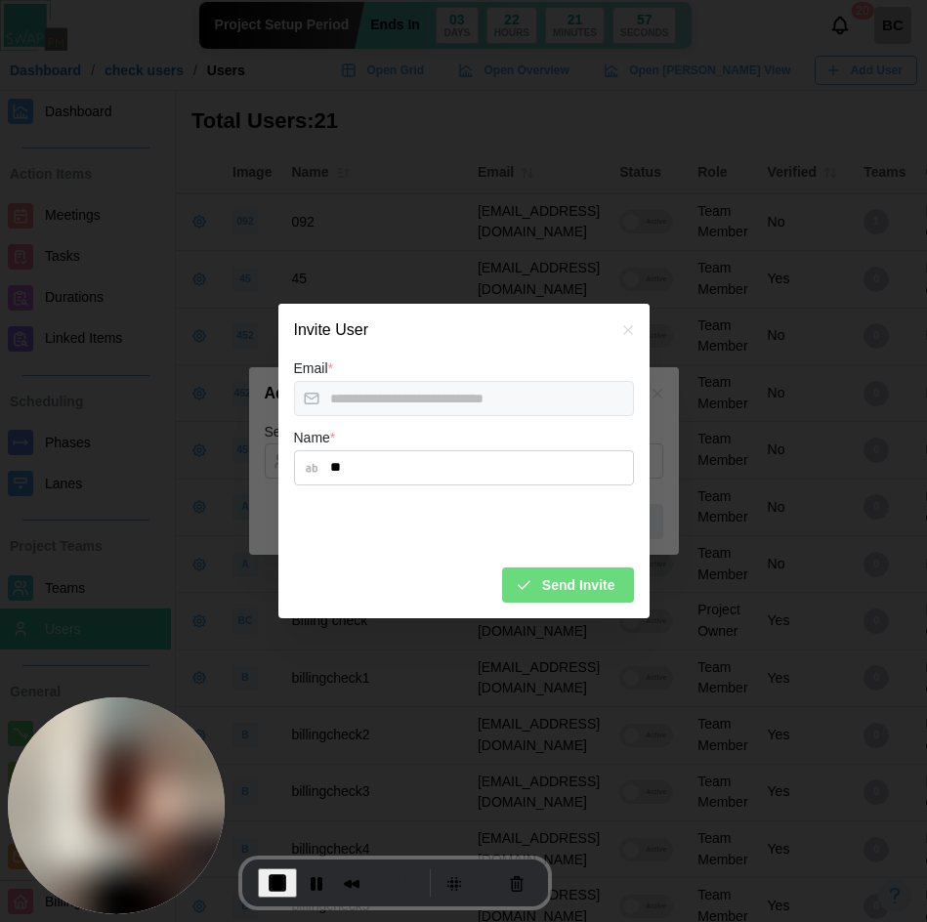
type input "**"
click at [594, 587] on span "Send Invite" at bounding box center [578, 584] width 73 height 33
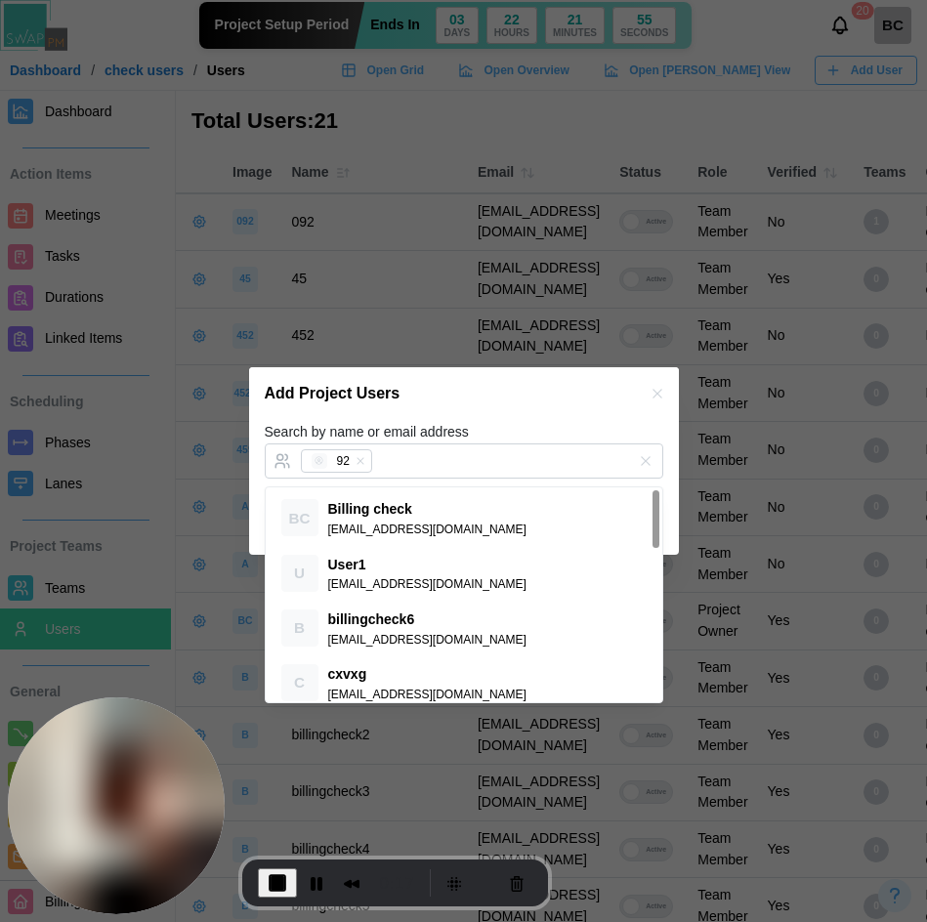
click at [564, 391] on div "Add Project Users" at bounding box center [464, 393] width 430 height 53
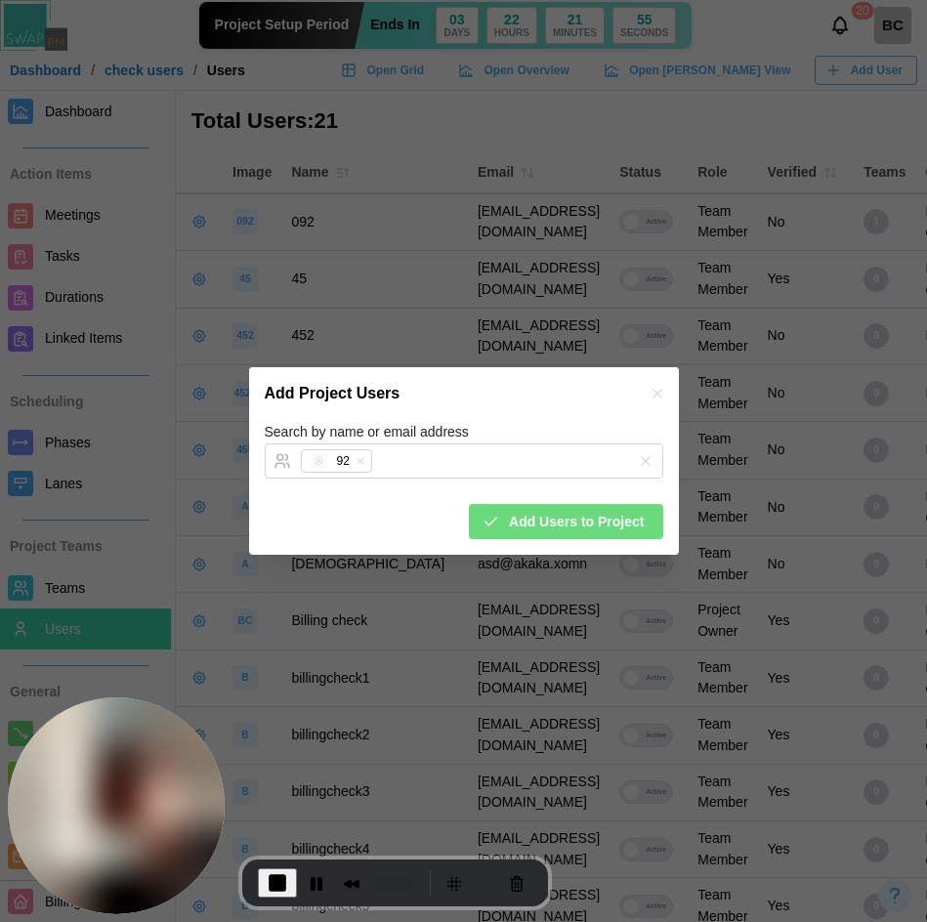
click at [633, 531] on span "Add Users to Project" at bounding box center [576, 521] width 135 height 33
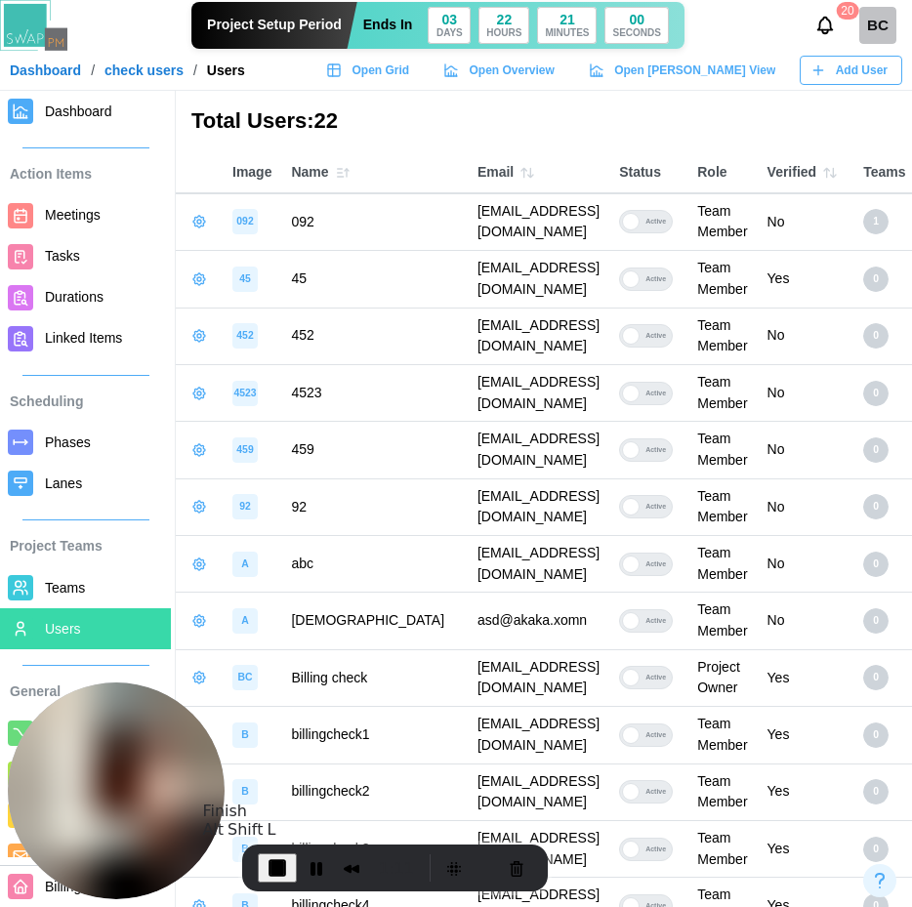
click at [260, 712] on button "End Recording" at bounding box center [277, 867] width 39 height 29
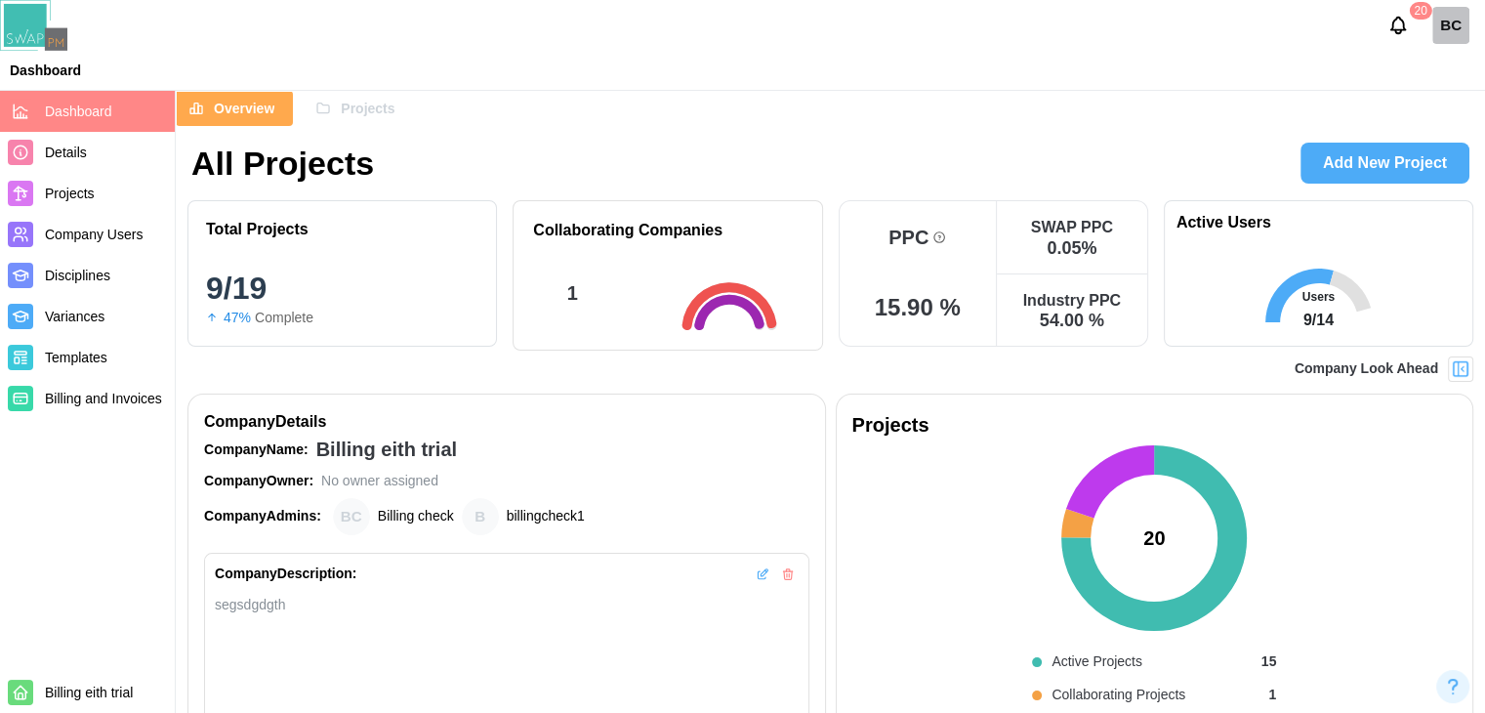
click at [348, 113] on span "Projects" at bounding box center [368, 108] width 54 height 33
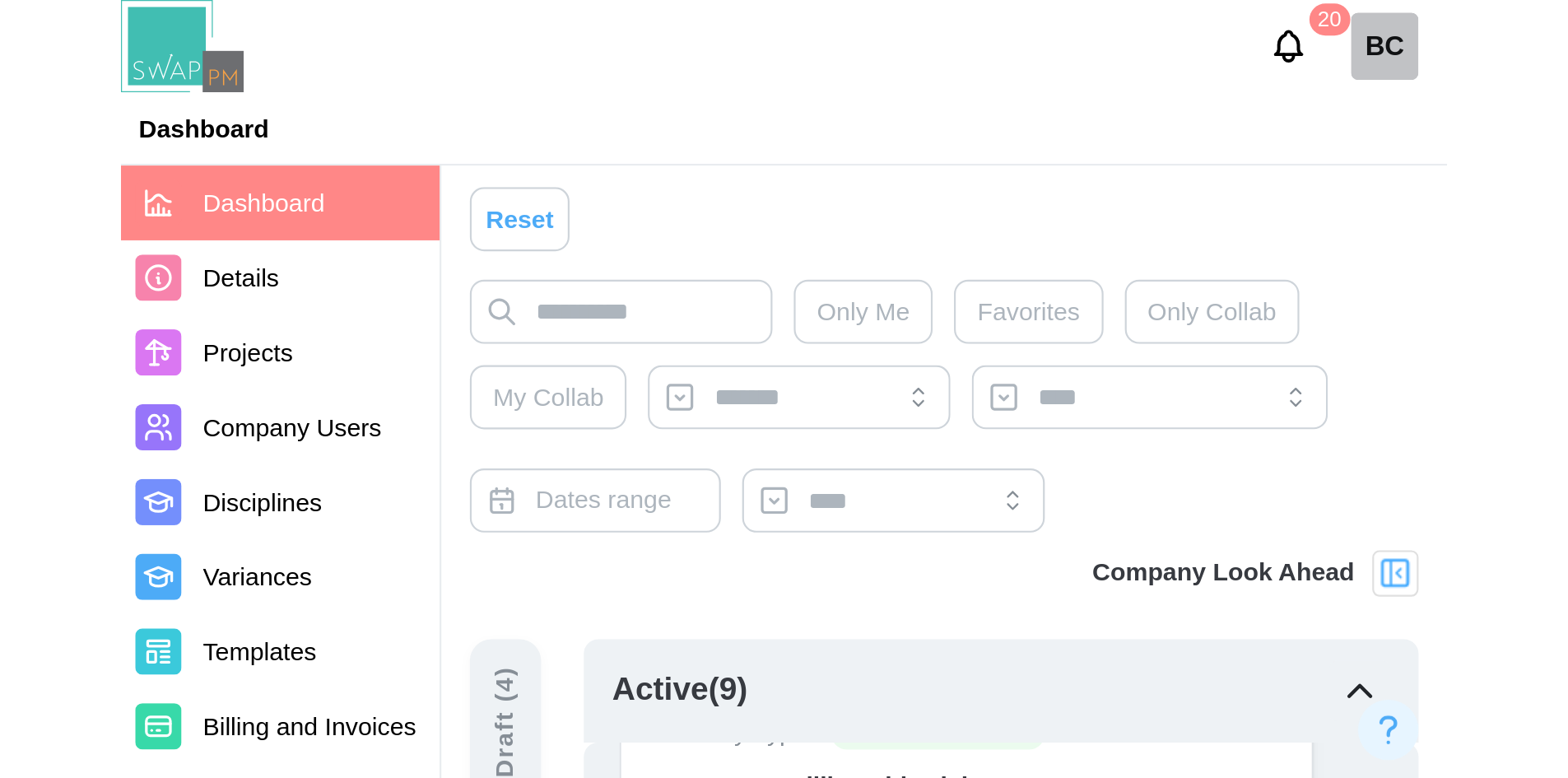
scroll to position [83, 0]
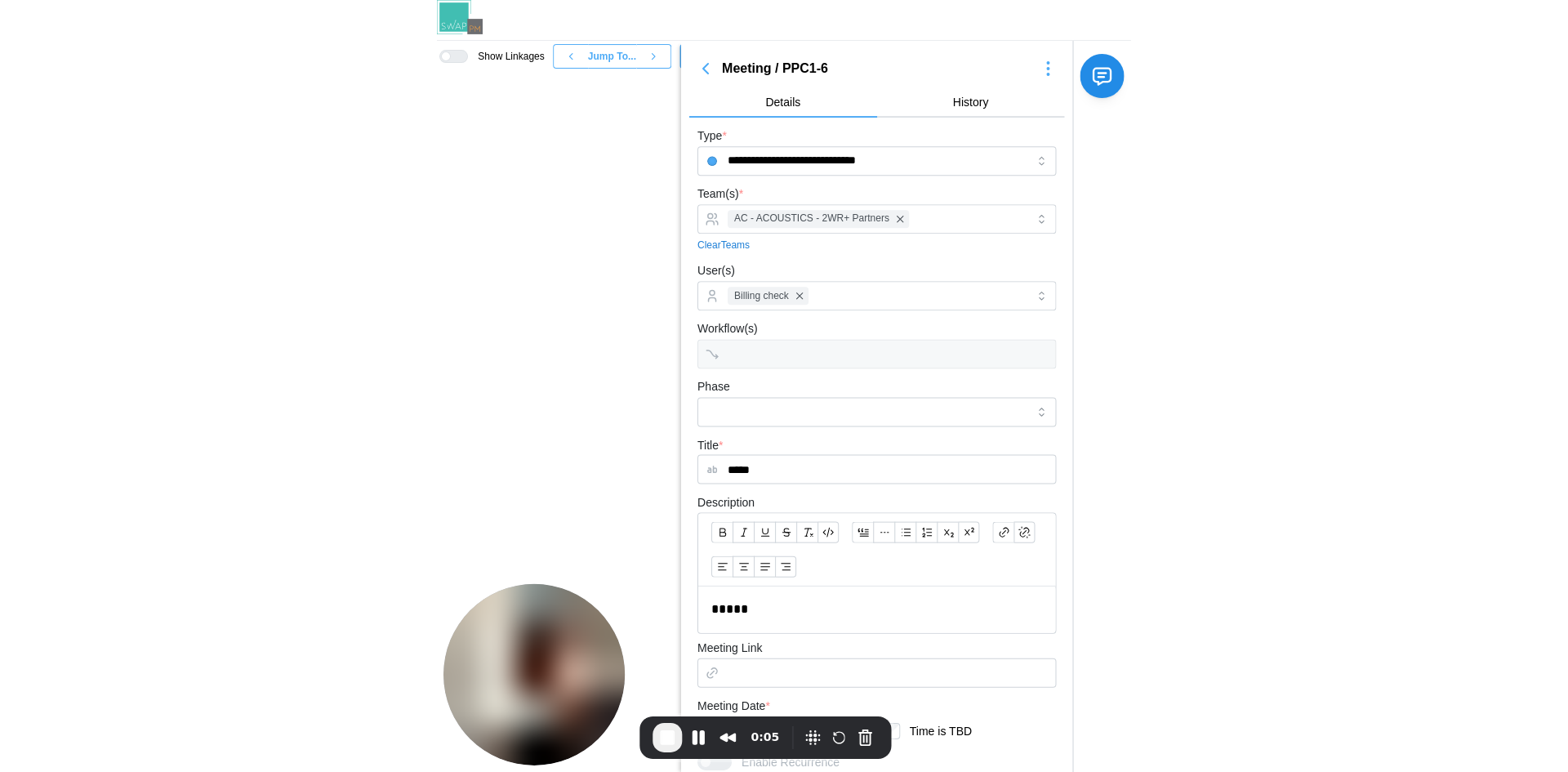
scroll to position [260, 0]
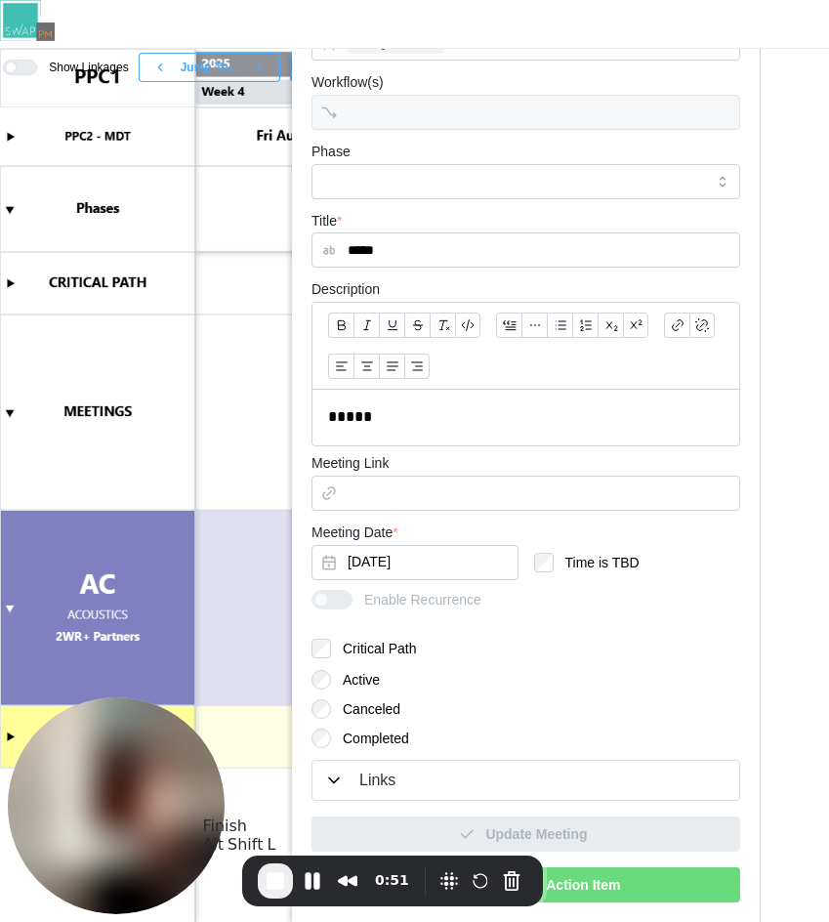
click at [283, 873] on span "End Recording" at bounding box center [275, 880] width 23 height 23
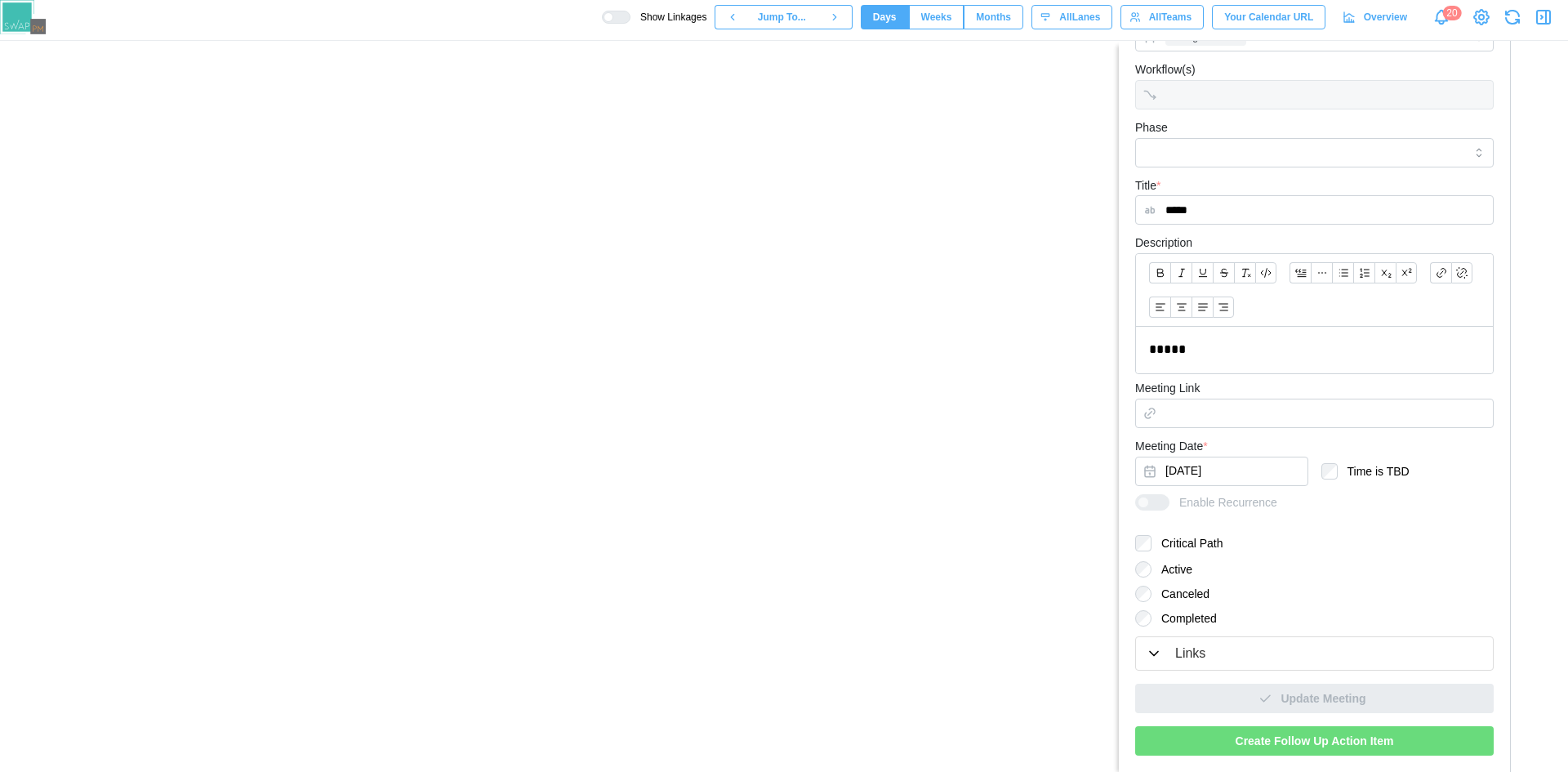
scroll to position [0, 3154]
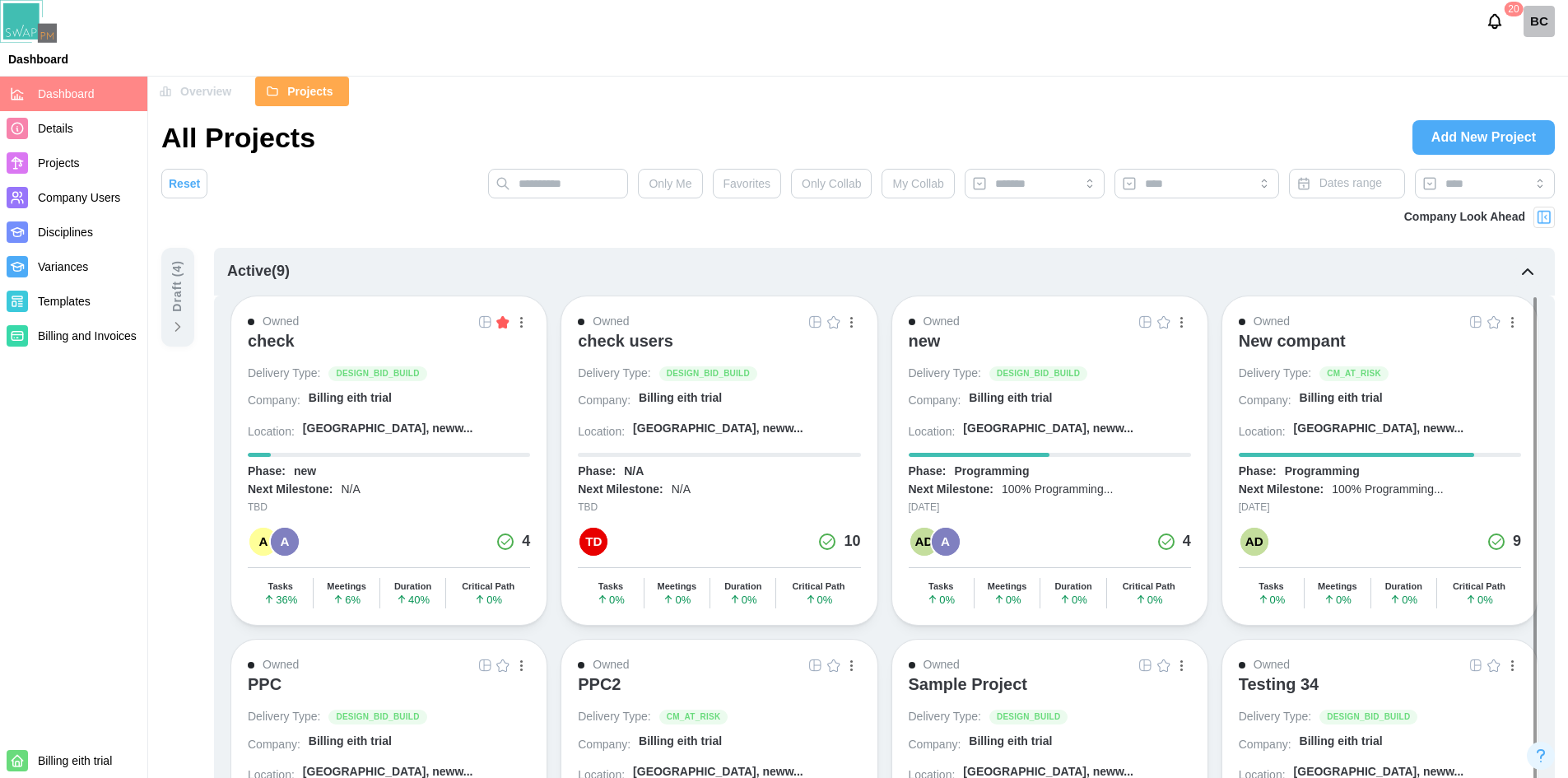
scroll to position [83, 0]
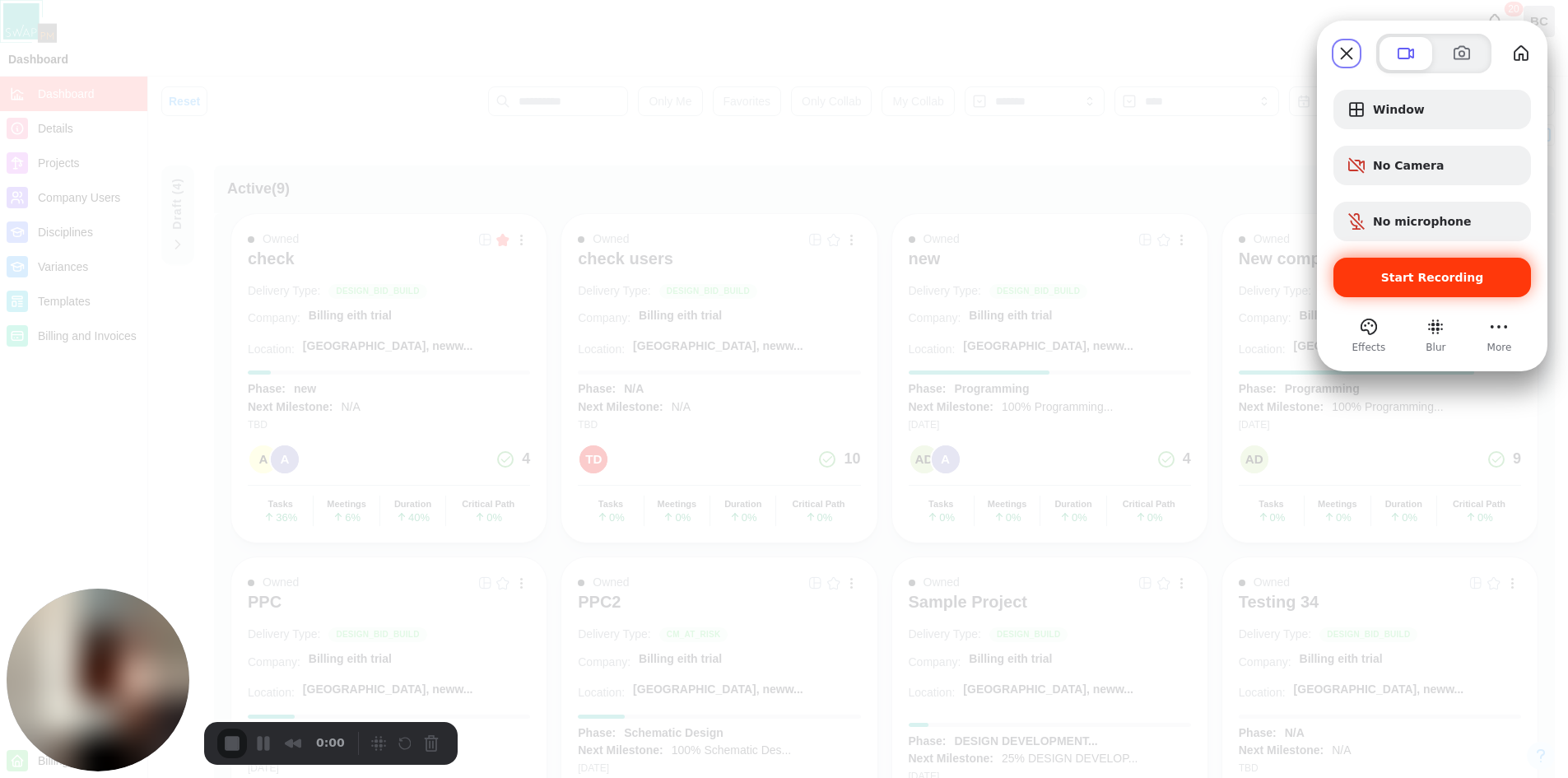
click at [1487, 281] on span "Start Recording" at bounding box center [1432, 277] width 171 height 13
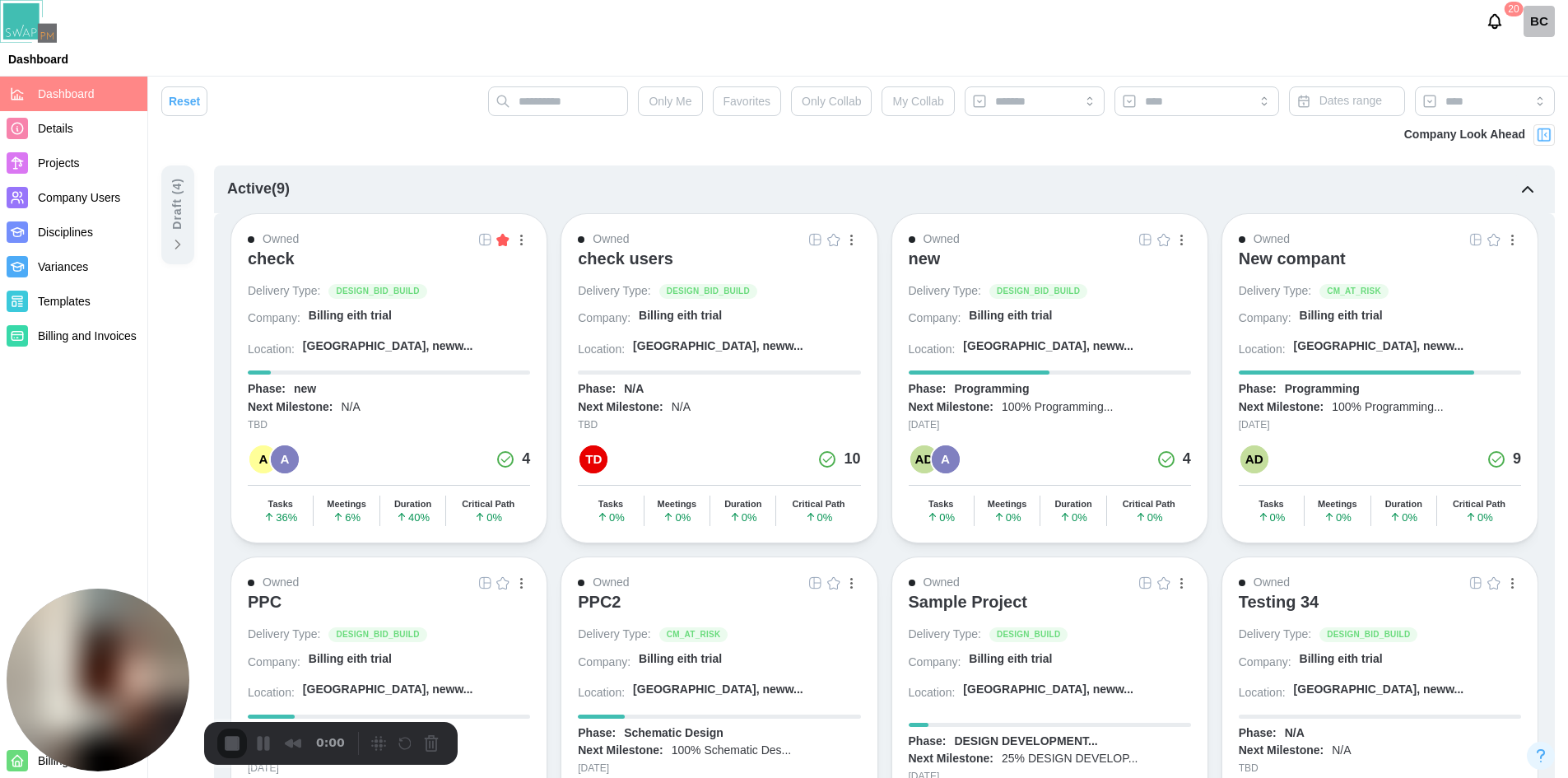
scroll to position [77, 0]
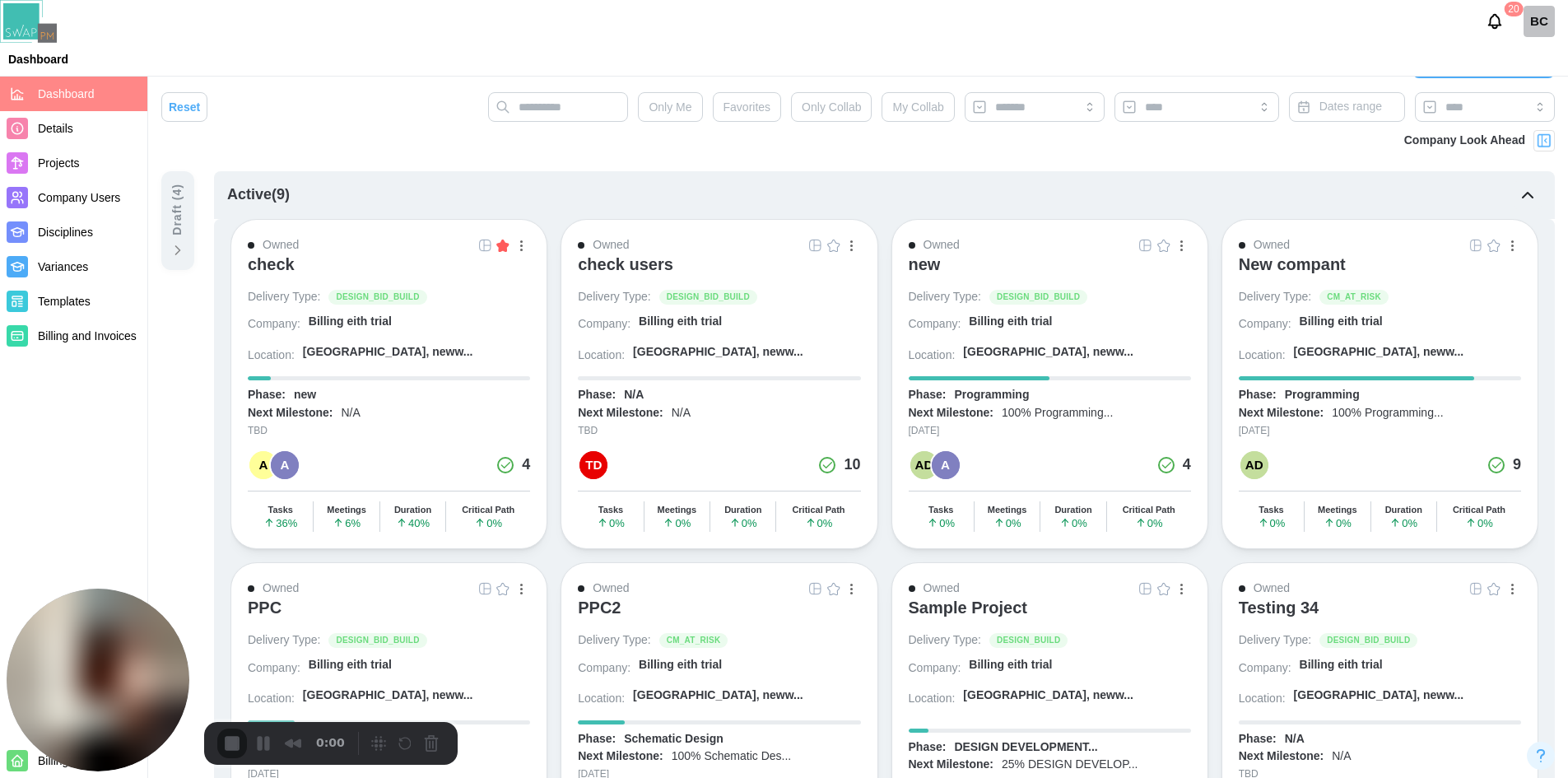
click at [275, 270] on div "check" at bounding box center [271, 264] width 47 height 19
click at [260, 751] on button "Pause Recording" at bounding box center [263, 743] width 26 height 26
click at [254, 750] on span "Play Recording" at bounding box center [263, 744] width 19 height 19
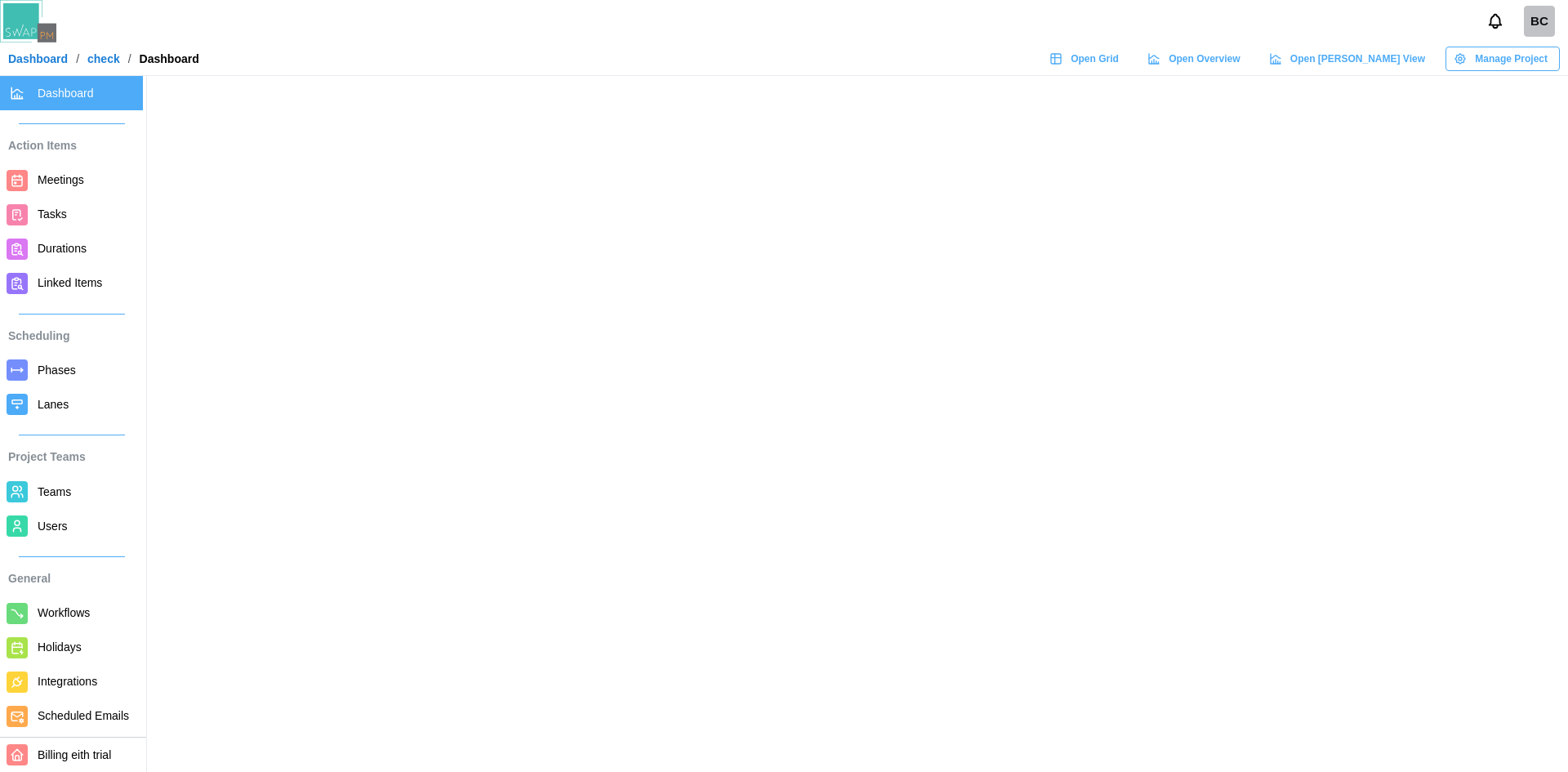
click at [1119, 68] on span "Open Grid" at bounding box center [1095, 59] width 49 height 23
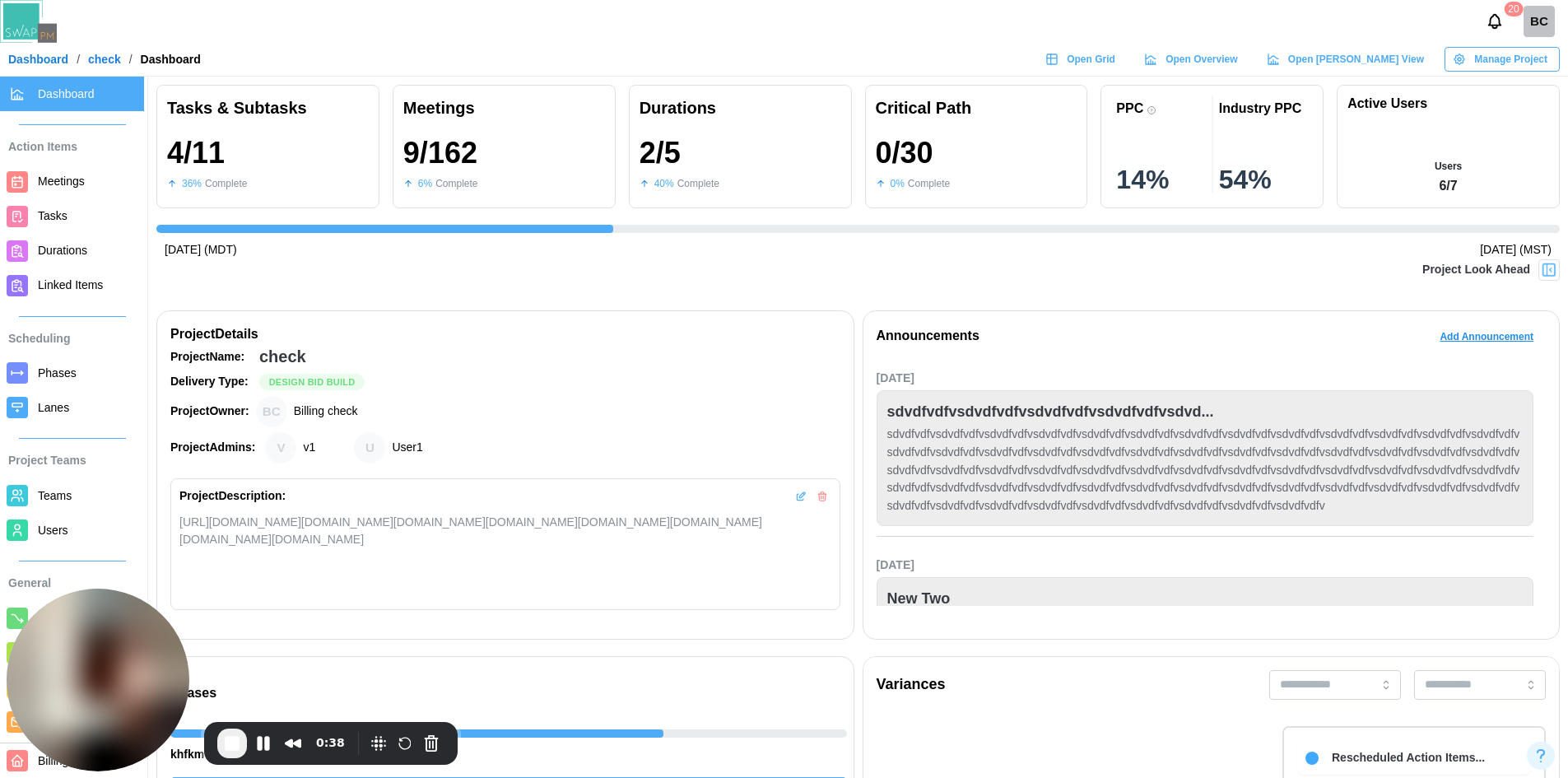
scroll to position [0, 717]
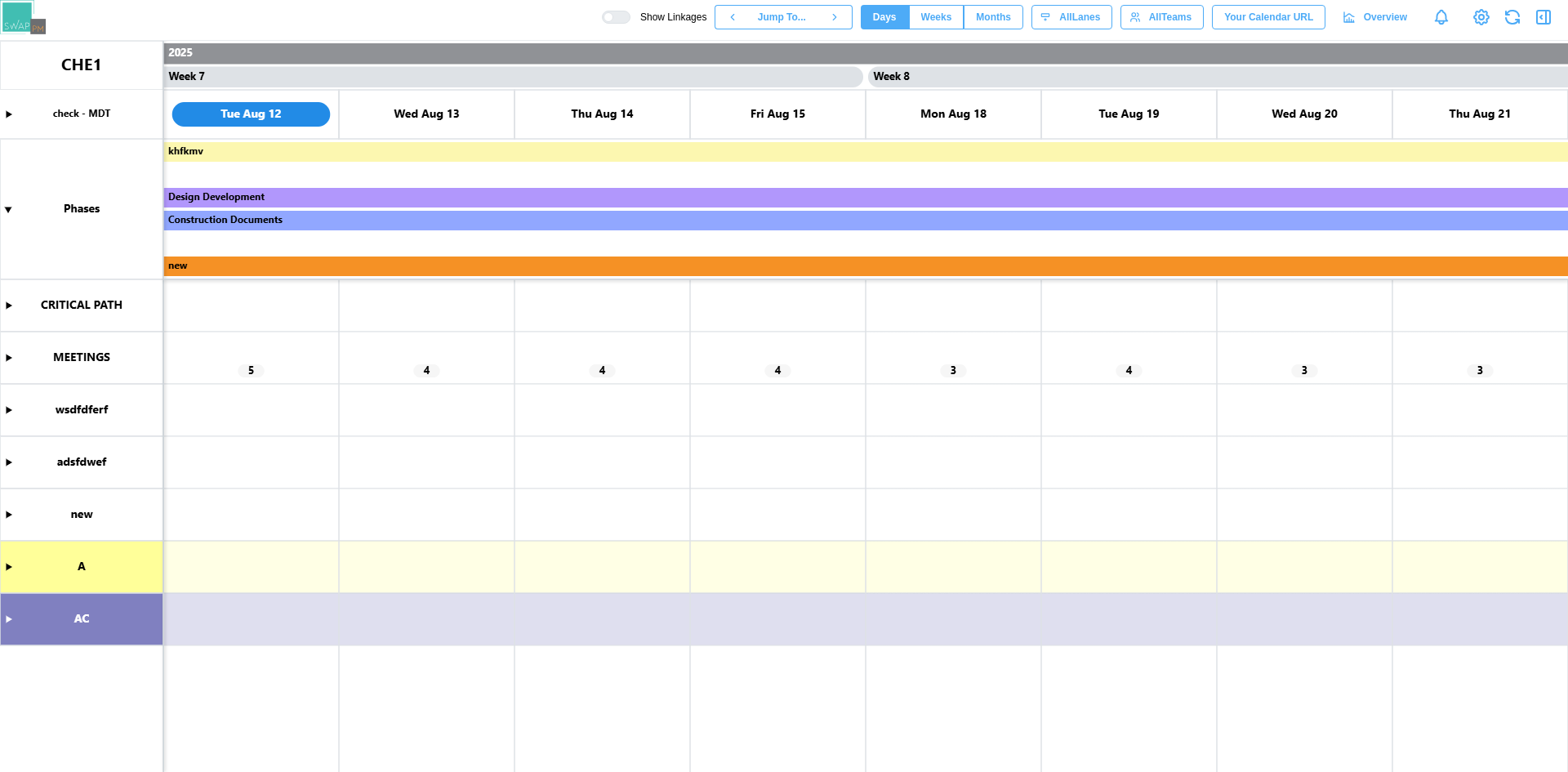
scroll to position [0, 5442]
click at [7, 356] on canvas at bounding box center [784, 406] width 1568 height 731
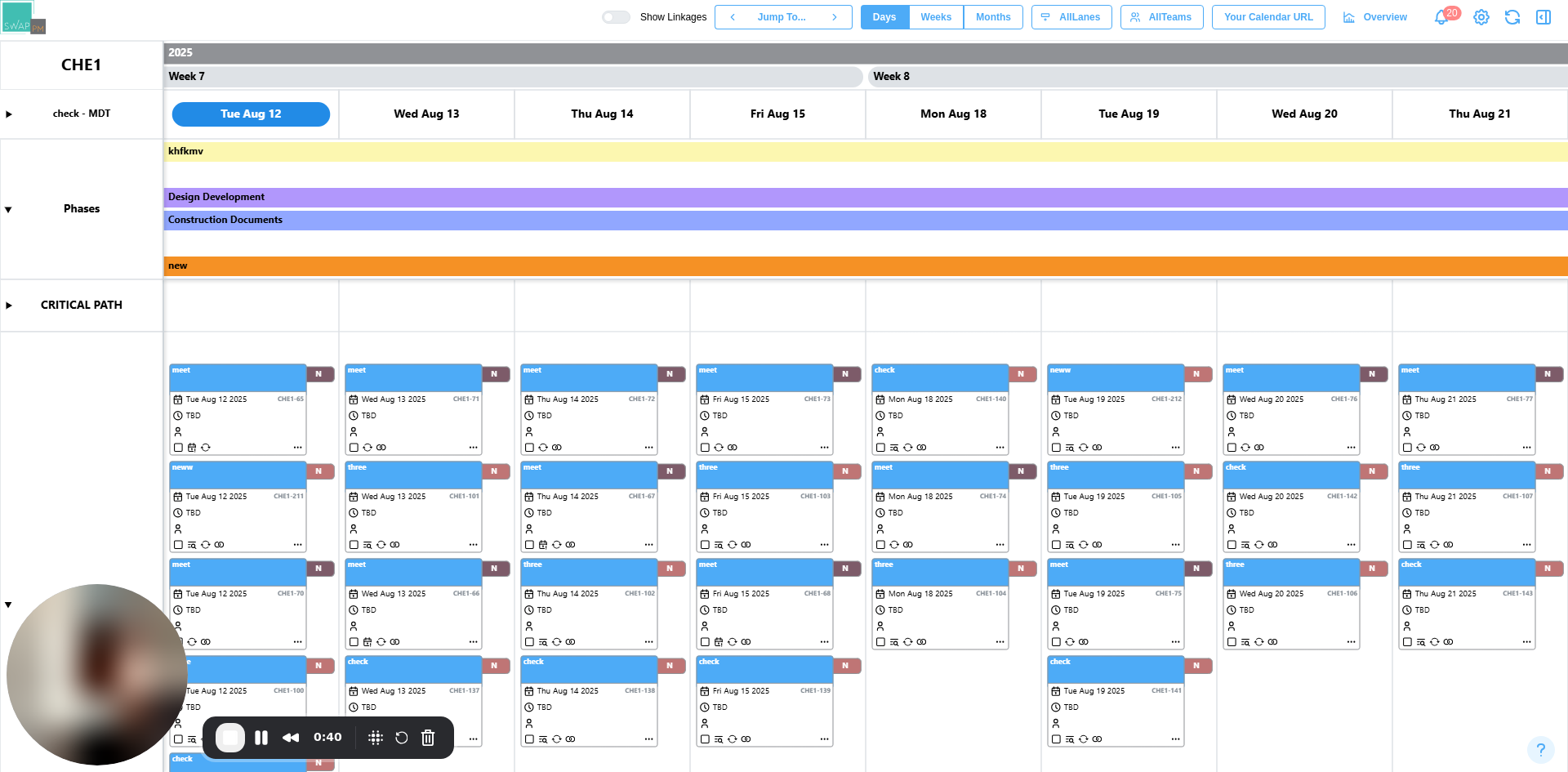
click at [300, 447] on canvas at bounding box center [784, 406] width 1568 height 731
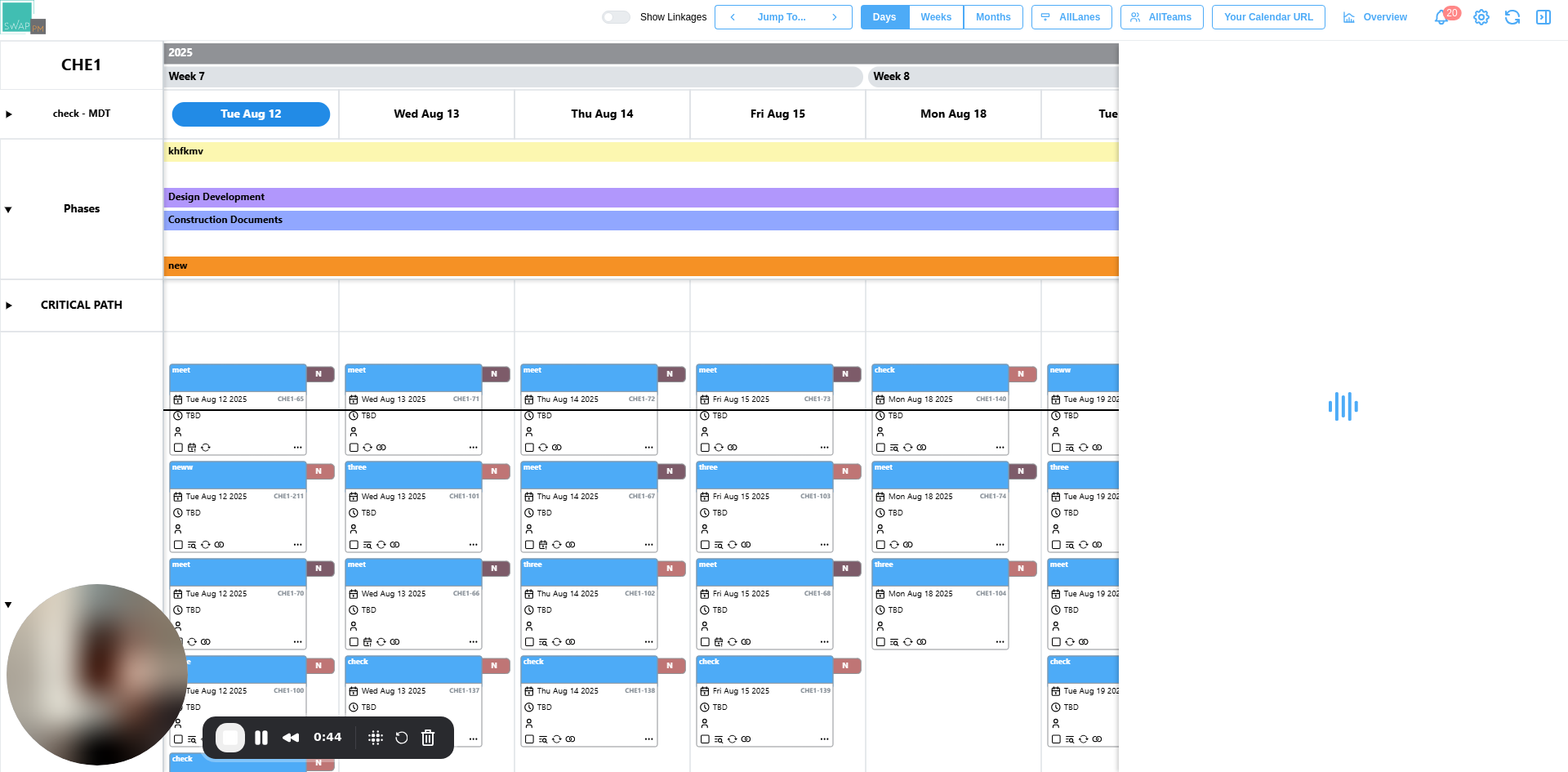
click at [613, 19] on div at bounding box center [609, 18] width 10 height 10
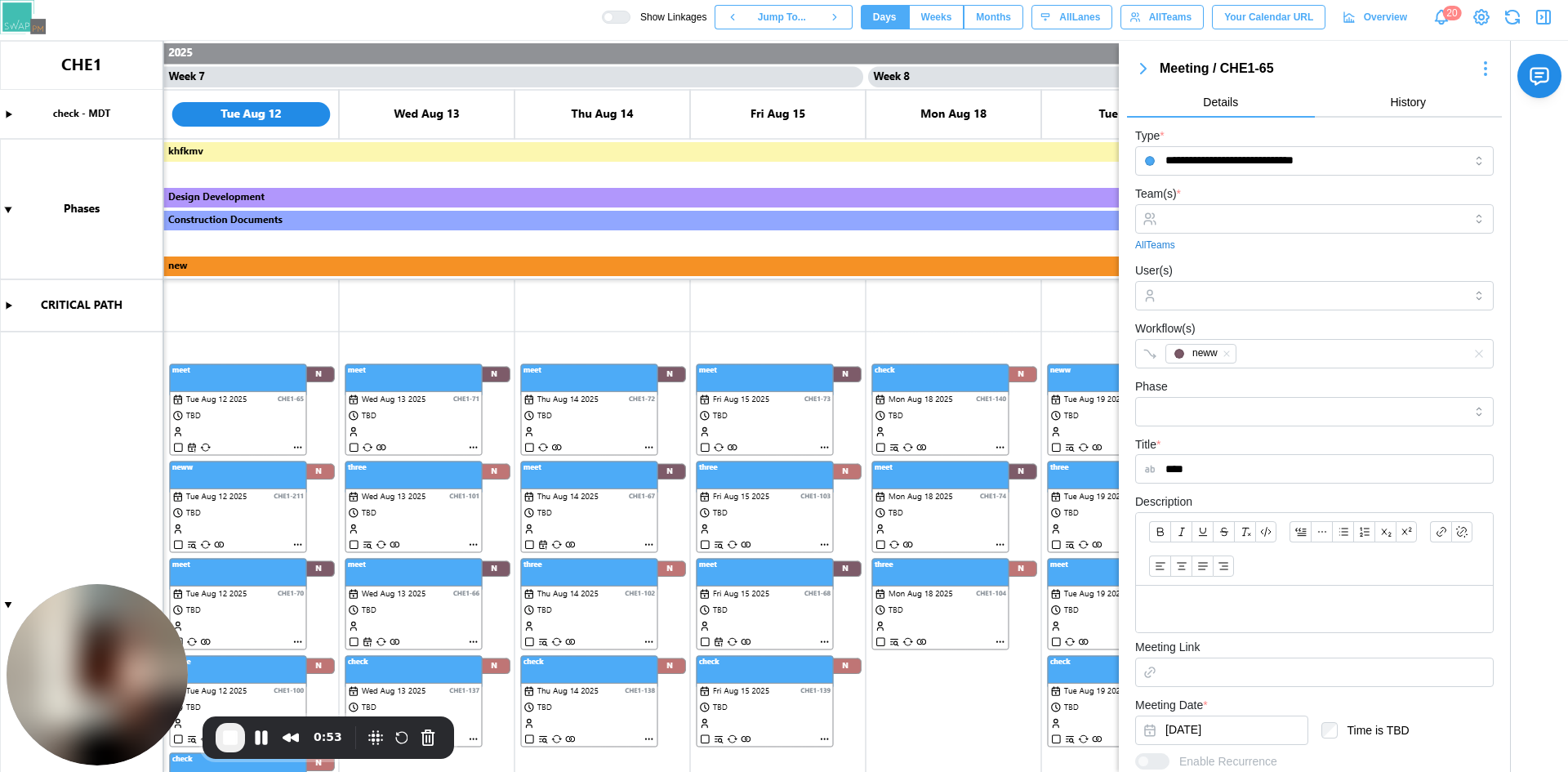
scroll to position [259, 0]
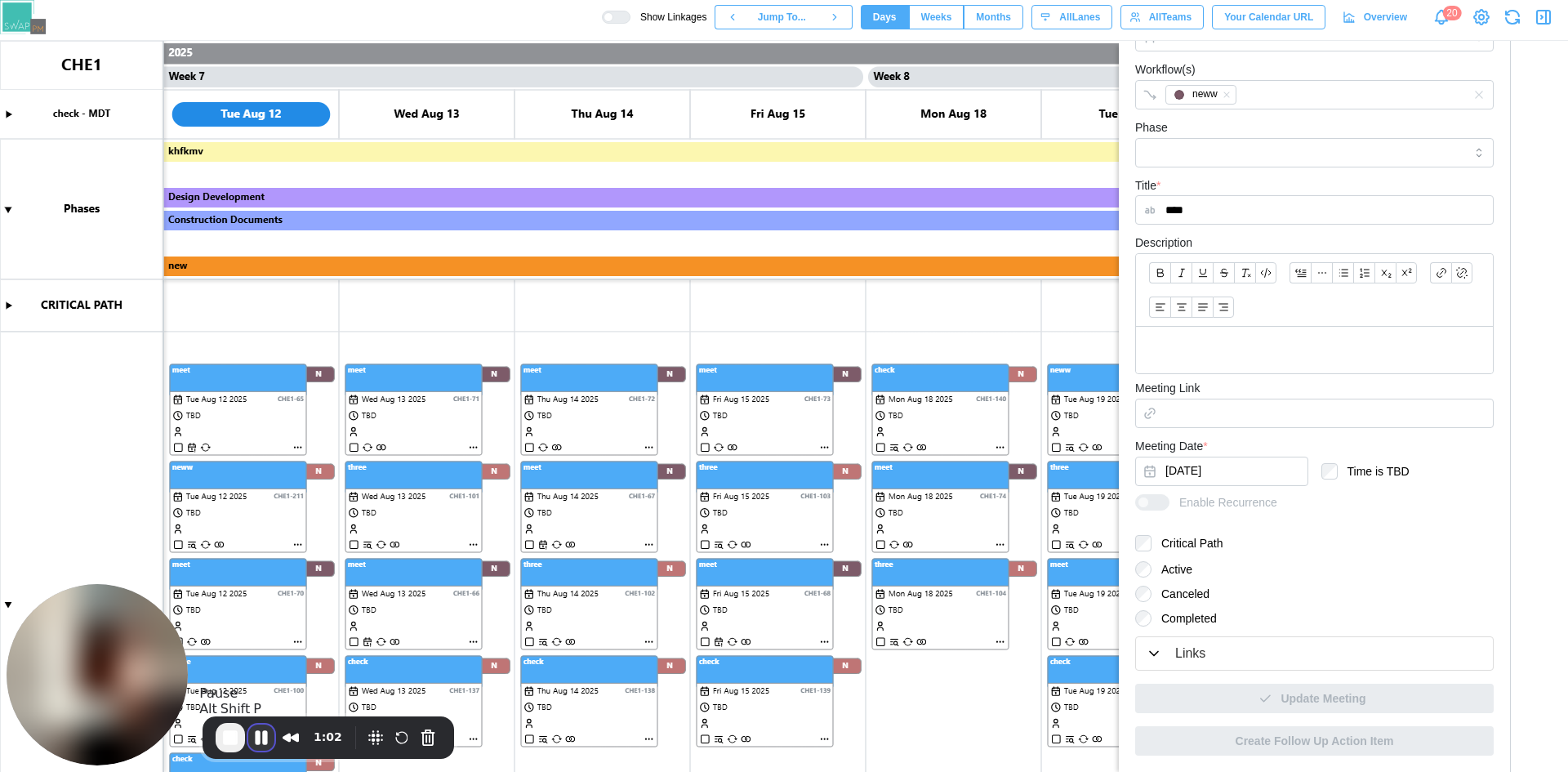
click at [270, 743] on button "Pause Recording" at bounding box center [261, 737] width 26 height 26
click at [258, 731] on span "Play Recording" at bounding box center [261, 739] width 19 height 19
click at [1180, 621] on label "Completed" at bounding box center [1184, 618] width 65 height 17
click at [260, 731] on button "Pause Recording" at bounding box center [261, 737] width 26 height 26
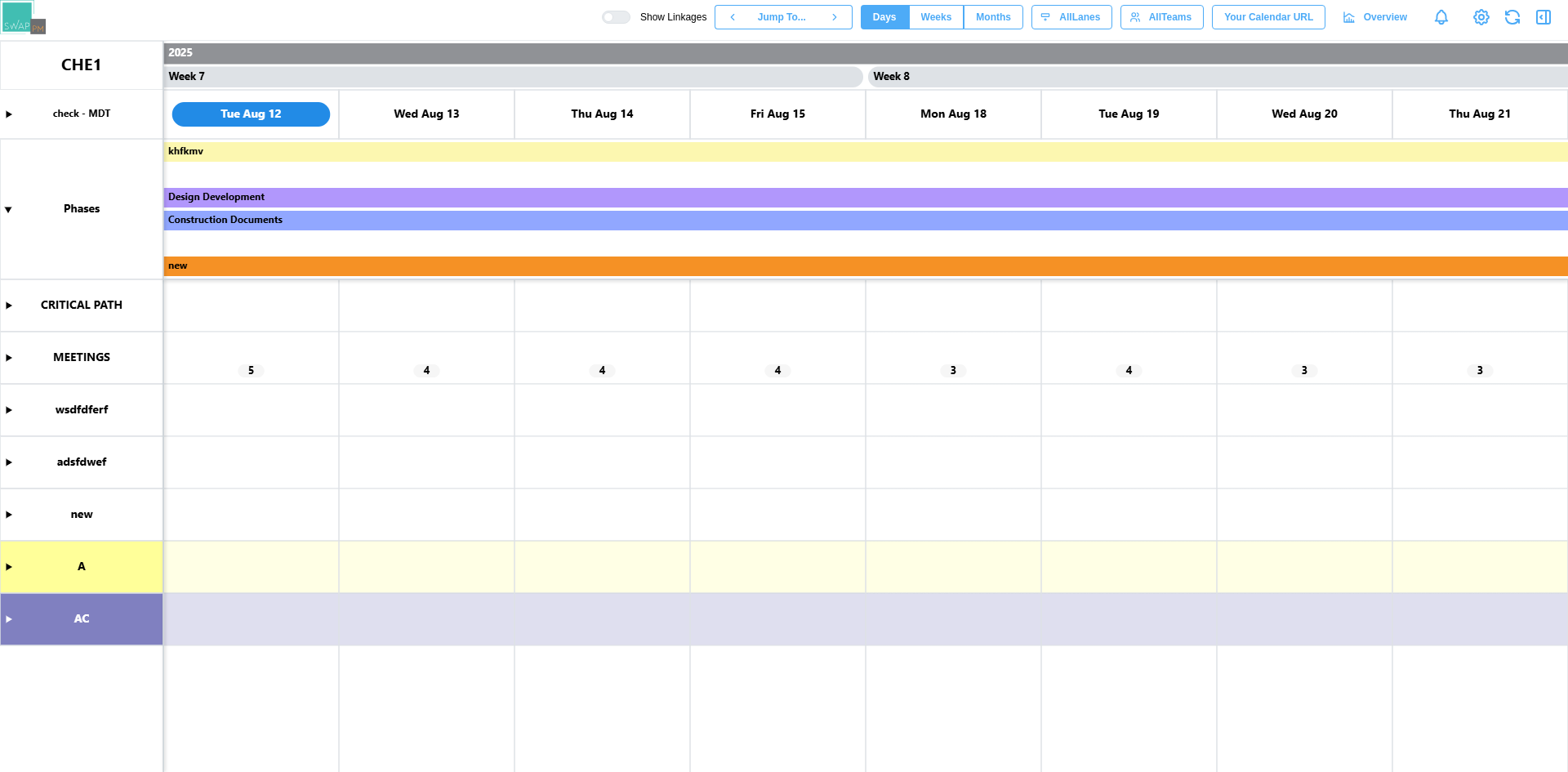
scroll to position [0, 5442]
click at [11, 363] on canvas at bounding box center [784, 406] width 1568 height 731
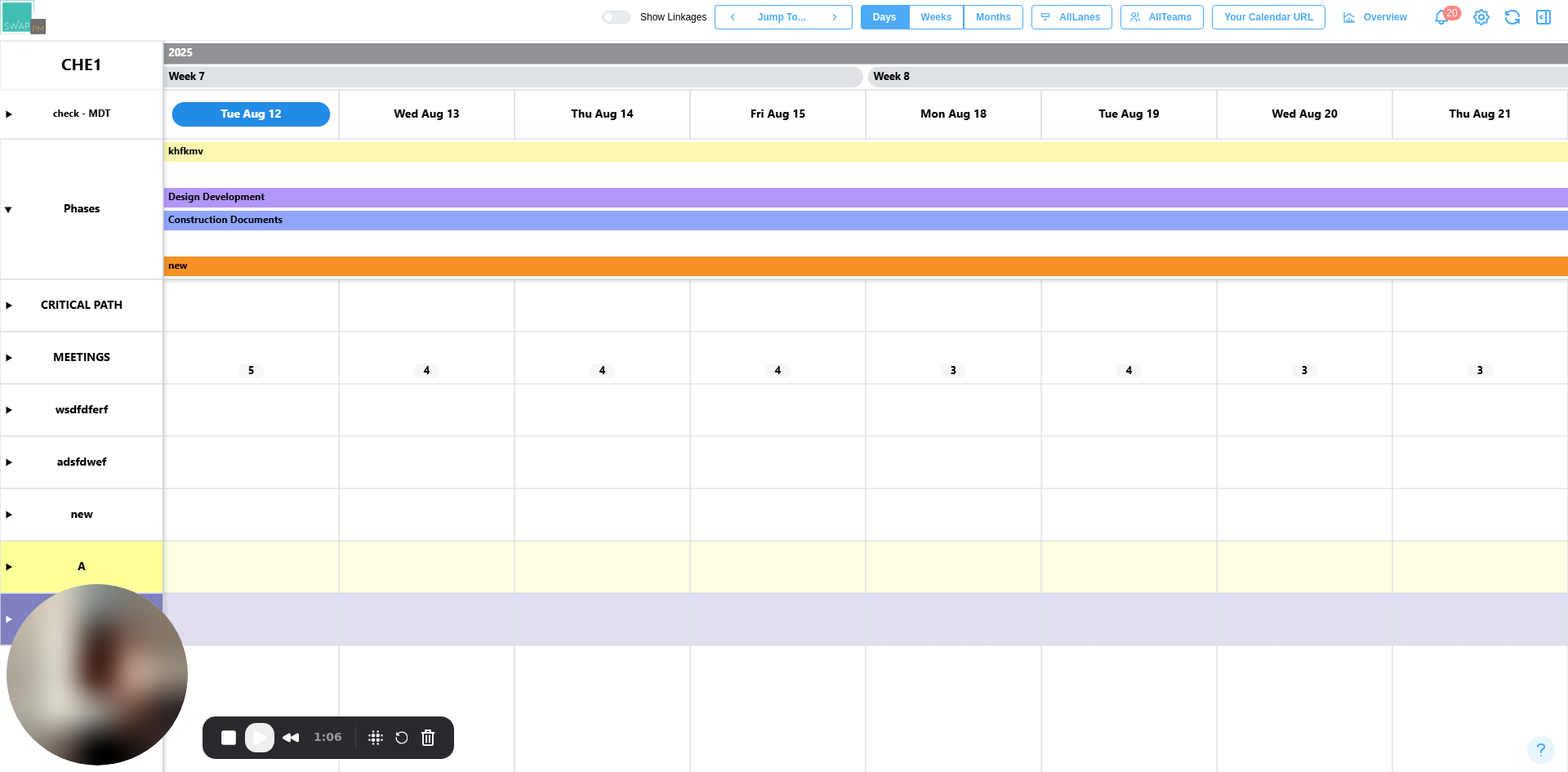
click at [6, 355] on canvas at bounding box center [784, 406] width 1568 height 731
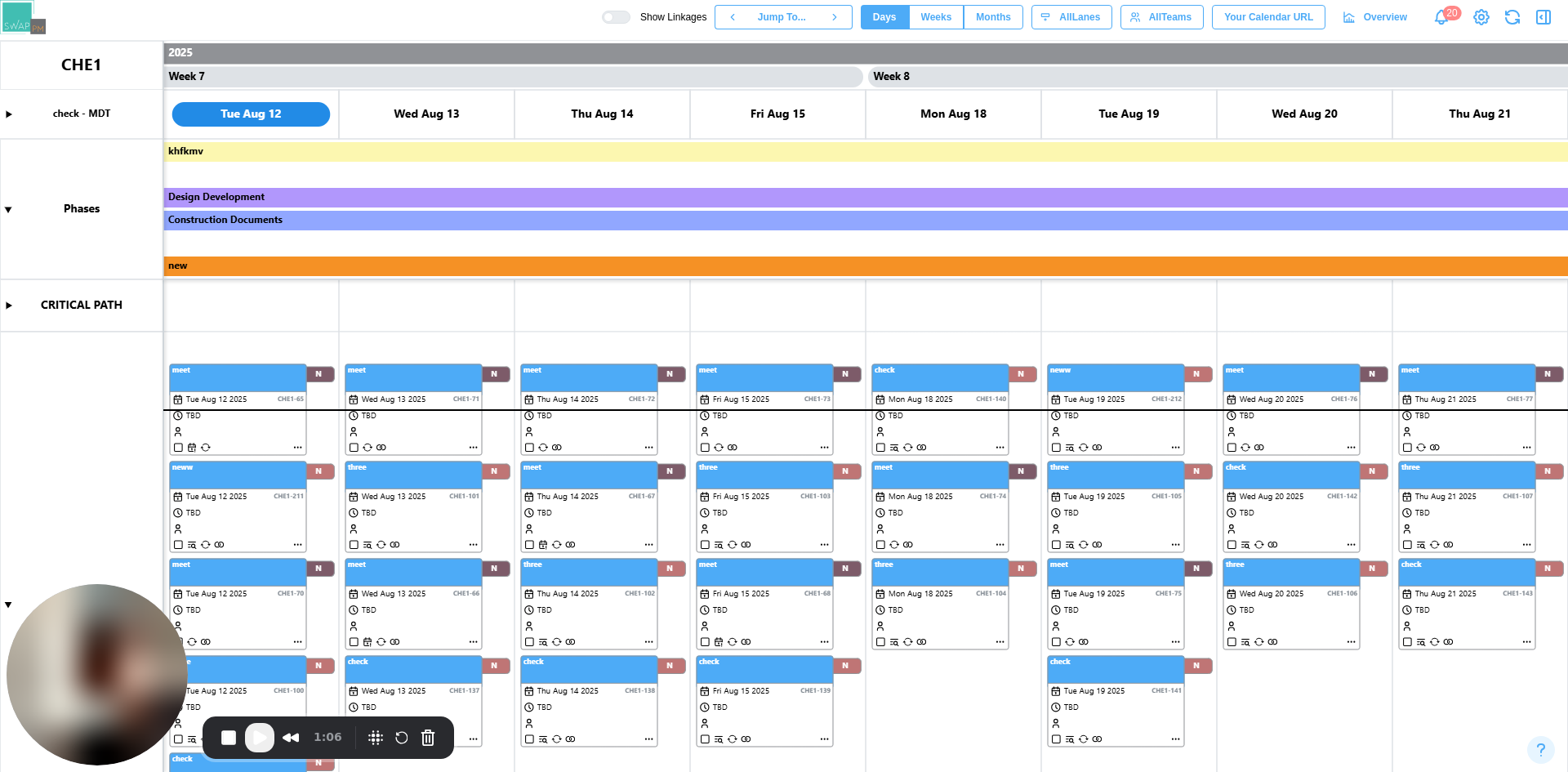
click at [301, 447] on canvas at bounding box center [784, 406] width 1568 height 731
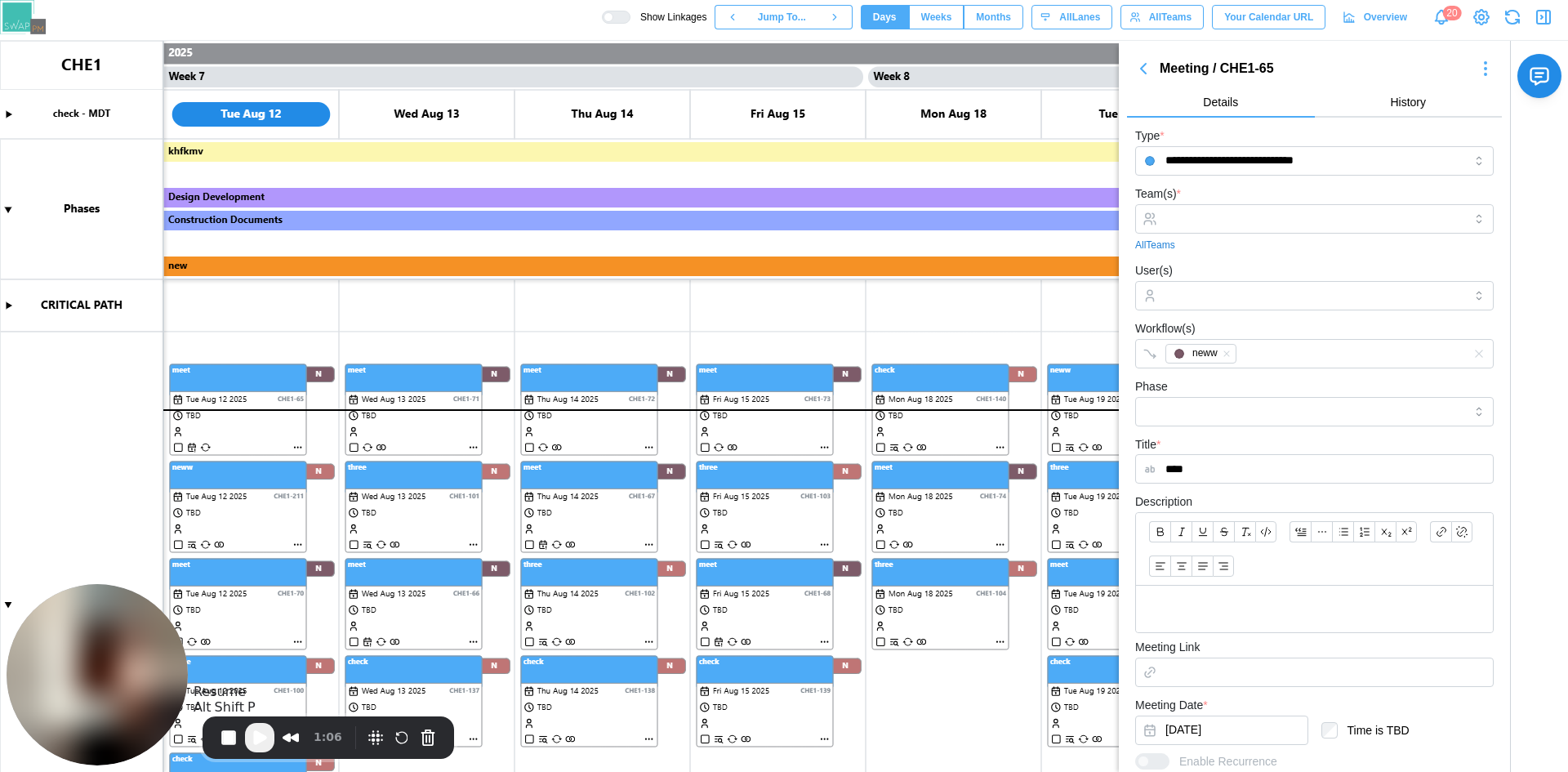
click at [250, 742] on span "Play Recording" at bounding box center [259, 737] width 19 height 19
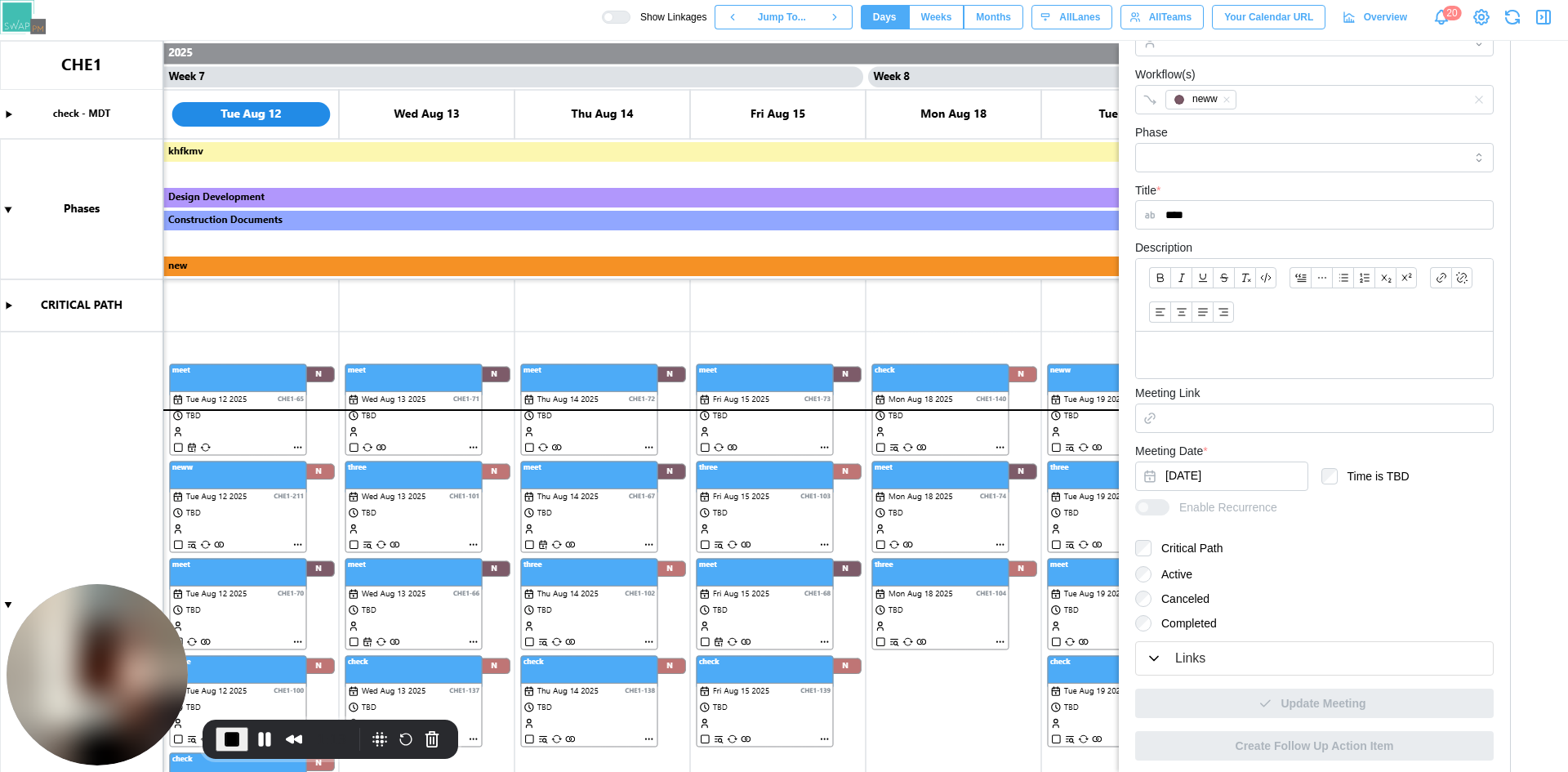
scroll to position [259, 0]
click at [1198, 624] on label "Completed" at bounding box center [1184, 618] width 65 height 17
click at [646, 744] on canvas at bounding box center [784, 406] width 1568 height 731
click at [651, 740] on canvas at bounding box center [784, 406] width 1568 height 731
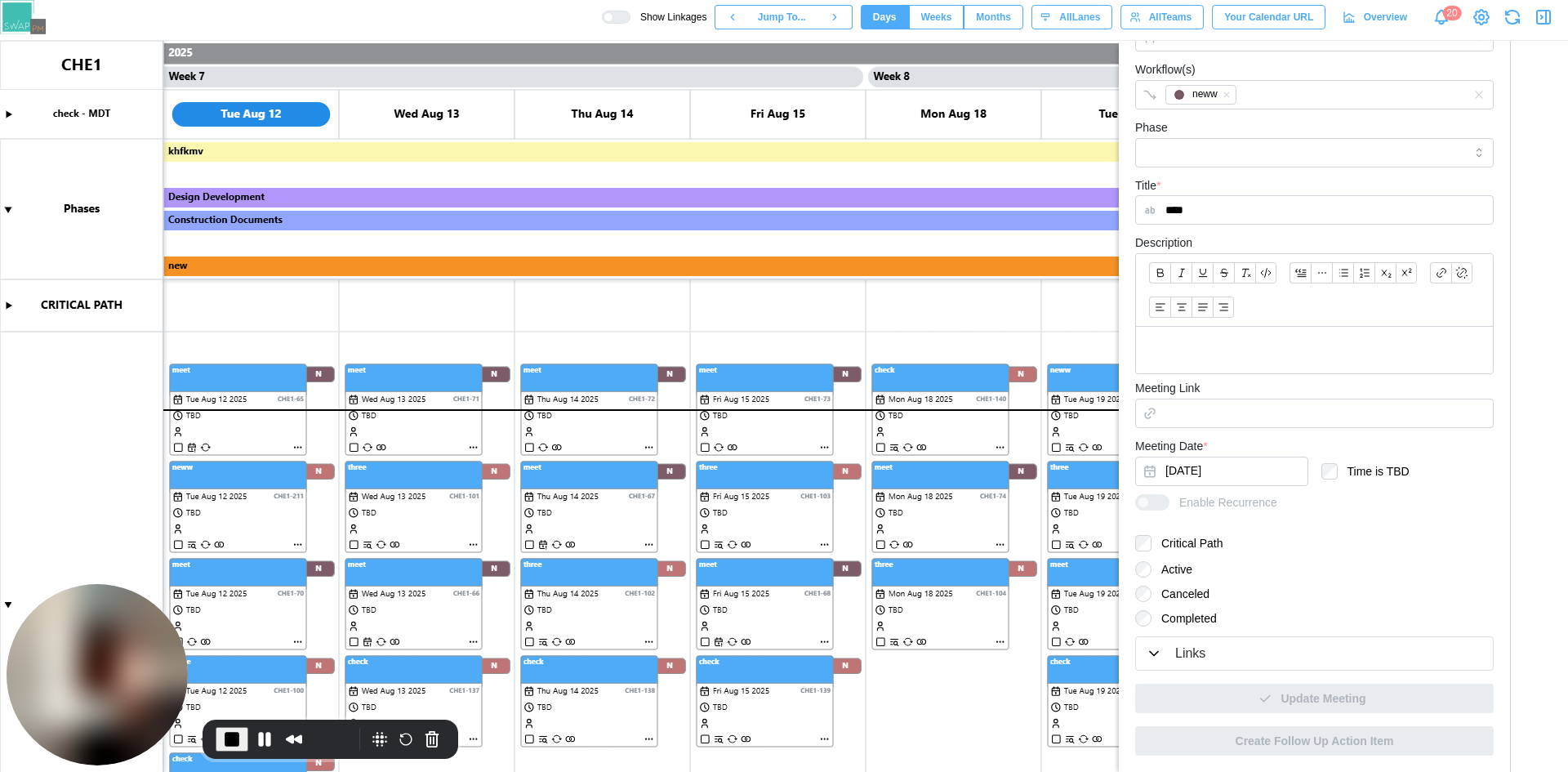
click at [646, 738] on canvas at bounding box center [784, 406] width 1568 height 731
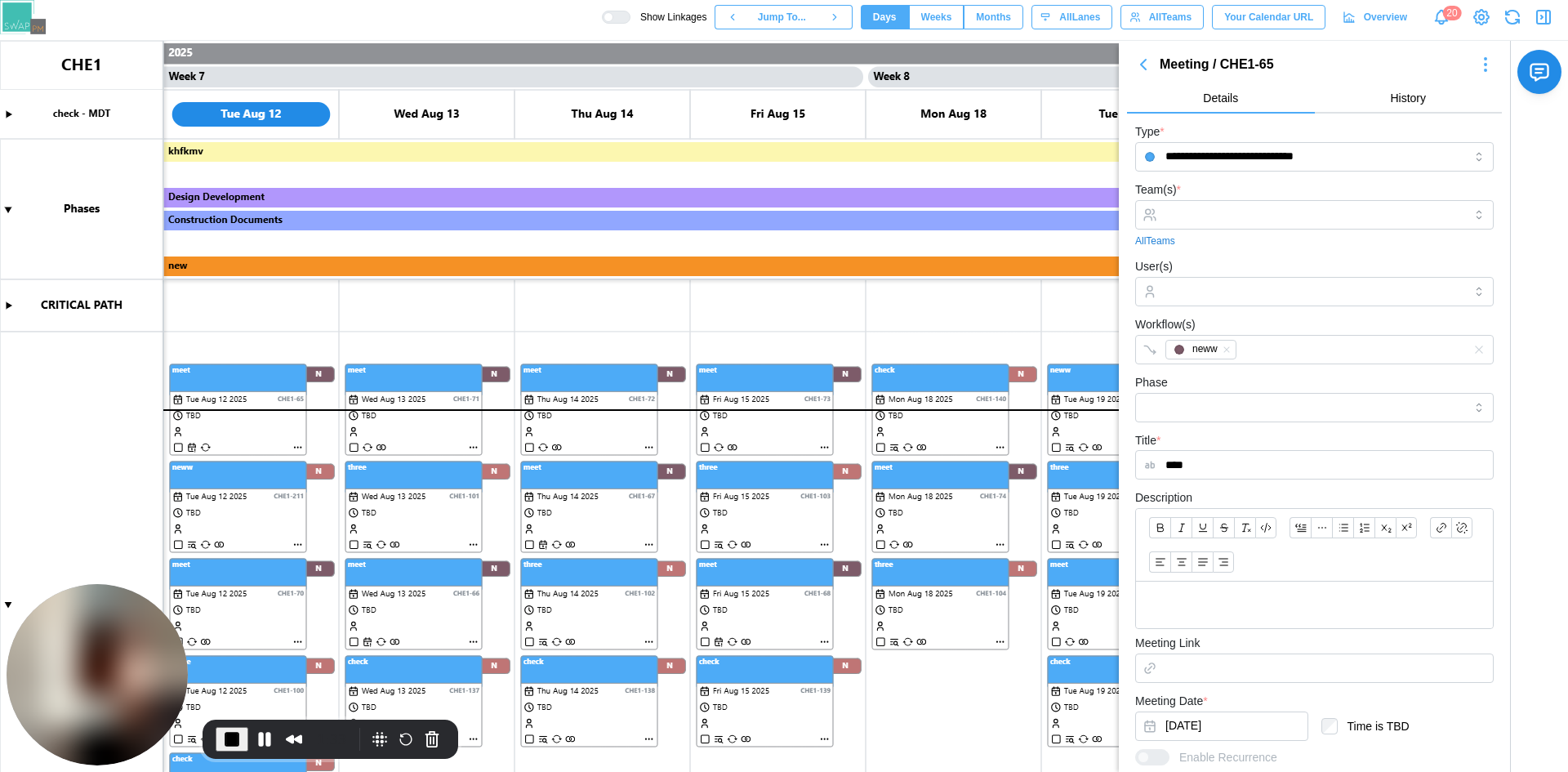
scroll to position [0, 0]
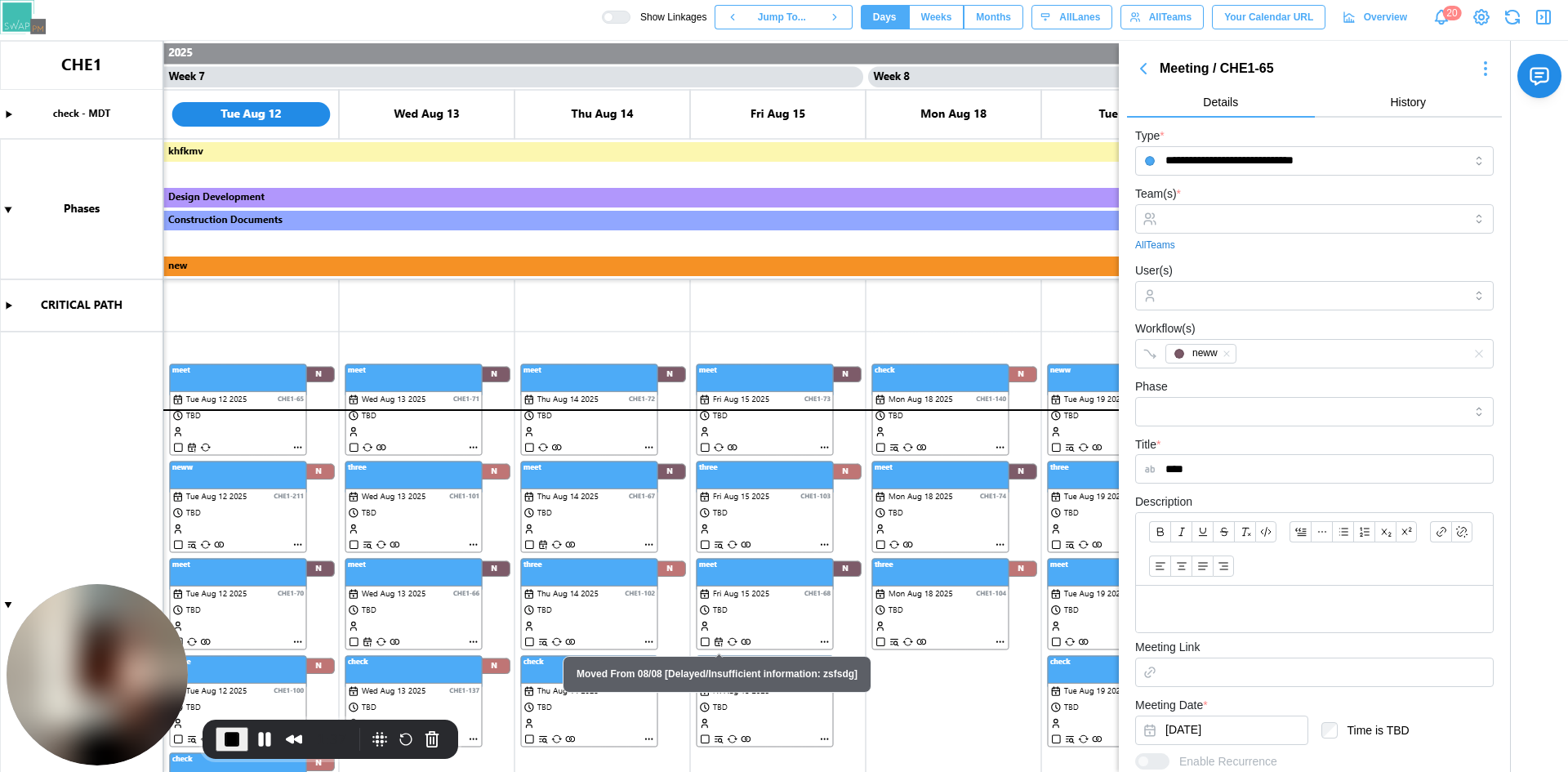
click at [650, 738] on canvas at bounding box center [784, 406] width 1568 height 731
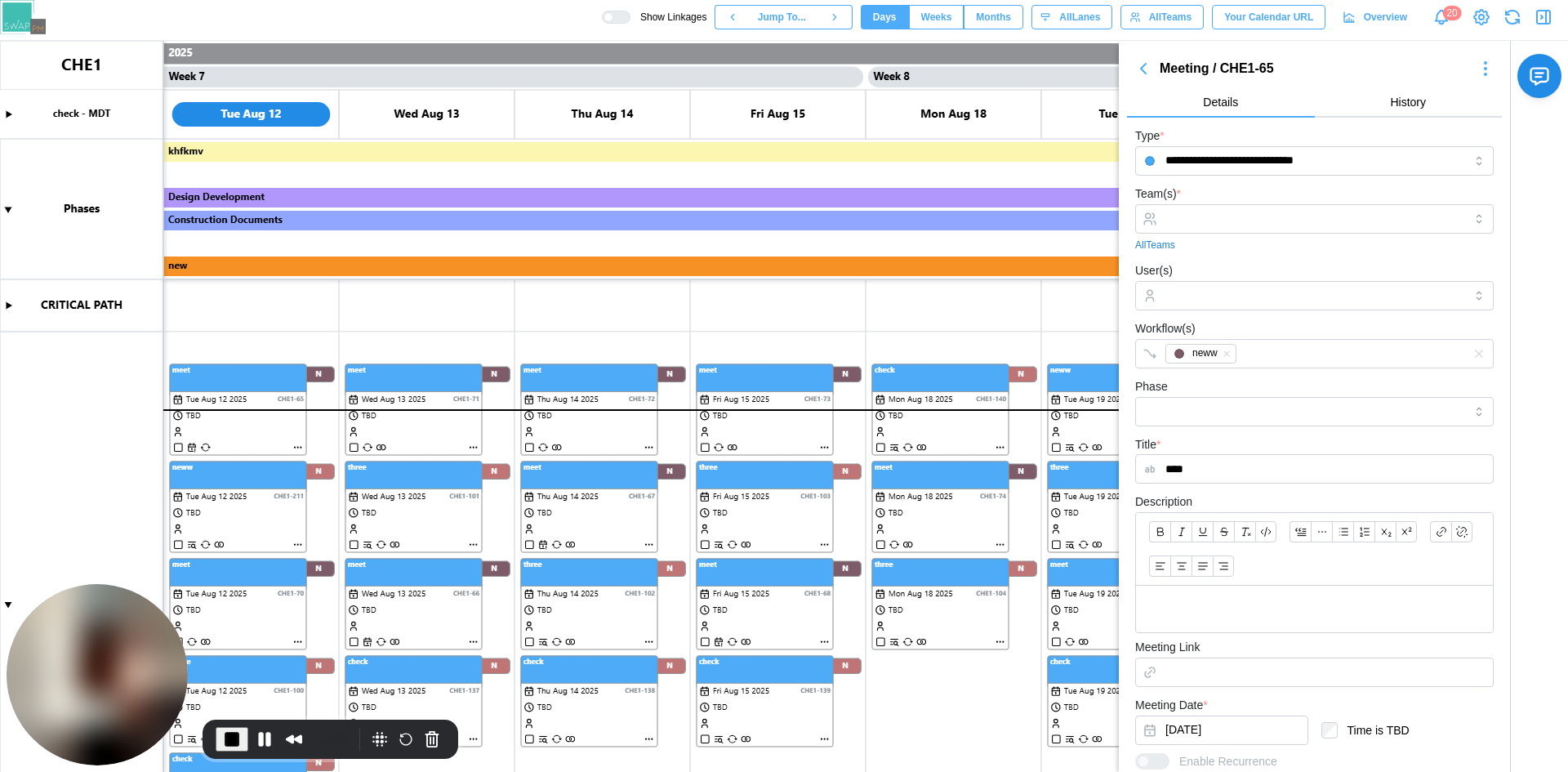
click at [650, 738] on canvas at bounding box center [784, 406] width 1568 height 731
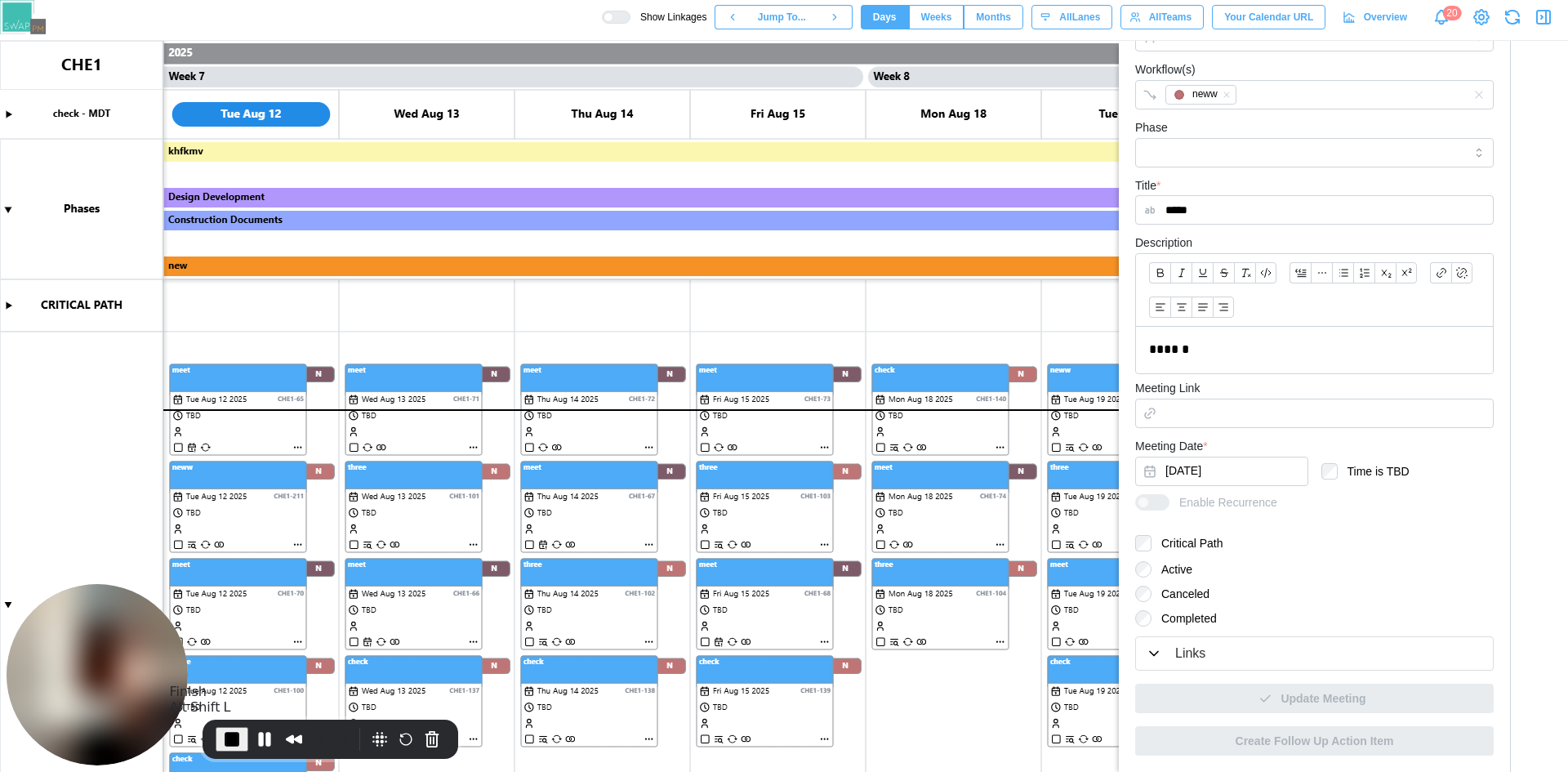
click at [241, 739] on button "End Recording" at bounding box center [232, 739] width 33 height 24
